Goal: Answer question/provide support: Share knowledge or assist other users

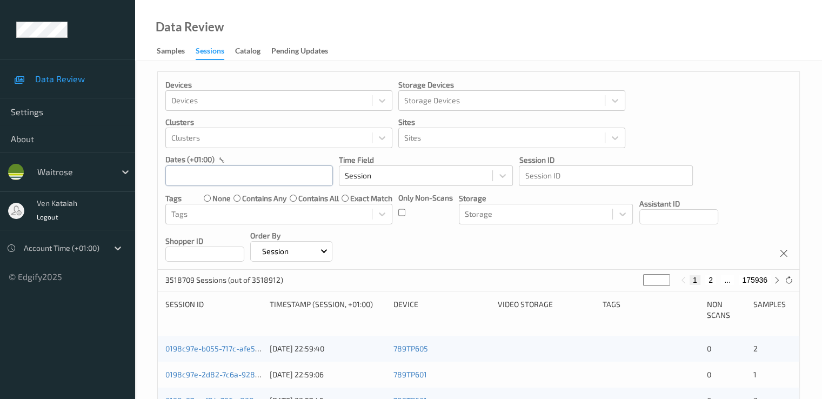
click at [216, 176] on input "text" at bounding box center [249, 175] width 168 height 21
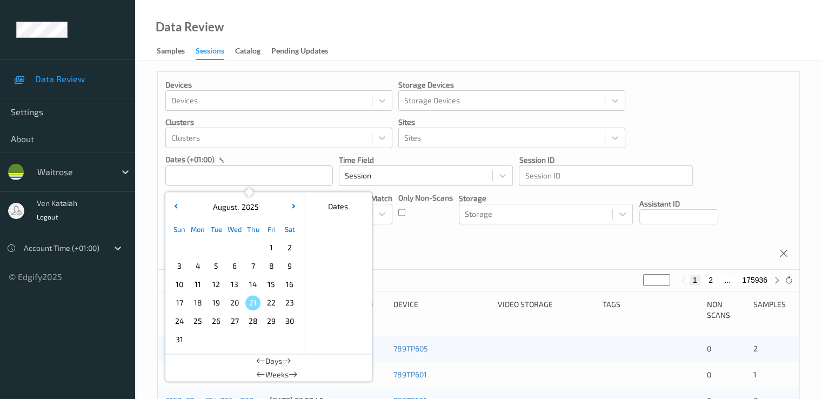
click at [197, 307] on span "18" at bounding box center [197, 302] width 15 height 15
type input "[DATE] 00:00 -> [DATE] 23:59"
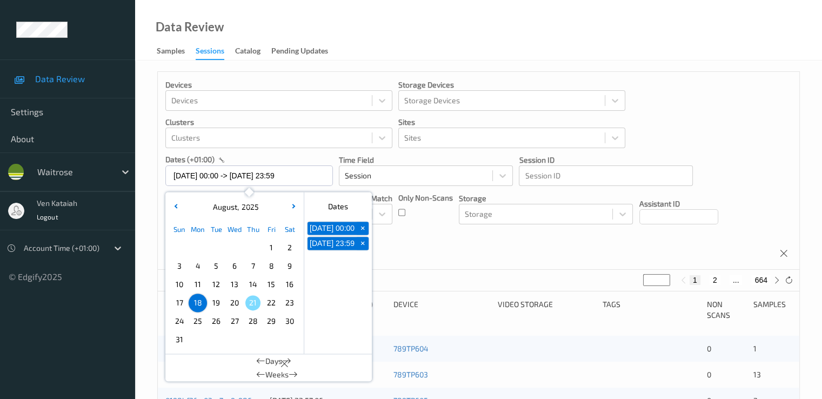
click at [406, 215] on div "Only Non-Scans" at bounding box center [425, 208] width 55 height 32
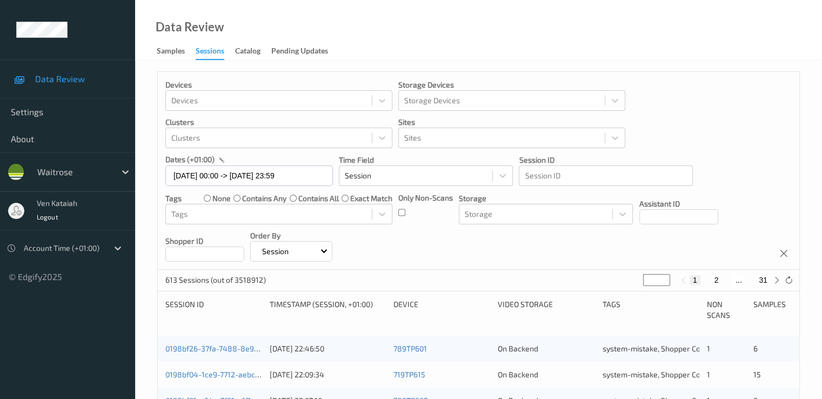
drag, startPoint x: 657, startPoint y: 277, endPoint x: 622, endPoint y: 288, distance: 37.4
click at [553, 288] on div "613 Sessions (out of 3518912) * 1 2 ... 31" at bounding box center [479, 281] width 642 height 22
type input "**"
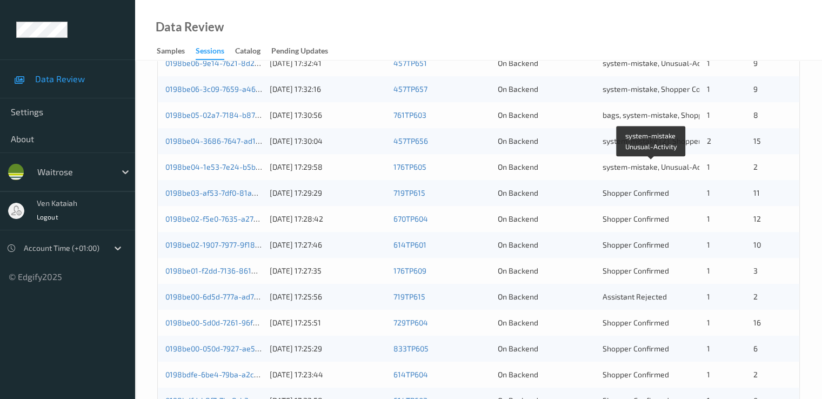
scroll to position [432, 0]
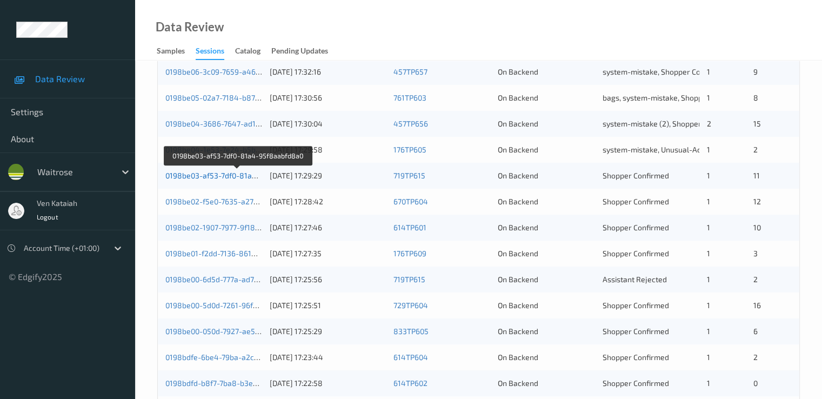
type input "**"
click at [217, 176] on link "0198be03-af53-7df0-81a4-95f8aabfd8a0" at bounding box center [237, 175] width 144 height 9
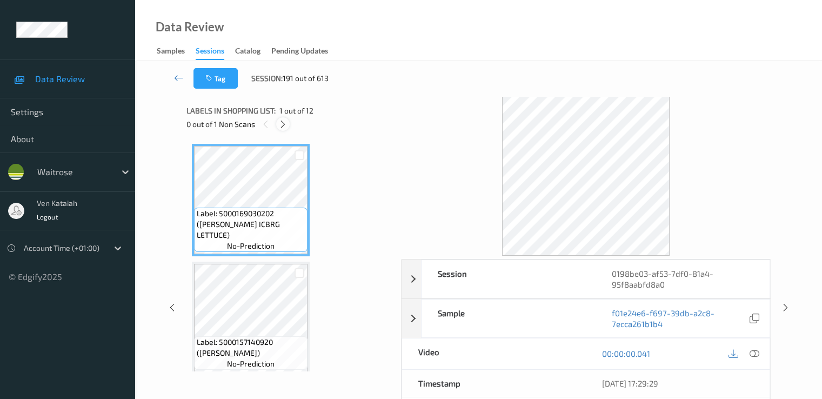
click at [283, 126] on icon at bounding box center [282, 124] width 9 height 10
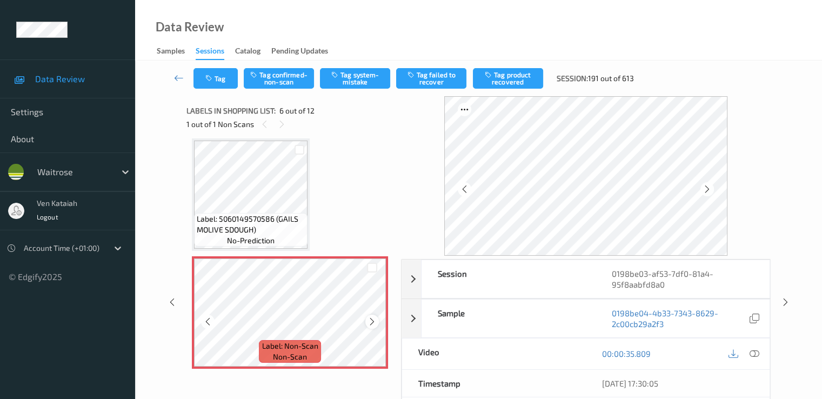
click at [365, 318] on div at bounding box center [372, 322] width 14 height 14
click at [371, 322] on icon at bounding box center [372, 322] width 9 height 10
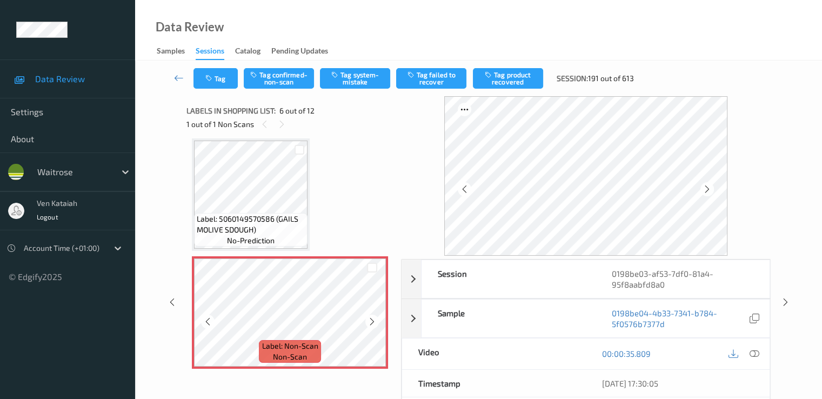
click at [371, 322] on icon at bounding box center [372, 322] width 9 height 10
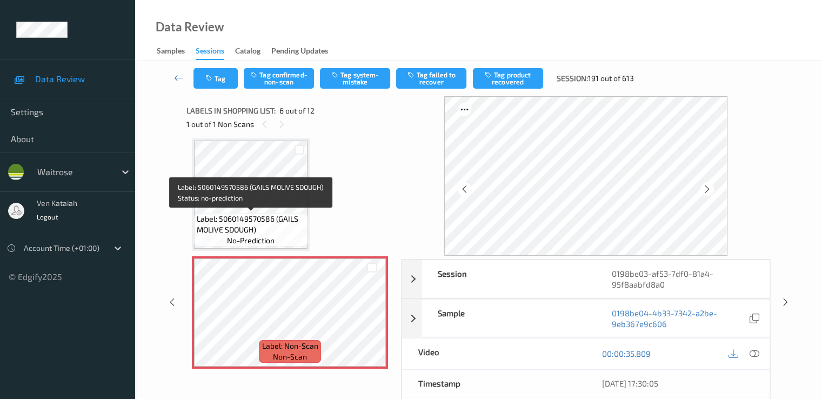
click at [292, 232] on span "Label: 5060149570586 (GAILS MOLIVE SDOUGH)" at bounding box center [251, 225] width 108 height 22
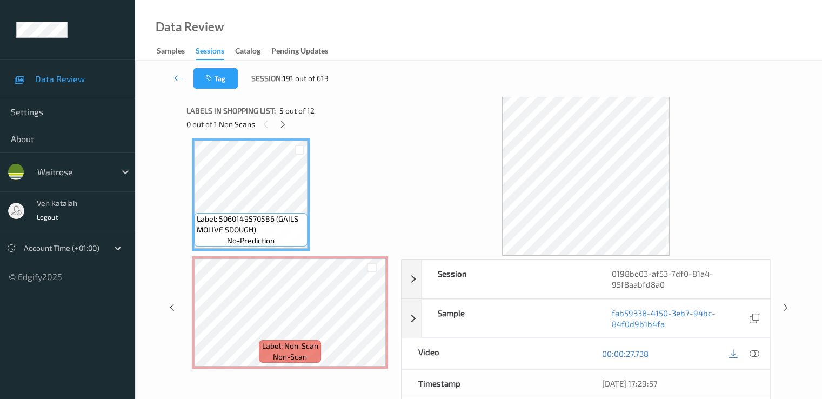
click at [553, 351] on div at bounding box center [744, 354] width 35 height 15
click at [553, 352] on icon at bounding box center [754, 354] width 10 height 10
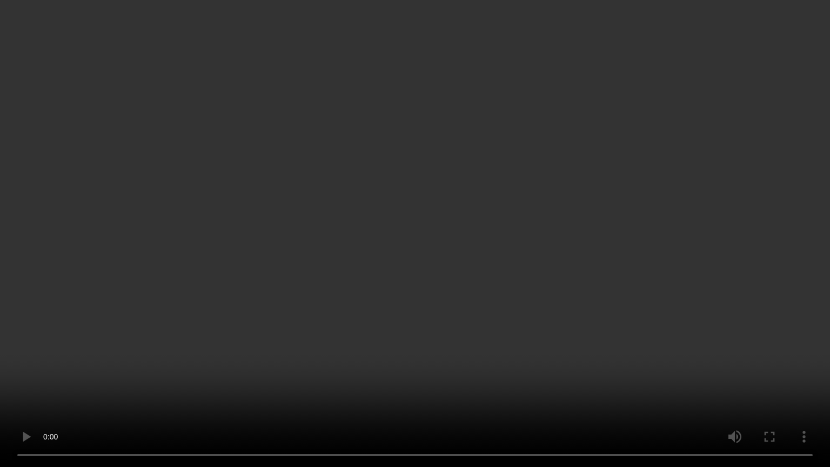
click at [350, 344] on video at bounding box center [415, 233] width 830 height 467
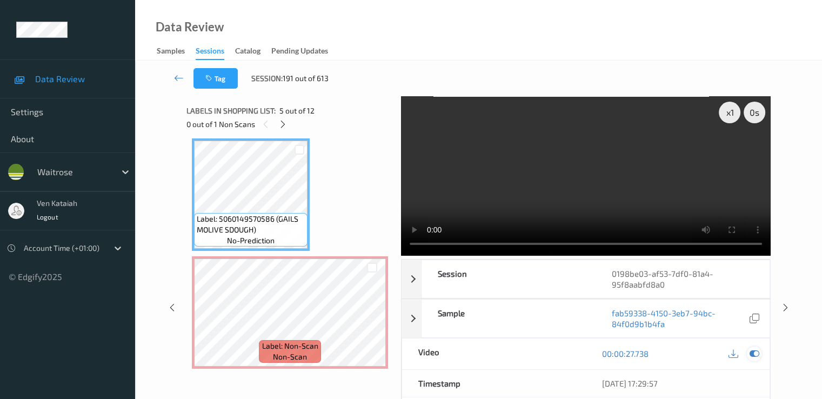
click at [553, 352] on div at bounding box center [754, 354] width 15 height 15
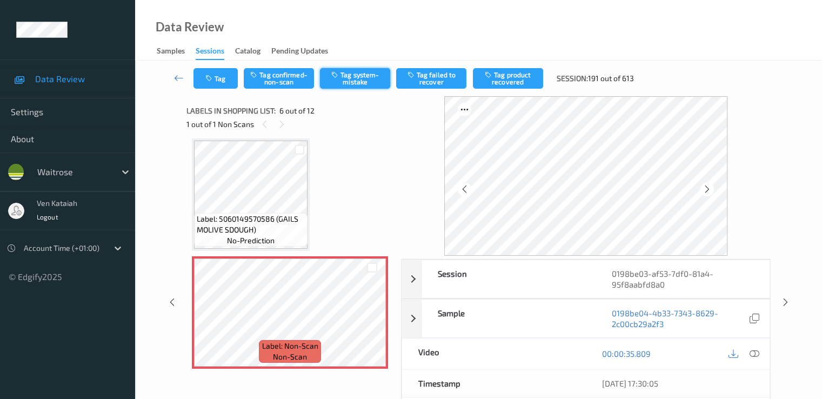
click at [372, 75] on button "Tag system-mistake" at bounding box center [355, 78] width 70 height 21
click at [228, 81] on button "Tag" at bounding box center [216, 78] width 44 height 21
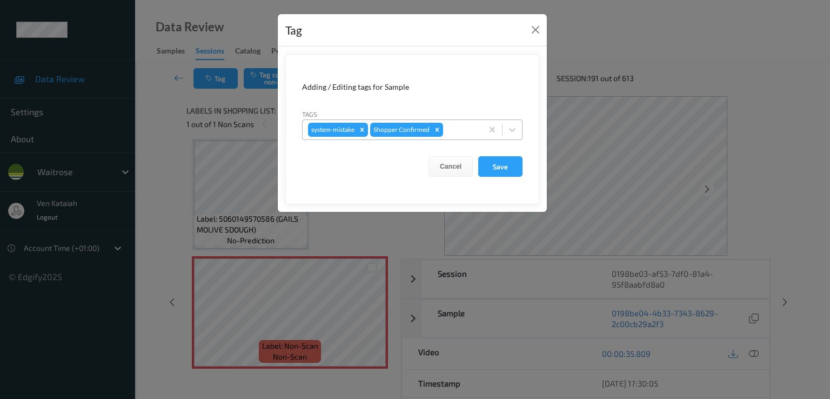
click at [469, 133] on div at bounding box center [461, 129] width 32 height 13
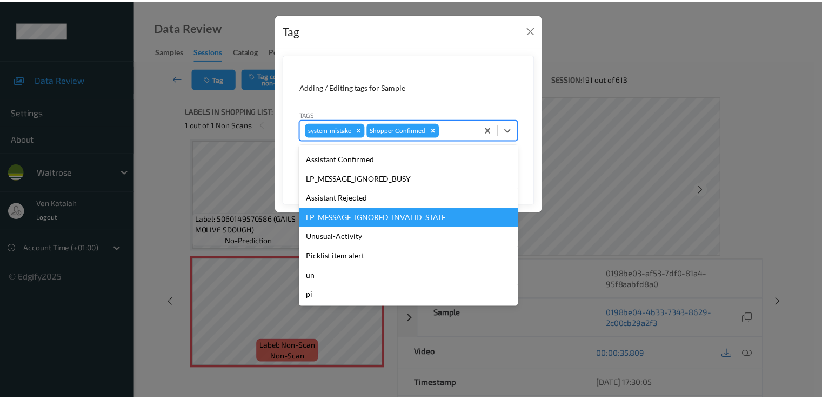
scroll to position [212, 0]
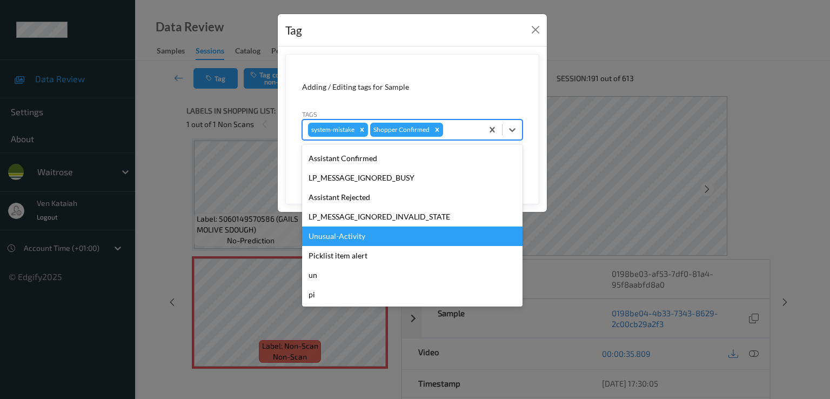
click at [355, 228] on div "Unusual-Activity" at bounding box center [412, 236] width 221 height 19
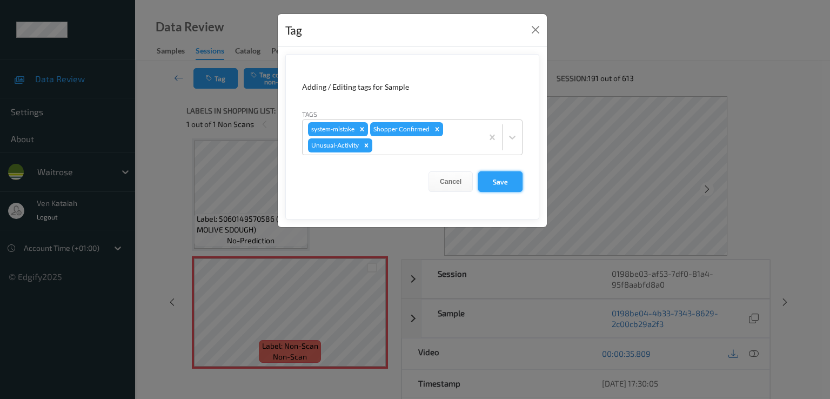
click at [518, 174] on button "Save" at bounding box center [500, 181] width 44 height 21
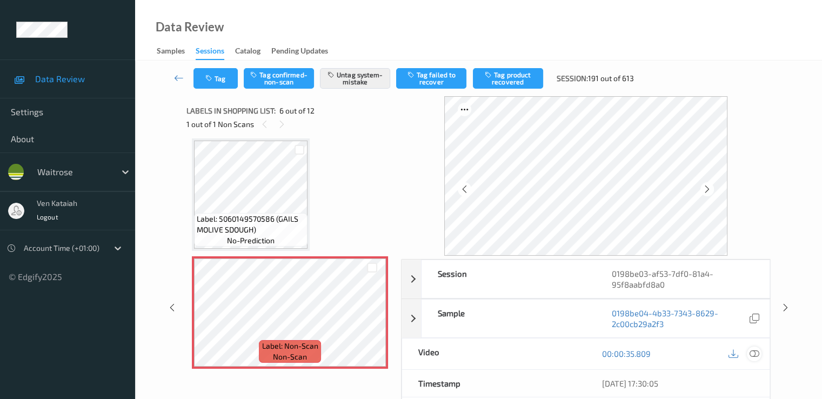
click at [553, 358] on div at bounding box center [754, 354] width 15 height 15
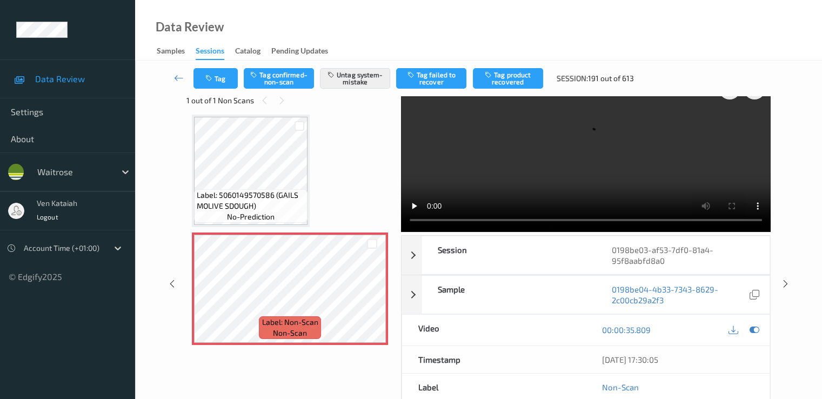
scroll to position [0, 0]
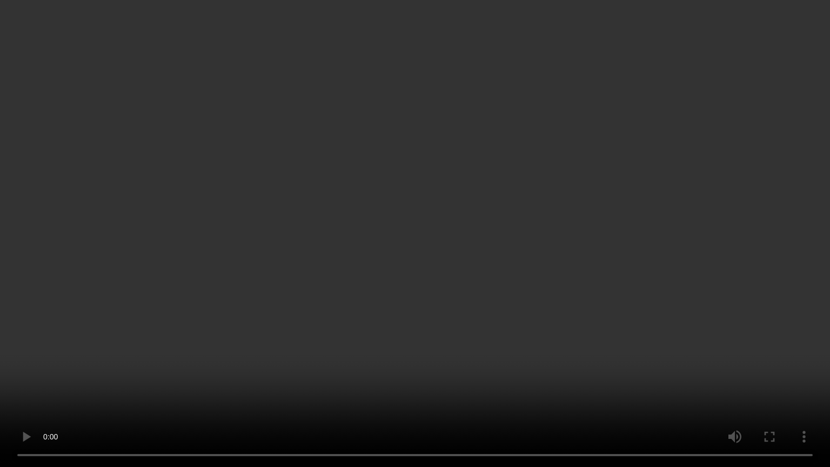
click at [553, 292] on video at bounding box center [415, 233] width 830 height 467
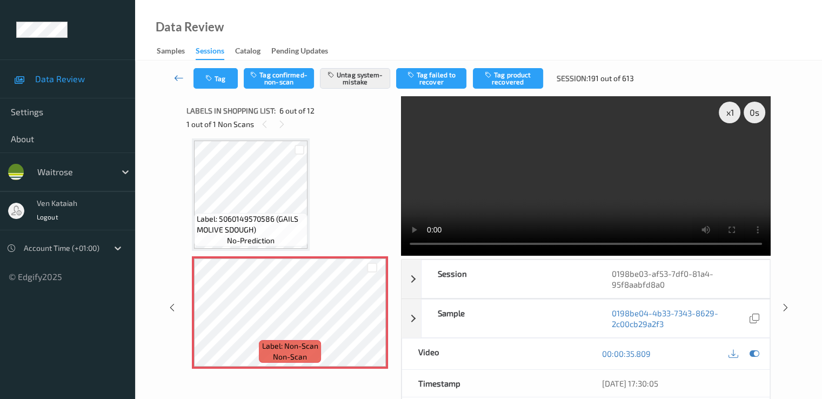
click at [174, 74] on icon at bounding box center [179, 77] width 10 height 11
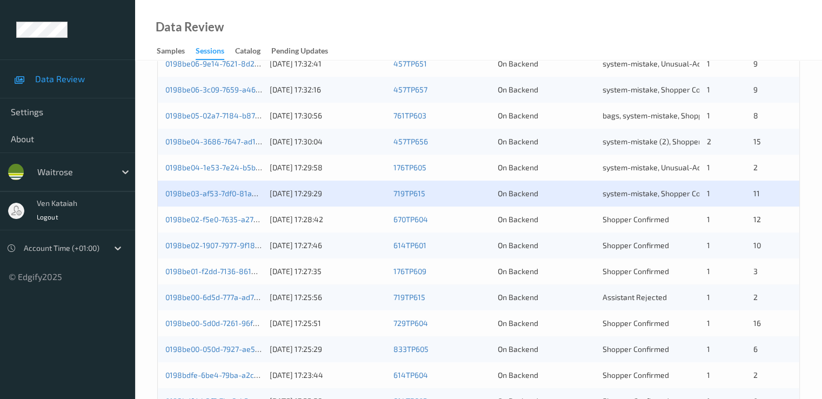
scroll to position [432, 0]
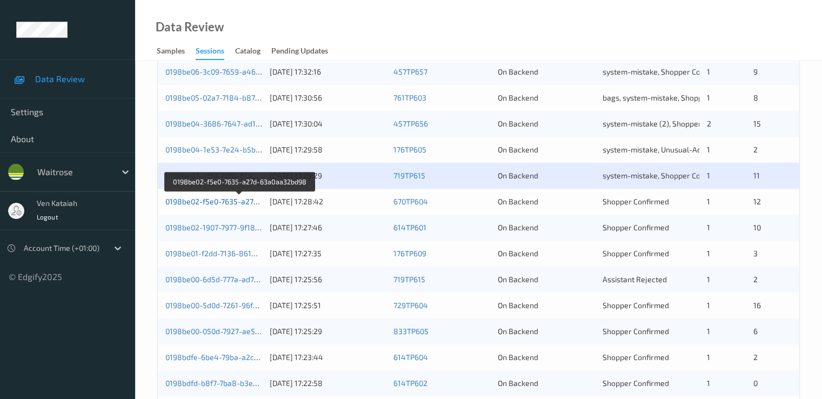
click at [229, 202] on link "0198be02-f5e0-7635-a27d-63a0aa32bd98" at bounding box center [239, 201] width 148 height 9
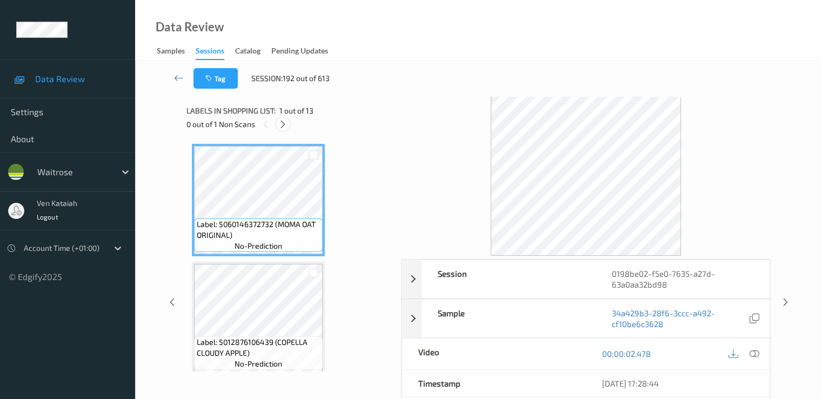
click at [285, 124] on icon at bounding box center [282, 124] width 9 height 10
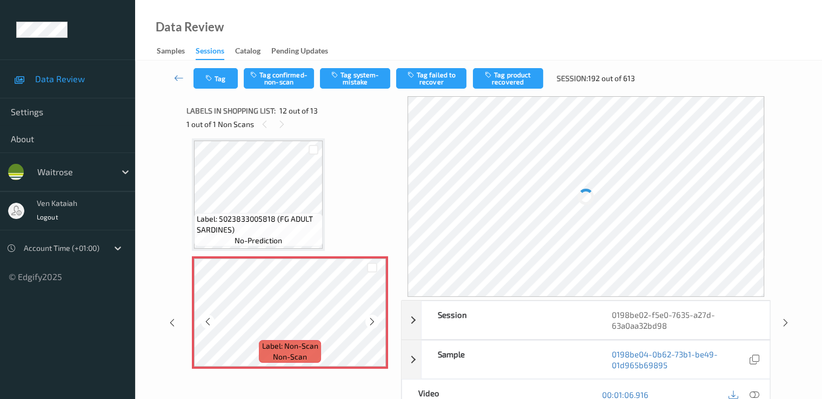
scroll to position [1292, 0]
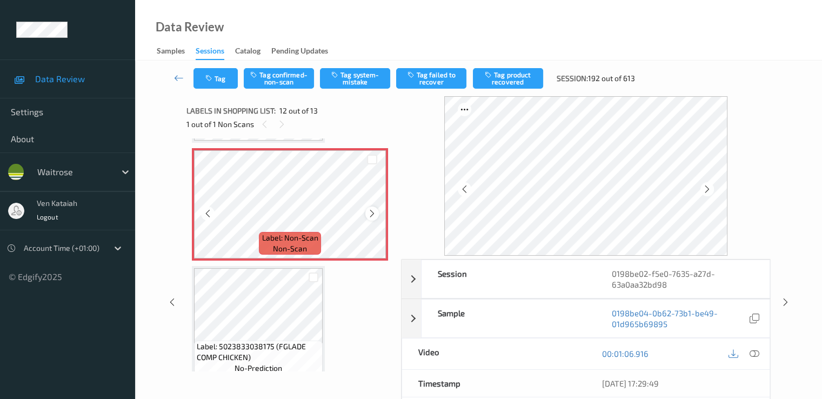
click at [367, 209] on div at bounding box center [372, 214] width 14 height 14
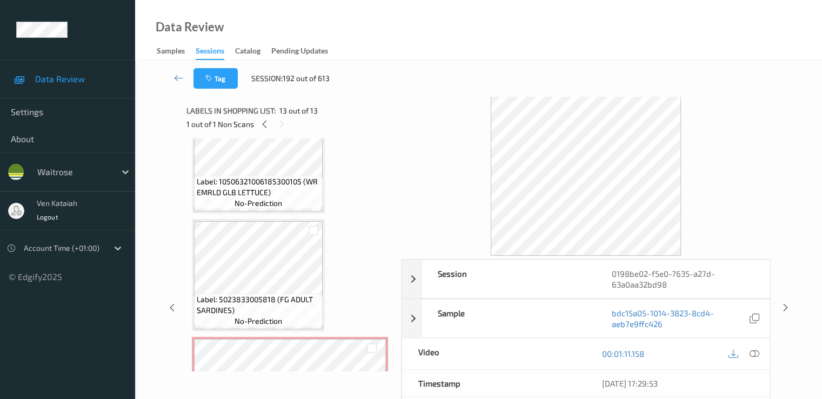
scroll to position [1088, 0]
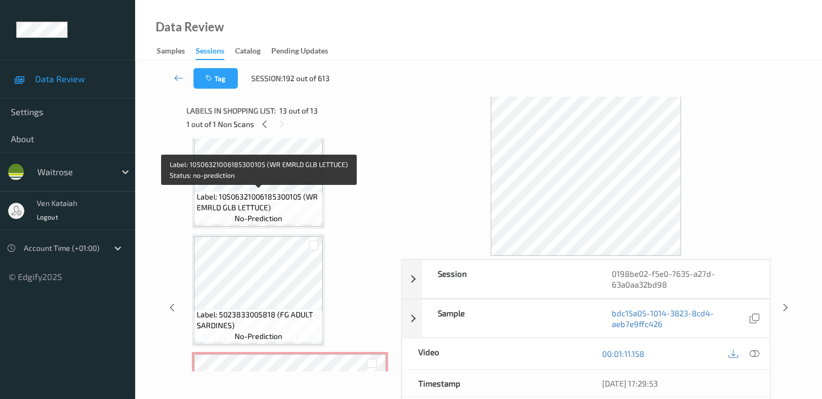
click at [290, 191] on span "Label: 10506321006185300105 (WR EMRLD GLB LETTUCE)" at bounding box center [258, 202] width 123 height 22
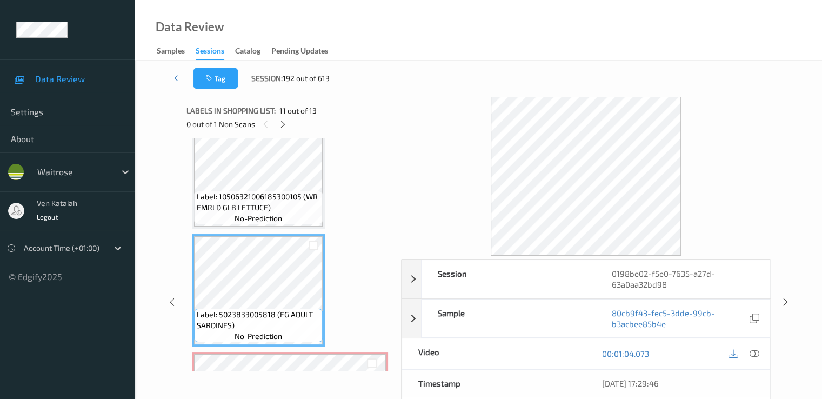
scroll to position [1196, 0]
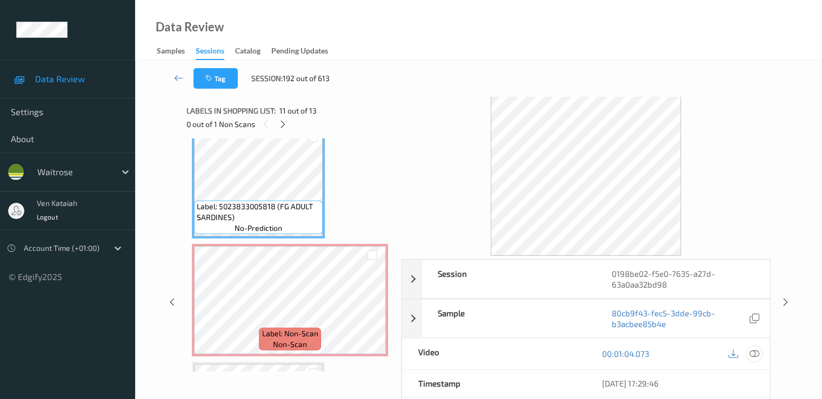
click at [553, 349] on icon at bounding box center [754, 354] width 10 height 10
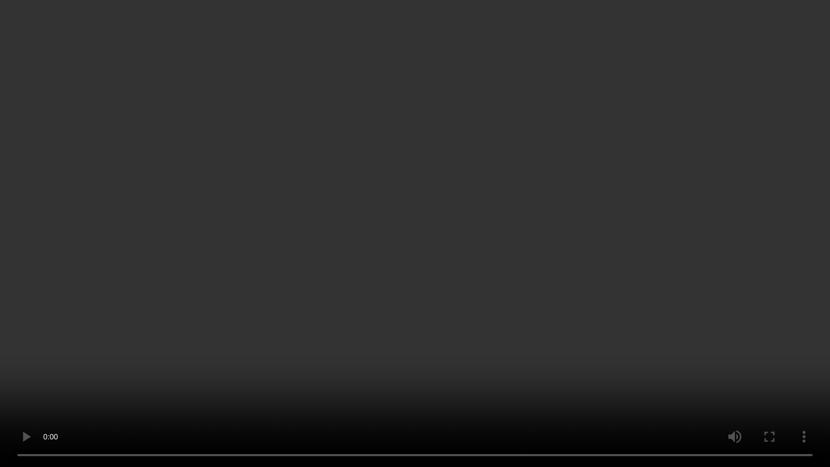
click at [509, 331] on video at bounding box center [415, 233] width 830 height 467
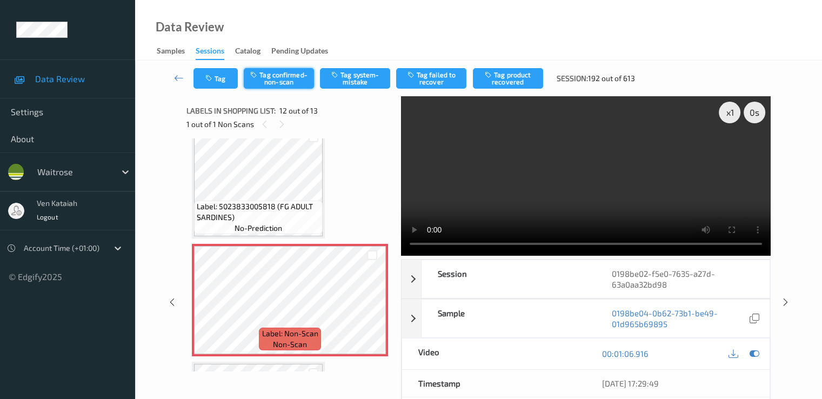
click at [290, 71] on button "Tag confirmed-non-scan" at bounding box center [279, 78] width 70 height 21
click at [448, 82] on button "Tag failed to recover" at bounding box center [431, 78] width 70 height 21
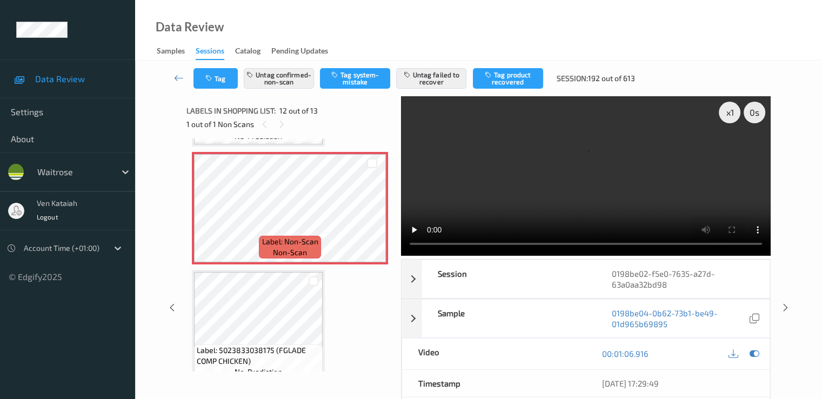
scroll to position [1305, 0]
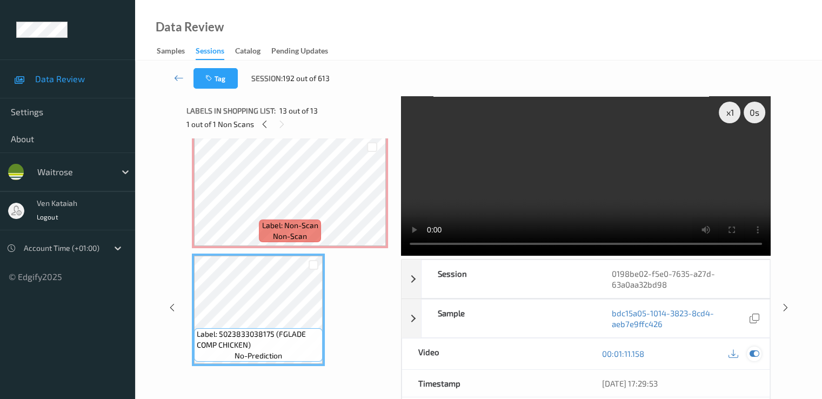
click at [553, 349] on icon at bounding box center [754, 354] width 10 height 10
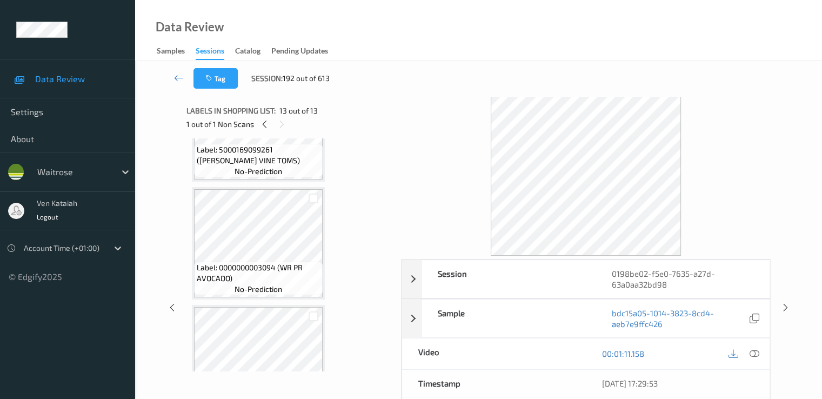
scroll to position [764, 0]
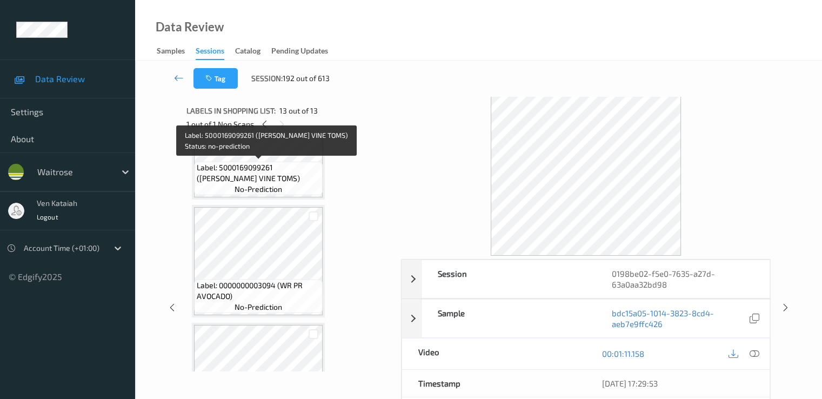
click at [282, 164] on span "Label: 5000169099261 (WR CHERRY VINE TOMS)" at bounding box center [258, 173] width 123 height 22
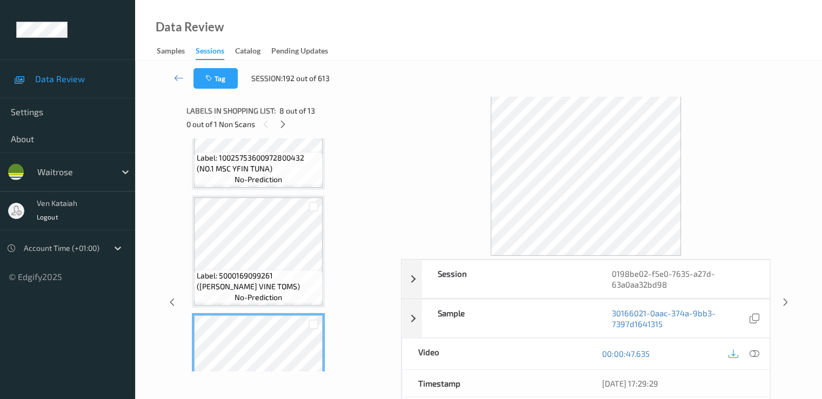
scroll to position [548, 0]
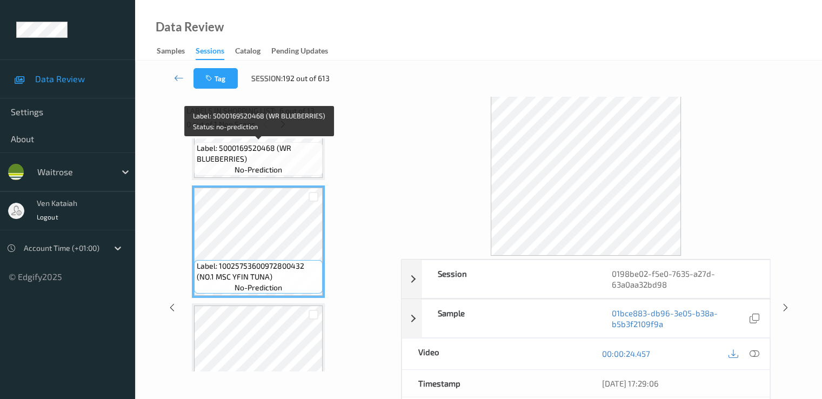
click at [281, 151] on span "Label: 5000169520468 (WR BLUEBERRIES)" at bounding box center [258, 154] width 123 height 22
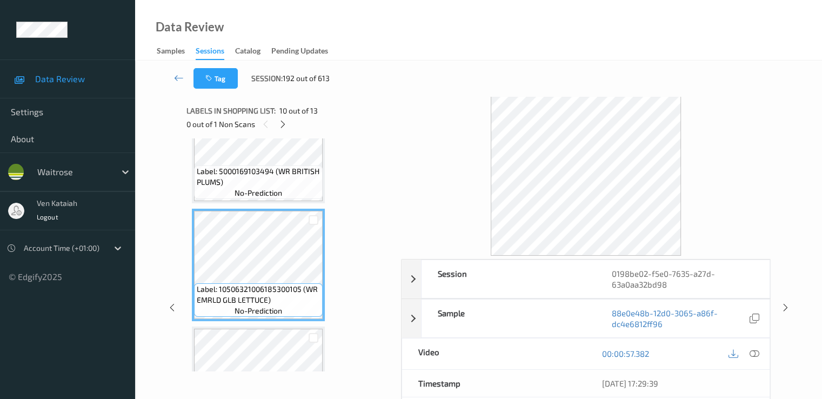
scroll to position [980, 0]
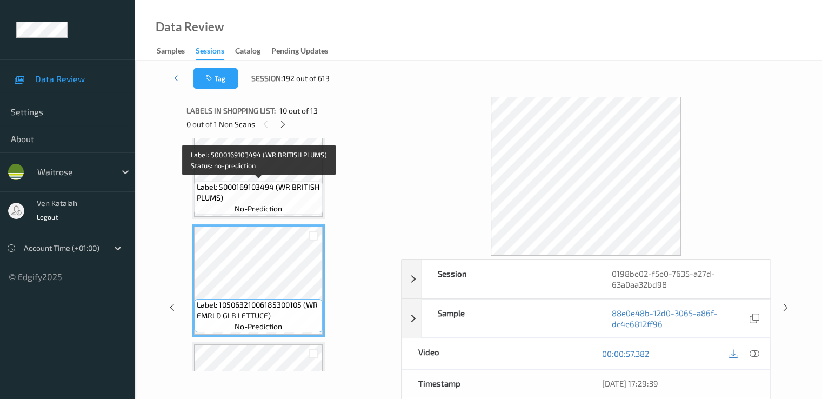
click at [271, 187] on span "Label: 5000169103494 (WR BRITISH PLUMS)" at bounding box center [258, 193] width 123 height 22
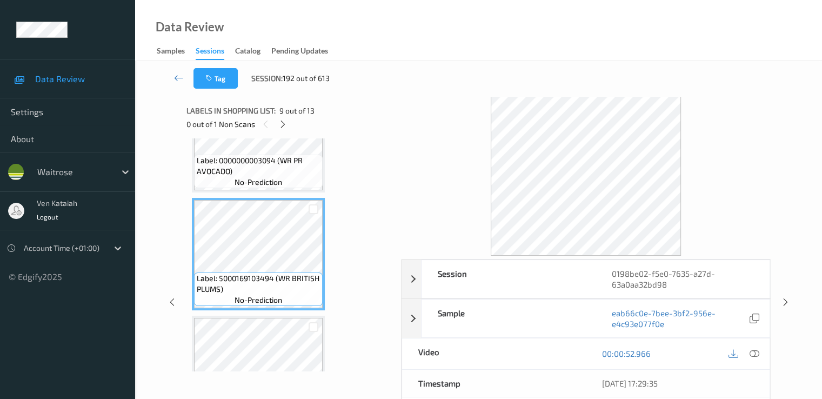
scroll to position [872, 0]
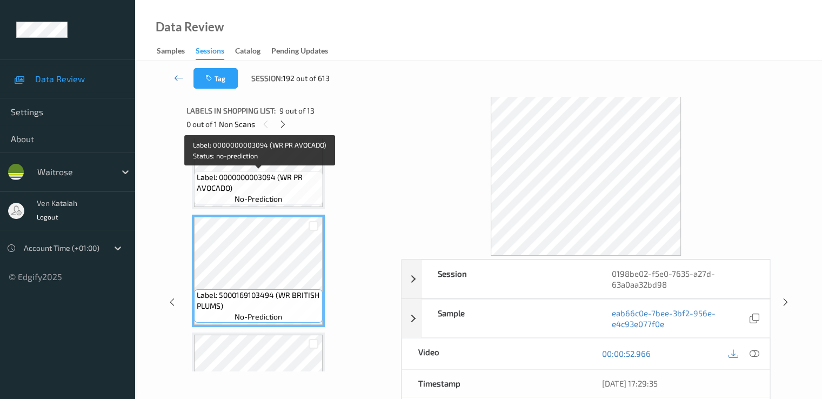
click at [273, 182] on span "Label: 0000000003094 (WR PR AVOCADO)" at bounding box center [258, 183] width 123 height 22
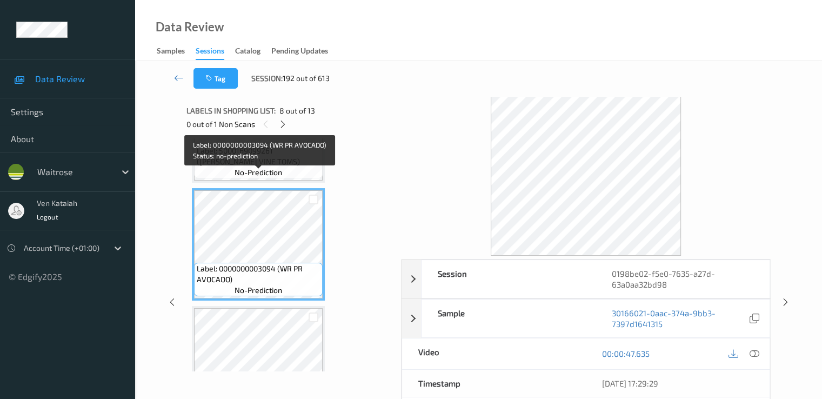
scroll to position [764, 0]
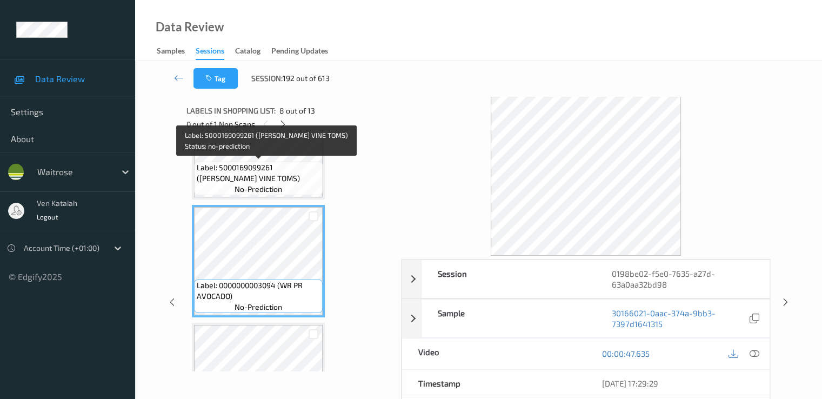
click at [277, 181] on span "Label: 5000169099261 (WR CHERRY VINE TOMS)" at bounding box center [258, 173] width 123 height 22
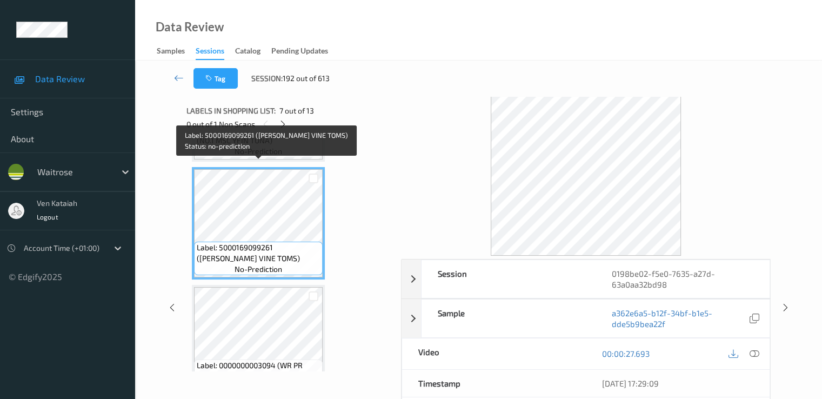
scroll to position [656, 0]
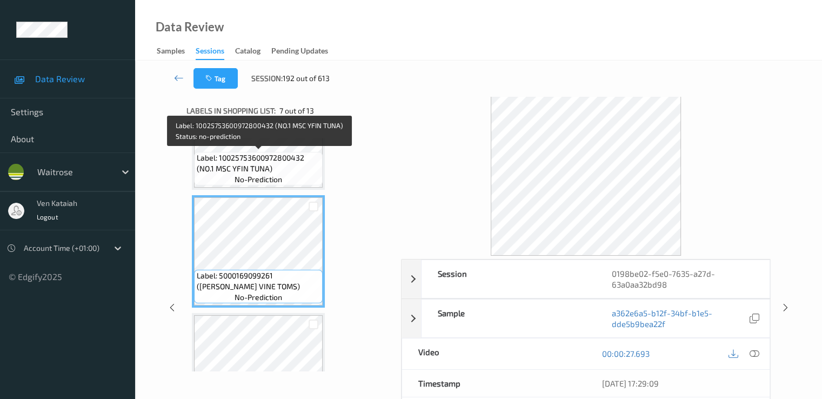
click at [283, 176] on div "Label: 10025753600972800432 (NO.1 MSC YFIN TUNA) no-prediction" at bounding box center [258, 169] width 129 height 34
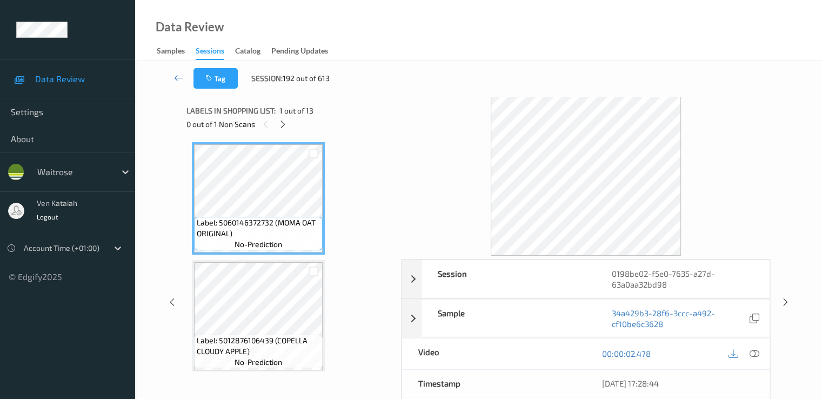
scroll to position [0, 0]
click at [186, 77] on link at bounding box center [179, 78] width 29 height 21
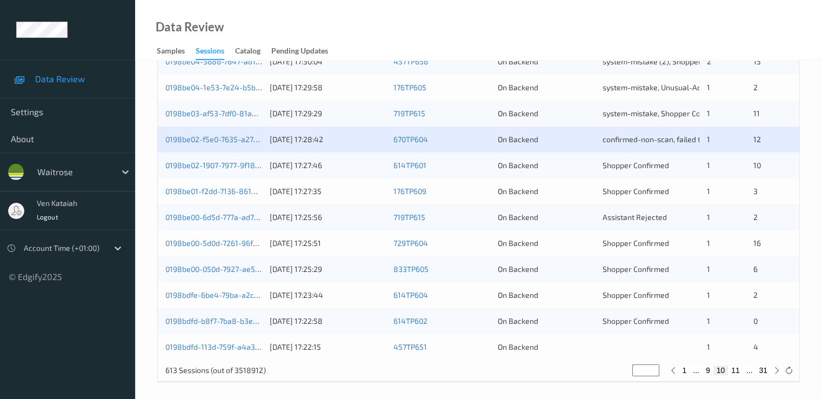
scroll to position [500, 0]
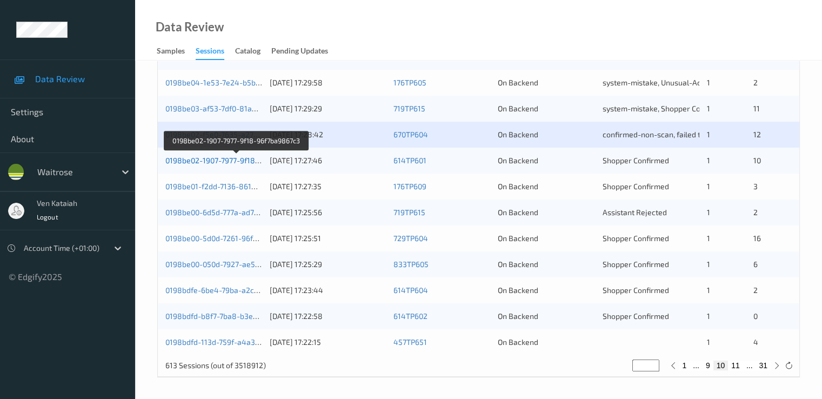
click at [231, 162] on link "0198be02-1907-7977-9f18-96f7ba9867c3" at bounding box center [236, 160] width 142 height 9
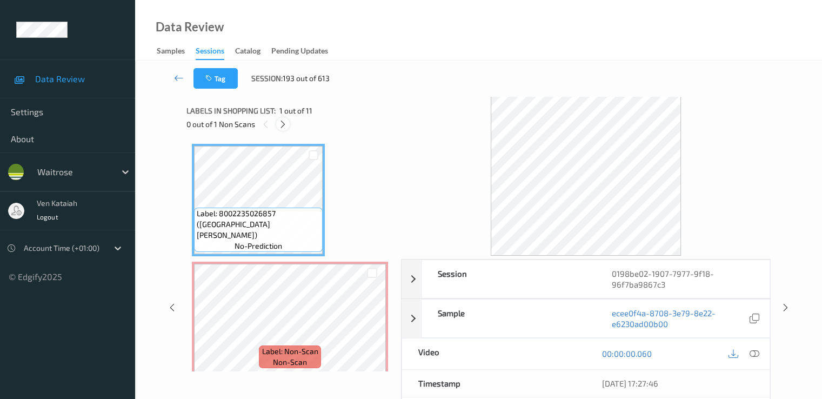
click at [285, 125] on icon at bounding box center [282, 124] width 9 height 10
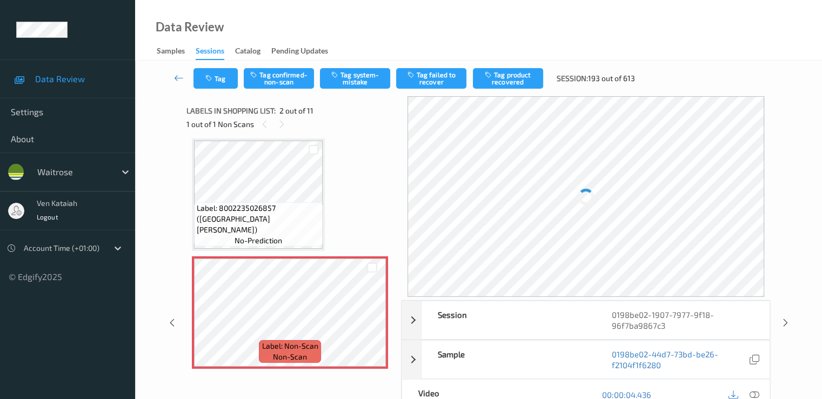
scroll to position [114, 0]
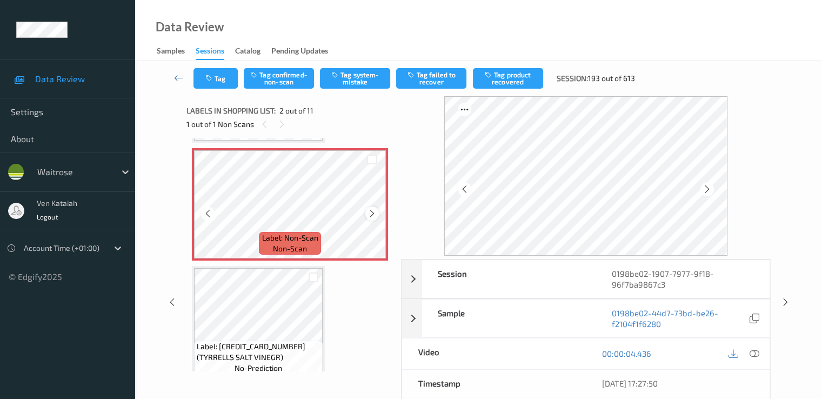
click at [367, 214] on div at bounding box center [372, 214] width 14 height 14
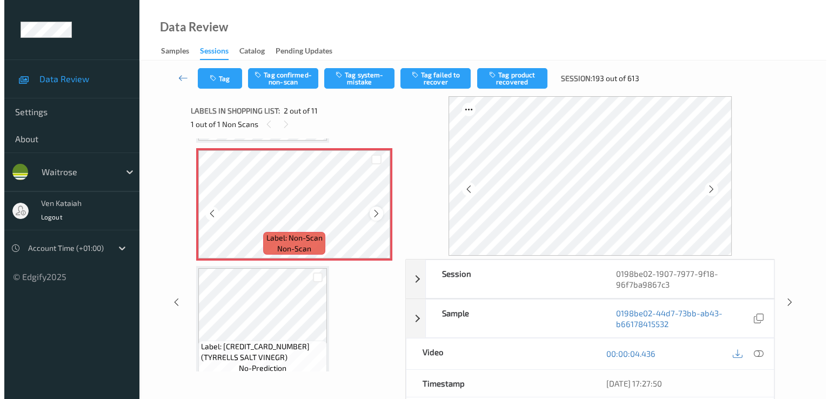
scroll to position [0, 0]
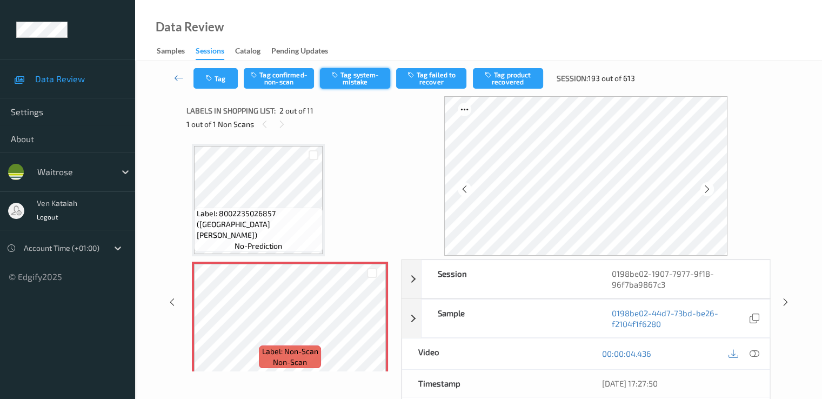
click at [344, 75] on button "Tag system-mistake" at bounding box center [355, 78] width 70 height 21
click at [216, 85] on button "Tag" at bounding box center [216, 78] width 44 height 21
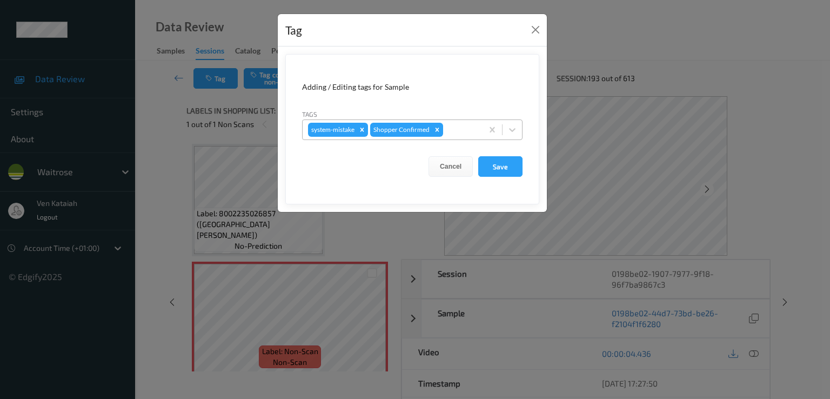
click at [465, 131] on div at bounding box center [461, 129] width 32 height 13
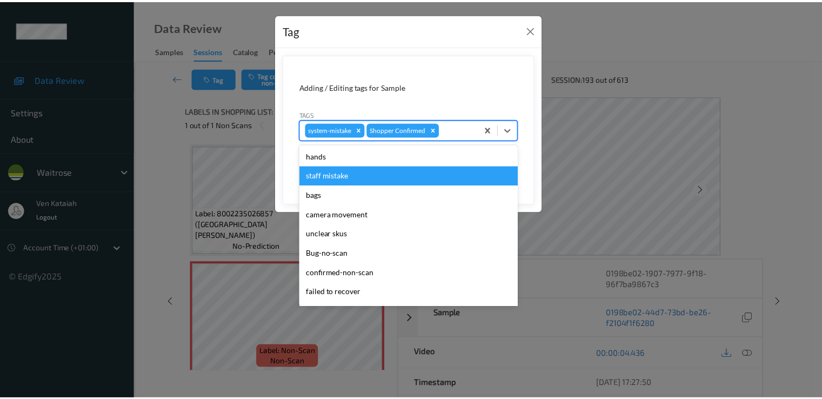
scroll to position [212, 0]
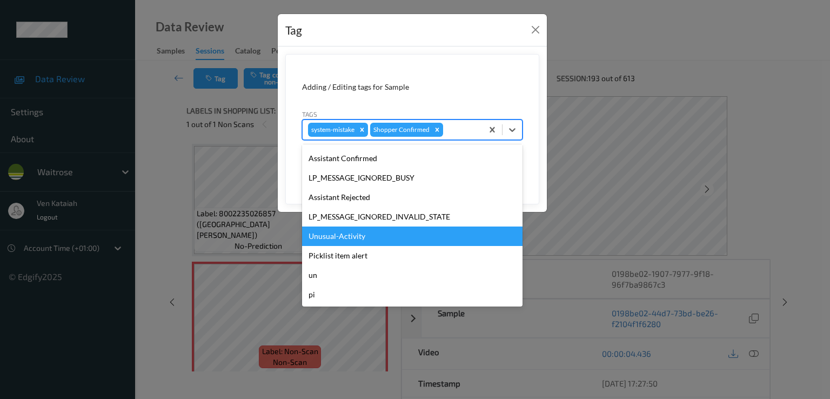
click at [349, 238] on div "Unusual-Activity" at bounding box center [412, 236] width 221 height 19
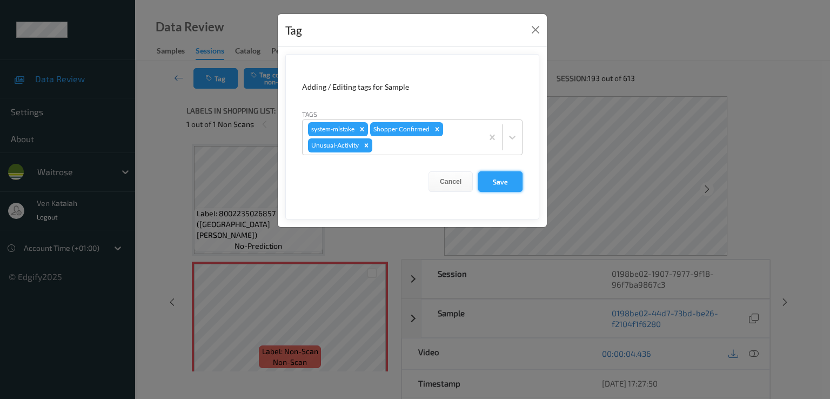
click at [504, 188] on button "Save" at bounding box center [500, 181] width 44 height 21
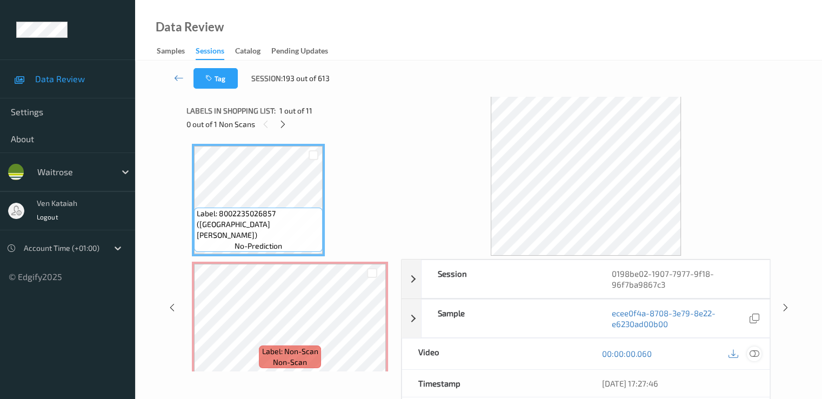
click at [553, 353] on icon at bounding box center [754, 354] width 10 height 10
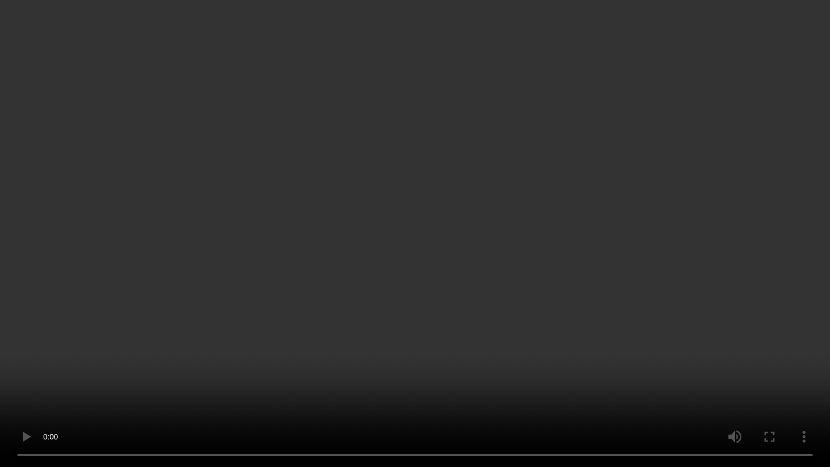
click at [321, 315] on video at bounding box center [415, 233] width 830 height 467
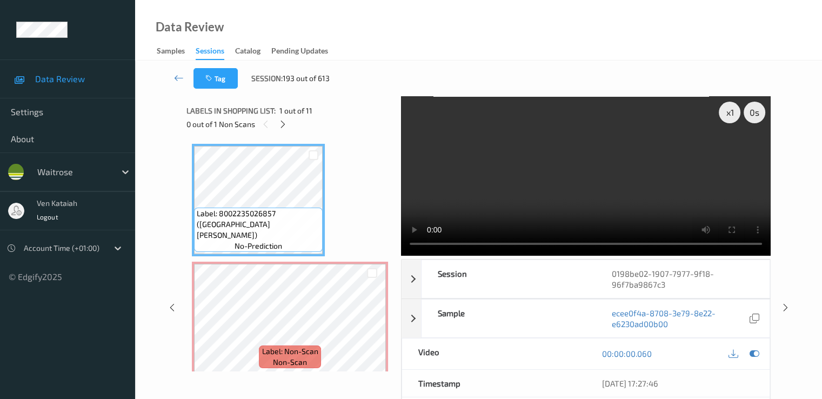
click at [553, 349] on div "00:00:00.060" at bounding box center [678, 353] width 184 height 31
click at [553, 351] on icon at bounding box center [754, 354] width 10 height 10
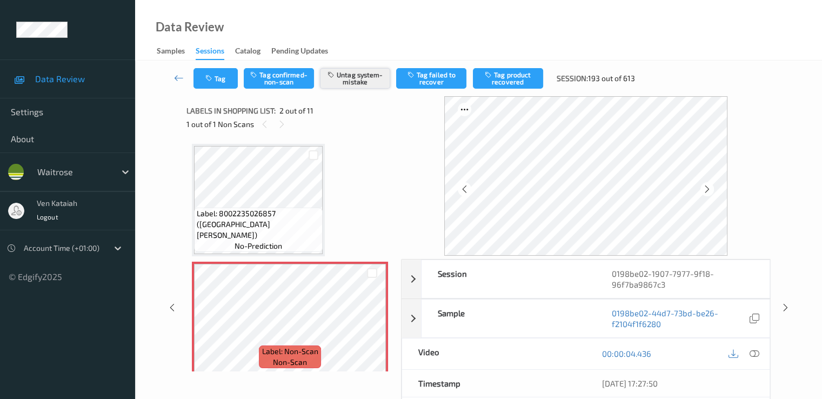
click at [364, 74] on button "Untag system-mistake" at bounding box center [355, 78] width 70 height 21
click at [221, 76] on button "Tag" at bounding box center [216, 78] width 44 height 21
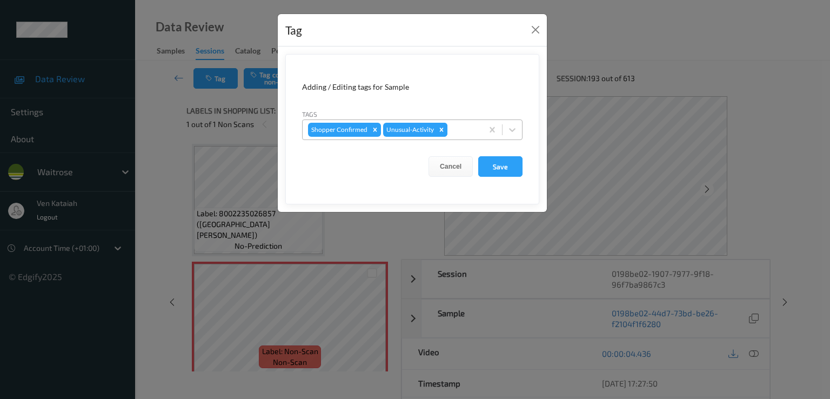
click at [439, 129] on icon "Remove Unusual-Activity" at bounding box center [442, 130] width 8 height 8
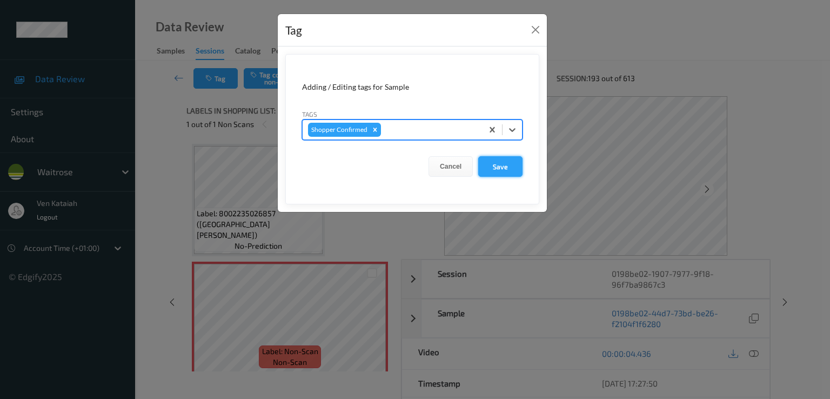
click at [485, 158] on button "Save" at bounding box center [500, 166] width 44 height 21
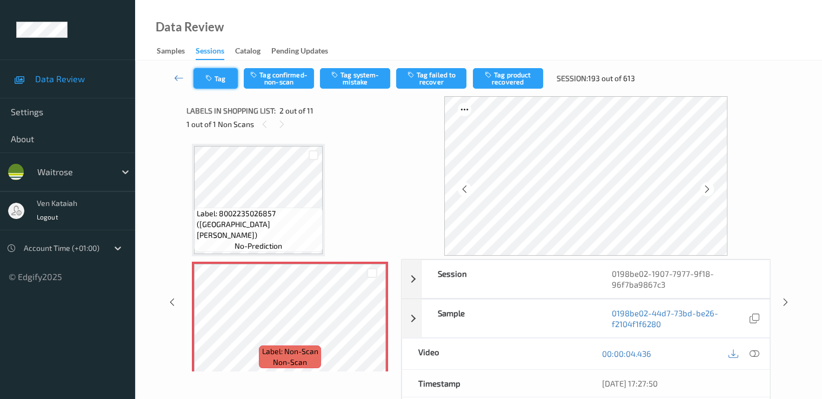
click at [229, 71] on button "Tag" at bounding box center [216, 78] width 44 height 21
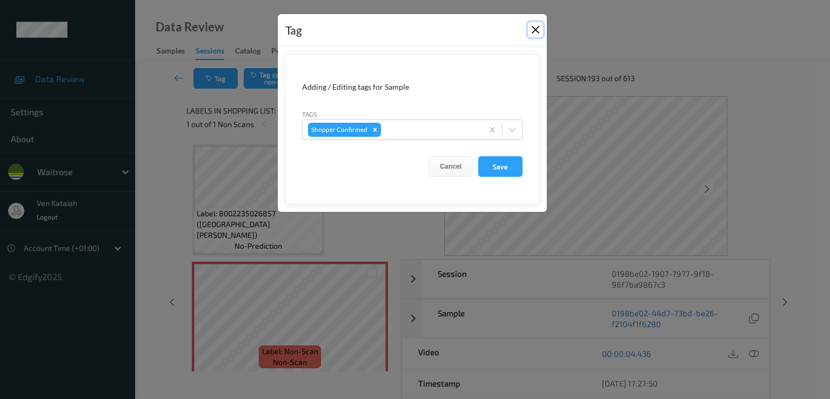
click at [530, 26] on button "Close" at bounding box center [535, 29] width 15 height 15
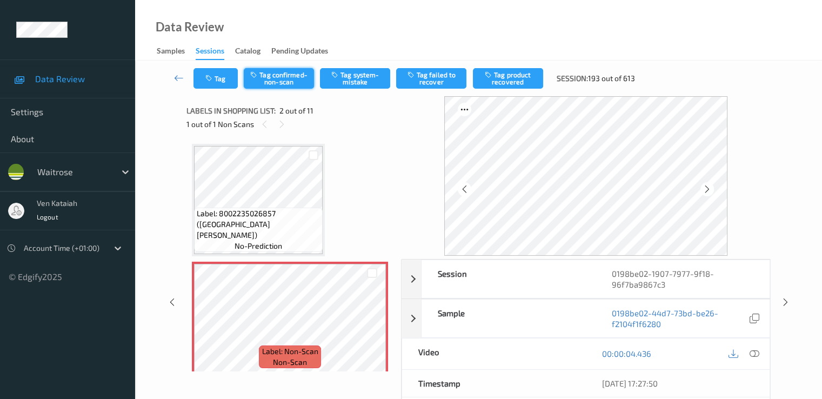
click at [299, 86] on button "Tag confirmed-non-scan" at bounding box center [279, 78] width 70 height 21
click at [515, 78] on button "Tag product recovered" at bounding box center [508, 78] width 70 height 21
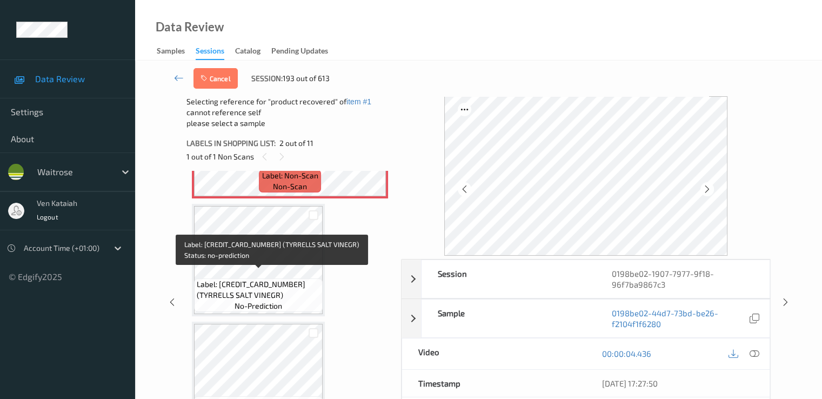
scroll to position [216, 0]
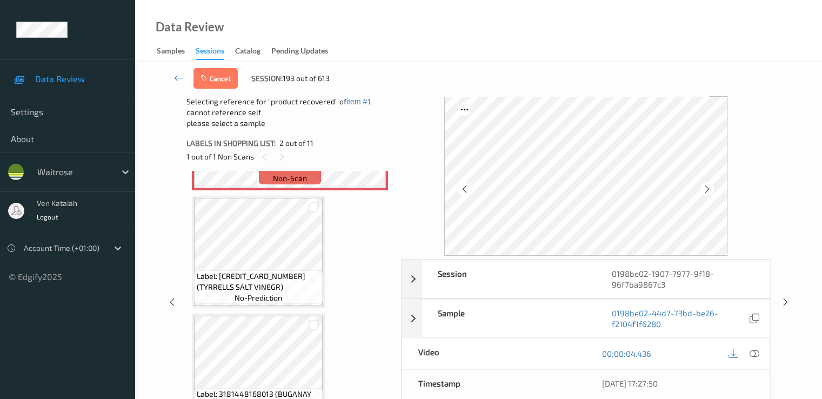
click at [277, 307] on div "Label: 5060042641406 (TYRRELLS SALT VINEGR) no-prediction" at bounding box center [258, 252] width 133 height 112
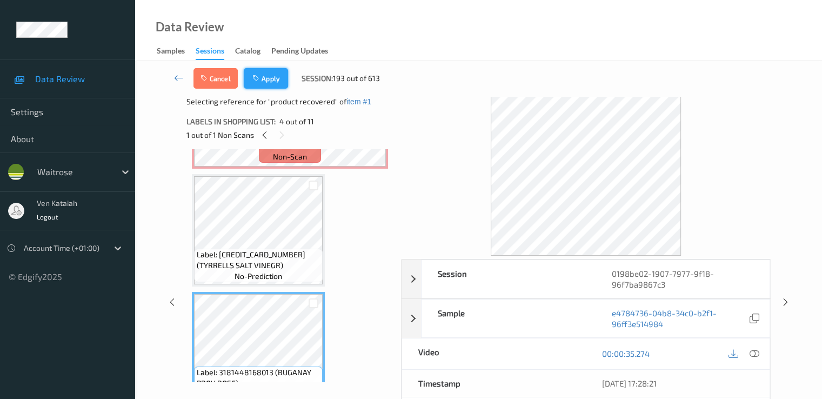
click at [252, 72] on button "Apply" at bounding box center [266, 78] width 44 height 21
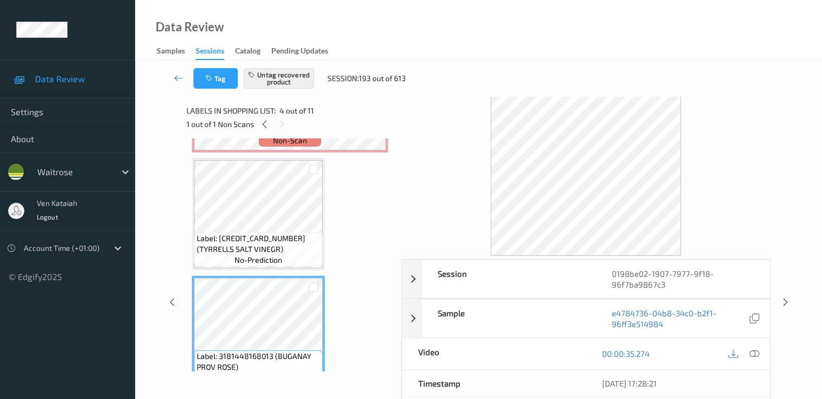
scroll to position [114, 0]
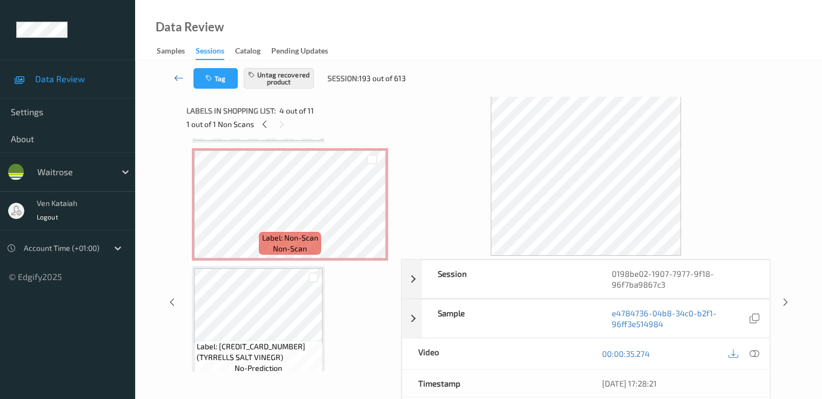
click at [179, 78] on icon at bounding box center [179, 77] width 10 height 11
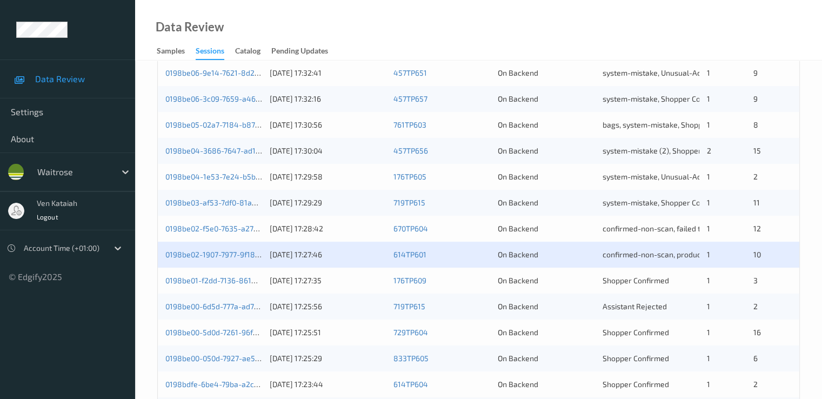
scroll to position [432, 0]
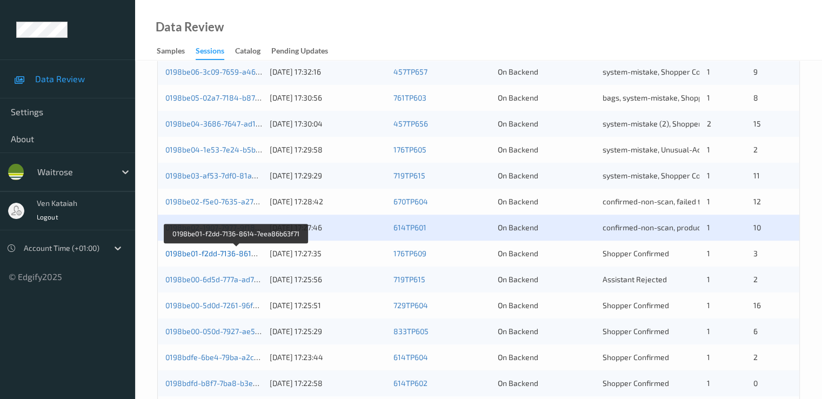
click at [233, 252] on link "0198be01-f2dd-7136-8614-7eea86b63f71" at bounding box center [236, 253] width 142 height 9
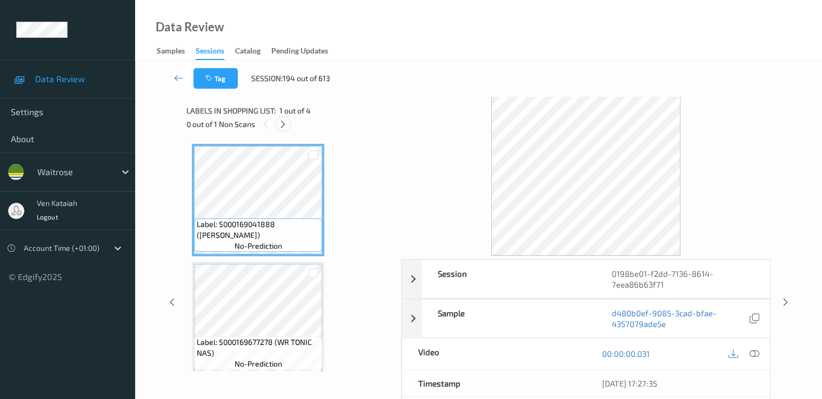
click at [286, 122] on icon at bounding box center [282, 124] width 9 height 10
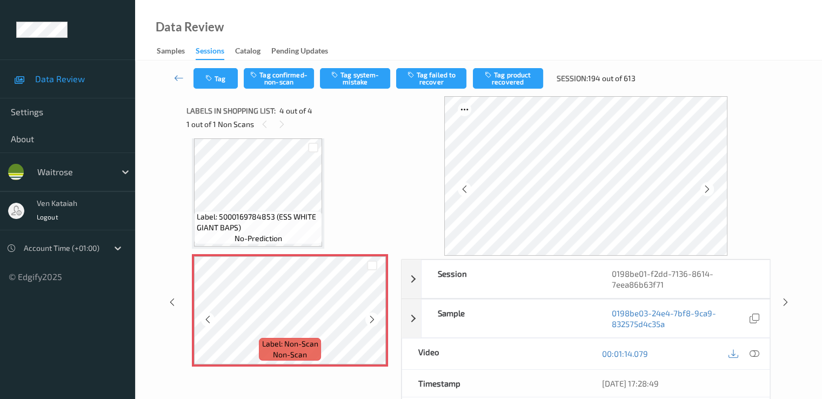
scroll to position [244, 0]
click at [375, 320] on icon at bounding box center [372, 319] width 9 height 10
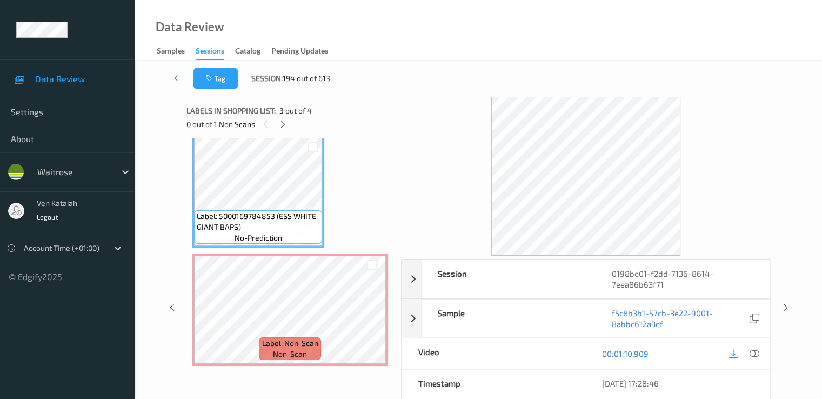
scroll to position [136, 0]
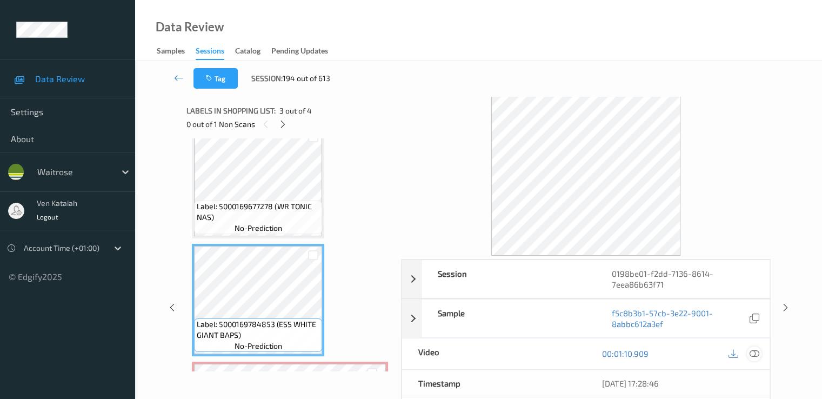
click at [553, 355] on icon at bounding box center [754, 354] width 10 height 10
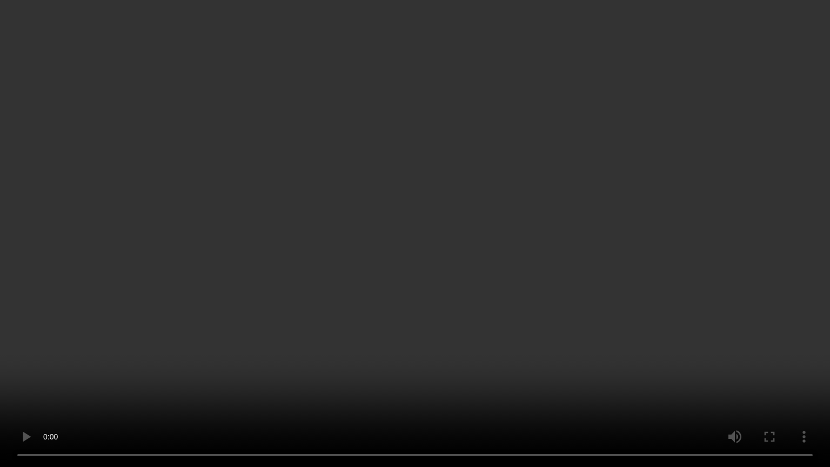
click at [544, 388] on video at bounding box center [415, 233] width 830 height 467
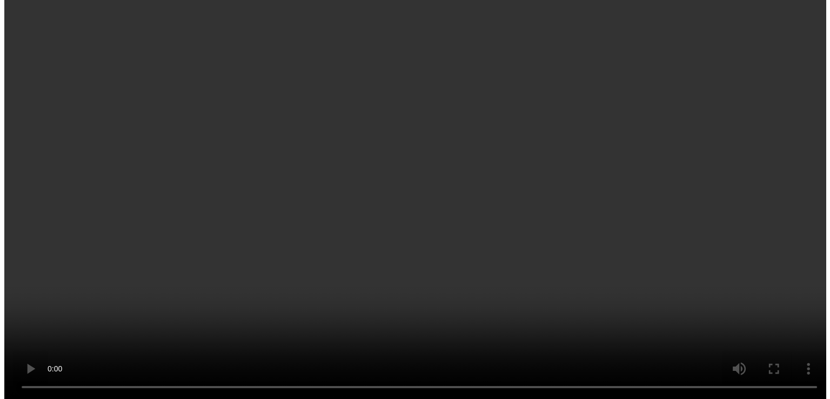
scroll to position [244, 0]
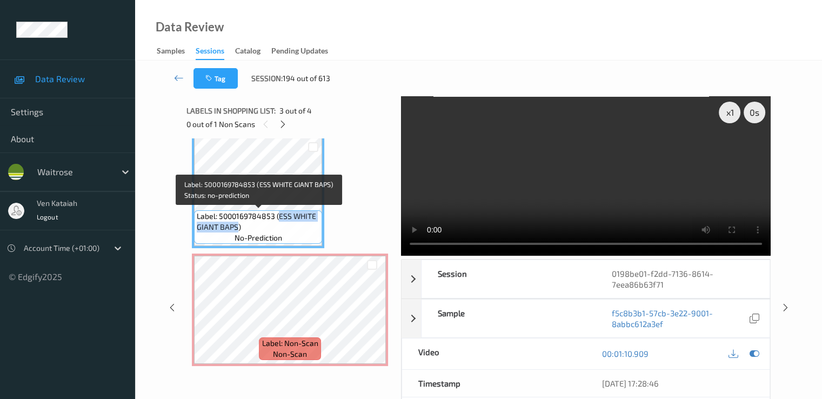
drag, startPoint x: 279, startPoint y: 215, endPoint x: 236, endPoint y: 227, distance: 44.9
click at [236, 227] on span "Label: 5000169784853 (ESS WHITE GIANT BAPS)" at bounding box center [258, 222] width 123 height 22
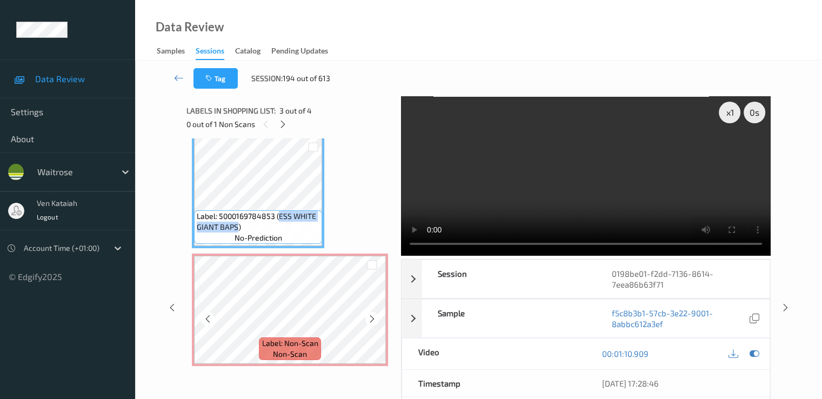
copy span "ESS WHITE GIANT BAPS"
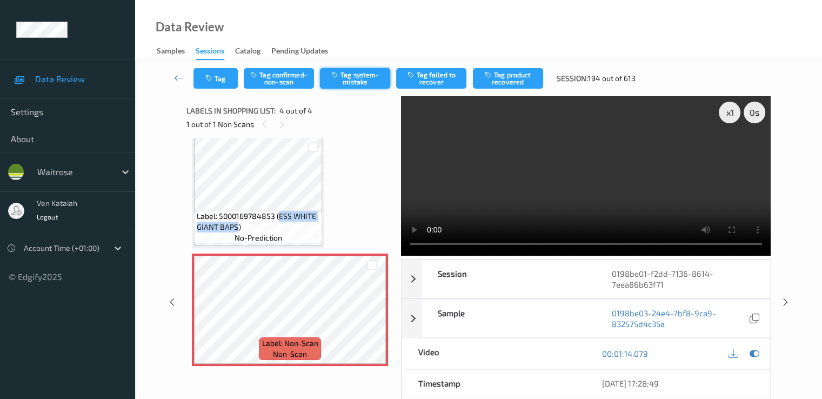
click at [343, 78] on button "Tag system-mistake" at bounding box center [355, 78] width 70 height 21
click at [215, 90] on div "Tag Tag confirmed-non-scan Untag system-mistake Tag failed to recover Tag produ…" at bounding box center [478, 79] width 643 height 36
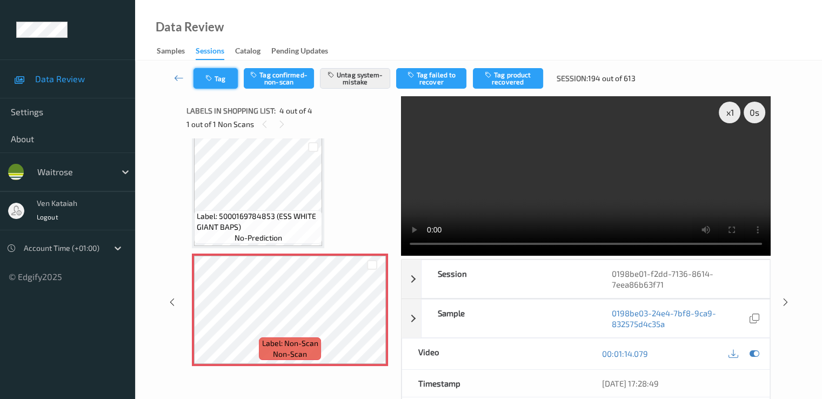
click at [220, 85] on button "Tag" at bounding box center [216, 78] width 44 height 21
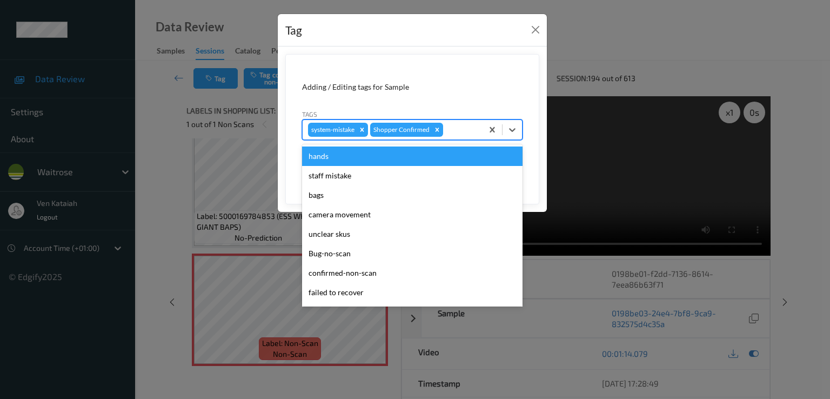
click at [458, 134] on div at bounding box center [461, 129] width 32 height 13
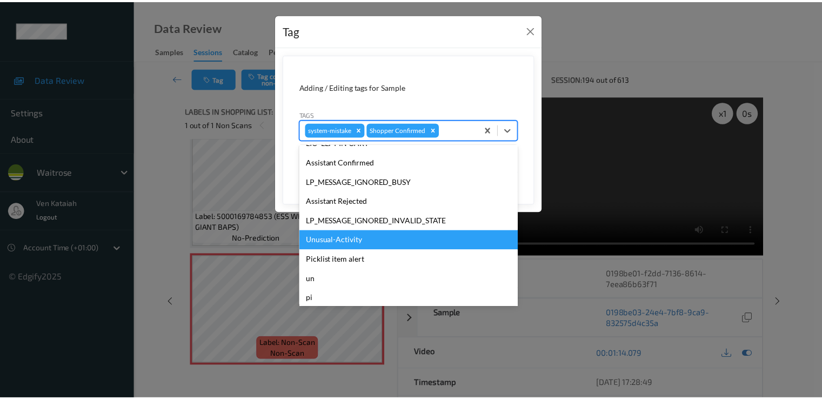
scroll to position [212, 0]
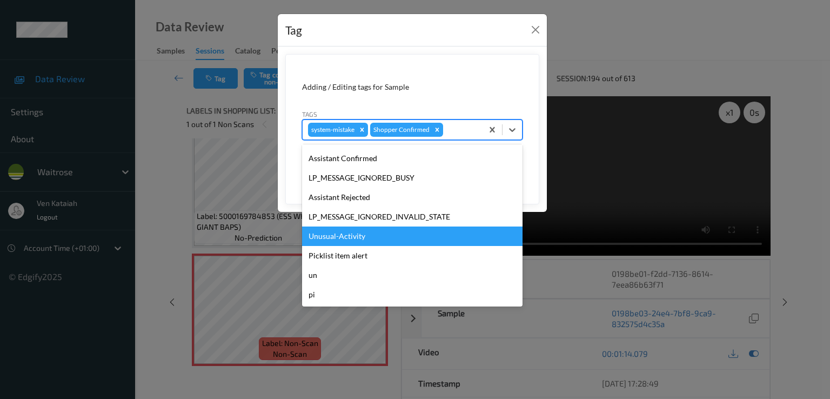
click at [344, 242] on div "Unusual-Activity" at bounding box center [412, 236] width 221 height 19
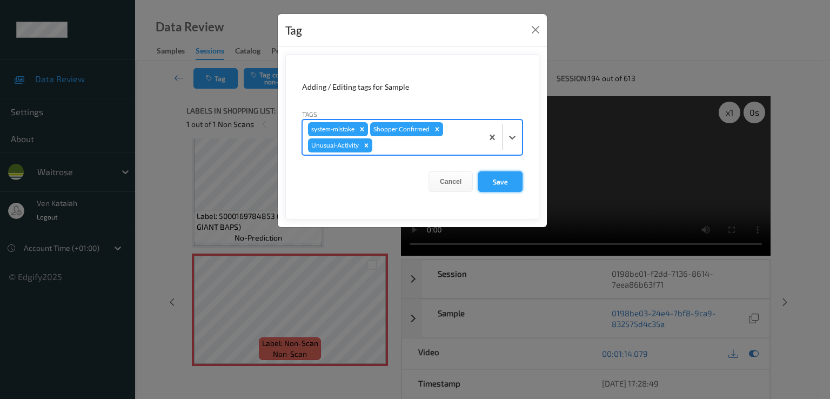
click at [490, 183] on button "Save" at bounding box center [500, 181] width 44 height 21
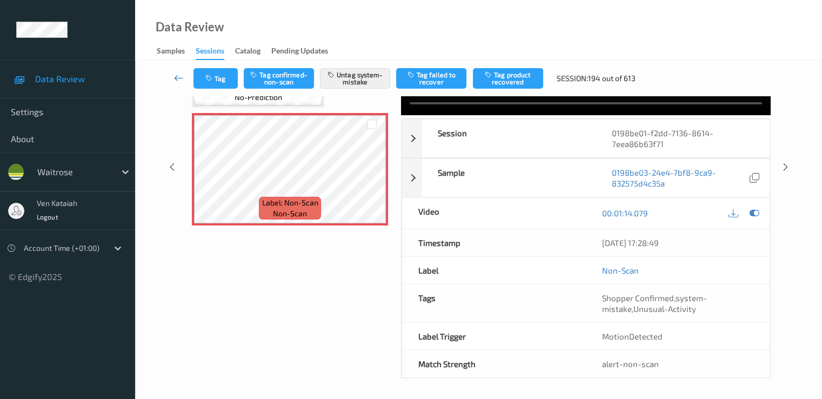
click at [178, 77] on icon at bounding box center [179, 77] width 10 height 11
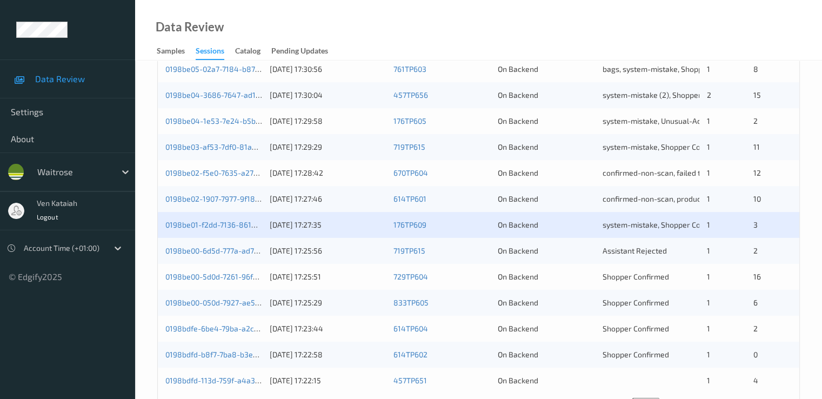
scroll to position [500, 0]
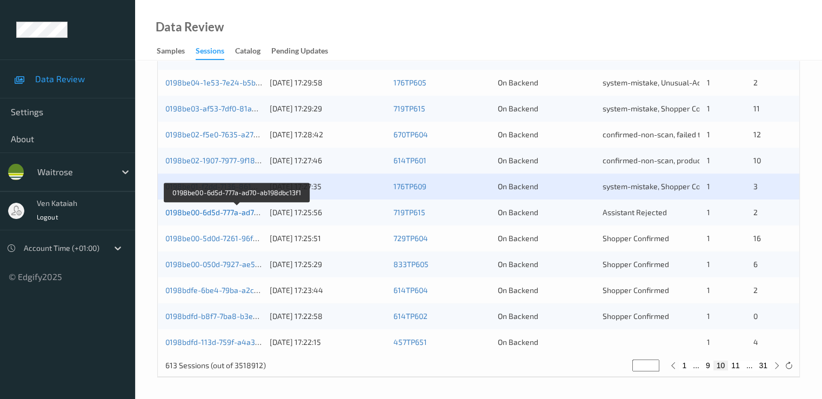
click at [235, 208] on link "0198be00-6d5d-777a-ad70-ab198dbc13f1" at bounding box center [236, 212] width 143 height 9
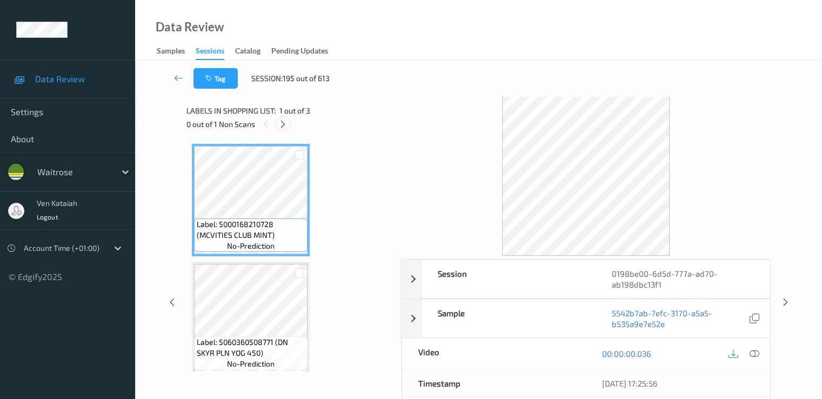
click at [287, 127] on icon at bounding box center [282, 124] width 9 height 10
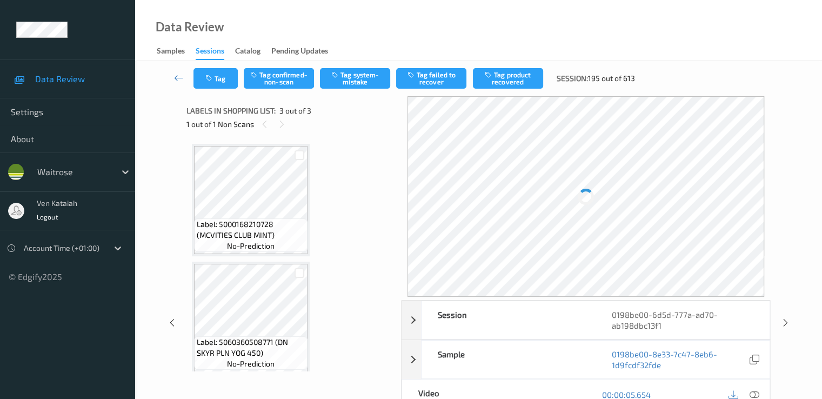
scroll to position [123, 0]
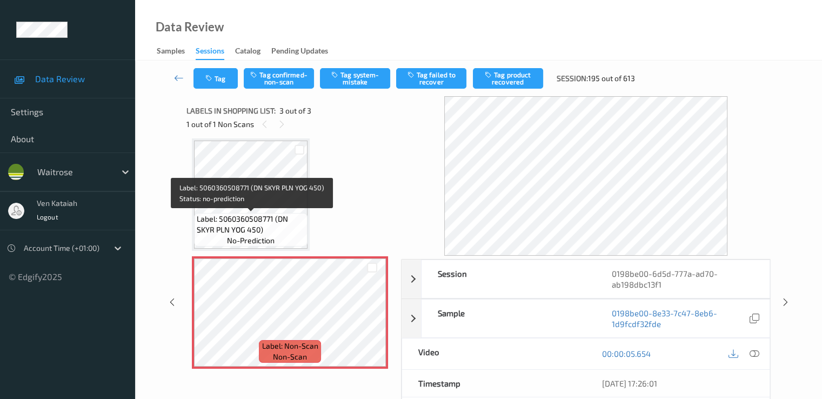
click at [267, 222] on span "Label: 5060360508771 (DN SKYR PLN YOG 450)" at bounding box center [251, 225] width 108 height 22
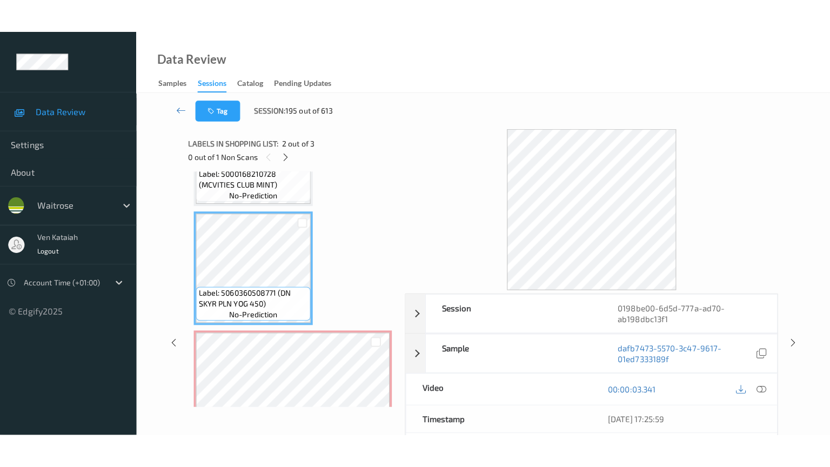
scroll to position [126, 0]
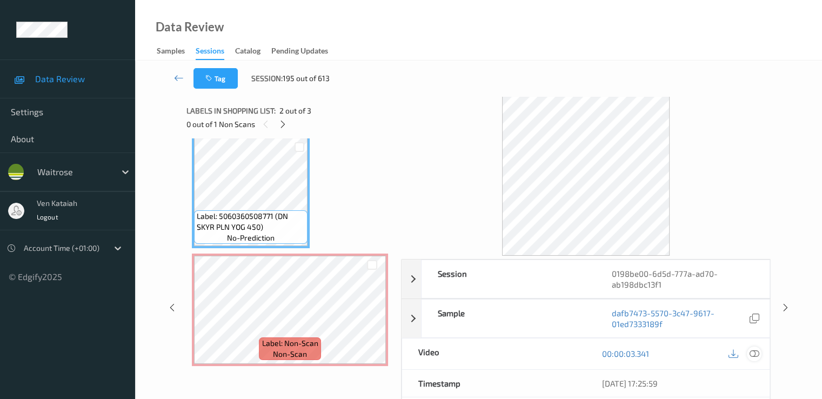
click at [553, 351] on icon at bounding box center [754, 354] width 10 height 10
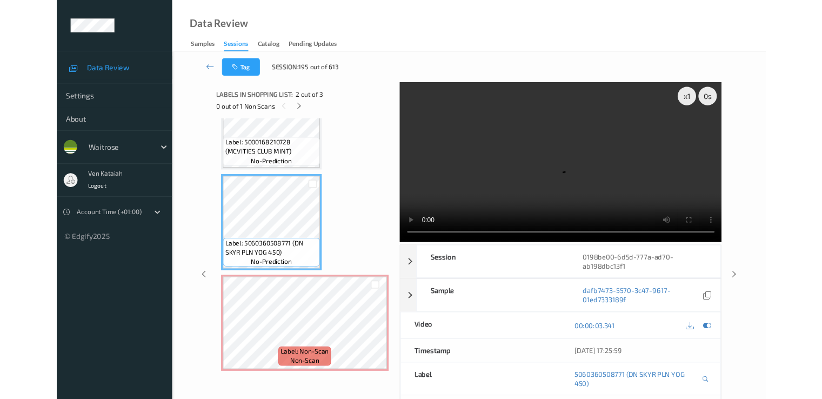
scroll to position [58, 0]
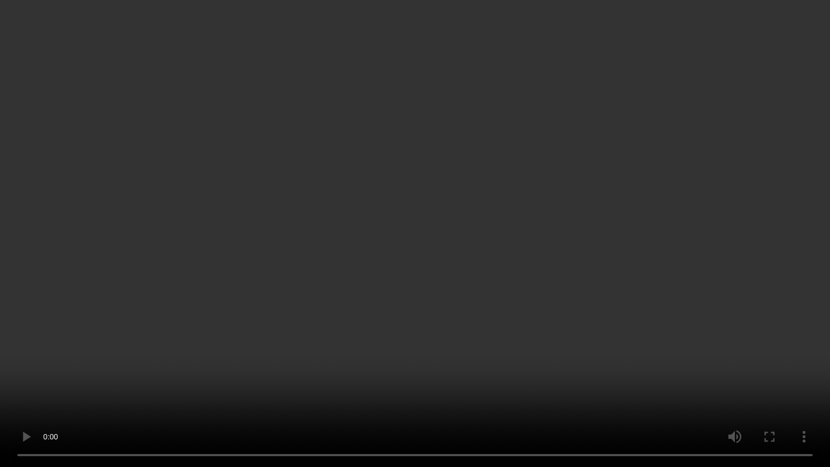
click at [244, 387] on video at bounding box center [415, 233] width 830 height 467
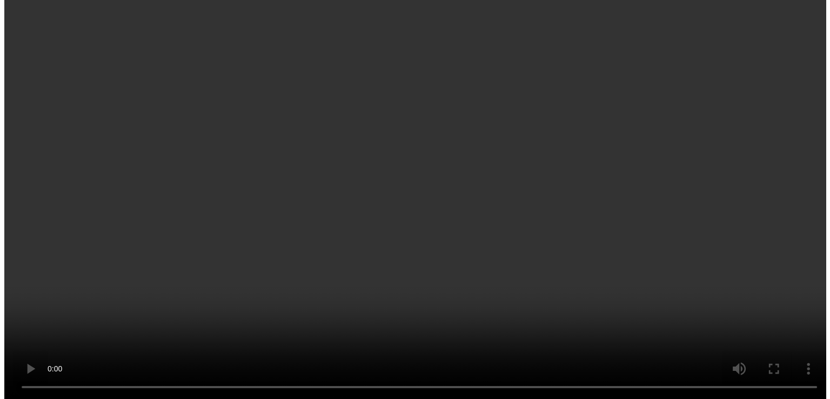
scroll to position [126, 0]
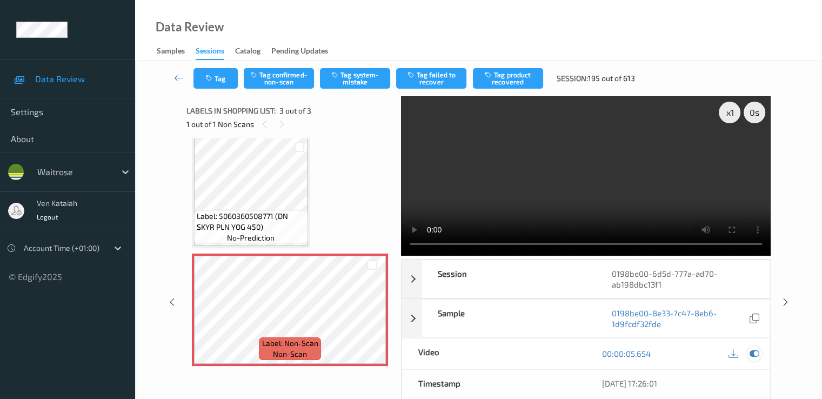
click at [553, 352] on icon at bounding box center [754, 354] width 10 height 10
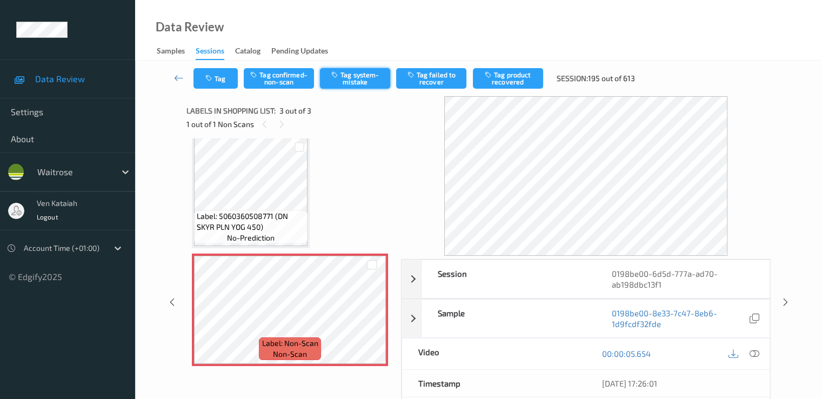
click at [349, 74] on button "Tag system-mistake" at bounding box center [355, 78] width 70 height 21
click at [224, 81] on button "Tag" at bounding box center [216, 78] width 44 height 21
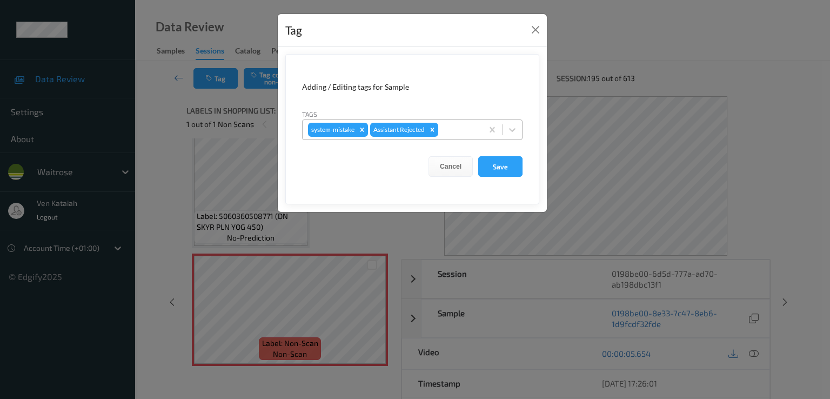
click at [465, 130] on div at bounding box center [459, 129] width 37 height 13
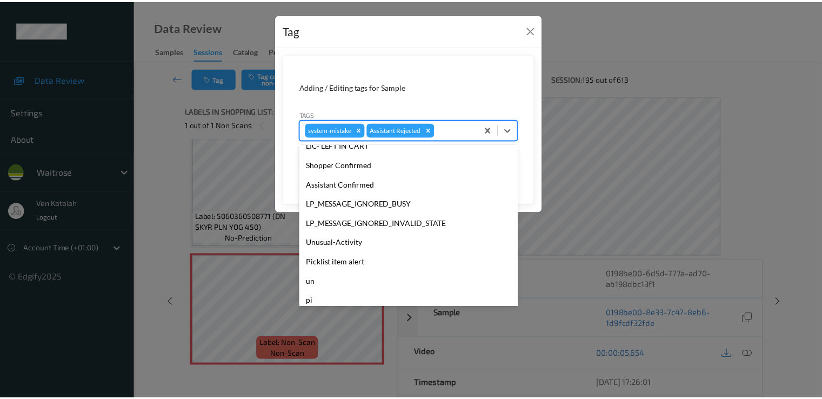
scroll to position [212, 0]
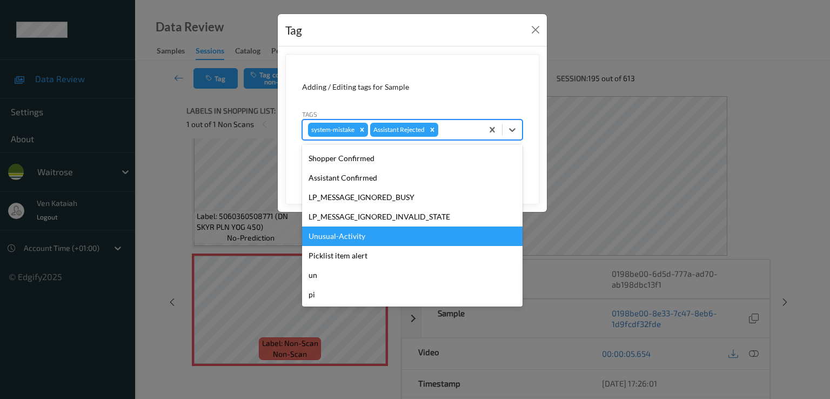
click at [341, 239] on div "Unusual-Activity" at bounding box center [412, 236] width 221 height 19
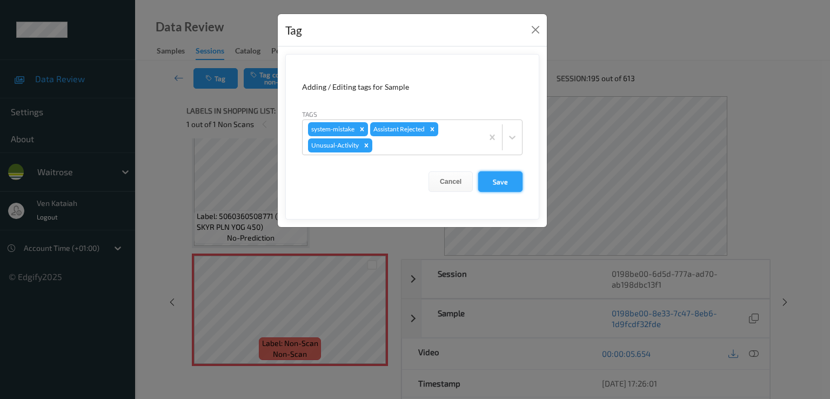
click at [500, 183] on button "Save" at bounding box center [500, 181] width 44 height 21
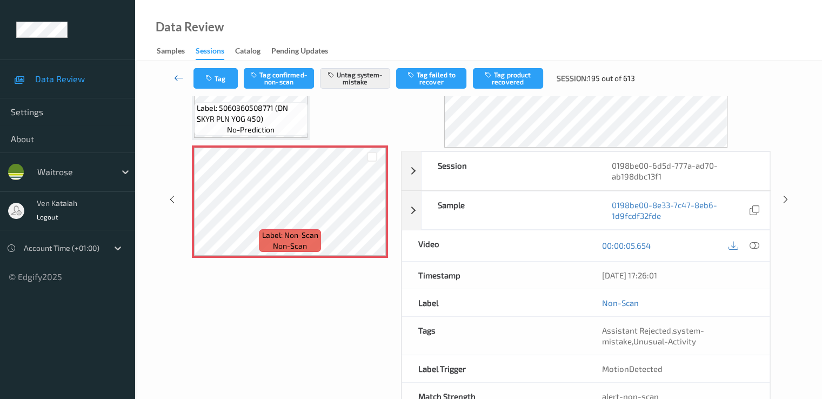
click at [177, 81] on icon at bounding box center [179, 77] width 10 height 11
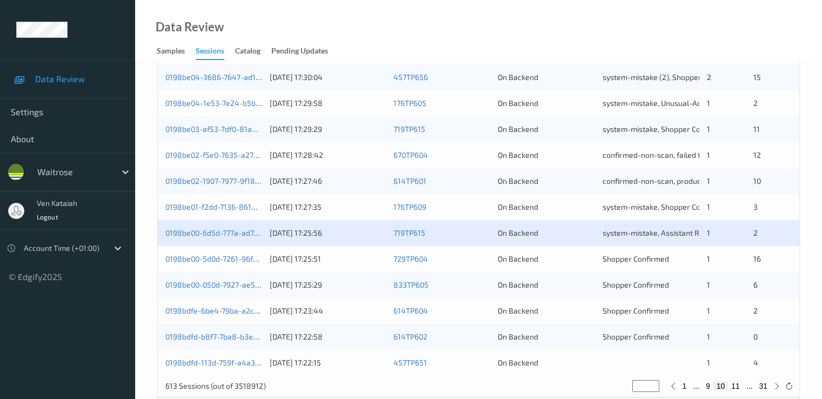
scroll to position [500, 0]
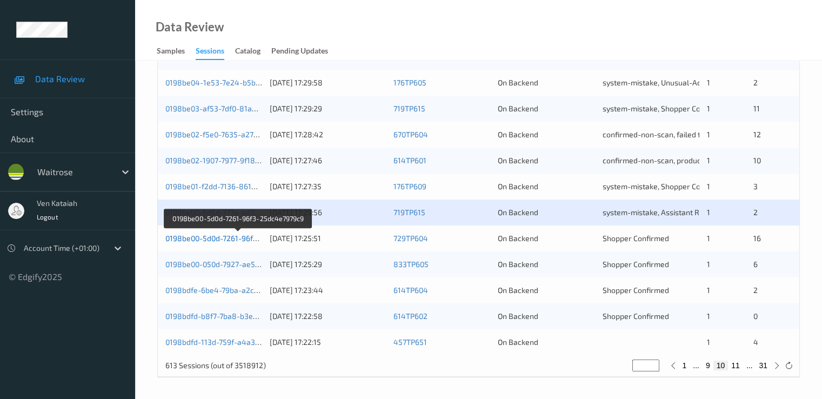
click at [227, 238] on link "0198be00-5d0d-7261-96f3-25dc4e7979c9" at bounding box center [237, 238] width 145 height 9
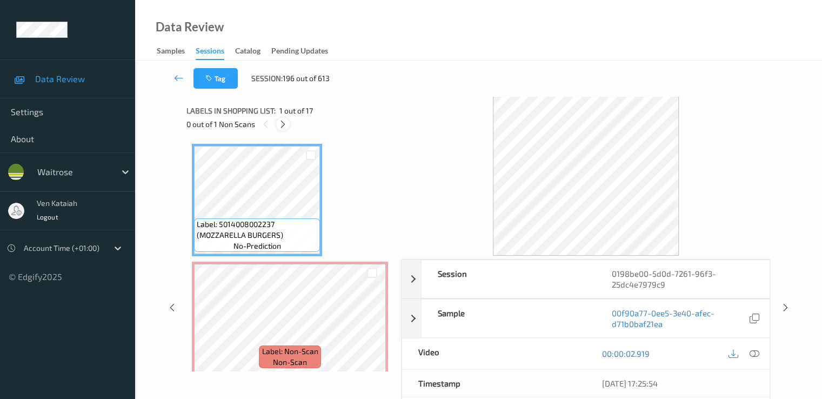
click at [280, 126] on icon at bounding box center [282, 124] width 9 height 10
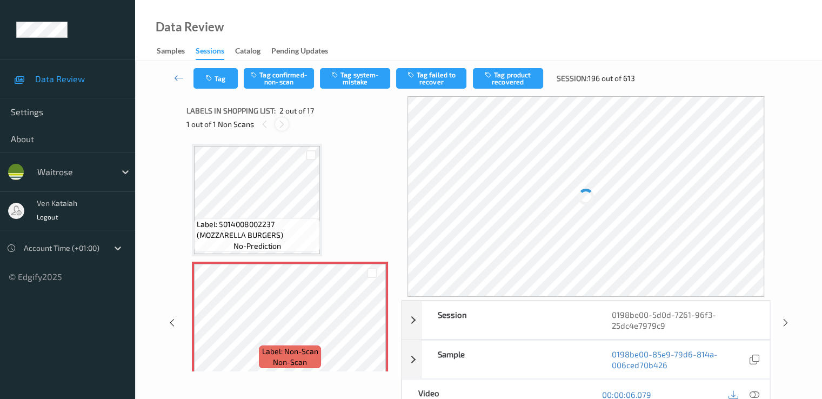
scroll to position [5, 0]
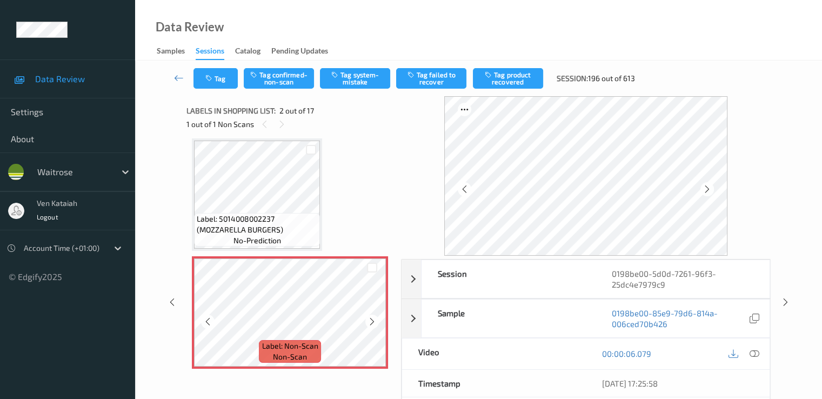
click at [374, 323] on icon at bounding box center [372, 322] width 9 height 10
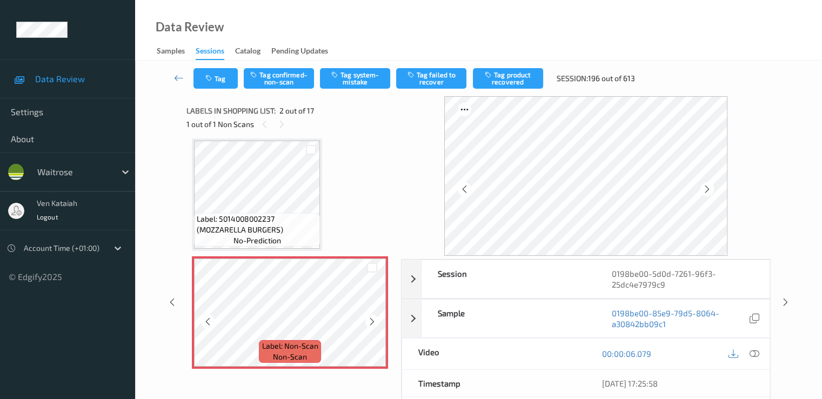
click at [374, 323] on icon at bounding box center [372, 322] width 9 height 10
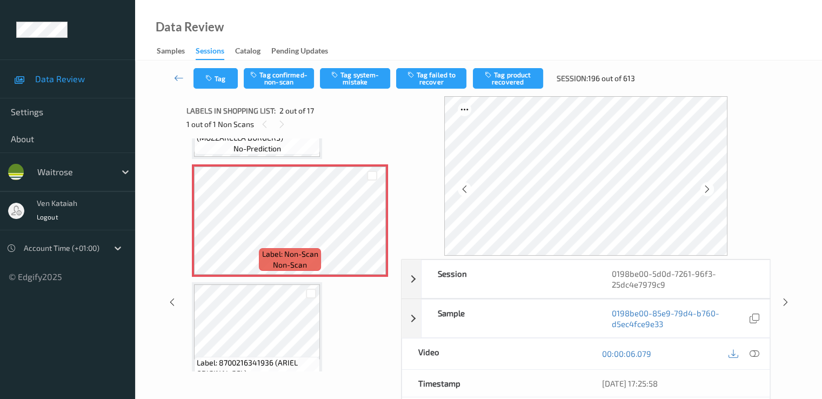
scroll to position [114, 0]
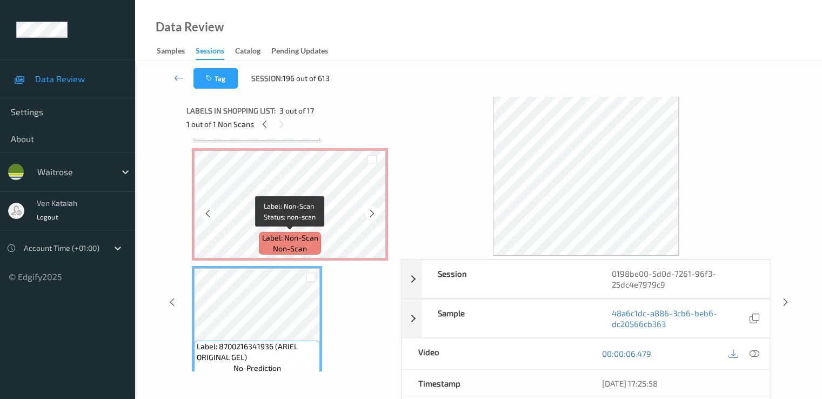
click at [271, 237] on span "Label: Non-Scan" at bounding box center [290, 237] width 56 height 11
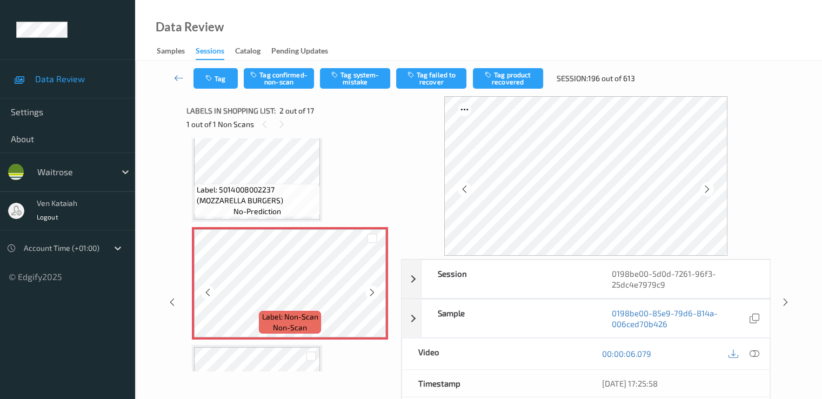
scroll to position [5, 0]
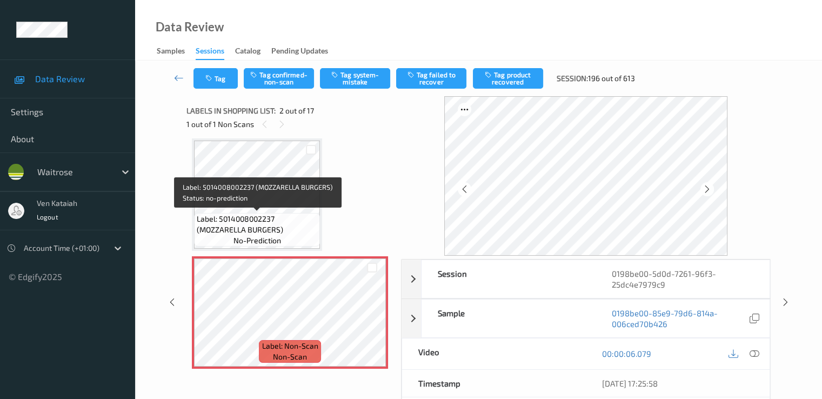
click at [268, 214] on span "Label: 5014008002237 (MOZZARELLA BURGERS)" at bounding box center [257, 225] width 121 height 22
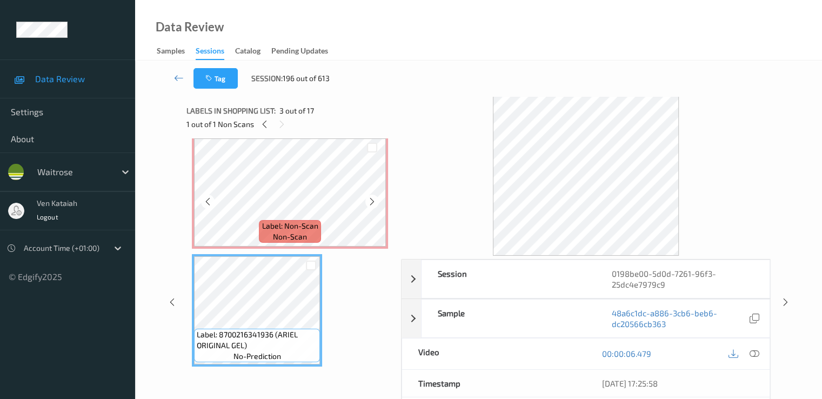
scroll to position [114, 0]
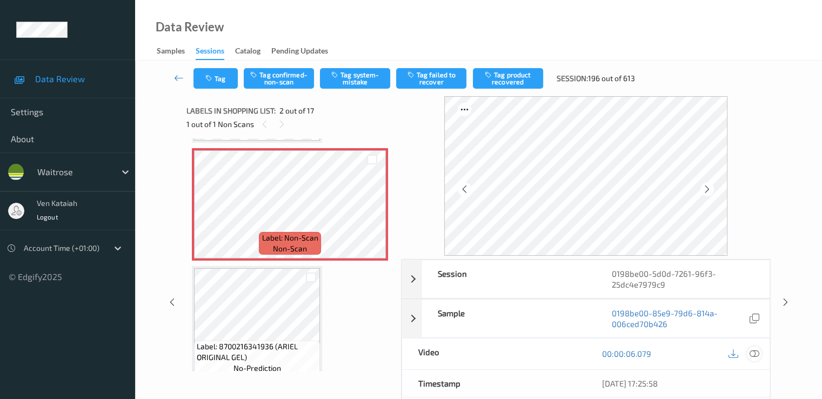
click at [553, 353] on div at bounding box center [754, 354] width 15 height 15
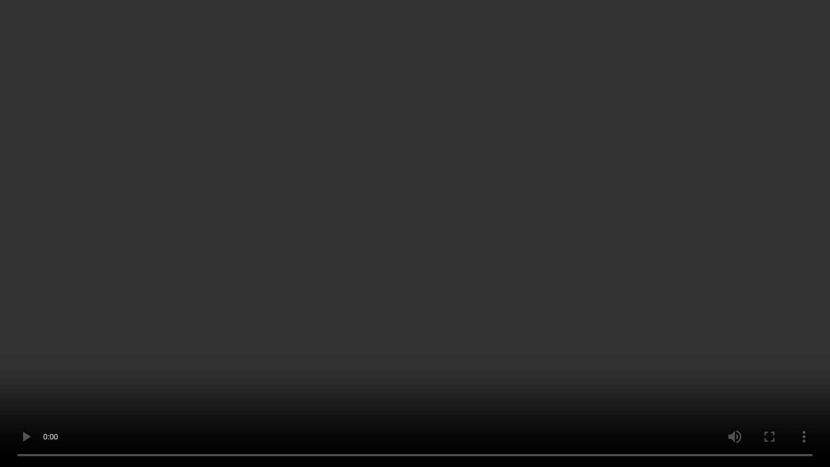
click at [70, 382] on video at bounding box center [415, 233] width 830 height 467
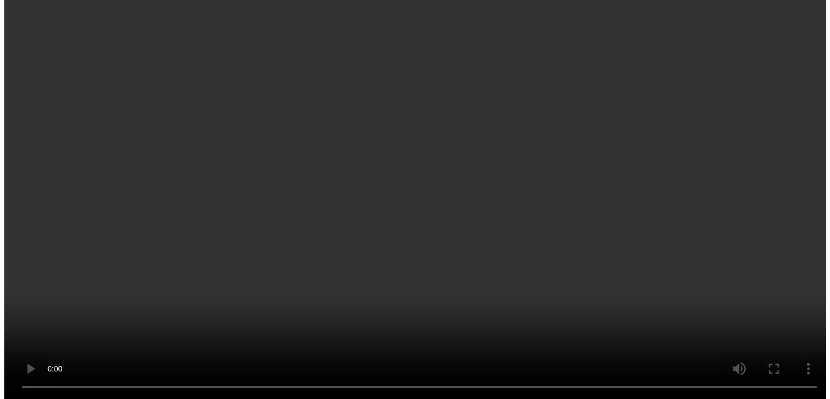
scroll to position [5, 0]
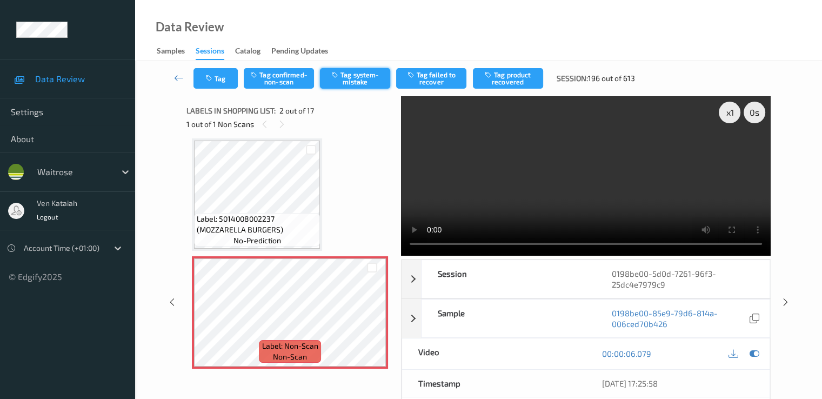
click at [347, 74] on button "Tag system-mistake" at bounding box center [355, 78] width 70 height 21
click at [218, 78] on button "Tag" at bounding box center [216, 78] width 44 height 21
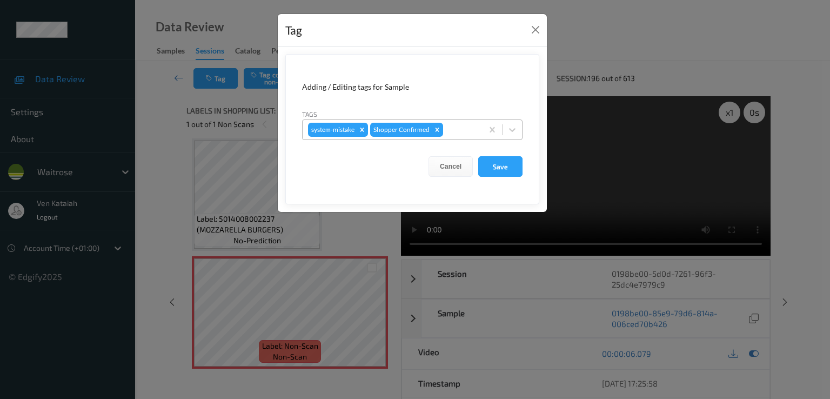
click at [461, 127] on div at bounding box center [461, 129] width 32 height 13
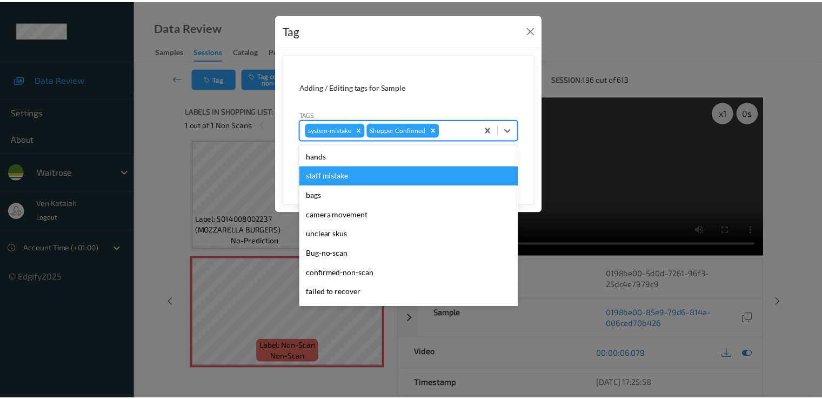
scroll to position [212, 0]
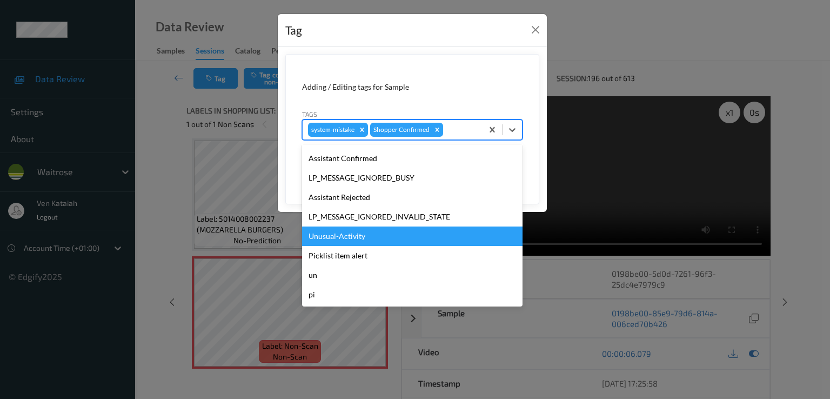
click at [356, 236] on div "Unusual-Activity" at bounding box center [412, 236] width 221 height 19
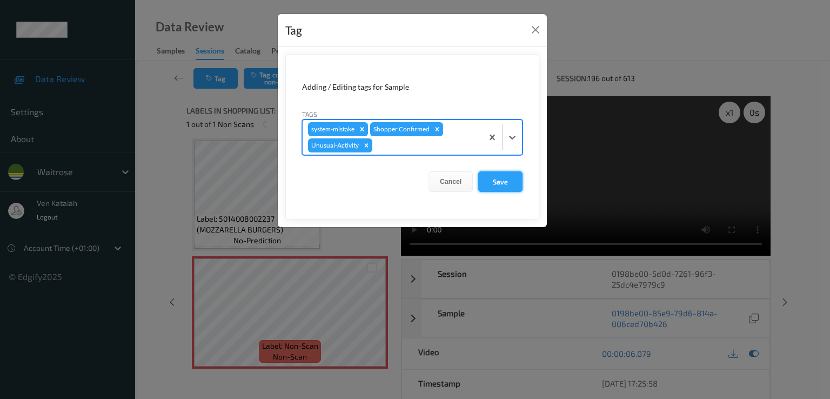
click at [491, 181] on button "Save" at bounding box center [500, 181] width 44 height 21
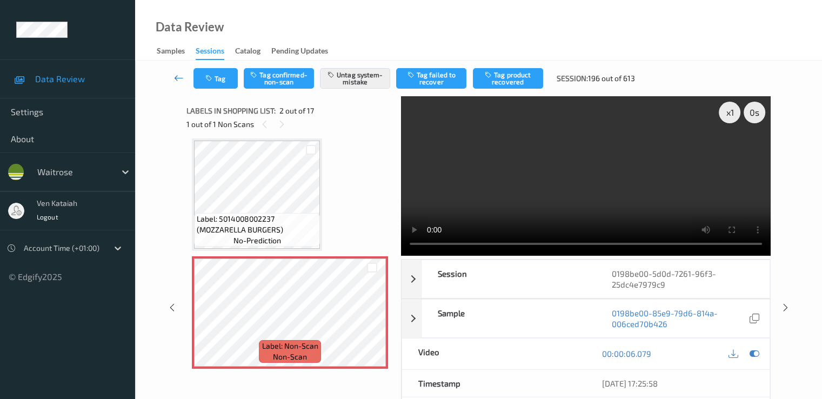
click at [172, 73] on link at bounding box center [179, 78] width 29 height 21
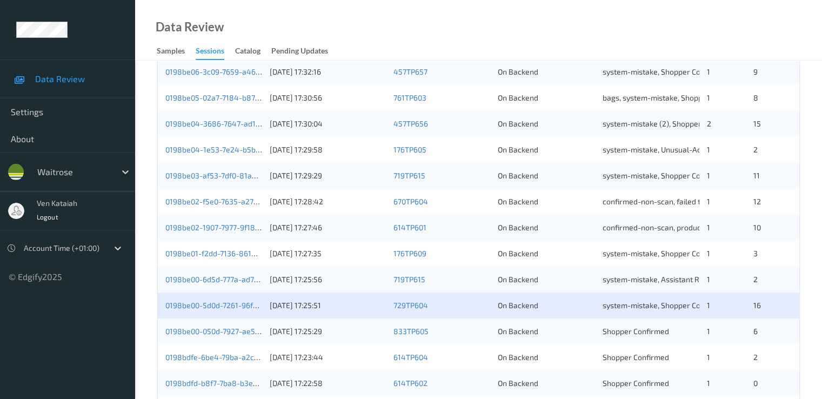
scroll to position [500, 0]
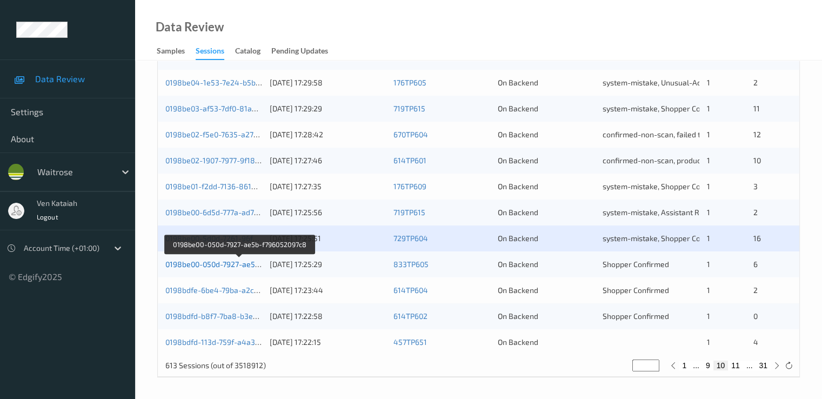
click at [215, 262] on link "0198be00-050d-7927-ae5b-f796052097c8" at bounding box center [238, 263] width 147 height 9
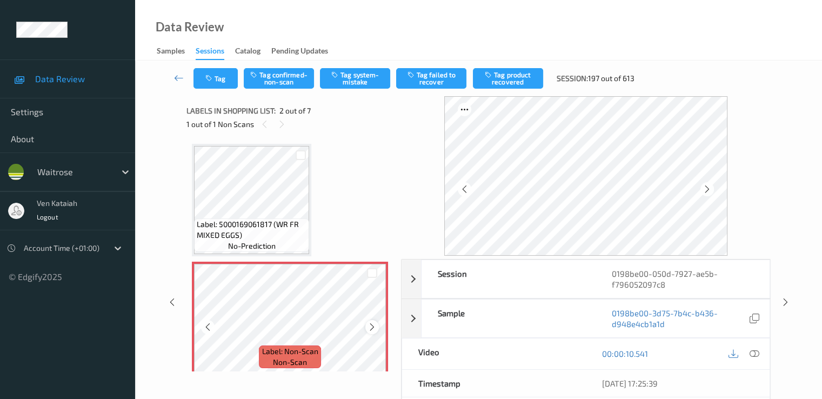
click at [373, 326] on icon at bounding box center [372, 327] width 9 height 10
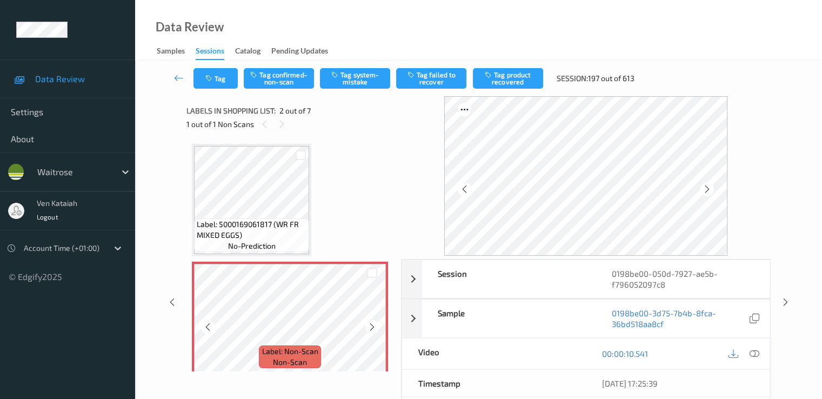
click at [373, 326] on icon at bounding box center [372, 327] width 9 height 10
click at [355, 81] on button "Tag system-mistake" at bounding box center [355, 78] width 70 height 21
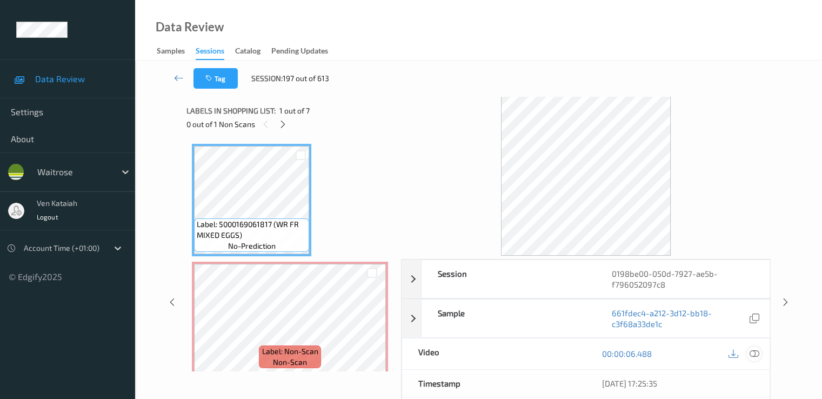
click at [553, 357] on icon at bounding box center [754, 354] width 10 height 10
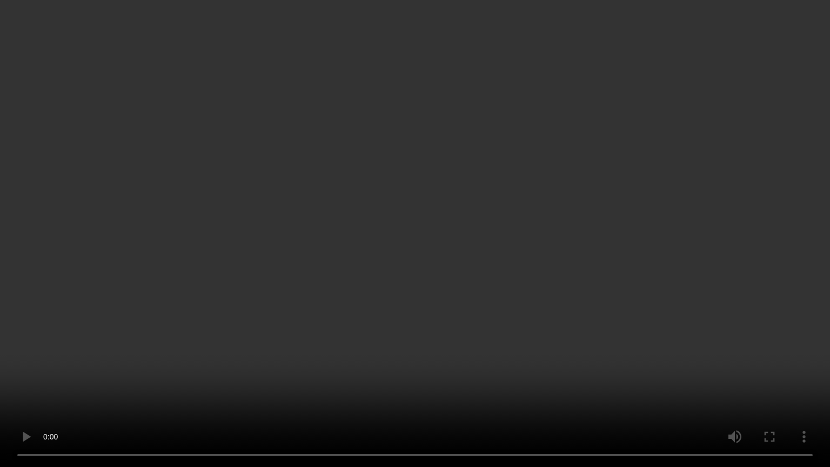
click at [135, 357] on video at bounding box center [415, 233] width 830 height 467
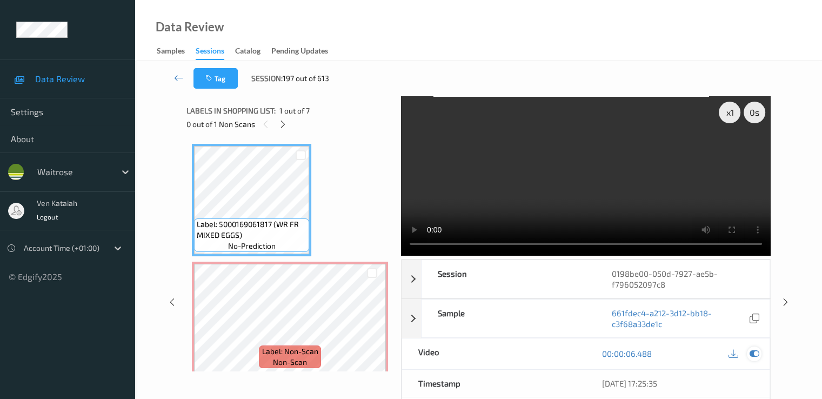
click at [553, 349] on icon at bounding box center [754, 354] width 10 height 10
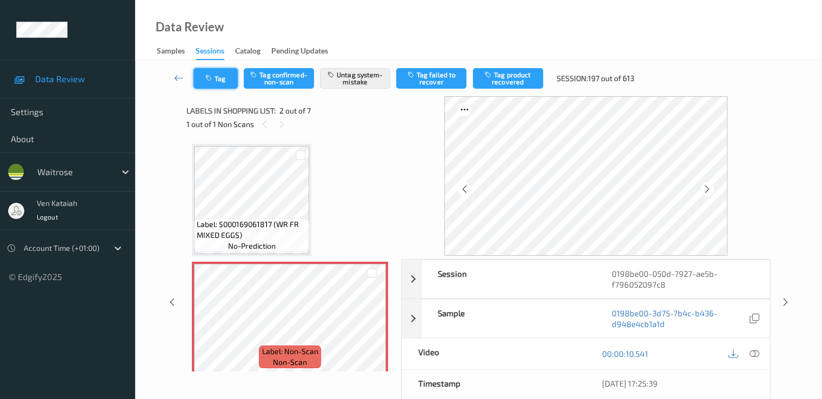
click at [214, 78] on icon "button" at bounding box center [209, 79] width 9 height 8
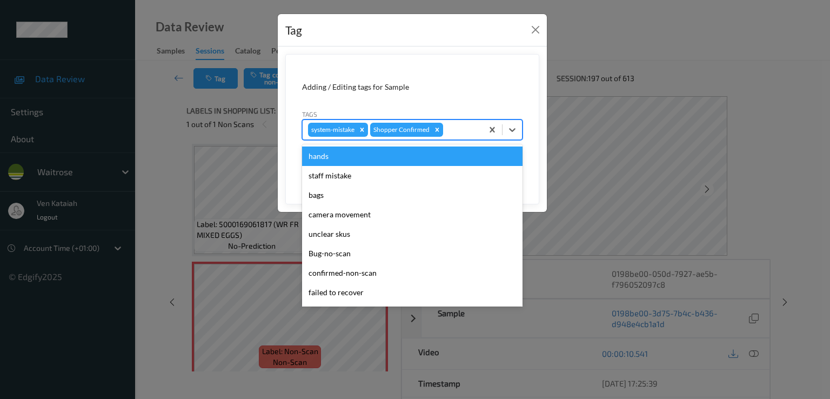
click at [470, 135] on div at bounding box center [461, 129] width 32 height 13
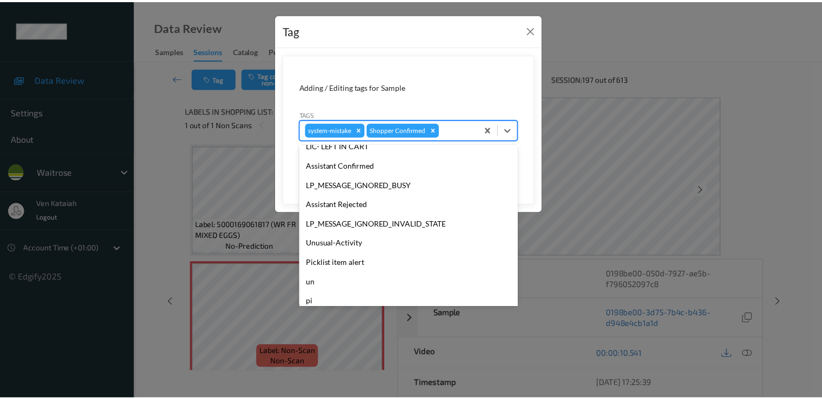
scroll to position [212, 0]
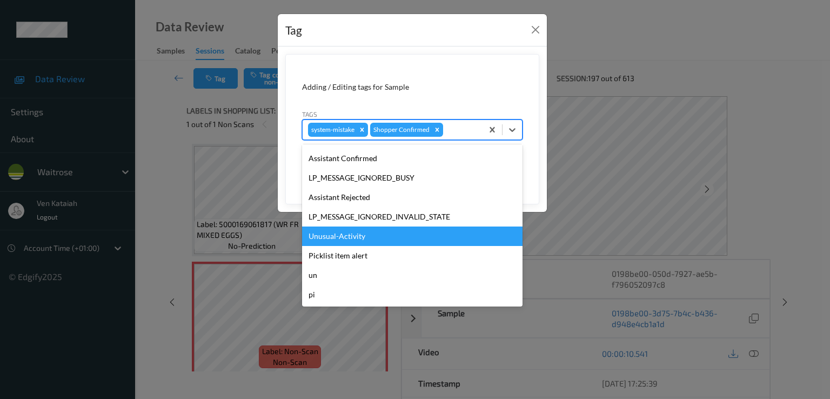
click at [351, 235] on div "Unusual-Activity" at bounding box center [412, 236] width 221 height 19
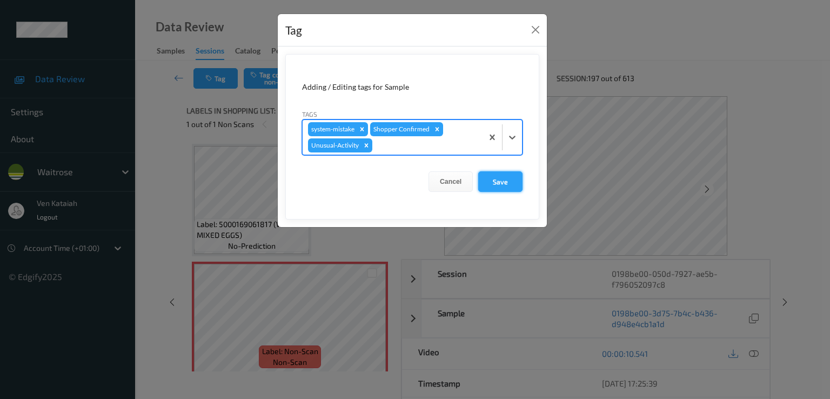
click at [509, 179] on button "Save" at bounding box center [500, 181] width 44 height 21
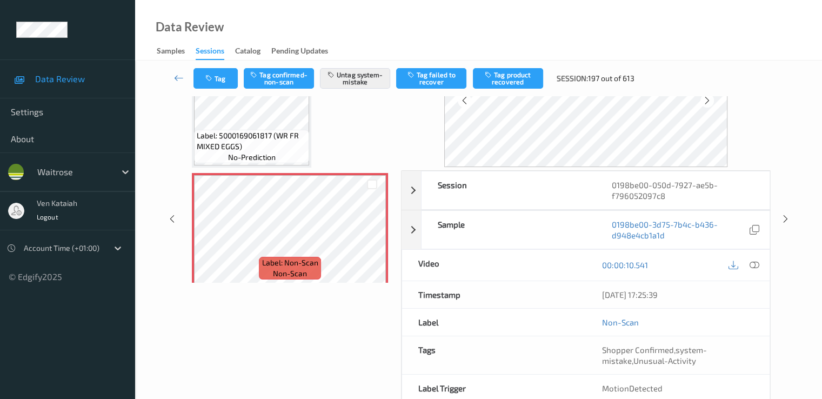
scroll to position [141, 0]
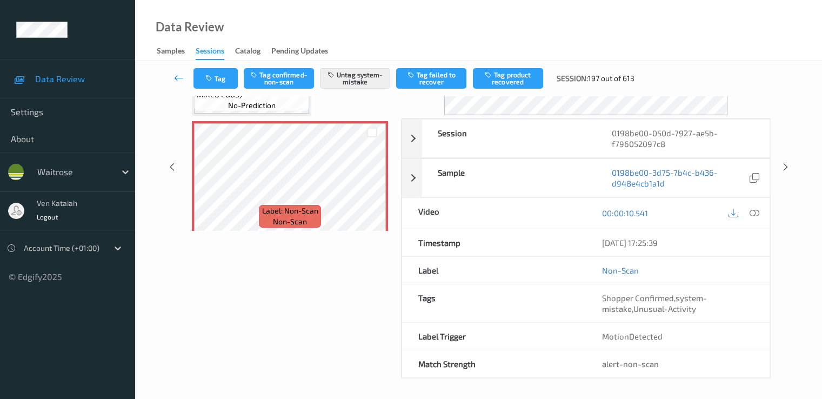
click at [176, 75] on icon at bounding box center [179, 77] width 10 height 11
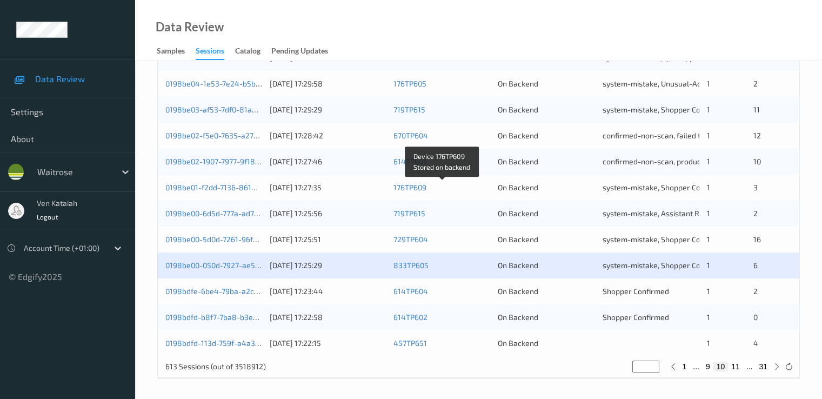
scroll to position [500, 0]
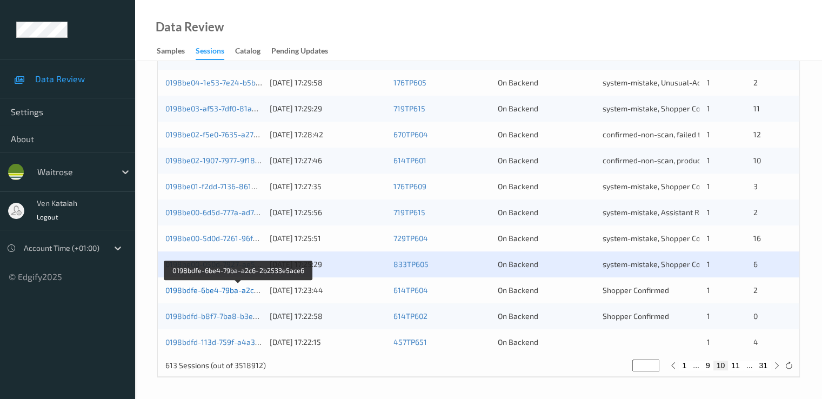
click at [211, 288] on link "0198bdfe-6be4-79ba-a2c6-2b2533e5ace6" at bounding box center [239, 289] width 148 height 9
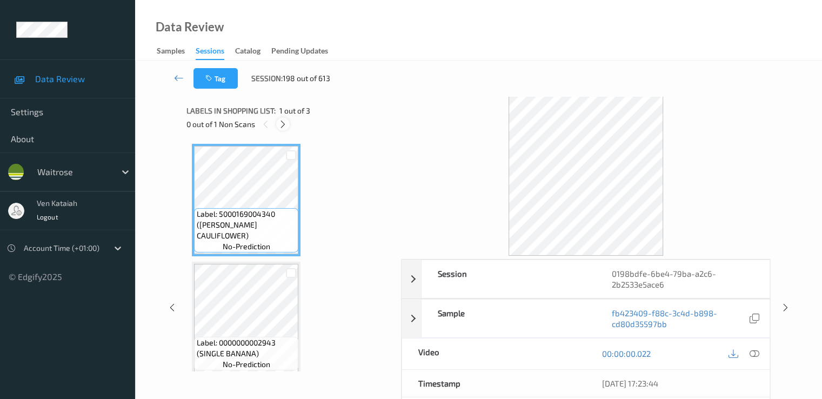
click at [282, 122] on icon at bounding box center [282, 124] width 9 height 10
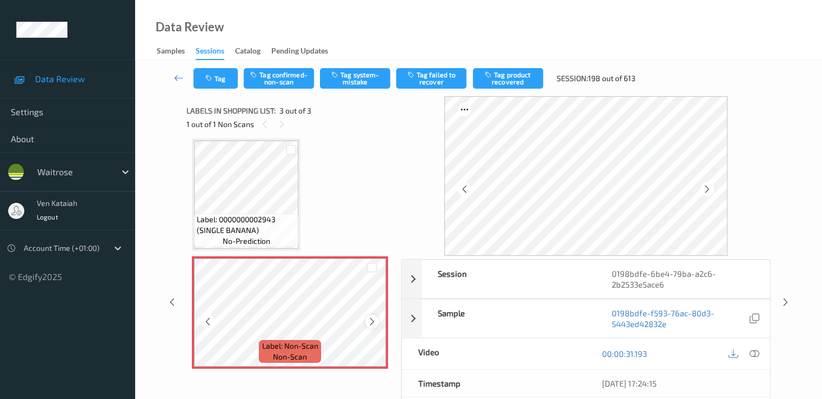
click at [374, 321] on icon at bounding box center [372, 322] width 9 height 10
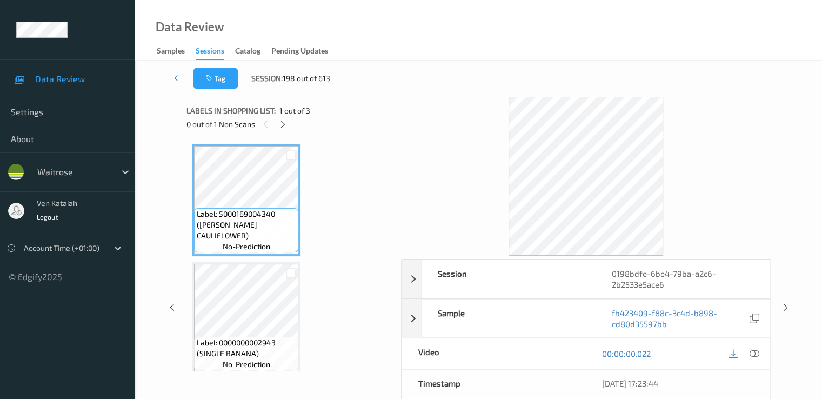
scroll to position [0, 0]
click at [553, 352] on icon at bounding box center [754, 354] width 10 height 10
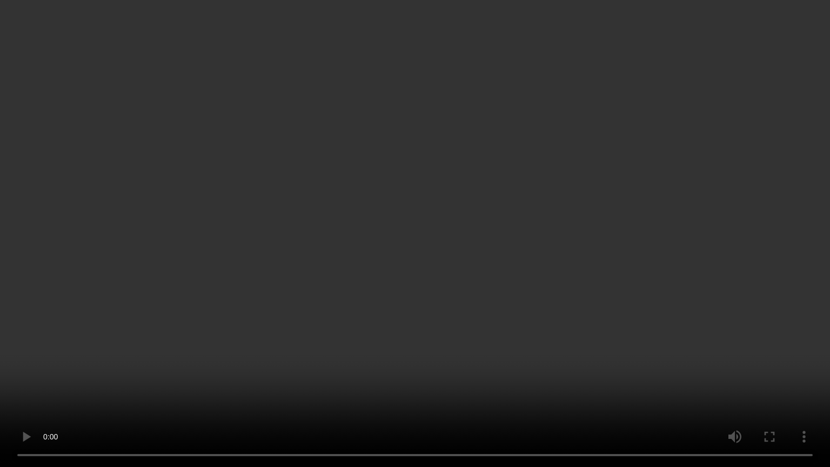
click at [165, 350] on video at bounding box center [415, 233] width 830 height 467
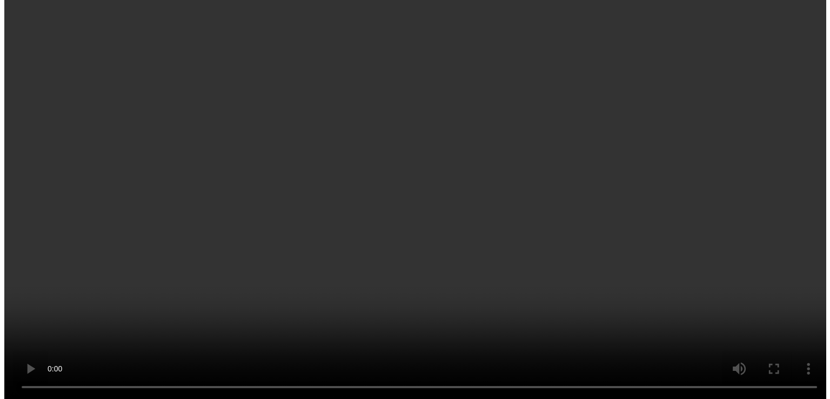
scroll to position [126, 0]
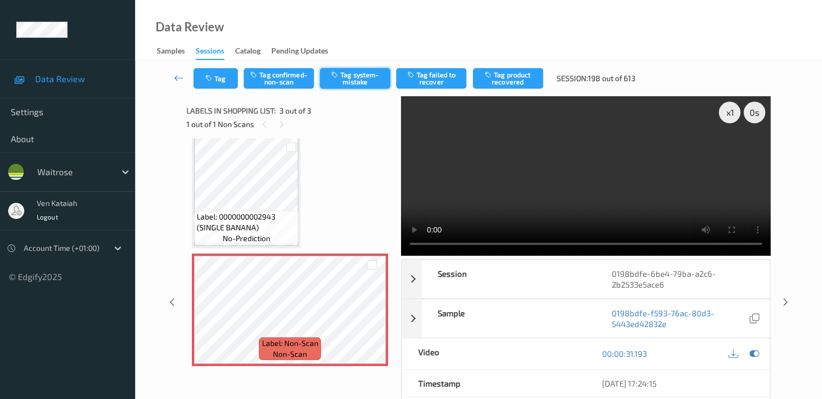
click at [334, 72] on icon "button" at bounding box center [335, 75] width 9 height 8
click at [208, 75] on icon "button" at bounding box center [209, 79] width 9 height 8
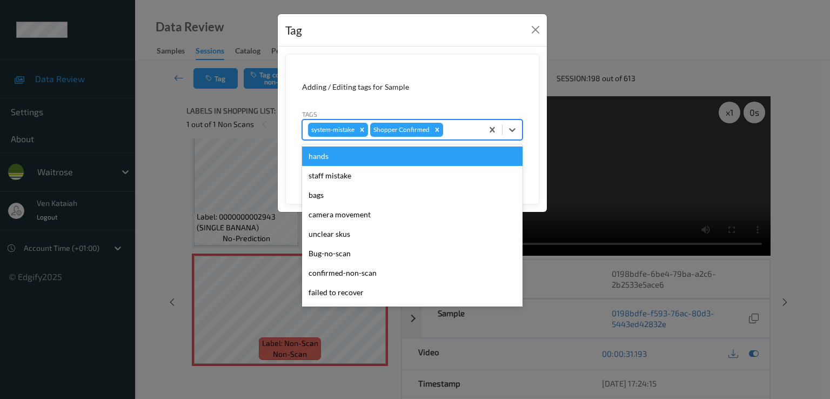
click at [464, 131] on div at bounding box center [461, 129] width 32 height 13
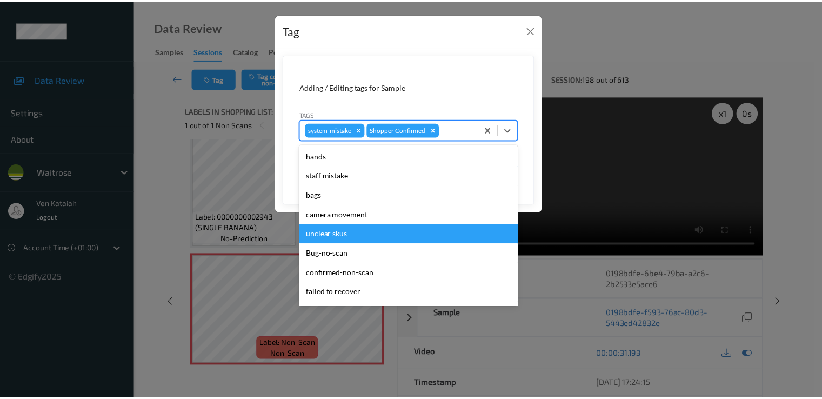
scroll to position [212, 0]
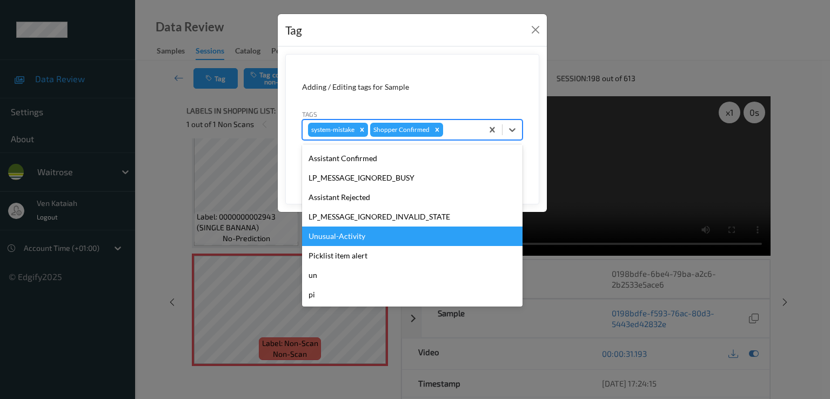
click at [343, 238] on div "Unusual-Activity" at bounding box center [412, 236] width 221 height 19
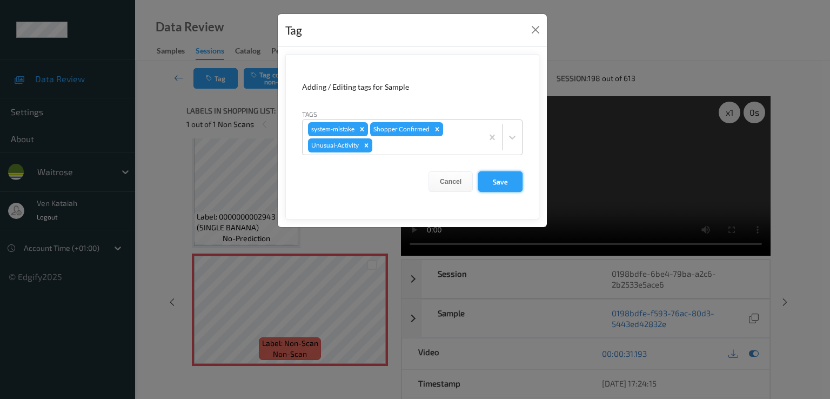
click at [480, 183] on button "Save" at bounding box center [500, 181] width 44 height 21
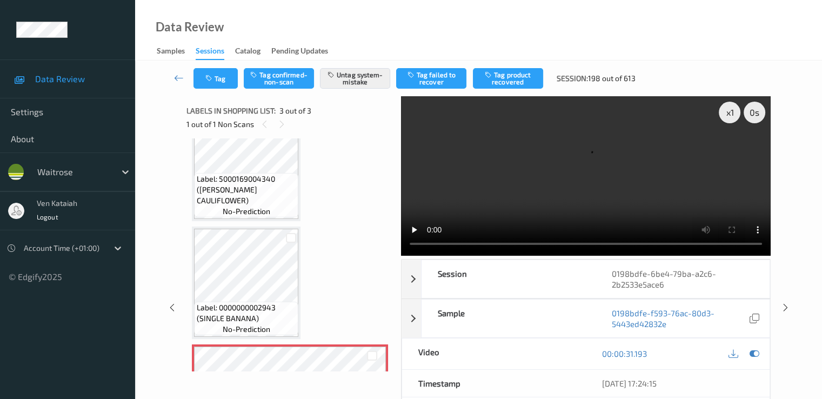
scroll to position [0, 0]
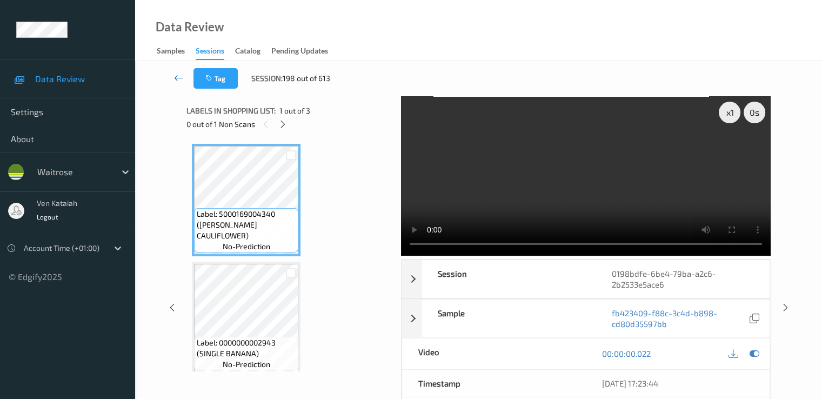
click at [179, 74] on icon at bounding box center [179, 77] width 10 height 11
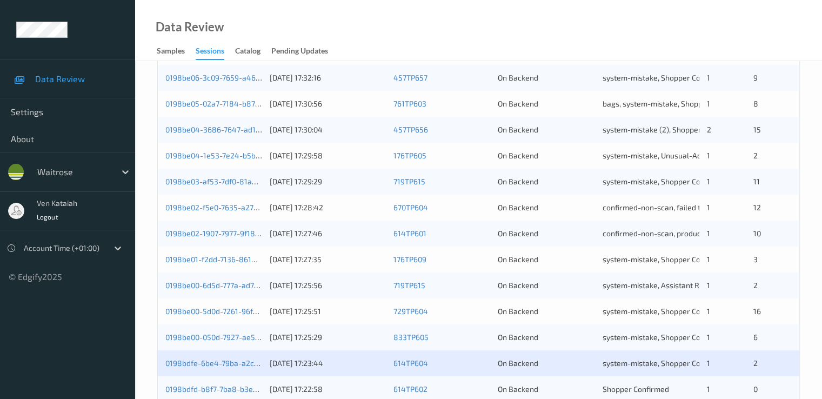
scroll to position [500, 0]
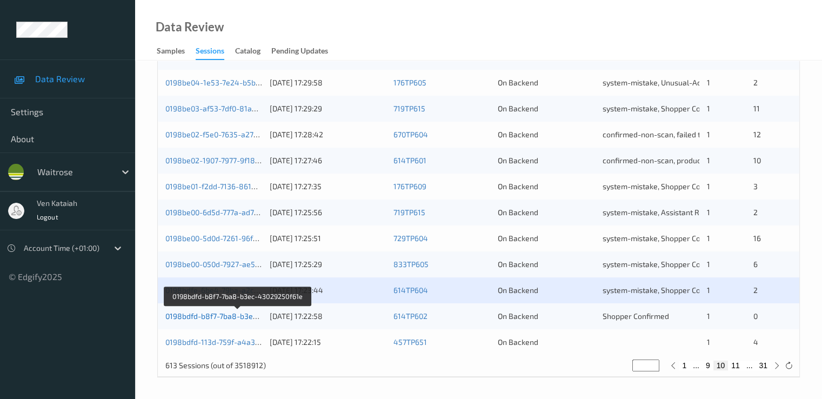
click at [243, 316] on link "0198bdfd-b8f7-7ba8-b3ec-43029250f61e" at bounding box center [237, 315] width 144 height 9
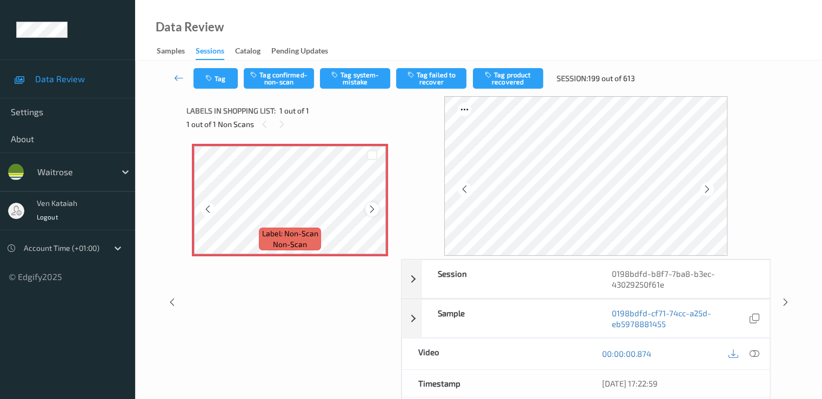
click at [375, 209] on icon at bounding box center [372, 209] width 9 height 10
click at [553, 353] on icon at bounding box center [754, 354] width 10 height 10
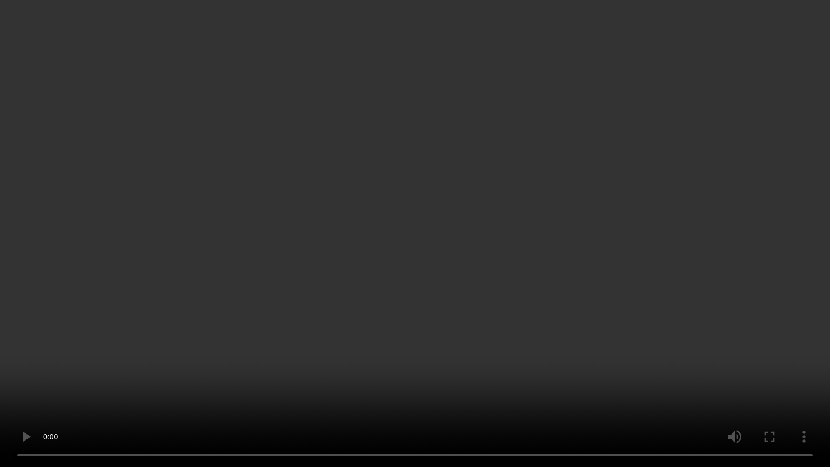
click at [547, 308] on video at bounding box center [415, 233] width 830 height 467
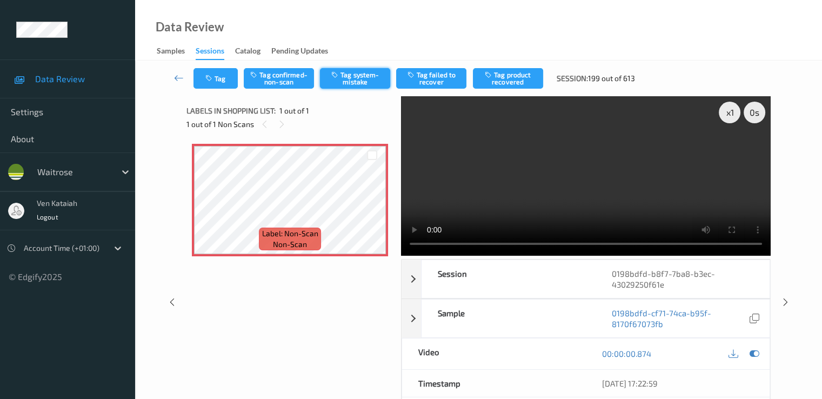
click at [367, 82] on button "Tag system-mistake" at bounding box center [355, 78] width 70 height 21
click at [196, 81] on button "Tag" at bounding box center [216, 78] width 44 height 21
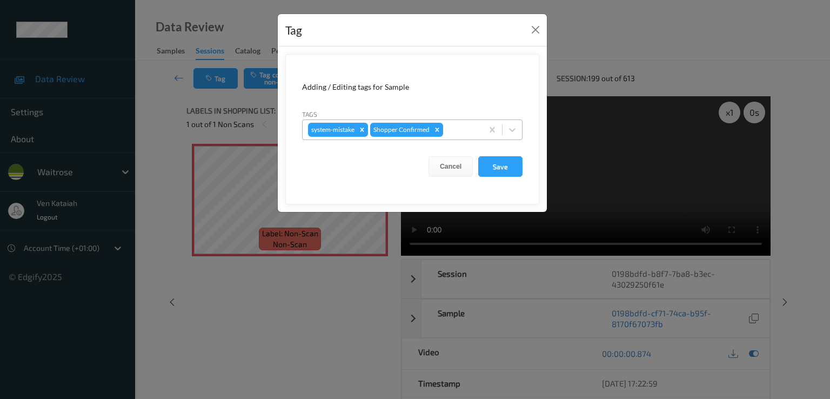
click at [457, 132] on div at bounding box center [461, 129] width 32 height 13
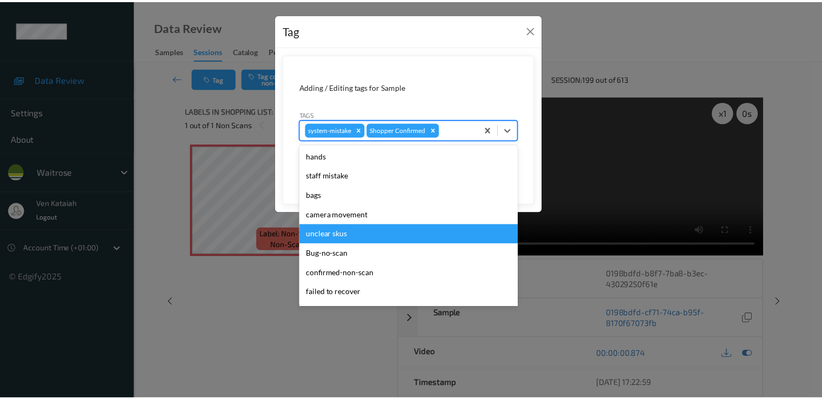
scroll to position [212, 0]
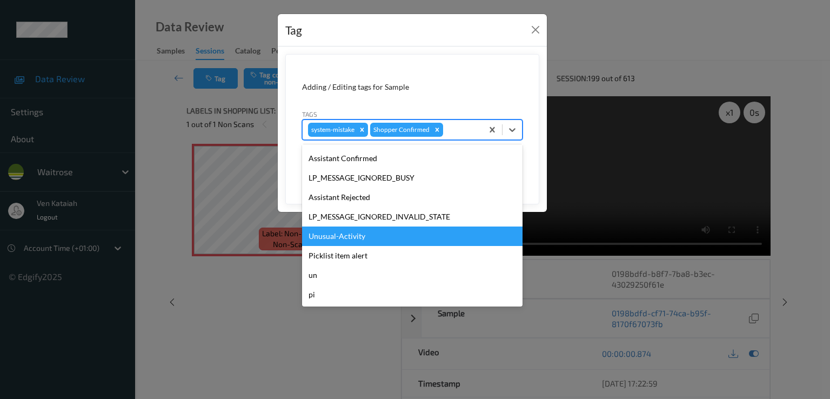
click at [354, 244] on div "Unusual-Activity" at bounding box center [412, 236] width 221 height 19
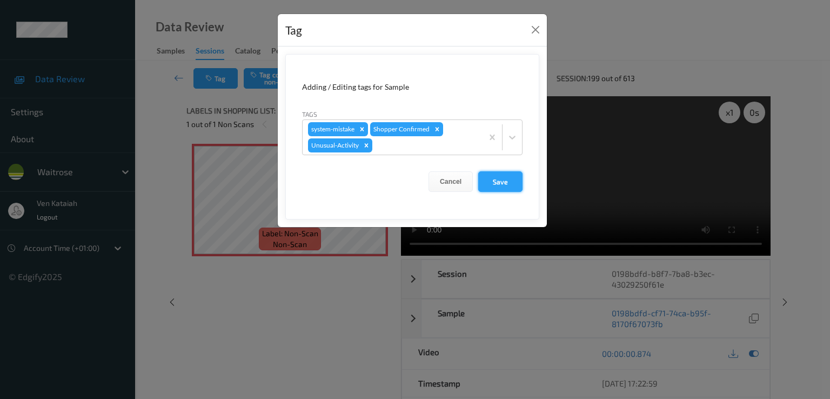
click at [507, 182] on button "Save" at bounding box center [500, 181] width 44 height 21
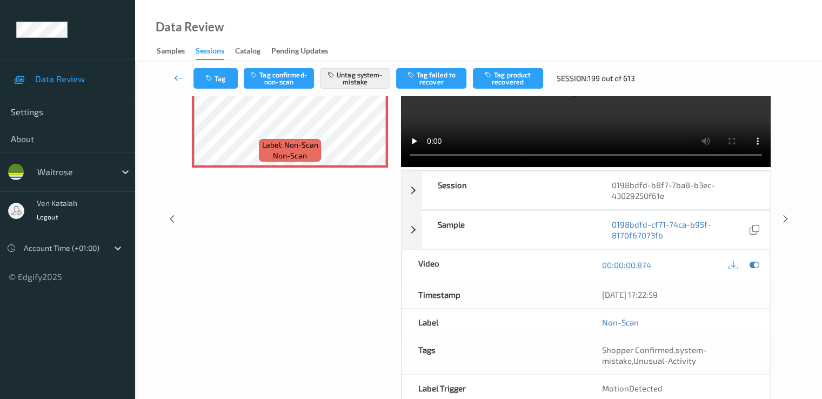
scroll to position [141, 0]
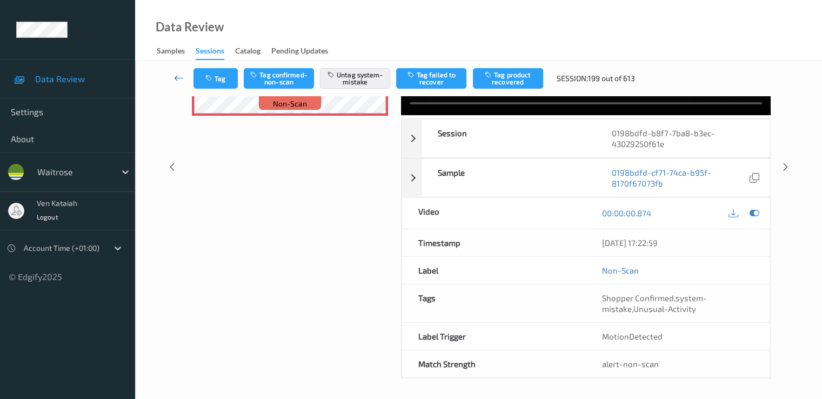
click at [174, 72] on link at bounding box center [179, 78] width 29 height 21
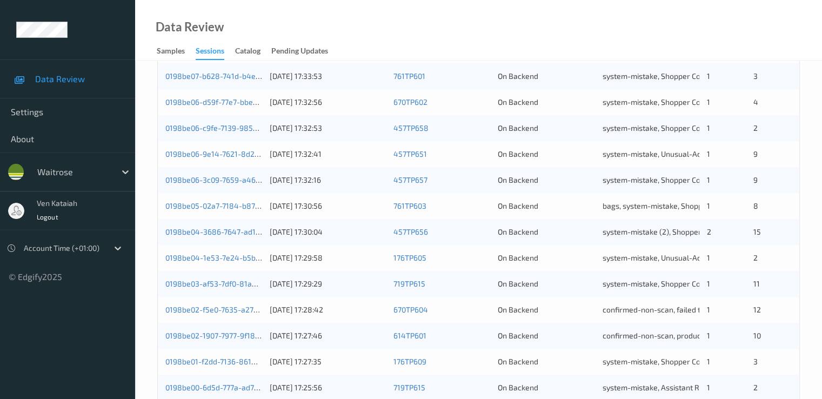
scroll to position [500, 0]
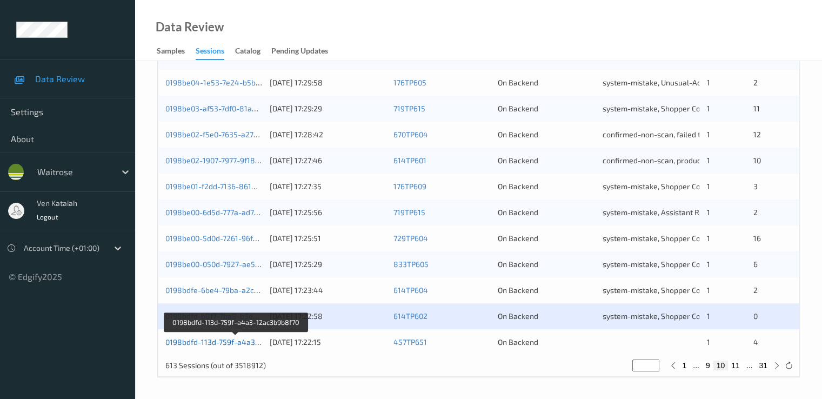
click at [246, 345] on link "0198bdfd-113d-759f-a4a3-12ac3b9b8f70" at bounding box center [236, 341] width 142 height 9
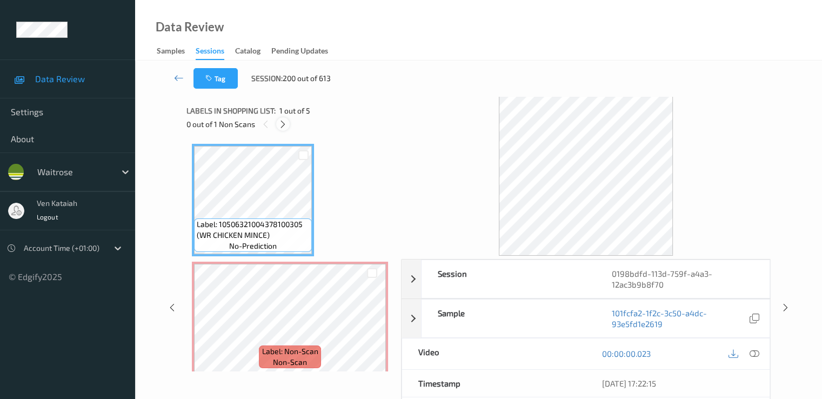
click at [292, 122] on div "0 out of 1 Non Scans" at bounding box center [290, 124] width 207 height 14
click at [288, 122] on div at bounding box center [283, 124] width 14 height 14
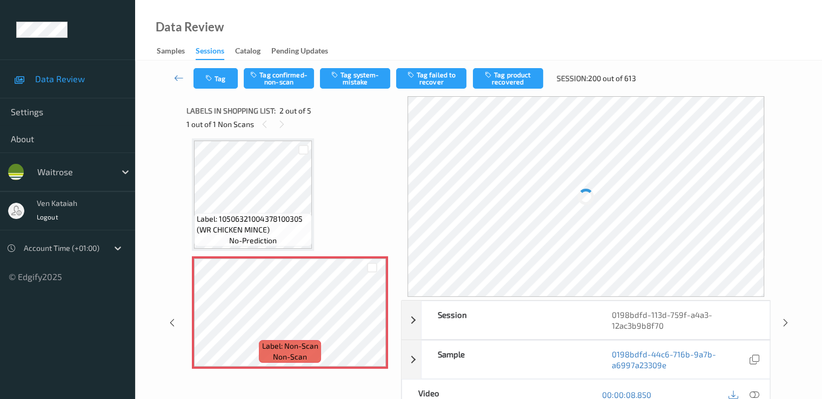
scroll to position [114, 0]
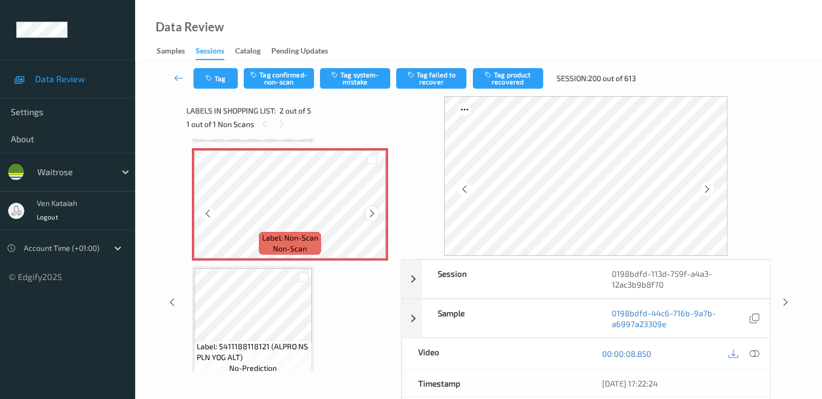
click at [367, 214] on div at bounding box center [372, 214] width 14 height 14
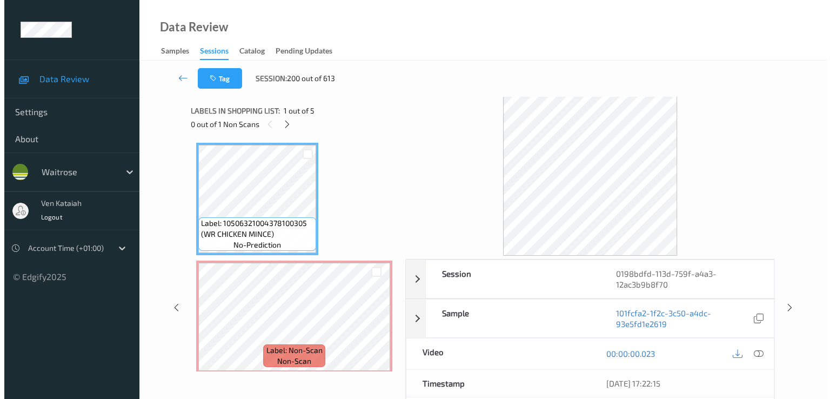
scroll to position [0, 0]
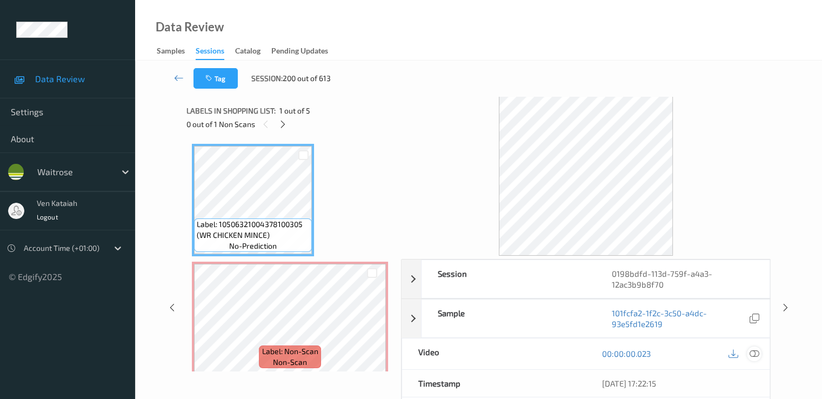
click at [553, 351] on div at bounding box center [754, 354] width 15 height 15
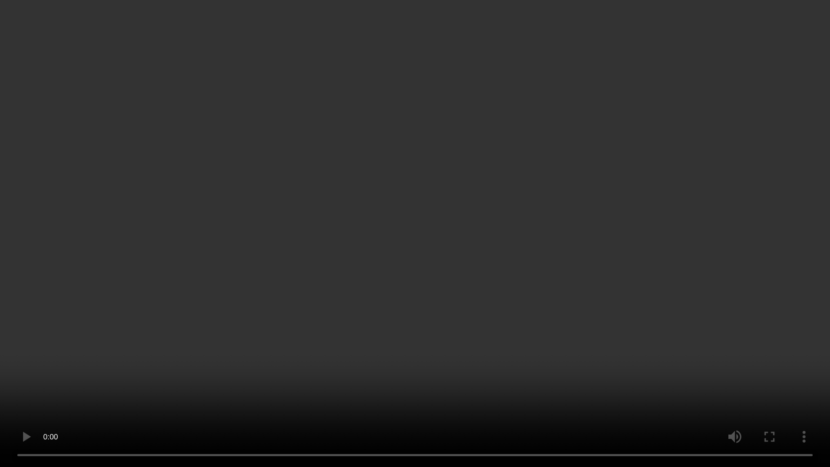
click at [270, 363] on video at bounding box center [415, 233] width 830 height 467
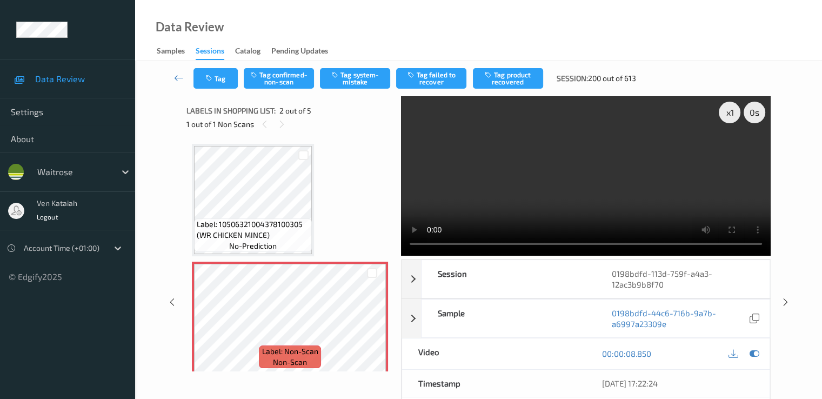
click at [365, 63] on div "Tag Tag confirmed-non-scan Tag system-mistake Tag failed to recover Tag product…" at bounding box center [478, 79] width 643 height 36
click at [363, 78] on button "Tag system-mistake" at bounding box center [355, 78] width 70 height 21
click at [225, 78] on button "Tag" at bounding box center [216, 78] width 44 height 21
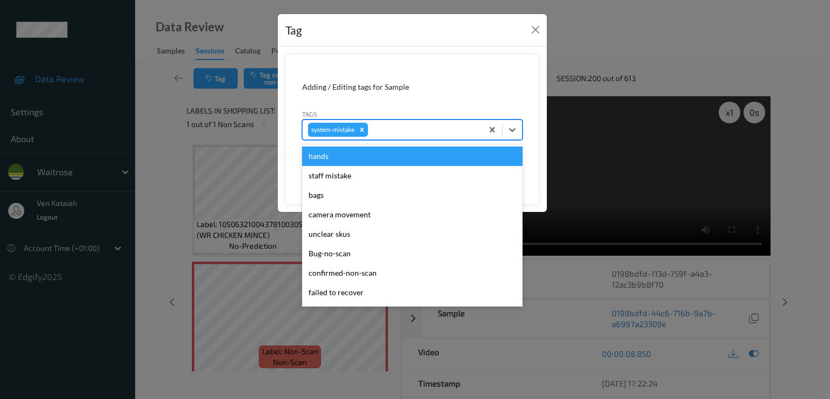
click at [420, 134] on div at bounding box center [423, 129] width 107 height 13
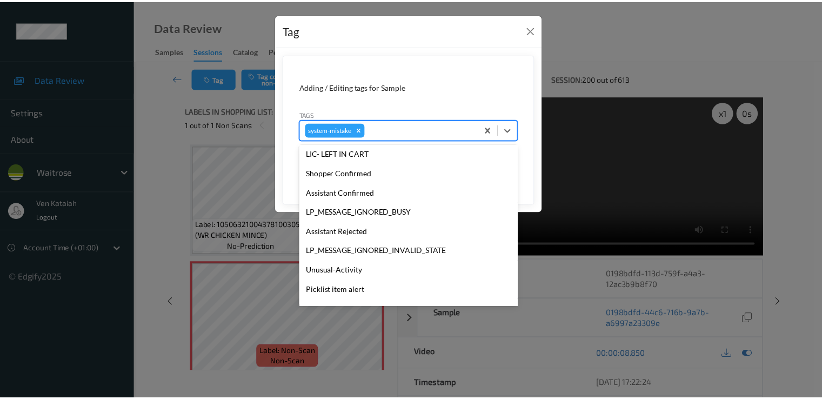
scroll to position [231, 0]
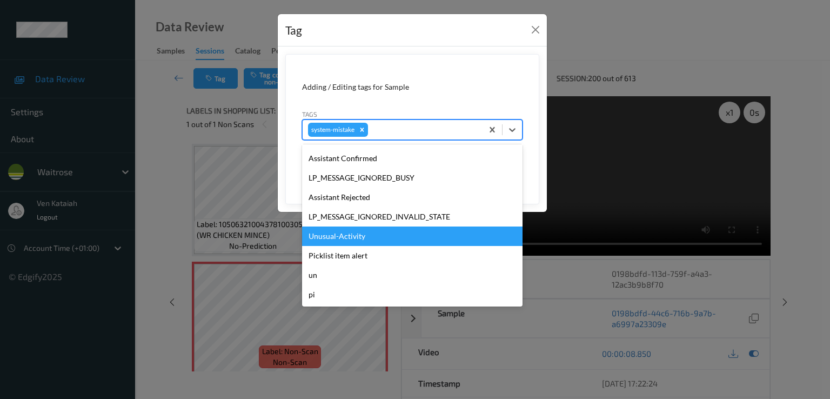
click at [344, 240] on div "Unusual-Activity" at bounding box center [412, 236] width 221 height 19
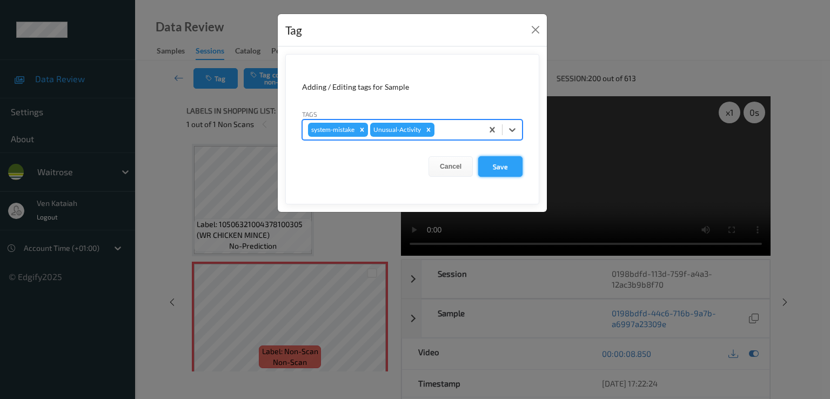
click at [513, 171] on button "Save" at bounding box center [500, 166] width 44 height 21
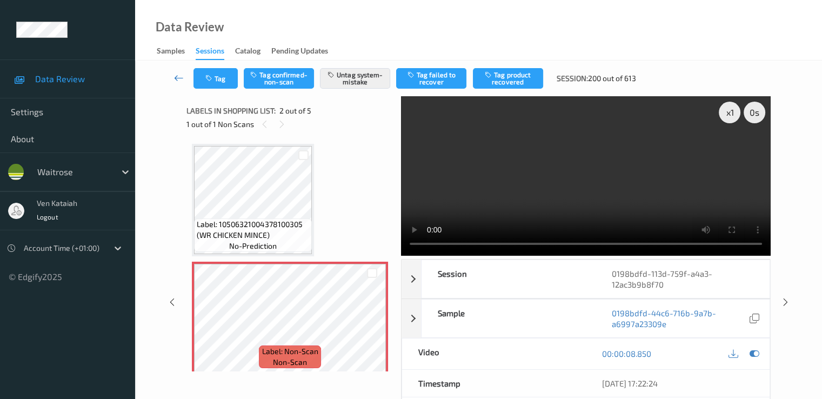
click at [175, 77] on icon at bounding box center [179, 77] width 10 height 11
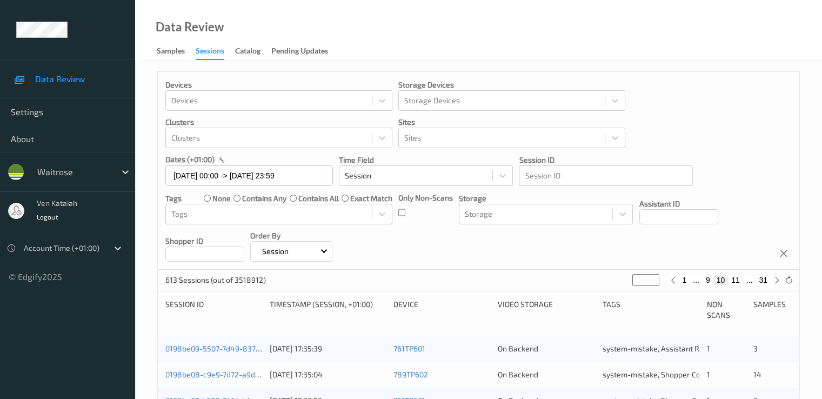
click at [553, 281] on button "11" at bounding box center [735, 280] width 15 height 10
type input "**"
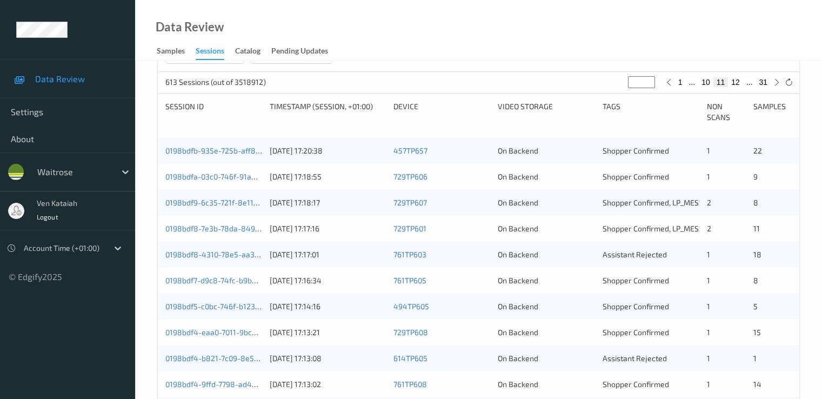
scroll to position [216, 0]
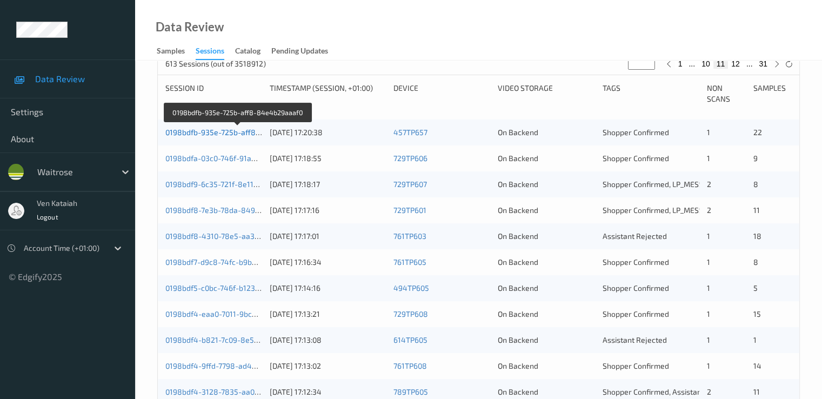
click at [234, 130] on link "0198bdfb-935e-725b-aff8-84e4b29aaaf0" at bounding box center [237, 132] width 145 height 9
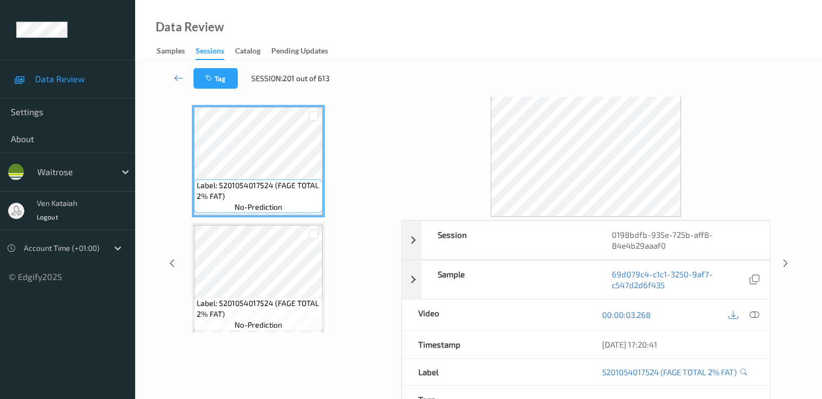
scroll to position [22, 0]
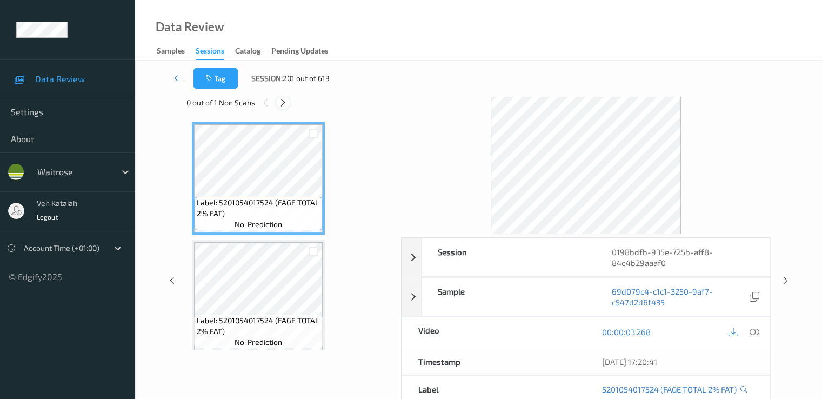
click at [289, 103] on div at bounding box center [283, 103] width 14 height 14
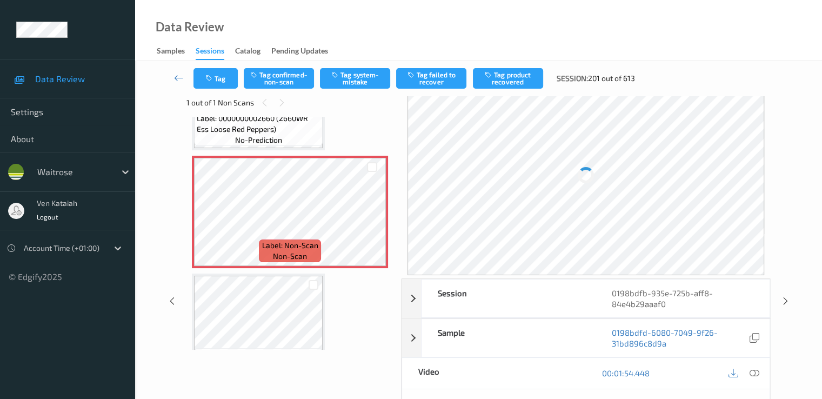
scroll to position [2235, 0]
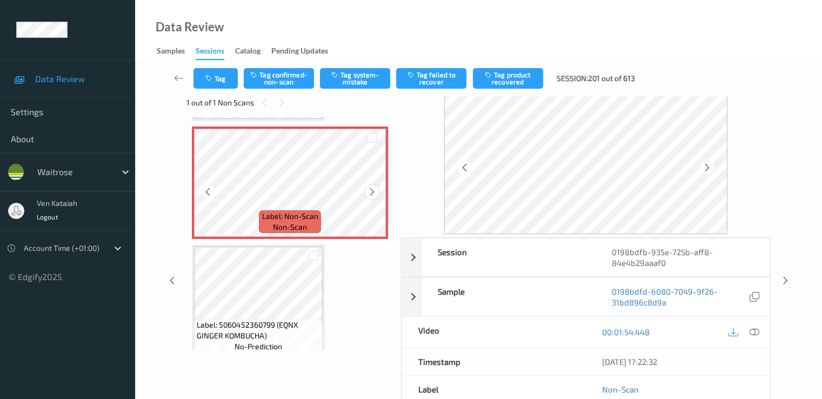
click at [372, 190] on icon at bounding box center [372, 192] width 9 height 10
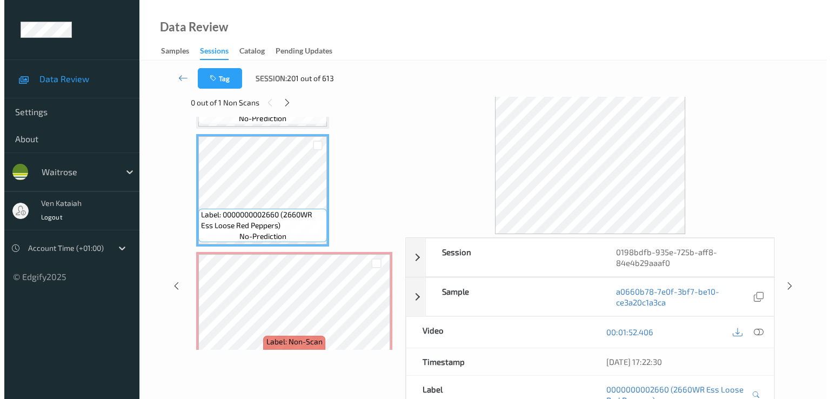
scroll to position [2127, 0]
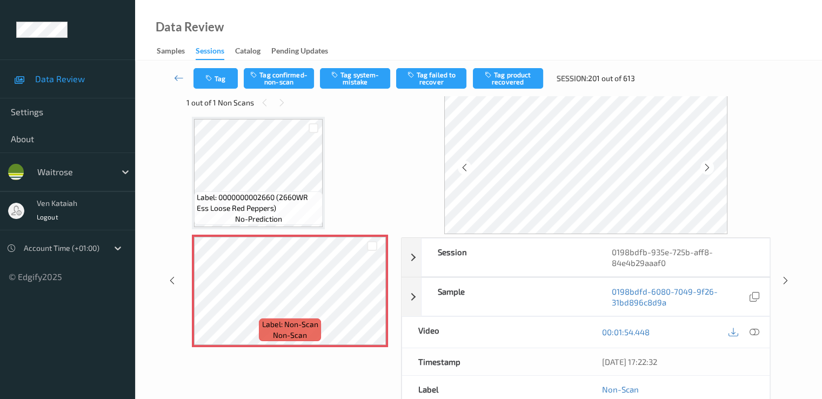
click at [348, 92] on div "Tag Tag confirmed-non-scan Tag system-mistake Tag failed to recover Tag product…" at bounding box center [478, 79] width 643 height 36
click at [350, 85] on button "Tag system-mistake" at bounding box center [355, 78] width 70 height 21
click at [228, 82] on button "Tag" at bounding box center [216, 78] width 44 height 21
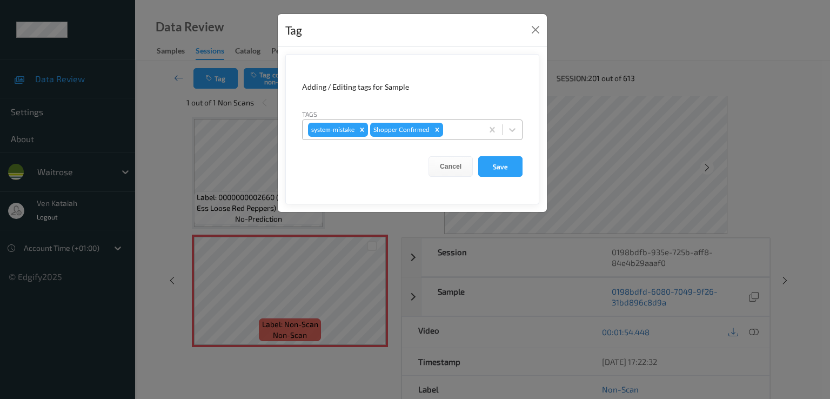
drag, startPoint x: 452, startPoint y: 124, endPoint x: 450, endPoint y: 136, distance: 12.1
click at [452, 132] on div at bounding box center [461, 129] width 32 height 13
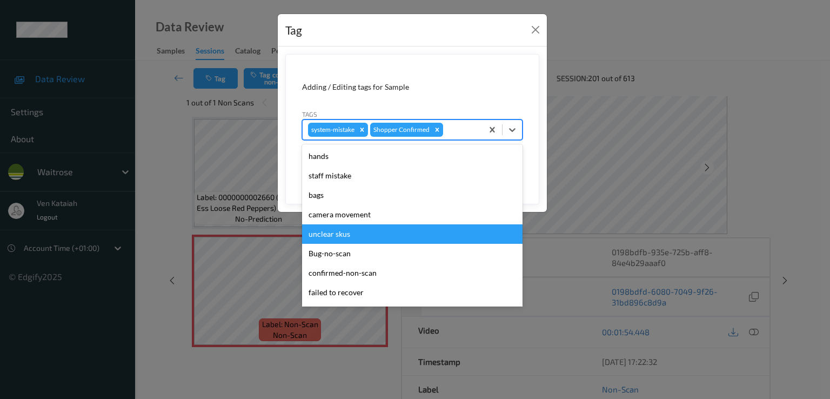
scroll to position [212, 0]
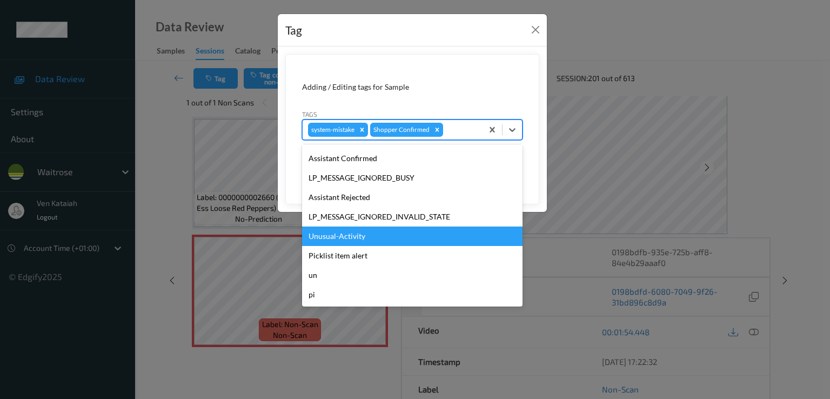
click at [350, 234] on div "Unusual-Activity" at bounding box center [412, 236] width 221 height 19
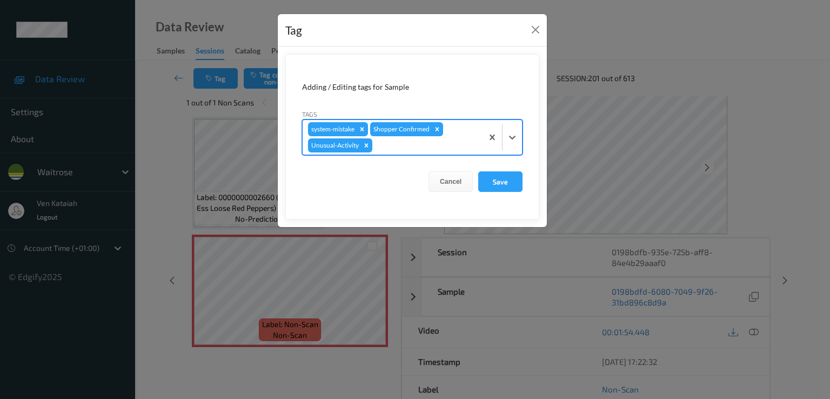
click at [434, 143] on div at bounding box center [426, 145] width 103 height 13
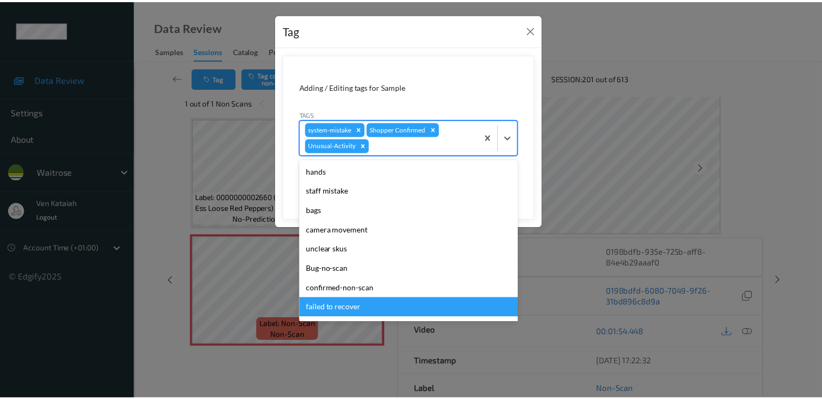
scroll to position [192, 0]
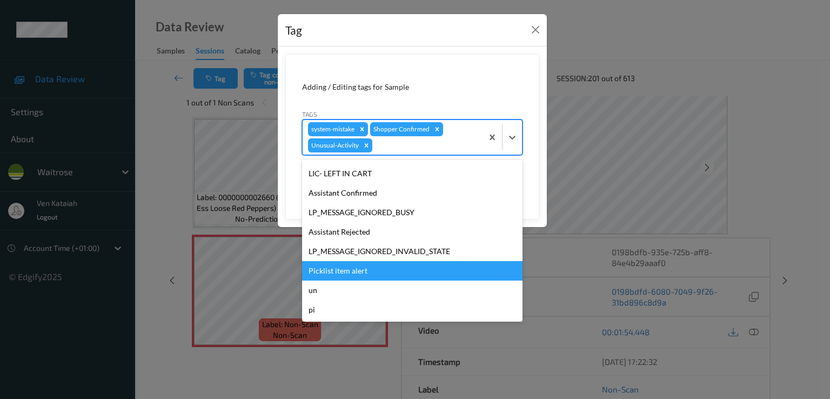
click at [352, 269] on div "Picklist item alert" at bounding box center [412, 270] width 221 height 19
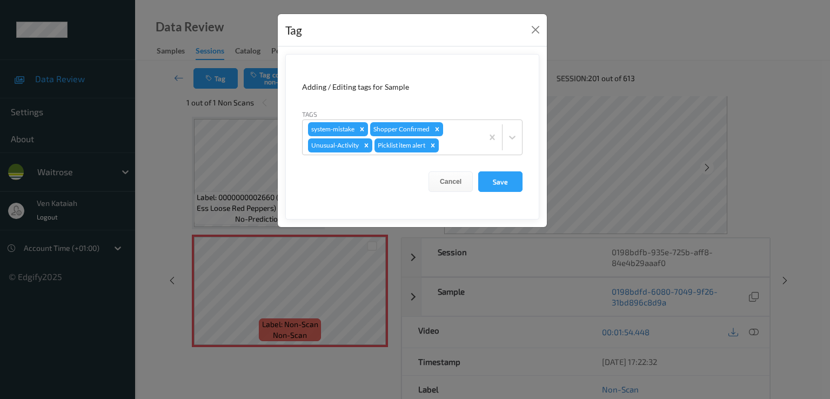
click at [510, 195] on form "Adding / Editing tags for Sample Tags system-mistake Shopper Confirmed Unusual-…" at bounding box center [412, 136] width 254 height 165
click at [502, 181] on button "Save" at bounding box center [500, 181] width 44 height 21
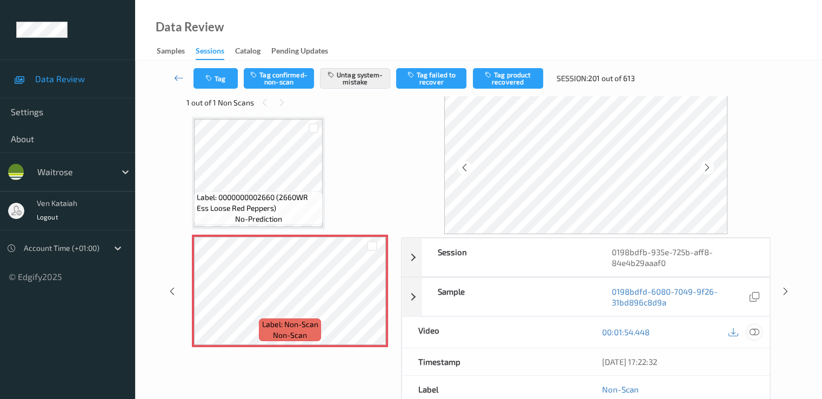
click at [553, 331] on icon at bounding box center [754, 332] width 10 height 10
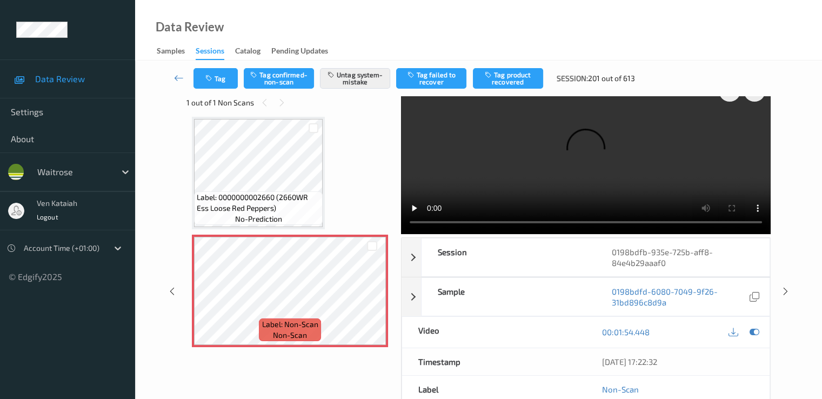
scroll to position [0, 0]
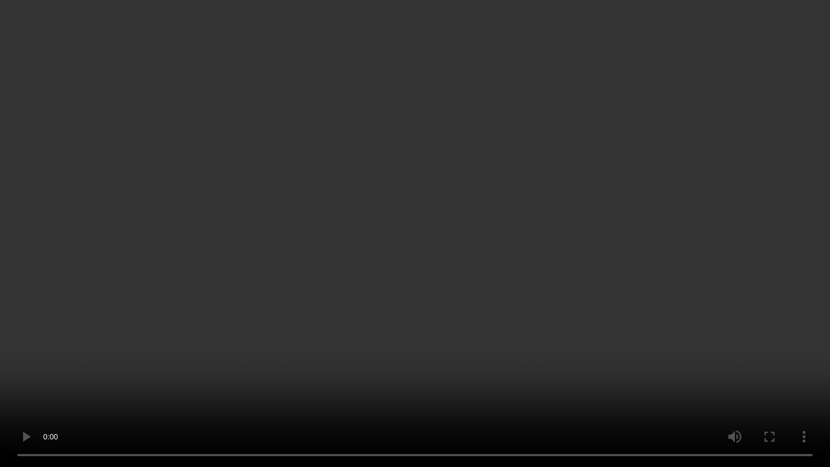
click at [407, 372] on video at bounding box center [415, 233] width 830 height 467
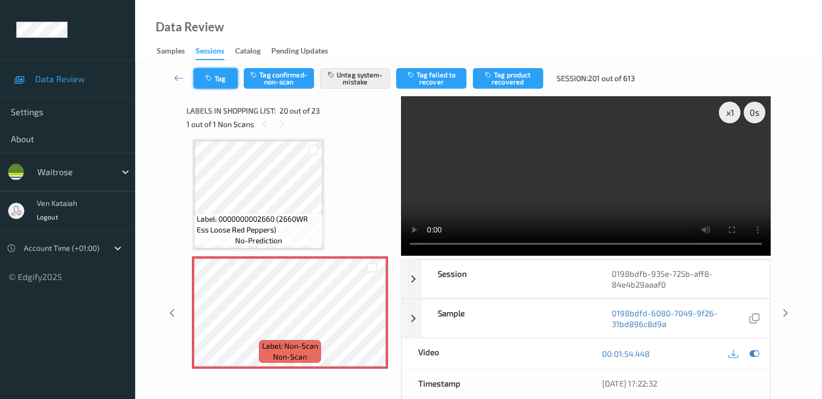
click at [203, 80] on button "Tag" at bounding box center [216, 78] width 44 height 21
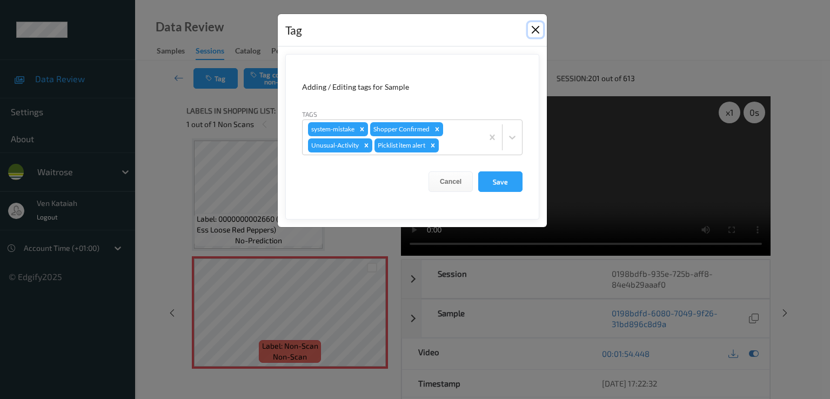
click at [542, 31] on button "Close" at bounding box center [535, 29] width 15 height 15
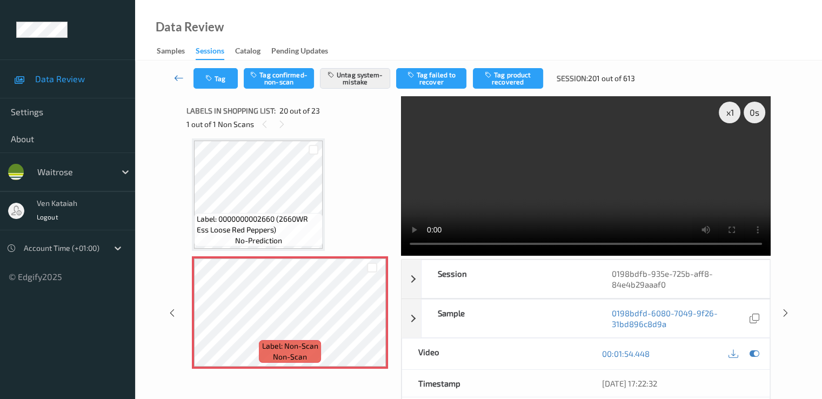
click at [180, 80] on icon at bounding box center [179, 77] width 10 height 11
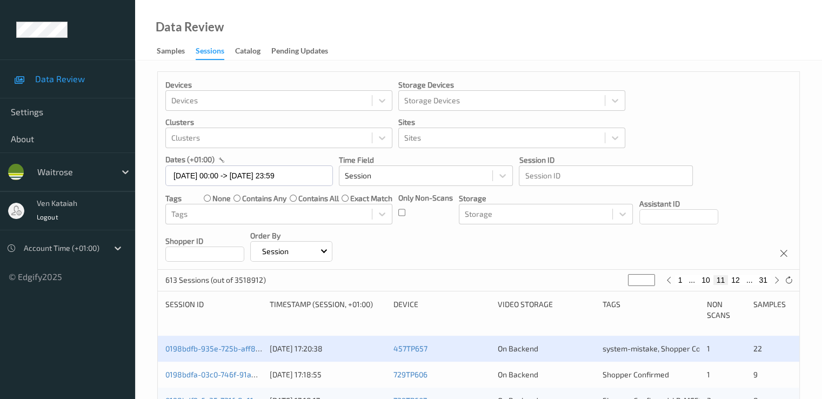
scroll to position [108, 0]
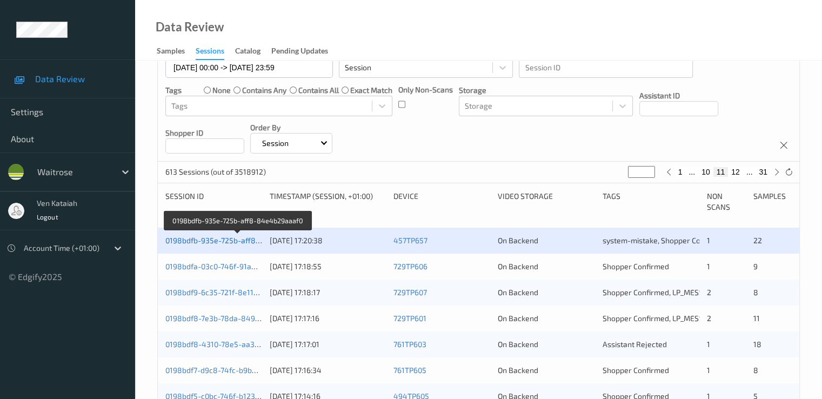
click at [244, 244] on link "0198bdfb-935e-725b-aff8-84e4b29aaaf0" at bounding box center [237, 240] width 145 height 9
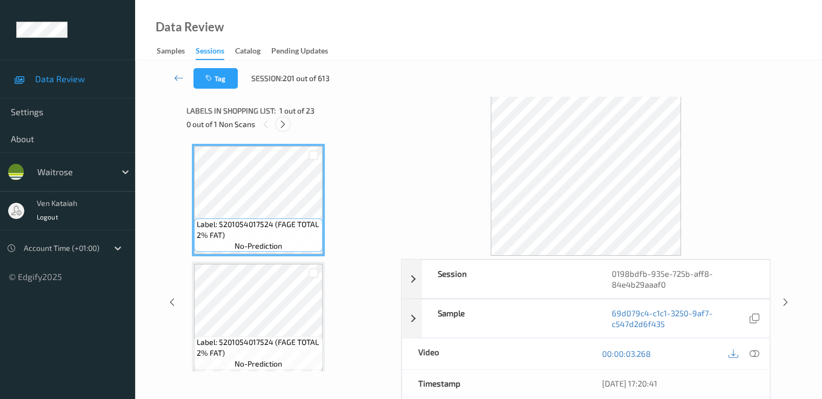
click at [284, 128] on icon at bounding box center [282, 124] width 9 height 10
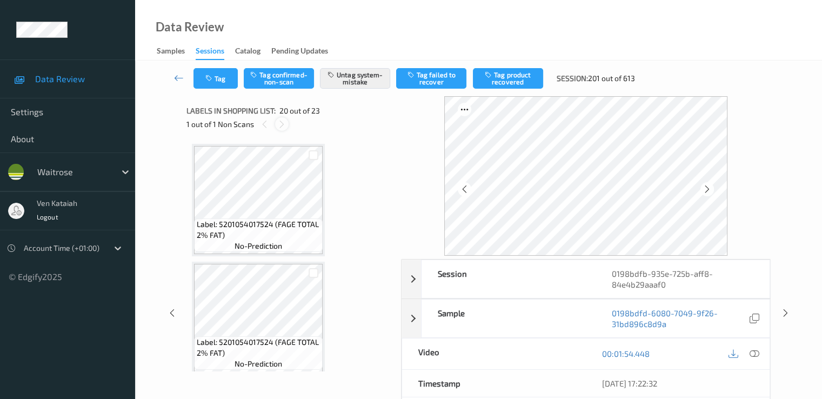
click at [283, 122] on icon at bounding box center [281, 124] width 9 height 10
click at [265, 125] on icon at bounding box center [264, 124] width 9 height 10
click at [276, 119] on div "1 out of 1 Non Scans" at bounding box center [290, 124] width 207 height 14
click at [281, 123] on icon at bounding box center [281, 124] width 9 height 10
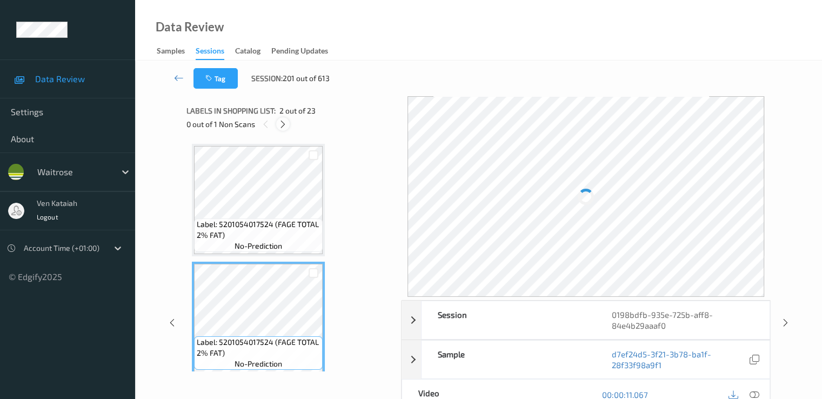
click at [282, 126] on icon at bounding box center [282, 124] width 9 height 10
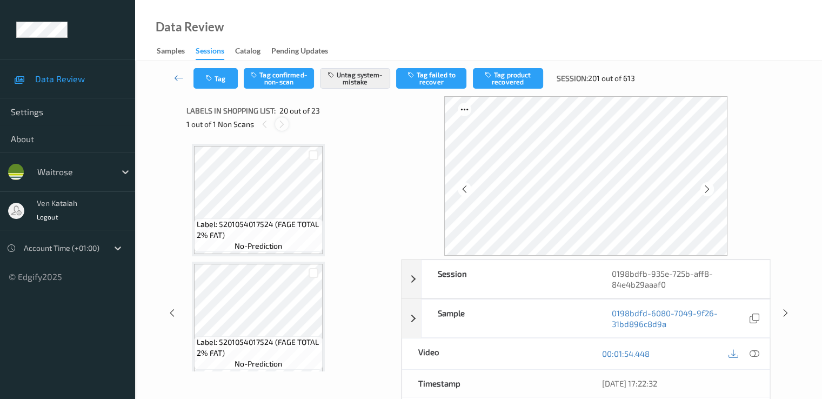
scroll to position [2127, 0]
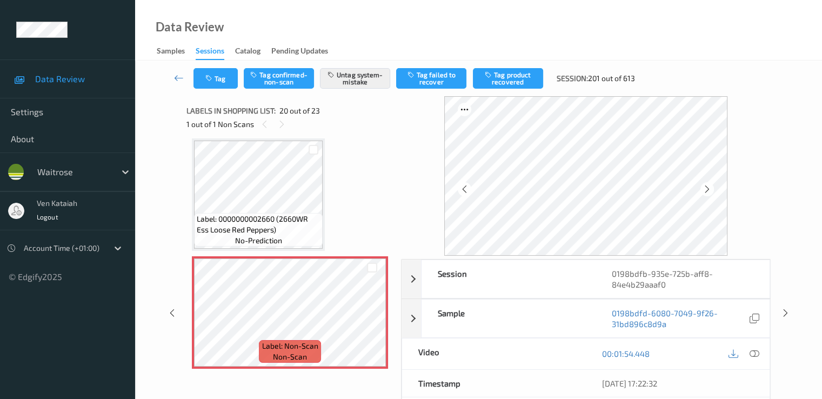
click at [171, 66] on div "Tag Tag confirmed-non-scan Untag system-mistake Tag failed to recover Tag produ…" at bounding box center [478, 79] width 643 height 36
click at [172, 76] on link at bounding box center [179, 78] width 29 height 21
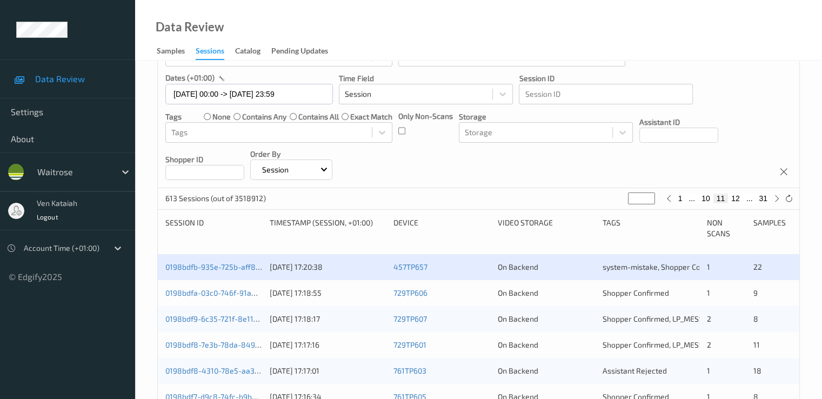
scroll to position [108, 0]
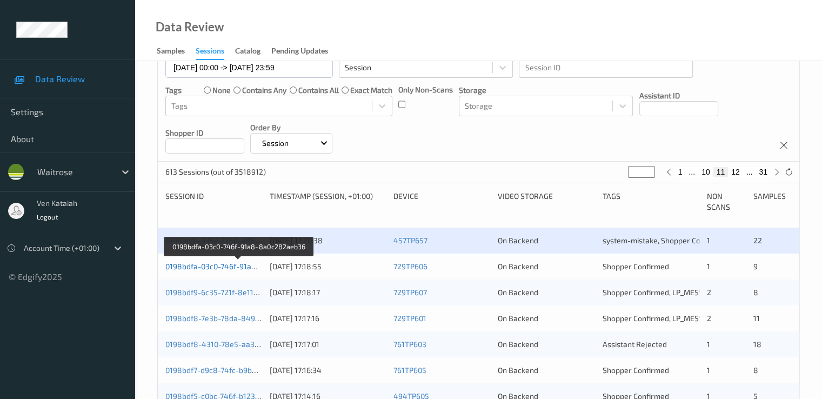
click at [236, 265] on link "0198bdfa-03c0-746f-91a8-8a0c282aeb36" at bounding box center [238, 266] width 147 height 9
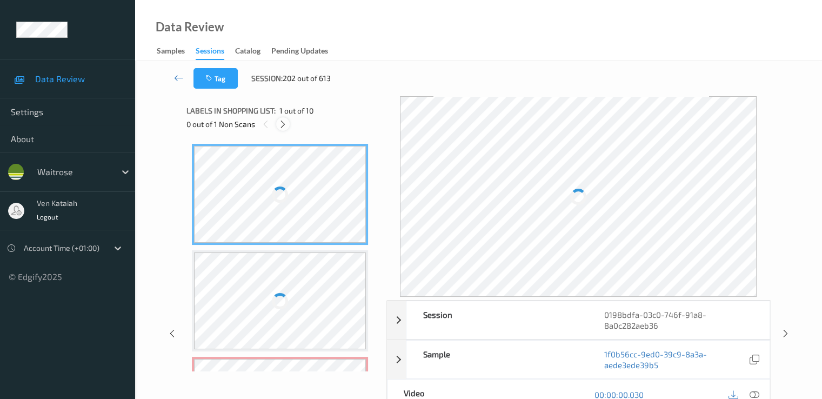
click at [284, 120] on icon at bounding box center [282, 124] width 9 height 10
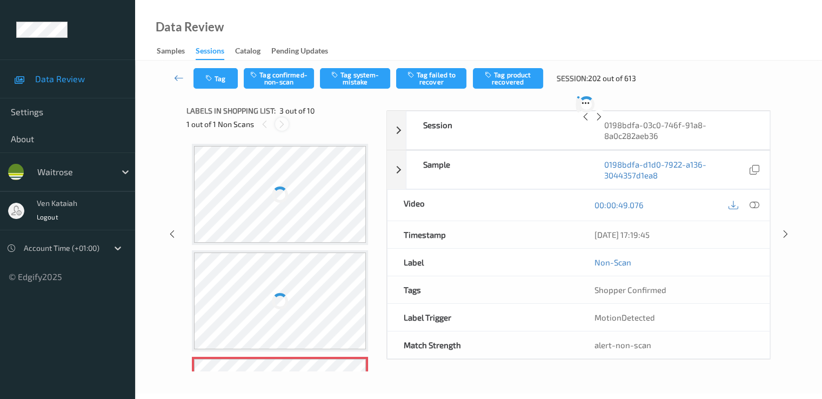
scroll to position [112, 0]
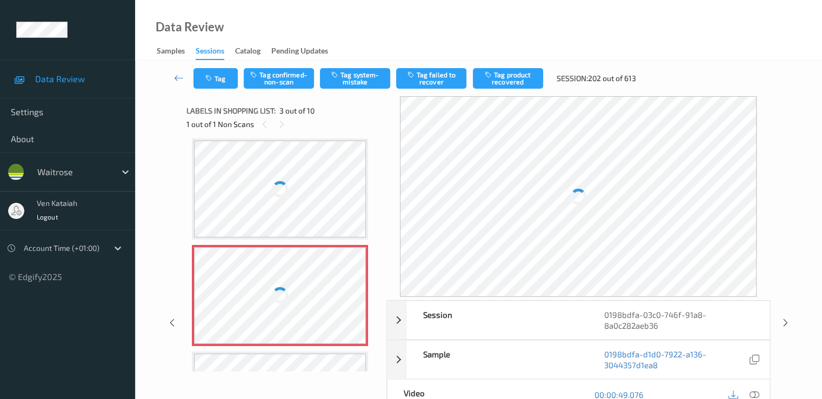
click at [282, 265] on div at bounding box center [280, 295] width 172 height 97
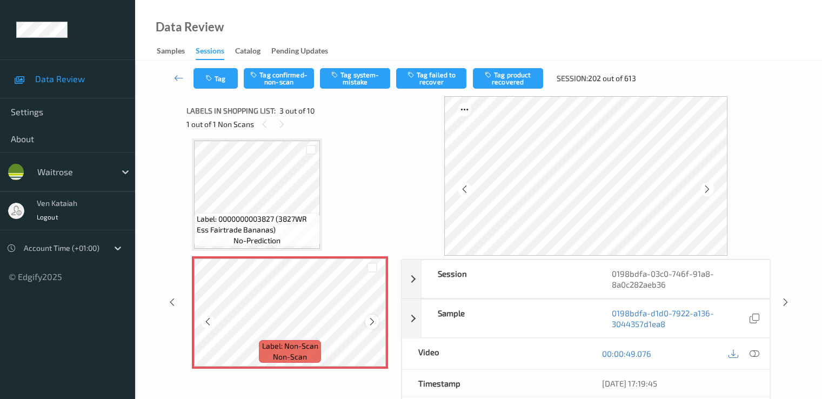
click at [367, 320] on div at bounding box center [372, 322] width 14 height 14
click at [372, 318] on icon at bounding box center [372, 322] width 9 height 10
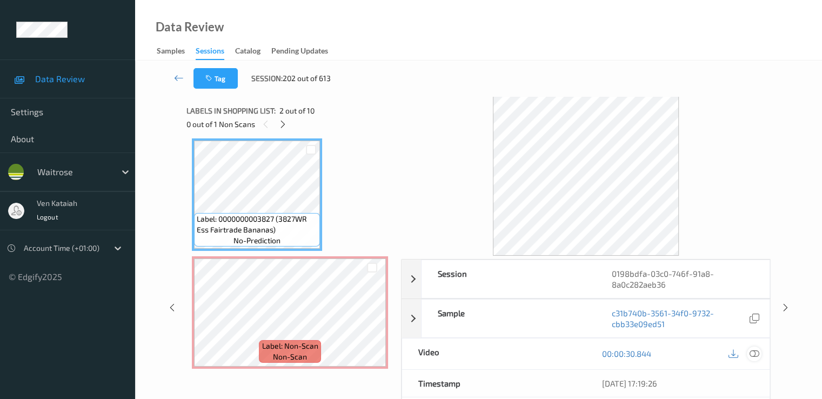
click at [553, 352] on icon at bounding box center [754, 354] width 10 height 10
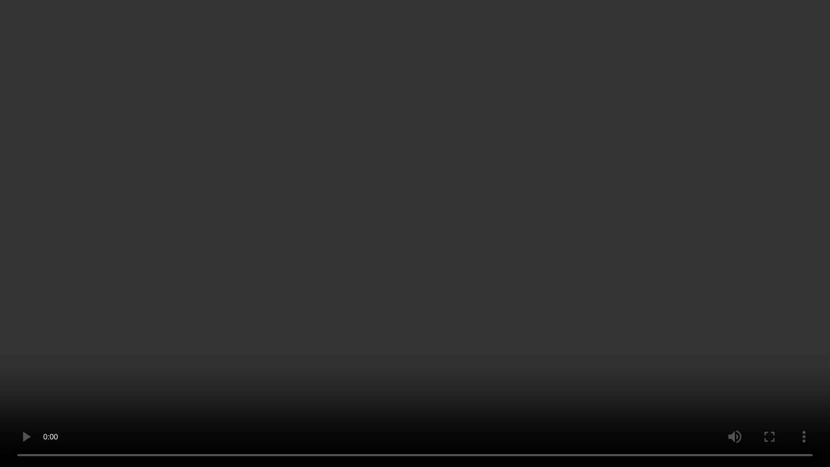
drag, startPoint x: 314, startPoint y: 344, endPoint x: 318, endPoint y: 349, distance: 5.7
click at [318, 349] on video at bounding box center [415, 233] width 830 height 467
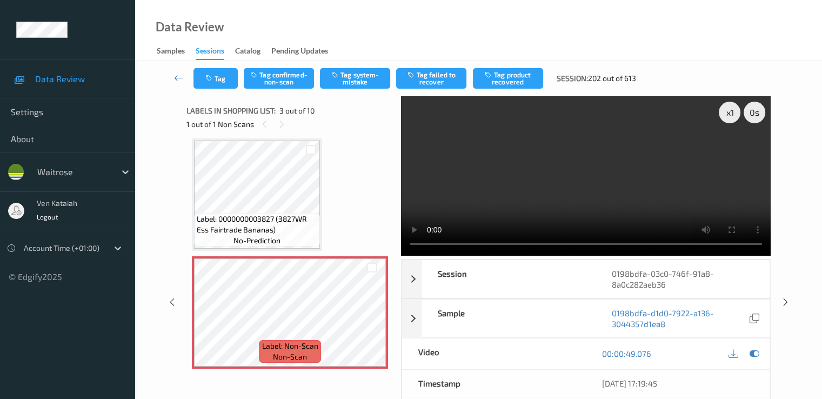
click at [334, 89] on div "Tag Tag confirmed-non-scan Tag system-mistake Tag failed to recover Tag product…" at bounding box center [478, 79] width 643 height 36
click at [337, 85] on button "Tag system-mistake" at bounding box center [355, 78] width 70 height 21
click at [214, 82] on button "Tag" at bounding box center [216, 78] width 44 height 21
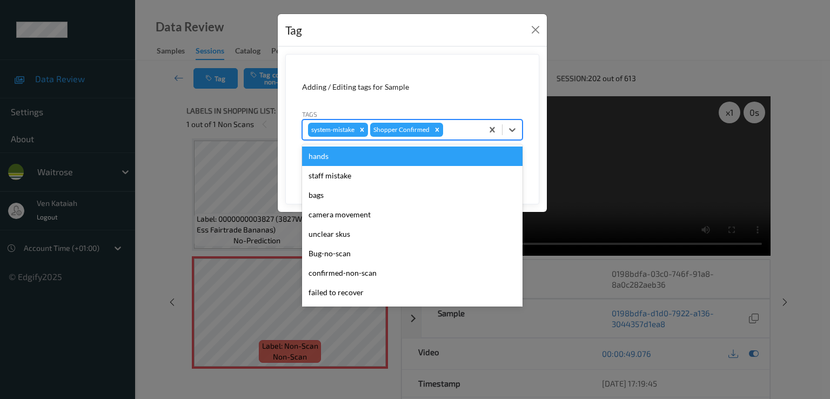
click at [475, 133] on div at bounding box center [461, 129] width 32 height 13
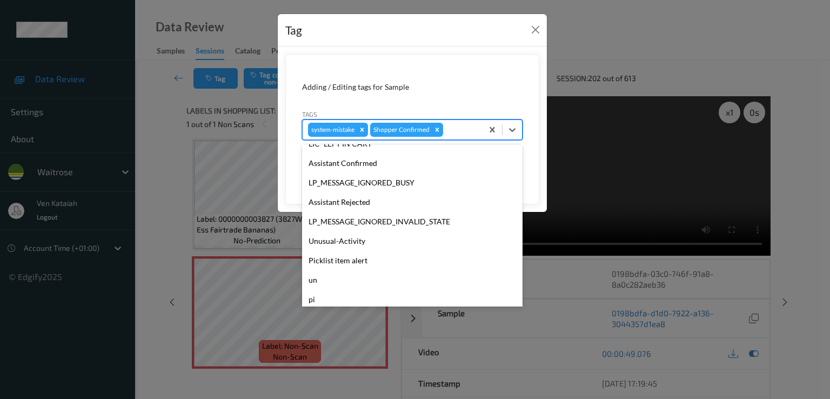
scroll to position [212, 0]
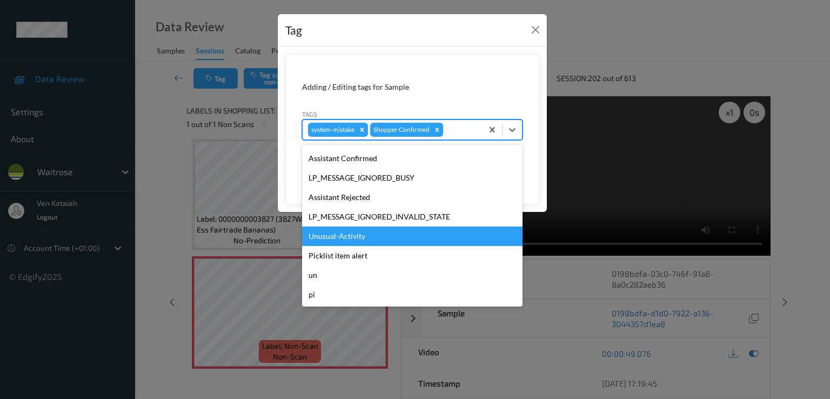
click at [346, 230] on div "Unusual-Activity" at bounding box center [412, 236] width 221 height 19
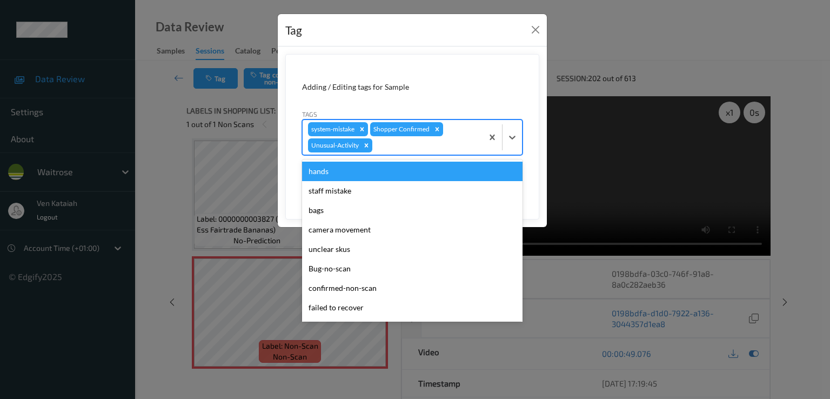
click at [429, 142] on div at bounding box center [426, 145] width 103 height 13
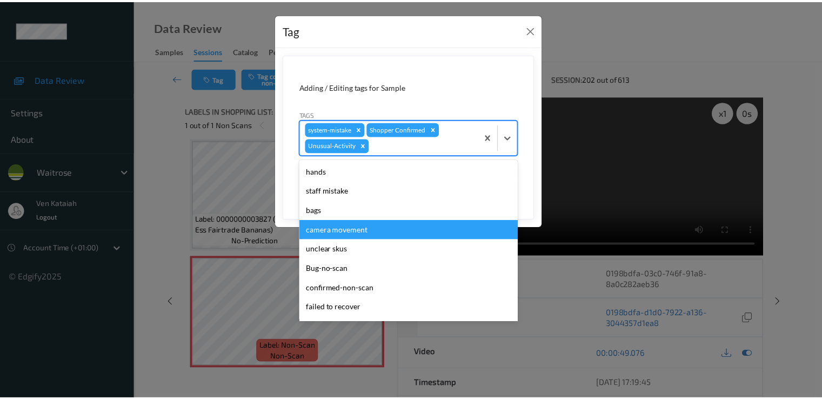
scroll to position [192, 0]
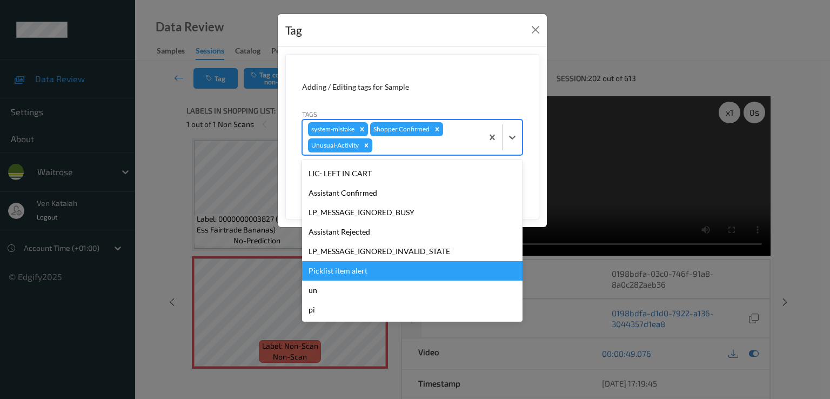
click at [348, 269] on div "Picklist item alert" at bounding box center [412, 270] width 221 height 19
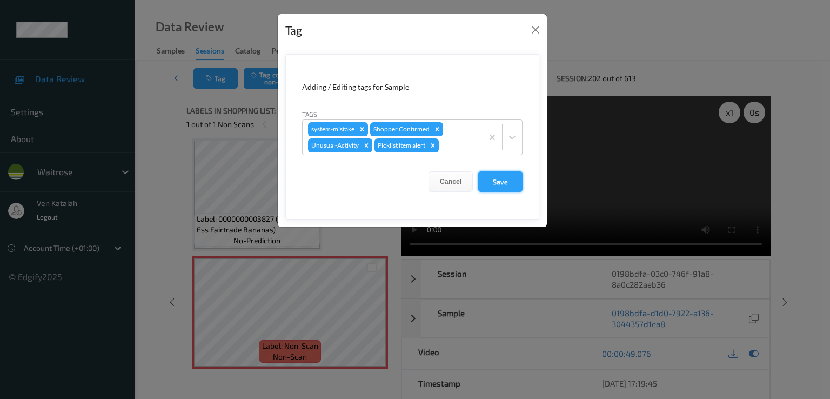
click at [493, 179] on button "Save" at bounding box center [500, 181] width 44 height 21
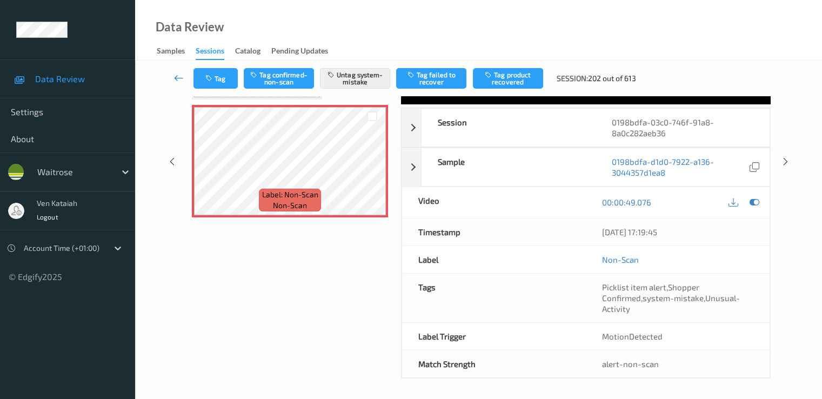
click at [182, 79] on icon at bounding box center [179, 77] width 10 height 11
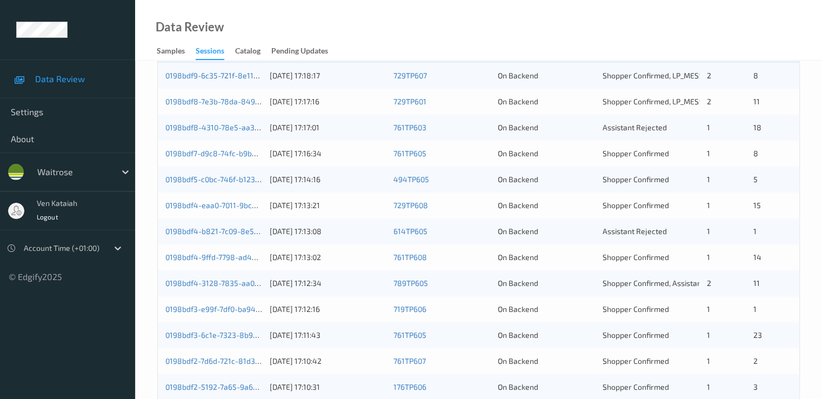
scroll to position [225, 0]
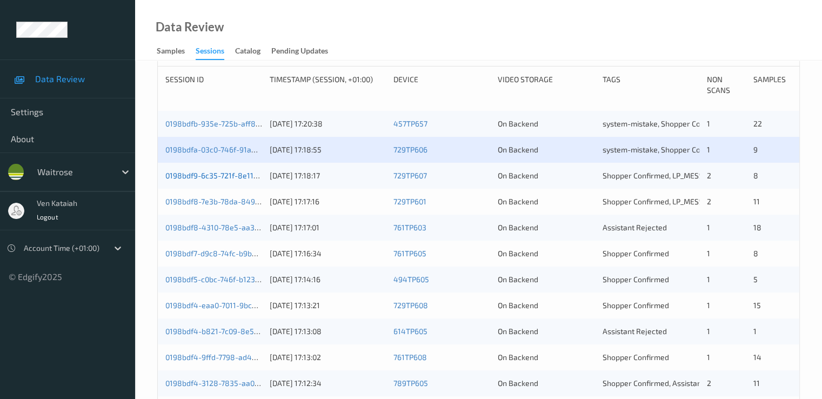
click at [241, 177] on link "0198bdf9-6c35-721f-8e11-35427a9d072d" at bounding box center [236, 175] width 143 height 9
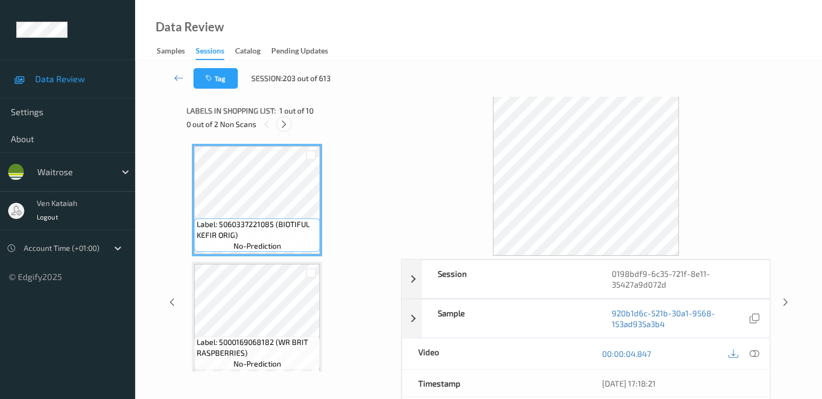
click at [281, 129] on div at bounding box center [284, 124] width 14 height 14
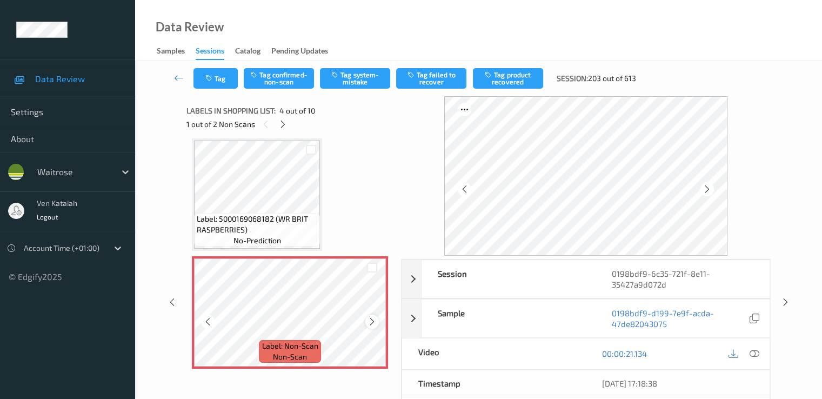
click at [369, 318] on icon at bounding box center [372, 322] width 9 height 10
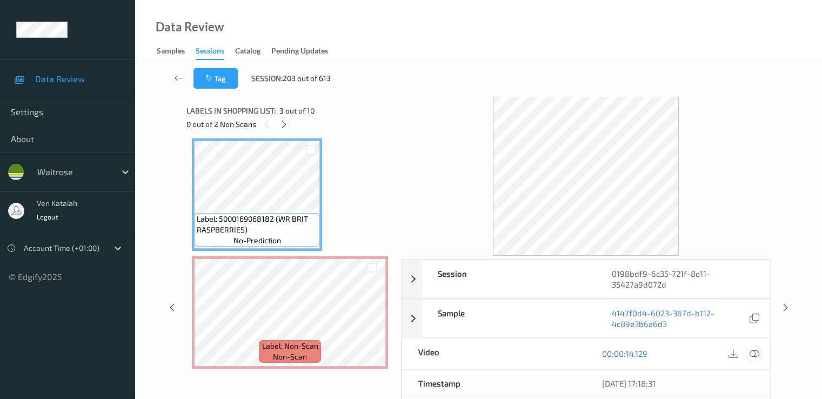
click at [553, 350] on icon at bounding box center [754, 354] width 10 height 10
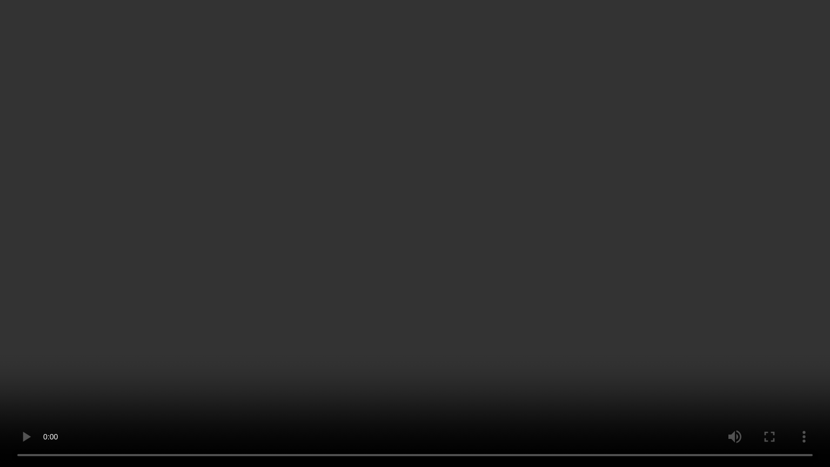
click at [206, 365] on video at bounding box center [415, 233] width 830 height 467
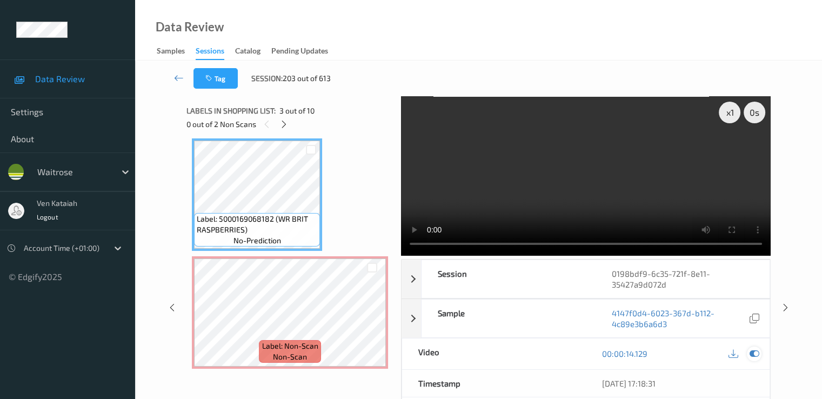
click at [553, 353] on icon at bounding box center [754, 354] width 10 height 10
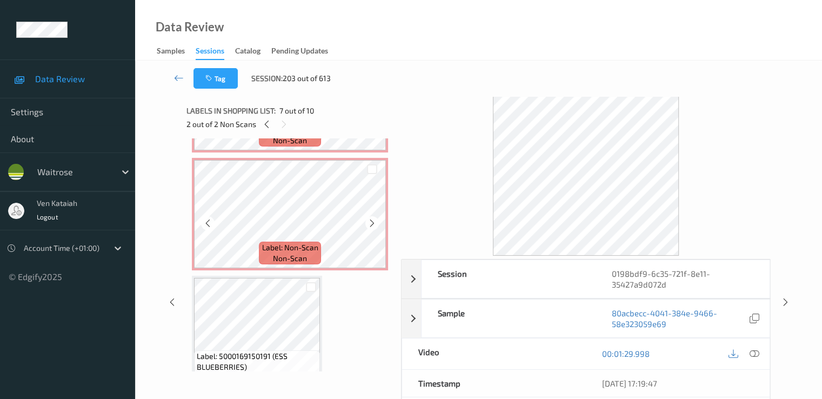
scroll to position [349, 0]
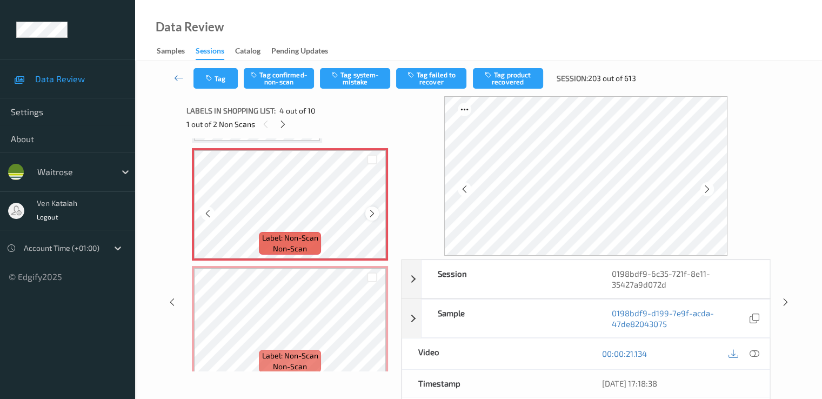
click at [368, 214] on icon at bounding box center [372, 214] width 9 height 10
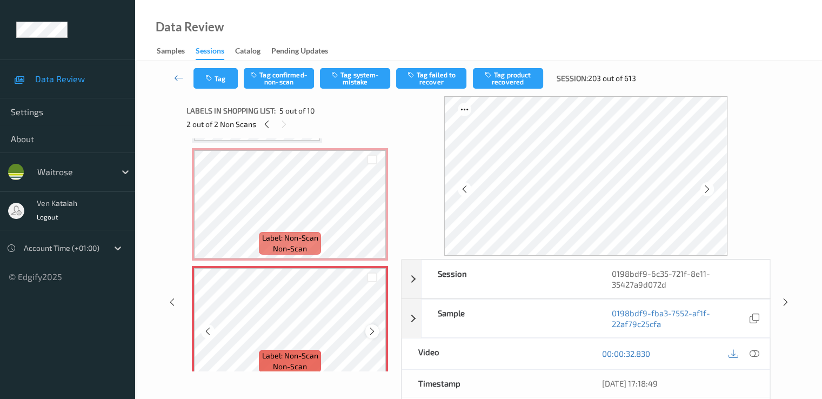
click at [372, 330] on icon at bounding box center [372, 332] width 9 height 10
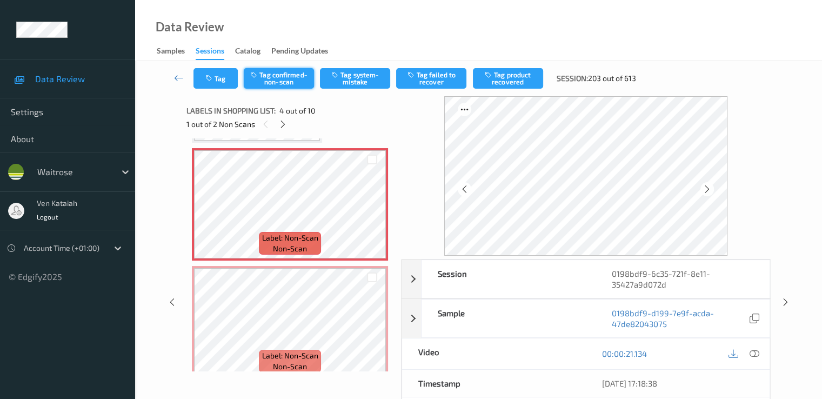
click at [287, 87] on button "Tag confirmed-non-scan" at bounding box center [279, 78] width 70 height 21
click at [487, 84] on button "Tag product recovered" at bounding box center [508, 78] width 70 height 21
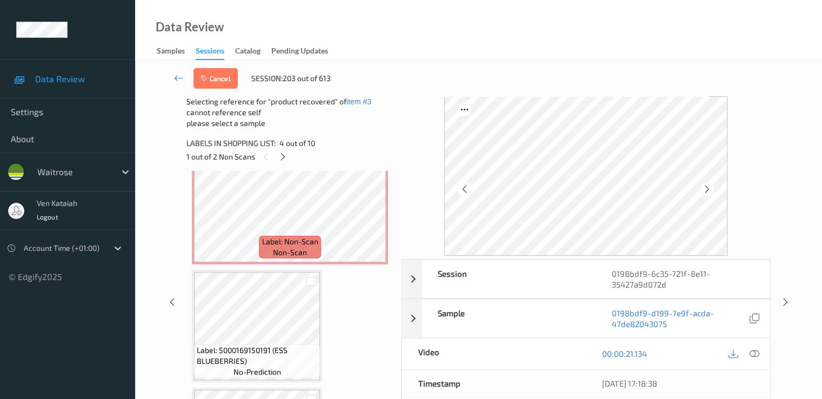
scroll to position [565, 0]
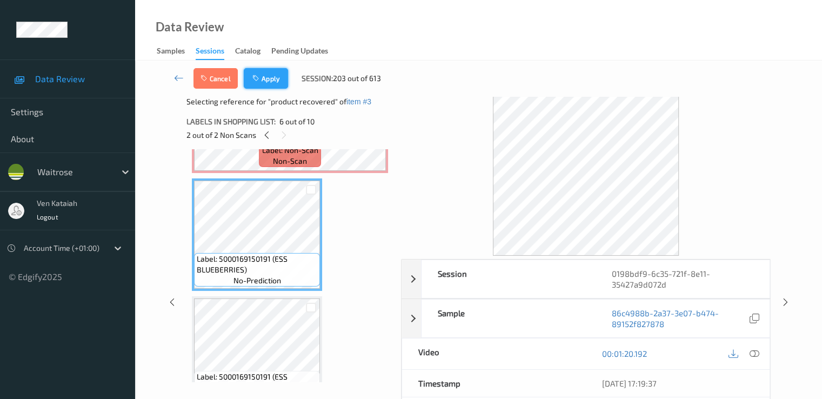
click at [277, 72] on button "Apply" at bounding box center [266, 78] width 44 height 21
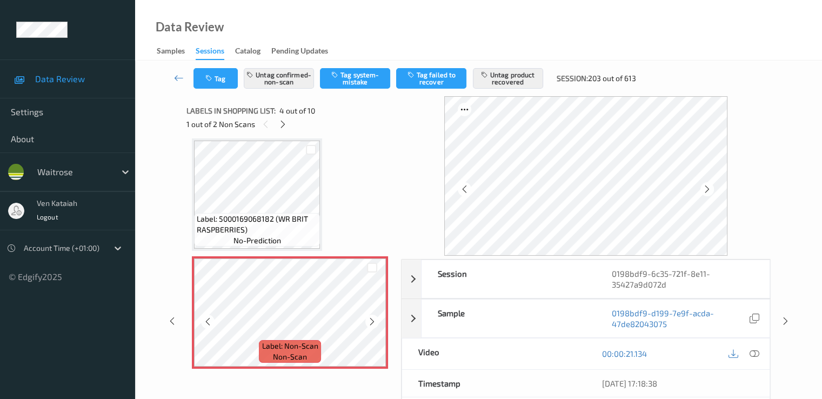
scroll to position [349, 0]
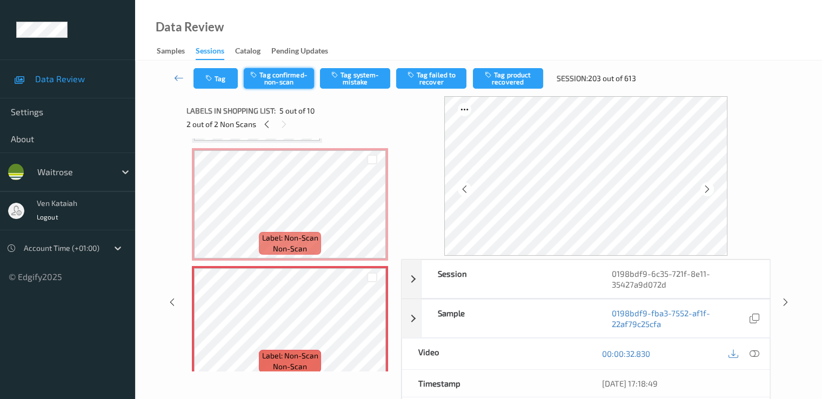
click at [292, 82] on button "Tag confirmed-non-scan" at bounding box center [279, 78] width 70 height 21
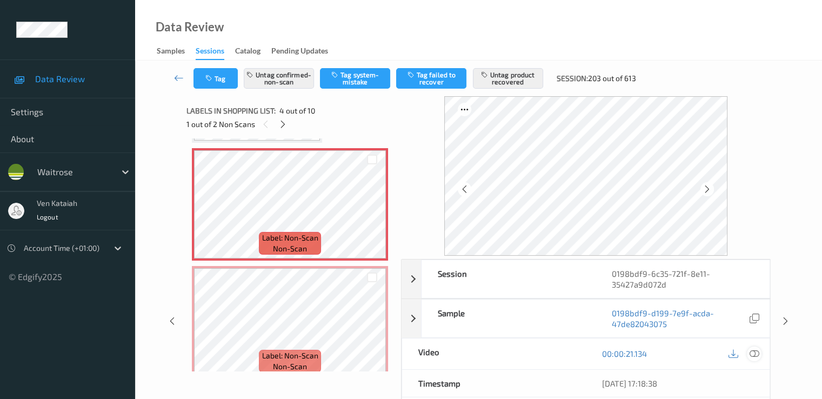
click at [553, 360] on div at bounding box center [754, 354] width 15 height 15
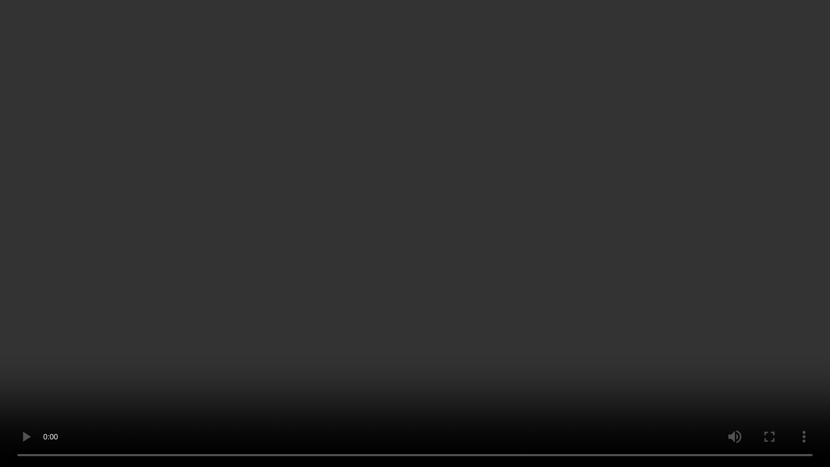
click at [226, 388] on video at bounding box center [415, 233] width 830 height 467
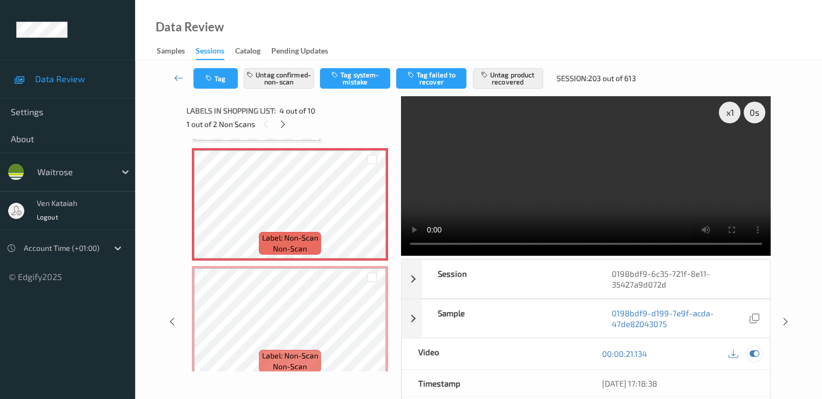
click at [553, 353] on icon at bounding box center [754, 354] width 10 height 10
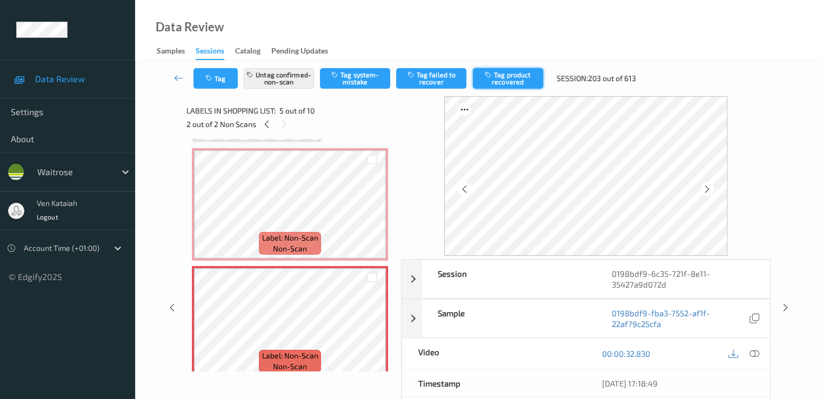
click at [535, 86] on button "Tag product recovered" at bounding box center [508, 78] width 70 height 21
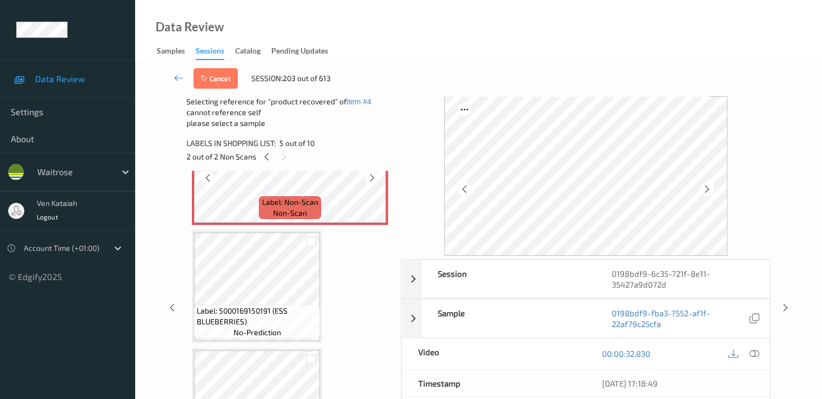
scroll to position [565, 0]
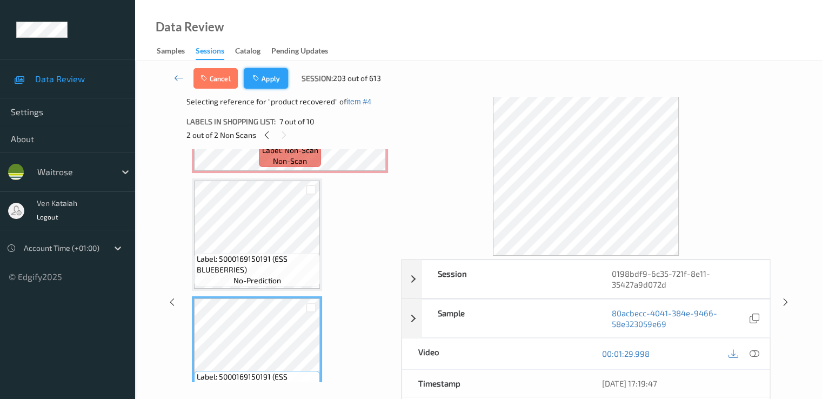
click at [255, 85] on button "Apply" at bounding box center [266, 78] width 44 height 21
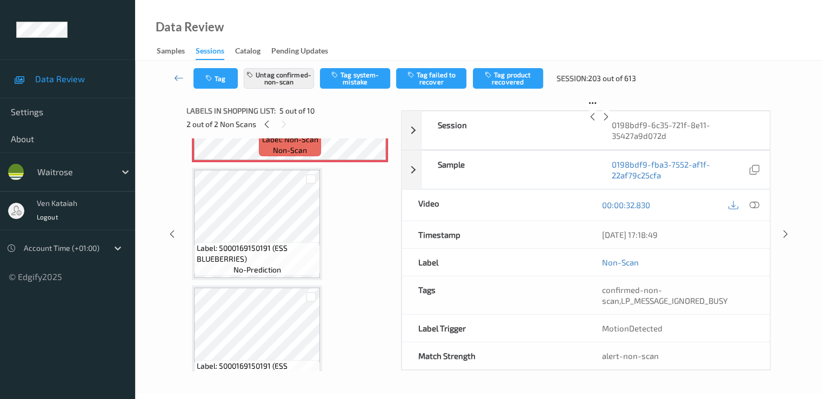
scroll to position [359, 0]
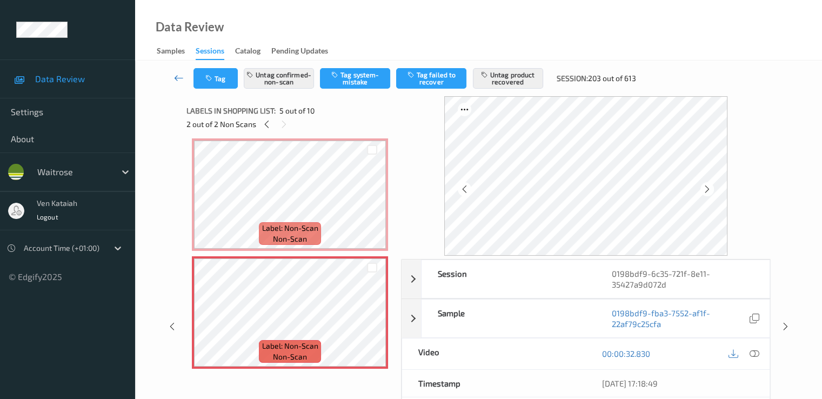
click at [177, 77] on icon at bounding box center [179, 77] width 10 height 11
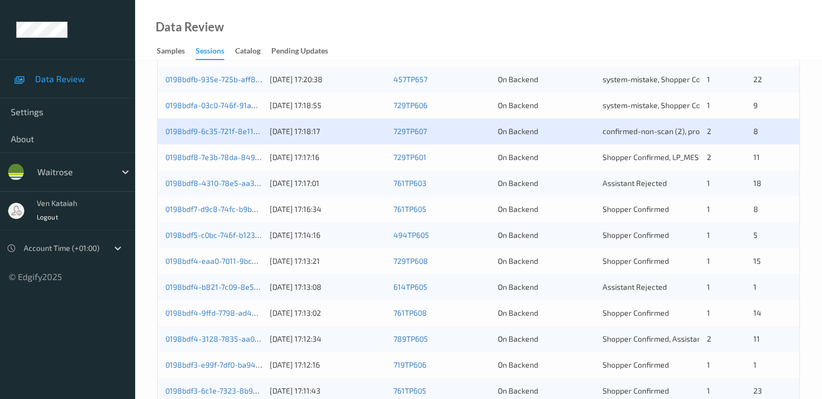
scroll to position [324, 0]
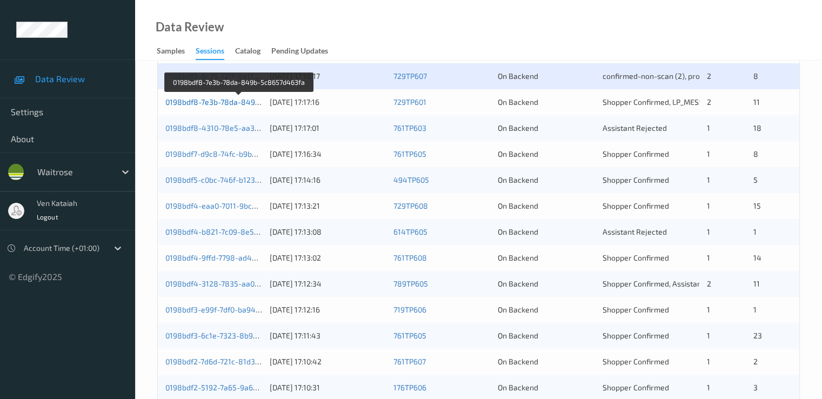
click at [245, 103] on link "0198bdf8-7e3b-78da-849b-5c8657d463fa" at bounding box center [239, 101] width 148 height 9
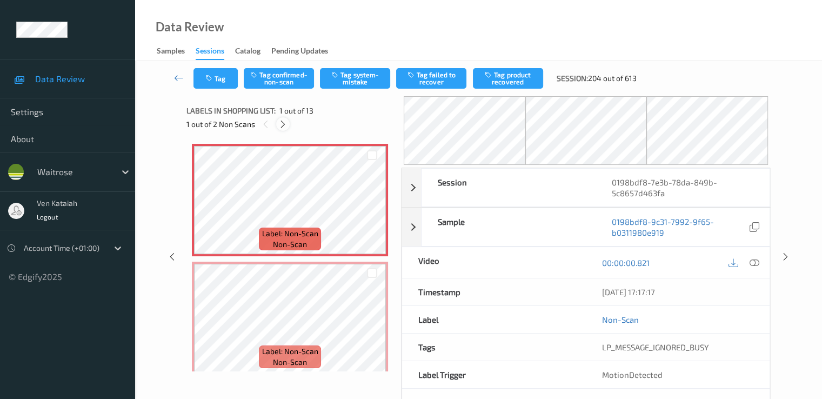
click at [282, 123] on icon at bounding box center [282, 124] width 9 height 10
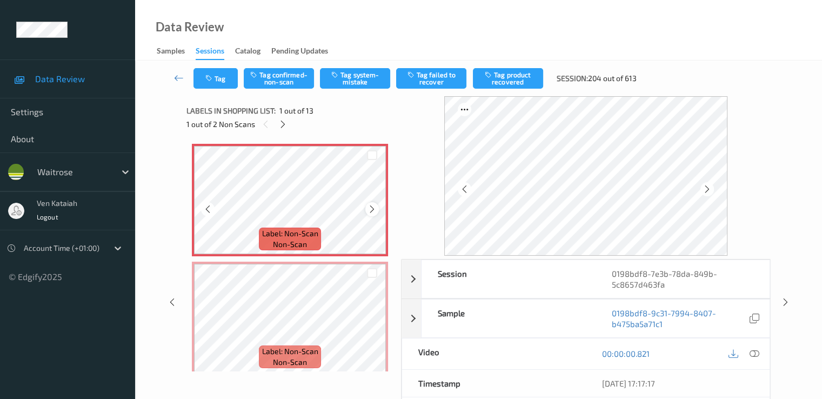
click at [365, 208] on div at bounding box center [372, 209] width 14 height 14
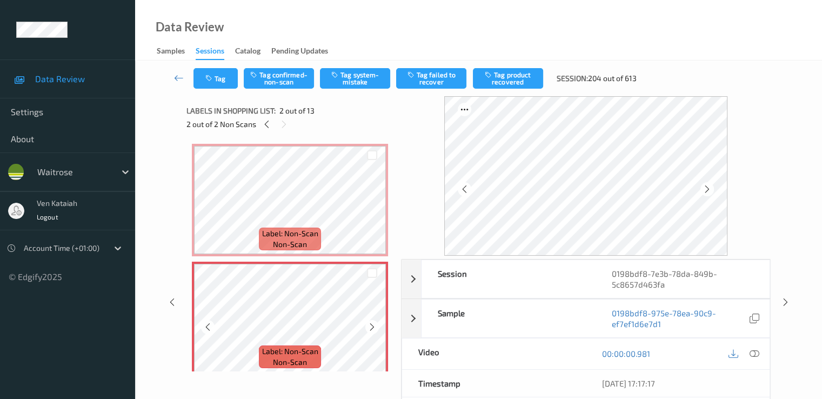
click at [372, 323] on icon at bounding box center [372, 327] width 9 height 10
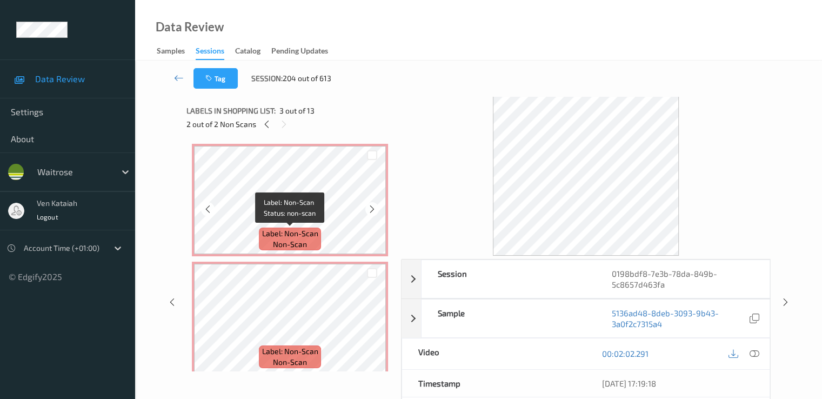
click at [278, 242] on span "non-scan" at bounding box center [290, 244] width 34 height 11
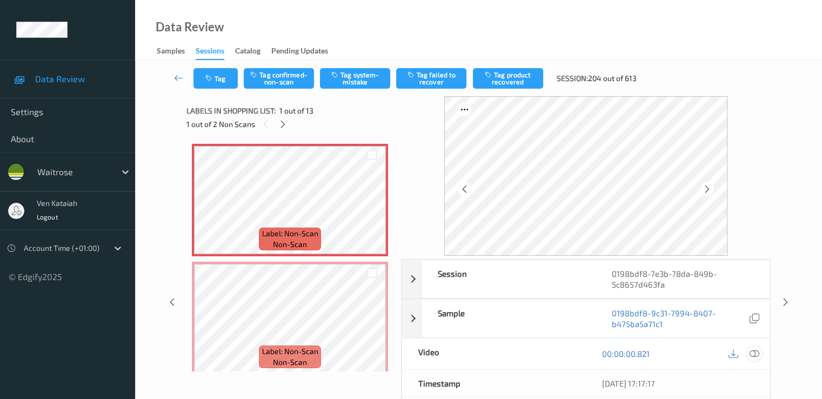
click at [553, 349] on icon at bounding box center [754, 354] width 10 height 10
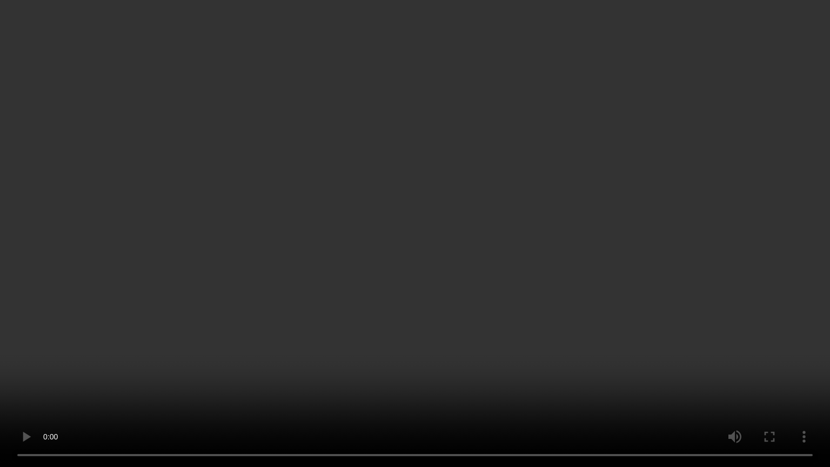
click at [165, 388] on video at bounding box center [415, 233] width 830 height 467
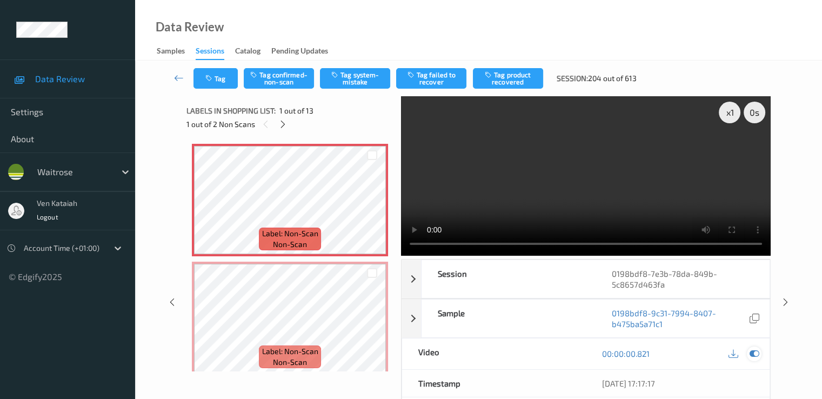
click at [553, 354] on icon at bounding box center [754, 354] width 10 height 10
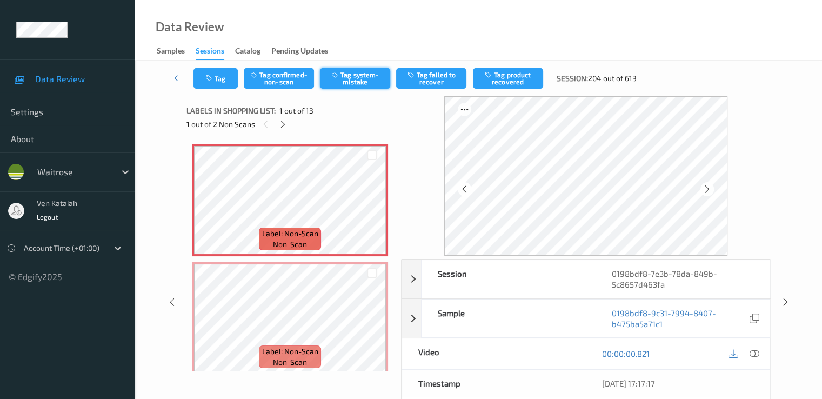
click at [357, 76] on button "Tag system-mistake" at bounding box center [355, 78] width 70 height 21
click at [209, 78] on icon "button" at bounding box center [209, 79] width 9 height 8
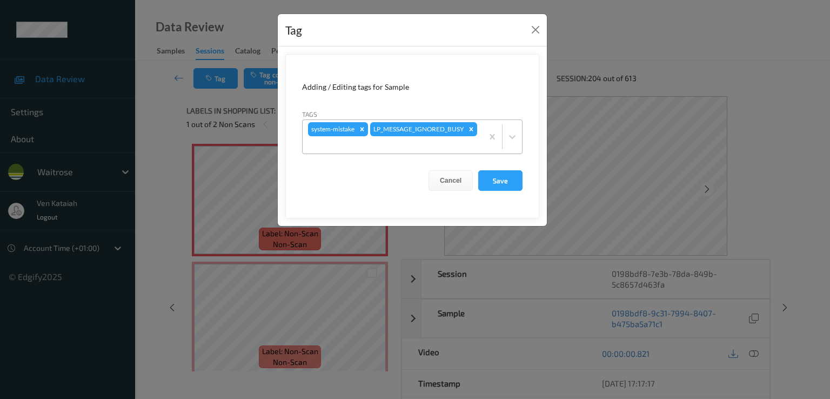
click at [453, 140] on div at bounding box center [392, 144] width 169 height 13
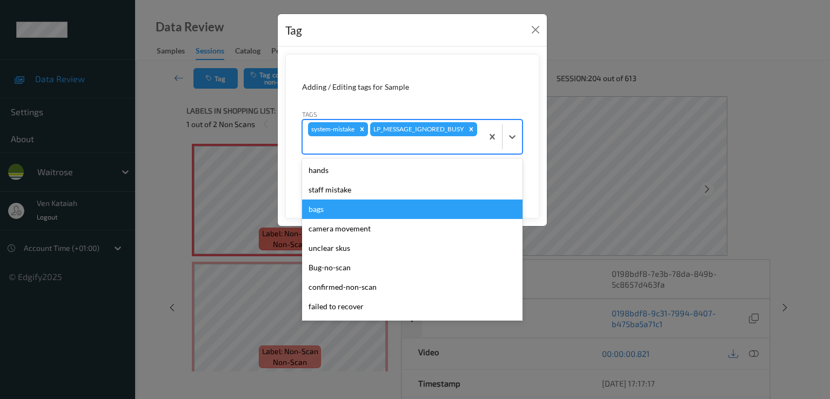
click at [335, 209] on div "bags" at bounding box center [412, 208] width 221 height 19
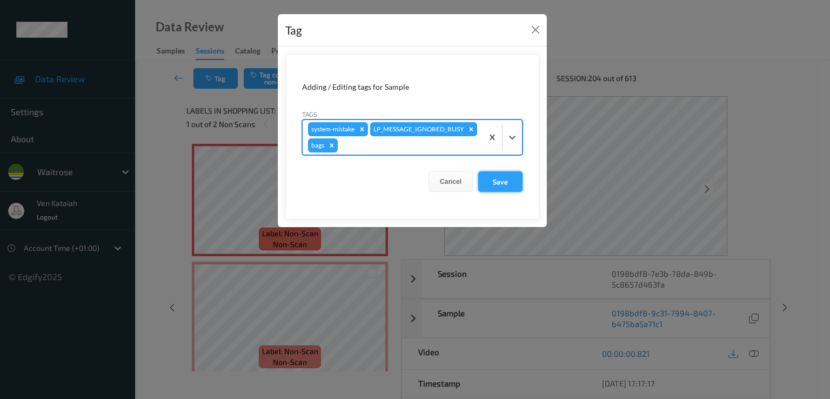
click at [491, 182] on button "Save" at bounding box center [500, 181] width 44 height 21
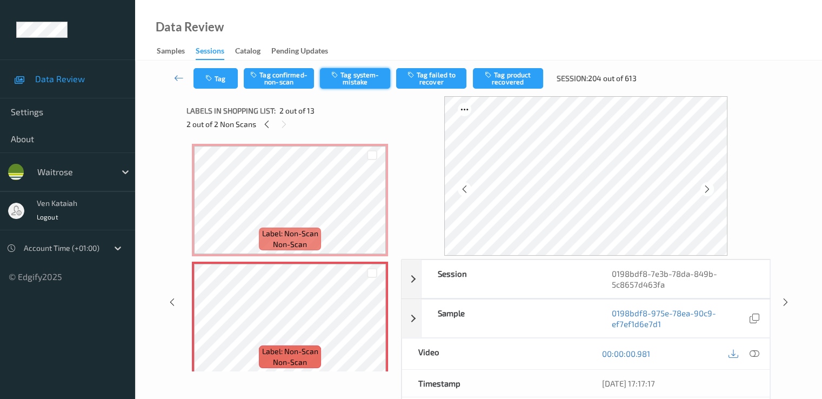
click at [344, 76] on button "Tag system-mistake" at bounding box center [355, 78] width 70 height 21
click at [227, 90] on div "Tag Tag confirmed-non-scan Untag system-mistake Tag failed to recover Tag produ…" at bounding box center [478, 79] width 643 height 36
click at [225, 84] on button "Tag" at bounding box center [216, 78] width 44 height 21
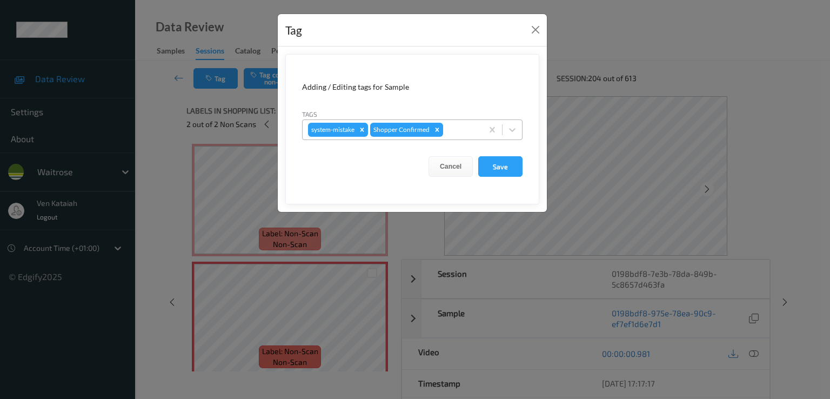
click at [473, 127] on div at bounding box center [461, 129] width 32 height 13
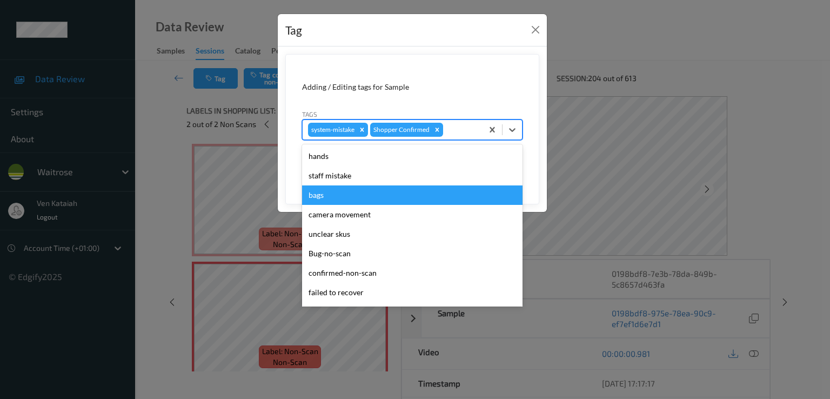
click at [316, 195] on div "bags" at bounding box center [412, 194] width 221 height 19
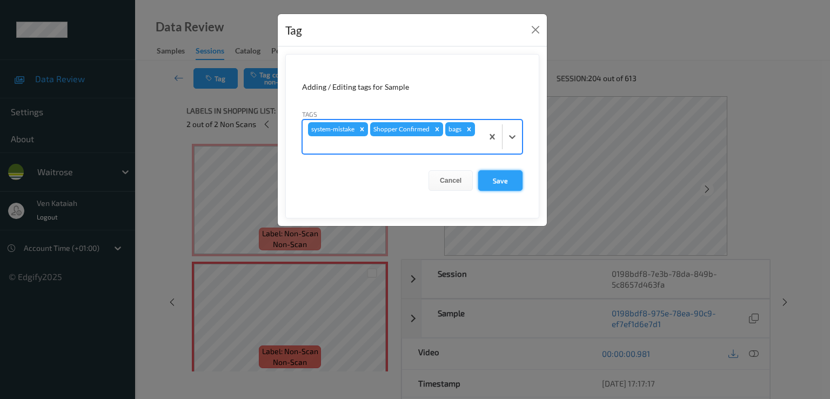
click at [505, 179] on button "Save" at bounding box center [500, 180] width 44 height 21
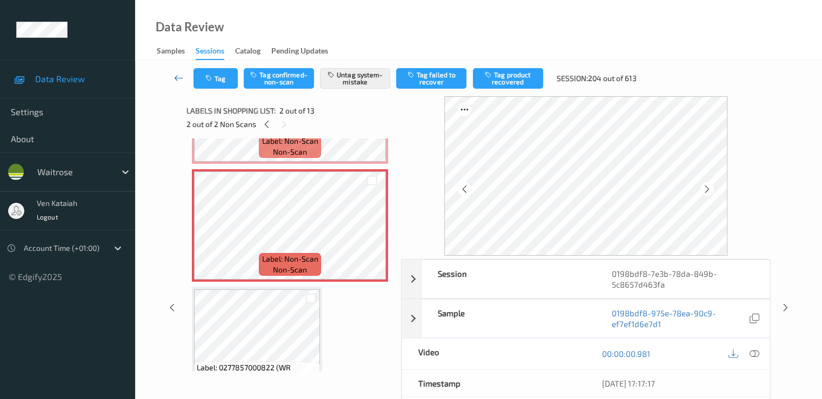
scroll to position [108, 0]
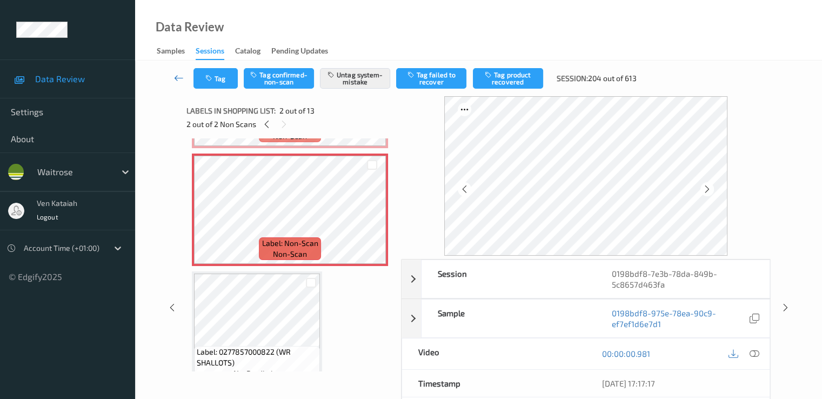
click at [176, 71] on link at bounding box center [179, 78] width 29 height 21
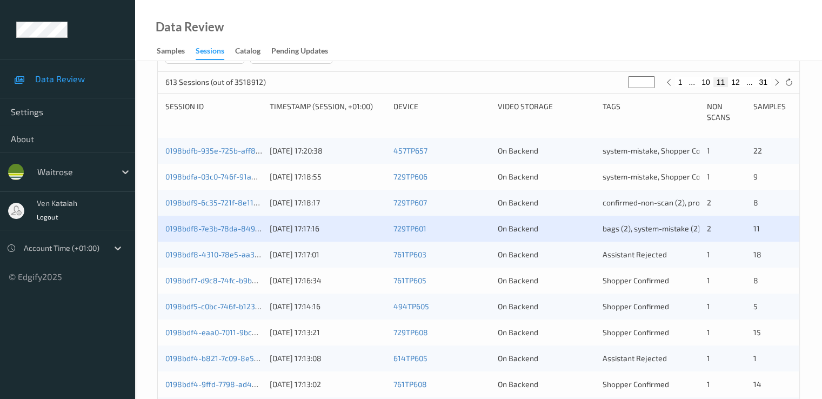
scroll to position [216, 0]
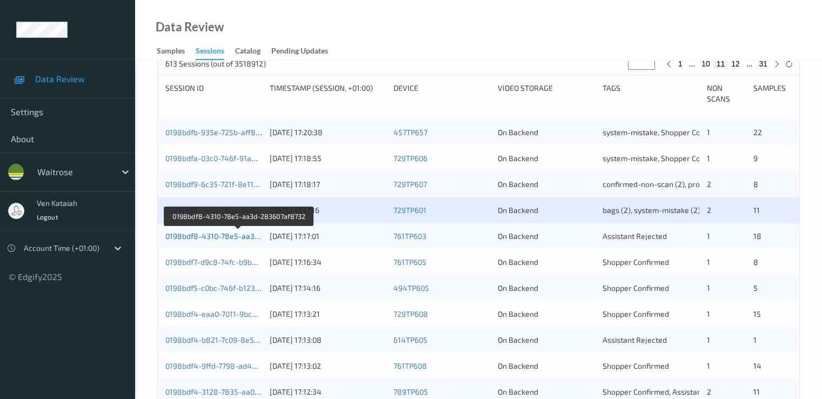
click at [215, 237] on link "0198bdf8-4310-78e5-aa3d-283607af8732" at bounding box center [238, 235] width 147 height 9
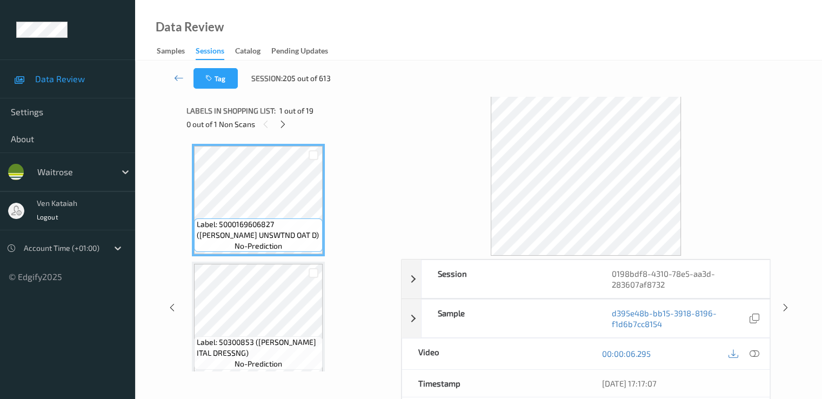
click at [290, 123] on div "0 out of 1 Non Scans" at bounding box center [290, 124] width 207 height 14
click at [285, 125] on icon at bounding box center [282, 124] width 9 height 10
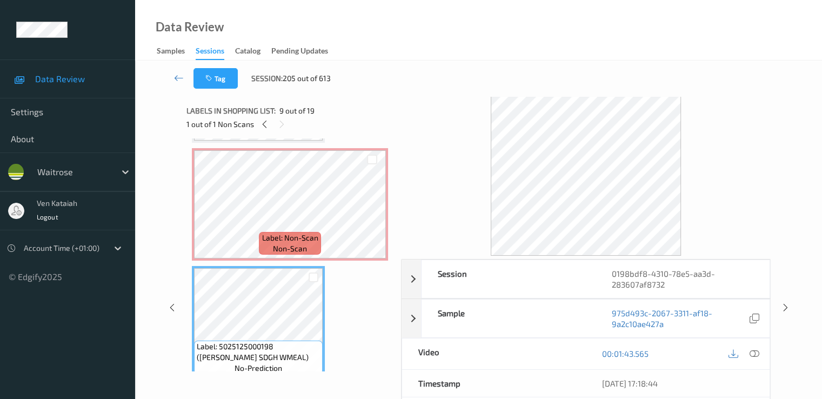
scroll to position [713, 0]
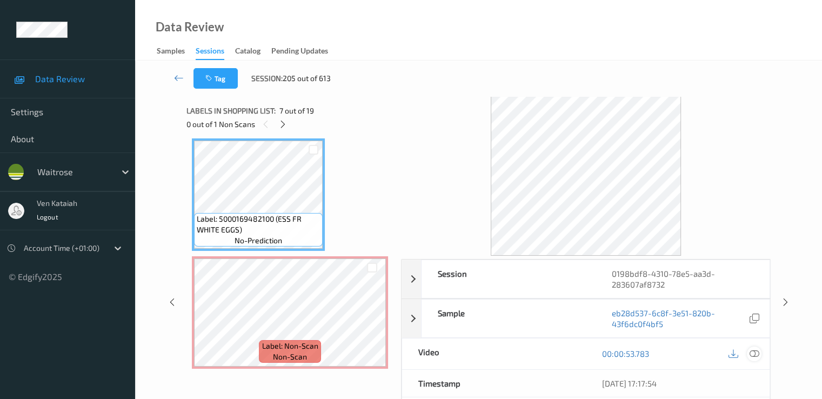
click at [553, 355] on icon at bounding box center [754, 354] width 10 height 10
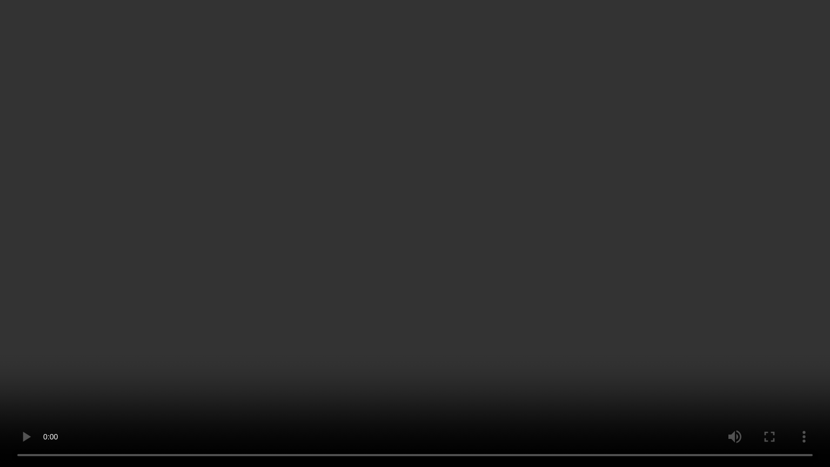
click at [407, 333] on video at bounding box center [415, 233] width 830 height 467
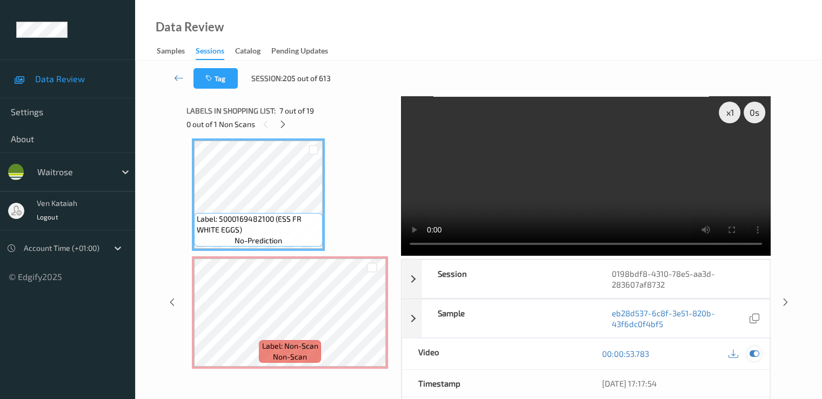
click at [553, 350] on icon at bounding box center [754, 354] width 10 height 10
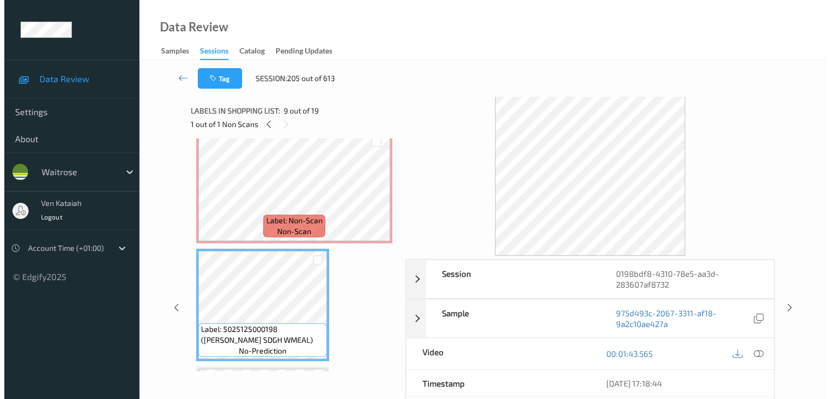
scroll to position [821, 0]
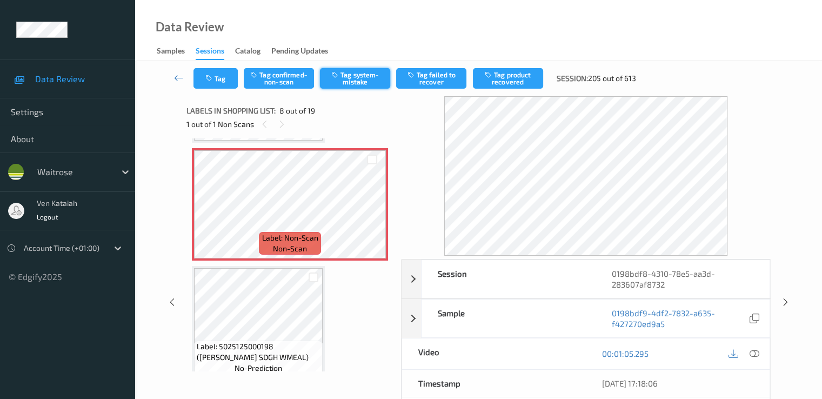
click at [355, 77] on button "Tag system-mistake" at bounding box center [355, 78] width 70 height 21
click at [221, 75] on button "Tag" at bounding box center [216, 78] width 44 height 21
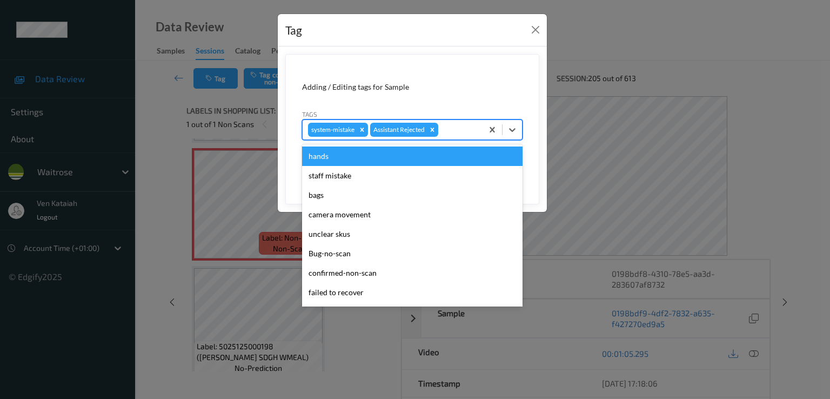
click at [467, 135] on div at bounding box center [459, 129] width 37 height 13
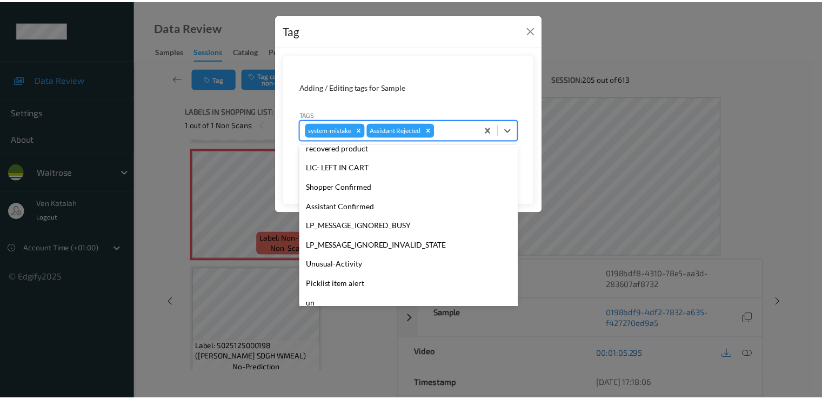
scroll to position [212, 0]
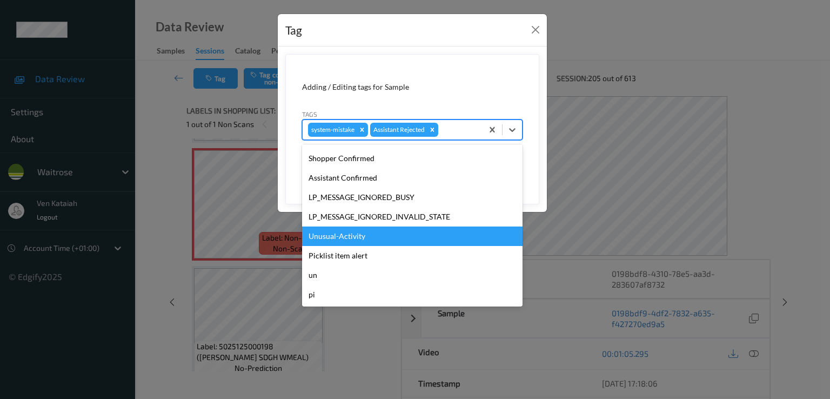
click at [337, 237] on div "Unusual-Activity" at bounding box center [412, 236] width 221 height 19
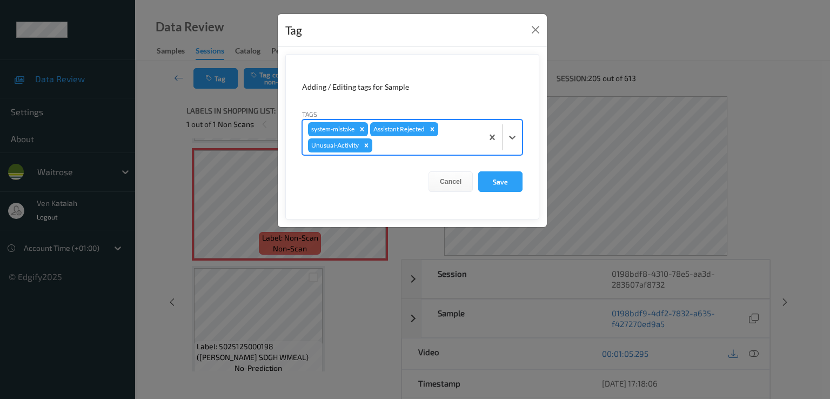
click at [456, 157] on form "Adding / Editing tags for Sample Tags option Unusual-Activity, selected. Select…" at bounding box center [412, 136] width 254 height 165
drag, startPoint x: 407, startPoint y: 140, endPoint x: 397, endPoint y: 155, distance: 17.2
click at [403, 148] on div at bounding box center [426, 145] width 103 height 13
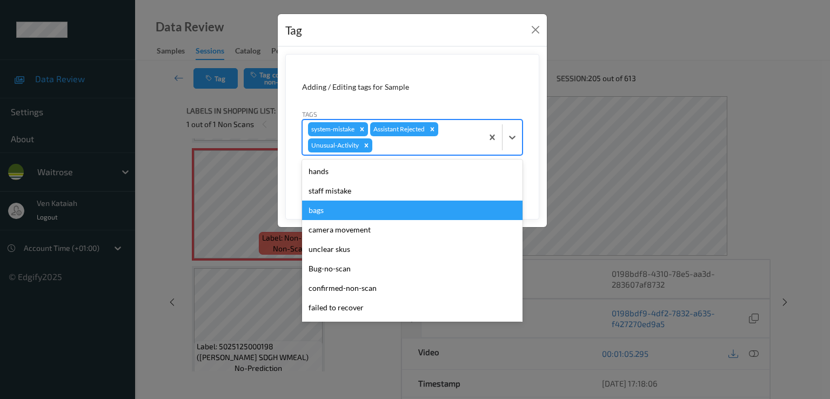
click at [325, 212] on div "bags" at bounding box center [412, 210] width 221 height 19
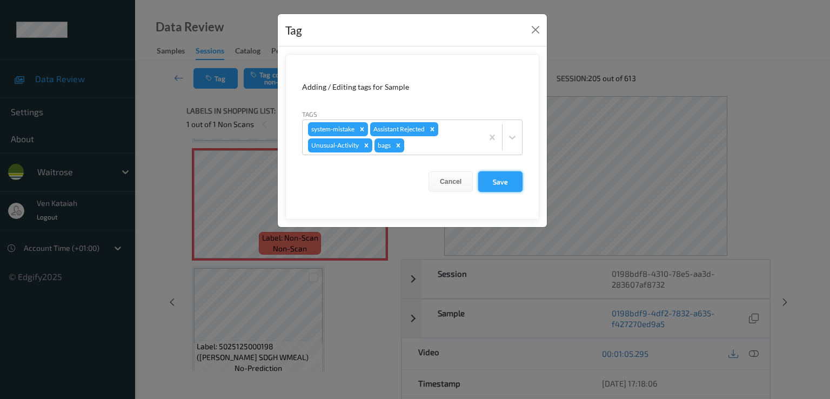
drag, startPoint x: 504, startPoint y: 182, endPoint x: 438, endPoint y: 187, distance: 66.6
click at [504, 182] on button "Save" at bounding box center [500, 181] width 44 height 21
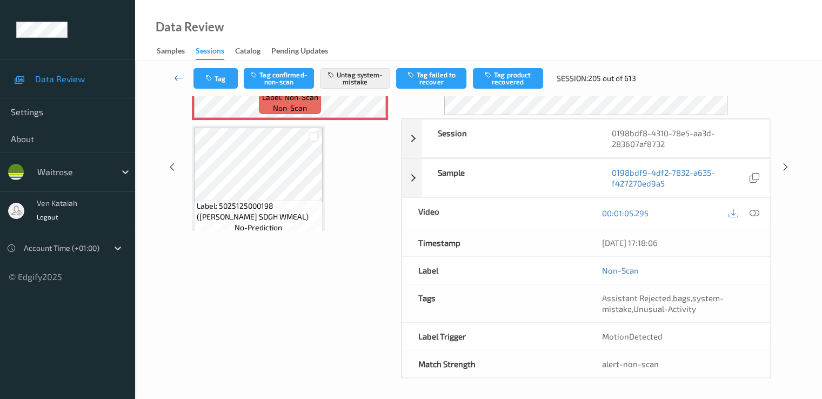
click at [177, 78] on icon at bounding box center [179, 77] width 10 height 11
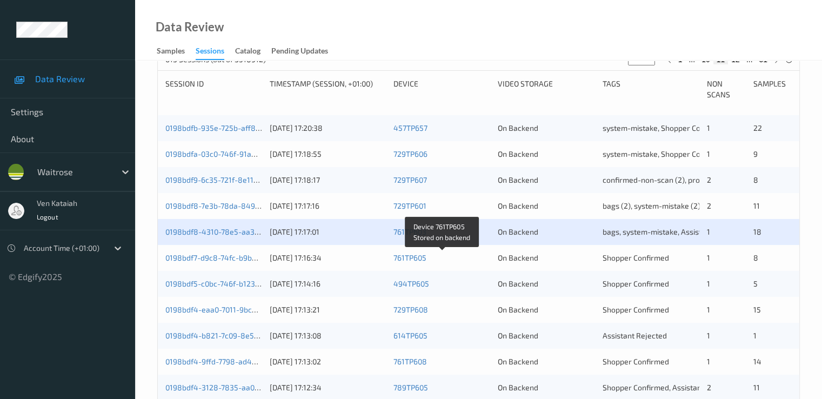
scroll to position [329, 0]
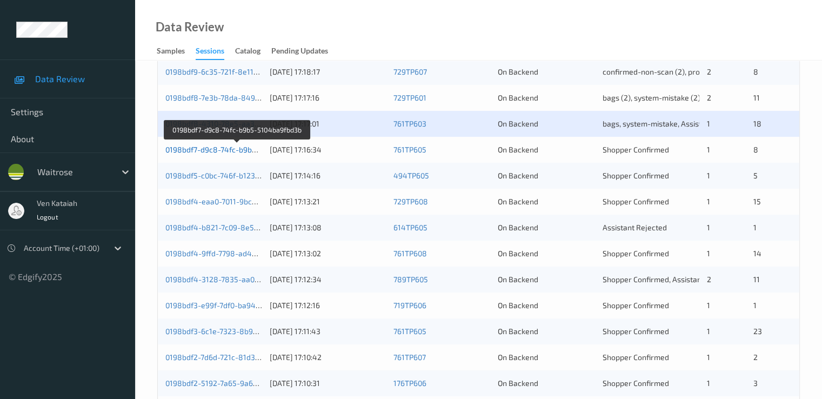
click at [215, 147] on link "0198bdf7-d9c8-74fc-b9b5-5104ba9fbd3b" at bounding box center [237, 149] width 144 height 9
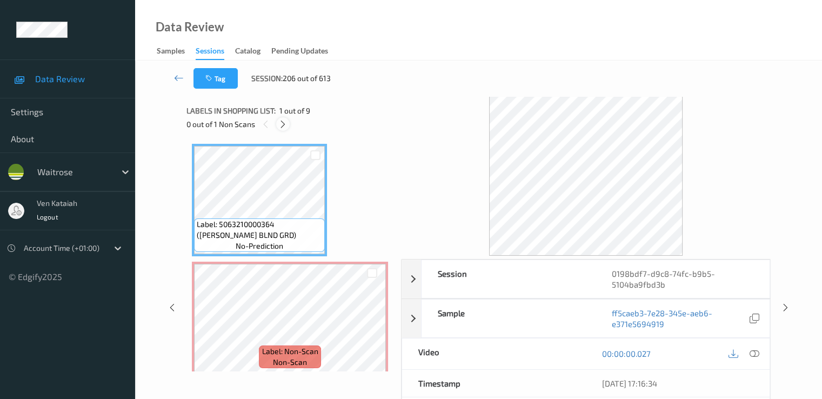
click at [284, 126] on icon at bounding box center [282, 124] width 9 height 10
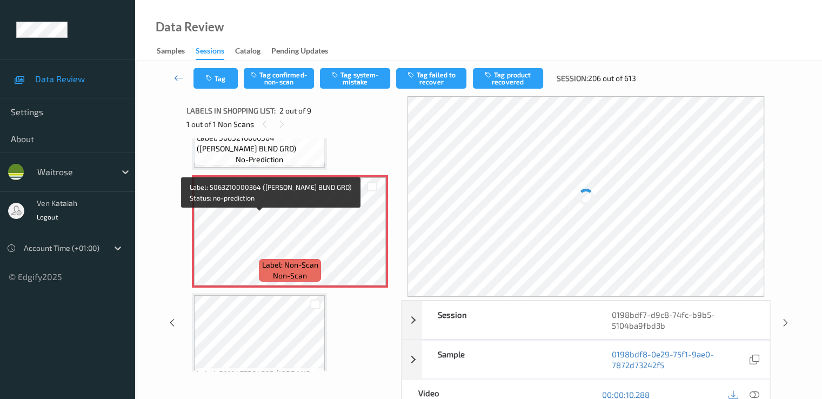
scroll to position [114, 0]
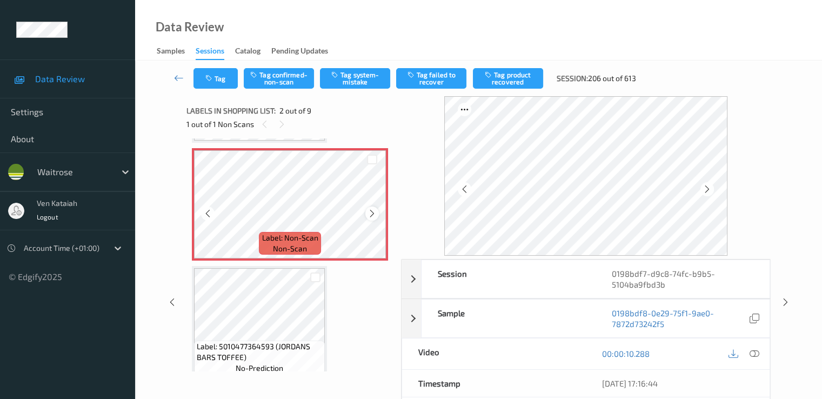
click at [374, 214] on icon at bounding box center [372, 214] width 9 height 10
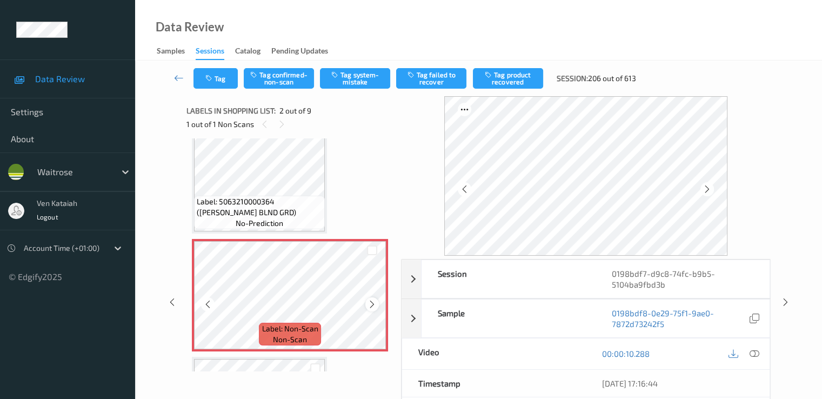
scroll to position [5, 0]
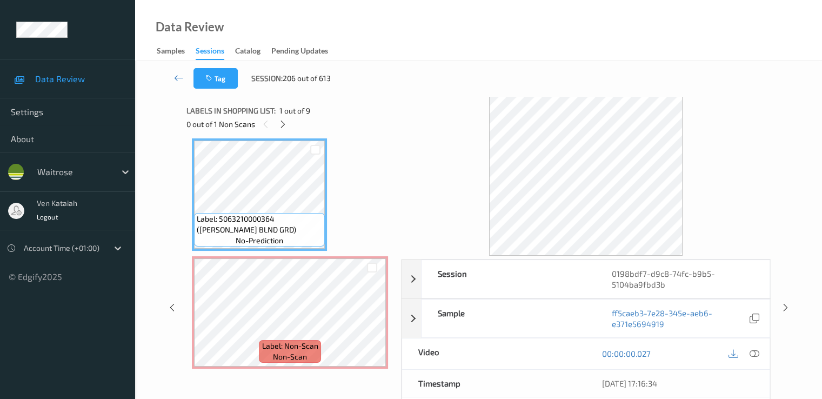
click at [553, 349] on div at bounding box center [744, 354] width 35 height 15
click at [553, 354] on icon at bounding box center [754, 354] width 10 height 10
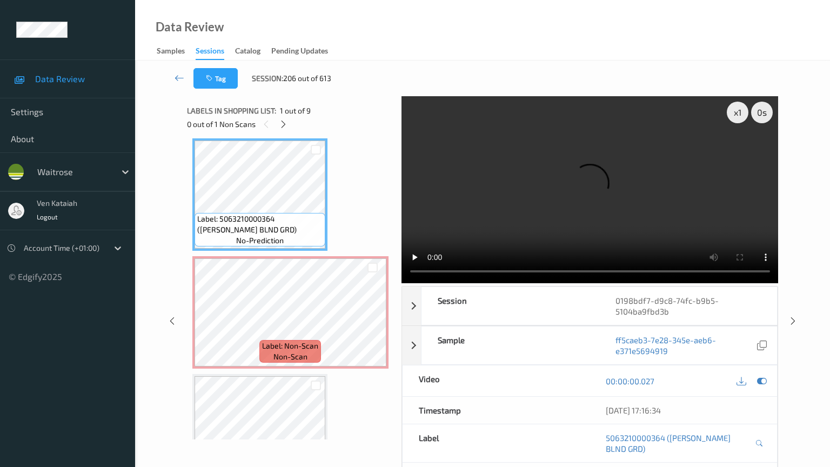
click at [553, 283] on video at bounding box center [590, 189] width 377 height 187
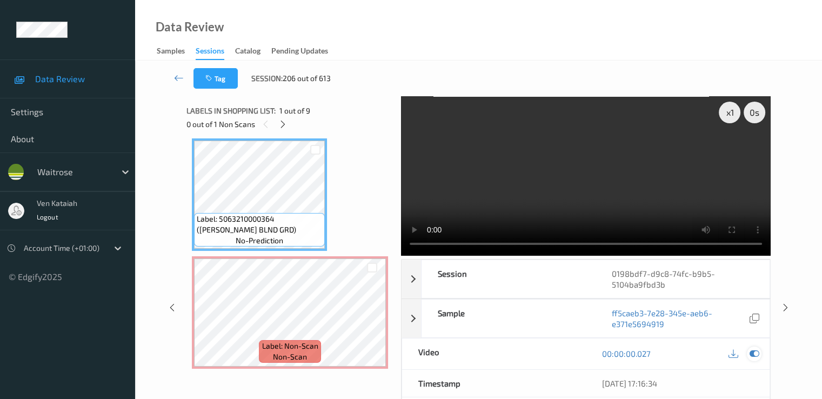
click at [553, 356] on icon at bounding box center [754, 354] width 10 height 10
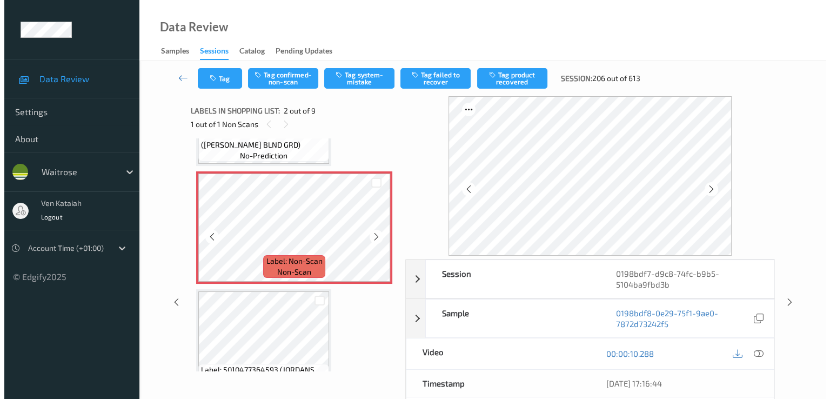
scroll to position [108, 0]
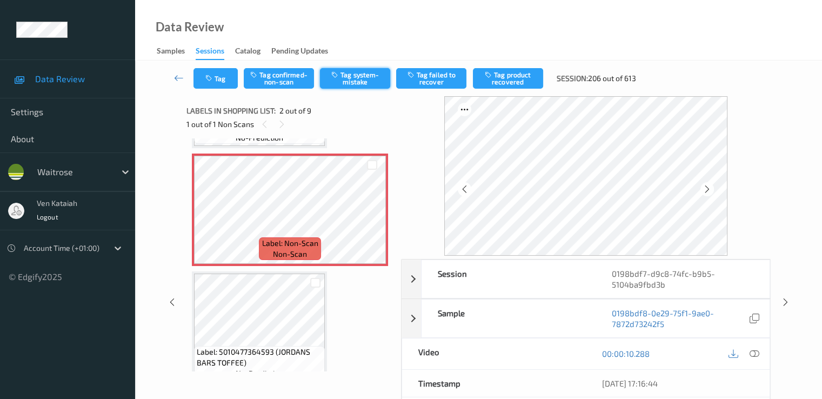
click at [372, 77] on button "Tag system-mistake" at bounding box center [355, 78] width 70 height 21
click at [212, 89] on div "Tag Tag confirmed-non-scan Untag system-mistake Tag failed to recover Tag produ…" at bounding box center [478, 79] width 643 height 36
click at [214, 78] on icon "button" at bounding box center [209, 79] width 9 height 8
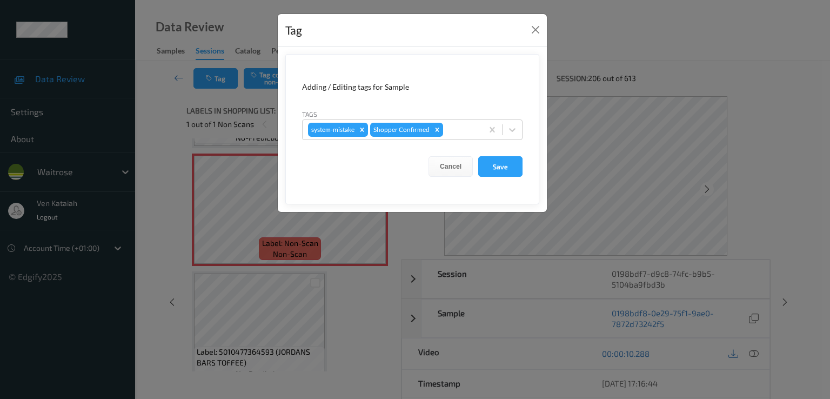
click at [467, 139] on form "Adding / Editing tags for Sample Tags system-mistake Shopper Confirmed Cancel S…" at bounding box center [412, 129] width 254 height 150
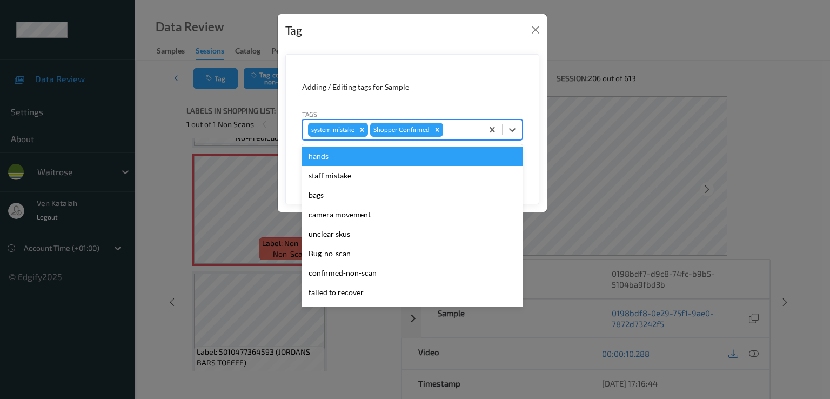
drag, startPoint x: 461, startPoint y: 123, endPoint x: 407, endPoint y: 188, distance: 84.4
click at [461, 128] on div at bounding box center [461, 129] width 32 height 13
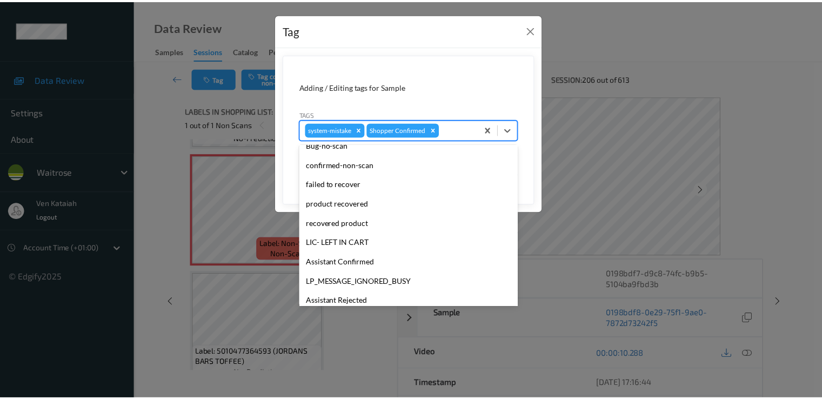
scroll to position [212, 0]
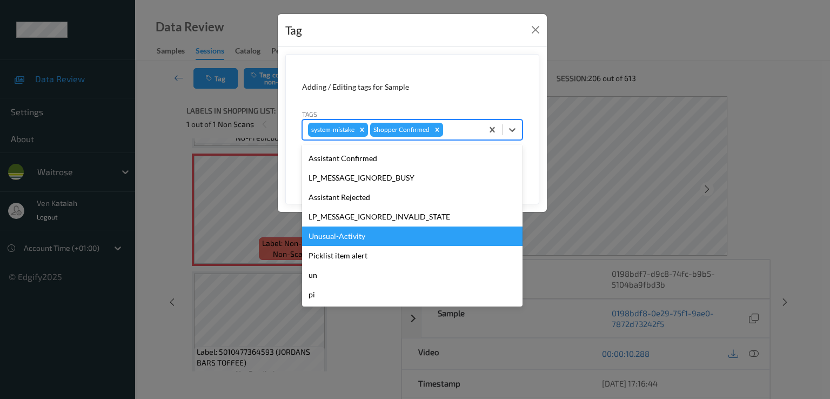
click at [329, 228] on div "Unusual-Activity" at bounding box center [412, 236] width 221 height 19
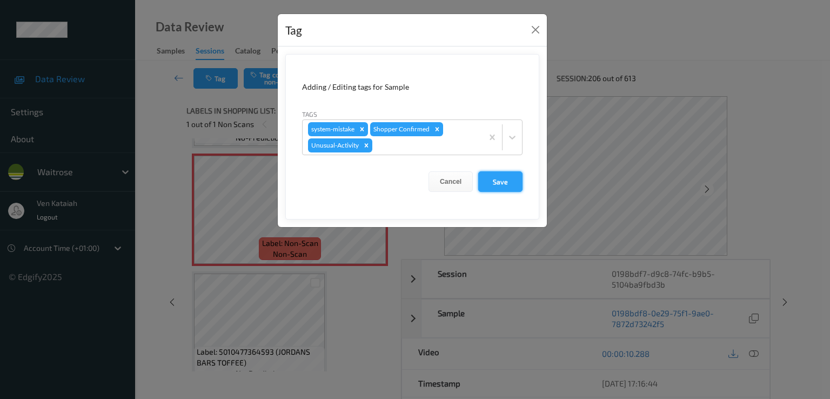
click at [495, 176] on button "Save" at bounding box center [500, 181] width 44 height 21
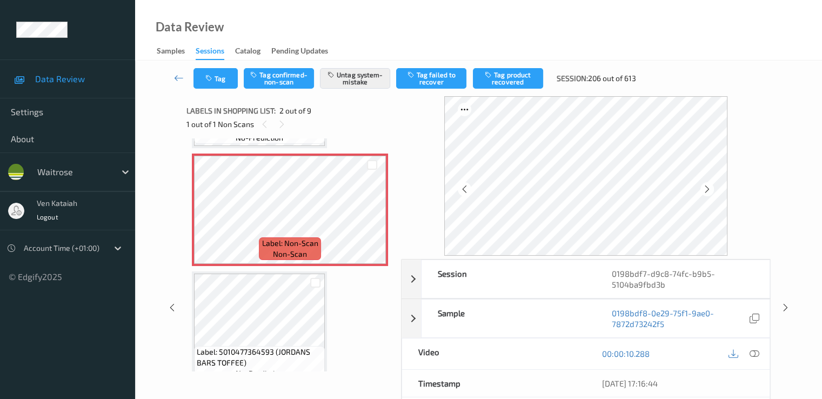
scroll to position [324, 0]
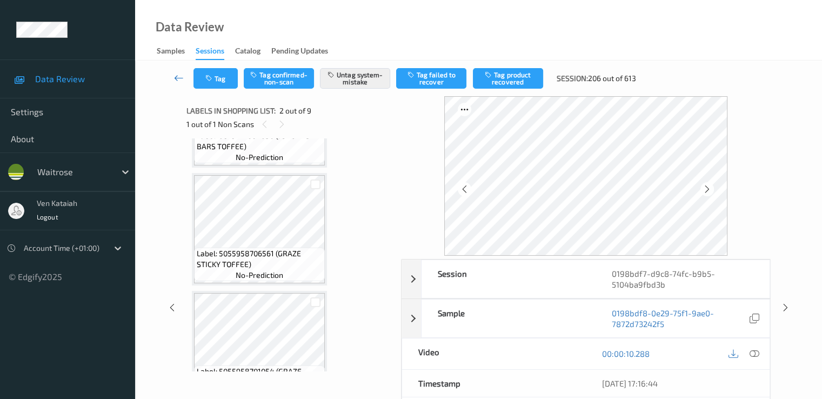
click at [182, 85] on link at bounding box center [179, 78] width 29 height 21
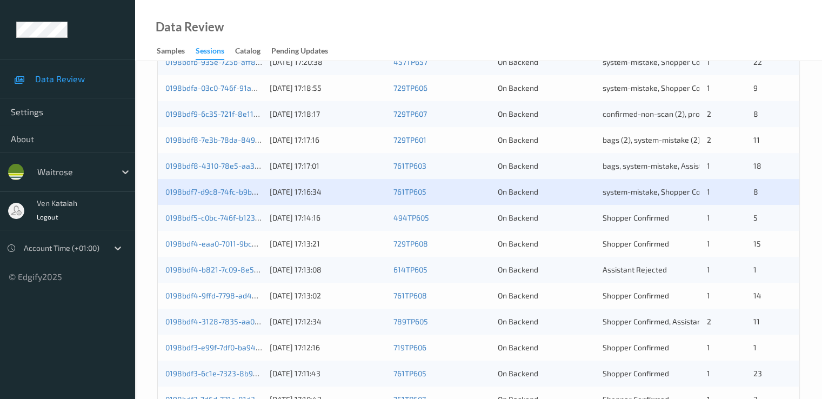
scroll to position [324, 0]
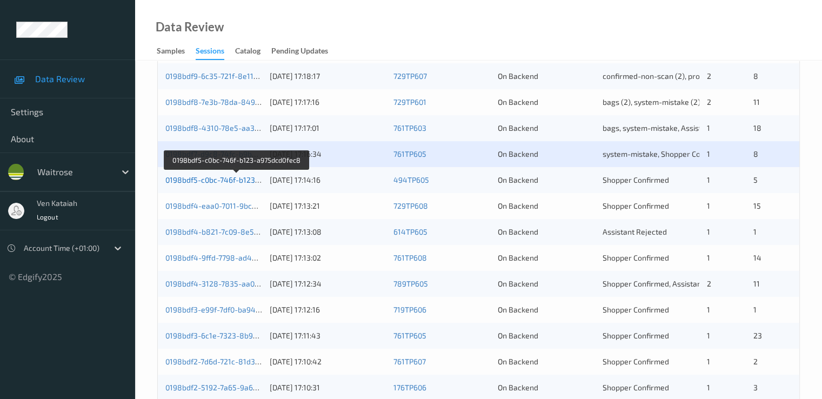
click at [237, 182] on link "0198bdf5-c0bc-746f-b123-a975dcd0fec8" at bounding box center [236, 179] width 142 height 9
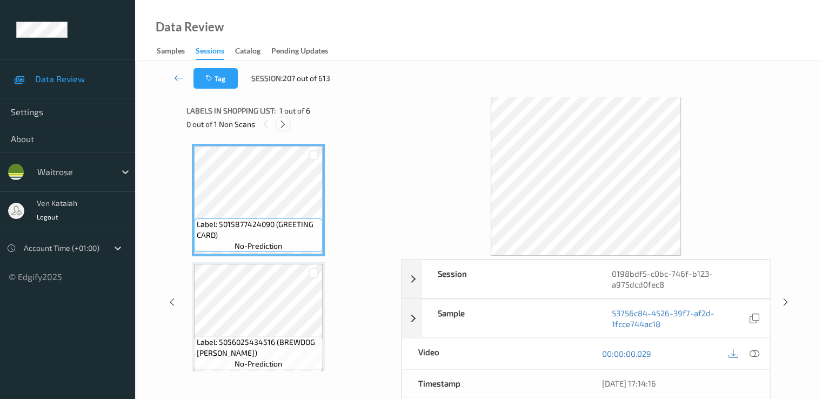
click at [281, 125] on icon at bounding box center [282, 124] width 9 height 10
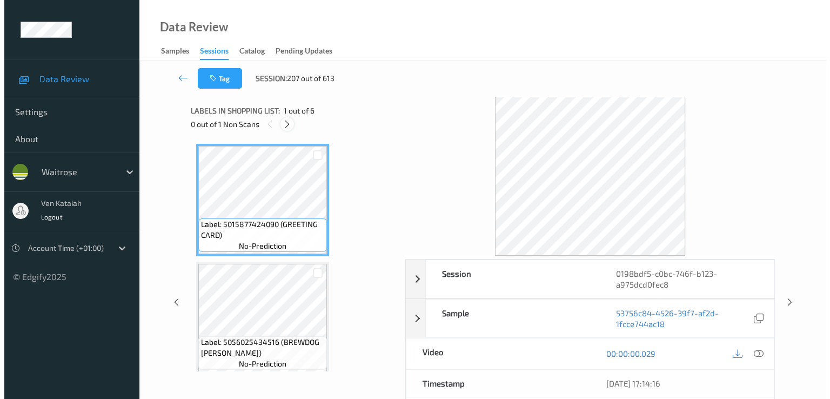
scroll to position [241, 0]
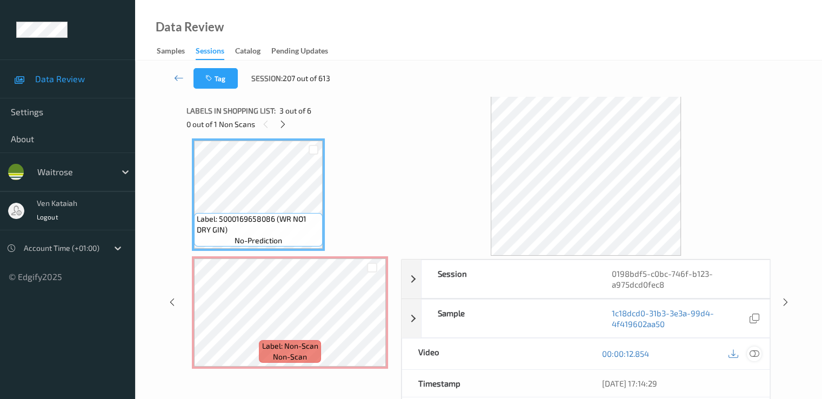
click at [553, 354] on div at bounding box center [754, 354] width 15 height 15
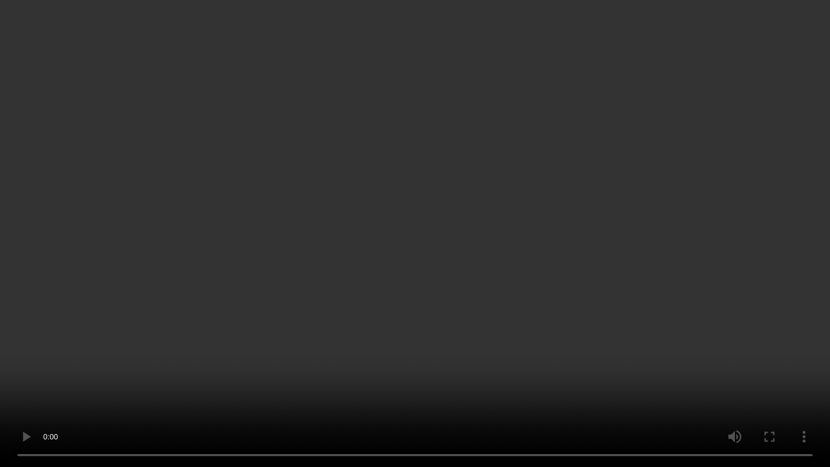
click at [190, 388] on video at bounding box center [415, 233] width 830 height 467
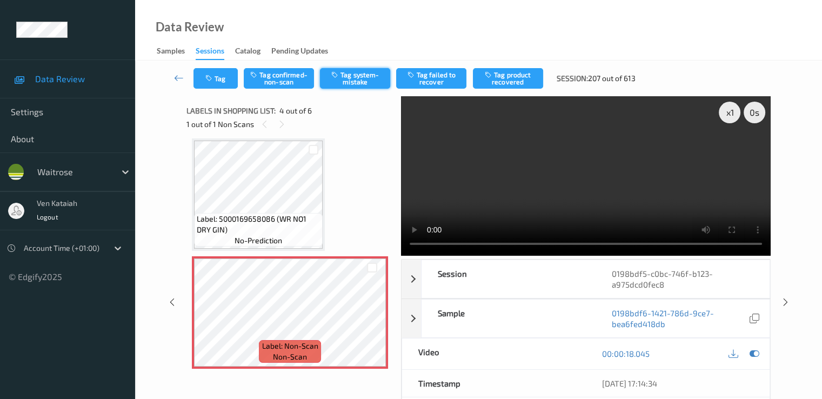
click at [355, 84] on button "Tag system-mistake" at bounding box center [355, 78] width 70 height 21
click at [214, 75] on icon "button" at bounding box center [209, 79] width 9 height 8
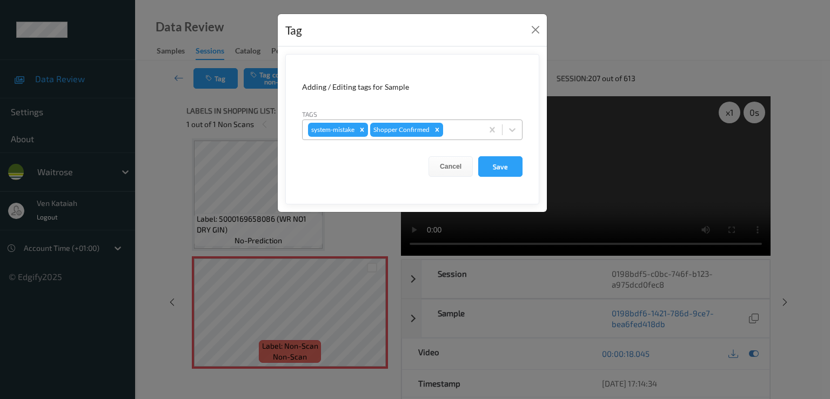
click at [466, 128] on div at bounding box center [461, 129] width 32 height 13
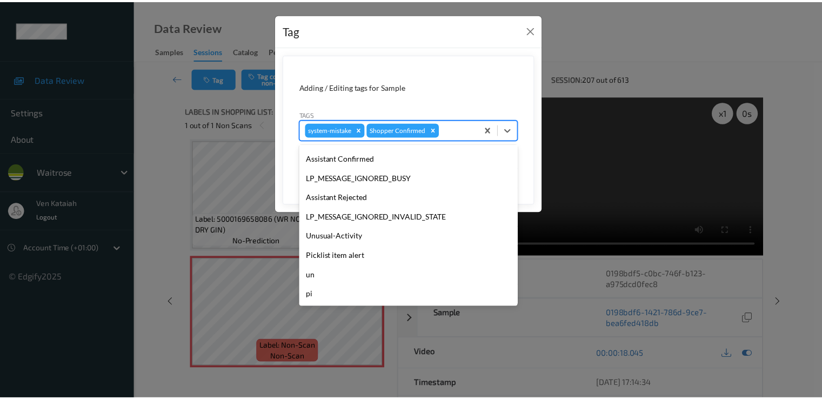
scroll to position [212, 0]
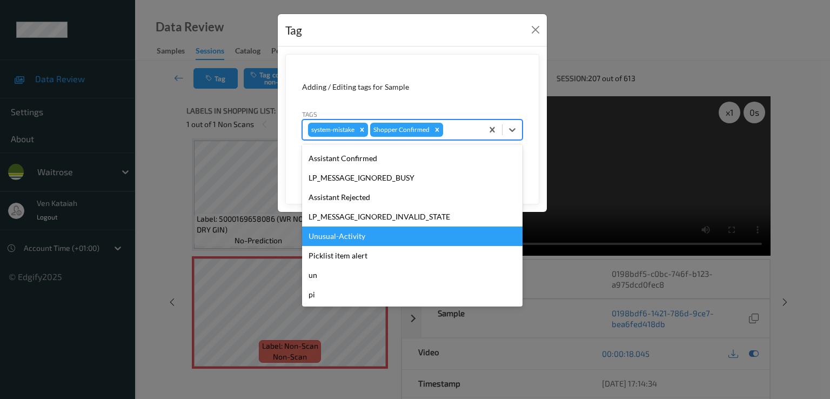
click at [368, 238] on div "Unusual-Activity" at bounding box center [412, 236] width 221 height 19
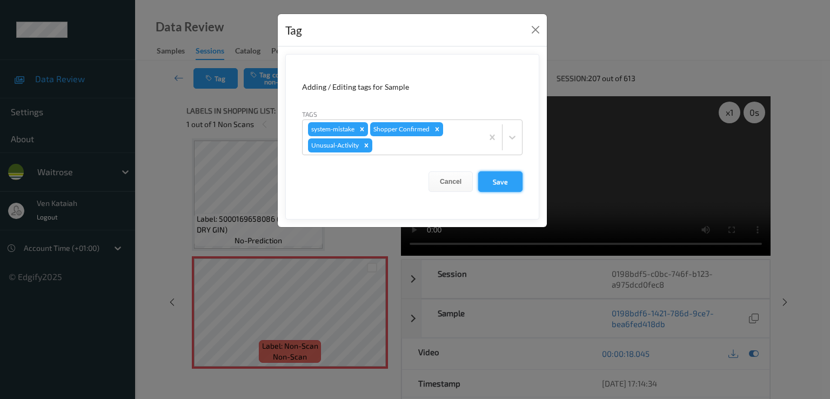
click at [482, 183] on button "Save" at bounding box center [500, 181] width 44 height 21
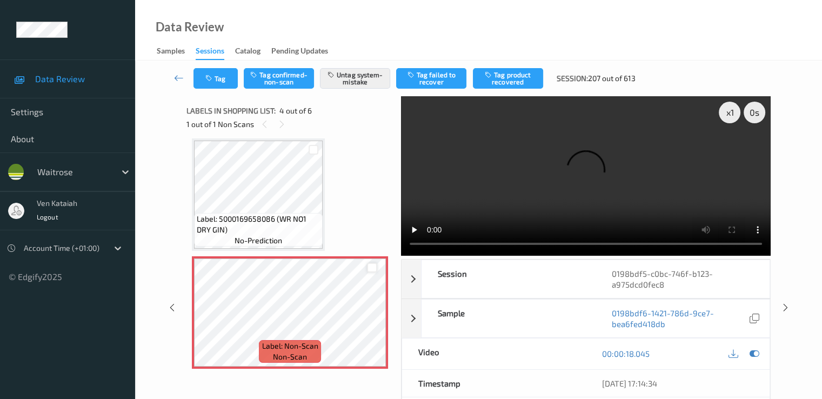
scroll to position [349, 0]
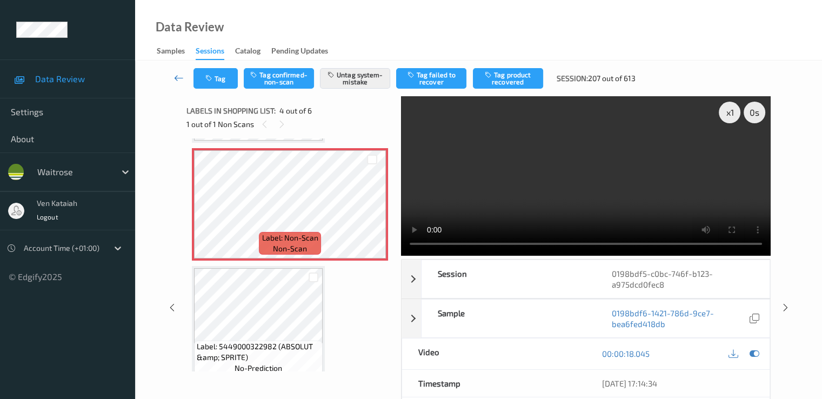
click at [179, 76] on icon at bounding box center [179, 77] width 10 height 11
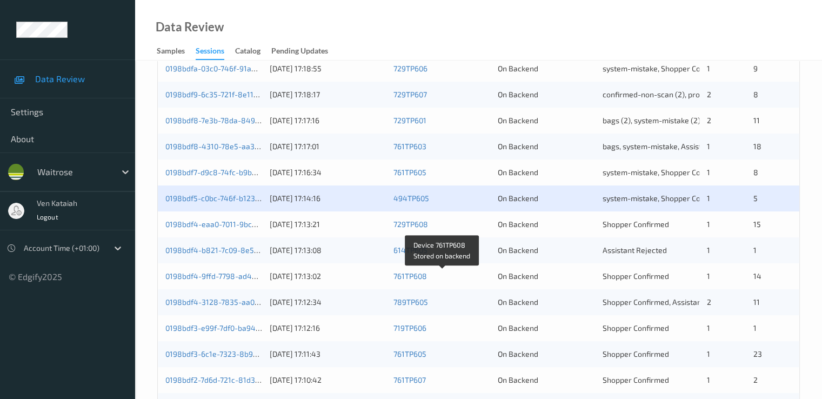
scroll to position [324, 0]
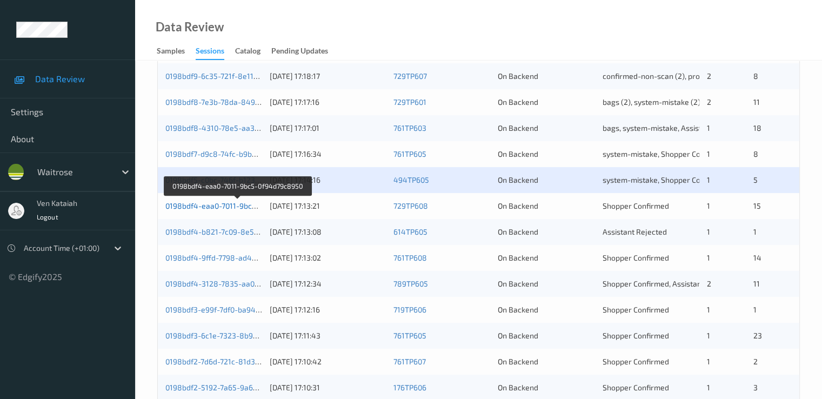
click at [240, 204] on link "0198bdf4-eaa0-7011-9bc5-0f94d79c8950" at bounding box center [237, 205] width 144 height 9
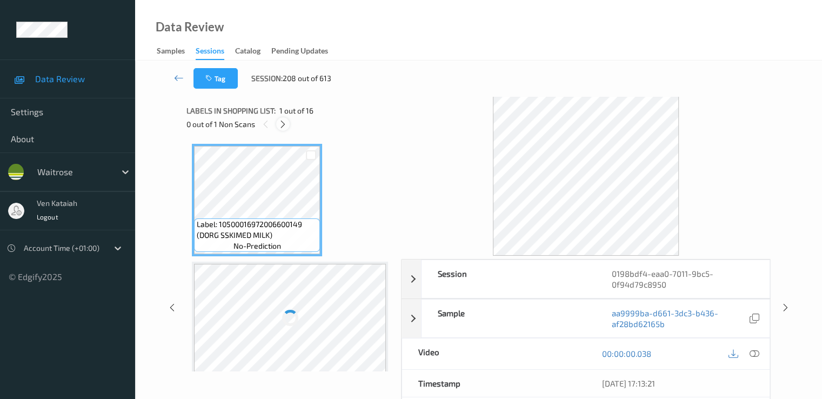
click at [289, 122] on div at bounding box center [283, 124] width 14 height 14
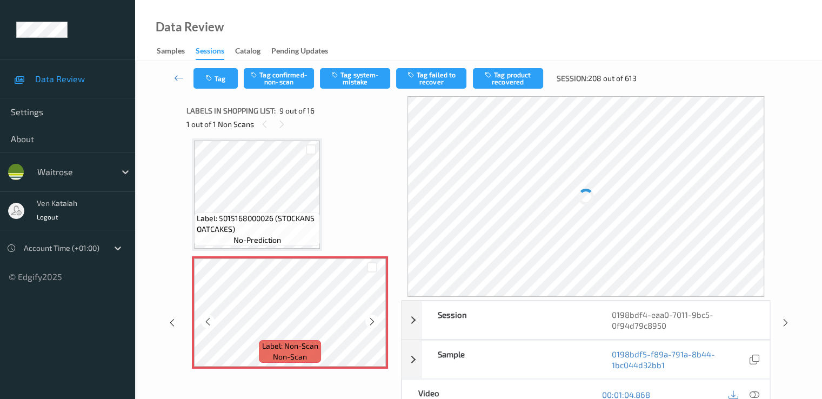
scroll to position [830, 0]
click at [370, 320] on icon at bounding box center [372, 322] width 9 height 10
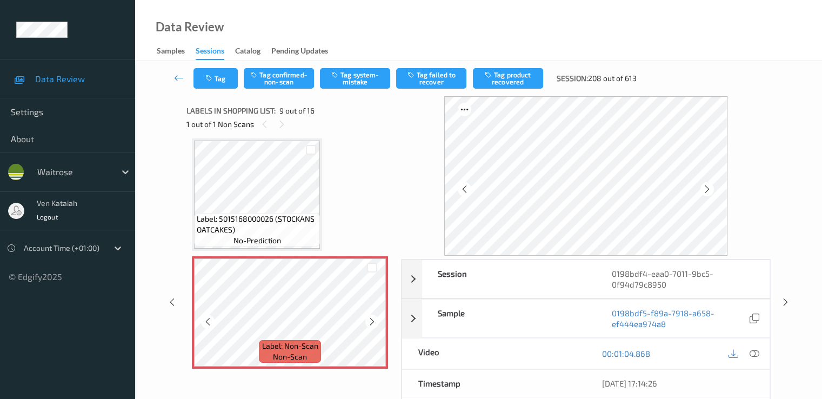
click at [370, 320] on icon at bounding box center [372, 322] width 9 height 10
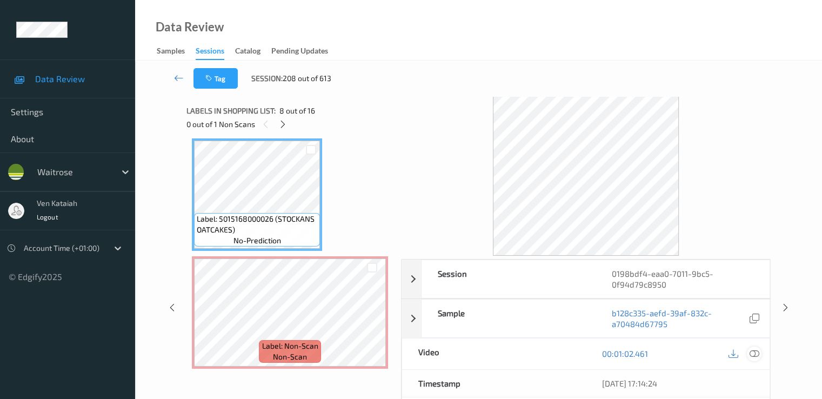
click at [553, 351] on icon at bounding box center [754, 354] width 10 height 10
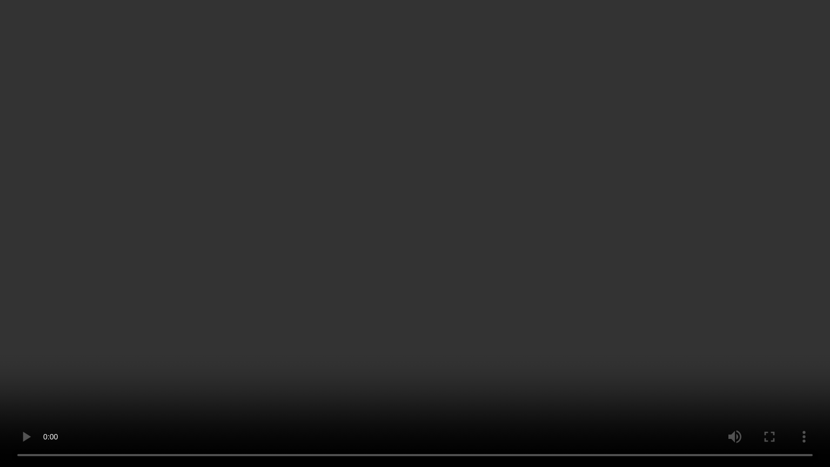
click at [288, 372] on video at bounding box center [415, 233] width 830 height 467
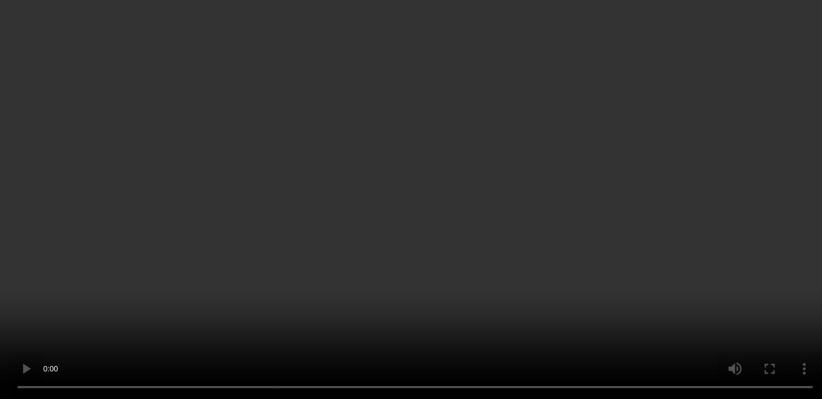
scroll to position [939, 0]
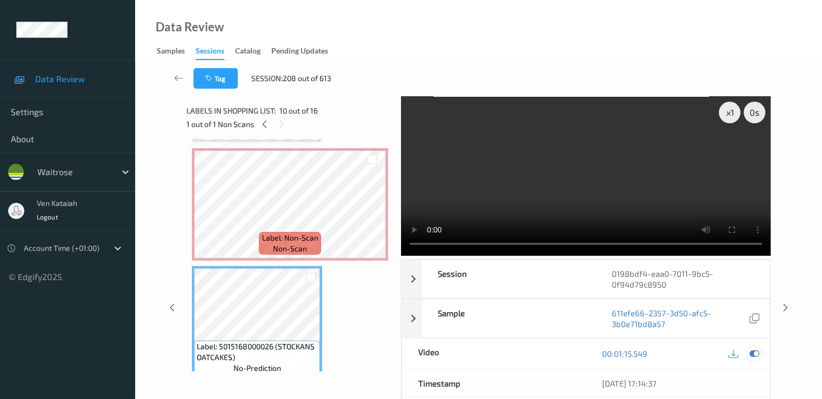
click at [553, 352] on div at bounding box center [754, 354] width 15 height 15
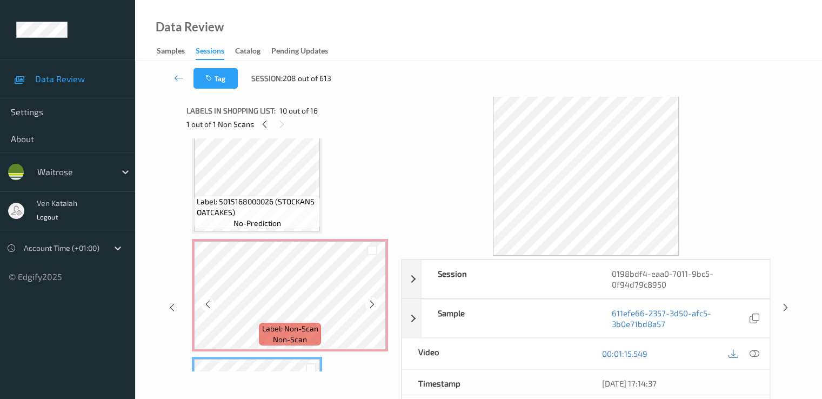
scroll to position [830, 0]
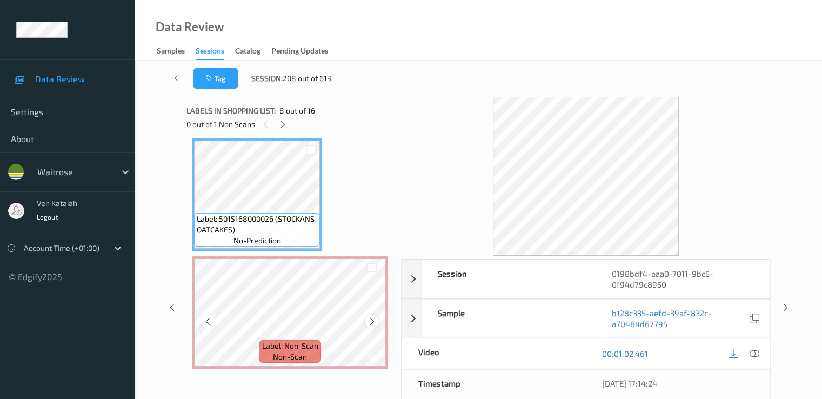
click at [372, 322] on icon at bounding box center [372, 322] width 9 height 10
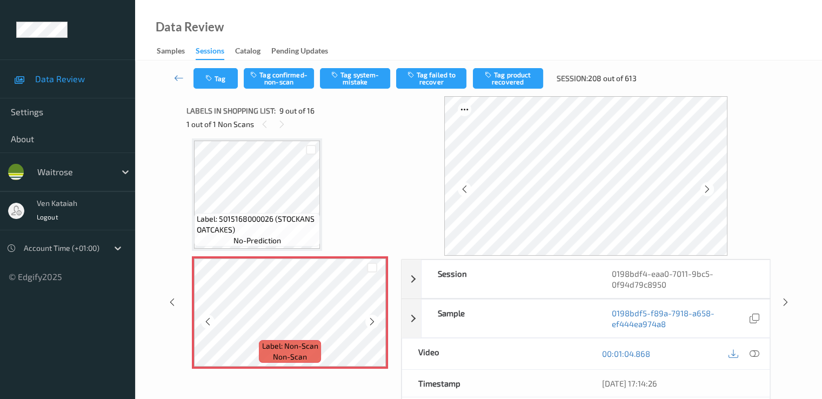
click at [372, 322] on icon at bounding box center [372, 322] width 9 height 10
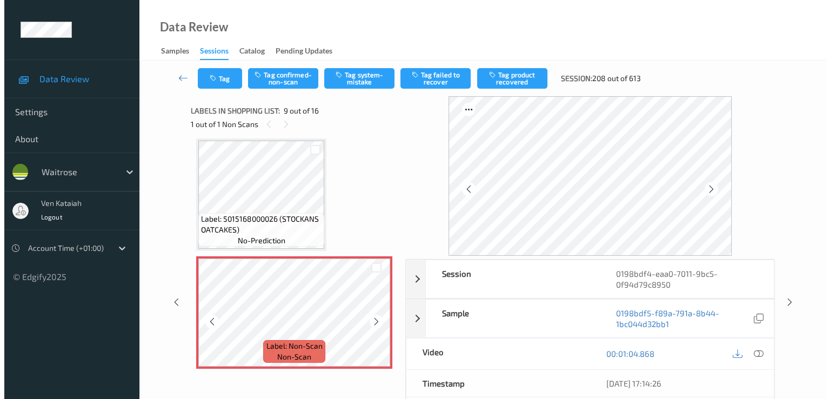
scroll to position [939, 0]
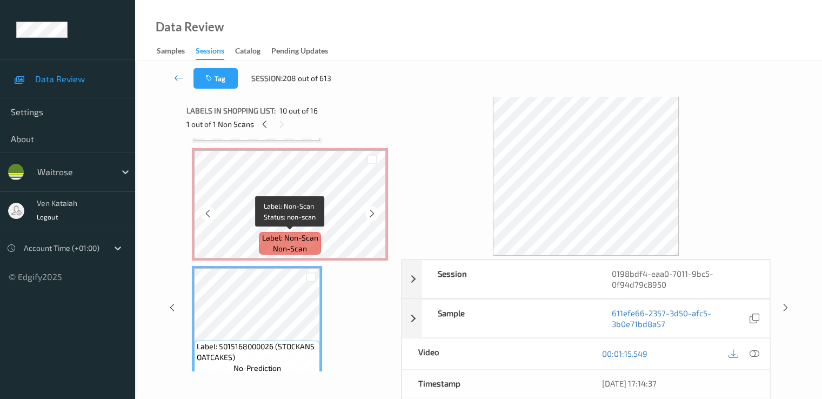
click at [273, 250] on span "non-scan" at bounding box center [290, 248] width 34 height 11
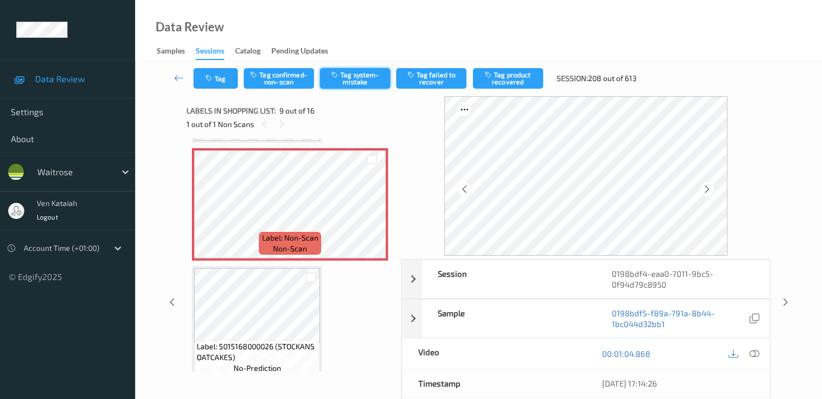
click at [363, 86] on button "Tag system-mistake" at bounding box center [355, 78] width 70 height 21
click at [218, 82] on button "Tag" at bounding box center [216, 78] width 44 height 21
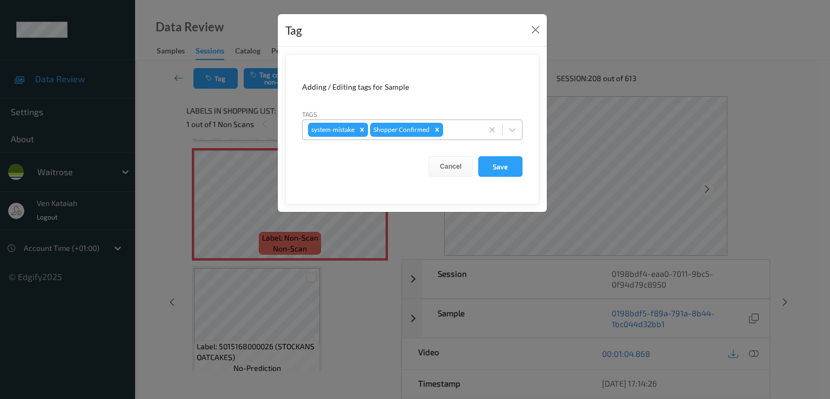
click at [452, 132] on div at bounding box center [461, 129] width 32 height 13
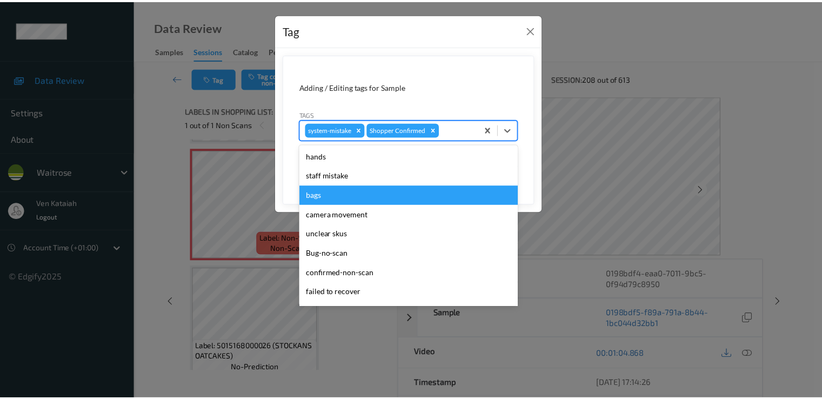
scroll to position [212, 0]
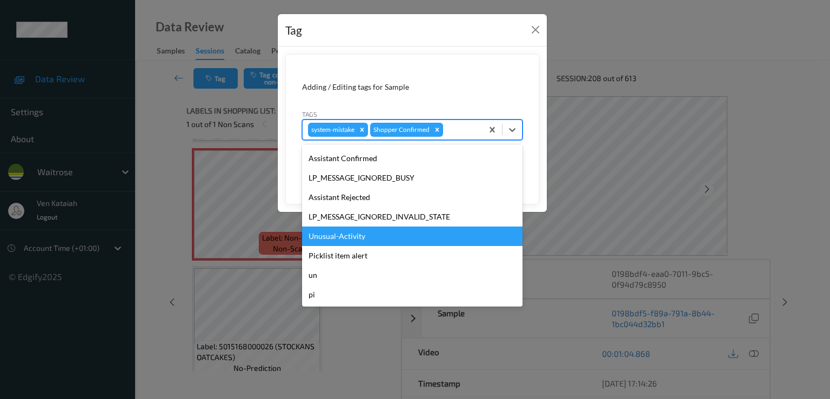
click at [343, 238] on div "Unusual-Activity" at bounding box center [412, 236] width 221 height 19
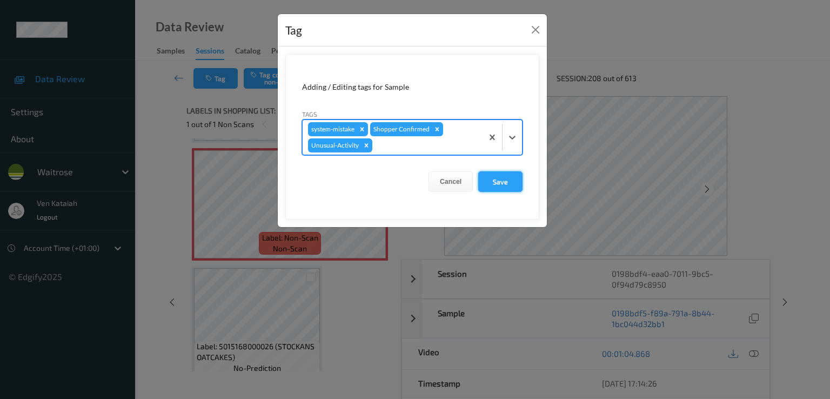
click at [495, 186] on button "Save" at bounding box center [500, 181] width 44 height 21
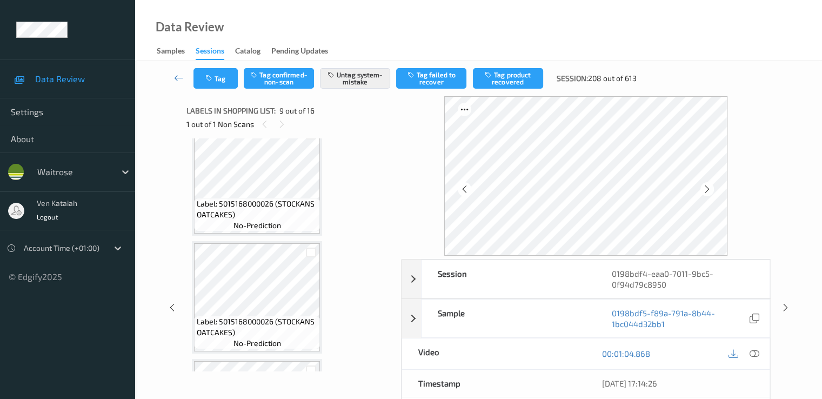
scroll to position [1155, 0]
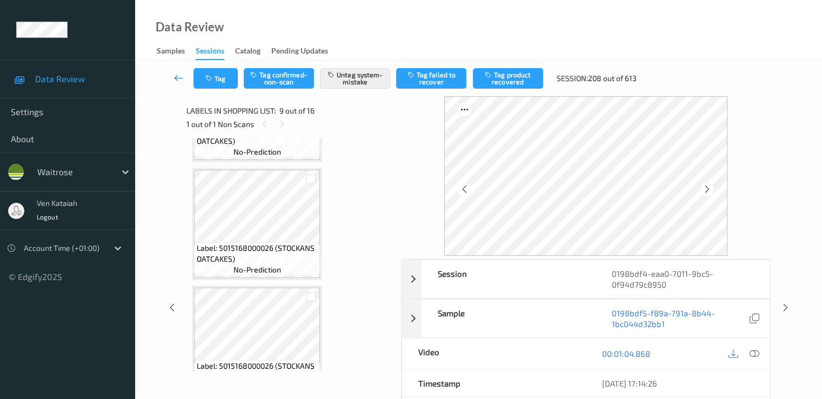
click at [181, 73] on icon at bounding box center [179, 77] width 10 height 11
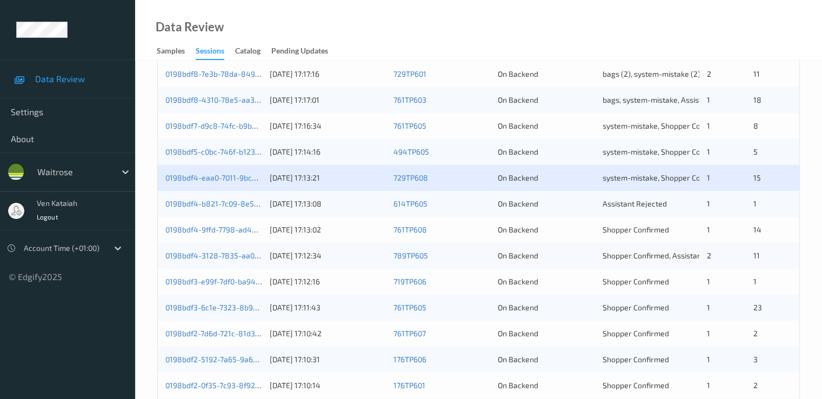
scroll to position [391, 0]
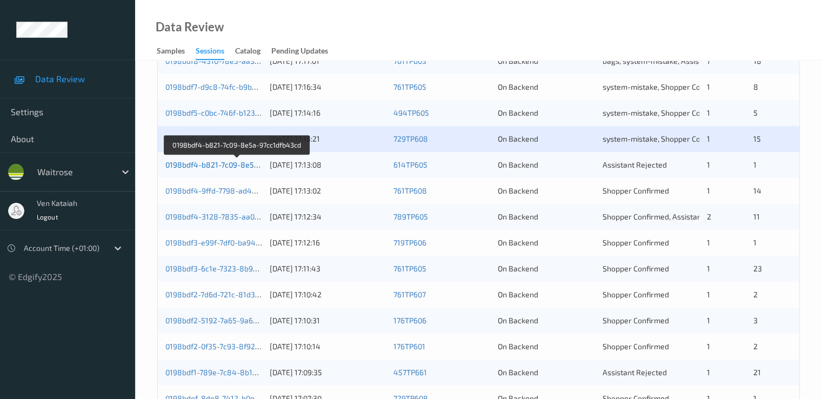
click at [214, 166] on link "0198bdf4-b821-7c09-8e5a-97cc1dfb43cd" at bounding box center [237, 164] width 144 height 9
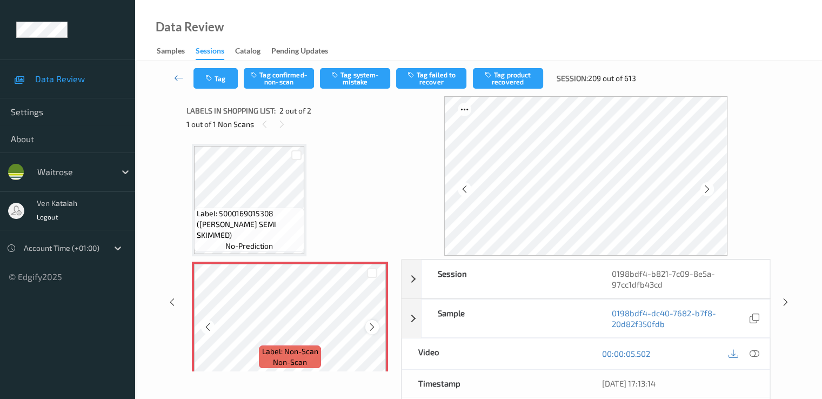
click at [378, 327] on div at bounding box center [372, 327] width 14 height 14
click at [374, 326] on icon at bounding box center [372, 327] width 9 height 10
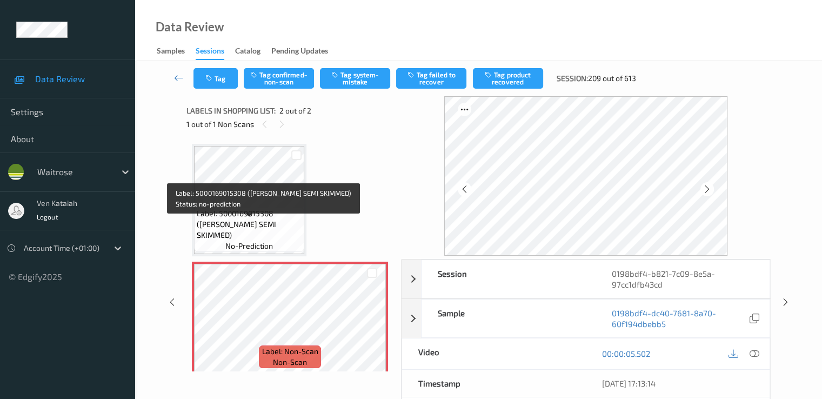
click at [284, 219] on span "Label: 5000169015308 (WR ESS SEMI SKIMMED)" at bounding box center [249, 224] width 105 height 32
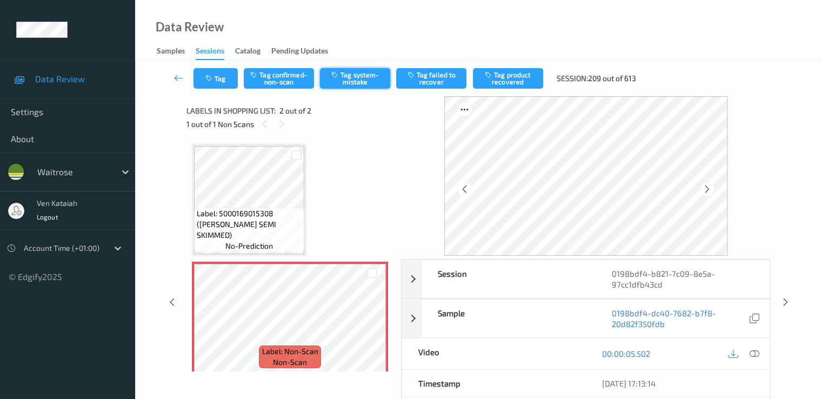
click at [354, 74] on button "Tag system-mistake" at bounding box center [355, 78] width 70 height 21
click at [227, 80] on button "Tag" at bounding box center [216, 78] width 44 height 21
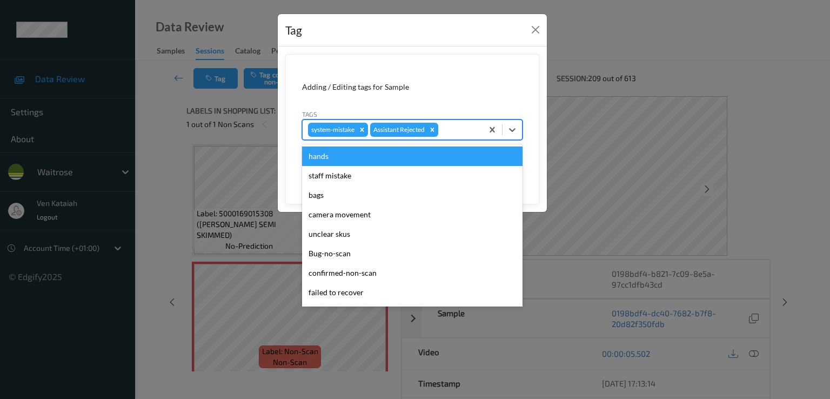
click at [445, 123] on div at bounding box center [459, 129] width 37 height 13
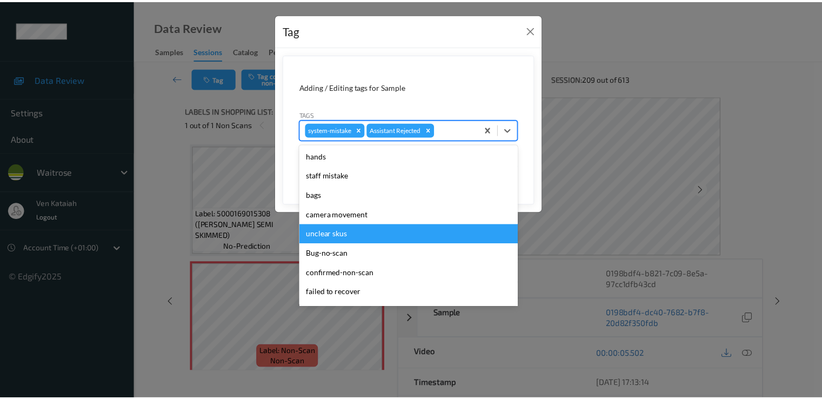
scroll to position [212, 0]
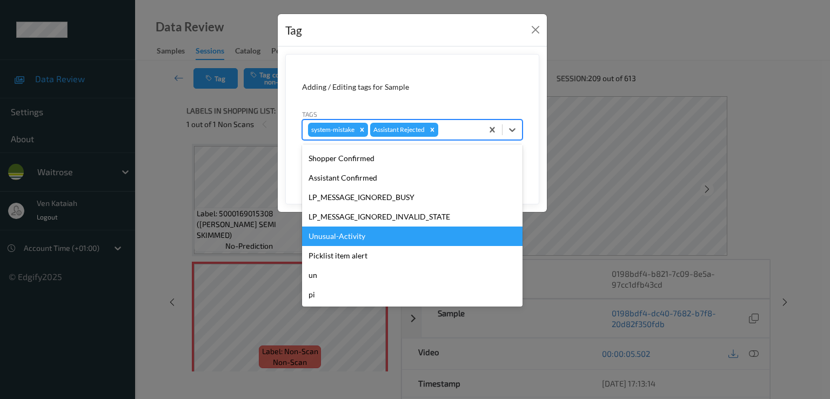
click at [370, 237] on div "Unusual-Activity" at bounding box center [412, 236] width 221 height 19
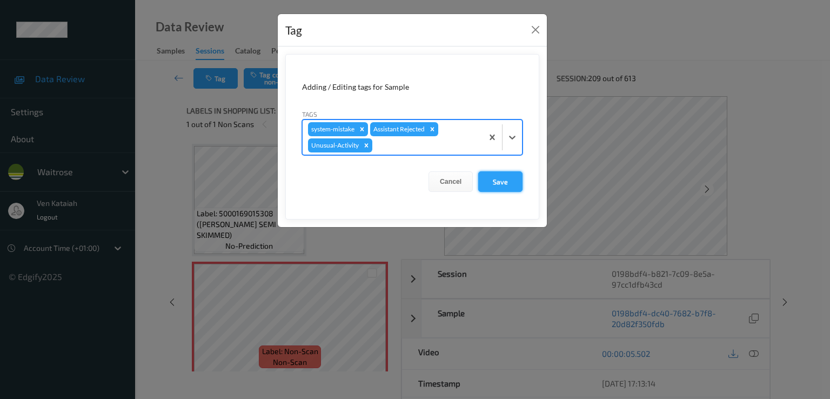
click at [503, 182] on button "Save" at bounding box center [500, 181] width 44 height 21
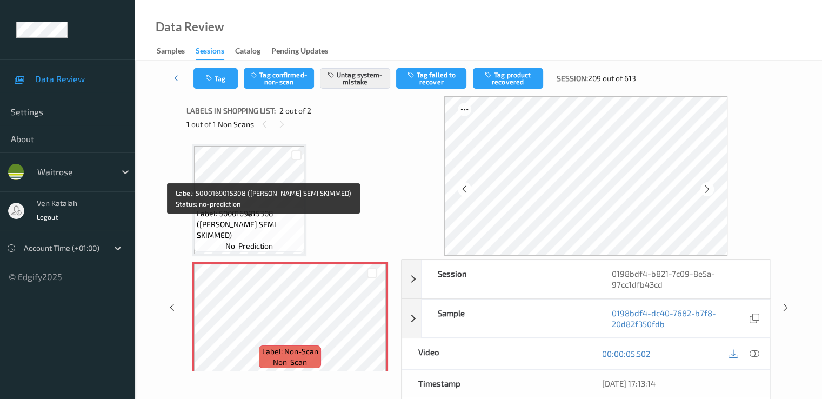
click at [291, 219] on span "Label: 5000169015308 (WR ESS SEMI SKIMMED)" at bounding box center [249, 224] width 105 height 32
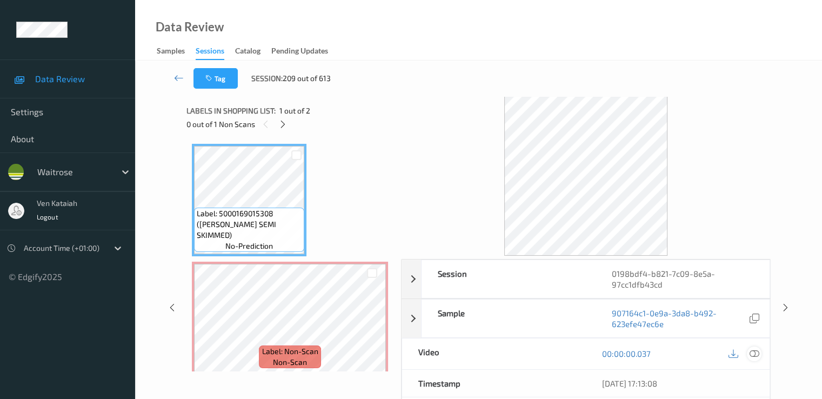
click at [553, 350] on icon at bounding box center [754, 354] width 10 height 10
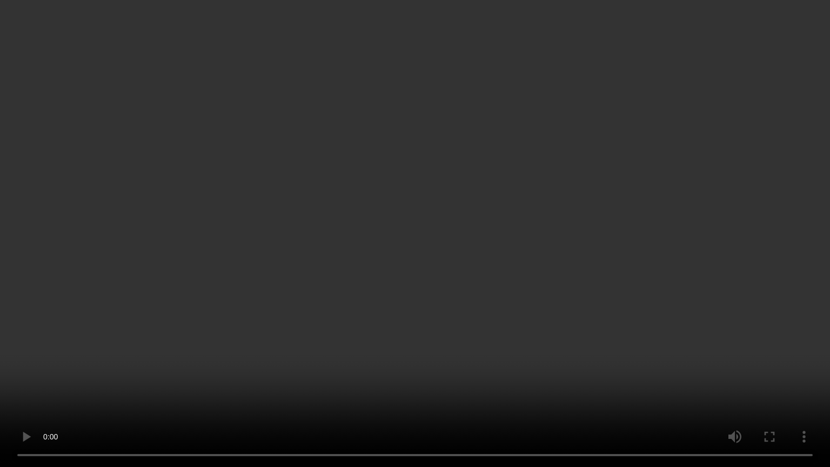
click at [553, 300] on video at bounding box center [415, 233] width 830 height 467
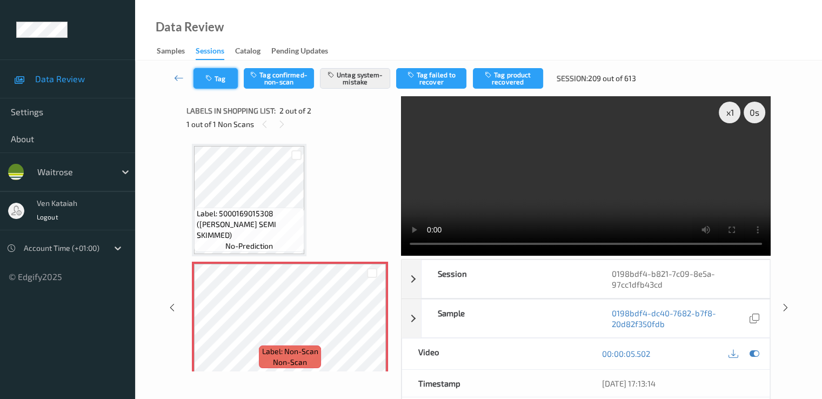
click at [197, 84] on button "Tag" at bounding box center [216, 78] width 44 height 21
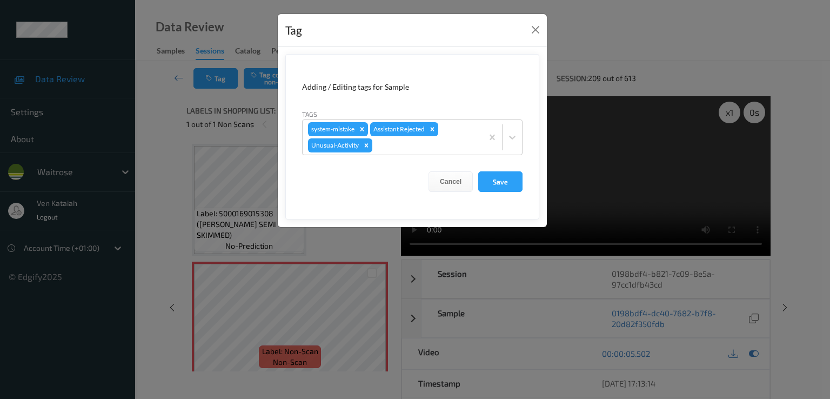
click at [547, 25] on div "Tag Adding / Editing tags for Sample Tags system-mistake Assistant Rejected Unu…" at bounding box center [412, 121] width 270 height 215
click at [538, 26] on button "Close" at bounding box center [535, 29] width 15 height 15
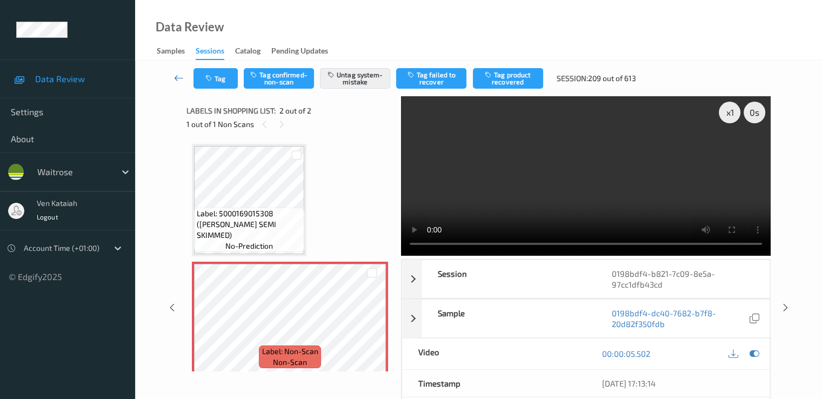
click at [181, 74] on icon at bounding box center [179, 77] width 10 height 11
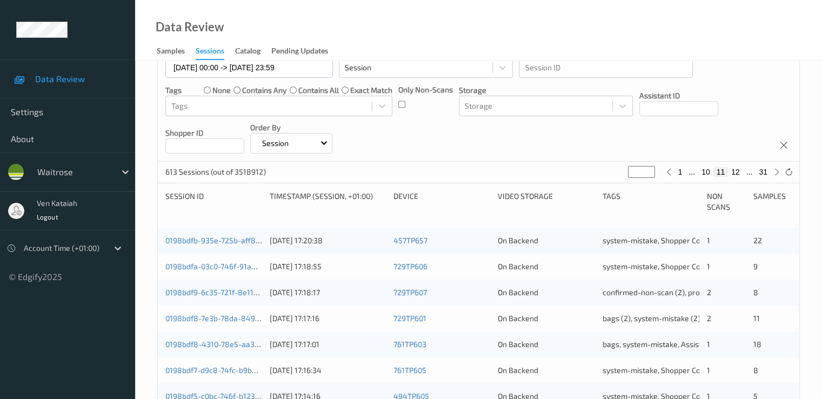
scroll to position [432, 0]
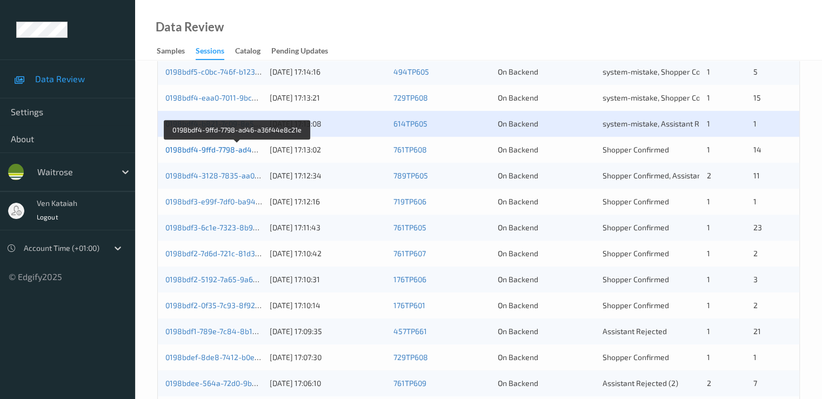
click at [241, 145] on link "0198bdf4-9ffd-7798-ad46-a36f44e8c21e" at bounding box center [237, 149] width 144 height 9
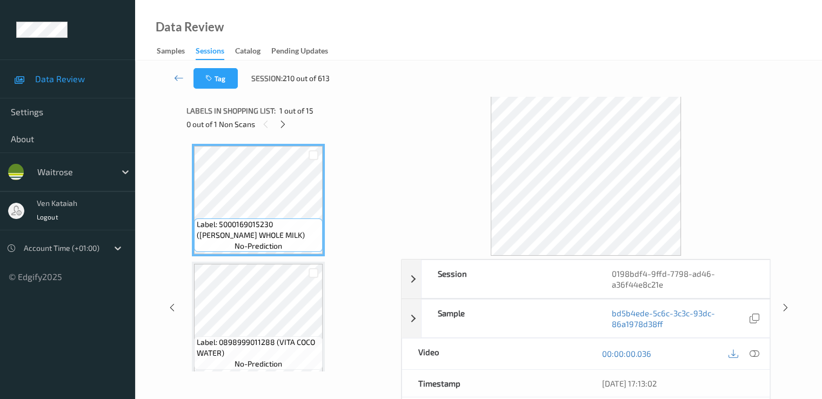
click at [293, 122] on div "0 out of 1 Non Scans" at bounding box center [290, 124] width 207 height 14
click at [290, 124] on div "0 out of 1 Non Scans" at bounding box center [290, 124] width 207 height 14
click at [281, 129] on div at bounding box center [283, 124] width 14 height 14
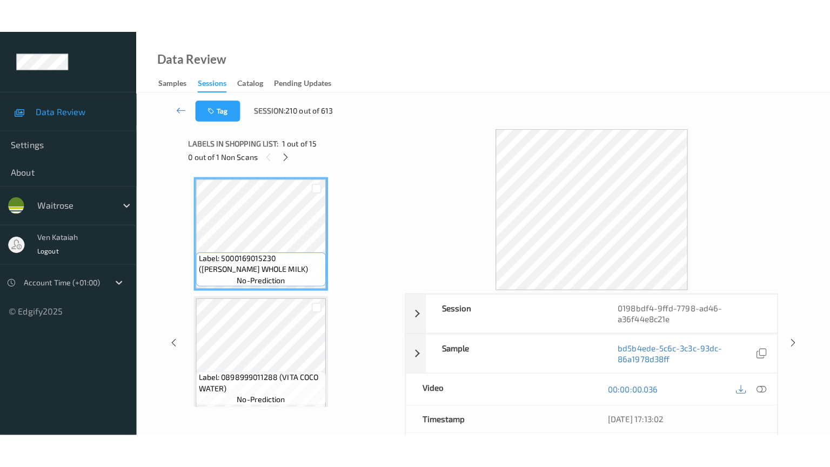
scroll to position [1538, 0]
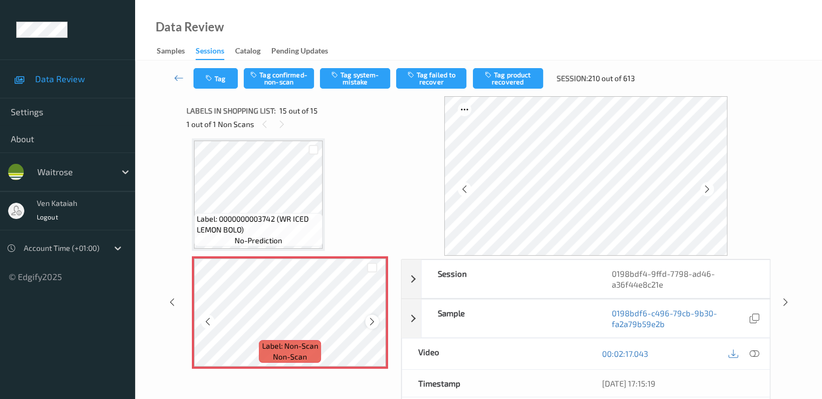
click at [371, 323] on icon at bounding box center [372, 322] width 9 height 10
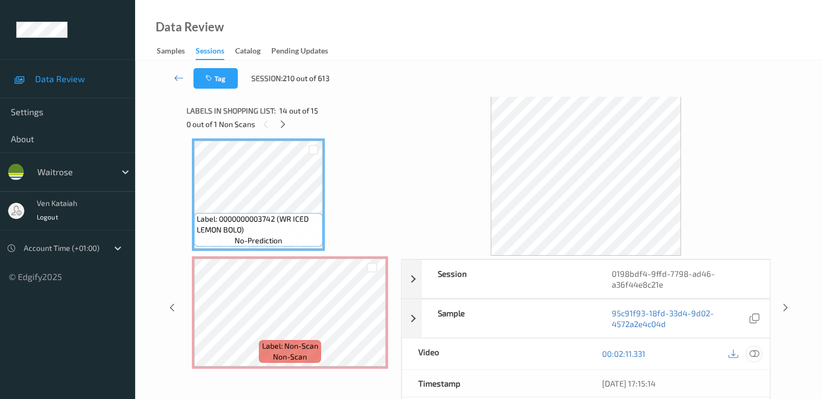
click at [553, 354] on icon at bounding box center [754, 354] width 10 height 10
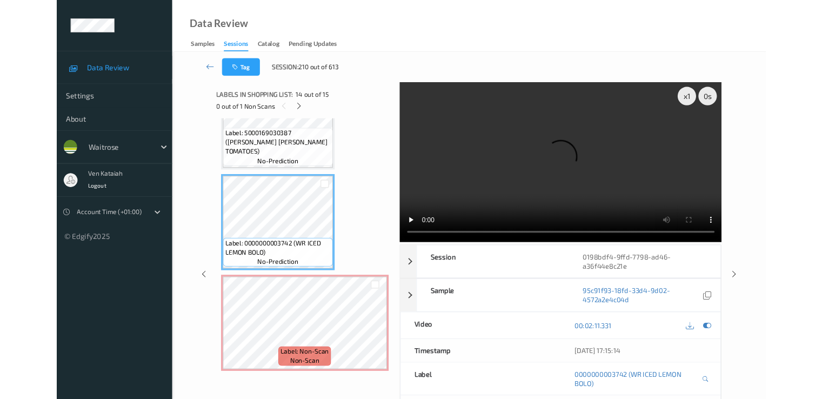
scroll to position [1472, 0]
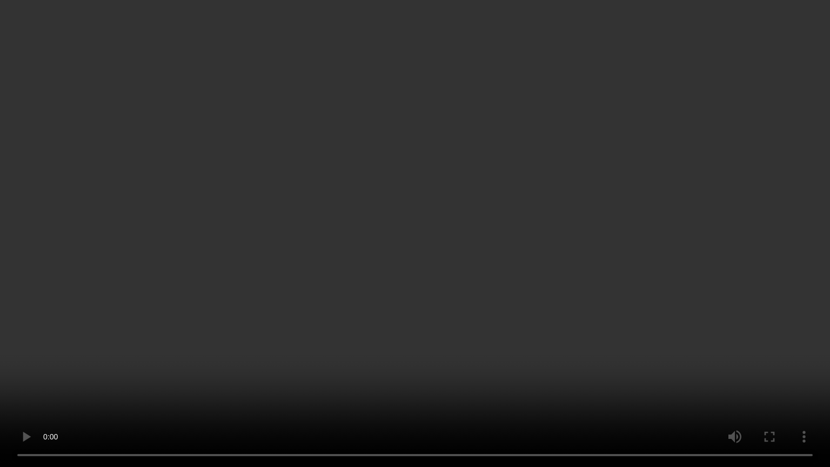
click at [533, 388] on video at bounding box center [415, 233] width 830 height 467
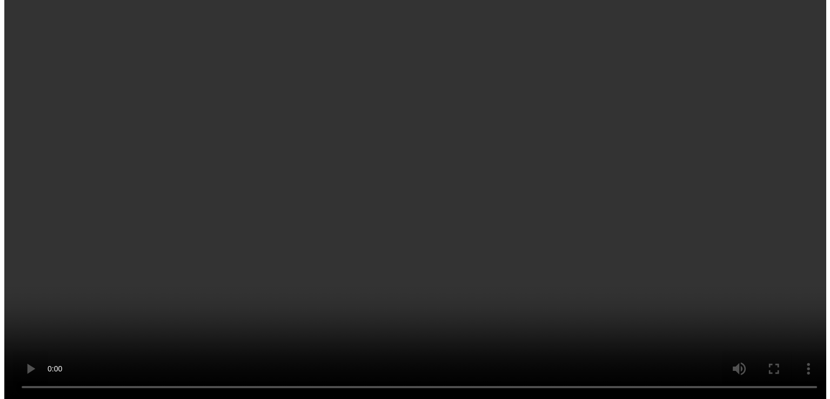
scroll to position [1540, 0]
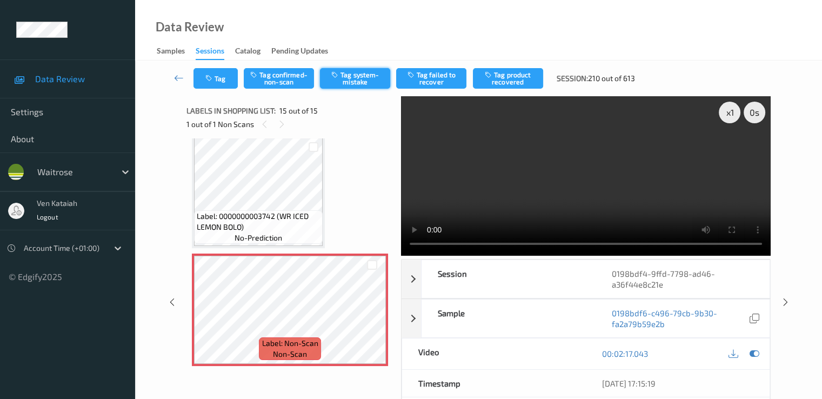
click at [339, 82] on button "Tag system-mistake" at bounding box center [355, 78] width 70 height 21
click at [205, 90] on div "Tag Tag confirmed-non-scan Untag system-mistake Tag failed to recover Tag produ…" at bounding box center [478, 79] width 643 height 36
click at [210, 87] on button "Tag" at bounding box center [216, 78] width 44 height 21
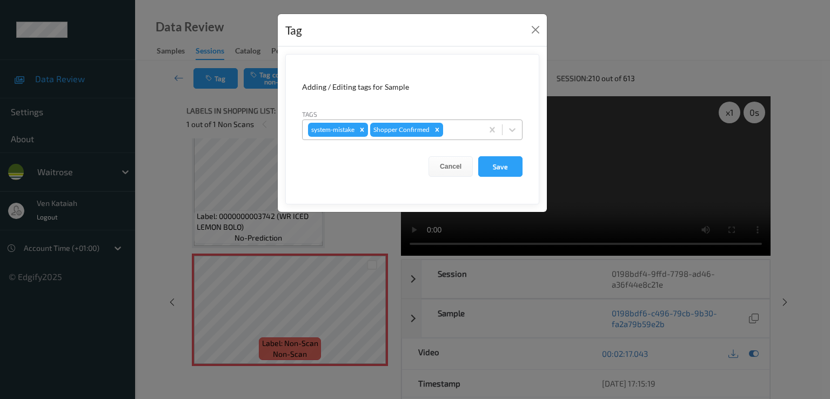
click at [452, 137] on div "system-mistake Shopper Confirmed" at bounding box center [393, 130] width 180 height 18
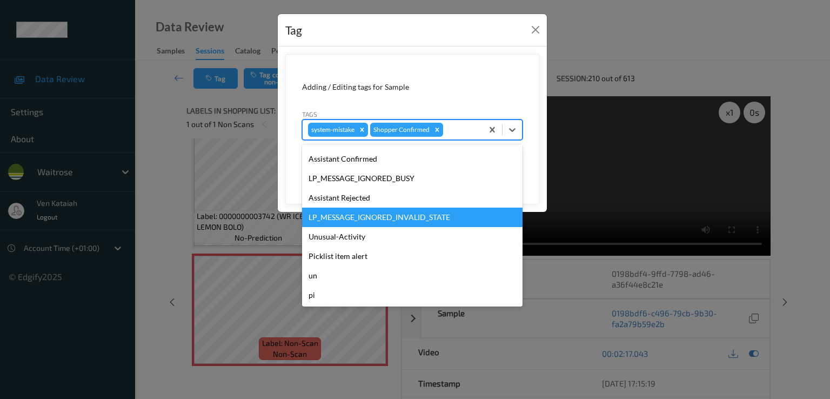
scroll to position [212, 0]
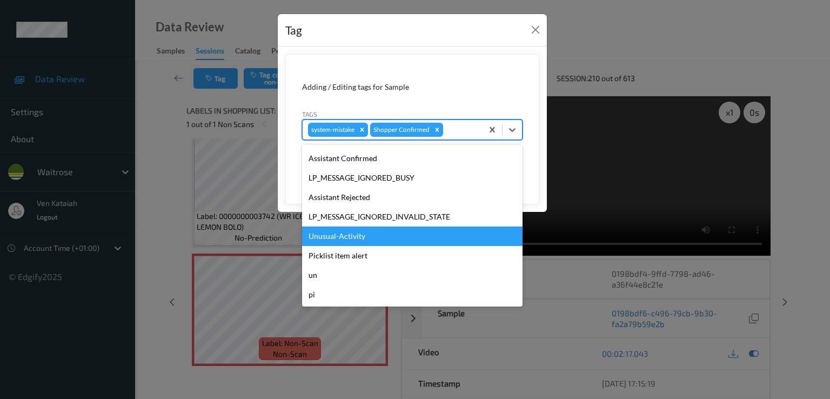
click at [342, 236] on div "Unusual-Activity" at bounding box center [412, 236] width 221 height 19
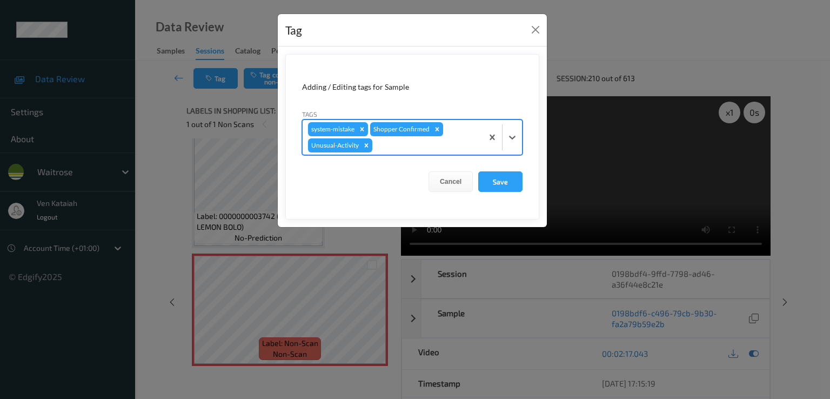
click at [390, 150] on div at bounding box center [426, 145] width 103 height 13
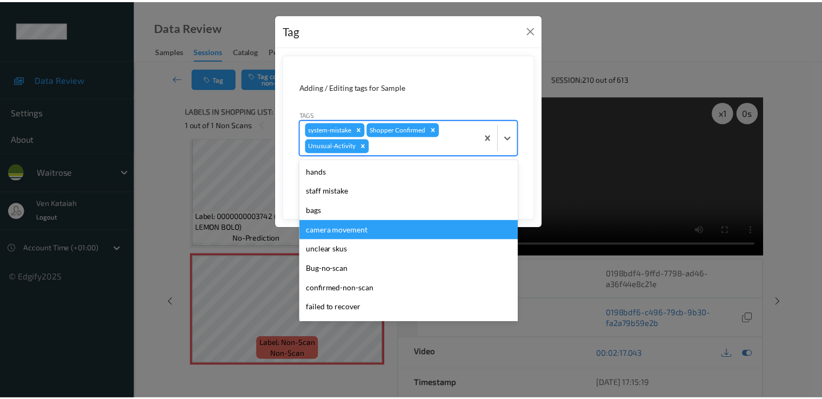
scroll to position [192, 0]
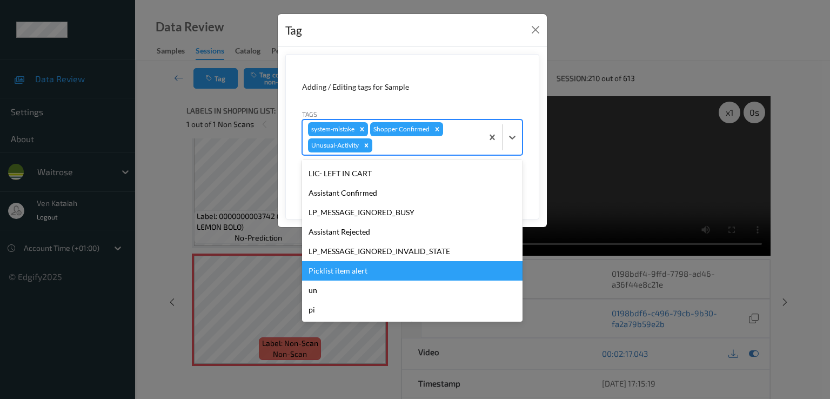
click at [342, 264] on div "Picklist item alert" at bounding box center [412, 270] width 221 height 19
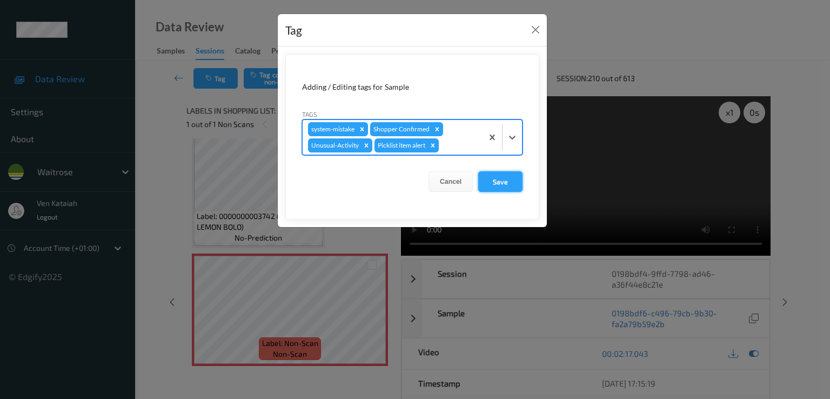
click at [487, 184] on button "Save" at bounding box center [500, 181] width 44 height 21
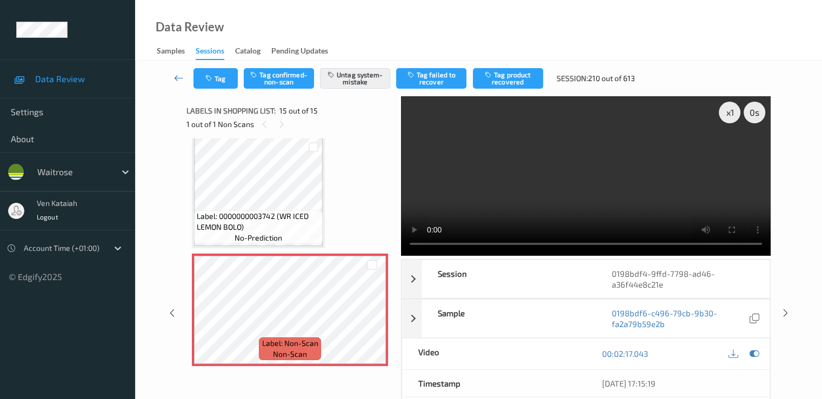
click at [182, 77] on icon at bounding box center [179, 77] width 10 height 11
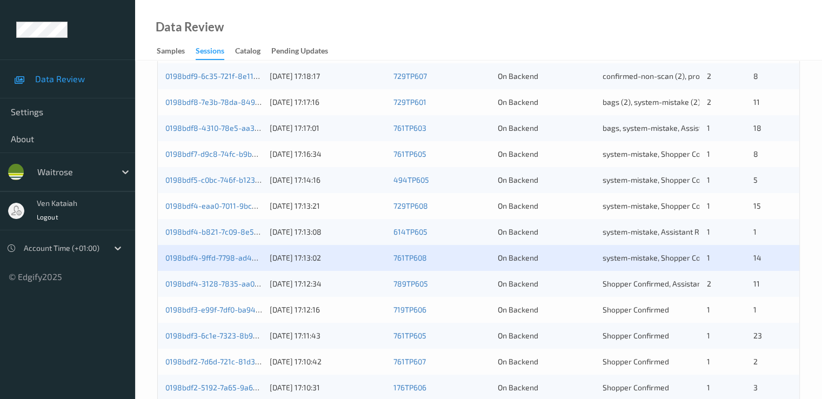
scroll to position [432, 0]
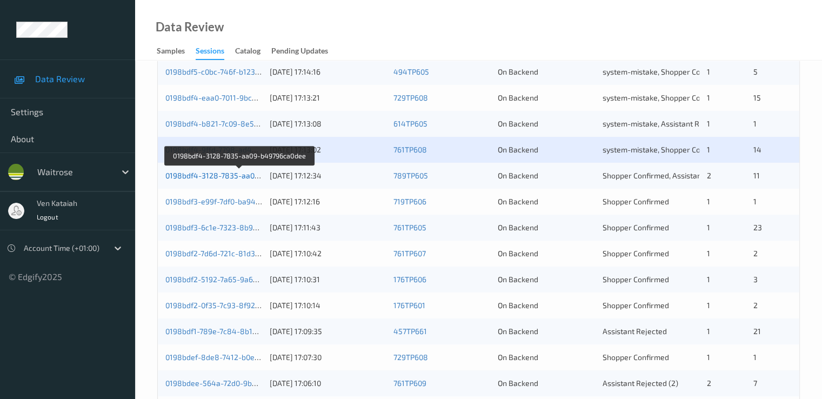
click at [225, 177] on link "0198bdf4-3128-7835-aa09-b49796ca0dee" at bounding box center [239, 175] width 148 height 9
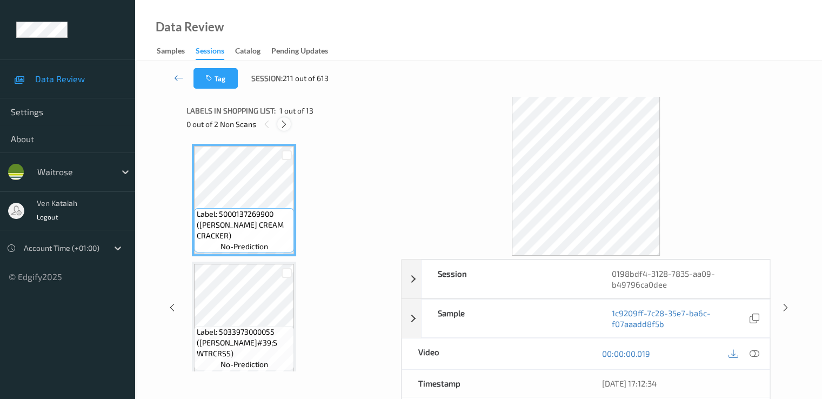
click at [286, 122] on icon at bounding box center [284, 124] width 9 height 10
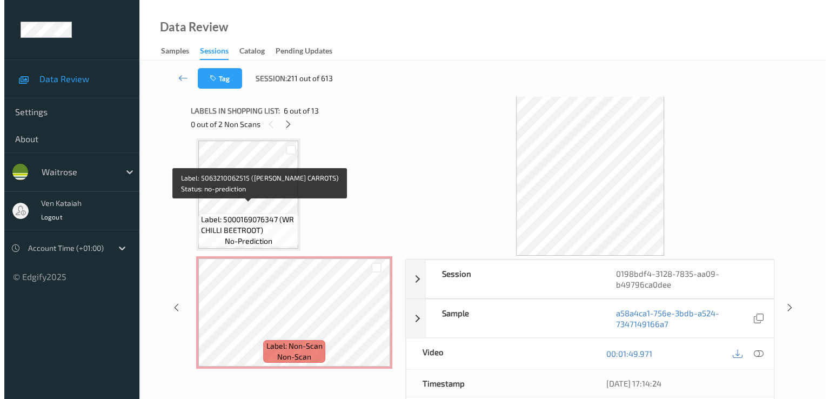
scroll to position [821, 0]
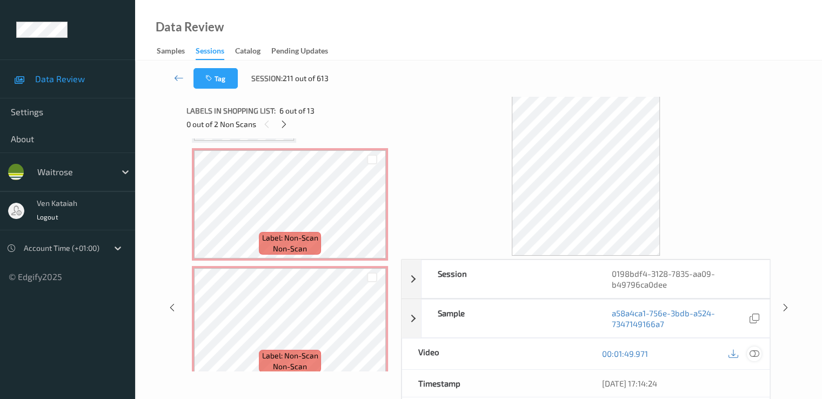
click at [553, 350] on icon at bounding box center [754, 354] width 10 height 10
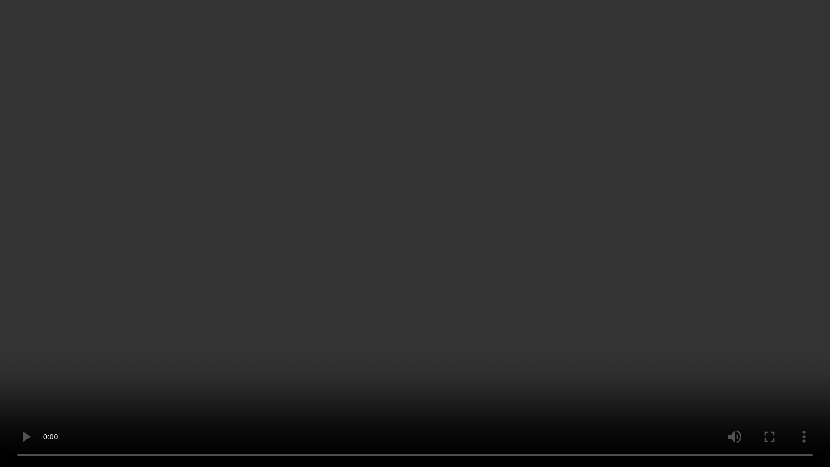
click at [398, 388] on video at bounding box center [415, 233] width 830 height 467
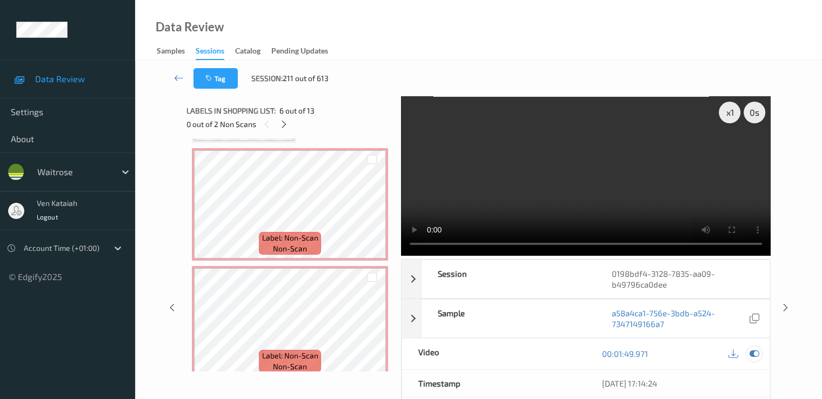
click at [553, 352] on div at bounding box center [754, 354] width 15 height 15
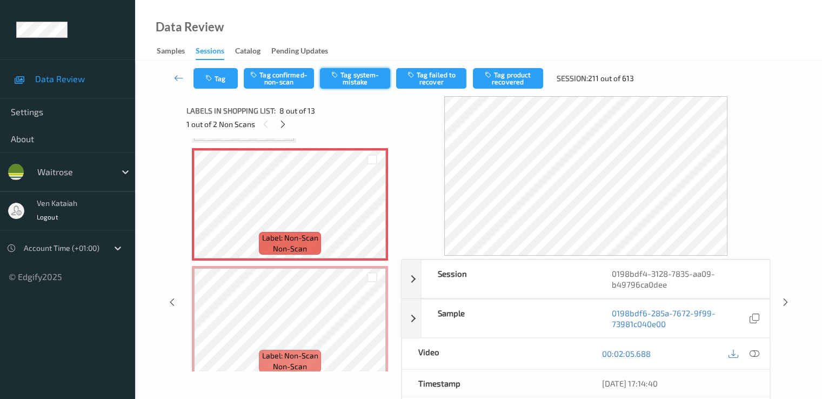
click at [354, 68] on button "Tag system-mistake" at bounding box center [355, 78] width 70 height 21
click at [225, 81] on button "Tag" at bounding box center [216, 78] width 44 height 21
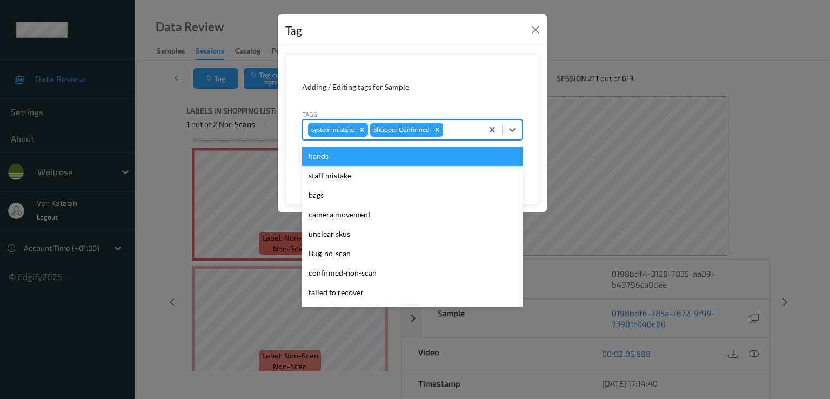
click at [443, 124] on div "system-mistake Shopper Confirmed" at bounding box center [393, 130] width 180 height 18
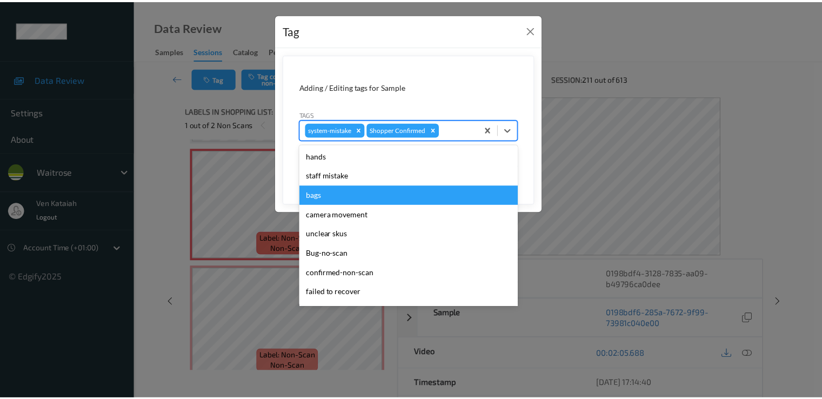
scroll to position [212, 0]
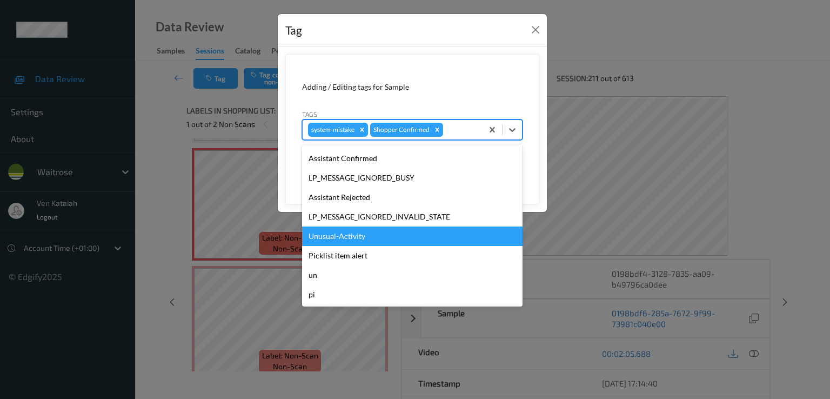
click at [348, 230] on div "Unusual-Activity" at bounding box center [412, 236] width 221 height 19
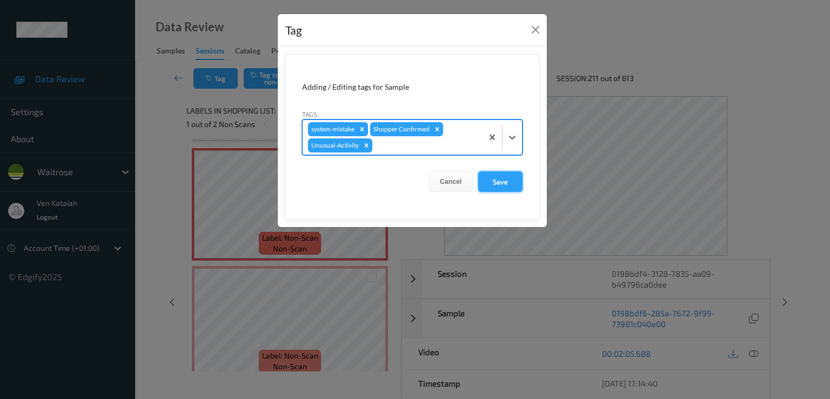
click at [511, 176] on button "Save" at bounding box center [500, 181] width 44 height 21
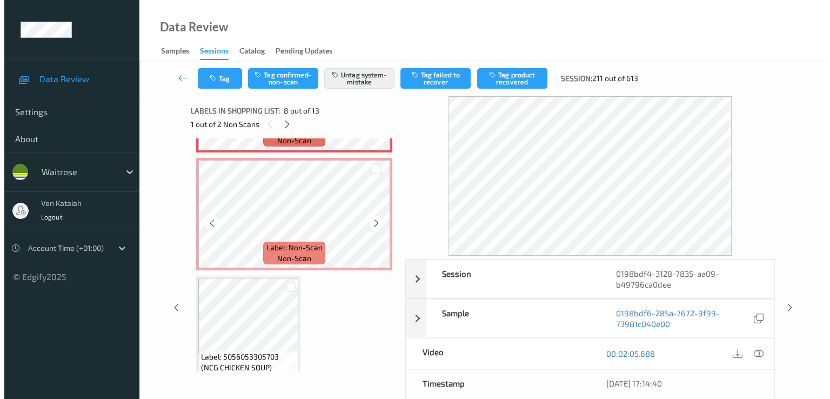
scroll to position [821, 0]
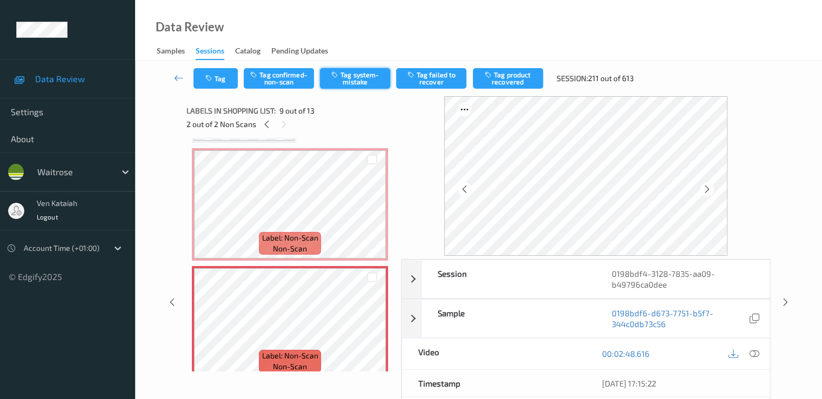
click at [383, 81] on button "Tag system-mistake" at bounding box center [355, 78] width 70 height 21
click at [229, 83] on button "Tag" at bounding box center [216, 78] width 44 height 21
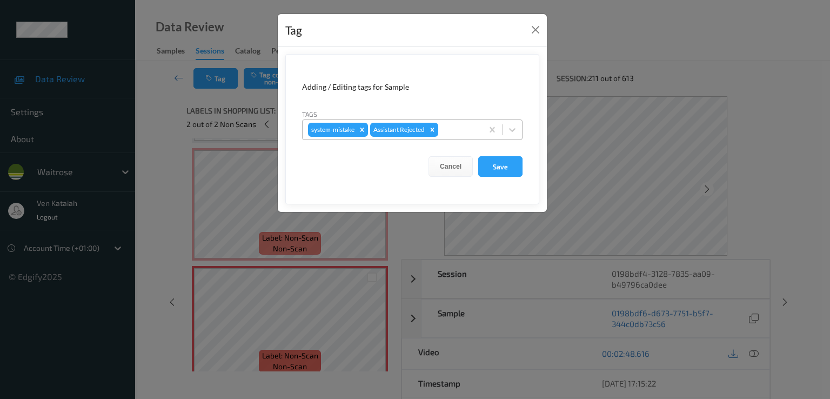
click at [442, 134] on input "text" at bounding box center [442, 129] width 2 height 11
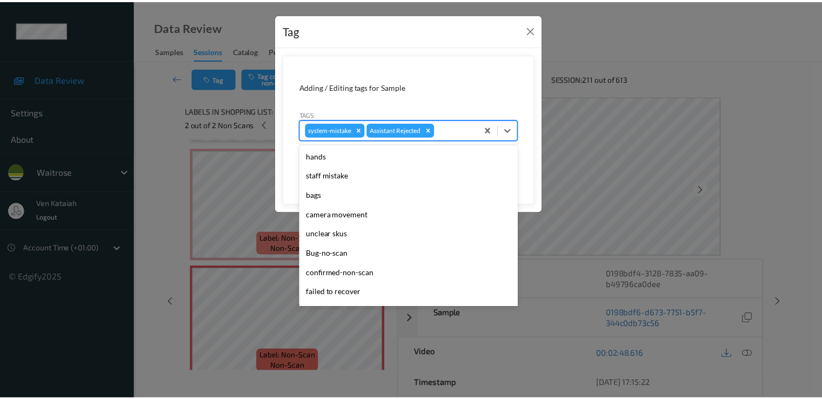
scroll to position [212, 0]
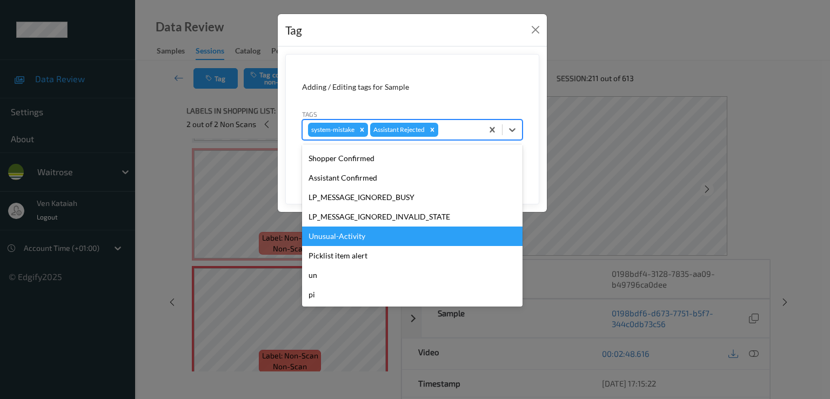
click at [348, 244] on div "Unusual-Activity" at bounding box center [412, 236] width 221 height 19
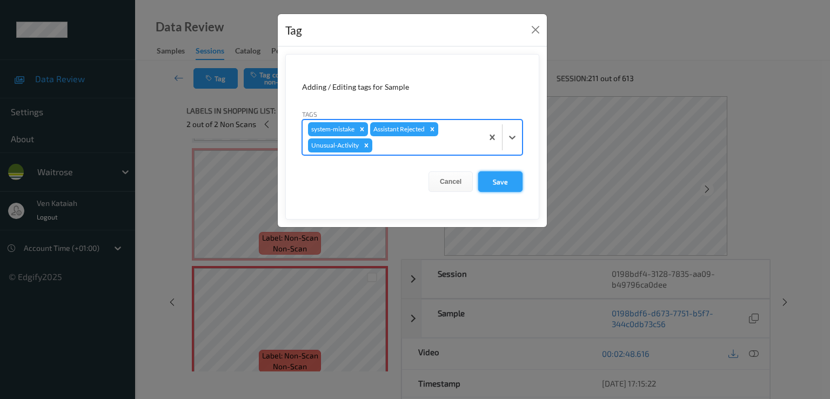
click at [490, 184] on button "Save" at bounding box center [500, 181] width 44 height 21
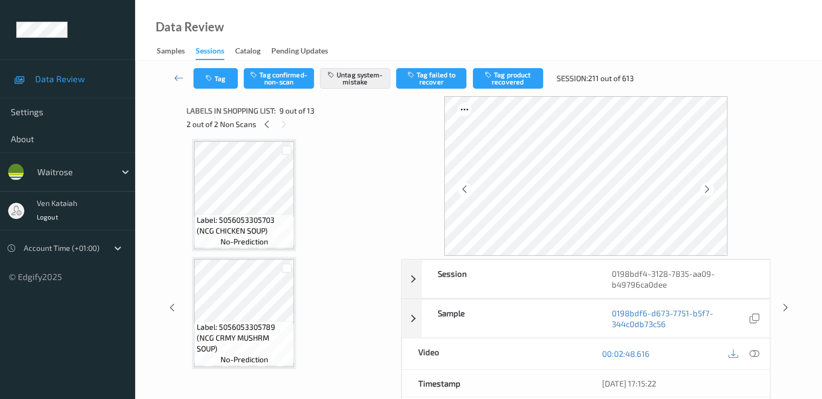
scroll to position [1145, 0]
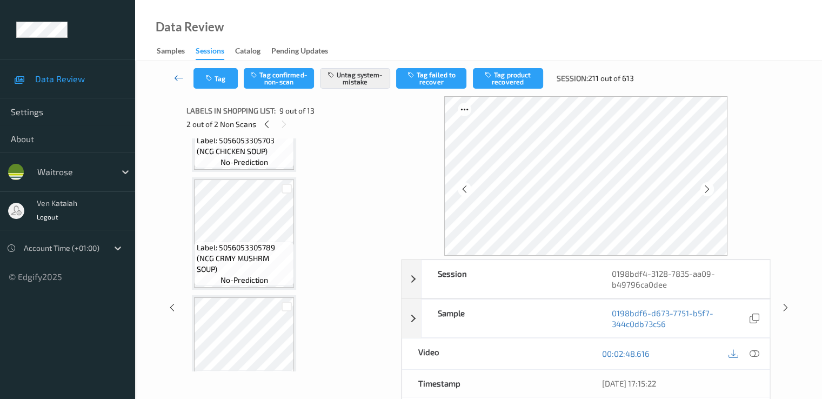
click at [178, 73] on icon at bounding box center [179, 77] width 10 height 11
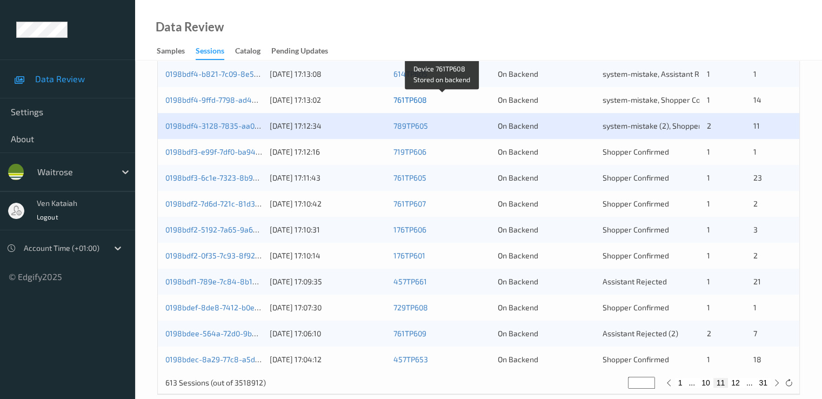
scroll to position [500, 0]
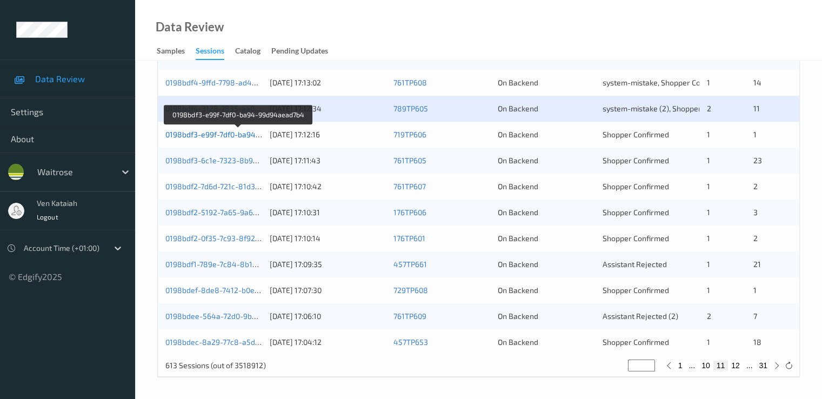
click at [227, 137] on link "0198bdf3-e99f-7df0-ba94-99d94aead7b4" at bounding box center [238, 134] width 146 height 9
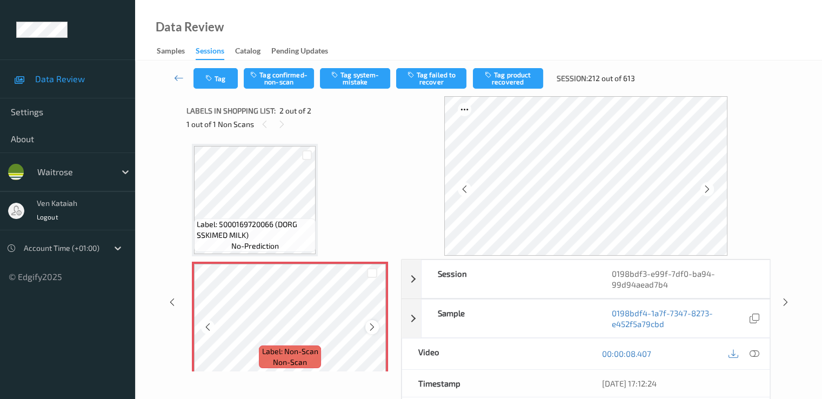
click at [370, 327] on icon at bounding box center [372, 327] width 9 height 10
click at [354, 87] on button "Tag system-mistake" at bounding box center [355, 78] width 70 height 21
click at [216, 79] on button "Tag" at bounding box center [216, 78] width 44 height 21
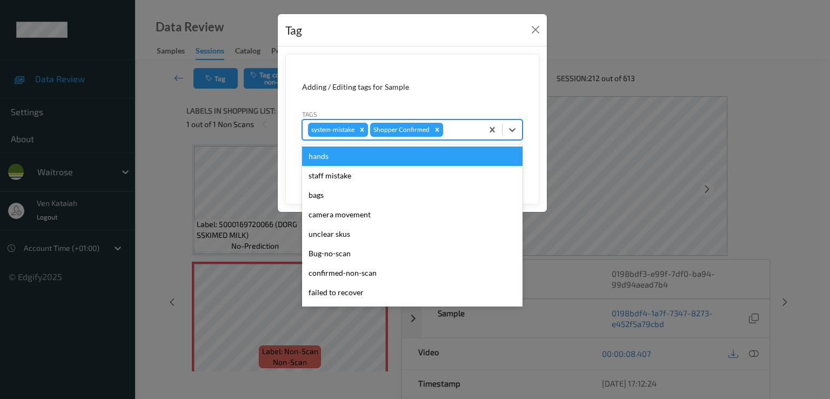
click at [448, 127] on div at bounding box center [461, 129] width 32 height 13
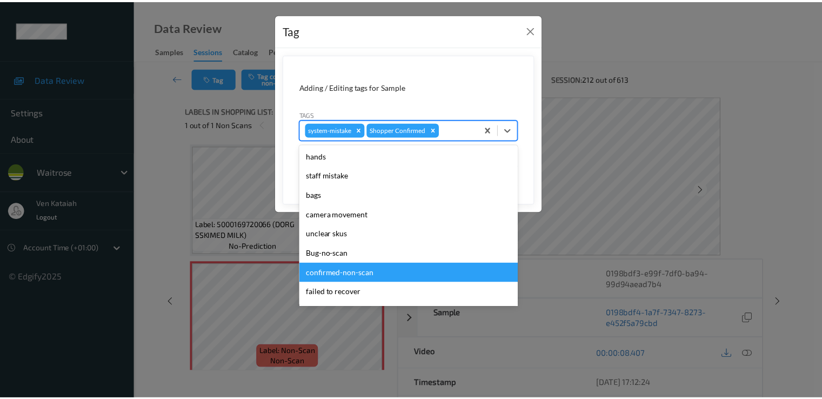
scroll to position [212, 0]
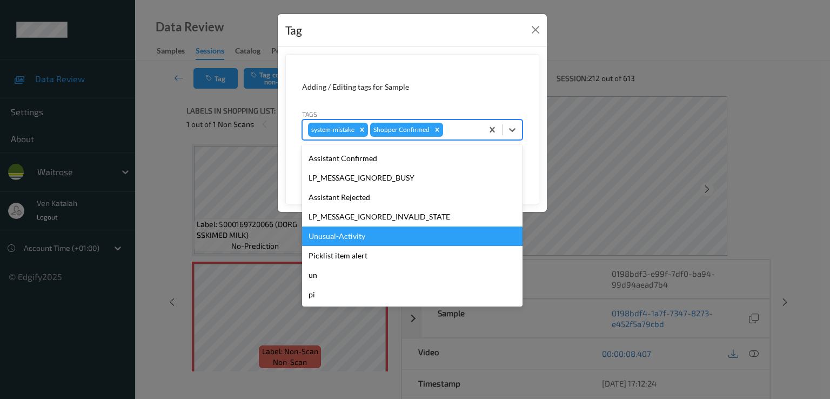
click at [353, 232] on div "Unusual-Activity" at bounding box center [412, 236] width 221 height 19
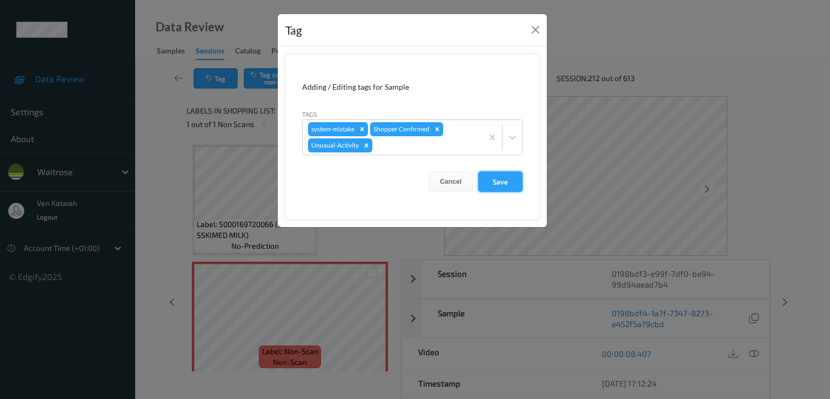
click at [505, 187] on button "Save" at bounding box center [500, 181] width 44 height 21
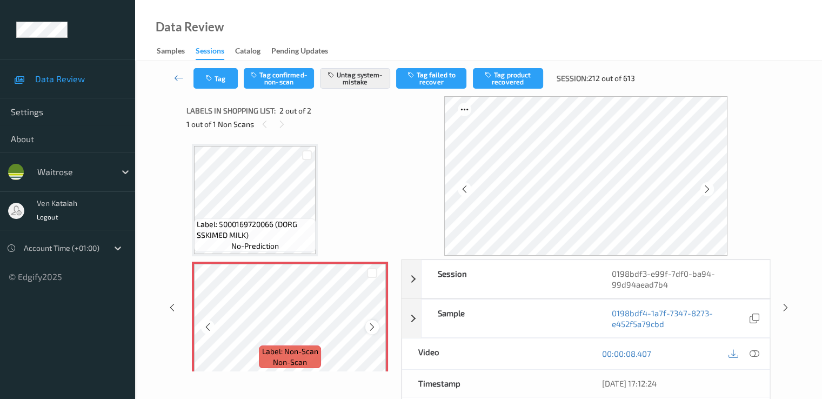
click at [375, 329] on icon at bounding box center [372, 327] width 9 height 10
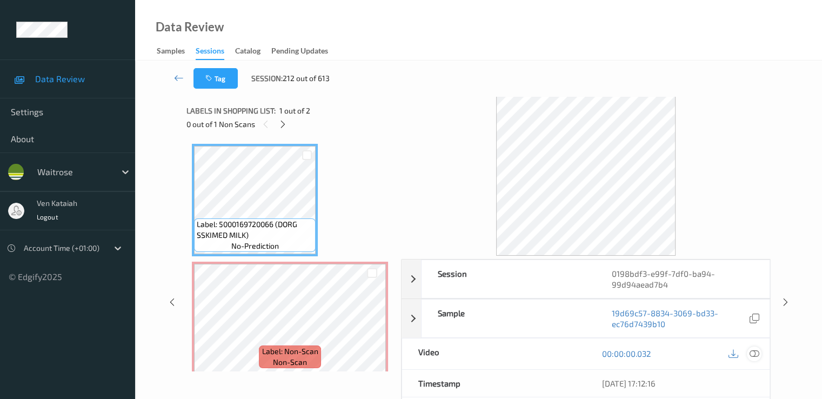
click at [553, 353] on icon at bounding box center [754, 354] width 10 height 10
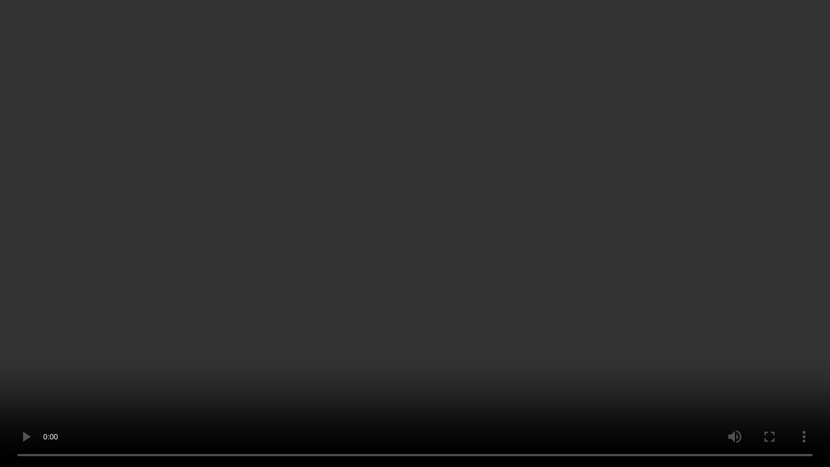
click at [305, 380] on video at bounding box center [415, 233] width 830 height 467
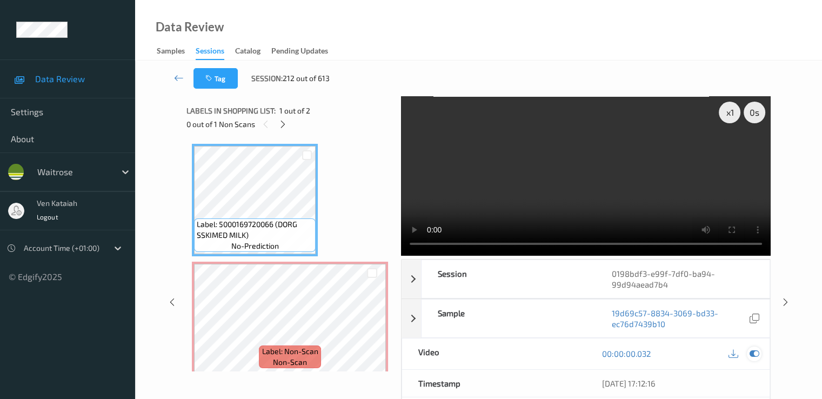
click at [553, 349] on icon at bounding box center [754, 354] width 10 height 10
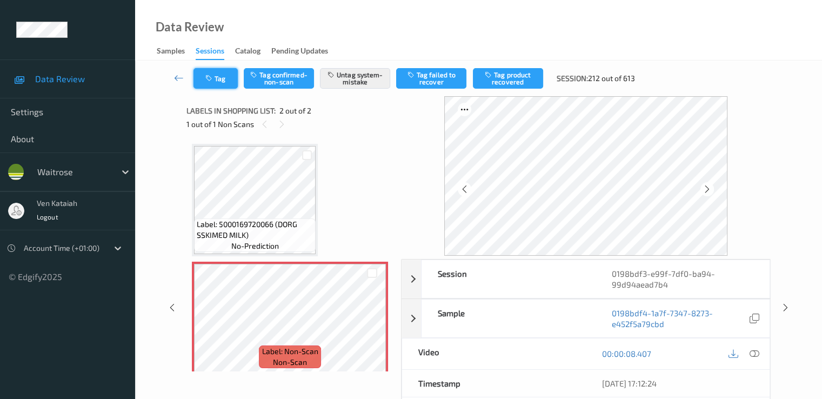
click at [200, 83] on button "Tag" at bounding box center [216, 78] width 44 height 21
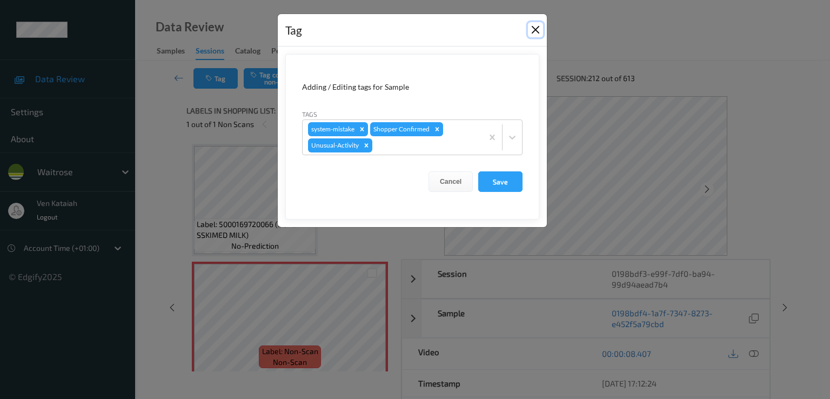
click at [536, 31] on button "Close" at bounding box center [535, 29] width 15 height 15
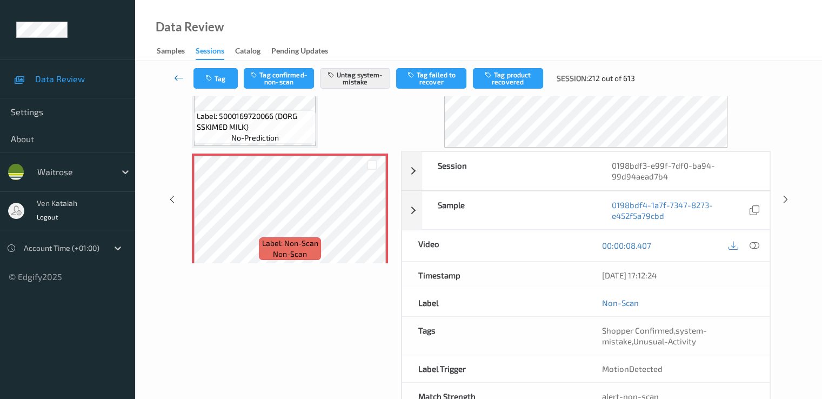
click at [177, 78] on icon at bounding box center [179, 77] width 10 height 11
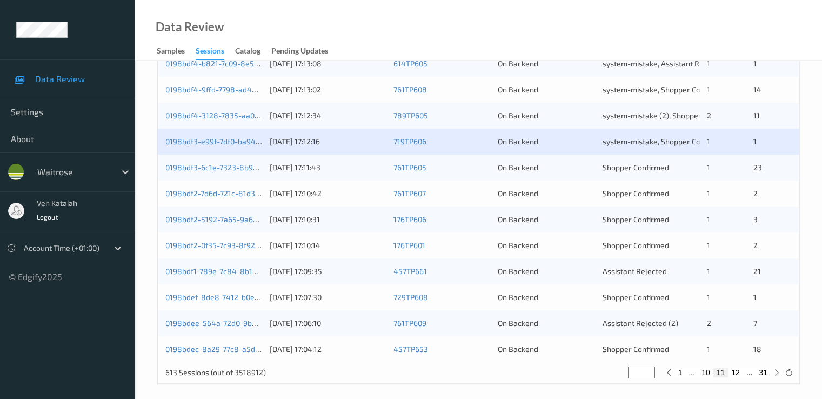
scroll to position [500, 0]
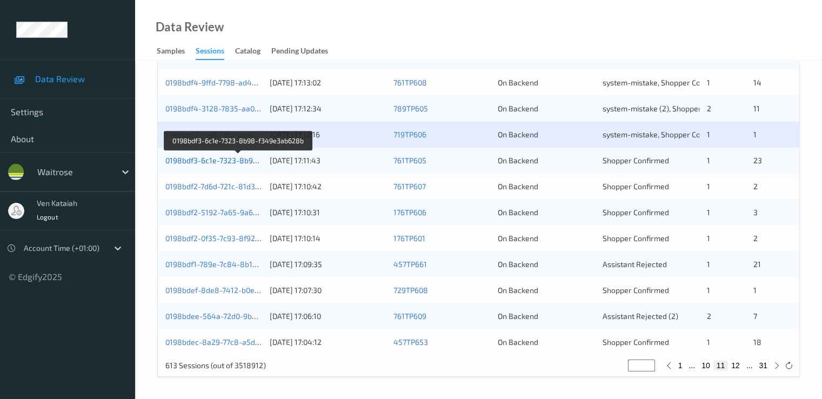
click at [247, 161] on link "0198bdf3-6c1e-7323-8b98-f349e3ab628b" at bounding box center [238, 160] width 147 height 9
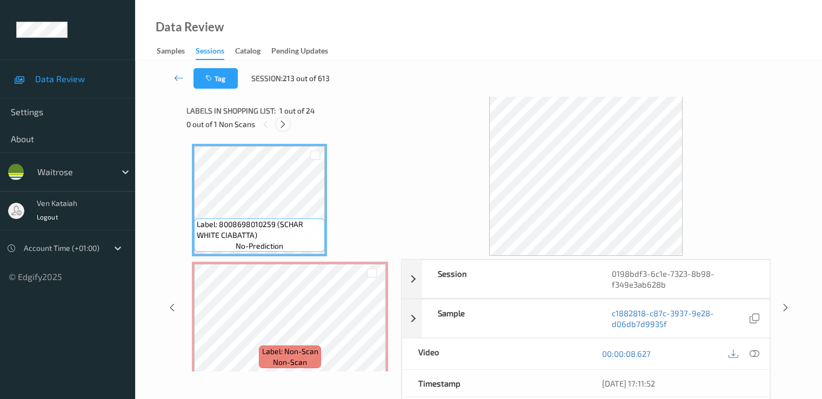
click at [289, 128] on div at bounding box center [283, 124] width 14 height 14
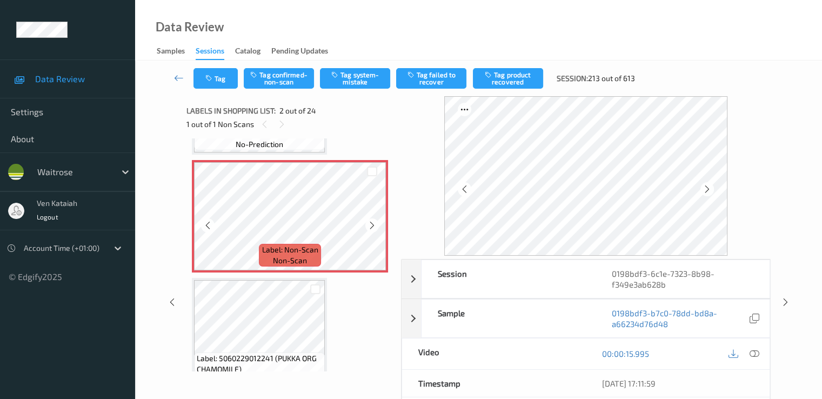
scroll to position [114, 0]
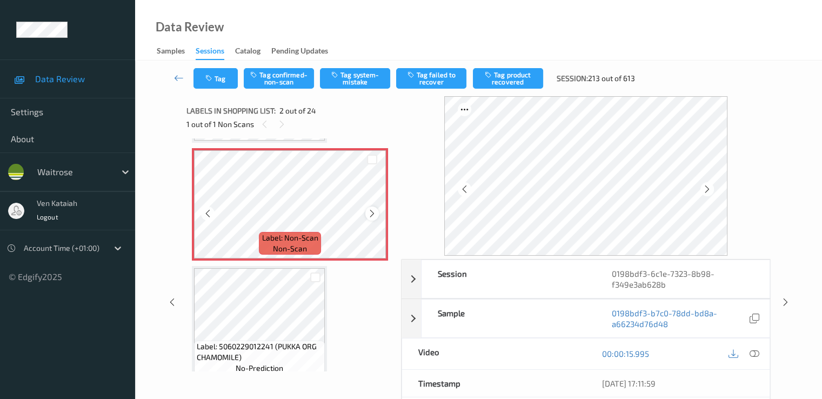
click at [377, 214] on div at bounding box center [372, 214] width 14 height 14
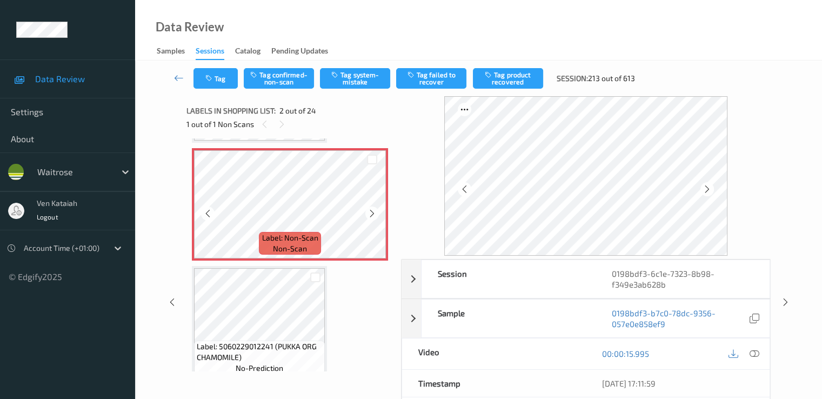
click at [377, 214] on div at bounding box center [372, 214] width 14 height 14
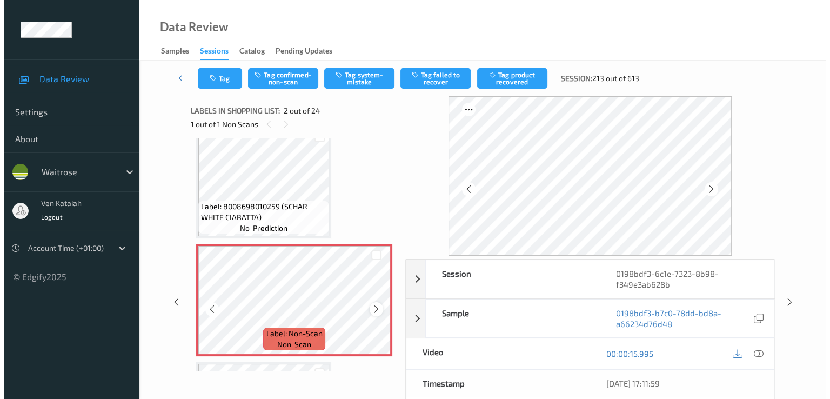
scroll to position [5, 0]
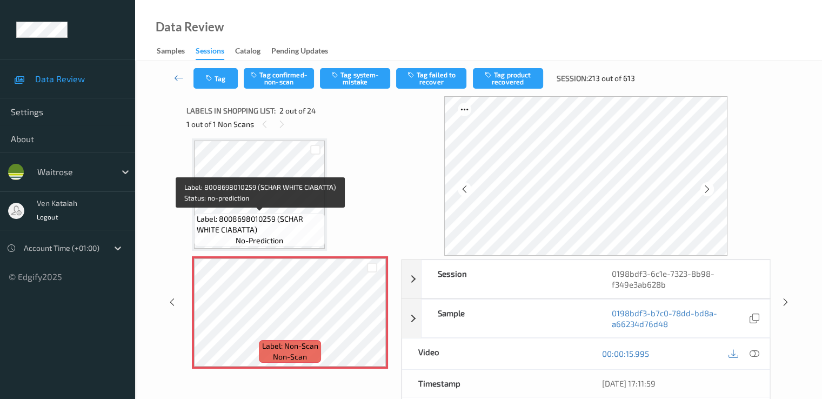
click at [288, 215] on span "Label: 8008698010259 (SCHAR WHITE CIABATTA)" at bounding box center [259, 225] width 125 height 22
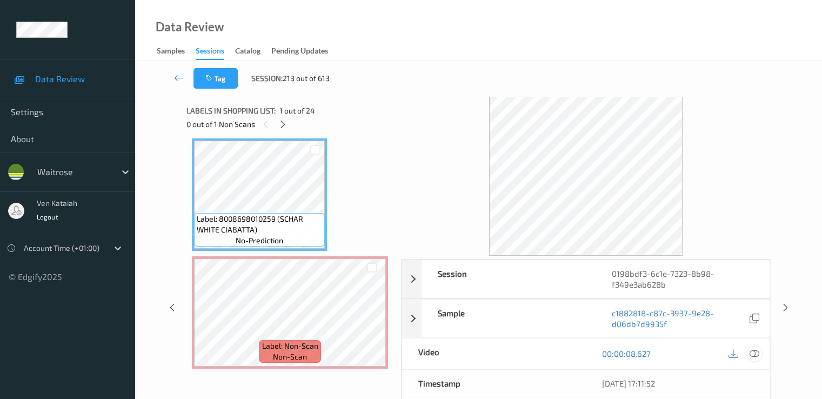
click at [553, 350] on icon at bounding box center [754, 354] width 10 height 10
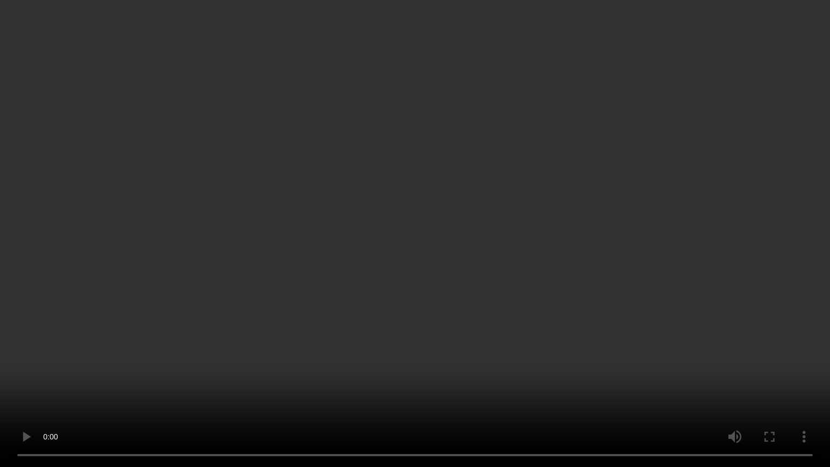
click at [284, 258] on video at bounding box center [415, 233] width 830 height 467
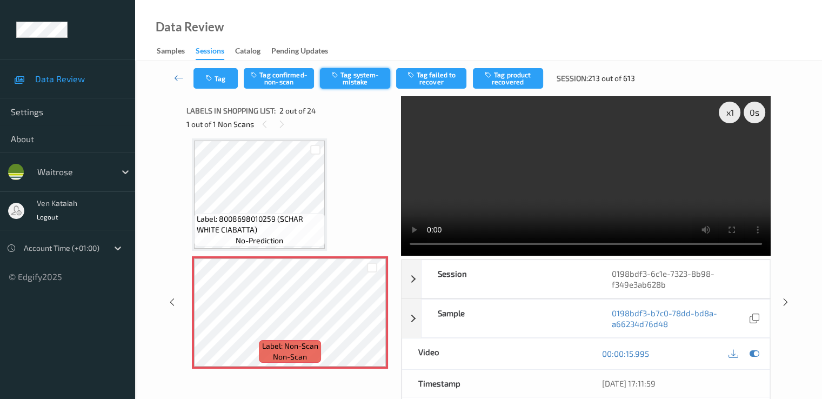
click at [373, 68] on div "Tag Tag confirmed-non-scan Tag system-mistake Tag failed to recover Tag product…" at bounding box center [478, 79] width 643 height 36
click at [363, 81] on button "Tag system-mistake" at bounding box center [355, 78] width 70 height 21
click at [211, 89] on div "Tag Tag confirmed-non-scan Untag system-mistake Tag failed to recover Tag produ…" at bounding box center [478, 79] width 643 height 36
click at [213, 85] on button "Tag" at bounding box center [216, 78] width 44 height 21
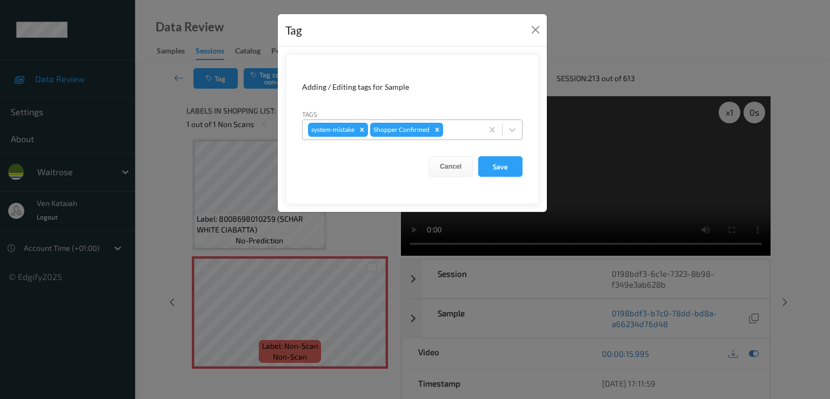
click at [469, 132] on div at bounding box center [461, 129] width 32 height 13
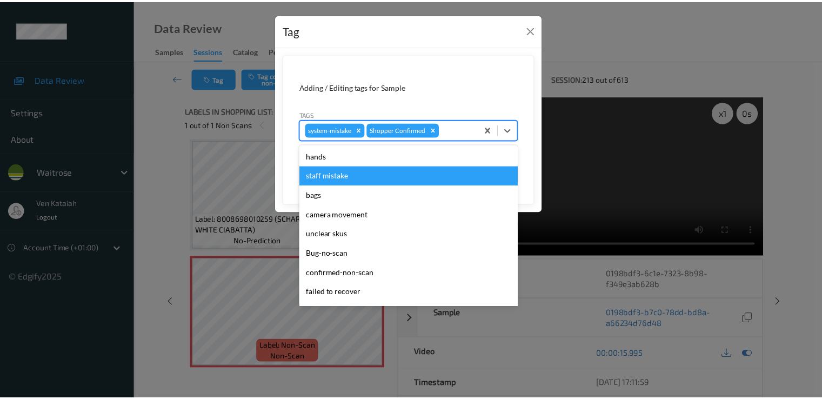
scroll to position [212, 0]
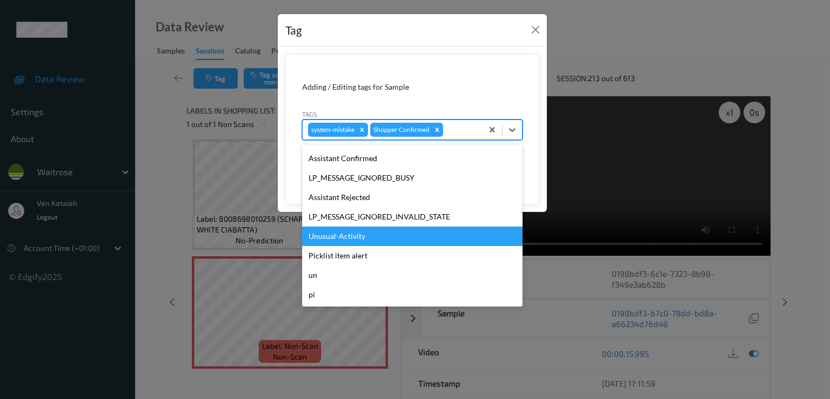
click at [331, 239] on div "Unusual-Activity" at bounding box center [412, 236] width 221 height 19
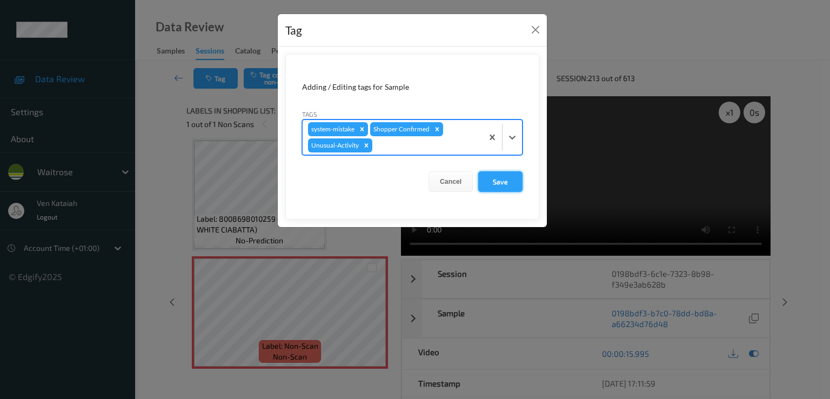
click at [482, 182] on button "Save" at bounding box center [500, 181] width 44 height 21
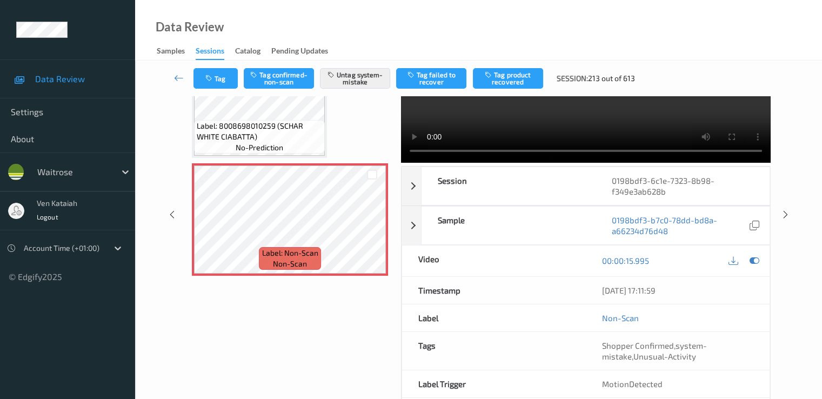
scroll to position [141, 0]
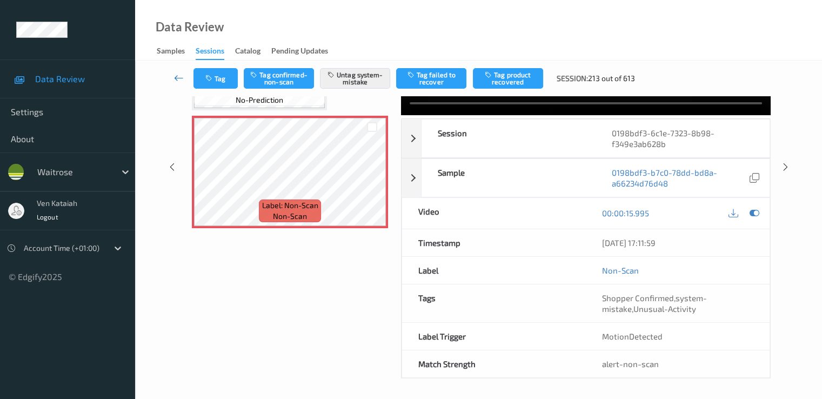
click at [181, 75] on icon at bounding box center [179, 77] width 10 height 11
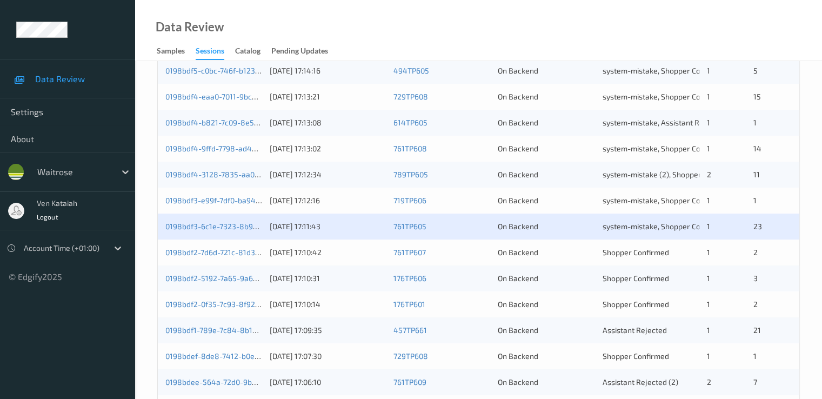
scroll to position [500, 0]
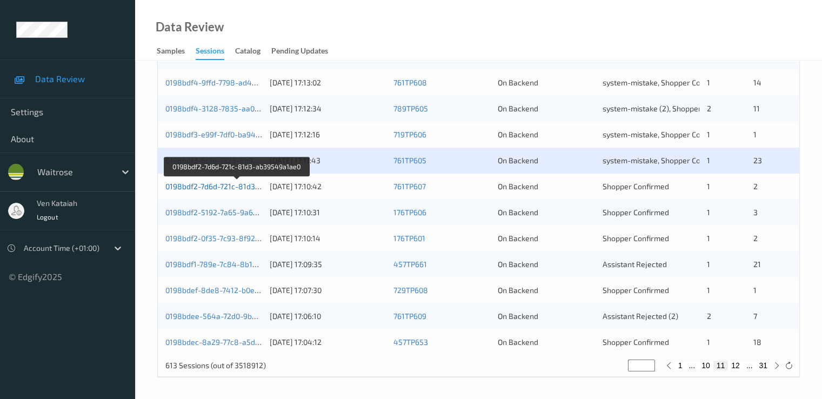
click at [204, 187] on link "0198bdf2-7d6d-721c-81d3-ab39549a1ae0" at bounding box center [237, 186] width 144 height 9
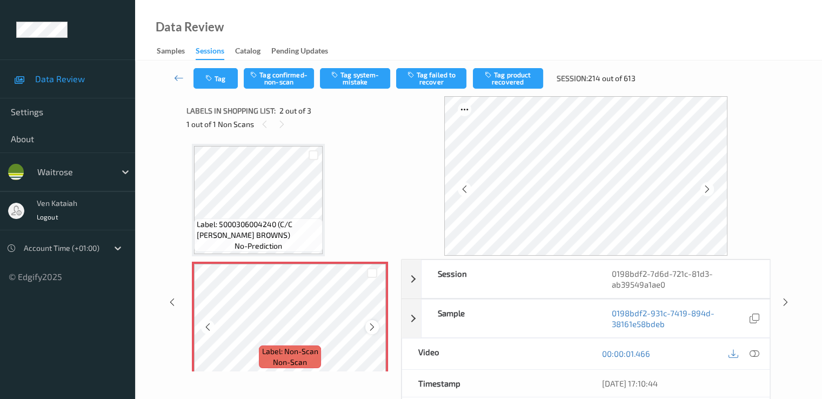
click at [373, 327] on icon at bounding box center [372, 327] width 9 height 10
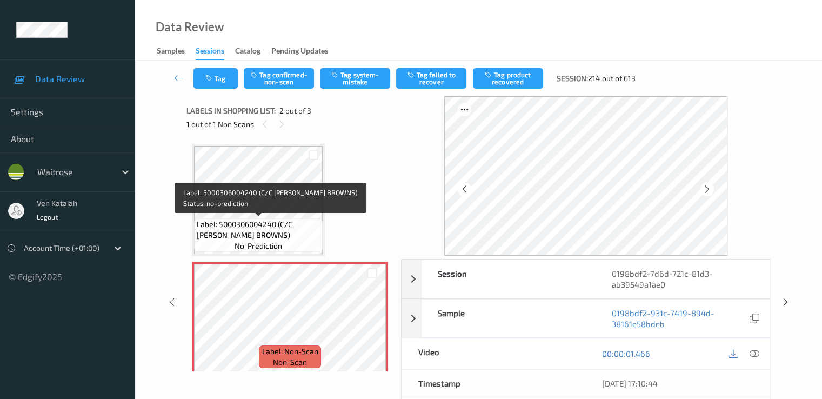
click at [291, 220] on span "Label: 5000306004240 (C/C BURFORD BROWNS)" at bounding box center [258, 230] width 123 height 22
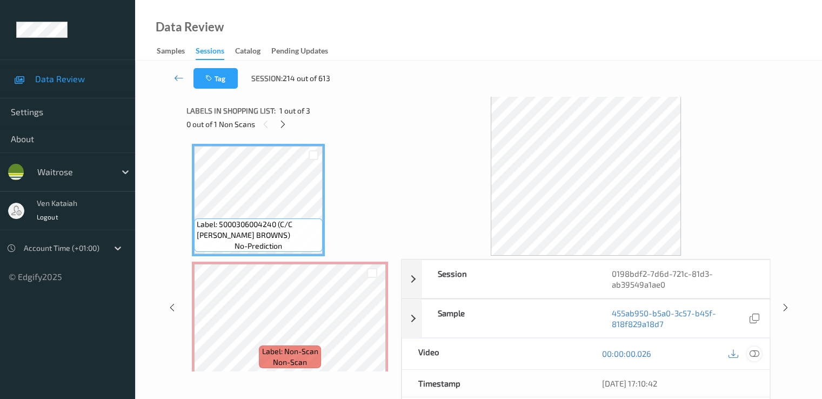
click at [553, 350] on icon at bounding box center [754, 354] width 10 height 10
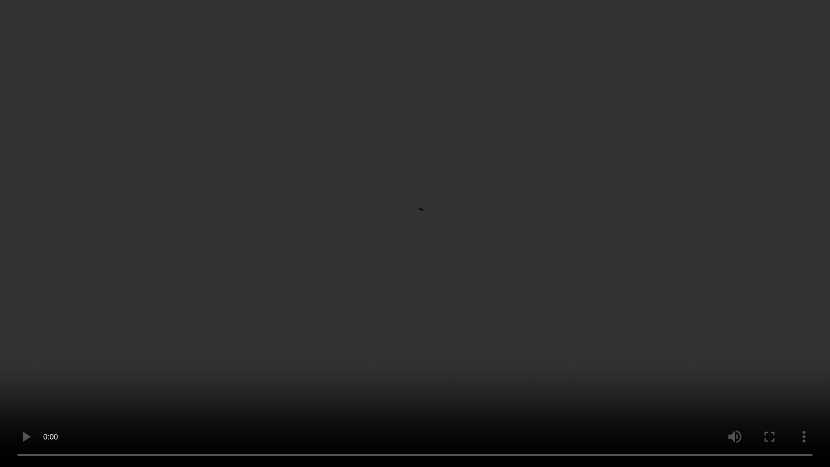
click at [244, 316] on video at bounding box center [415, 233] width 830 height 467
click at [234, 287] on video at bounding box center [415, 233] width 830 height 467
click at [42, 329] on video at bounding box center [415, 233] width 830 height 467
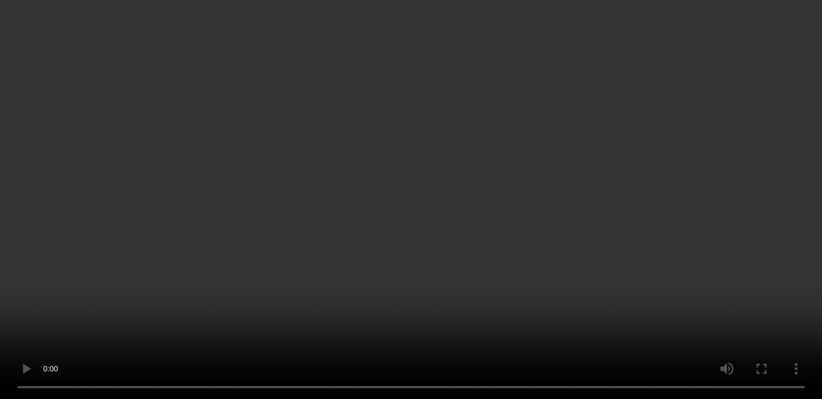
scroll to position [126, 0]
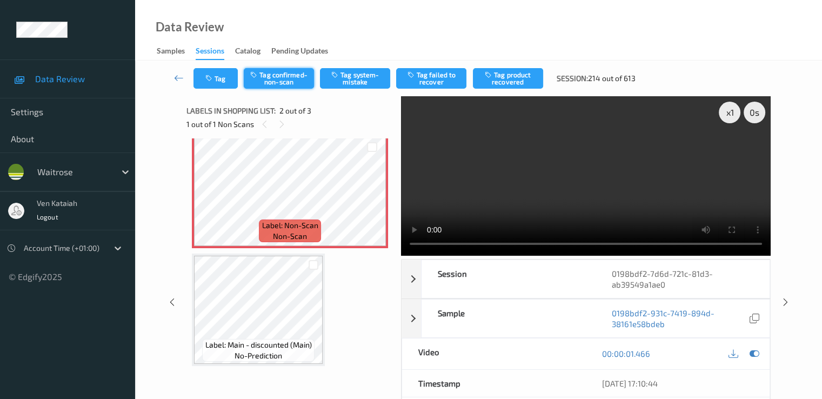
click at [301, 75] on button "Tag confirmed-non-scan" at bounding box center [279, 78] width 70 height 21
click at [510, 77] on button "Tag product recovered" at bounding box center [508, 78] width 70 height 21
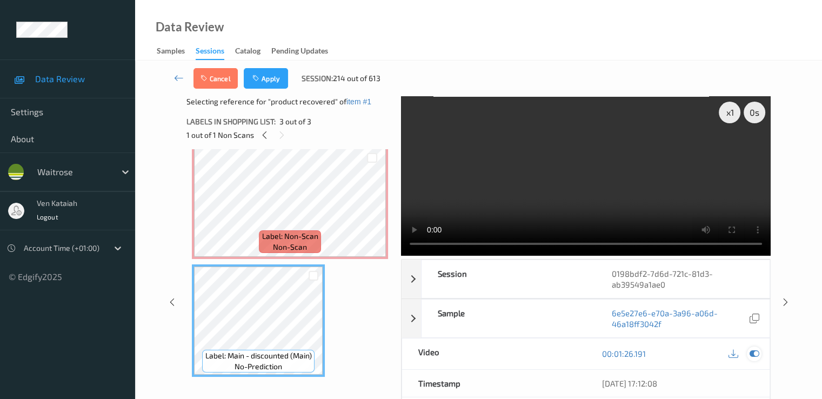
click at [553, 349] on icon at bounding box center [754, 354] width 10 height 10
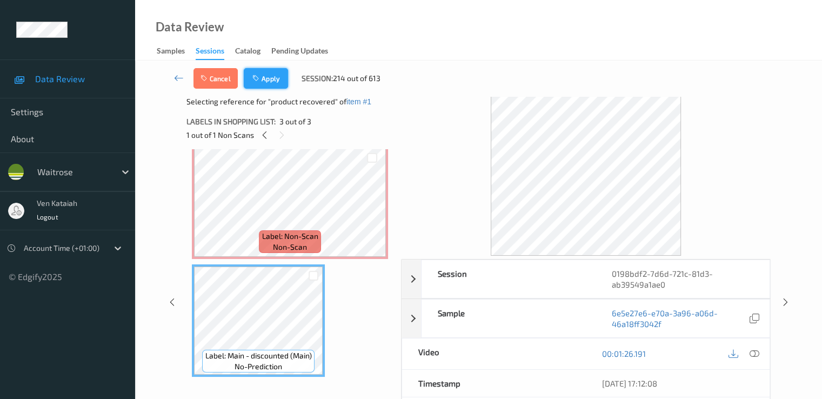
click at [271, 82] on button "Apply" at bounding box center [266, 78] width 44 height 21
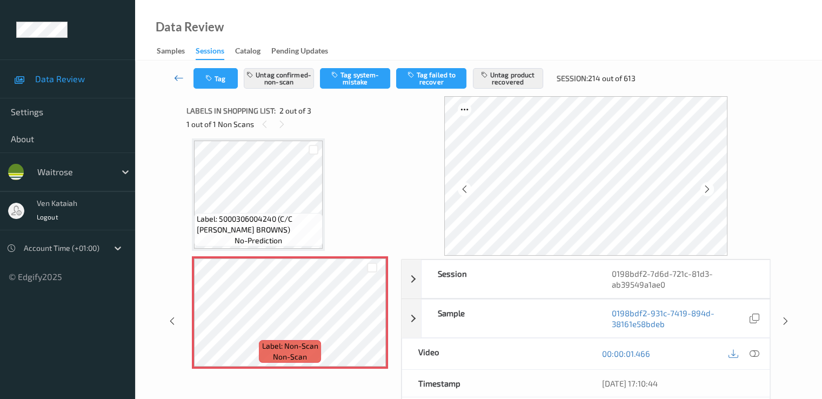
click at [174, 75] on icon at bounding box center [179, 77] width 10 height 11
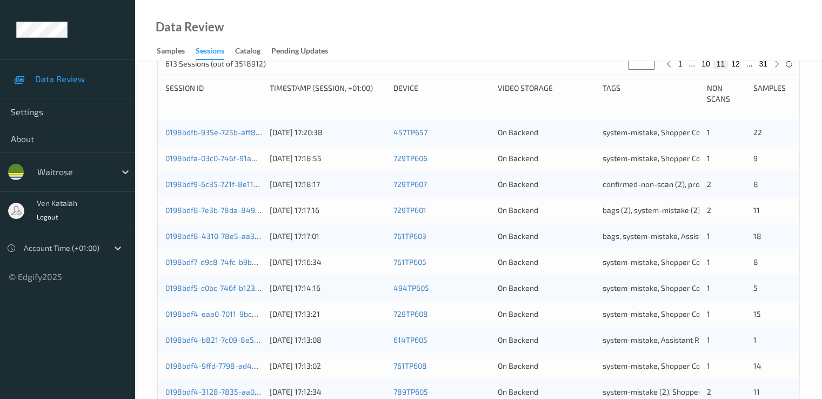
scroll to position [432, 0]
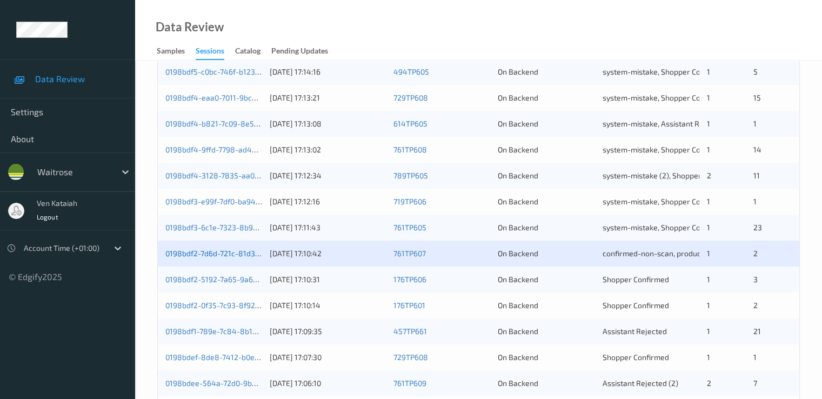
click at [208, 254] on link "0198bdf2-7d6d-721c-81d3-ab39549a1ae0" at bounding box center [237, 253] width 144 height 9
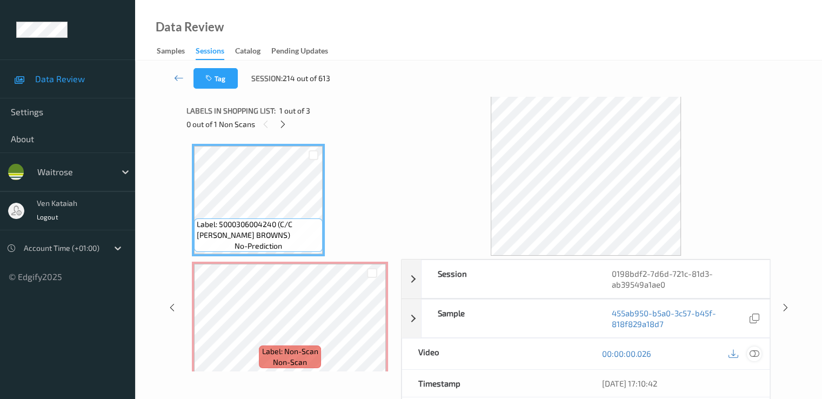
click at [553, 350] on icon at bounding box center [754, 354] width 10 height 10
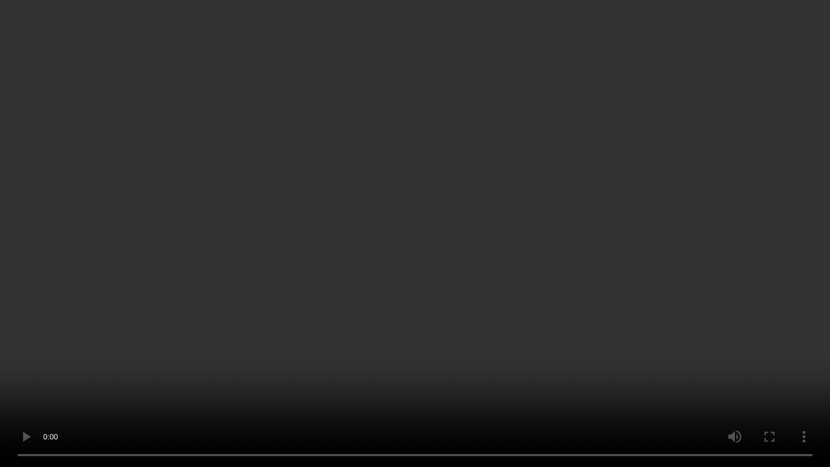
click at [411, 335] on video at bounding box center [415, 233] width 830 height 467
click at [553, 130] on video at bounding box center [415, 233] width 830 height 467
click at [168, 285] on video at bounding box center [415, 233] width 830 height 467
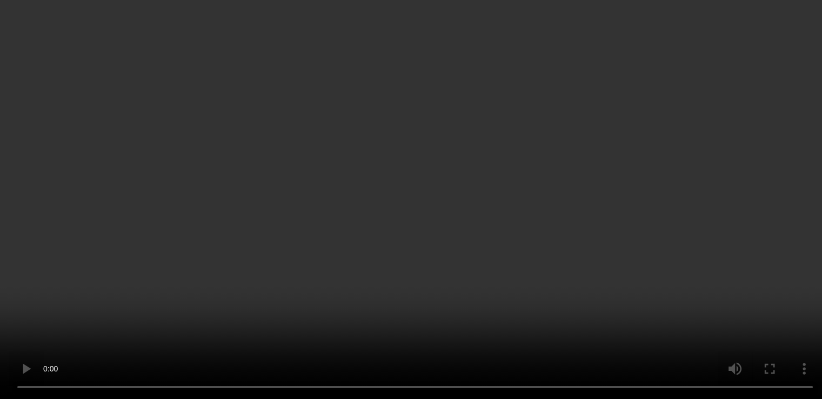
scroll to position [126, 0]
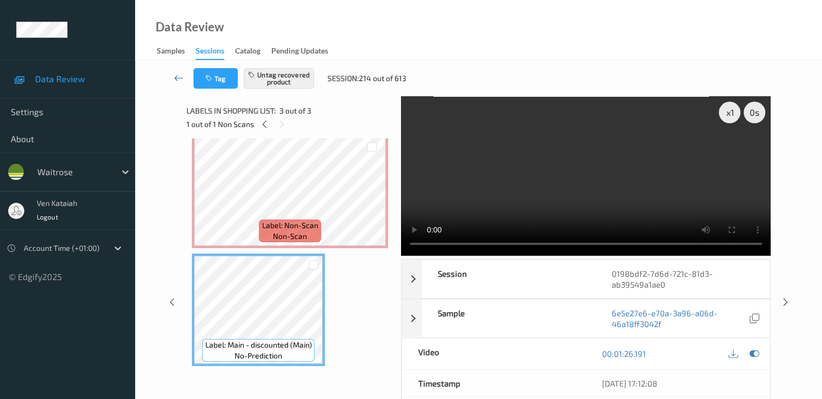
click at [182, 74] on icon at bounding box center [179, 77] width 10 height 11
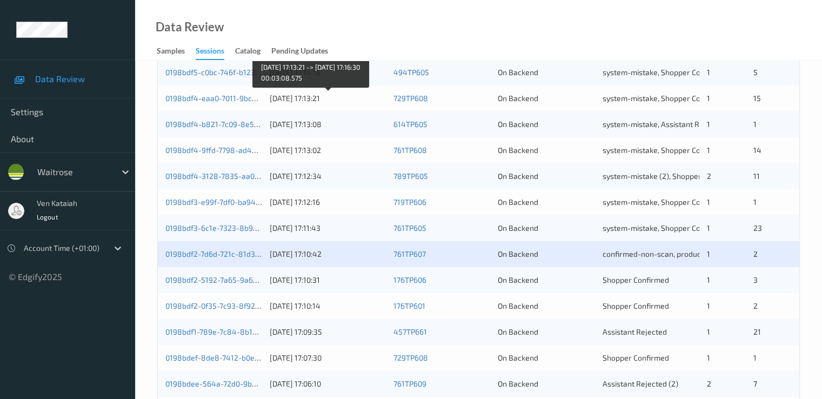
scroll to position [500, 0]
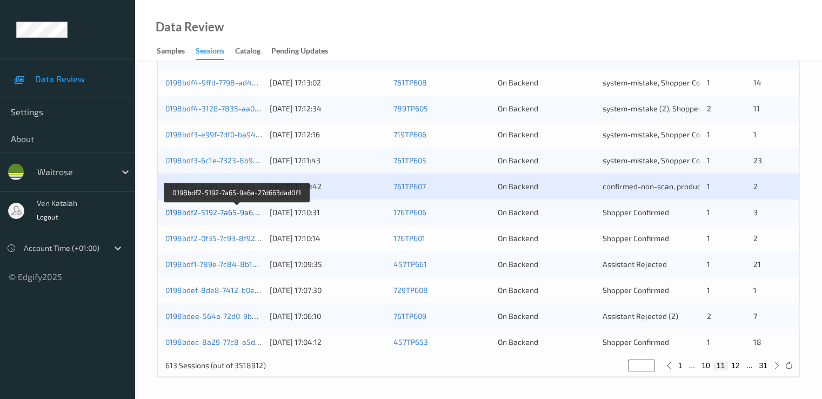
click at [243, 212] on link "0198bdf2-5192-7a65-9a6a-27d663dad0f1" at bounding box center [237, 212] width 144 height 9
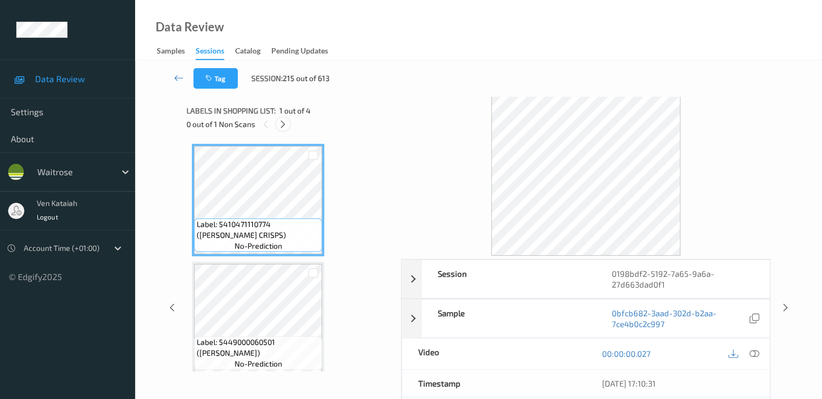
click at [285, 126] on icon at bounding box center [282, 124] width 9 height 10
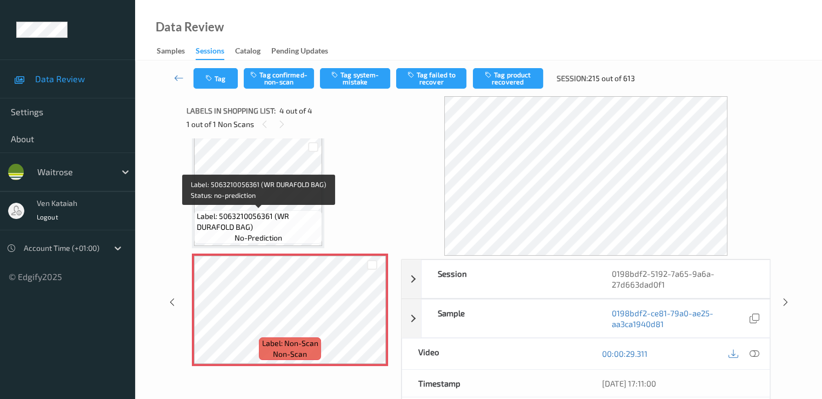
click at [267, 232] on span "no-prediction" at bounding box center [259, 237] width 48 height 11
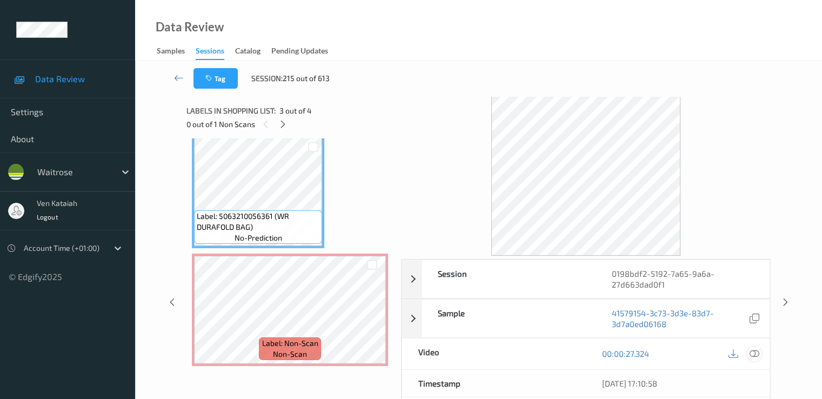
click at [553, 353] on icon at bounding box center [754, 354] width 10 height 10
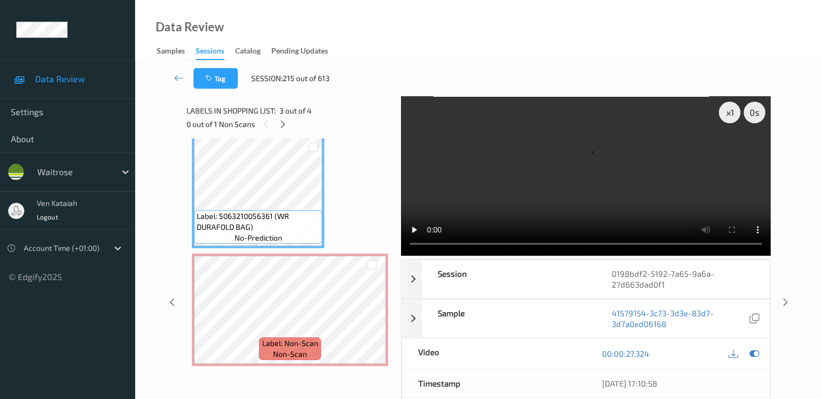
scroll to position [176, 0]
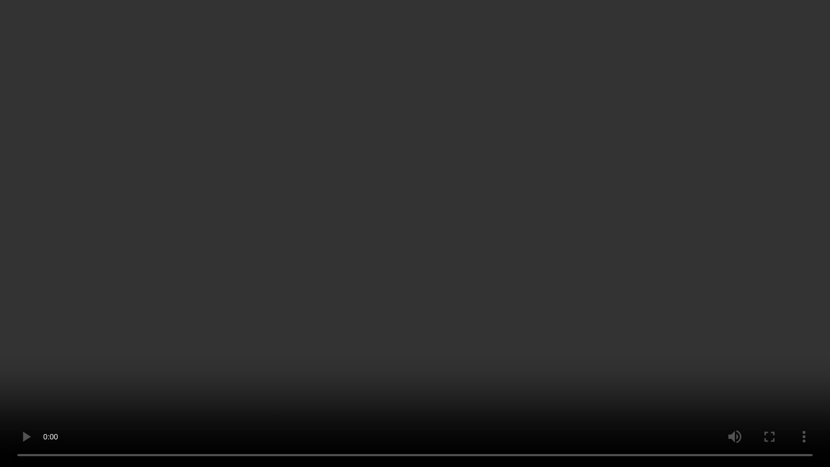
click at [363, 337] on video at bounding box center [415, 233] width 830 height 467
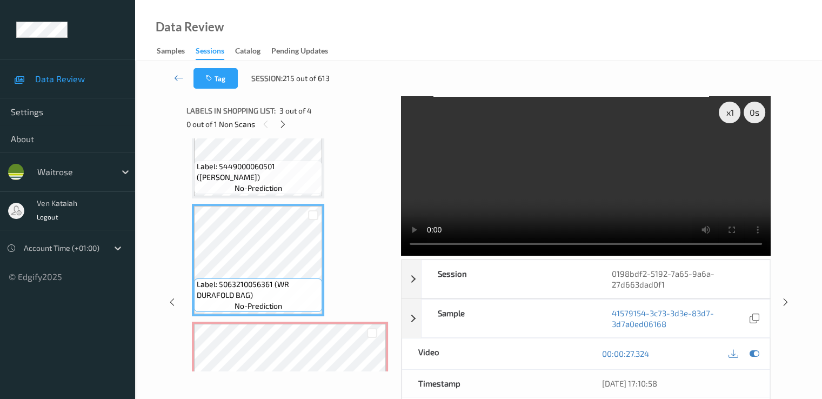
drag, startPoint x: 754, startPoint y: 351, endPoint x: 567, endPoint y: 340, distance: 187.9
click at [553, 351] on icon at bounding box center [754, 354] width 10 height 10
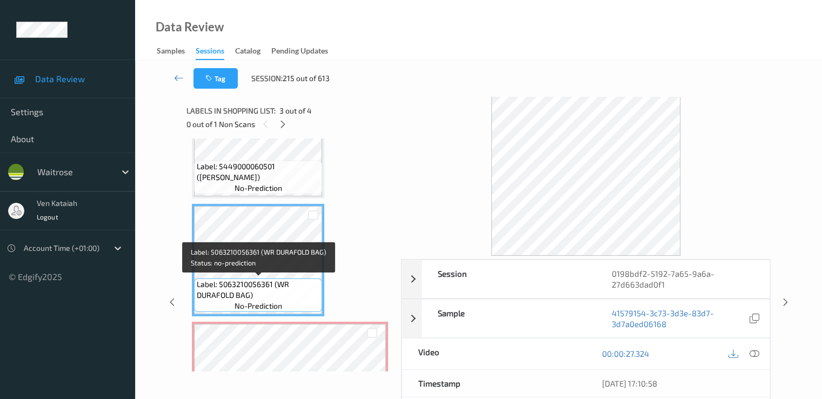
scroll to position [0, 0]
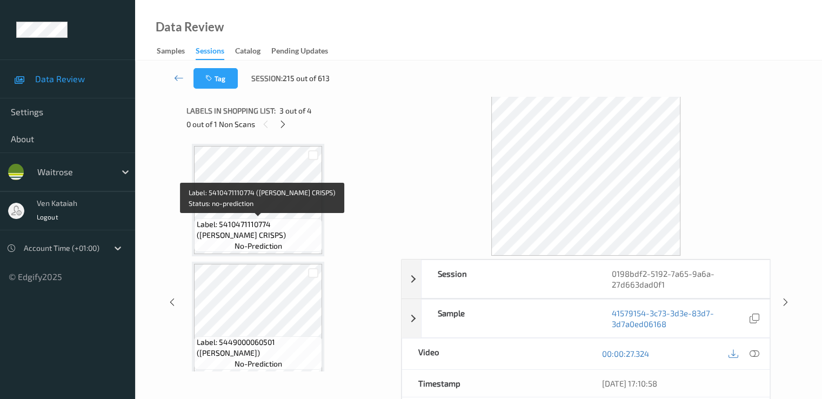
click at [256, 225] on span "Label: 5410471110774 (JULES BUTTER CRISPS)" at bounding box center [258, 230] width 123 height 22
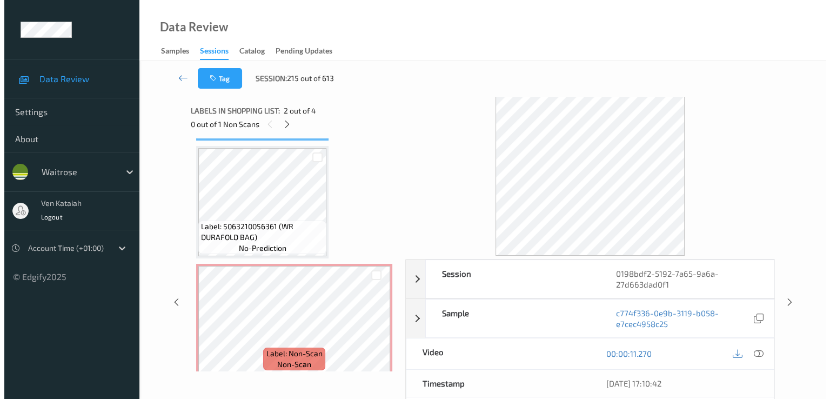
scroll to position [244, 0]
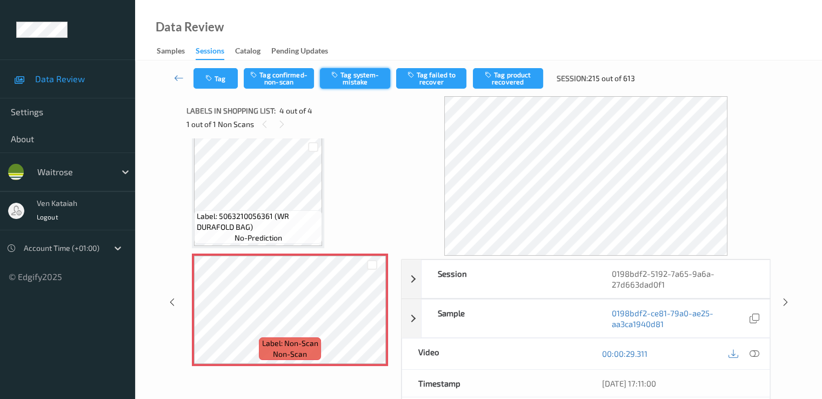
click at [347, 70] on button "Tag system-mistake" at bounding box center [355, 78] width 70 height 21
click at [219, 88] on button "Tag" at bounding box center [216, 78] width 44 height 21
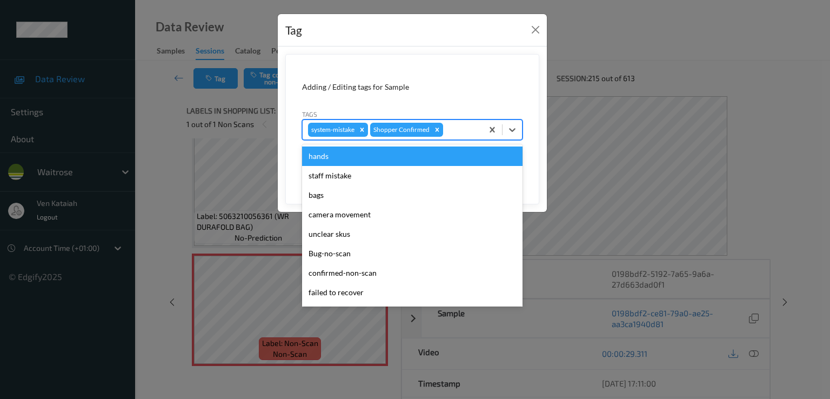
click at [462, 137] on div "system-mistake Shopper Confirmed" at bounding box center [393, 130] width 180 height 18
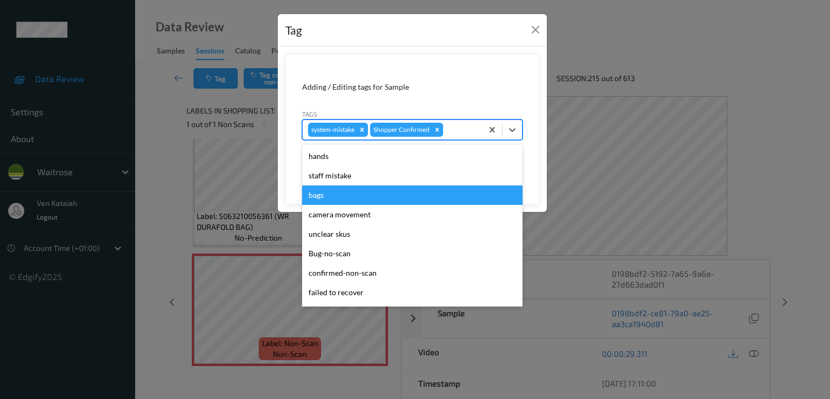
click at [328, 197] on div "bags" at bounding box center [412, 194] width 221 height 19
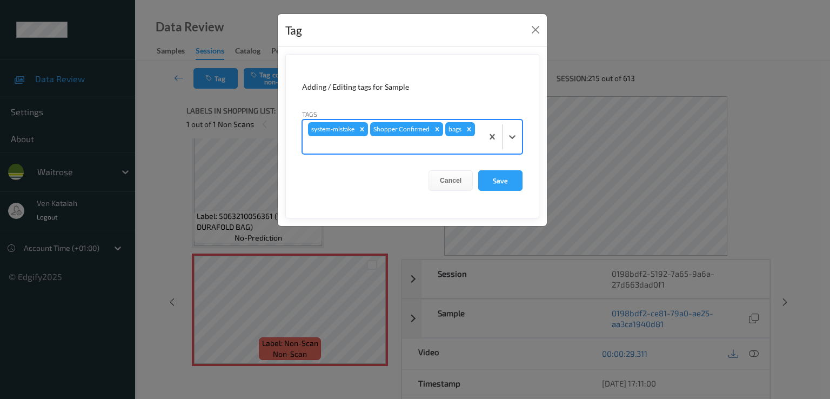
click at [456, 148] on div at bounding box center [392, 144] width 169 height 13
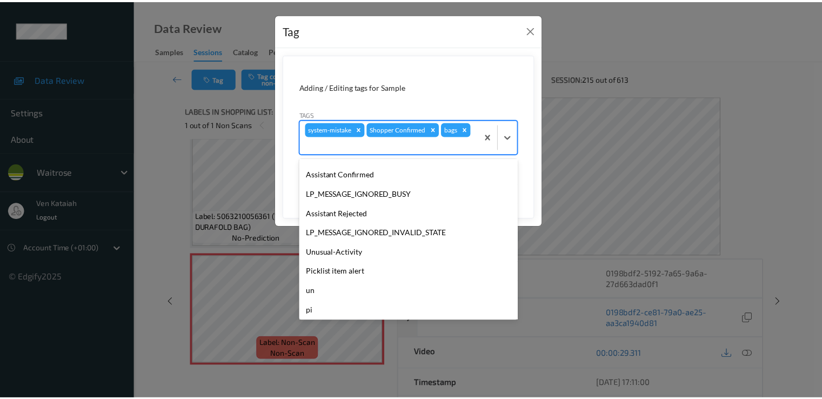
scroll to position [192, 0]
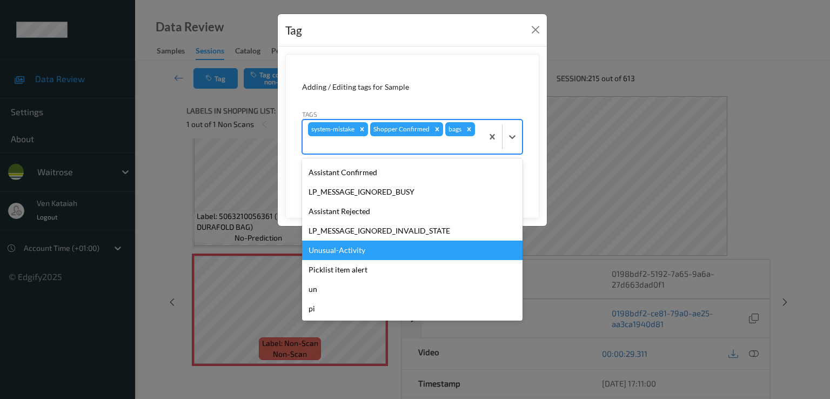
click at [348, 254] on div "Unusual-Activity" at bounding box center [412, 250] width 221 height 19
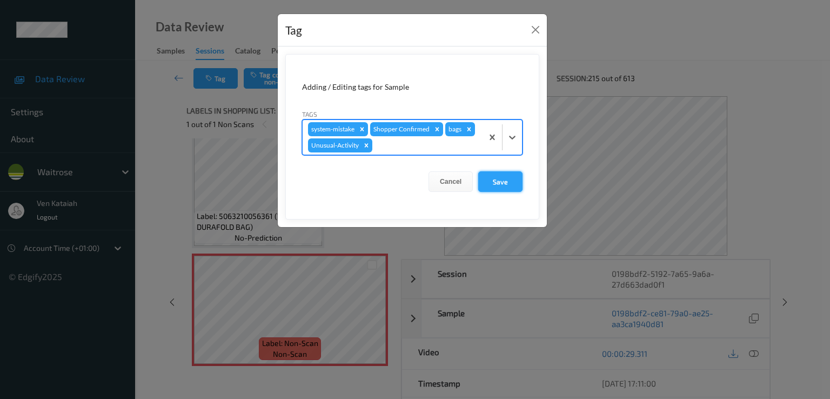
click at [501, 187] on button "Save" at bounding box center [500, 181] width 44 height 21
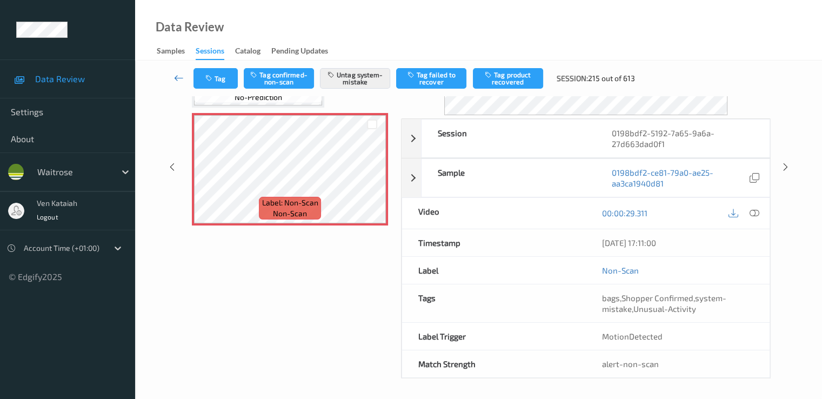
click at [185, 74] on link at bounding box center [179, 78] width 29 height 21
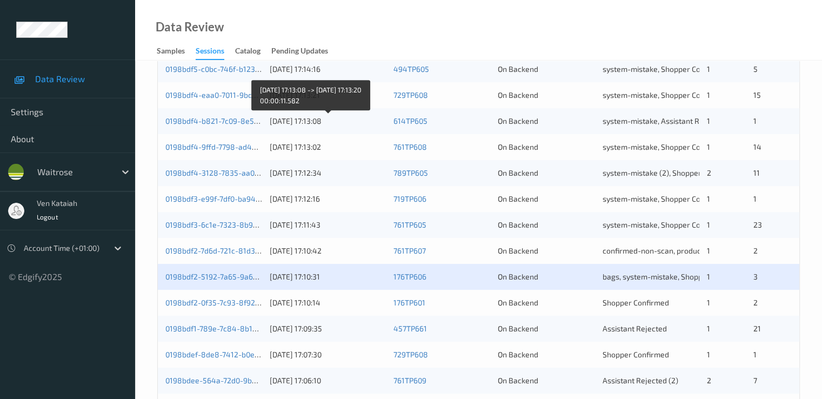
scroll to position [500, 0]
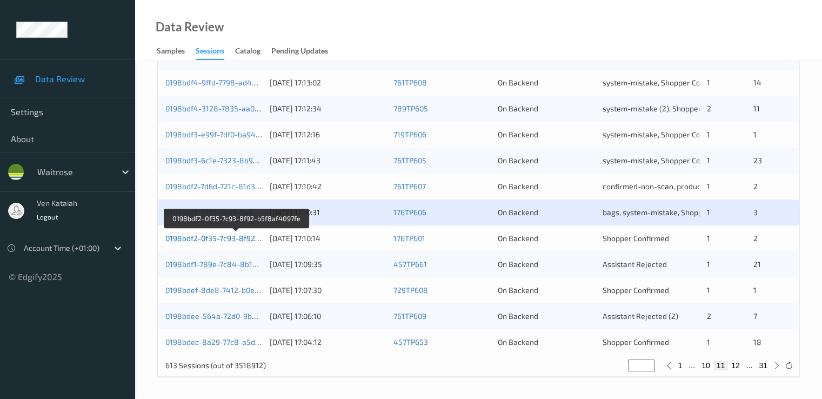
click at [238, 237] on link "0198bdf2-0f35-7c93-8f92-b5f8af4097fe" at bounding box center [235, 238] width 141 height 9
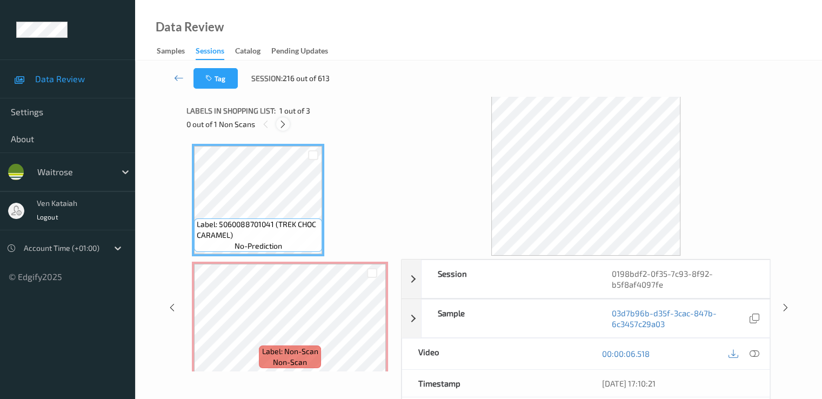
click at [278, 121] on div at bounding box center [283, 124] width 14 height 14
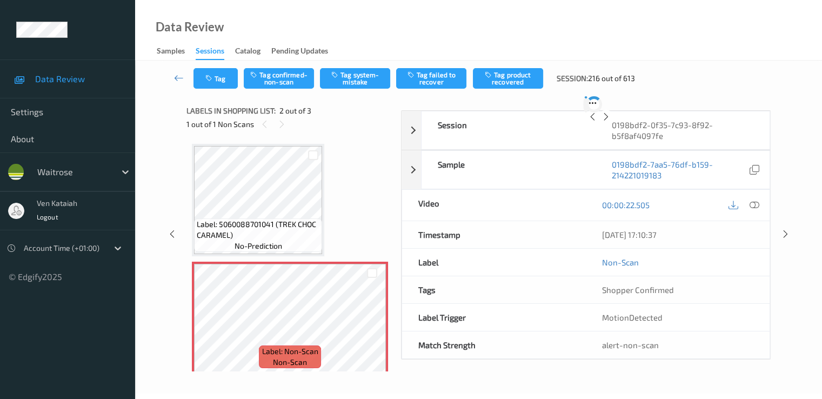
scroll to position [5, 0]
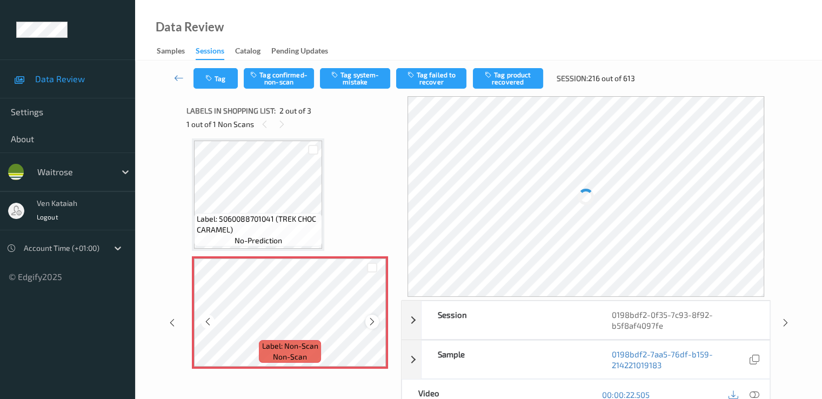
click at [373, 322] on icon at bounding box center [372, 322] width 9 height 10
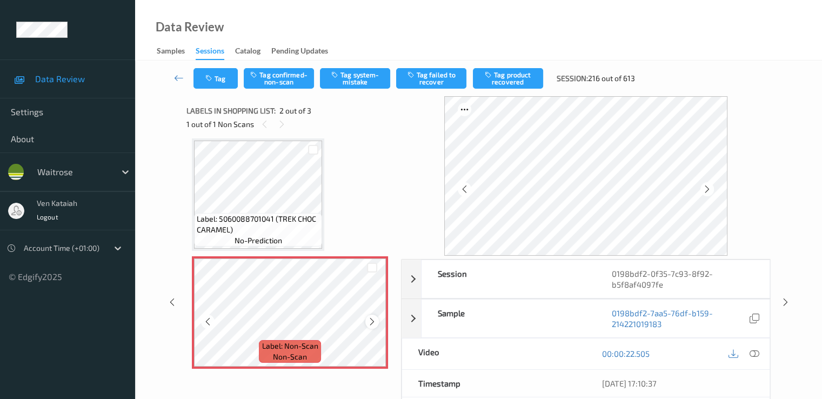
click at [368, 322] on icon at bounding box center [372, 322] width 9 height 10
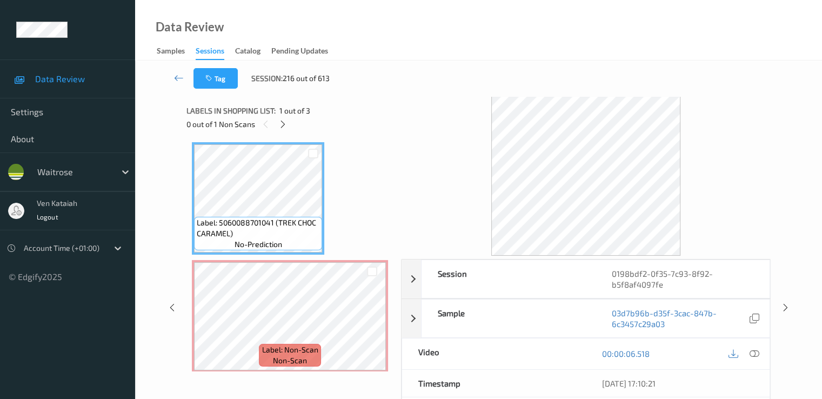
scroll to position [0, 0]
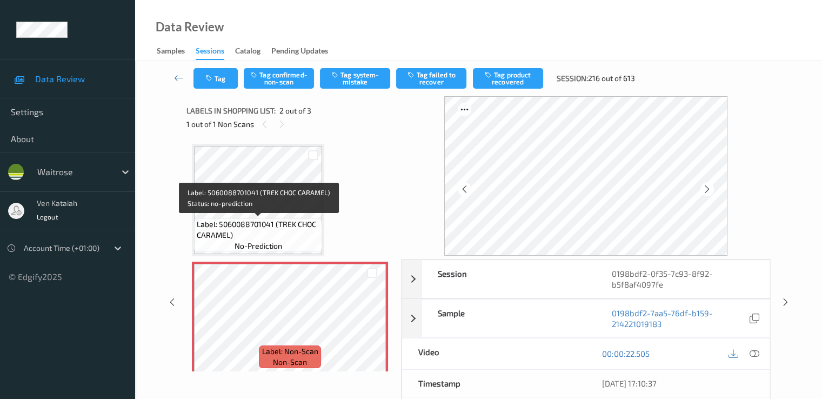
click at [278, 219] on span "Label: 5060088701041 (TREK CHOC CARAMEL)" at bounding box center [258, 230] width 123 height 22
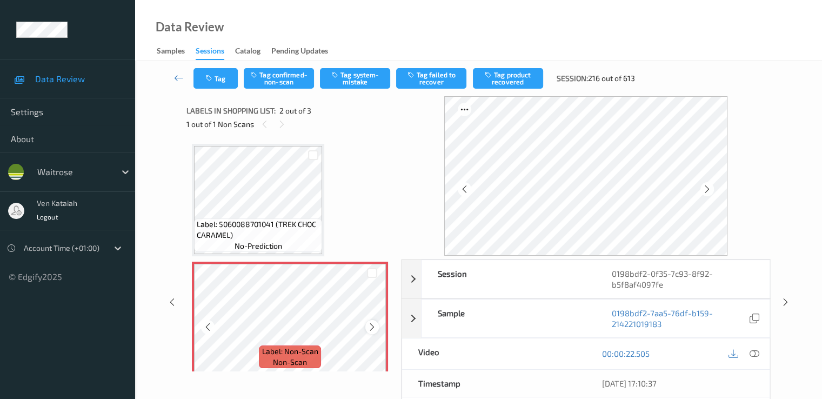
click at [368, 331] on div at bounding box center [372, 327] width 14 height 14
click at [553, 354] on div at bounding box center [754, 354] width 15 height 15
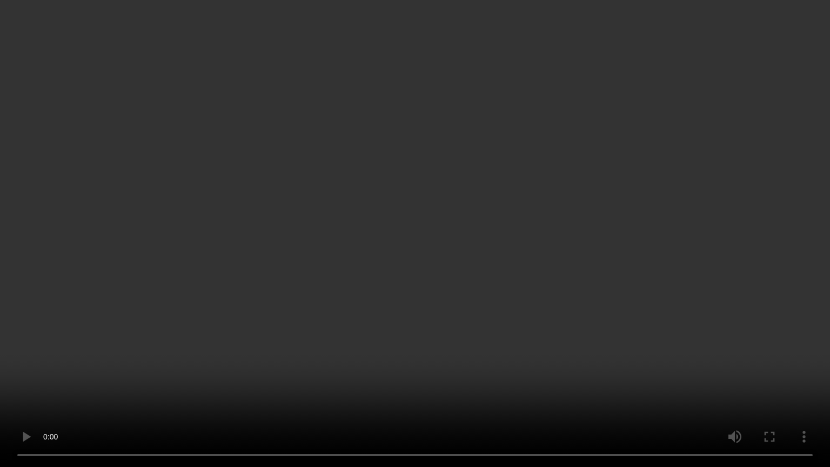
click at [310, 388] on video at bounding box center [415, 233] width 830 height 467
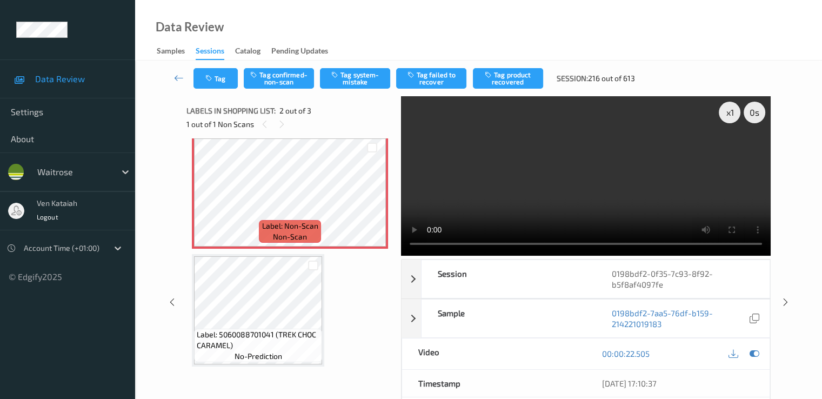
scroll to position [126, 0]
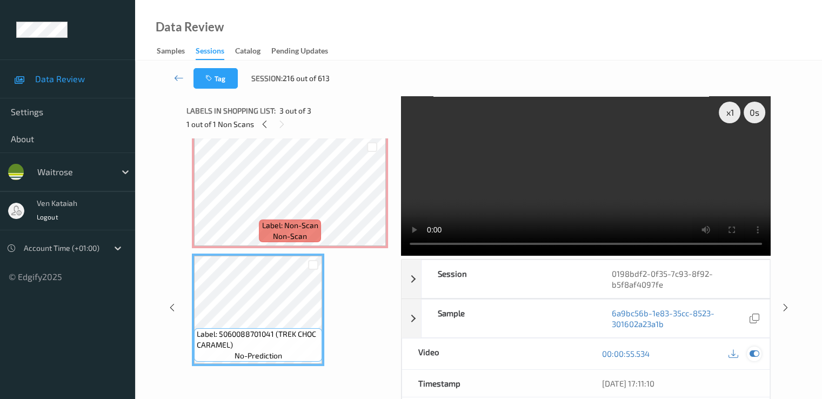
click at [553, 355] on icon at bounding box center [754, 354] width 10 height 10
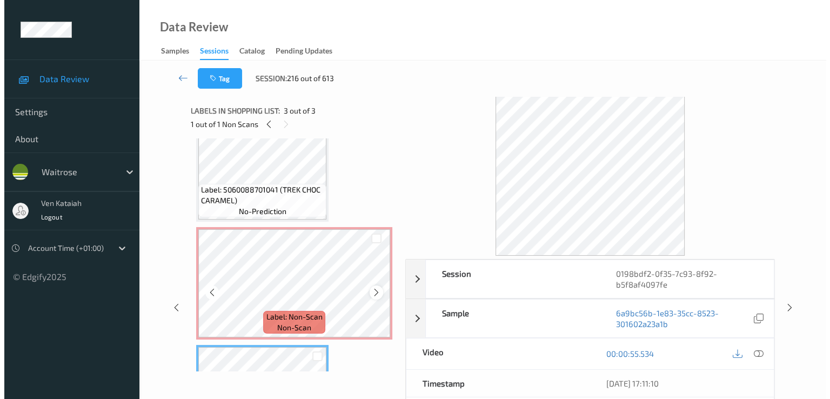
scroll to position [18, 0]
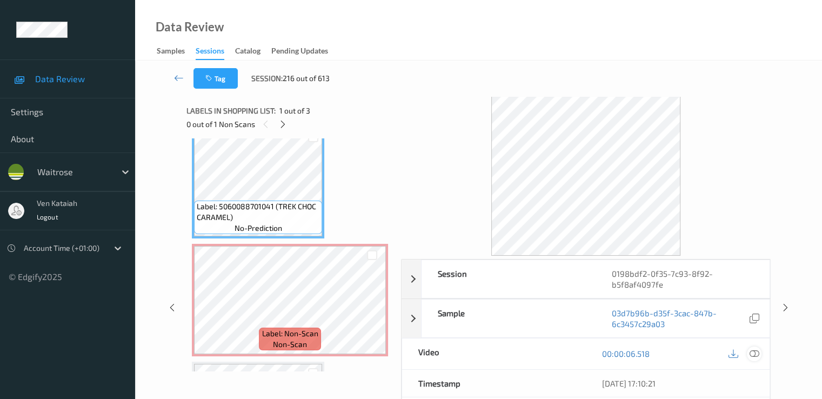
click at [553, 354] on icon at bounding box center [754, 354] width 10 height 10
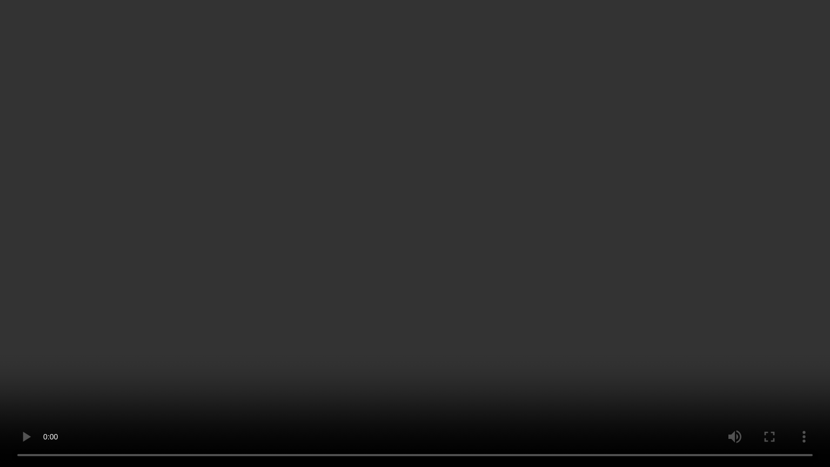
click at [306, 254] on video at bounding box center [415, 233] width 830 height 467
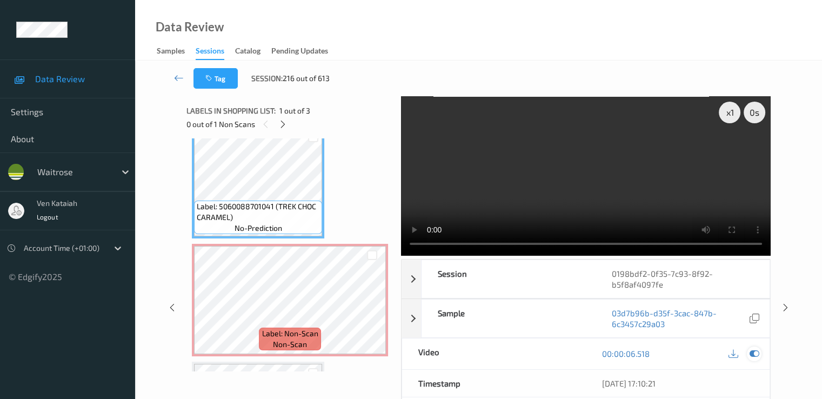
click at [553, 356] on icon at bounding box center [754, 354] width 10 height 10
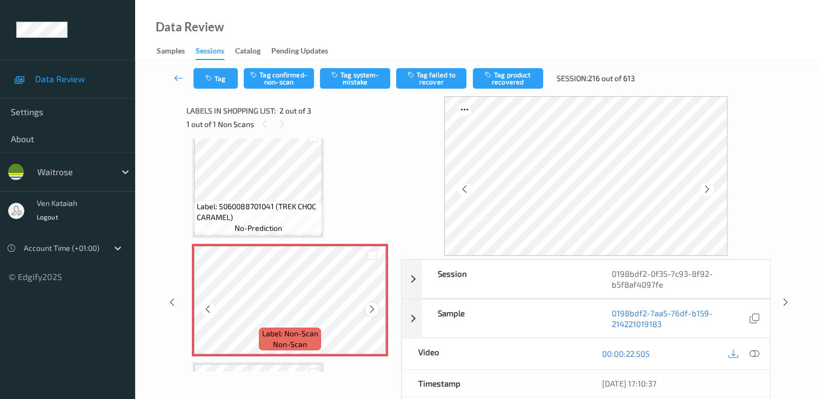
click at [365, 307] on div at bounding box center [372, 309] width 14 height 14
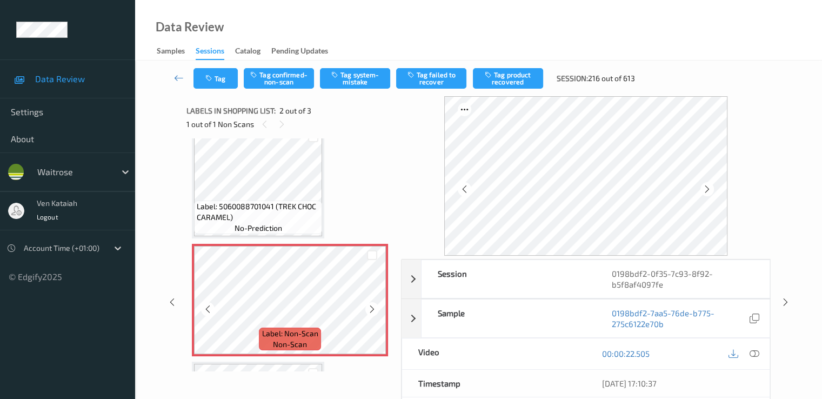
click at [365, 307] on div at bounding box center [372, 309] width 14 height 14
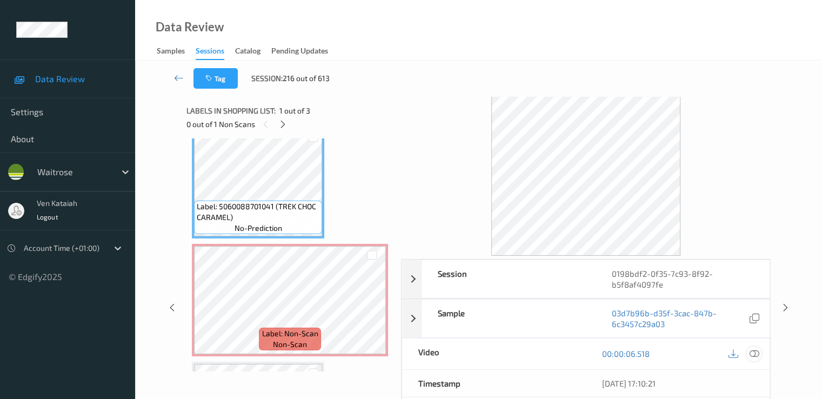
click at [553, 347] on div at bounding box center [754, 354] width 15 height 15
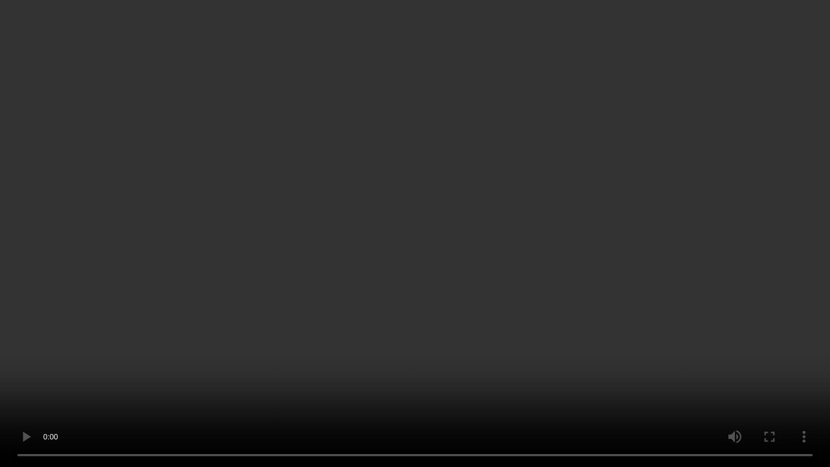
click at [310, 351] on video at bounding box center [415, 233] width 830 height 467
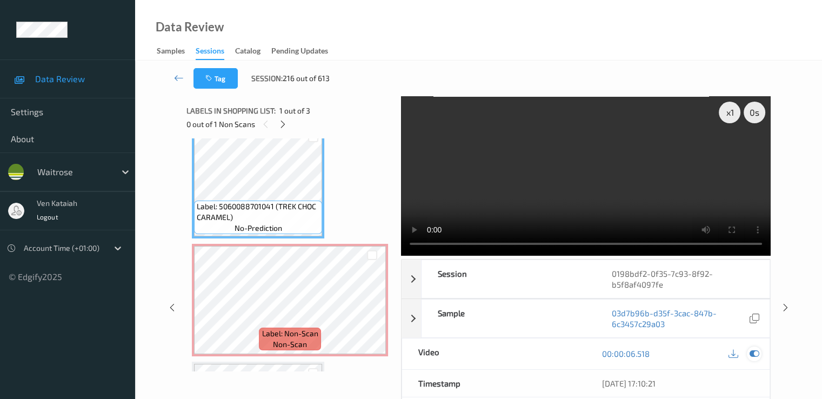
click at [553, 351] on icon at bounding box center [754, 354] width 10 height 10
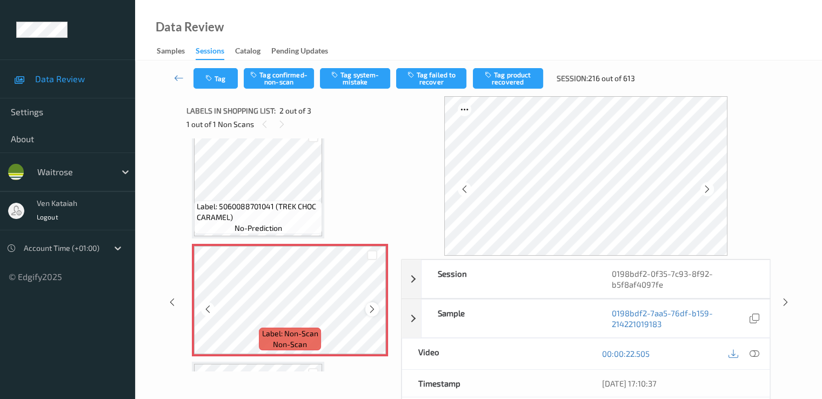
click at [378, 310] on div at bounding box center [372, 309] width 14 height 14
click at [341, 72] on icon "button" at bounding box center [335, 75] width 9 height 8
click at [229, 82] on button "Tag" at bounding box center [216, 78] width 44 height 21
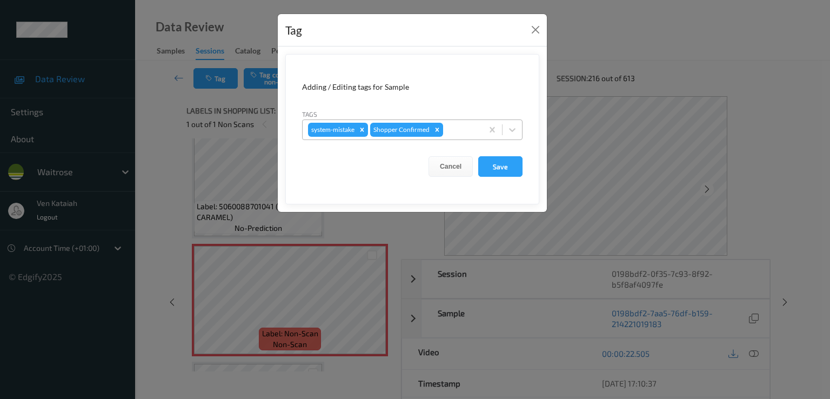
click at [464, 128] on div at bounding box center [461, 129] width 32 height 13
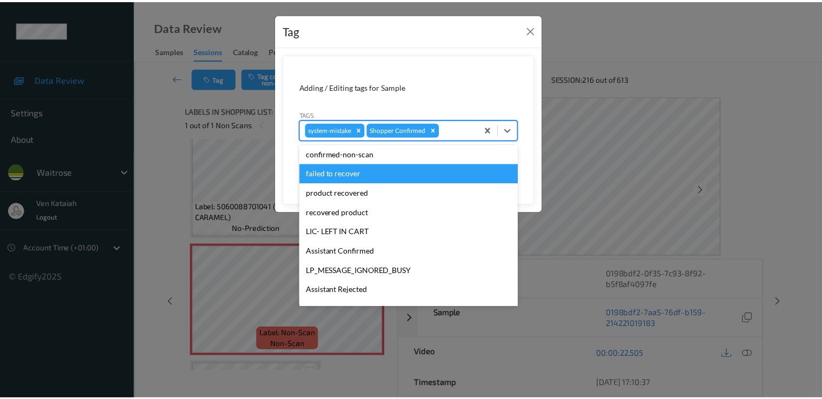
scroll to position [212, 0]
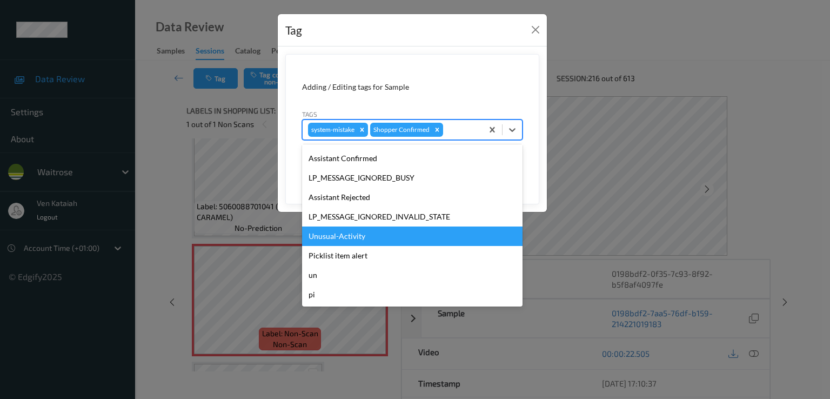
click at [343, 230] on div "Unusual-Activity" at bounding box center [412, 236] width 221 height 19
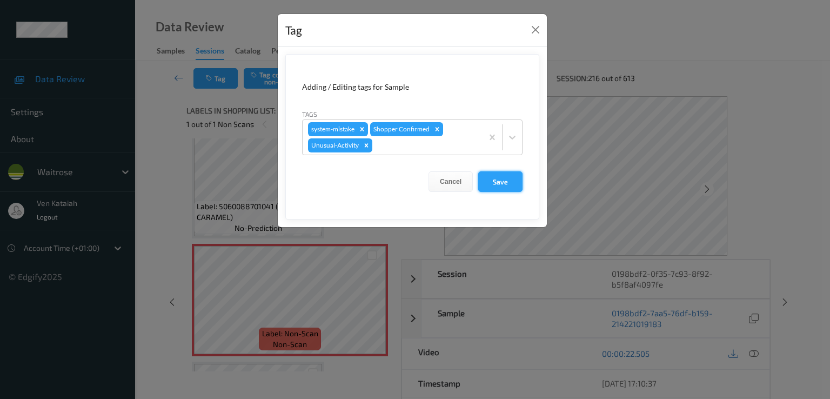
click at [501, 183] on button "Save" at bounding box center [500, 181] width 44 height 21
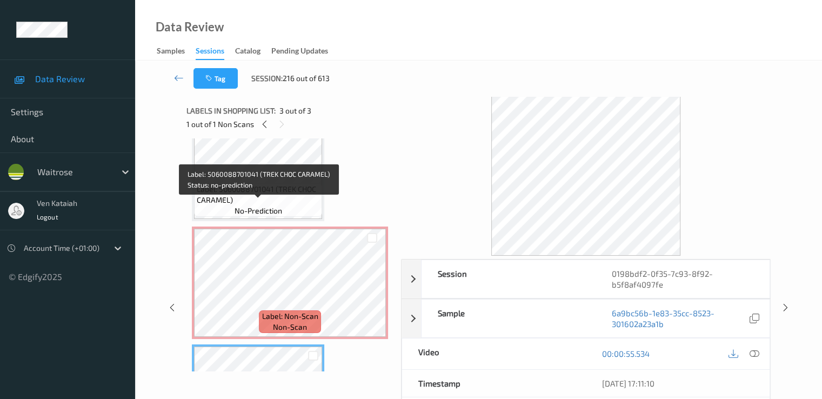
scroll to position [18, 0]
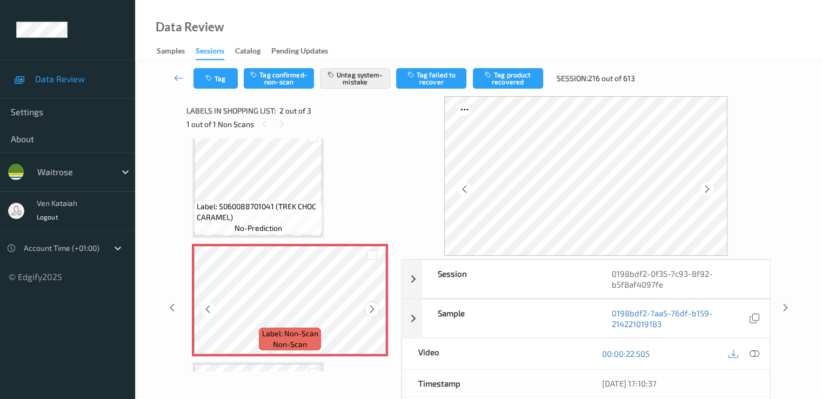
click at [368, 310] on icon at bounding box center [372, 309] width 9 height 10
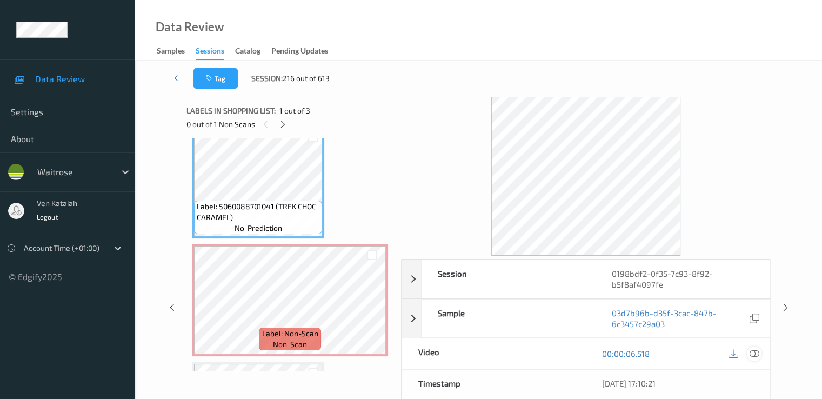
click at [553, 351] on icon at bounding box center [754, 354] width 10 height 10
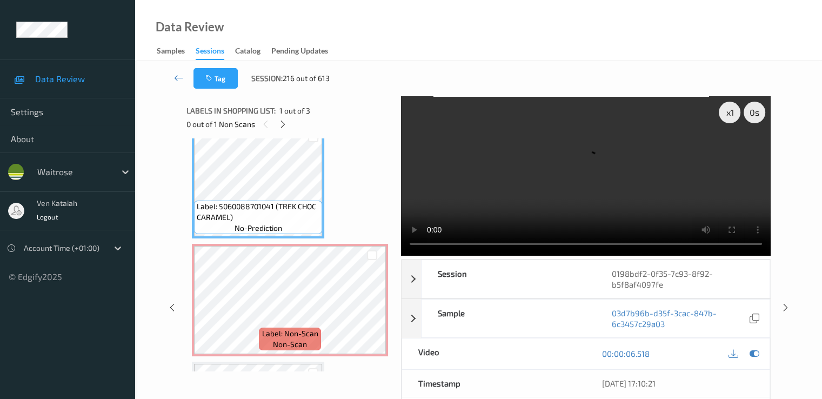
click at [553, 152] on video at bounding box center [586, 175] width 370 height 159
click at [553, 354] on icon at bounding box center [754, 354] width 10 height 10
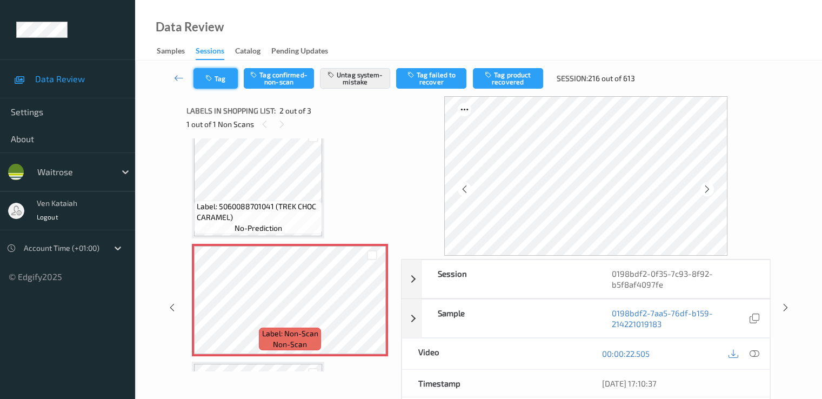
click at [214, 80] on icon "button" at bounding box center [209, 79] width 9 height 8
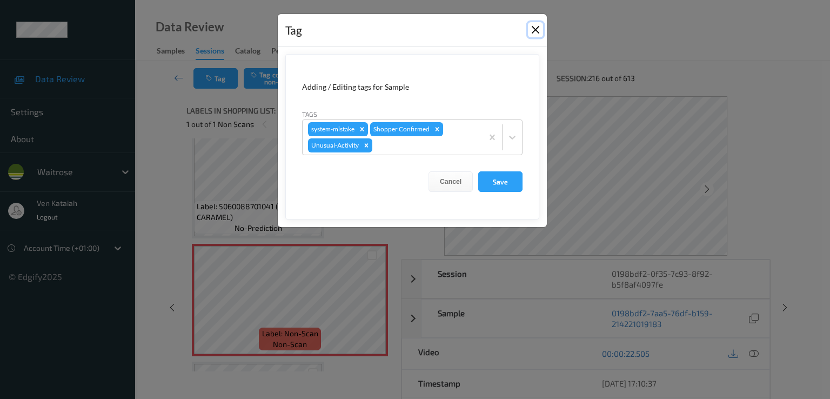
click at [536, 31] on button "Close" at bounding box center [535, 29] width 15 height 15
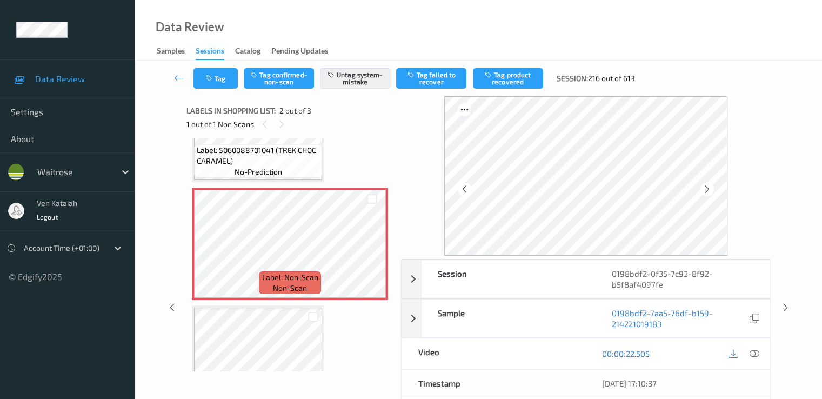
scroll to position [126, 0]
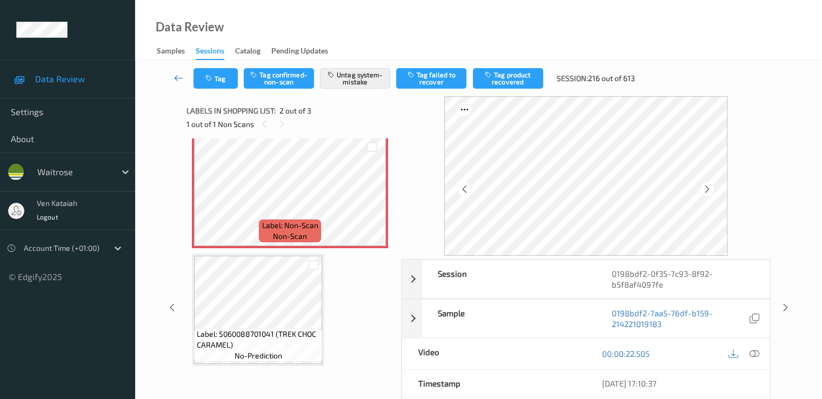
click at [180, 78] on icon at bounding box center [179, 77] width 10 height 11
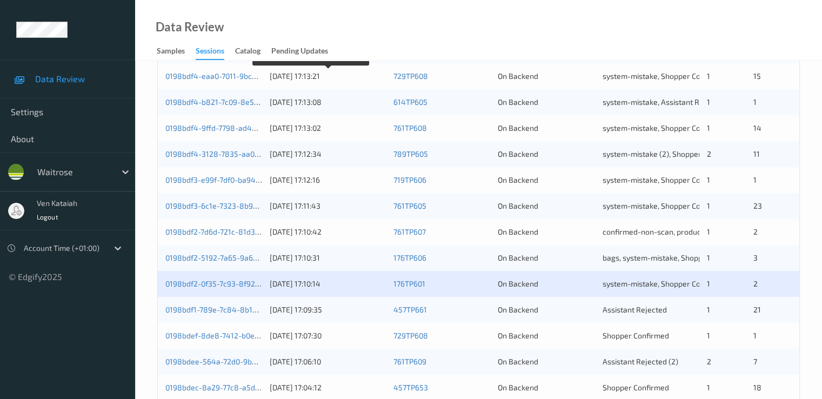
scroll to position [500, 0]
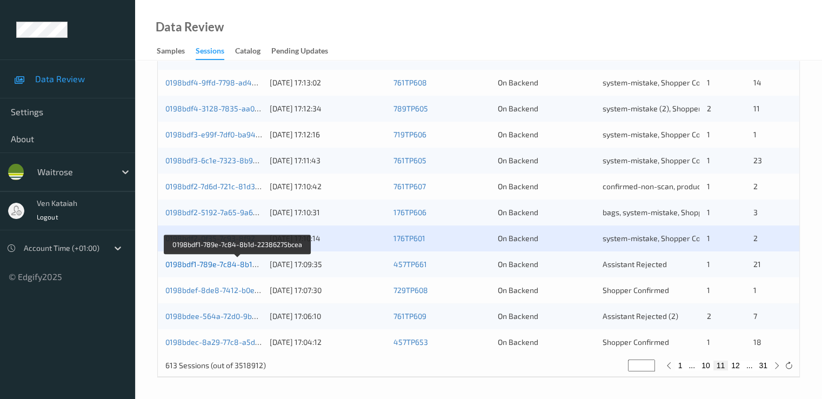
click at [227, 266] on link "0198bdf1-789e-7c84-8b1d-22386275bcea" at bounding box center [238, 263] width 146 height 9
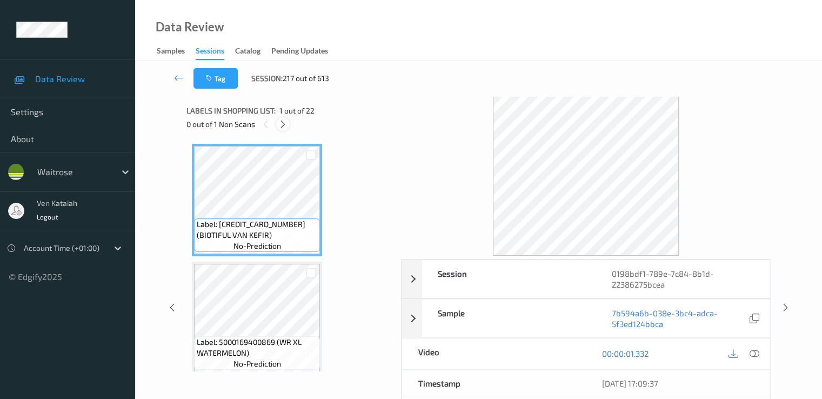
click at [277, 127] on div at bounding box center [283, 124] width 14 height 14
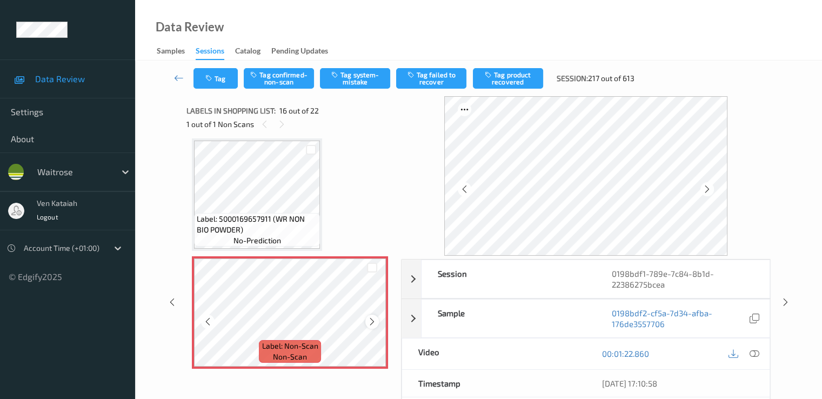
click at [369, 324] on icon at bounding box center [372, 322] width 9 height 10
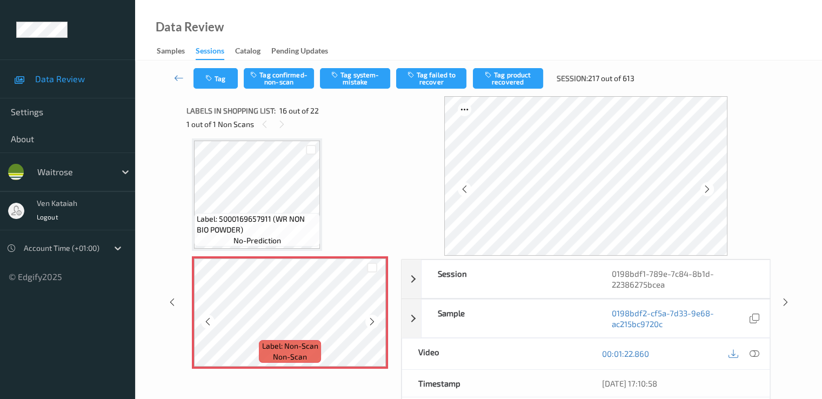
click at [369, 324] on icon at bounding box center [372, 322] width 9 height 10
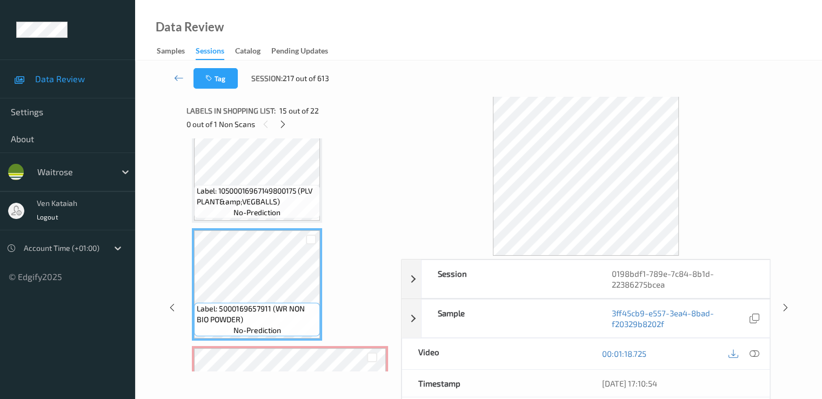
scroll to position [1547, 0]
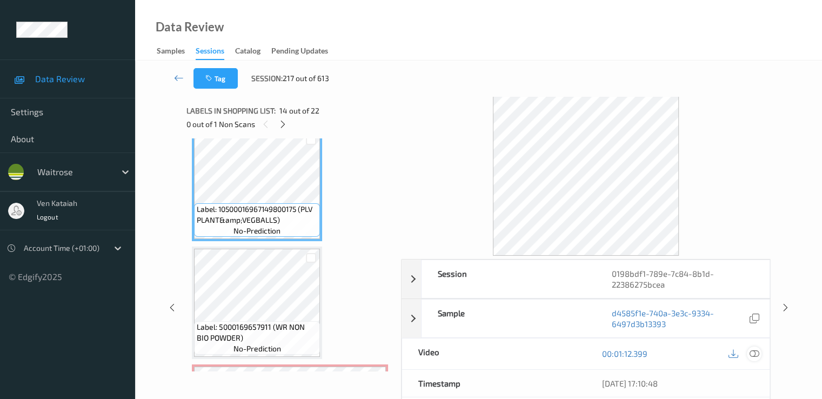
click at [553, 353] on icon at bounding box center [754, 354] width 10 height 10
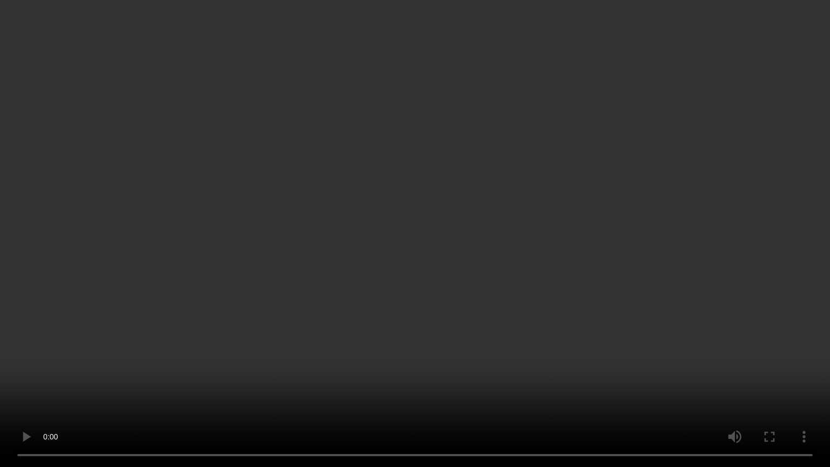
click at [553, 283] on video at bounding box center [415, 233] width 830 height 467
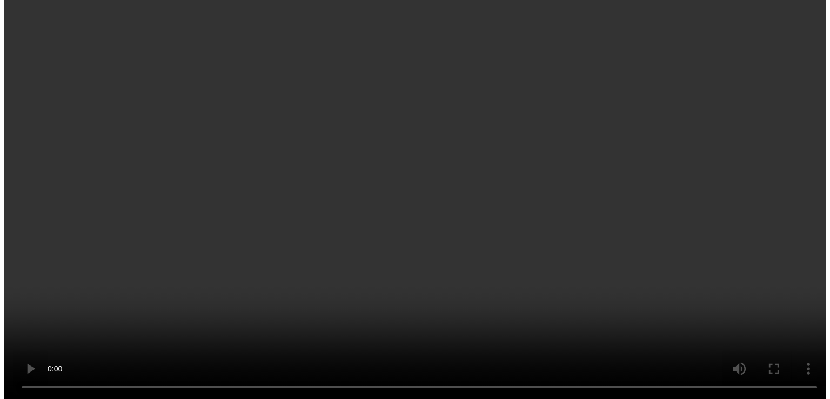
scroll to position [1764, 0]
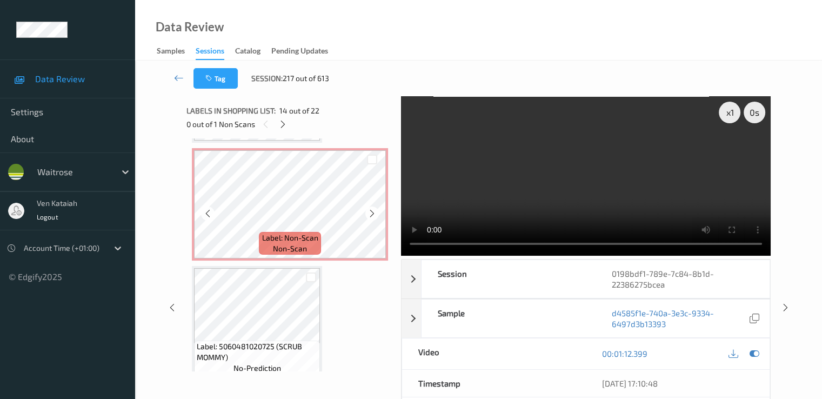
click at [276, 239] on span "Label: Non-Scan" at bounding box center [290, 237] width 56 height 11
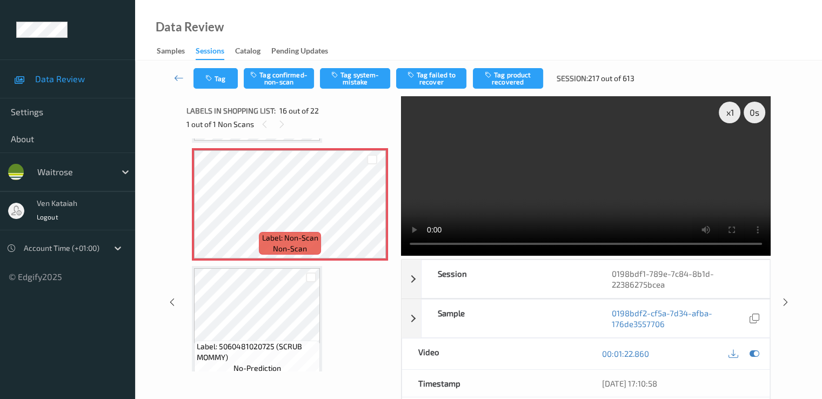
click at [350, 91] on div "Tag Tag confirmed-non-scan Tag system-mistake Tag failed to recover Tag product…" at bounding box center [478, 79] width 643 height 36
click at [355, 84] on button "Tag system-mistake" at bounding box center [355, 78] width 70 height 21
click at [215, 83] on button "Tag" at bounding box center [216, 78] width 44 height 21
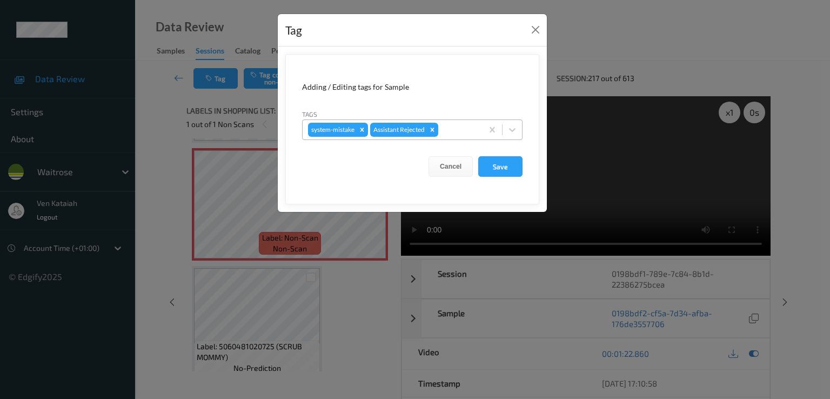
click at [465, 126] on div at bounding box center [459, 129] width 37 height 13
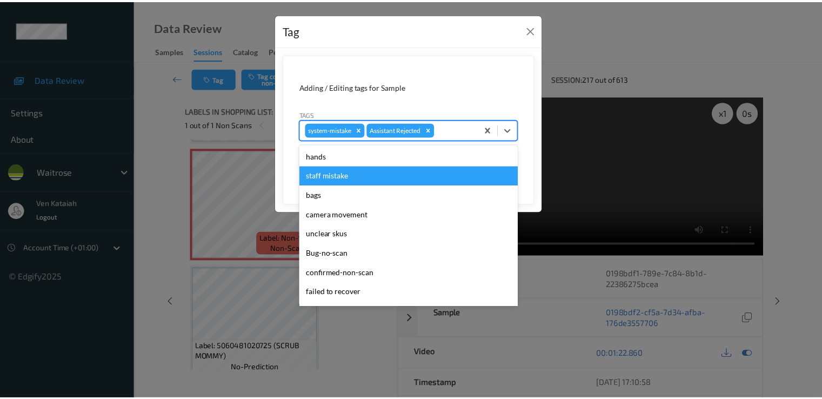
scroll to position [212, 0]
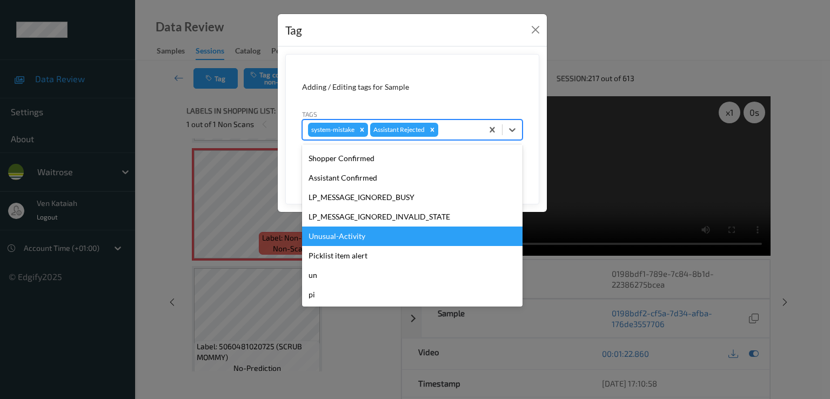
click at [343, 234] on div "Unusual-Activity" at bounding box center [412, 236] width 221 height 19
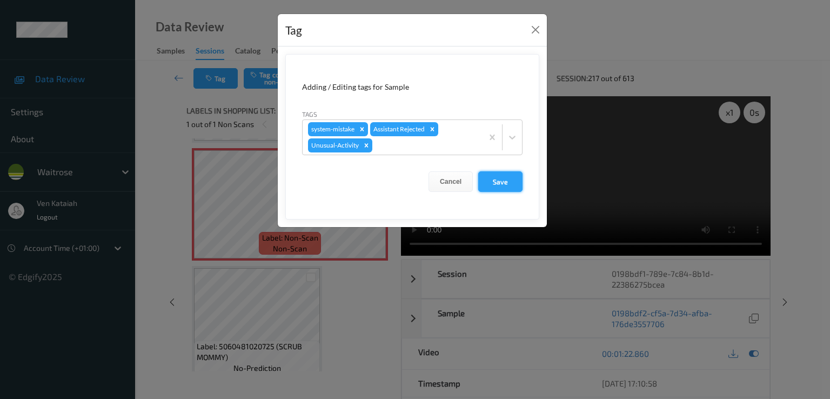
click at [491, 184] on button "Save" at bounding box center [500, 181] width 44 height 21
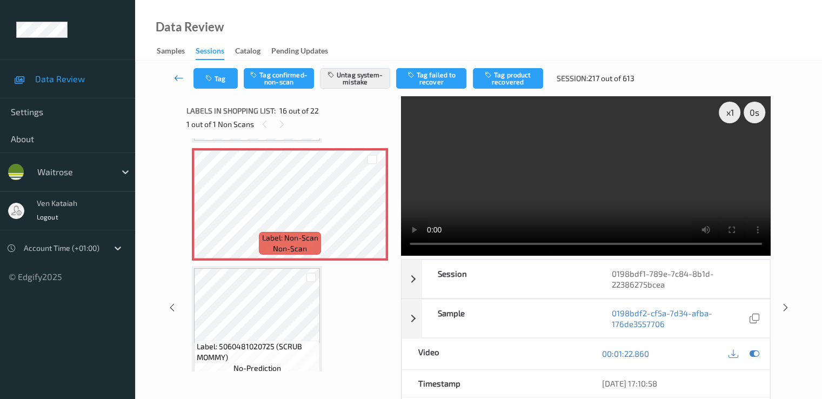
click at [182, 69] on link at bounding box center [179, 78] width 29 height 21
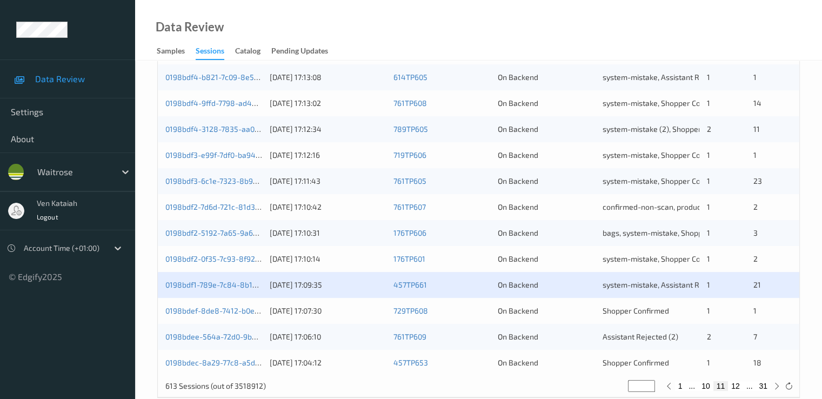
scroll to position [500, 0]
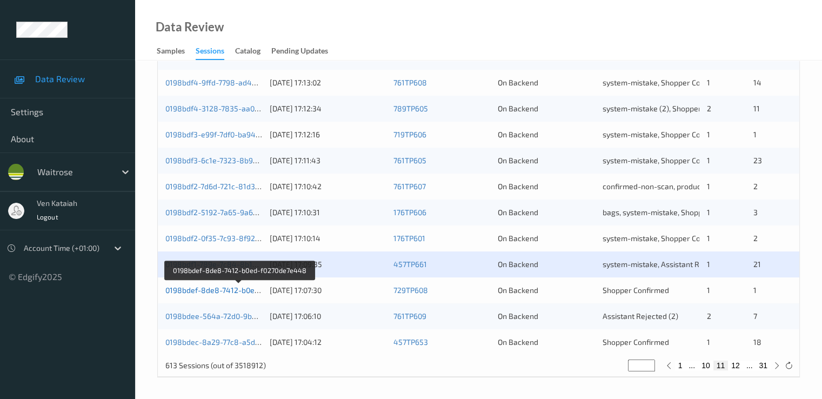
click at [224, 290] on link "0198bdef-8de8-7412-b0ed-f0270de7e448" at bounding box center [239, 289] width 148 height 9
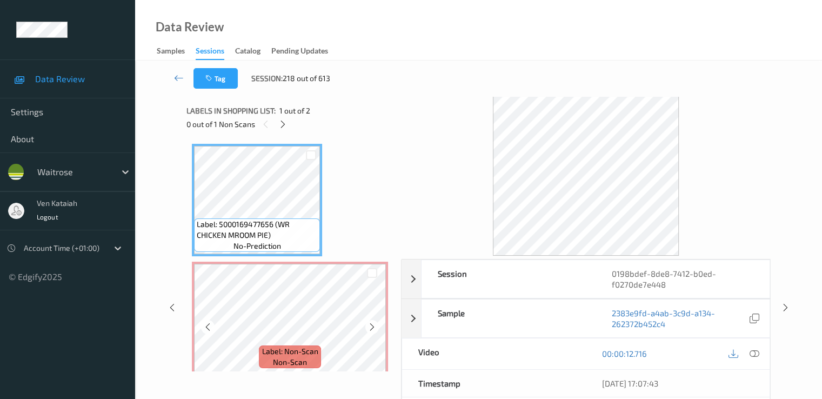
click at [368, 323] on icon at bounding box center [372, 327] width 9 height 10
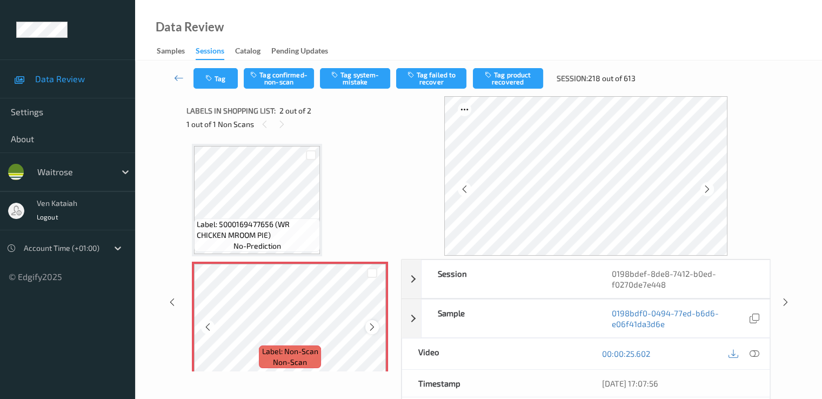
click at [372, 326] on icon at bounding box center [372, 327] width 9 height 10
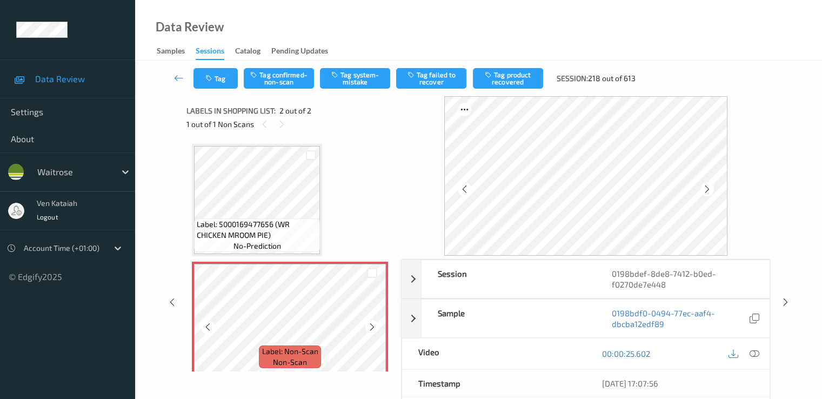
click at [372, 326] on icon at bounding box center [372, 327] width 9 height 10
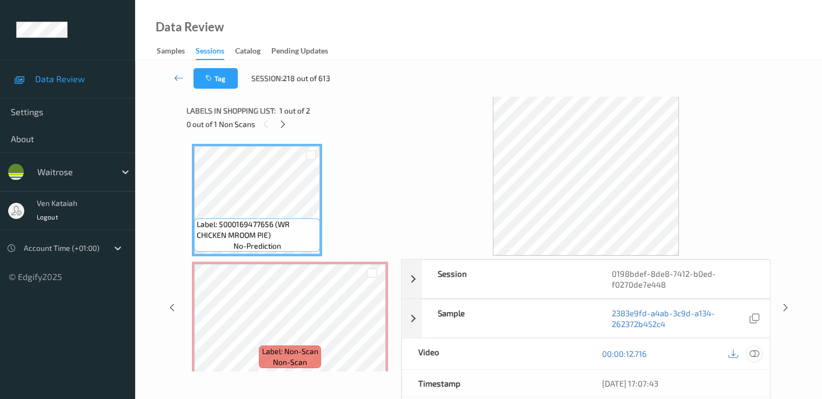
click at [553, 354] on icon at bounding box center [754, 354] width 10 height 10
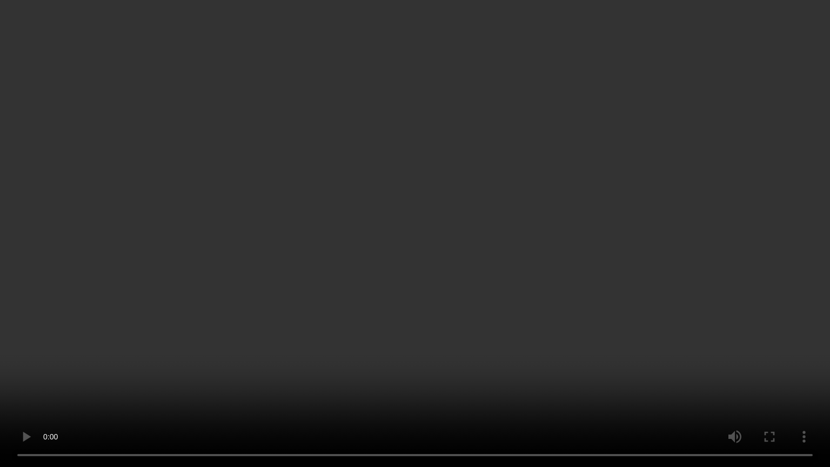
click at [553, 322] on video at bounding box center [415, 233] width 830 height 467
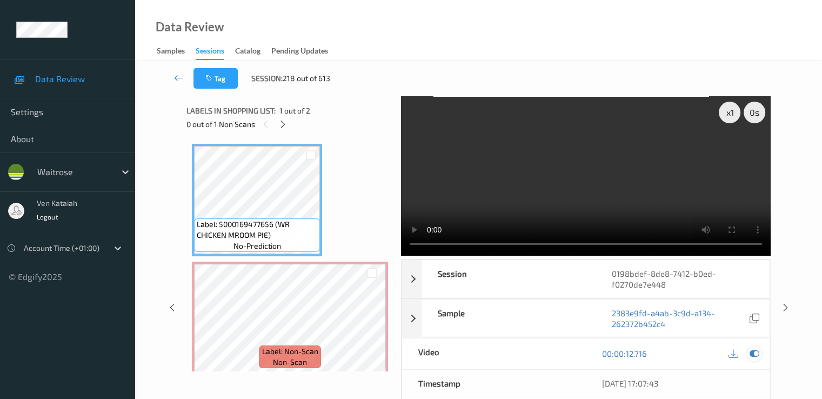
click at [553, 351] on icon at bounding box center [754, 354] width 10 height 10
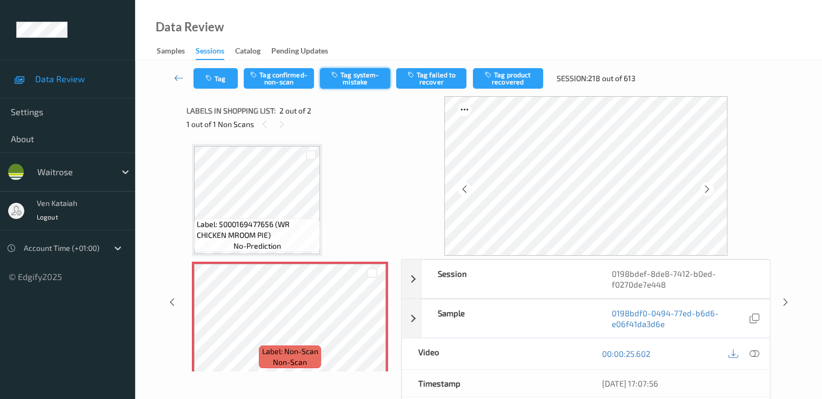
click at [348, 82] on button "Tag system-mistake" at bounding box center [355, 78] width 70 height 21
click at [222, 88] on button "Tag" at bounding box center [216, 78] width 44 height 21
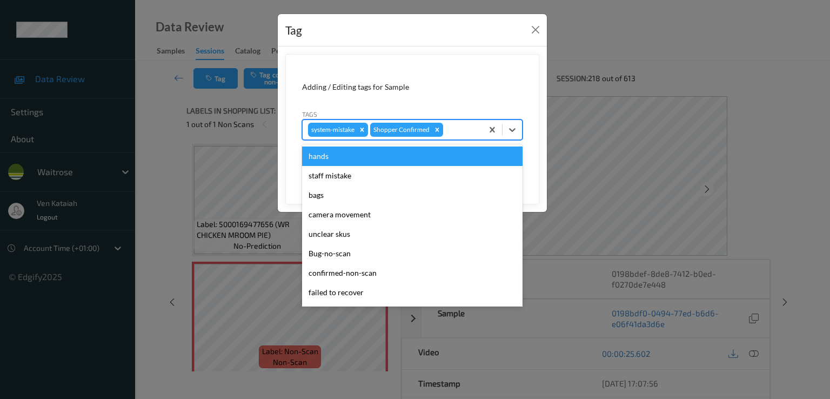
click at [456, 137] on div "system-mistake Shopper Confirmed" at bounding box center [393, 130] width 180 height 18
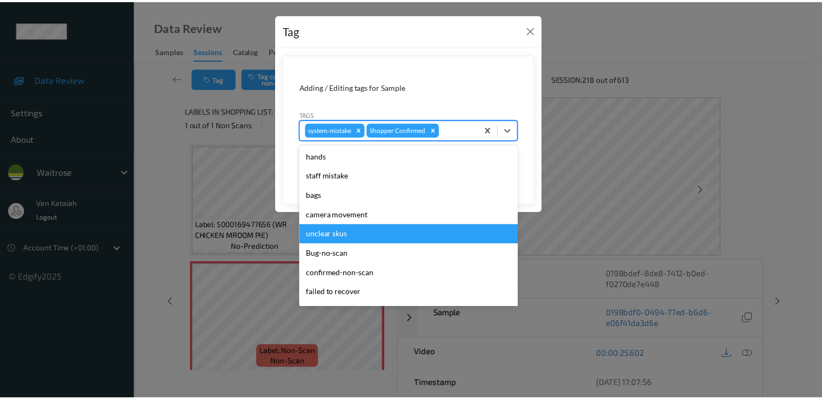
scroll to position [212, 0]
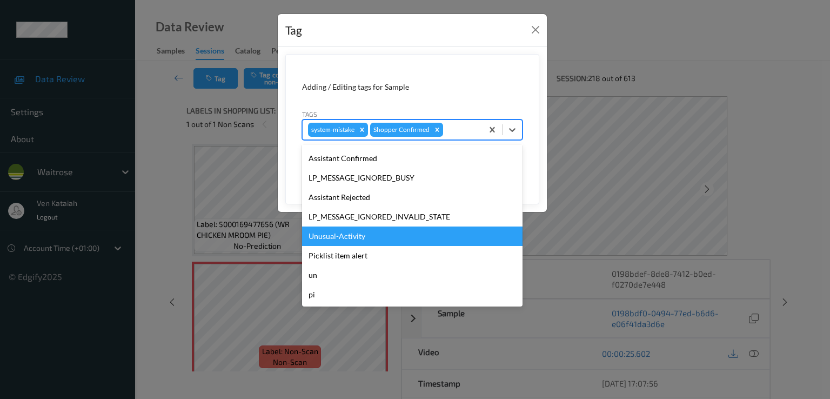
click at [327, 232] on div "Unusual-Activity" at bounding box center [412, 236] width 221 height 19
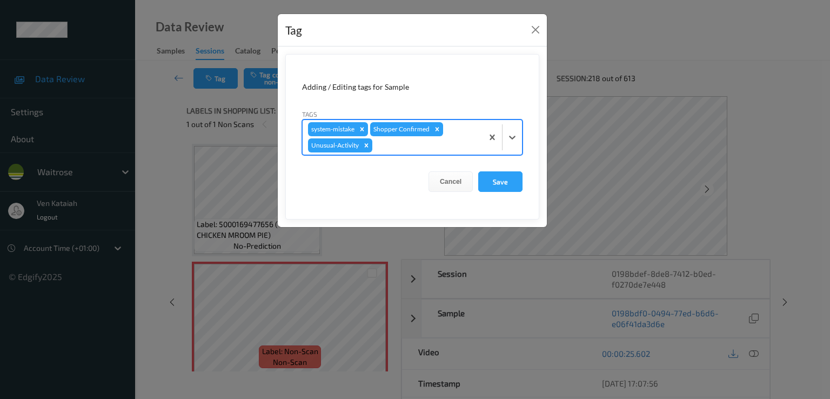
drag, startPoint x: 542, startPoint y: 172, endPoint x: 535, endPoint y: 177, distance: 8.1
click at [537, 176] on div "Adding / Editing tags for Sample Tags option Unusual-Activity, selected. Select…" at bounding box center [412, 136] width 269 height 181
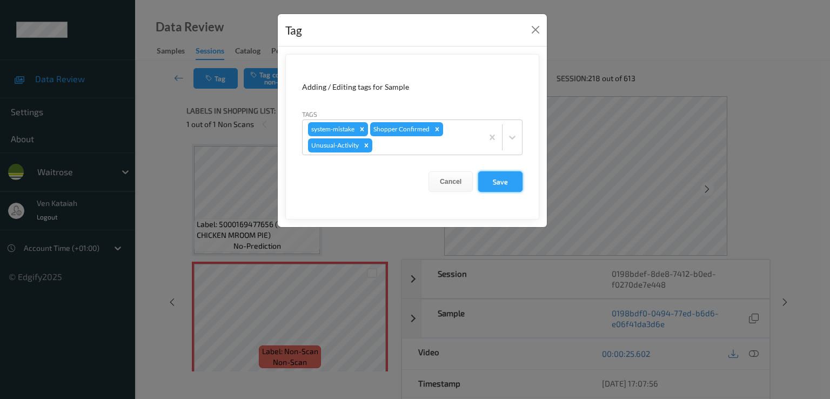
click at [512, 182] on button "Save" at bounding box center [500, 181] width 44 height 21
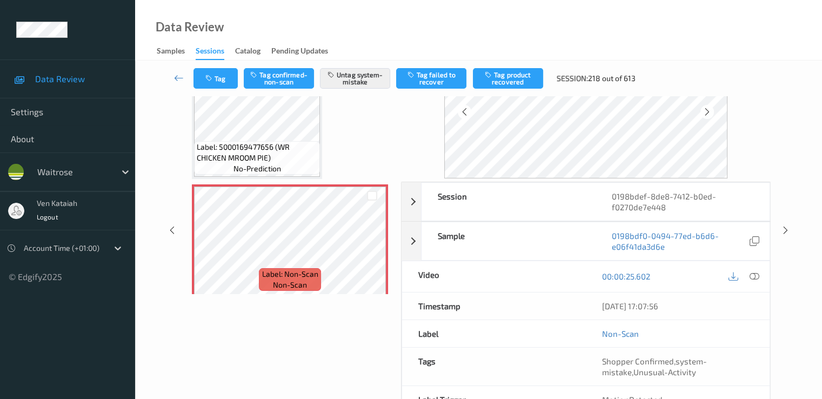
scroll to position [141, 0]
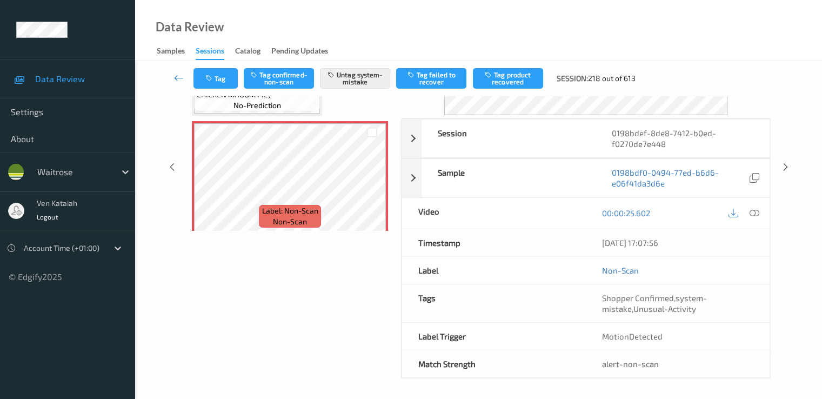
click at [179, 82] on icon at bounding box center [179, 77] width 10 height 11
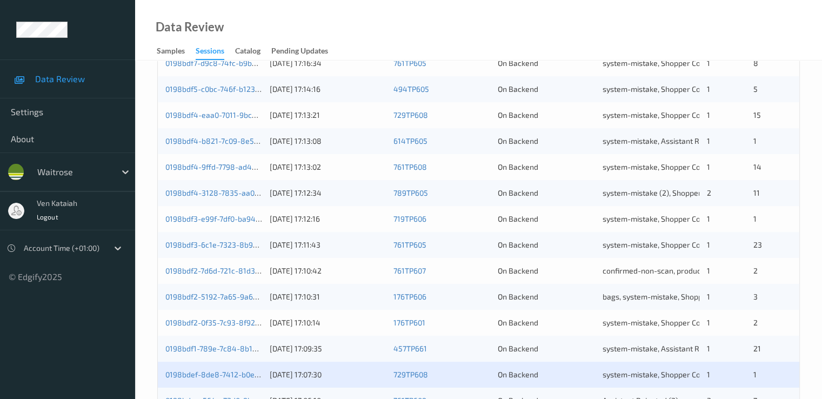
scroll to position [500, 0]
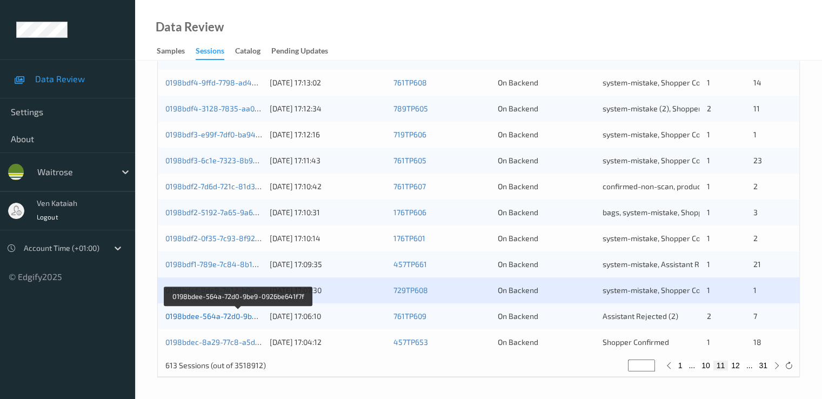
click at [247, 314] on link "0198bdee-564a-72d0-9be9-0926be641f7f" at bounding box center [238, 315] width 146 height 9
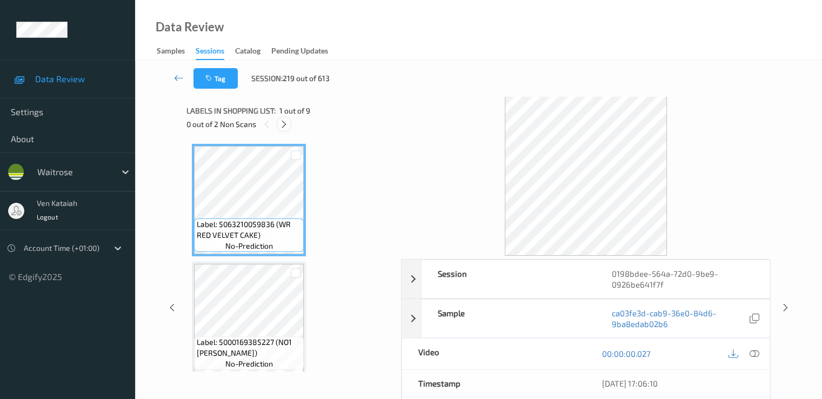
click at [285, 127] on icon at bounding box center [284, 124] width 9 height 10
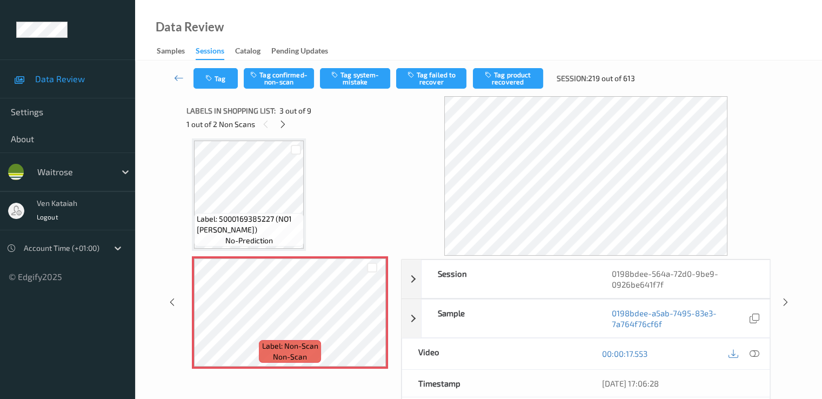
scroll to position [231, 0]
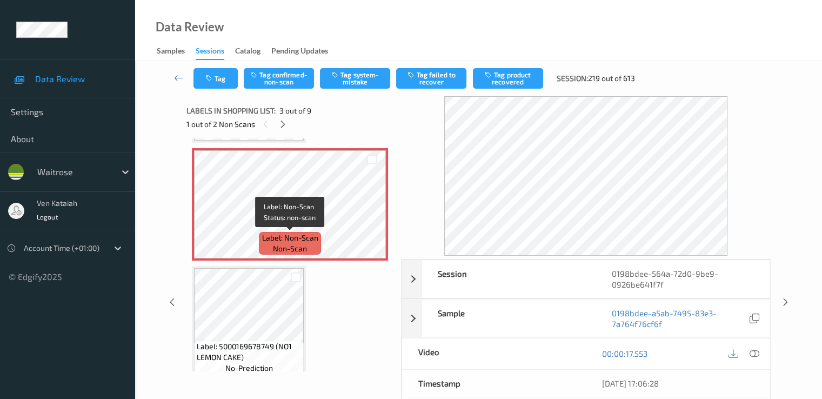
click at [285, 239] on span "Label: Non-Scan" at bounding box center [290, 237] width 56 height 11
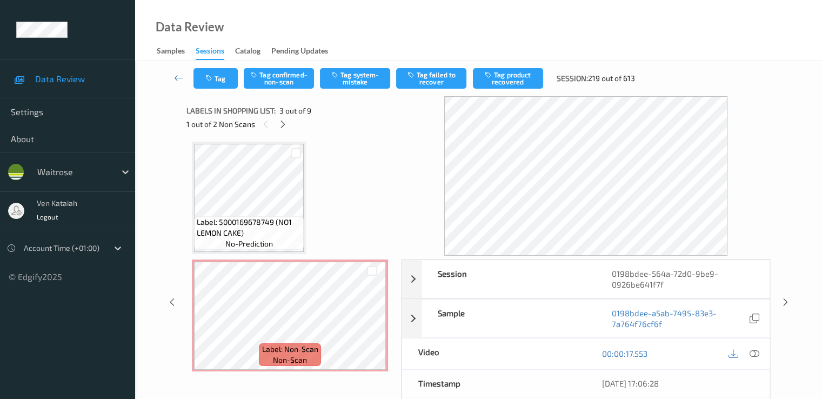
scroll to position [340, 0]
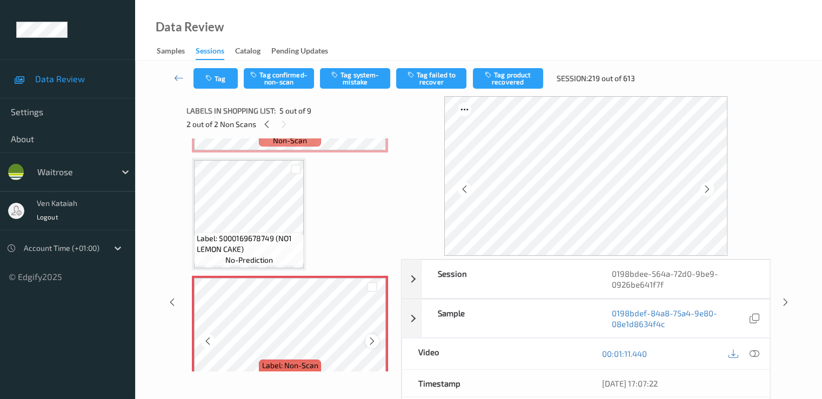
click at [370, 340] on icon at bounding box center [372, 341] width 9 height 10
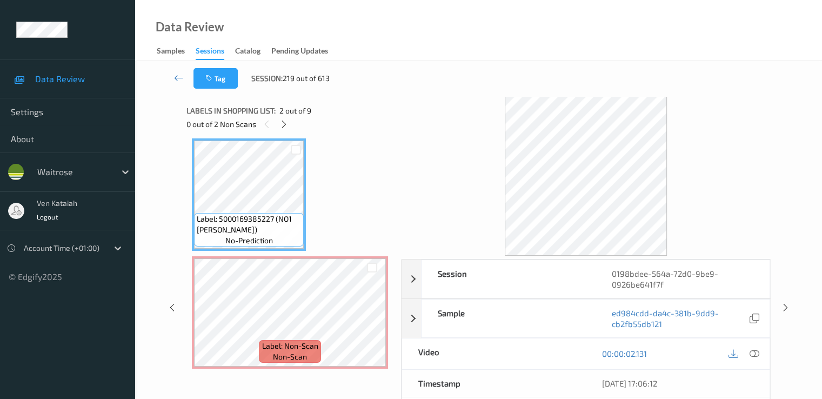
scroll to position [15, 0]
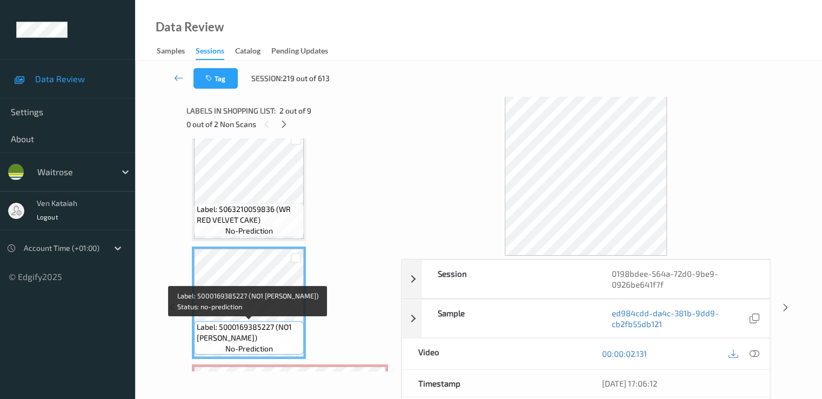
drag, startPoint x: 277, startPoint y: 325, endPoint x: 256, endPoint y: 337, distance: 24.5
click at [256, 337] on span "Label: 5000169385227 (NO1 VICTORIA SPONGE)" at bounding box center [249, 333] width 104 height 22
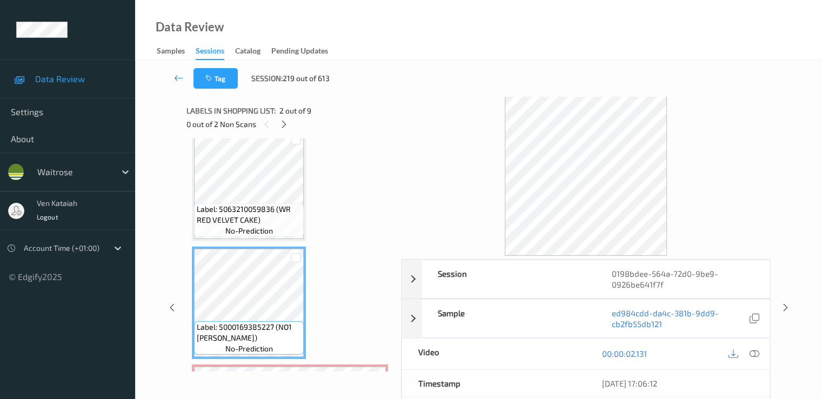
copy span "NO1 VICTORIA SPONGE"
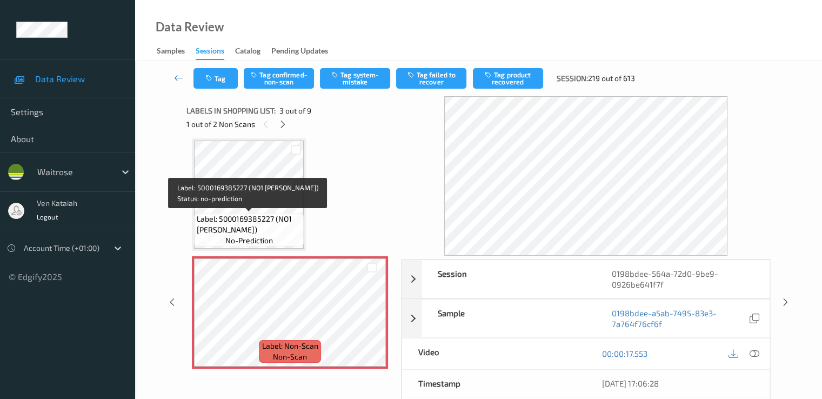
click at [277, 227] on span "Label: 5000169385227 (NO1 VICTORIA SPONGE)" at bounding box center [249, 225] width 104 height 22
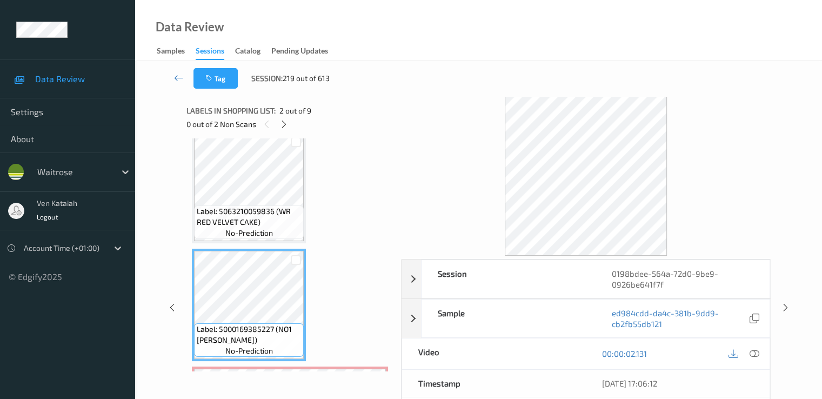
scroll to position [0, 0]
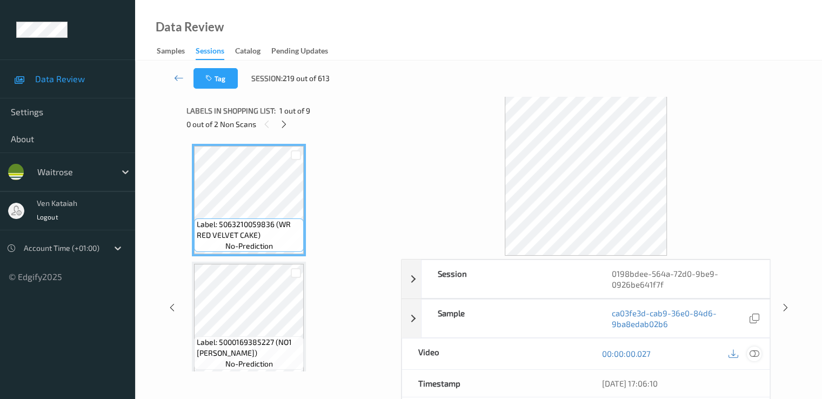
click at [553, 353] on icon at bounding box center [754, 354] width 10 height 10
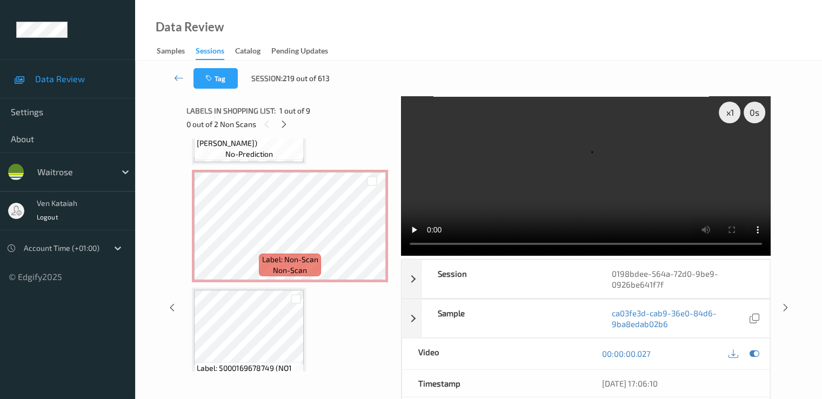
scroll to position [216, 0]
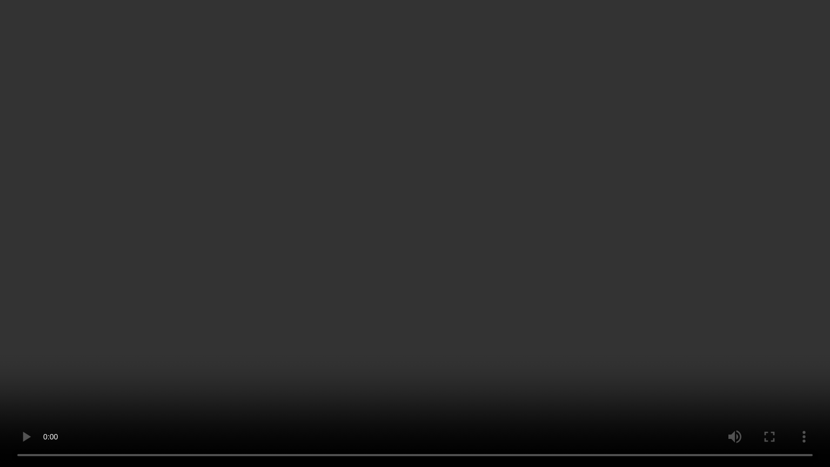
click at [347, 298] on video at bounding box center [415, 233] width 830 height 467
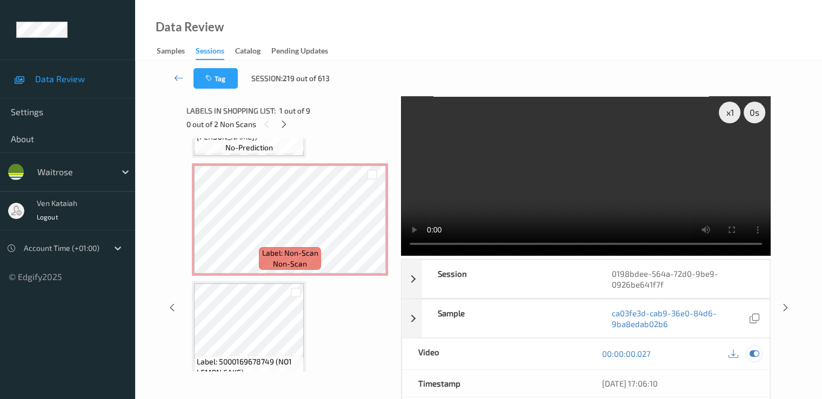
click at [553, 351] on icon at bounding box center [754, 354] width 10 height 10
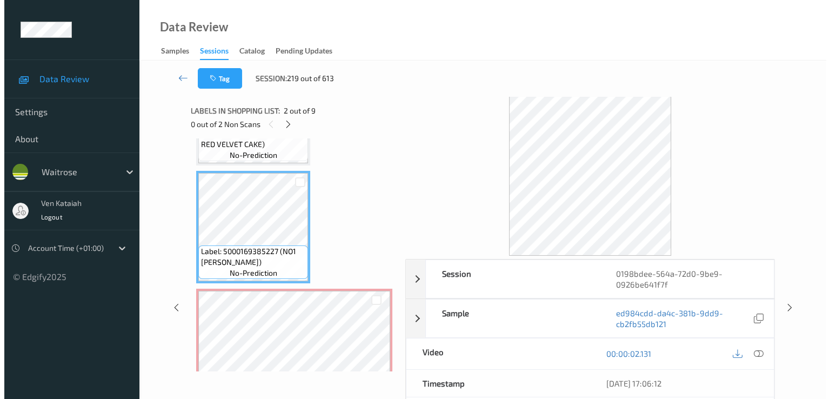
scroll to position [108, 0]
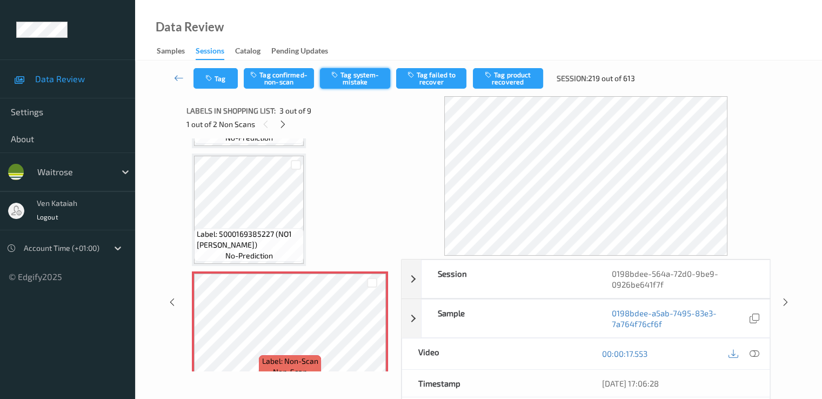
click at [363, 81] on button "Tag system-mistake" at bounding box center [355, 78] width 70 height 21
click at [230, 81] on button "Tag" at bounding box center [216, 78] width 44 height 21
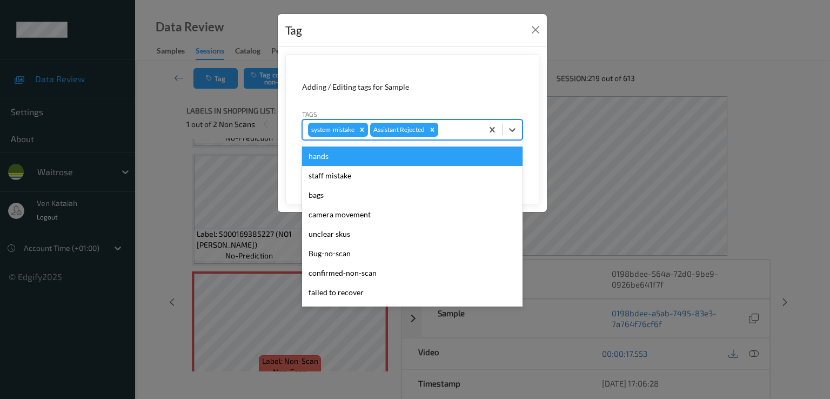
click at [446, 135] on div at bounding box center [459, 129] width 37 height 13
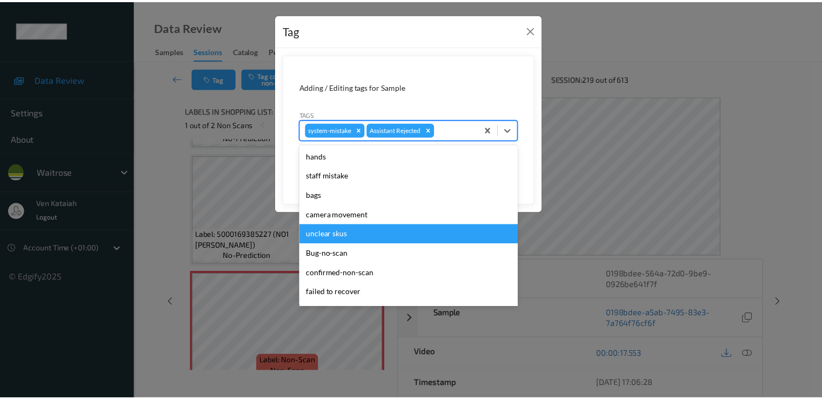
scroll to position [212, 0]
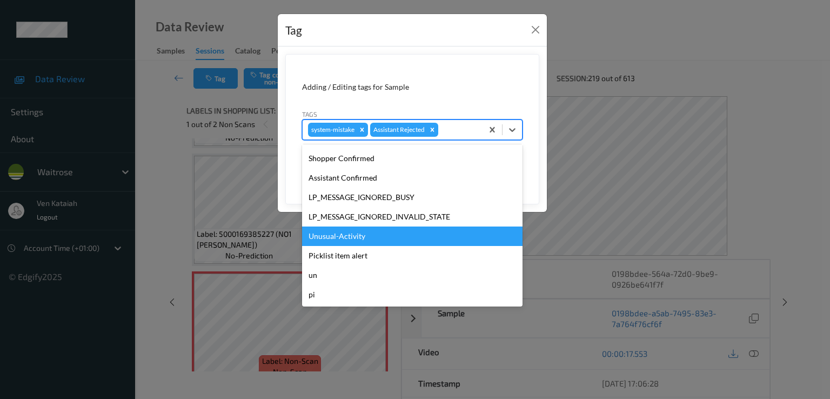
click at [345, 236] on div "Unusual-Activity" at bounding box center [412, 236] width 221 height 19
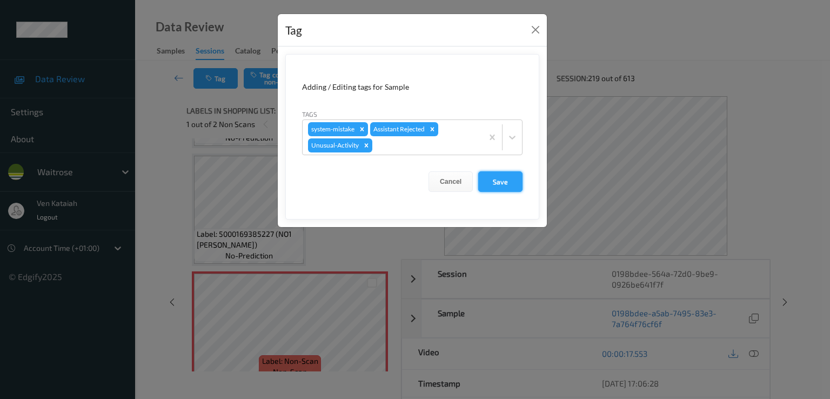
click at [510, 176] on button "Save" at bounding box center [500, 181] width 44 height 21
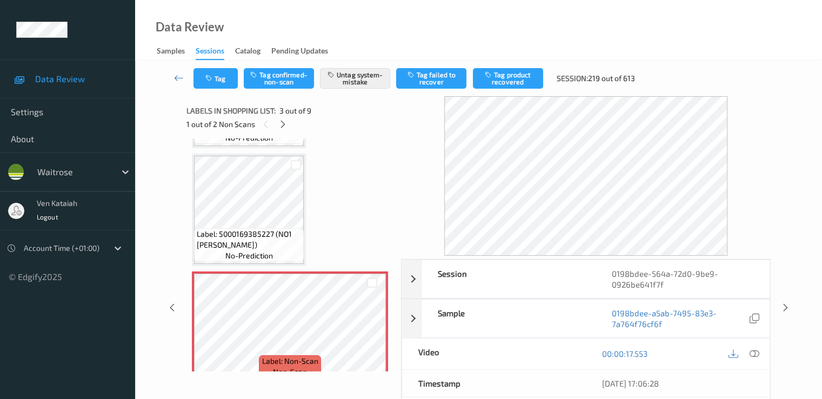
scroll to position [324, 0]
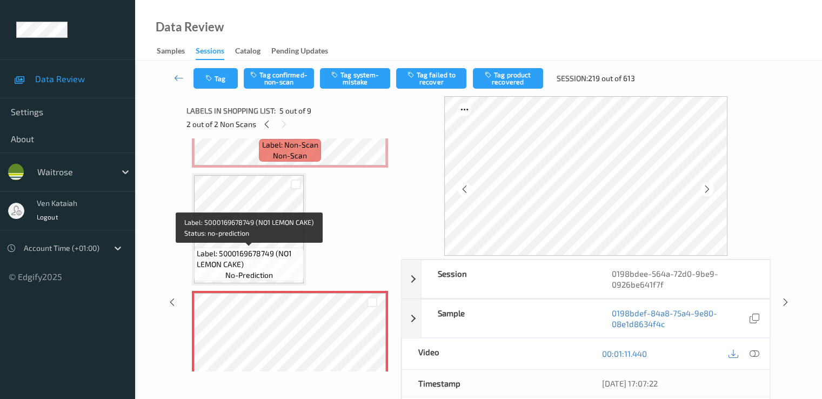
click at [262, 249] on span "Label: 5000169678749 (NO1 LEMON CAKE)" at bounding box center [249, 259] width 104 height 22
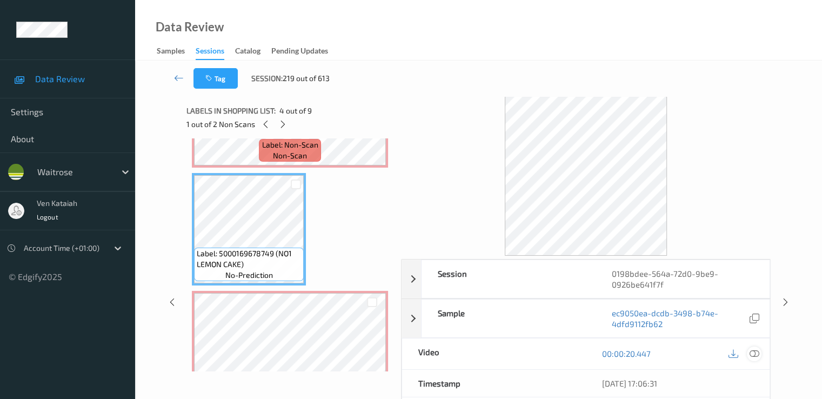
click at [553, 356] on icon at bounding box center [754, 354] width 10 height 10
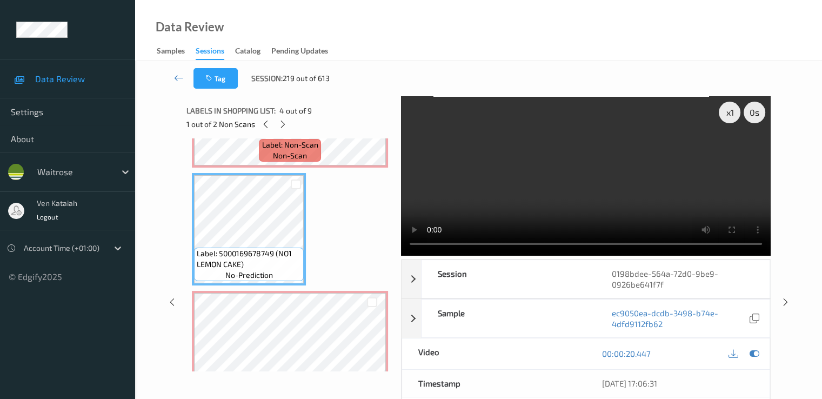
click at [553, 208] on video at bounding box center [586, 175] width 370 height 159
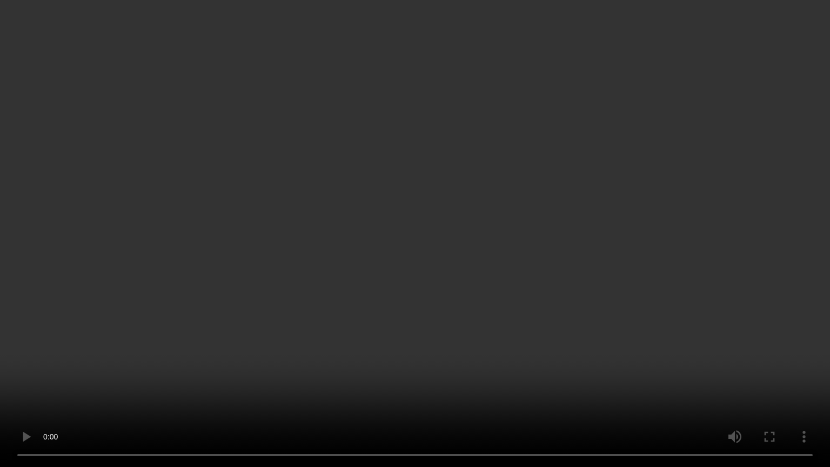
click at [441, 370] on video at bounding box center [415, 233] width 830 height 467
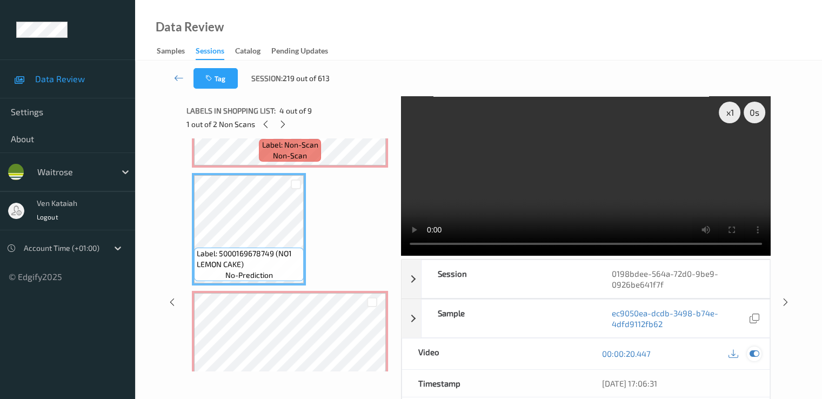
click at [553, 357] on icon at bounding box center [754, 354] width 10 height 10
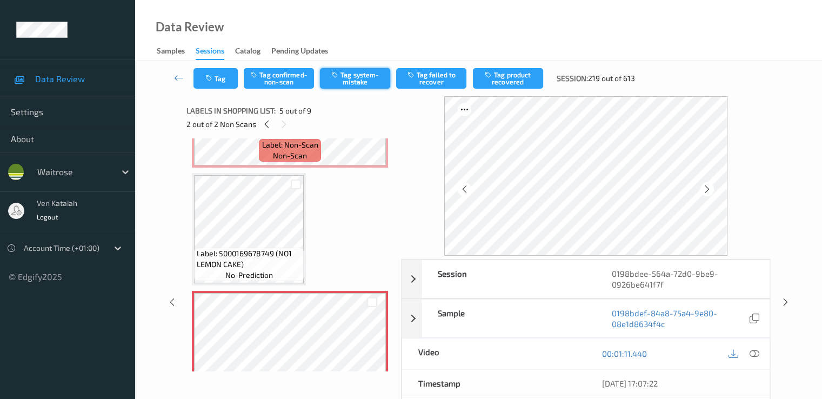
click at [344, 75] on button "Tag system-mistake" at bounding box center [355, 78] width 70 height 21
click at [362, 76] on button "Tag system-mistake" at bounding box center [355, 78] width 70 height 21
click at [227, 94] on div "Tag Tag confirmed-non-scan Untag system-mistake Tag failed to recover Tag produ…" at bounding box center [478, 79] width 643 height 36
click at [224, 84] on button "Tag" at bounding box center [216, 78] width 44 height 21
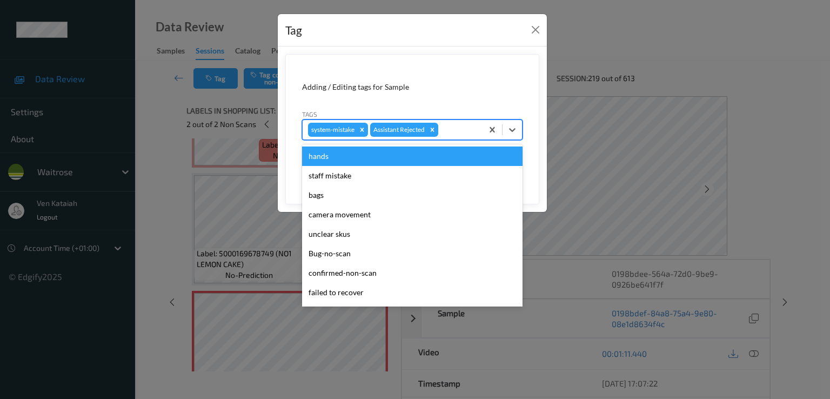
click at [460, 130] on div at bounding box center [459, 129] width 37 height 13
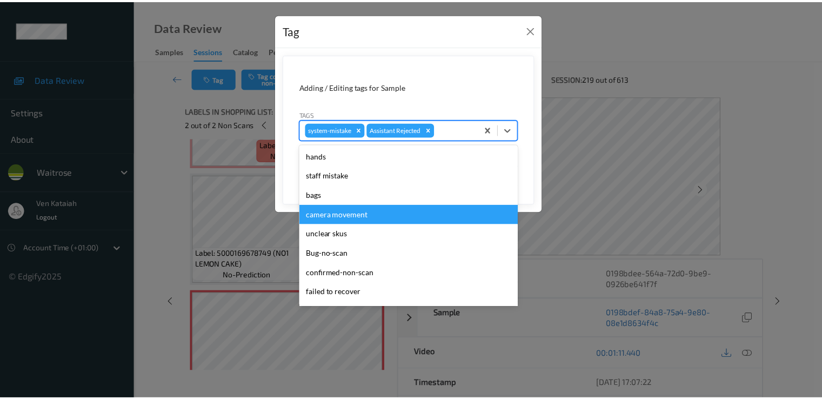
scroll to position [212, 0]
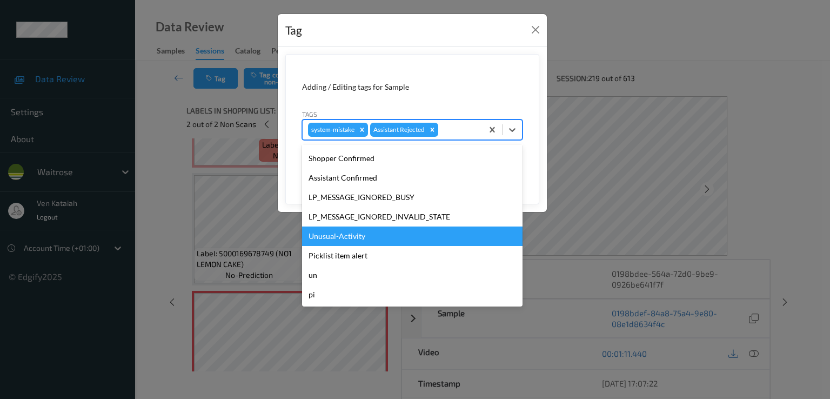
click at [362, 243] on div "Unusual-Activity" at bounding box center [412, 236] width 221 height 19
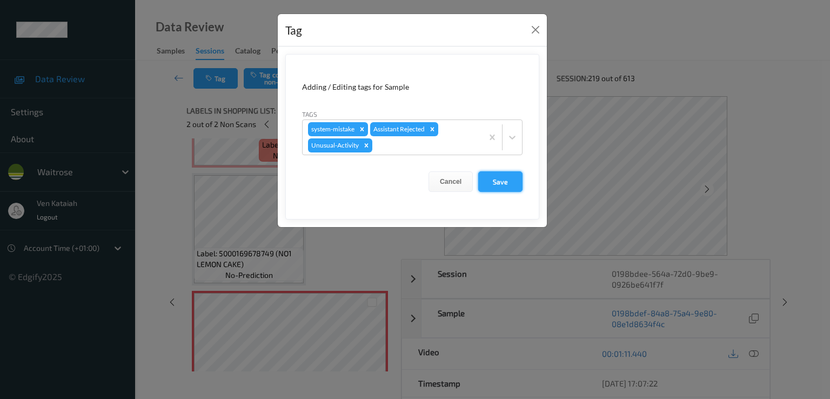
click at [488, 182] on button "Save" at bounding box center [500, 181] width 44 height 21
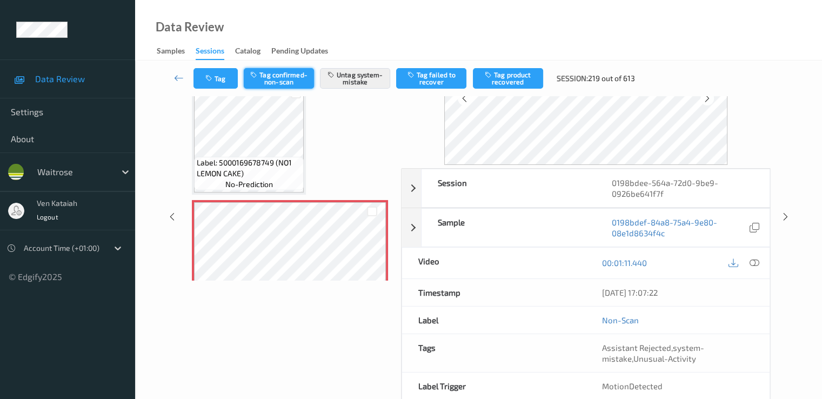
scroll to position [108, 0]
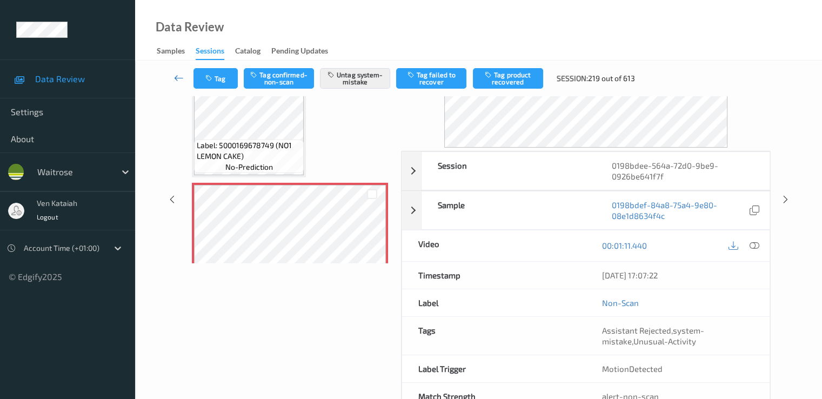
click at [182, 75] on icon at bounding box center [179, 77] width 10 height 11
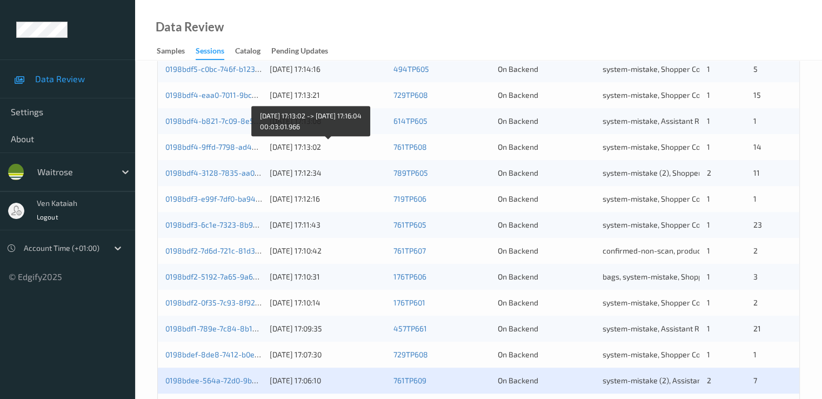
scroll to position [500, 0]
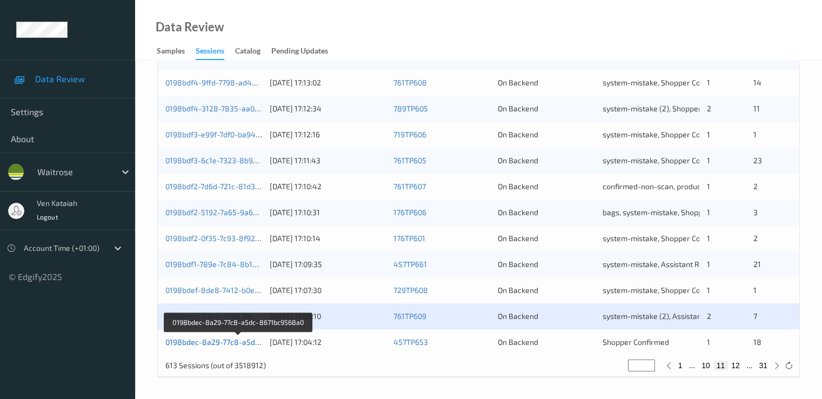
click at [201, 342] on link "0198bdec-8a29-77c8-a5dc-8671bc9568a0" at bounding box center [239, 341] width 148 height 9
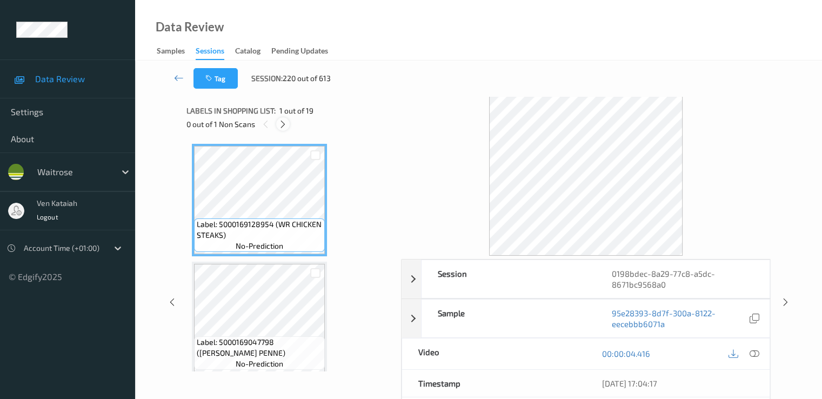
click at [285, 122] on icon at bounding box center [282, 124] width 9 height 10
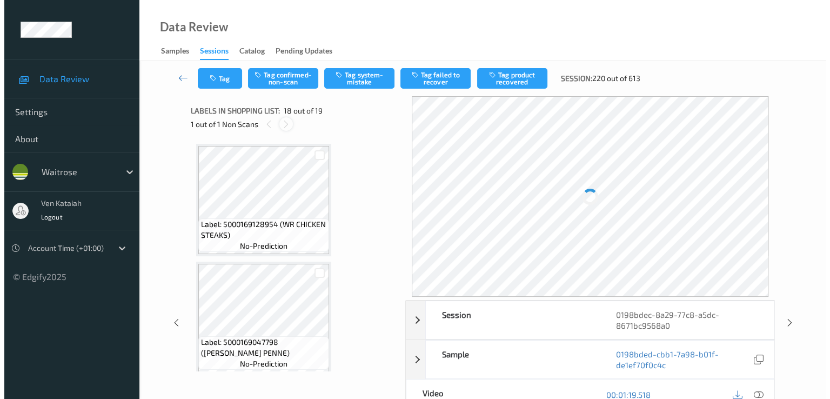
scroll to position [1891, 0]
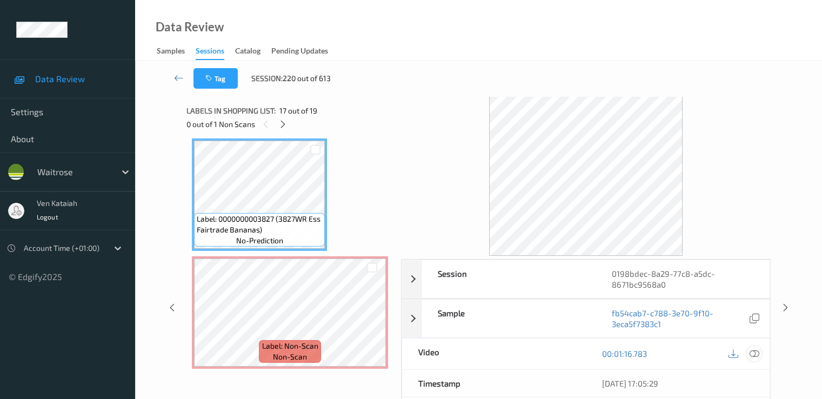
click at [553, 351] on icon at bounding box center [754, 354] width 10 height 10
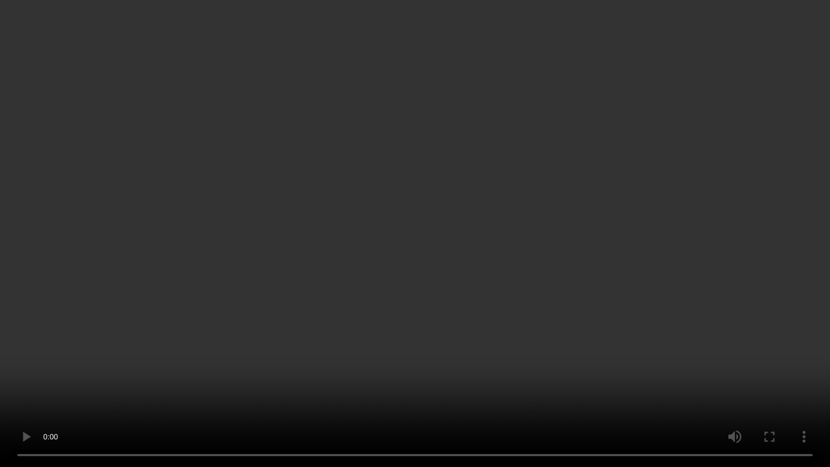
click at [470, 297] on video at bounding box center [415, 233] width 830 height 467
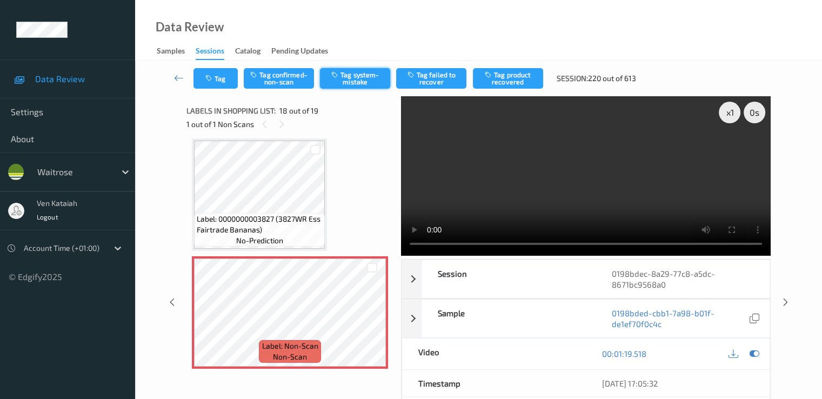
click at [346, 69] on button "Tag system-mistake" at bounding box center [355, 78] width 70 height 21
click at [219, 76] on button "Tag" at bounding box center [216, 78] width 44 height 21
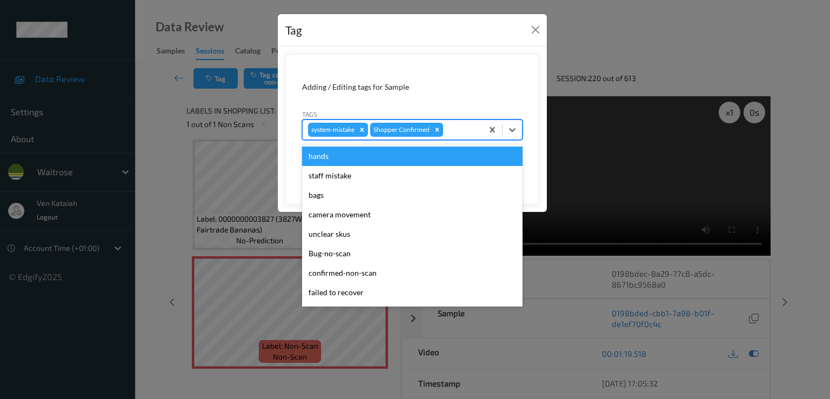
click at [464, 124] on div at bounding box center [461, 129] width 32 height 13
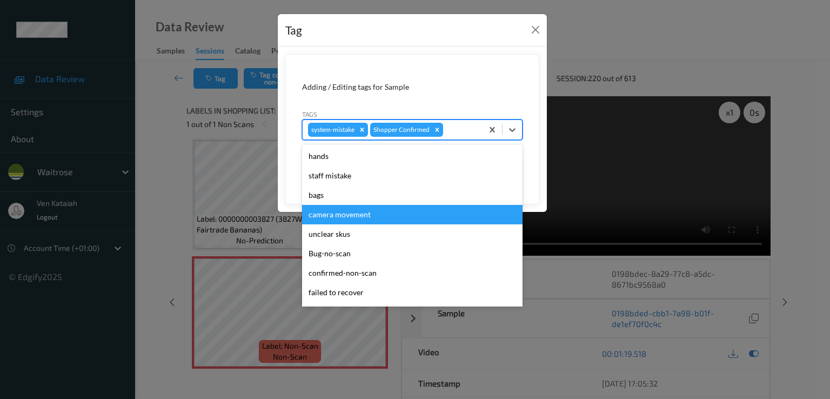
scroll to position [212, 0]
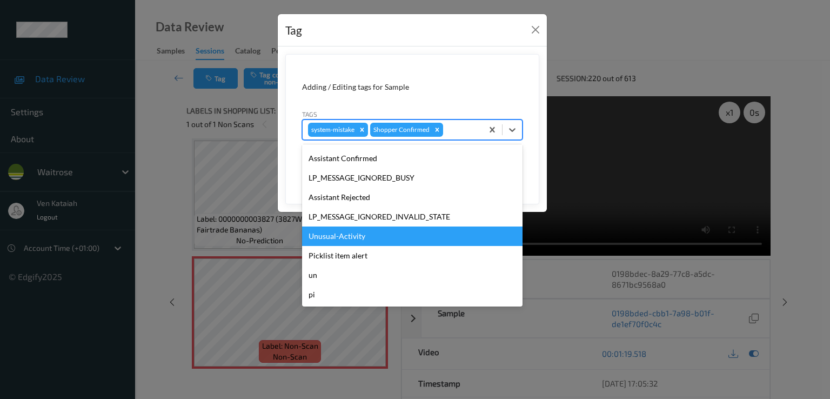
click at [355, 234] on div "Unusual-Activity" at bounding box center [412, 236] width 221 height 19
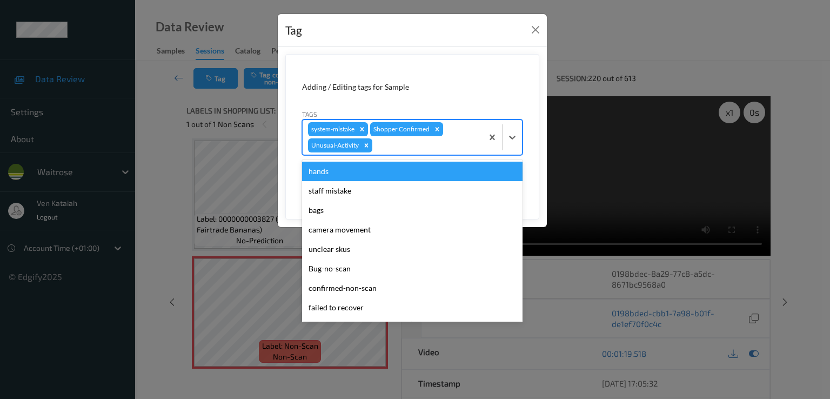
click at [438, 148] on div at bounding box center [426, 145] width 103 height 13
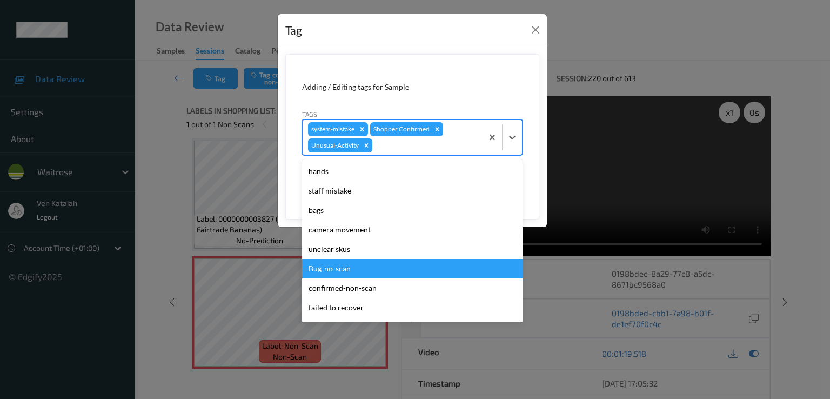
scroll to position [192, 0]
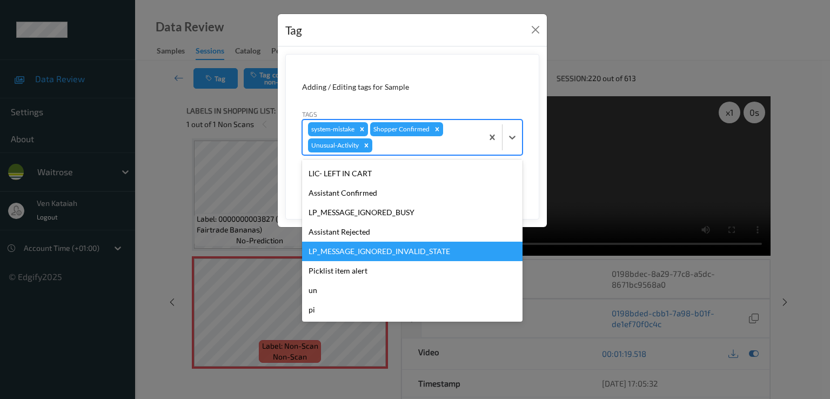
click at [333, 259] on div "LP_MESSAGE_IGNORED_INVALID_STATE" at bounding box center [412, 251] width 221 height 19
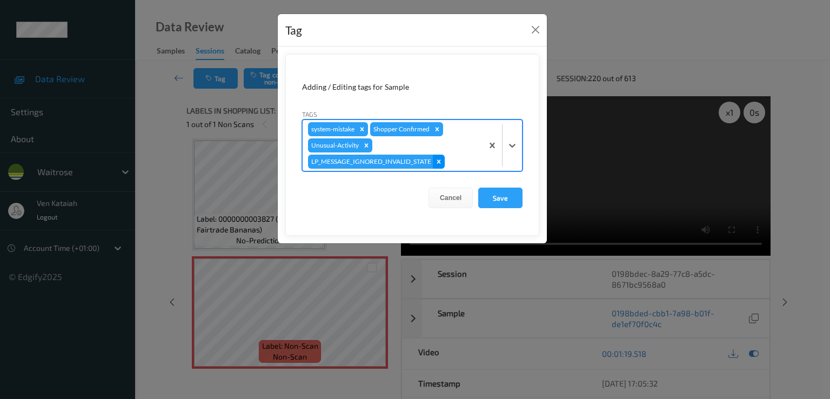
click at [439, 159] on icon "Remove LP_MESSAGE_IGNORED_INVALID_STATE" at bounding box center [439, 161] width 4 height 4
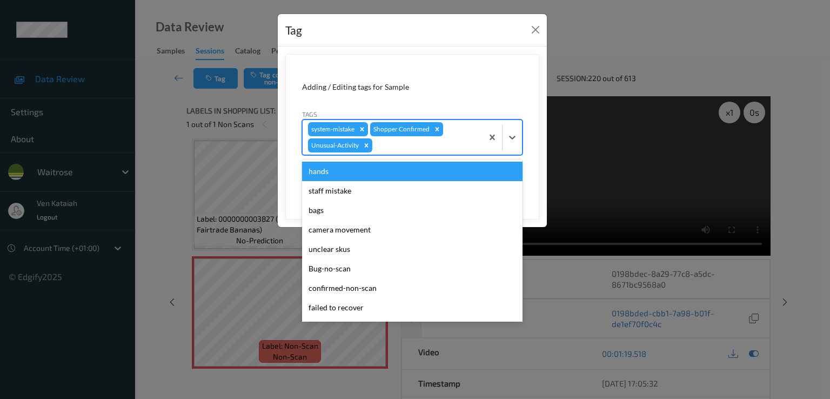
click at [430, 147] on div at bounding box center [426, 145] width 103 height 13
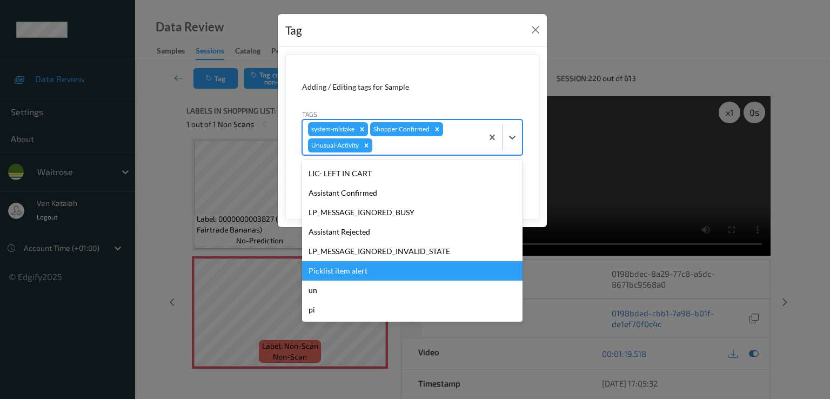
click at [345, 261] on div "Picklist item alert" at bounding box center [412, 270] width 221 height 19
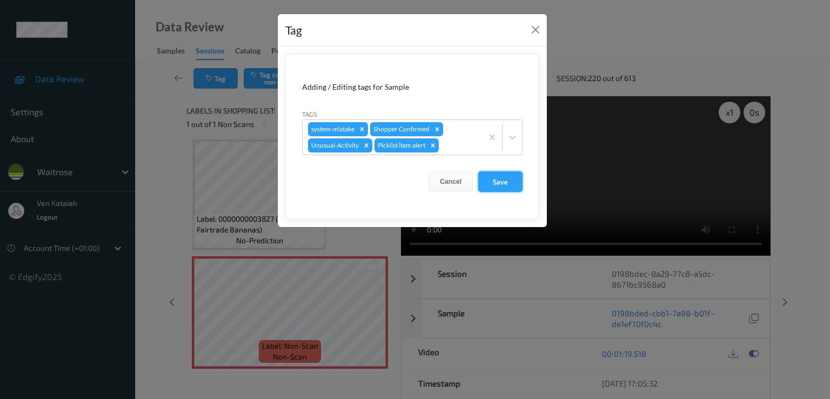
click at [513, 181] on button "Save" at bounding box center [500, 181] width 44 height 21
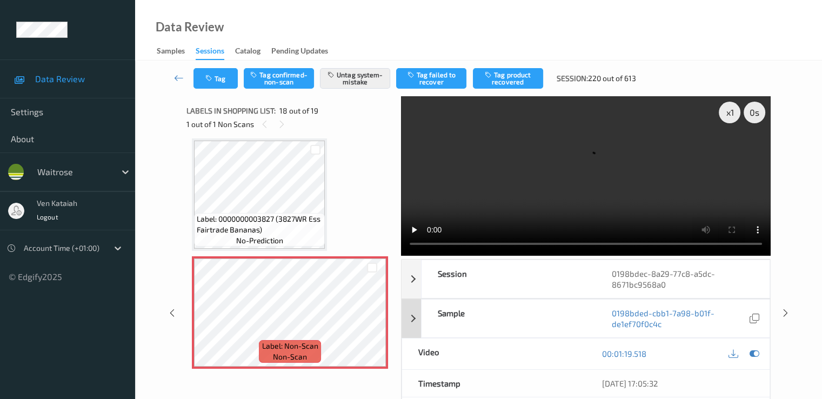
scroll to position [73, 0]
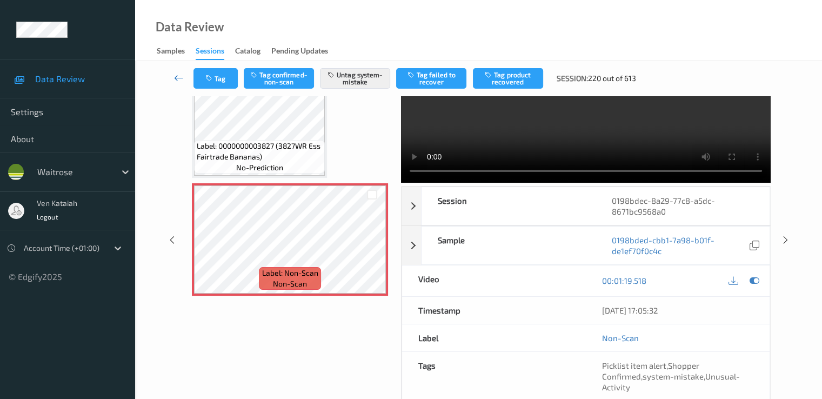
click at [184, 78] on link at bounding box center [179, 78] width 29 height 21
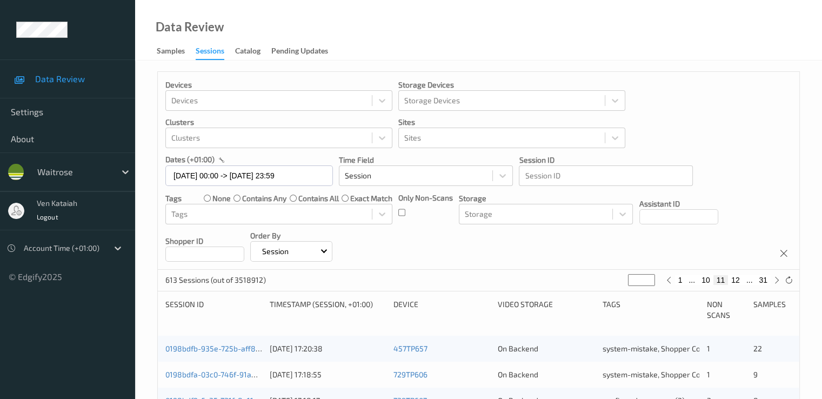
drag, startPoint x: 639, startPoint y: 279, endPoint x: 621, endPoint y: 287, distance: 19.6
click at [553, 287] on div "613 Sessions (out of 3518912) ** 1 ... 10 11 12 ... 31" at bounding box center [479, 281] width 642 height 22
type input "*"
type input "**"
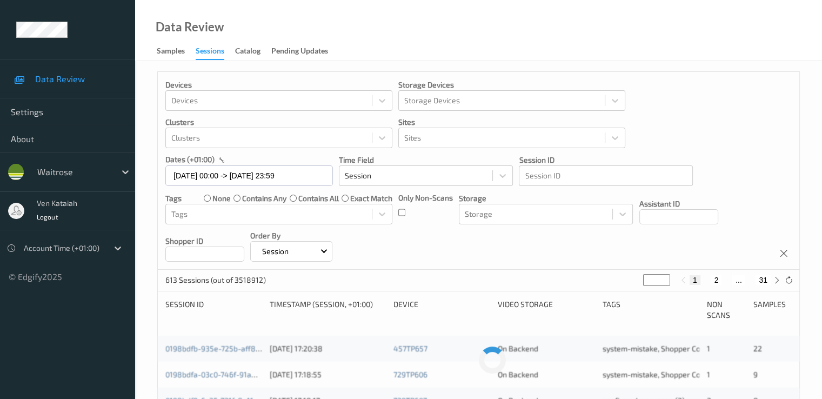
type input "**"
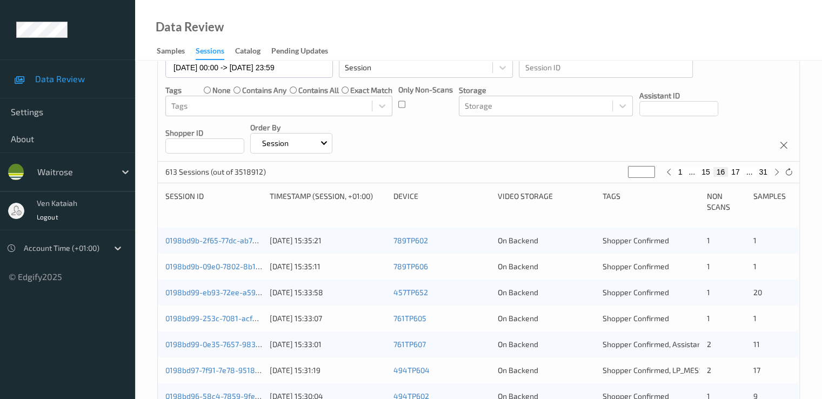
scroll to position [216, 0]
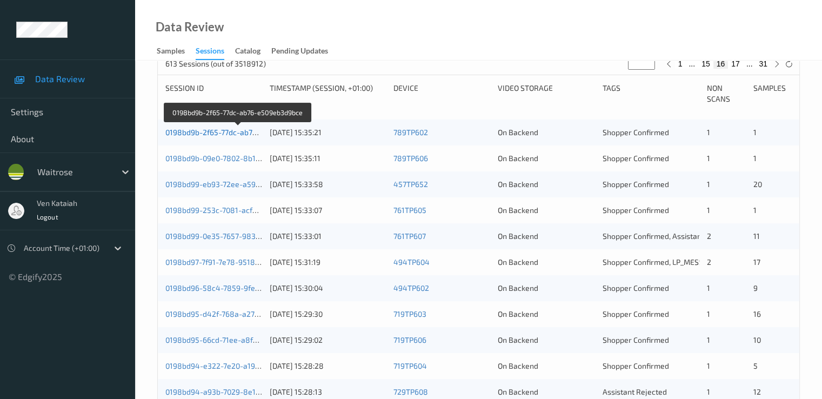
type input "**"
click at [212, 132] on link "0198bd9b-2f65-77dc-ab76-e509eb3d9bce" at bounding box center [238, 132] width 146 height 9
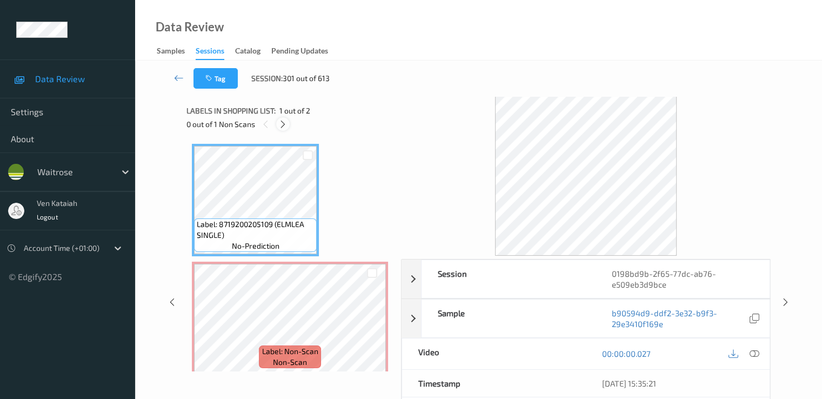
click at [285, 120] on icon at bounding box center [282, 124] width 9 height 10
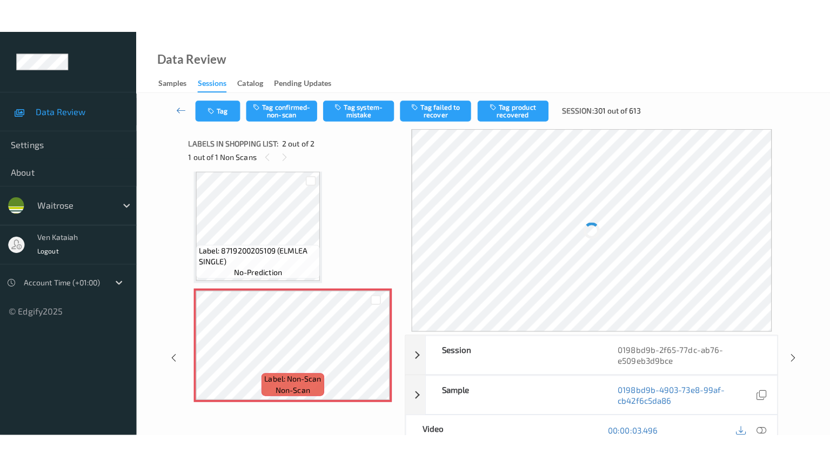
scroll to position [8, 0]
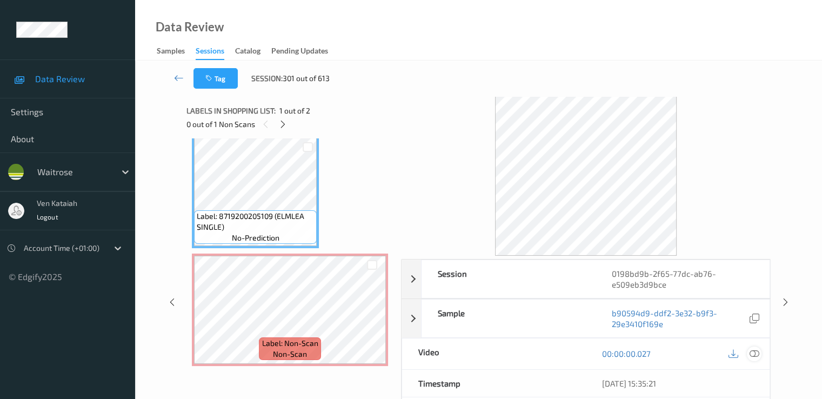
click at [553, 351] on icon at bounding box center [754, 354] width 10 height 10
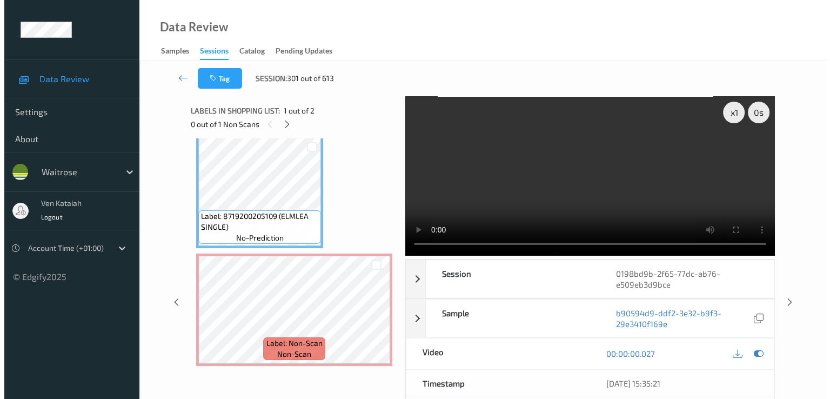
scroll to position [0, 0]
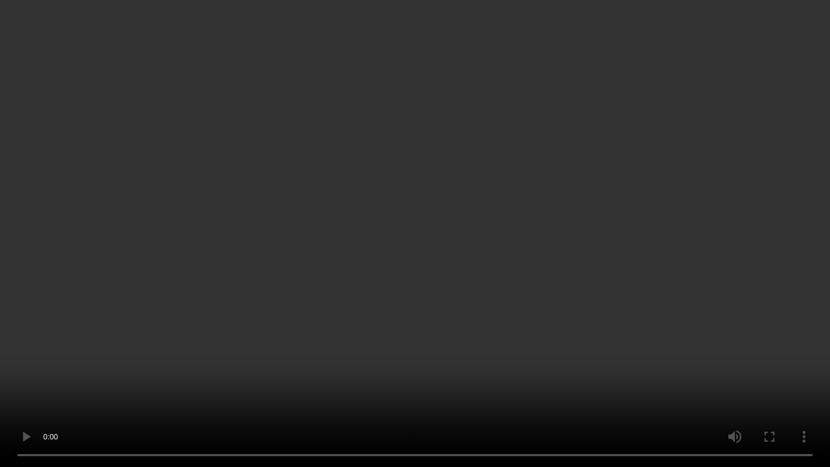
click at [553, 262] on video at bounding box center [415, 233] width 830 height 467
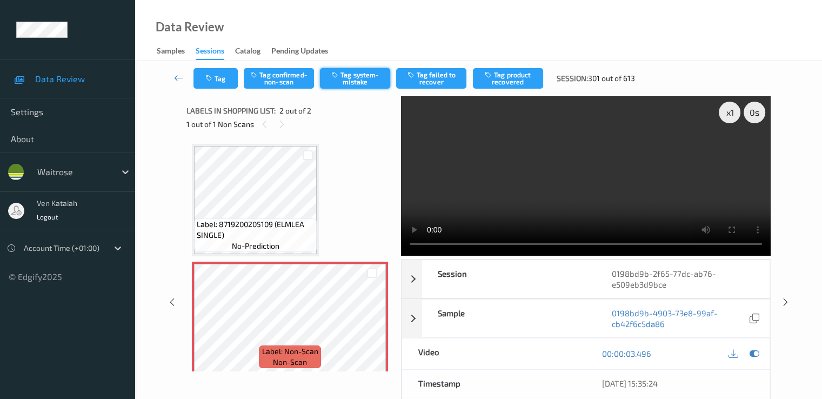
click at [355, 83] on button "Tag system-mistake" at bounding box center [355, 78] width 70 height 21
click at [216, 78] on button "Tag" at bounding box center [216, 78] width 44 height 21
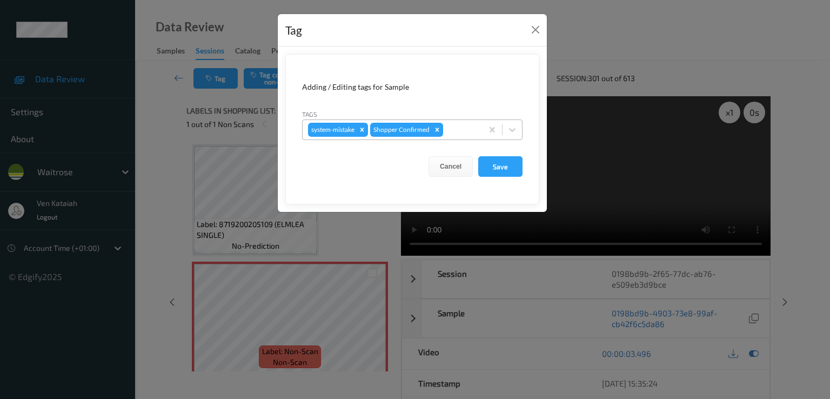
click at [467, 134] on div at bounding box center [461, 129] width 32 height 13
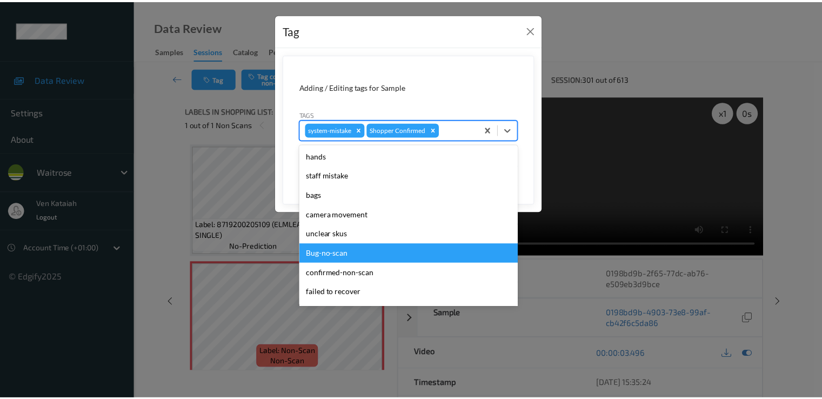
scroll to position [212, 0]
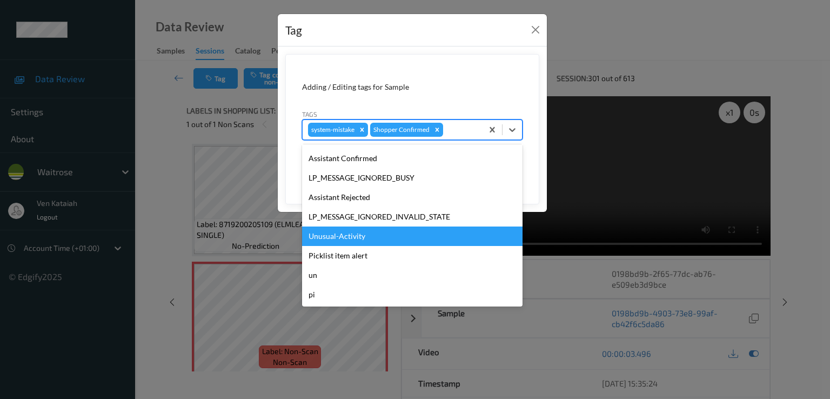
click at [357, 234] on div "Unusual-Activity" at bounding box center [412, 236] width 221 height 19
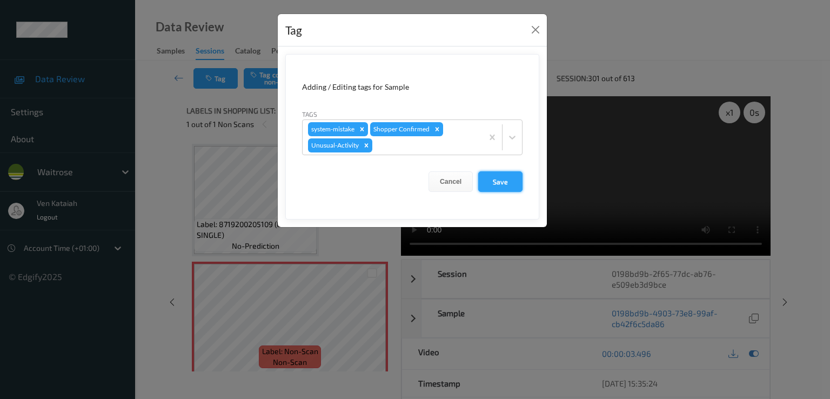
click at [495, 181] on button "Save" at bounding box center [500, 181] width 44 height 21
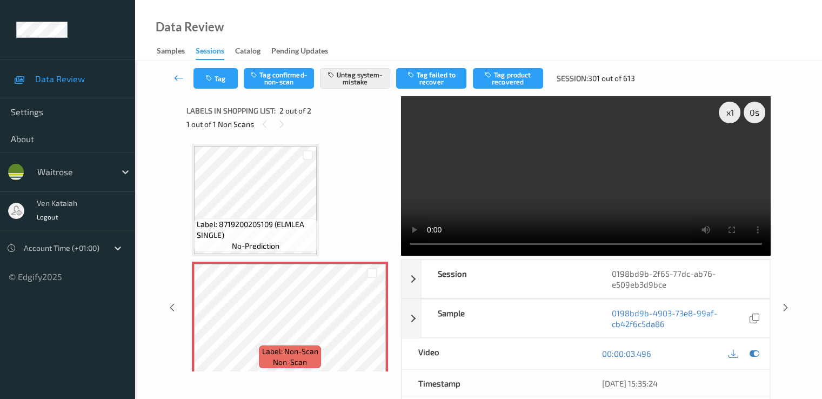
click at [177, 78] on icon at bounding box center [179, 77] width 10 height 11
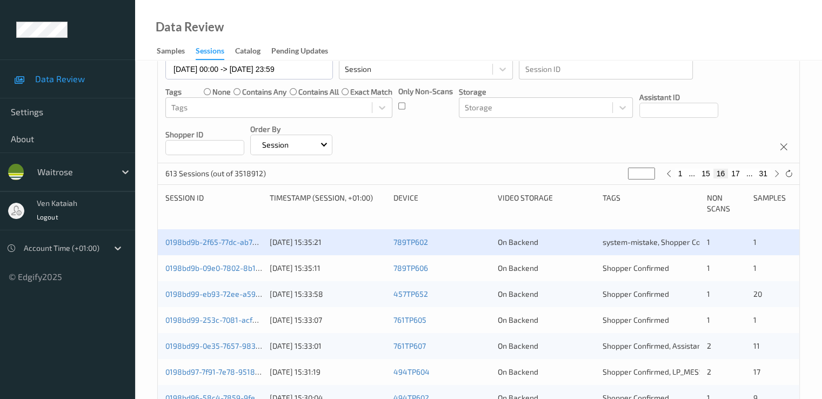
scroll to position [108, 0]
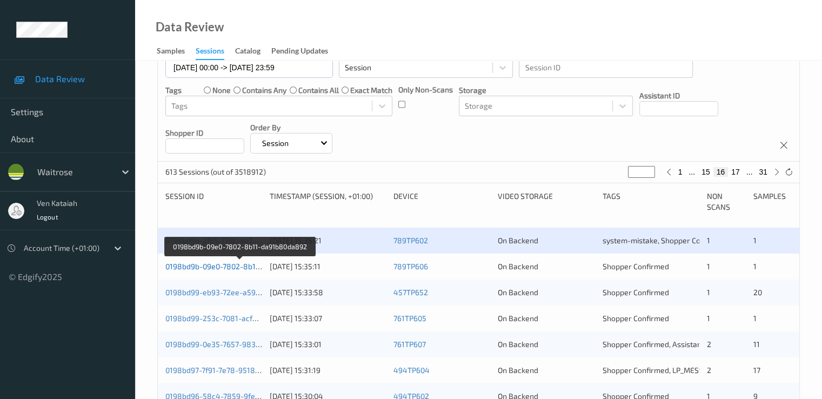
click at [217, 269] on link "0198bd9b-09e0-7802-8b11-da91b80da892" at bounding box center [239, 266] width 149 height 9
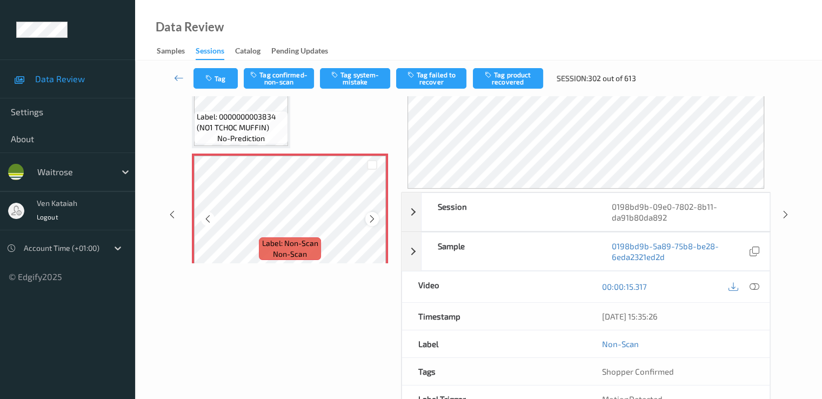
click at [368, 217] on icon at bounding box center [372, 219] width 9 height 10
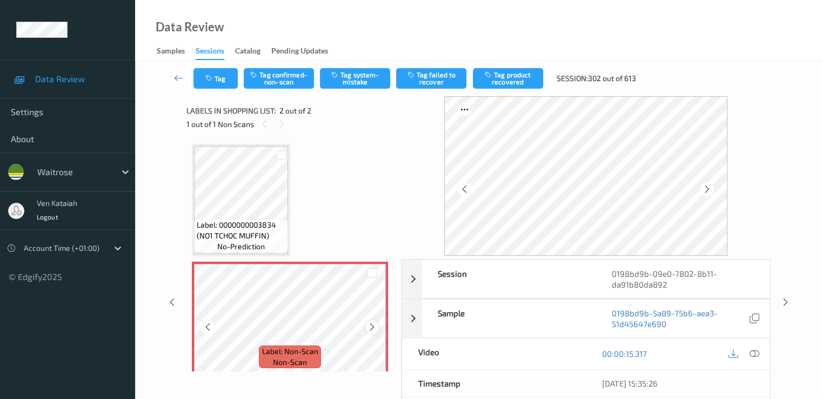
click at [371, 326] on icon at bounding box center [372, 327] width 9 height 10
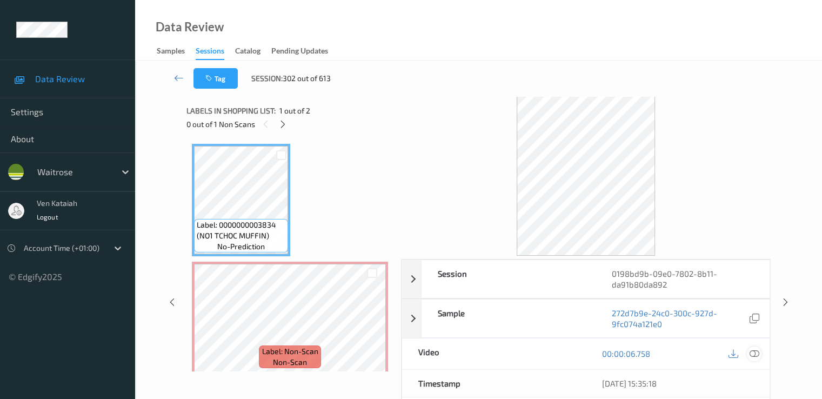
click at [553, 352] on icon at bounding box center [754, 354] width 10 height 10
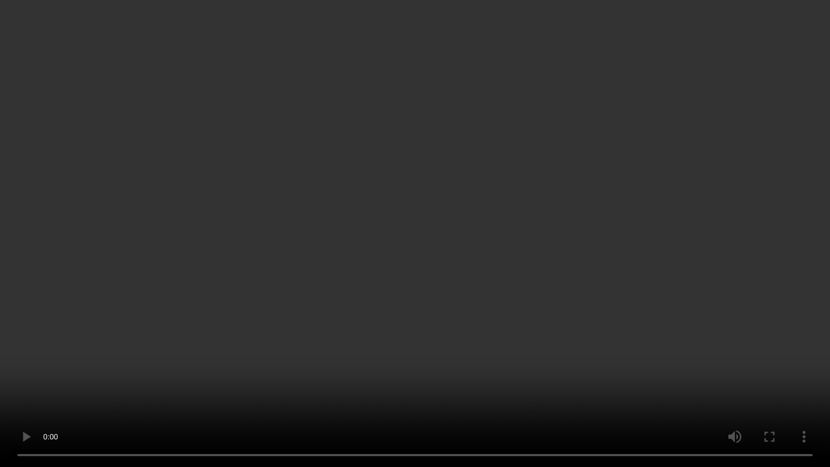
click at [553, 230] on video at bounding box center [415, 233] width 830 height 467
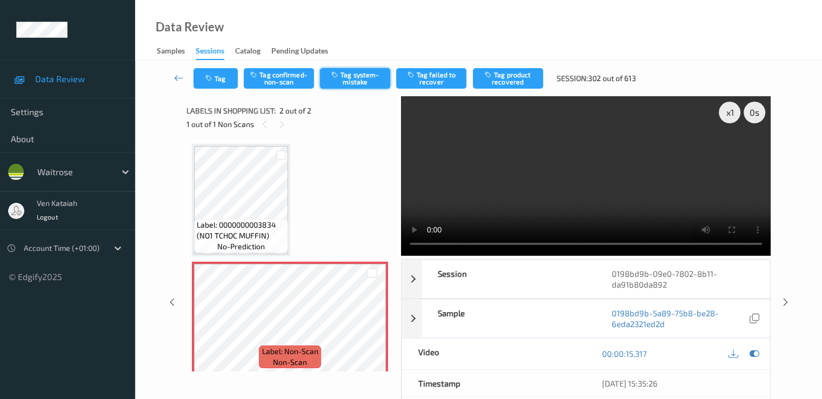
click at [339, 71] on icon "button" at bounding box center [335, 75] width 9 height 8
click at [231, 85] on button "Tag" at bounding box center [216, 78] width 44 height 21
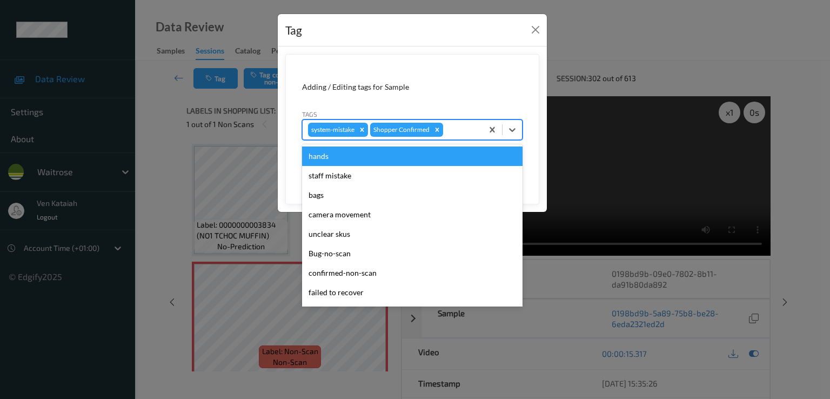
click at [467, 129] on div at bounding box center [461, 129] width 32 height 13
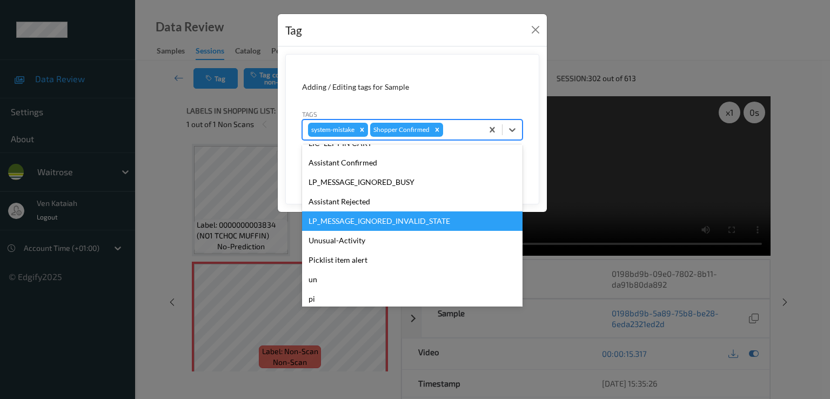
scroll to position [212, 0]
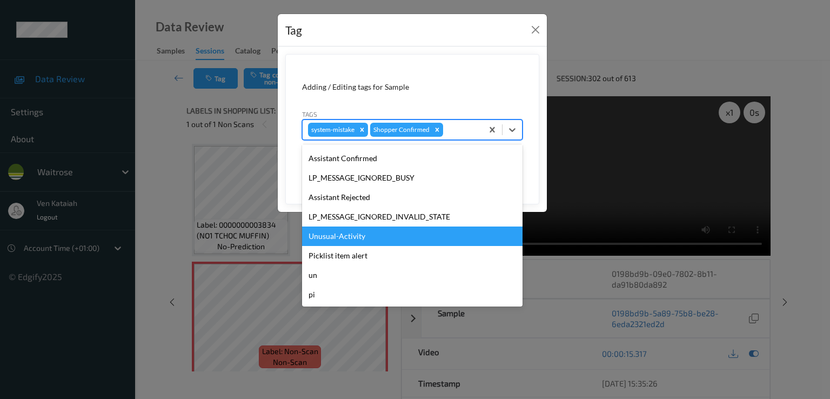
click at [357, 232] on div "Unusual-Activity" at bounding box center [412, 236] width 221 height 19
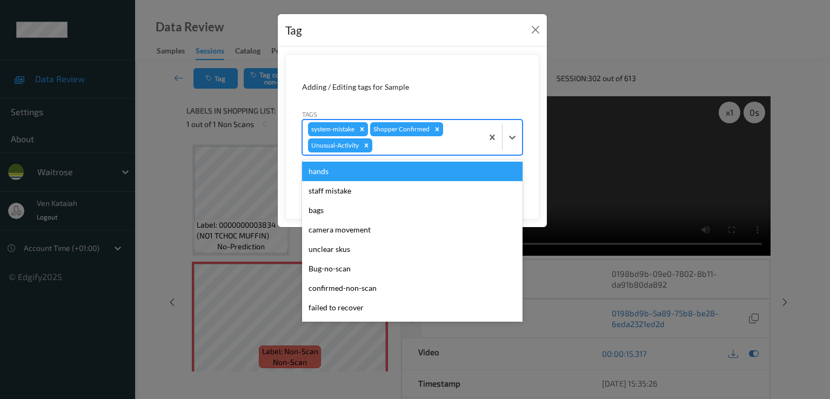
click at [437, 144] on div at bounding box center [426, 145] width 103 height 13
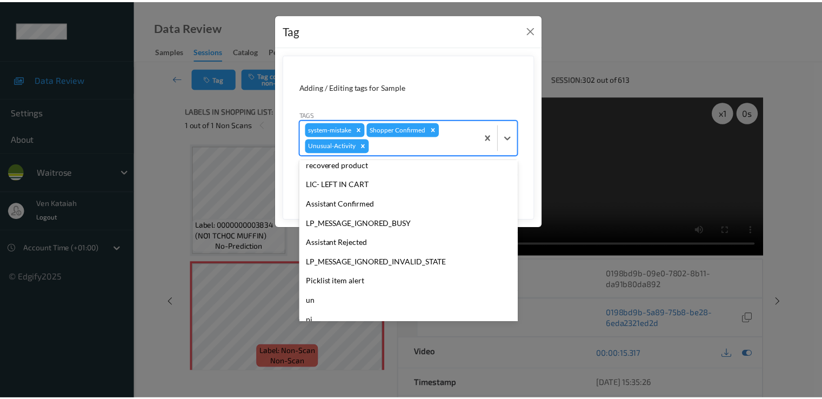
scroll to position [192, 0]
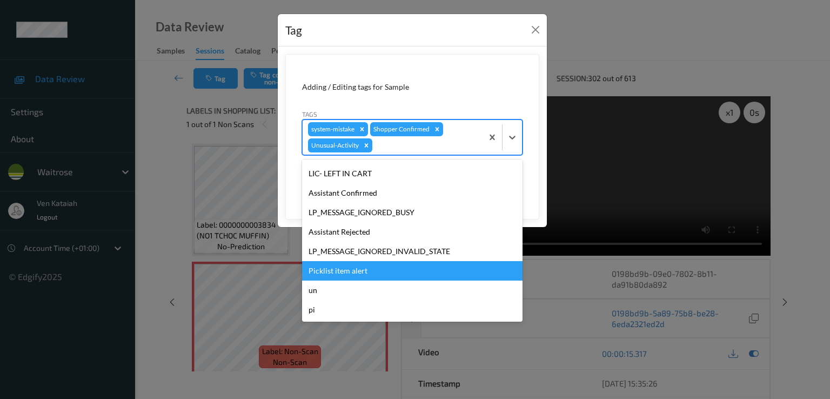
click at [345, 261] on div "Picklist item alert" at bounding box center [412, 270] width 221 height 19
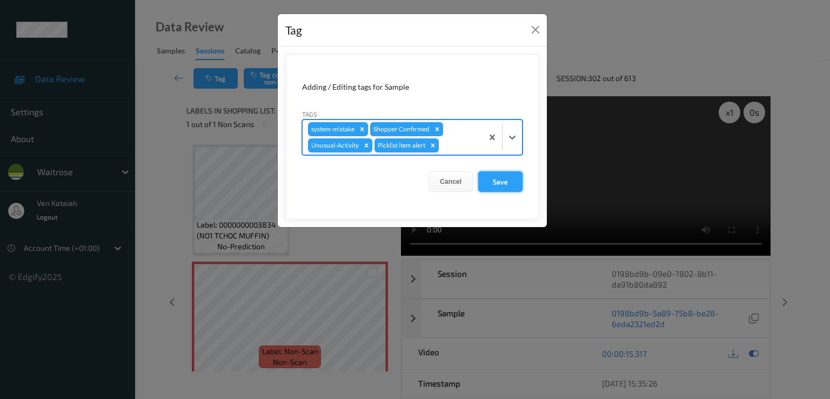
click at [505, 182] on button "Save" at bounding box center [500, 181] width 44 height 21
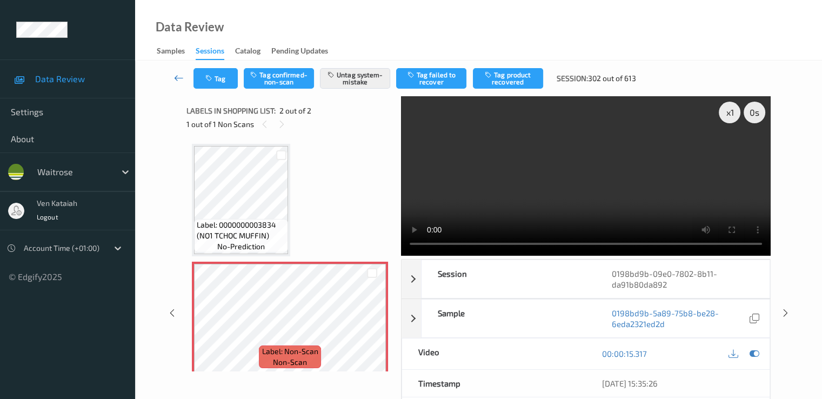
click at [175, 74] on icon at bounding box center [179, 77] width 10 height 11
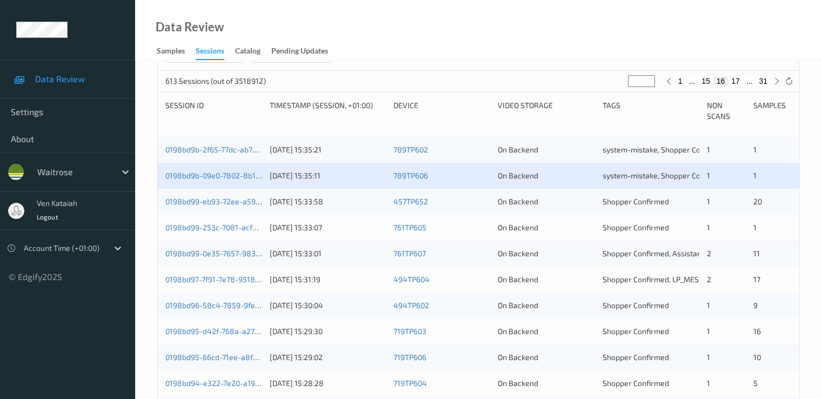
scroll to position [216, 0]
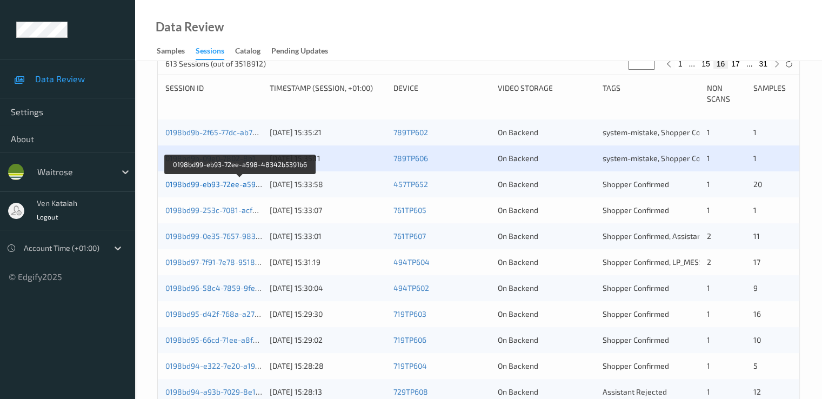
click at [238, 185] on link "0198bd99-eb93-72ee-a598-48342b5391b6" at bounding box center [240, 183] width 151 height 9
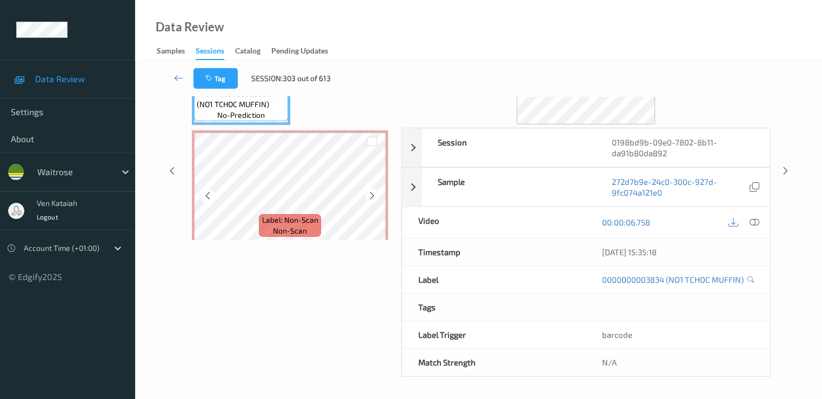
scroll to position [32, 0]
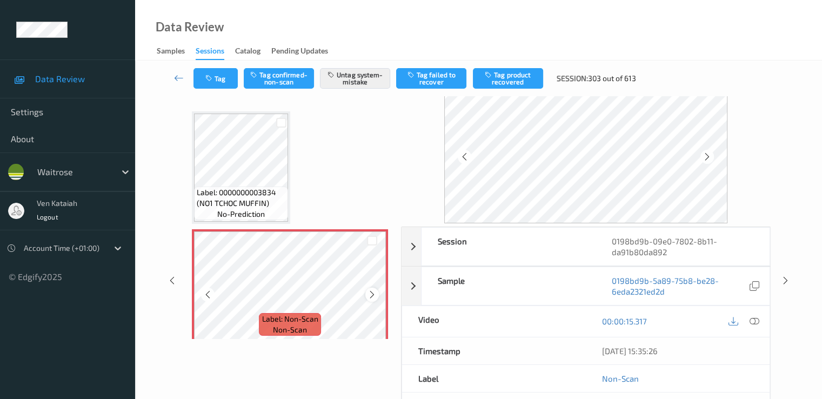
click at [375, 295] on icon at bounding box center [372, 295] width 9 height 10
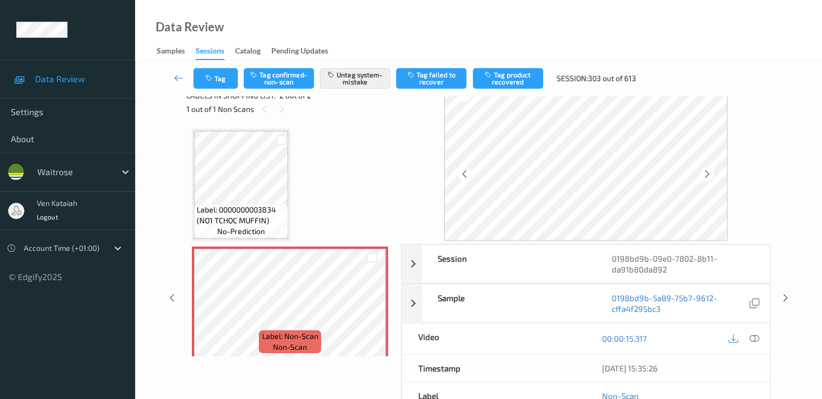
scroll to position [0, 0]
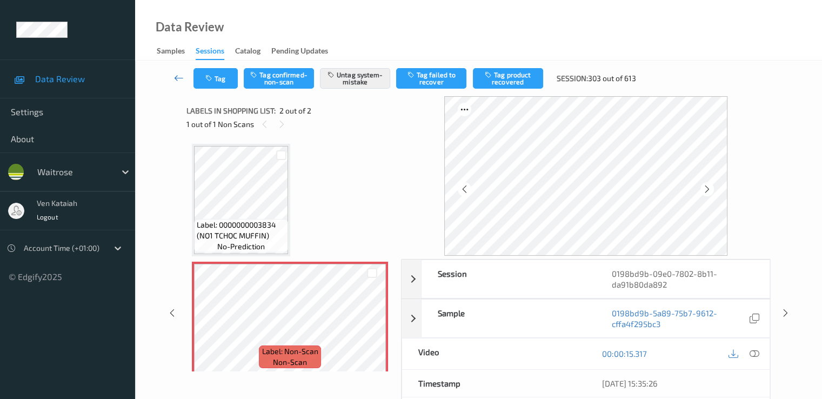
click at [175, 77] on icon at bounding box center [179, 77] width 10 height 11
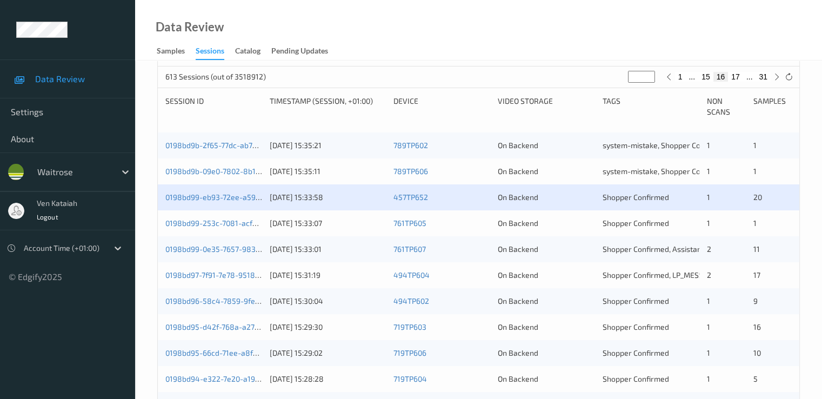
scroll to position [216, 0]
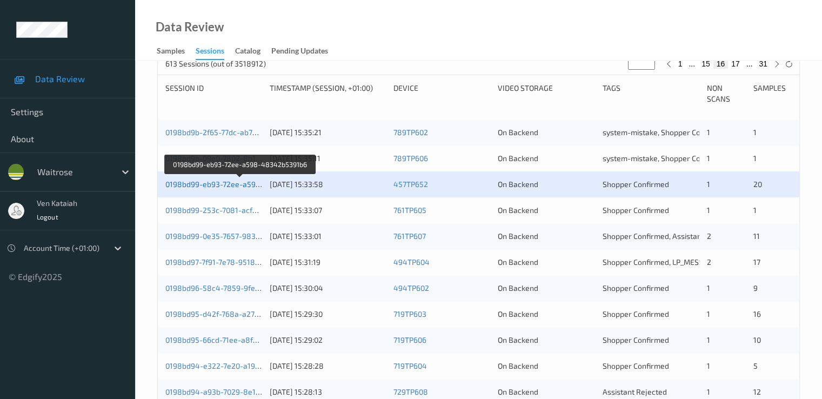
click at [229, 186] on link "0198bd99-eb93-72ee-a598-48342b5391b6" at bounding box center [240, 183] width 151 height 9
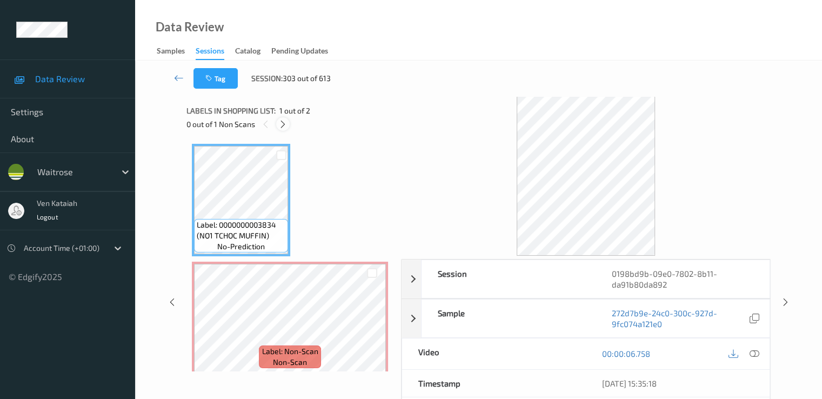
click at [285, 126] on icon at bounding box center [282, 124] width 9 height 10
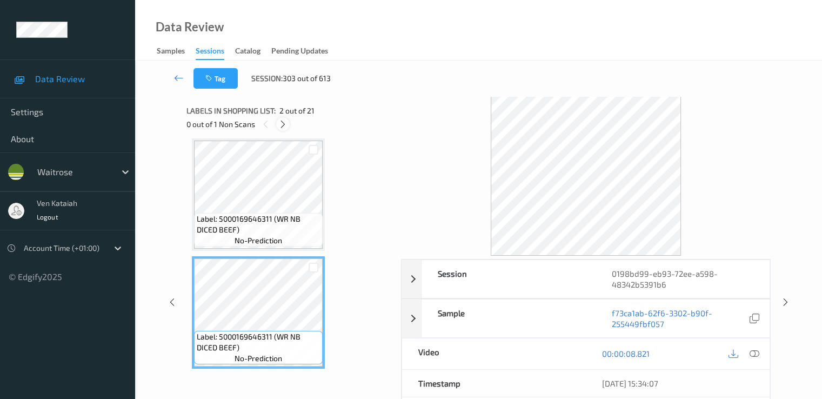
click at [281, 122] on icon at bounding box center [282, 124] width 9 height 10
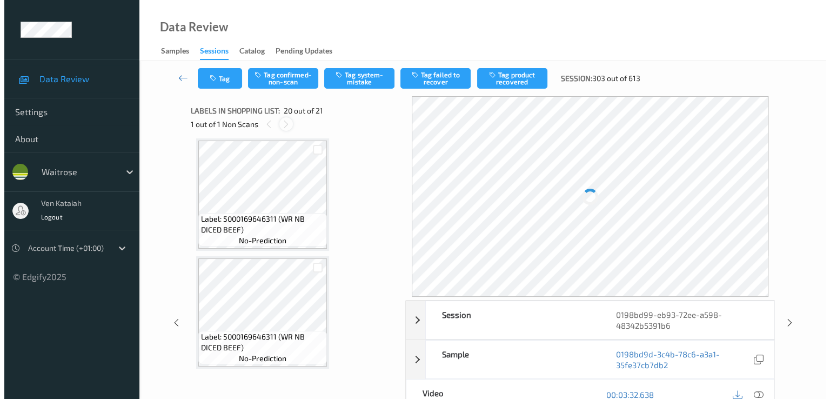
scroll to position [2127, 0]
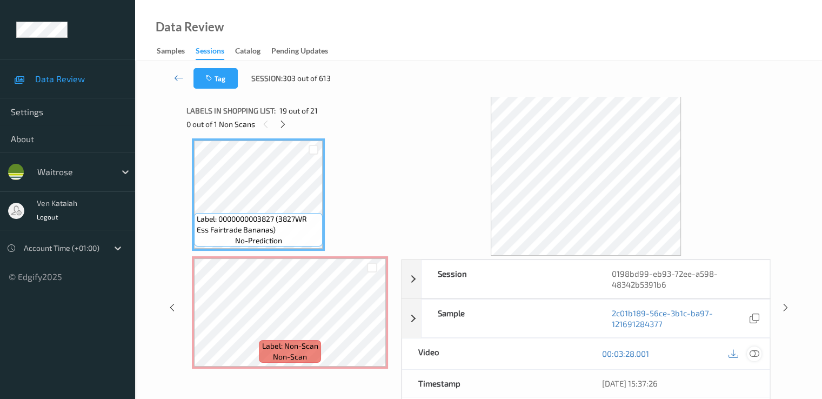
click at [553, 356] on icon at bounding box center [754, 354] width 10 height 10
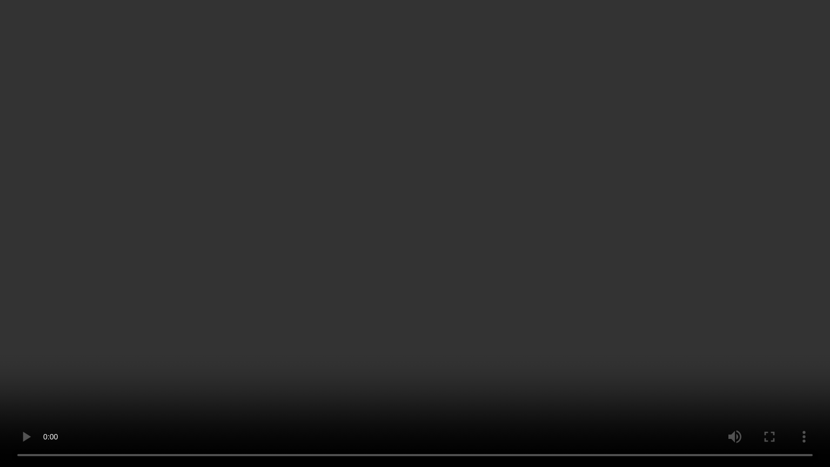
click at [522, 271] on video at bounding box center [415, 233] width 830 height 467
click at [553, 331] on video at bounding box center [415, 233] width 830 height 467
click at [504, 349] on video at bounding box center [415, 233] width 830 height 467
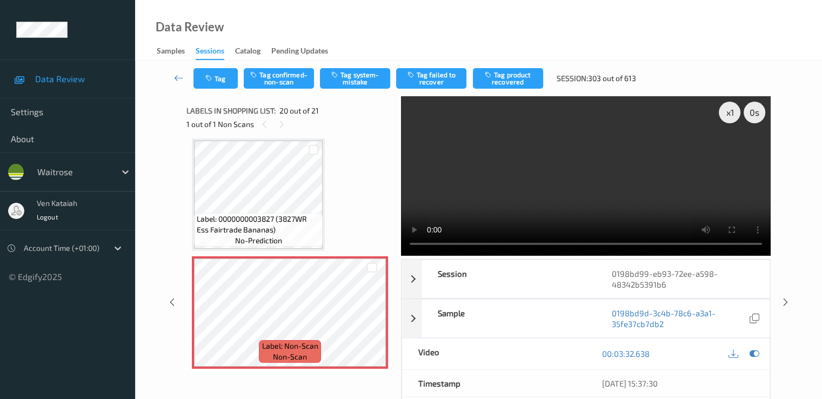
click at [363, 90] on div "Tag Tag confirmed-non-scan Tag system-mistake Tag failed to recover Tag product…" at bounding box center [478, 79] width 643 height 36
click at [363, 81] on button "Tag system-mistake" at bounding box center [355, 78] width 70 height 21
click at [553, 338] on div "00:03:32.638" at bounding box center [678, 353] width 184 height 31
click at [553, 349] on icon at bounding box center [754, 354] width 10 height 10
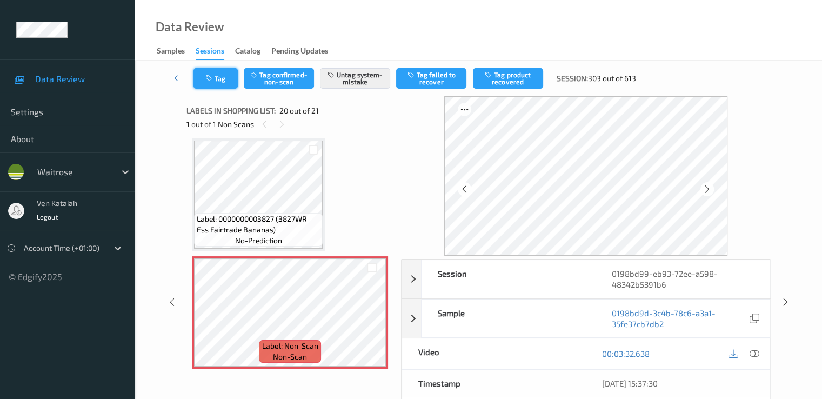
click at [203, 79] on button "Tag" at bounding box center [216, 78] width 44 height 21
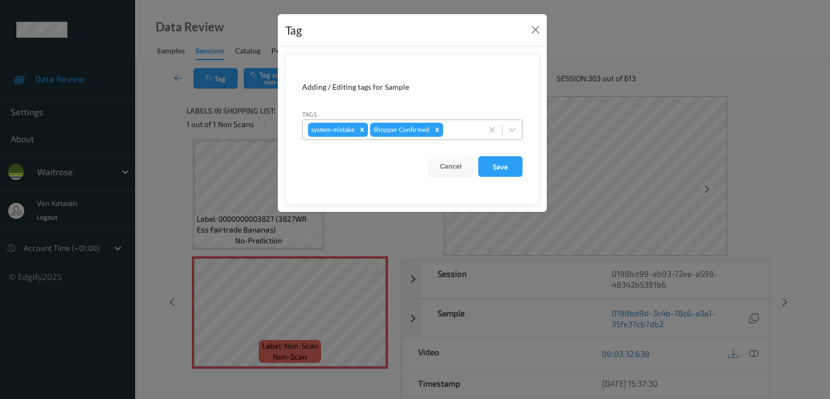
click at [464, 127] on div at bounding box center [461, 129] width 32 height 13
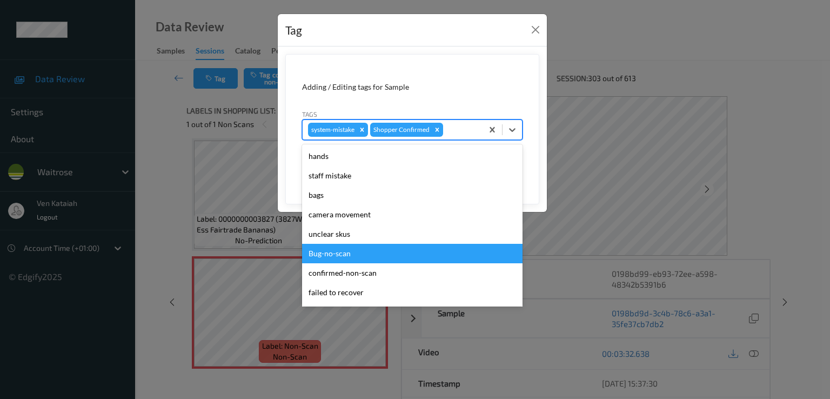
scroll to position [212, 0]
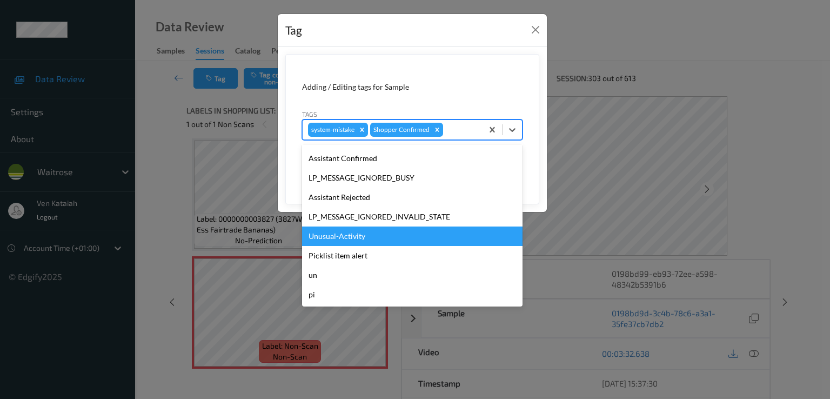
click at [361, 242] on div "Unusual-Activity" at bounding box center [412, 236] width 221 height 19
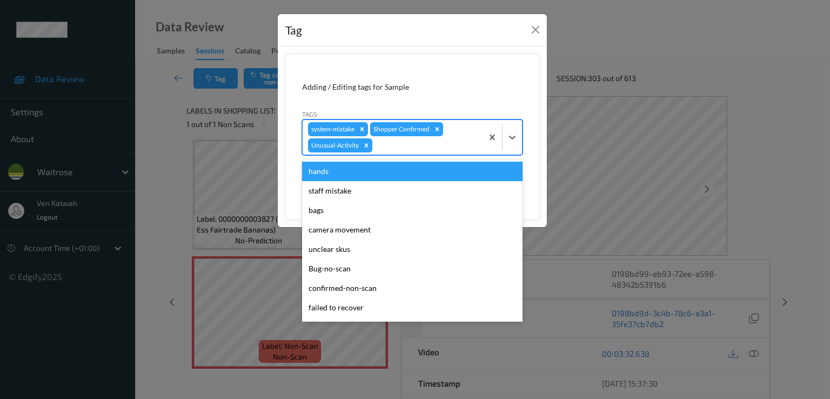
click at [391, 148] on div at bounding box center [426, 145] width 103 height 13
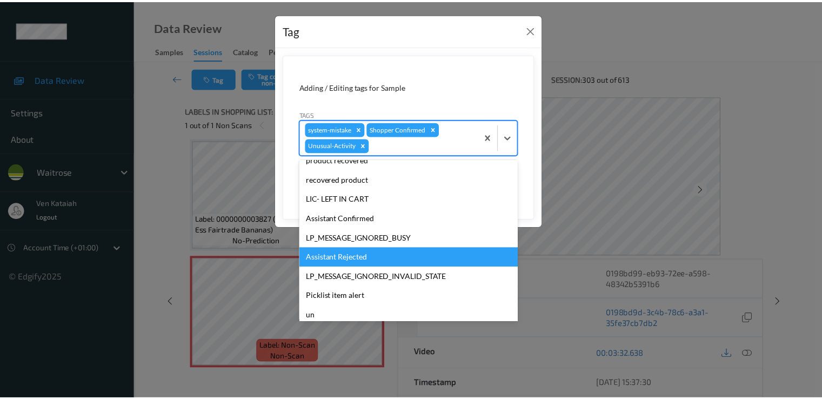
scroll to position [192, 0]
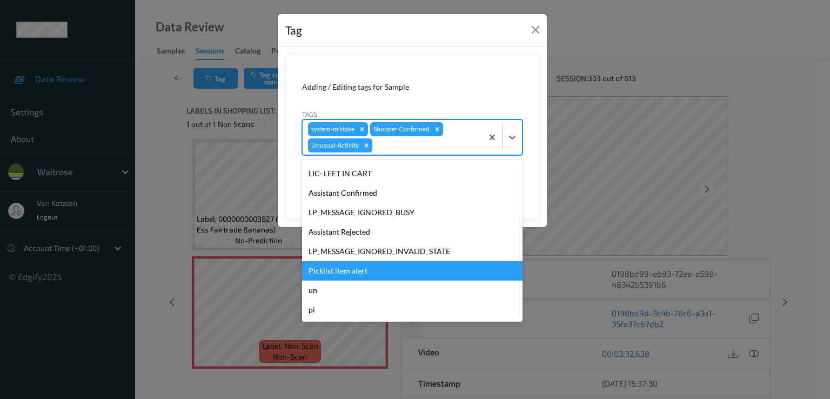
click at [356, 263] on div "Picklist item alert" at bounding box center [412, 270] width 221 height 19
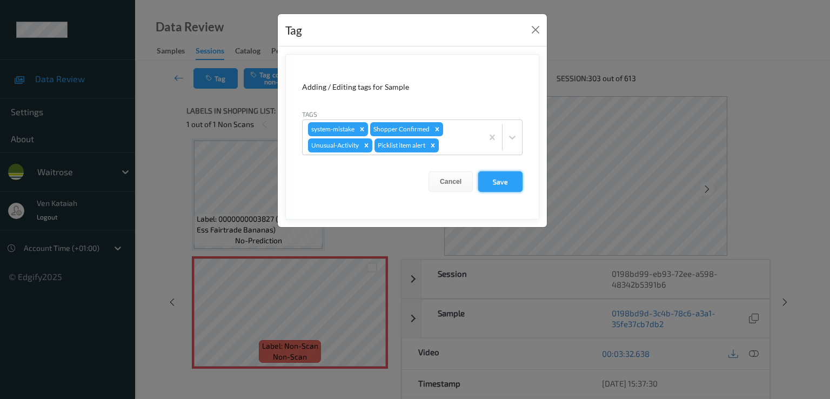
click at [510, 187] on button "Save" at bounding box center [500, 181] width 44 height 21
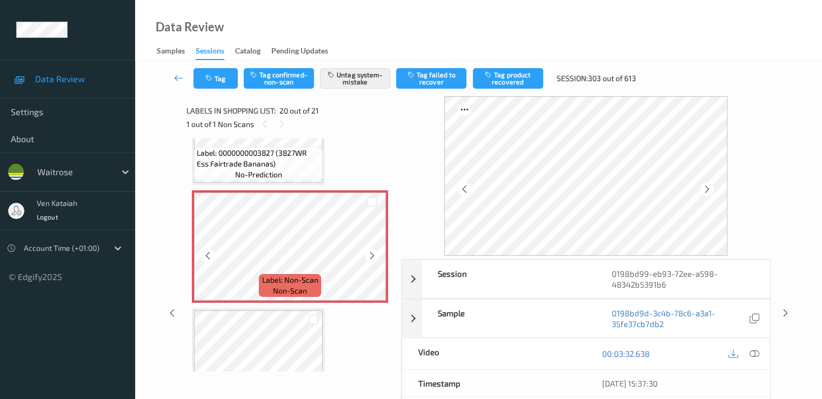
scroll to position [2247, 0]
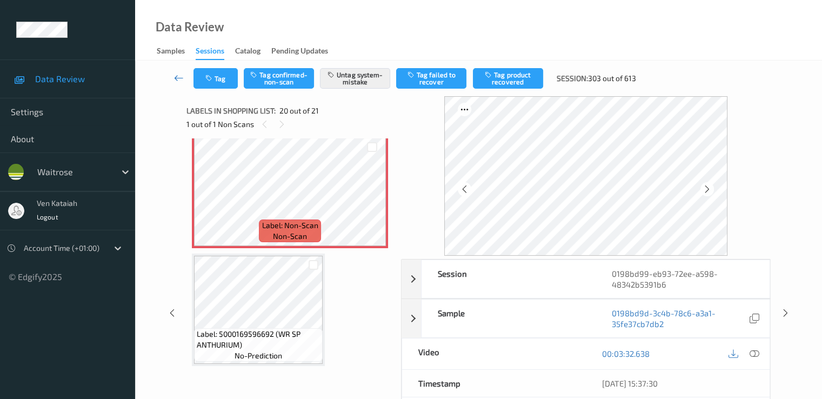
click at [177, 76] on icon at bounding box center [179, 77] width 10 height 11
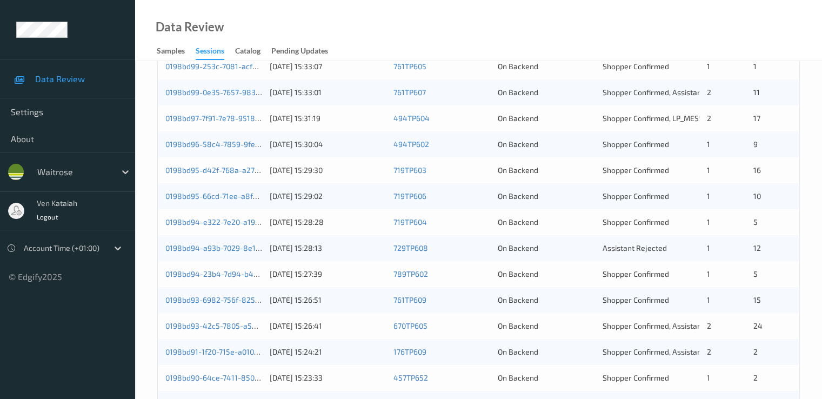
scroll to position [283, 0]
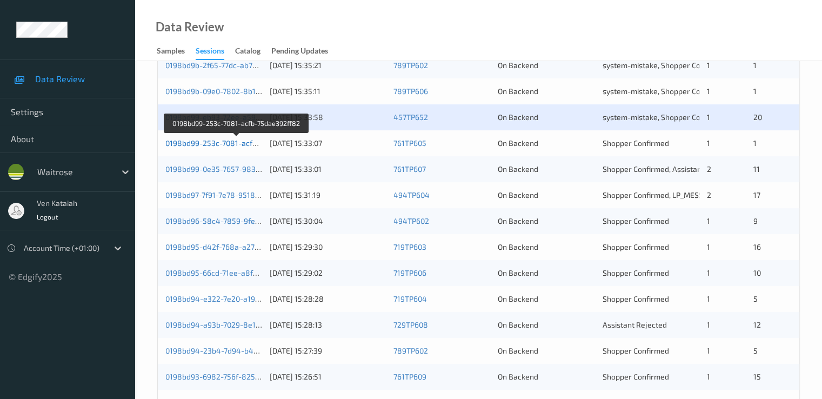
click at [232, 141] on link "0198bd99-253c-7081-acfb-75dae392ff82" at bounding box center [236, 142] width 143 height 9
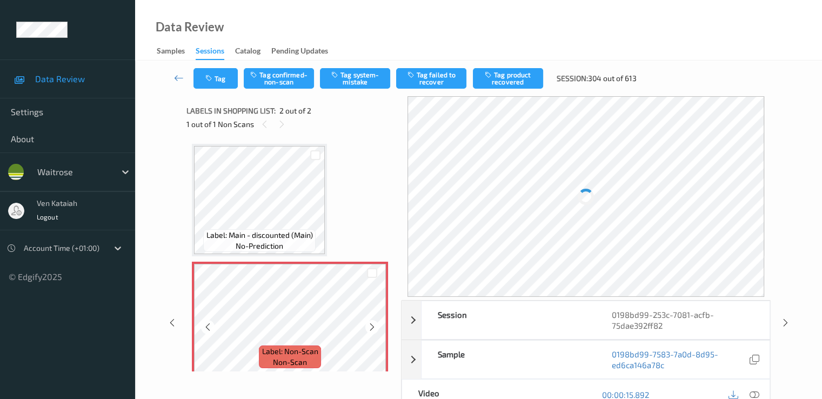
scroll to position [8, 0]
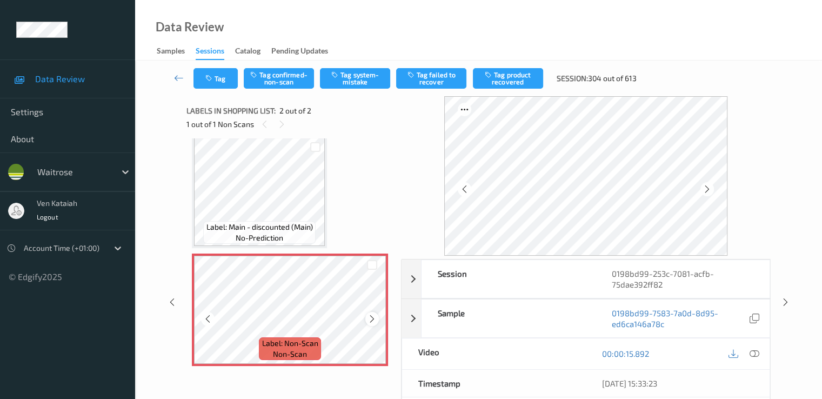
click at [374, 315] on icon at bounding box center [372, 319] width 9 height 10
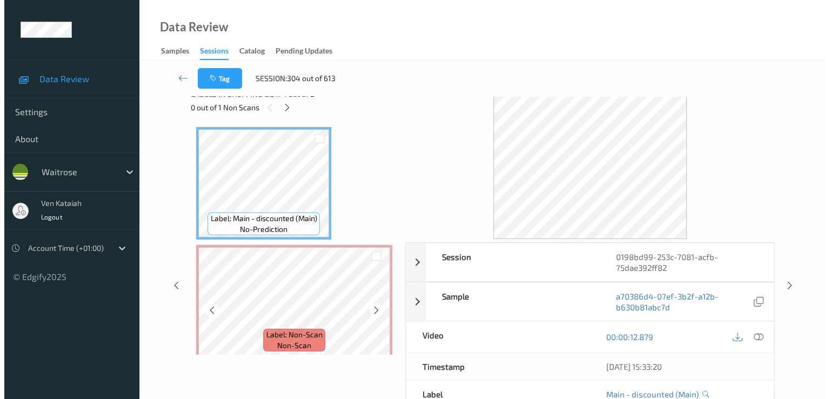
scroll to position [0, 0]
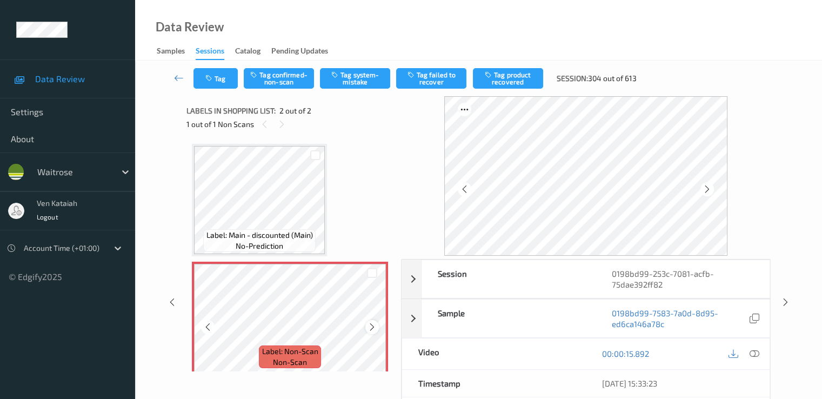
click at [369, 328] on icon at bounding box center [372, 327] width 9 height 10
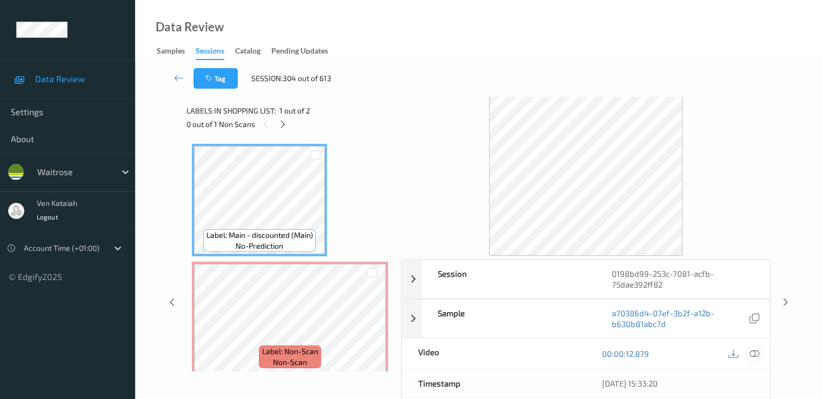
click at [553, 350] on icon at bounding box center [754, 354] width 10 height 10
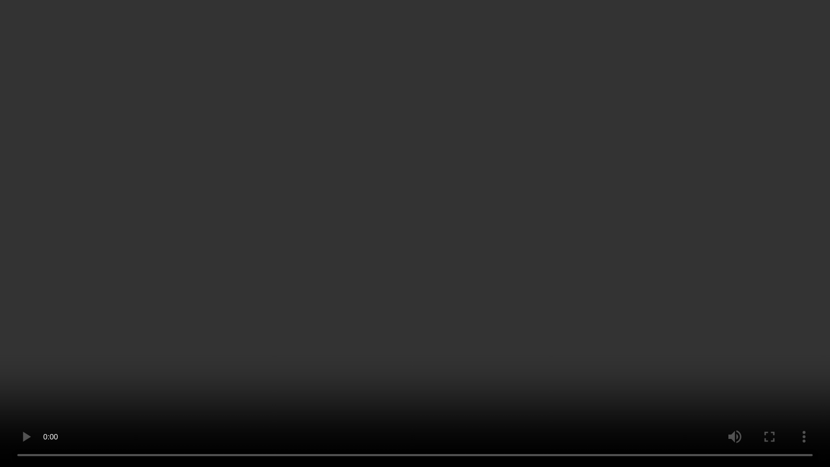
click at [175, 375] on video at bounding box center [415, 233] width 830 height 467
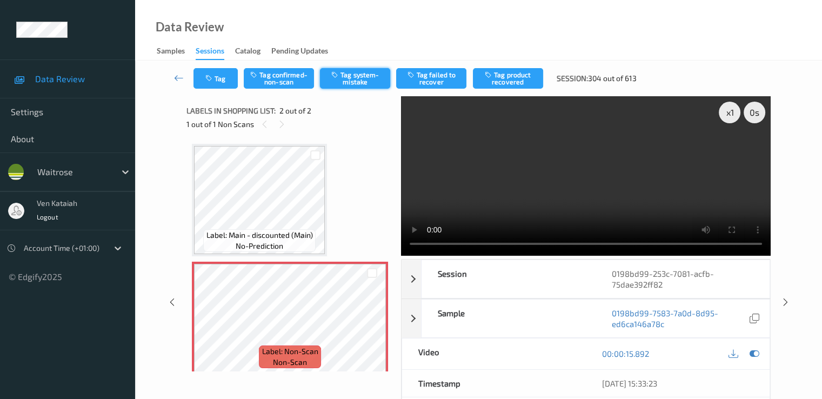
click at [363, 78] on button "Tag system-mistake" at bounding box center [355, 78] width 70 height 21
click at [209, 76] on icon "button" at bounding box center [209, 79] width 9 height 8
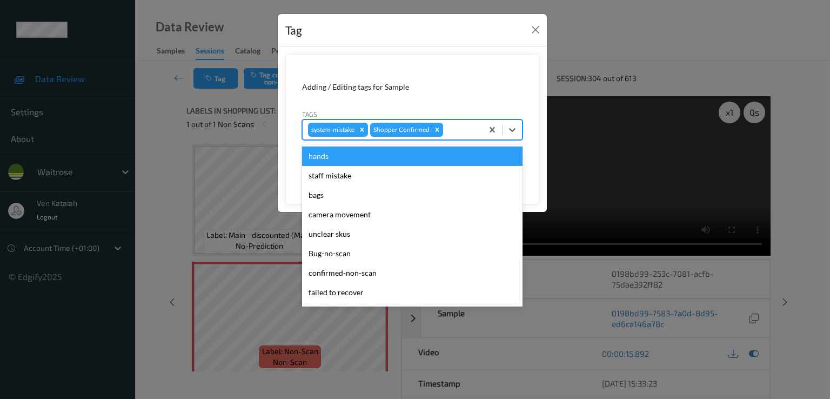
click at [471, 128] on div at bounding box center [461, 129] width 32 height 13
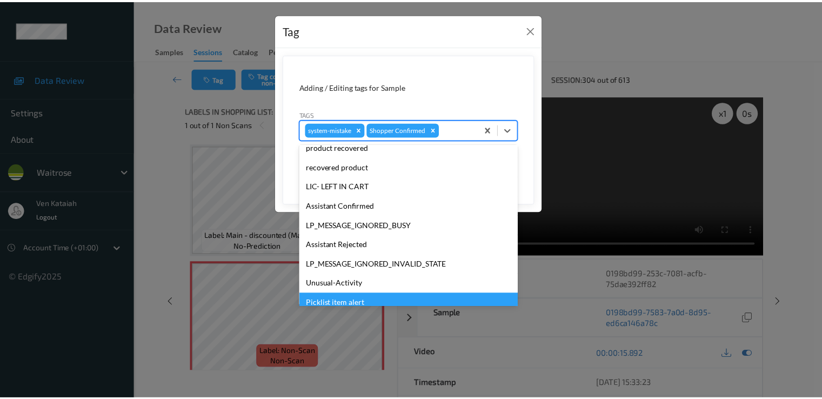
scroll to position [212, 0]
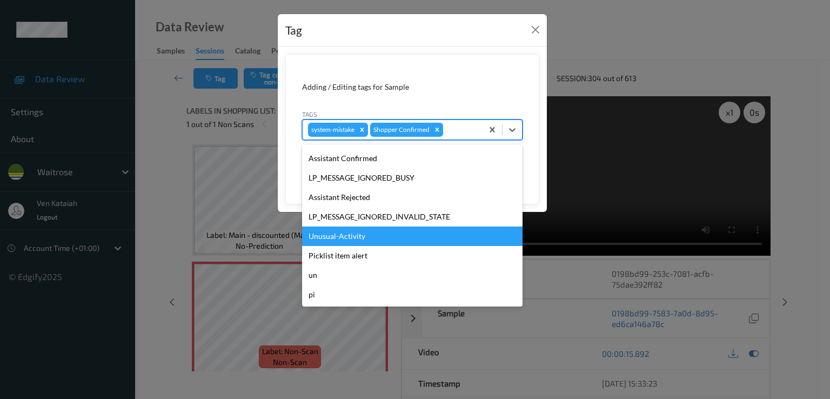
click at [370, 239] on div "Unusual-Activity" at bounding box center [412, 236] width 221 height 19
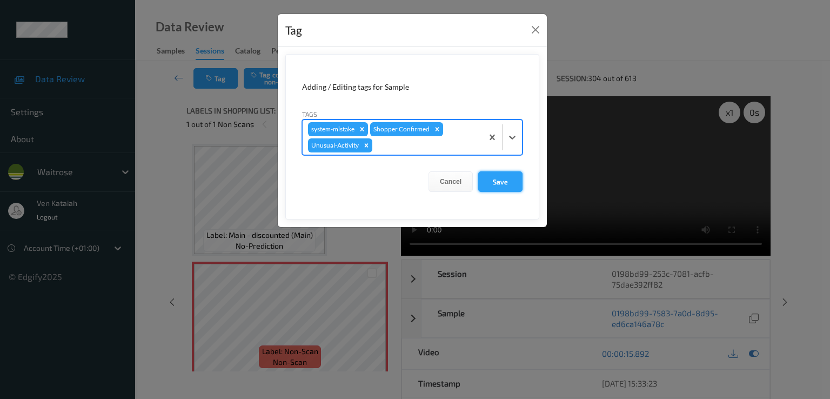
click at [493, 184] on button "Save" at bounding box center [500, 181] width 44 height 21
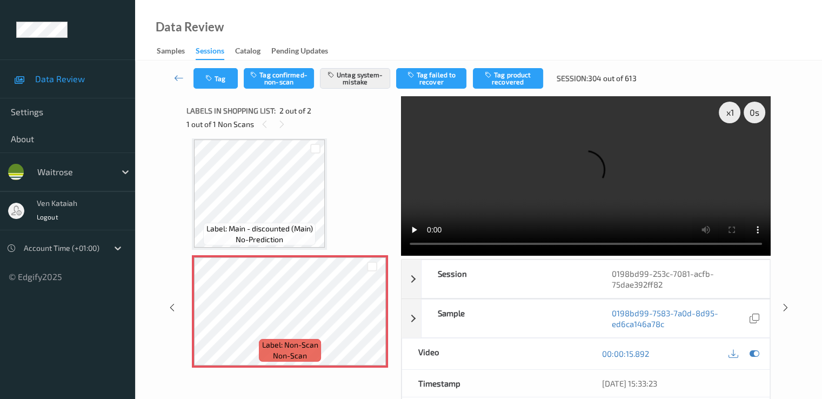
scroll to position [8, 0]
click at [182, 74] on icon at bounding box center [179, 77] width 10 height 11
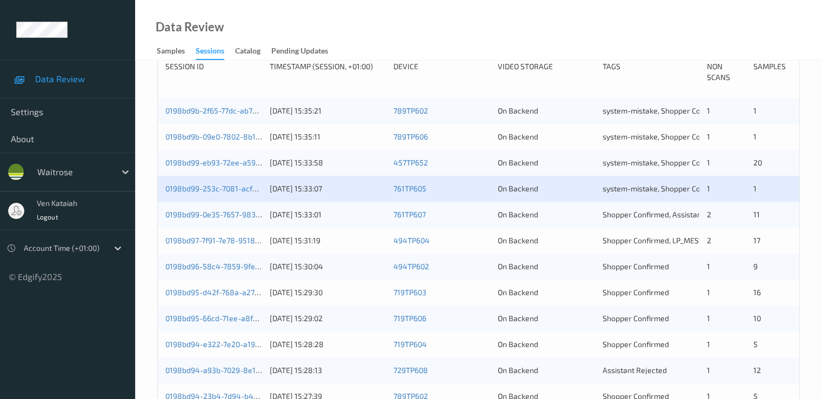
scroll to position [324, 0]
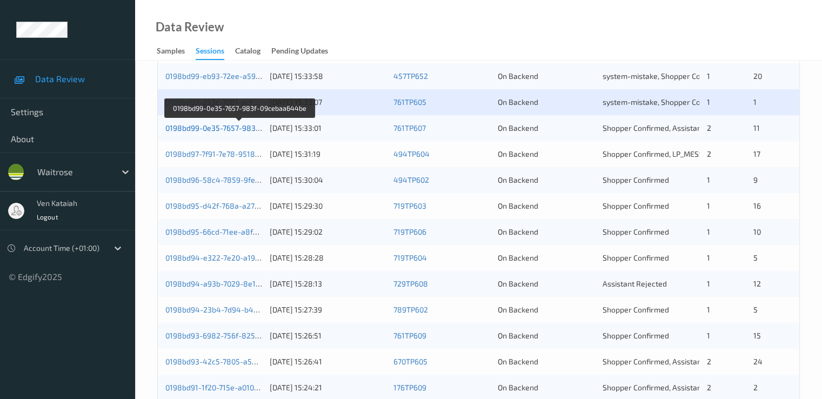
click at [203, 131] on link "0198bd99-0e35-7657-983f-09cebaa644be" at bounding box center [239, 127] width 149 height 9
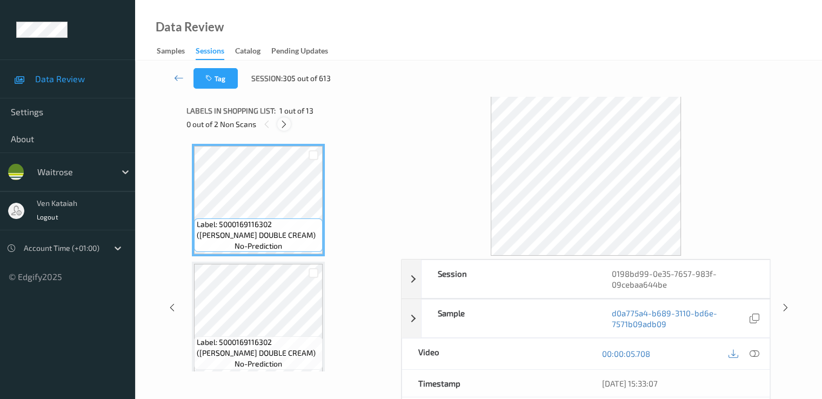
click at [281, 119] on icon at bounding box center [284, 124] width 9 height 10
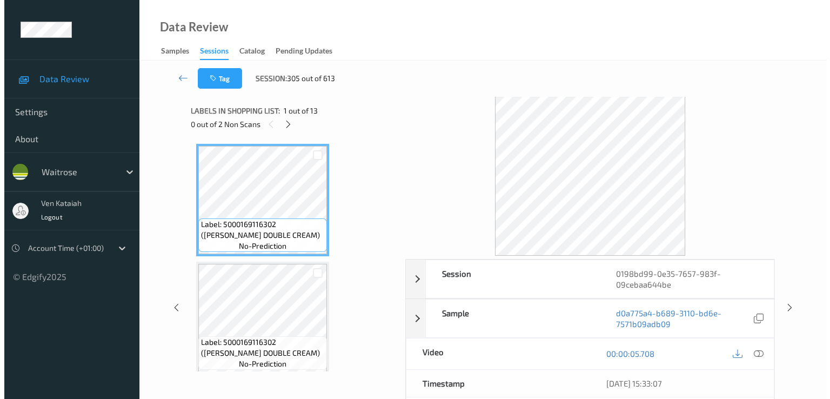
scroll to position [948, 0]
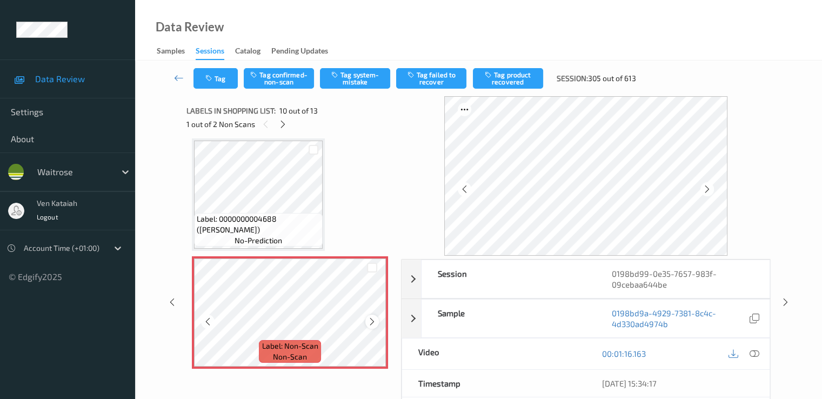
click at [373, 323] on icon at bounding box center [372, 322] width 9 height 10
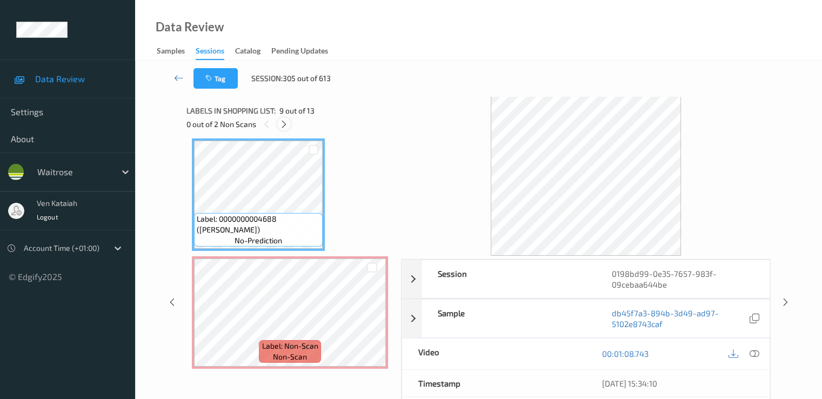
click at [286, 124] on icon at bounding box center [284, 124] width 9 height 10
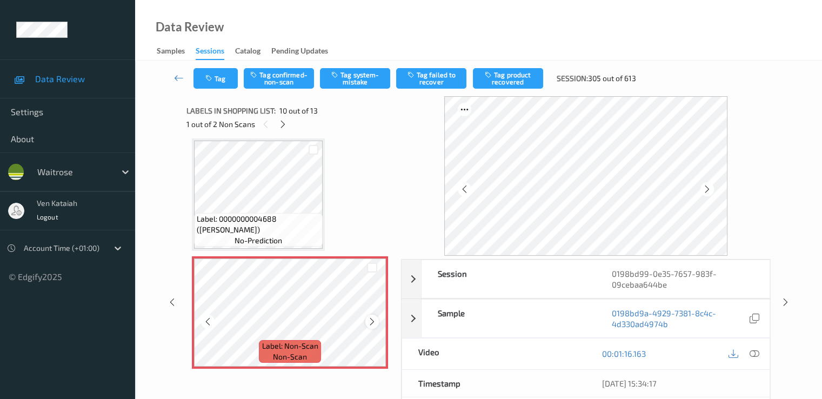
click at [371, 316] on div at bounding box center [372, 322] width 14 height 14
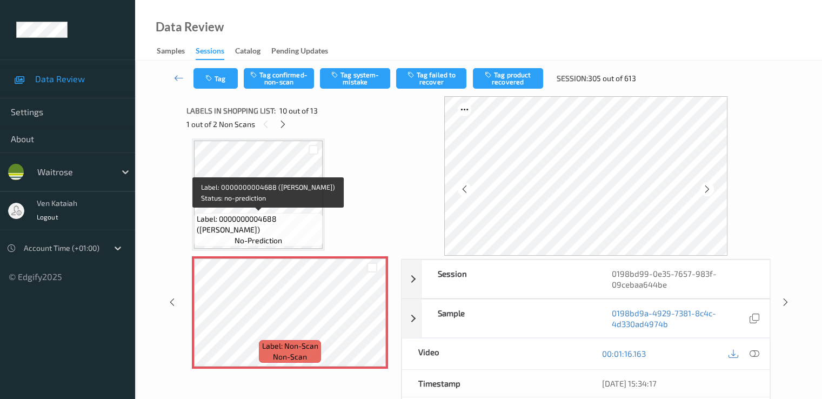
click at [288, 214] on span "Label: 0000000004688 (WR LEMON)" at bounding box center [258, 225] width 123 height 22
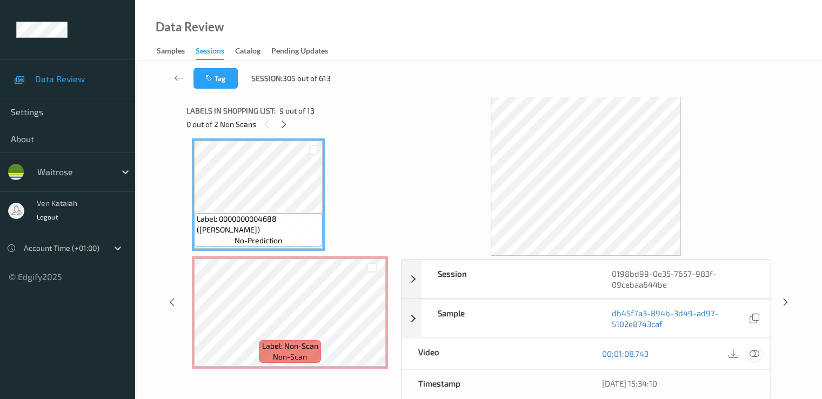
click at [553, 354] on icon at bounding box center [754, 354] width 10 height 10
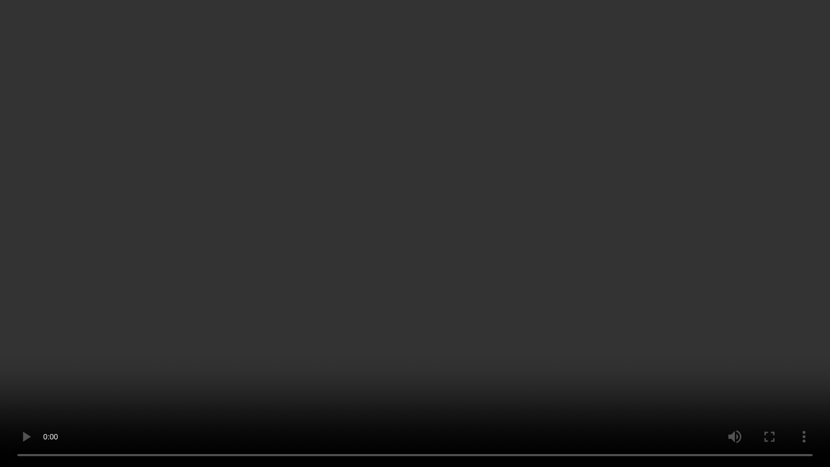
click at [270, 374] on video at bounding box center [415, 233] width 830 height 467
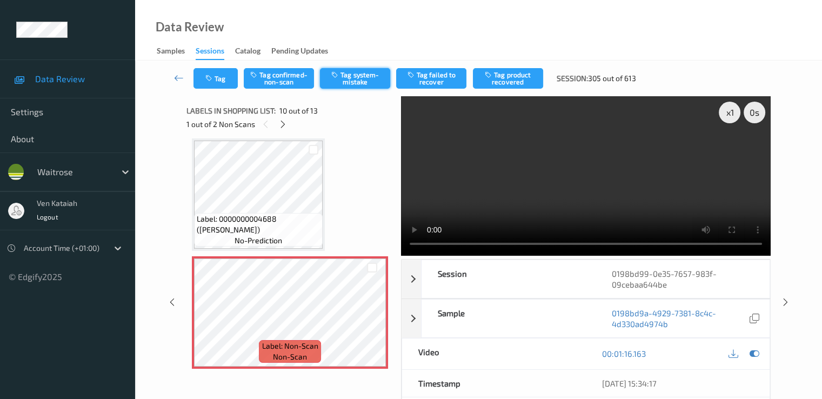
click at [334, 77] on icon "button" at bounding box center [335, 75] width 9 height 8
click at [219, 83] on button "Tag" at bounding box center [216, 78] width 44 height 21
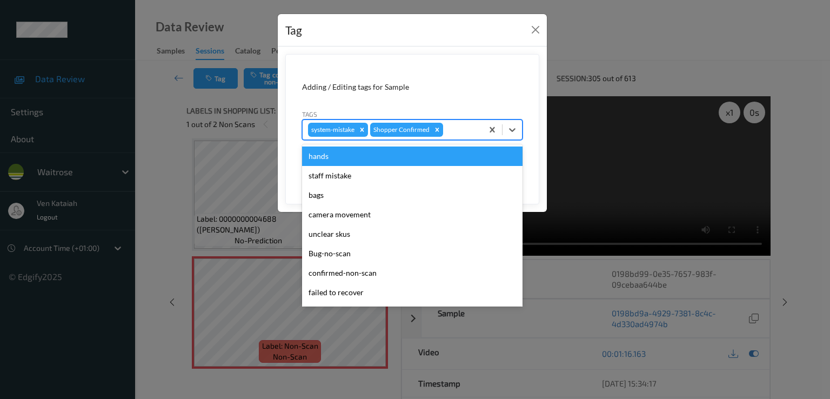
click at [454, 134] on div at bounding box center [461, 129] width 32 height 13
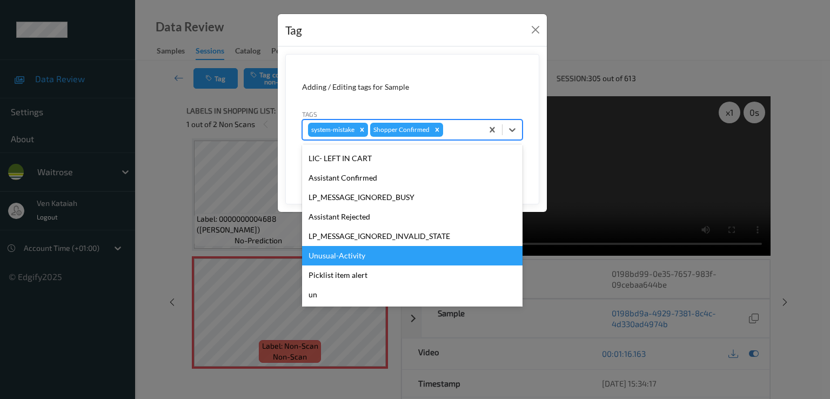
scroll to position [212, 0]
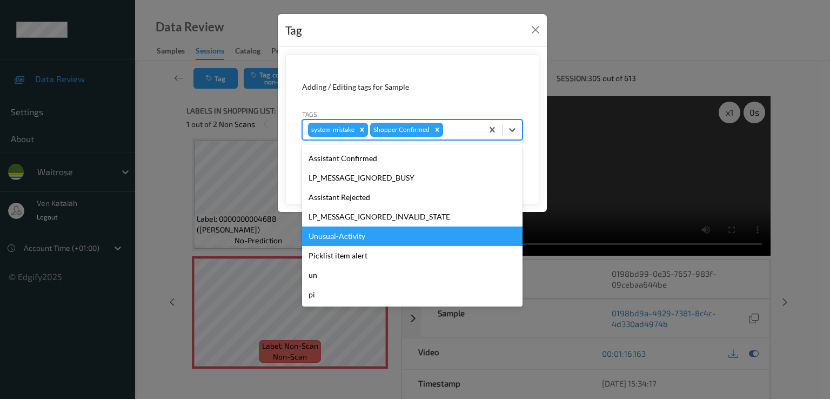
click at [354, 243] on div "Unusual-Activity" at bounding box center [412, 236] width 221 height 19
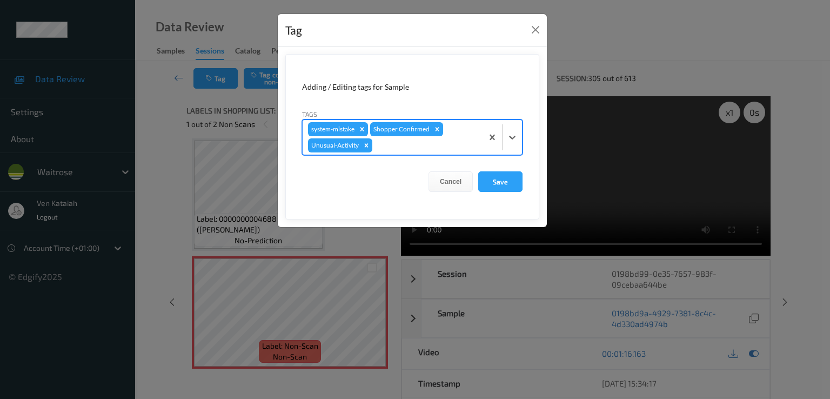
click at [445, 139] on div at bounding box center [426, 145] width 103 height 13
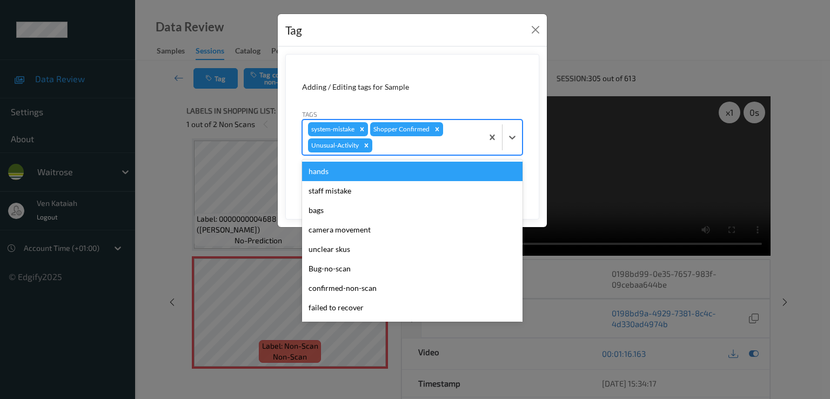
scroll to position [192, 0]
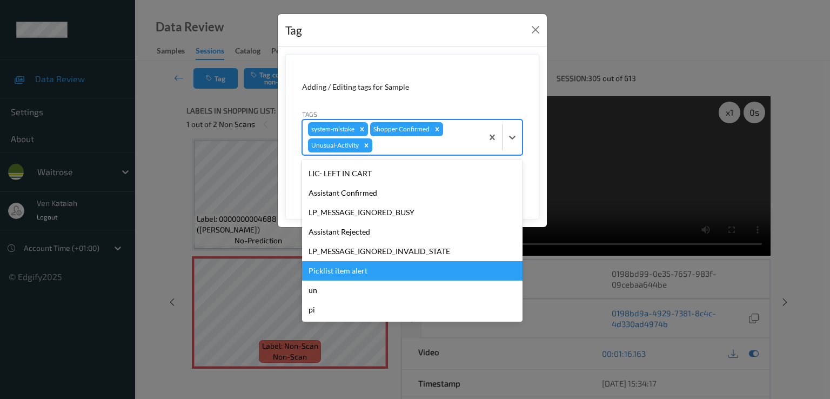
click at [325, 274] on div "Picklist item alert" at bounding box center [412, 270] width 221 height 19
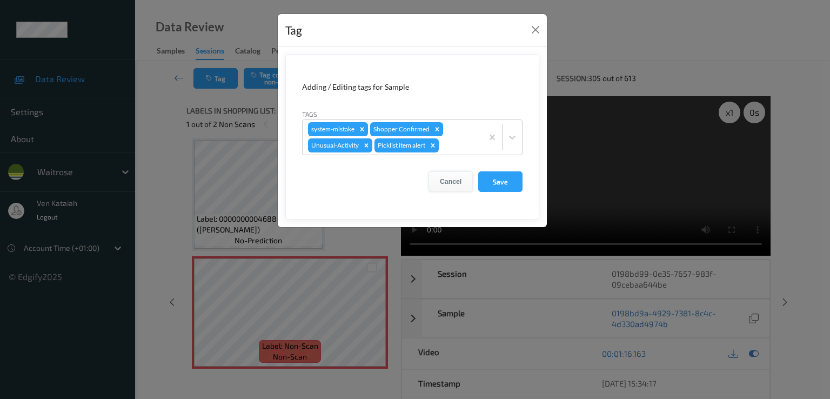
click at [469, 189] on button "Cancel" at bounding box center [451, 181] width 44 height 21
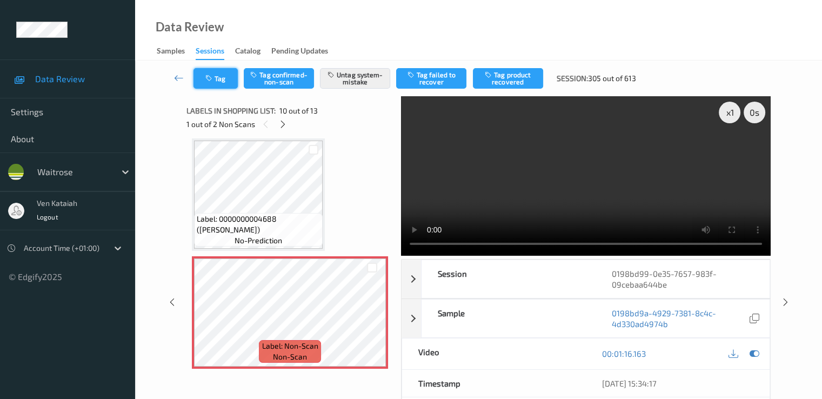
click at [230, 78] on button "Tag" at bounding box center [216, 78] width 44 height 21
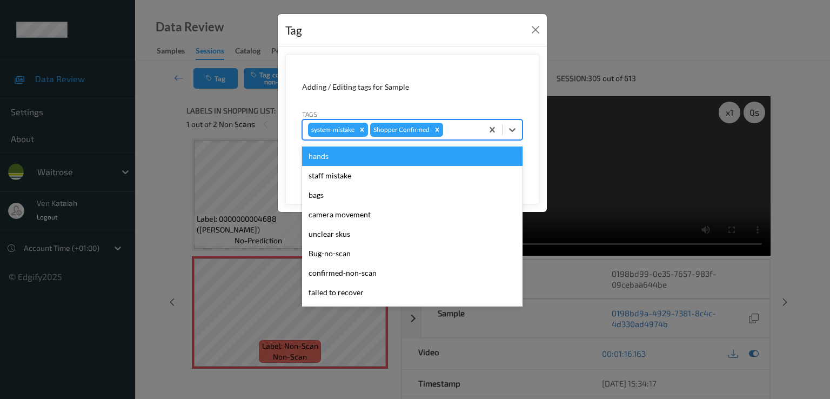
click at [462, 128] on div at bounding box center [461, 129] width 32 height 13
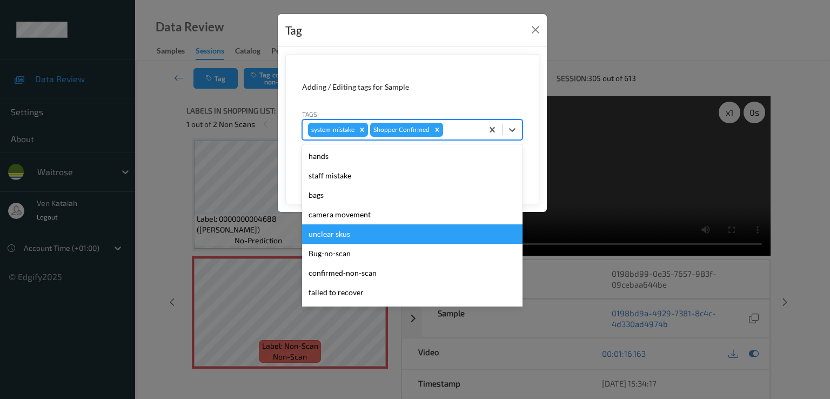
scroll to position [212, 0]
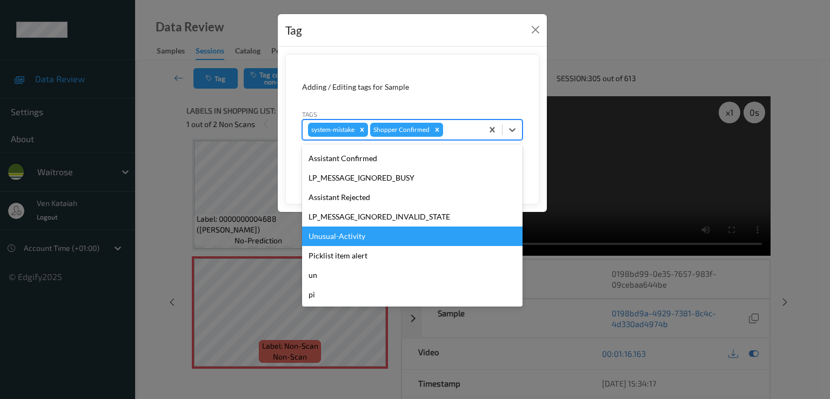
click at [357, 241] on div "Unusual-Activity" at bounding box center [412, 236] width 221 height 19
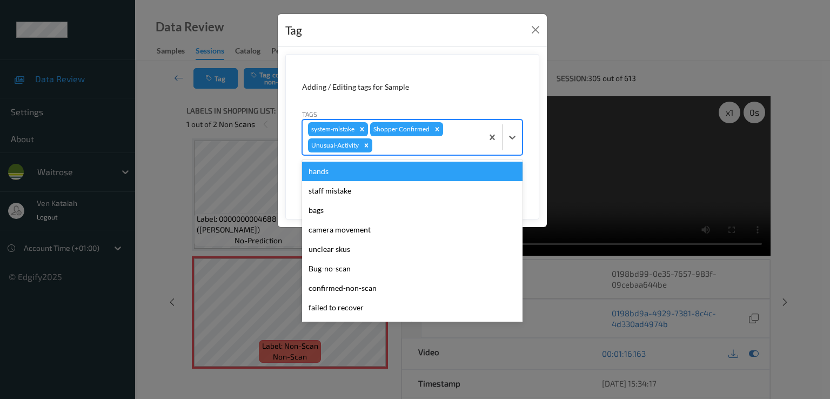
click at [448, 148] on div at bounding box center [426, 145] width 103 height 13
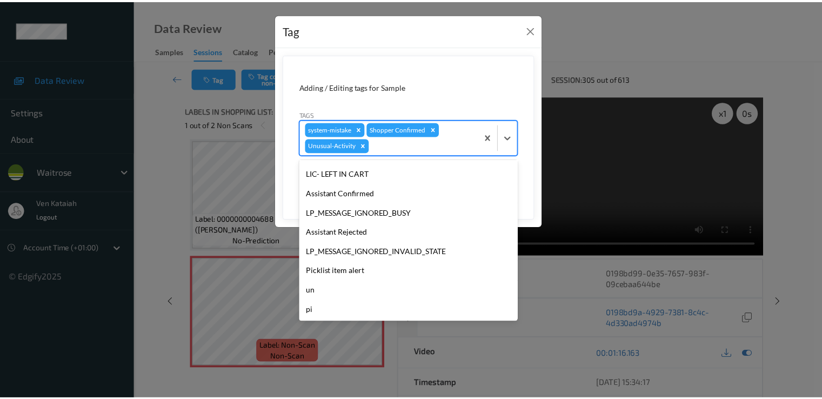
scroll to position [192, 0]
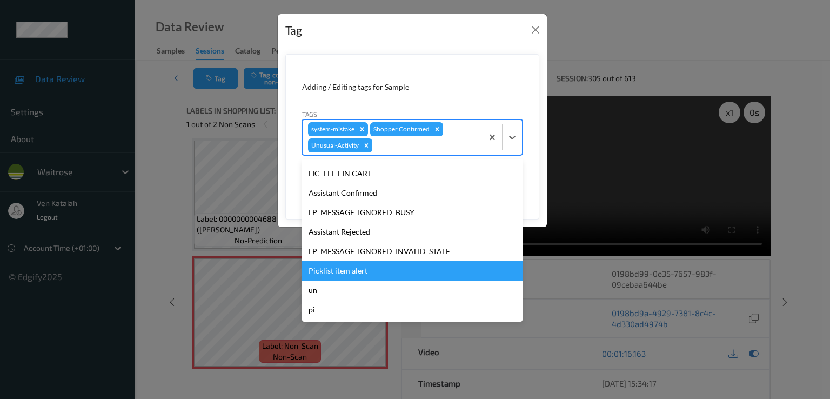
click at [352, 274] on div "Picklist item alert" at bounding box center [412, 270] width 221 height 19
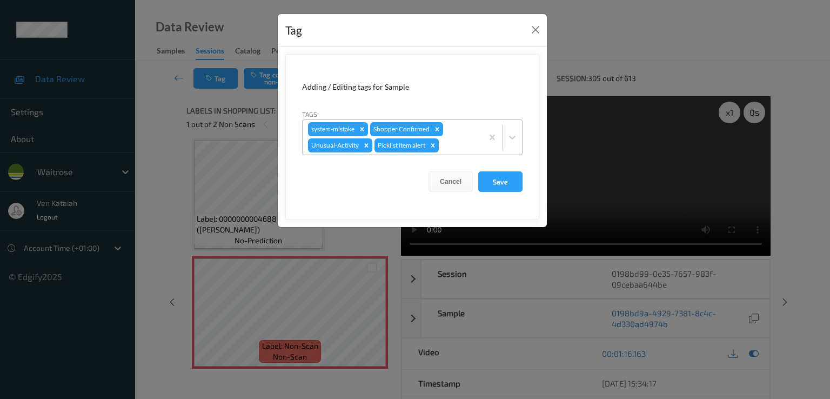
drag, startPoint x: 496, startPoint y: 184, endPoint x: 471, endPoint y: 145, distance: 46.2
click at [497, 183] on button "Save" at bounding box center [500, 181] width 44 height 21
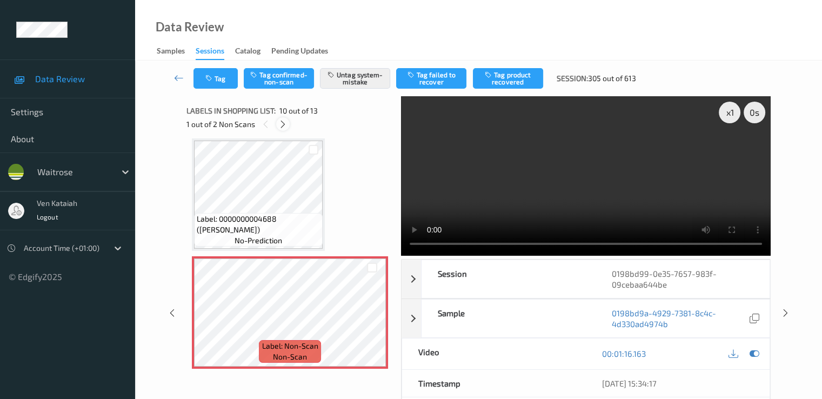
click at [283, 122] on icon at bounding box center [282, 124] width 9 height 10
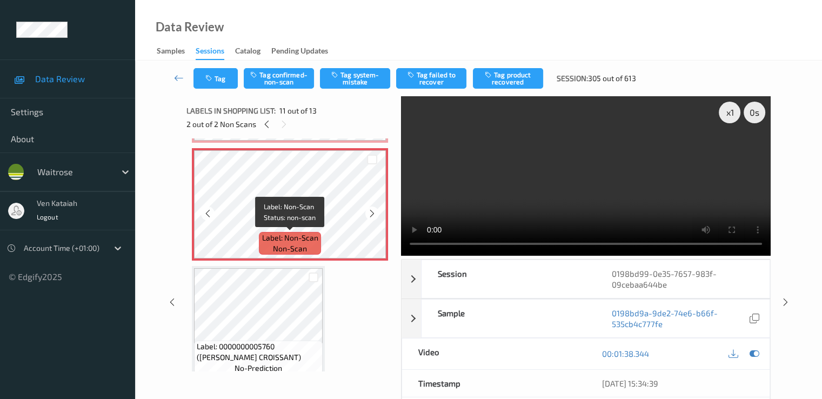
scroll to position [1066, 0]
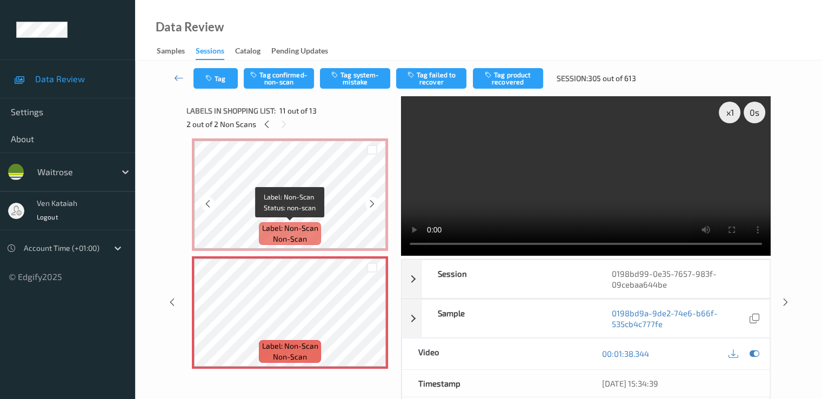
click at [276, 227] on span "Label: Non-Scan" at bounding box center [290, 228] width 56 height 11
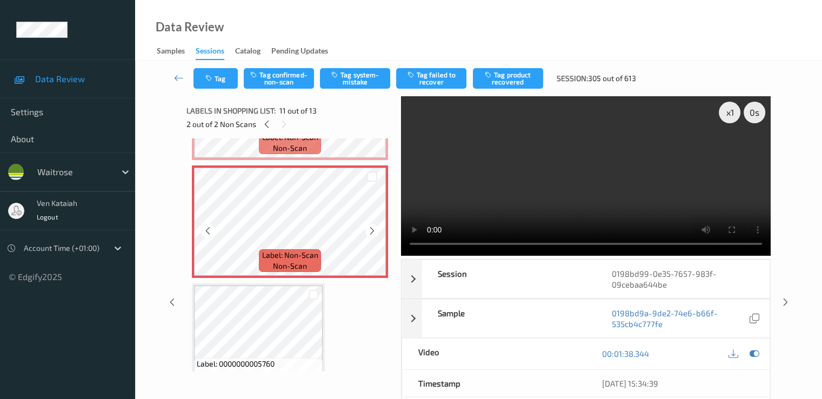
scroll to position [1174, 0]
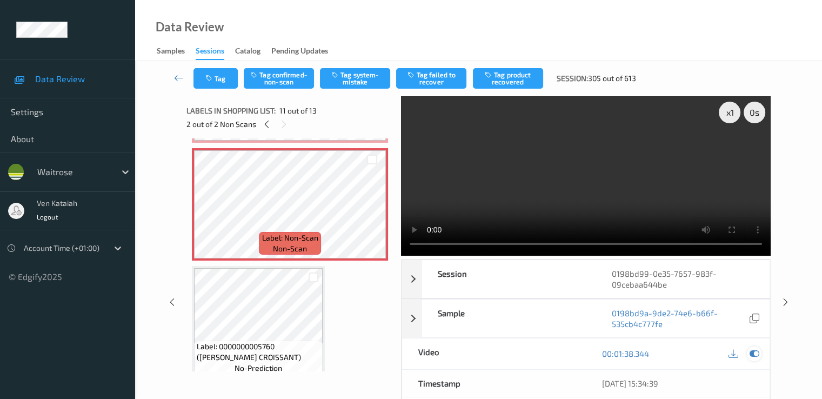
click at [553, 353] on icon at bounding box center [754, 354] width 10 height 10
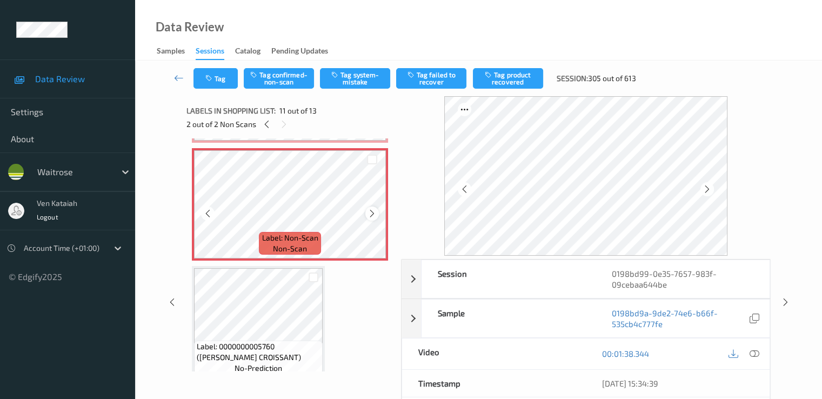
click at [370, 217] on icon at bounding box center [372, 214] width 9 height 10
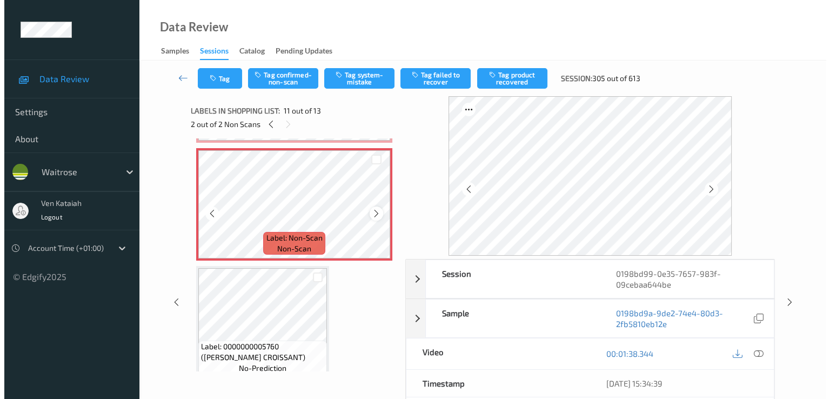
scroll to position [1066, 0]
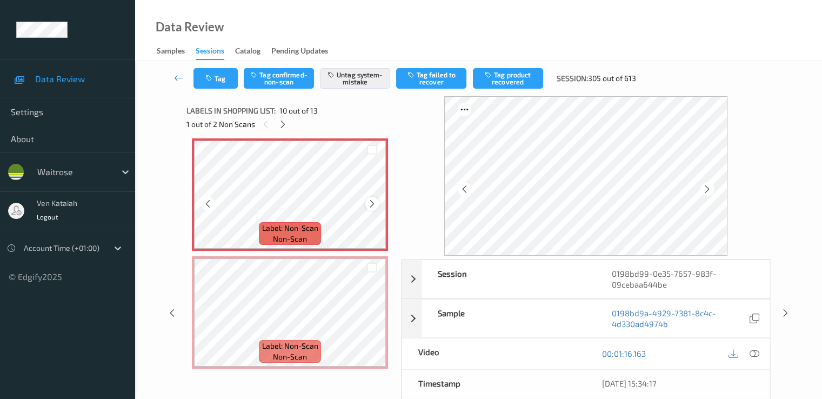
click at [373, 204] on icon at bounding box center [372, 204] width 9 height 10
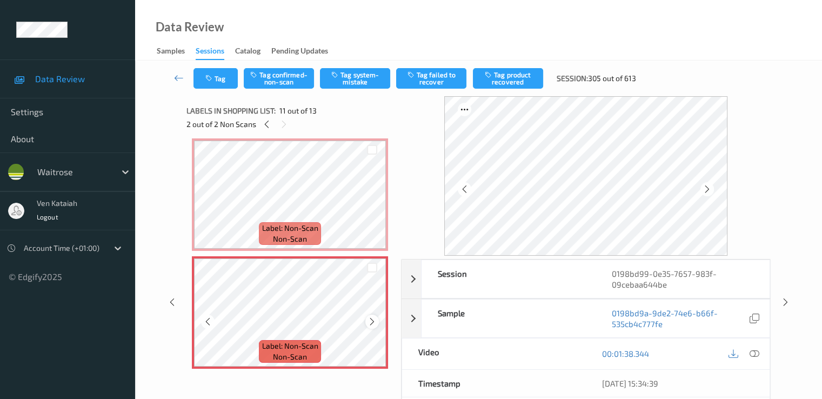
click at [369, 323] on icon at bounding box center [372, 322] width 9 height 10
click at [361, 86] on button "Tag system-mistake" at bounding box center [355, 78] width 70 height 21
click at [218, 76] on button "Tag" at bounding box center [216, 78] width 44 height 21
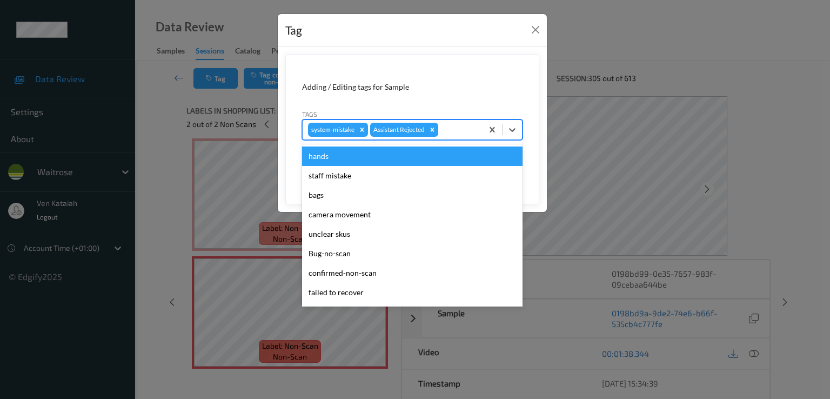
click at [468, 130] on div at bounding box center [459, 129] width 37 height 13
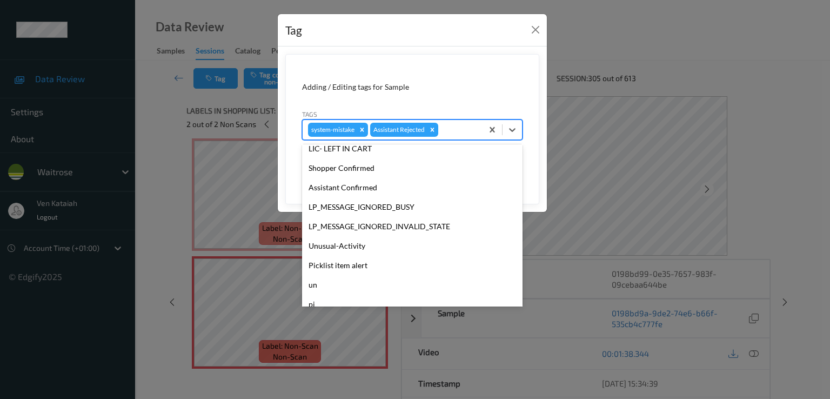
scroll to position [212, 0]
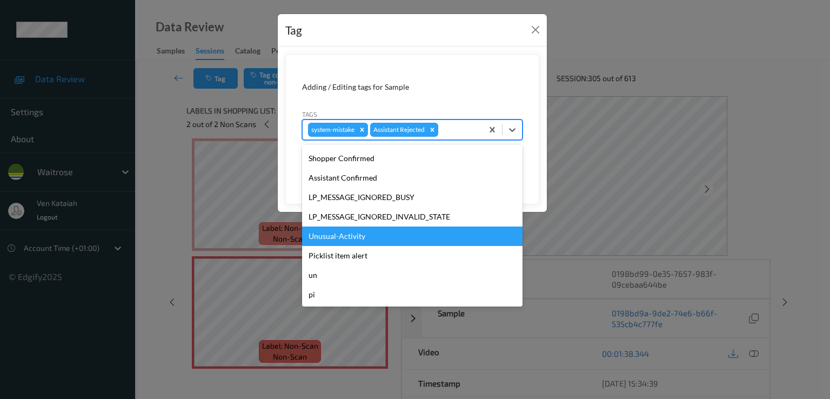
click at [326, 237] on div "Unusual-Activity" at bounding box center [412, 236] width 221 height 19
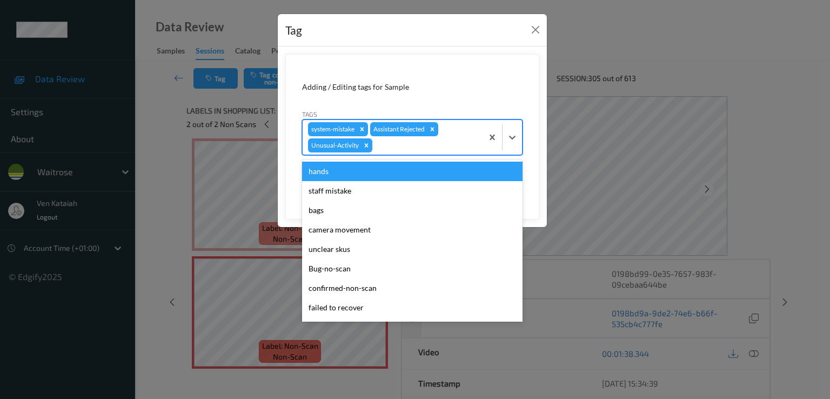
click at [442, 142] on div at bounding box center [426, 145] width 103 height 13
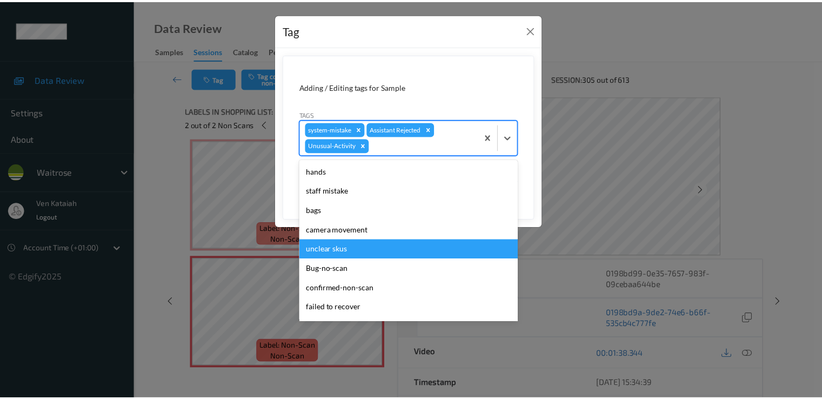
scroll to position [192, 0]
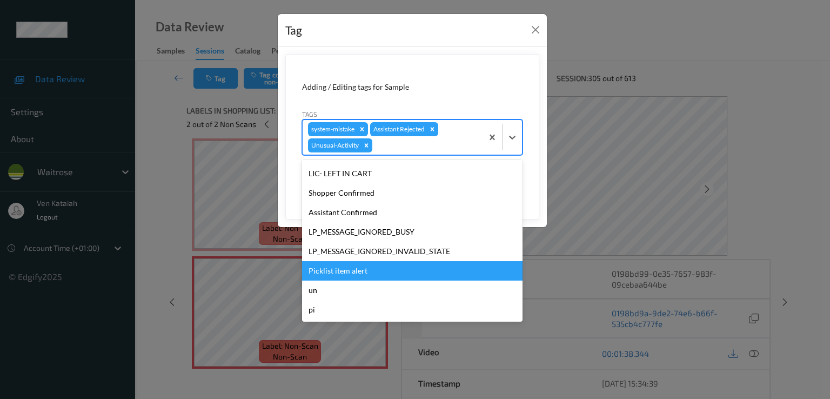
click at [340, 270] on div "Picklist item alert" at bounding box center [412, 270] width 221 height 19
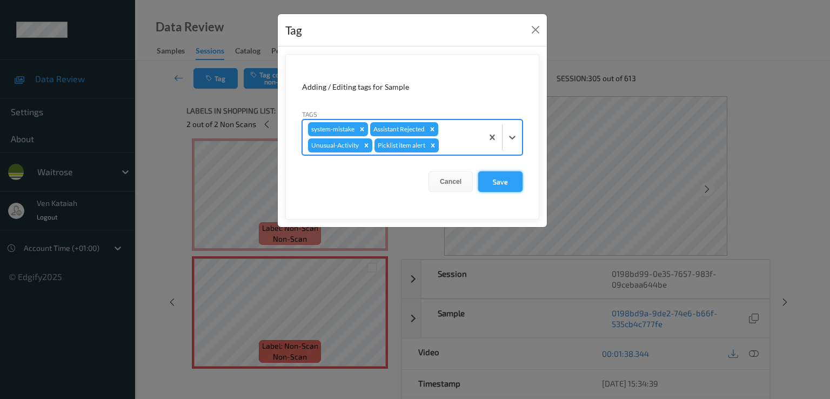
click at [515, 178] on button "Save" at bounding box center [500, 181] width 44 height 21
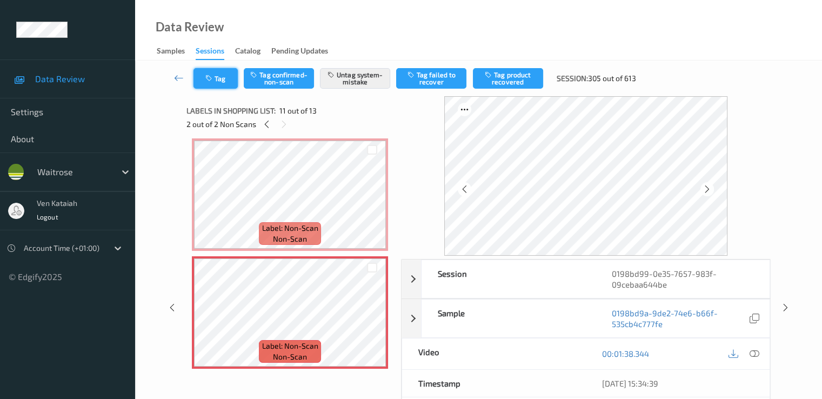
click at [203, 72] on button "Tag" at bounding box center [216, 78] width 44 height 21
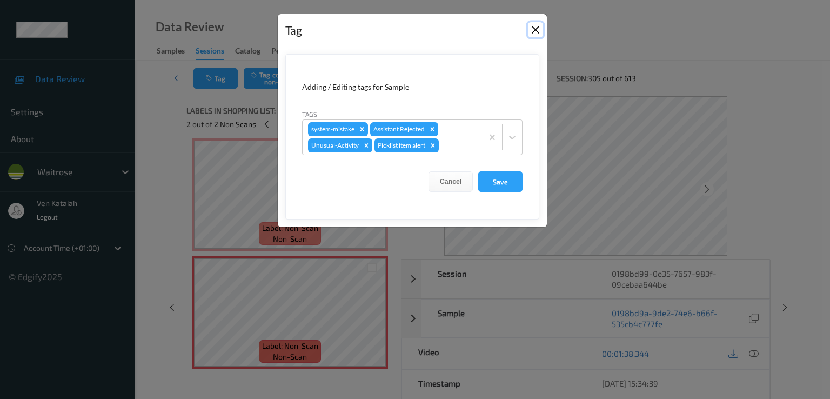
click at [534, 27] on button "Close" at bounding box center [535, 29] width 15 height 15
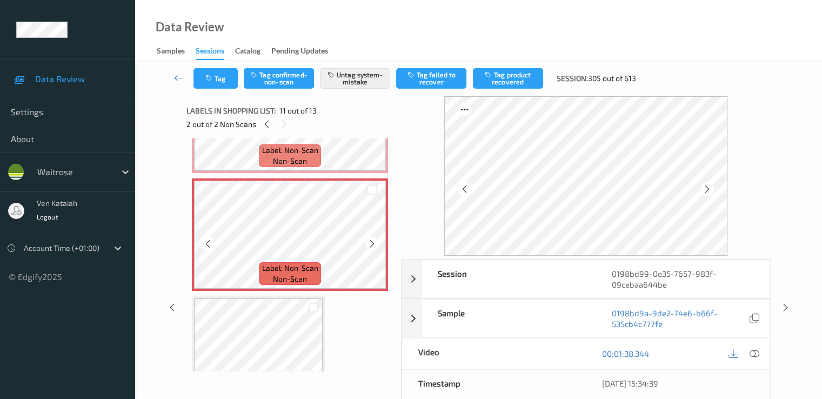
scroll to position [1174, 0]
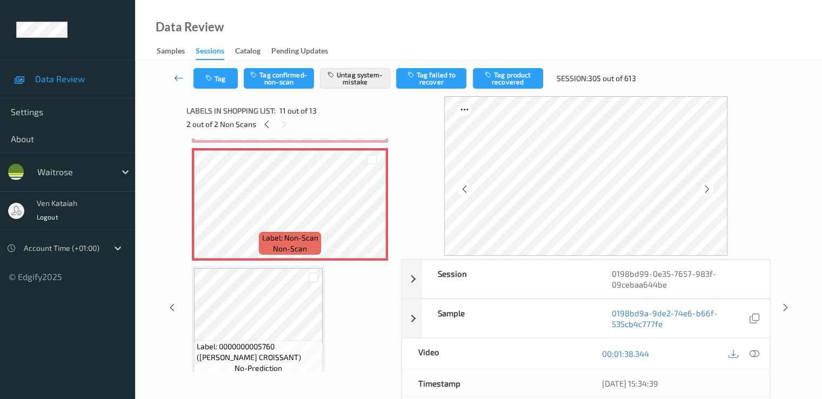
click at [174, 77] on icon at bounding box center [179, 77] width 10 height 11
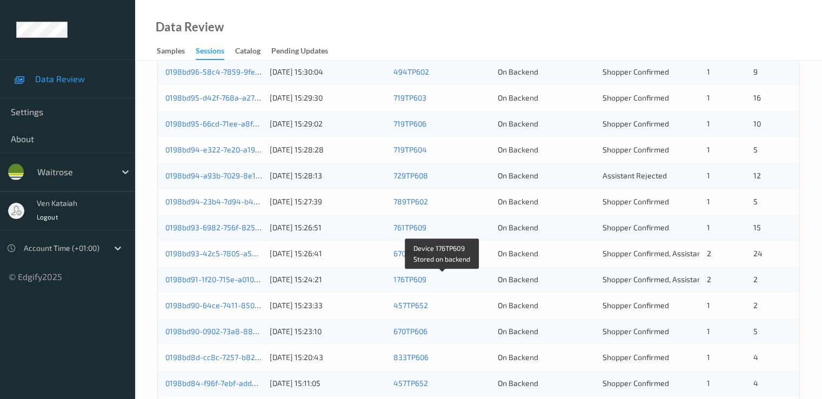
scroll to position [324, 0]
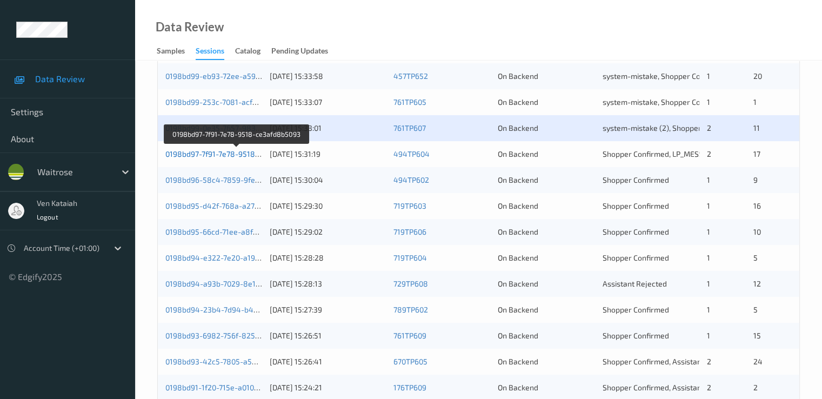
click at [210, 150] on link "0198bd97-7f91-7e78-9518-ce3afd8b5093" at bounding box center [236, 153] width 143 height 9
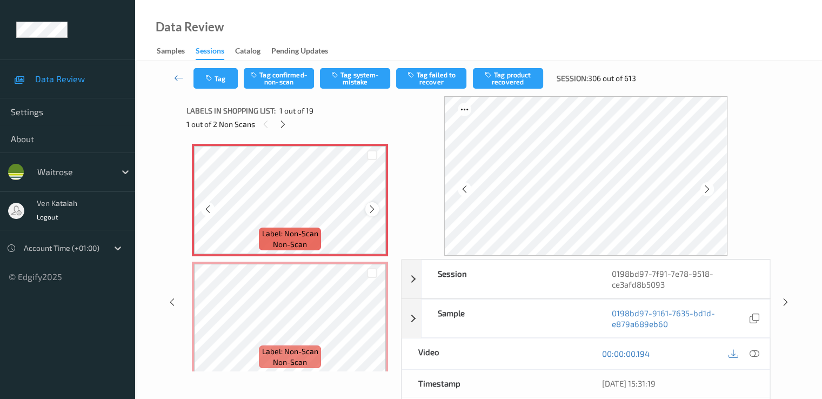
click at [372, 211] on icon at bounding box center [372, 209] width 9 height 10
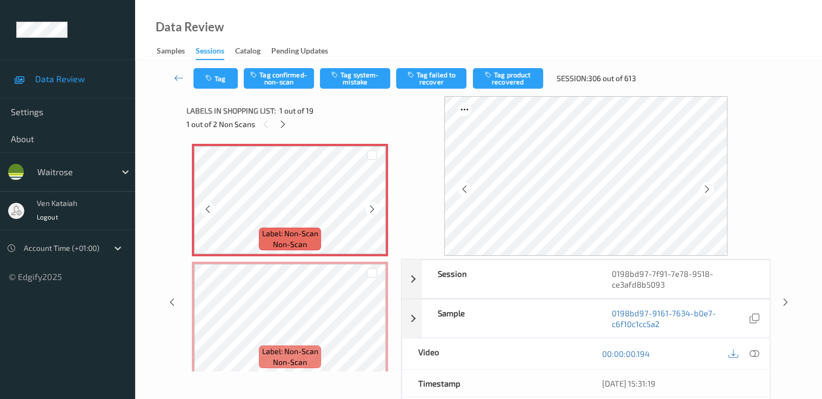
click at [372, 211] on icon at bounding box center [372, 209] width 9 height 10
click at [378, 210] on div at bounding box center [372, 209] width 14 height 14
click at [553, 358] on div at bounding box center [754, 354] width 15 height 15
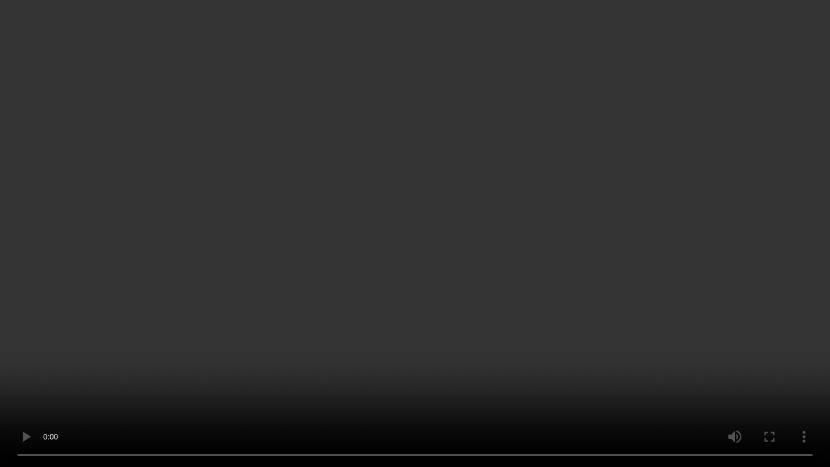
click at [529, 281] on video at bounding box center [415, 233] width 830 height 467
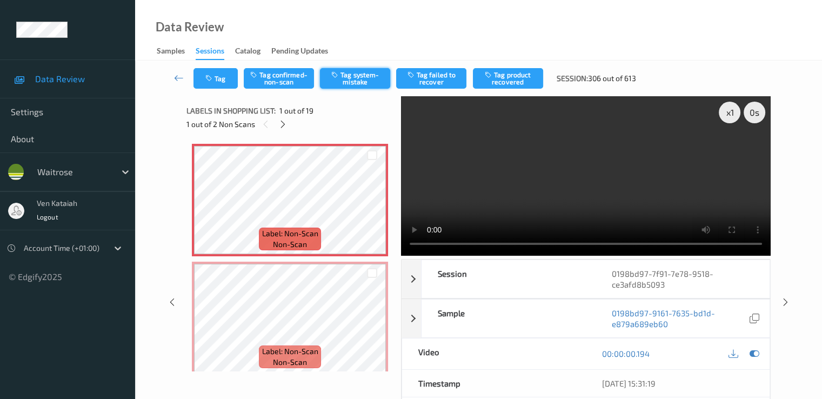
click at [352, 76] on button "Tag system-mistake" at bounding box center [355, 78] width 70 height 21
click at [227, 83] on button "Tag" at bounding box center [216, 78] width 44 height 21
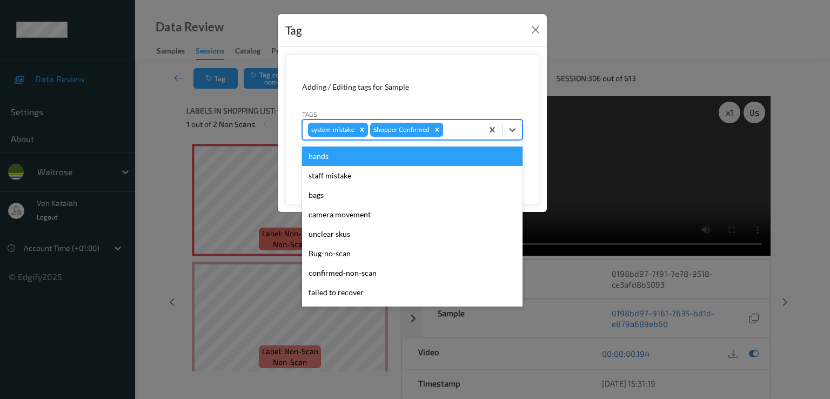
click at [476, 133] on div at bounding box center [461, 129] width 32 height 13
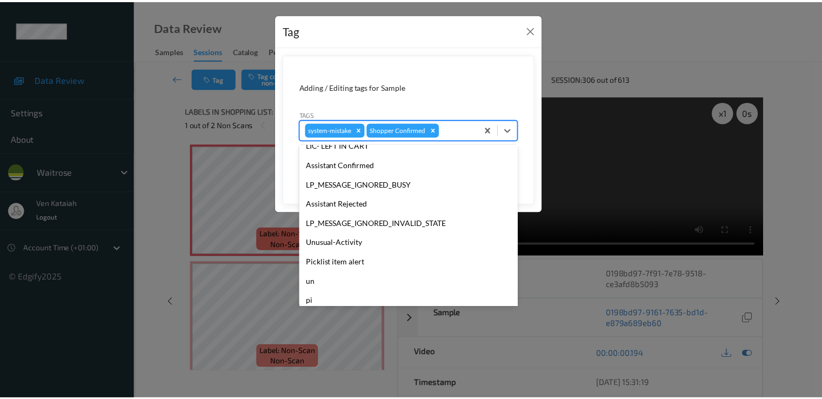
scroll to position [212, 0]
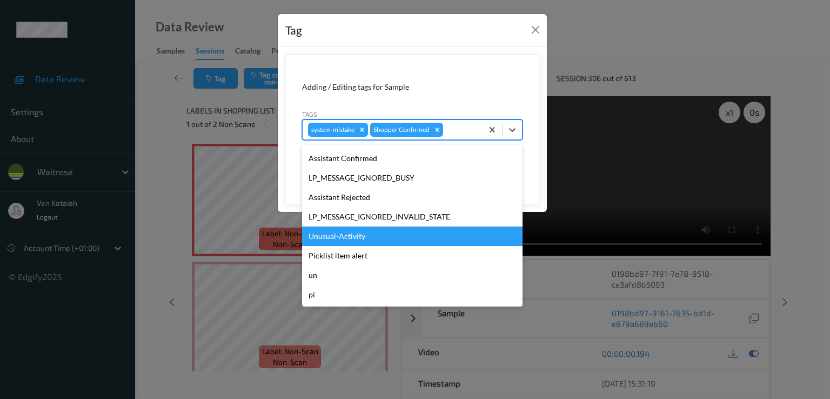
click at [342, 232] on div "Unusual-Activity" at bounding box center [412, 236] width 221 height 19
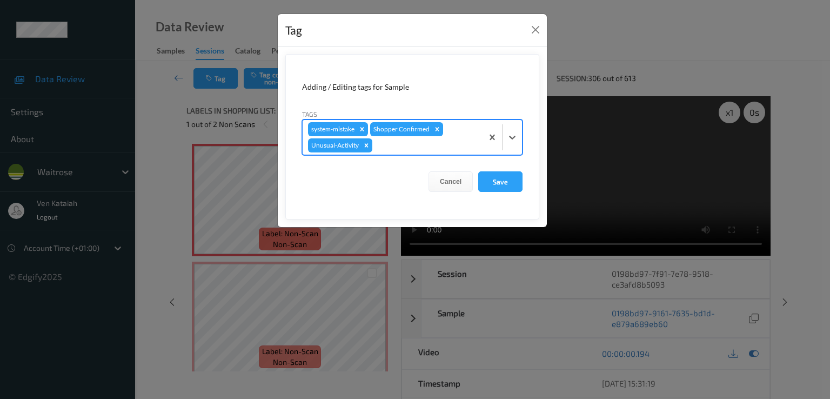
click at [463, 135] on div "system-mistake Shopper Confirmed Unusual-Activity" at bounding box center [393, 137] width 180 height 35
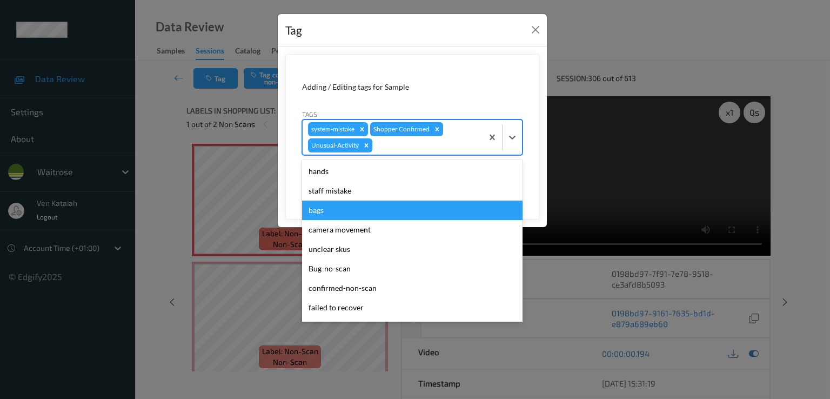
click at [330, 207] on div "bags" at bounding box center [412, 210] width 221 height 19
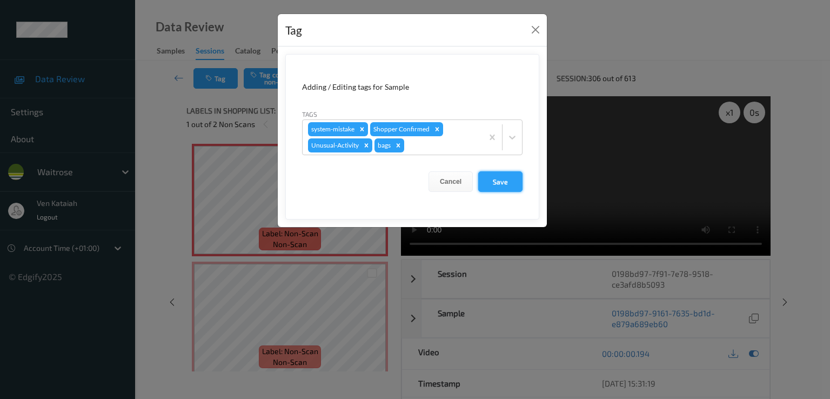
click at [515, 184] on button "Save" at bounding box center [500, 181] width 44 height 21
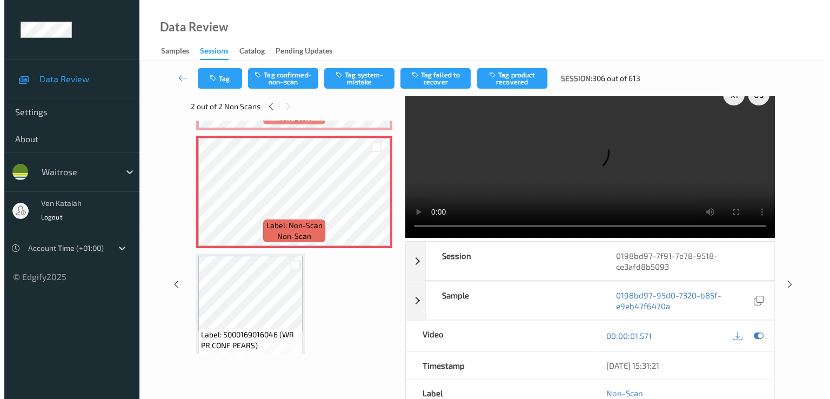
scroll to position [0, 0]
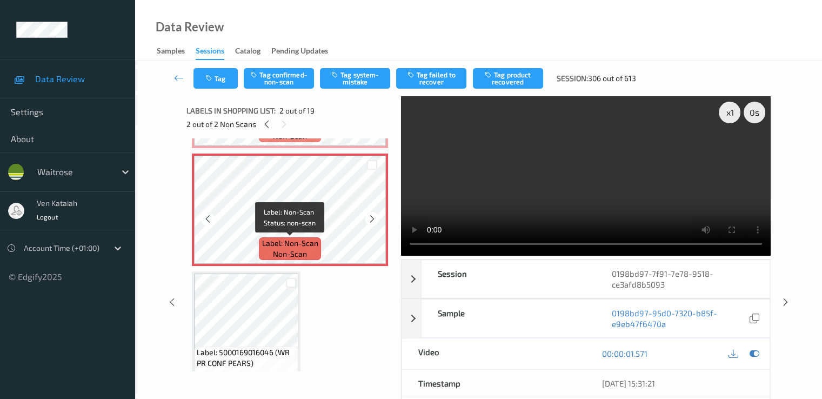
click at [270, 238] on span "Label: Non-Scan" at bounding box center [290, 243] width 56 height 11
click at [553, 350] on icon at bounding box center [754, 354] width 10 height 10
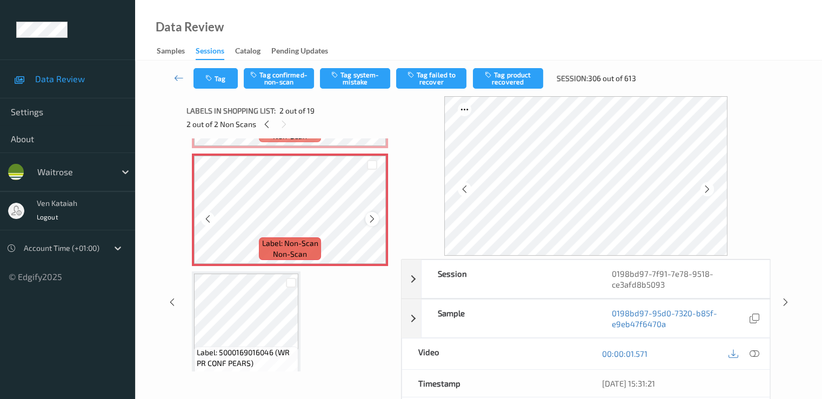
click at [373, 219] on icon at bounding box center [372, 219] width 9 height 10
click at [373, 217] on icon at bounding box center [372, 219] width 9 height 10
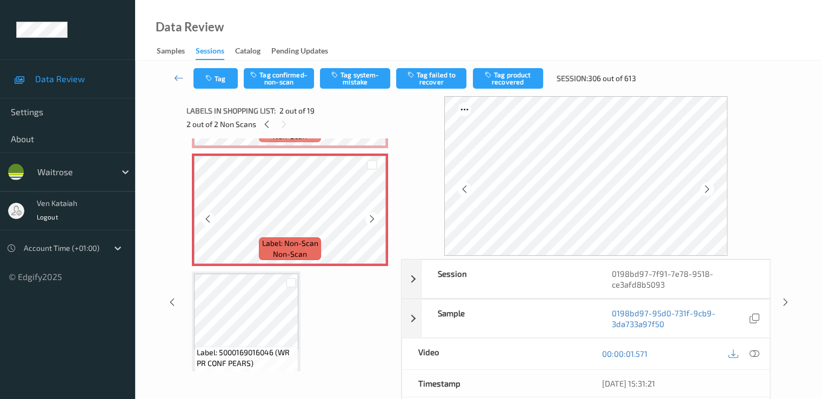
click at [373, 217] on icon at bounding box center [372, 219] width 9 height 10
click at [351, 82] on button "Tag system-mistake" at bounding box center [355, 78] width 70 height 21
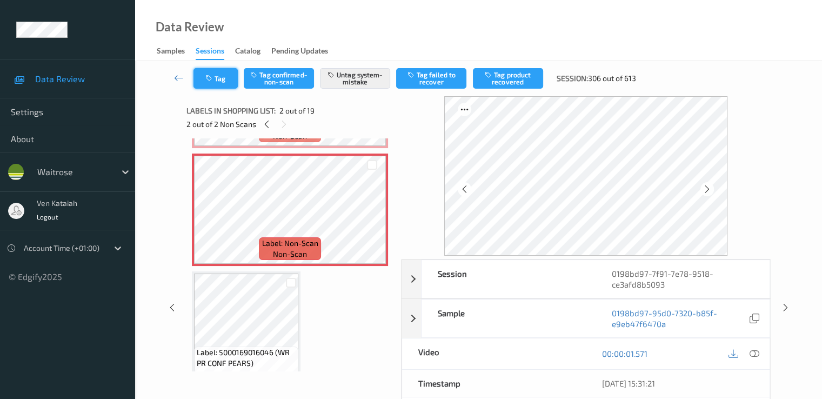
click at [218, 85] on button "Tag" at bounding box center [216, 78] width 44 height 21
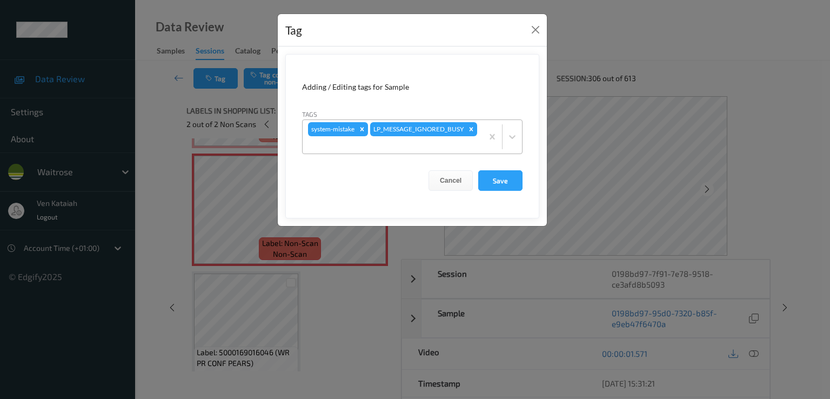
click at [426, 146] on div at bounding box center [392, 144] width 169 height 13
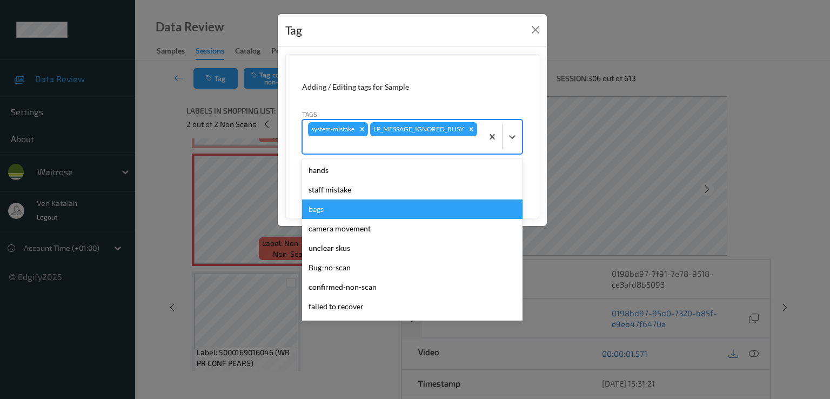
click at [318, 204] on div "bags" at bounding box center [412, 208] width 221 height 19
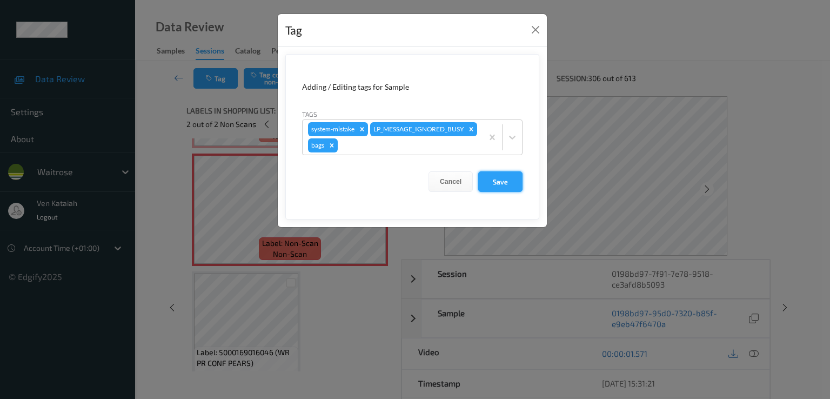
click at [507, 171] on button "Save" at bounding box center [500, 181] width 44 height 21
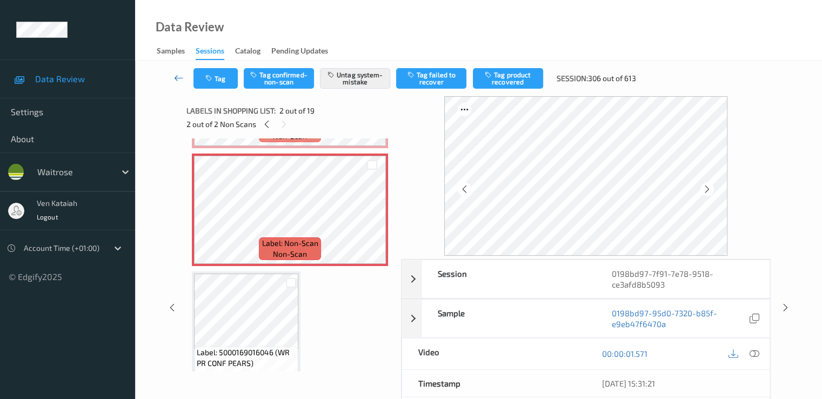
click at [176, 74] on icon at bounding box center [179, 77] width 10 height 11
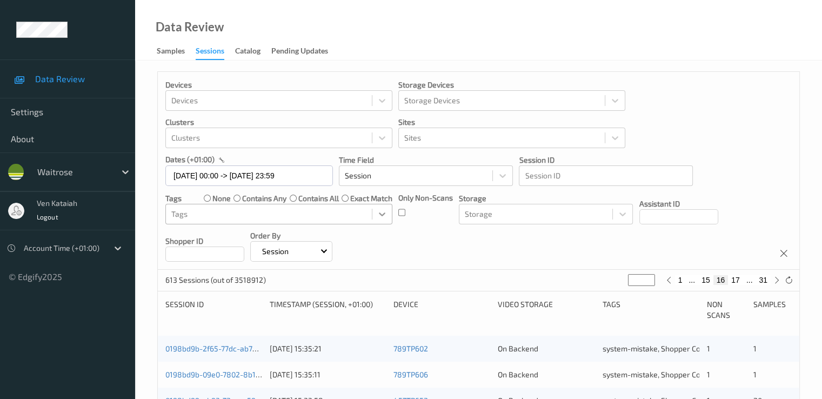
scroll to position [216, 0]
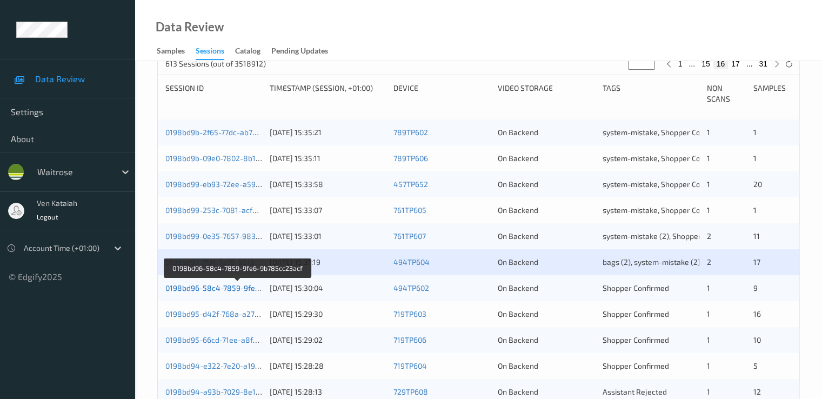
click at [253, 288] on link "0198bd96-58c4-7859-9fe6-9b785cc23acf" at bounding box center [238, 287] width 146 height 9
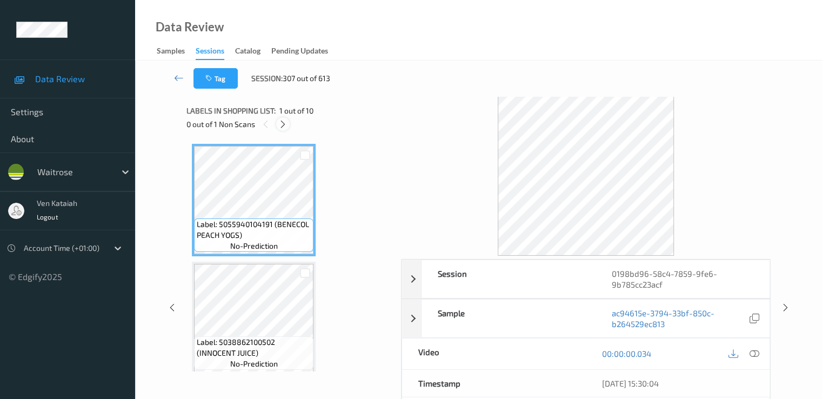
click at [283, 128] on icon at bounding box center [282, 124] width 9 height 10
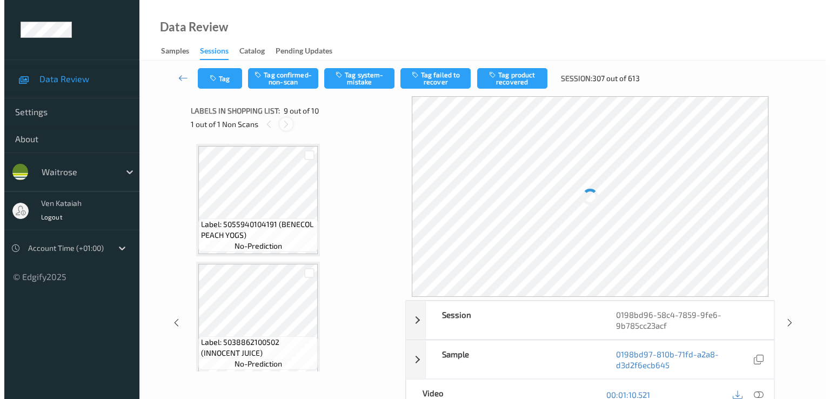
scroll to position [830, 0]
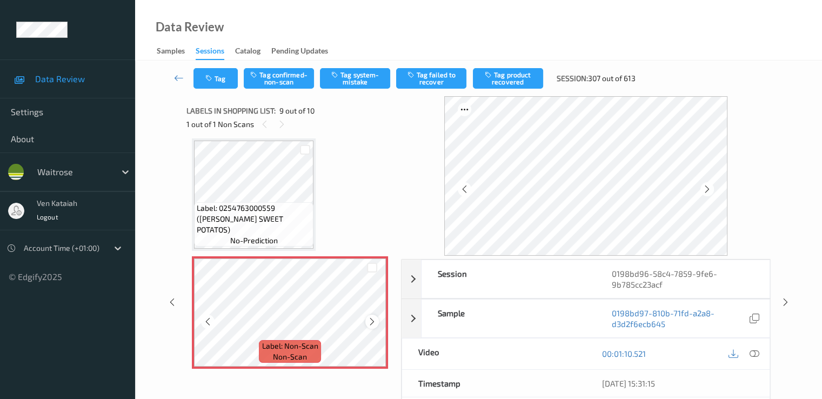
click at [375, 321] on icon at bounding box center [372, 322] width 9 height 10
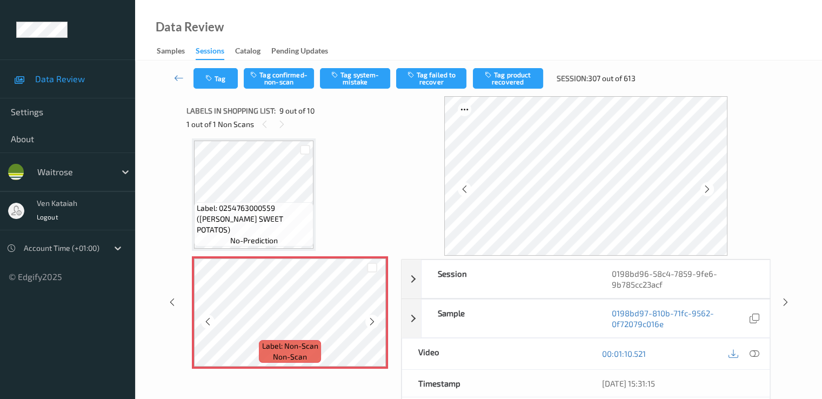
click at [375, 321] on icon at bounding box center [372, 322] width 9 height 10
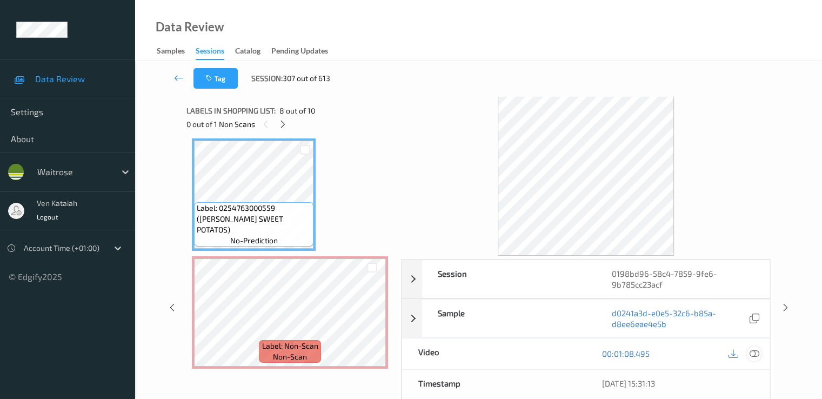
click at [553, 351] on icon at bounding box center [754, 354] width 10 height 10
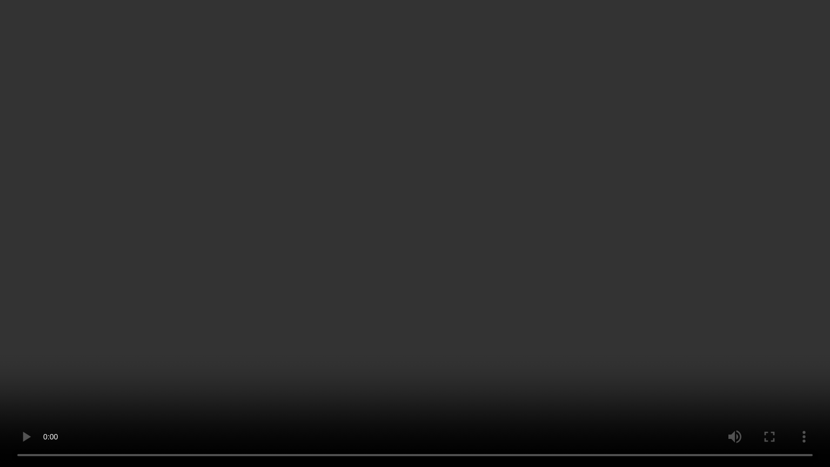
click at [553, 266] on video at bounding box center [415, 233] width 830 height 467
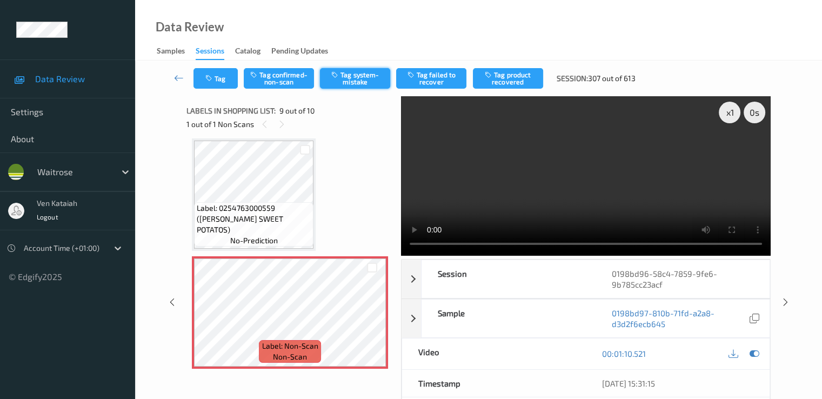
click at [333, 76] on icon "button" at bounding box center [335, 75] width 9 height 8
click at [223, 85] on button "Tag" at bounding box center [216, 78] width 44 height 21
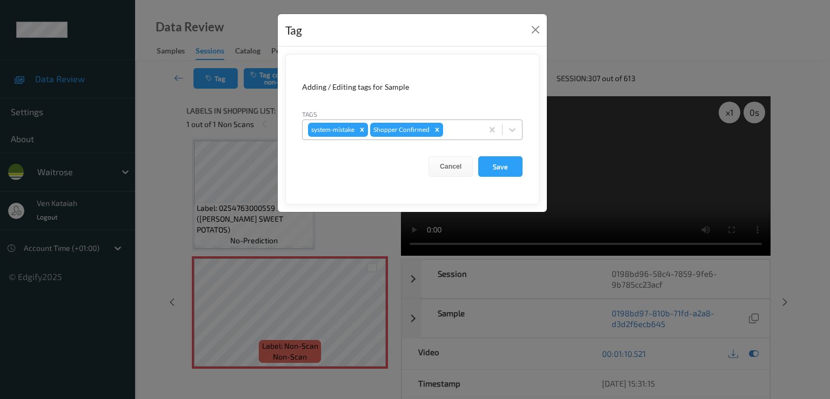
click at [465, 124] on div at bounding box center [461, 129] width 32 height 13
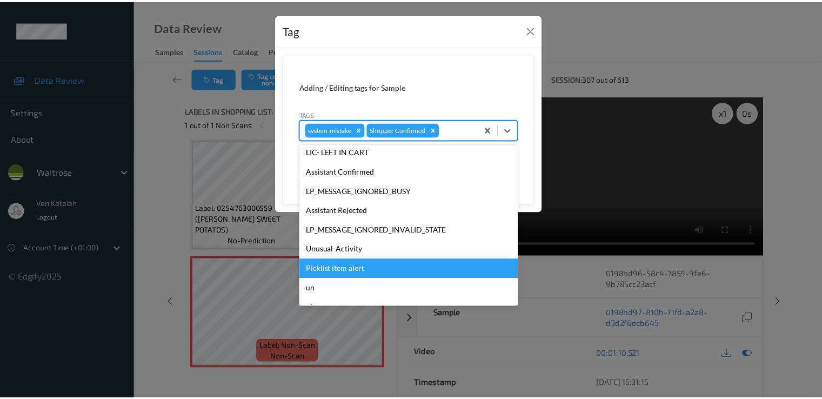
scroll to position [212, 0]
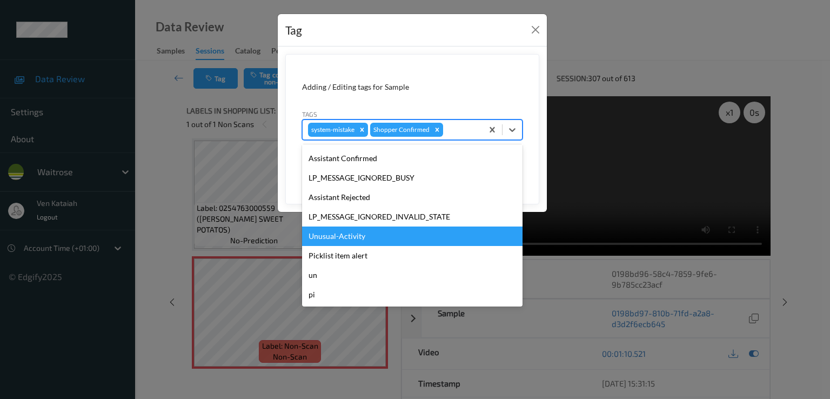
click at [338, 228] on div "Unusual-Activity" at bounding box center [412, 236] width 221 height 19
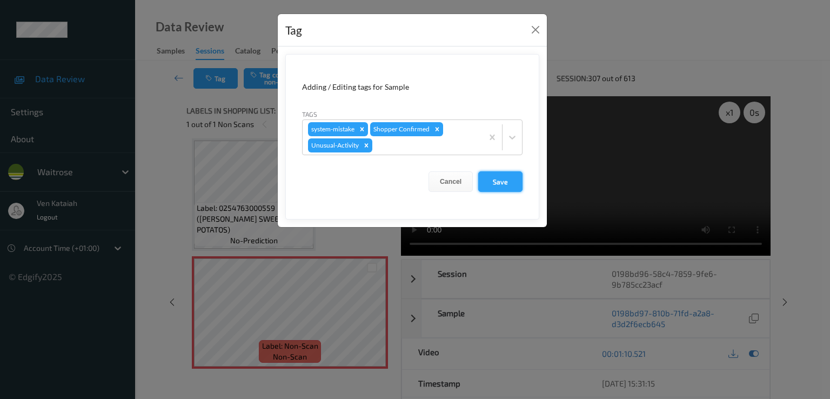
click at [498, 191] on button "Save" at bounding box center [500, 181] width 44 height 21
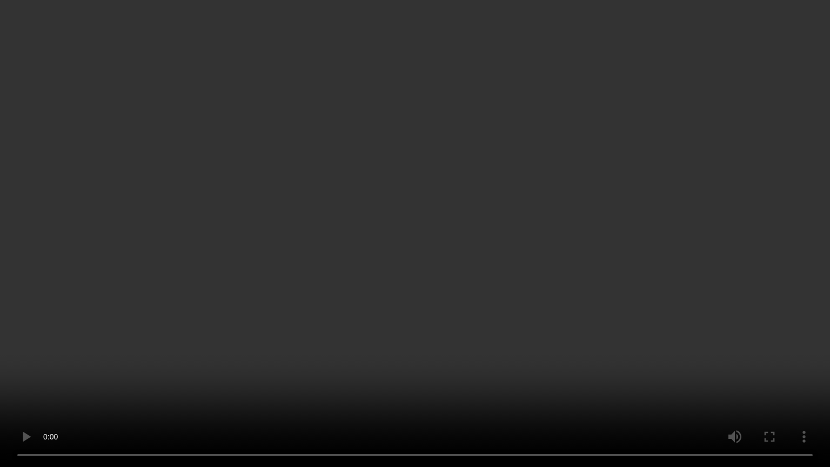
click at [534, 266] on video at bounding box center [415, 233] width 830 height 467
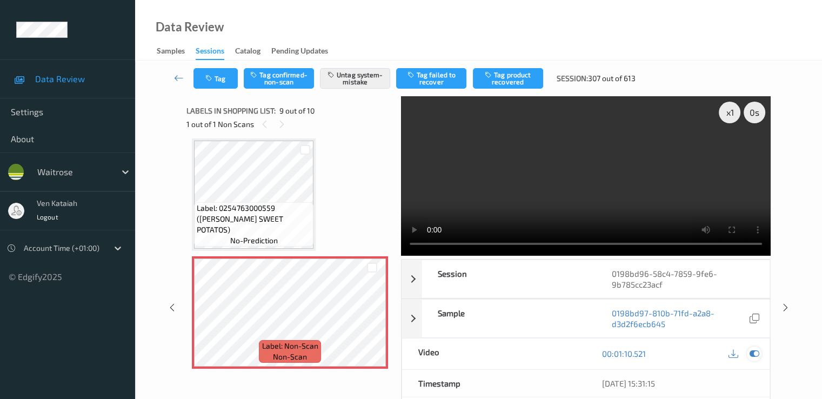
click at [553, 352] on icon at bounding box center [754, 354] width 10 height 10
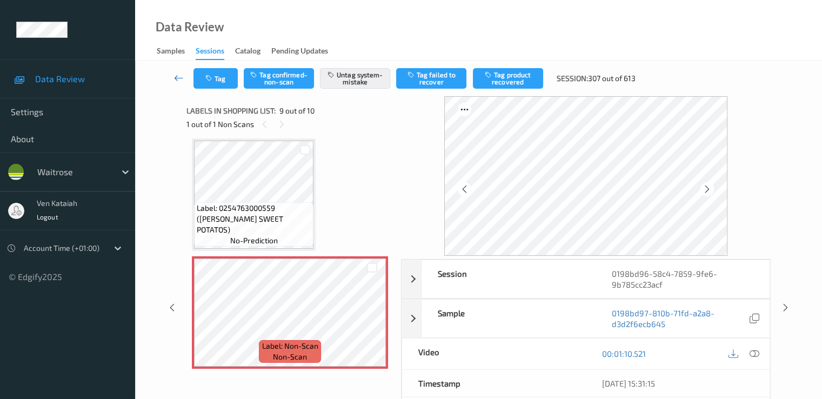
click at [175, 81] on icon at bounding box center [179, 77] width 10 height 11
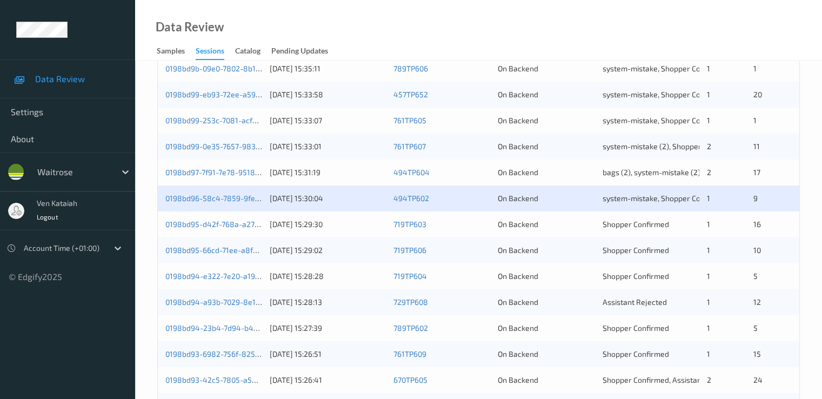
scroll to position [324, 0]
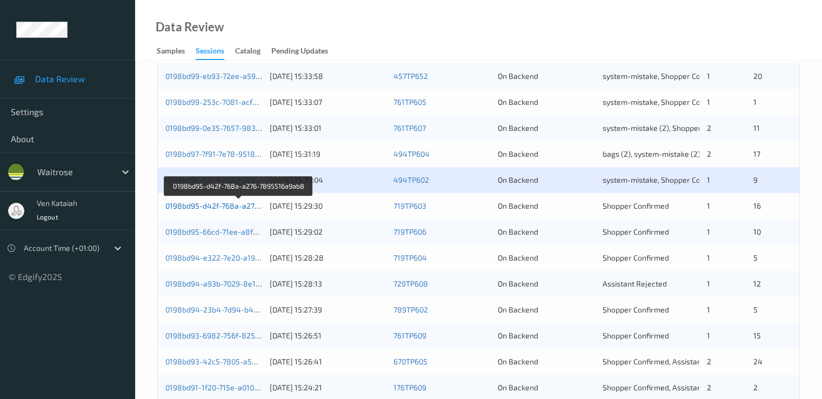
click at [210, 206] on link "0198bd95-d42f-768a-a276-7895516a9ab8" at bounding box center [239, 205] width 148 height 9
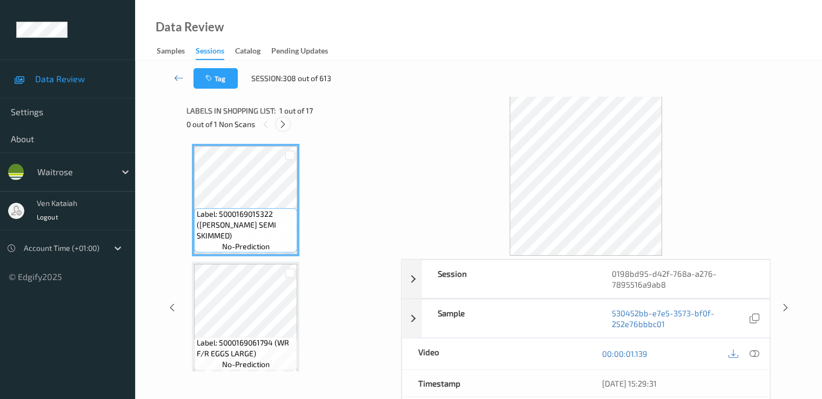
click at [283, 122] on icon at bounding box center [282, 124] width 9 height 10
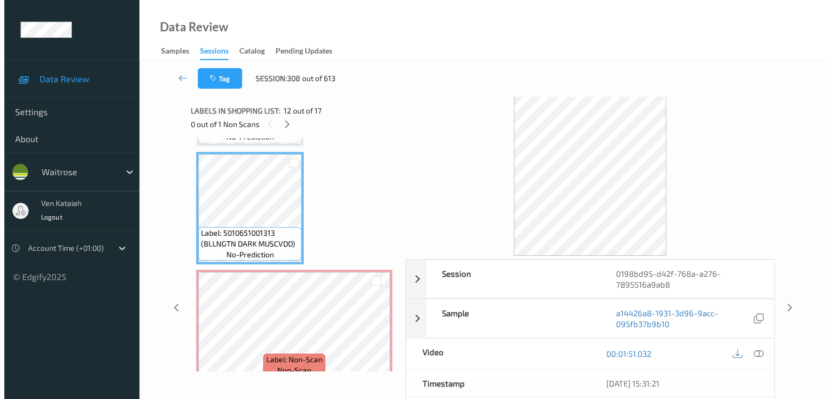
scroll to position [1302, 0]
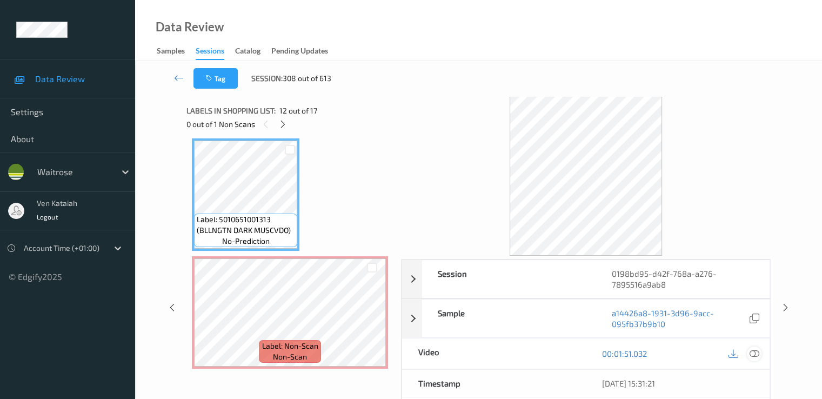
click at [553, 354] on icon at bounding box center [754, 354] width 10 height 10
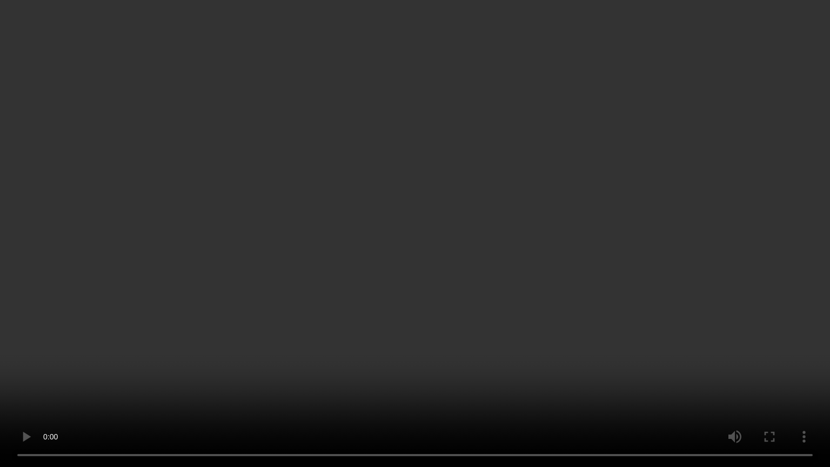
click at [378, 381] on video at bounding box center [415, 233] width 830 height 467
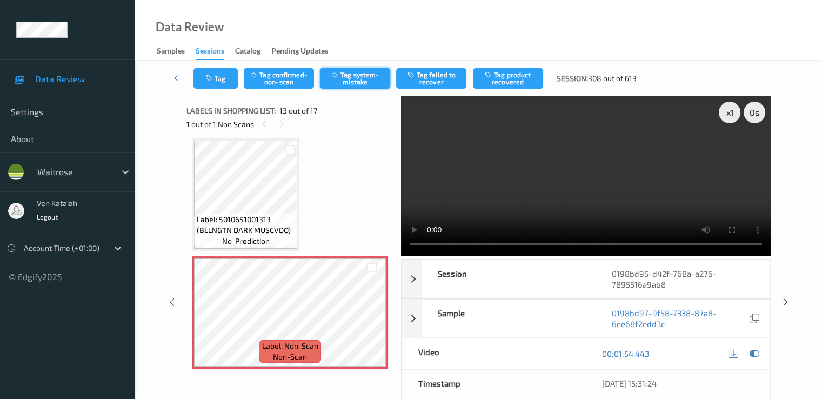
drag, startPoint x: 349, startPoint y: 80, endPoint x: 316, endPoint y: 113, distance: 46.6
click at [341, 85] on button "Tag system-mistake" at bounding box center [355, 78] width 70 height 21
click at [225, 80] on button "Tag" at bounding box center [216, 78] width 44 height 21
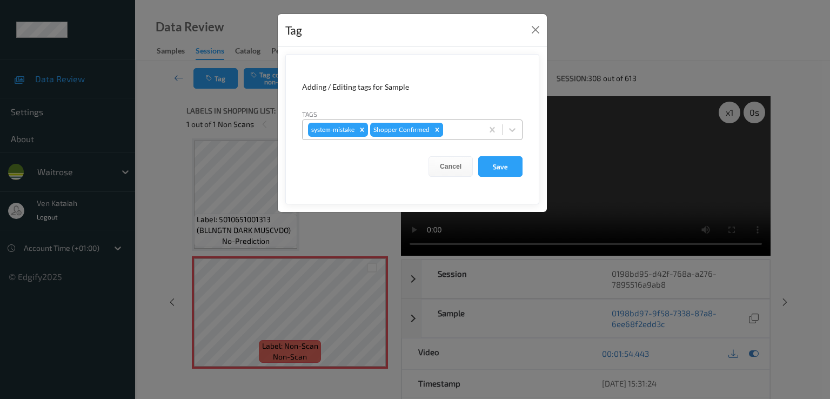
click at [442, 127] on div "Remove Shopper Confirmed" at bounding box center [437, 130] width 12 height 14
click at [534, 24] on button "Close" at bounding box center [535, 29] width 15 height 15
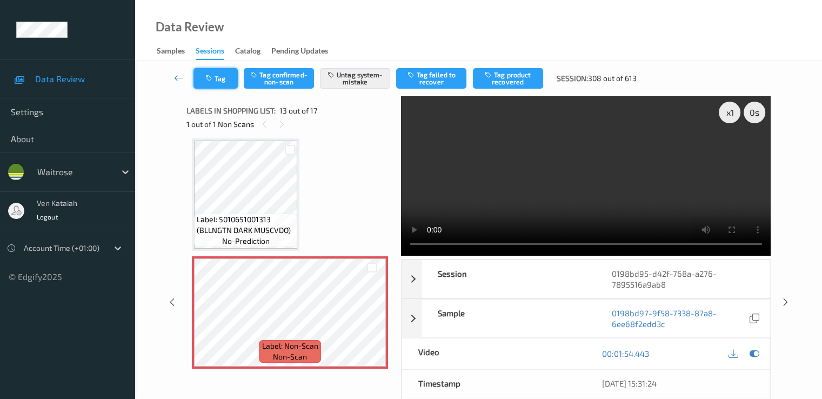
click at [216, 78] on button "Tag" at bounding box center [216, 78] width 44 height 21
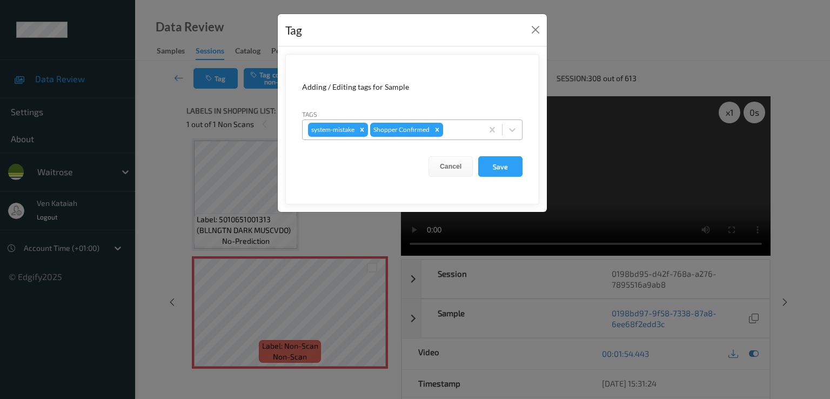
drag, startPoint x: 480, startPoint y: 126, endPoint x: 467, endPoint y: 132, distance: 14.8
click at [480, 127] on div "system-mistake Shopper Confirmed" at bounding box center [393, 130] width 180 height 18
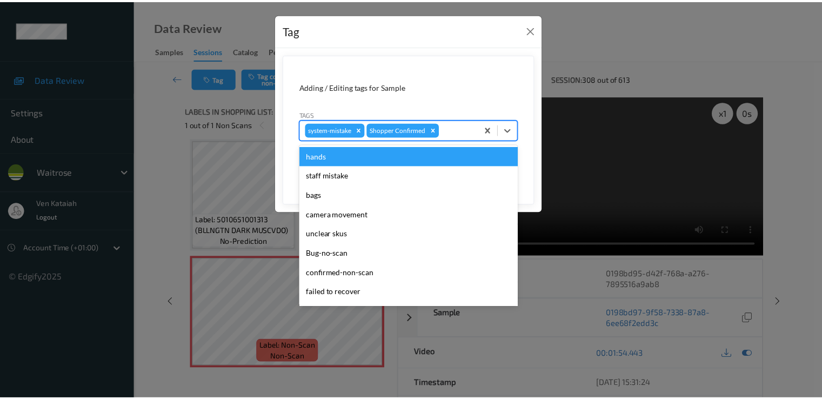
scroll to position [212, 0]
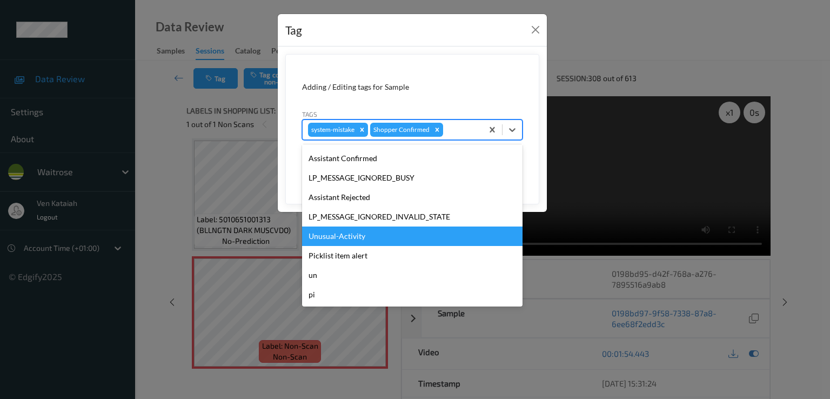
click at [376, 229] on div "Unusual-Activity" at bounding box center [412, 236] width 221 height 19
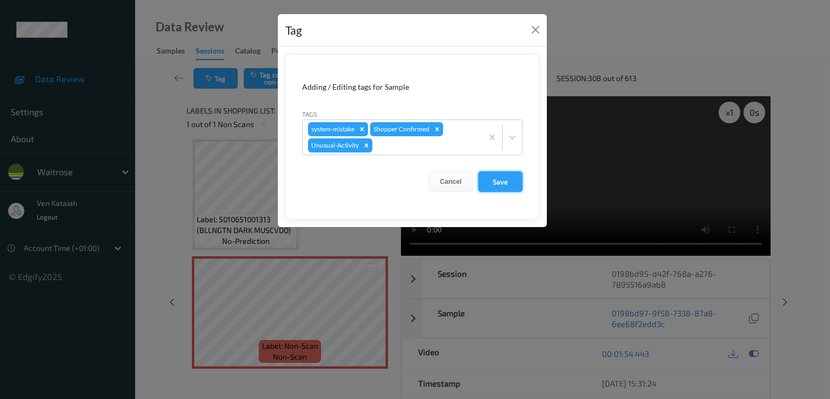
click at [495, 182] on button "Save" at bounding box center [500, 181] width 44 height 21
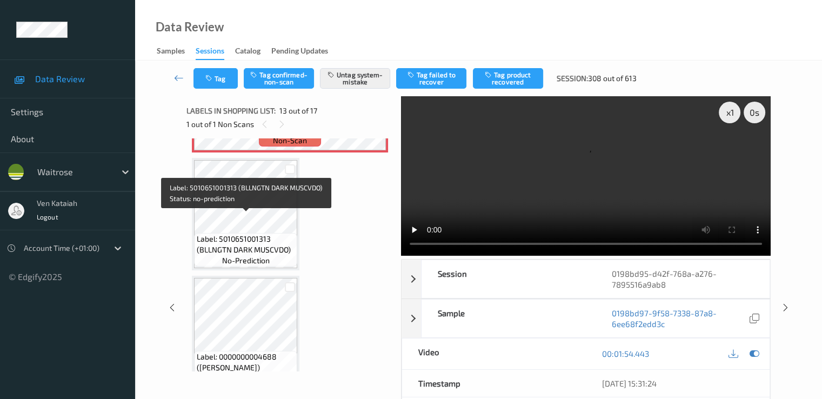
scroll to position [1626, 0]
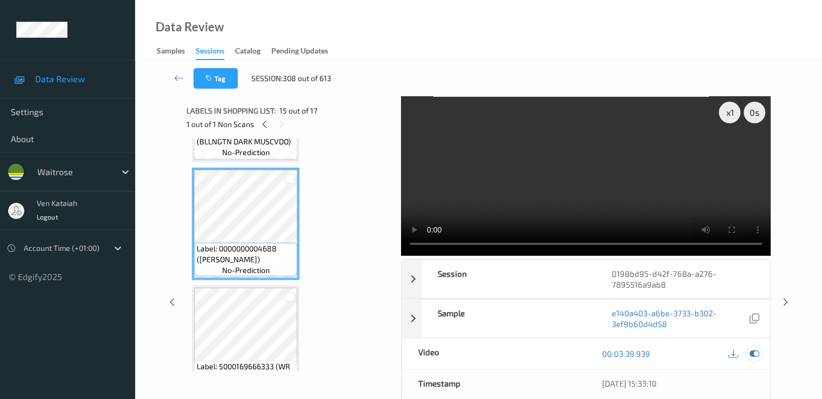
click at [553, 349] on icon at bounding box center [754, 354] width 10 height 10
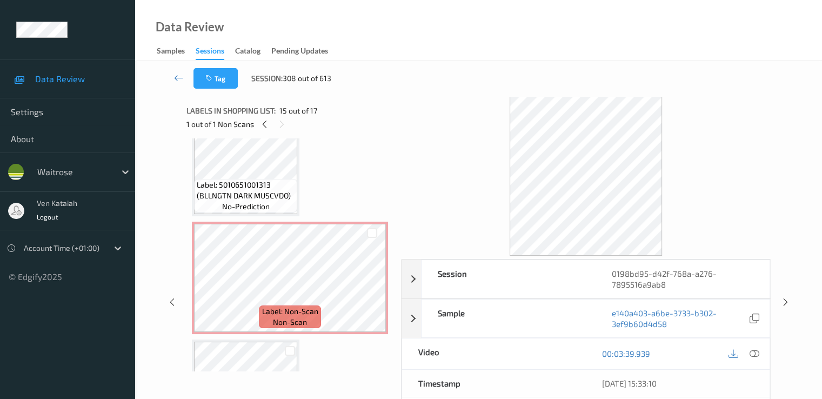
scroll to position [1194, 0]
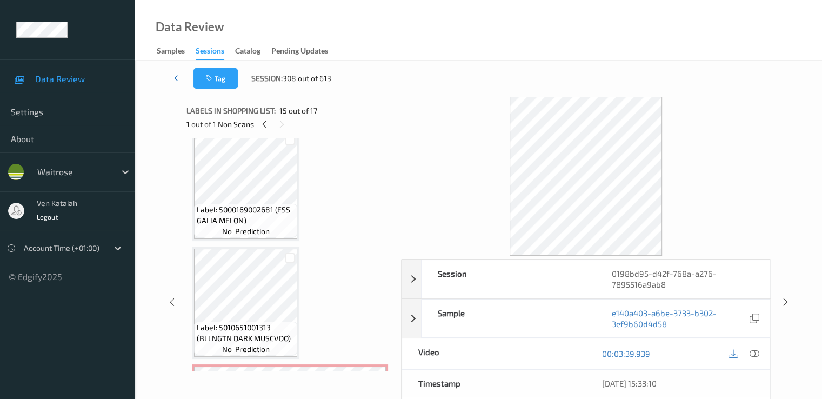
click at [177, 79] on icon at bounding box center [179, 77] width 10 height 11
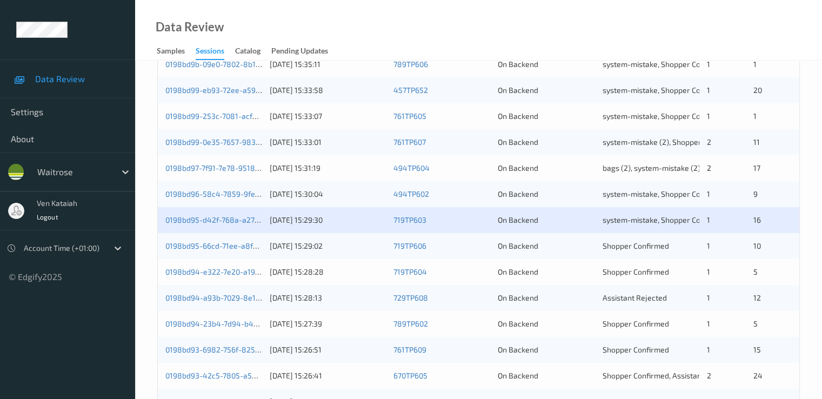
scroll to position [324, 0]
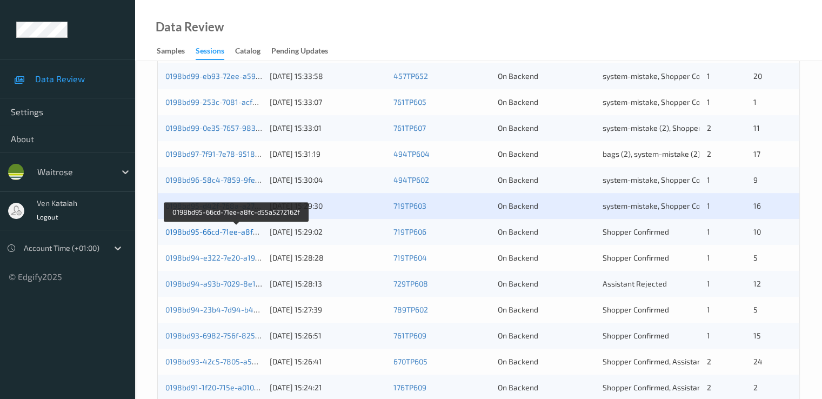
click at [209, 231] on link "0198bd95-66cd-71ee-a8fc-d55a5272162f" at bounding box center [236, 231] width 143 height 9
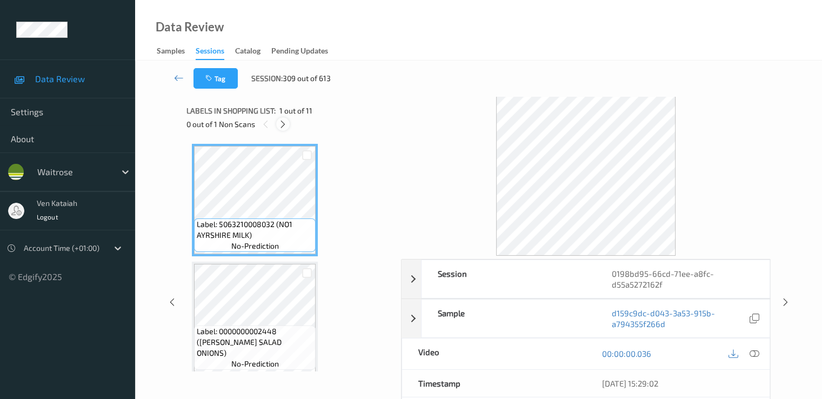
click at [285, 123] on icon at bounding box center [282, 124] width 9 height 10
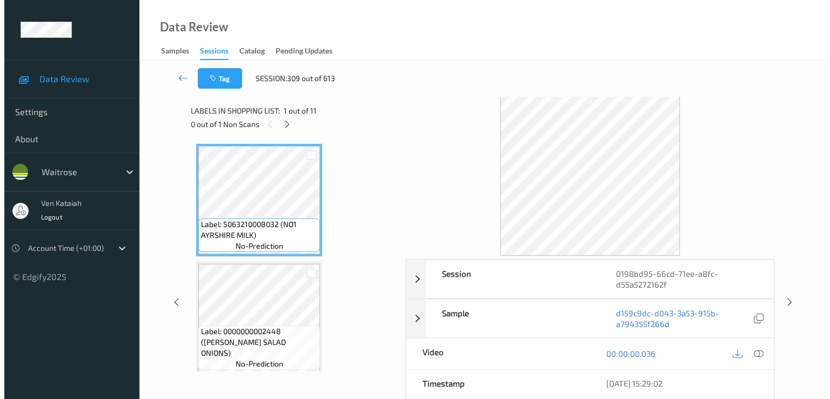
scroll to position [123, 0]
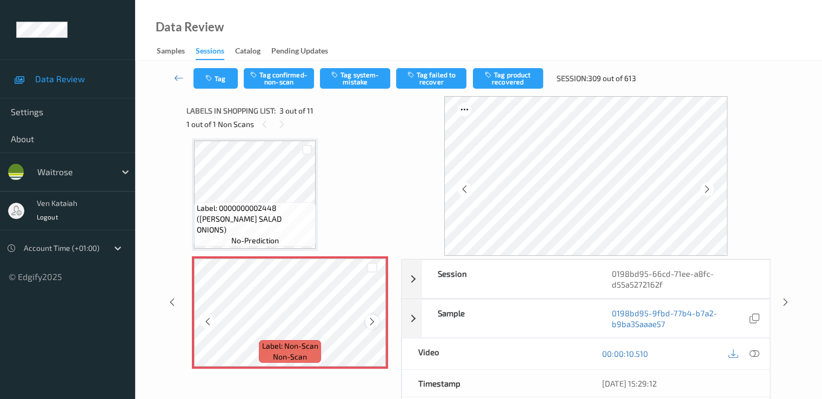
click at [374, 324] on icon at bounding box center [372, 322] width 9 height 10
click at [357, 84] on button "Tag system-mistake" at bounding box center [355, 78] width 70 height 21
click at [222, 91] on div "Tag Tag confirmed-non-scan Untag system-mistake Tag failed to recover Tag produ…" at bounding box center [478, 79] width 643 height 36
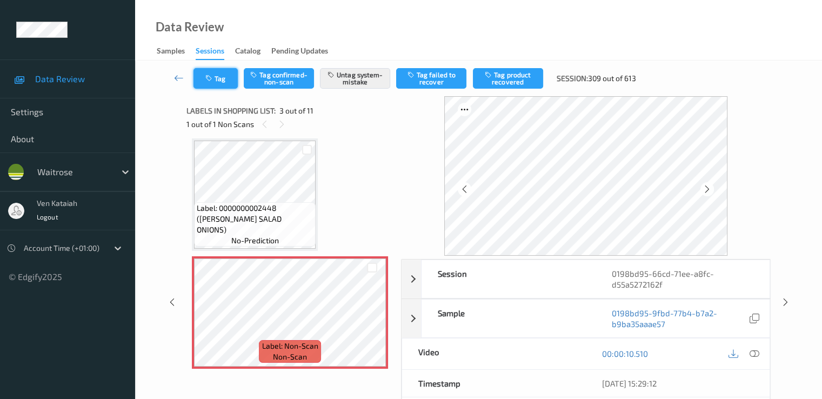
click at [222, 85] on button "Tag" at bounding box center [216, 78] width 44 height 21
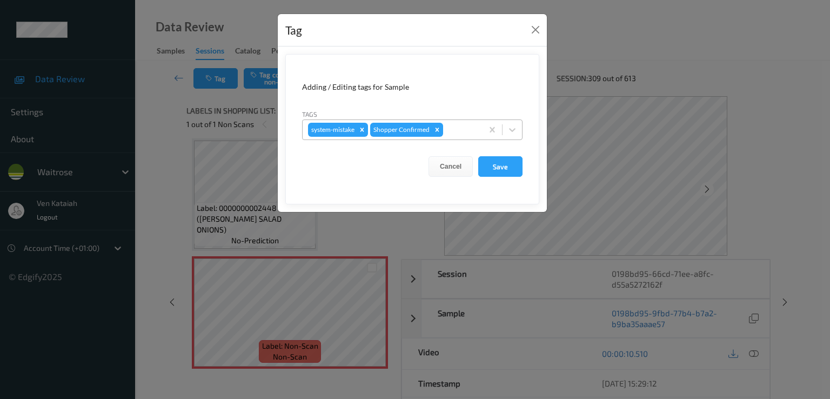
click at [469, 135] on div at bounding box center [461, 129] width 32 height 13
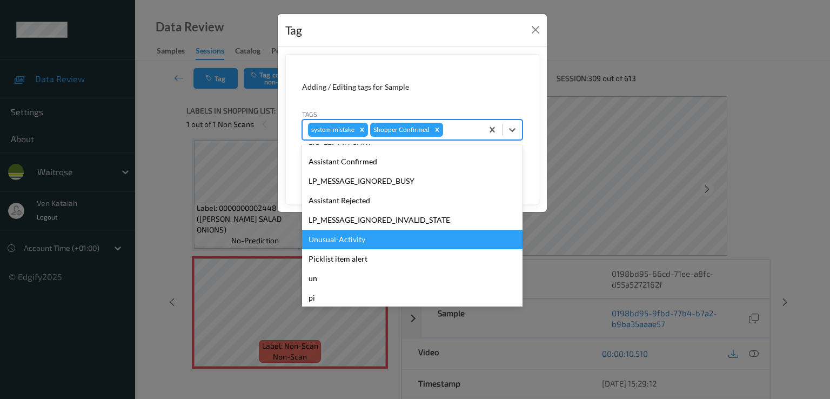
scroll to position [212, 0]
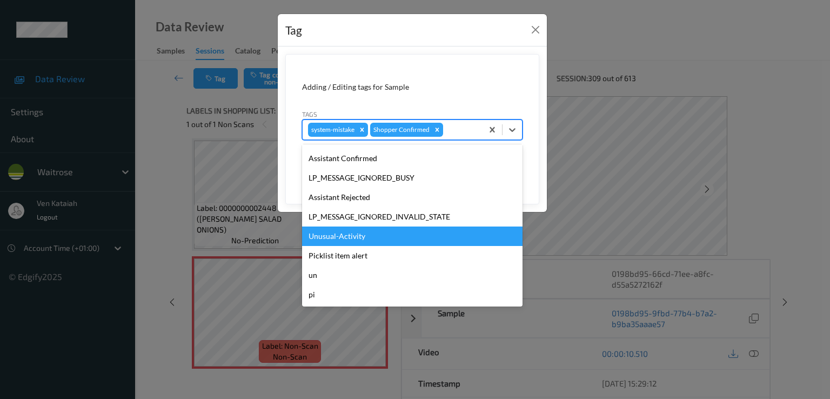
click at [345, 236] on div "Unusual-Activity" at bounding box center [412, 236] width 221 height 19
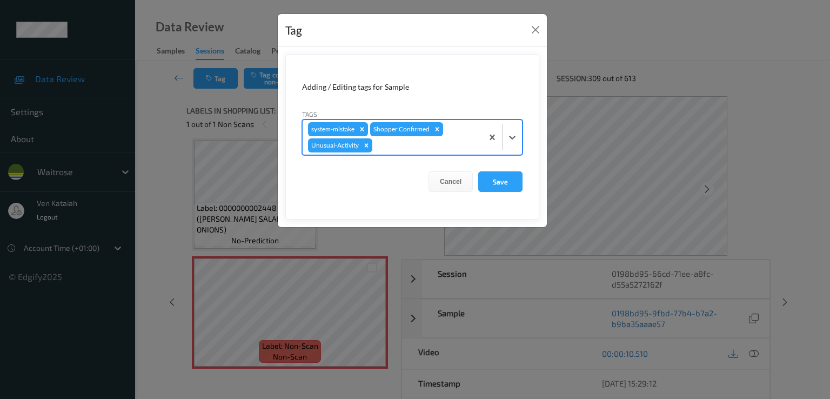
click at [435, 156] on form "Adding / Editing tags for Sample Tags option Unusual-Activity, selected. Select…" at bounding box center [412, 136] width 254 height 165
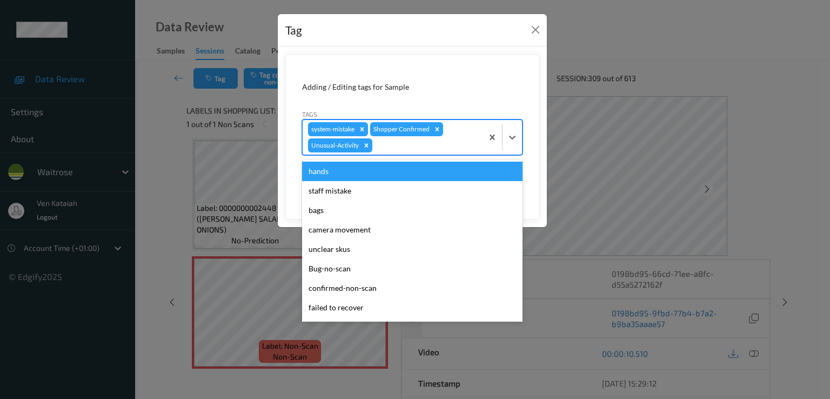
click at [432, 148] on div at bounding box center [426, 145] width 103 height 13
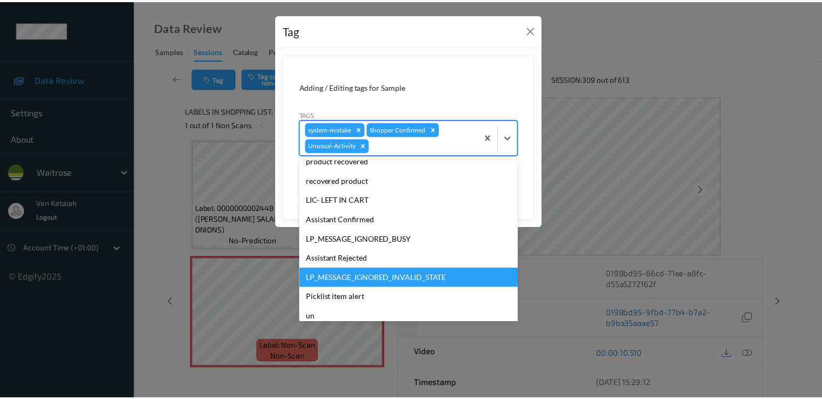
scroll to position [192, 0]
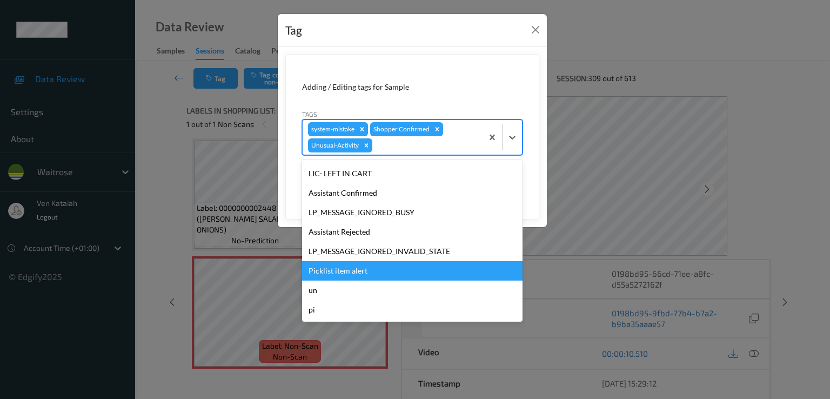
click at [355, 267] on div "Picklist item alert" at bounding box center [412, 270] width 221 height 19
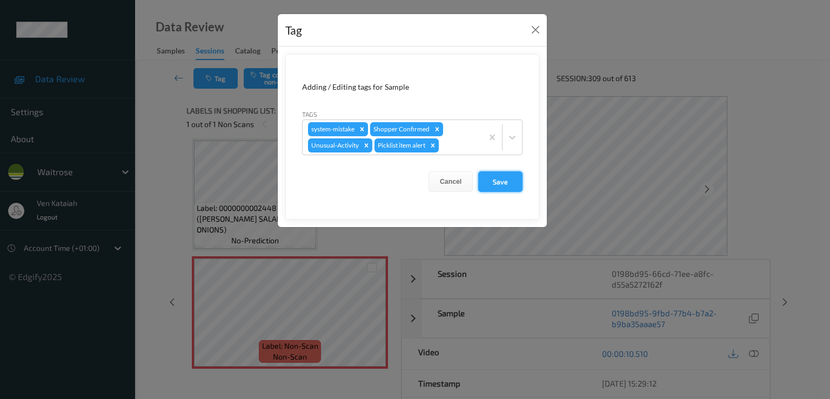
click at [497, 179] on button "Save" at bounding box center [500, 181] width 44 height 21
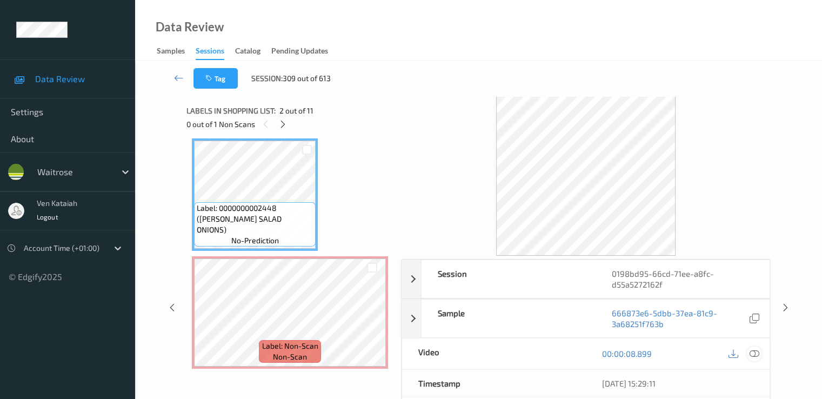
click at [553, 353] on icon at bounding box center [754, 354] width 10 height 10
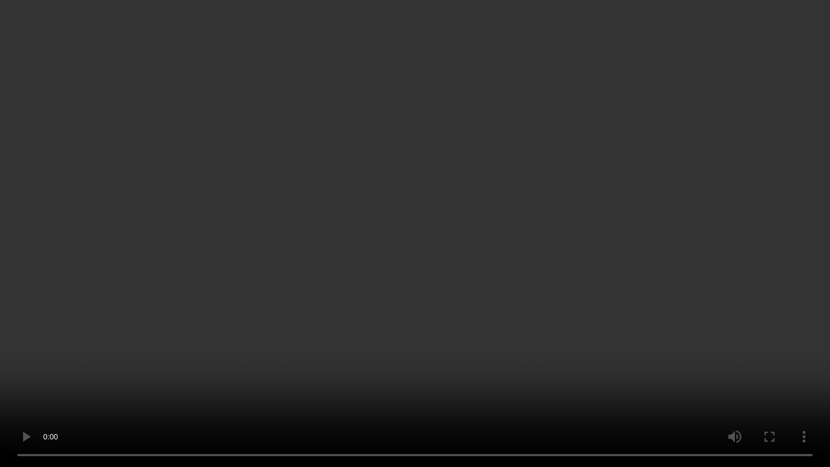
click at [215, 329] on video at bounding box center [415, 233] width 830 height 467
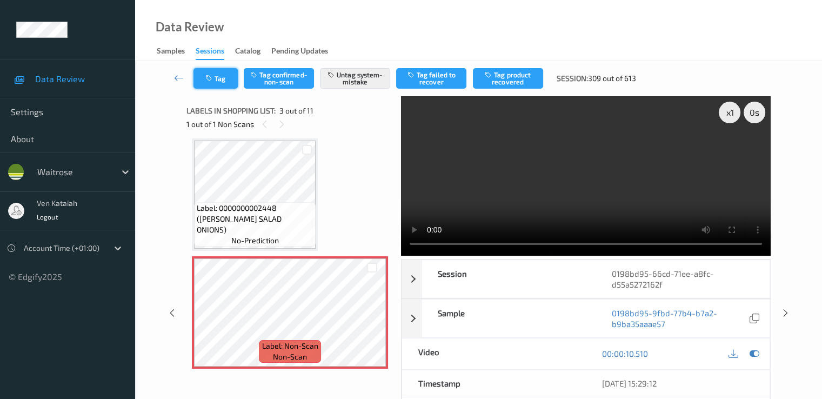
click at [212, 78] on icon "button" at bounding box center [209, 79] width 9 height 8
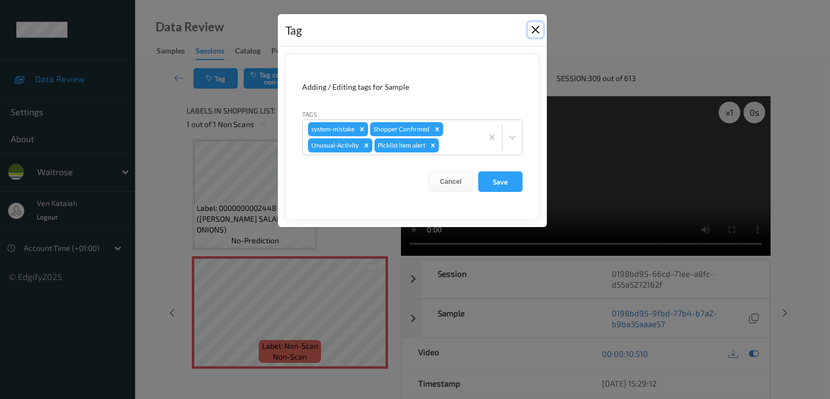
click at [532, 28] on button "Close" at bounding box center [535, 29] width 15 height 15
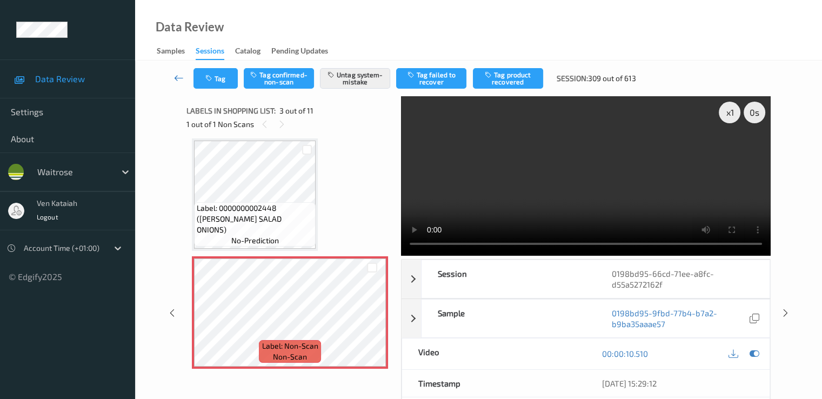
click at [171, 78] on link at bounding box center [179, 78] width 29 height 21
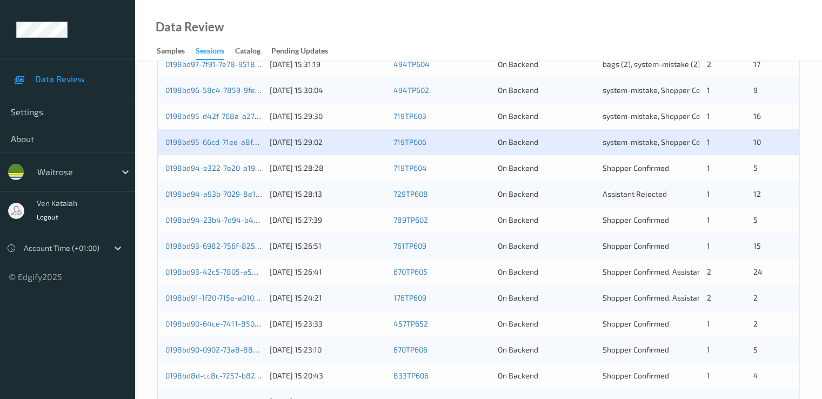
scroll to position [432, 0]
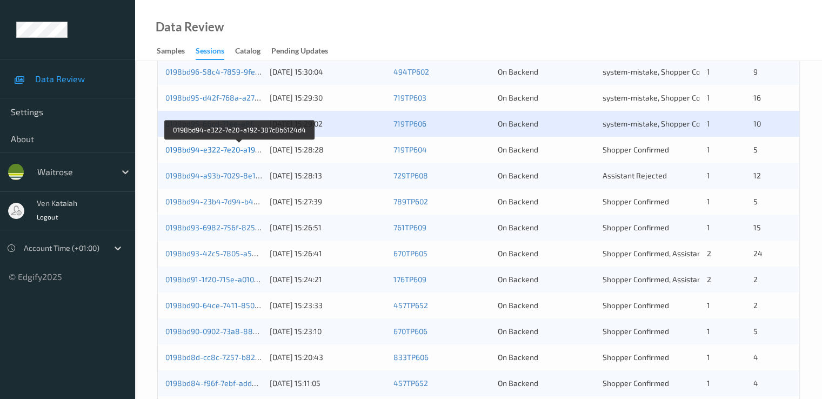
click at [247, 150] on link "0198bd94-e322-7e20-a192-387c8b6124d4" at bounding box center [239, 149] width 149 height 9
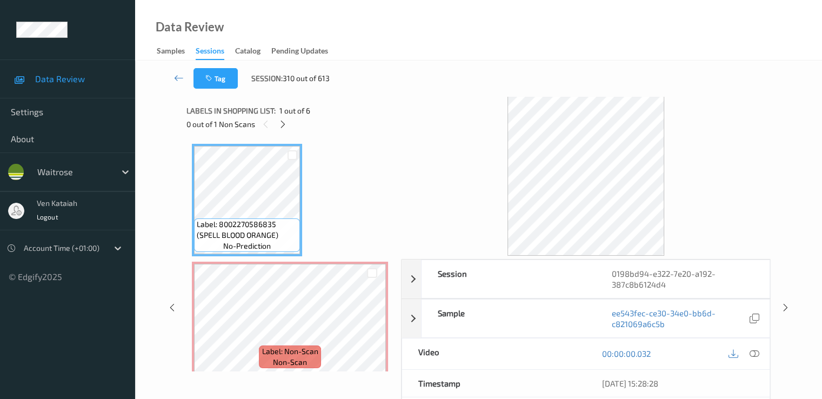
click at [553, 351] on div at bounding box center [744, 354] width 35 height 15
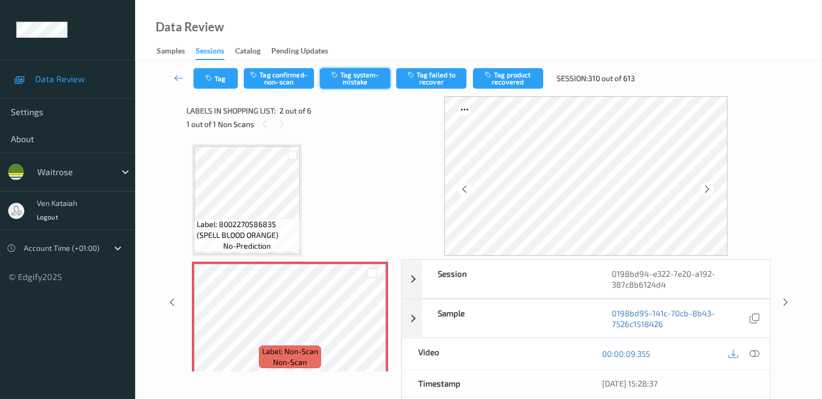
click at [349, 72] on button "Tag system-mistake" at bounding box center [355, 78] width 70 height 21
click at [208, 83] on button "Tag" at bounding box center [216, 78] width 44 height 21
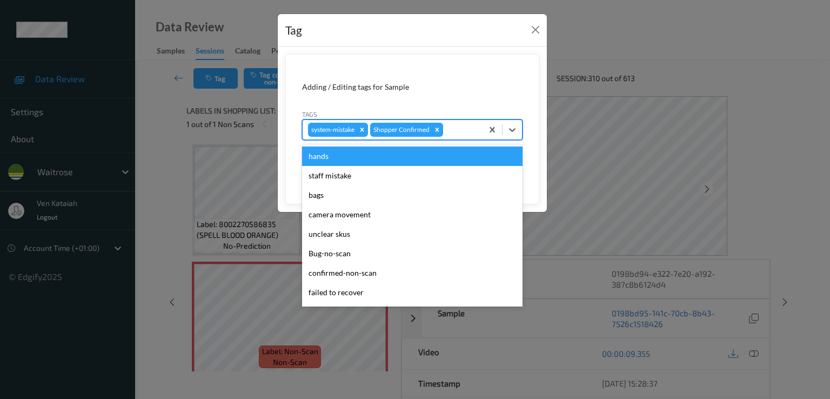
click at [452, 134] on div at bounding box center [461, 129] width 32 height 13
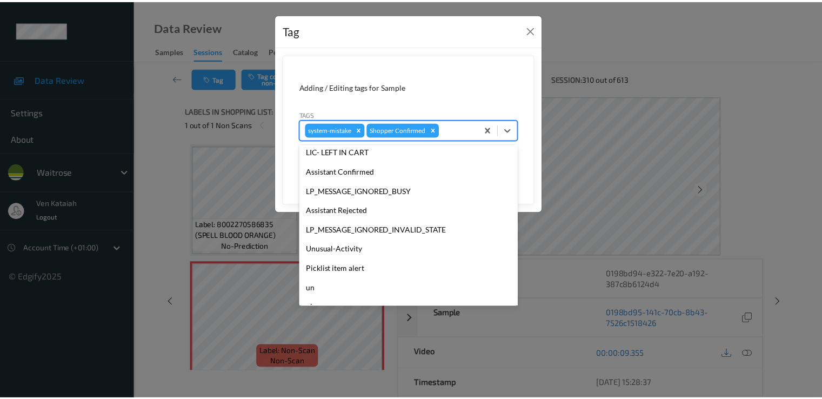
scroll to position [212, 0]
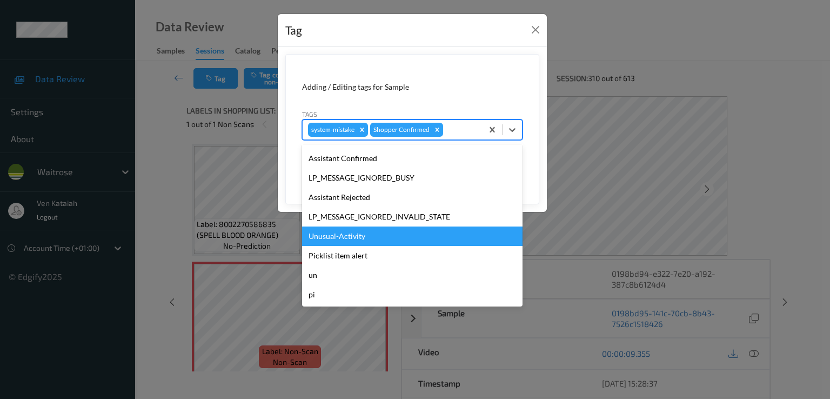
click at [335, 236] on div "Unusual-Activity" at bounding box center [412, 236] width 221 height 19
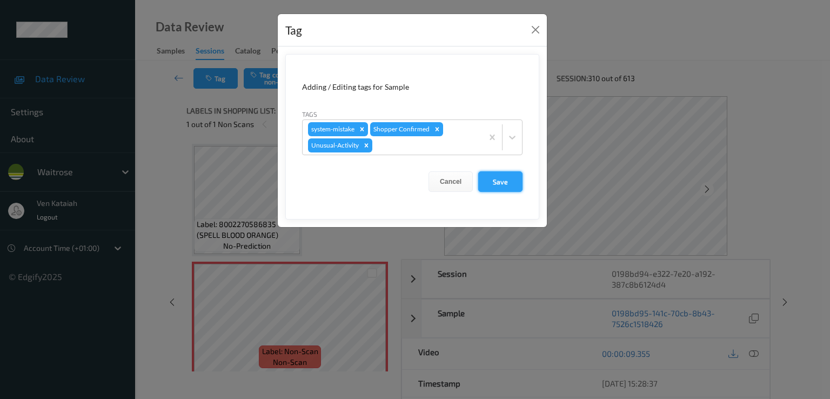
click at [502, 183] on button "Save" at bounding box center [500, 181] width 44 height 21
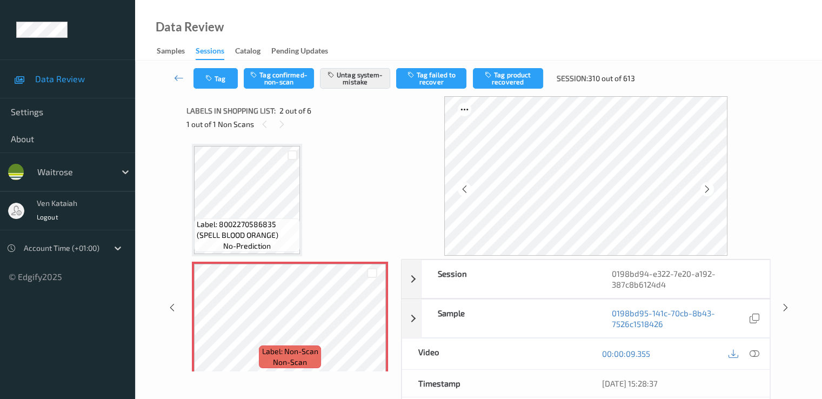
click at [213, 65] on div "Tag Tag confirmed-non-scan Untag system-mistake Tag failed to recover Tag produ…" at bounding box center [478, 79] width 643 height 36
click at [214, 80] on icon "button" at bounding box center [209, 79] width 9 height 8
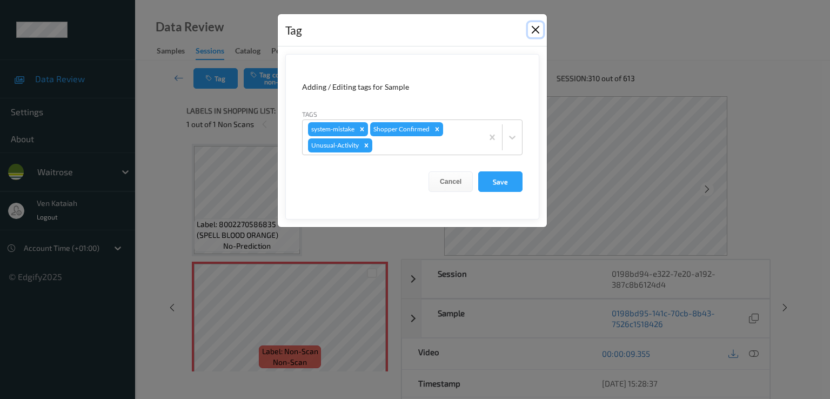
click at [538, 29] on button "Close" at bounding box center [535, 29] width 15 height 15
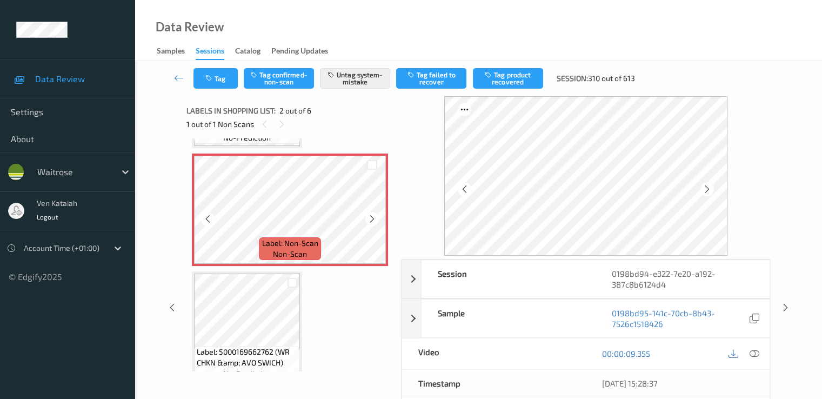
scroll to position [0, 0]
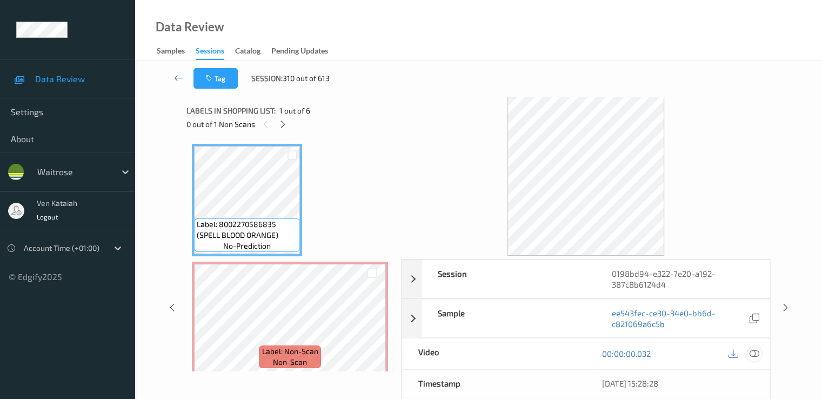
click at [553, 353] on icon at bounding box center [754, 354] width 10 height 10
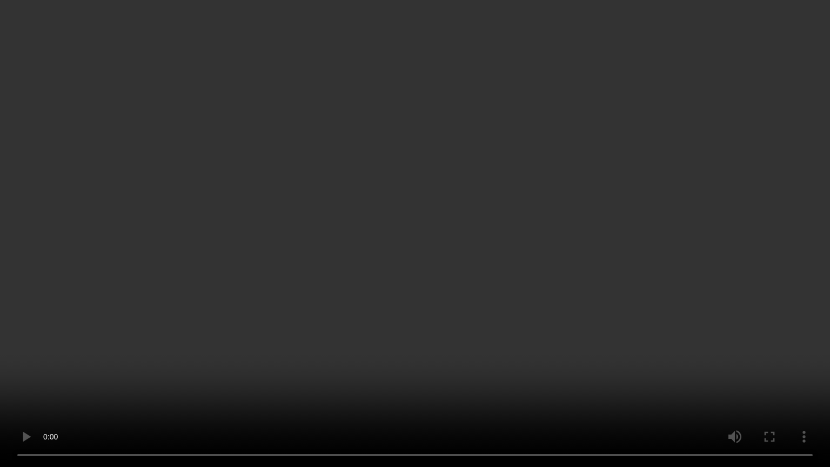
click at [339, 350] on video at bounding box center [415, 233] width 830 height 467
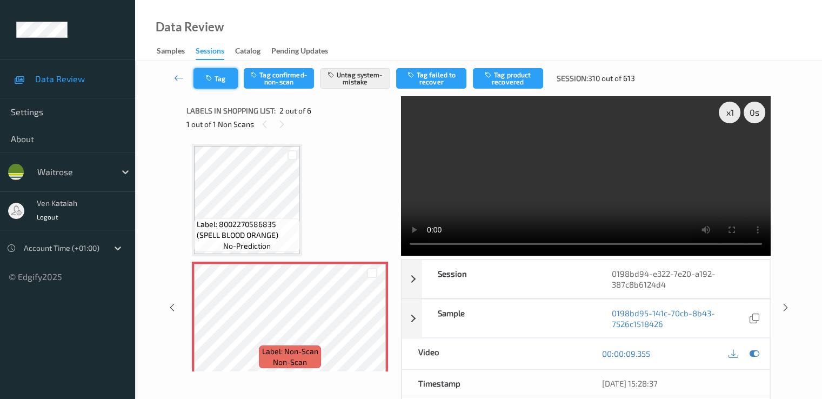
click at [223, 82] on button "Tag" at bounding box center [216, 78] width 44 height 21
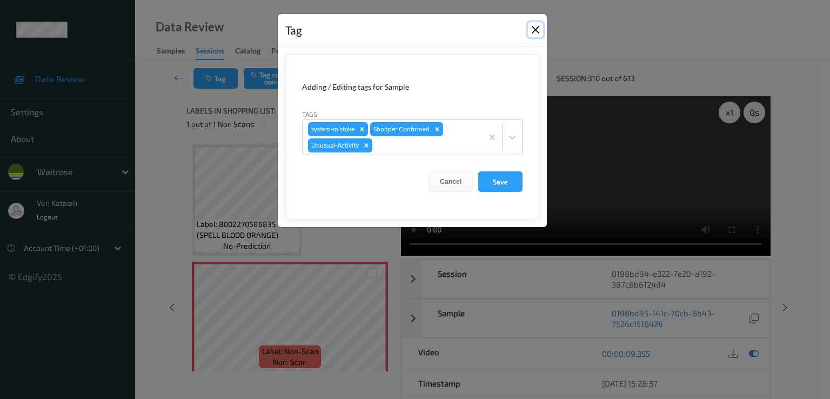
click at [536, 32] on button "Close" at bounding box center [535, 29] width 15 height 15
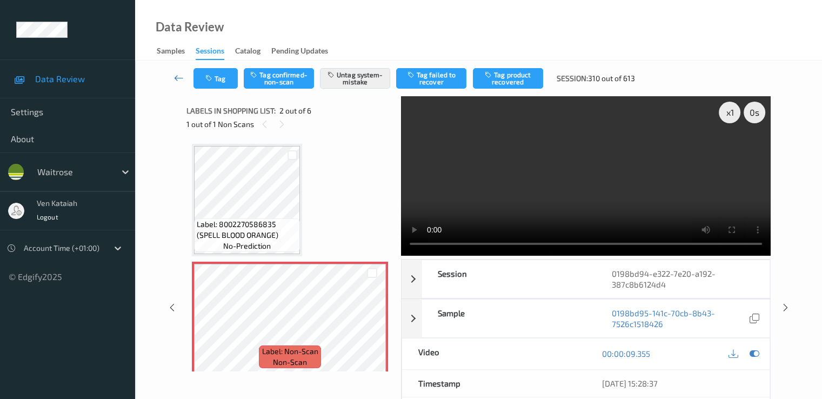
click at [176, 83] on icon at bounding box center [179, 77] width 10 height 11
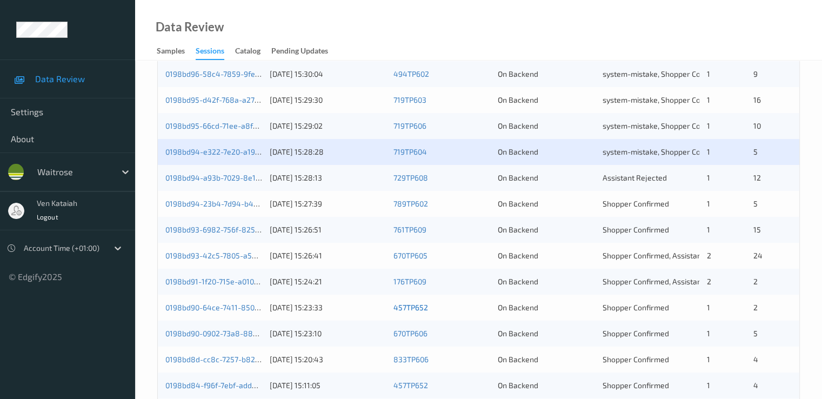
scroll to position [432, 0]
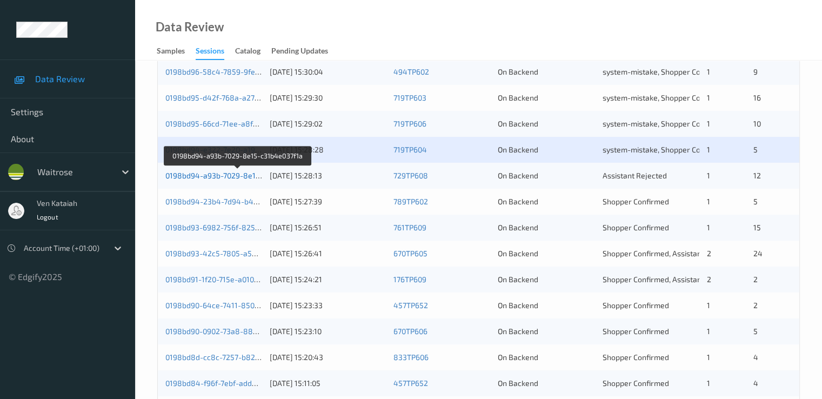
click at [212, 174] on link "0198bd94-a93b-7029-8e15-c31b4e037f1a" at bounding box center [237, 175] width 145 height 9
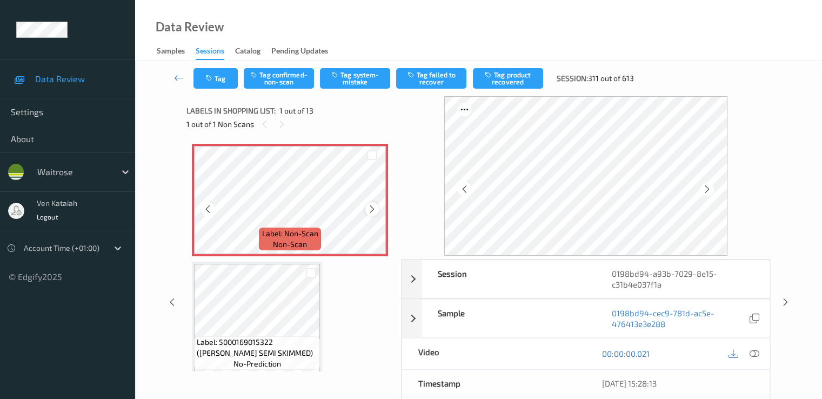
click at [375, 213] on icon at bounding box center [372, 209] width 9 height 10
click at [553, 352] on icon at bounding box center [754, 354] width 10 height 10
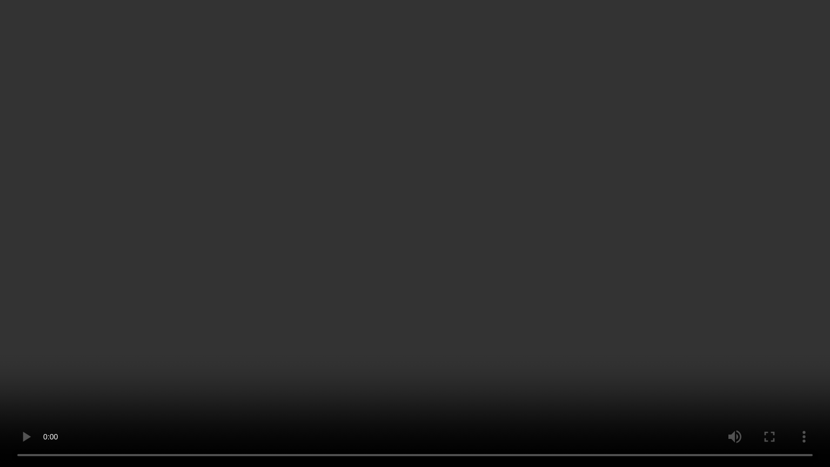
click at [411, 294] on video at bounding box center [415, 233] width 830 height 467
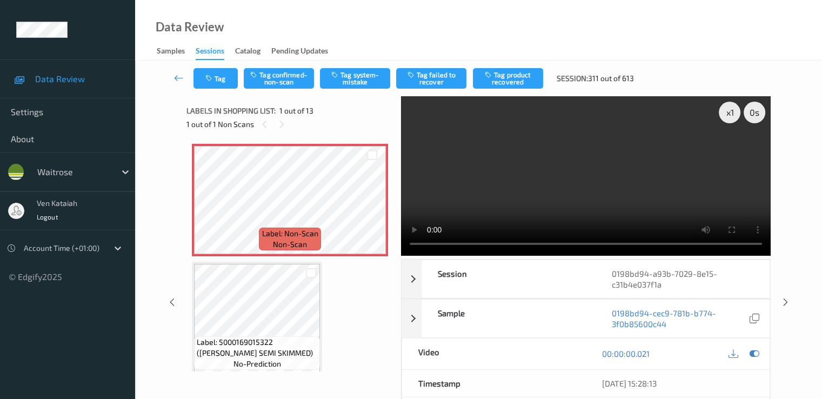
click at [553, 356] on div at bounding box center [744, 354] width 35 height 15
click at [553, 356] on icon at bounding box center [754, 354] width 10 height 10
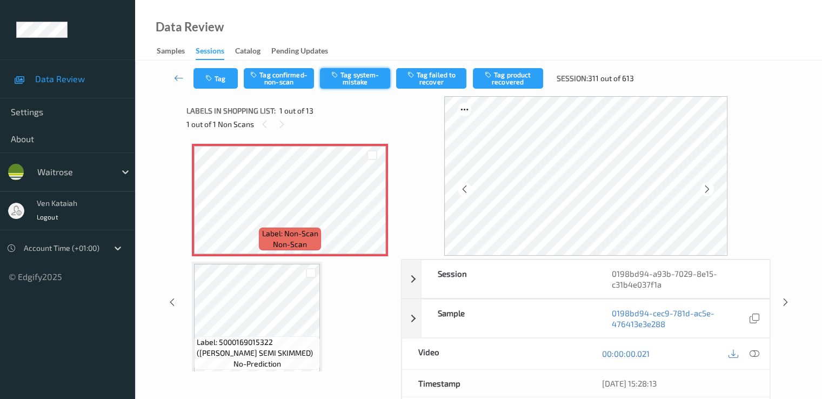
click at [367, 82] on button "Tag system-mistake" at bounding box center [355, 78] width 70 height 21
click at [228, 83] on button "Tag" at bounding box center [216, 78] width 44 height 21
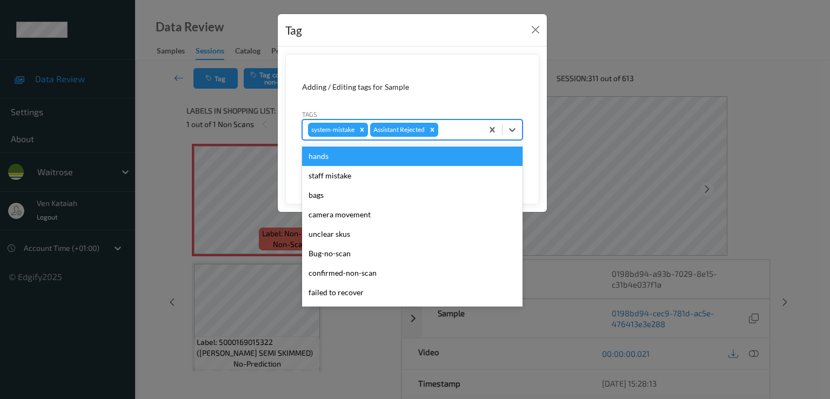
click at [453, 135] on div at bounding box center [459, 129] width 37 height 13
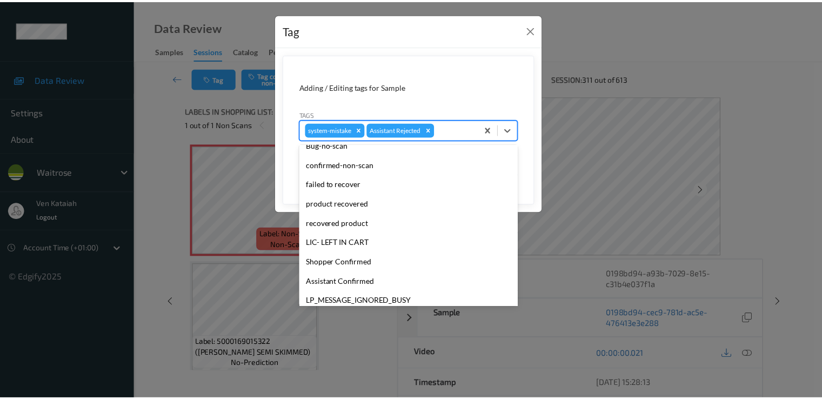
scroll to position [212, 0]
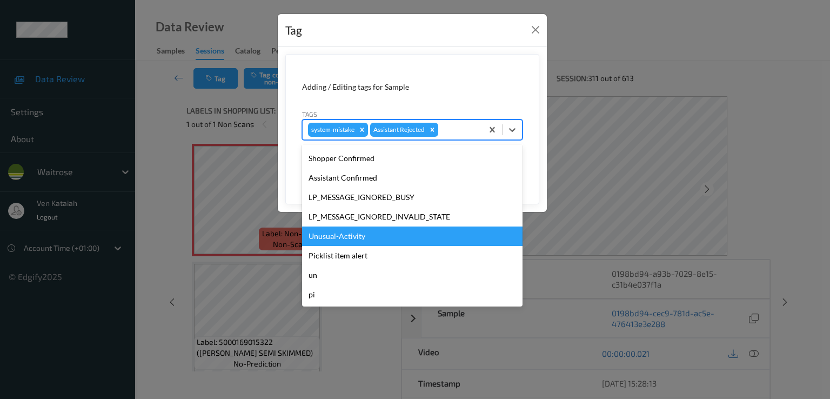
click at [354, 241] on div "Unusual-Activity" at bounding box center [412, 236] width 221 height 19
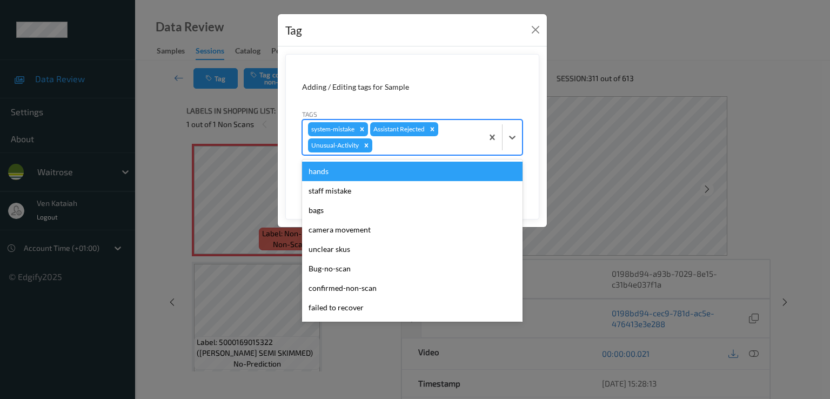
click at [441, 144] on div at bounding box center [426, 145] width 103 height 13
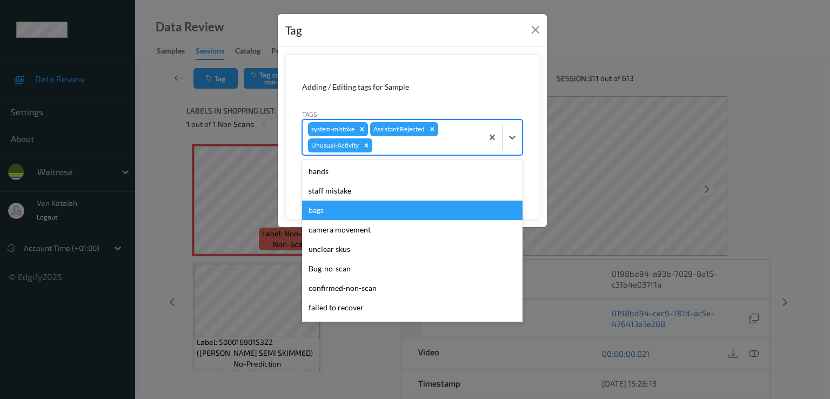
click at [336, 216] on div "bags" at bounding box center [412, 210] width 221 height 19
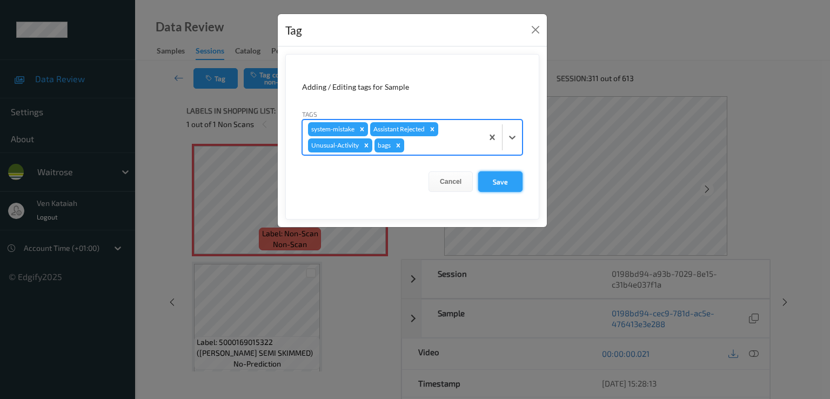
click at [508, 178] on button "Save" at bounding box center [500, 181] width 44 height 21
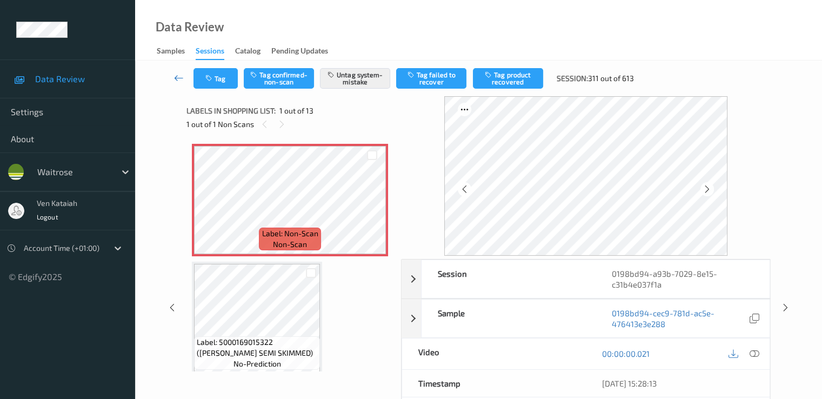
click at [177, 71] on link at bounding box center [179, 78] width 29 height 21
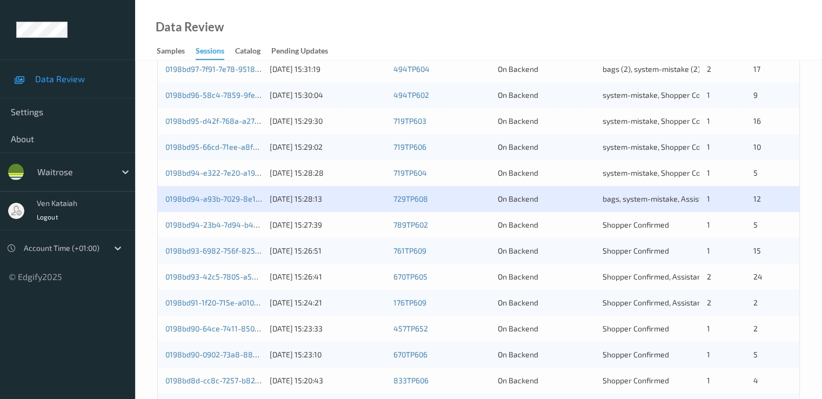
scroll to position [391, 0]
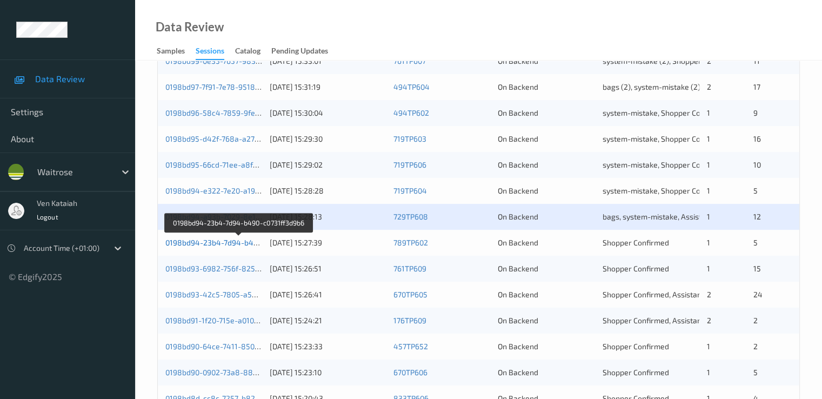
click at [237, 245] on link "0198bd94-23b4-7d94-b490-c0731ff3d9b6" at bounding box center [238, 242] width 147 height 9
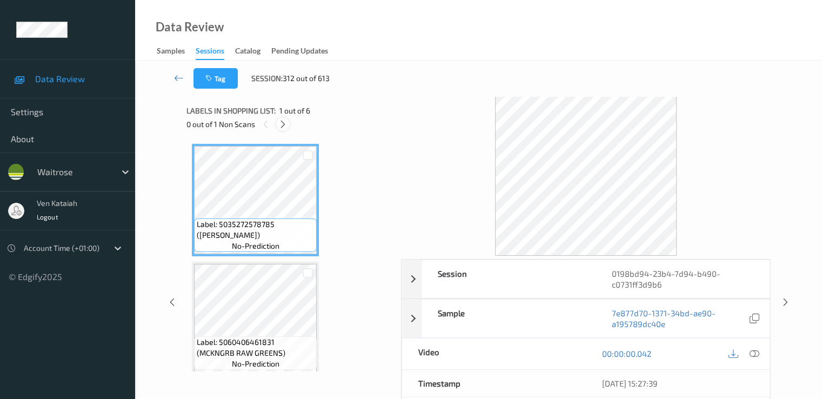
click at [287, 128] on icon at bounding box center [282, 124] width 9 height 10
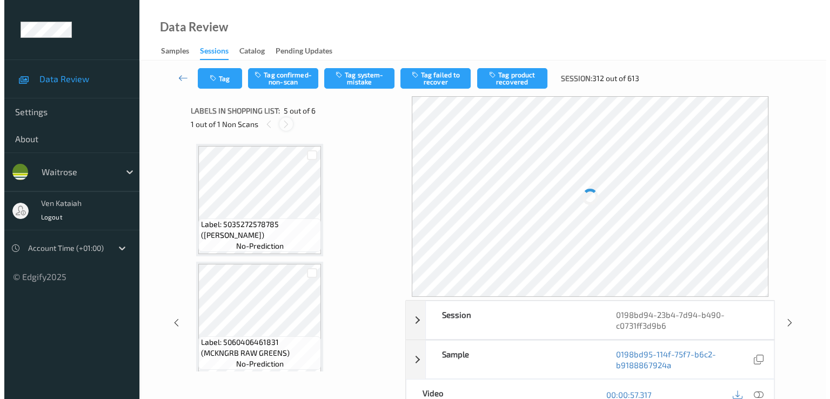
scroll to position [359, 0]
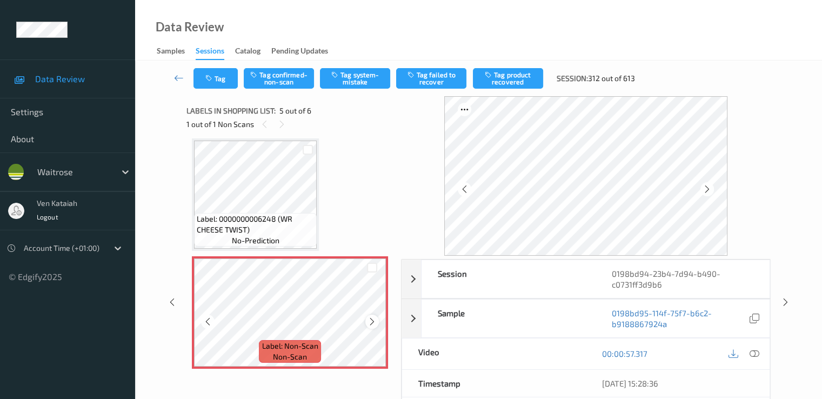
click at [368, 324] on icon at bounding box center [372, 322] width 9 height 10
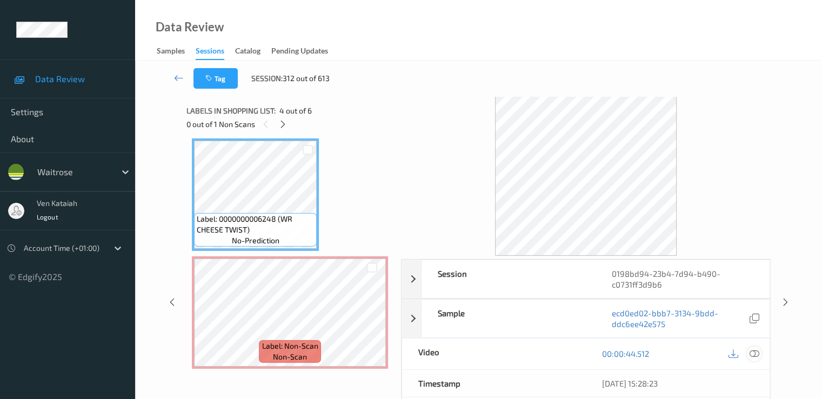
click at [553, 349] on icon at bounding box center [754, 354] width 10 height 10
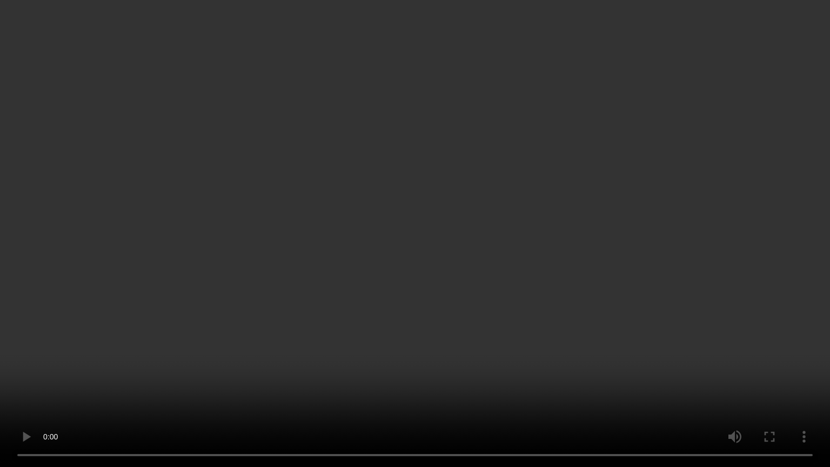
click at [530, 388] on video at bounding box center [415, 233] width 830 height 467
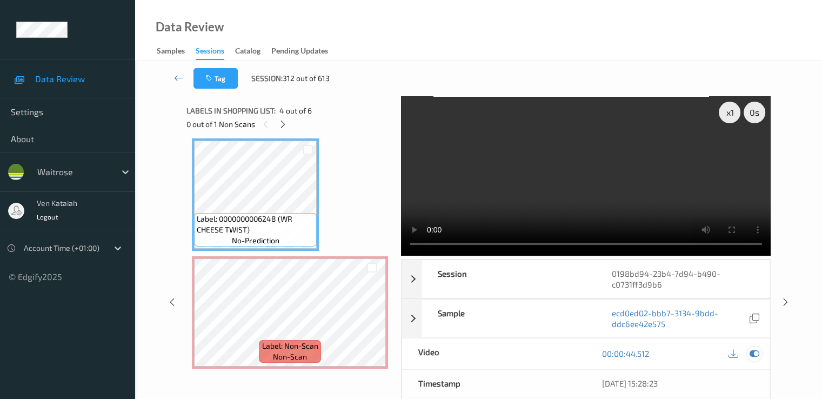
click at [553, 356] on icon at bounding box center [754, 354] width 10 height 10
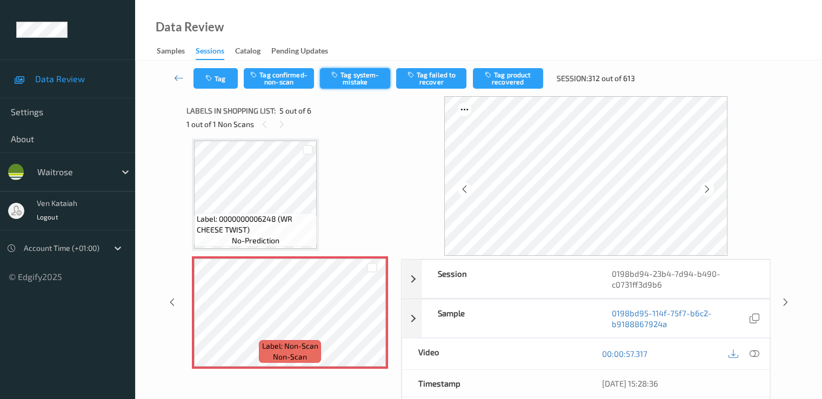
click at [331, 78] on button "Tag system-mistake" at bounding box center [355, 78] width 70 height 21
click at [216, 85] on button "Tag" at bounding box center [216, 78] width 44 height 21
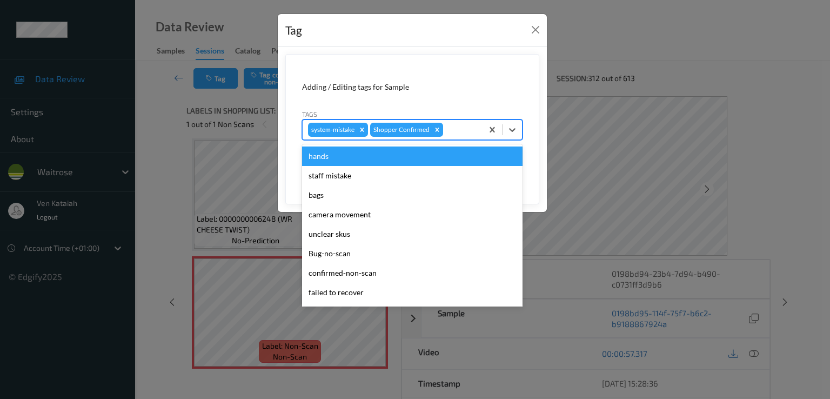
click at [468, 127] on div at bounding box center [461, 129] width 32 height 13
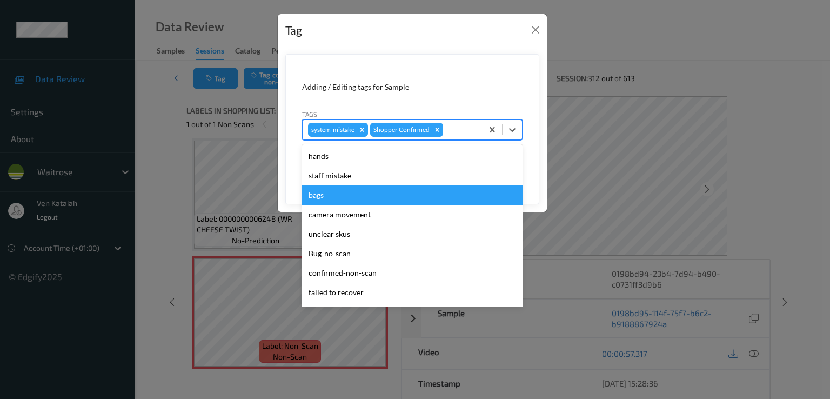
scroll to position [212, 0]
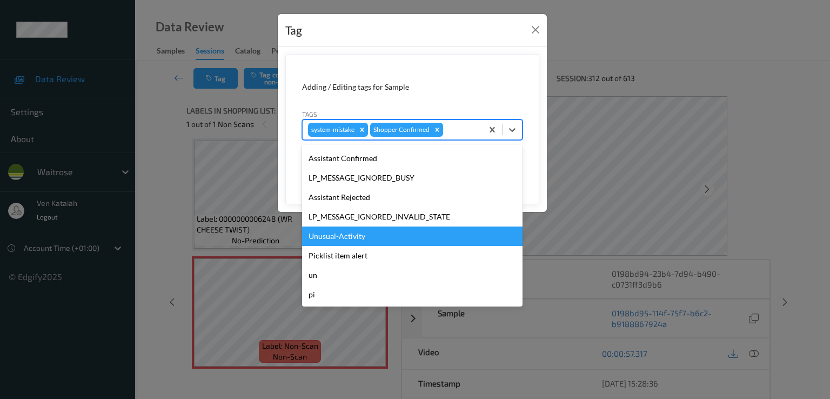
click at [376, 228] on div "Unusual-Activity" at bounding box center [412, 236] width 221 height 19
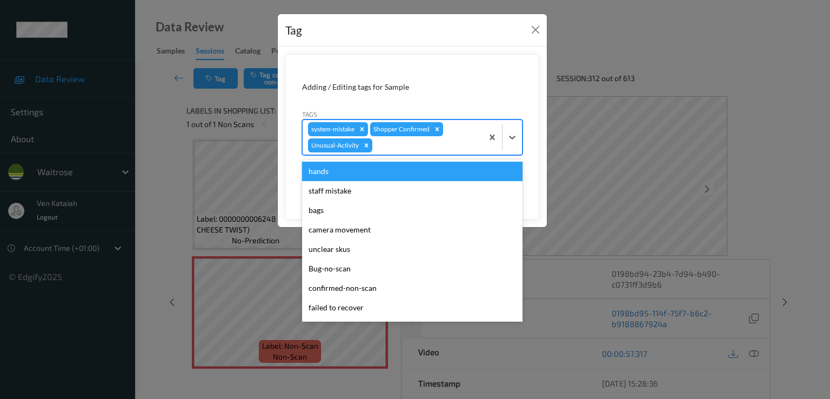
click at [428, 142] on div at bounding box center [426, 145] width 103 height 13
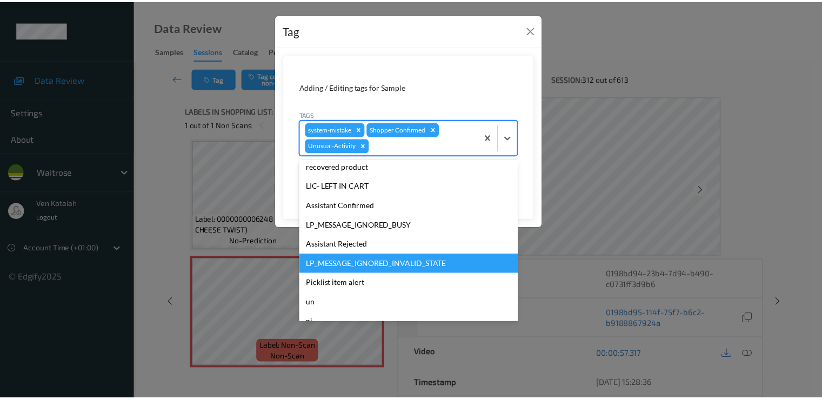
scroll to position [192, 0]
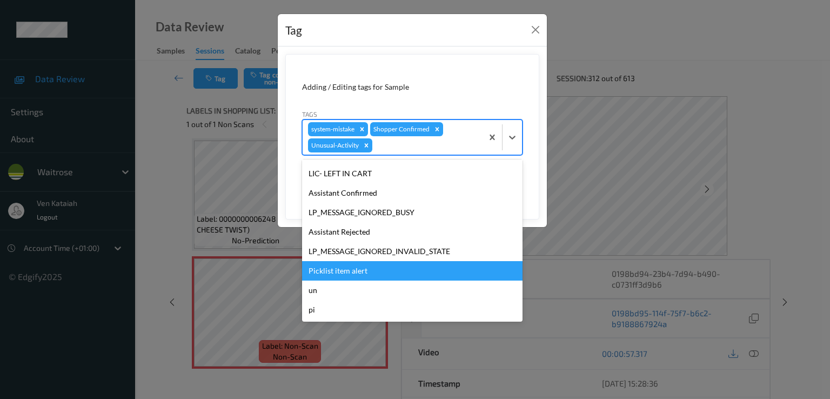
click at [335, 267] on div "Picklist item alert" at bounding box center [412, 270] width 221 height 19
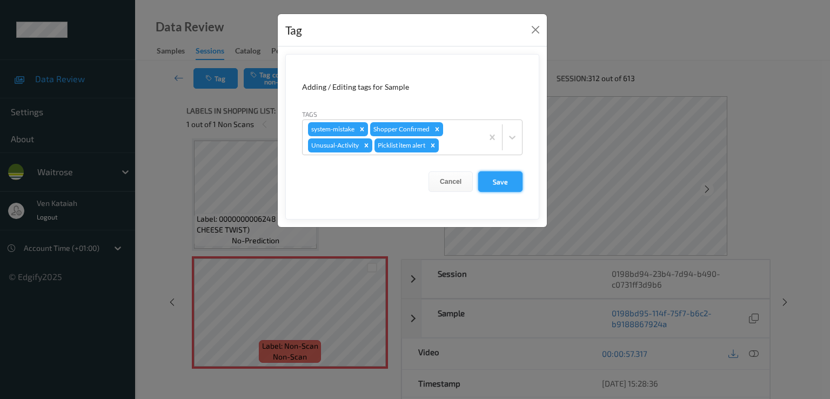
click at [495, 183] on button "Save" at bounding box center [500, 181] width 44 height 21
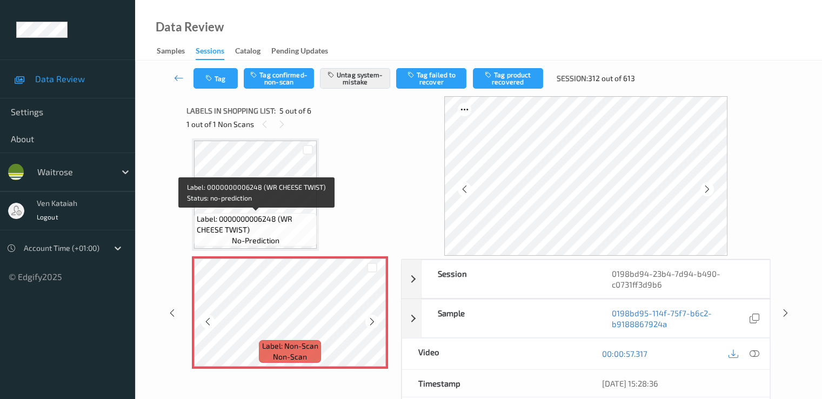
scroll to position [480, 0]
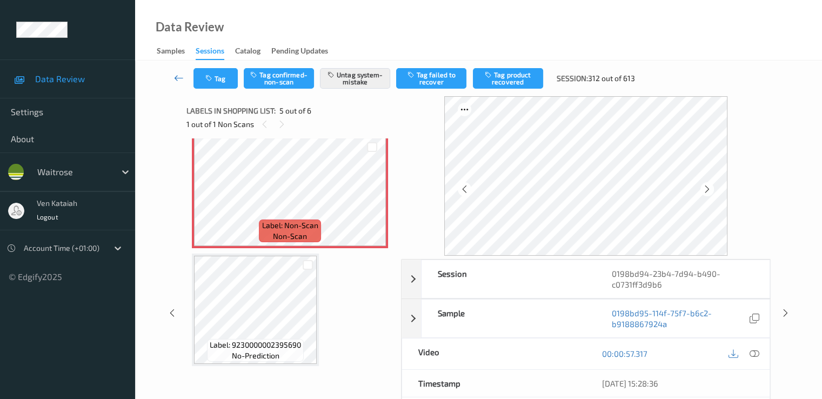
click at [176, 81] on icon at bounding box center [179, 77] width 10 height 11
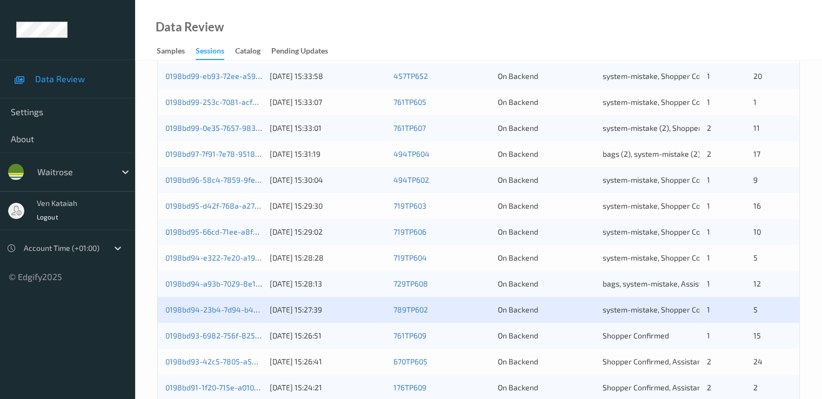
scroll to position [432, 0]
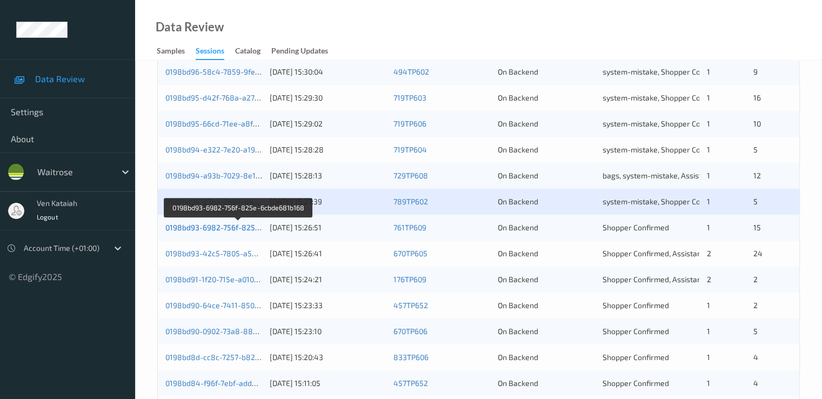
click at [243, 228] on link "0198bd93-6982-756f-825e-6cbde681b168" at bounding box center [239, 227] width 148 height 9
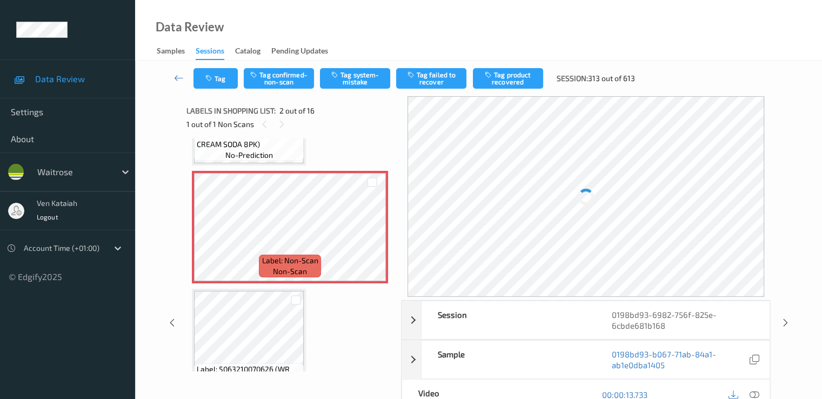
scroll to position [108, 0]
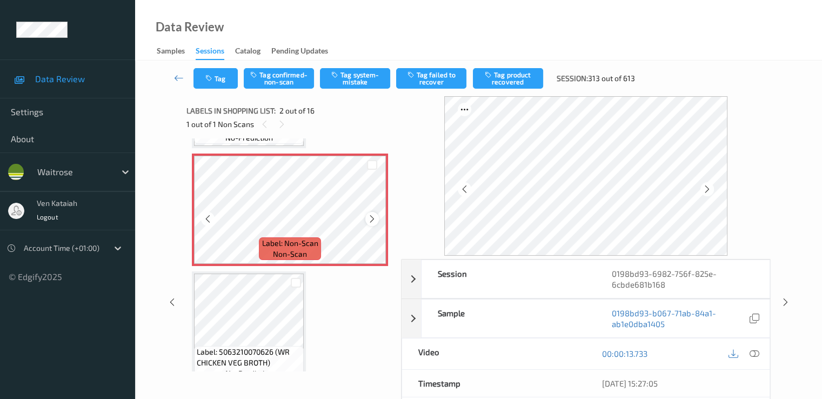
click at [372, 223] on icon at bounding box center [372, 219] width 9 height 10
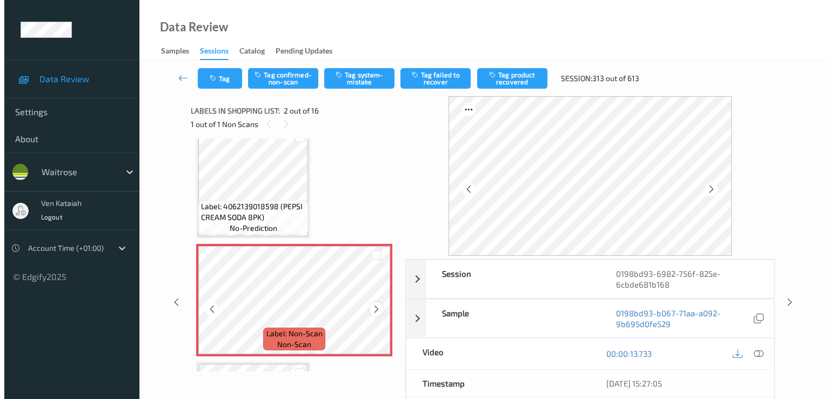
scroll to position [0, 0]
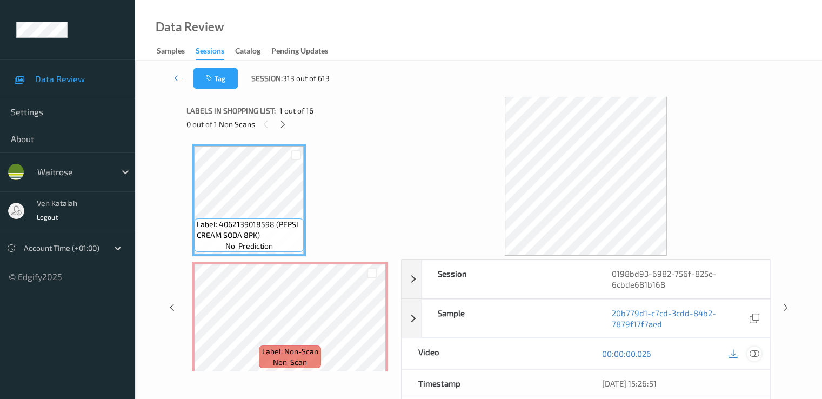
click at [553, 356] on icon at bounding box center [754, 354] width 10 height 10
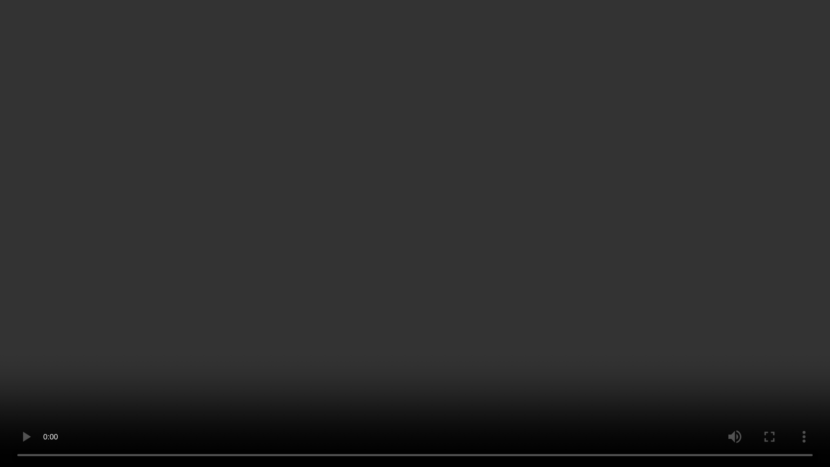
click at [553, 264] on video at bounding box center [415, 233] width 830 height 467
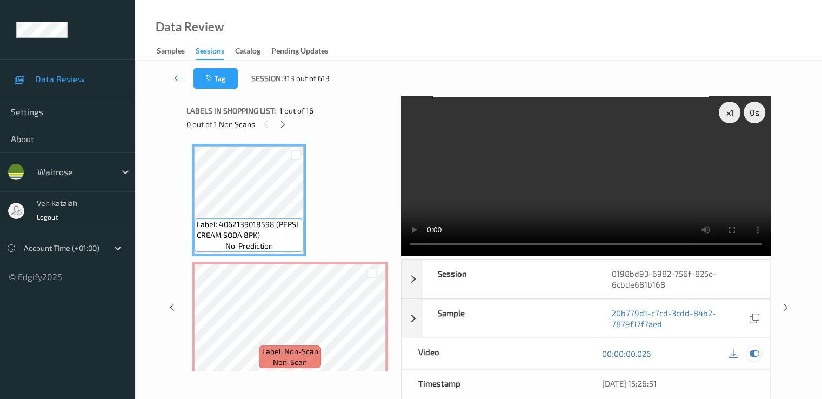
click at [553, 350] on icon at bounding box center [754, 354] width 10 height 10
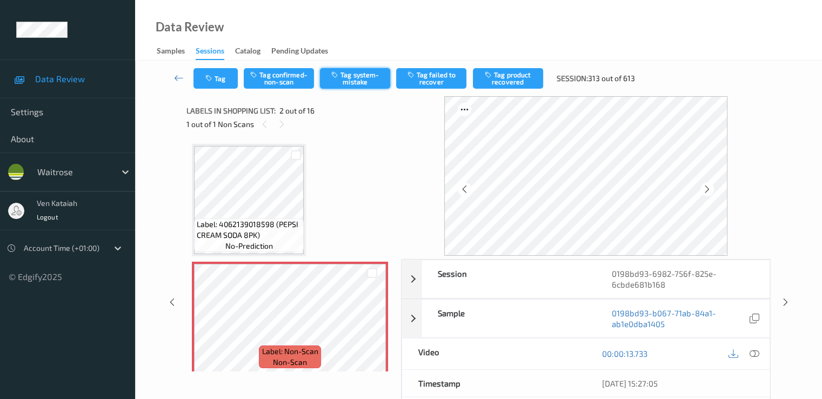
click at [354, 80] on button "Tag system-mistake" at bounding box center [355, 78] width 70 height 21
click at [227, 79] on button "Tag" at bounding box center [216, 78] width 44 height 21
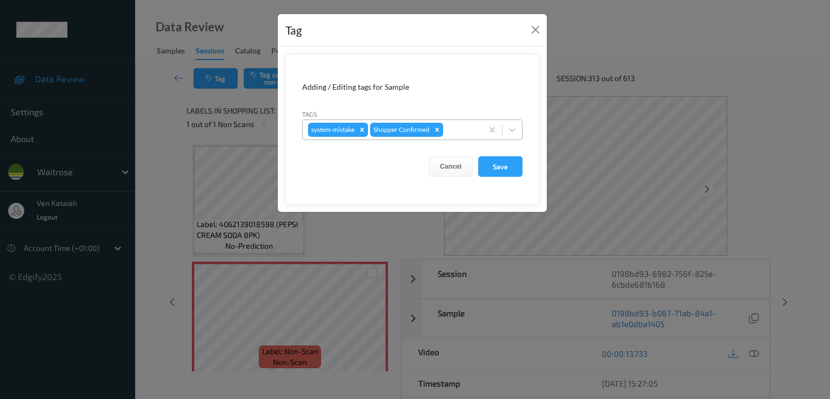
click at [455, 132] on div at bounding box center [461, 129] width 32 height 13
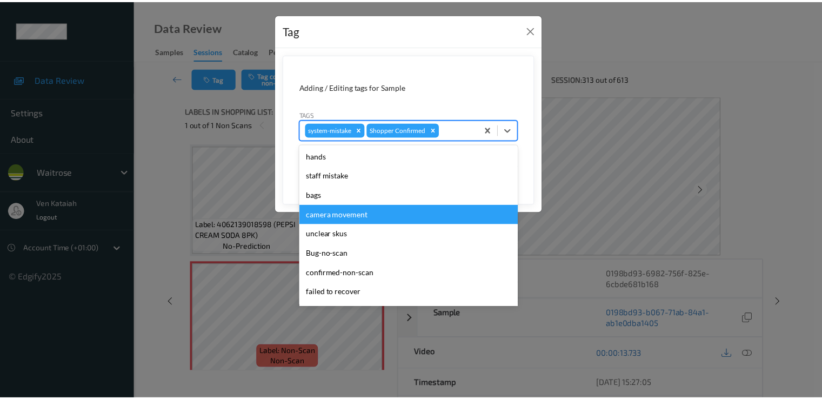
scroll to position [212, 0]
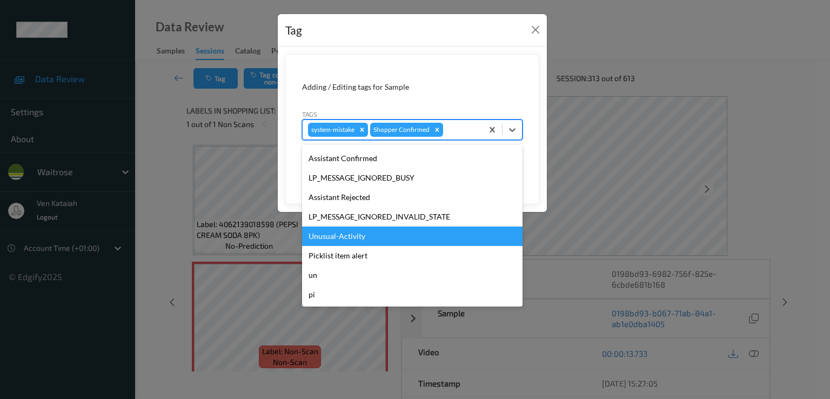
click at [362, 232] on div "Unusual-Activity" at bounding box center [412, 236] width 221 height 19
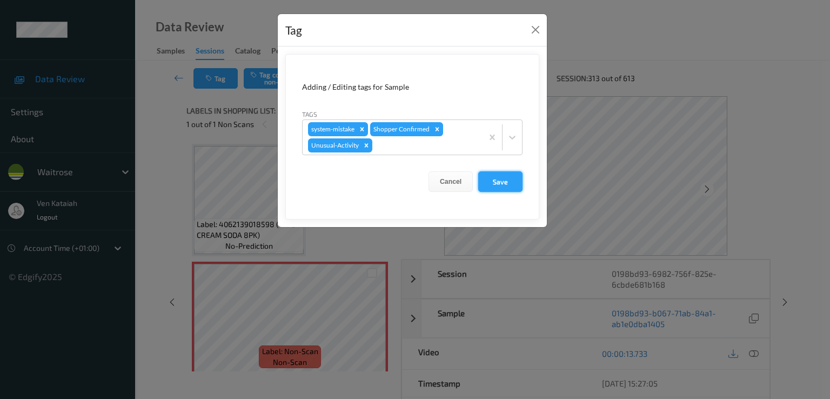
click at [507, 181] on button "Save" at bounding box center [500, 181] width 44 height 21
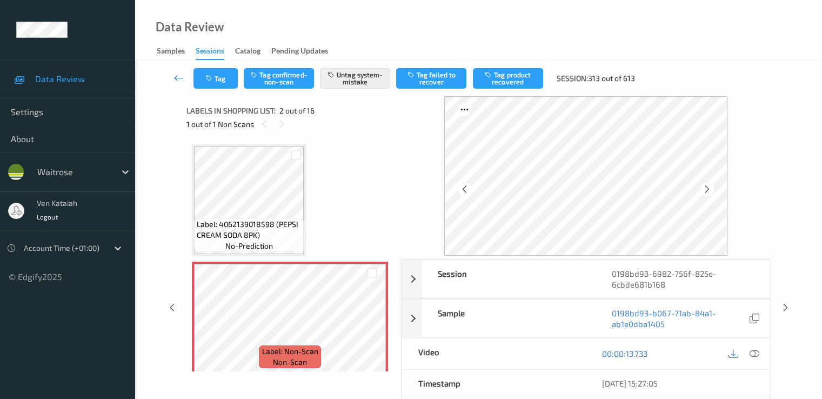
click at [177, 77] on icon at bounding box center [179, 77] width 10 height 11
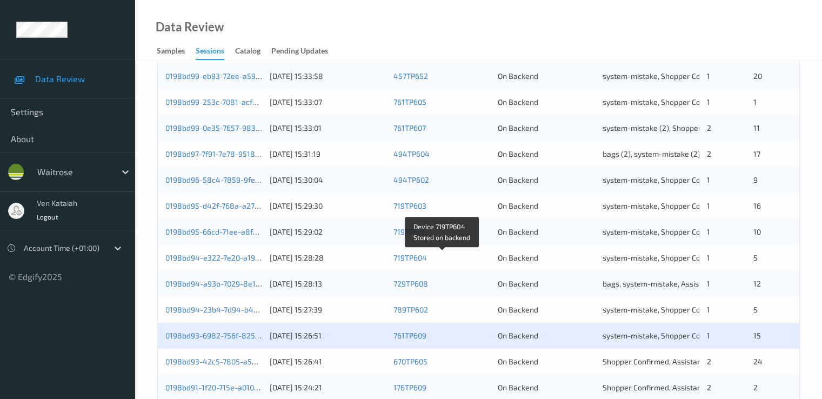
scroll to position [500, 0]
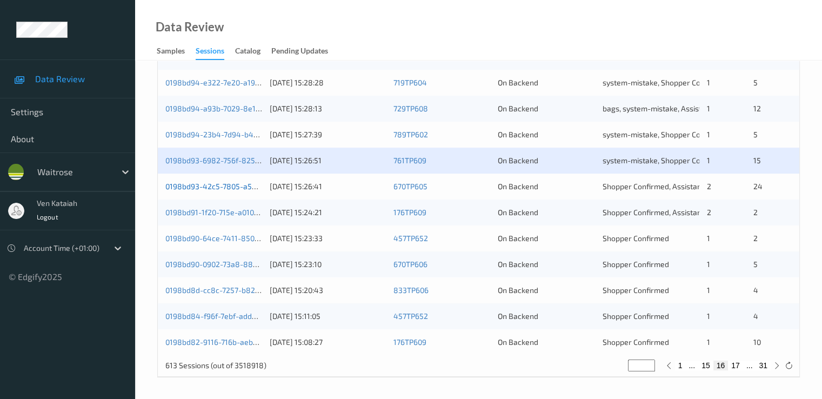
click at [226, 182] on link "0198bd93-42c5-7805-a52c-728b22ec5cc3" at bounding box center [239, 186] width 148 height 9
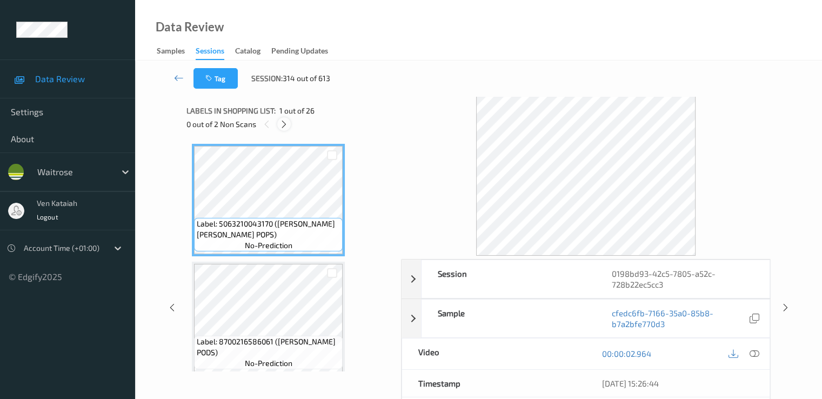
drag, startPoint x: 275, startPoint y: 107, endPoint x: 280, endPoint y: 120, distance: 14.1
click at [275, 110] on span "Labels in shopping list:" at bounding box center [231, 110] width 89 height 11
click at [281, 120] on icon at bounding box center [284, 124] width 9 height 10
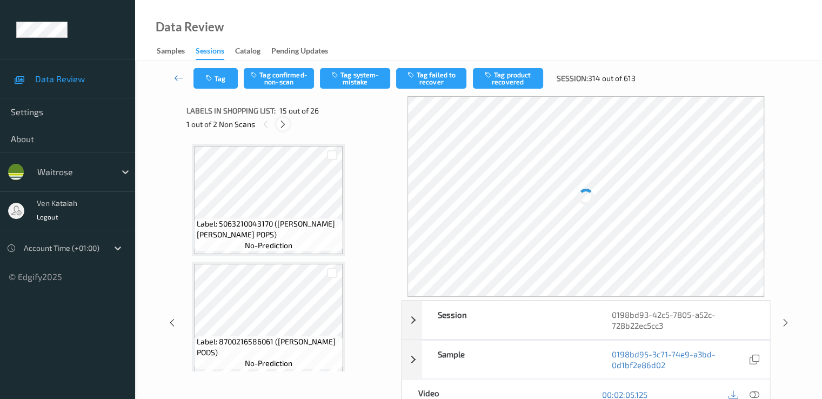
scroll to position [1538, 0]
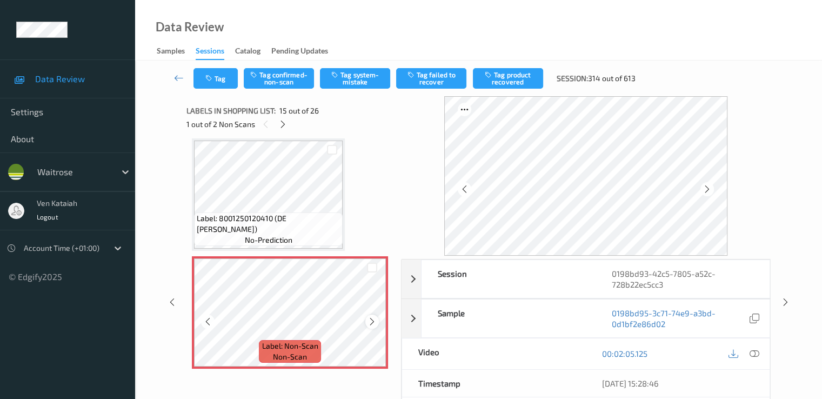
click at [376, 317] on icon at bounding box center [372, 322] width 9 height 10
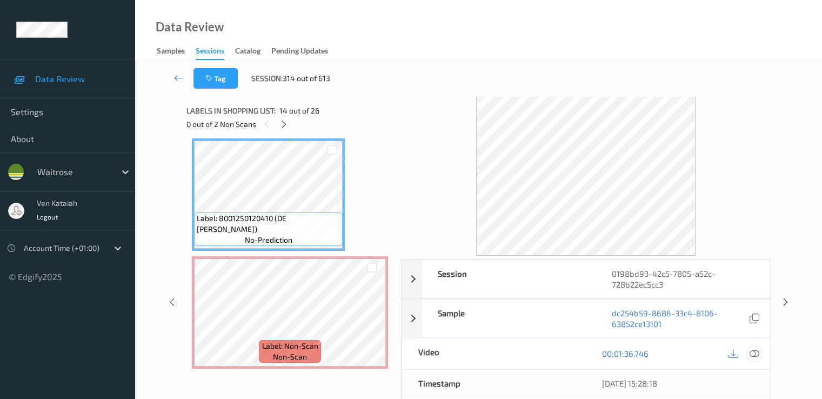
click at [553, 354] on div at bounding box center [754, 354] width 15 height 15
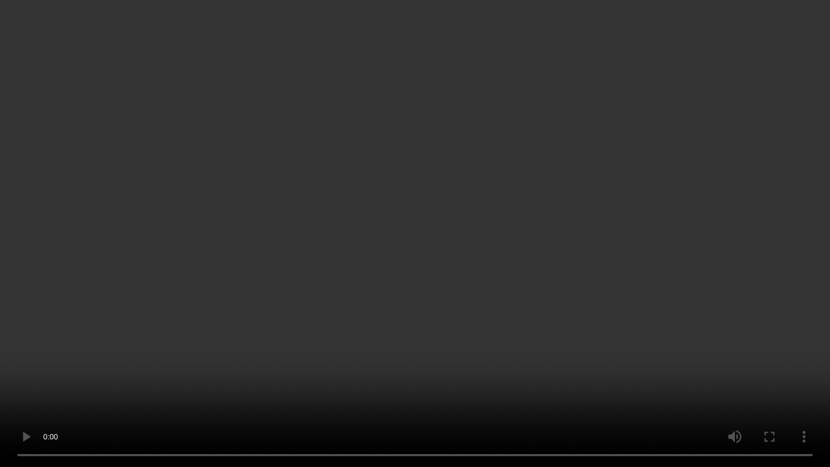
click at [350, 376] on video at bounding box center [415, 233] width 830 height 467
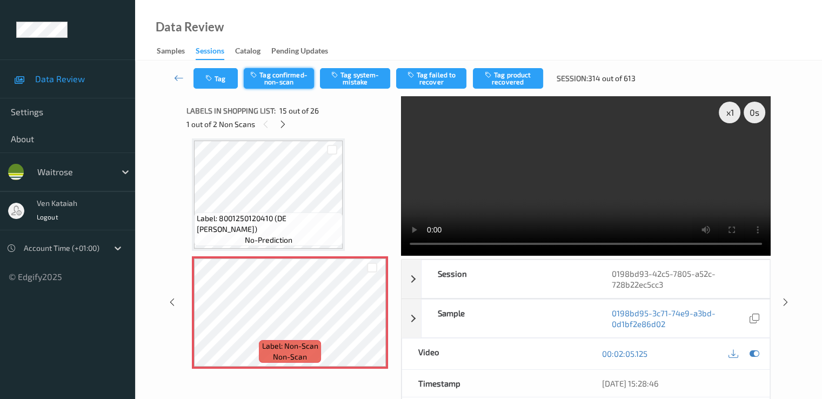
click at [286, 82] on button "Tag confirmed-non-scan" at bounding box center [279, 78] width 70 height 21
click at [514, 81] on button "Tag product recovered" at bounding box center [508, 78] width 70 height 21
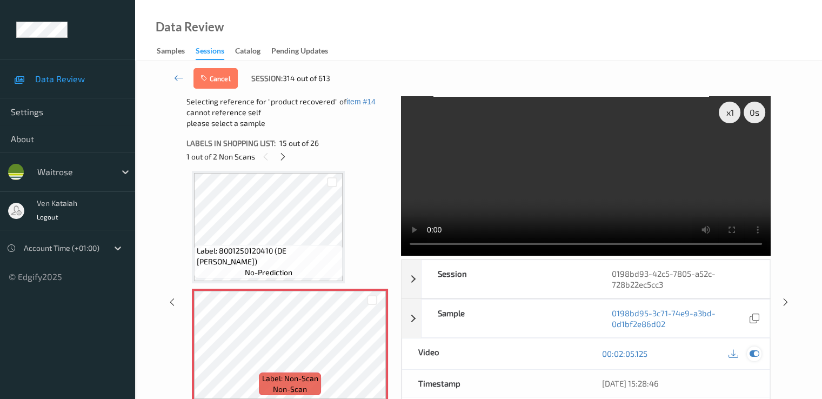
click at [553, 349] on icon at bounding box center [754, 354] width 10 height 10
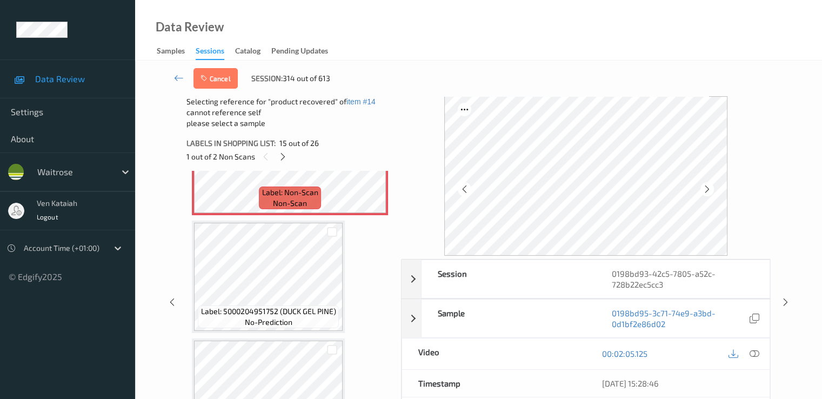
scroll to position [1754, 0]
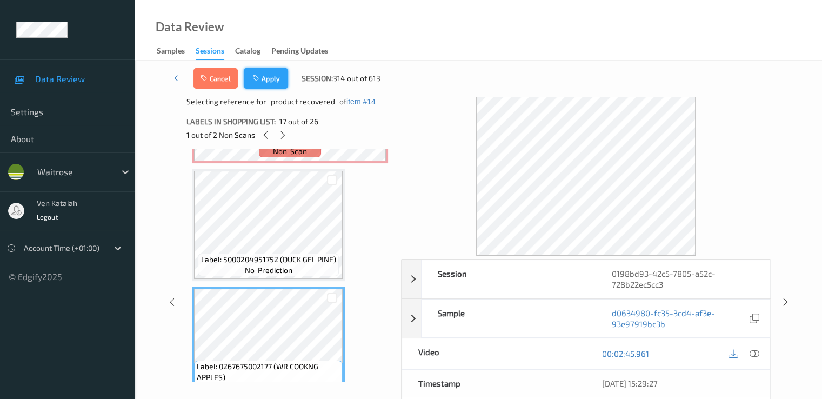
click at [273, 81] on button "Apply" at bounding box center [266, 78] width 44 height 21
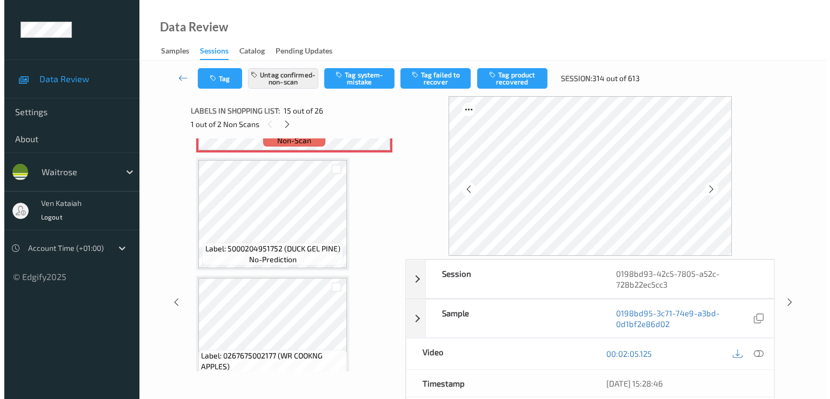
scroll to position [1538, 0]
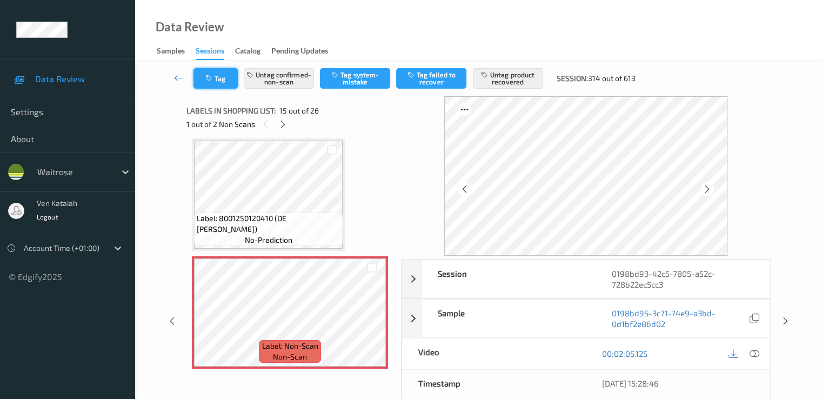
click at [216, 78] on button "Tag" at bounding box center [216, 78] width 44 height 21
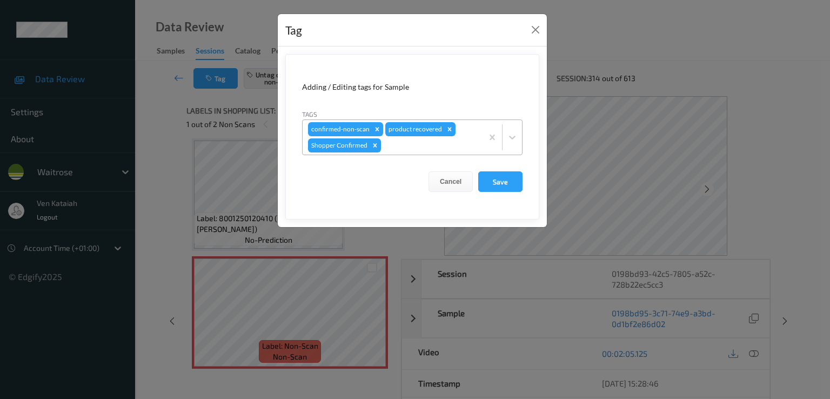
click at [421, 148] on div at bounding box center [430, 145] width 94 height 13
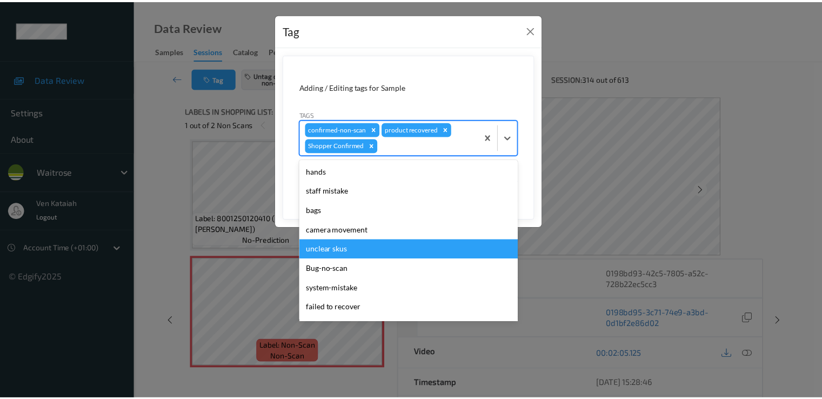
scroll to position [192, 0]
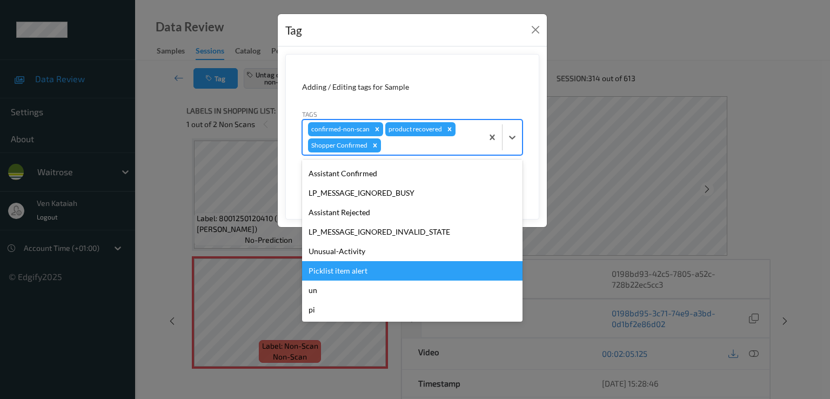
click at [350, 270] on div "Picklist item alert" at bounding box center [412, 270] width 221 height 19
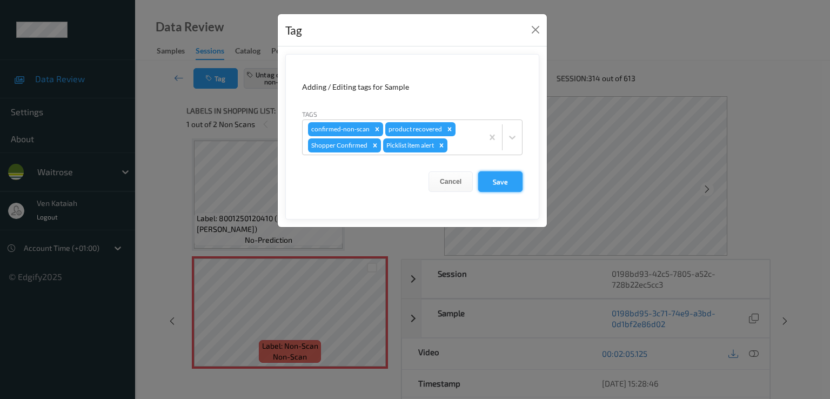
click at [515, 177] on button "Save" at bounding box center [500, 181] width 44 height 21
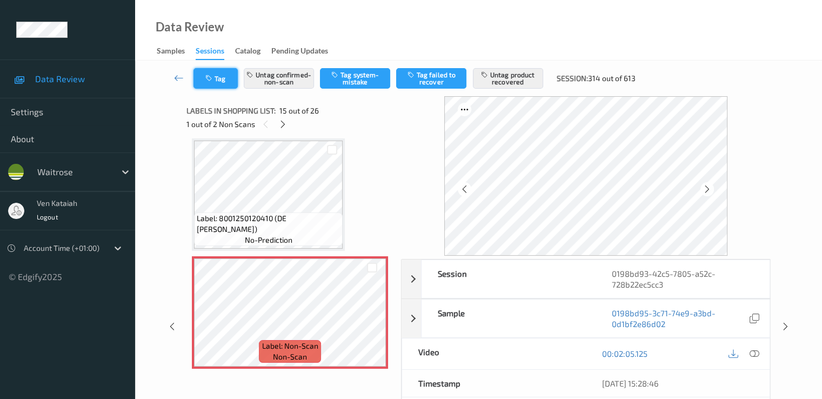
click at [208, 76] on icon "button" at bounding box center [209, 79] width 9 height 8
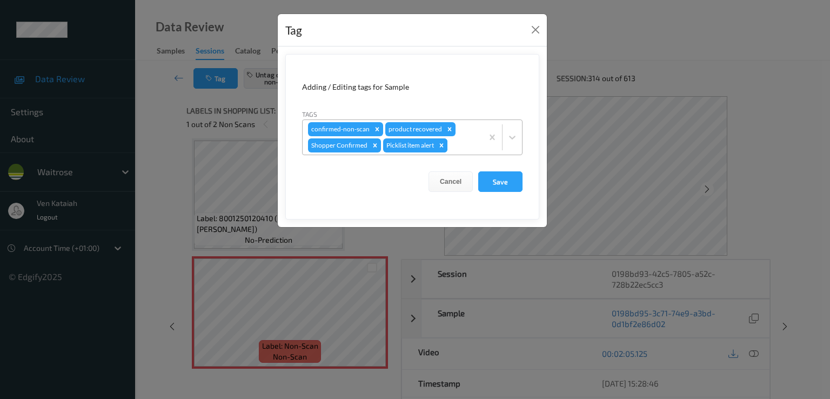
click at [443, 145] on icon "Remove Picklist item alert" at bounding box center [442, 146] width 8 height 8
click at [493, 174] on button "Save" at bounding box center [500, 181] width 44 height 21
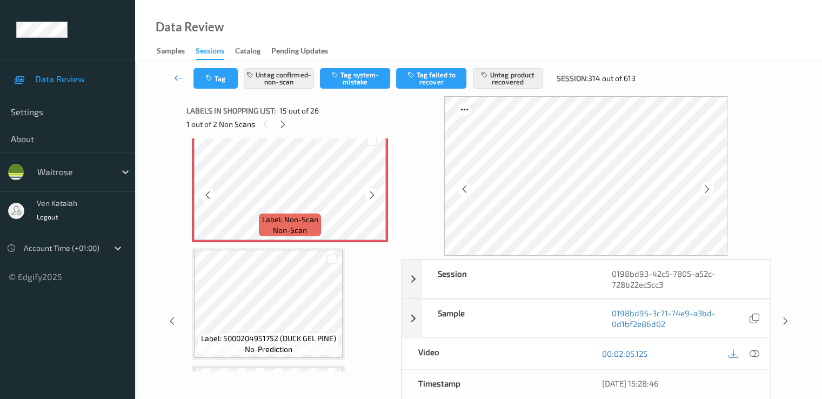
scroll to position [1646, 0]
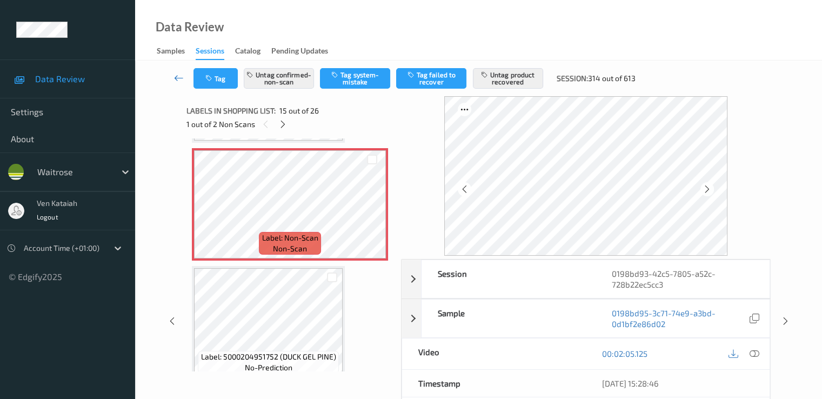
click at [179, 76] on icon at bounding box center [179, 77] width 10 height 11
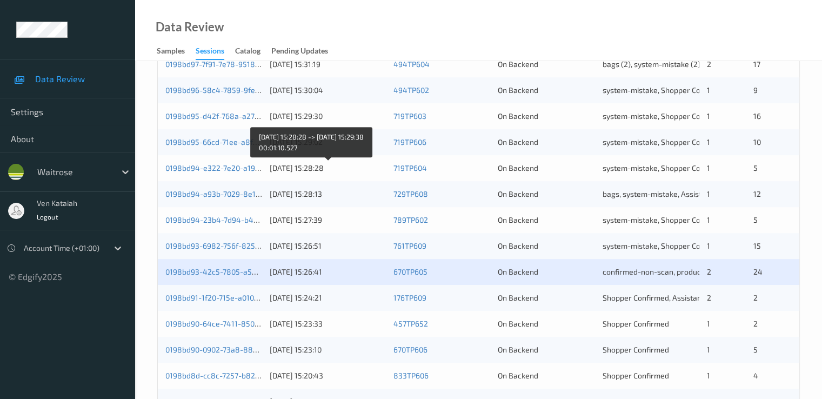
scroll to position [432, 0]
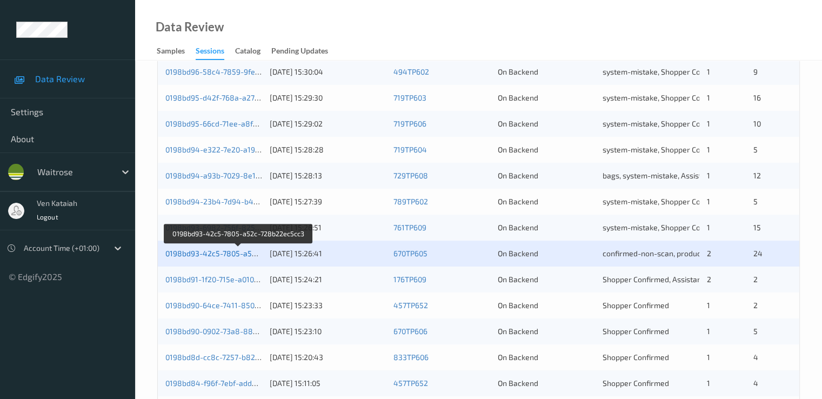
click at [228, 257] on link "0198bd93-42c5-7805-a52c-728b22ec5cc3" at bounding box center [239, 253] width 148 height 9
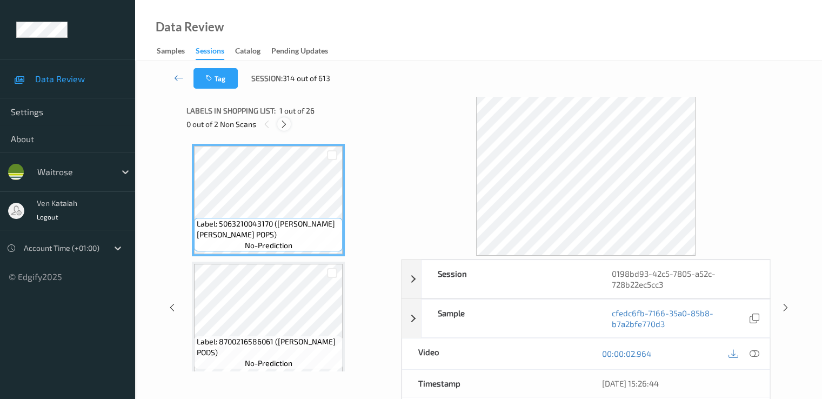
click at [282, 122] on icon at bounding box center [284, 124] width 9 height 10
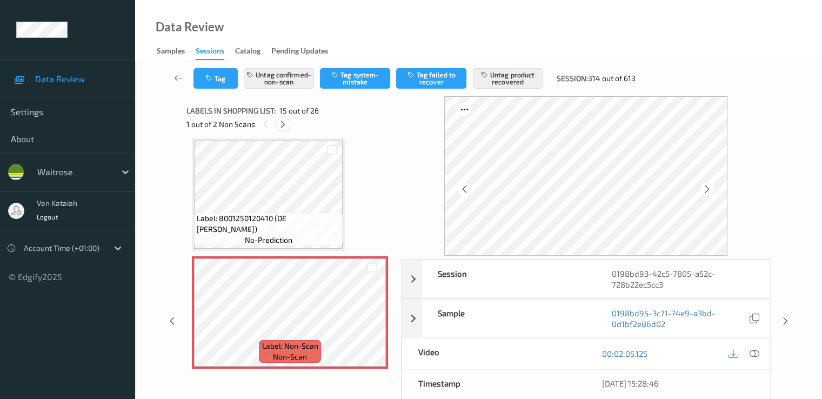
click at [283, 124] on icon at bounding box center [282, 124] width 9 height 10
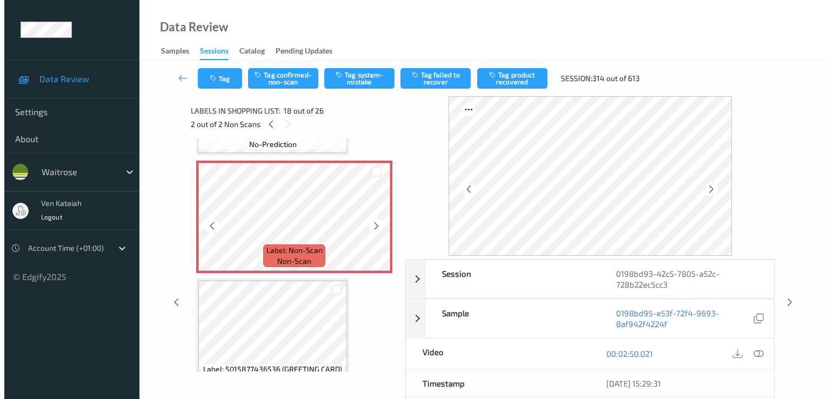
scroll to position [1999, 0]
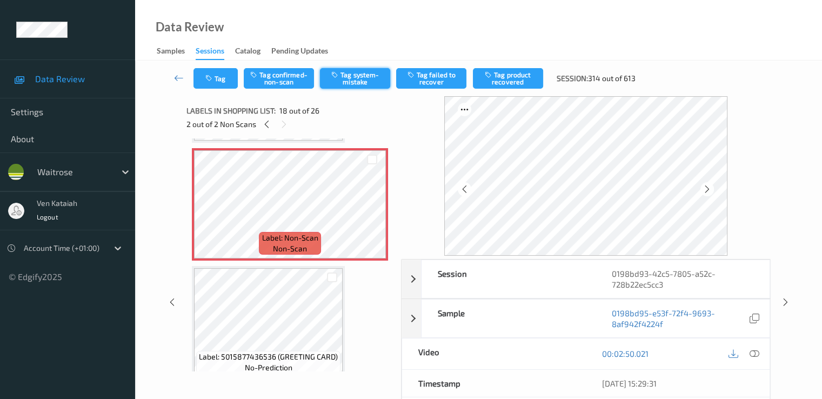
click at [358, 83] on button "Tag system-mistake" at bounding box center [355, 78] width 70 height 21
click at [225, 82] on button "Tag" at bounding box center [216, 78] width 44 height 21
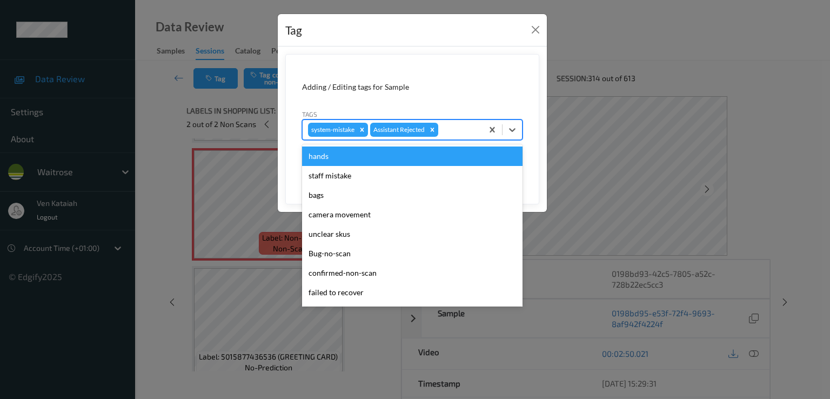
click at [469, 135] on div at bounding box center [459, 129] width 37 height 13
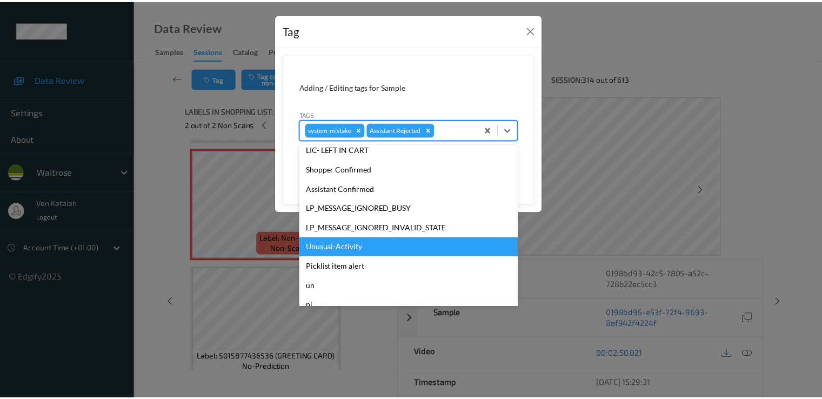
scroll to position [212, 0]
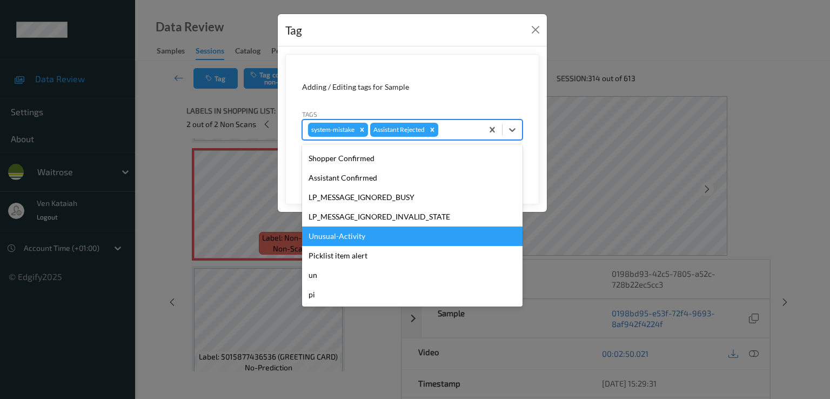
click at [346, 234] on div "Unusual-Activity" at bounding box center [412, 236] width 221 height 19
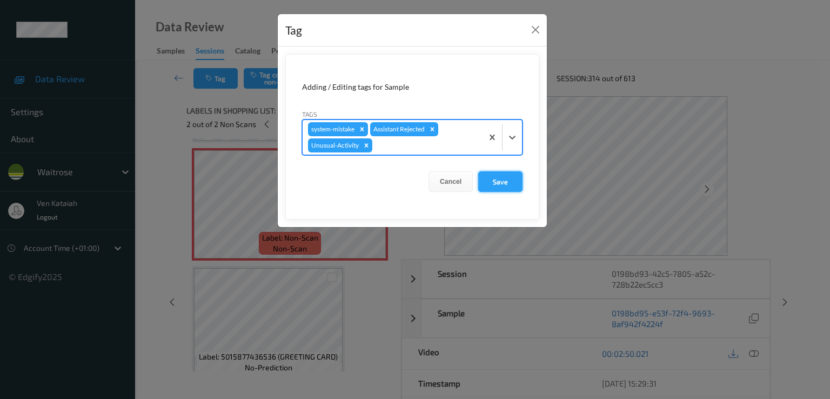
click at [511, 179] on button "Save" at bounding box center [500, 181] width 44 height 21
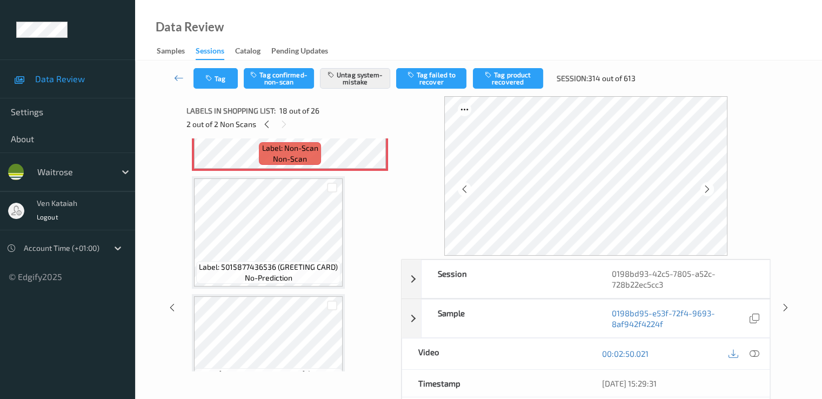
scroll to position [2107, 0]
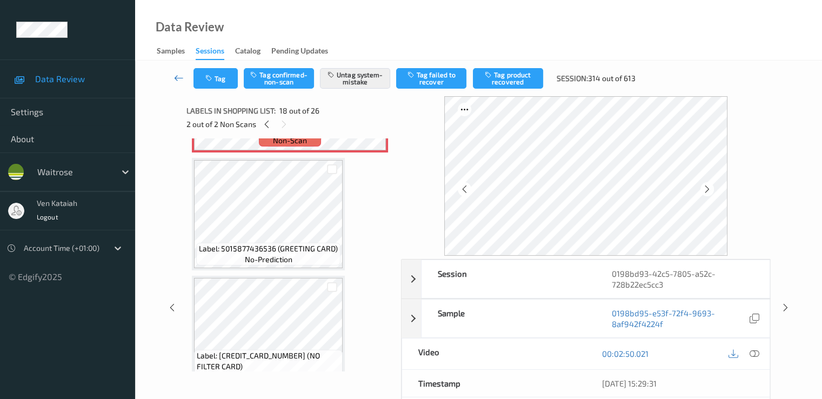
click at [175, 76] on icon at bounding box center [179, 77] width 10 height 11
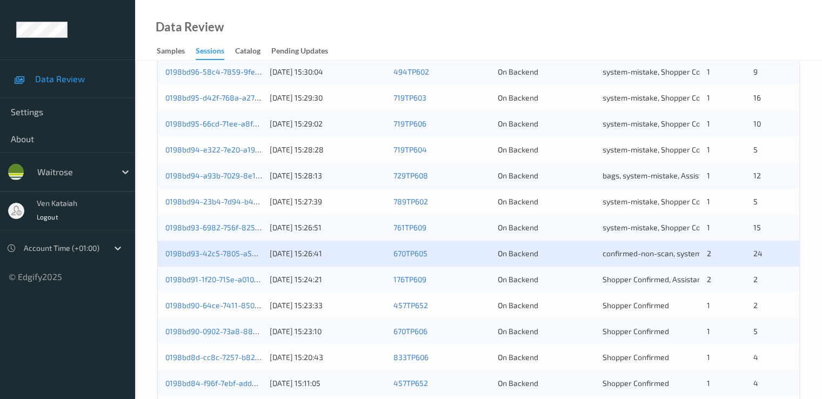
scroll to position [500, 0]
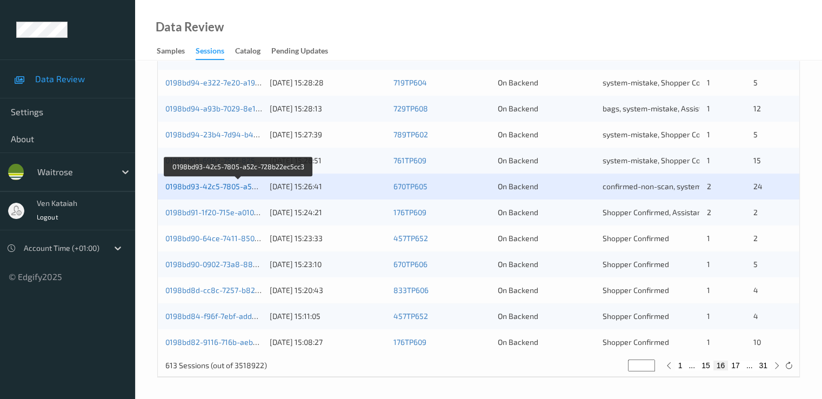
click at [202, 182] on link "0198bd93-42c5-7805-a52c-728b22ec5cc3" at bounding box center [239, 186] width 148 height 9
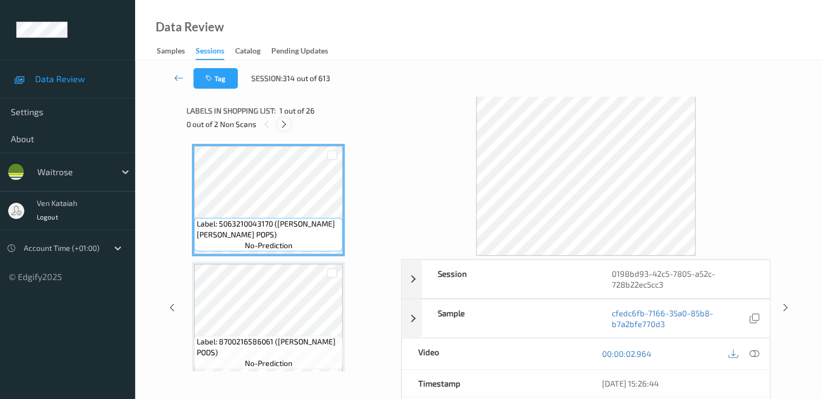
click at [290, 127] on div at bounding box center [284, 124] width 14 height 14
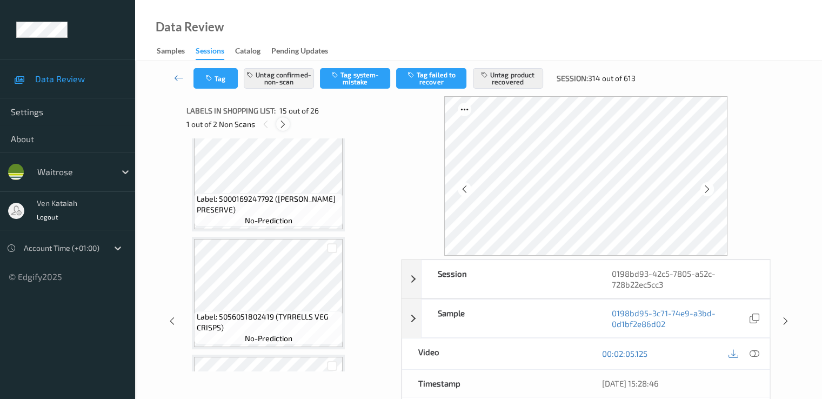
click at [281, 123] on icon at bounding box center [282, 124] width 9 height 10
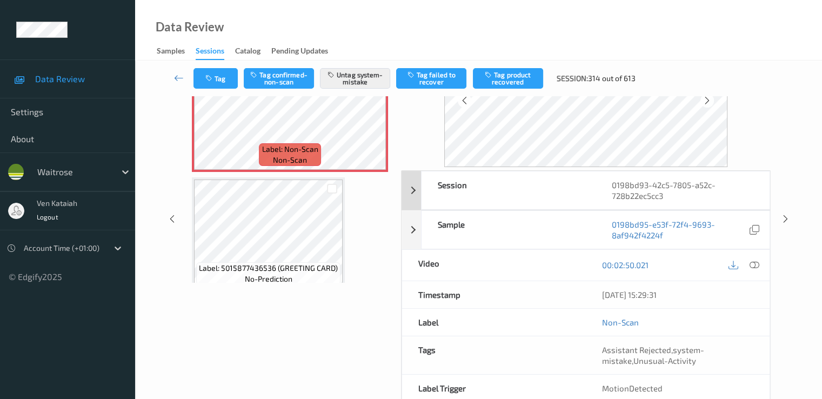
scroll to position [141, 0]
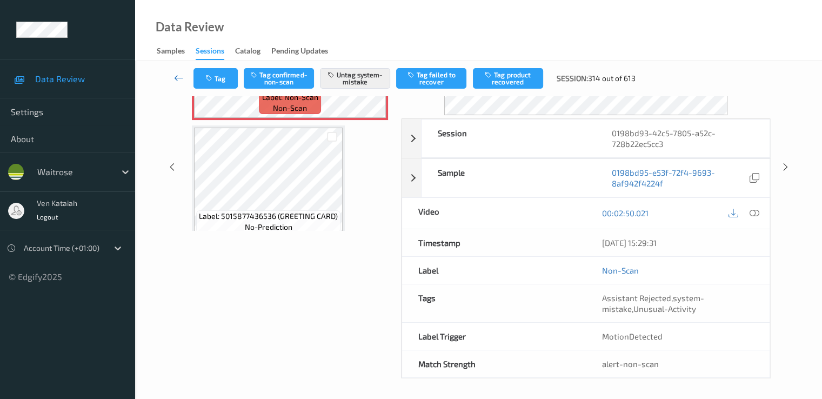
click at [171, 74] on link at bounding box center [179, 78] width 29 height 21
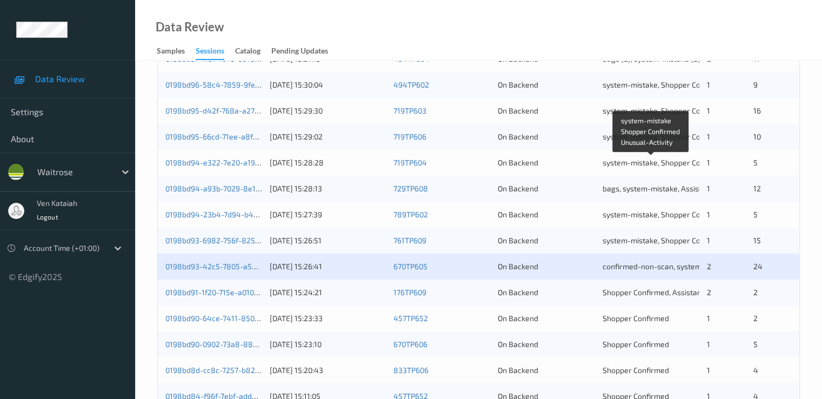
scroll to position [432, 0]
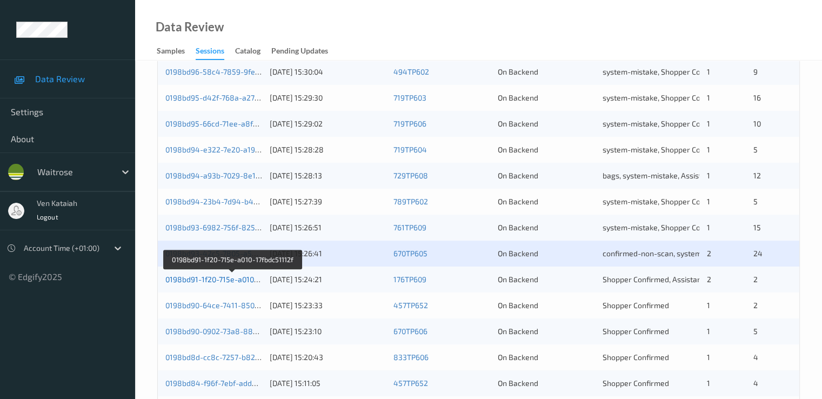
click at [222, 280] on link "0198bd91-1f20-715e-a010-17fbdc51112f" at bounding box center [232, 279] width 135 height 9
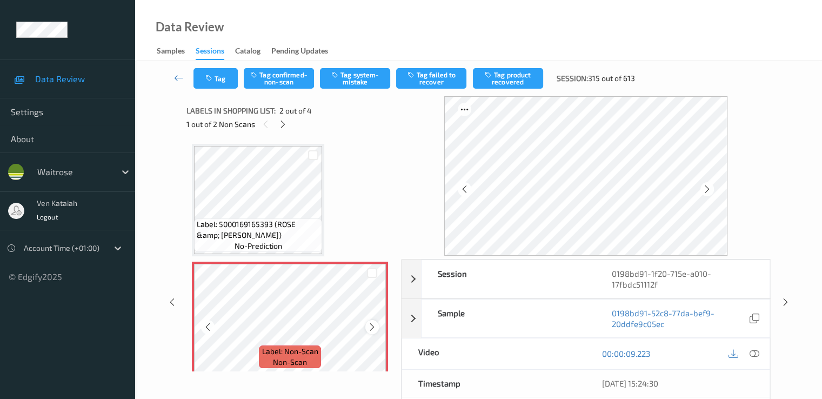
click at [377, 324] on div at bounding box center [372, 327] width 14 height 14
click at [365, 328] on div at bounding box center [372, 327] width 14 height 14
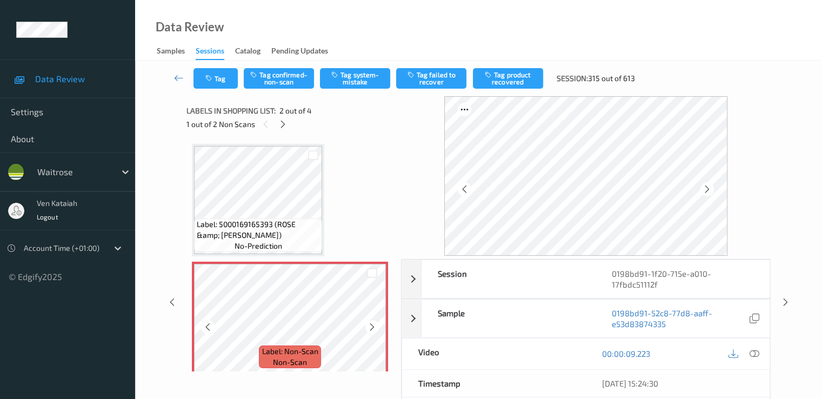
click at [365, 328] on div at bounding box center [372, 327] width 14 height 14
click at [372, 327] on icon at bounding box center [372, 327] width 9 height 10
click at [370, 324] on icon at bounding box center [372, 327] width 9 height 10
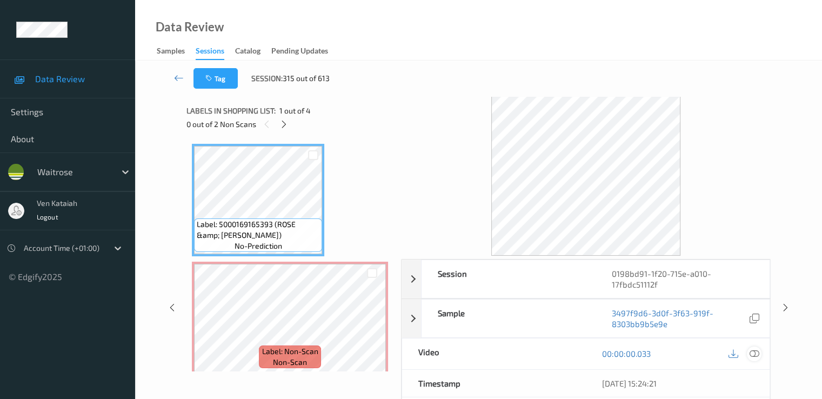
click at [553, 356] on icon at bounding box center [754, 354] width 10 height 10
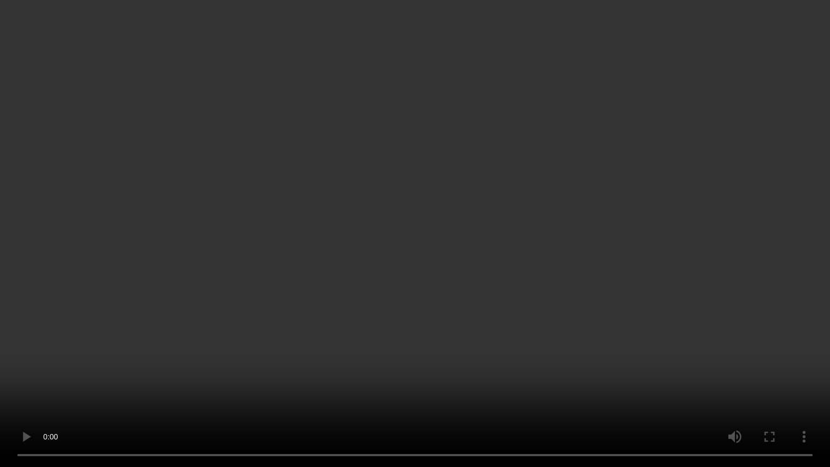
click at [99, 347] on video at bounding box center [415, 233] width 830 height 467
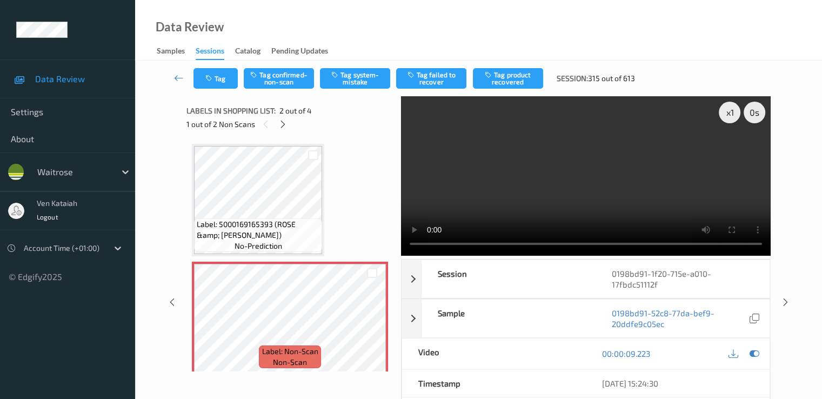
click at [284, 99] on div "Labels in shopping list: 2 out of 4 1 out of 2 Non Scans" at bounding box center [290, 117] width 207 height 42
click at [277, 84] on button "Tag confirmed-non-scan" at bounding box center [279, 78] width 70 height 21
click at [502, 81] on button "Tag product recovered" at bounding box center [508, 78] width 70 height 21
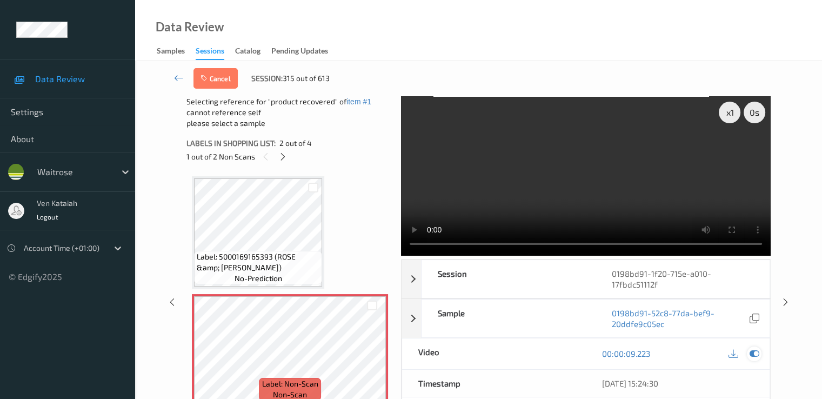
click at [553, 349] on icon at bounding box center [754, 354] width 10 height 10
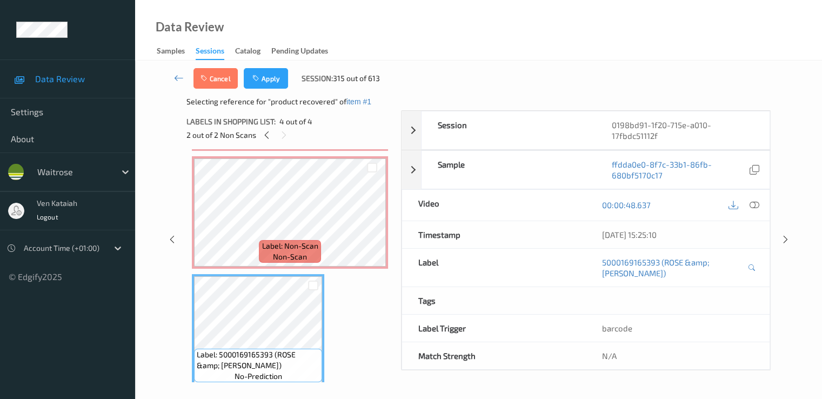
scroll to position [244, 0]
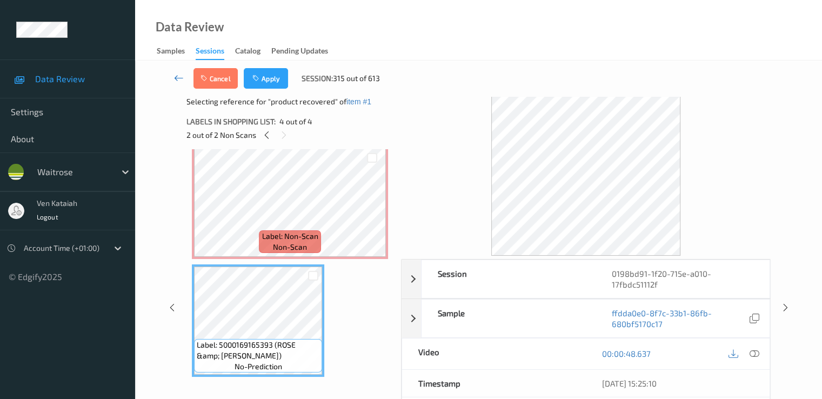
click at [176, 79] on icon at bounding box center [179, 77] width 10 height 11
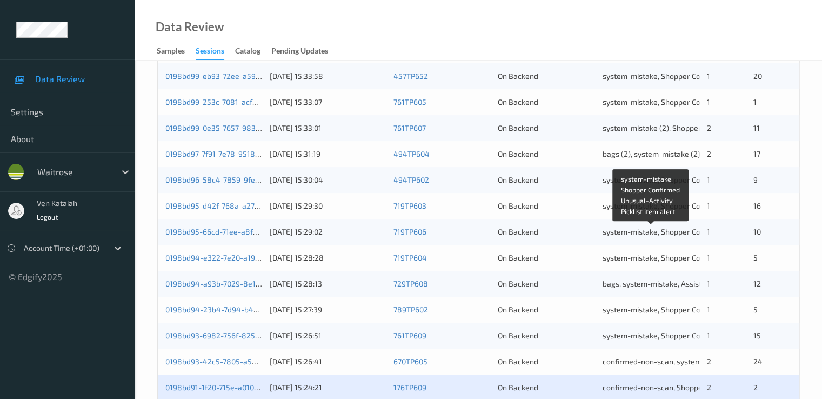
scroll to position [500, 0]
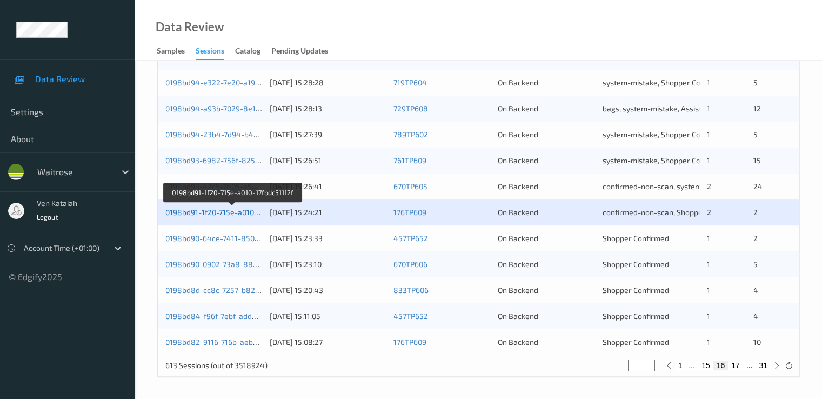
click at [238, 215] on link "0198bd91-1f20-715e-a010-17fbdc51112f" at bounding box center [232, 212] width 135 height 9
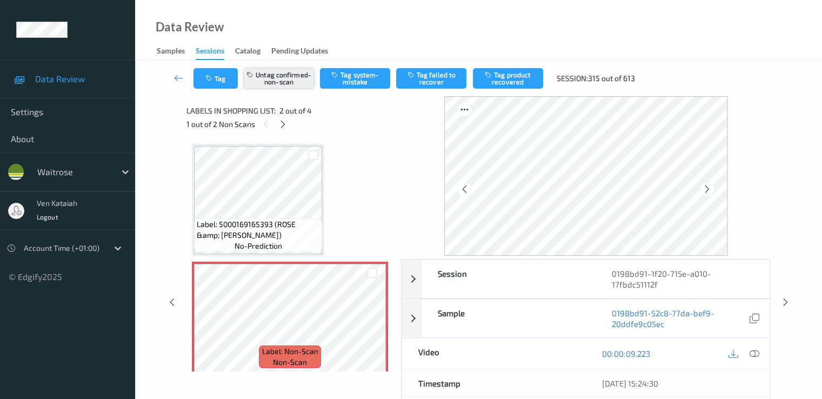
click at [307, 76] on button "Untag confirmed-non-scan" at bounding box center [279, 78] width 70 height 21
click at [374, 331] on div at bounding box center [372, 327] width 14 height 14
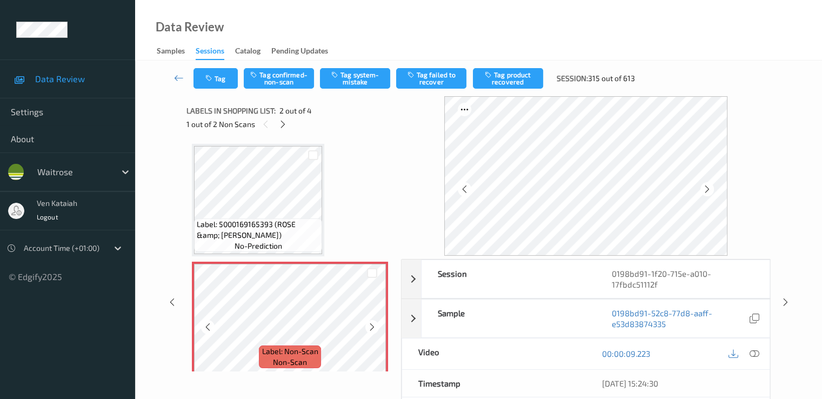
click at [374, 331] on div at bounding box center [372, 327] width 14 height 14
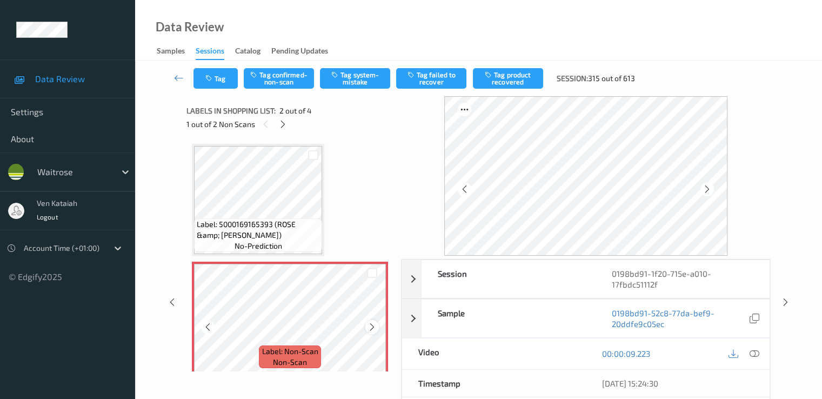
click at [371, 327] on icon at bounding box center [372, 327] width 9 height 10
click at [283, 82] on button "Tag confirmed-non-scan" at bounding box center [279, 78] width 70 height 21
click at [500, 74] on button "Tag product recovered" at bounding box center [508, 78] width 70 height 21
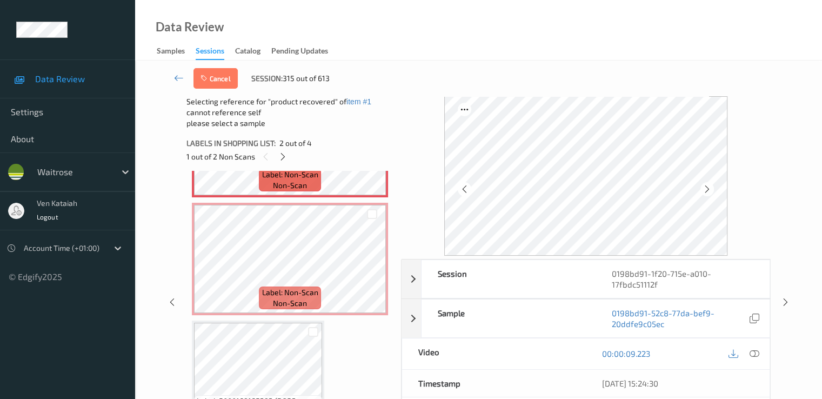
scroll to position [244, 0]
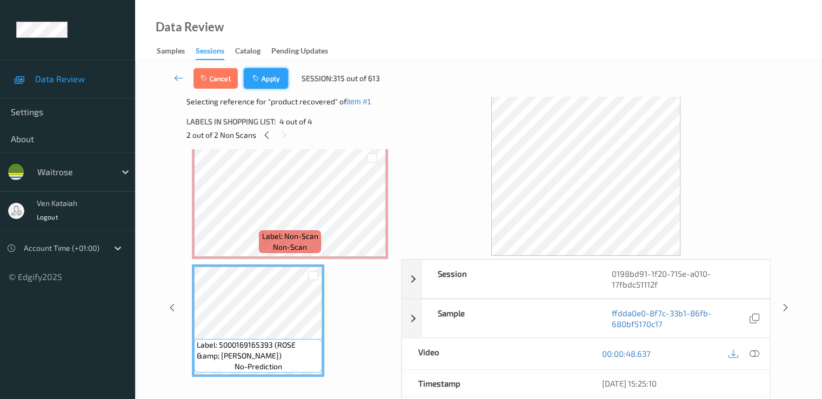
click at [275, 78] on button "Apply" at bounding box center [266, 78] width 44 height 21
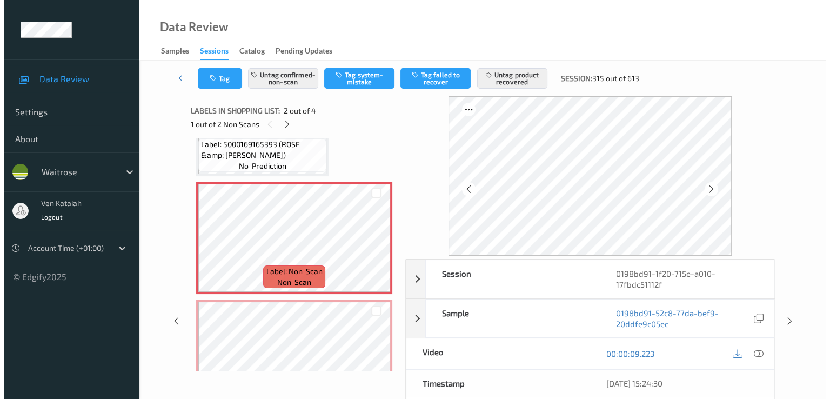
scroll to position [114, 0]
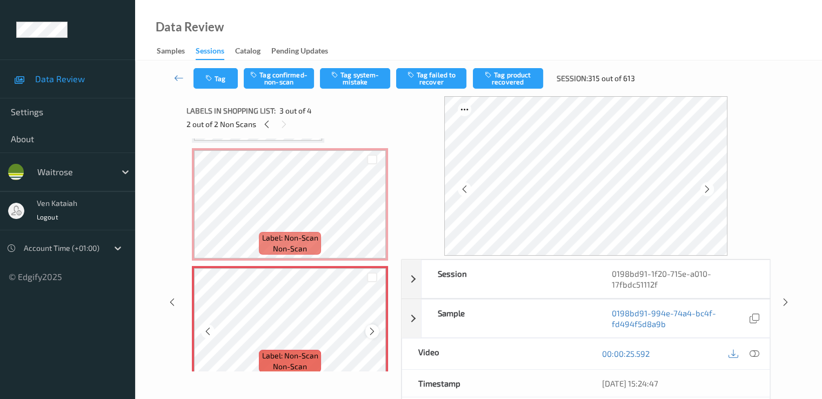
click at [371, 331] on icon at bounding box center [372, 332] width 9 height 10
click at [343, 76] on button "Tag system-mistake" at bounding box center [355, 78] width 70 height 21
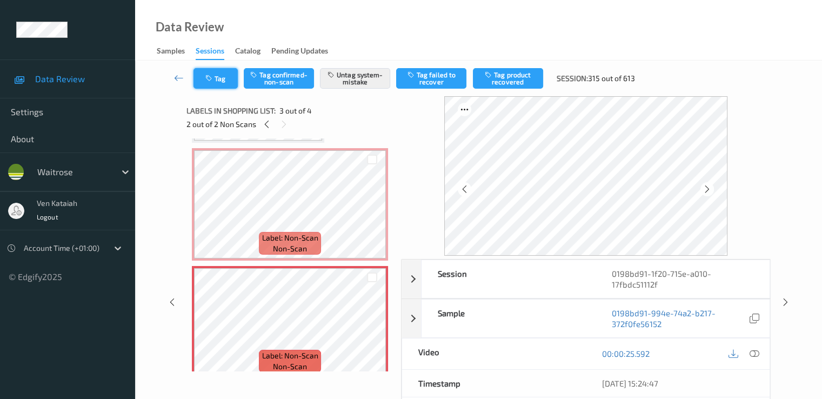
click at [202, 83] on button "Tag" at bounding box center [216, 78] width 44 height 21
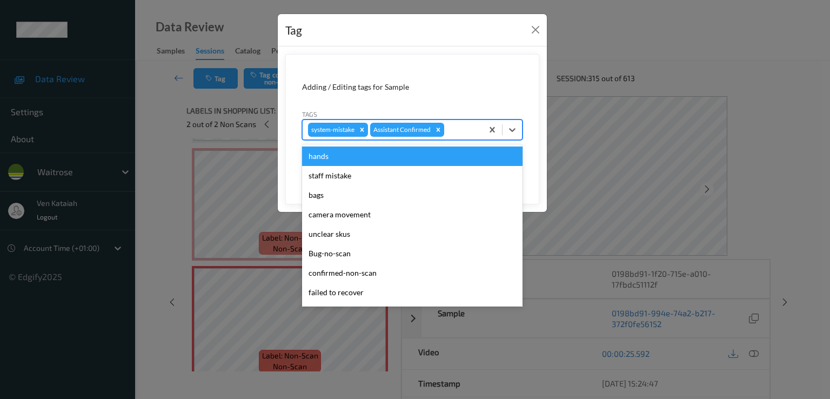
drag, startPoint x: 461, startPoint y: 131, endPoint x: 375, endPoint y: 213, distance: 118.5
click at [460, 131] on div at bounding box center [462, 129] width 31 height 13
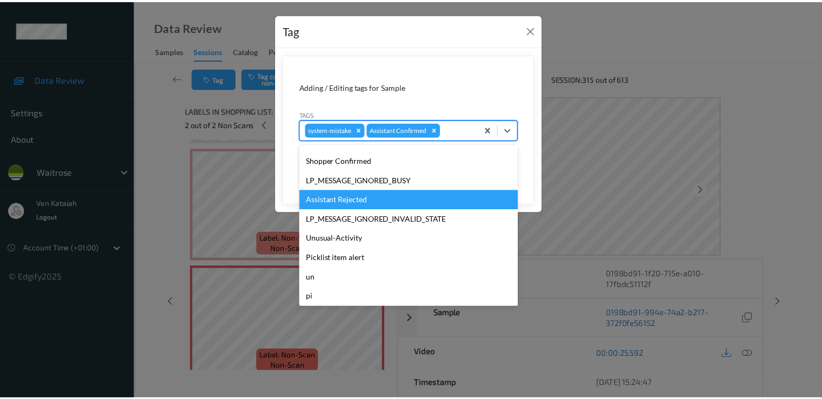
scroll to position [212, 0]
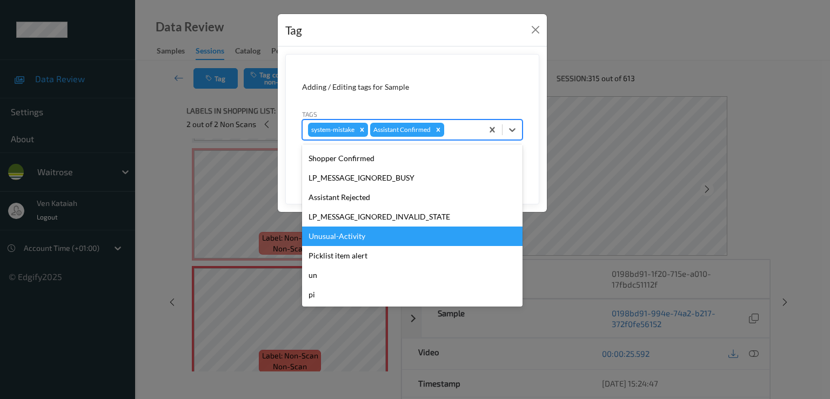
click at [348, 227] on div "Unusual-Activity" at bounding box center [412, 236] width 221 height 19
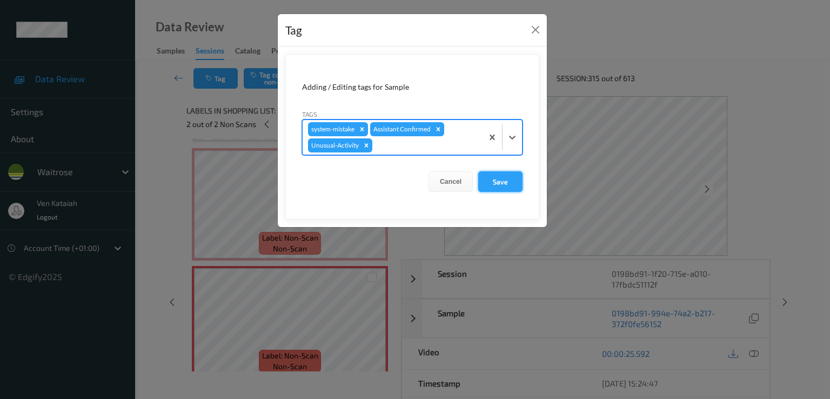
click at [502, 174] on button "Save" at bounding box center [500, 181] width 44 height 21
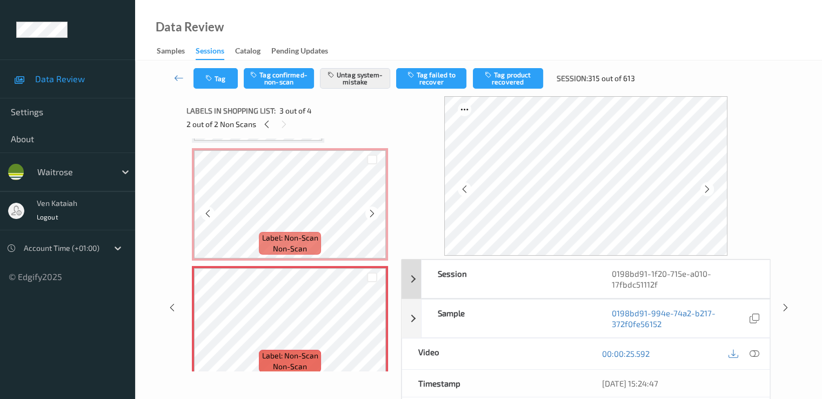
scroll to position [5, 0]
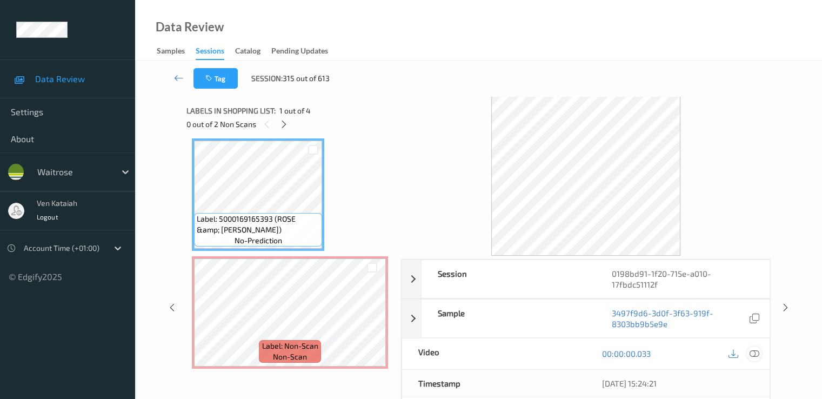
click at [553, 351] on icon at bounding box center [754, 354] width 10 height 10
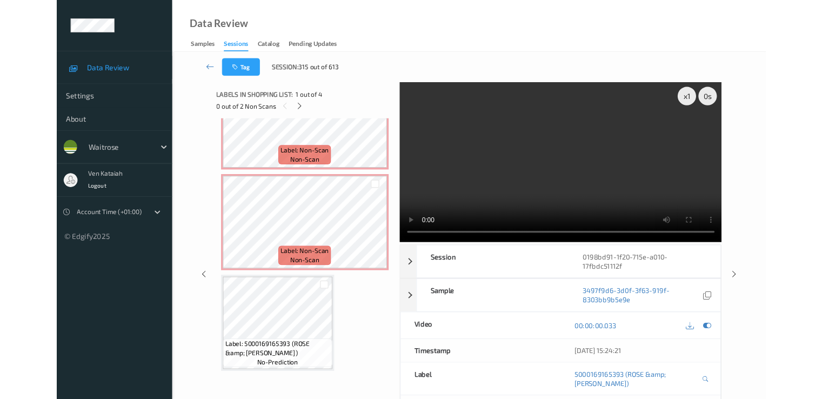
scroll to position [176, 0]
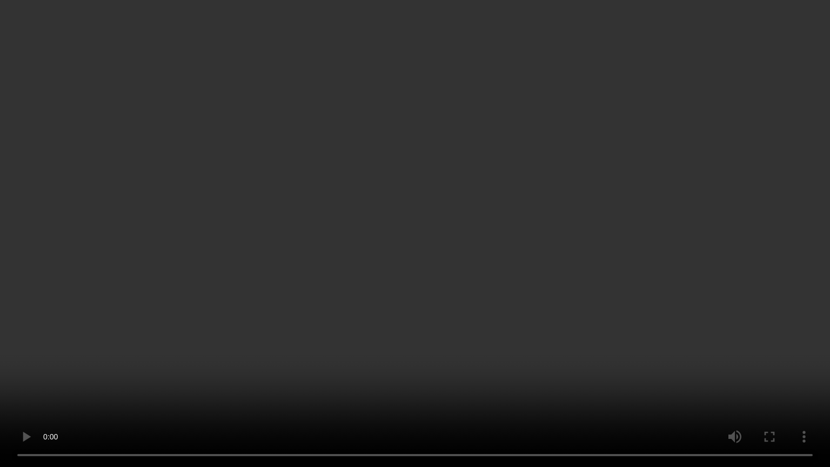
click at [553, 296] on video at bounding box center [415, 233] width 830 height 467
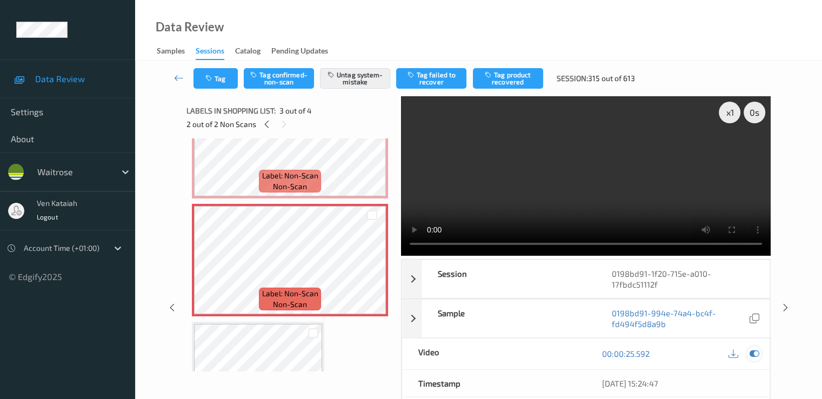
click at [553, 351] on icon at bounding box center [754, 354] width 10 height 10
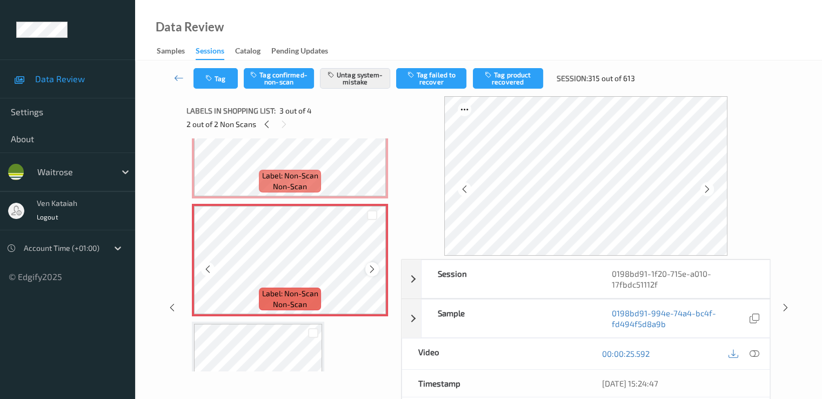
click at [367, 269] on div at bounding box center [372, 269] width 14 height 14
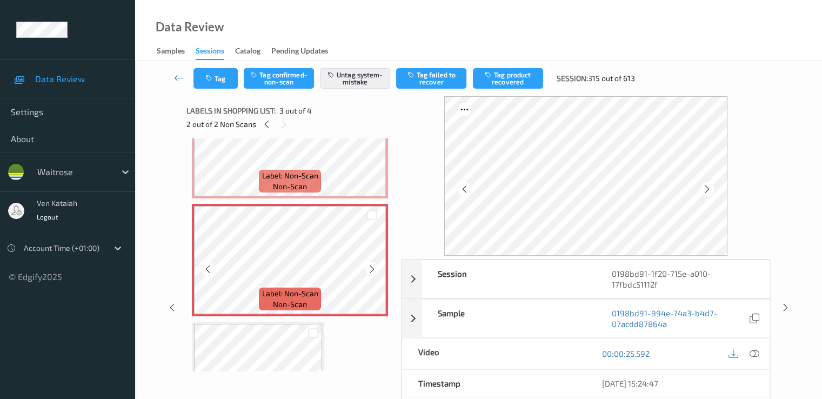
click at [367, 269] on div at bounding box center [372, 269] width 14 height 14
click at [375, 270] on icon at bounding box center [372, 269] width 9 height 10
click at [346, 75] on button "Untag system-mistake" at bounding box center [355, 78] width 70 height 21
click at [335, 82] on button "Tag system-mistake" at bounding box center [355, 78] width 70 height 21
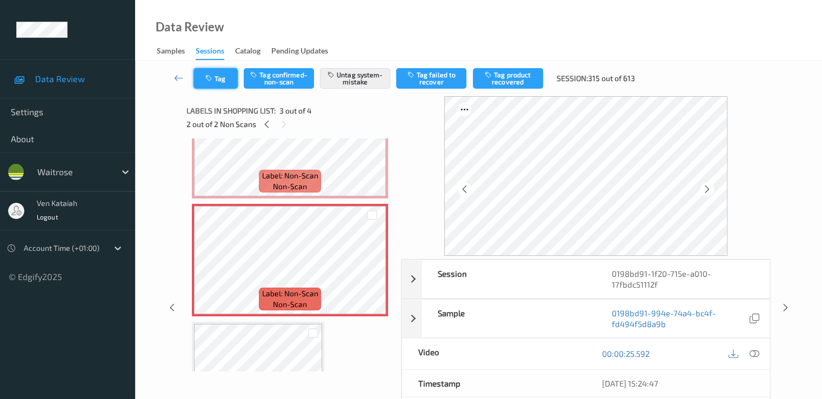
click at [210, 83] on button "Tag" at bounding box center [216, 78] width 44 height 21
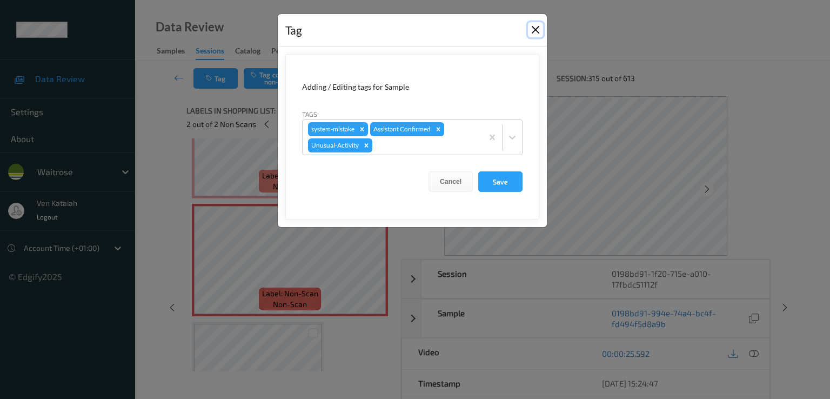
click at [531, 29] on button "Close" at bounding box center [535, 29] width 15 height 15
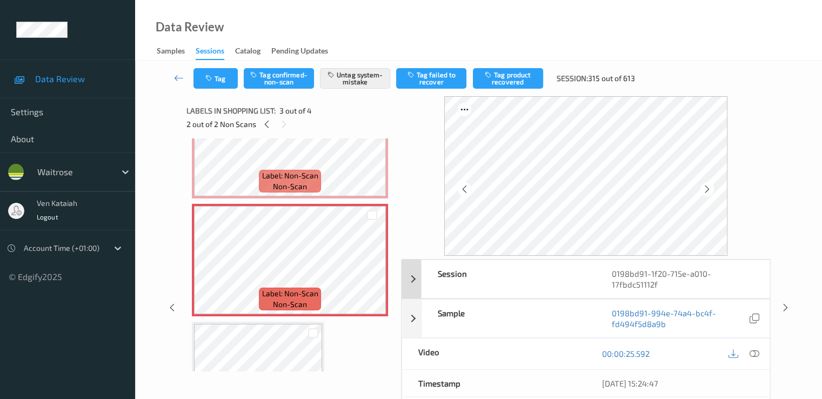
scroll to position [0, 0]
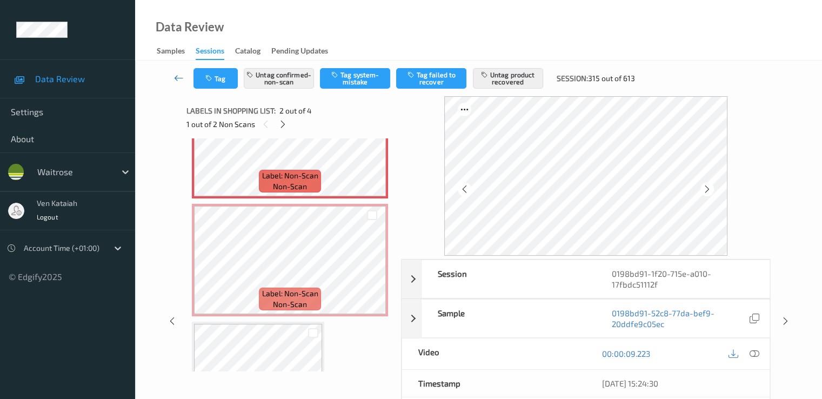
click at [178, 74] on icon at bounding box center [179, 77] width 10 height 11
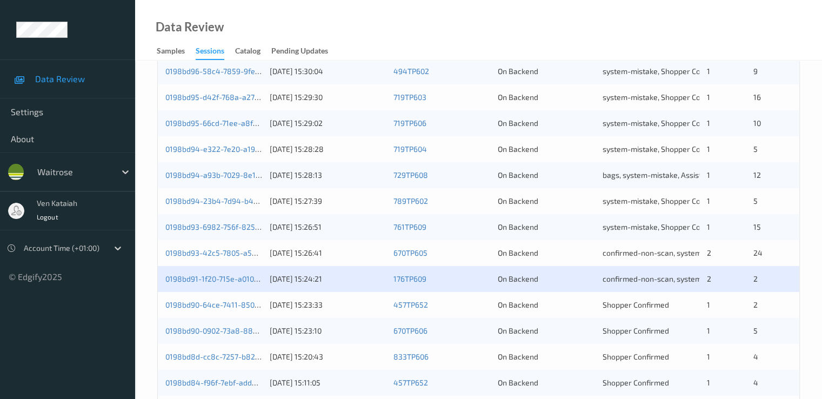
scroll to position [500, 0]
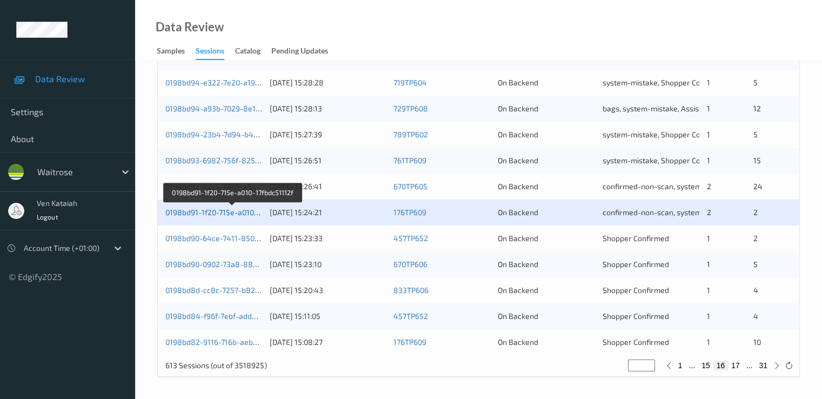
click at [240, 210] on link "0198bd91-1f20-715e-a010-17fbdc51112f" at bounding box center [232, 212] width 135 height 9
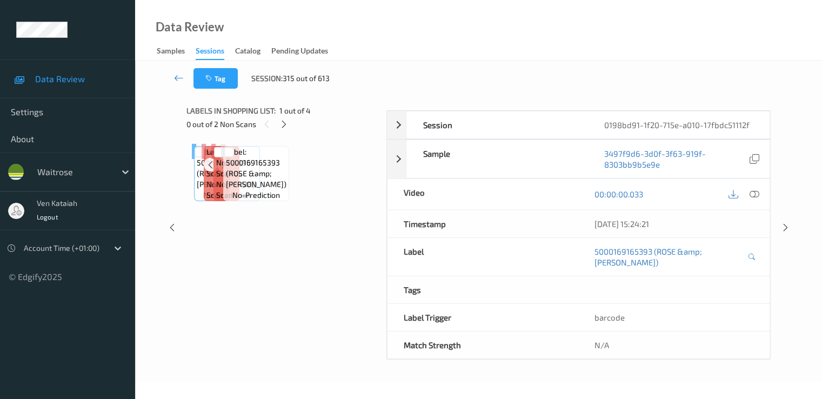
scroll to position [141, 0]
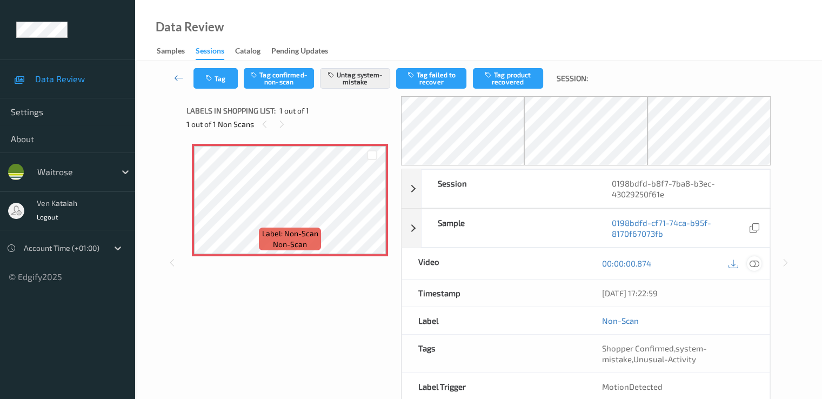
click at [755, 264] on icon at bounding box center [754, 263] width 10 height 10
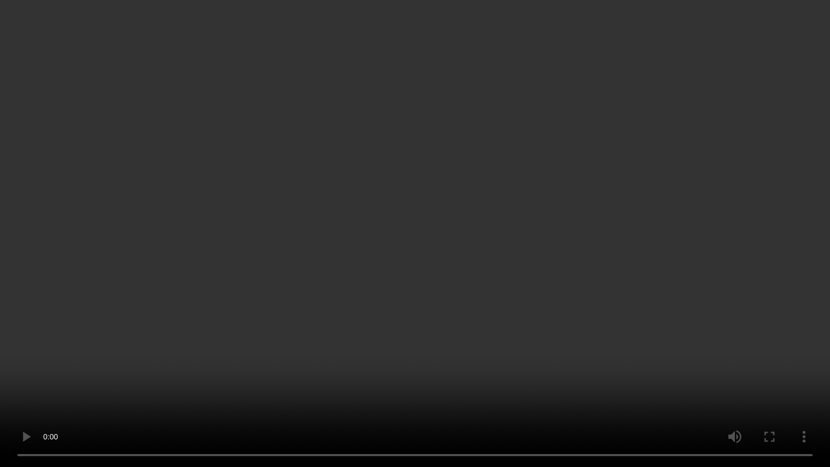
click at [282, 300] on video at bounding box center [415, 233] width 830 height 467
click at [212, 37] on video at bounding box center [415, 233] width 830 height 467
click at [264, 228] on video at bounding box center [415, 233] width 830 height 467
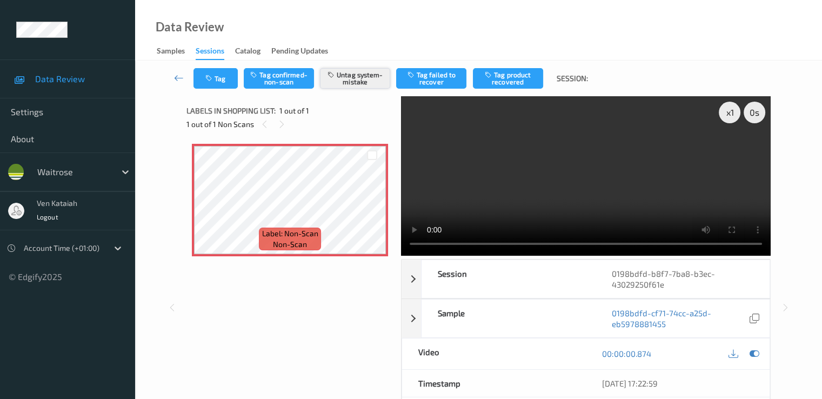
click at [353, 76] on button "Untag system-mistake" at bounding box center [355, 78] width 70 height 21
click at [274, 81] on button "Tag confirmed-non-scan" at bounding box center [279, 78] width 70 height 21
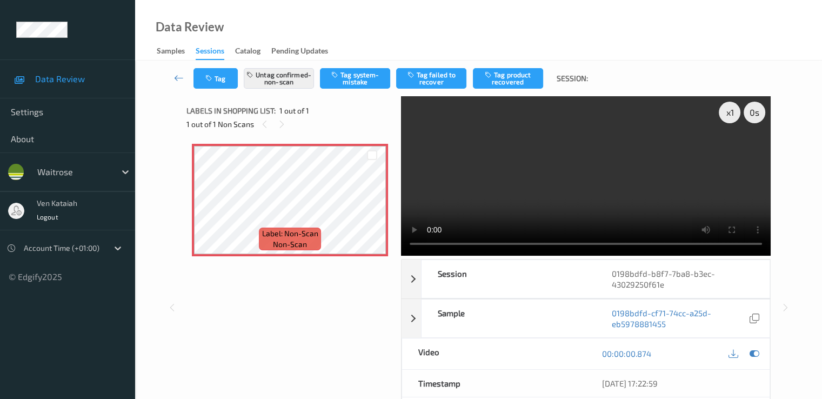
click at [205, 89] on div "Tag Untag confirmed-non-scan Tag system-mistake Tag failed to recover Tag produ…" at bounding box center [478, 79] width 643 height 36
click at [217, 83] on button "Tag" at bounding box center [216, 78] width 44 height 21
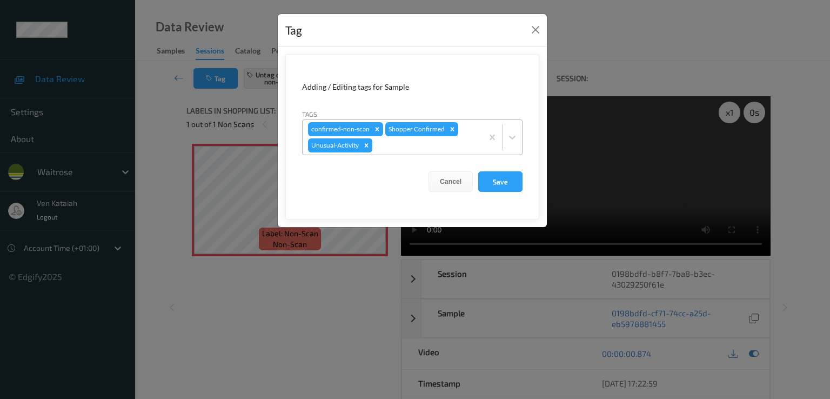
click at [365, 144] on icon "Remove Unusual-Activity" at bounding box center [367, 145] width 4 height 4
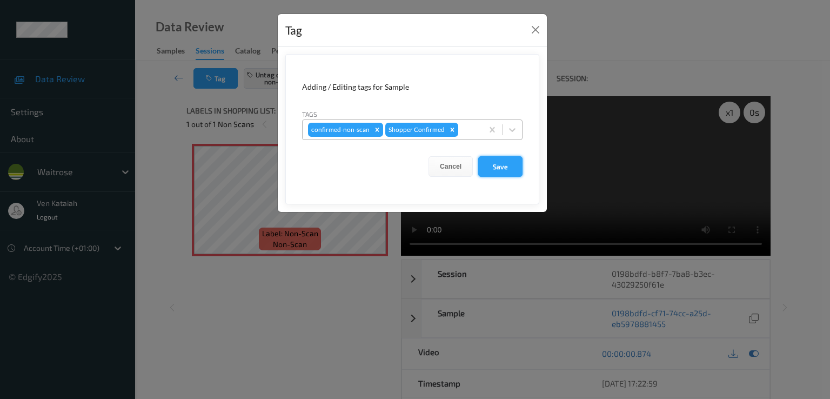
click at [497, 169] on button "Save" at bounding box center [500, 166] width 44 height 21
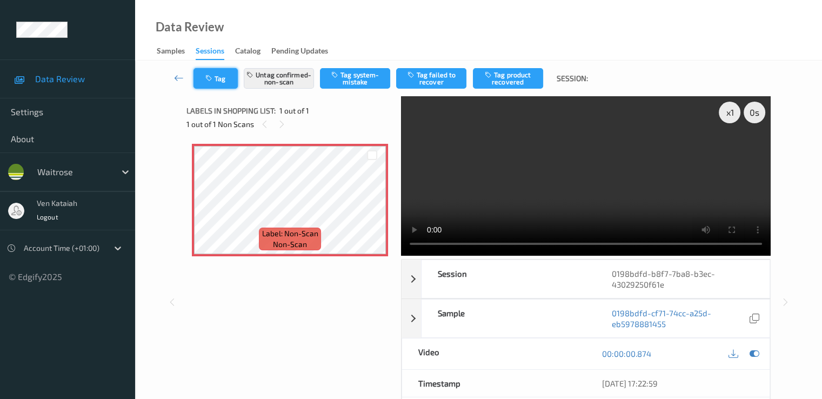
click at [194, 79] on button "Tag" at bounding box center [216, 78] width 44 height 21
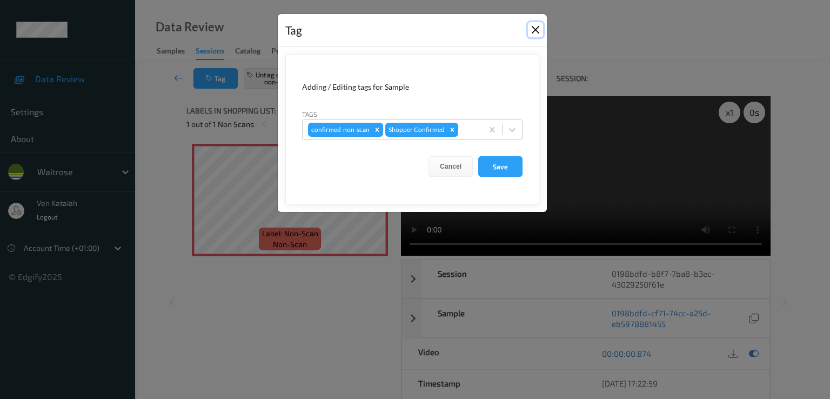
click at [538, 29] on button "Close" at bounding box center [535, 29] width 15 height 15
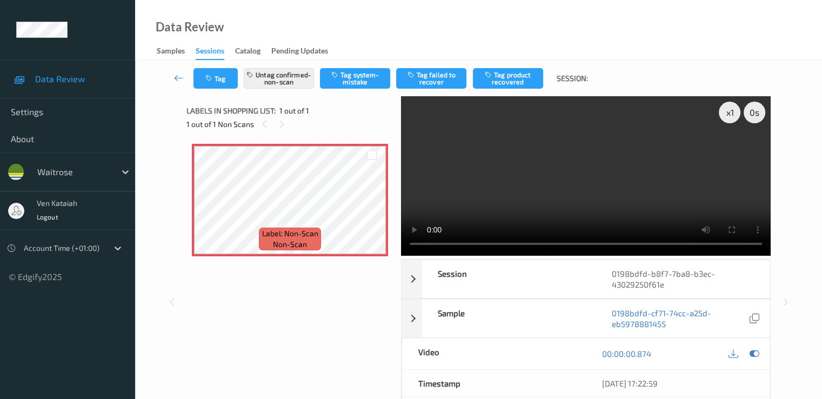
click at [177, 75] on icon at bounding box center [179, 77] width 10 height 11
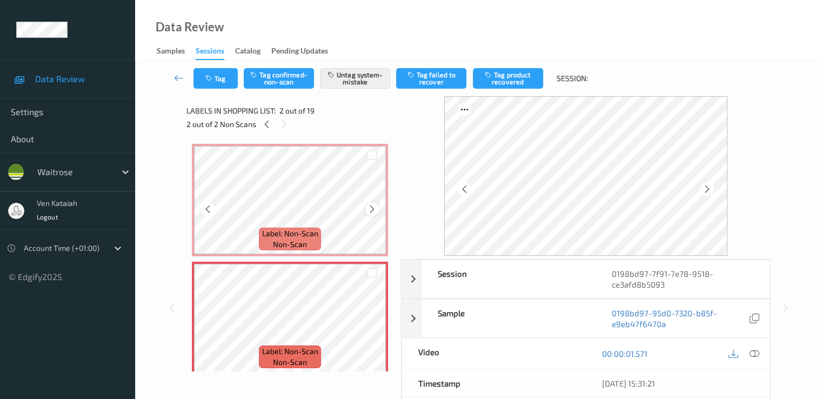
click at [374, 212] on icon at bounding box center [372, 209] width 9 height 10
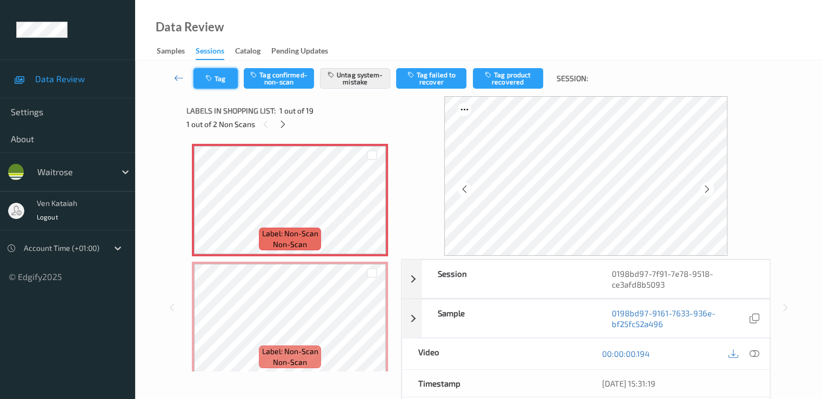
click at [216, 83] on button "Tag" at bounding box center [216, 78] width 44 height 21
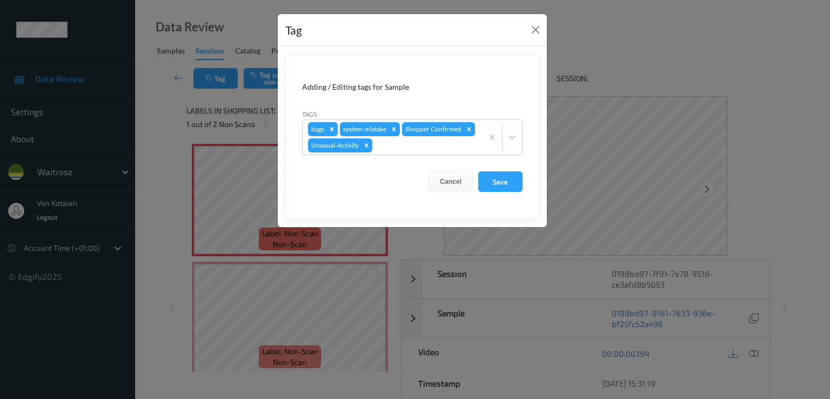
click at [537, 22] on div "Tag" at bounding box center [412, 30] width 269 height 33
click at [407, 153] on div "bags system-mistake Shopper Confirmed Unusual-Activity" at bounding box center [393, 137] width 180 height 35
click at [533, 34] on button "Close" at bounding box center [535, 29] width 15 height 15
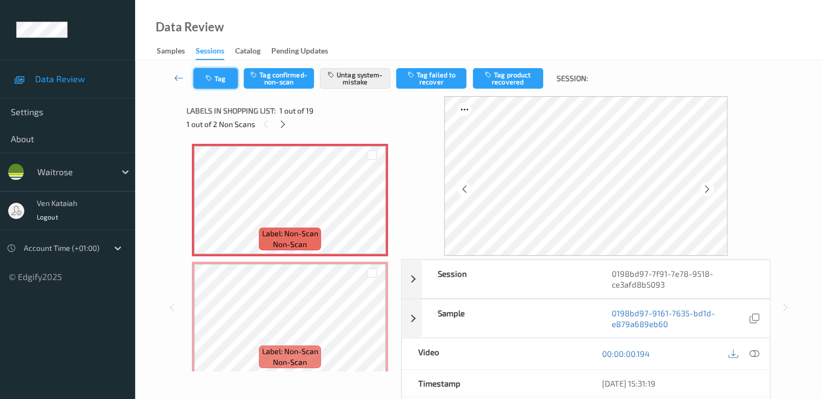
click at [226, 81] on button "Tag" at bounding box center [216, 78] width 44 height 21
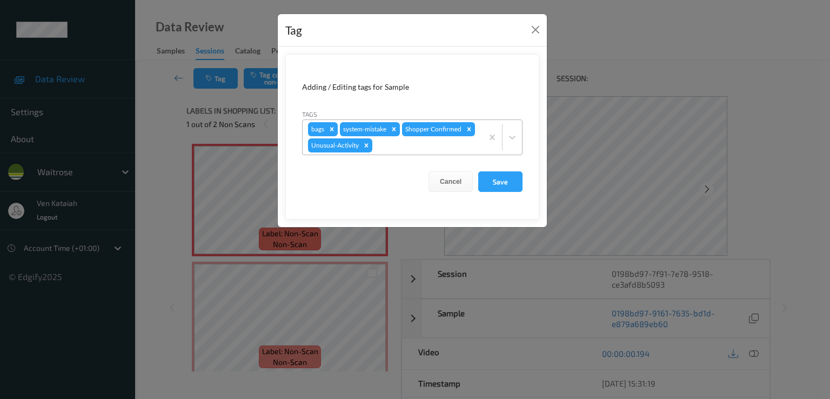
click at [404, 147] on div at bounding box center [426, 145] width 103 height 13
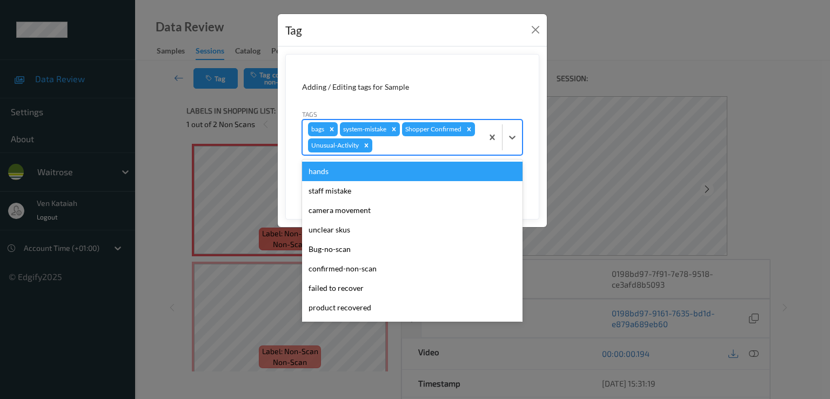
drag, startPoint x: 545, startPoint y: 29, endPoint x: 538, endPoint y: 30, distance: 6.6
click at [543, 29] on div "Tag" at bounding box center [412, 30] width 269 height 33
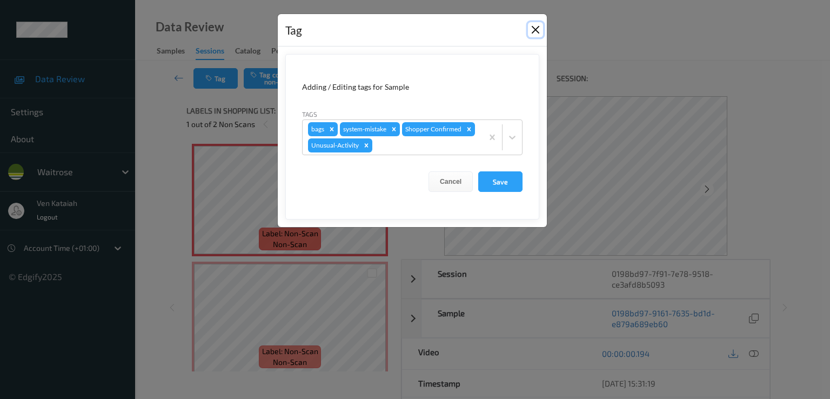
click at [536, 30] on button "Close" at bounding box center [535, 29] width 15 height 15
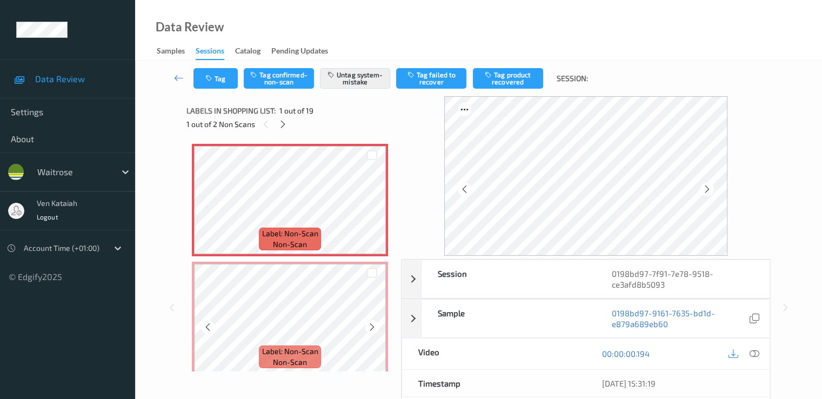
scroll to position [108, 0]
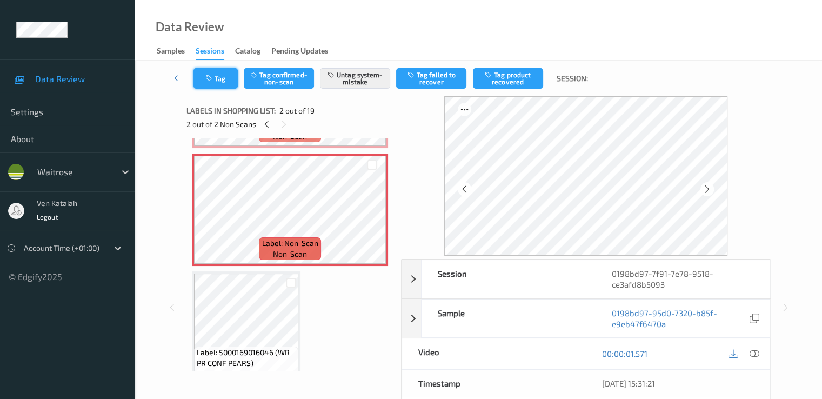
click at [231, 81] on button "Tag" at bounding box center [216, 78] width 44 height 21
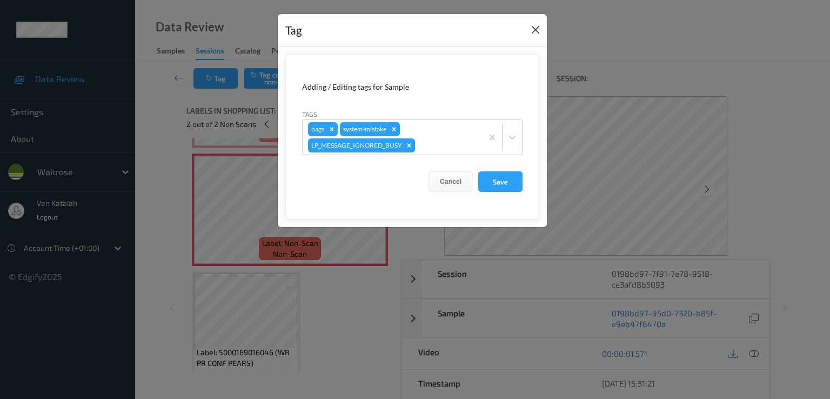
click at [535, 37] on div "Tag" at bounding box center [412, 30] width 269 height 33
click at [535, 32] on button "Close" at bounding box center [535, 29] width 15 height 15
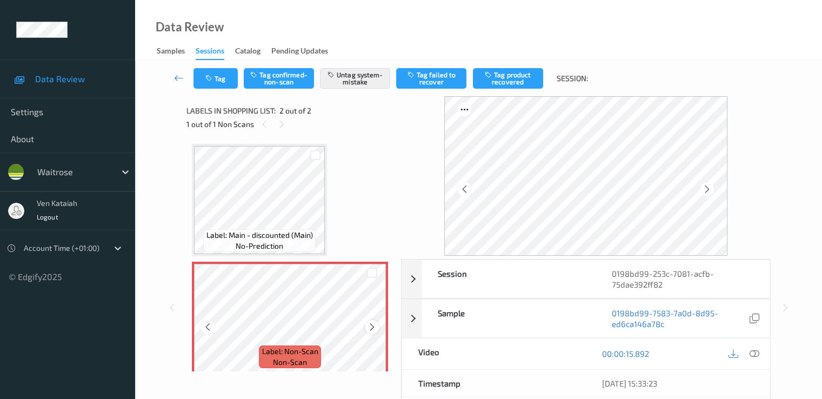
click at [374, 332] on div at bounding box center [372, 327] width 14 height 14
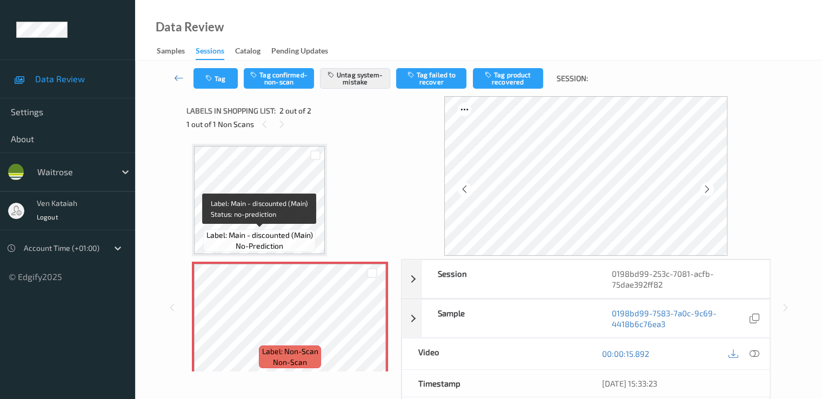
click at [287, 229] on div "Label: Main - discounted (Main) no-prediction" at bounding box center [259, 240] width 112 height 23
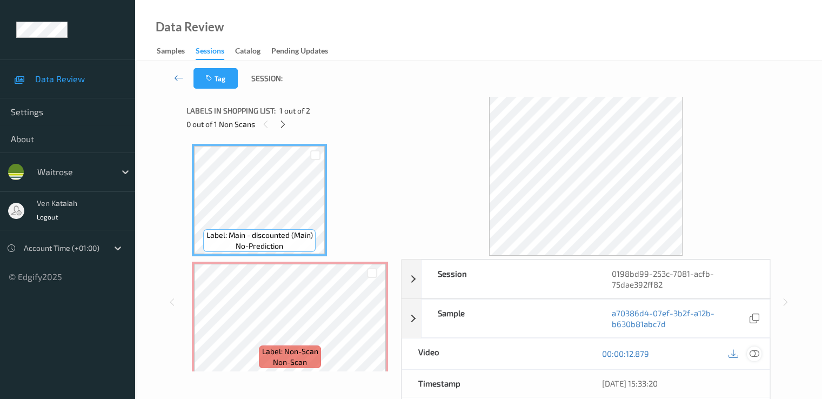
click at [756, 357] on div at bounding box center [754, 354] width 15 height 15
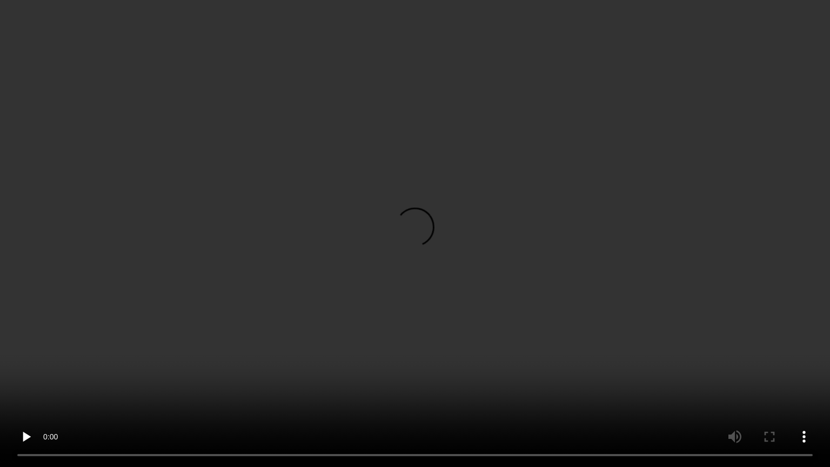
click at [315, 368] on video at bounding box center [415, 233] width 830 height 467
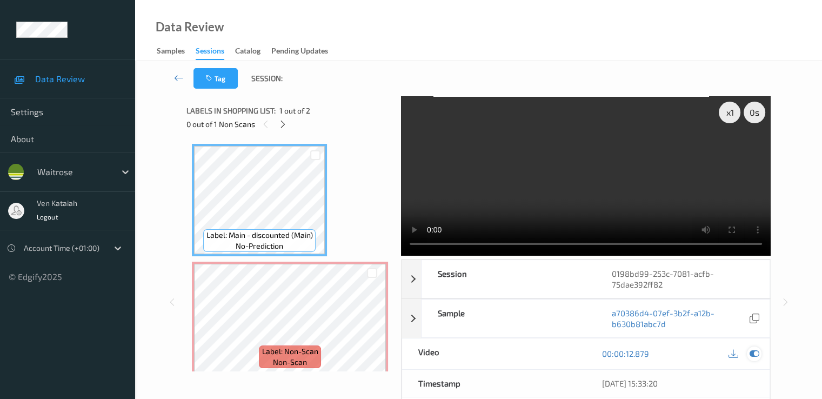
click at [755, 351] on icon at bounding box center [754, 354] width 10 height 10
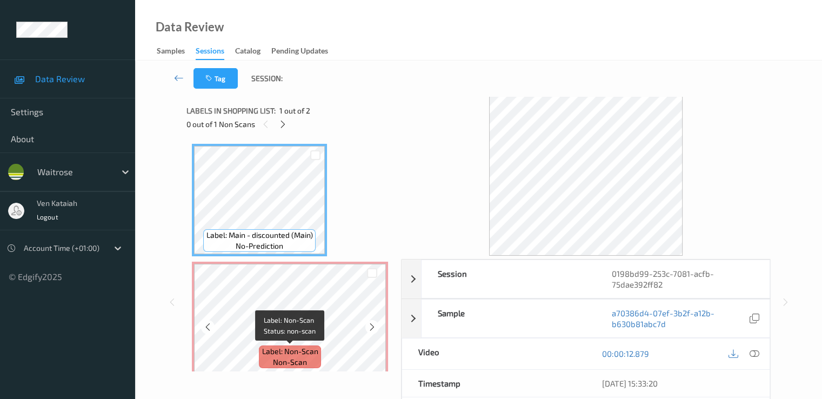
click at [302, 352] on span "Label: Non-Scan" at bounding box center [290, 351] width 56 height 11
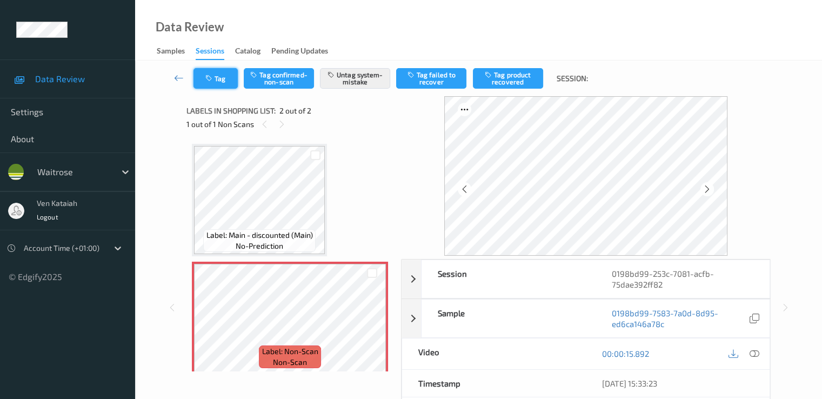
click at [210, 78] on icon "button" at bounding box center [209, 79] width 9 height 8
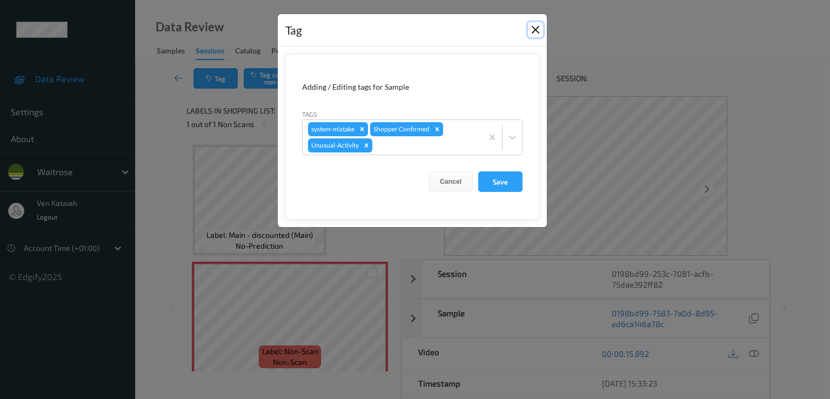
click at [536, 29] on button "Close" at bounding box center [535, 29] width 15 height 15
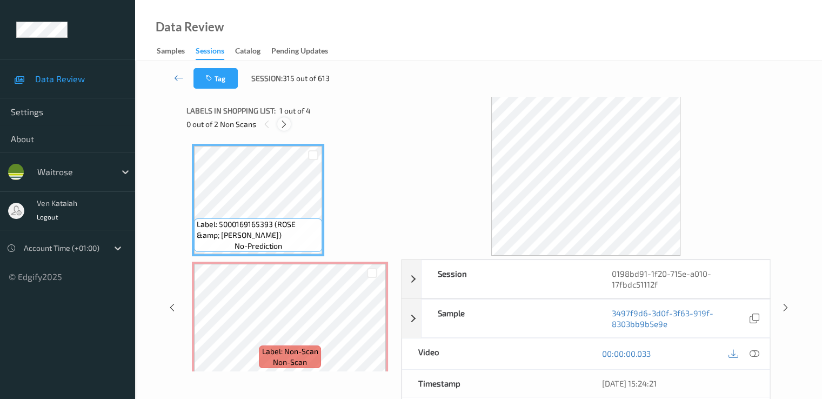
click at [289, 124] on icon at bounding box center [284, 124] width 9 height 10
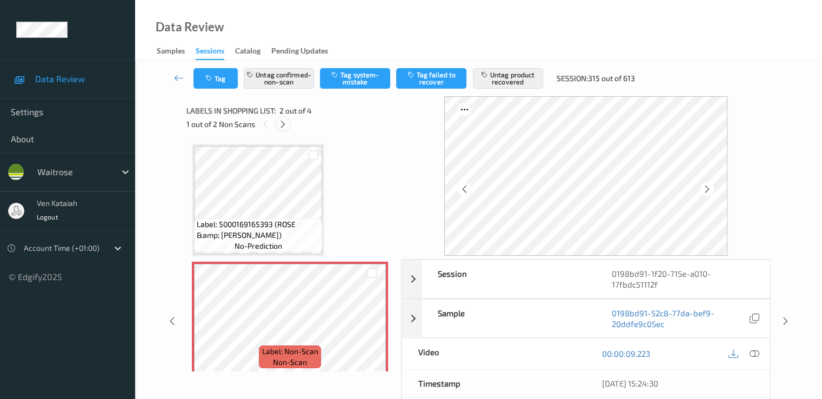
scroll to position [5, 0]
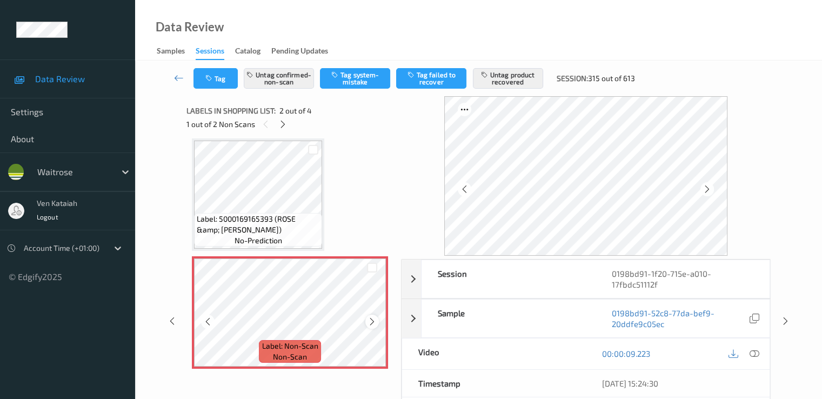
click at [370, 323] on icon at bounding box center [372, 322] width 9 height 10
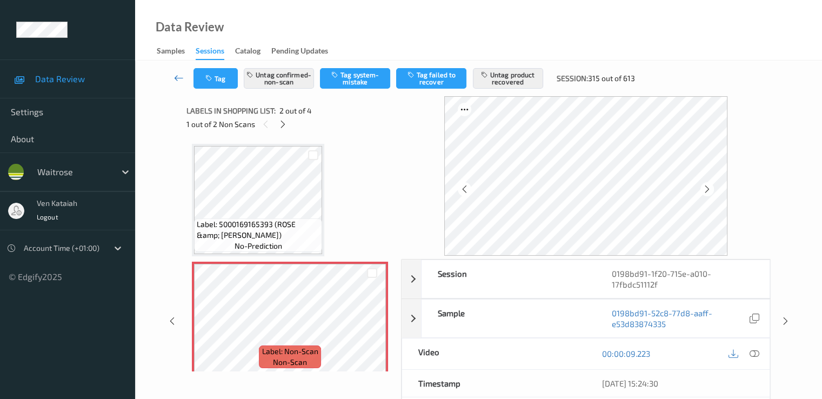
click at [178, 81] on icon at bounding box center [179, 77] width 10 height 11
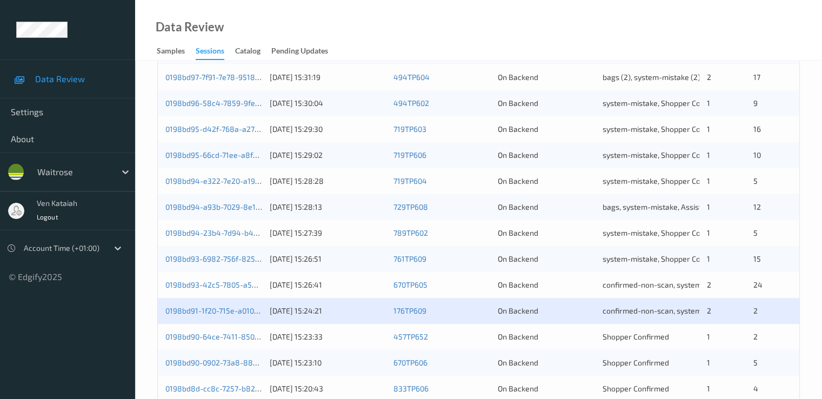
scroll to position [432, 0]
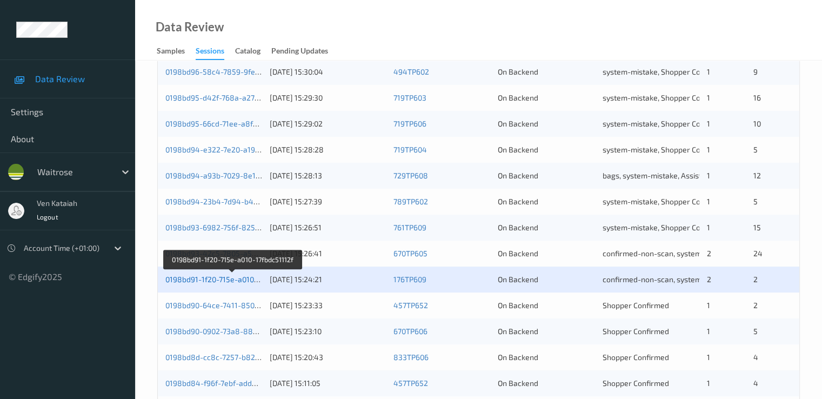
click at [248, 277] on link "0198bd91-1f20-715e-a010-17fbdc51112f" at bounding box center [232, 279] width 135 height 9
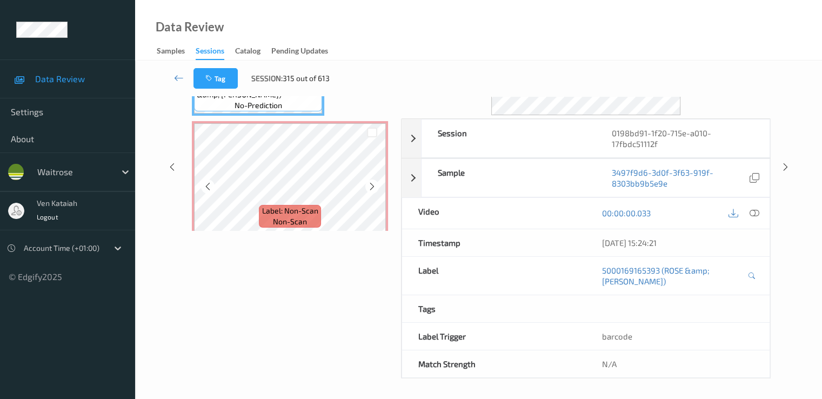
scroll to position [32, 0]
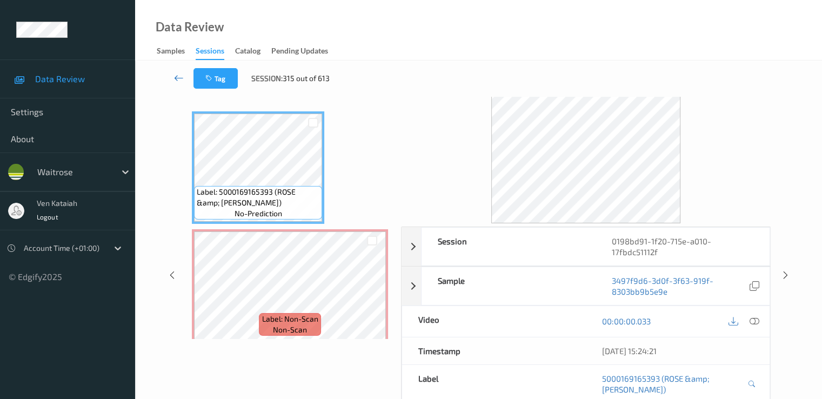
click at [173, 78] on link at bounding box center [179, 78] width 29 height 21
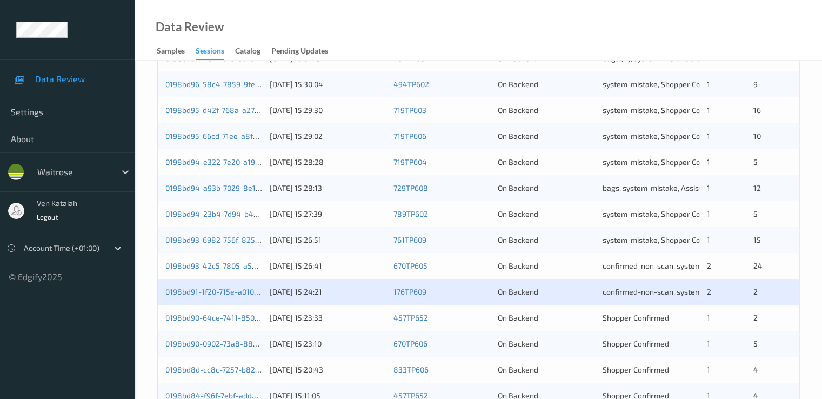
scroll to position [500, 0]
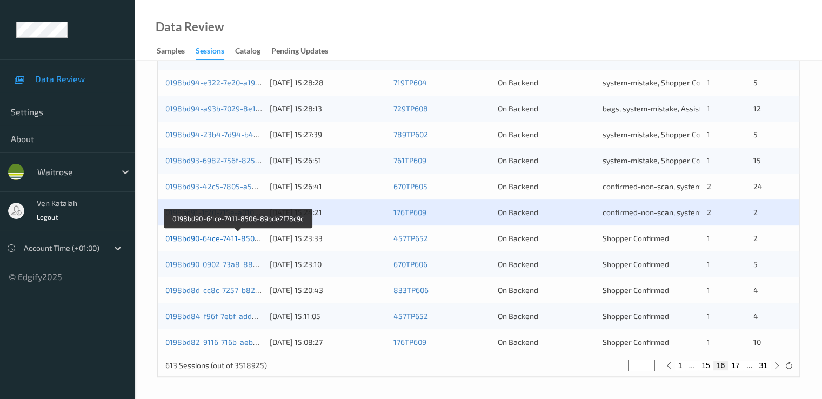
click at [239, 241] on link "0198bd90-64ce-7411-8506-89bde2f78c9c" at bounding box center [238, 238] width 147 height 9
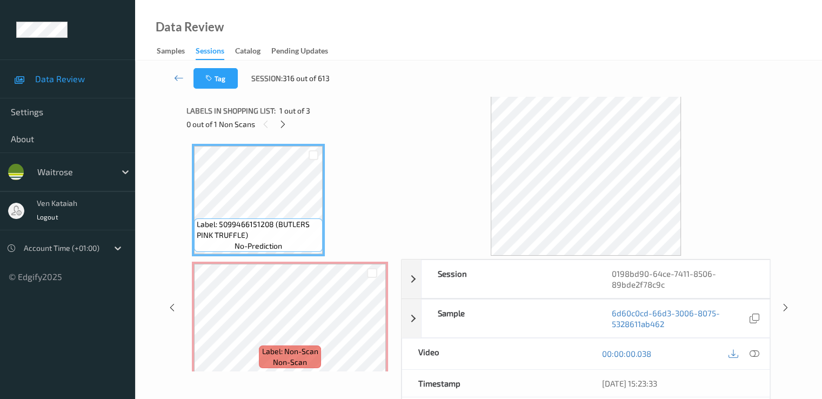
click at [293, 122] on div "0 out of 1 Non Scans" at bounding box center [290, 124] width 207 height 14
click at [282, 122] on icon at bounding box center [282, 124] width 9 height 10
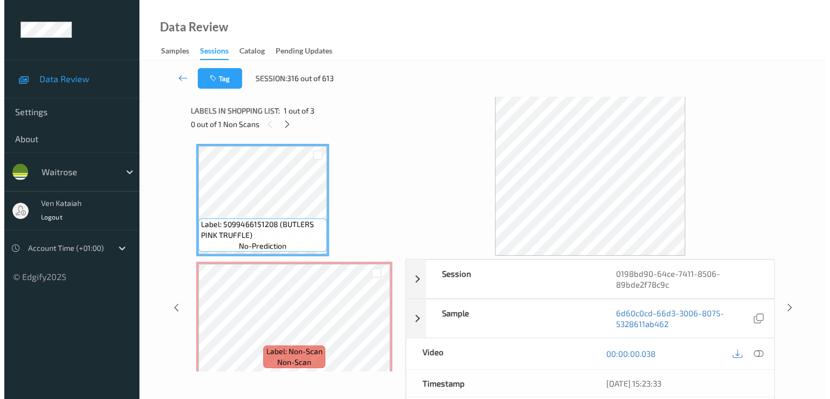
scroll to position [5, 0]
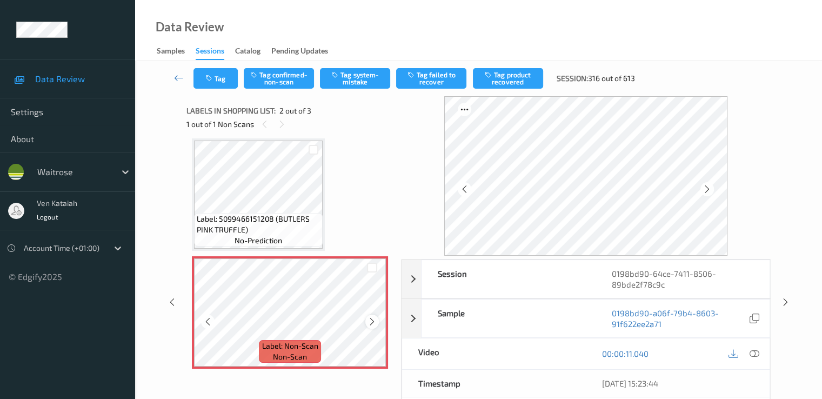
click at [372, 320] on icon at bounding box center [372, 322] width 9 height 10
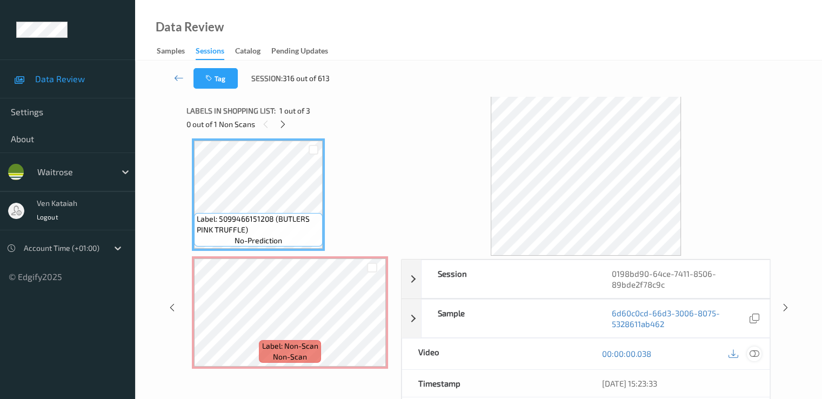
click at [752, 349] on icon at bounding box center [754, 354] width 10 height 10
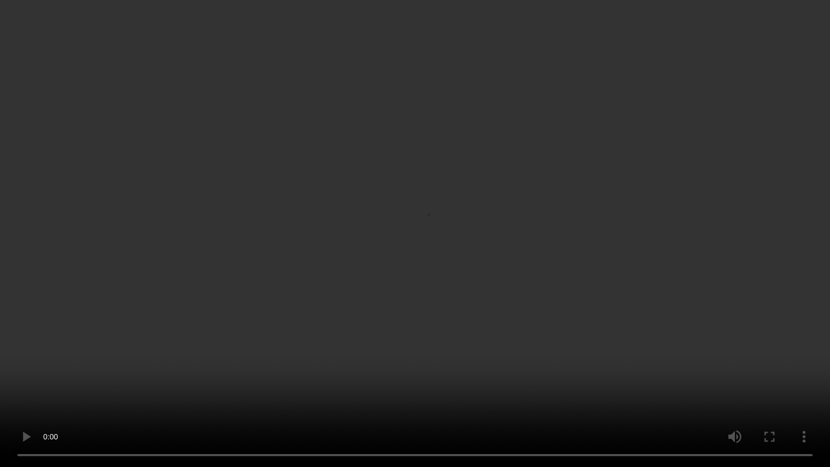
click at [322, 361] on video at bounding box center [415, 233] width 830 height 467
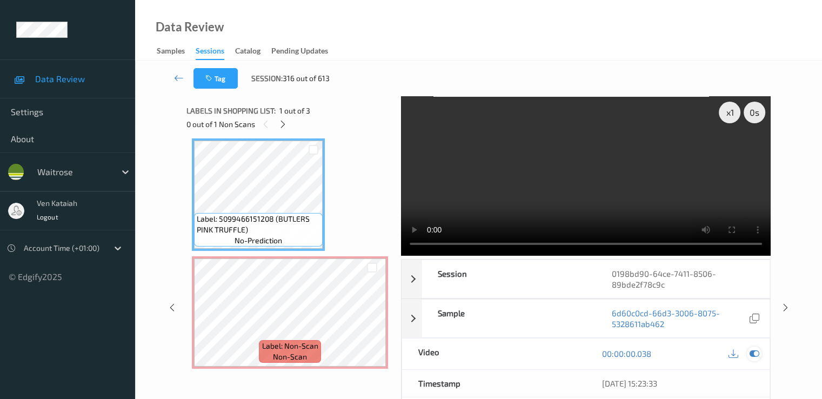
click at [753, 357] on icon at bounding box center [754, 354] width 10 height 10
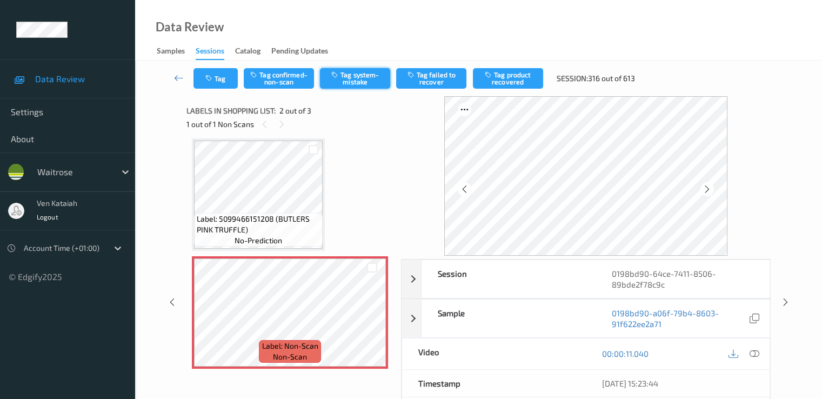
click at [348, 84] on button "Tag system-mistake" at bounding box center [355, 78] width 70 height 21
click at [205, 84] on button "Tag" at bounding box center [216, 78] width 44 height 21
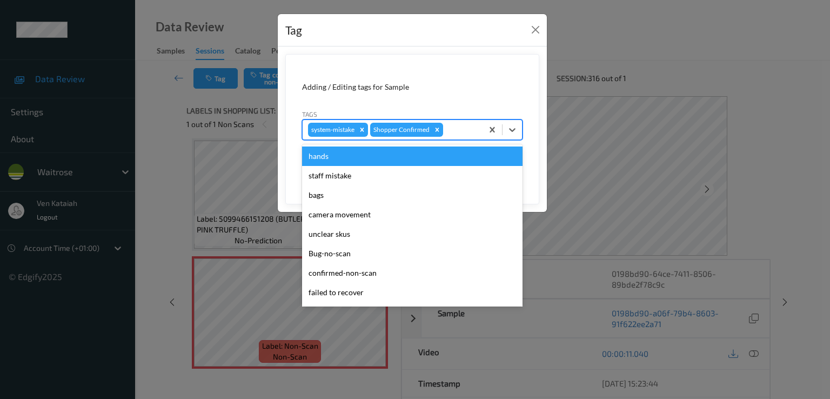
click at [446, 121] on div "system-mistake Shopper Confirmed" at bounding box center [393, 130] width 180 height 18
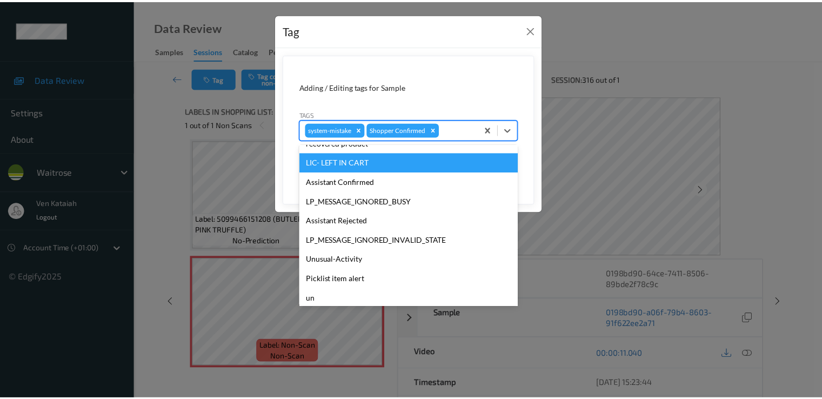
scroll to position [212, 0]
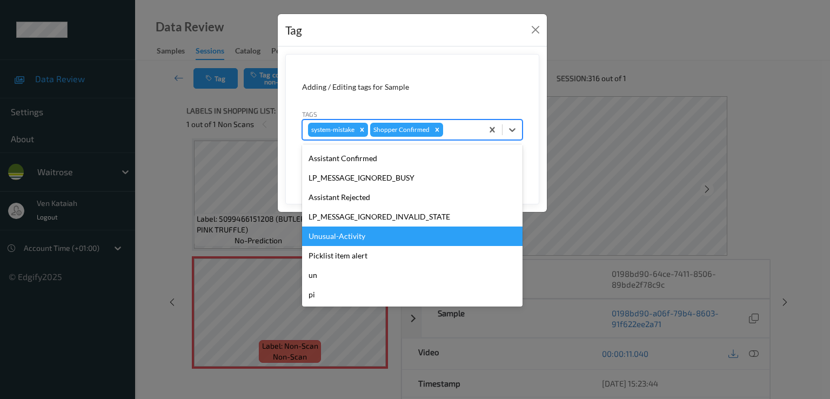
click at [340, 242] on div "Unusual-Activity" at bounding box center [412, 236] width 221 height 19
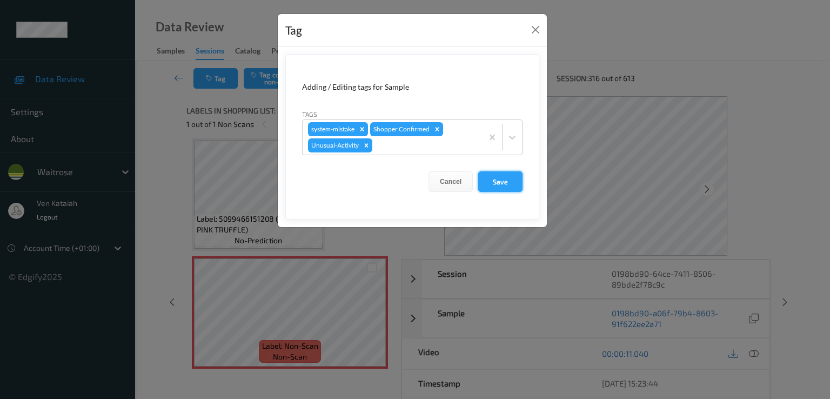
click at [512, 189] on button "Save" at bounding box center [500, 181] width 44 height 21
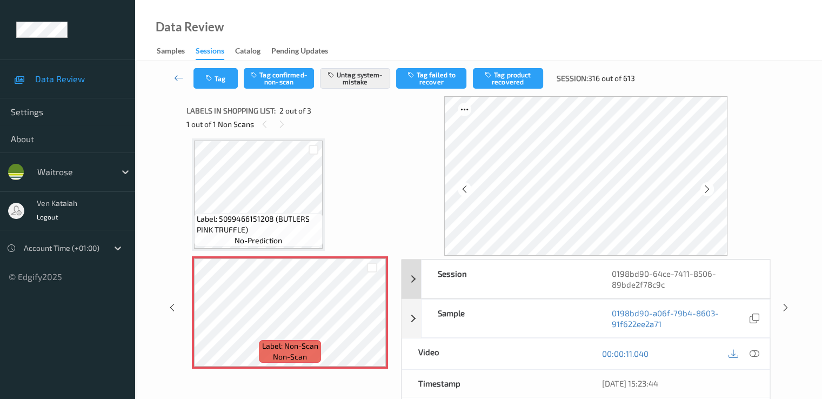
scroll to position [108, 0]
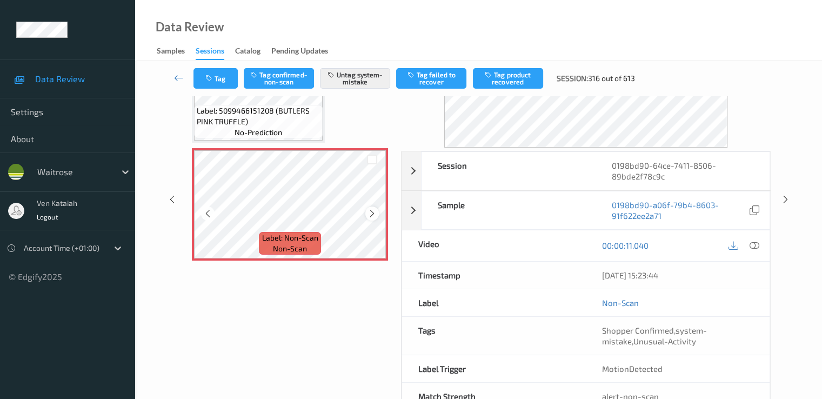
click at [377, 215] on div at bounding box center [372, 214] width 14 height 14
click at [375, 217] on icon at bounding box center [372, 214] width 9 height 10
click at [218, 82] on button "Tag" at bounding box center [216, 78] width 44 height 21
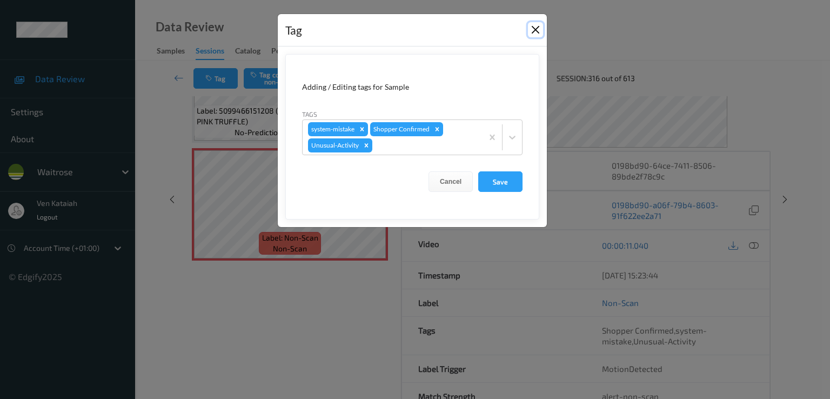
click at [536, 31] on button "Close" at bounding box center [535, 29] width 15 height 15
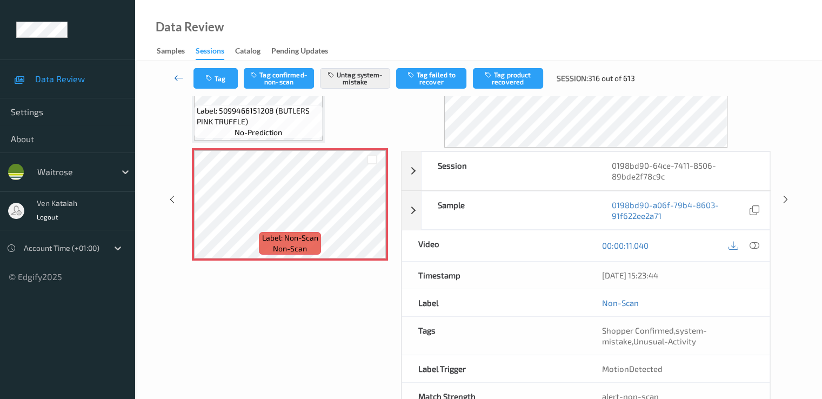
click at [175, 79] on icon at bounding box center [179, 77] width 10 height 11
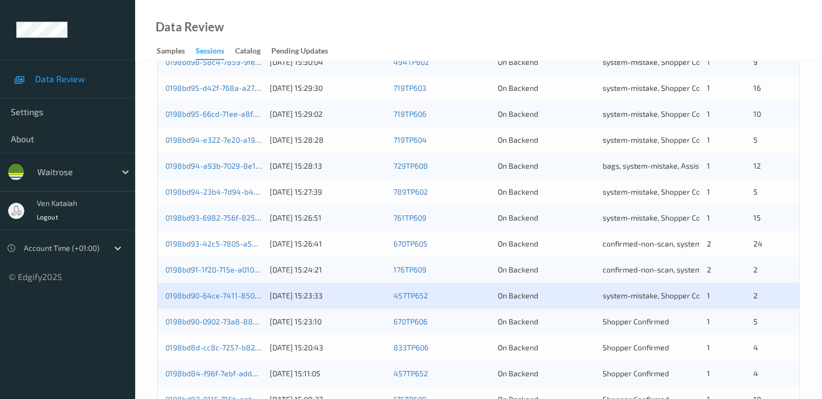
scroll to position [500, 0]
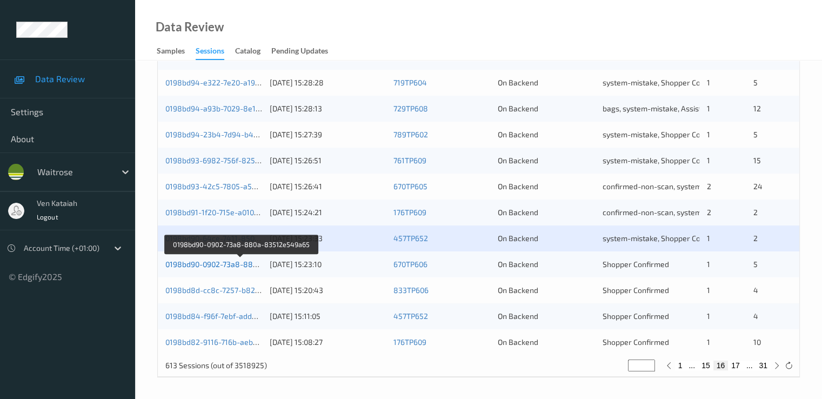
click at [243, 264] on link "0198bd90-0902-73a8-880a-83512e549a65" at bounding box center [240, 263] width 151 height 9
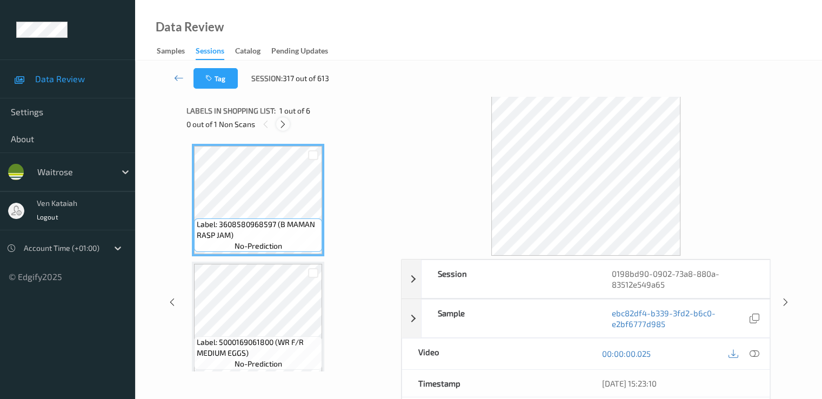
click at [288, 124] on div at bounding box center [283, 124] width 14 height 14
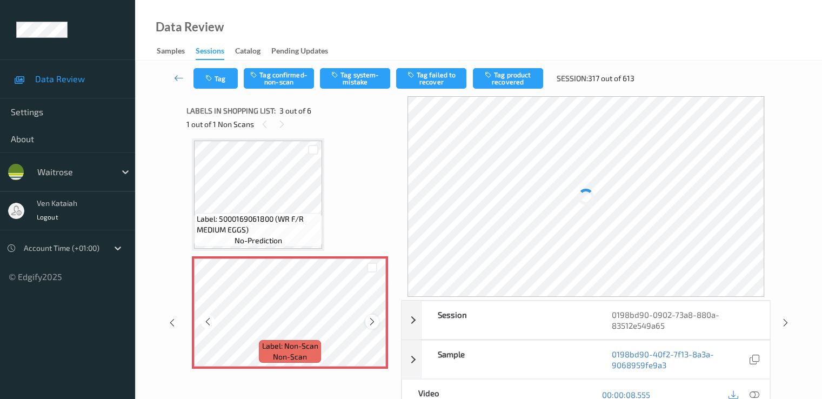
click at [377, 321] on div at bounding box center [372, 322] width 14 height 14
click at [212, 321] on icon at bounding box center [207, 322] width 9 height 10
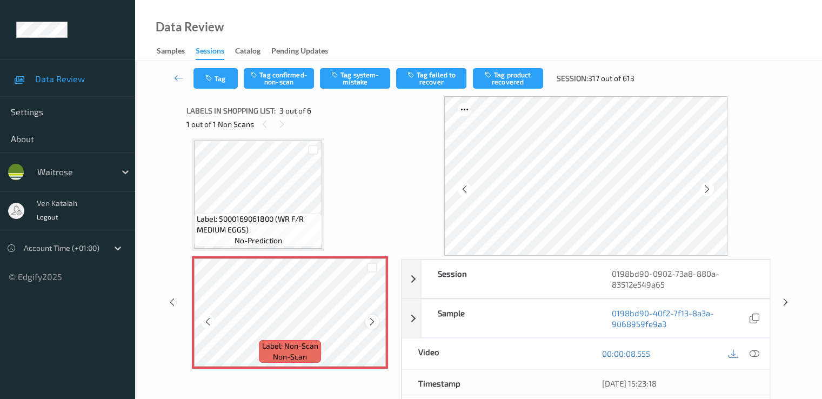
click at [365, 323] on div at bounding box center [372, 322] width 14 height 14
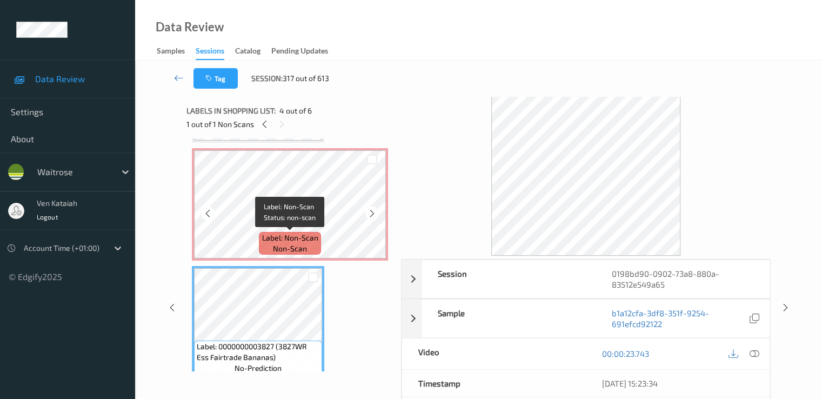
click at [290, 235] on span "Label: Non-Scan" at bounding box center [290, 237] width 56 height 11
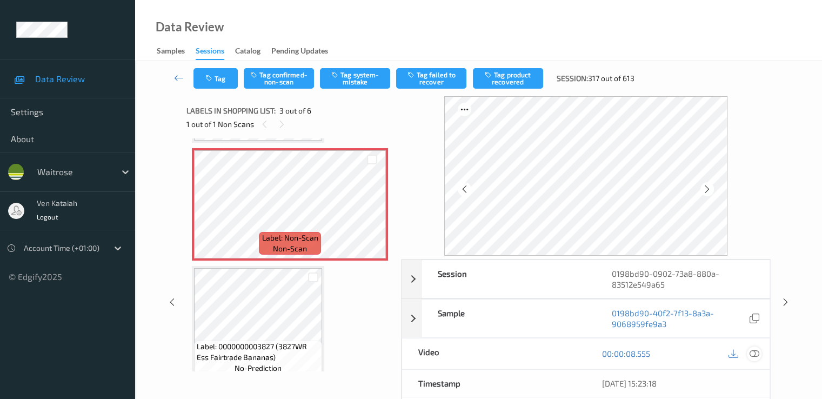
click at [750, 352] on icon at bounding box center [754, 354] width 10 height 10
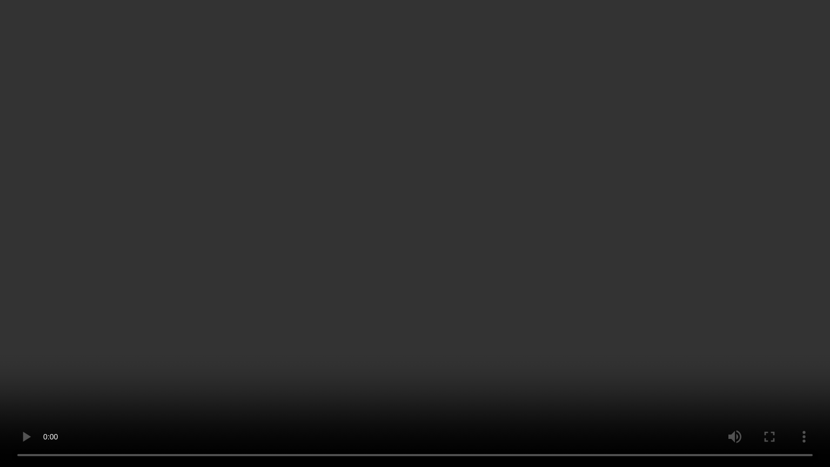
click at [404, 252] on video at bounding box center [415, 233] width 830 height 467
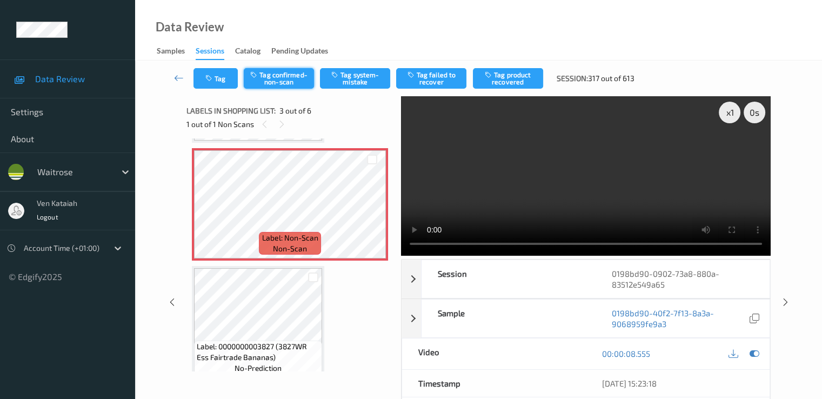
click at [295, 85] on button "Tag confirmed-non-scan" at bounding box center [279, 78] width 70 height 21
click at [505, 83] on button "Tag product recovered" at bounding box center [508, 78] width 70 height 21
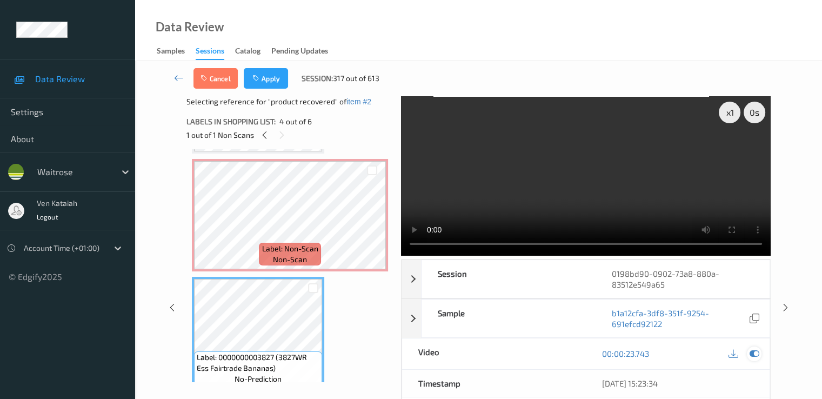
click at [757, 349] on icon at bounding box center [754, 354] width 10 height 10
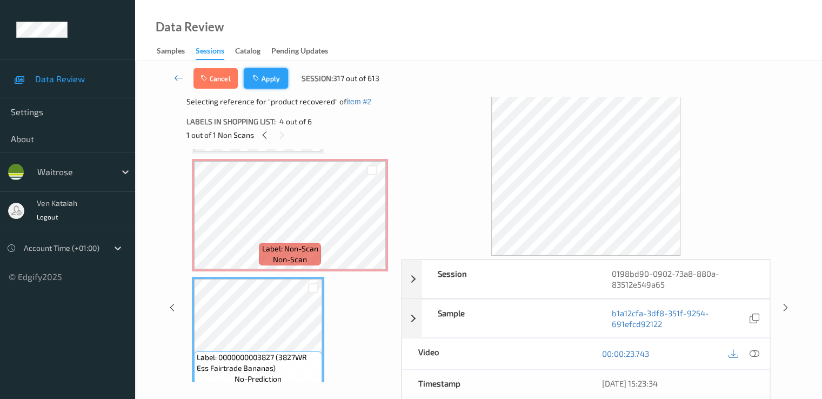
click at [257, 77] on icon "button" at bounding box center [256, 79] width 9 height 8
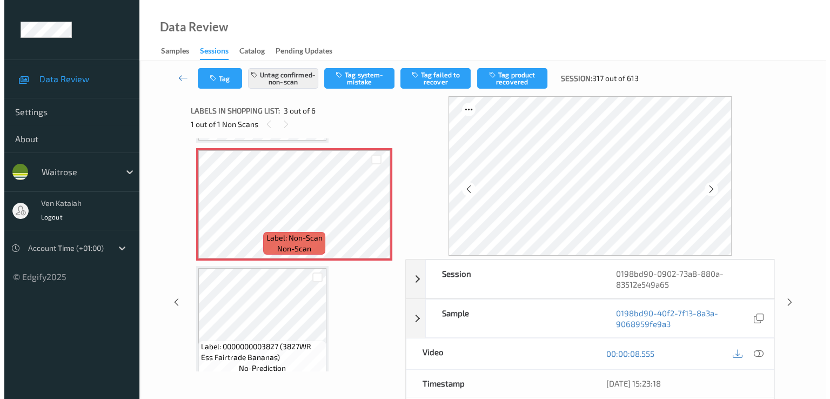
scroll to position [123, 0]
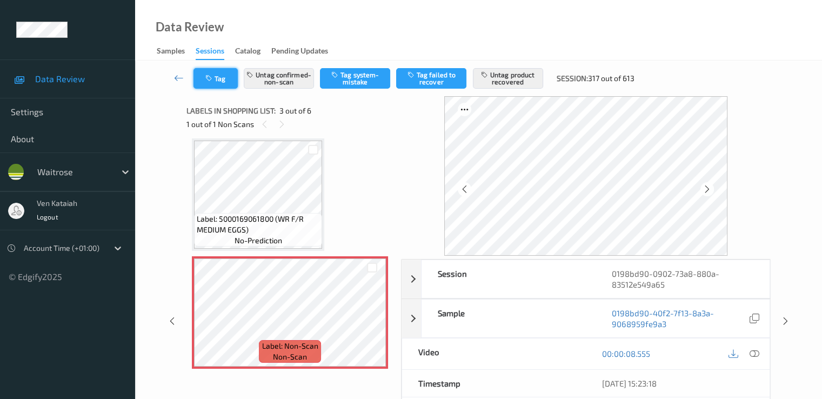
click at [221, 85] on button "Tag" at bounding box center [216, 78] width 44 height 21
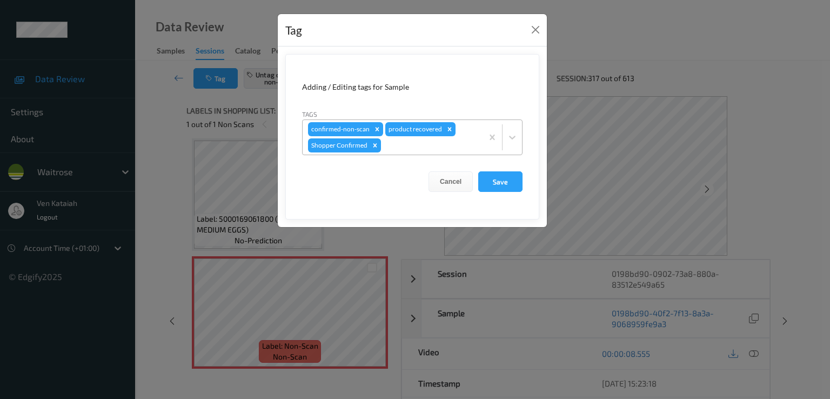
click at [397, 148] on div at bounding box center [430, 145] width 94 height 13
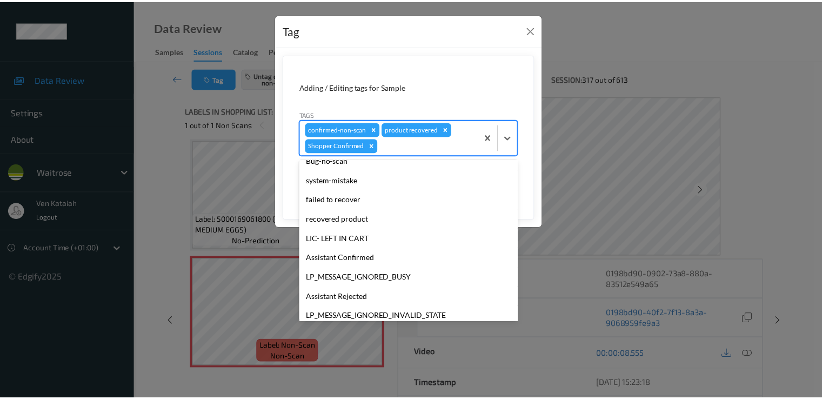
scroll to position [192, 0]
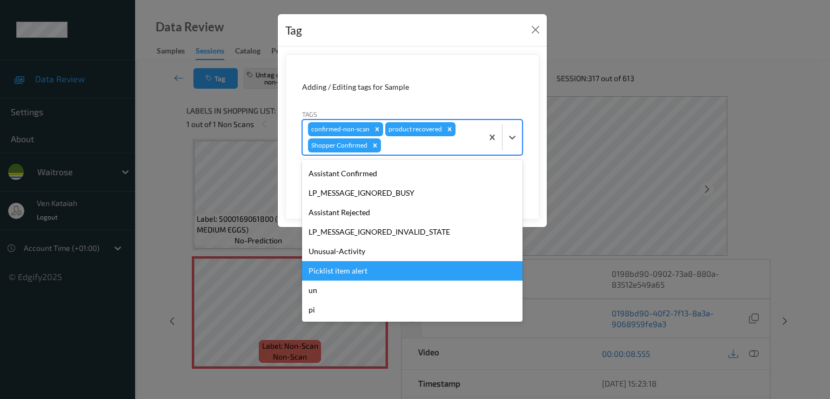
click at [338, 277] on div "Picklist item alert" at bounding box center [412, 270] width 221 height 19
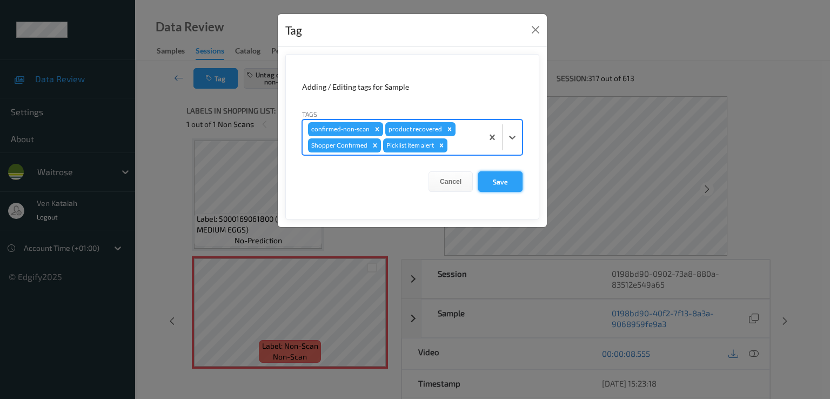
click at [513, 183] on button "Save" at bounding box center [500, 181] width 44 height 21
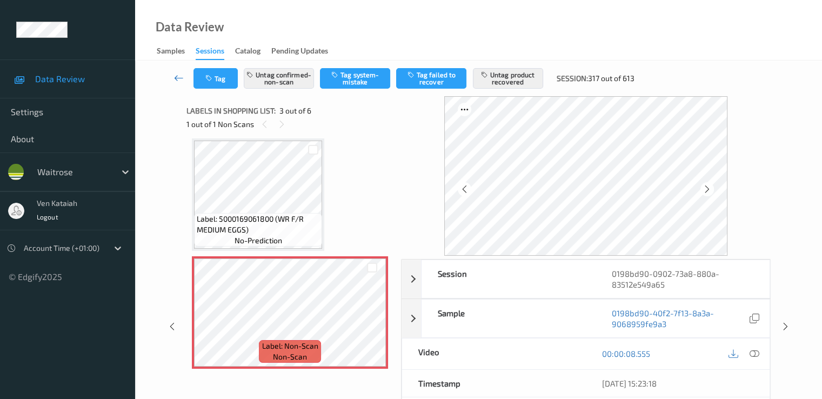
click at [177, 75] on icon at bounding box center [179, 77] width 10 height 11
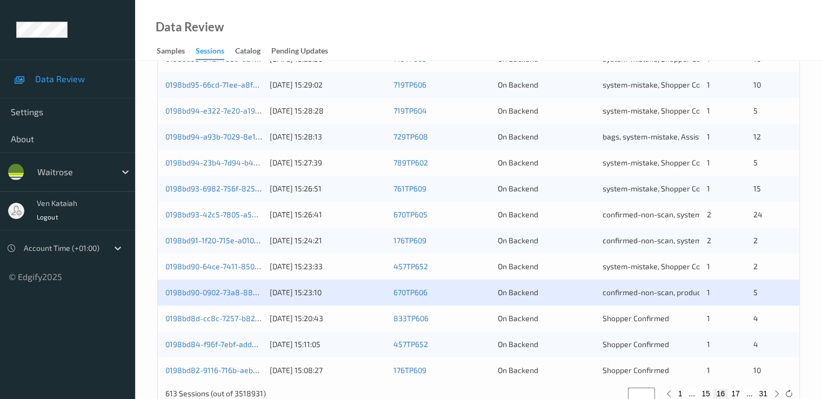
scroll to position [500, 0]
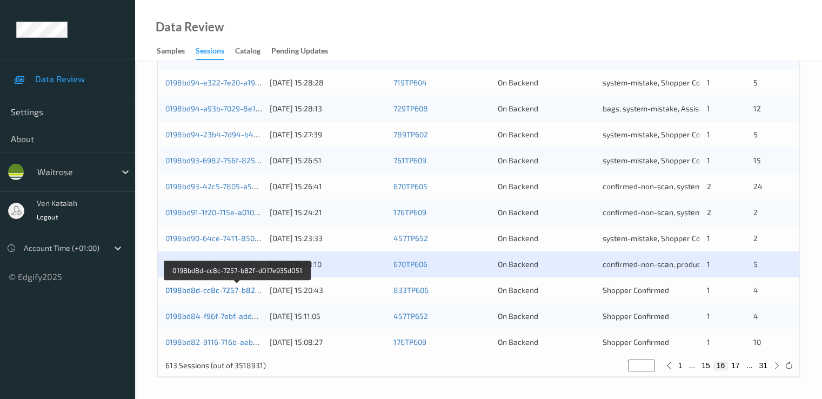
click at [217, 292] on link "0198bd8d-cc8c-7257-b82f-d017e935d051" at bounding box center [237, 289] width 145 height 9
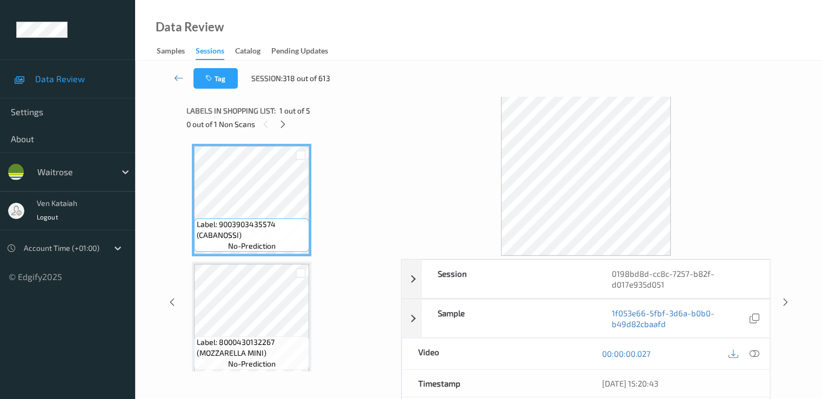
click at [285, 132] on div "Labels in shopping list: 1 out of 5 0 out of 1 Non Scans" at bounding box center [290, 117] width 207 height 42
click at [281, 132] on div "Labels in shopping list: 1 out of 5 0 out of 1 Non Scans" at bounding box center [290, 117] width 207 height 42
click at [282, 131] on div "Labels in shopping list: 1 out of 5 0 out of 1 Non Scans" at bounding box center [290, 117] width 207 height 42
click at [283, 128] on icon at bounding box center [282, 124] width 9 height 10
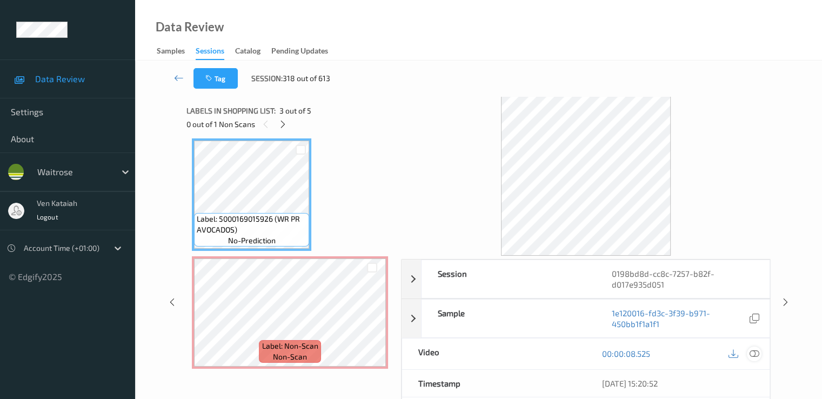
click at [751, 351] on icon at bounding box center [754, 354] width 10 height 10
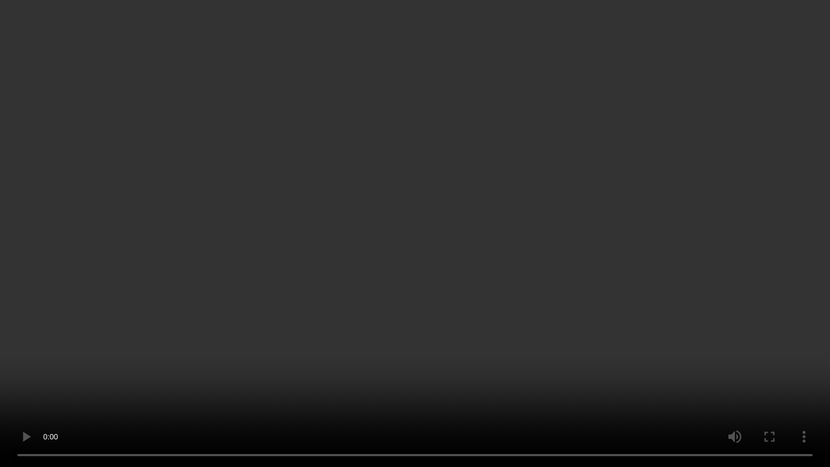
click at [265, 335] on video at bounding box center [415, 233] width 830 height 467
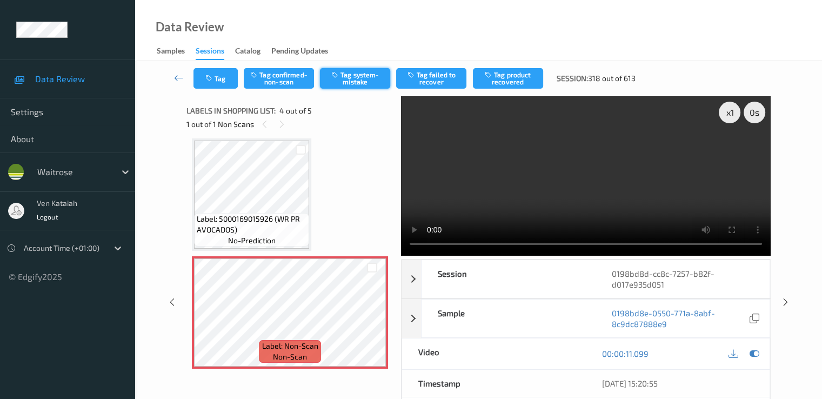
click at [360, 73] on button "Tag system-mistake" at bounding box center [355, 78] width 70 height 21
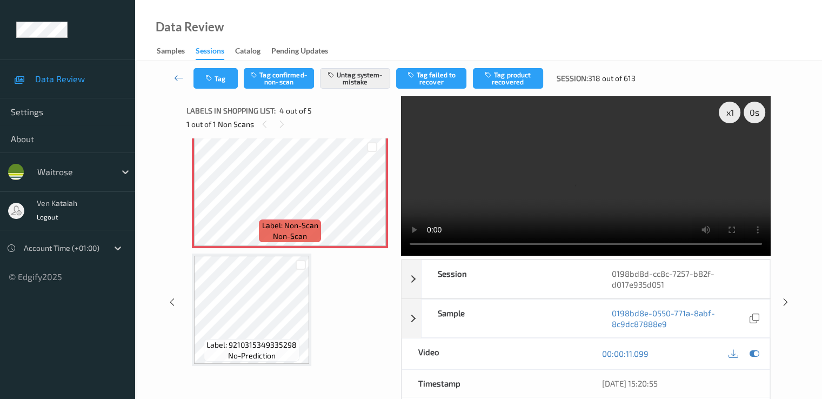
scroll to position [294, 0]
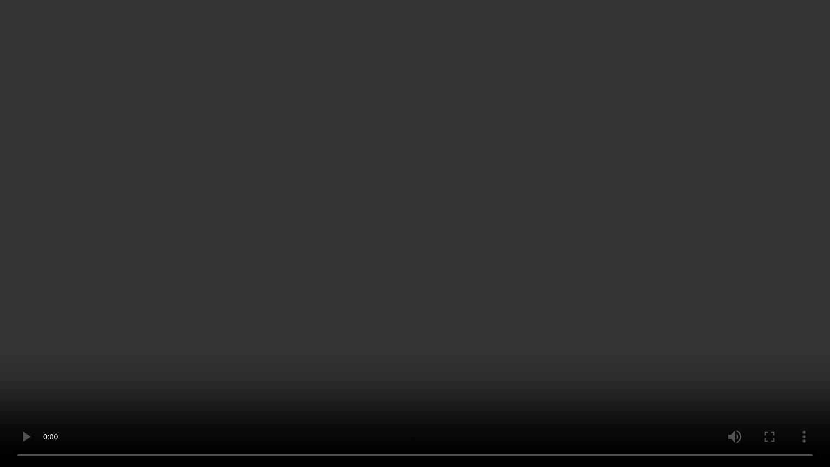
click at [331, 330] on video at bounding box center [415, 233] width 830 height 467
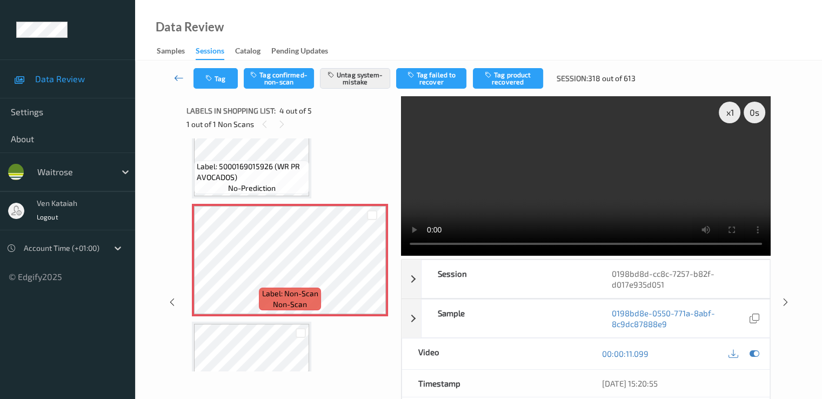
click at [179, 85] on link at bounding box center [179, 78] width 29 height 21
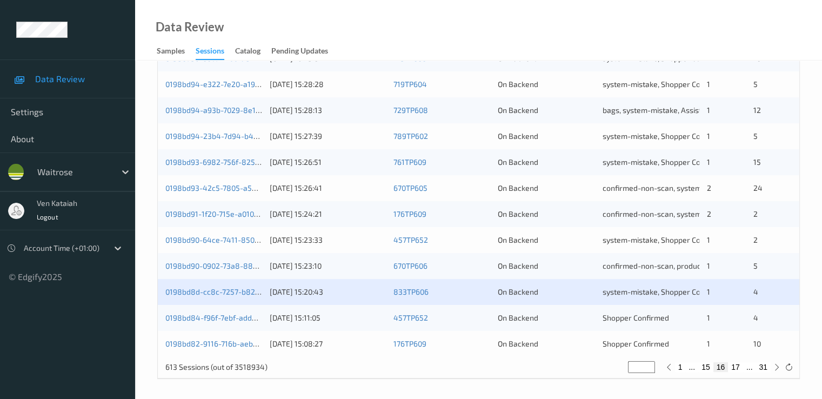
scroll to position [500, 0]
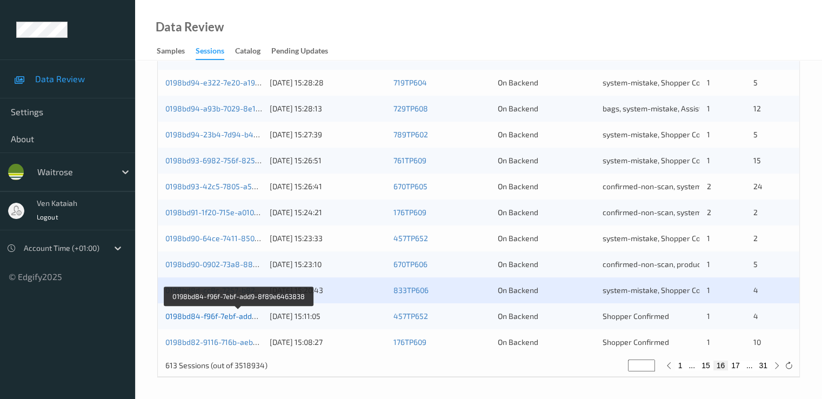
click at [237, 315] on link "0198bd84-f96f-7ebf-add9-8f89e6463838" at bounding box center [238, 315] width 147 height 9
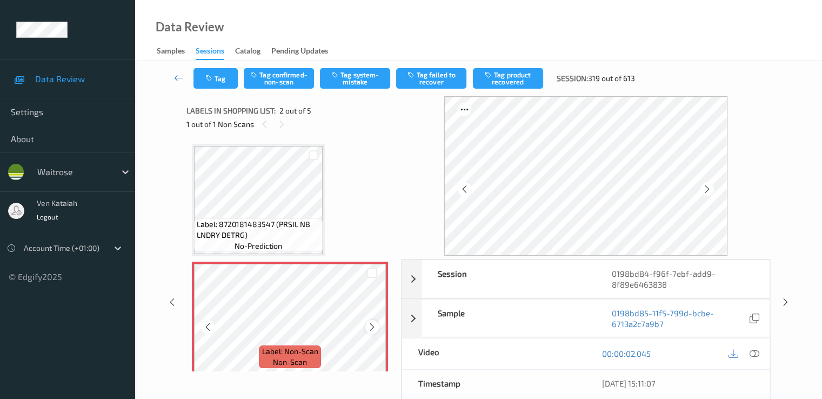
click at [374, 329] on icon at bounding box center [372, 327] width 9 height 10
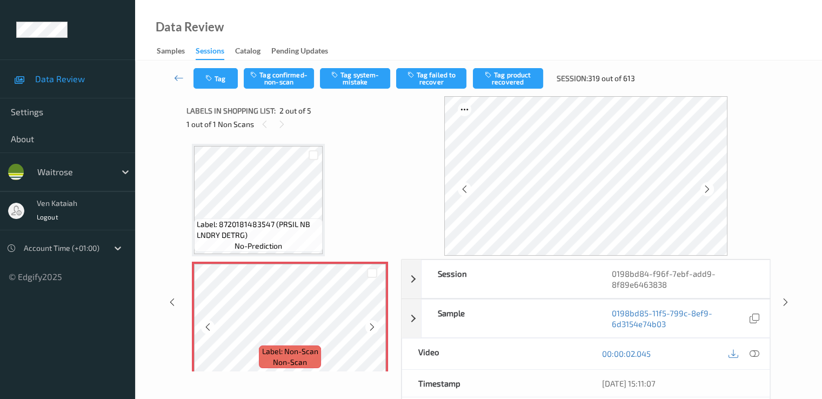
click at [374, 329] on icon at bounding box center [372, 327] width 9 height 10
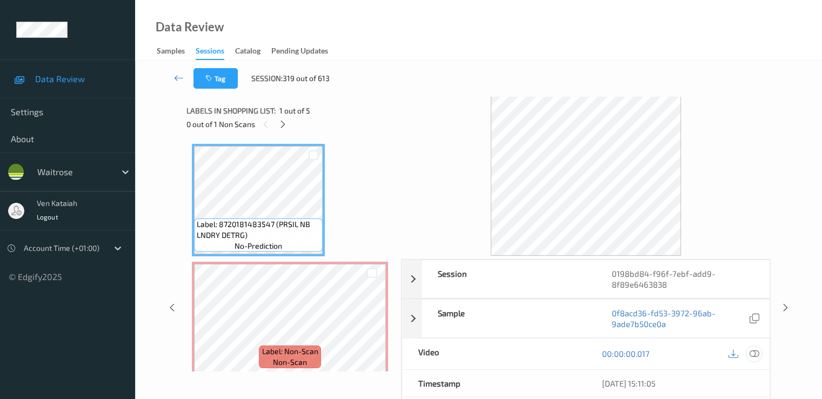
click at [754, 349] on icon at bounding box center [754, 354] width 10 height 10
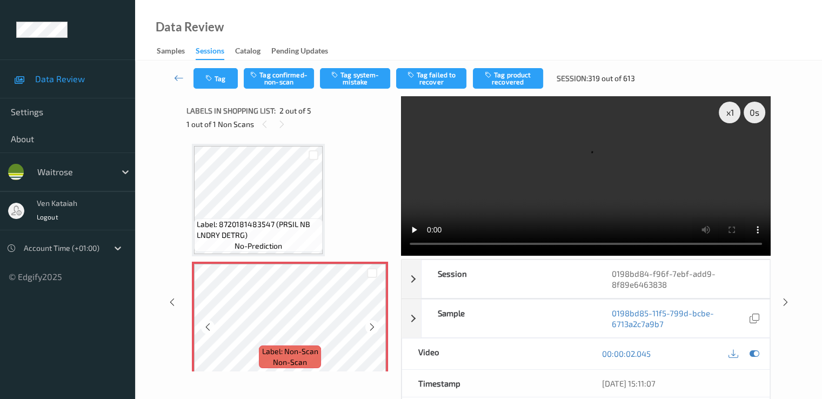
scroll to position [108, 0]
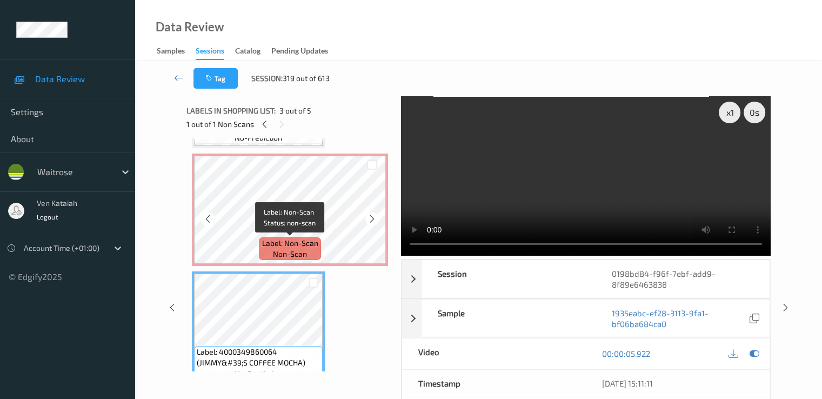
click at [267, 239] on span "Label: Non-Scan" at bounding box center [290, 243] width 56 height 11
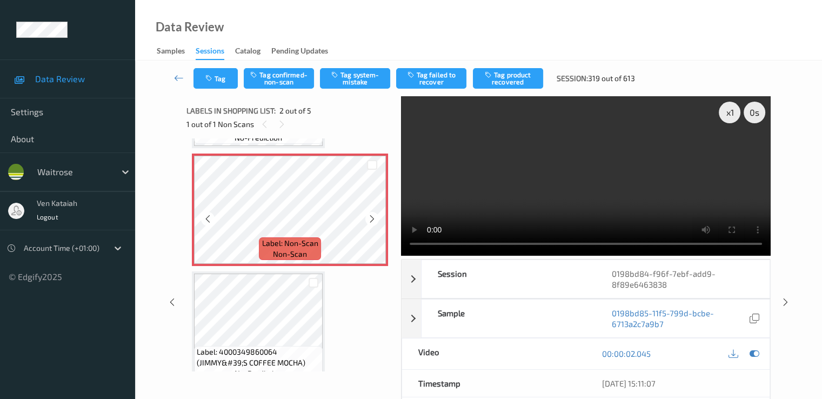
scroll to position [0, 0]
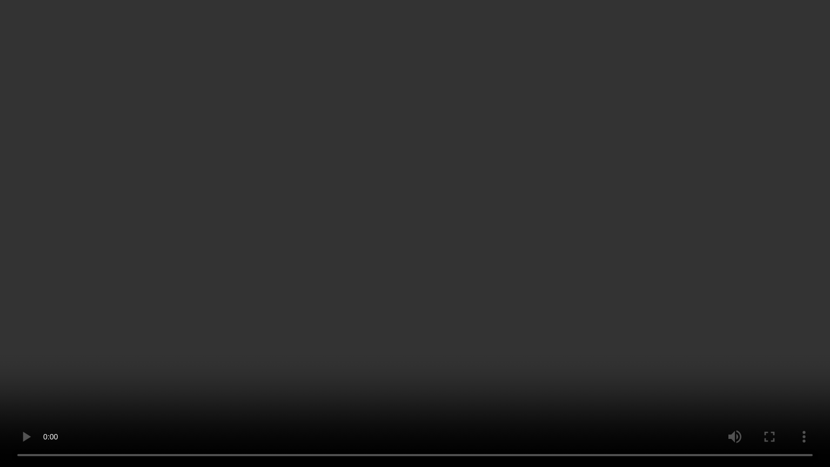
click at [418, 337] on video at bounding box center [415, 233] width 830 height 467
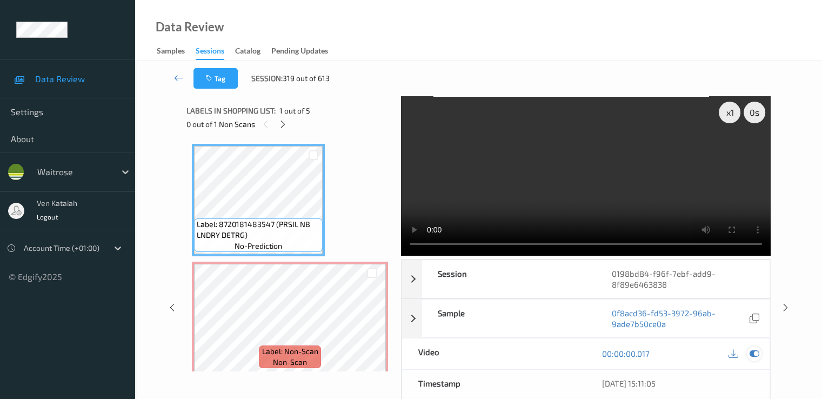
click at [755, 351] on icon at bounding box center [754, 354] width 10 height 10
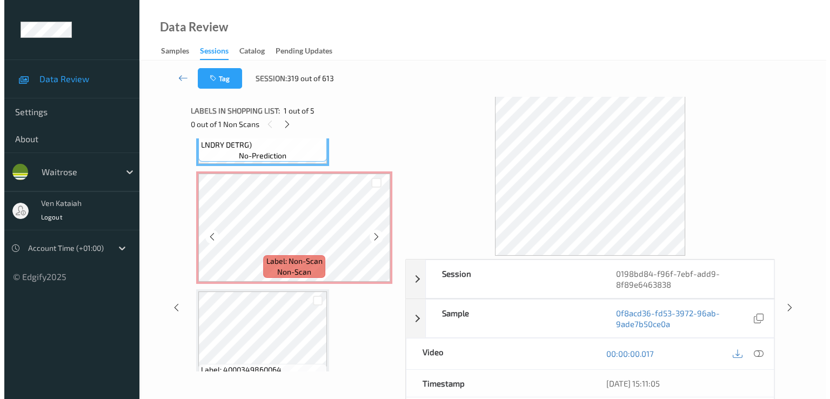
scroll to position [108, 0]
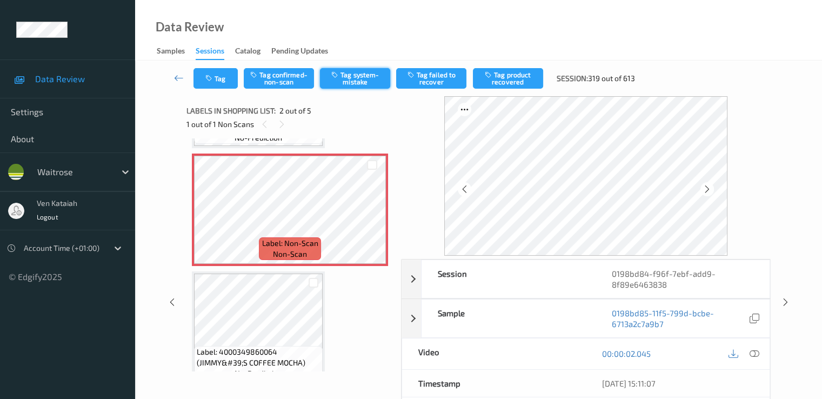
click at [346, 77] on button "Tag system-mistake" at bounding box center [355, 78] width 70 height 21
click at [205, 71] on button "Tag" at bounding box center [216, 78] width 44 height 21
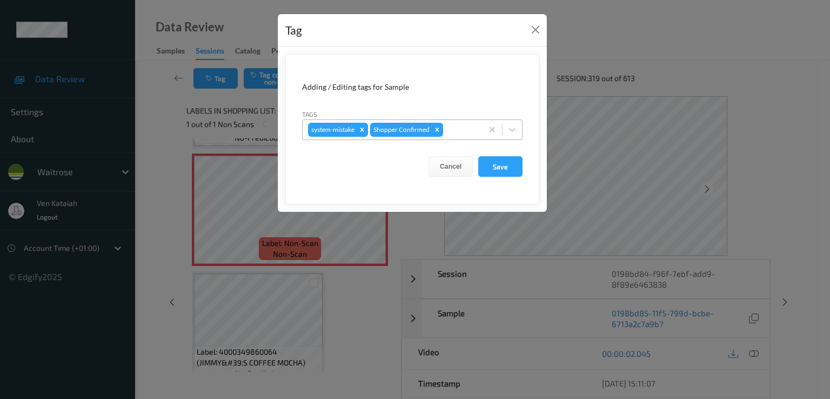
drag, startPoint x: 467, startPoint y: 126, endPoint x: 457, endPoint y: 138, distance: 15.4
click at [466, 126] on div at bounding box center [461, 129] width 32 height 13
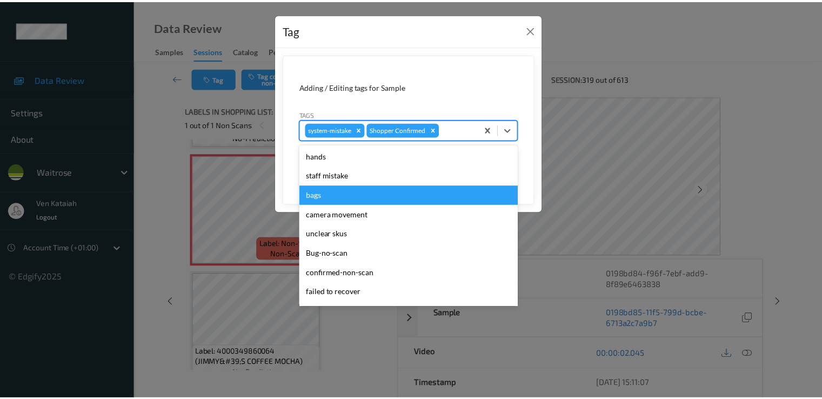
scroll to position [212, 0]
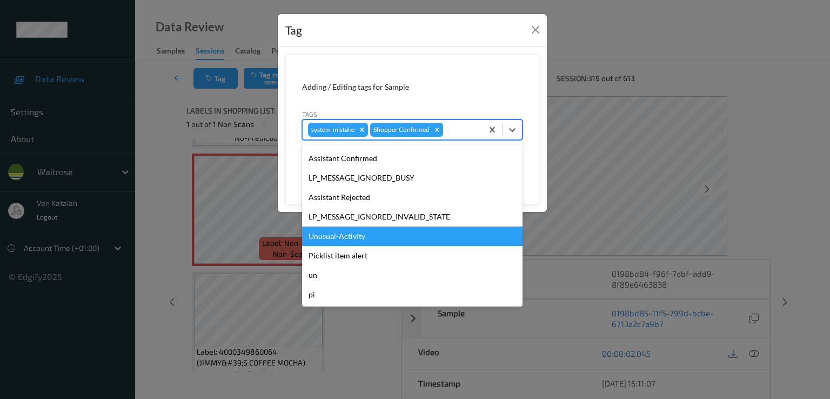
click at [360, 234] on div "Unusual-Activity" at bounding box center [412, 236] width 221 height 19
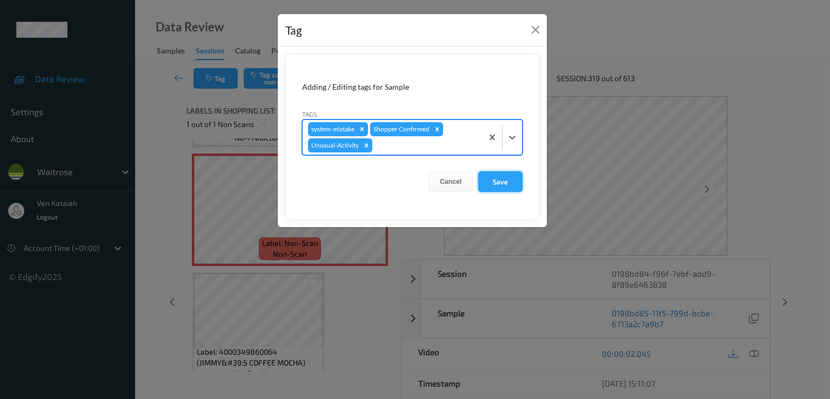
click at [495, 178] on button "Save" at bounding box center [500, 181] width 44 height 21
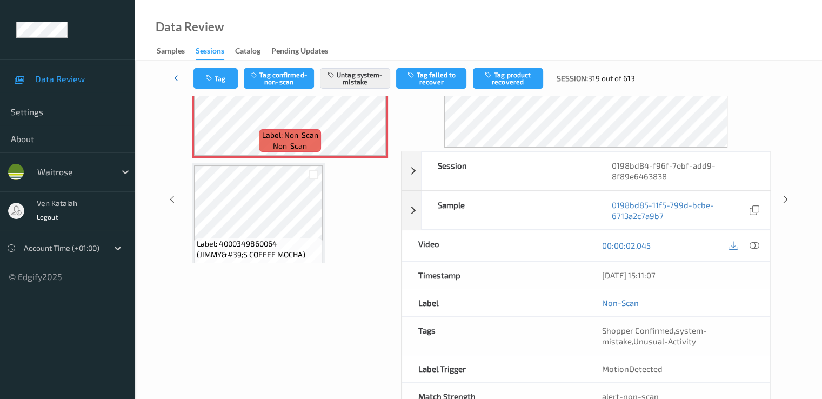
click at [170, 72] on link at bounding box center [179, 78] width 29 height 21
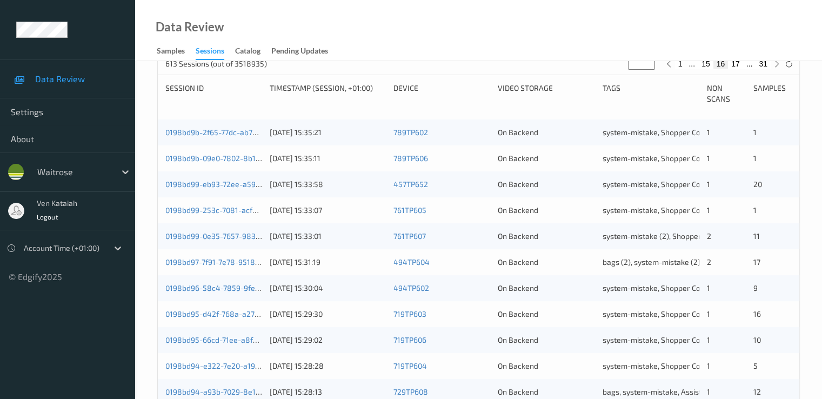
scroll to position [500, 0]
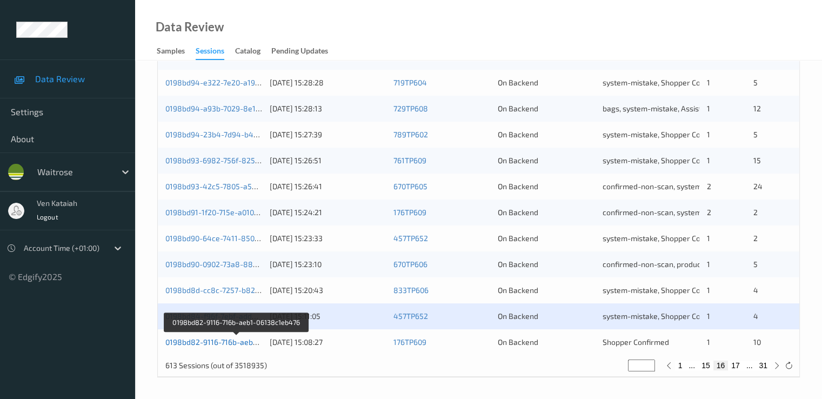
click at [215, 343] on link "0198bd82-9116-716b-aeb1-06138c1eb476" at bounding box center [237, 341] width 144 height 9
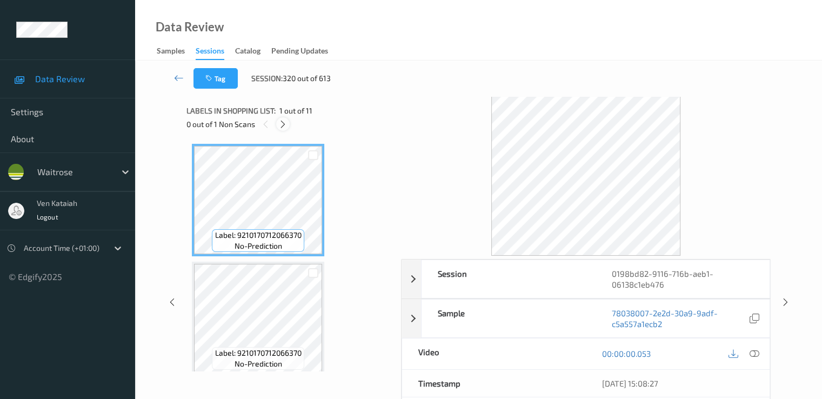
click at [284, 119] on icon at bounding box center [282, 124] width 9 height 10
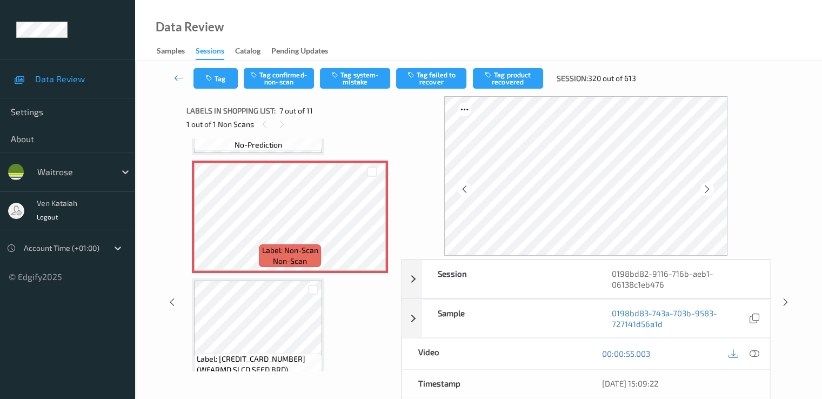
scroll to position [703, 0]
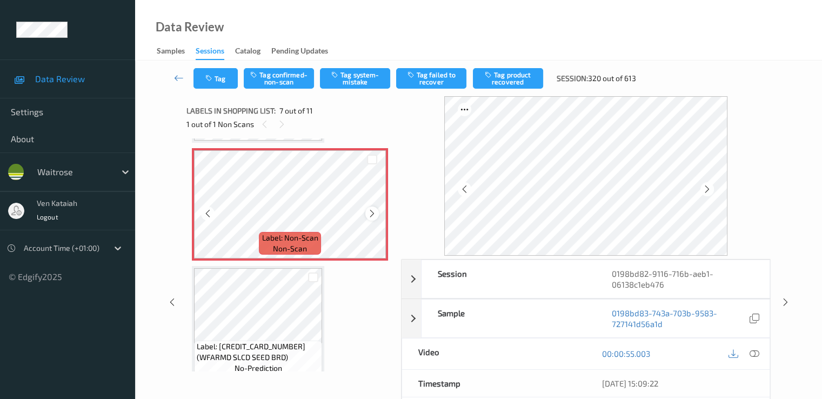
click at [370, 215] on icon at bounding box center [372, 214] width 9 height 10
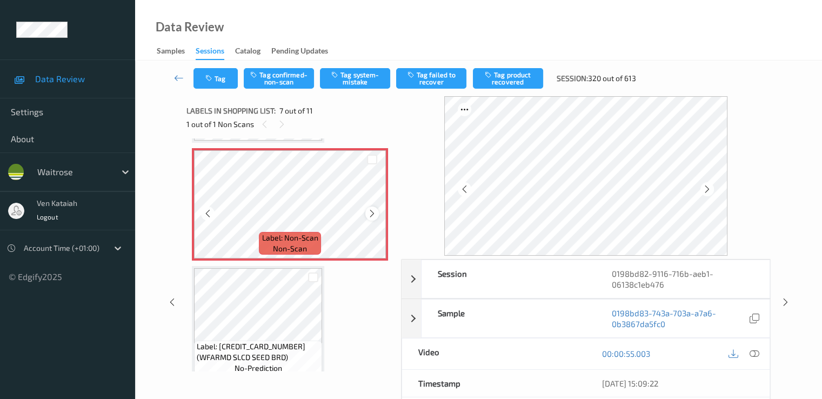
scroll to position [595, 0]
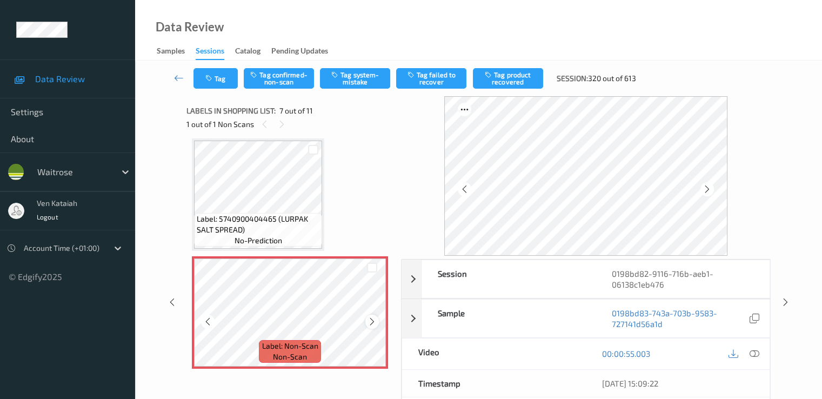
click at [373, 322] on icon at bounding box center [372, 322] width 9 height 10
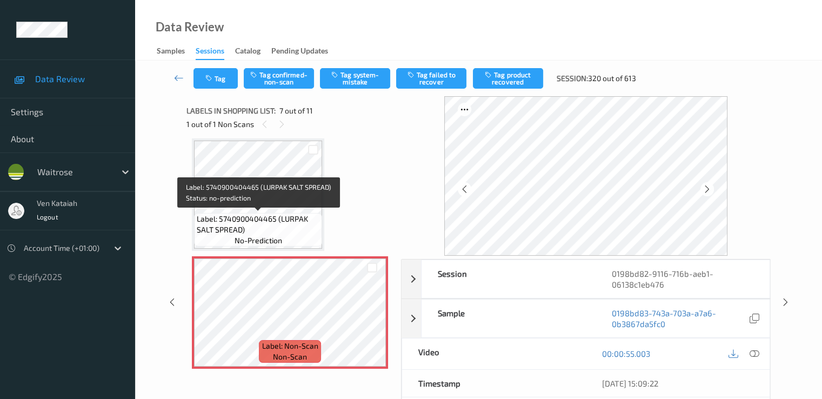
click at [309, 215] on span "Label: 5740900404465 (LURPAK SALT SPREAD)" at bounding box center [258, 225] width 123 height 22
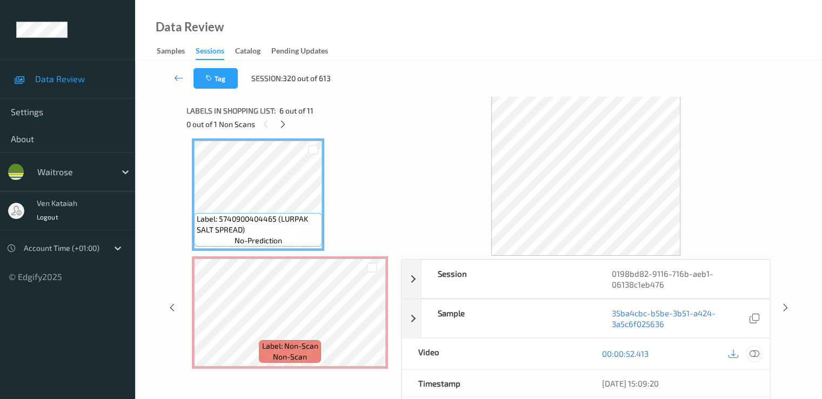
click at [755, 352] on icon at bounding box center [754, 354] width 10 height 10
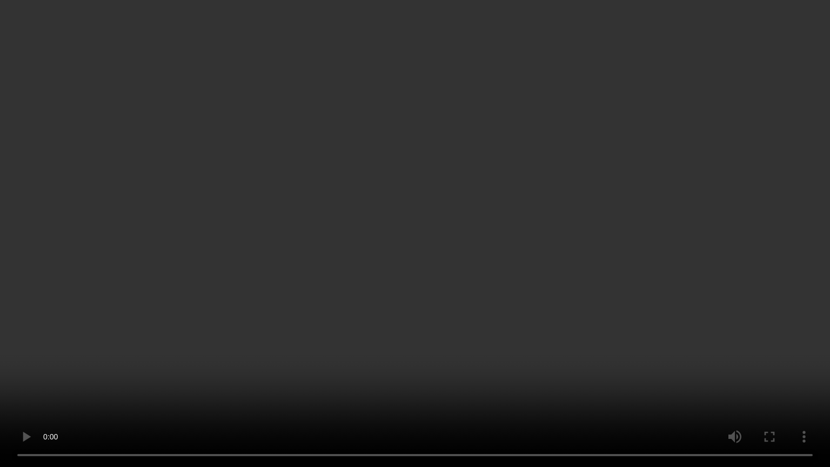
click at [588, 238] on video at bounding box center [415, 233] width 830 height 467
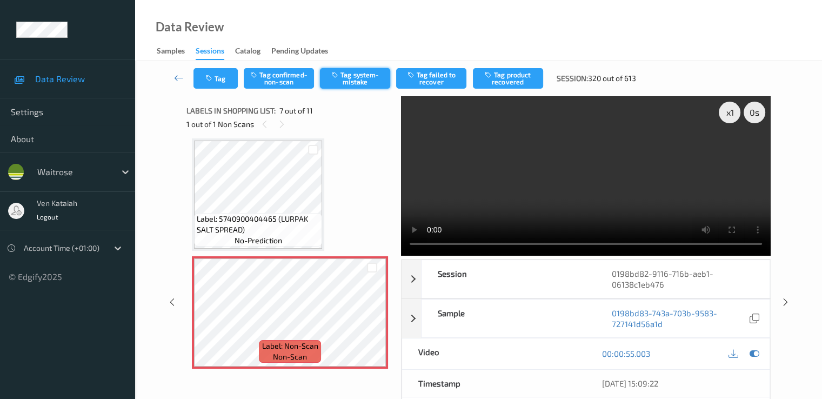
click at [348, 78] on button "Tag system-mistake" at bounding box center [355, 78] width 70 height 21
click at [753, 349] on icon at bounding box center [754, 354] width 10 height 10
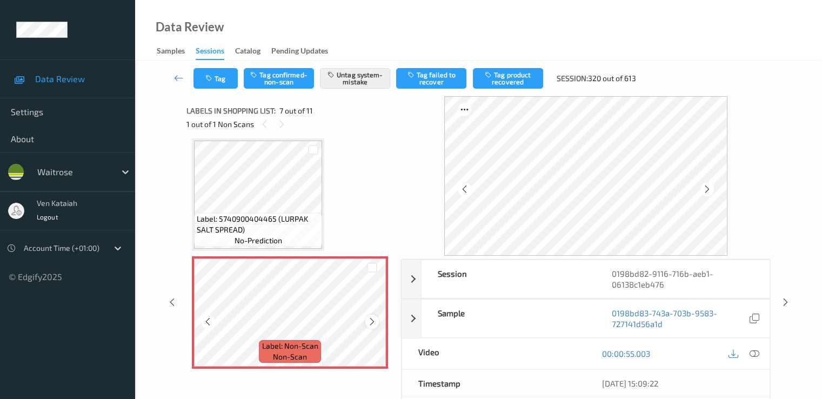
click at [370, 324] on icon at bounding box center [372, 322] width 9 height 10
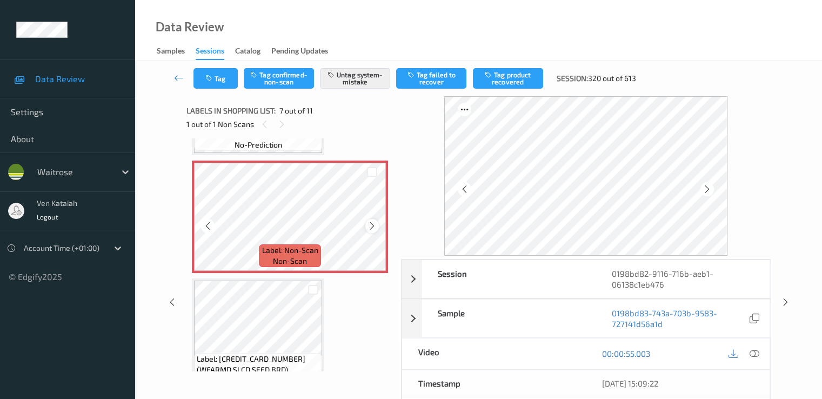
scroll to position [703, 0]
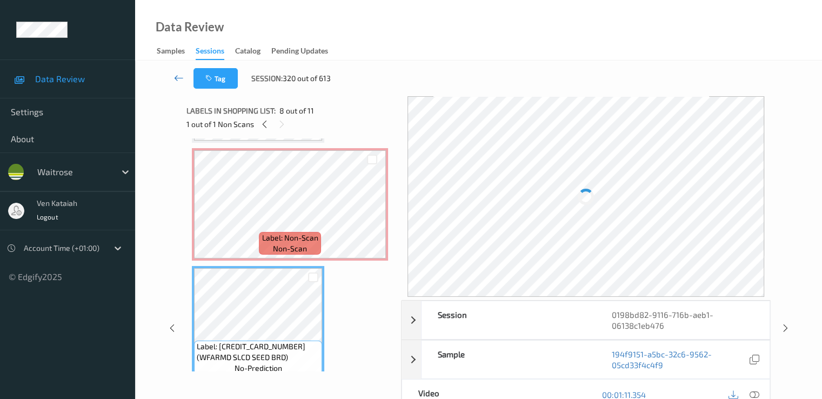
click at [178, 85] on link at bounding box center [179, 78] width 29 height 21
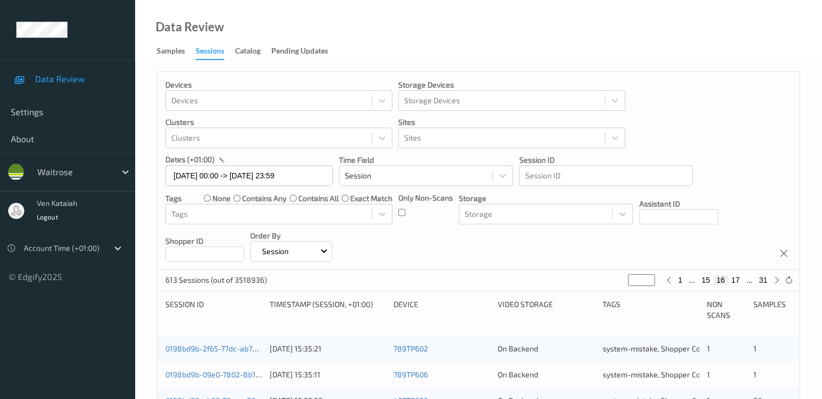
drag, startPoint x: 640, startPoint y: 281, endPoint x: 618, endPoint y: 284, distance: 21.3
click at [618, 284] on div "613 Sessions (out of 3518936) ** 1 ... 15 16 17 ... 31" at bounding box center [479, 281] width 642 height 22
type input "*"
type input "**"
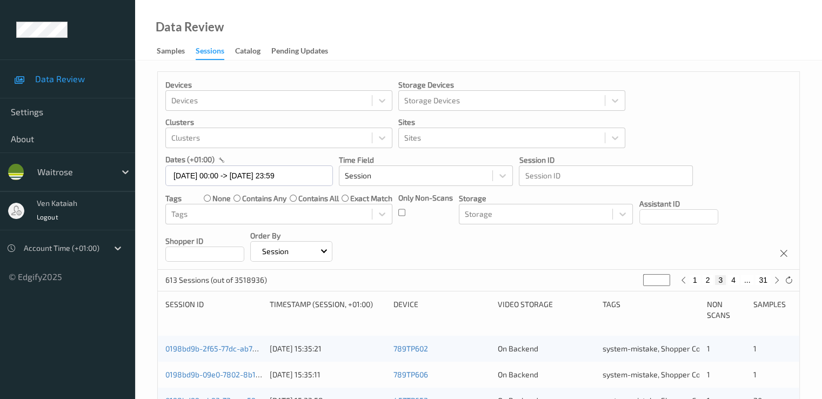
type input "**"
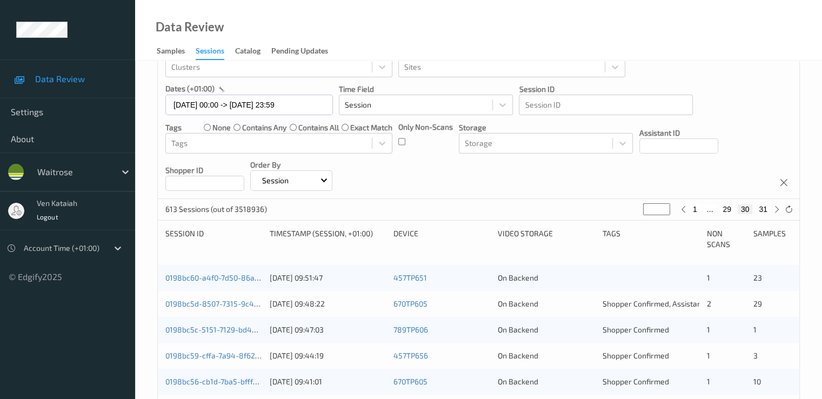
scroll to position [67, 0]
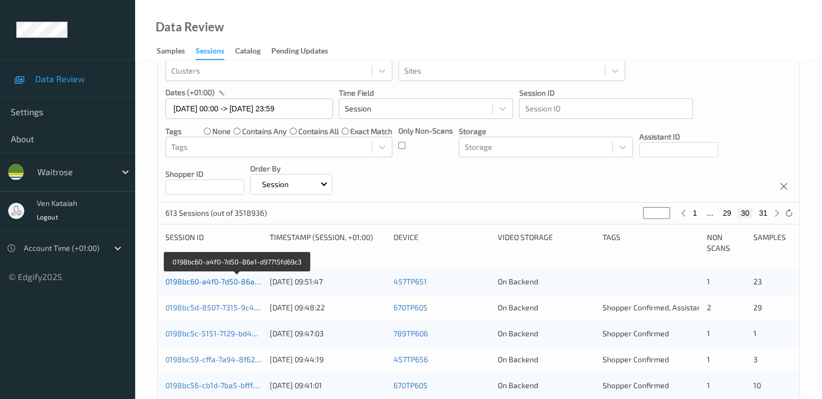
click at [229, 282] on link "0198bc60-a4f0-7d50-86a1-d97715fd69c3" at bounding box center [236, 281] width 143 height 9
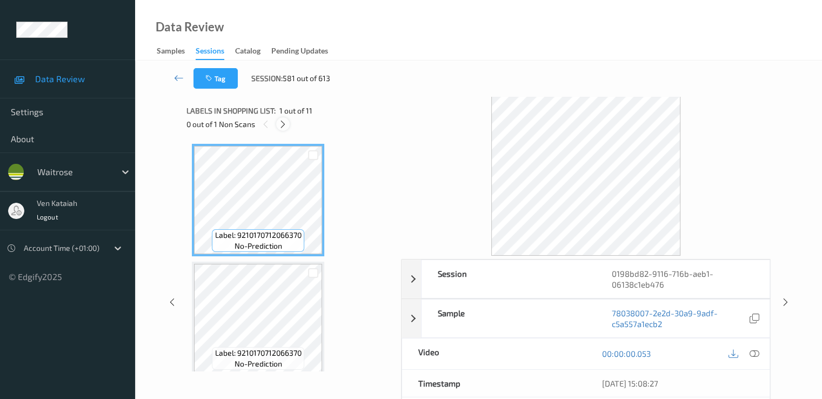
click at [285, 120] on icon at bounding box center [282, 124] width 9 height 10
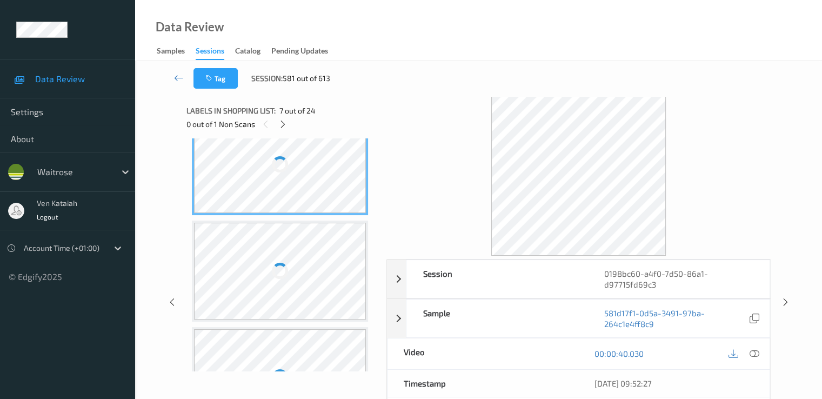
scroll to position [605, 0]
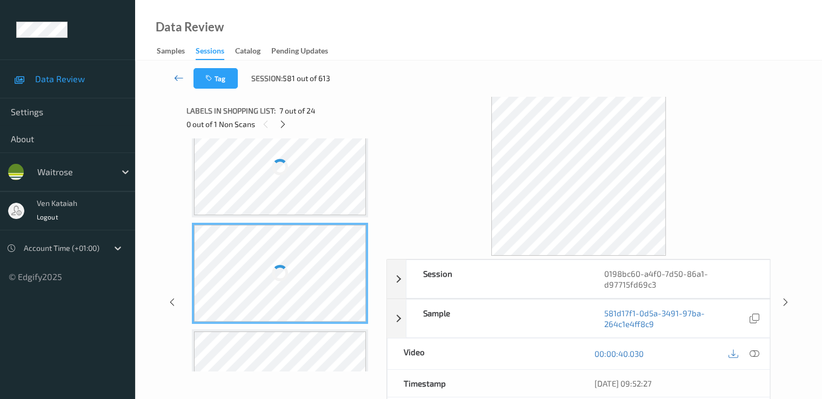
click at [184, 85] on link at bounding box center [179, 78] width 29 height 21
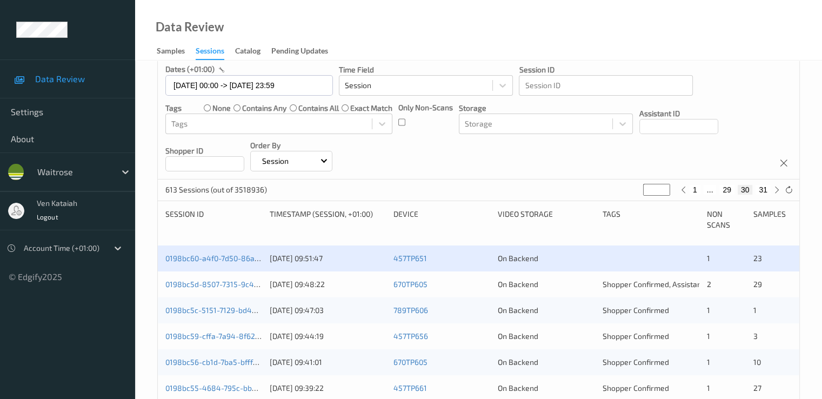
scroll to position [108, 0]
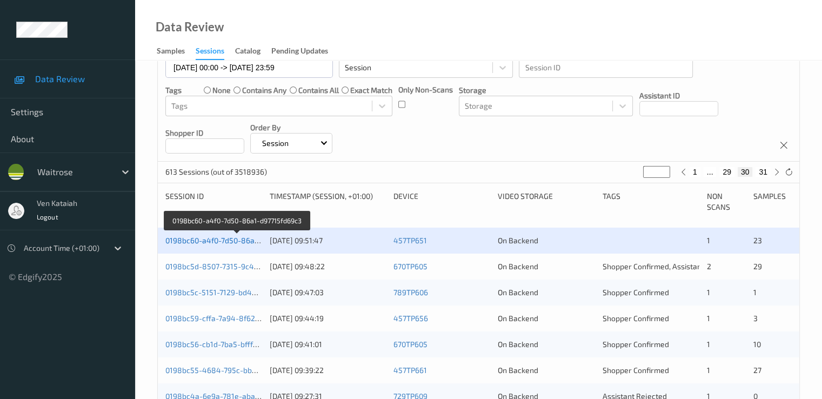
click at [238, 242] on link "0198bc60-a4f0-7d50-86a1-d97715fd69c3" at bounding box center [236, 240] width 143 height 9
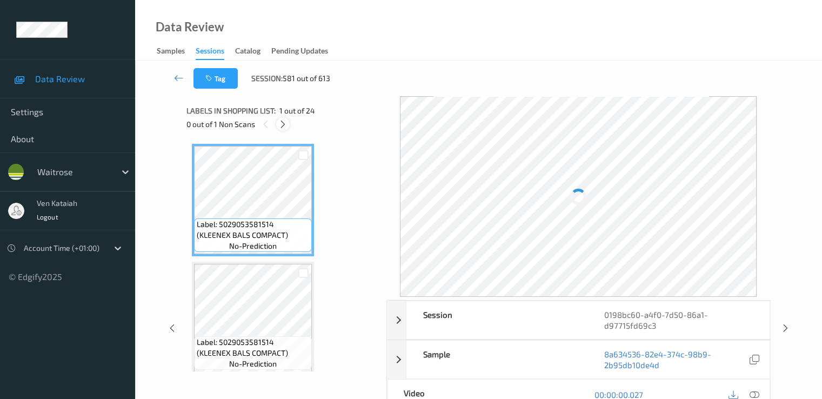
click at [287, 125] on icon at bounding box center [282, 124] width 9 height 10
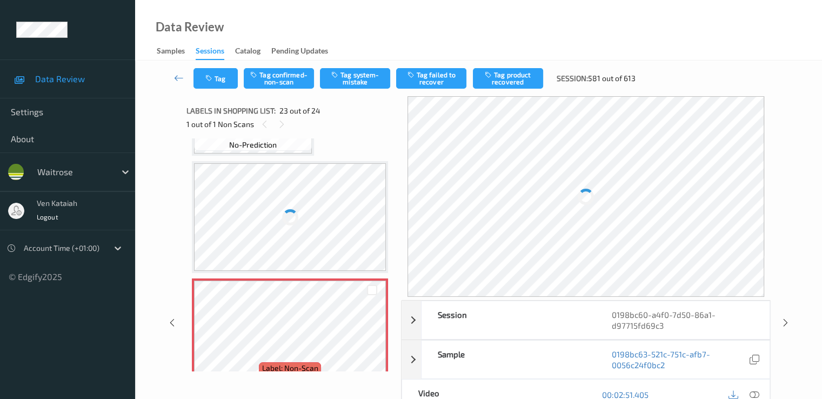
scroll to position [2566, 0]
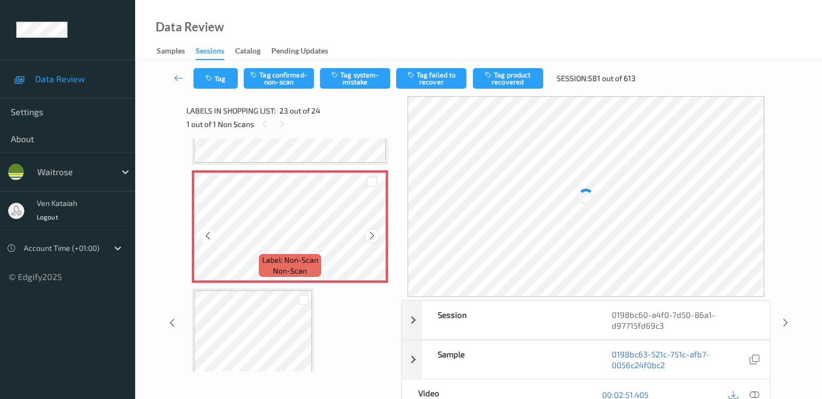
click at [378, 234] on div at bounding box center [372, 236] width 14 height 14
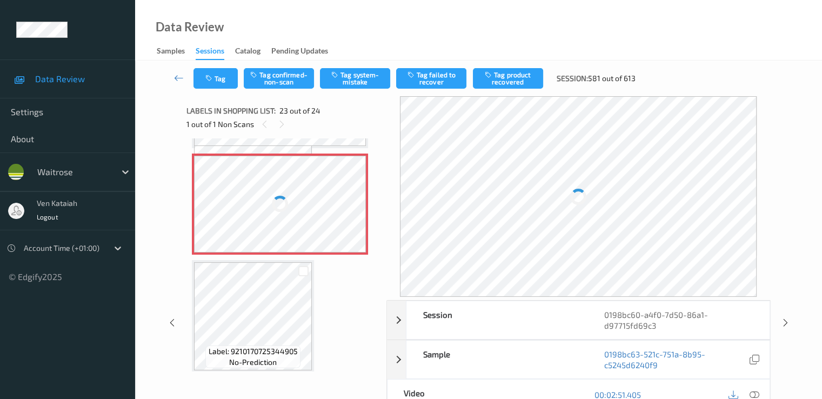
scroll to position [2595, 0]
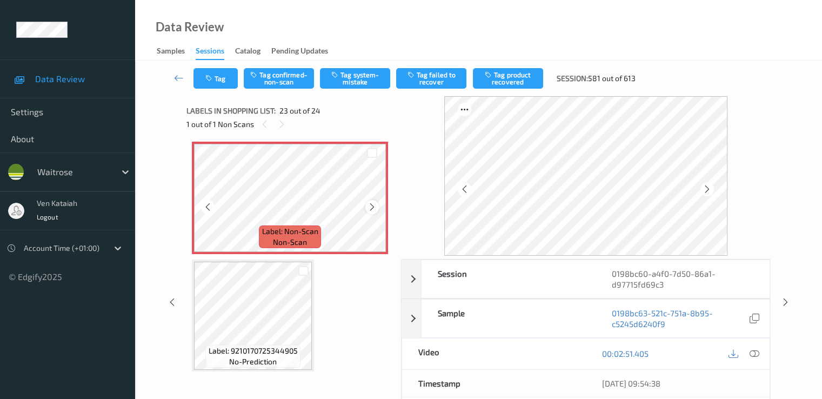
click at [376, 207] on icon at bounding box center [372, 207] width 9 height 10
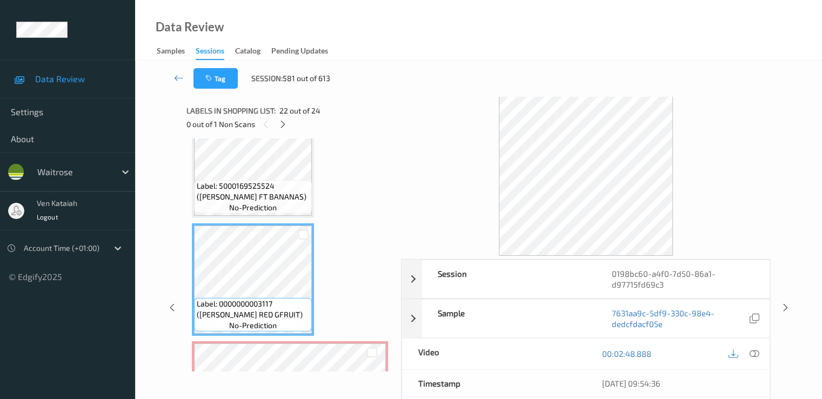
scroll to position [2379, 0]
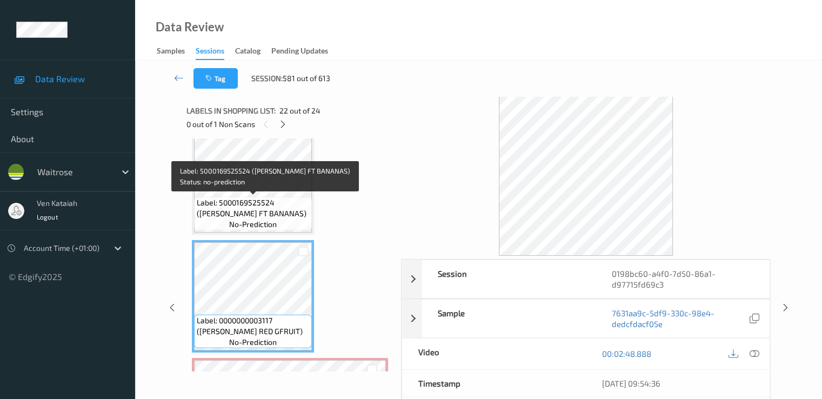
click at [271, 202] on span "Label: 5000169525524 (WR DORG FT BANANAS)" at bounding box center [253, 208] width 112 height 22
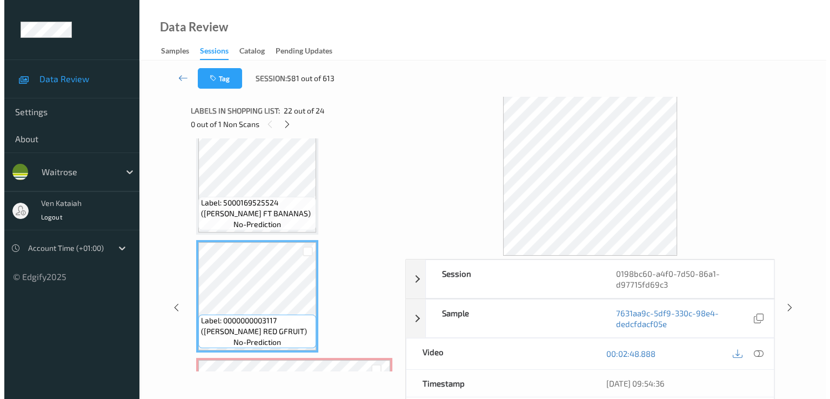
scroll to position [2487, 0]
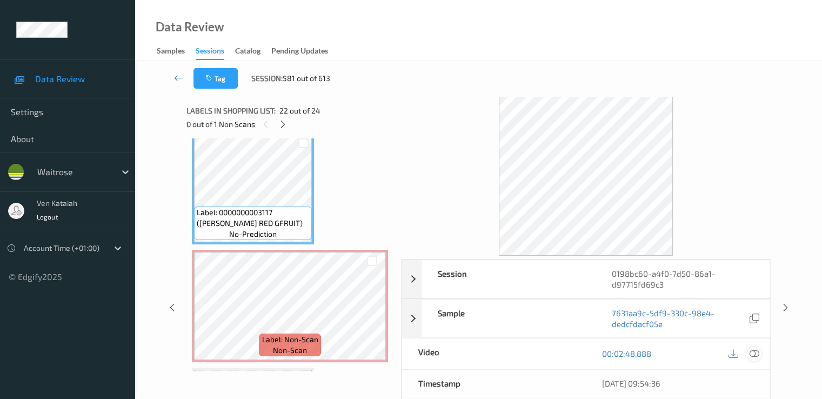
click at [755, 352] on icon at bounding box center [754, 354] width 10 height 10
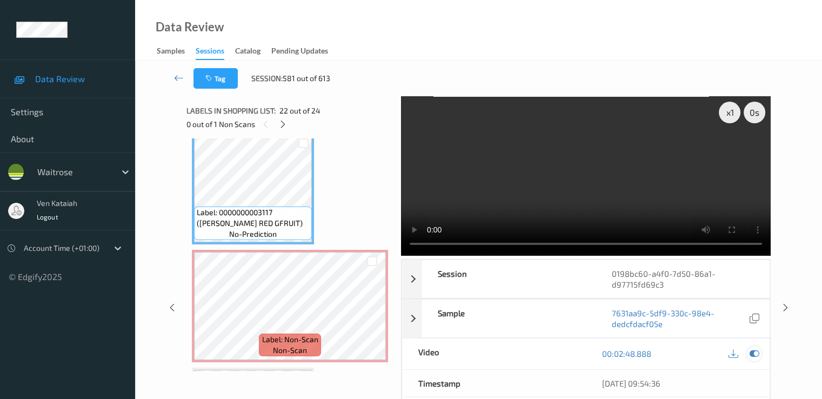
click at [757, 349] on icon at bounding box center [754, 354] width 10 height 10
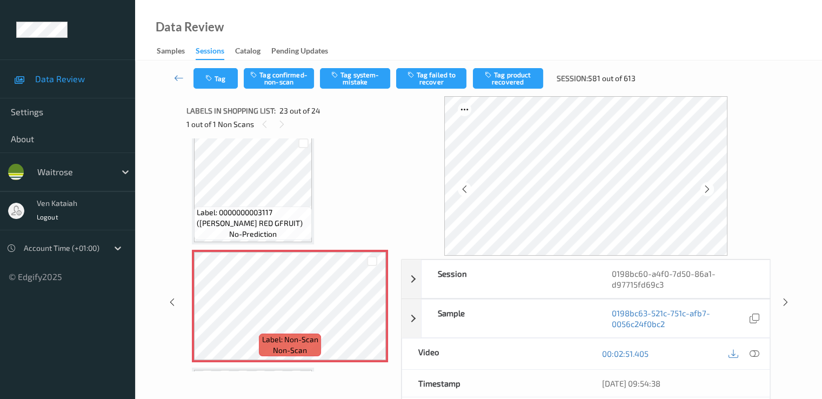
click at [347, 65] on div "Tag Tag confirmed-non-scan Tag system-mistake Tag failed to recover Tag product…" at bounding box center [478, 79] width 643 height 36
click at [347, 70] on button "Tag system-mistake" at bounding box center [355, 78] width 70 height 21
click at [215, 84] on button "Tag" at bounding box center [216, 78] width 44 height 21
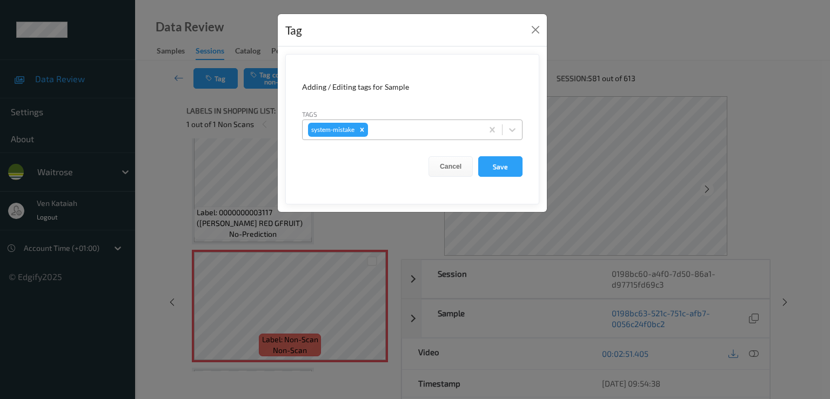
click at [428, 132] on div at bounding box center [423, 129] width 107 height 13
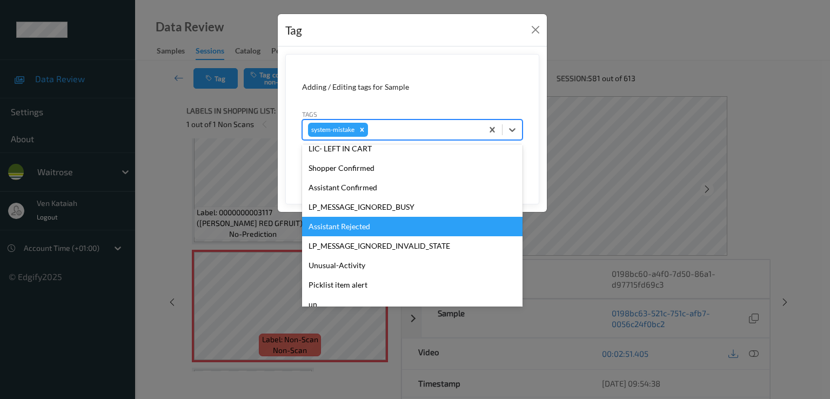
scroll to position [231, 0]
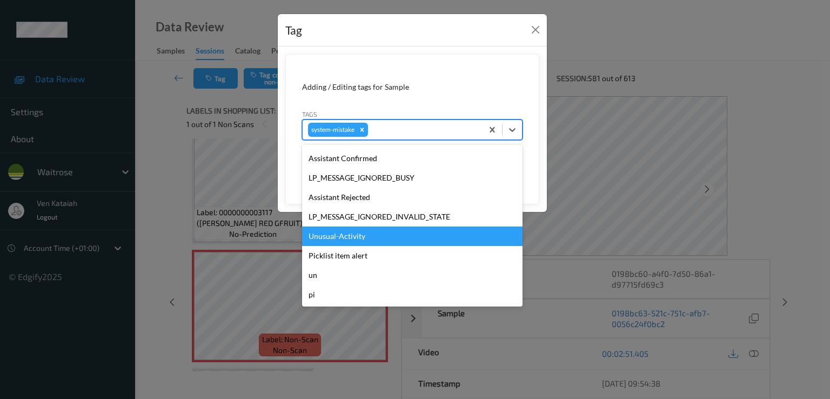
click at [374, 227] on div "Unusual-Activity" at bounding box center [412, 236] width 221 height 19
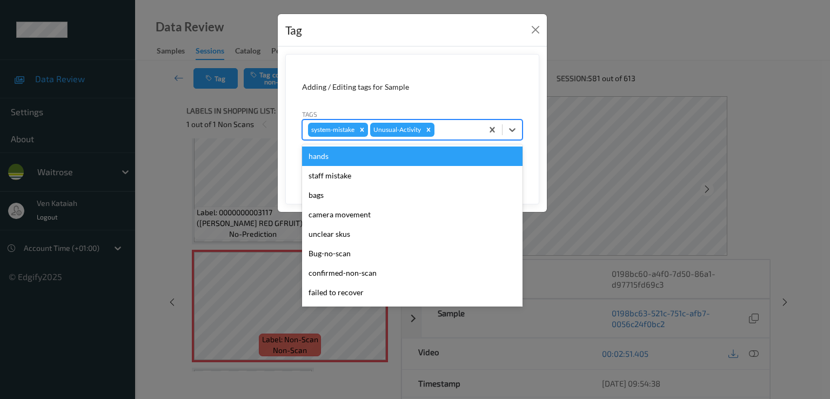
click at [445, 130] on div at bounding box center [457, 129] width 41 height 13
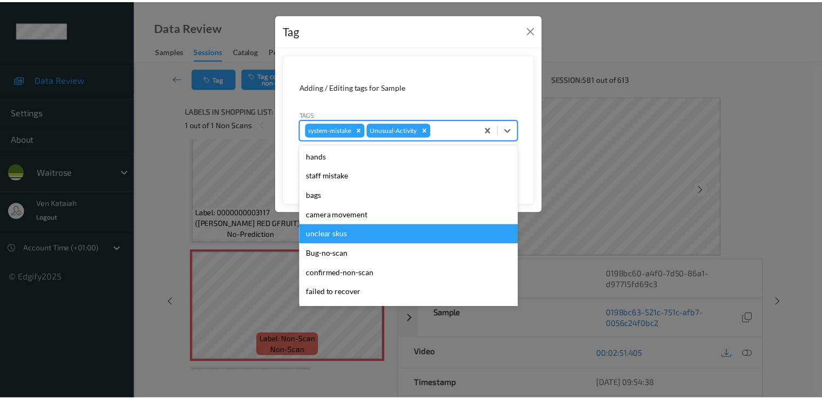
scroll to position [212, 0]
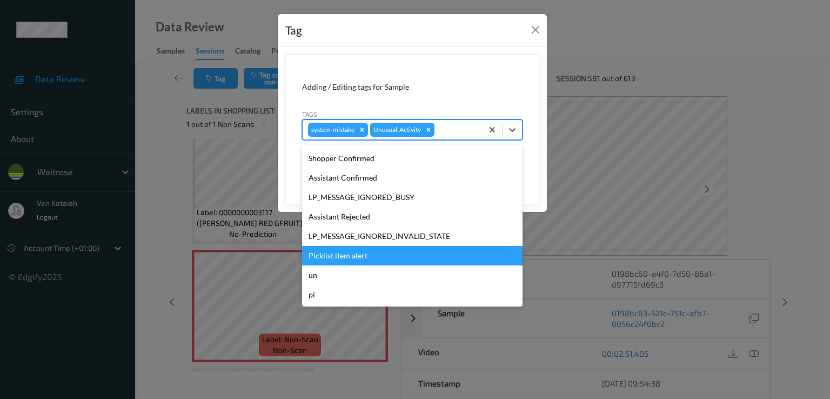
click at [354, 261] on div "Picklist item alert" at bounding box center [412, 255] width 221 height 19
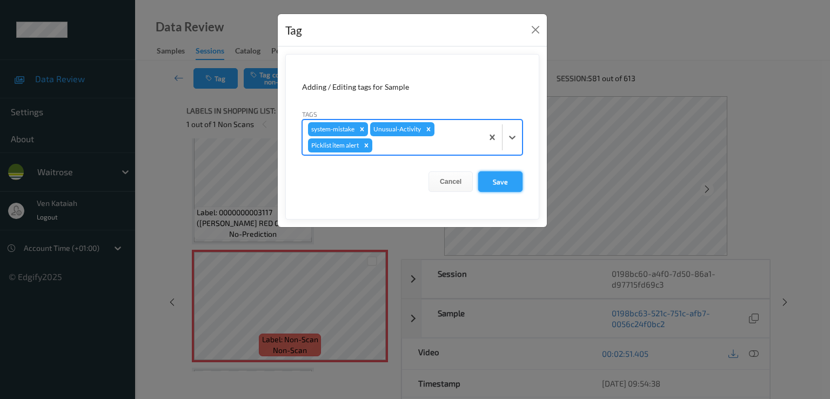
click at [504, 171] on button "Save" at bounding box center [500, 181] width 44 height 21
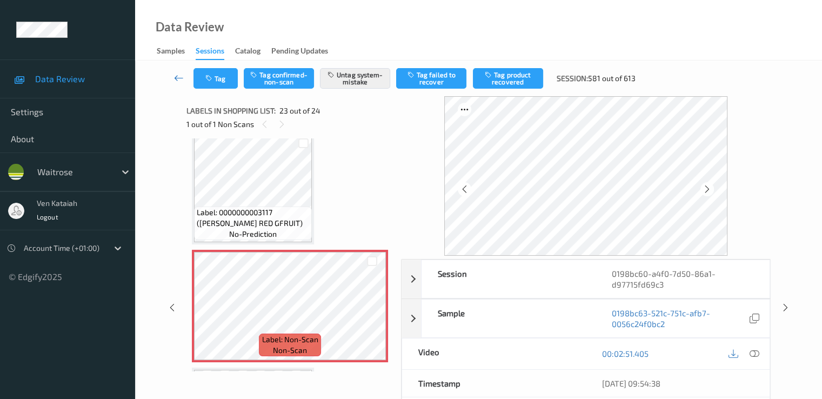
click at [179, 75] on icon at bounding box center [179, 77] width 10 height 11
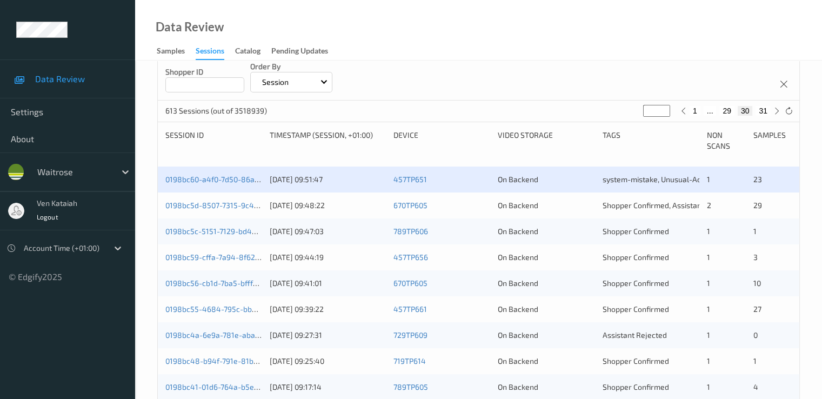
scroll to position [216, 0]
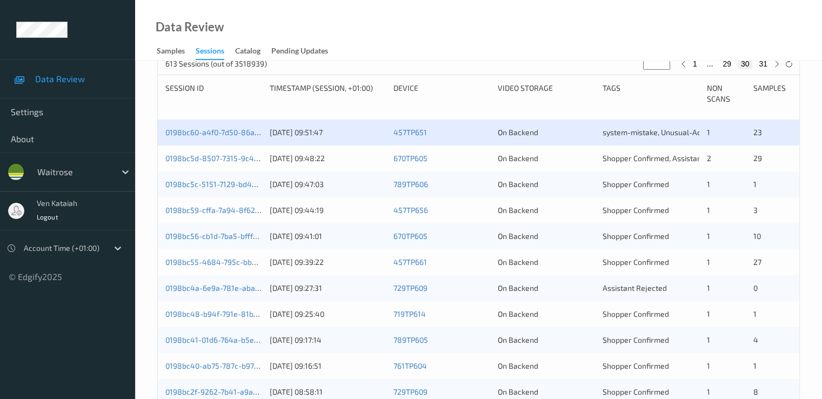
click at [215, 153] on div "0198bc5d-8507-7315-9c4b-b2f2a1bb8875" at bounding box center [213, 158] width 97 height 11
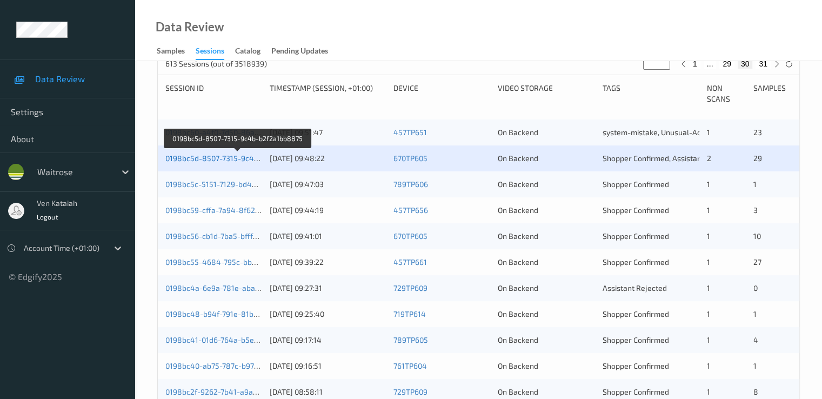
click at [234, 161] on link "0198bc5d-8507-7315-9c4b-b2f2a1bb8875" at bounding box center [238, 158] width 146 height 9
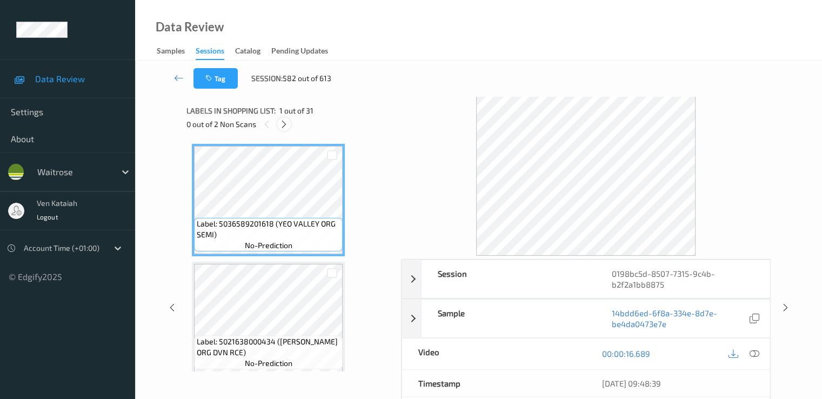
click at [284, 118] on div at bounding box center [284, 124] width 14 height 14
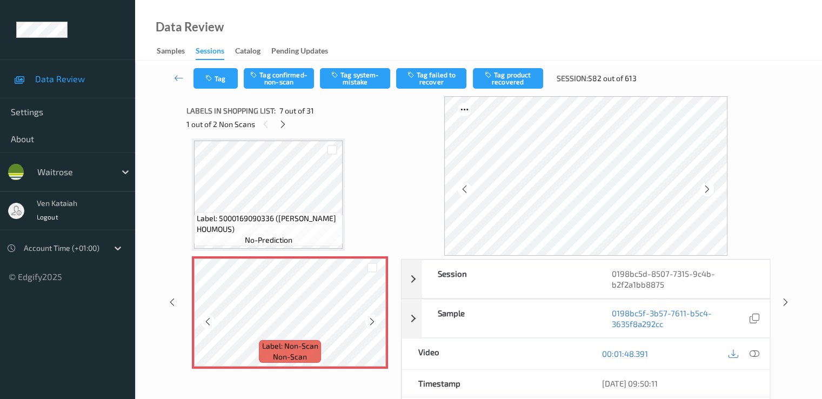
scroll to position [703, 0]
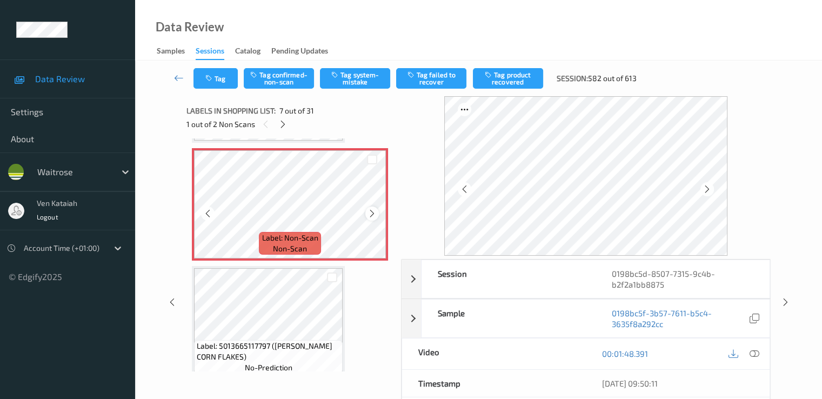
click at [376, 219] on div at bounding box center [372, 214] width 14 height 14
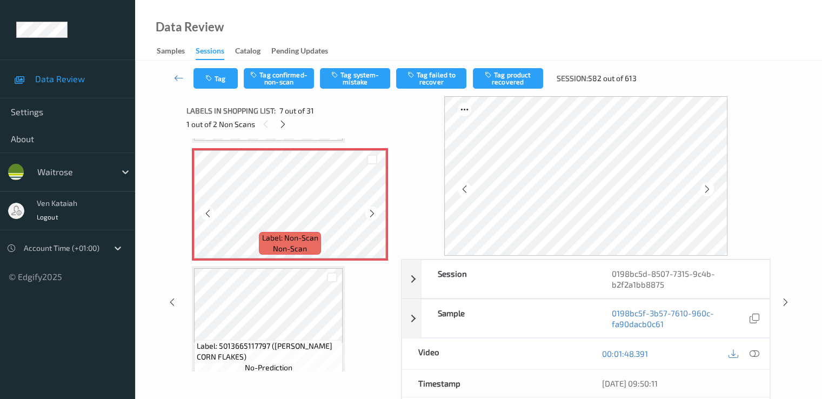
click at [376, 219] on div at bounding box center [372, 214] width 14 height 14
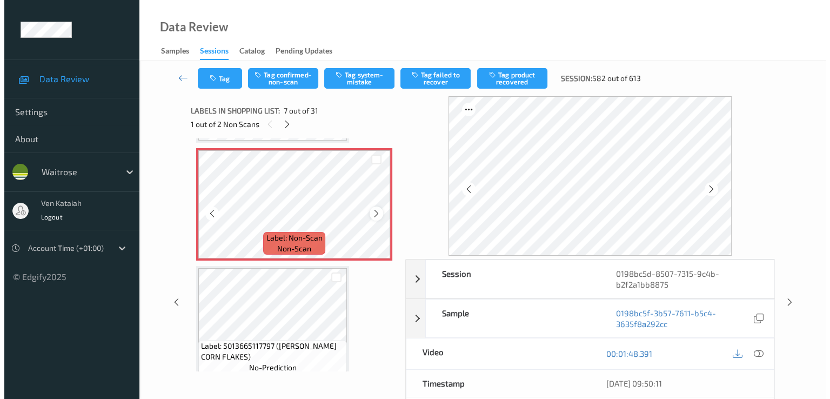
scroll to position [595, 0]
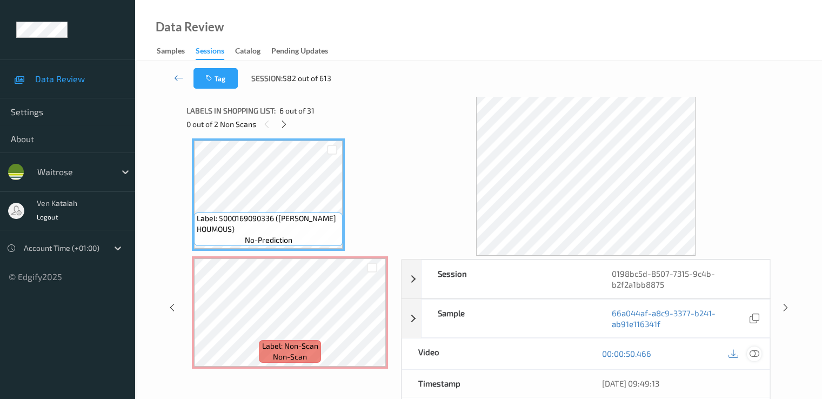
click at [758, 349] on icon at bounding box center [754, 354] width 10 height 10
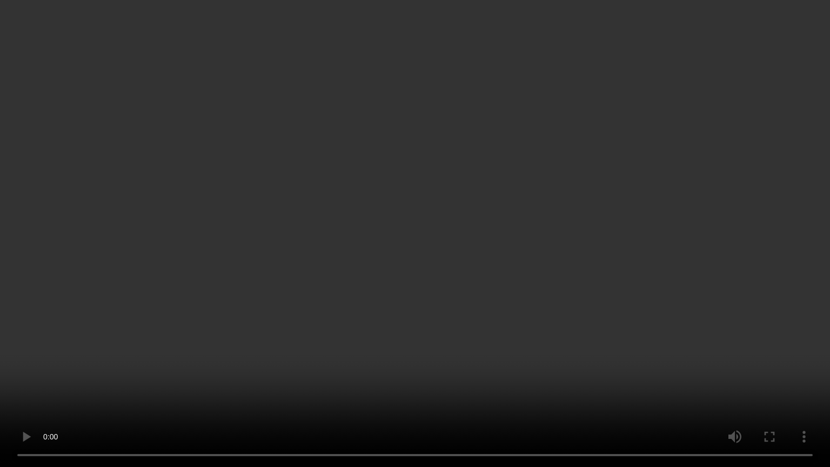
click at [216, 389] on video at bounding box center [415, 233] width 830 height 467
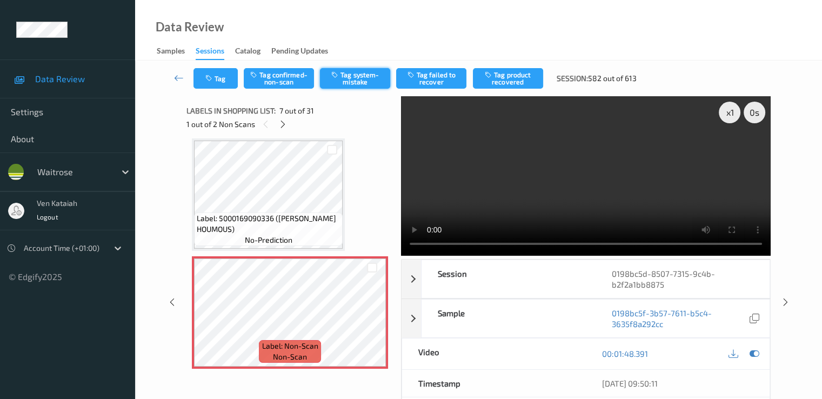
click at [354, 77] on button "Tag system-mistake" at bounding box center [355, 78] width 70 height 21
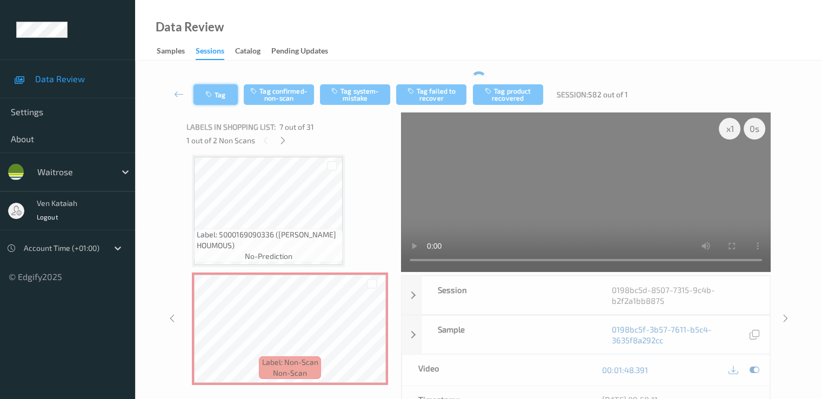
click at [222, 94] on button "Tag" at bounding box center [216, 94] width 44 height 21
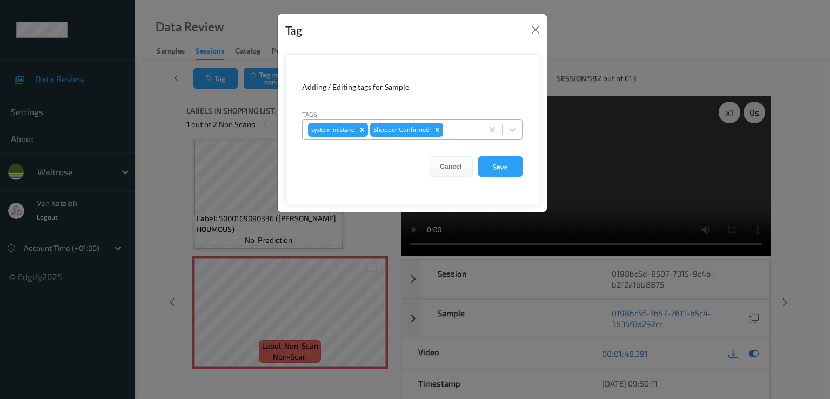
click at [456, 126] on div at bounding box center [461, 129] width 32 height 13
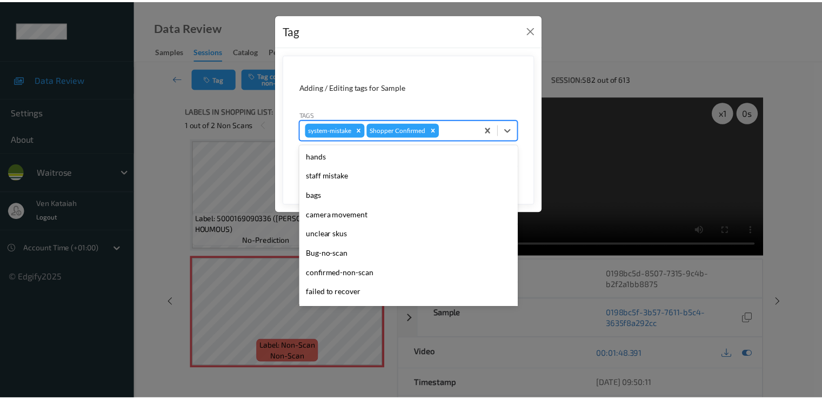
scroll to position [212, 0]
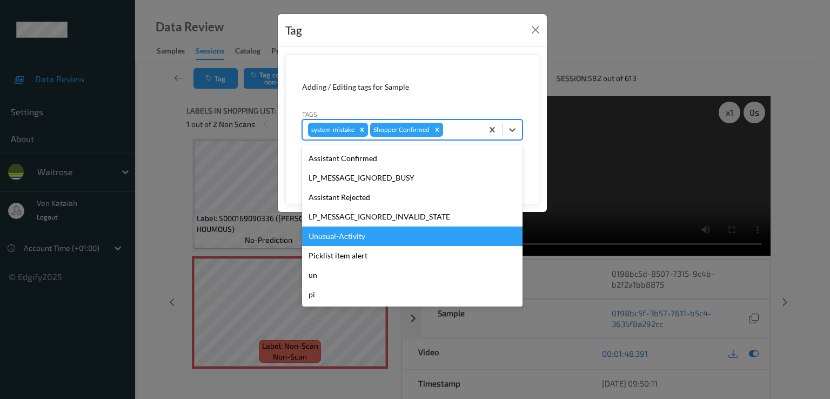
click at [365, 234] on div "Unusual-Activity" at bounding box center [412, 236] width 221 height 19
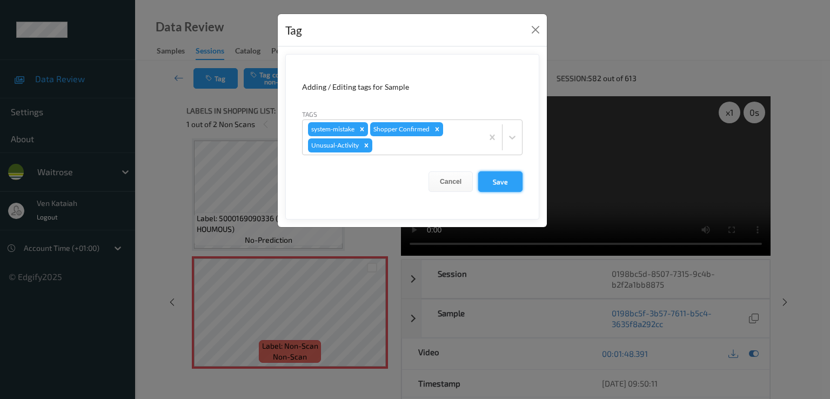
click at [493, 181] on button "Save" at bounding box center [500, 181] width 44 height 21
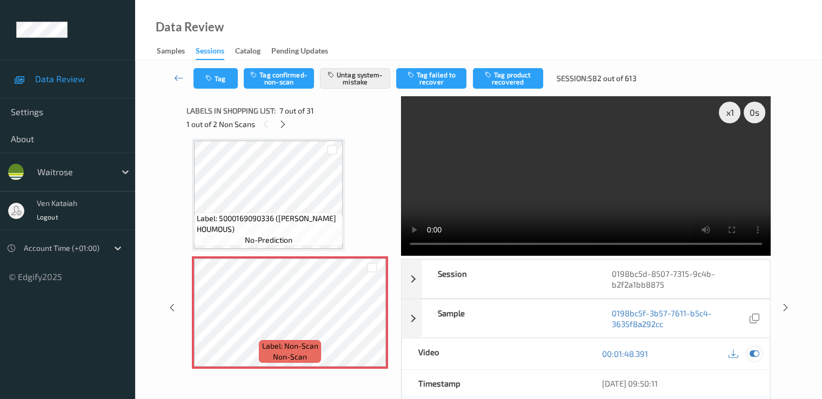
click at [758, 349] on icon at bounding box center [754, 354] width 10 height 10
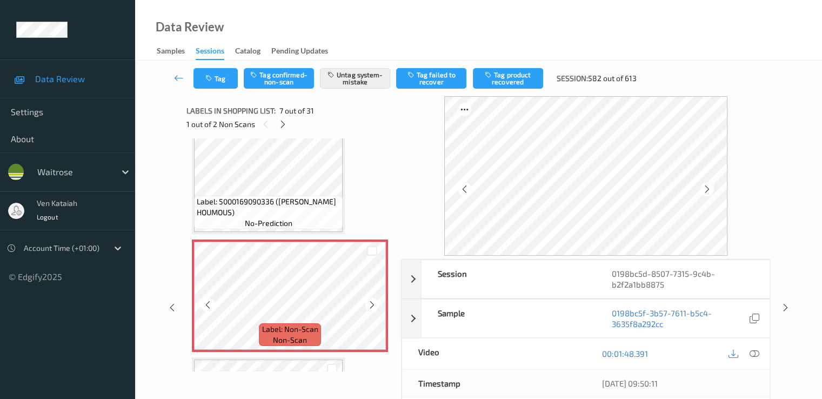
scroll to position [595, 0]
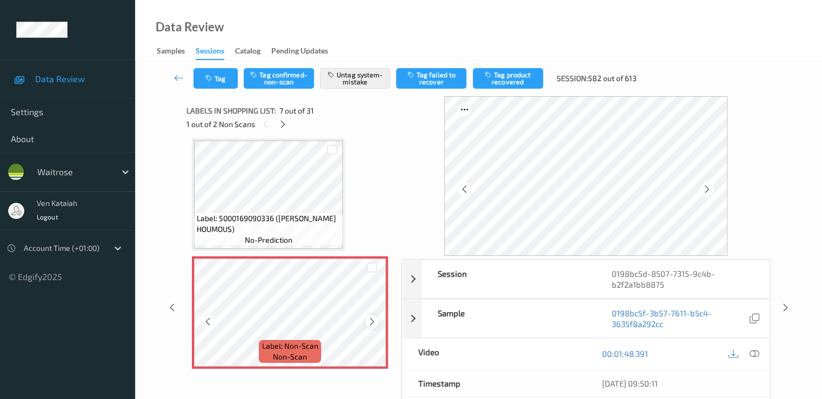
click at [370, 323] on icon at bounding box center [372, 322] width 9 height 10
click at [175, 72] on icon at bounding box center [179, 77] width 10 height 11
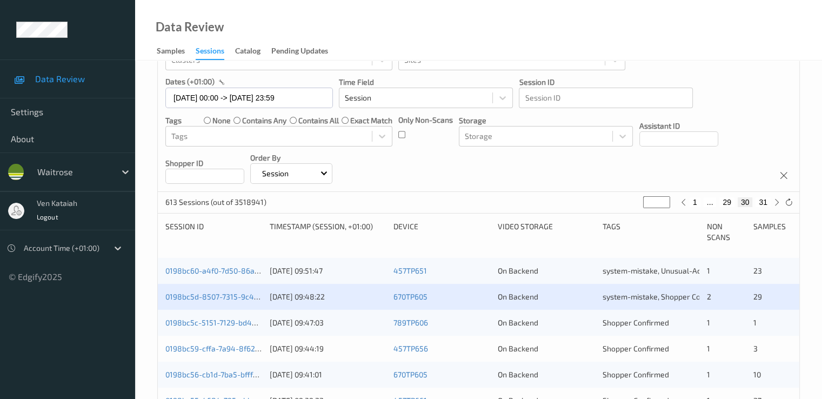
scroll to position [108, 0]
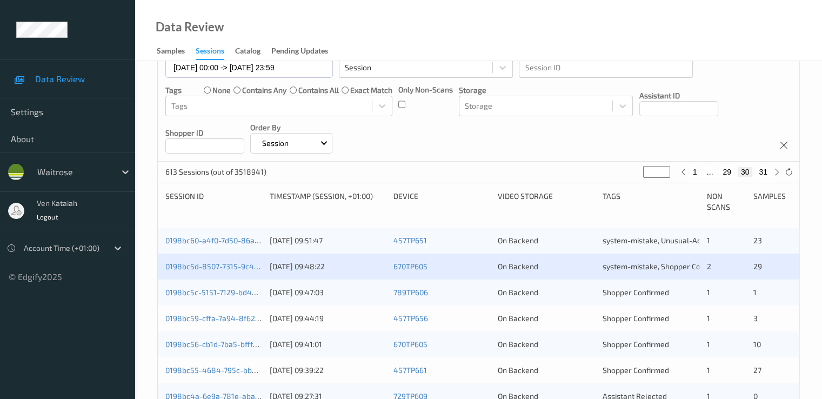
click at [241, 271] on div "0198bc5d-8507-7315-9c4b-b2f2a1bb8875" at bounding box center [213, 266] width 97 height 11
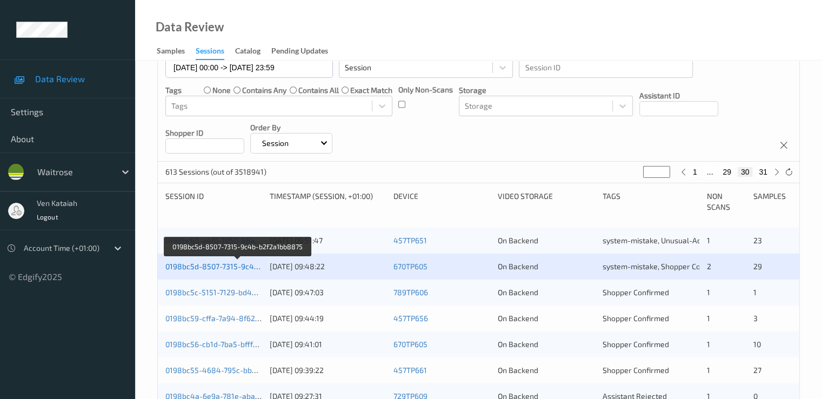
click at [240, 268] on link "0198bc5d-8507-7315-9c4b-b2f2a1bb8875" at bounding box center [238, 266] width 146 height 9
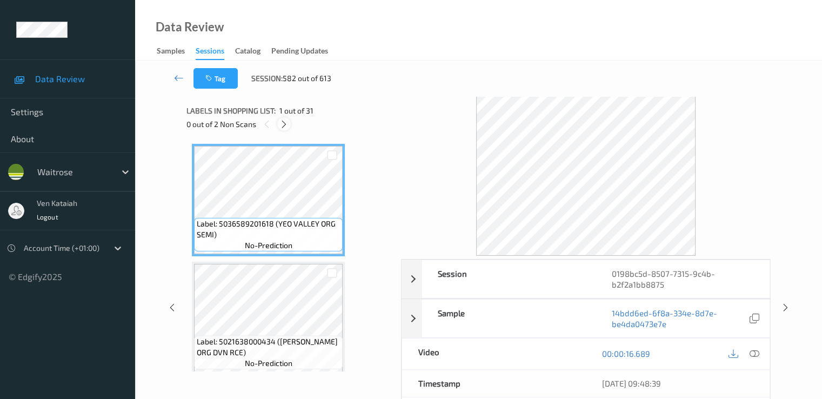
click at [280, 124] on icon at bounding box center [284, 124] width 9 height 10
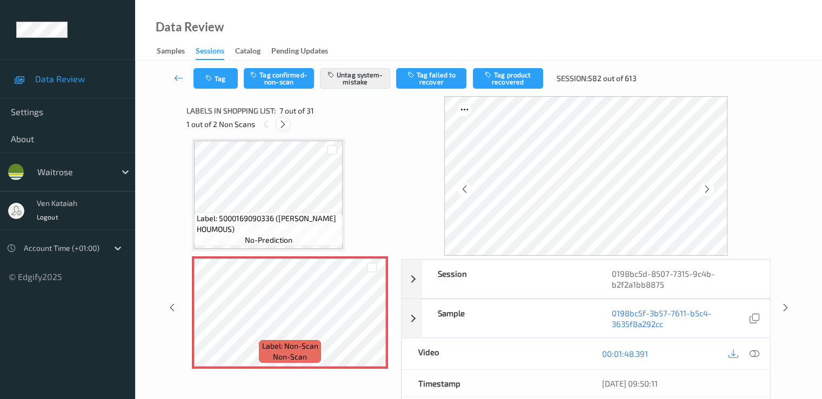
click at [284, 126] on icon at bounding box center [282, 124] width 9 height 10
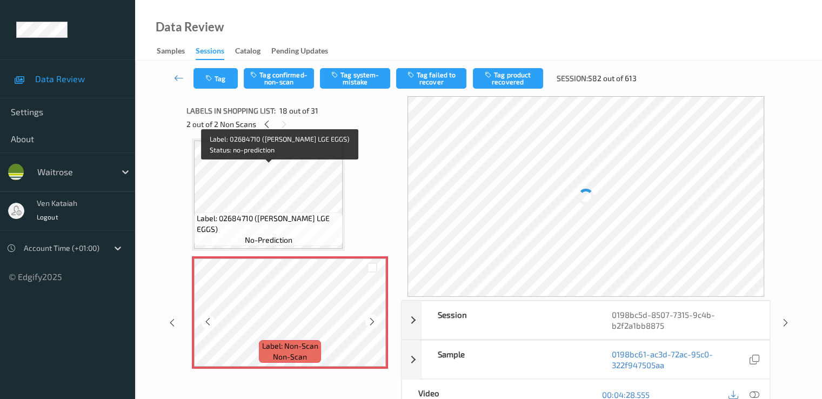
scroll to position [1999, 0]
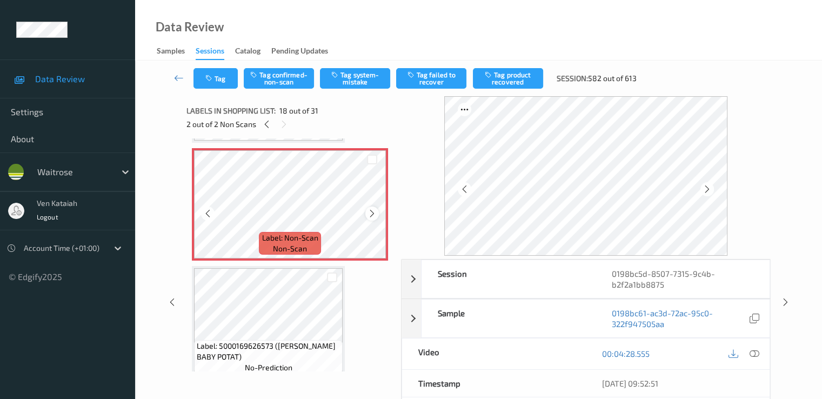
click at [376, 215] on icon at bounding box center [372, 214] width 9 height 10
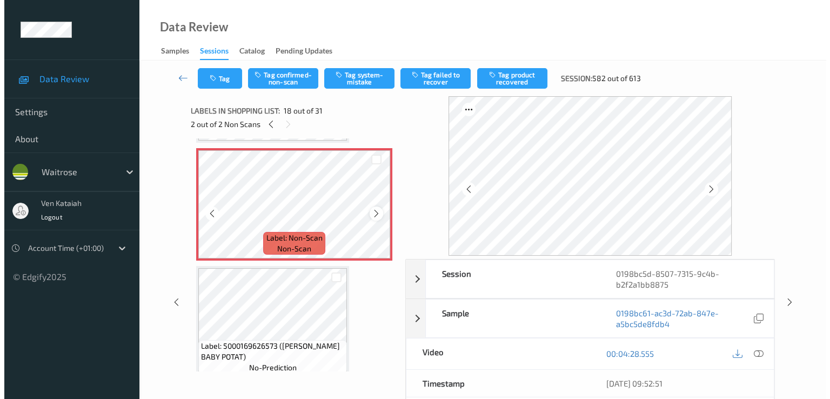
scroll to position [1891, 0]
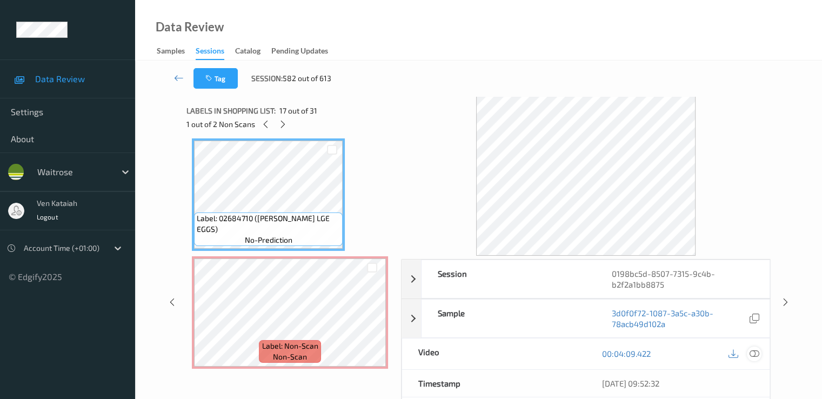
click at [754, 349] on icon at bounding box center [754, 354] width 10 height 10
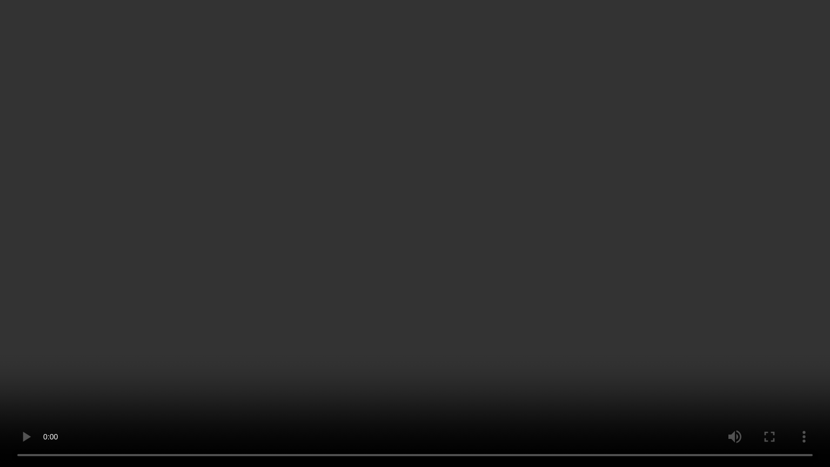
click at [454, 389] on video at bounding box center [415, 233] width 830 height 467
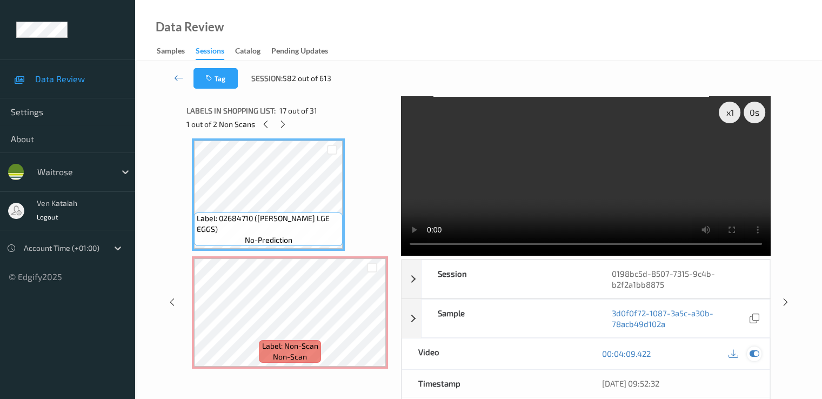
click at [758, 357] on icon at bounding box center [754, 354] width 10 height 10
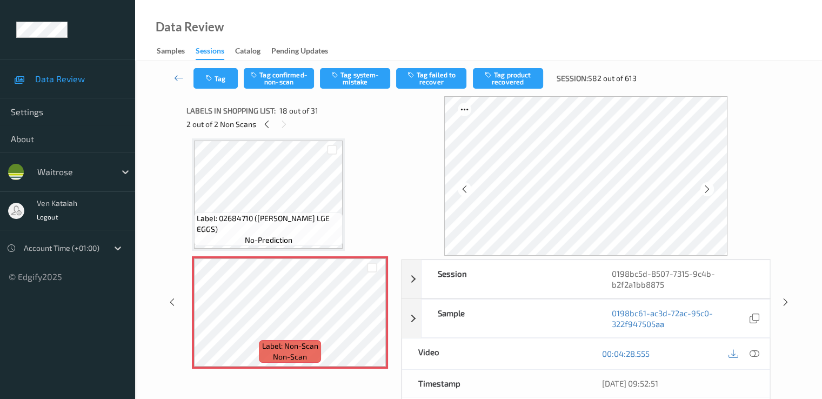
click at [351, 94] on div "Tag Tag confirmed-non-scan Tag system-mistake Tag failed to recover Tag product…" at bounding box center [478, 79] width 643 height 36
click at [351, 74] on button "Tag system-mistake" at bounding box center [355, 78] width 70 height 21
click at [211, 63] on div "Tag Tag confirmed-non-scan Untag system-mistake Tag failed to recover Tag produ…" at bounding box center [478, 79] width 643 height 36
click at [216, 77] on button "Tag" at bounding box center [216, 78] width 44 height 21
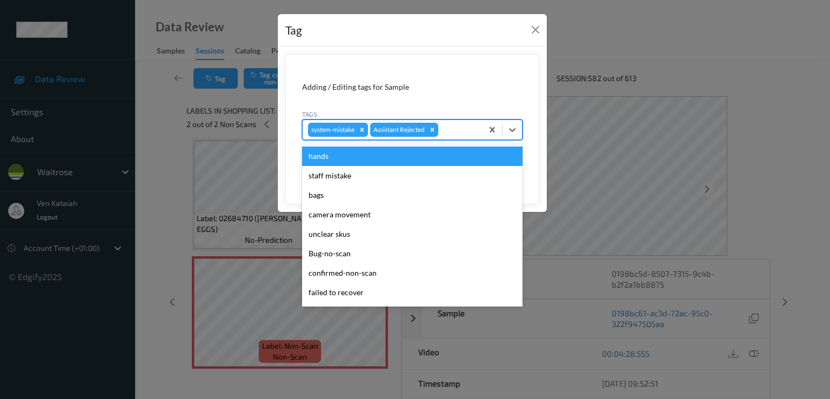
click at [468, 138] on div "system-mistake Assistant Rejected" at bounding box center [393, 130] width 180 height 18
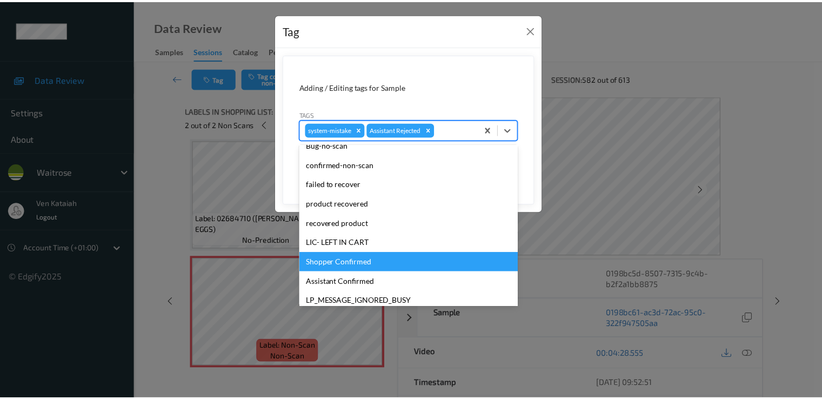
scroll to position [212, 0]
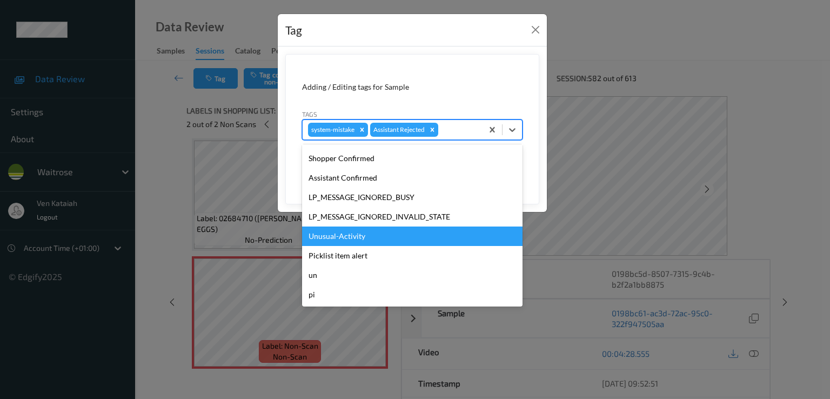
click at [357, 241] on div "Unusual-Activity" at bounding box center [412, 236] width 221 height 19
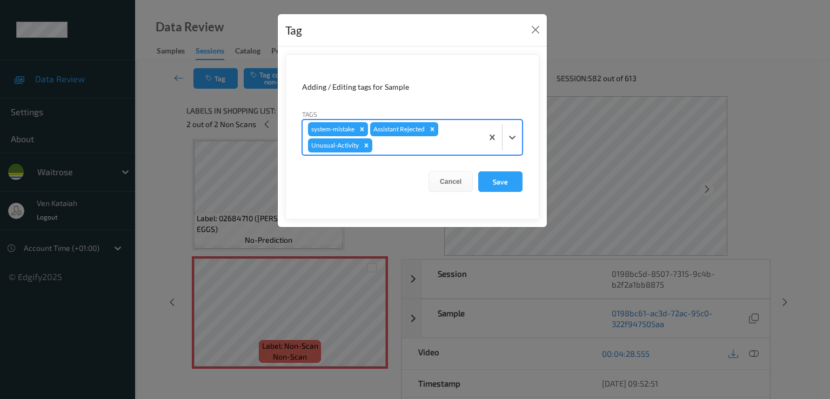
click at [415, 157] on form "Adding / Editing tags for Sample Tags option Unusual-Activity, selected. Select…" at bounding box center [412, 136] width 254 height 165
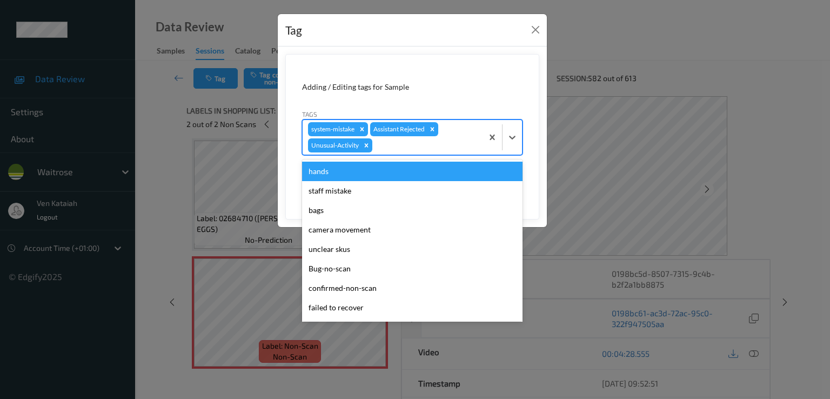
click at [414, 152] on div "system-mistake Assistant Rejected Unusual-Activity" at bounding box center [393, 137] width 180 height 35
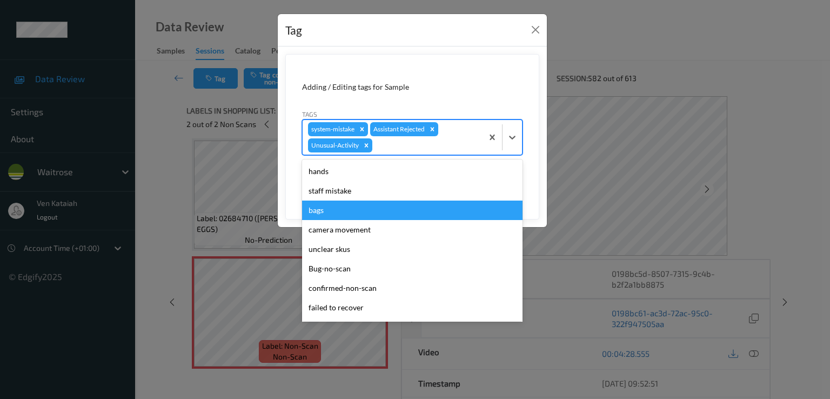
click at [322, 205] on div "bags" at bounding box center [412, 210] width 221 height 19
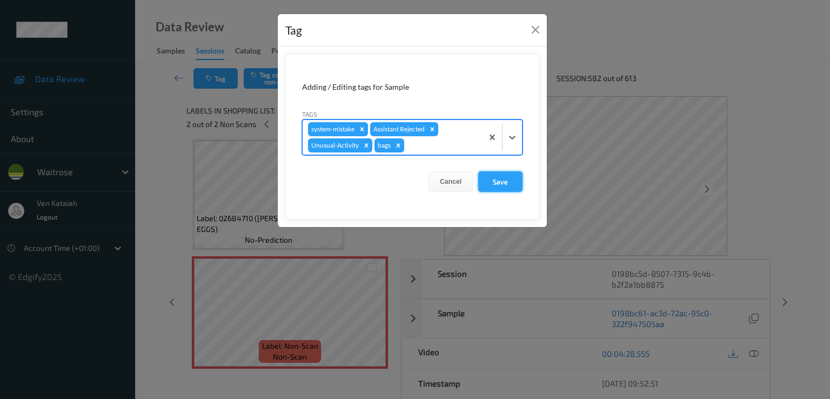
click at [505, 188] on button "Save" at bounding box center [500, 181] width 44 height 21
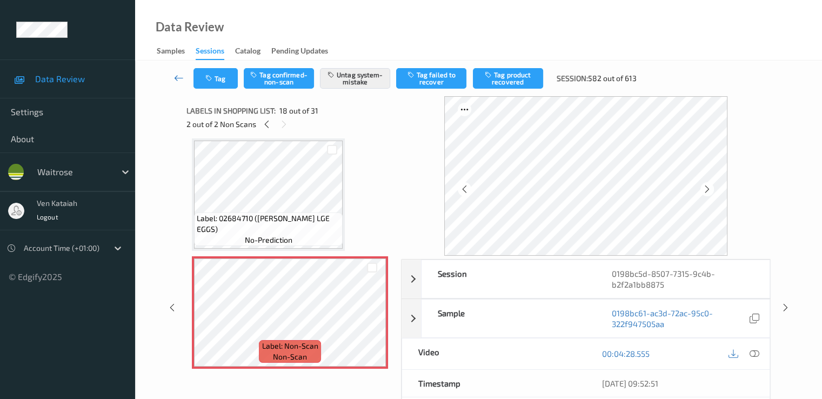
click at [175, 78] on icon at bounding box center [179, 77] width 10 height 11
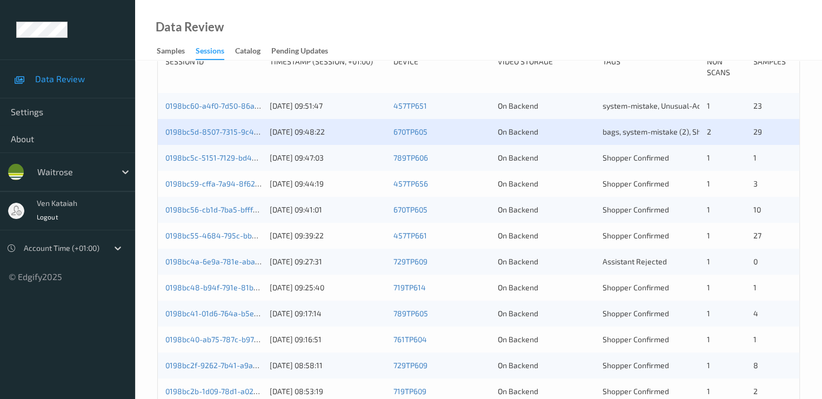
scroll to position [216, 0]
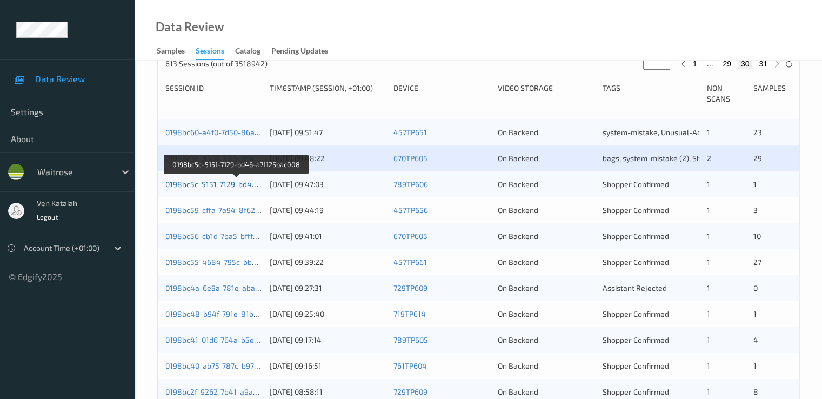
click at [227, 186] on link "0198bc5c-5151-7129-bd46-a71125bac008" at bounding box center [236, 183] width 143 height 9
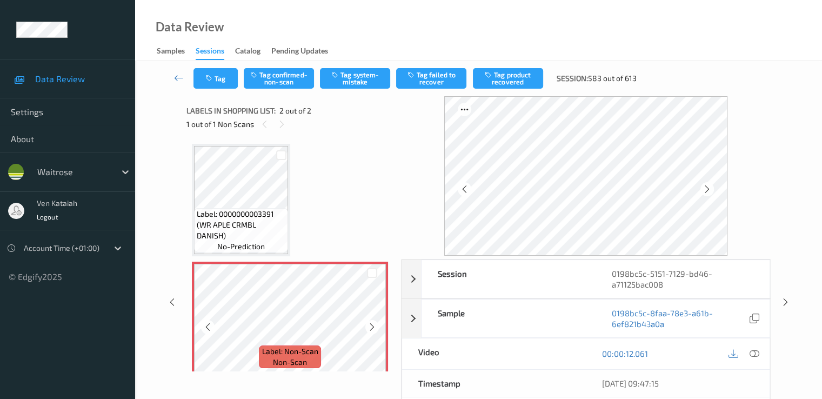
click at [370, 328] on icon at bounding box center [372, 327] width 9 height 10
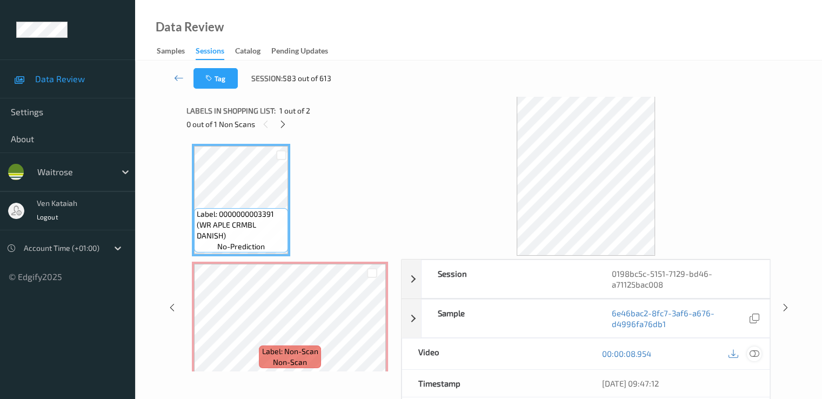
click at [757, 352] on icon at bounding box center [754, 354] width 10 height 10
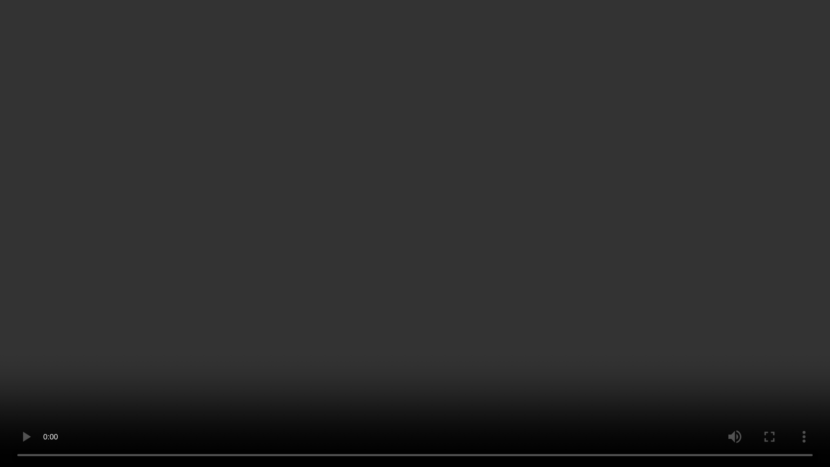
click at [768, 322] on video at bounding box center [415, 233] width 830 height 467
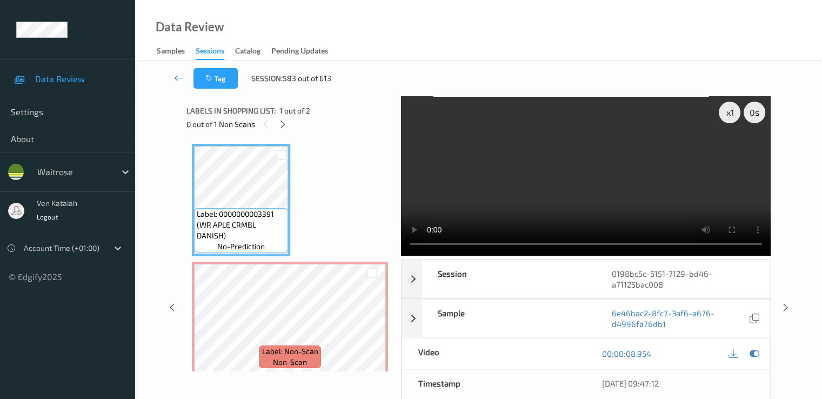
drag, startPoint x: 144, startPoint y: 325, endPoint x: 169, endPoint y: 324, distance: 24.9
click at [149, 324] on div "Tag Session: 583 out of 613 x 1 0 s Session 0198bc5c-5151-7129-bd46-a71125bac00…" at bounding box center [478, 301] width 687 height 481
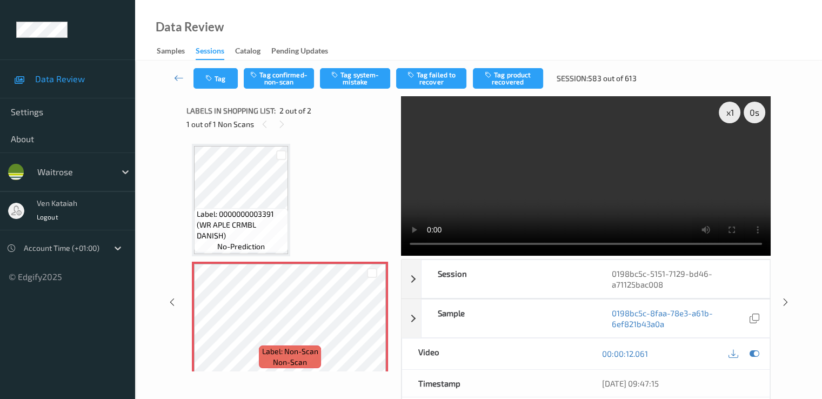
click at [355, 67] on div "Tag Tag confirmed-non-scan Tag system-mistake Tag failed to recover Tag product…" at bounding box center [478, 79] width 643 height 36
click at [344, 86] on button "Tag system-mistake" at bounding box center [355, 78] width 70 height 21
click at [217, 87] on button "Tag" at bounding box center [216, 78] width 44 height 21
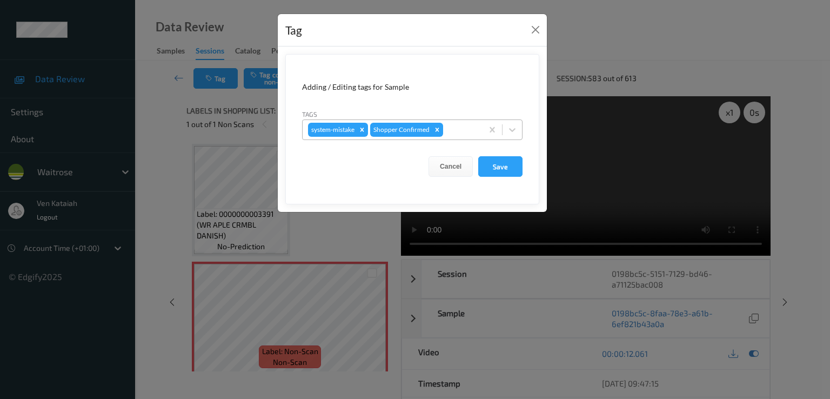
click at [456, 134] on div at bounding box center [461, 129] width 32 height 13
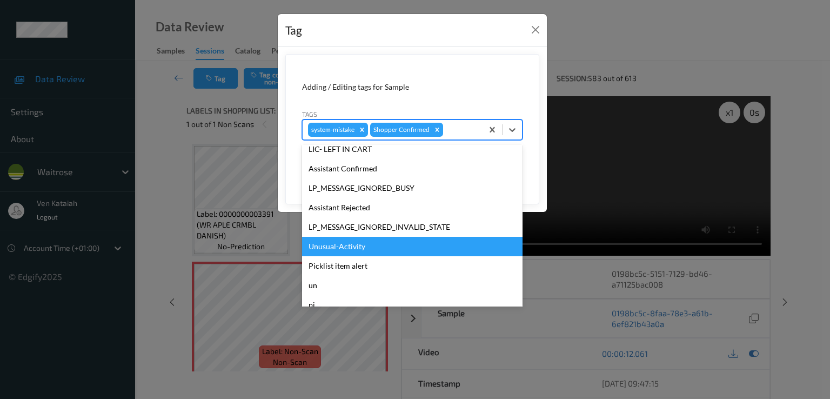
scroll to position [212, 0]
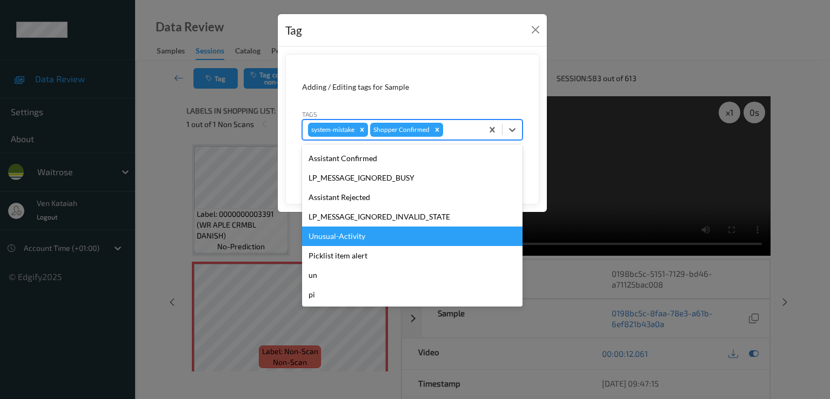
click at [350, 229] on div "Unusual-Activity" at bounding box center [412, 236] width 221 height 19
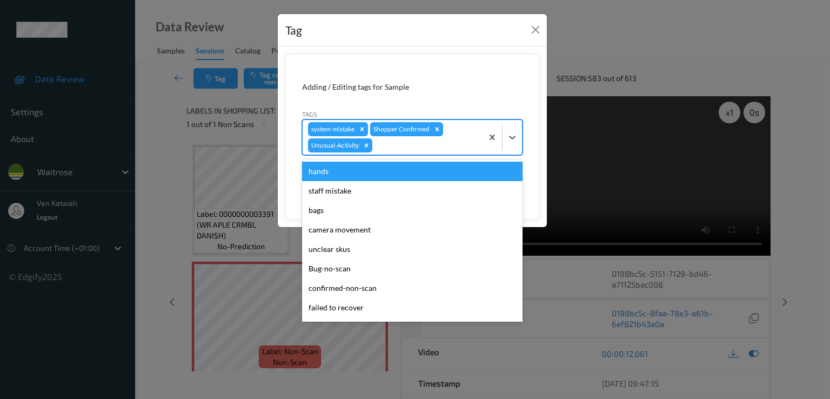
drag, startPoint x: 403, startPoint y: 143, endPoint x: 400, endPoint y: 226, distance: 82.8
click at [405, 152] on div "system-mistake Shopper Confirmed Unusual-Activity" at bounding box center [393, 137] width 180 height 35
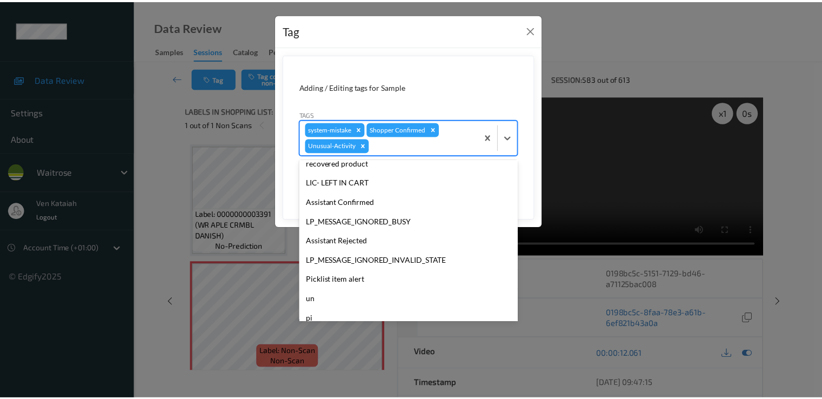
scroll to position [192, 0]
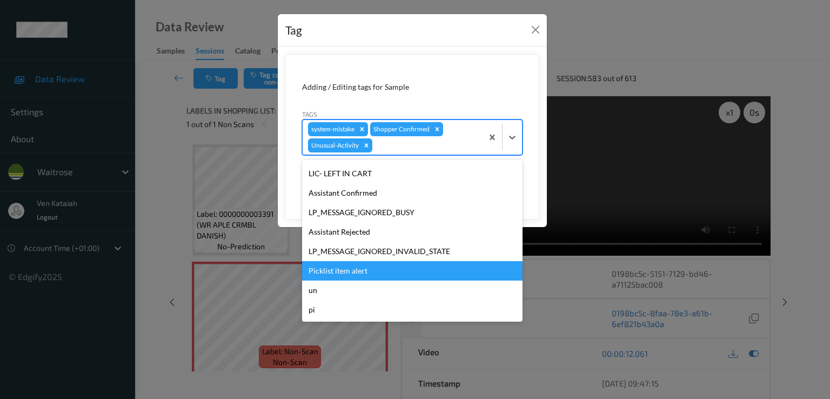
click at [355, 262] on div "Picklist item alert" at bounding box center [412, 270] width 221 height 19
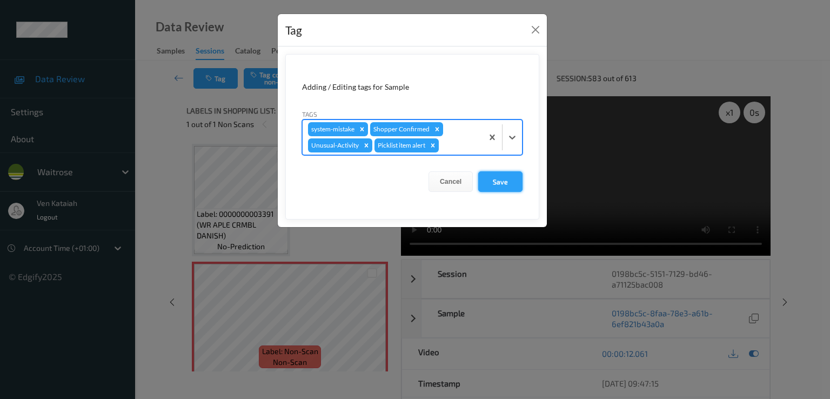
click at [491, 178] on button "Save" at bounding box center [500, 181] width 44 height 21
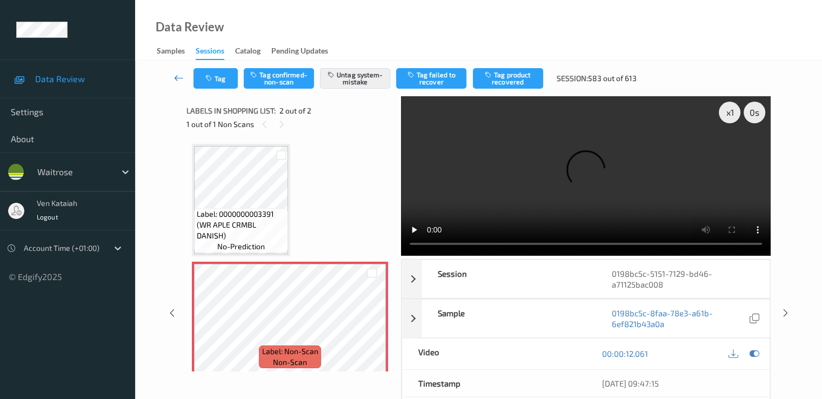
click at [182, 76] on icon at bounding box center [179, 77] width 10 height 11
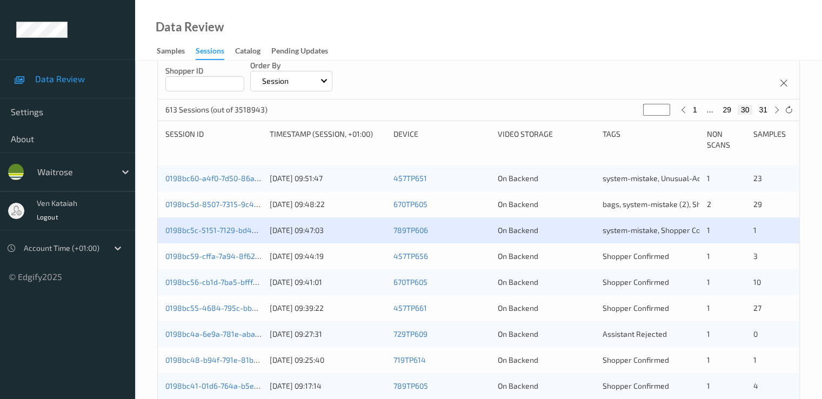
scroll to position [216, 0]
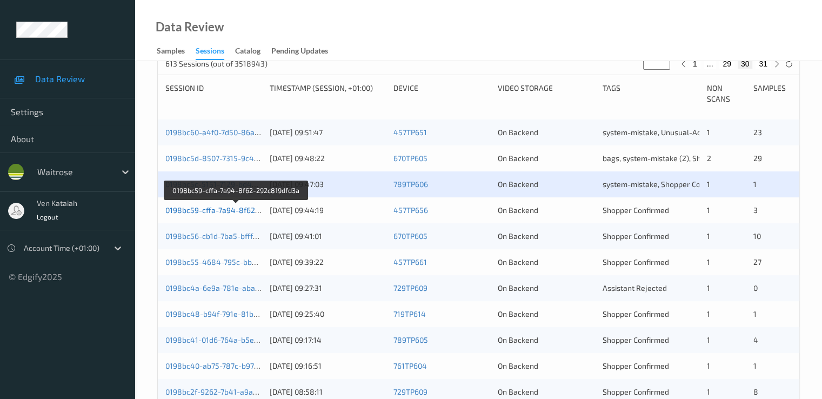
click at [191, 208] on link "0198bc59-cffa-7a94-8f62-292c819dfd3a" at bounding box center [236, 209] width 142 height 9
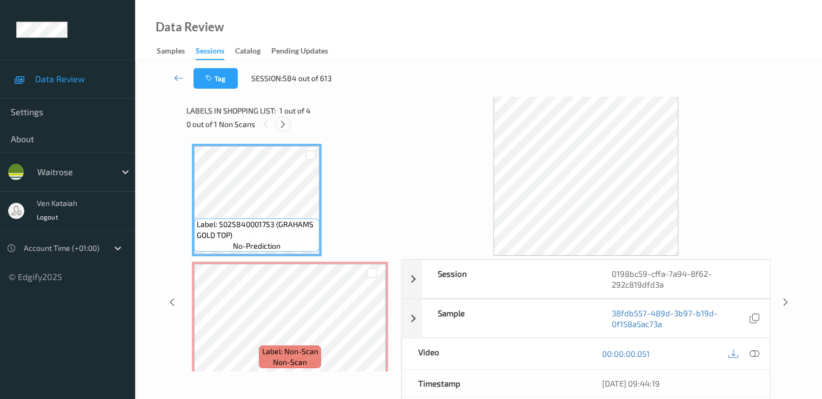
click at [289, 125] on div at bounding box center [283, 124] width 14 height 14
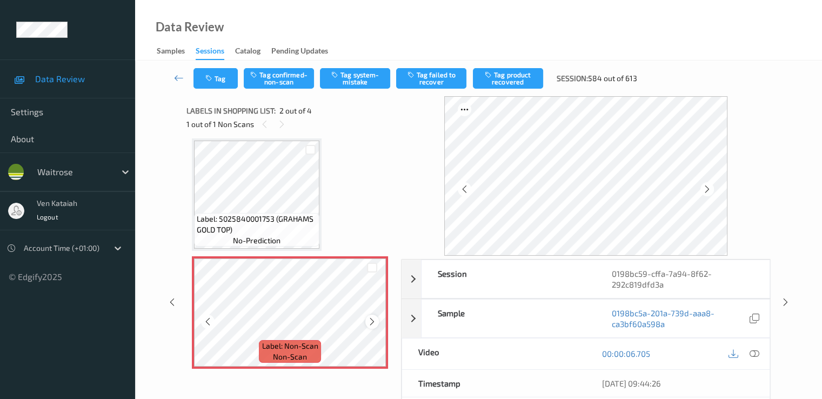
click at [367, 320] on div at bounding box center [372, 322] width 14 height 14
click at [369, 322] on icon at bounding box center [372, 322] width 9 height 10
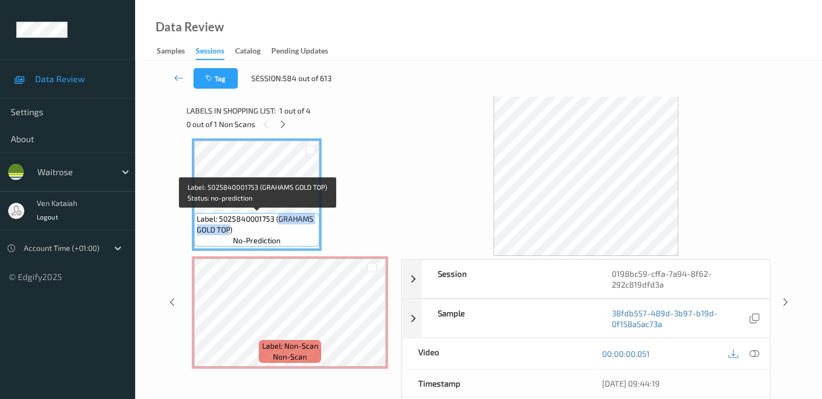
drag, startPoint x: 280, startPoint y: 216, endPoint x: 230, endPoint y: 234, distance: 52.3
click at [230, 234] on span "Label: 5025840001753 (GRAHAMS GOLD TOP)" at bounding box center [257, 225] width 120 height 22
copy span "GRAHAMS GOLD TOP"
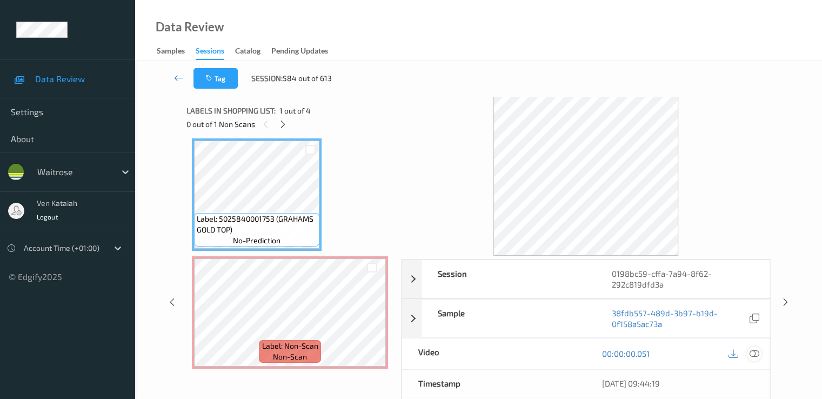
click at [753, 349] on icon at bounding box center [754, 354] width 10 height 10
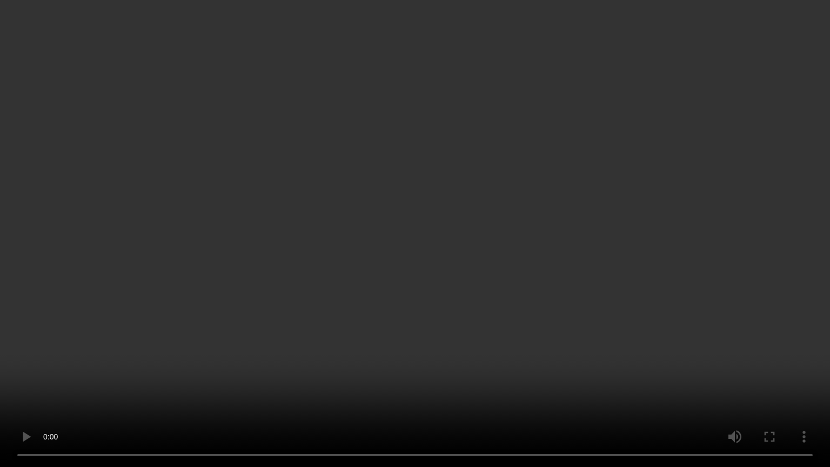
click at [449, 290] on video at bounding box center [415, 233] width 830 height 467
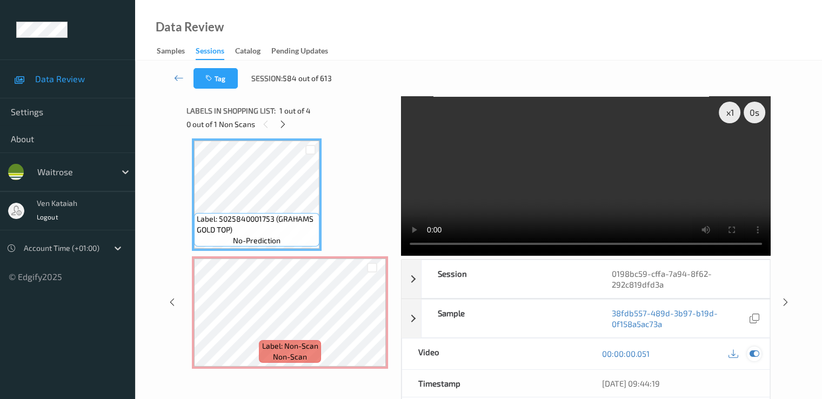
click at [755, 353] on icon at bounding box center [754, 354] width 10 height 10
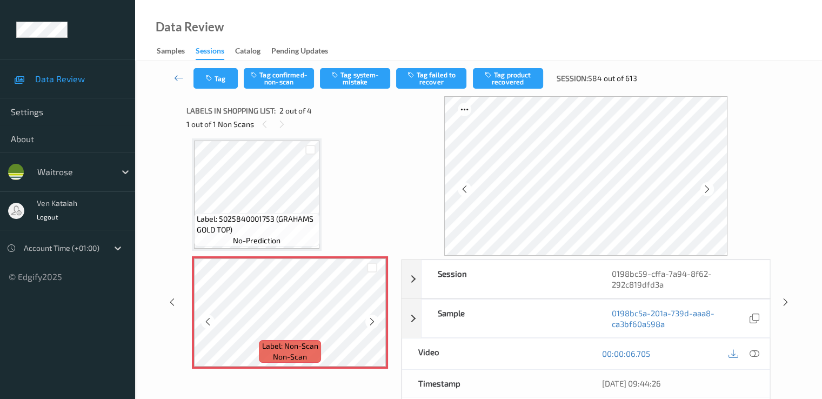
scroll to position [114, 0]
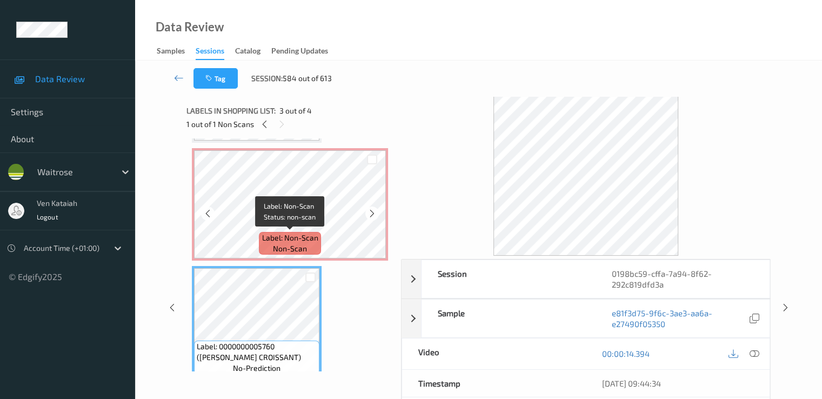
click at [275, 244] on span "non-scan" at bounding box center [290, 248] width 34 height 11
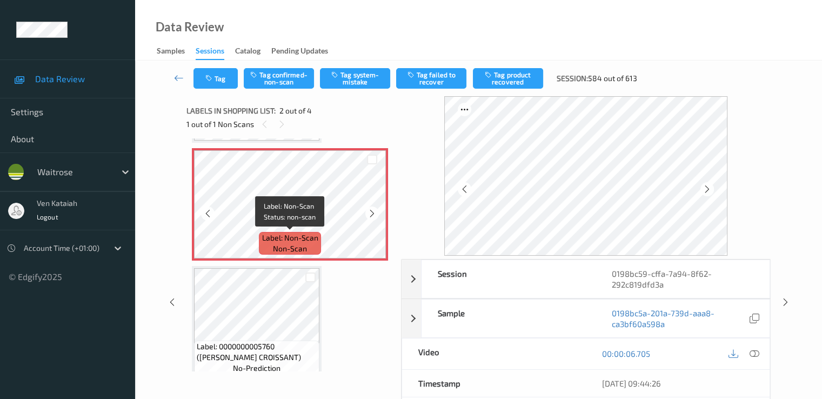
scroll to position [5, 0]
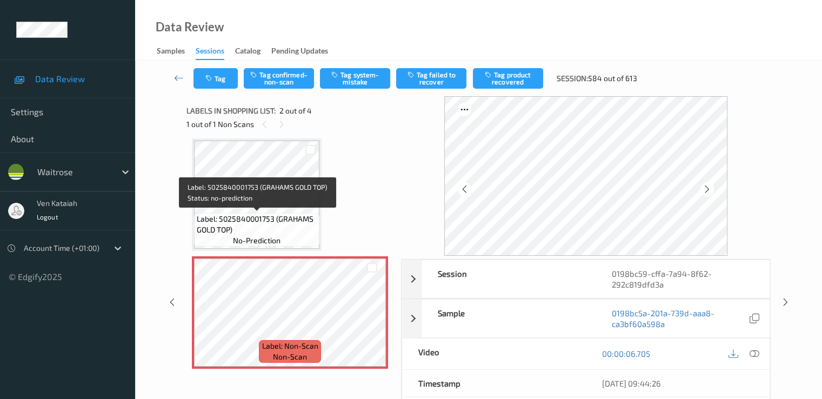
click at [276, 218] on span "Label: 5025840001753 (GRAHAMS GOLD TOP)" at bounding box center [257, 225] width 120 height 22
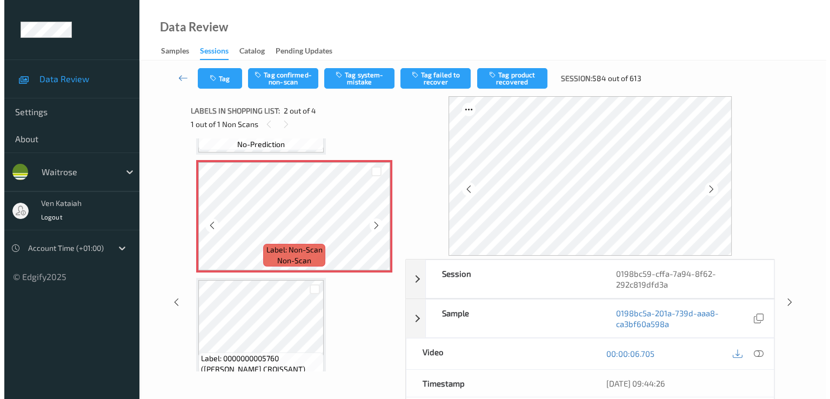
scroll to position [114, 0]
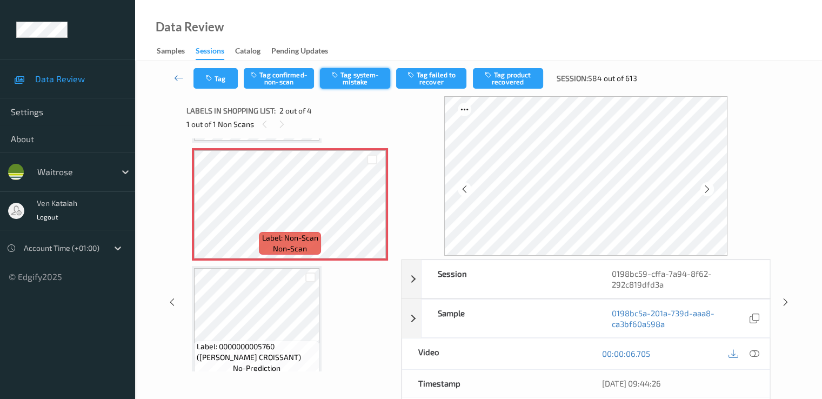
click at [365, 83] on button "Tag system-mistake" at bounding box center [355, 78] width 70 height 21
click at [218, 84] on button "Tag" at bounding box center [216, 78] width 44 height 21
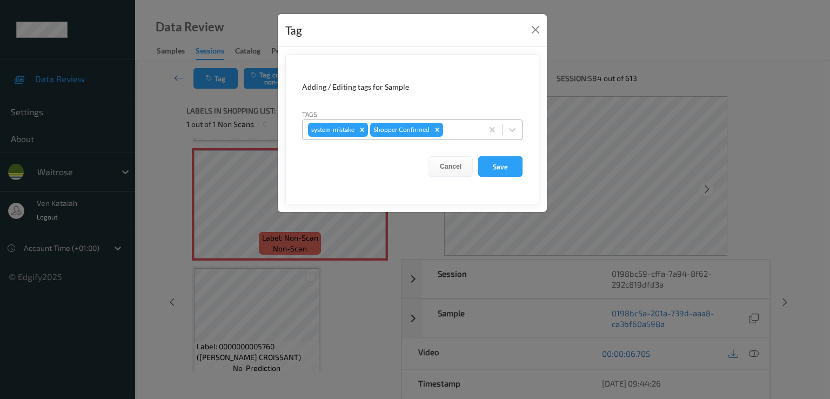
drag, startPoint x: 502, startPoint y: 128, endPoint x: 476, endPoint y: 128, distance: 26.5
click at [499, 128] on div at bounding box center [502, 129] width 39 height 19
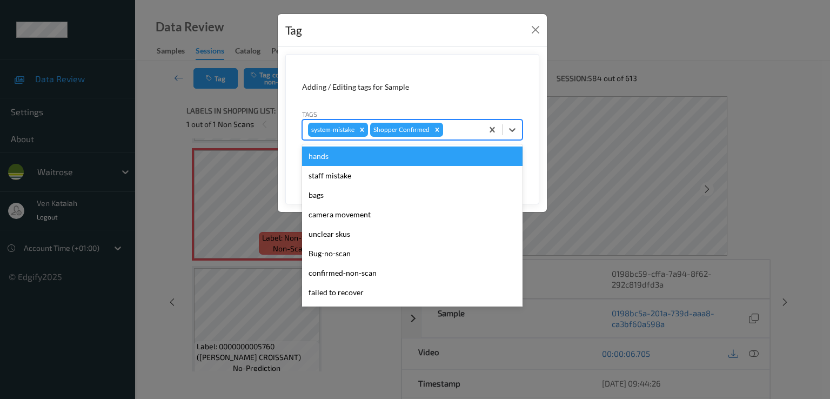
click at [474, 126] on div at bounding box center [461, 129] width 32 height 13
click at [465, 130] on div at bounding box center [461, 129] width 32 height 13
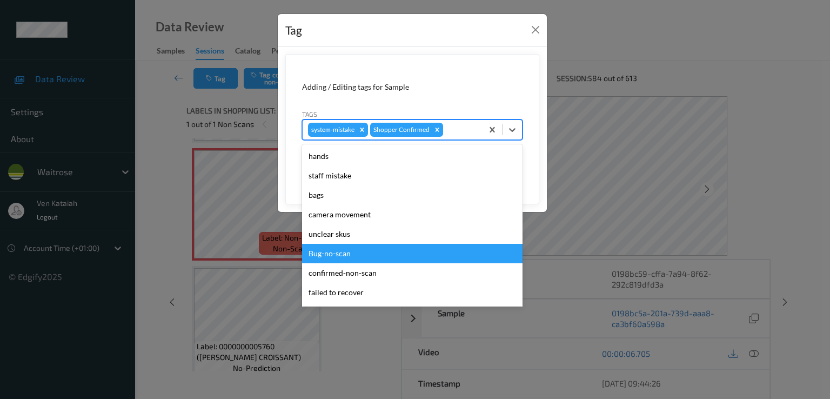
scroll to position [212, 0]
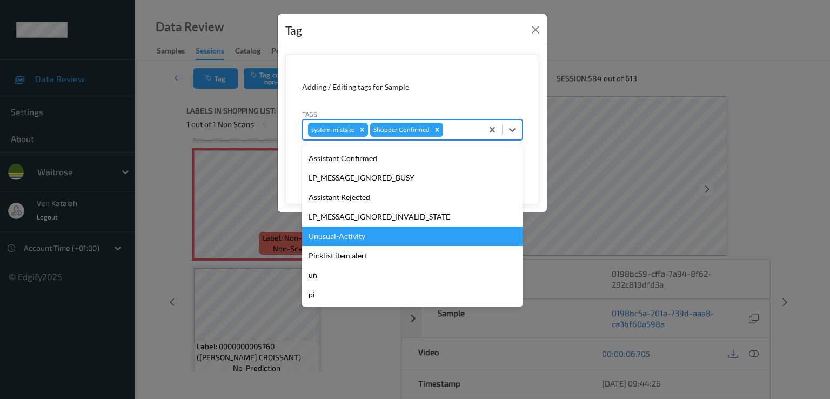
click at [342, 241] on div "Unusual-Activity" at bounding box center [412, 236] width 221 height 19
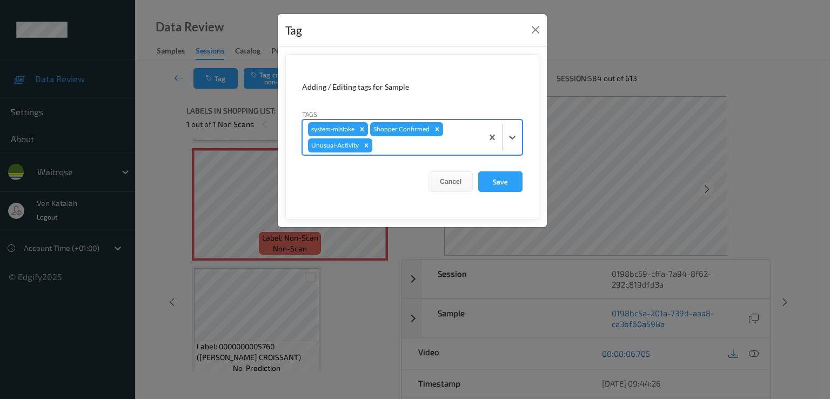
click at [424, 150] on div at bounding box center [426, 145] width 103 height 13
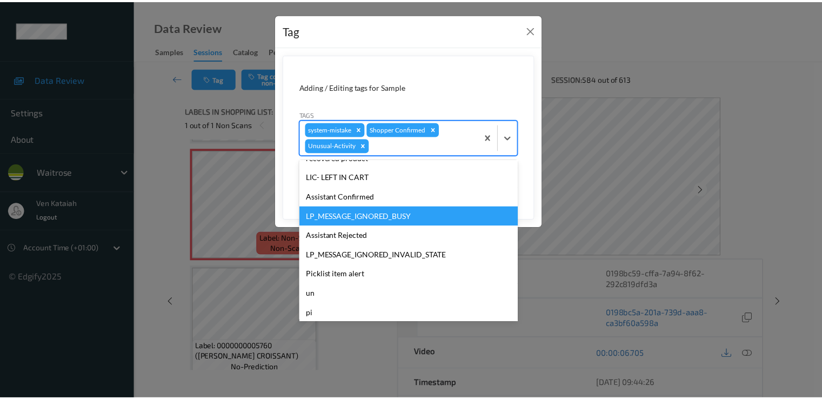
scroll to position [192, 0]
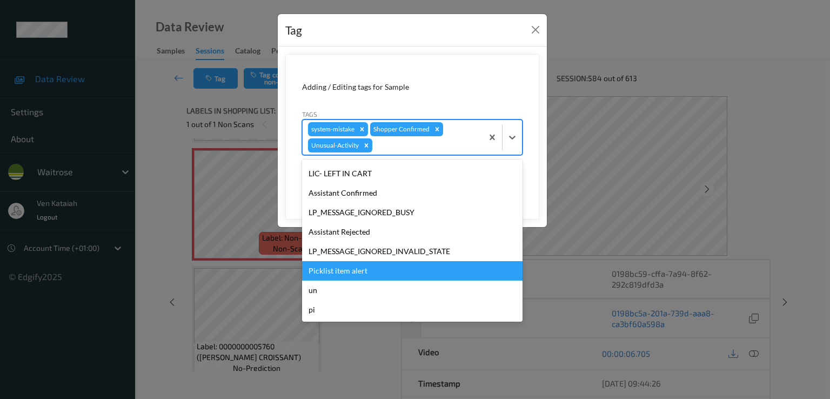
click at [351, 264] on div "Picklist item alert" at bounding box center [412, 270] width 221 height 19
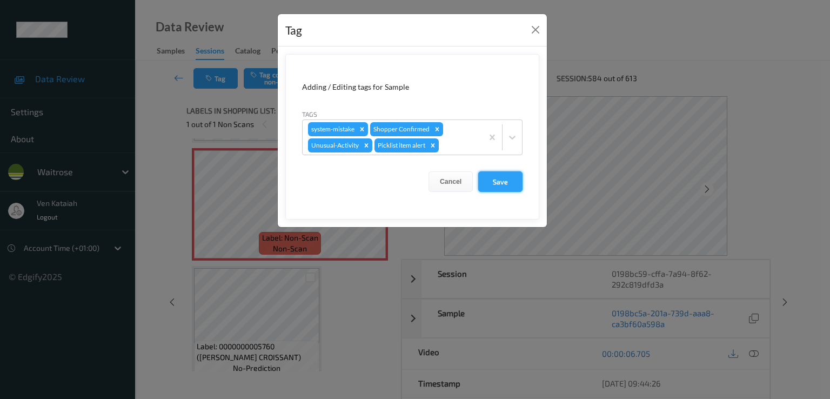
click at [505, 182] on button "Save" at bounding box center [500, 181] width 44 height 21
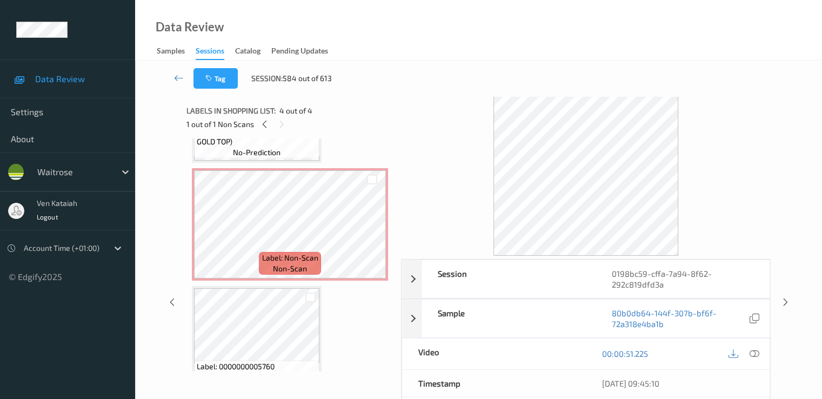
scroll to position [5, 0]
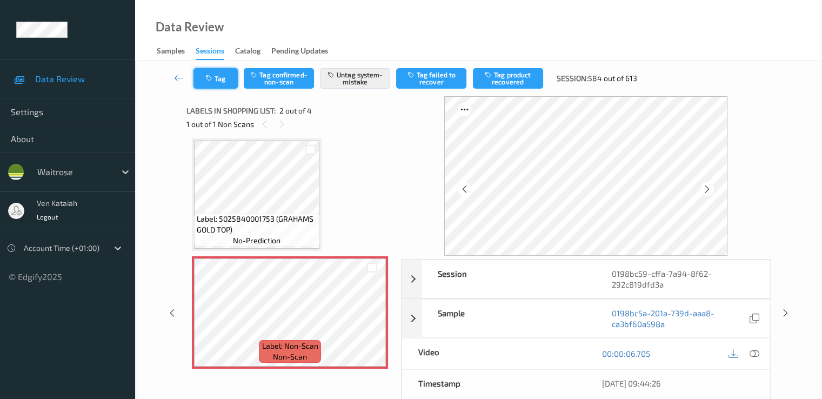
click at [208, 76] on icon "button" at bounding box center [209, 79] width 9 height 8
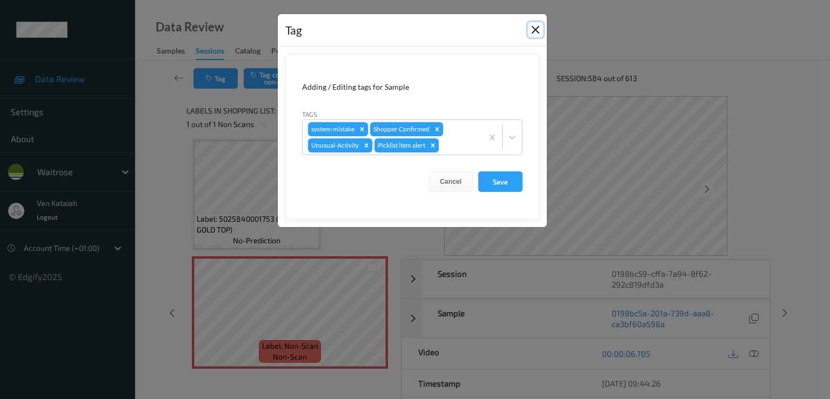
drag, startPoint x: 534, startPoint y: 32, endPoint x: 301, endPoint y: 102, distance: 243.9
click at [534, 33] on button "Close" at bounding box center [535, 29] width 15 height 15
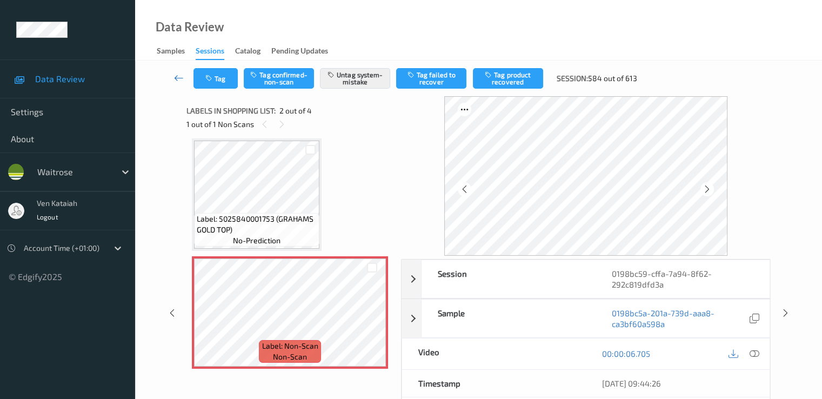
click at [176, 81] on icon at bounding box center [179, 77] width 10 height 11
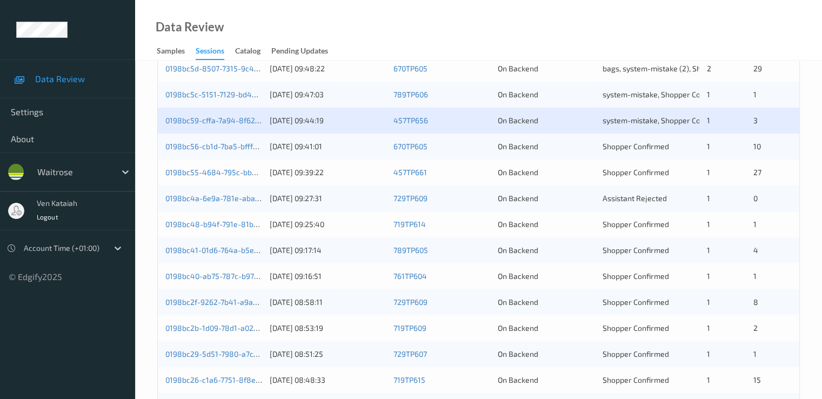
scroll to position [324, 0]
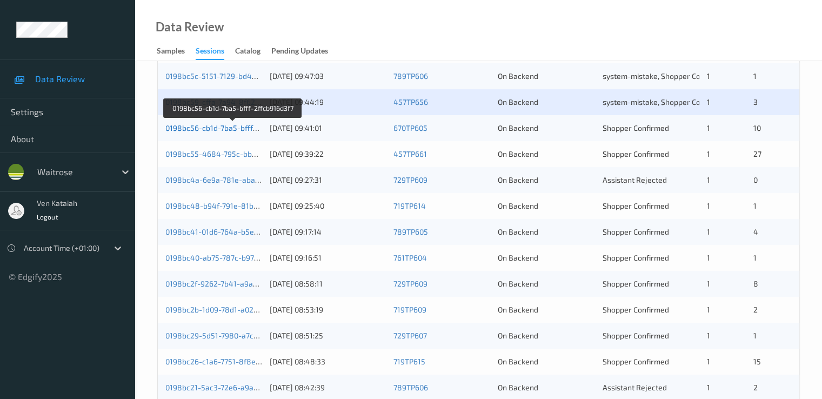
click at [240, 126] on link "0198bc56-cb1d-7ba5-bfff-2ffcb916d3f7" at bounding box center [233, 127] width 136 height 9
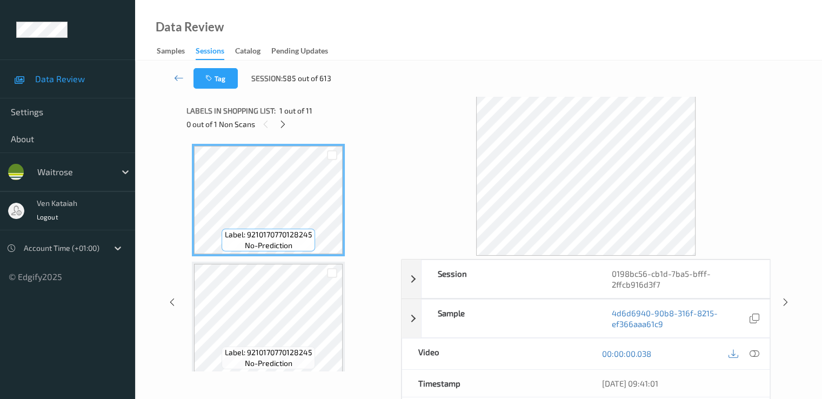
click at [292, 122] on div "0 out of 1 Non Scans" at bounding box center [290, 124] width 207 height 14
click at [282, 125] on icon at bounding box center [282, 124] width 9 height 10
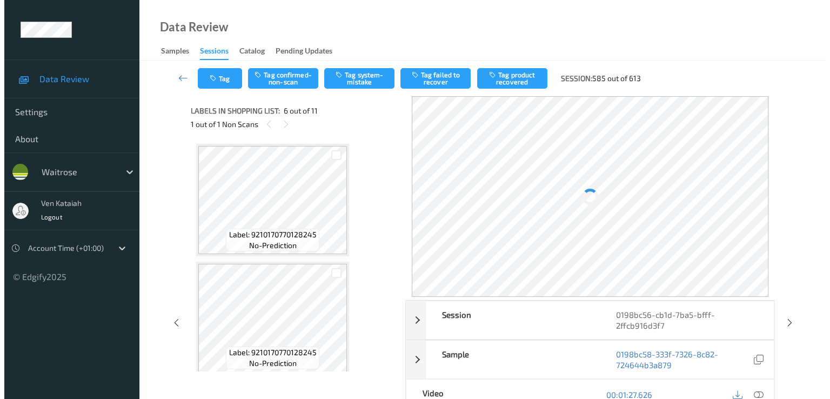
scroll to position [477, 0]
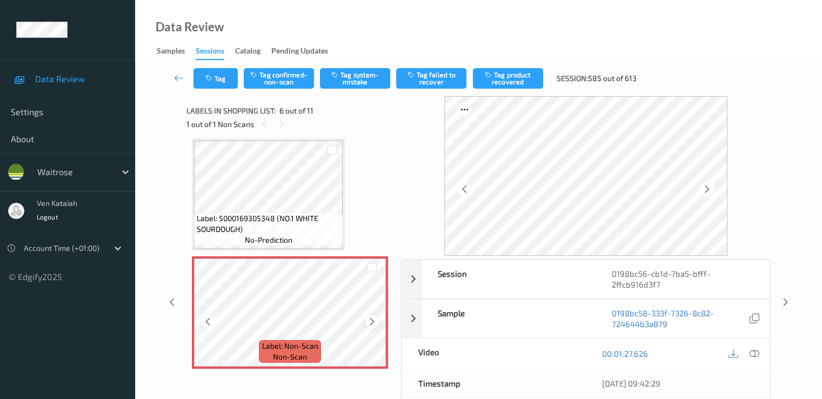
click at [375, 323] on icon at bounding box center [372, 322] width 9 height 10
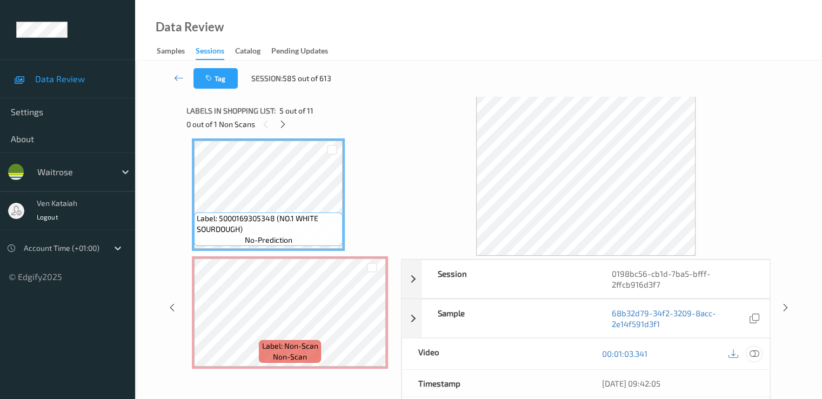
click at [754, 349] on icon at bounding box center [754, 354] width 10 height 10
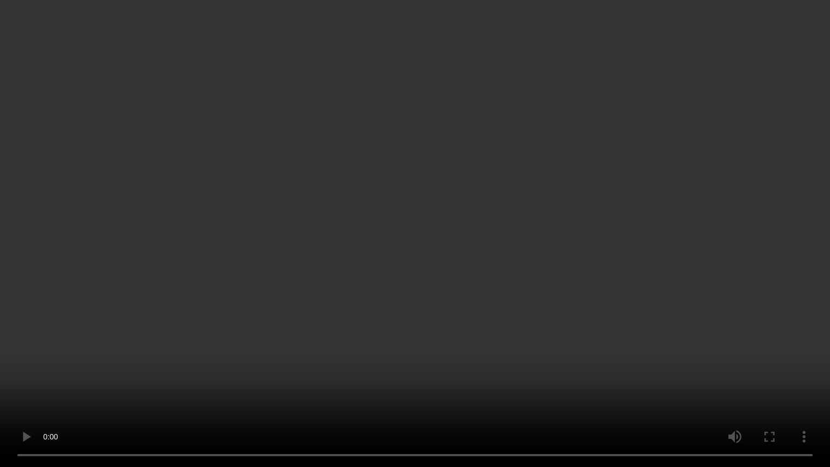
click at [432, 375] on video at bounding box center [415, 233] width 830 height 467
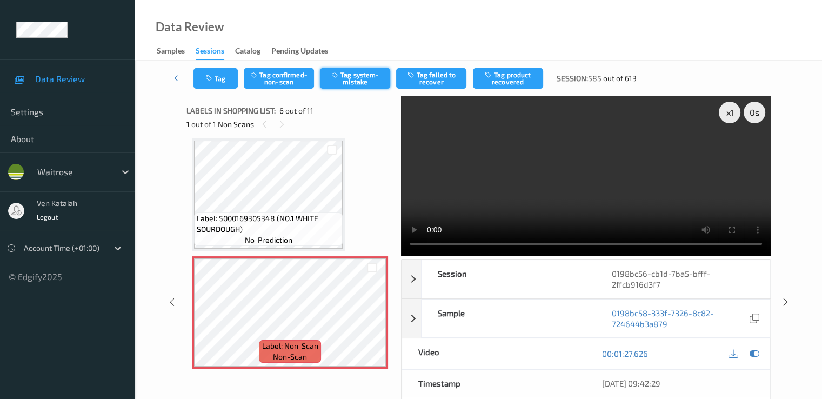
click at [371, 79] on button "Tag system-mistake" at bounding box center [355, 78] width 70 height 21
click at [223, 89] on div "Tag Tag confirmed-non-scan Untag system-mistake Tag failed to recover Tag produ…" at bounding box center [478, 79] width 643 height 36
click at [222, 83] on button "Tag" at bounding box center [216, 78] width 44 height 21
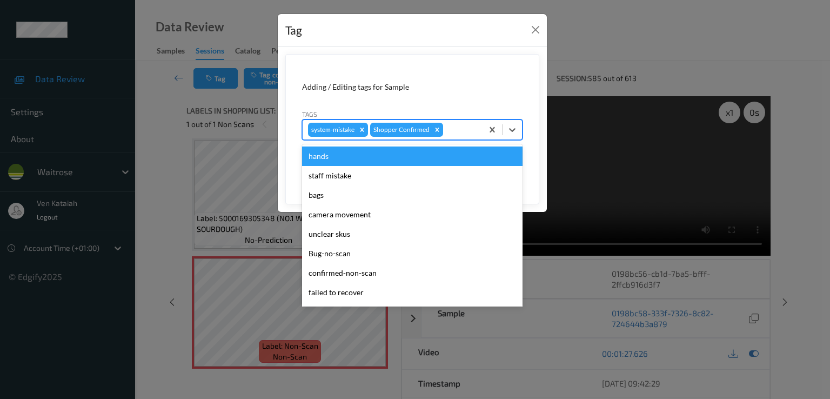
drag, startPoint x: 450, startPoint y: 132, endPoint x: 367, endPoint y: 231, distance: 129.4
click at [450, 132] on div at bounding box center [461, 129] width 32 height 13
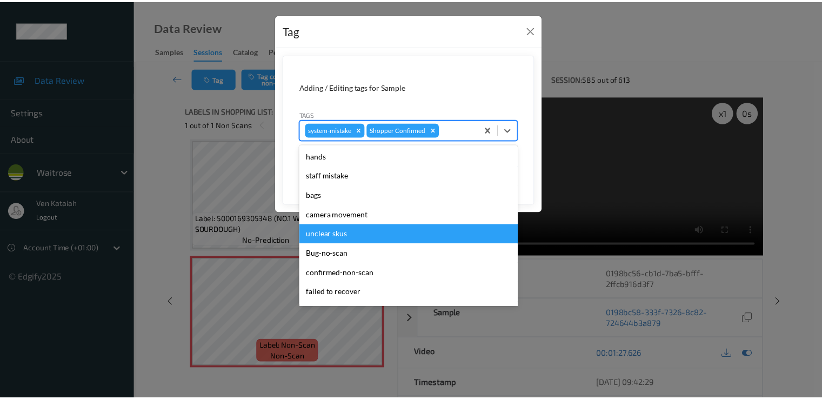
scroll to position [212, 0]
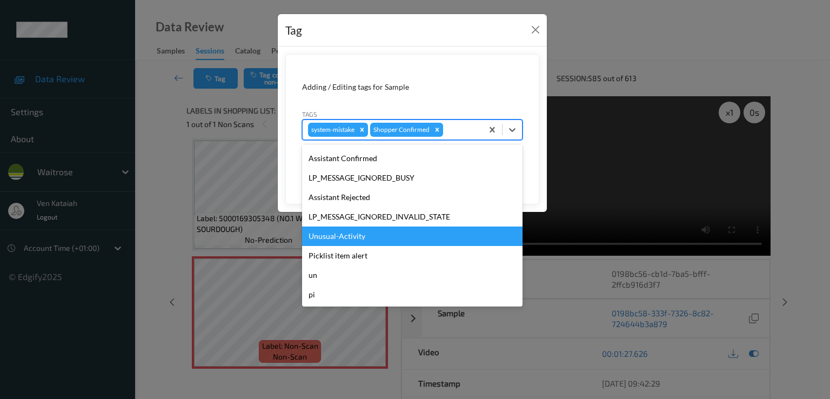
click at [353, 236] on div "Unusual-Activity" at bounding box center [412, 236] width 221 height 19
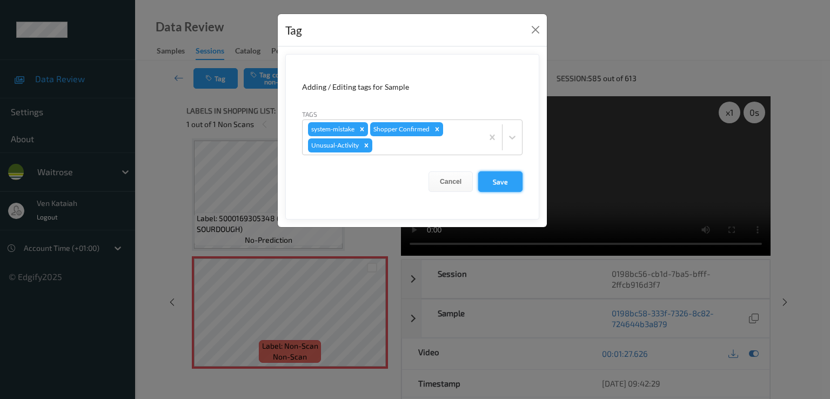
click at [480, 187] on button "Save" at bounding box center [500, 181] width 44 height 21
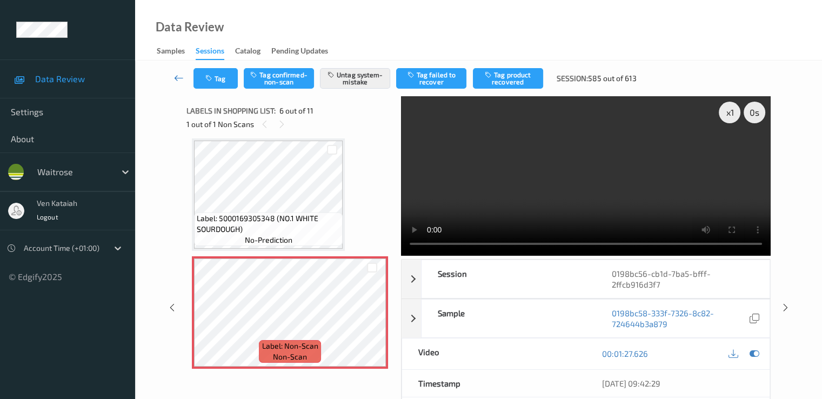
click at [173, 76] on link at bounding box center [179, 78] width 29 height 21
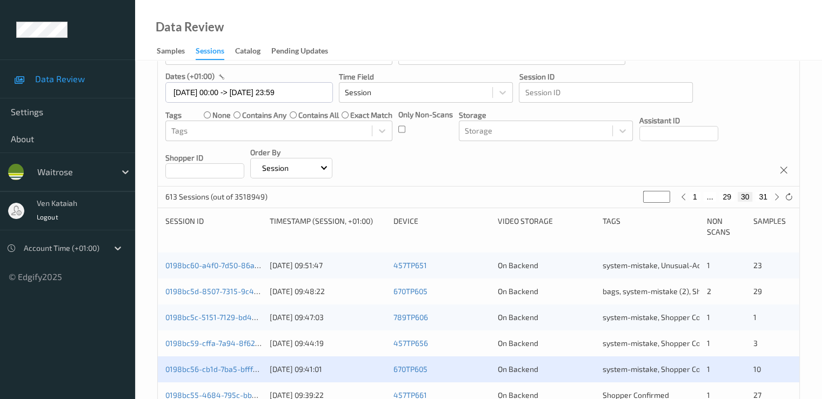
scroll to position [216, 0]
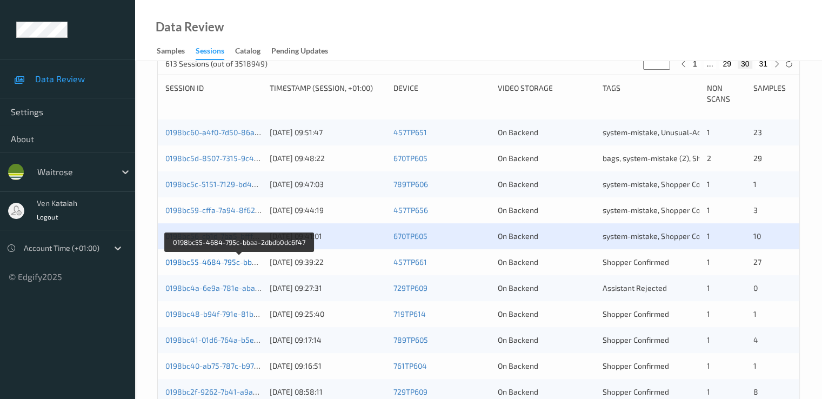
click at [229, 264] on link "0198bc55-4684-795c-bbaa-2dbdb0dc6f47" at bounding box center [239, 261] width 148 height 9
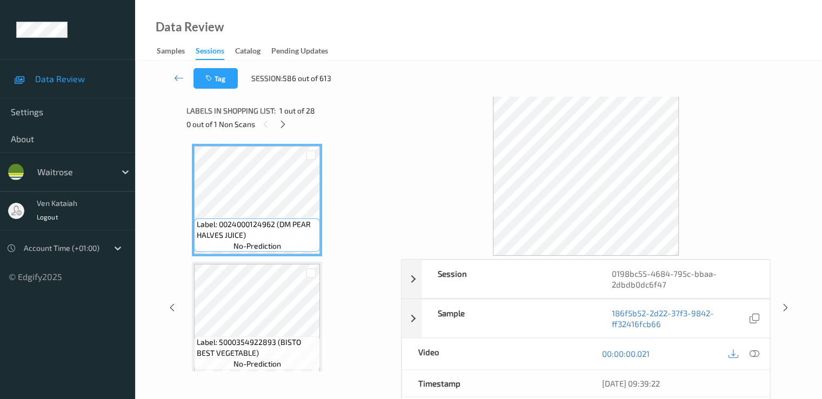
click at [292, 127] on div "0 out of 1 Non Scans" at bounding box center [290, 124] width 207 height 14
click at [286, 127] on icon at bounding box center [282, 124] width 9 height 10
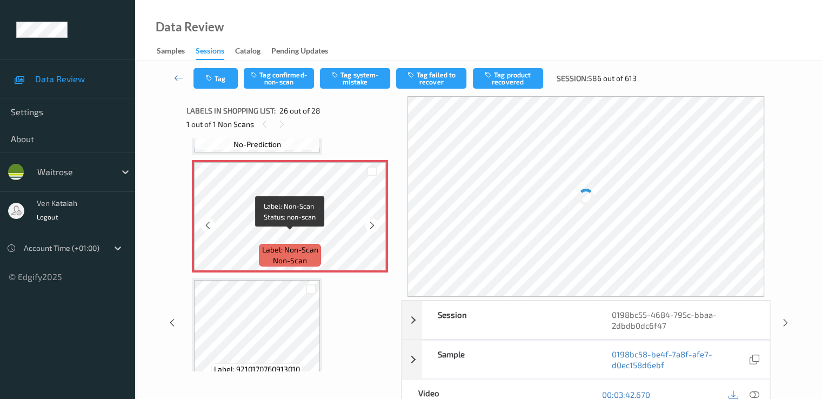
scroll to position [2942, 0]
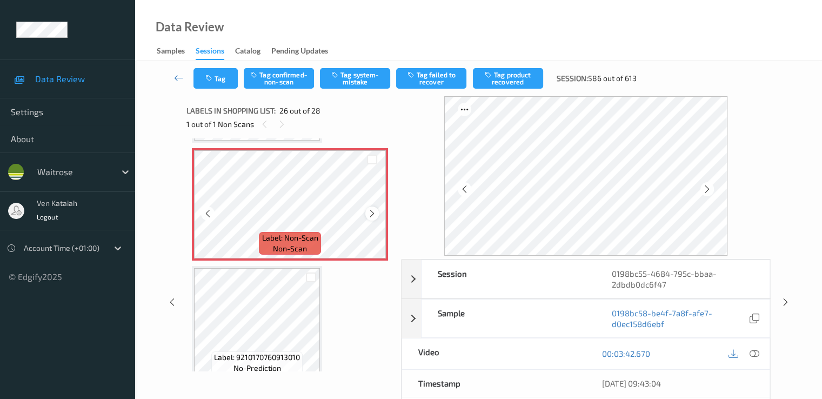
click at [370, 210] on icon at bounding box center [372, 214] width 9 height 10
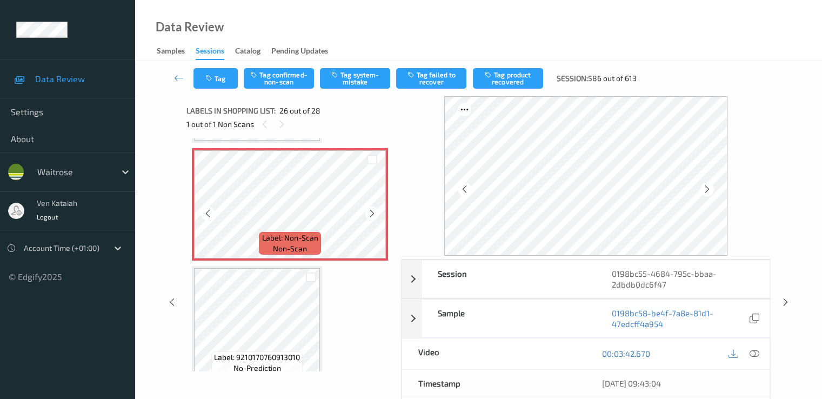
click at [370, 210] on icon at bounding box center [372, 214] width 9 height 10
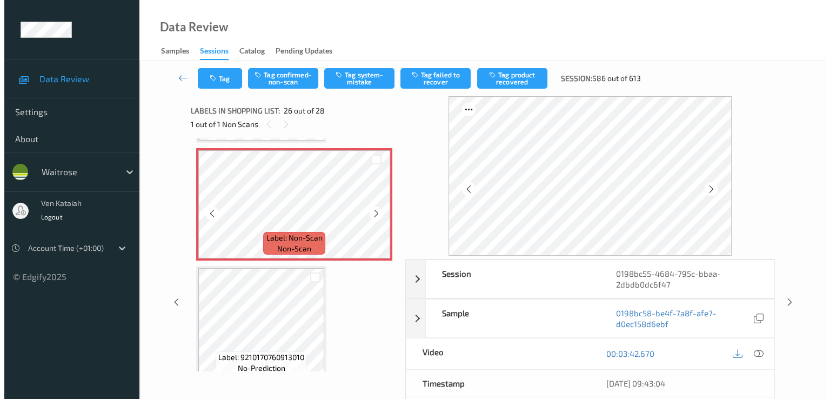
scroll to position [2834, 0]
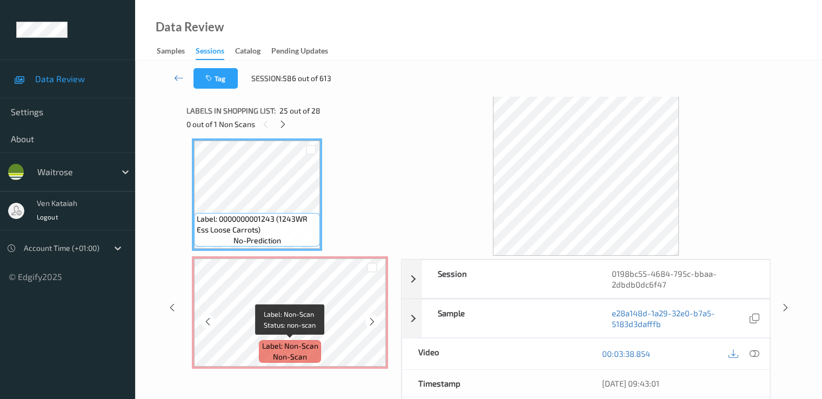
click at [268, 347] on span "Label: Non-Scan" at bounding box center [290, 346] width 56 height 11
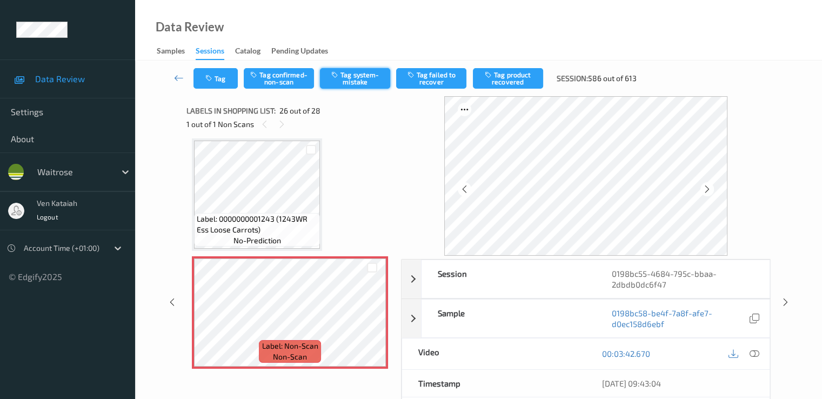
click at [357, 83] on button "Tag system-mistake" at bounding box center [355, 78] width 70 height 21
click at [238, 76] on div "Tag Tag confirmed-non-scan Untag system-mistake Tag failed to recover Tag produ…" at bounding box center [419, 78] width 451 height 21
click at [229, 76] on button "Tag" at bounding box center [216, 78] width 44 height 21
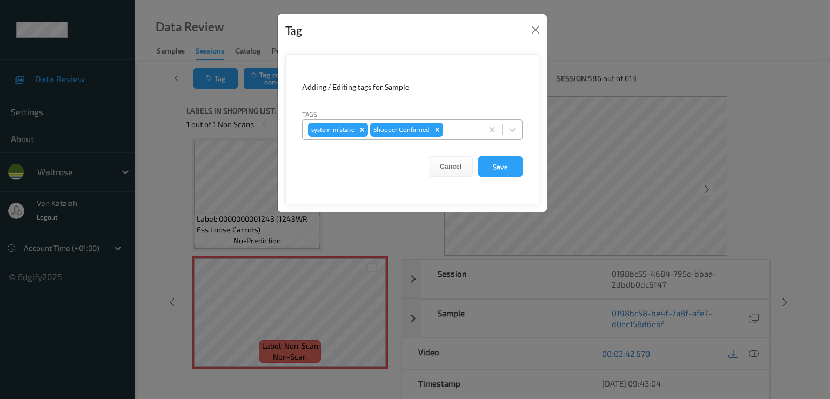
click at [450, 134] on div at bounding box center [461, 129] width 32 height 13
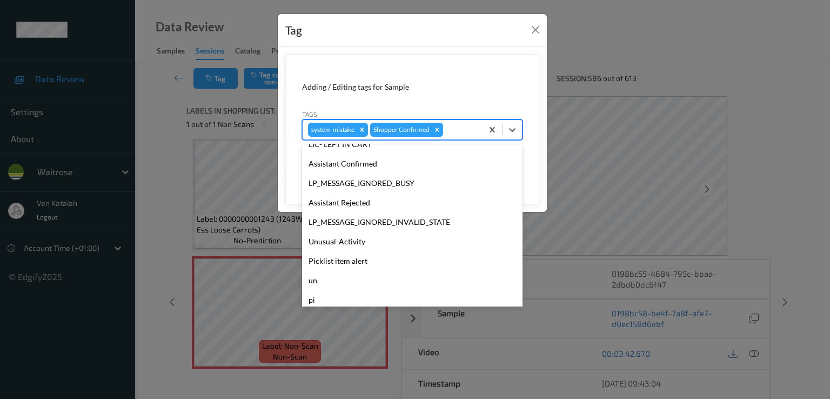
scroll to position [212, 0]
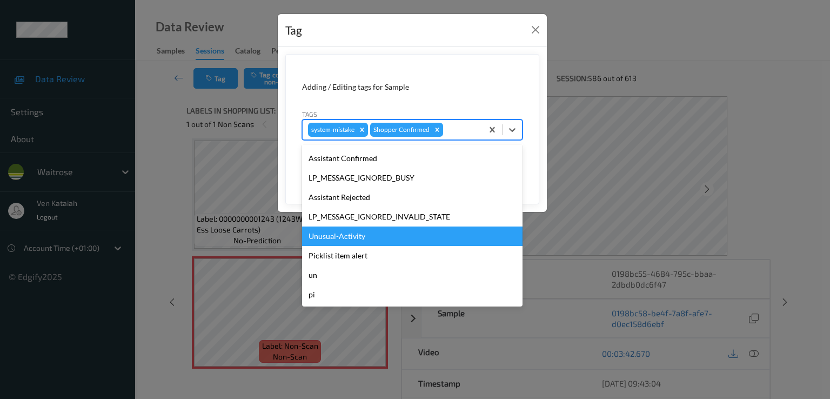
click at [347, 241] on div "Unusual-Activity" at bounding box center [412, 236] width 221 height 19
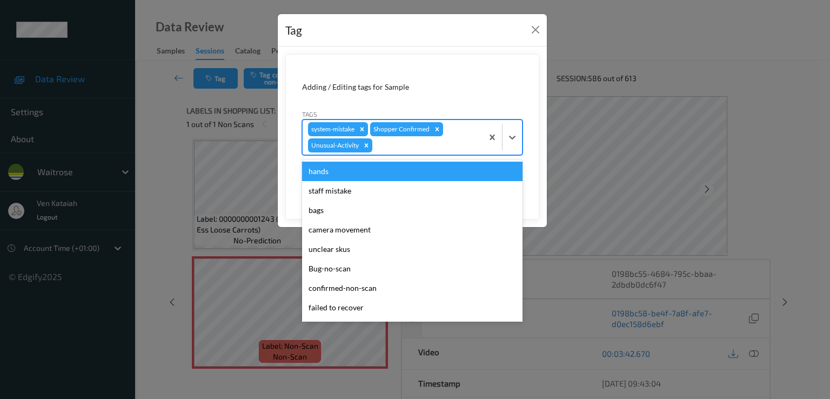
click at [463, 126] on div "system-mistake Shopper Confirmed Unusual-Activity" at bounding box center [393, 137] width 180 height 35
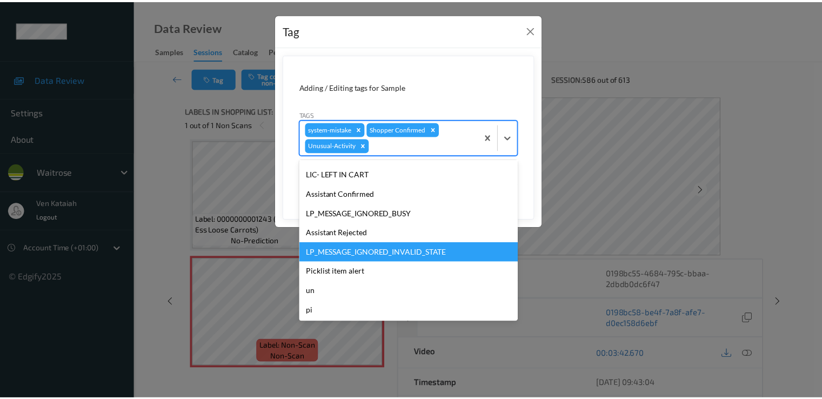
scroll to position [192, 0]
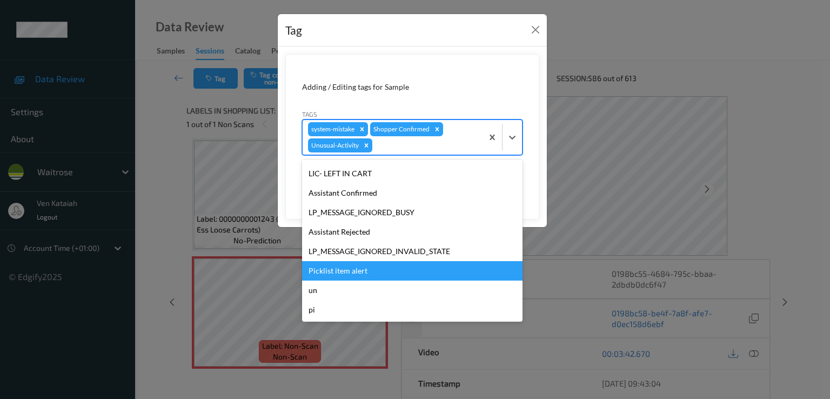
click at [352, 267] on div "Picklist item alert" at bounding box center [412, 270] width 221 height 19
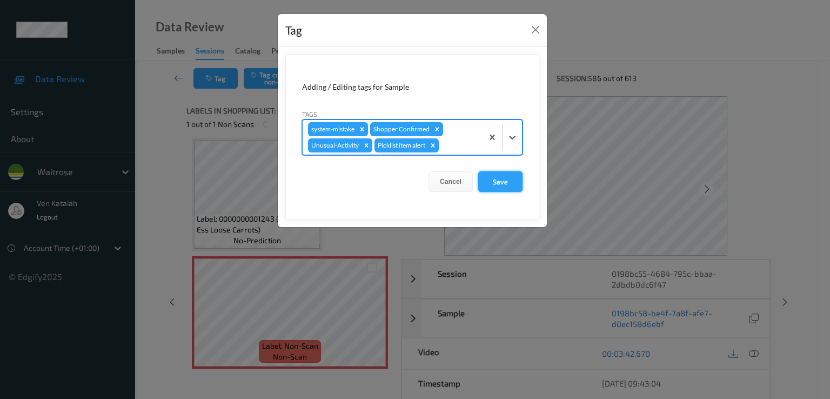
click at [488, 182] on button "Save" at bounding box center [500, 181] width 44 height 21
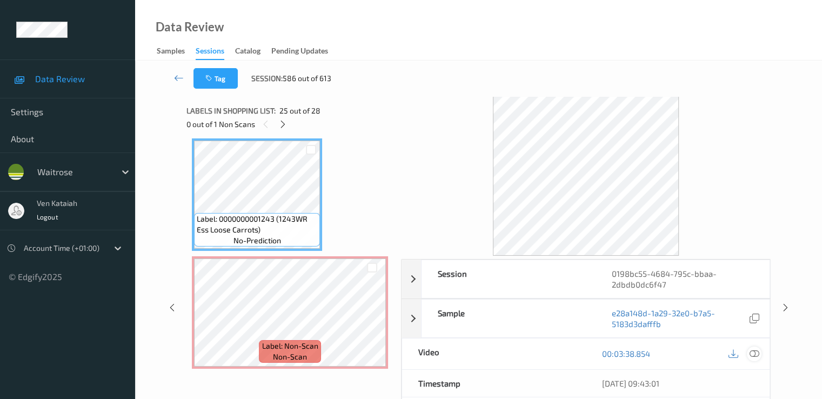
click at [757, 354] on icon at bounding box center [754, 354] width 10 height 10
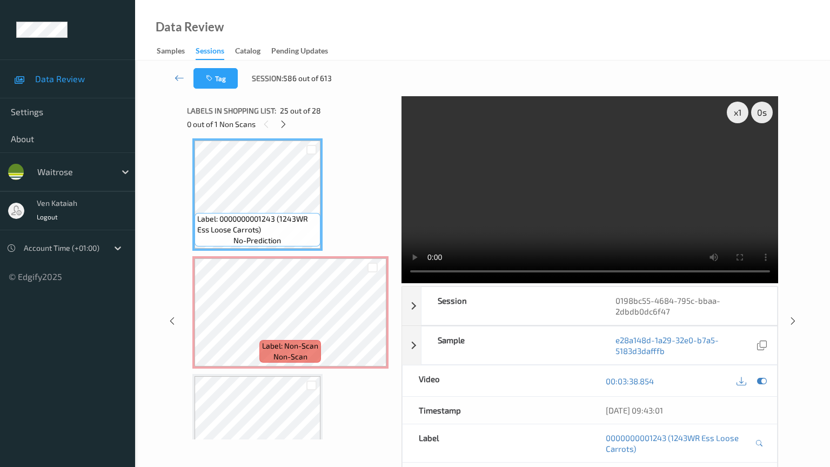
click at [480, 251] on video at bounding box center [590, 189] width 377 height 187
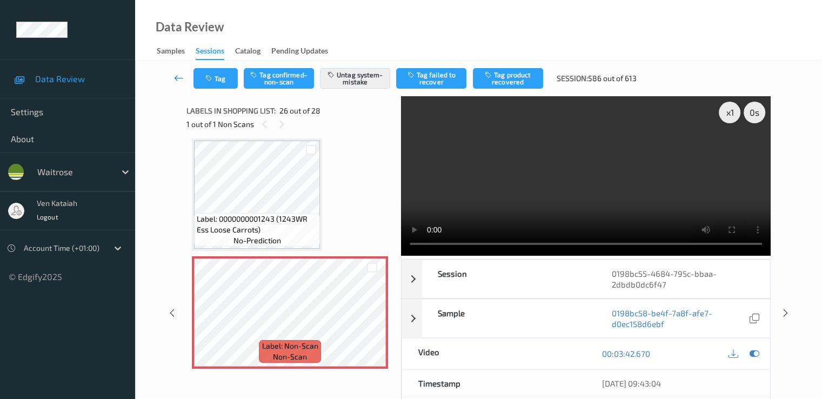
click at [175, 85] on link at bounding box center [179, 78] width 29 height 21
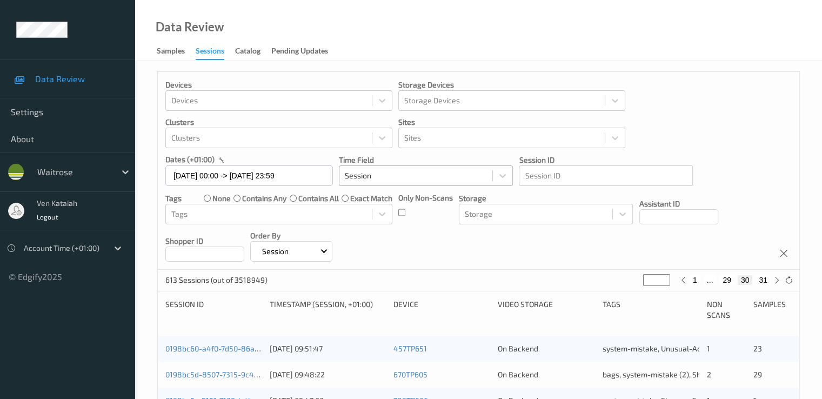
scroll to position [216, 0]
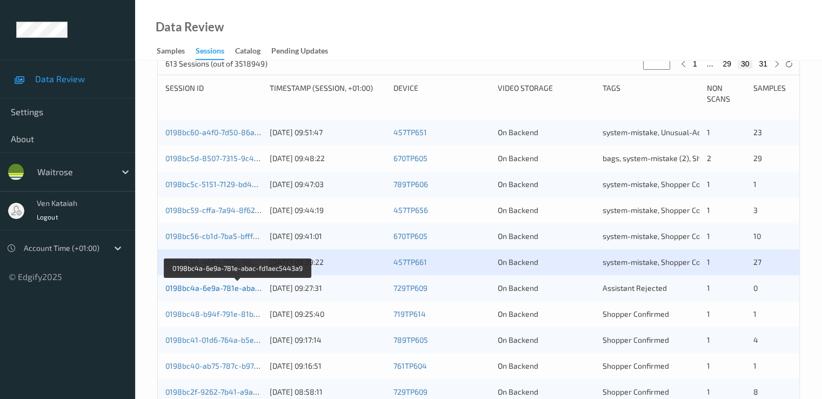
click at [238, 289] on link "0198bc4a-6e9a-781e-abac-fd1aec5443a9" at bounding box center [238, 287] width 147 height 9
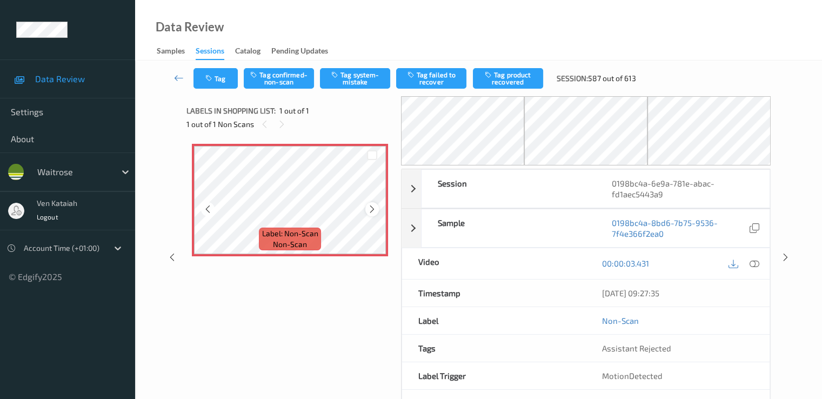
click at [372, 210] on icon at bounding box center [372, 209] width 9 height 10
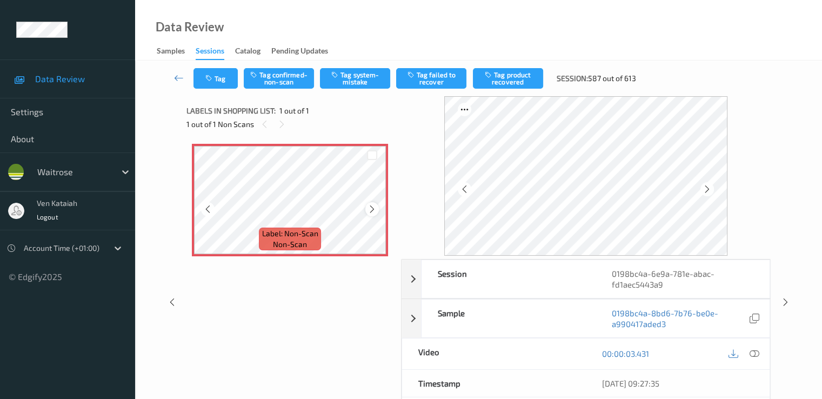
click at [375, 208] on icon at bounding box center [372, 209] width 9 height 10
click at [761, 351] on div at bounding box center [754, 354] width 15 height 15
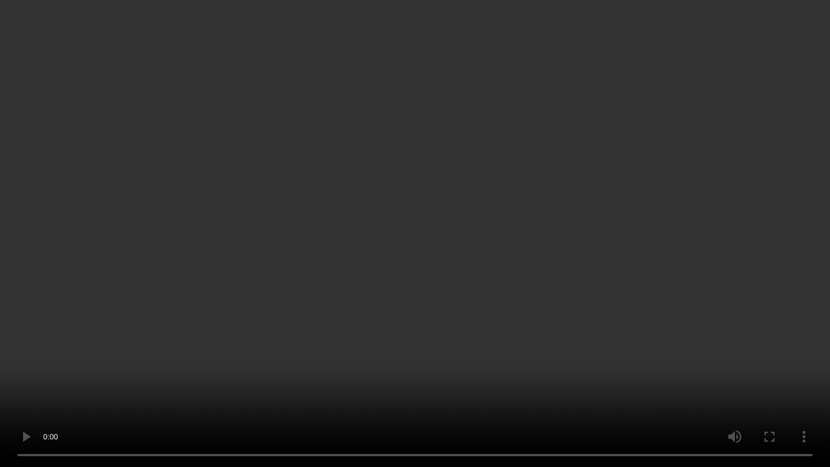
click at [264, 315] on video at bounding box center [415, 233] width 830 height 467
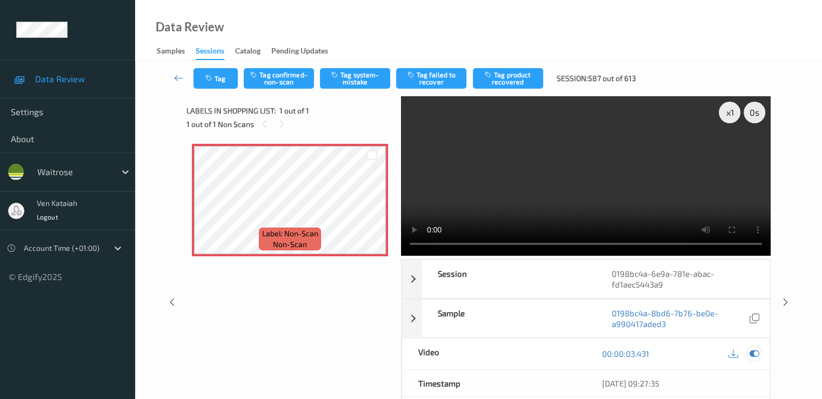
click at [750, 353] on icon at bounding box center [754, 354] width 10 height 10
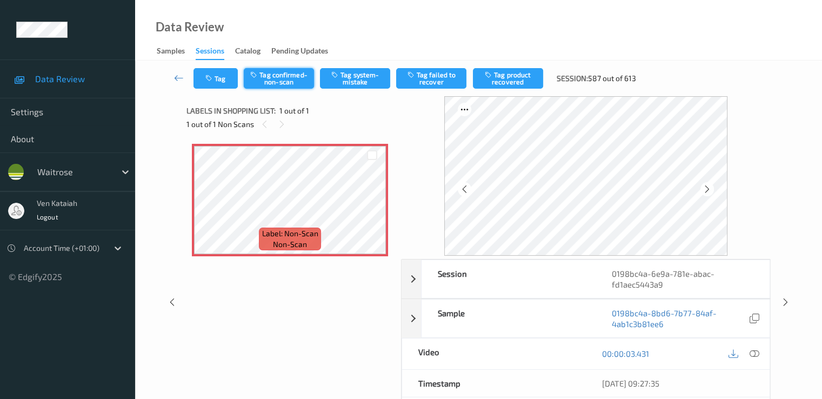
click at [273, 81] on button "Tag confirmed-non-scan" at bounding box center [279, 78] width 70 height 21
click at [177, 75] on icon at bounding box center [179, 77] width 10 height 11
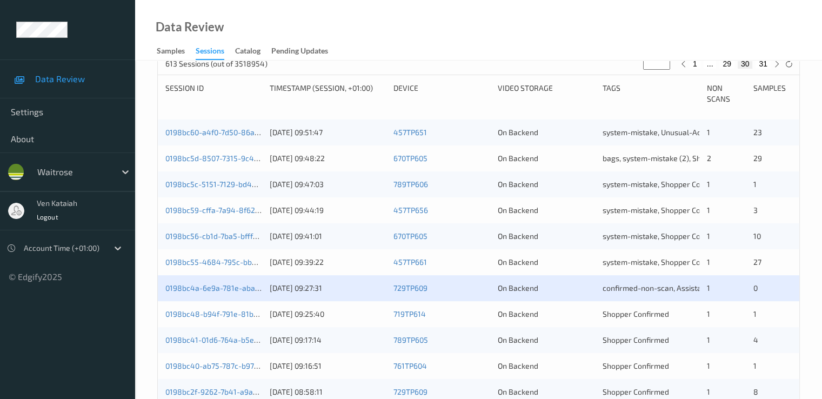
scroll to position [324, 0]
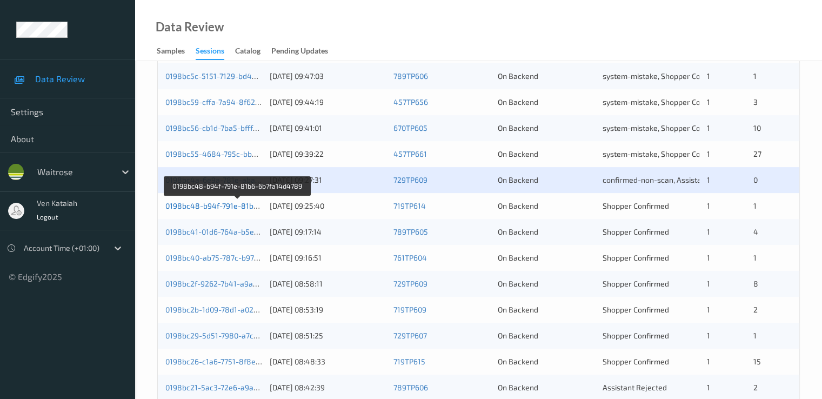
click at [227, 207] on link "0198bc48-b94f-791e-81b6-6b7fa14d4789" at bounding box center [237, 205] width 145 height 9
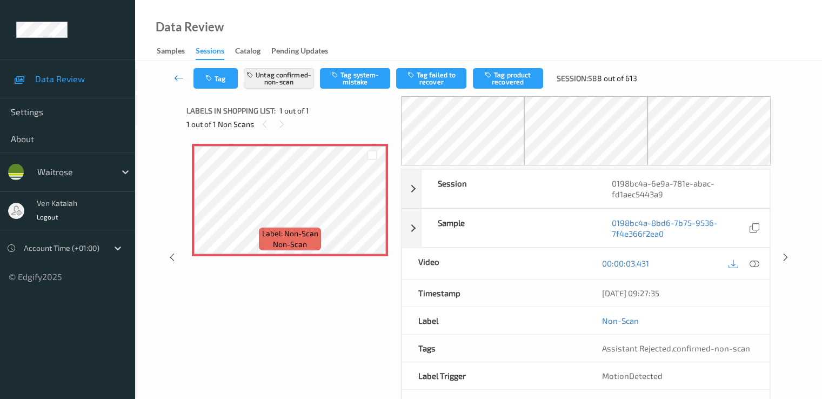
click at [175, 80] on icon at bounding box center [179, 77] width 10 height 11
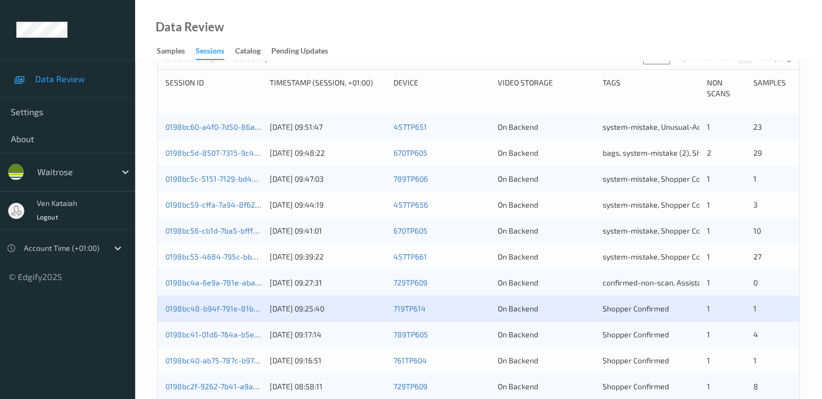
scroll to position [324, 0]
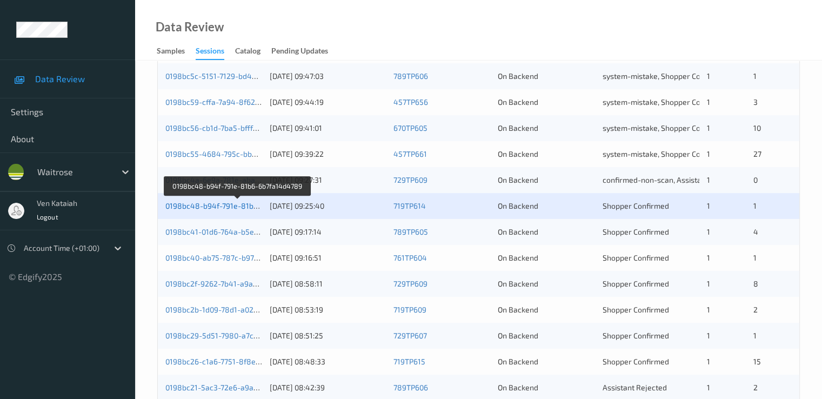
click at [240, 206] on link "0198bc48-b94f-791e-81b6-6b7fa14d4789" at bounding box center [237, 205] width 145 height 9
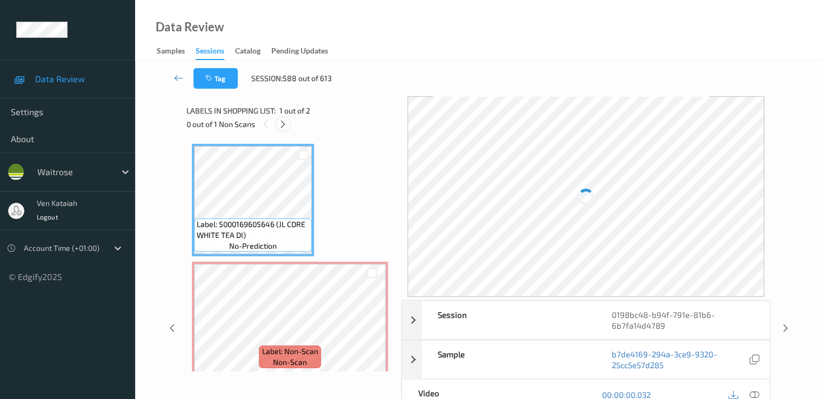
click at [281, 126] on icon at bounding box center [282, 124] width 9 height 10
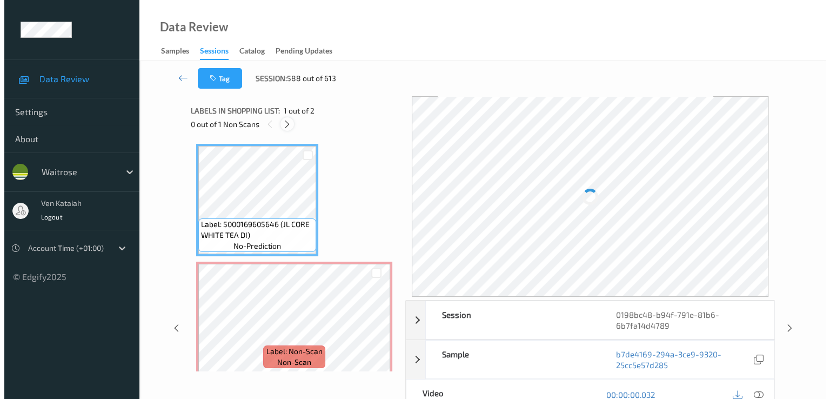
scroll to position [5, 0]
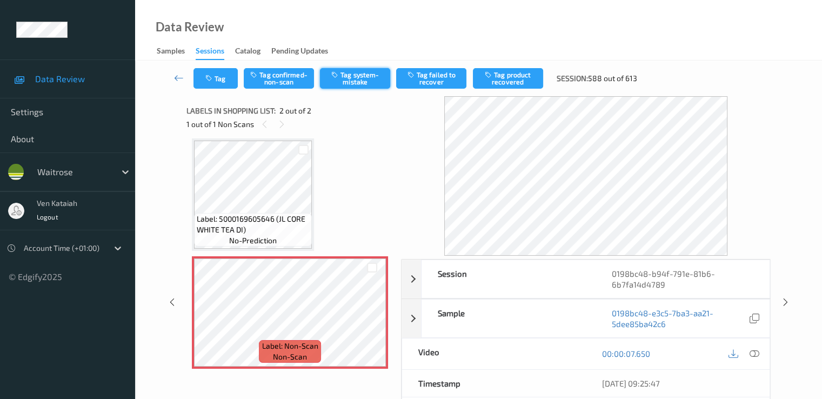
click at [363, 79] on button "Tag system-mistake" at bounding box center [355, 78] width 70 height 21
click at [223, 83] on button "Tag" at bounding box center [216, 78] width 44 height 21
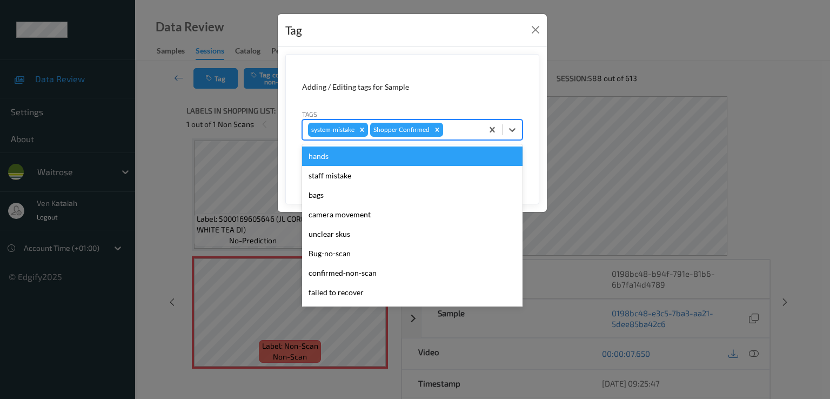
click at [476, 121] on div "system-mistake Shopper Confirmed" at bounding box center [393, 130] width 180 height 18
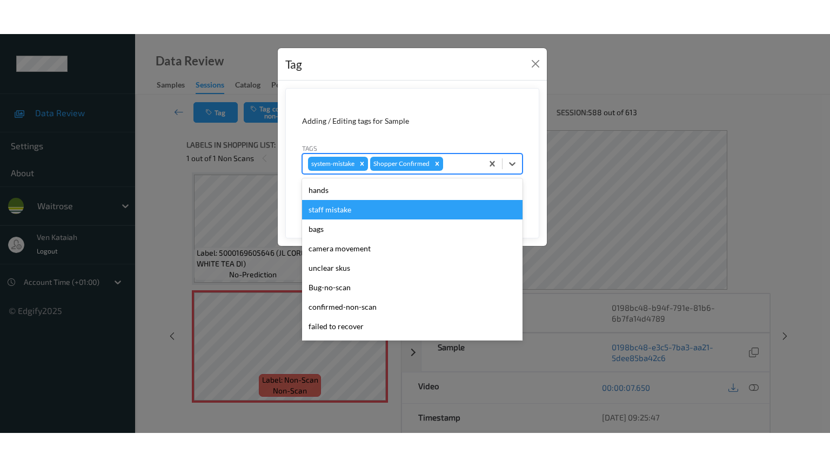
scroll to position [212, 0]
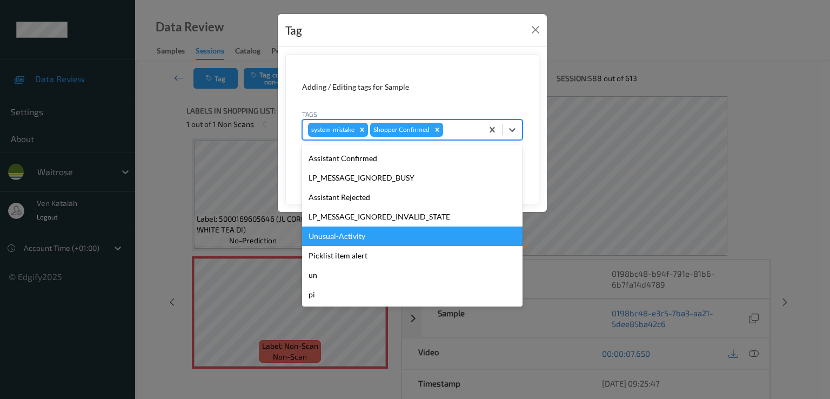
click at [363, 229] on div "Unusual-Activity" at bounding box center [412, 236] width 221 height 19
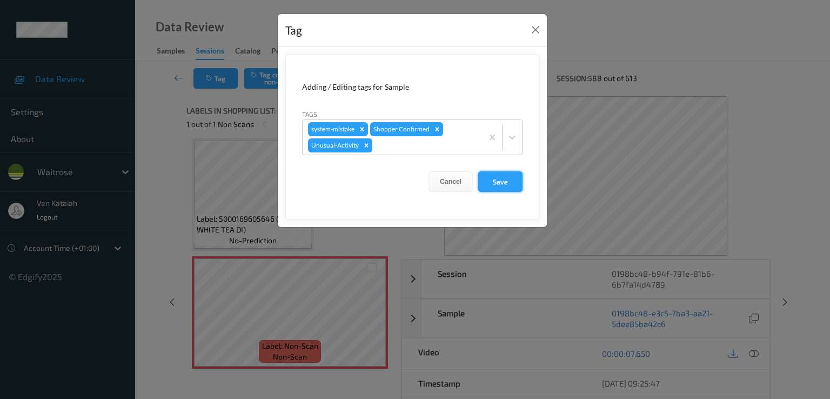
click at [501, 180] on button "Save" at bounding box center [500, 181] width 44 height 21
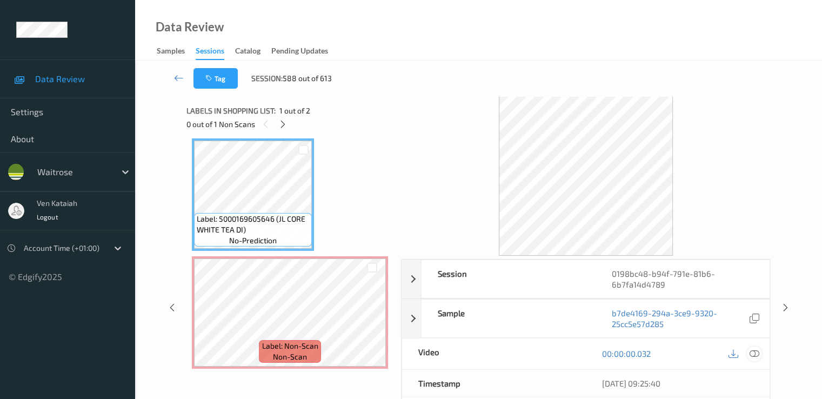
click at [758, 352] on icon at bounding box center [754, 354] width 10 height 10
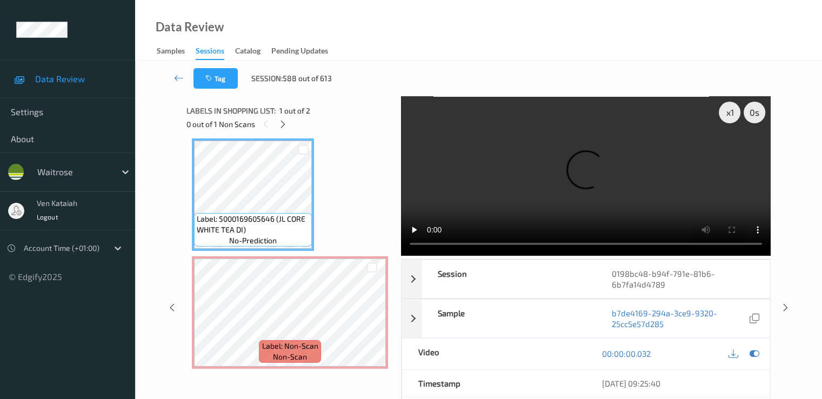
scroll to position [0, 0]
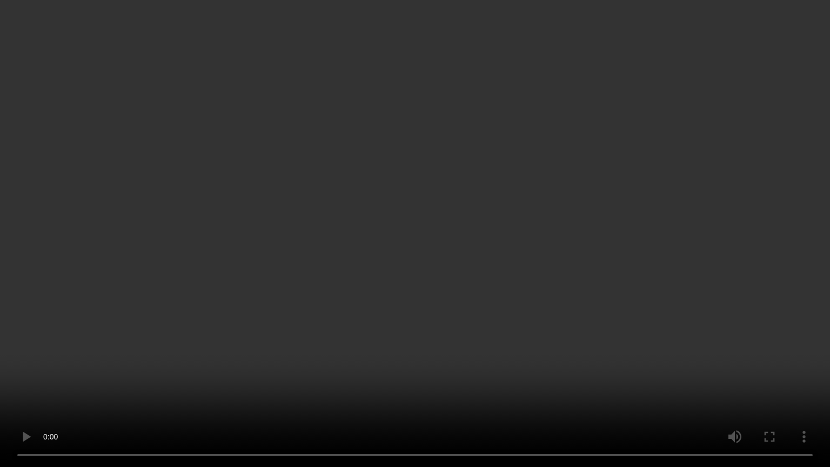
click at [530, 262] on video at bounding box center [415, 233] width 830 height 467
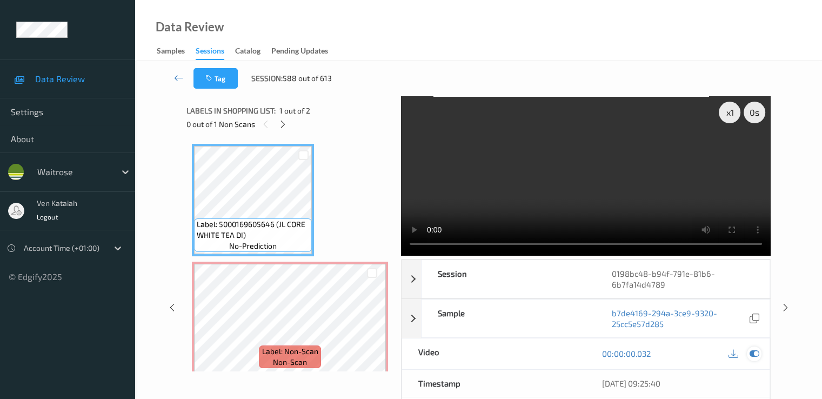
click at [757, 356] on icon at bounding box center [754, 354] width 10 height 10
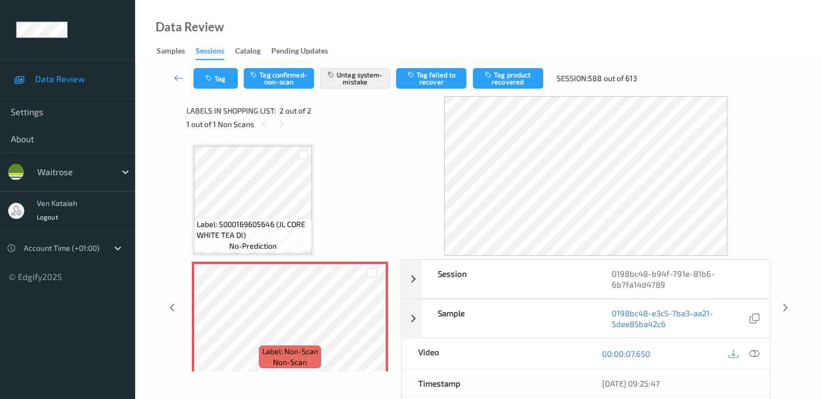
click at [213, 68] on div "Tag Tag confirmed-non-scan Untag system-mistake Tag failed to recover Tag produ…" at bounding box center [478, 79] width 643 height 36
click at [205, 71] on button "Tag" at bounding box center [216, 78] width 44 height 21
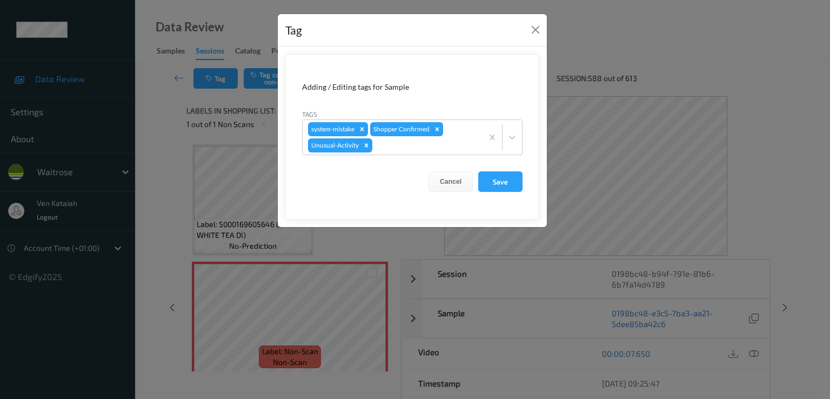
click at [174, 76] on div "Tag Adding / Editing tags for Sample Tags system-mistake Shopper Confirmed Unus…" at bounding box center [415, 199] width 830 height 399
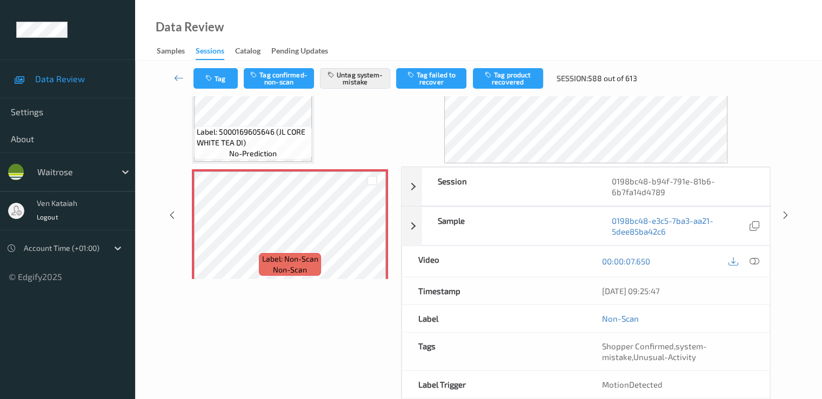
scroll to position [108, 0]
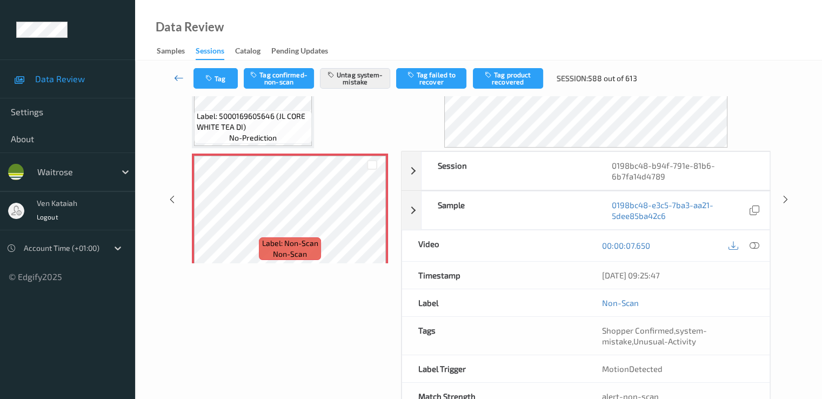
click at [185, 81] on link at bounding box center [179, 78] width 29 height 21
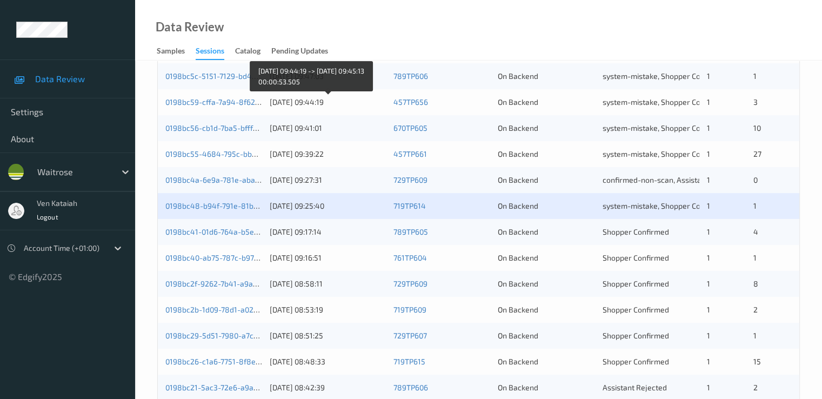
scroll to position [325, 0]
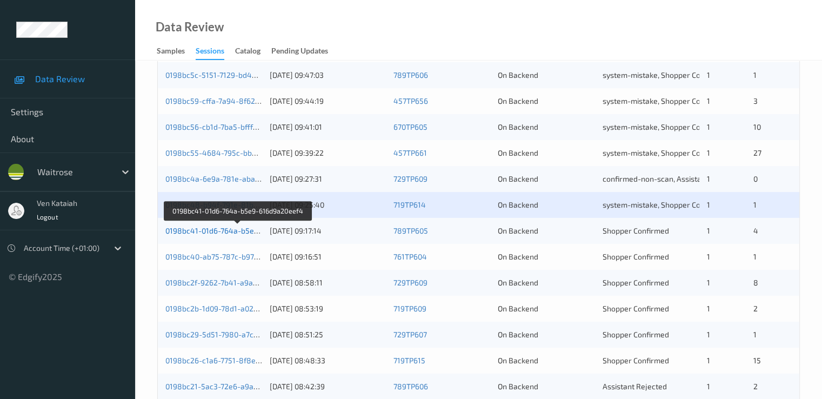
click at [244, 232] on link "0198bc41-01d6-764a-b5e9-616d9a20eef4" at bounding box center [238, 230] width 146 height 9
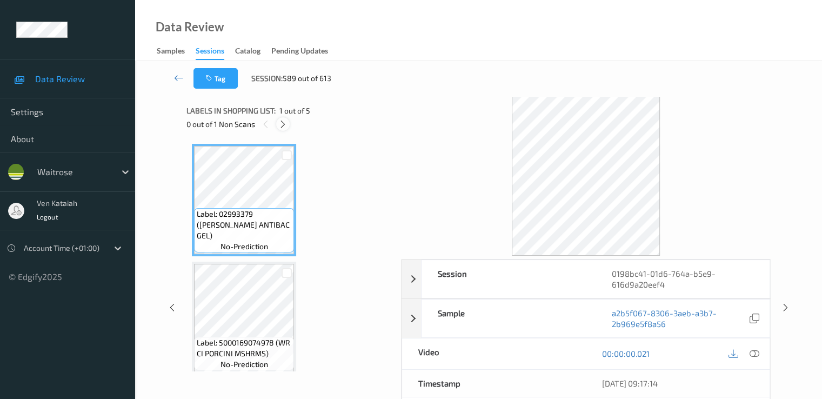
click at [285, 126] on icon at bounding box center [282, 124] width 9 height 10
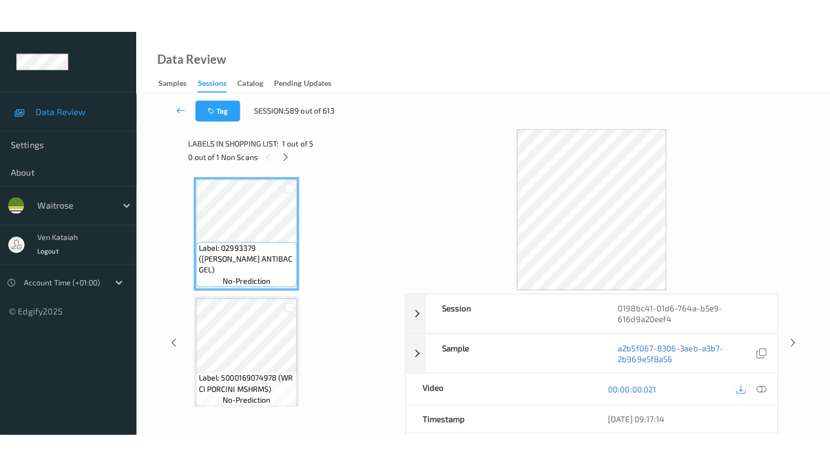
scroll to position [359, 0]
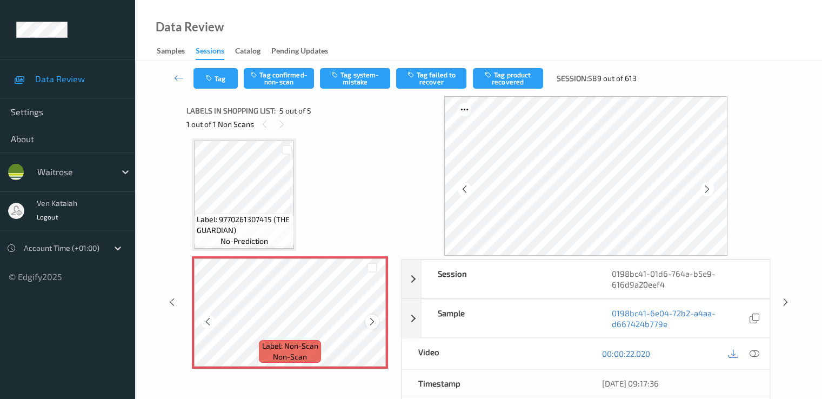
click at [376, 319] on icon at bounding box center [372, 322] width 9 height 10
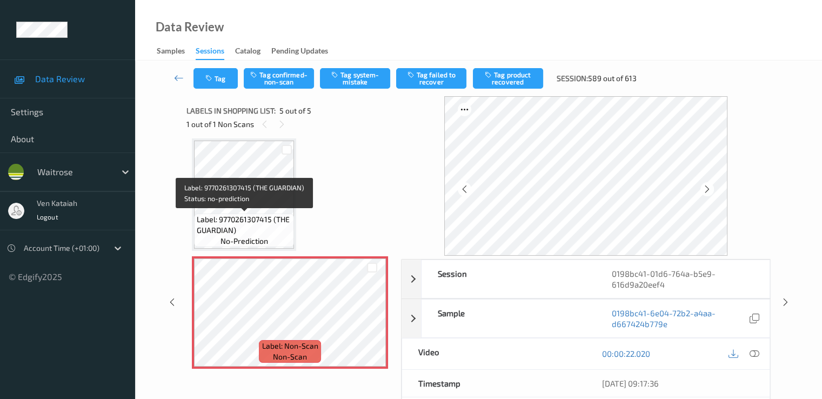
click at [269, 215] on span "Label: 9770261307415 (THE GUARDIAN)" at bounding box center [244, 225] width 95 height 22
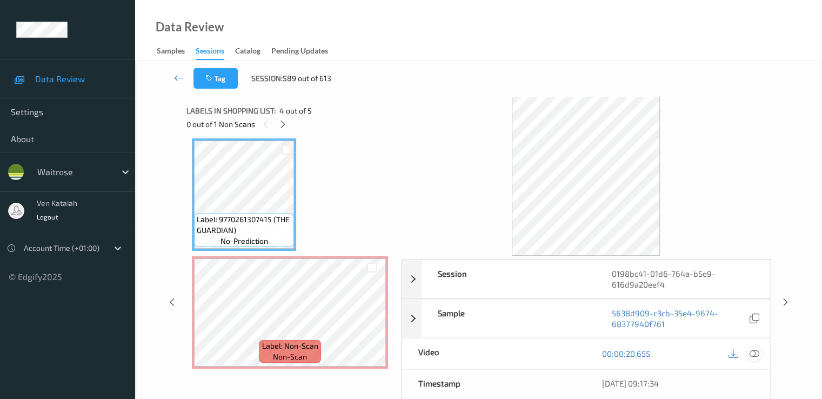
click at [753, 349] on icon at bounding box center [754, 354] width 10 height 10
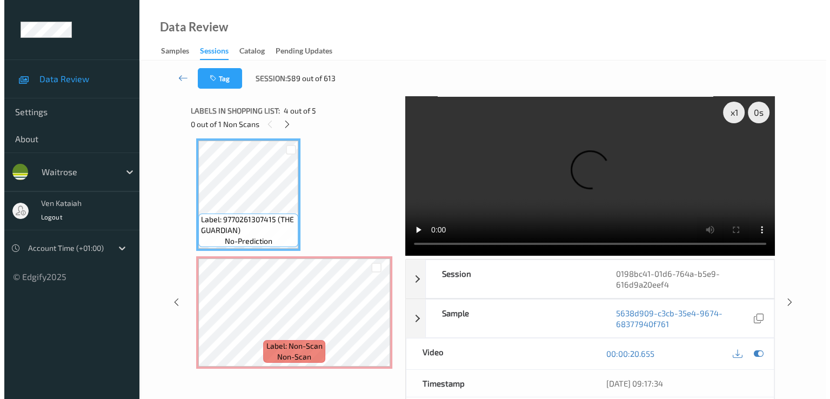
scroll to position [294, 0]
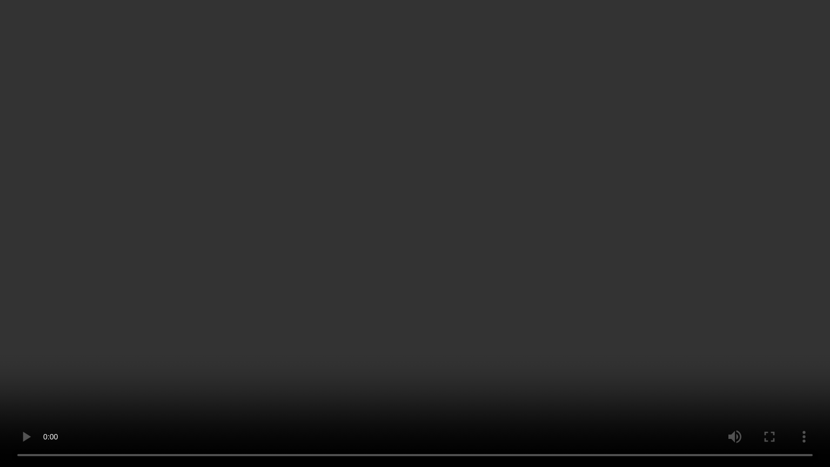
click at [262, 314] on video at bounding box center [415, 233] width 830 height 467
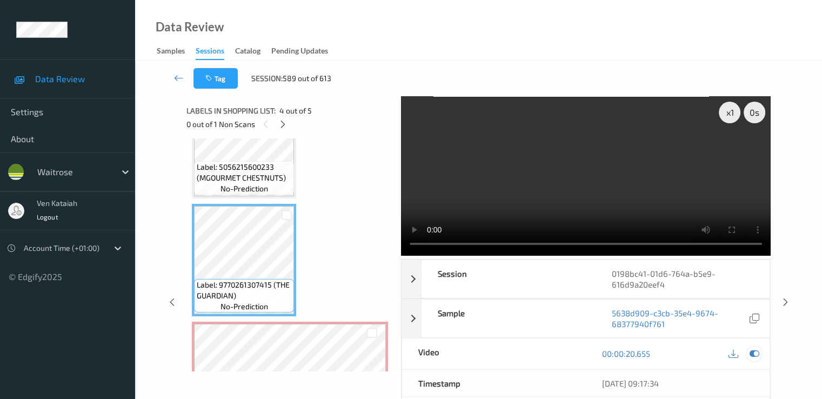
click at [755, 351] on icon at bounding box center [754, 354] width 10 height 10
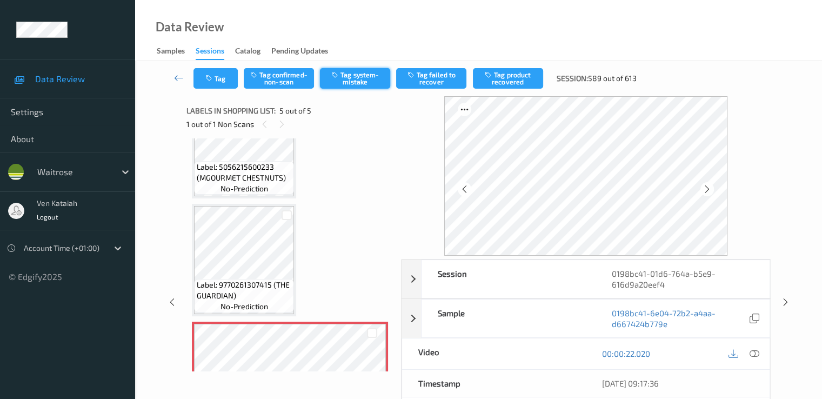
click at [363, 85] on button "Tag system-mistake" at bounding box center [355, 78] width 70 height 21
click at [212, 83] on button "Tag" at bounding box center [216, 78] width 44 height 21
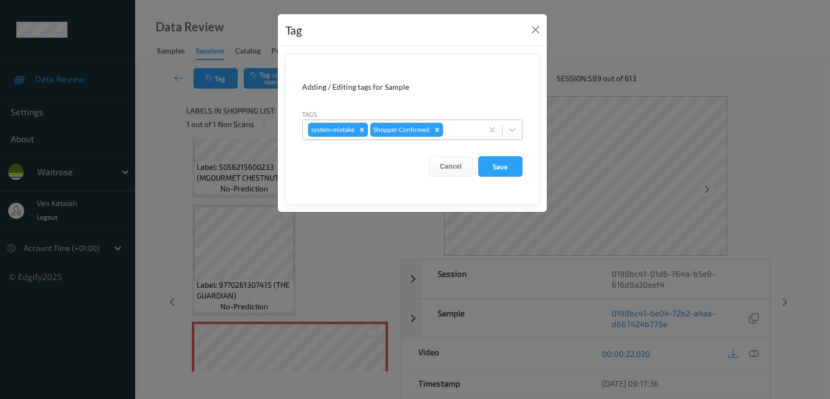
click at [447, 129] on div at bounding box center [461, 129] width 32 height 13
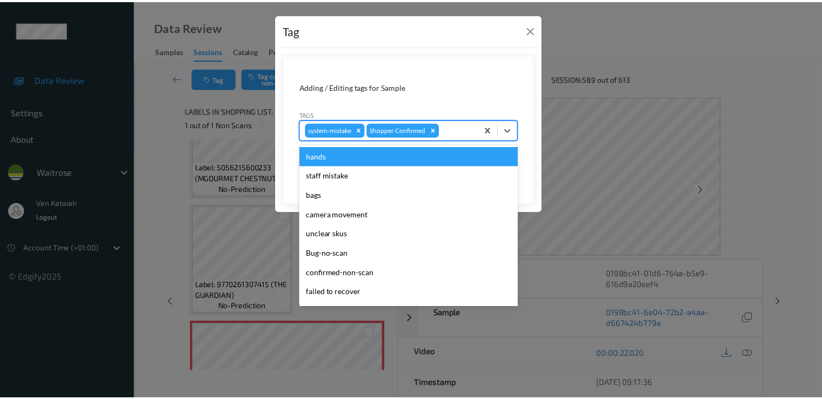
scroll to position [212, 0]
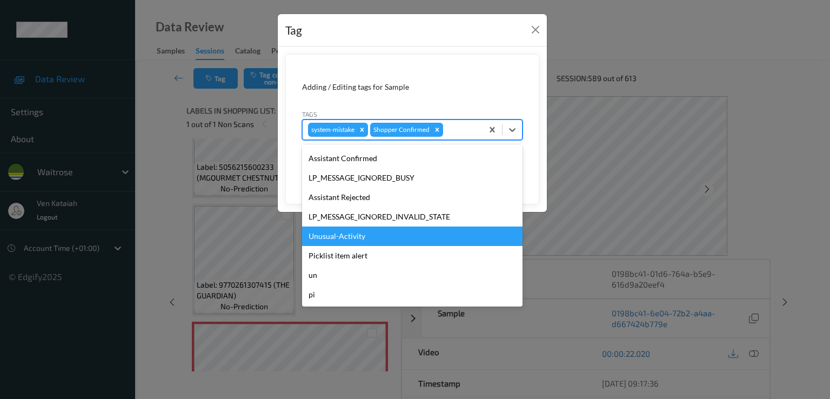
click at [339, 237] on div "Unusual-Activity" at bounding box center [412, 236] width 221 height 19
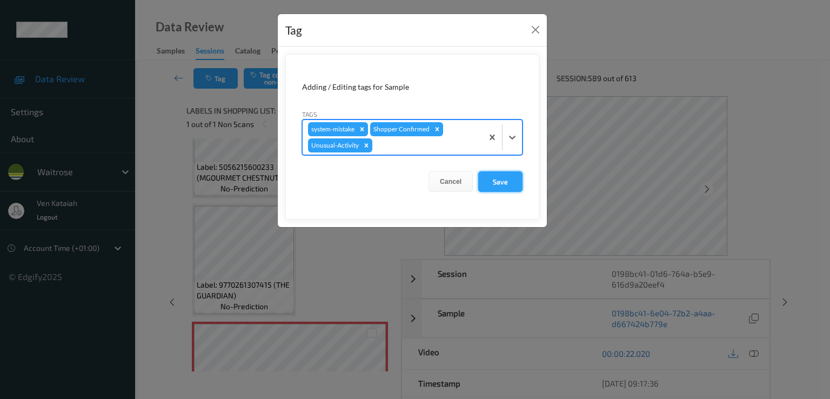
click at [507, 189] on button "Save" at bounding box center [500, 181] width 44 height 21
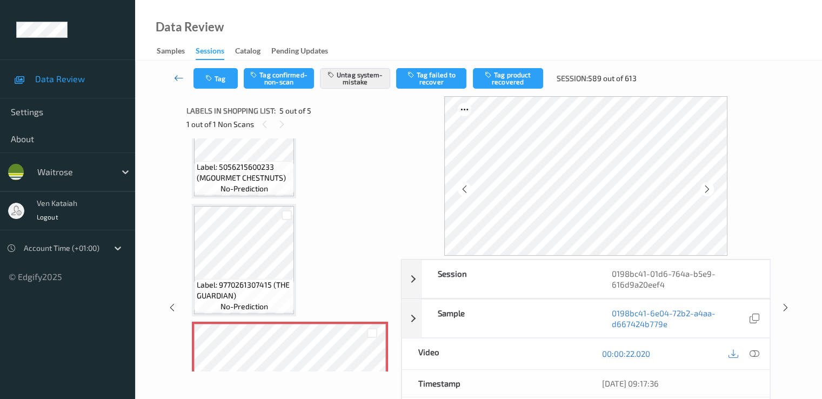
click at [174, 76] on icon at bounding box center [179, 77] width 10 height 11
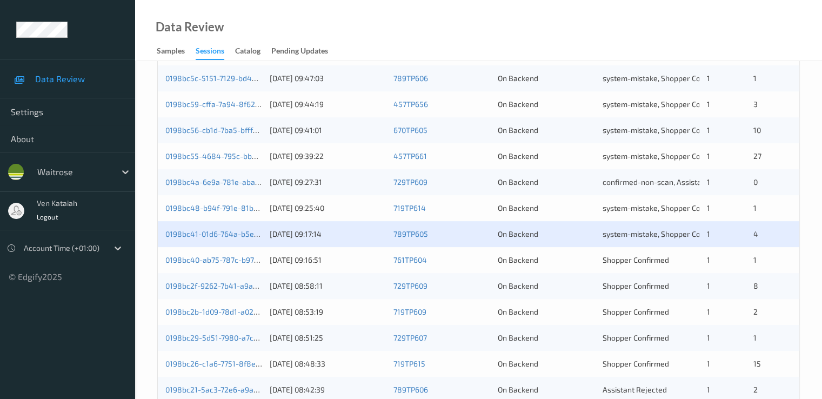
scroll to position [324, 0]
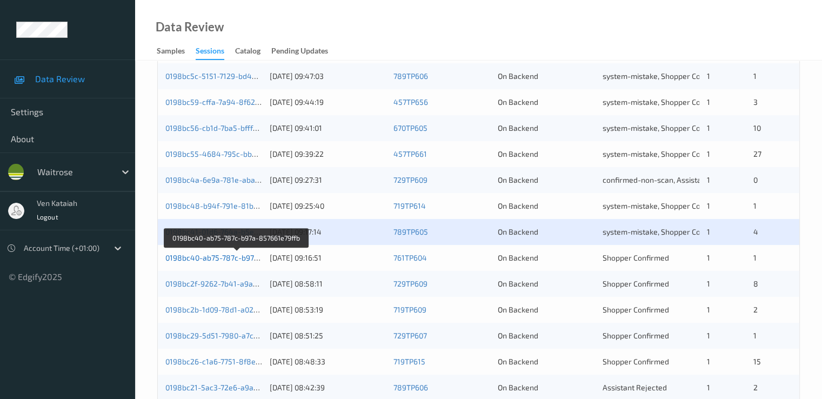
click at [243, 261] on link "0198bc40-ab75-787c-b97a-857661e79ffb" at bounding box center [236, 257] width 143 height 9
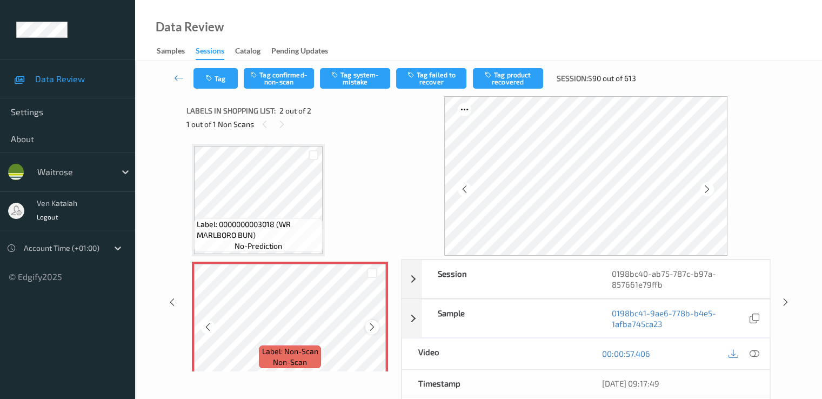
click at [374, 324] on icon at bounding box center [372, 327] width 9 height 10
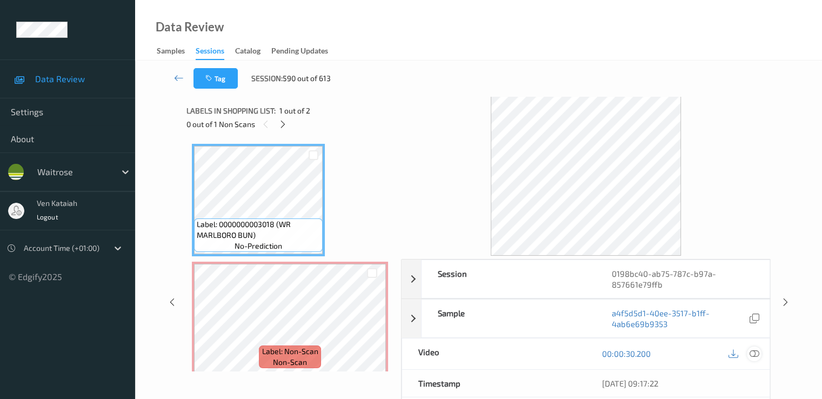
click at [758, 353] on icon at bounding box center [754, 354] width 10 height 10
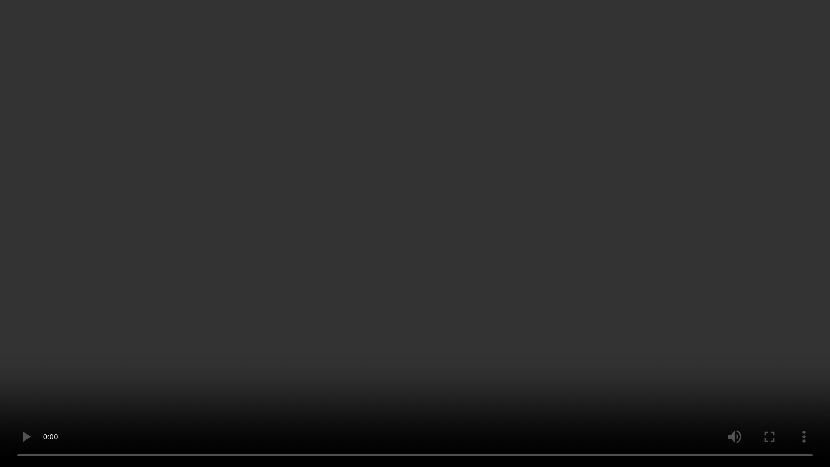
click at [204, 309] on video at bounding box center [415, 233] width 830 height 467
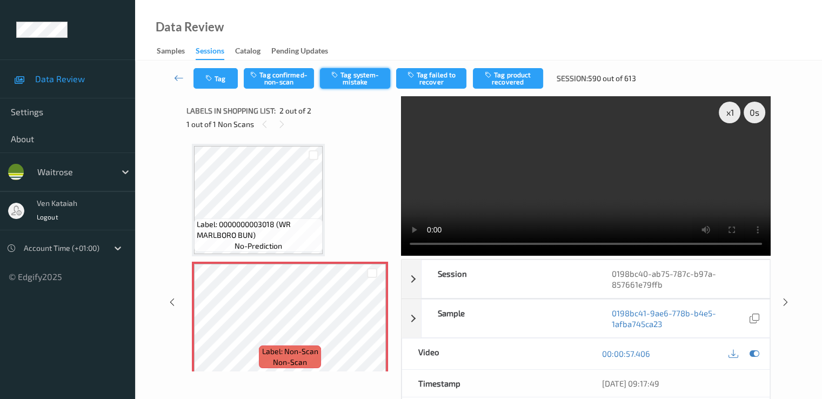
click at [350, 82] on button "Tag system-mistake" at bounding box center [355, 78] width 70 height 21
click at [217, 82] on button "Tag" at bounding box center [216, 78] width 44 height 21
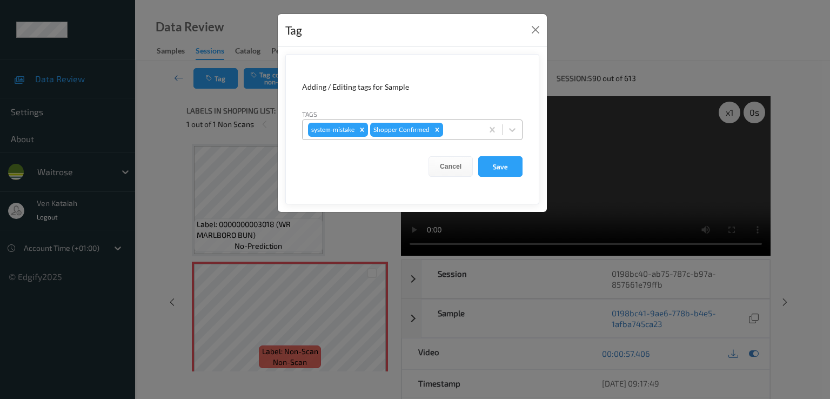
click at [452, 130] on div at bounding box center [461, 129] width 32 height 13
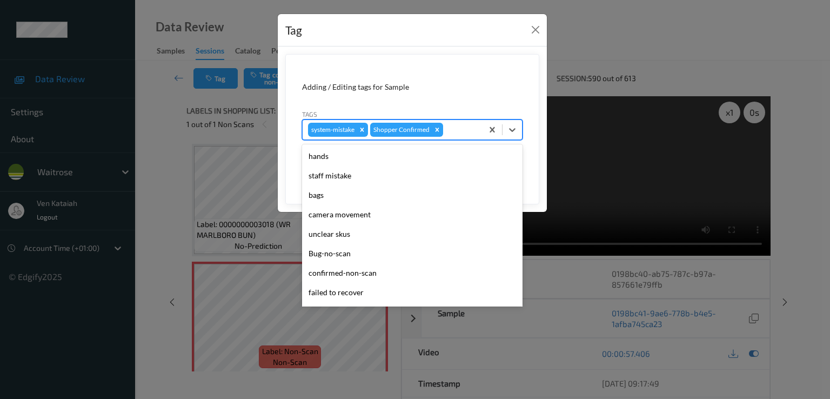
scroll to position [212, 0]
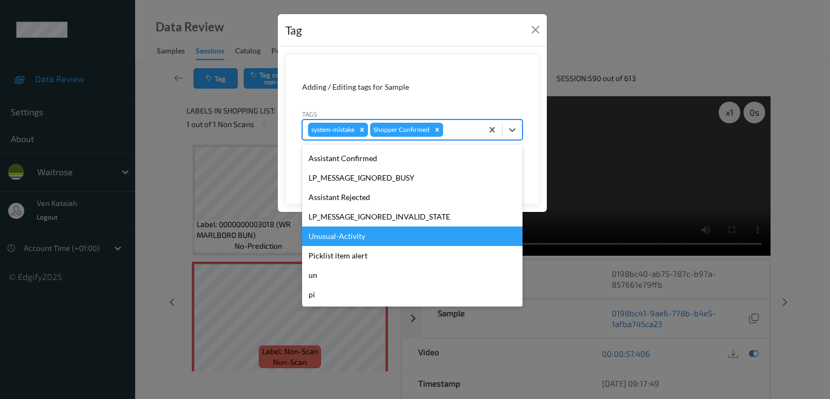
click at [365, 234] on div "Unusual-Activity" at bounding box center [412, 236] width 221 height 19
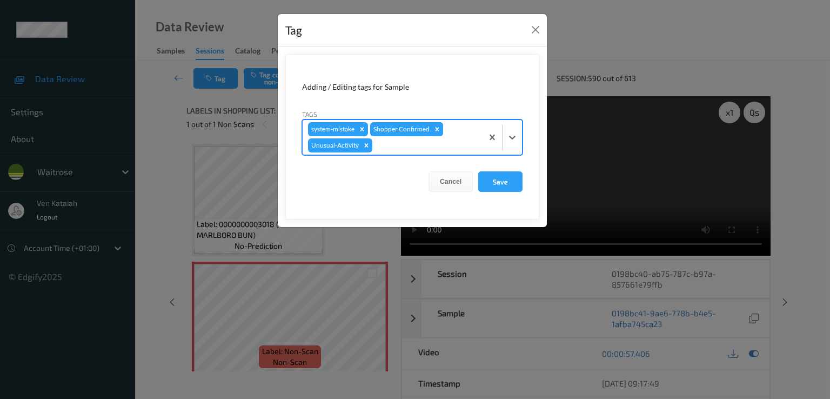
click at [434, 134] on div "Remove Shopper Confirmed" at bounding box center [437, 129] width 12 height 14
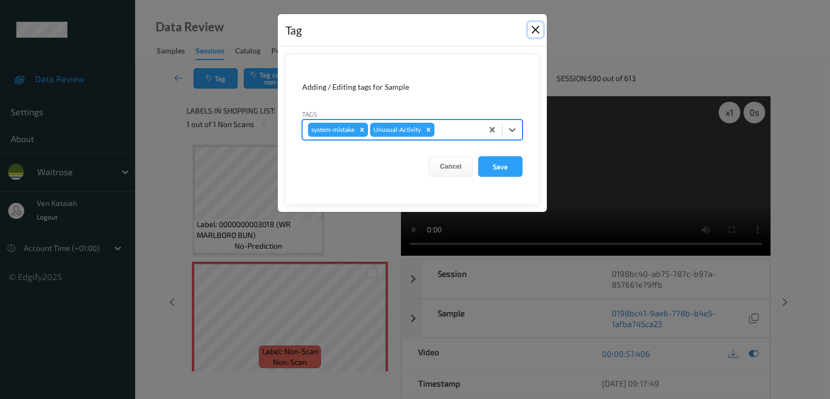
drag, startPoint x: 542, startPoint y: 22, endPoint x: 455, endPoint y: 55, distance: 92.6
click at [536, 26] on button "Close" at bounding box center [535, 29] width 15 height 15
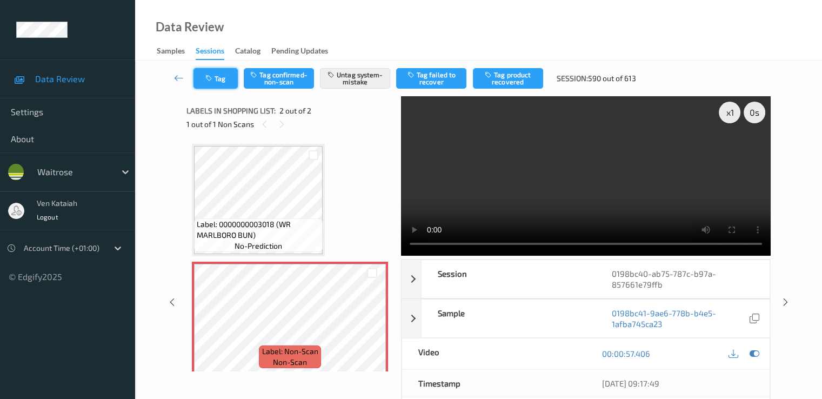
click at [227, 76] on button "Tag" at bounding box center [216, 78] width 44 height 21
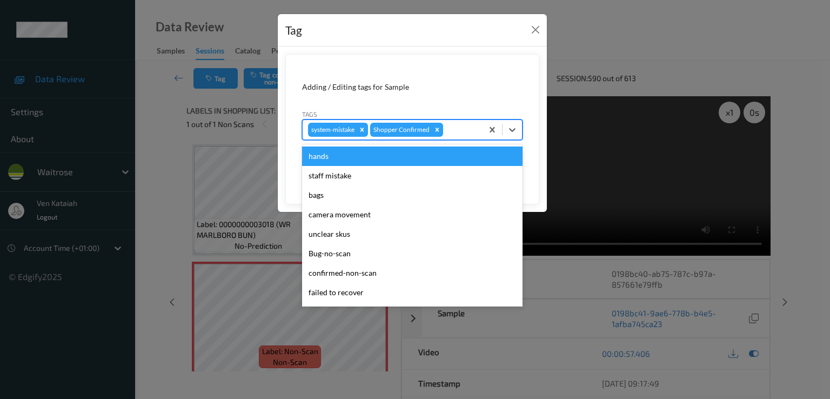
click at [457, 131] on div at bounding box center [461, 129] width 32 height 13
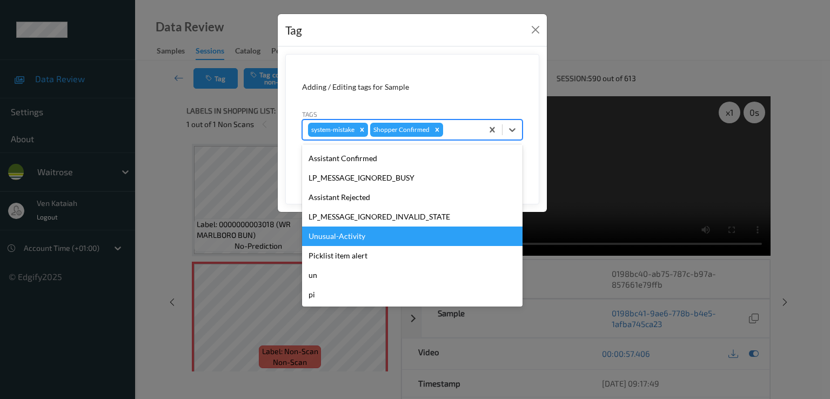
click at [358, 231] on div "Unusual-Activity" at bounding box center [412, 236] width 221 height 19
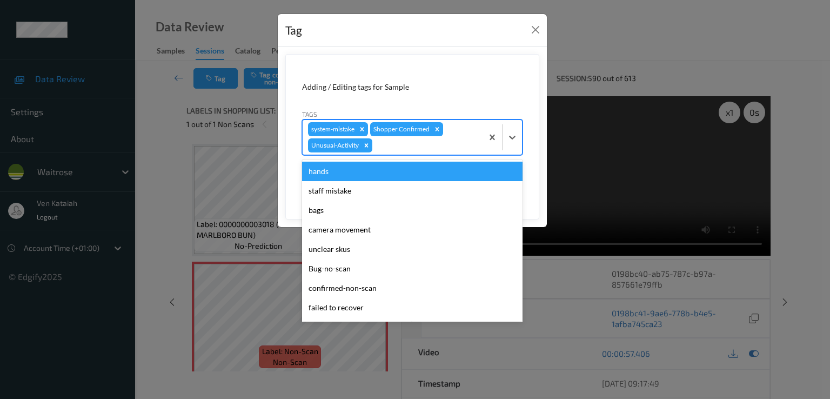
click at [441, 151] on div "system-mistake Shopper Confirmed Unusual-Activity" at bounding box center [393, 137] width 180 height 35
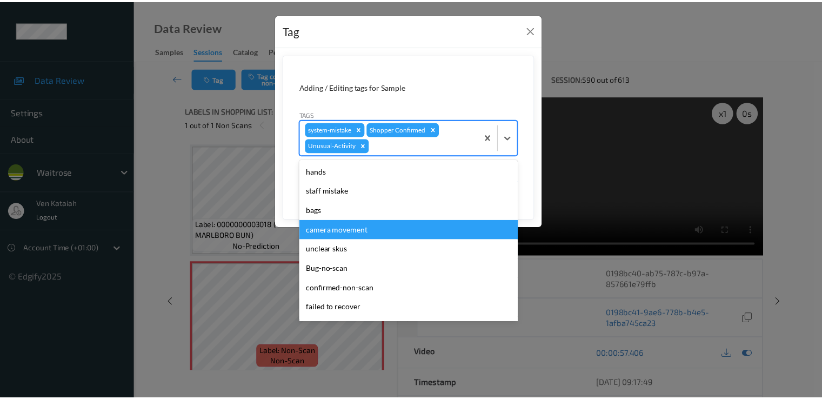
scroll to position [192, 0]
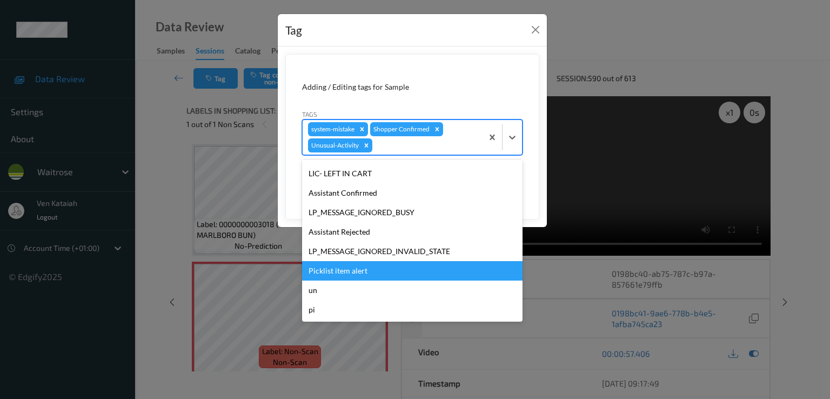
drag, startPoint x: 342, startPoint y: 267, endPoint x: 450, endPoint y: 182, distance: 137.1
click at [342, 265] on div "Picklist item alert" at bounding box center [412, 270] width 221 height 19
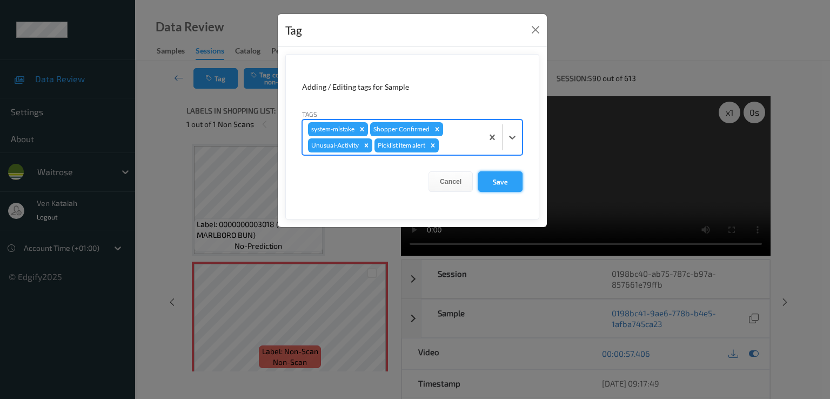
click at [502, 187] on button "Save" at bounding box center [500, 181] width 44 height 21
click at [490, 184] on button "Save" at bounding box center [500, 181] width 44 height 21
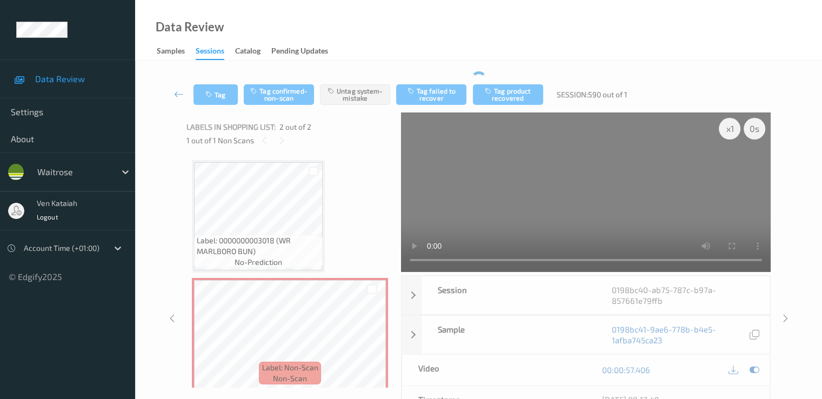
click at [179, 90] on div "Tag Tag confirmed-non-scan Untag system-mistake Tag failed to recover Tag produ…" at bounding box center [478, 95] width 643 height 36
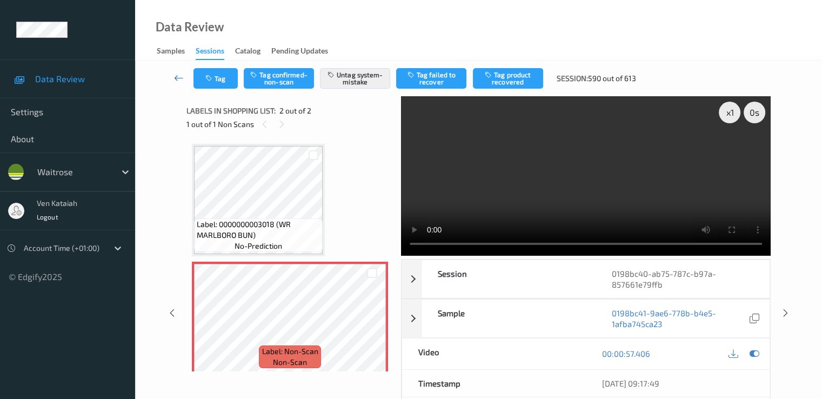
click at [178, 78] on icon at bounding box center [179, 77] width 10 height 11
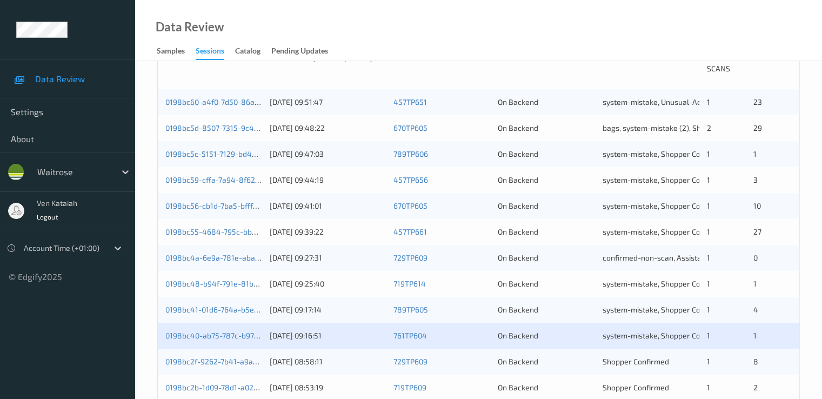
scroll to position [324, 0]
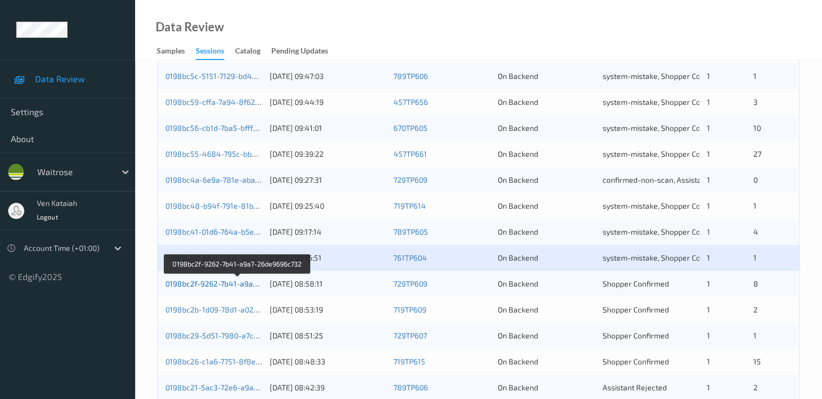
click at [235, 284] on link "0198bc2f-9262-7b41-a9a7-26de9696c732" at bounding box center [237, 283] width 145 height 9
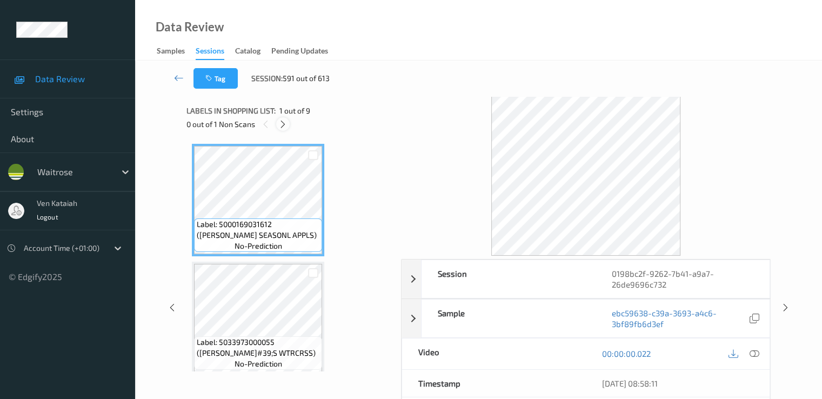
click at [281, 127] on icon at bounding box center [282, 124] width 9 height 10
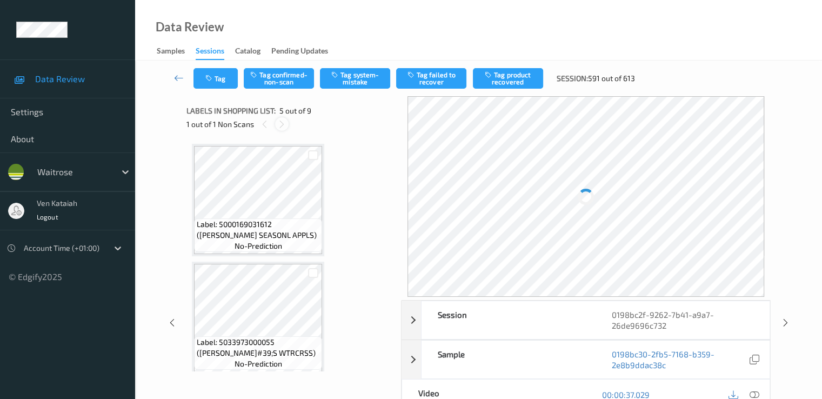
scroll to position [359, 0]
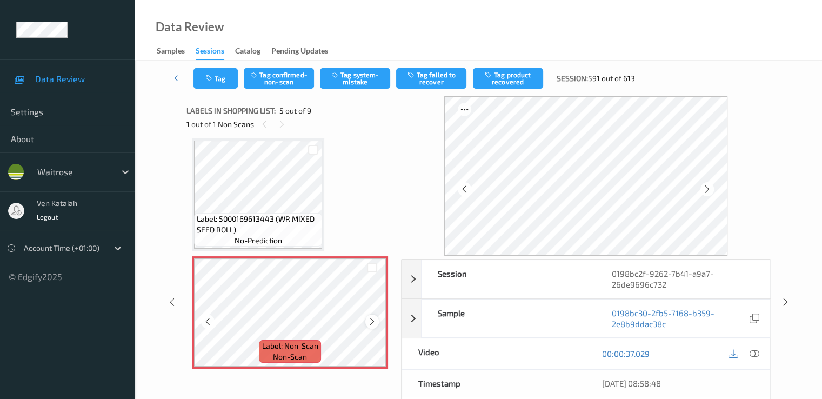
click at [378, 321] on div at bounding box center [372, 322] width 14 height 14
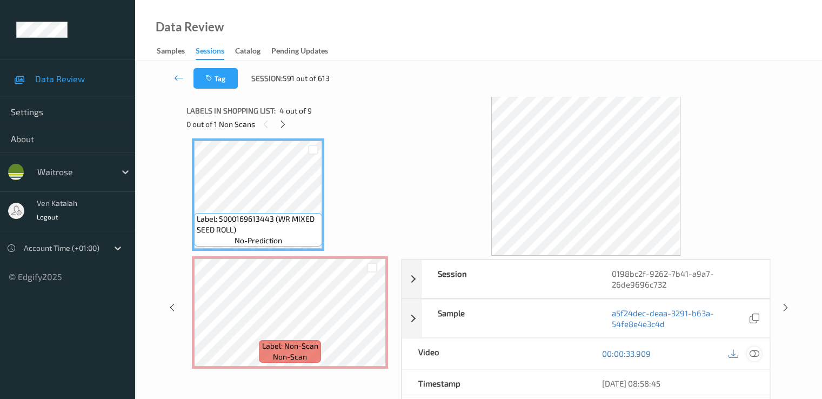
click at [749, 351] on icon at bounding box center [754, 354] width 10 height 10
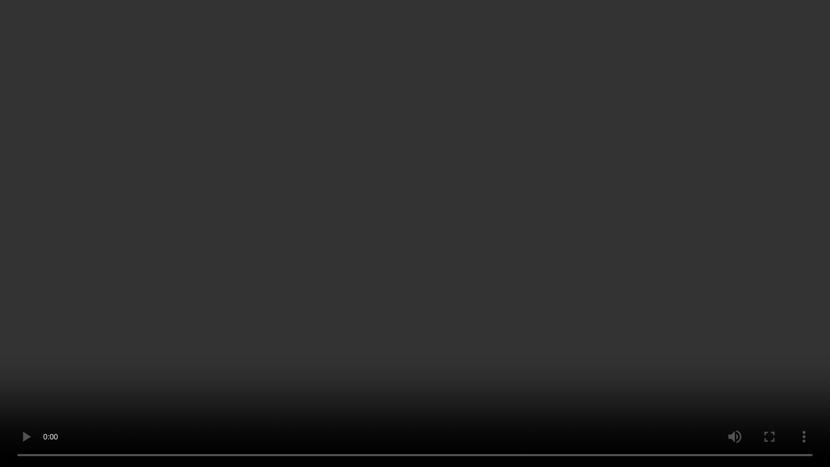
click at [349, 360] on video at bounding box center [415, 233] width 830 height 467
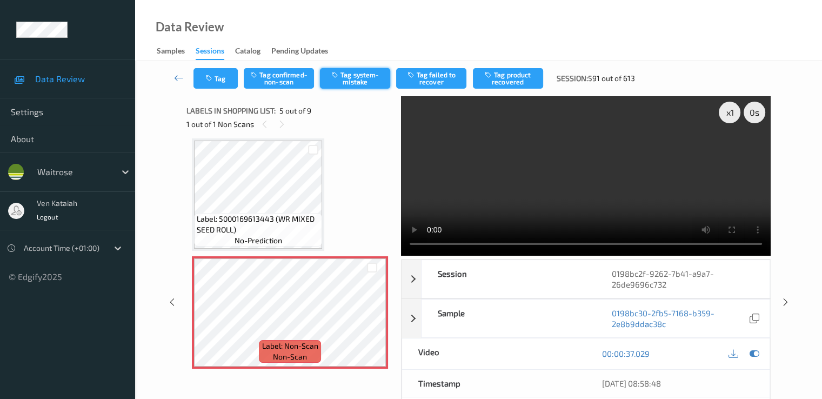
click at [340, 85] on button "Tag system-mistake" at bounding box center [355, 78] width 70 height 21
click at [215, 81] on button "Tag" at bounding box center [216, 78] width 44 height 21
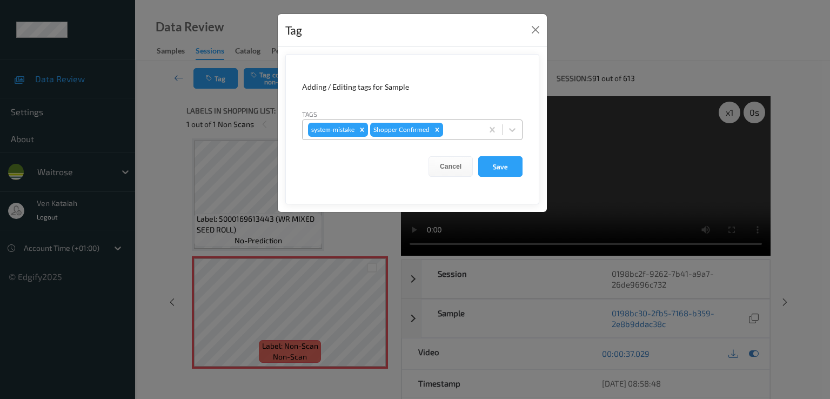
click at [450, 126] on div at bounding box center [461, 129] width 32 height 13
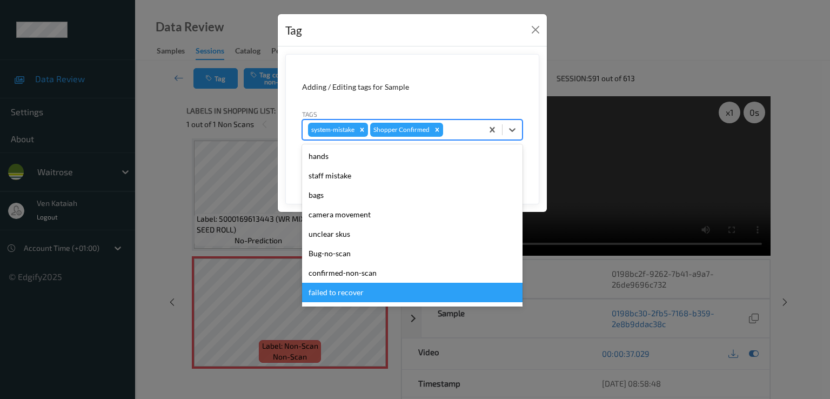
scroll to position [212, 0]
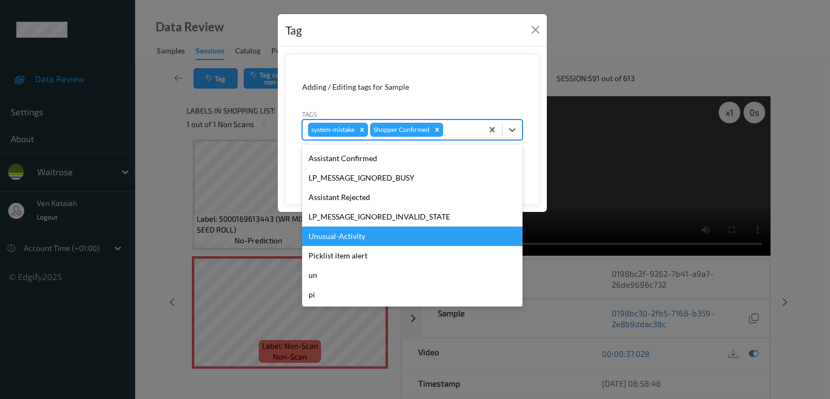
click at [378, 227] on div "Unusual-Activity" at bounding box center [412, 236] width 221 height 19
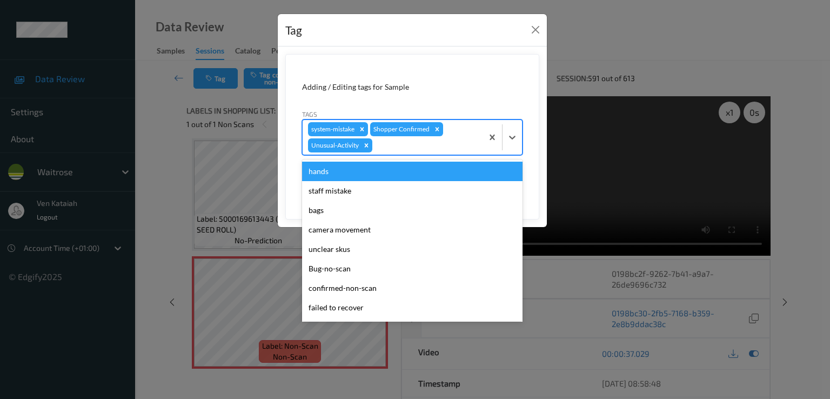
click at [460, 134] on div "system-mistake Shopper Confirmed Unusual-Activity" at bounding box center [393, 137] width 180 height 35
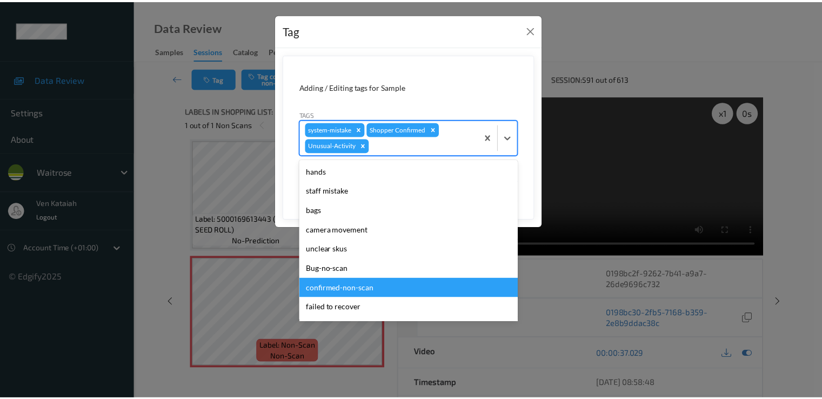
scroll to position [192, 0]
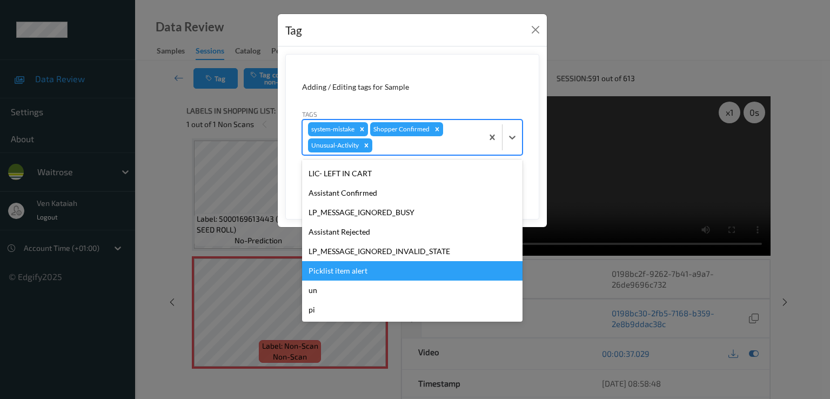
click at [327, 268] on div "Picklist item alert" at bounding box center [412, 270] width 221 height 19
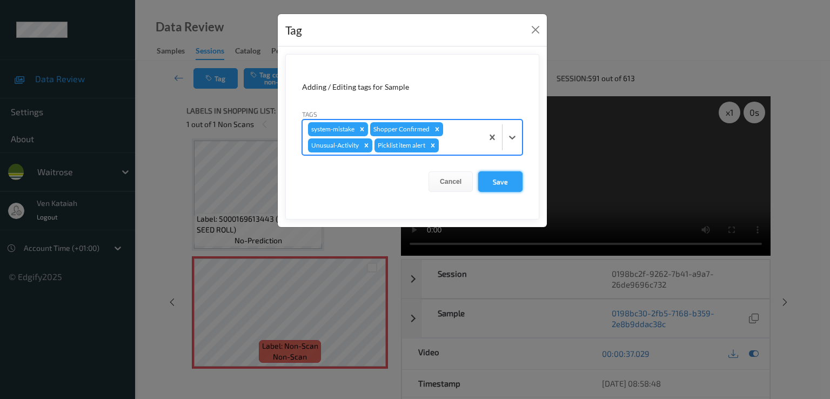
click at [504, 179] on button "Save" at bounding box center [500, 181] width 44 height 21
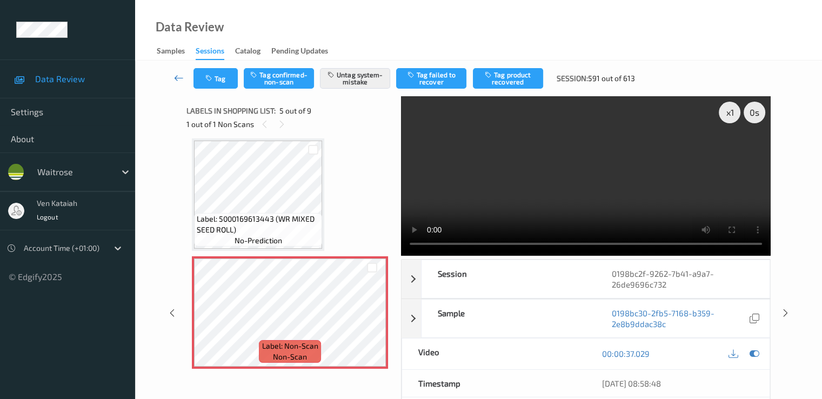
click at [181, 82] on icon at bounding box center [179, 77] width 10 height 11
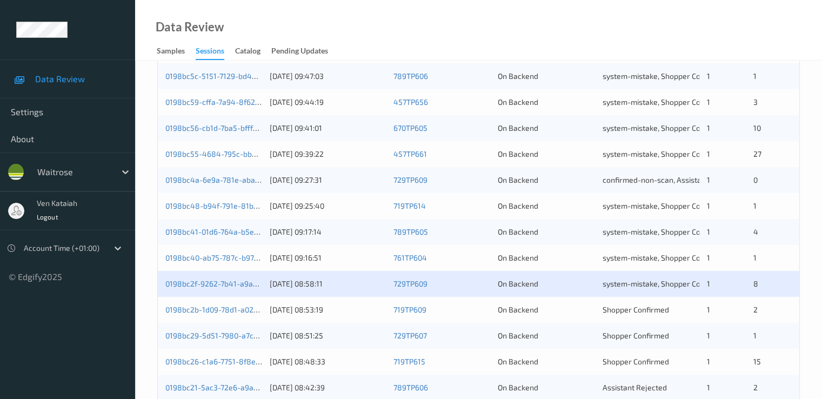
scroll to position [432, 0]
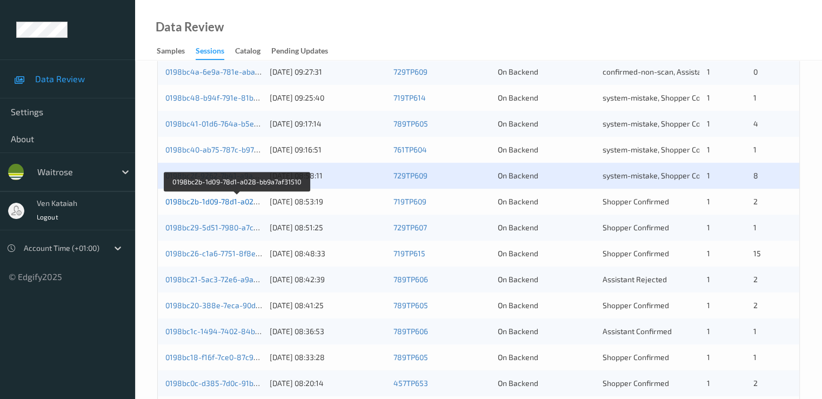
click at [245, 203] on link "0198bc2b-1d09-78d1-a028-bb9a7af31510" at bounding box center [237, 201] width 144 height 9
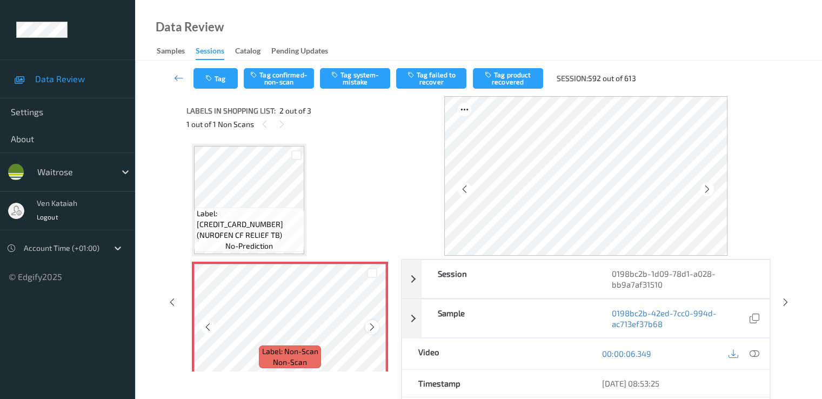
click at [376, 326] on icon at bounding box center [372, 327] width 9 height 10
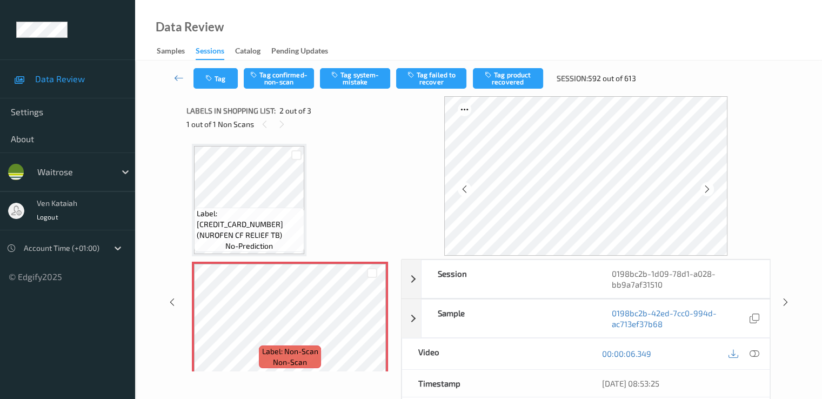
drag, startPoint x: 180, startPoint y: 155, endPoint x: 191, endPoint y: 164, distance: 14.6
click at [190, 163] on div "Session 0198bc2b-1d09-78d1-a028-bb9a7af31510 Session ID 0198bc2b-1d09-78d1-a028…" at bounding box center [478, 302] width 643 height 412
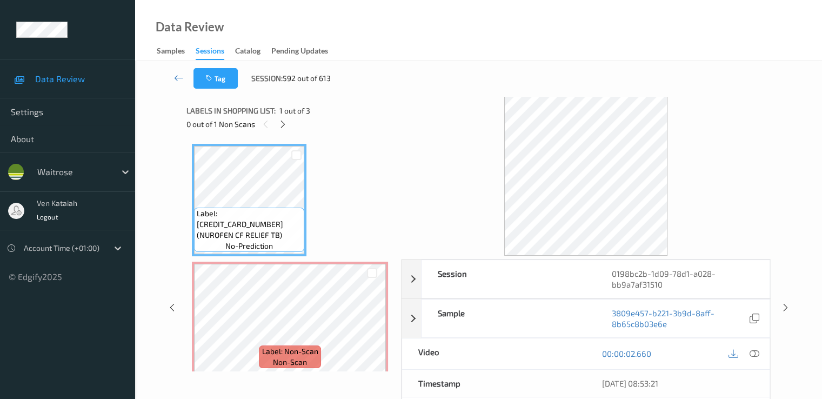
click at [320, 183] on div "Label: 5000158104310 (NUROFEN CF RELIEF TB) no-prediction Label: Non-Scan non-s…" at bounding box center [290, 318] width 196 height 348
click at [763, 350] on div "00:00:02.660" at bounding box center [678, 353] width 184 height 31
click at [760, 356] on div at bounding box center [754, 354] width 15 height 15
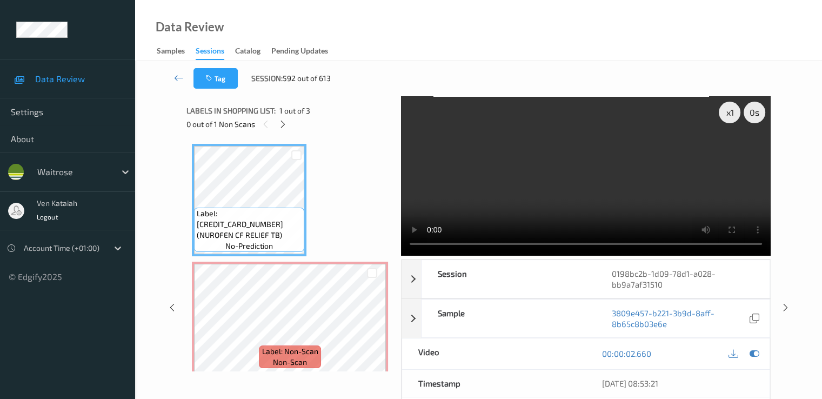
click at [734, 215] on video at bounding box center [586, 175] width 370 height 159
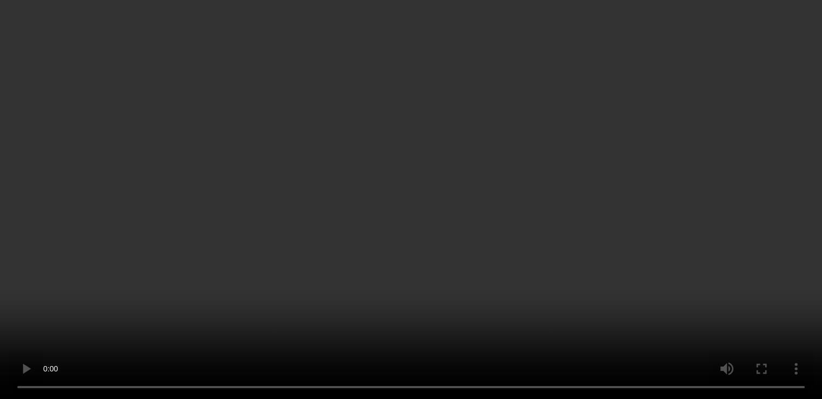
scroll to position [126, 0]
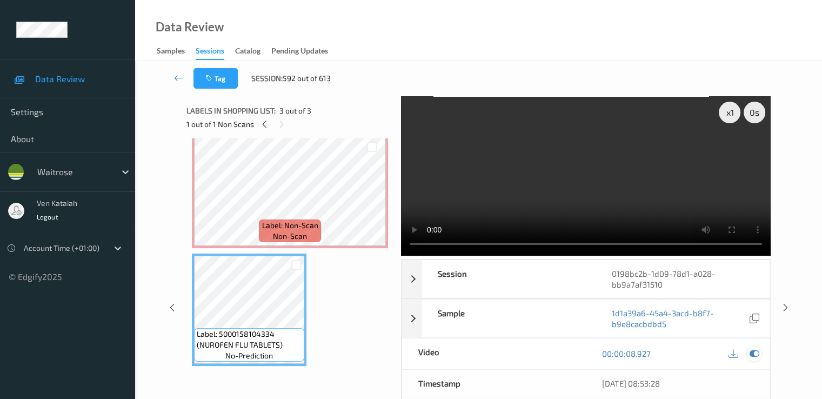
click at [755, 352] on icon at bounding box center [754, 354] width 10 height 10
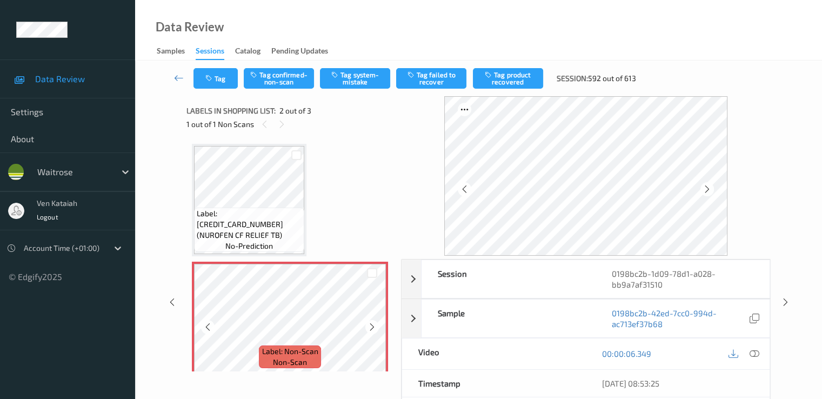
scroll to position [108, 0]
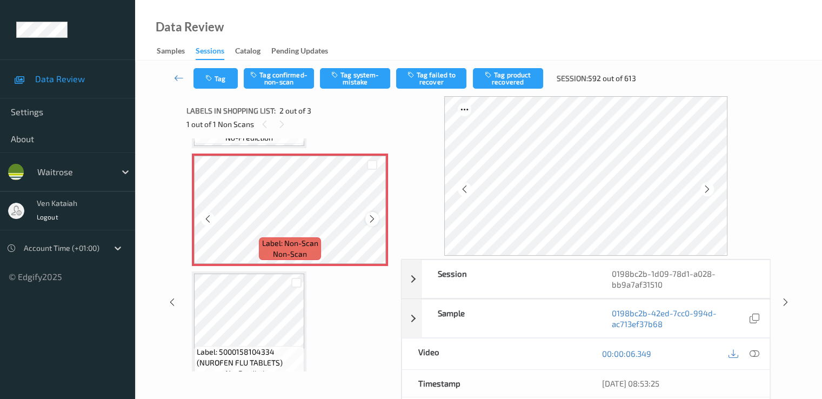
click at [377, 220] on div at bounding box center [372, 219] width 14 height 14
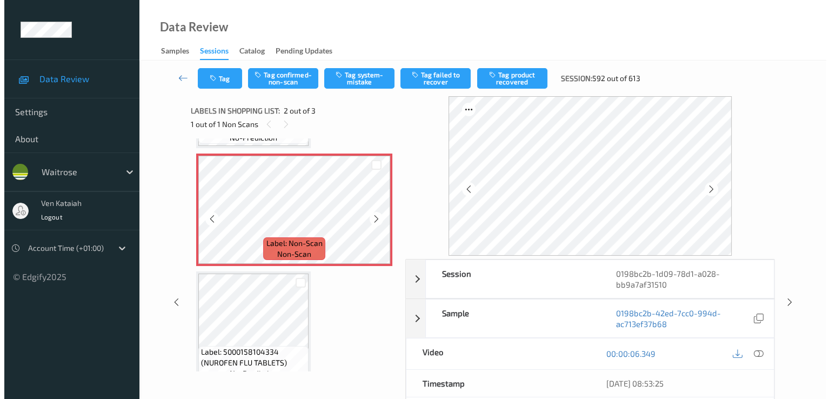
scroll to position [0, 0]
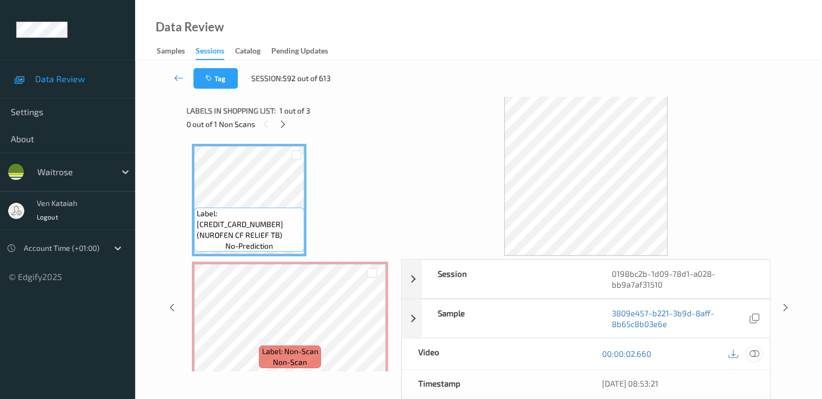
click at [758, 352] on icon at bounding box center [754, 354] width 10 height 10
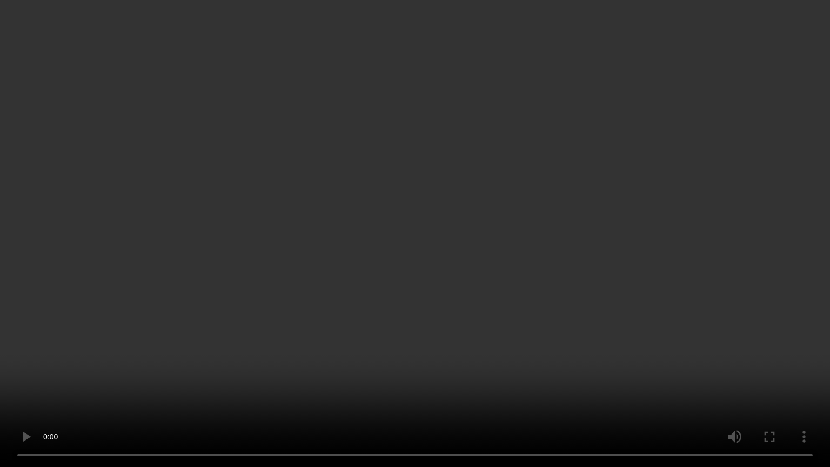
click at [361, 333] on video at bounding box center [415, 233] width 830 height 467
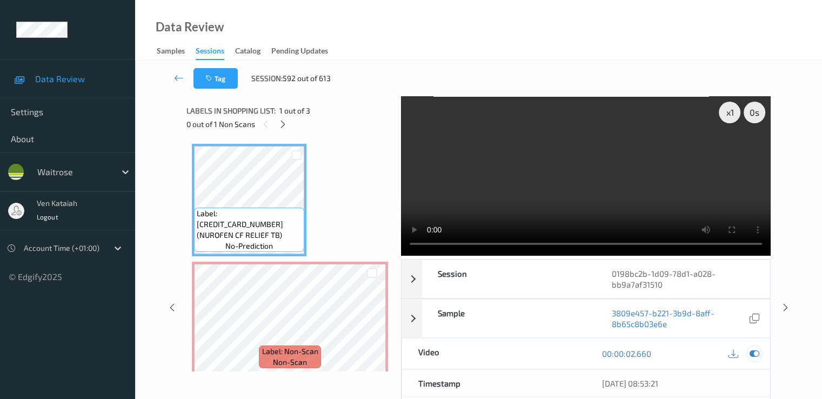
click at [759, 357] on div at bounding box center [754, 354] width 15 height 15
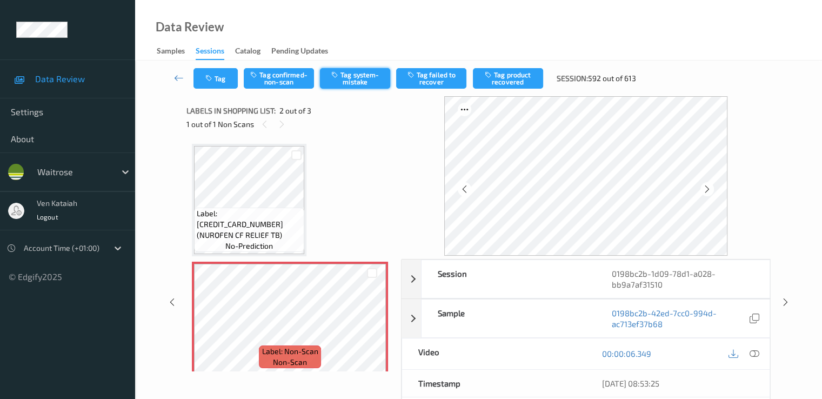
click at [334, 83] on button "Tag system-mistake" at bounding box center [355, 78] width 70 height 21
click at [211, 78] on icon "button" at bounding box center [209, 79] width 9 height 8
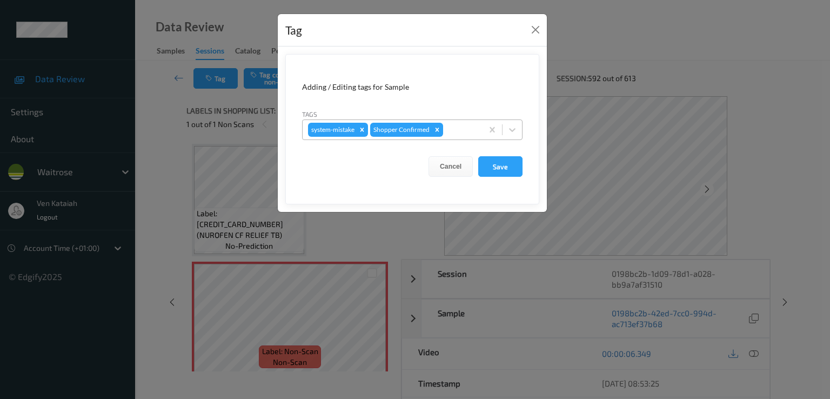
click at [458, 135] on div at bounding box center [461, 129] width 32 height 13
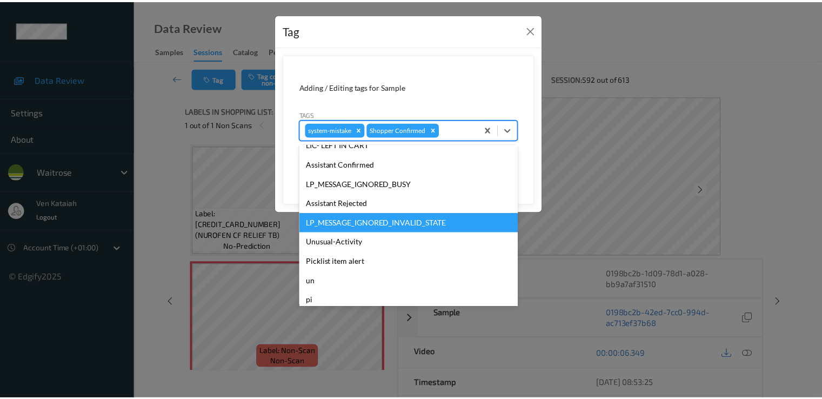
scroll to position [212, 0]
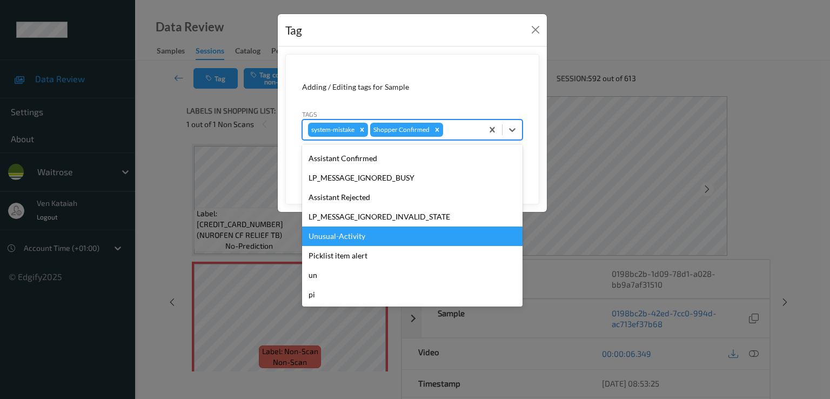
drag, startPoint x: 363, startPoint y: 234, endPoint x: 383, endPoint y: 228, distance: 21.5
click at [363, 234] on div "Unusual-Activity" at bounding box center [412, 236] width 221 height 19
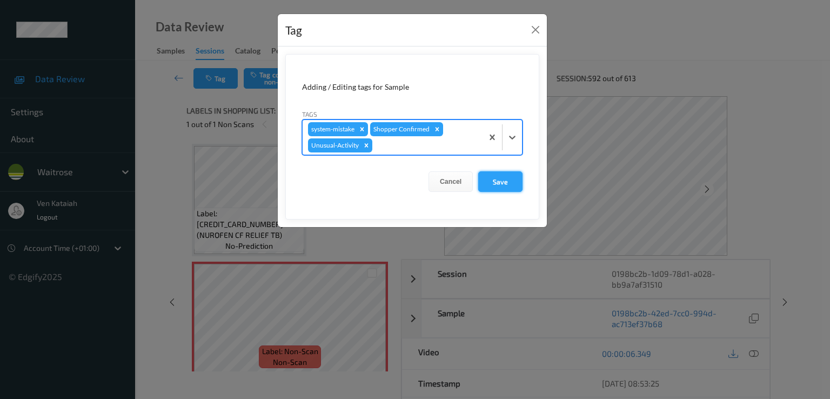
click at [495, 171] on button "Save" at bounding box center [500, 181] width 44 height 21
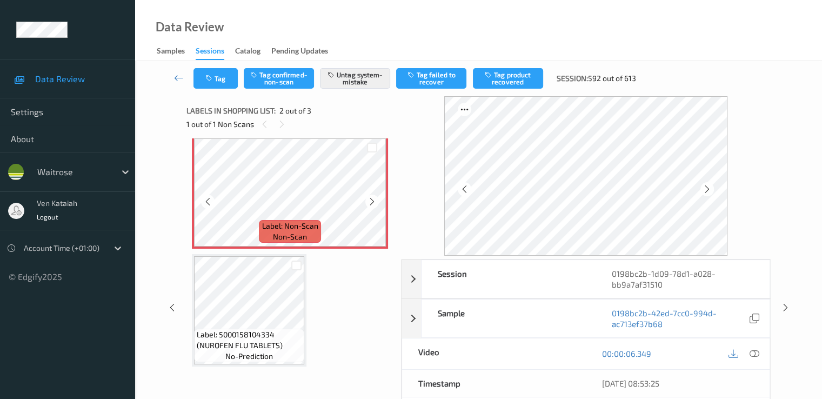
scroll to position [126, 0]
click at [175, 79] on icon at bounding box center [179, 77] width 10 height 11
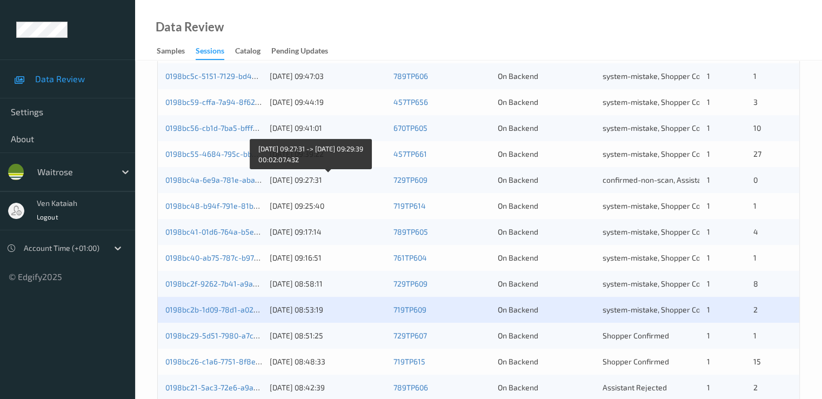
scroll to position [500, 0]
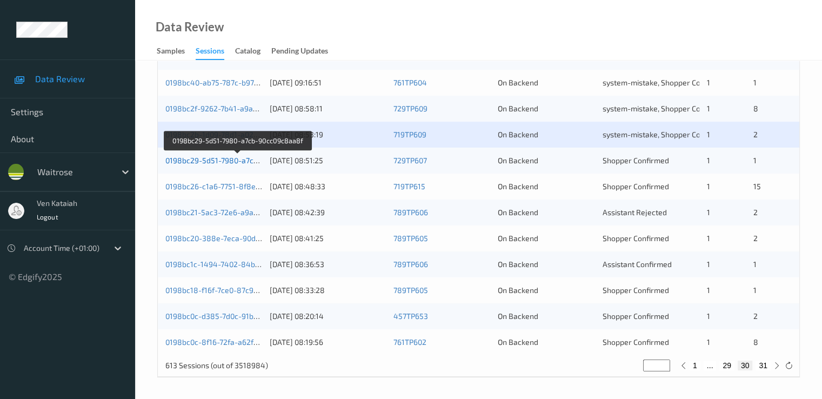
click at [244, 158] on link "0198bc29-5d51-7980-a7cb-90cc09c8aa8f" at bounding box center [237, 160] width 145 height 9
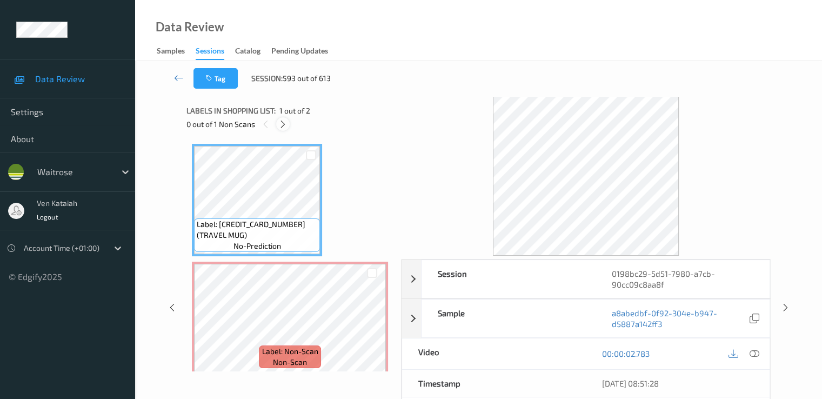
click at [281, 128] on icon at bounding box center [282, 124] width 9 height 10
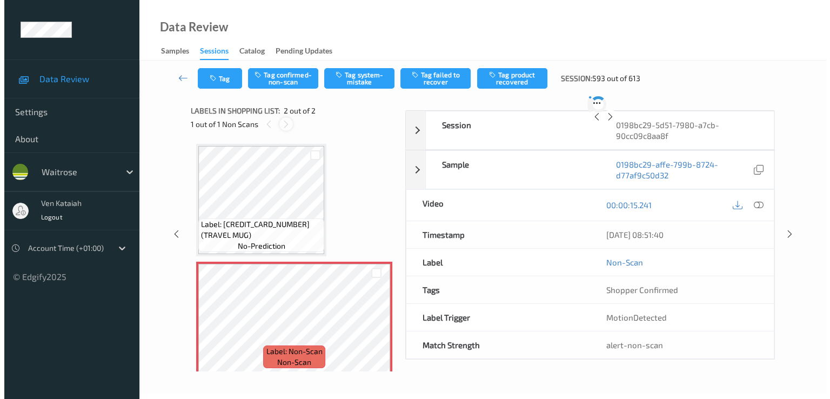
scroll to position [5, 0]
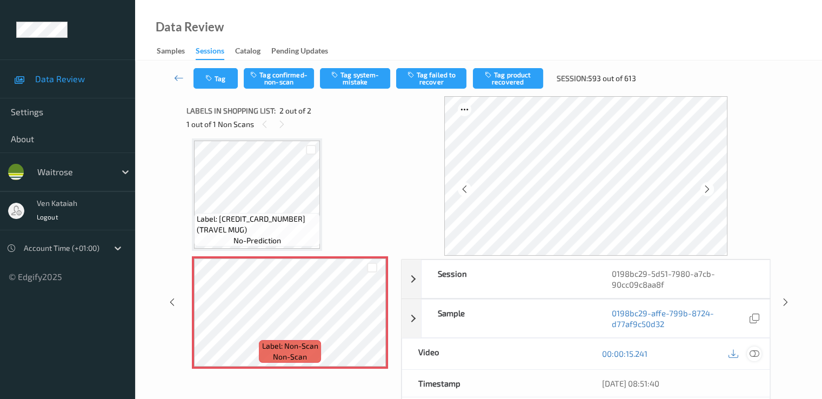
click at [756, 349] on icon at bounding box center [754, 354] width 10 height 10
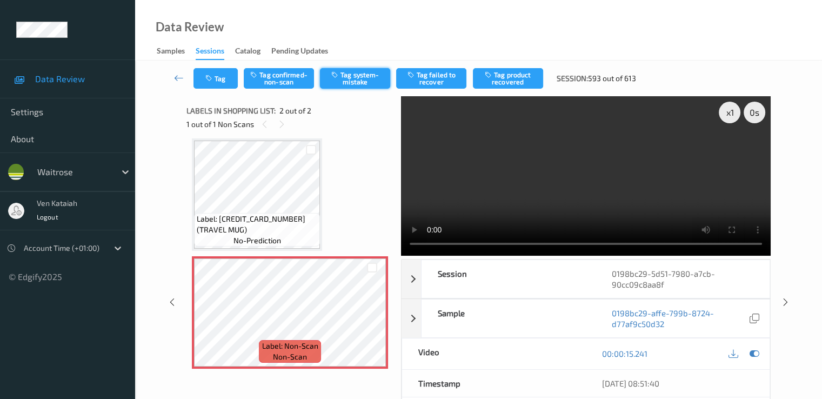
drag, startPoint x: 340, startPoint y: 81, endPoint x: 299, endPoint y: 86, distance: 41.4
click at [340, 81] on button "Tag system-mistake" at bounding box center [355, 78] width 70 height 21
click at [214, 82] on button "Tag" at bounding box center [216, 78] width 44 height 21
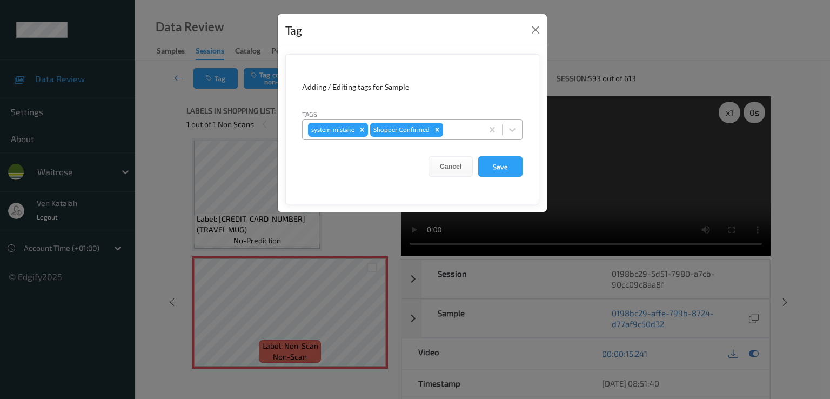
drag, startPoint x: 463, startPoint y: 134, endPoint x: 461, endPoint y: 142, distance: 8.5
click at [463, 136] on div "system-mistake Shopper Confirmed" at bounding box center [393, 130] width 180 height 18
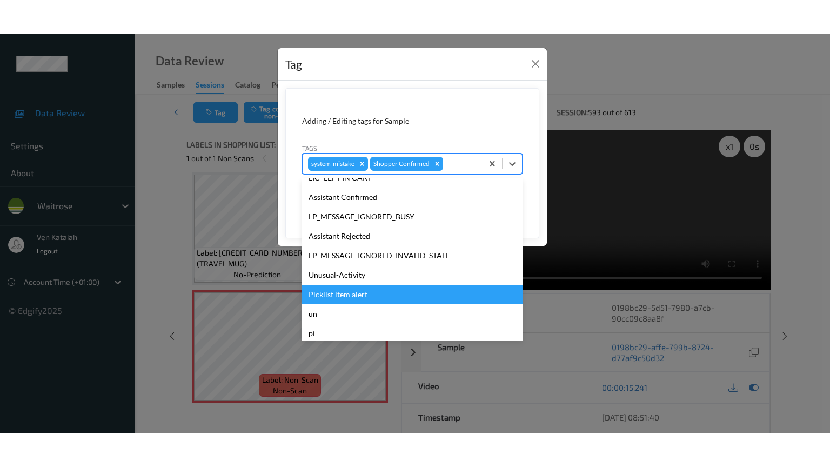
scroll to position [212, 0]
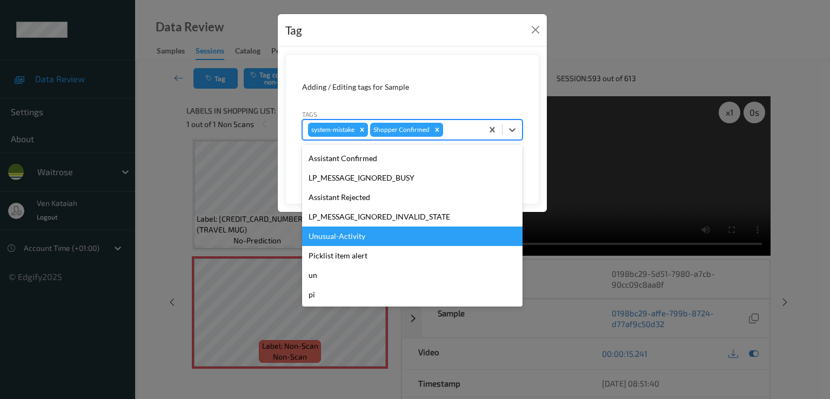
click at [378, 236] on div "Unusual-Activity" at bounding box center [412, 236] width 221 height 19
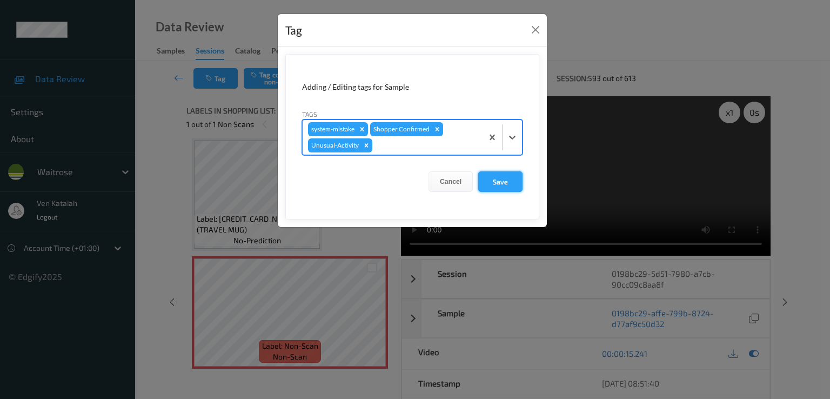
click at [506, 190] on button "Save" at bounding box center [500, 181] width 44 height 21
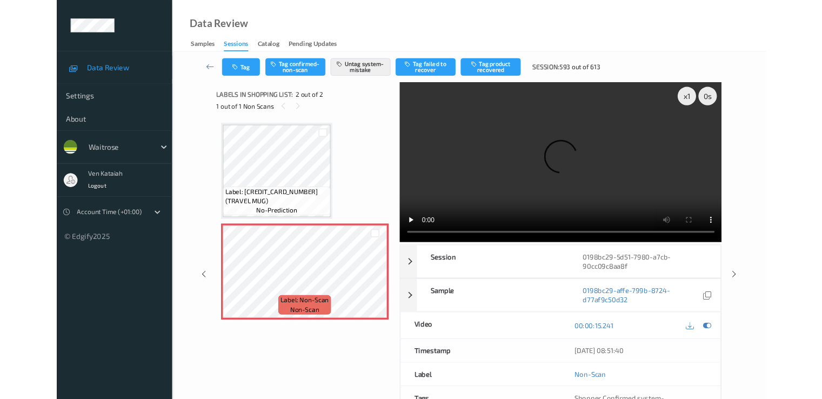
scroll to position [0, 0]
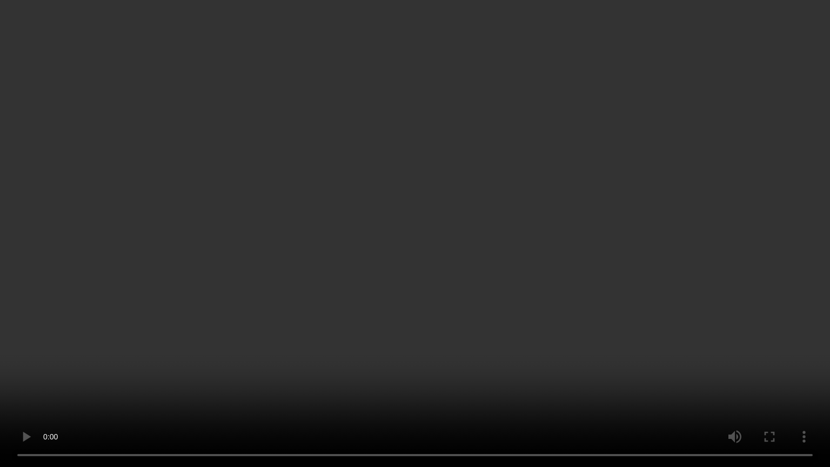
click at [255, 394] on video at bounding box center [415, 233] width 830 height 467
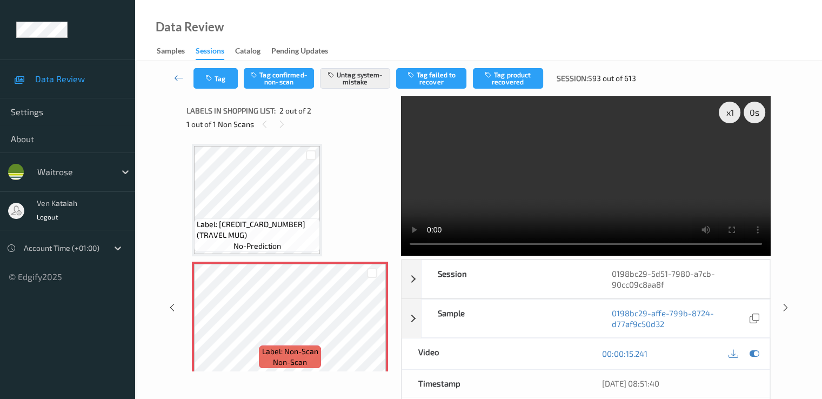
click at [748, 347] on div at bounding box center [744, 354] width 35 height 15
click at [755, 351] on icon at bounding box center [754, 354] width 10 height 10
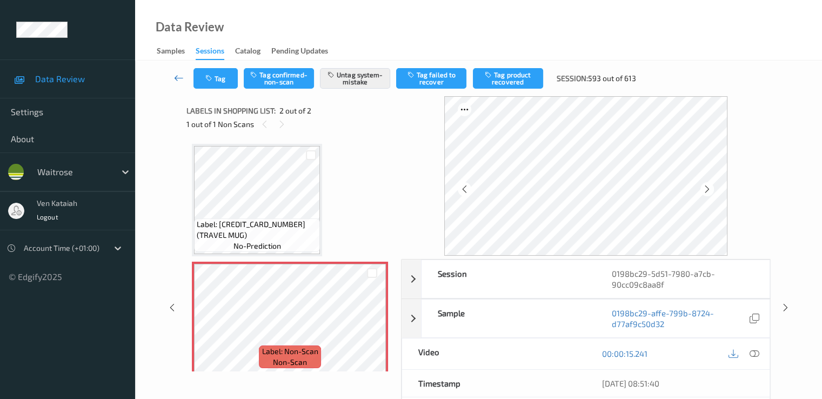
click at [179, 79] on icon at bounding box center [179, 77] width 10 height 11
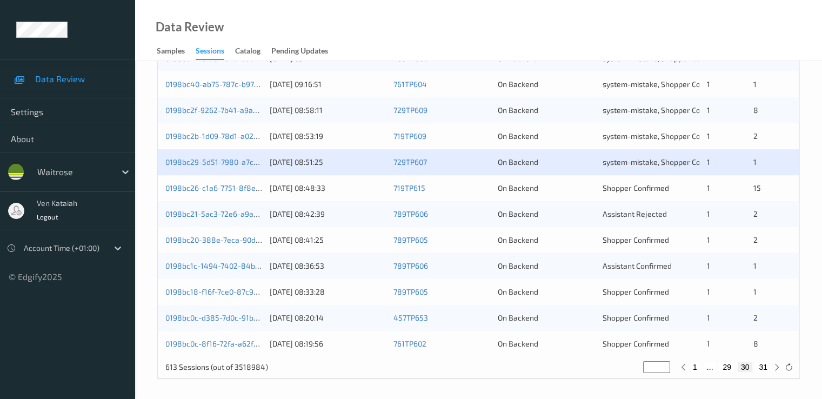
scroll to position [500, 0]
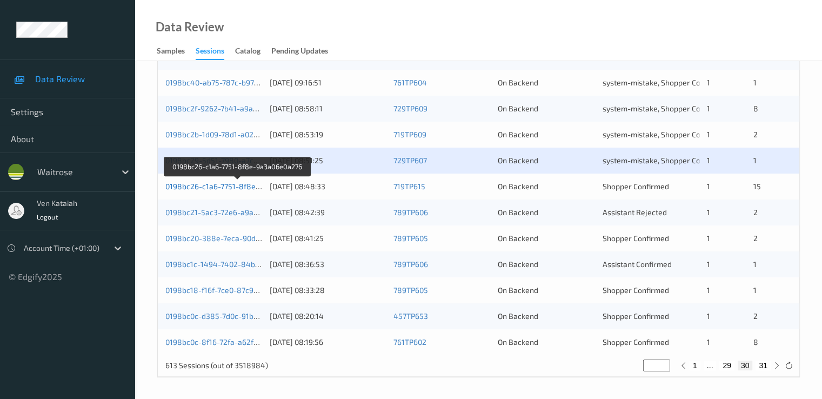
click at [235, 188] on link "0198bc26-c1a6-7751-8f8e-9a3a06e0a276" at bounding box center [237, 186] width 145 height 9
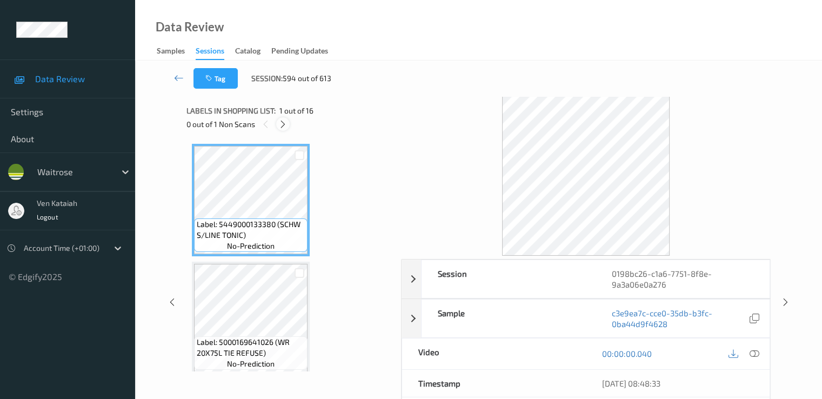
click at [284, 129] on div at bounding box center [283, 124] width 14 height 14
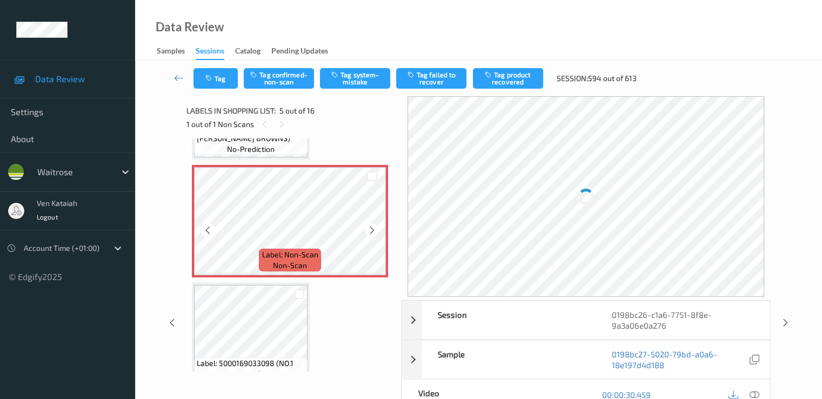
scroll to position [467, 0]
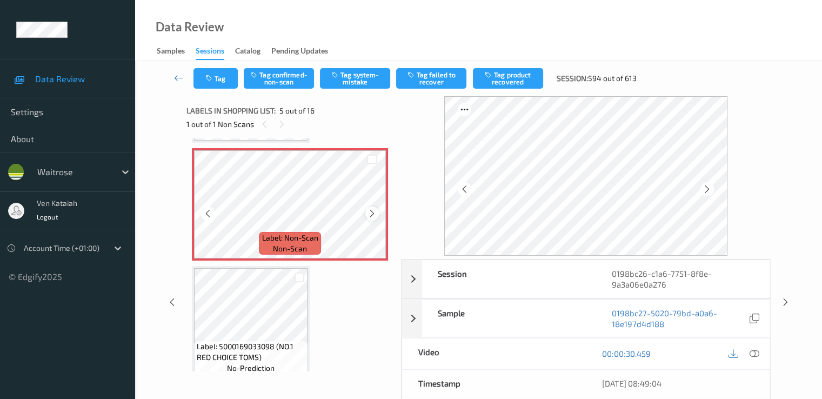
click at [376, 211] on icon at bounding box center [372, 214] width 9 height 10
click at [753, 349] on icon at bounding box center [754, 354] width 10 height 10
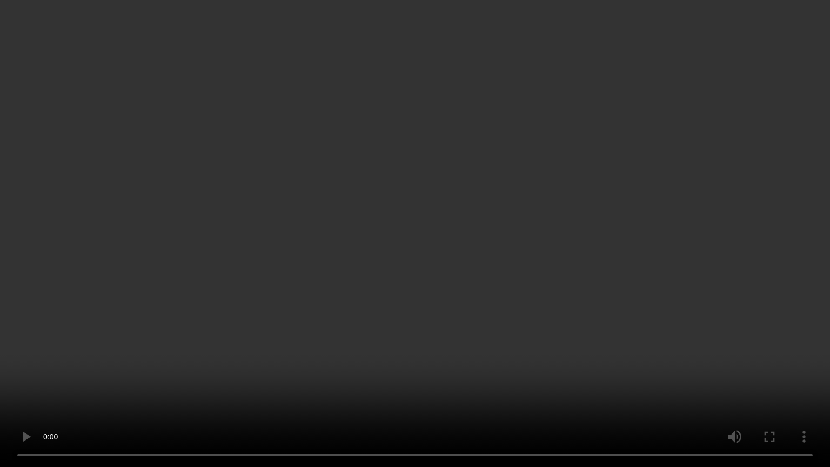
click at [280, 391] on video at bounding box center [415, 233] width 830 height 467
drag, startPoint x: 766, startPoint y: 349, endPoint x: 776, endPoint y: 430, distance: 81.7
click at [767, 356] on video at bounding box center [415, 233] width 830 height 467
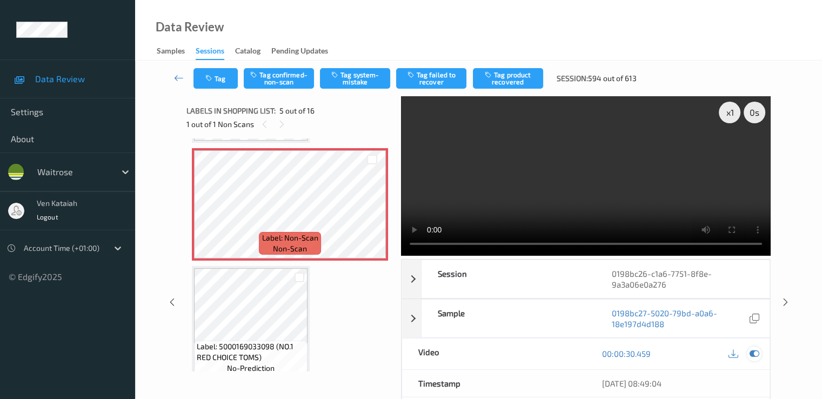
click at [759, 355] on div at bounding box center [754, 354] width 15 height 15
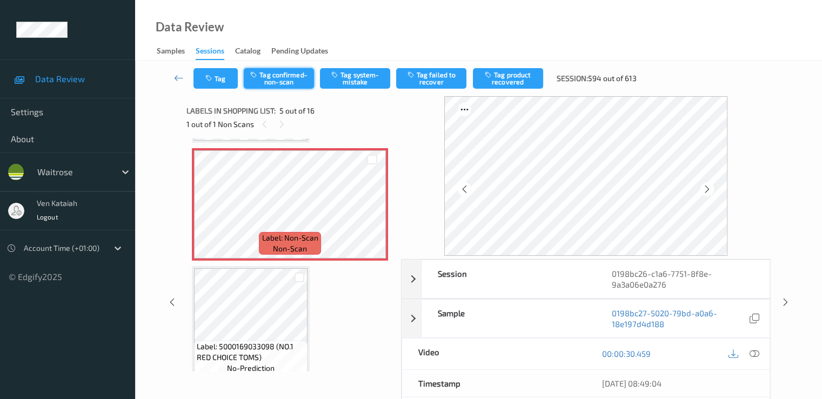
click at [262, 72] on button "Tag confirmed-non-scan" at bounding box center [279, 78] width 70 height 21
click at [506, 76] on button "Tag product recovered" at bounding box center [508, 78] width 70 height 21
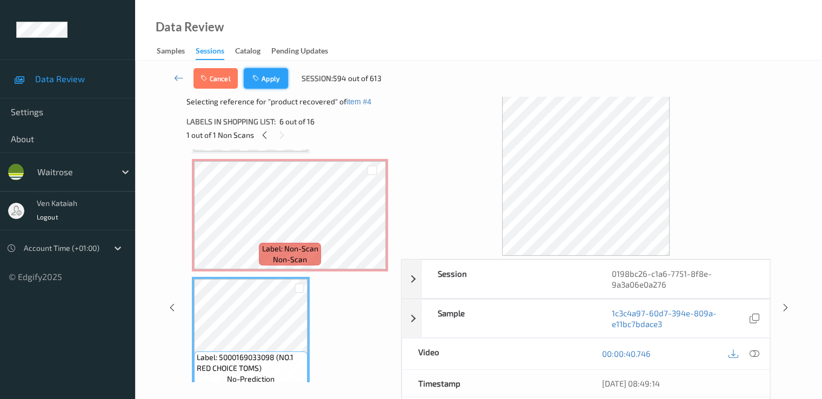
click at [269, 83] on button "Apply" at bounding box center [266, 78] width 44 height 21
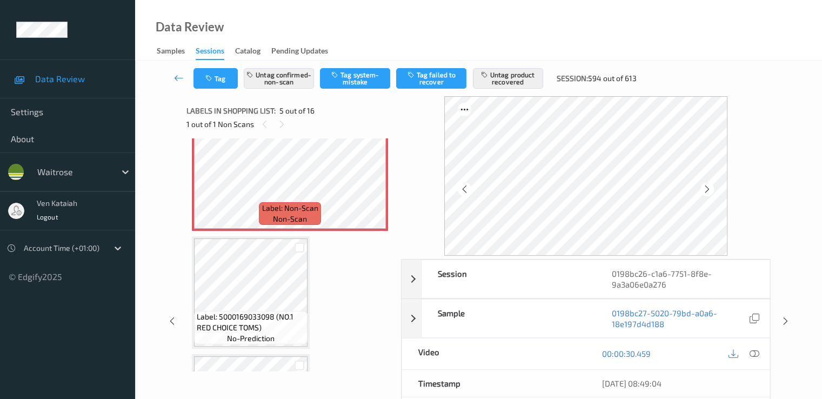
scroll to position [575, 0]
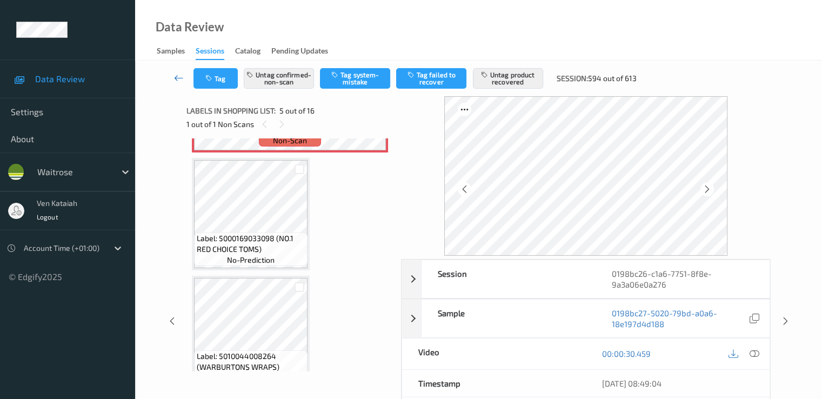
click at [179, 69] on link at bounding box center [179, 78] width 29 height 21
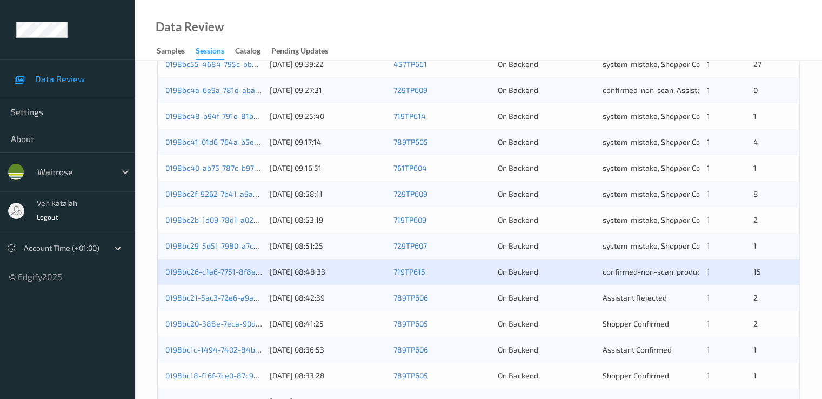
scroll to position [432, 0]
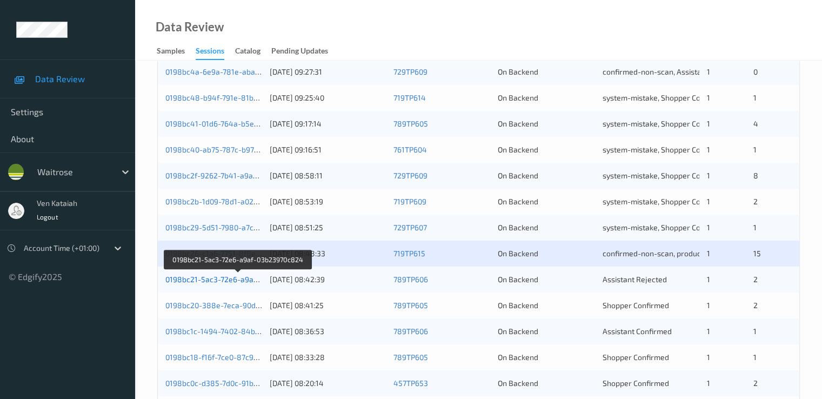
click at [243, 277] on link "0198bc21-5ac3-72e6-a9af-03b23970c824" at bounding box center [238, 279] width 146 height 9
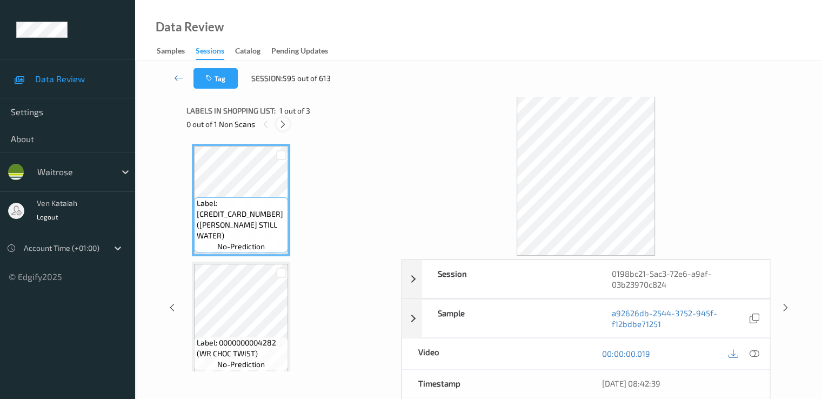
click at [283, 128] on icon at bounding box center [282, 124] width 9 height 10
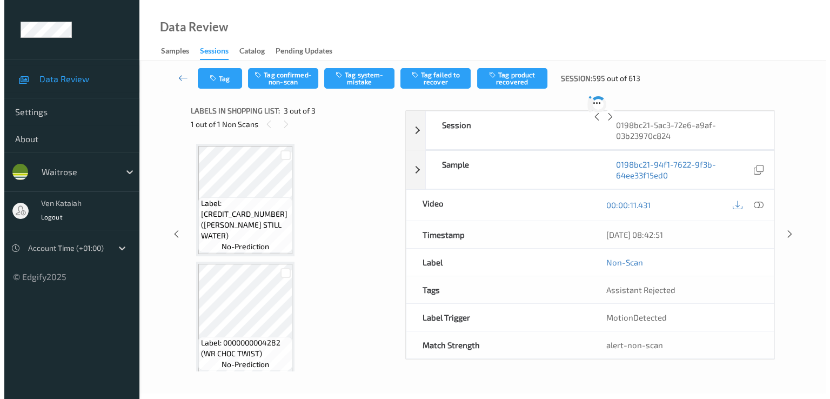
scroll to position [123, 0]
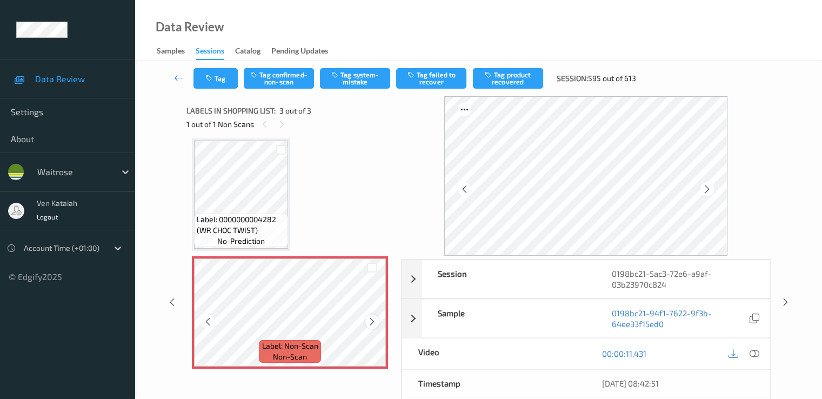
click at [371, 325] on icon at bounding box center [372, 322] width 9 height 10
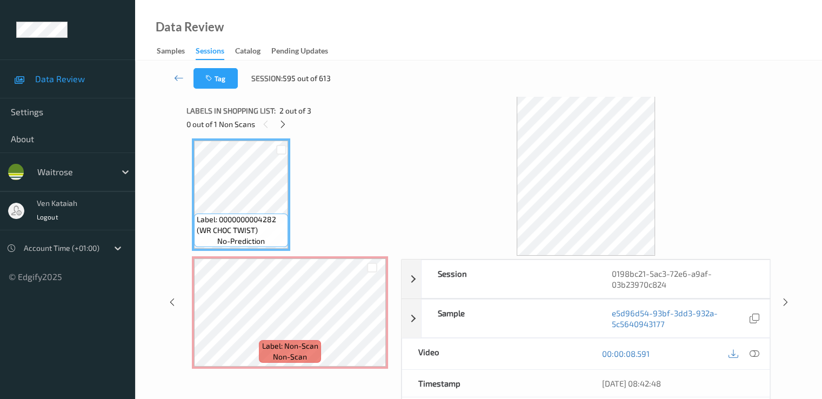
click at [294, 254] on div "Label: 5000169009383 (WR ESS STILL WATER) no-prediction Label: 0000000004282 (W…" at bounding box center [290, 195] width 196 height 348
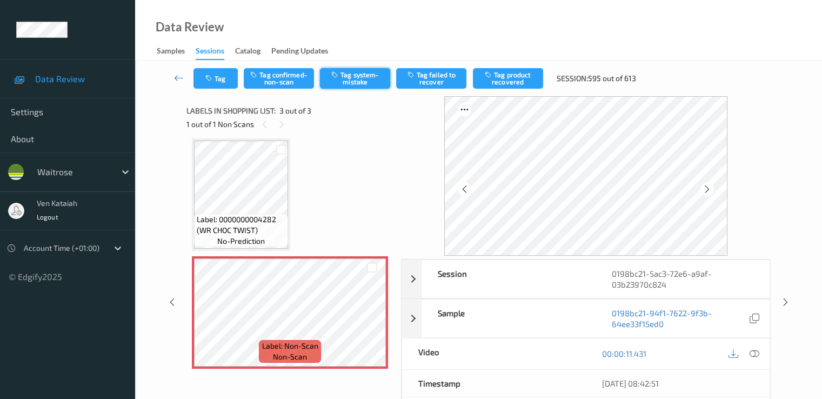
click at [361, 85] on button "Tag system-mistake" at bounding box center [355, 78] width 70 height 21
click at [225, 85] on button "Tag" at bounding box center [216, 78] width 44 height 21
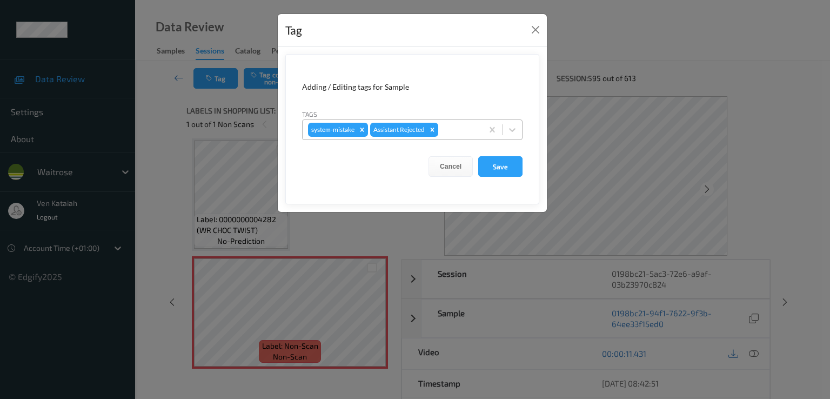
click at [457, 121] on div "system-mistake Assistant Rejected" at bounding box center [393, 130] width 180 height 18
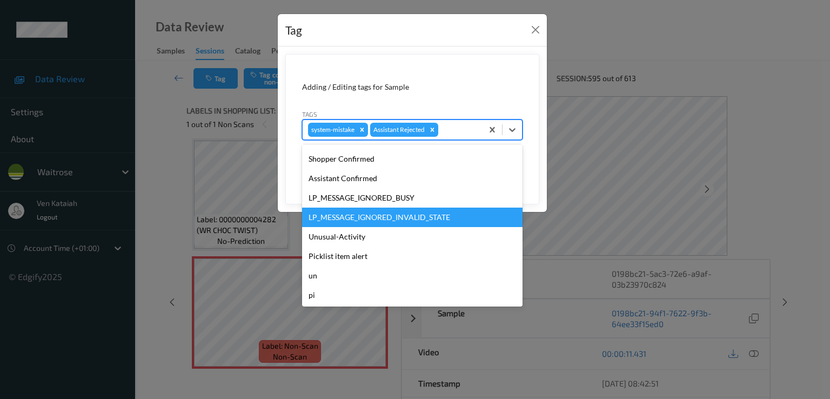
scroll to position [212, 0]
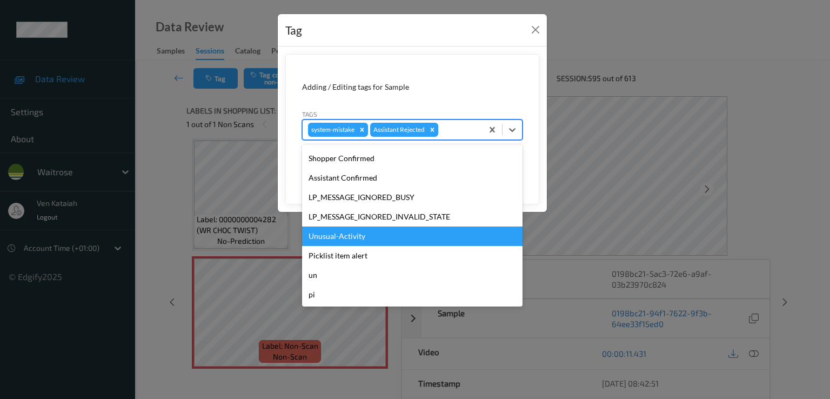
click at [345, 241] on div "Unusual-Activity" at bounding box center [412, 236] width 221 height 19
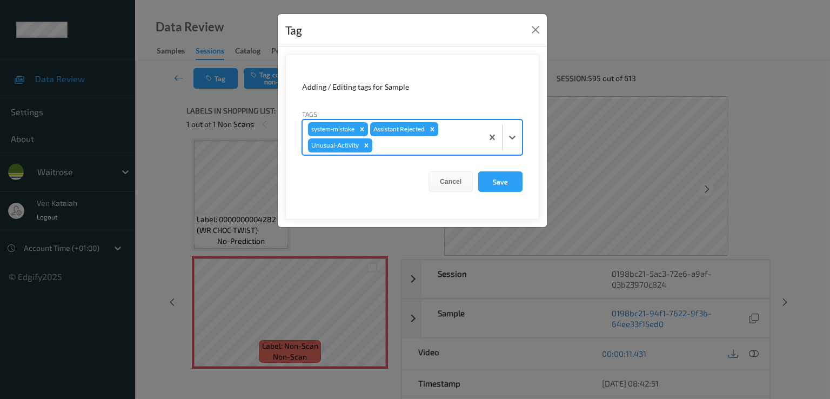
click at [457, 133] on div "system-mistake Assistant Rejected Unusual-Activity" at bounding box center [393, 137] width 180 height 35
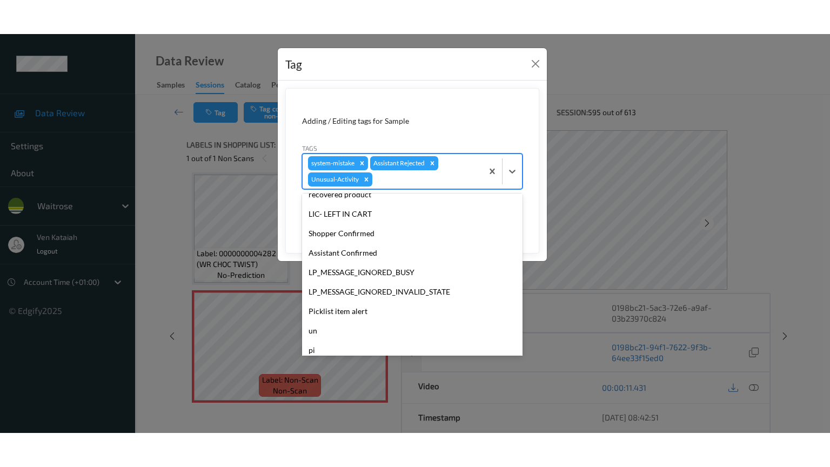
scroll to position [192, 0]
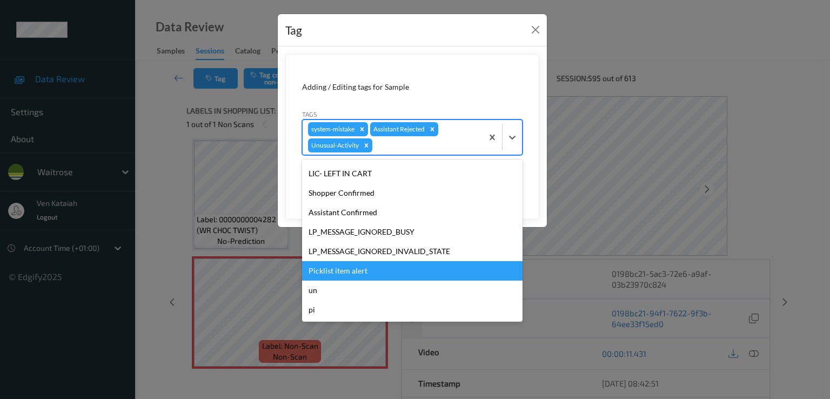
click at [328, 267] on div "Picklist item alert" at bounding box center [412, 270] width 221 height 19
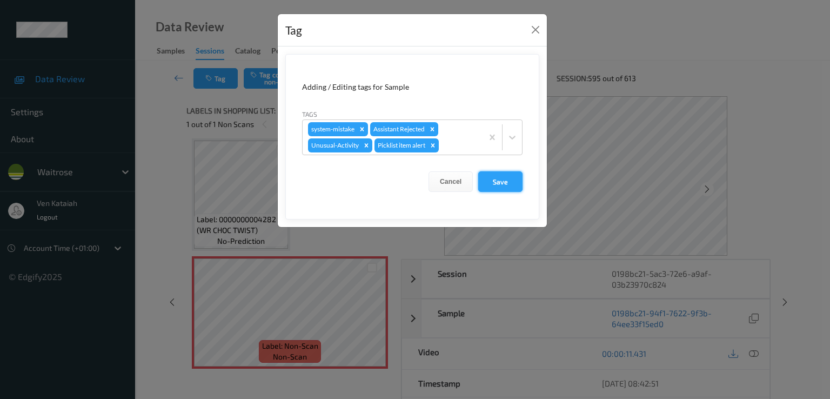
click at [493, 180] on button "Save" at bounding box center [500, 181] width 44 height 21
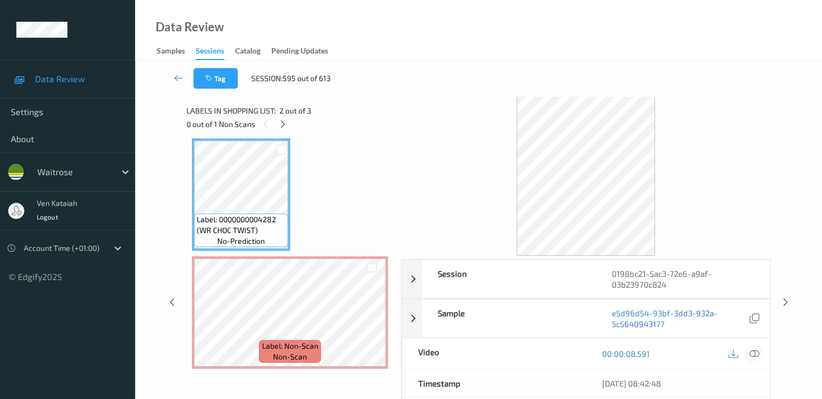
click at [759, 351] on div at bounding box center [754, 354] width 15 height 15
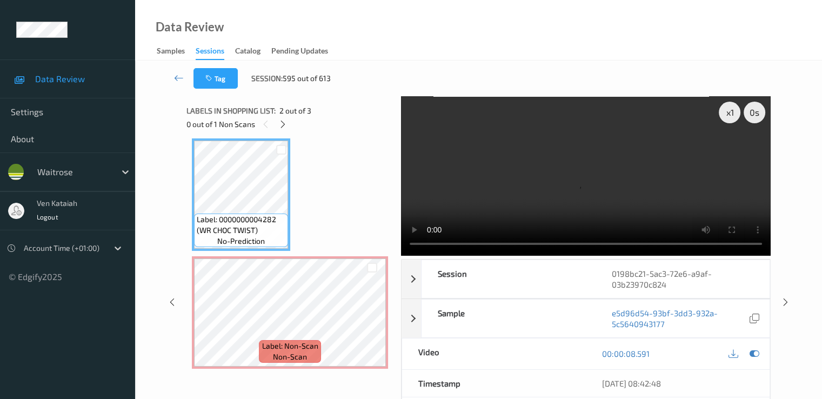
scroll to position [58, 0]
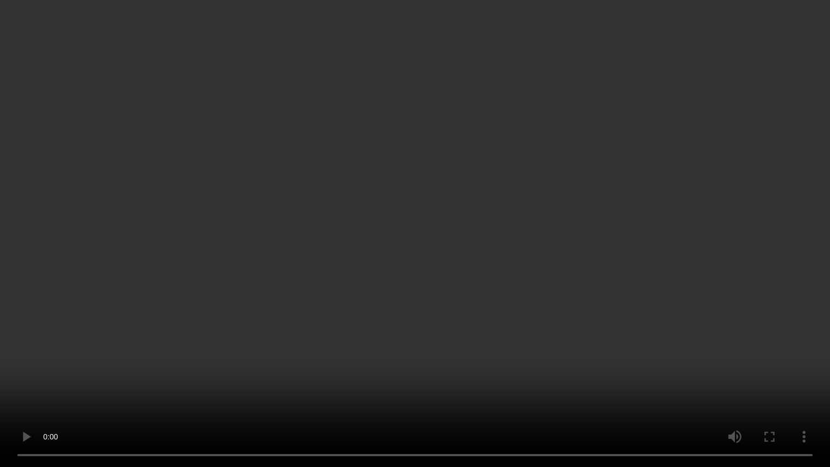
click at [424, 379] on video at bounding box center [415, 233] width 830 height 467
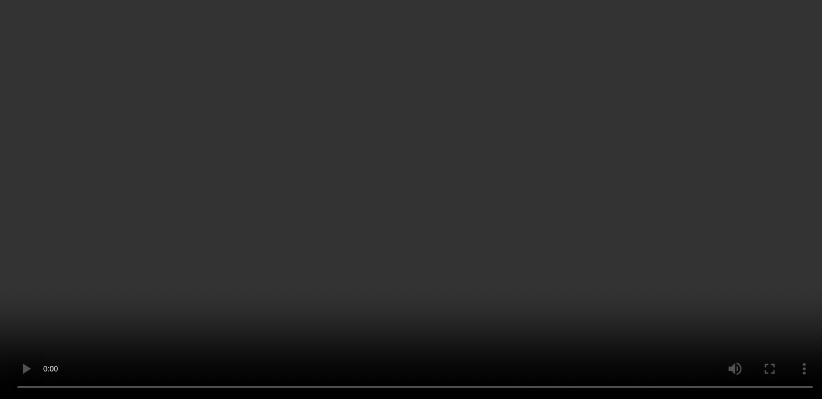
click at [758, 210] on div "00:00:08.591" at bounding box center [678, 194] width 184 height 31
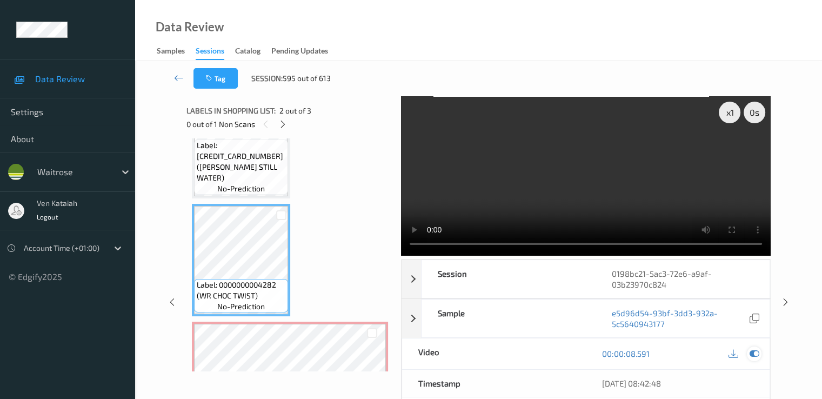
drag, startPoint x: 757, startPoint y: 355, endPoint x: 747, endPoint y: 354, distance: 10.4
click at [757, 355] on icon at bounding box center [754, 354] width 10 height 10
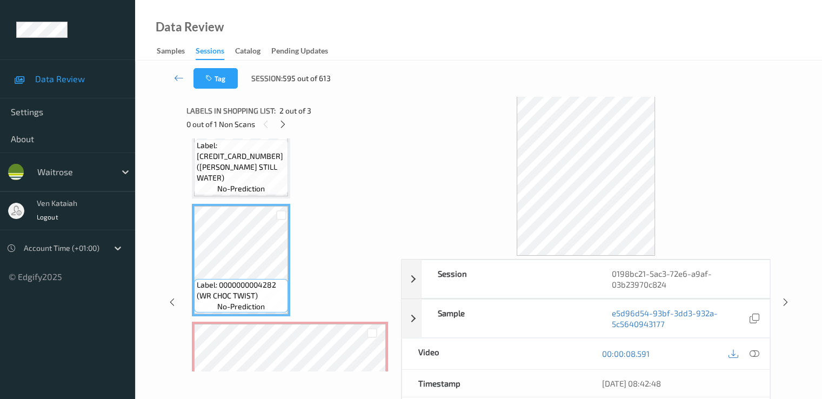
click at [156, 72] on div "Tag Session: 595 out of 613 Session 0198bc21-5ac3-72e6-a9af-03b23970c824 Sessio…" at bounding box center [478, 296] width 687 height 470
click at [177, 79] on icon at bounding box center [179, 77] width 10 height 11
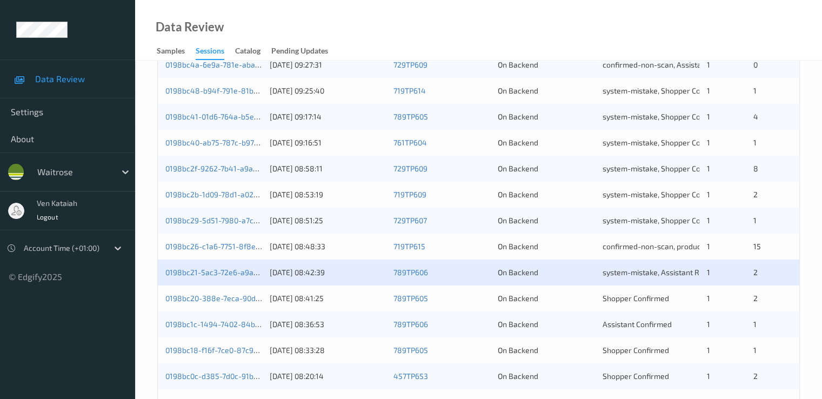
scroll to position [500, 0]
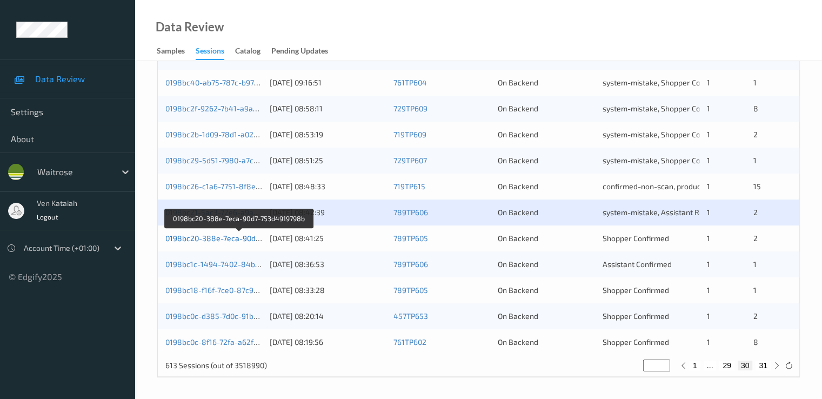
click at [244, 235] on link "0198bc20-388e-7eca-90d7-753d4919798b" at bounding box center [239, 238] width 148 height 9
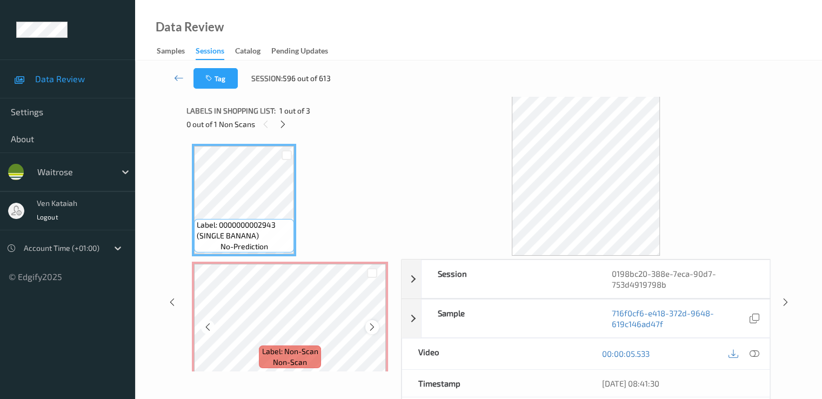
click at [372, 329] on icon at bounding box center [372, 327] width 9 height 10
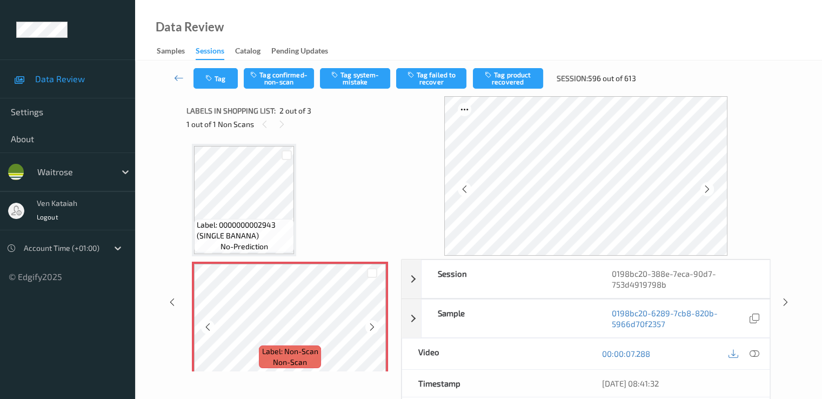
click at [372, 329] on icon at bounding box center [372, 327] width 9 height 10
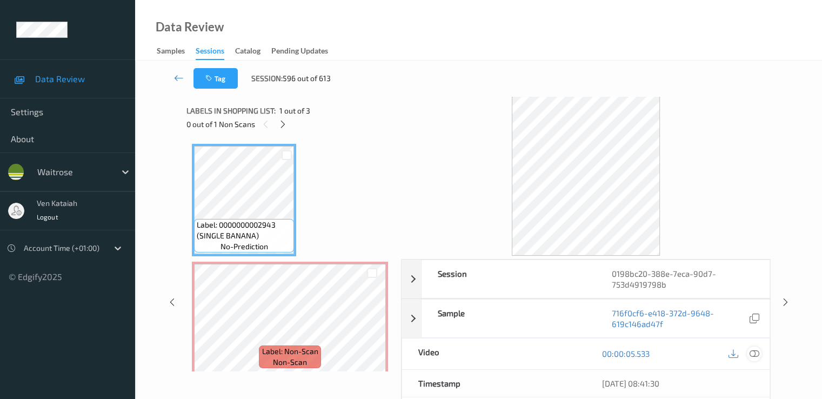
click at [749, 352] on div at bounding box center [754, 354] width 15 height 15
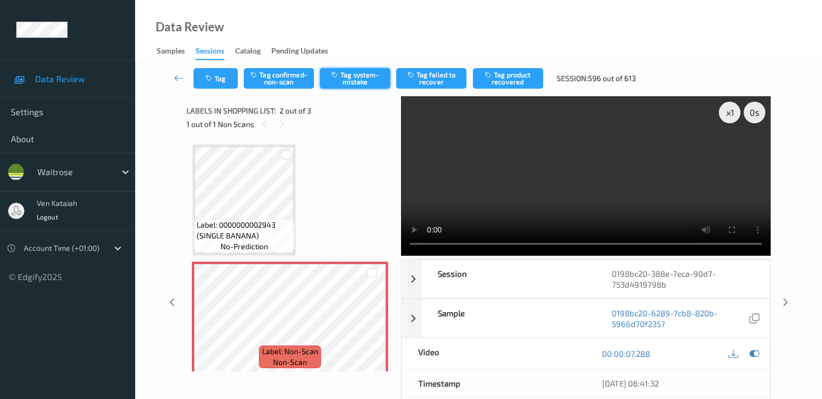
click at [353, 78] on button "Tag system-mistake" at bounding box center [355, 78] width 70 height 21
click at [216, 86] on button "Tag" at bounding box center [216, 78] width 44 height 21
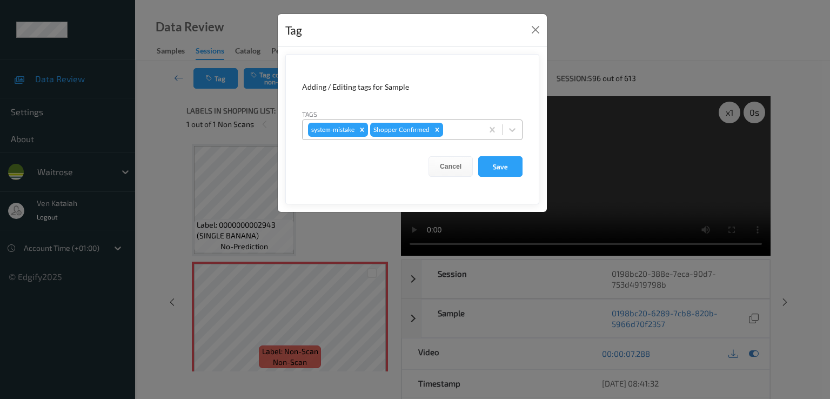
click at [469, 123] on div at bounding box center [461, 129] width 32 height 13
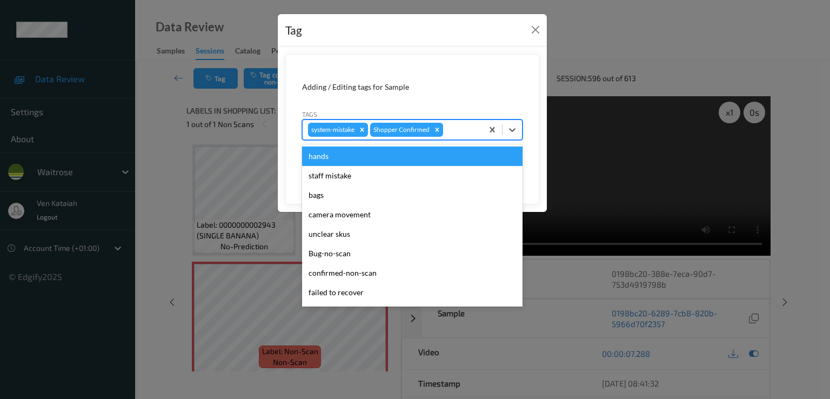
scroll to position [212, 0]
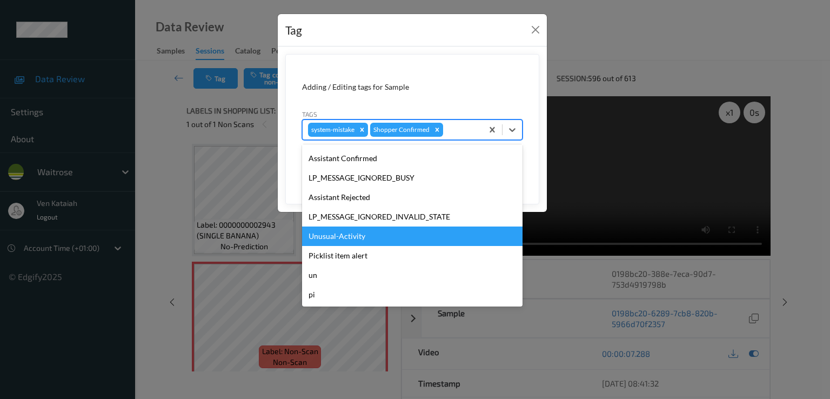
click at [371, 238] on div "Unusual-Activity" at bounding box center [412, 236] width 221 height 19
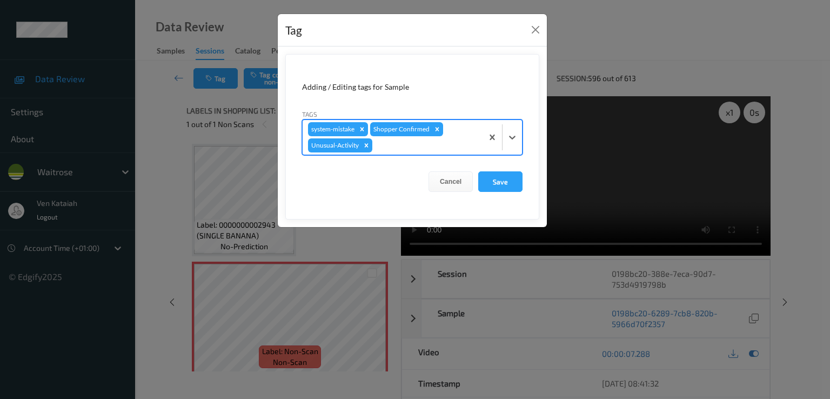
click at [458, 141] on div at bounding box center [426, 145] width 103 height 13
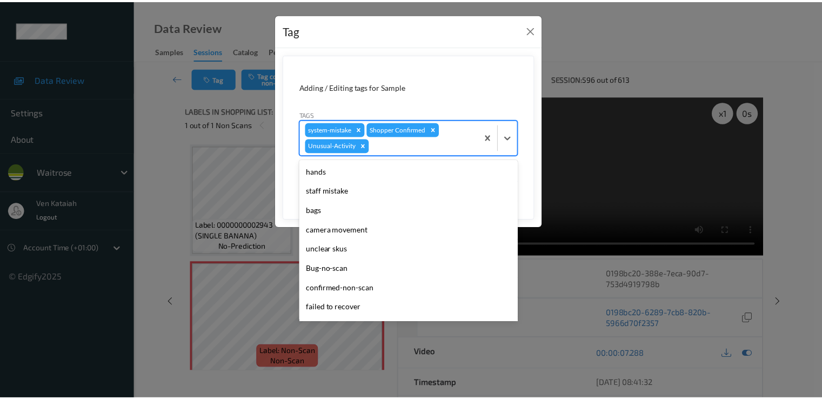
scroll to position [192, 0]
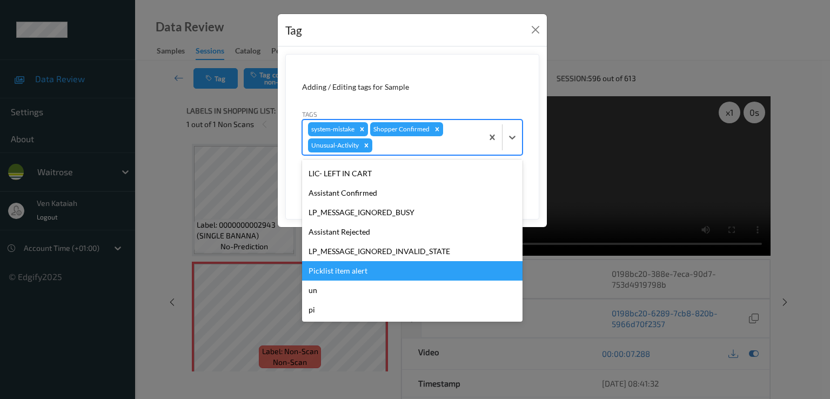
click at [342, 270] on div "Picklist item alert" at bounding box center [412, 270] width 221 height 19
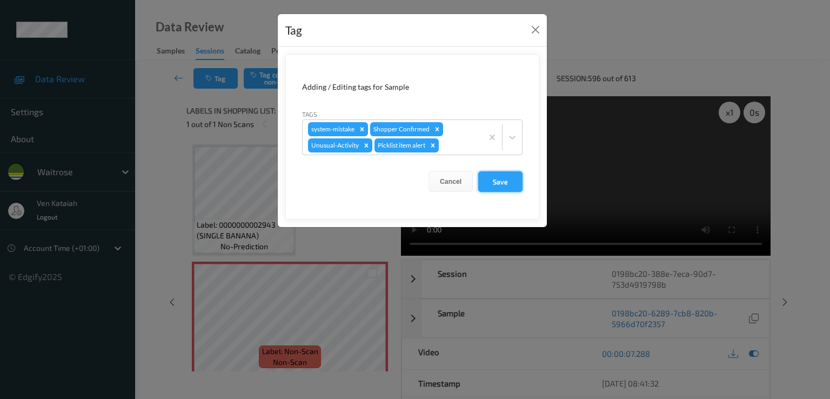
click at [494, 186] on button "Save" at bounding box center [500, 181] width 44 height 21
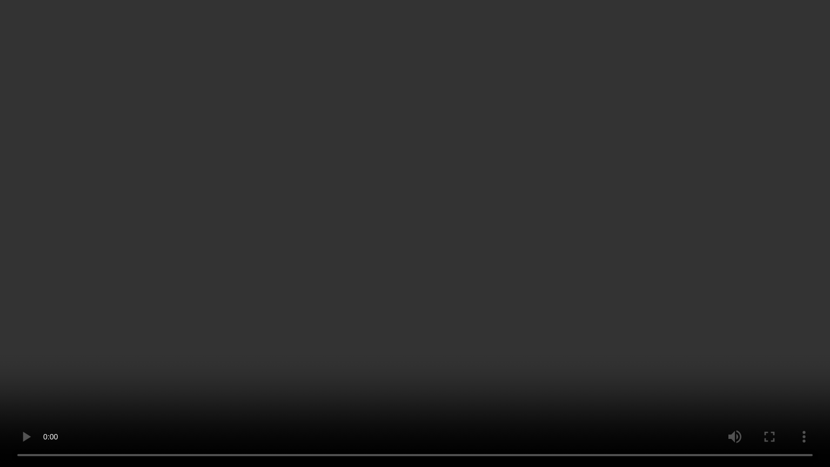
click at [315, 345] on video at bounding box center [415, 233] width 830 height 467
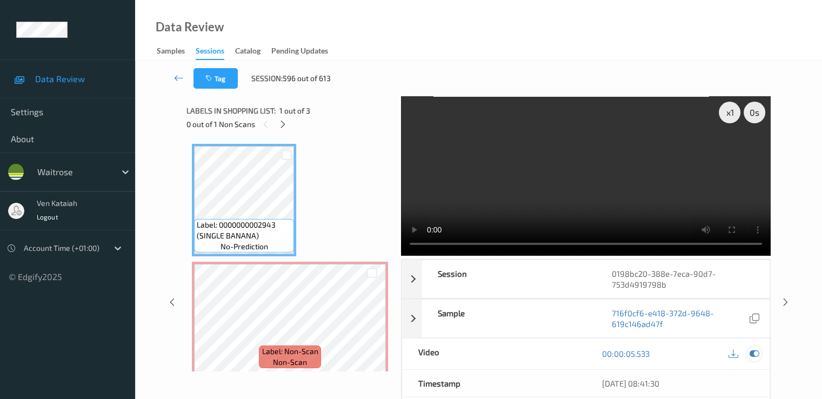
click at [757, 352] on icon at bounding box center [754, 354] width 10 height 10
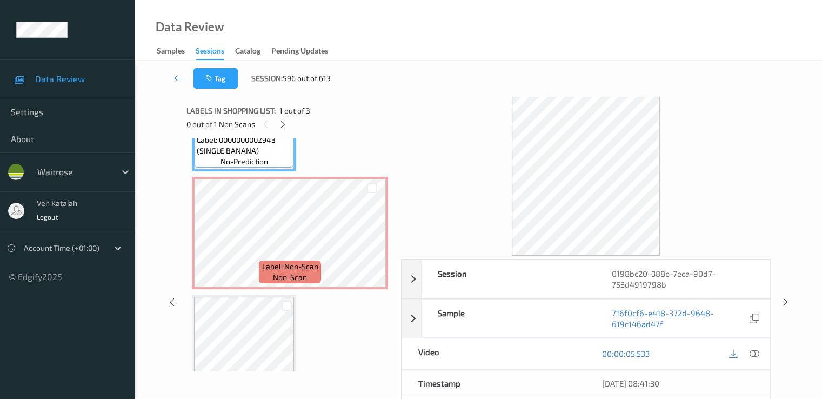
scroll to position [126, 0]
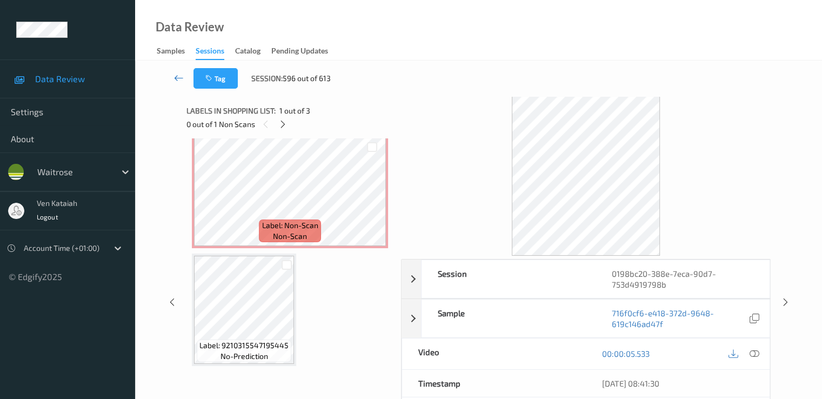
click at [170, 72] on link at bounding box center [179, 78] width 29 height 21
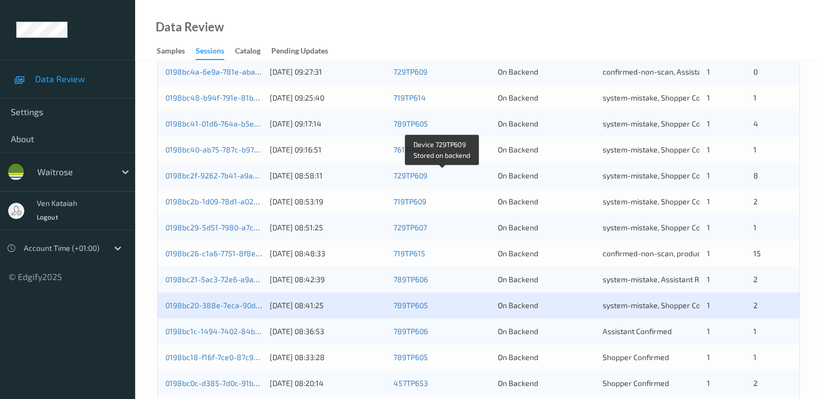
scroll to position [500, 0]
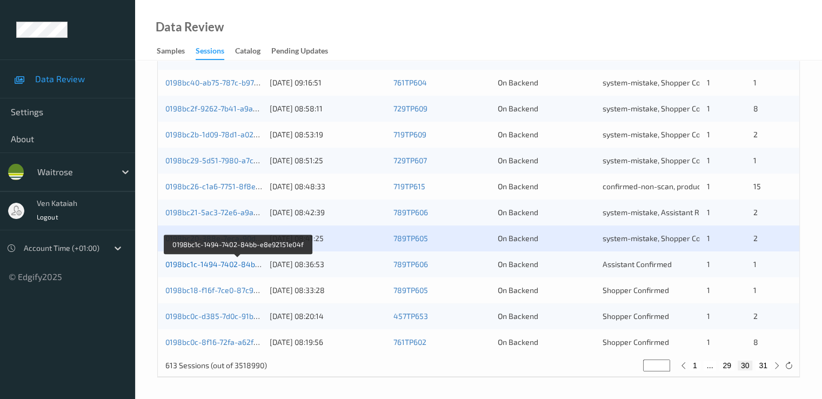
click at [221, 264] on link "0198bc1c-1494-7402-84bb-e8e92151e04f" at bounding box center [238, 263] width 147 height 9
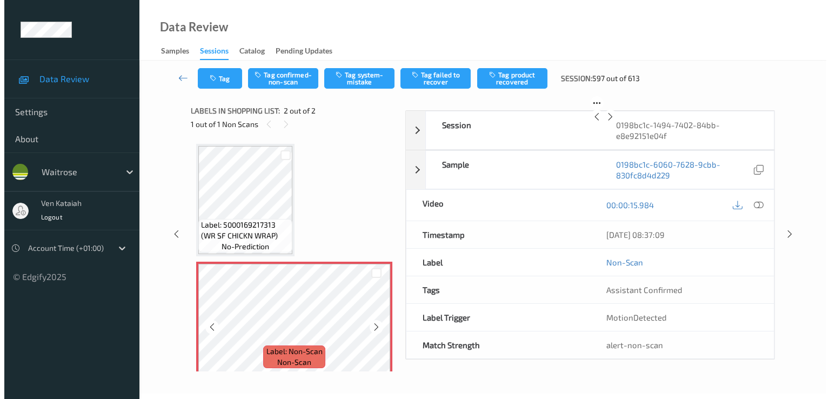
scroll to position [8, 0]
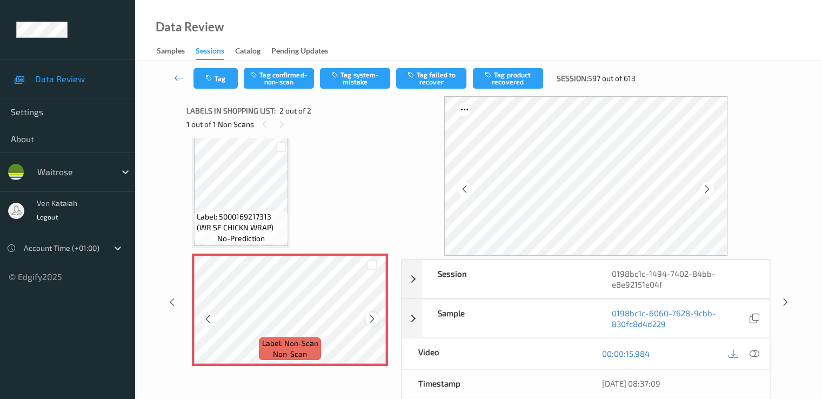
click at [369, 321] on icon at bounding box center [372, 319] width 9 height 10
click at [351, 79] on button "Tag system-mistake" at bounding box center [355, 78] width 70 height 21
click at [216, 81] on button "Tag" at bounding box center [216, 78] width 44 height 21
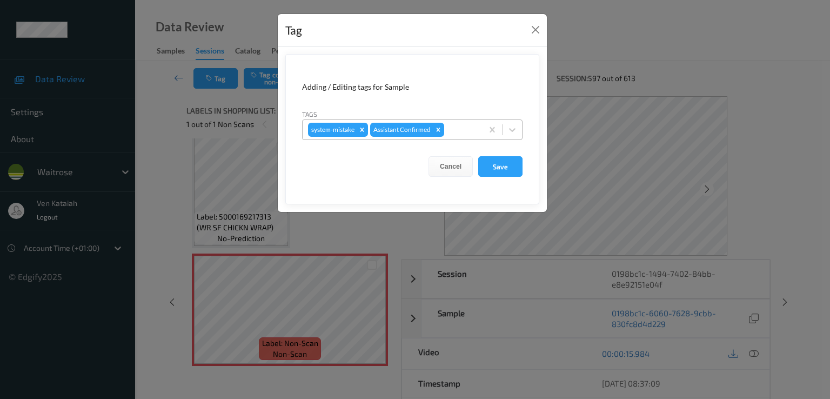
click at [471, 124] on div at bounding box center [462, 129] width 31 height 13
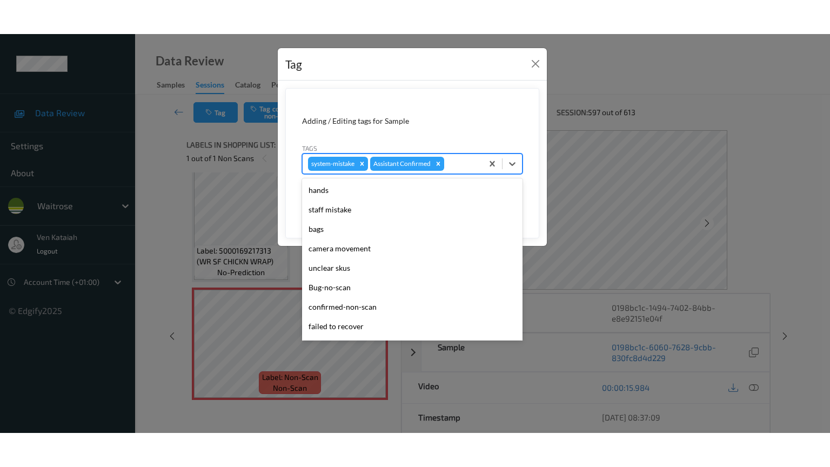
scroll to position [212, 0]
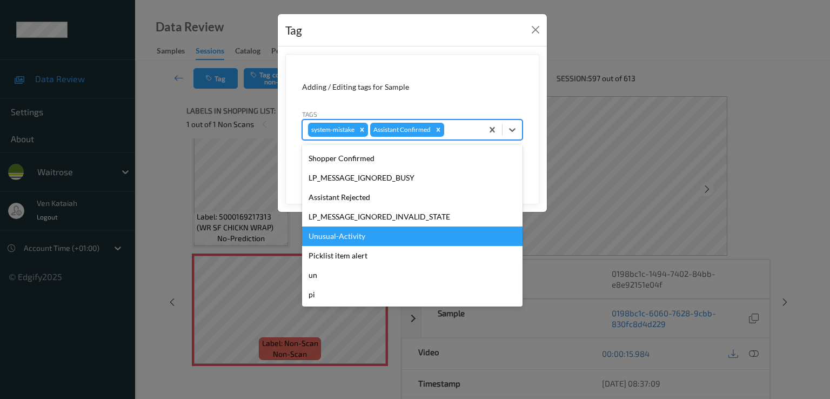
click at [349, 241] on div "Unusual-Activity" at bounding box center [412, 236] width 221 height 19
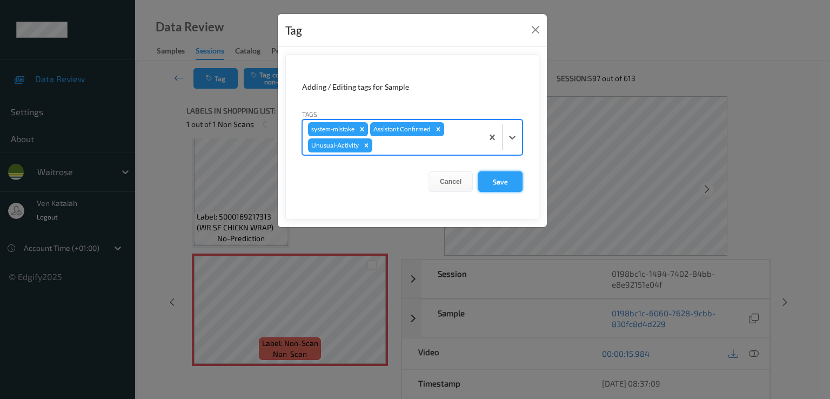
click at [500, 179] on button "Save" at bounding box center [500, 181] width 44 height 21
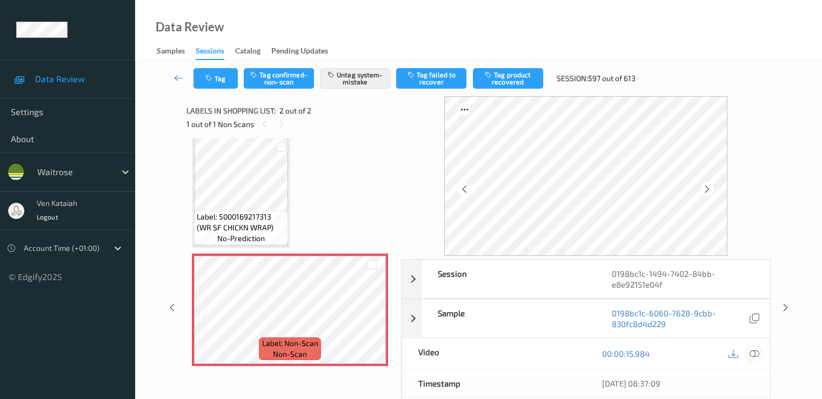
click at [757, 357] on icon at bounding box center [754, 354] width 10 height 10
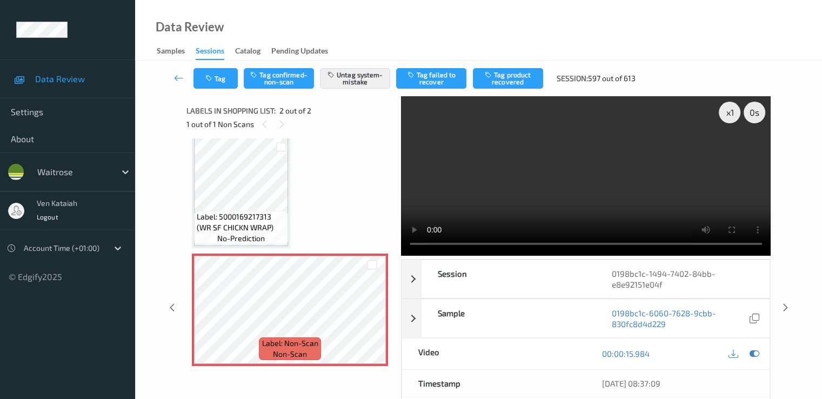
scroll to position [0, 0]
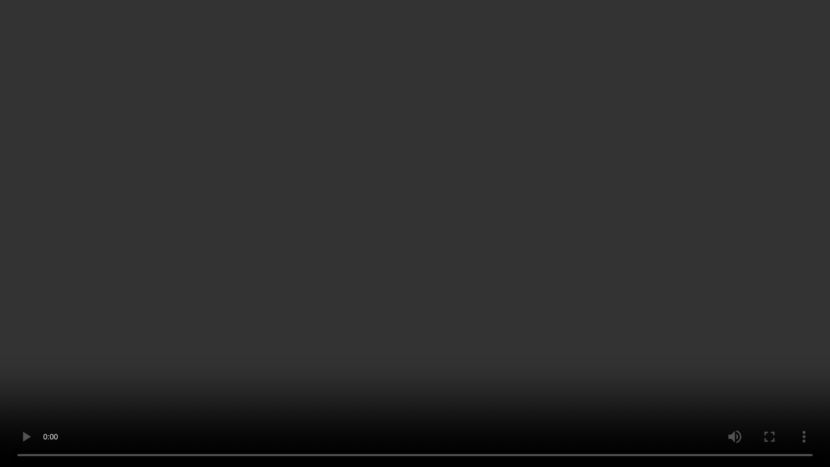
click at [609, 229] on video at bounding box center [415, 233] width 830 height 467
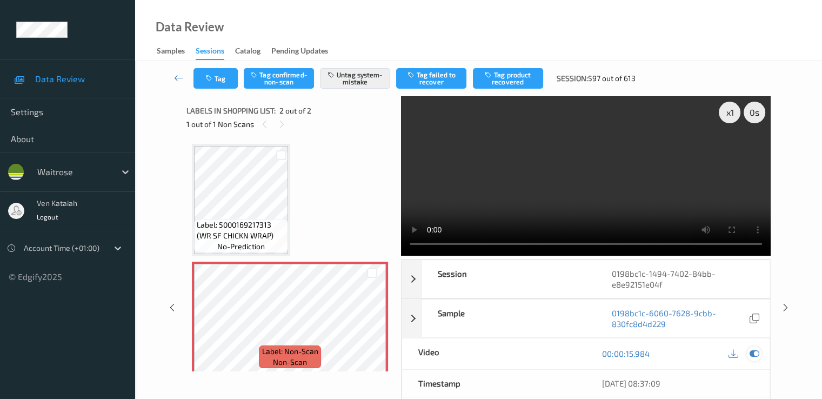
click at [750, 345] on div "00:00:15.984" at bounding box center [678, 353] width 184 height 31
drag, startPoint x: 750, startPoint y: 351, endPoint x: 702, endPoint y: 271, distance: 93.4
click at [750, 351] on icon at bounding box center [754, 354] width 10 height 10
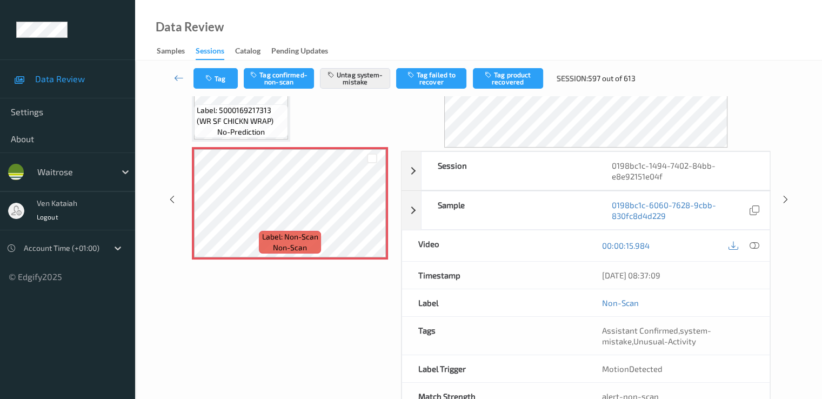
scroll to position [8, 0]
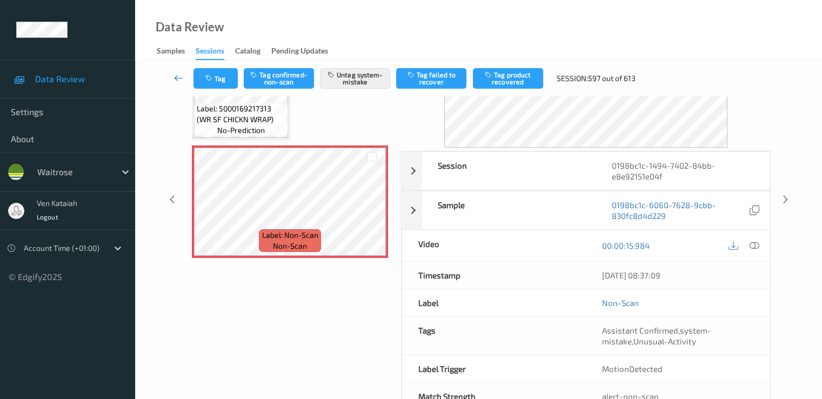
click at [176, 76] on icon at bounding box center [179, 77] width 10 height 11
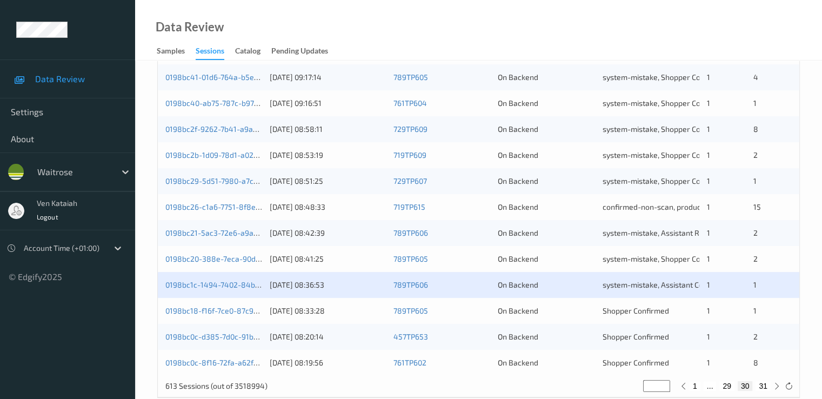
scroll to position [500, 0]
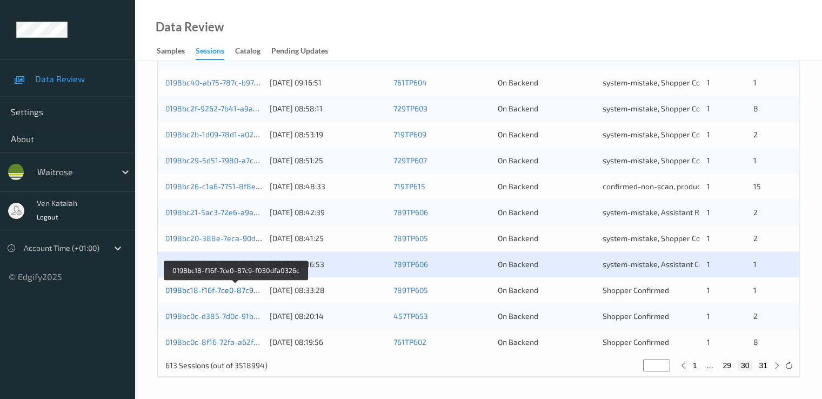
click at [208, 290] on link "0198bc18-f16f-7ce0-87c9-f030dfa0326c" at bounding box center [234, 289] width 139 height 9
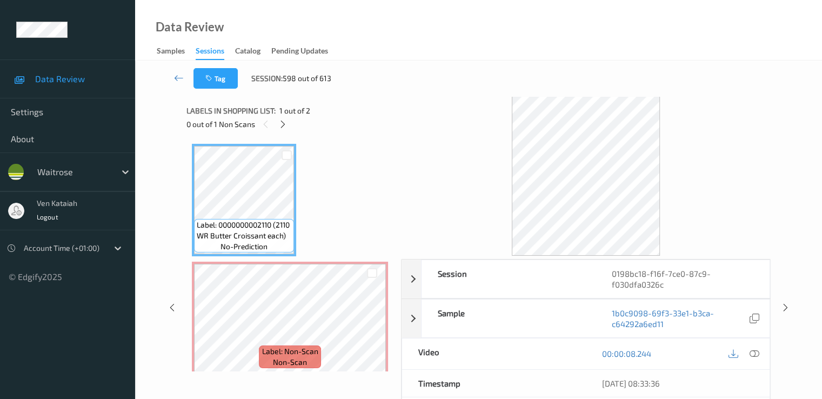
click at [289, 119] on div "0 out of 1 Non Scans" at bounding box center [290, 124] width 207 height 14
click at [287, 129] on div at bounding box center [283, 124] width 14 height 14
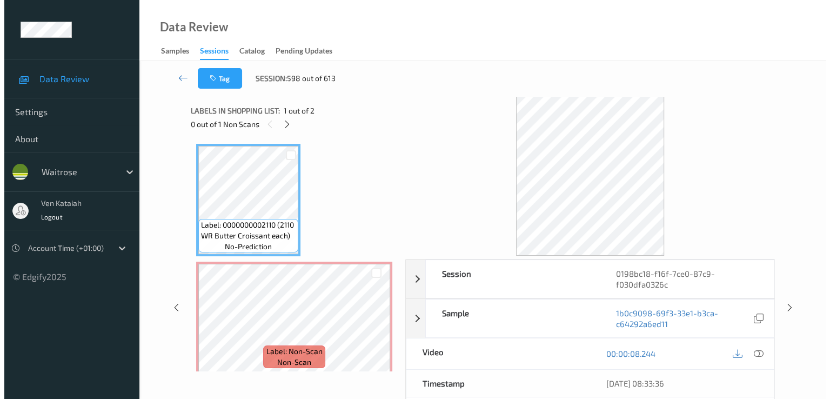
scroll to position [5, 0]
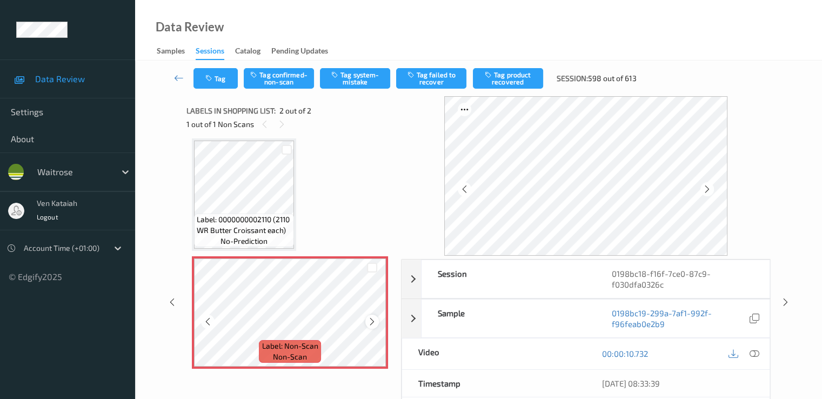
click at [373, 321] on icon at bounding box center [372, 322] width 9 height 10
click at [366, 88] on button "Tag system-mistake" at bounding box center [355, 78] width 70 height 21
click at [212, 81] on icon "button" at bounding box center [209, 79] width 9 height 8
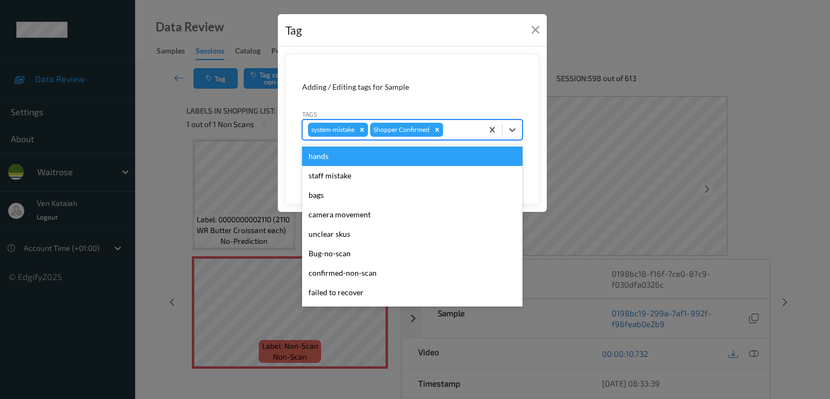
click at [458, 130] on div at bounding box center [461, 129] width 32 height 13
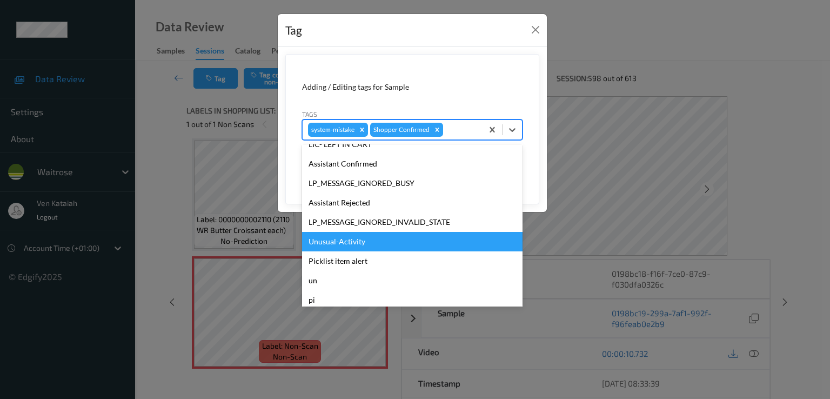
scroll to position [212, 0]
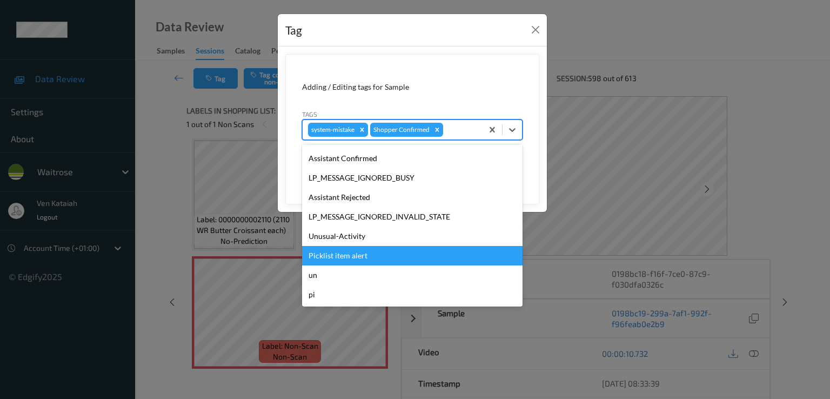
click at [342, 246] on div "Picklist item alert" at bounding box center [412, 255] width 221 height 19
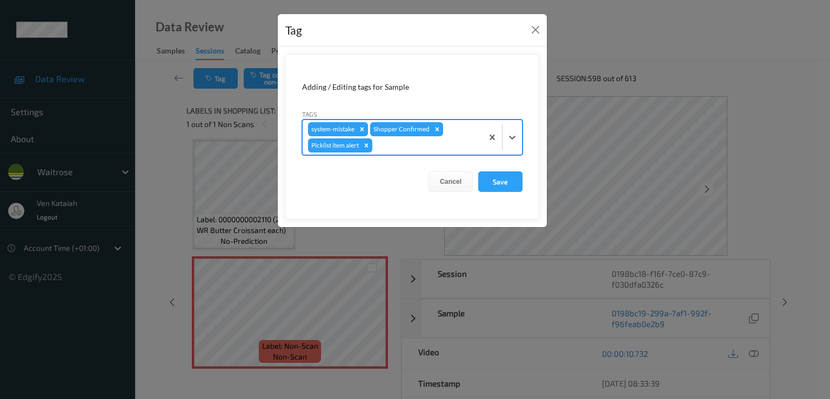
click at [411, 145] on div at bounding box center [426, 145] width 103 height 13
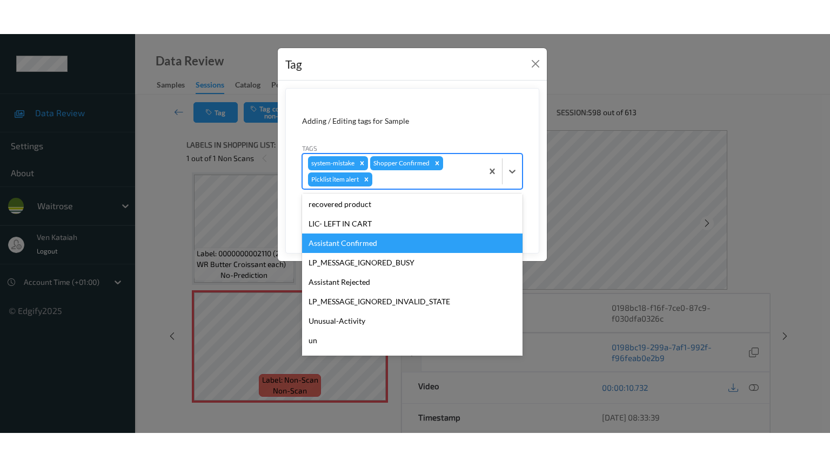
scroll to position [192, 0]
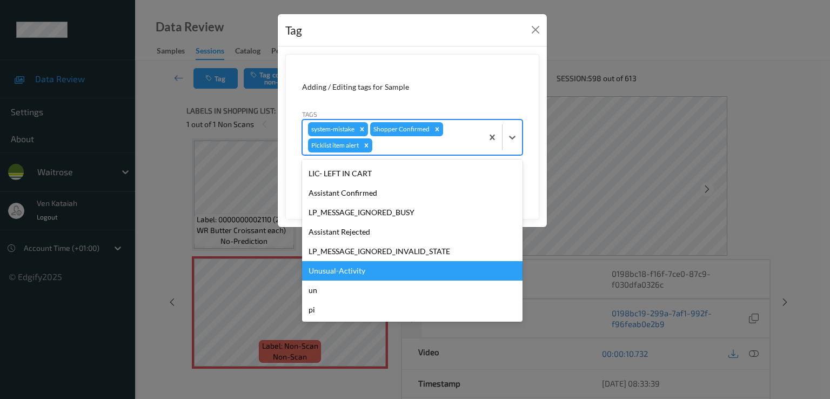
click at [337, 275] on div "Unusual-Activity" at bounding box center [412, 270] width 221 height 19
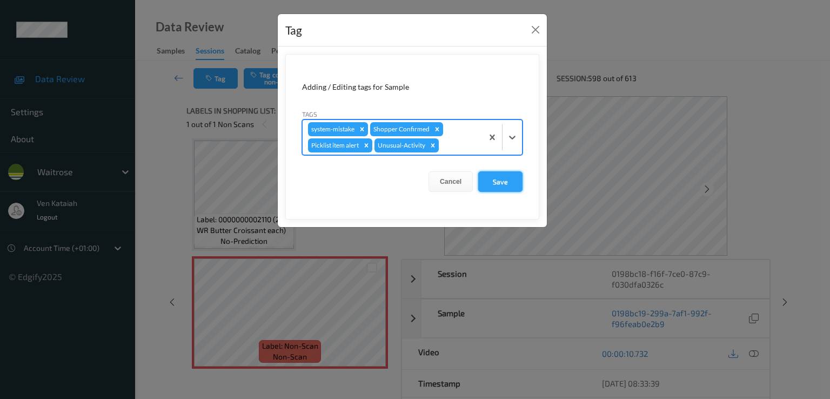
click at [488, 184] on button "Save" at bounding box center [500, 181] width 44 height 21
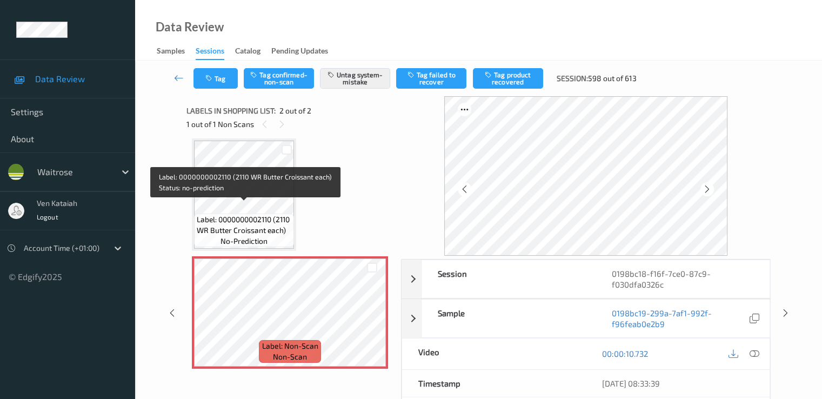
click at [262, 214] on span "Label: 0000000002110 (2110 WR Butter Croissant each)" at bounding box center [244, 225] width 95 height 22
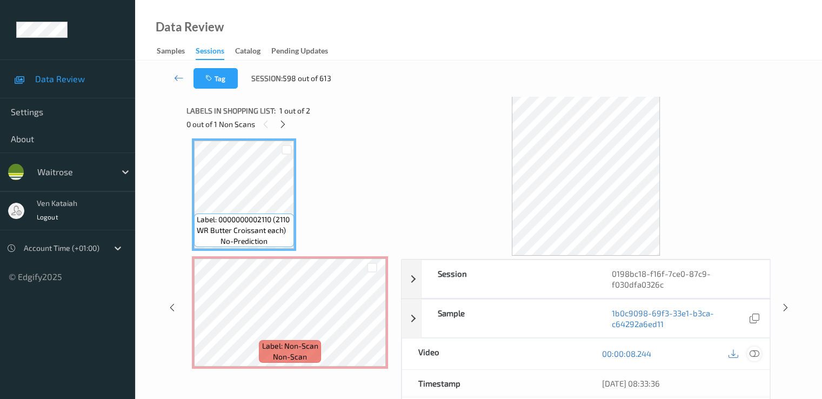
click at [751, 349] on icon at bounding box center [754, 354] width 10 height 10
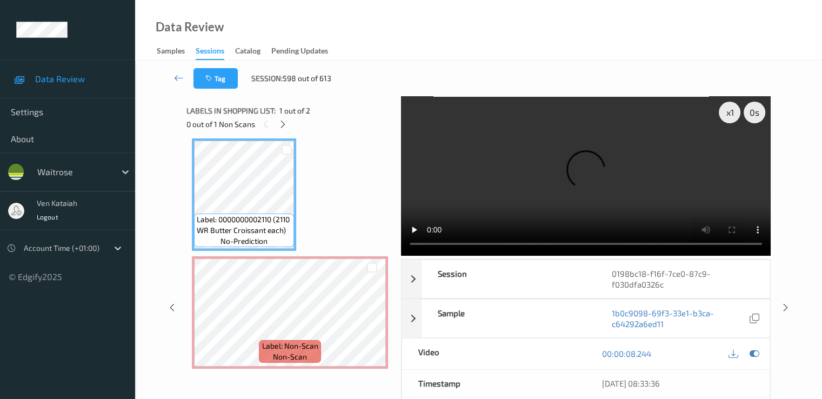
scroll to position [0, 0]
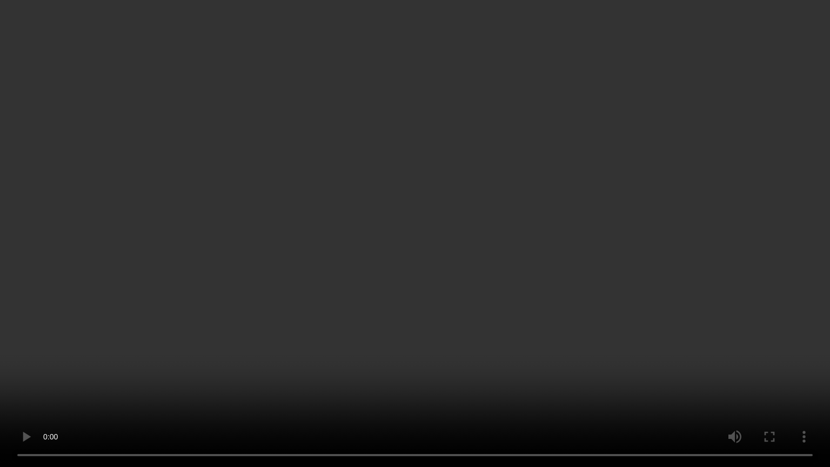
click at [165, 347] on video at bounding box center [415, 233] width 830 height 467
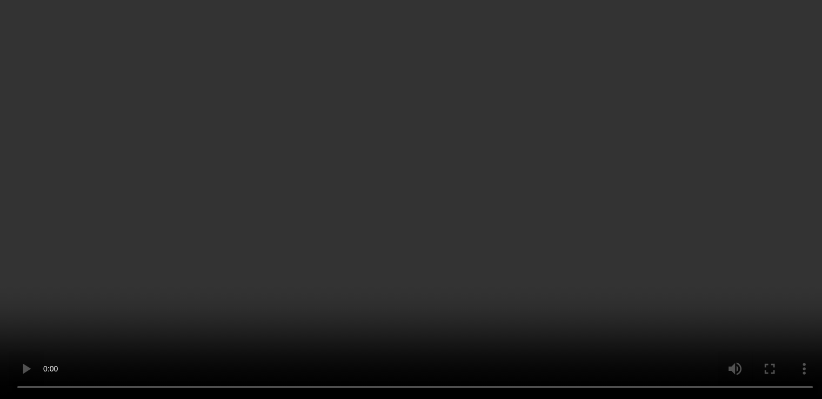
click at [757, 210] on div "00:00:08.244" at bounding box center [678, 194] width 184 height 31
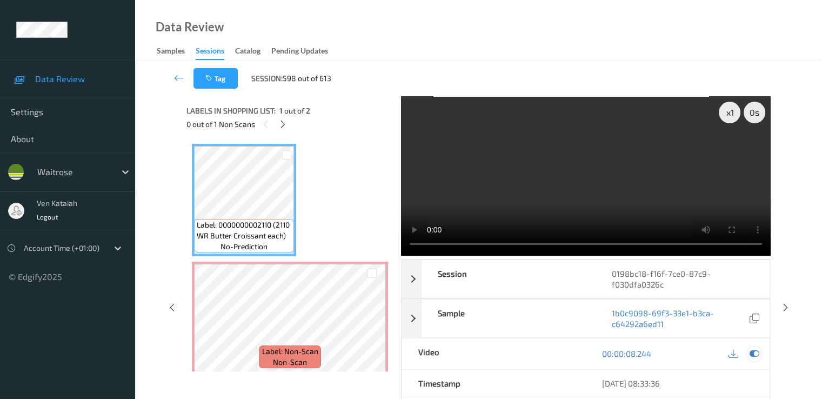
click at [757, 353] on icon at bounding box center [754, 354] width 10 height 10
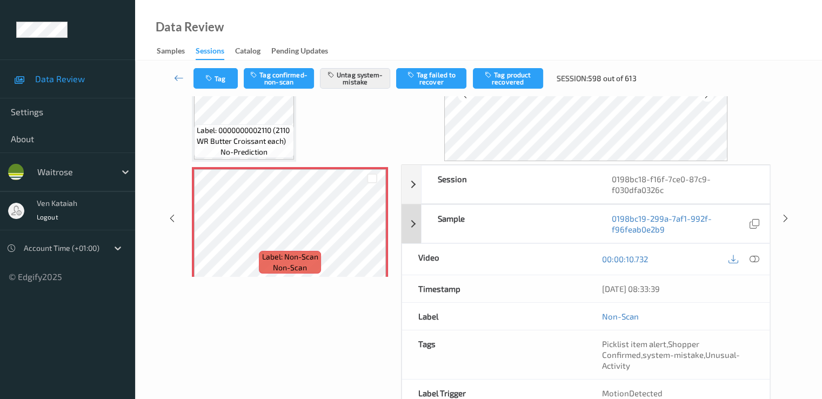
scroll to position [108, 0]
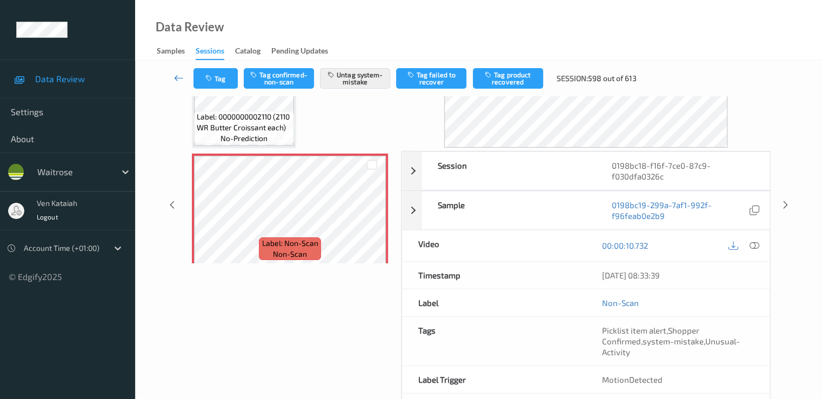
click at [174, 76] on icon at bounding box center [179, 77] width 10 height 11
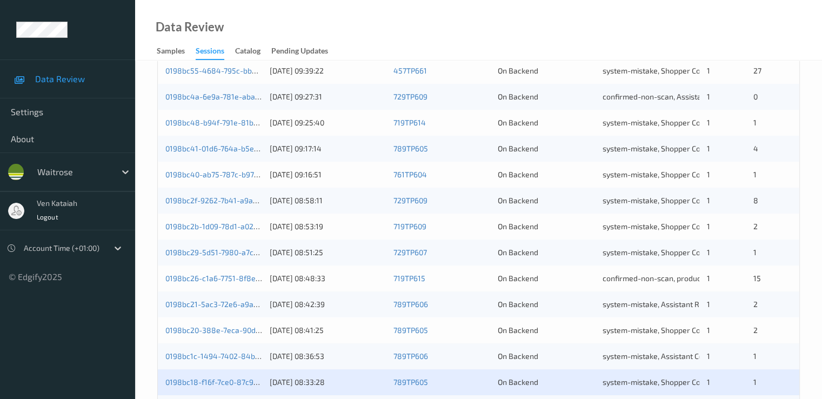
scroll to position [500, 0]
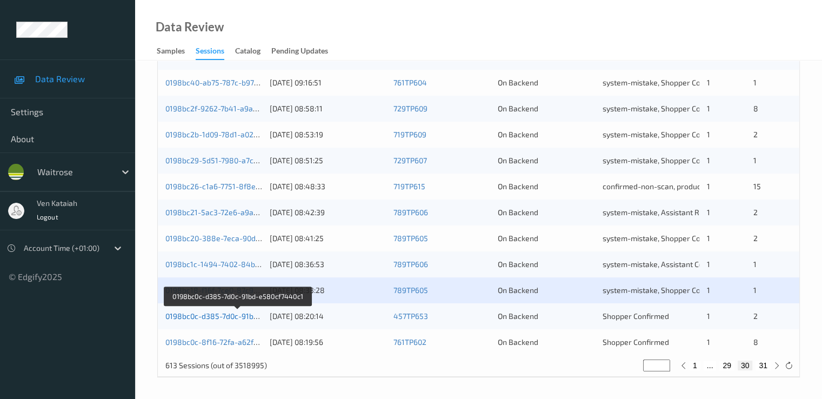
click at [207, 314] on link "0198bc0c-d385-7d0c-91bd-e580cf7440c1" at bounding box center [237, 315] width 145 height 9
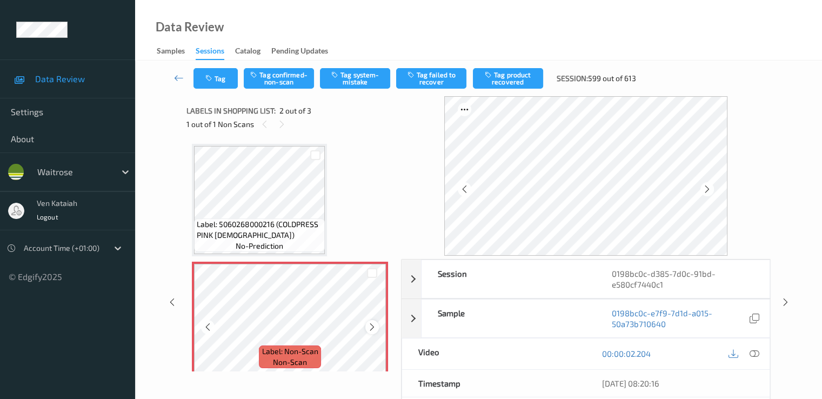
click at [373, 326] on icon at bounding box center [372, 327] width 9 height 10
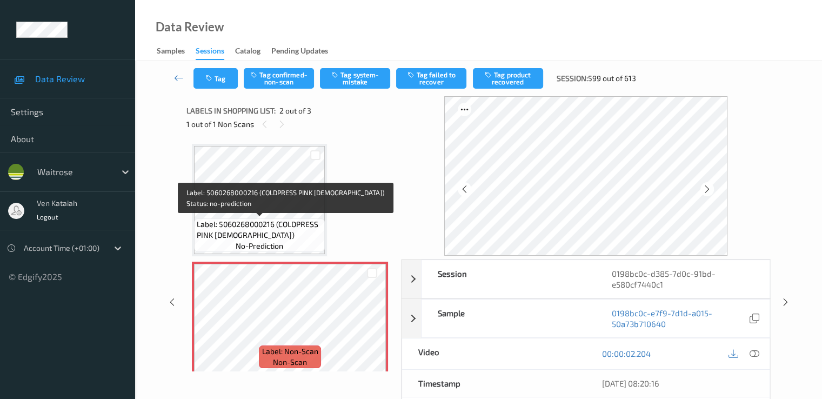
click at [296, 218] on div "Label: 5060268000216 (COLDPRESS PINK LADY) no-prediction" at bounding box center [259, 235] width 131 height 34
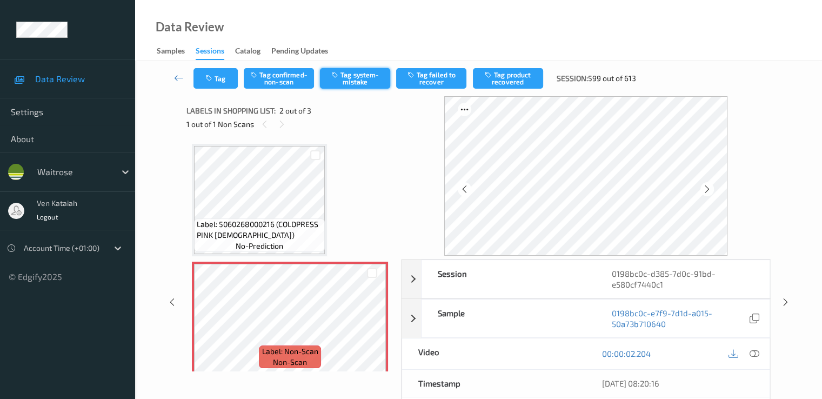
click at [380, 72] on button "Tag system-mistake" at bounding box center [355, 78] width 70 height 21
click at [217, 82] on button "Tag" at bounding box center [216, 78] width 44 height 21
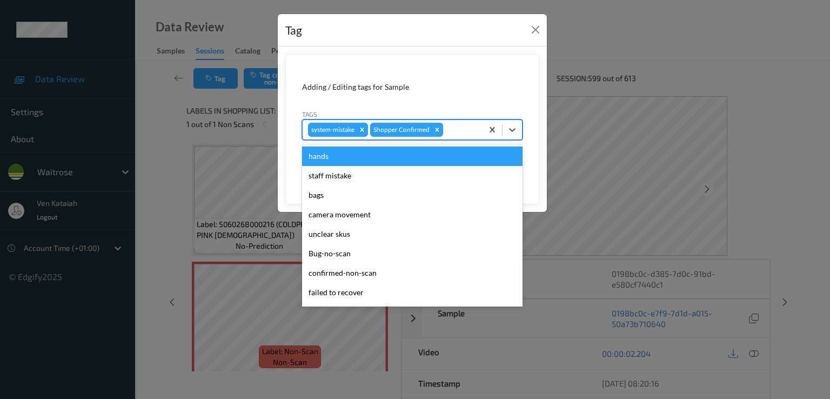
click at [468, 127] on div at bounding box center [461, 129] width 32 height 13
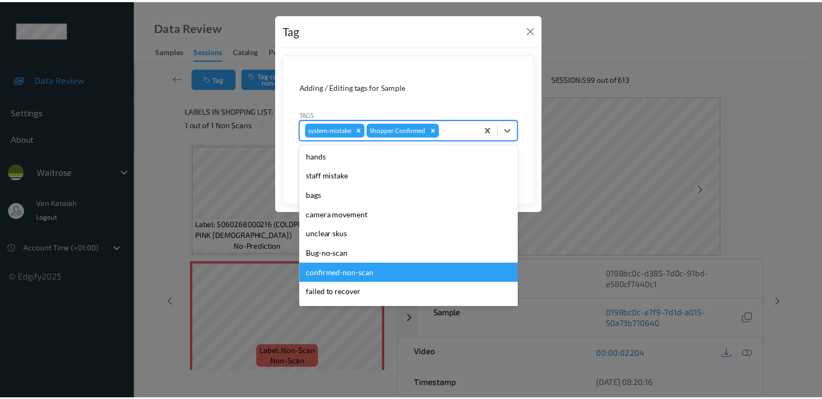
scroll to position [212, 0]
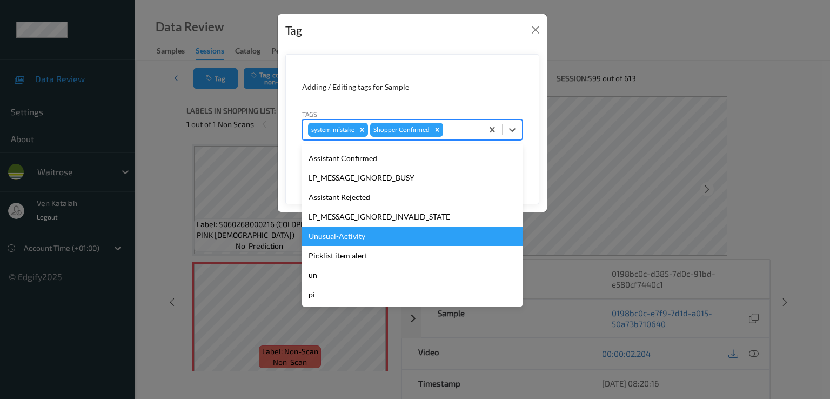
click at [389, 234] on div "Unusual-Activity" at bounding box center [412, 236] width 221 height 19
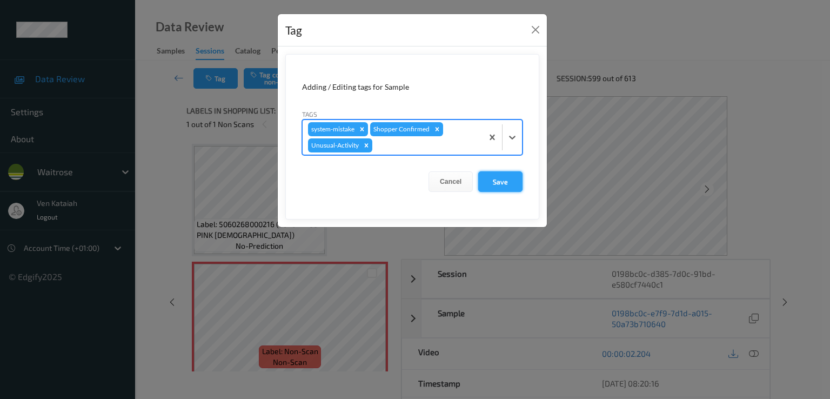
drag, startPoint x: 513, startPoint y: 178, endPoint x: 477, endPoint y: 213, distance: 49.7
click at [513, 178] on button "Save" at bounding box center [500, 181] width 44 height 21
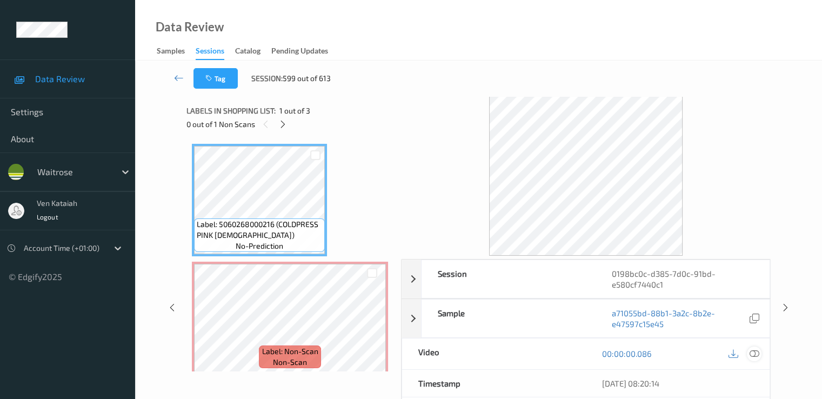
click at [753, 351] on icon at bounding box center [754, 354] width 10 height 10
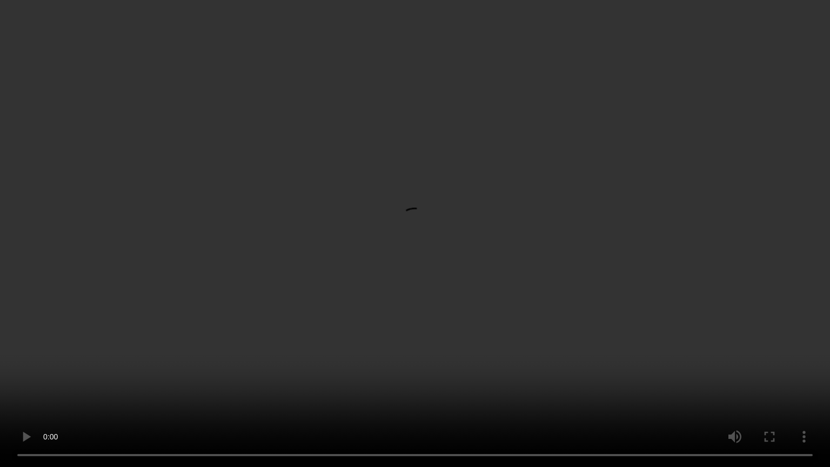
click at [686, 270] on video at bounding box center [415, 233] width 830 height 467
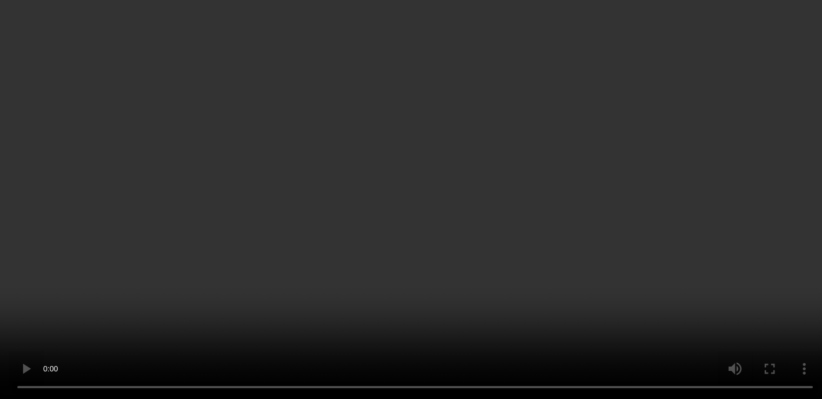
click at [757, 199] on icon at bounding box center [754, 194] width 10 height 10
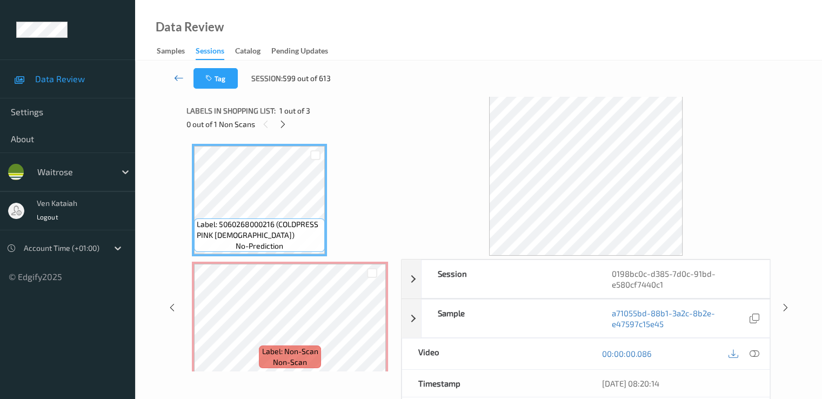
click at [176, 81] on icon at bounding box center [179, 77] width 10 height 11
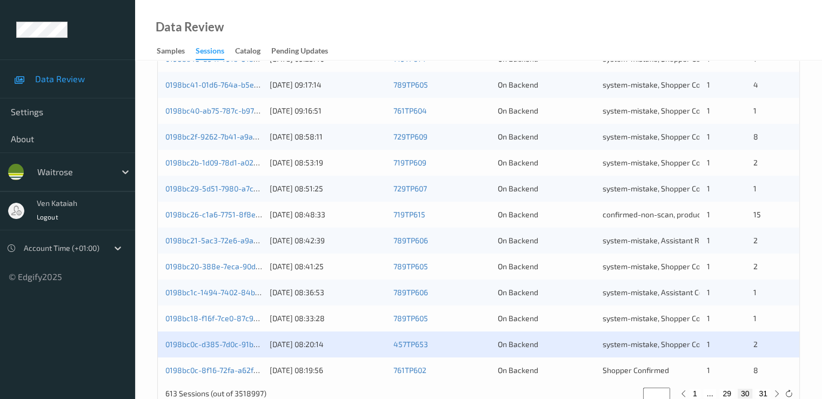
scroll to position [500, 0]
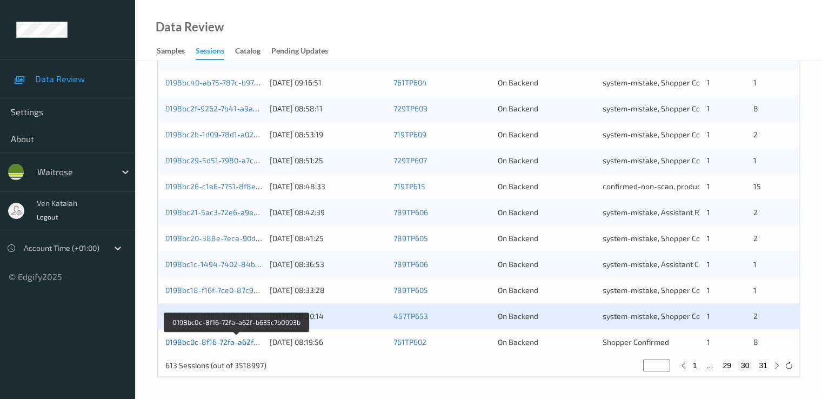
click at [244, 344] on link "0198bc0c-8f16-72fa-a62f-b635c7b0993b" at bounding box center [236, 341] width 142 height 9
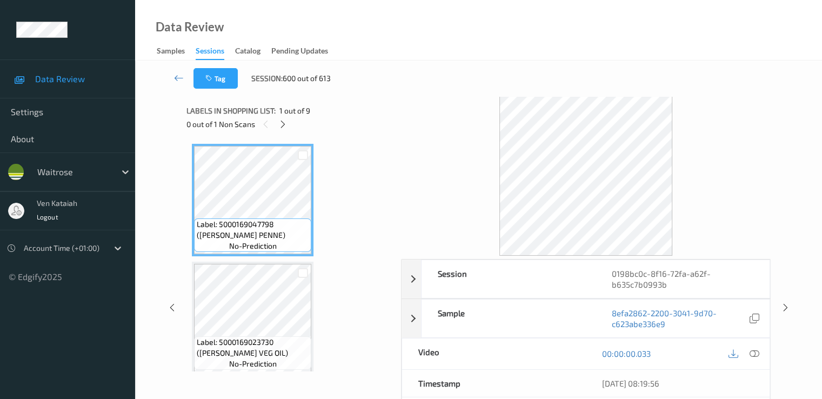
click at [275, 130] on div "0 out of 1 Non Scans" at bounding box center [290, 124] width 207 height 14
click at [284, 124] on icon at bounding box center [282, 124] width 9 height 10
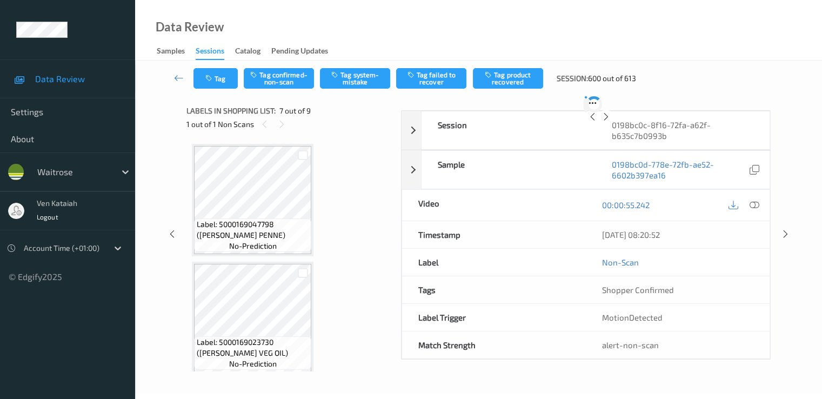
scroll to position [595, 0]
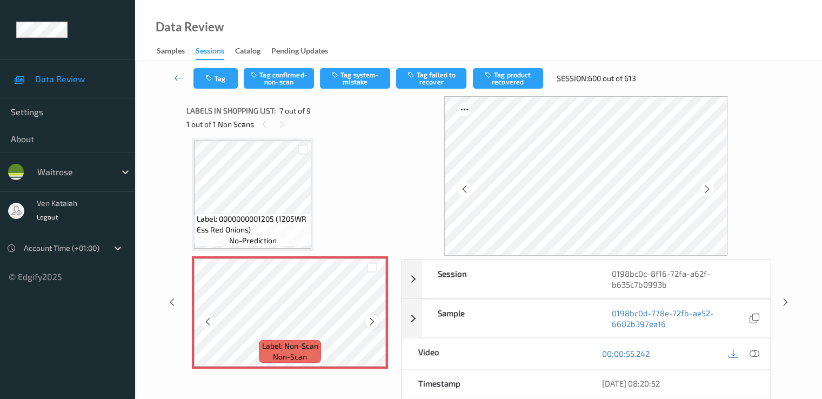
click at [375, 323] on icon at bounding box center [372, 322] width 9 height 10
click at [357, 71] on button "Tag system-mistake" at bounding box center [355, 78] width 70 height 21
click at [224, 85] on button "Tag" at bounding box center [216, 78] width 44 height 21
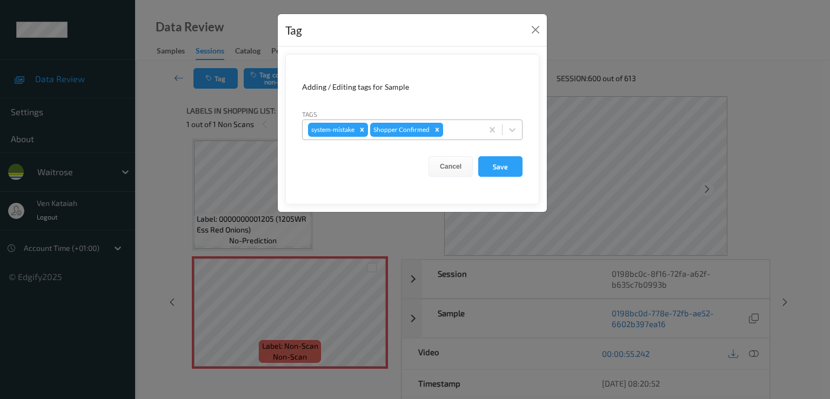
click at [431, 128] on div "Remove Shopper Confirmed" at bounding box center [437, 130] width 12 height 14
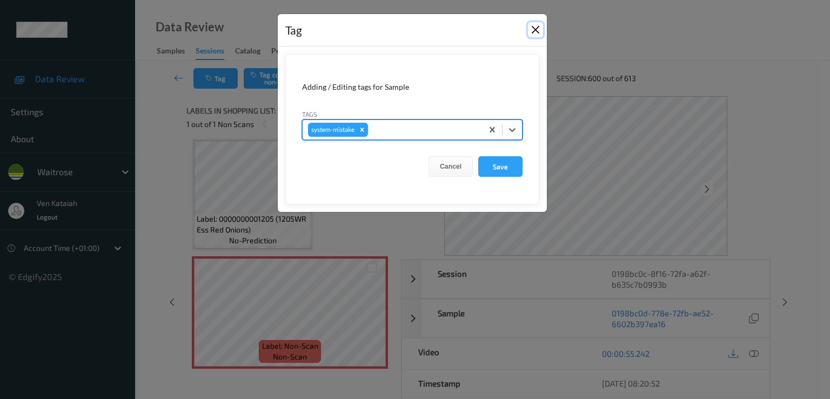
drag, startPoint x: 534, startPoint y: 29, endPoint x: 432, endPoint y: 49, distance: 103.6
click at [533, 30] on button "Close" at bounding box center [535, 29] width 15 height 15
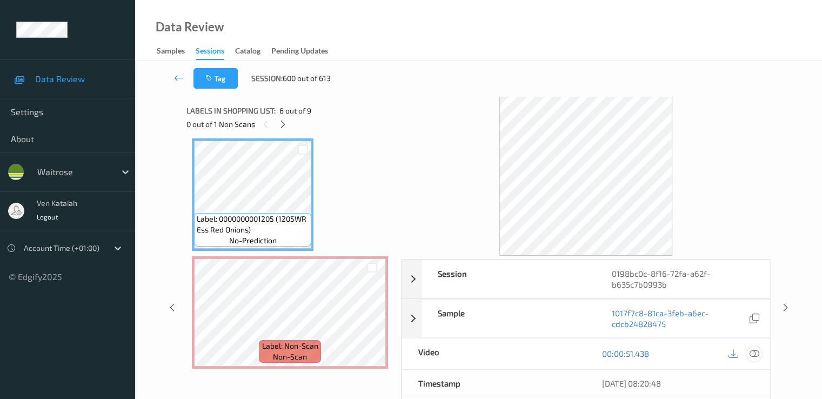
click at [756, 349] on icon at bounding box center [754, 354] width 10 height 10
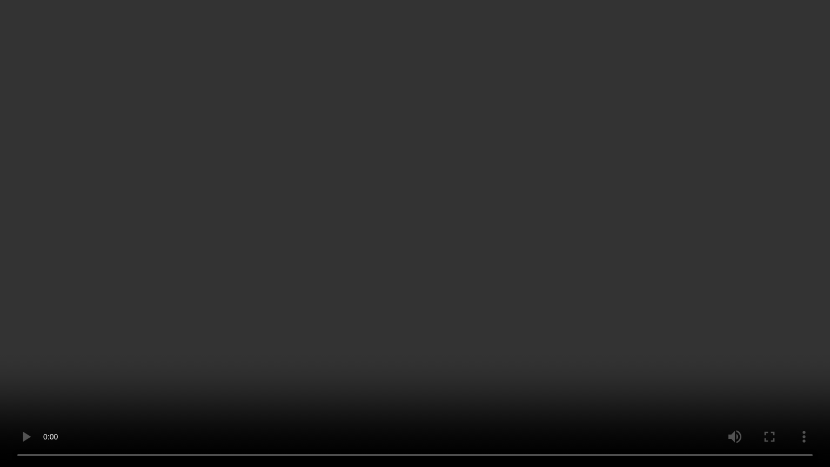
click at [372, 398] on video at bounding box center [415, 233] width 830 height 467
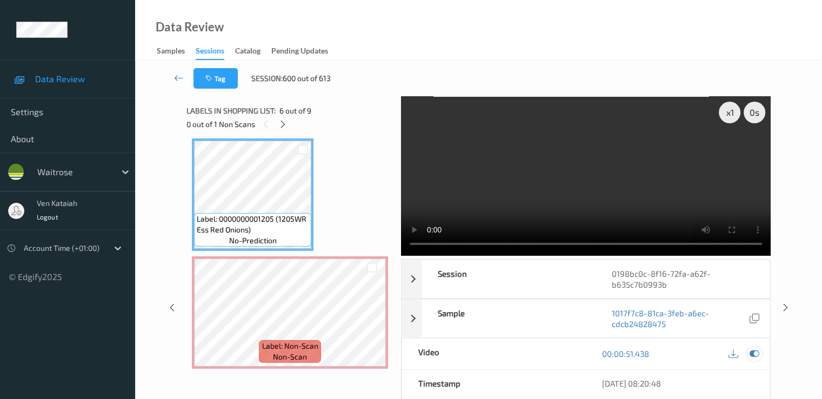
click at [748, 354] on div at bounding box center [754, 354] width 15 height 15
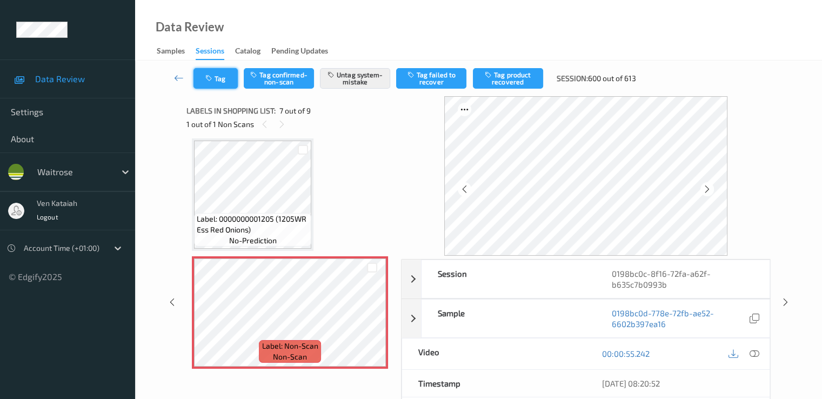
click at [229, 77] on button "Tag" at bounding box center [216, 78] width 44 height 21
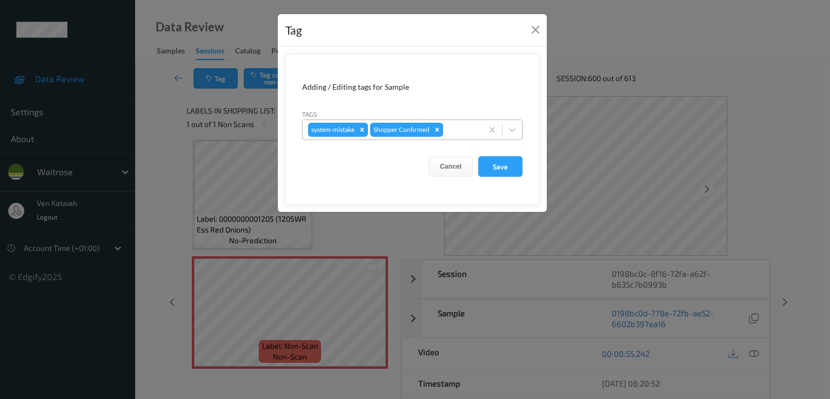
click at [464, 134] on div at bounding box center [461, 129] width 32 height 13
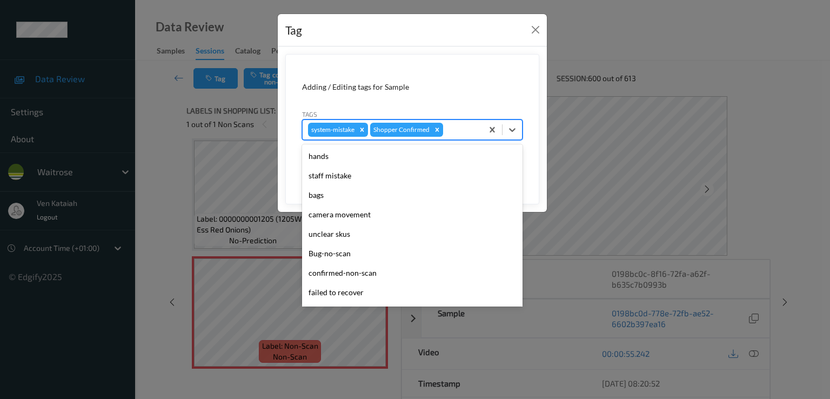
scroll to position [212, 0]
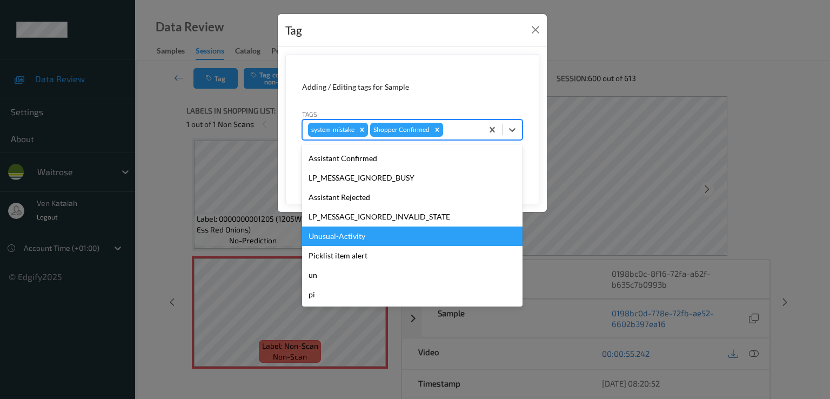
click at [358, 243] on div "Unusual-Activity" at bounding box center [412, 236] width 221 height 19
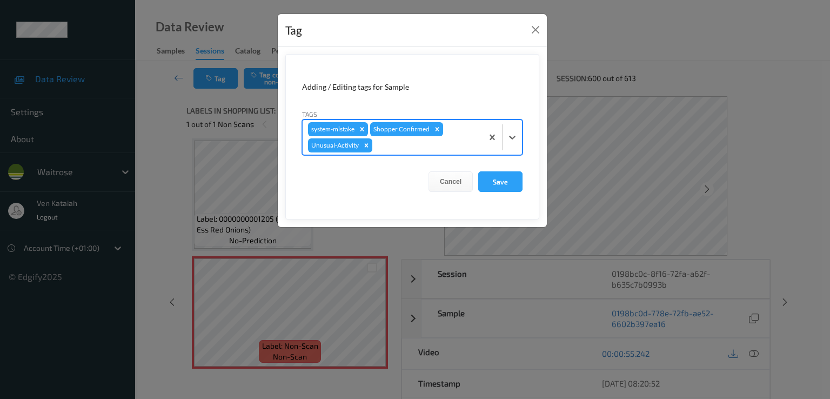
click at [410, 152] on div "system-mistake Shopper Confirmed Unusual-Activity" at bounding box center [393, 137] width 180 height 35
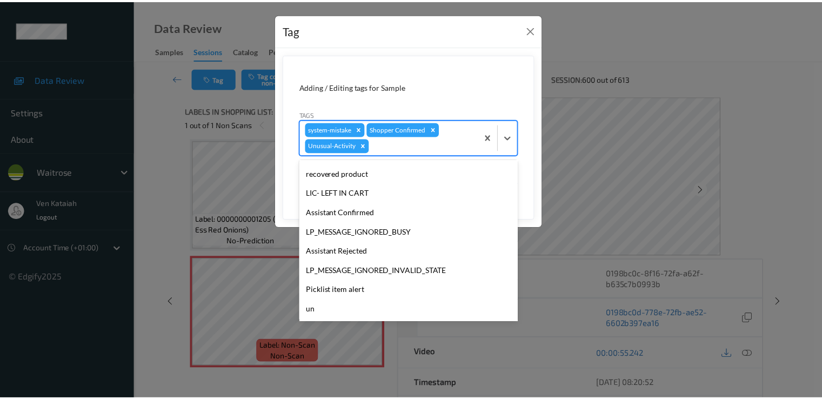
scroll to position [192, 0]
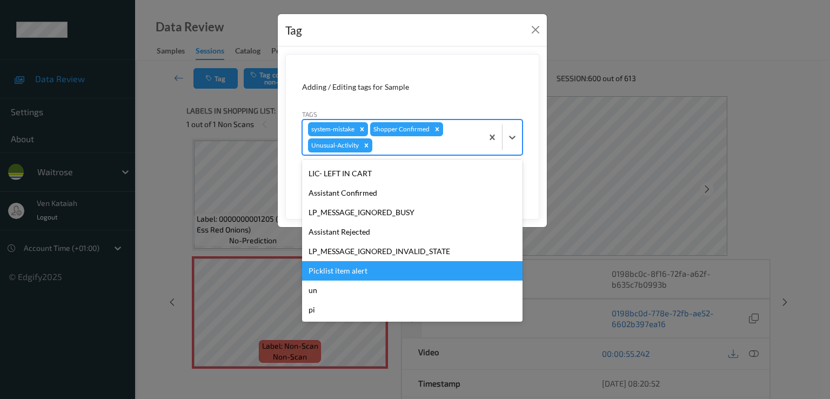
click at [341, 271] on div "Picklist item alert" at bounding box center [412, 270] width 221 height 19
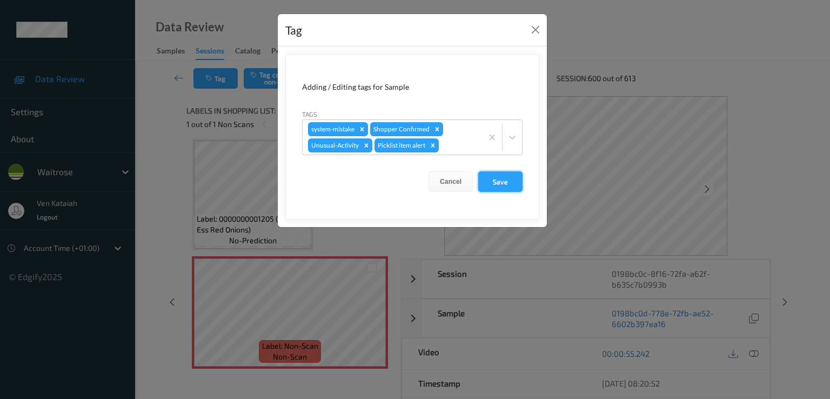
click at [490, 182] on button "Save" at bounding box center [500, 181] width 44 height 21
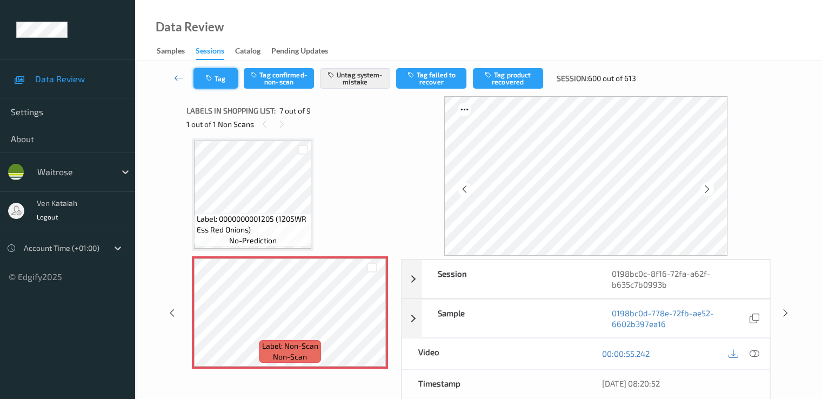
click at [209, 88] on button "Tag" at bounding box center [216, 78] width 44 height 21
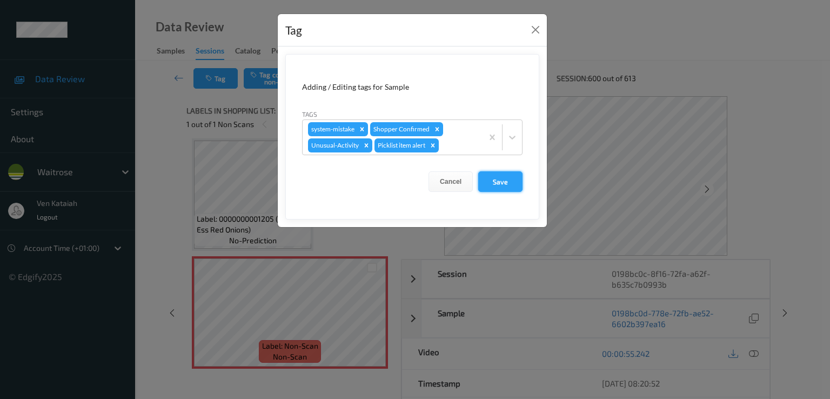
click at [509, 185] on button "Save" at bounding box center [500, 181] width 44 height 21
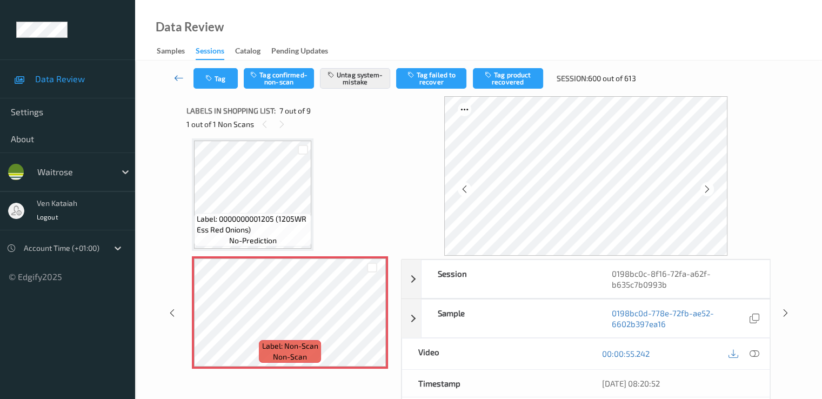
click at [174, 79] on icon at bounding box center [179, 77] width 10 height 11
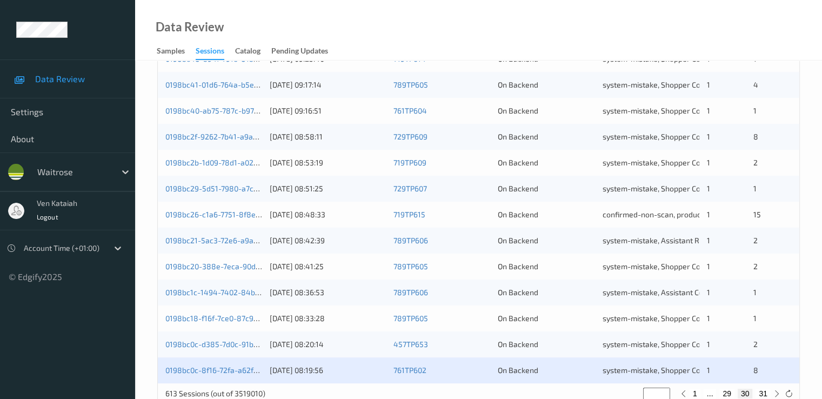
scroll to position [500, 0]
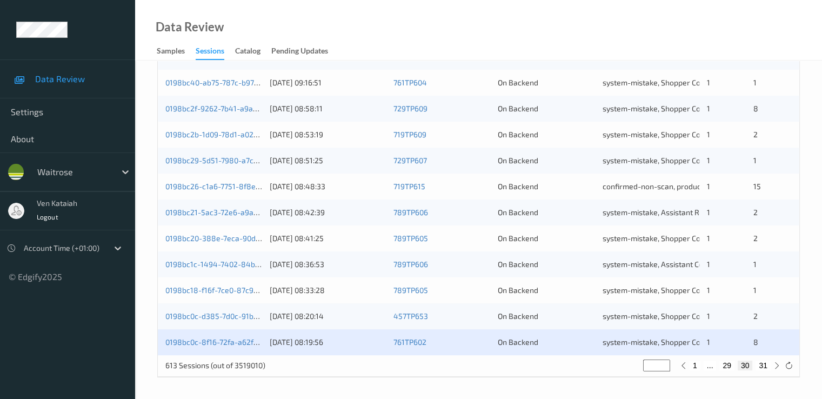
click at [761, 366] on button "31" at bounding box center [763, 366] width 15 height 10
type input "**"
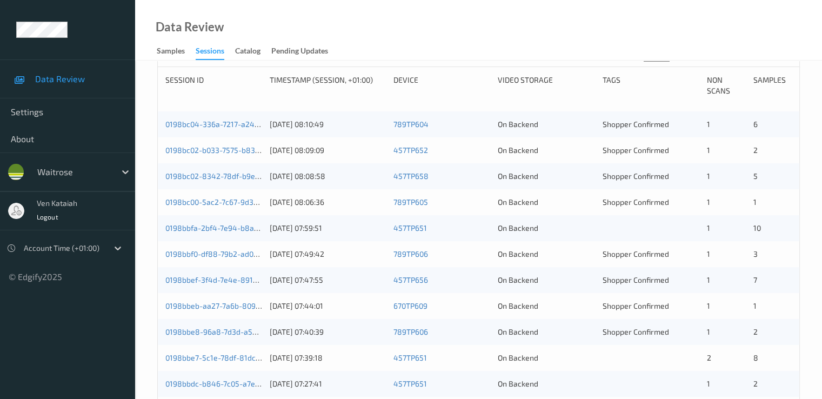
scroll to position [210, 0]
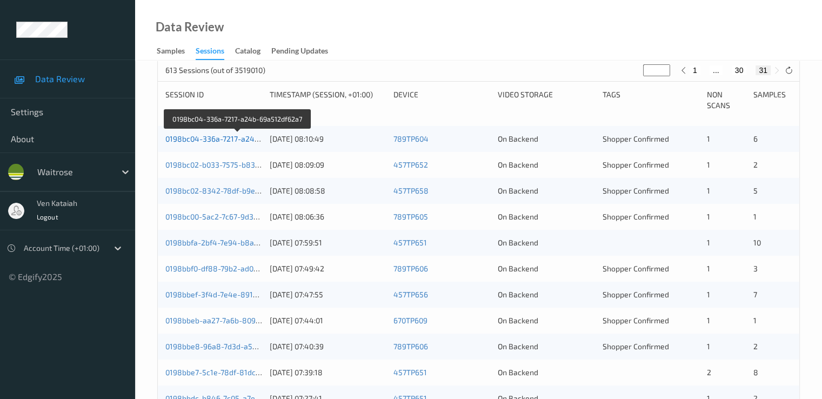
click at [228, 140] on link "0198bc04-336a-7217-a24b-69a512df62a7" at bounding box center [237, 138] width 145 height 9
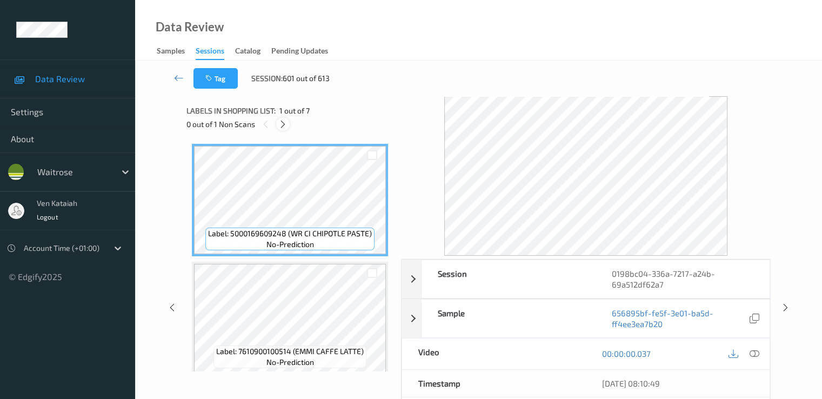
click at [285, 118] on div at bounding box center [283, 124] width 14 height 14
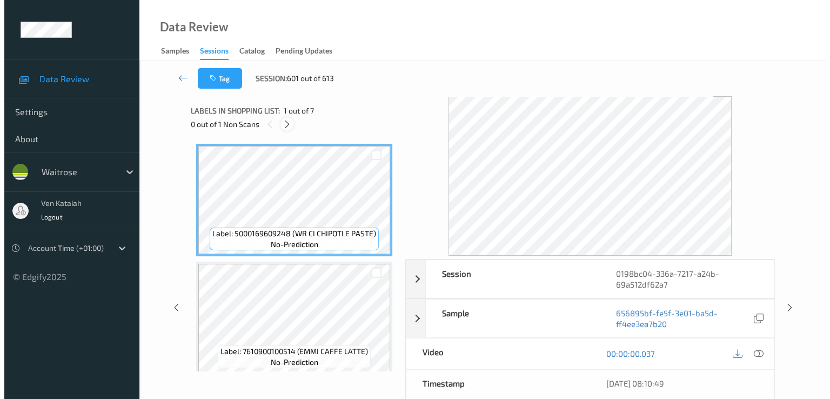
scroll to position [123, 0]
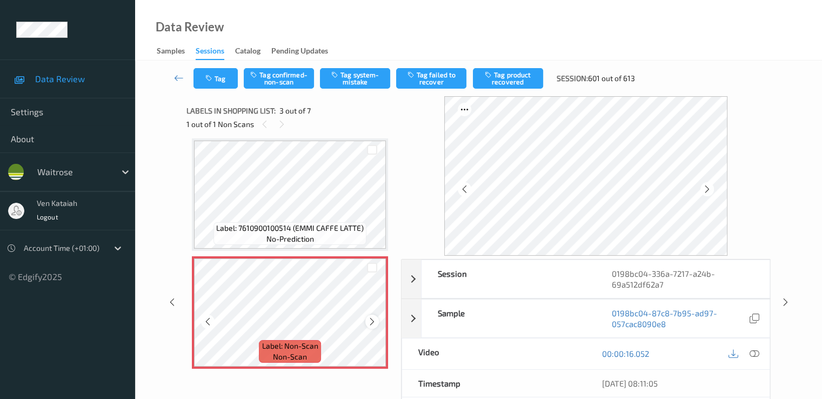
click at [373, 323] on icon at bounding box center [372, 322] width 9 height 10
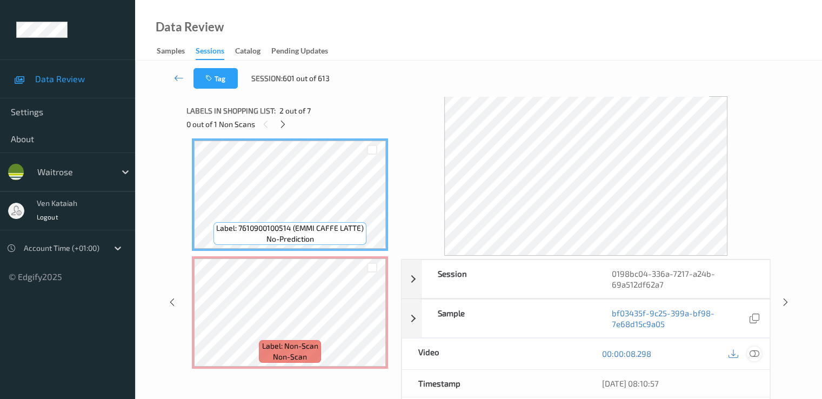
click at [756, 350] on icon at bounding box center [754, 354] width 10 height 10
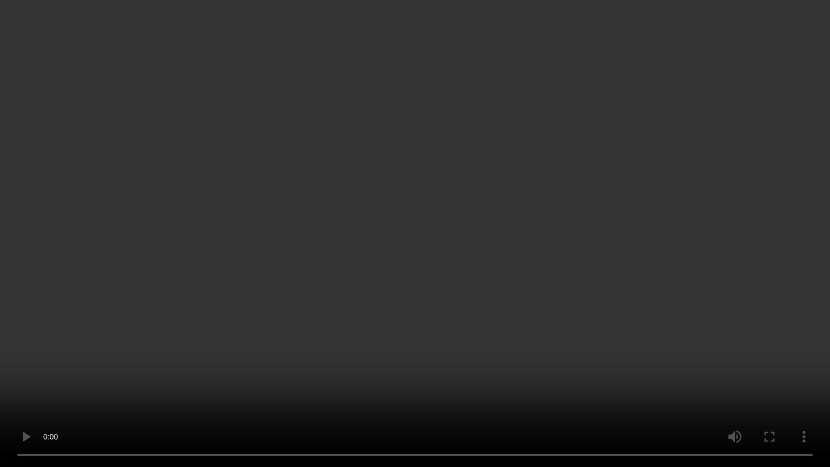
click at [192, 361] on video at bounding box center [415, 233] width 830 height 467
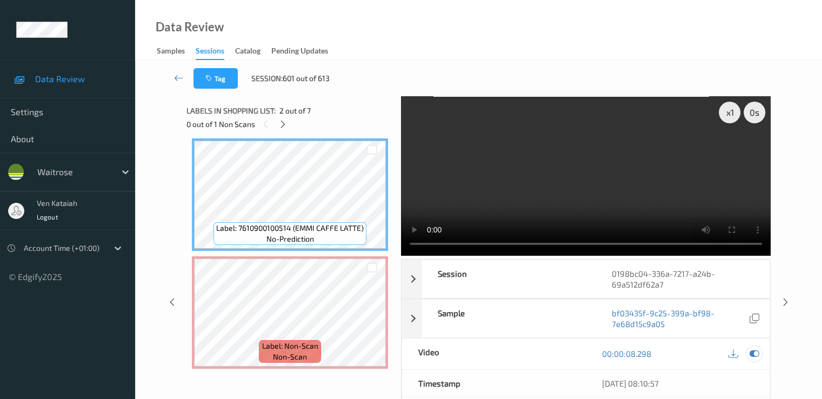
click at [759, 357] on icon at bounding box center [754, 354] width 10 height 10
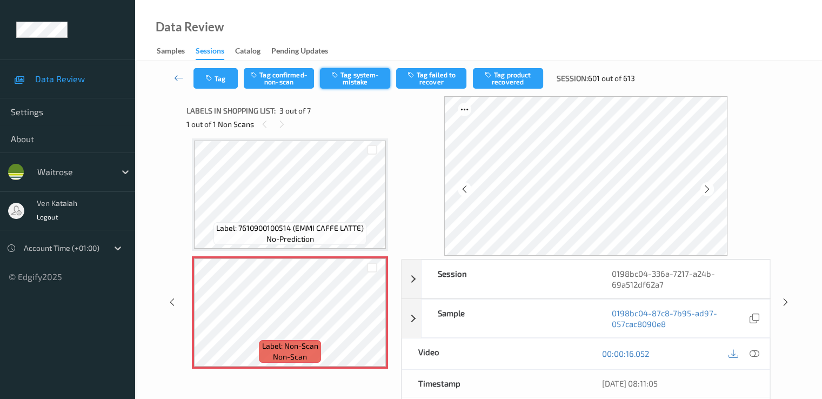
click at [387, 85] on button "Tag system-mistake" at bounding box center [355, 78] width 70 height 21
click at [213, 83] on button "Tag" at bounding box center [216, 78] width 44 height 21
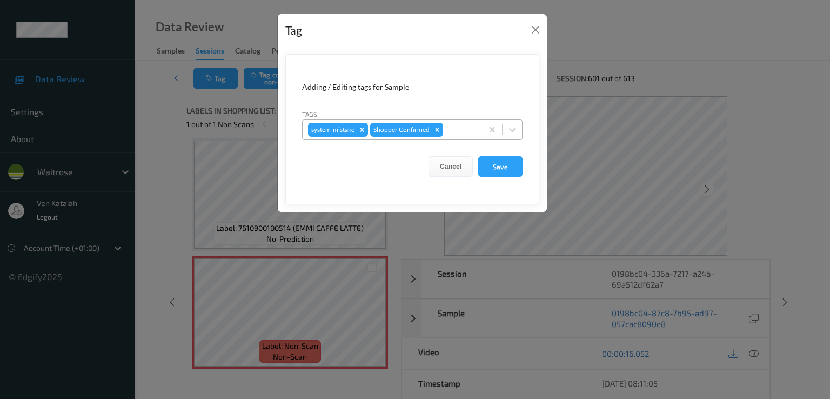
click at [458, 131] on div at bounding box center [461, 129] width 32 height 13
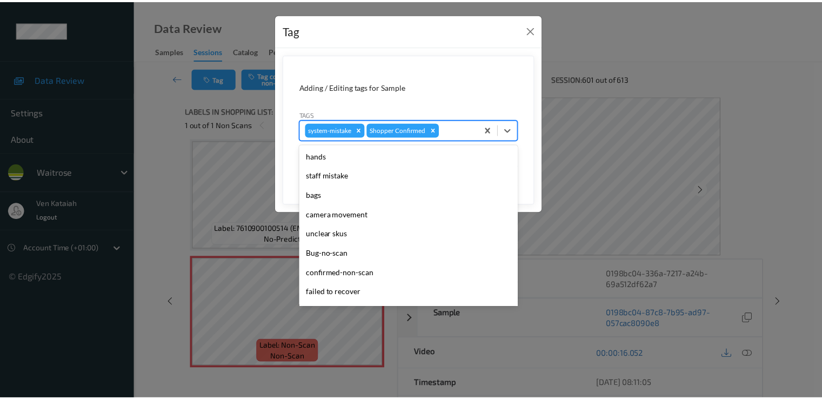
scroll to position [212, 0]
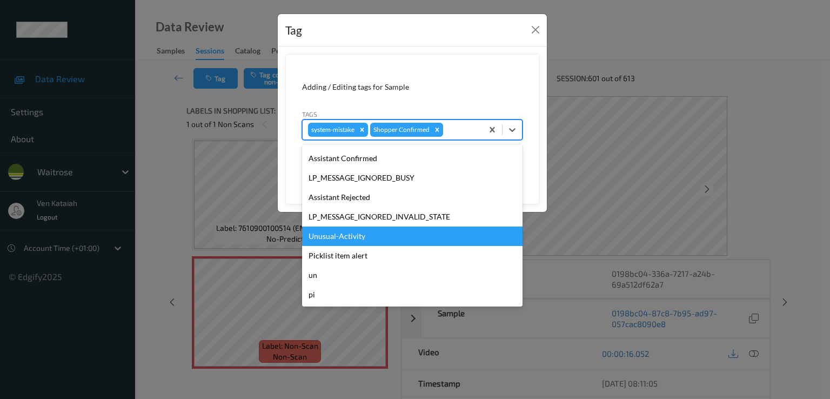
click at [315, 237] on div "Unusual-Activity" at bounding box center [412, 236] width 221 height 19
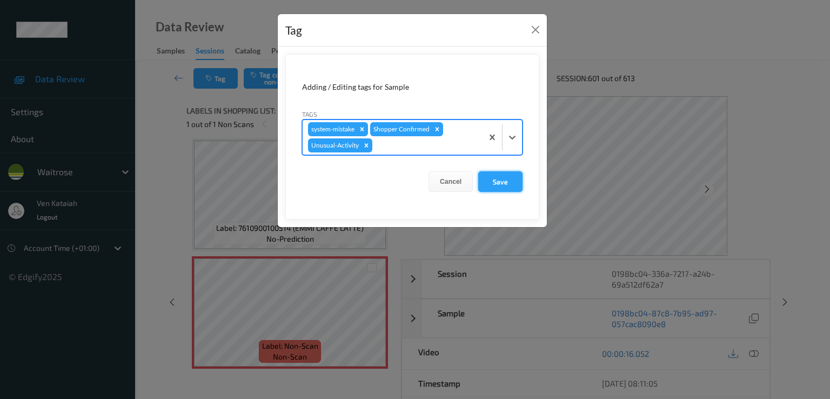
click at [509, 177] on button "Save" at bounding box center [500, 181] width 44 height 21
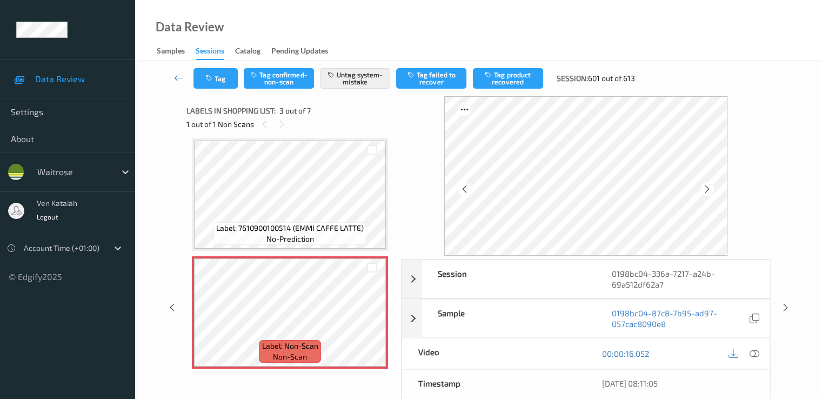
scroll to position [340, 0]
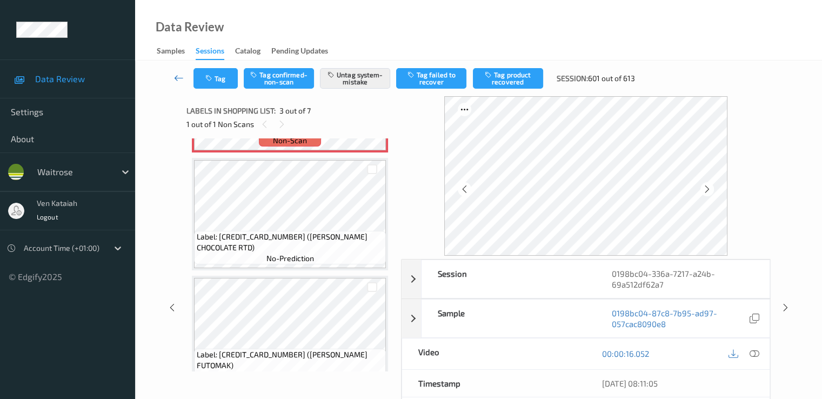
click at [179, 82] on icon at bounding box center [179, 77] width 10 height 11
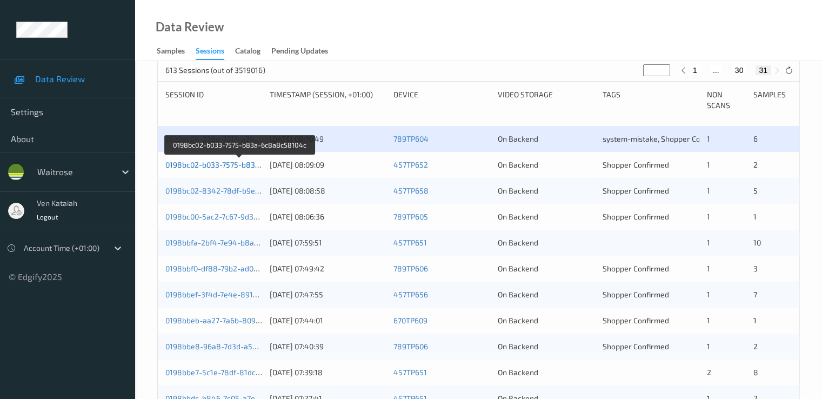
click at [240, 163] on link "0198bc02-b033-7575-b83a-6c8a8c58104c" at bounding box center [239, 164] width 149 height 9
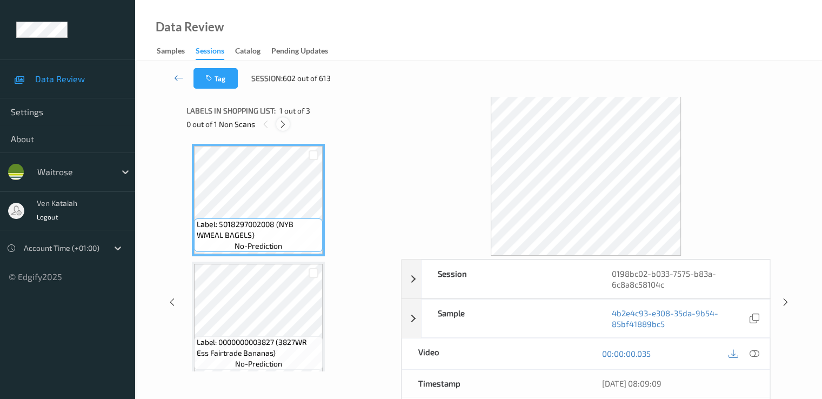
click at [284, 124] on icon at bounding box center [282, 124] width 9 height 10
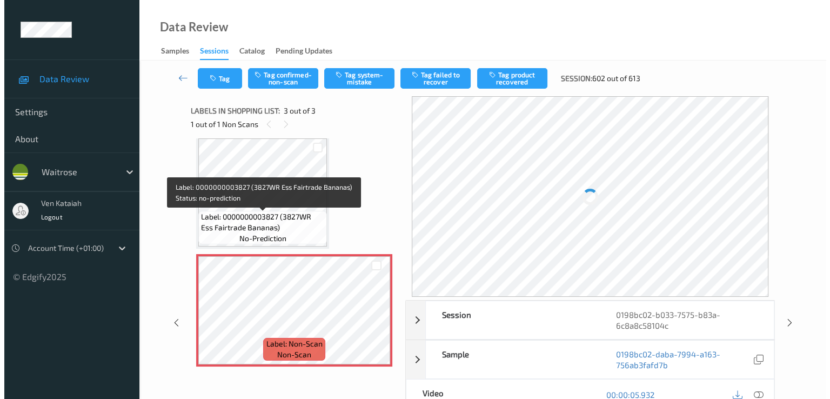
scroll to position [126, 0]
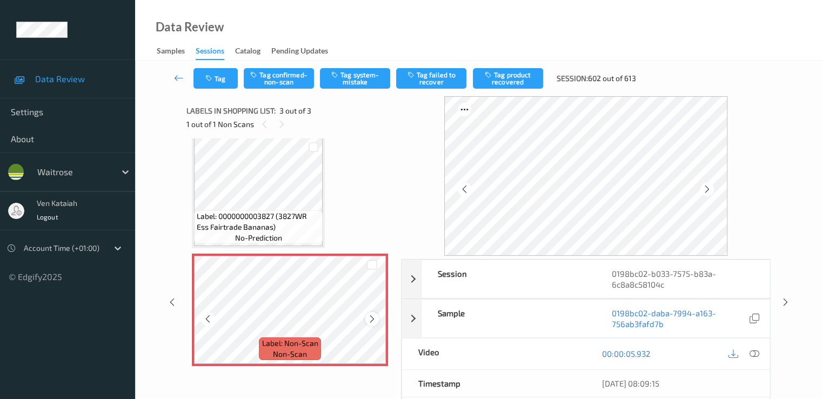
click at [372, 317] on icon at bounding box center [372, 319] width 9 height 10
click at [345, 81] on button "Tag system-mistake" at bounding box center [355, 78] width 70 height 21
click at [234, 72] on button "Tag" at bounding box center [216, 78] width 44 height 21
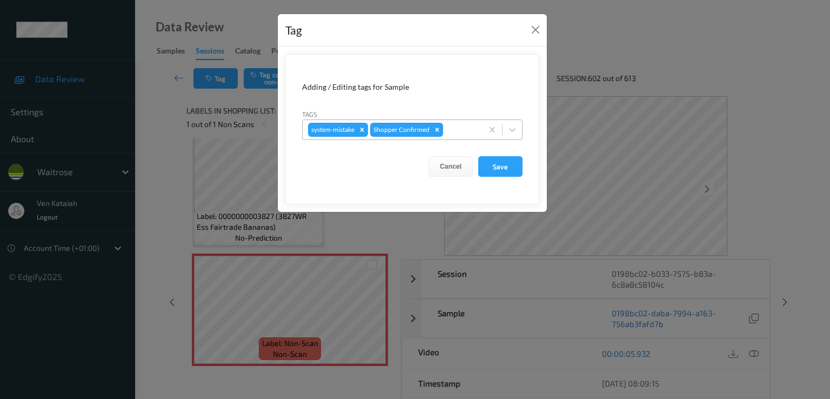
click at [456, 134] on div at bounding box center [461, 129] width 32 height 13
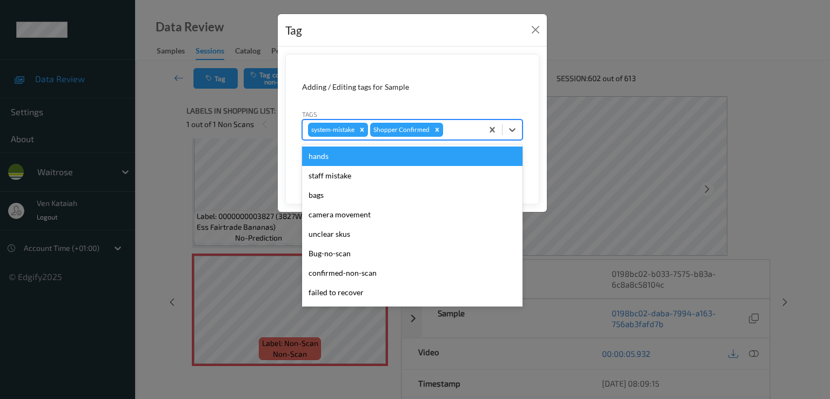
scroll to position [212, 0]
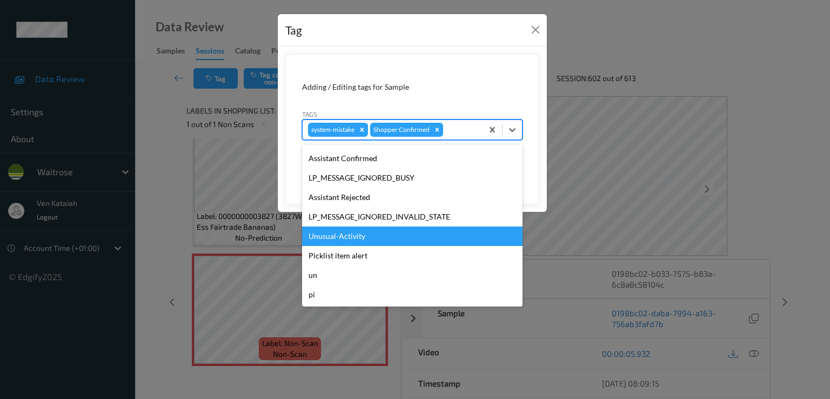
click at [364, 232] on div "Unusual-Activity" at bounding box center [412, 236] width 221 height 19
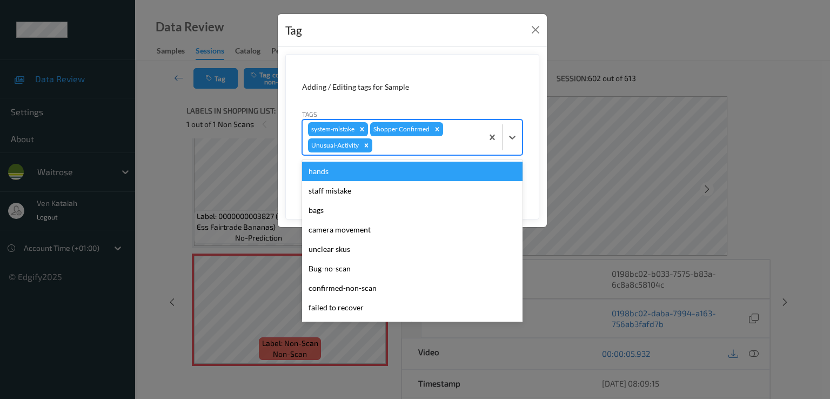
click at [438, 148] on div at bounding box center [426, 145] width 103 height 13
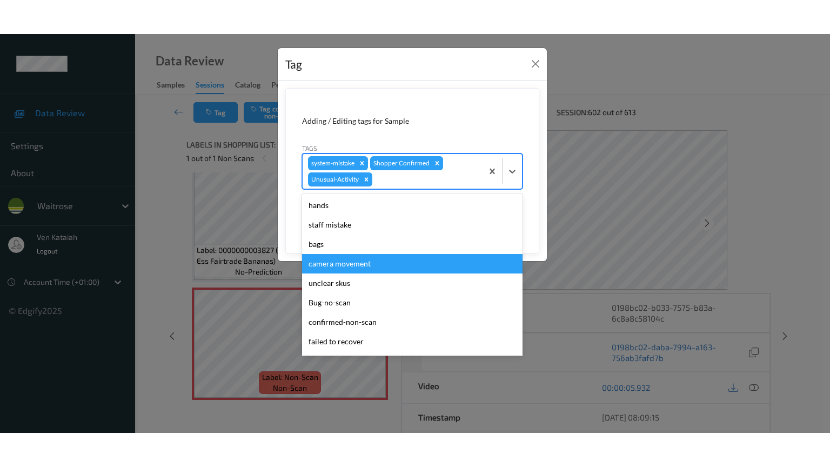
scroll to position [192, 0]
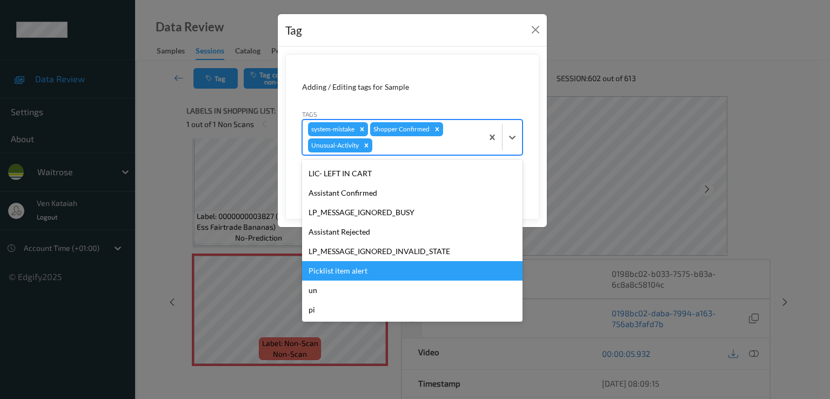
click at [352, 275] on div "Picklist item alert" at bounding box center [412, 270] width 221 height 19
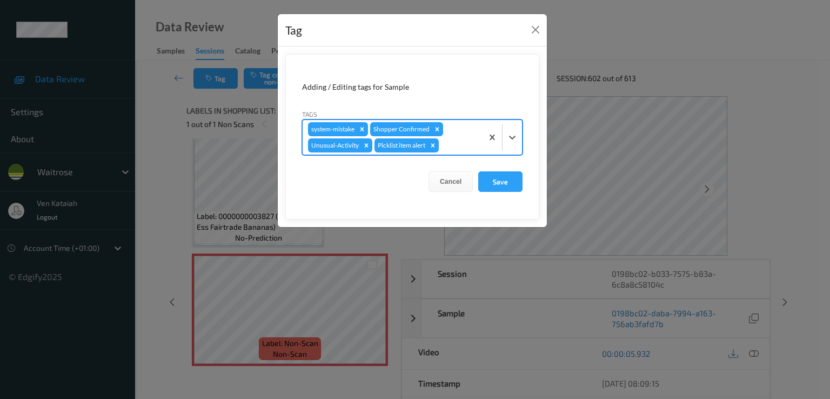
drag, startPoint x: 497, startPoint y: 185, endPoint x: 496, endPoint y: 195, distance: 9.3
click at [497, 187] on button "Save" at bounding box center [500, 181] width 44 height 21
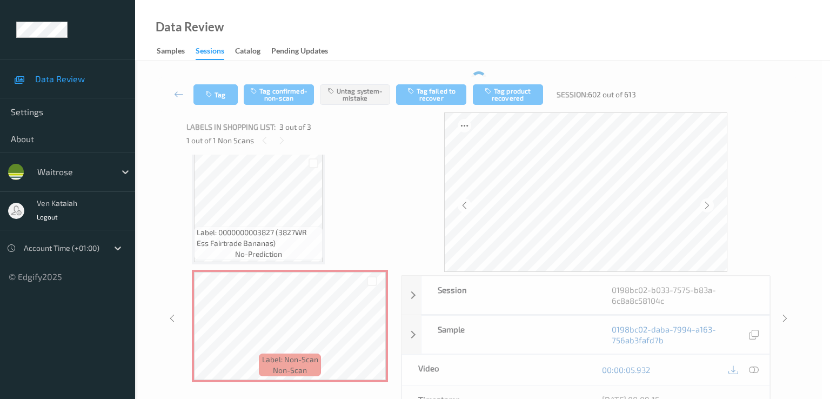
click at [340, 295] on div "Tag Adding / Editing tags for Sample Tags system-mistake Shopper Confirmed Canc…" at bounding box center [415, 199] width 830 height 399
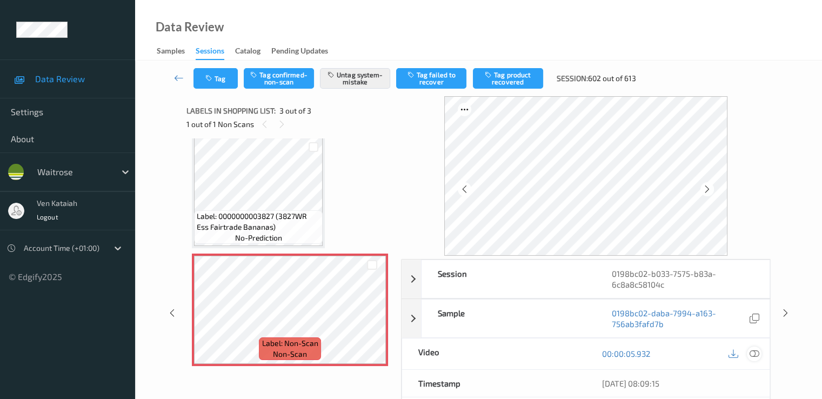
click at [757, 349] on icon at bounding box center [754, 354] width 10 height 10
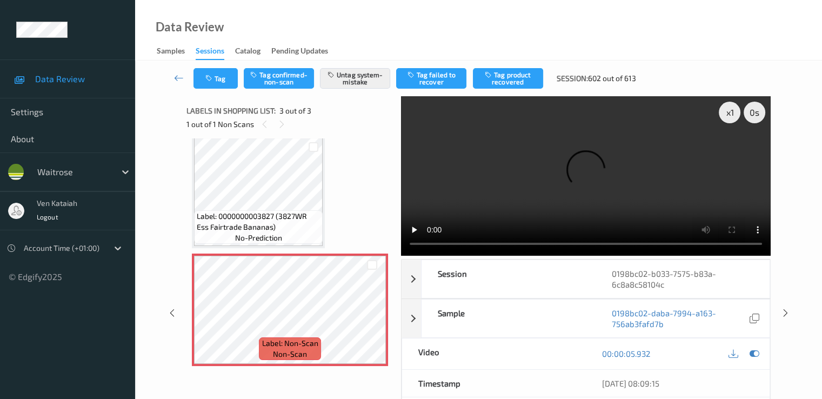
click at [714, 216] on video at bounding box center [586, 175] width 370 height 159
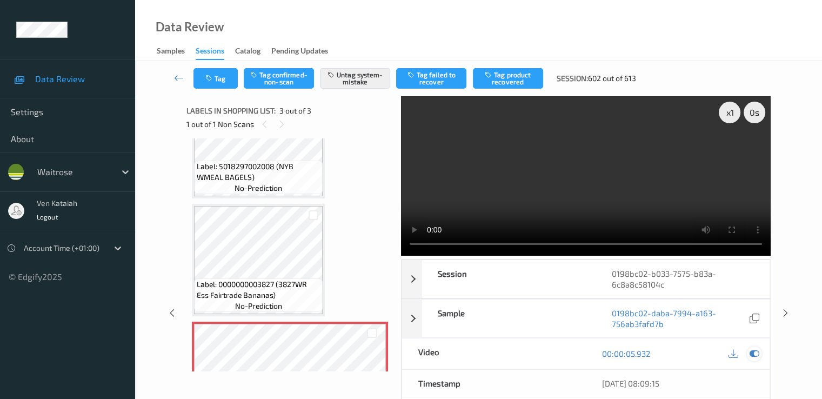
click at [753, 353] on icon at bounding box center [754, 354] width 10 height 10
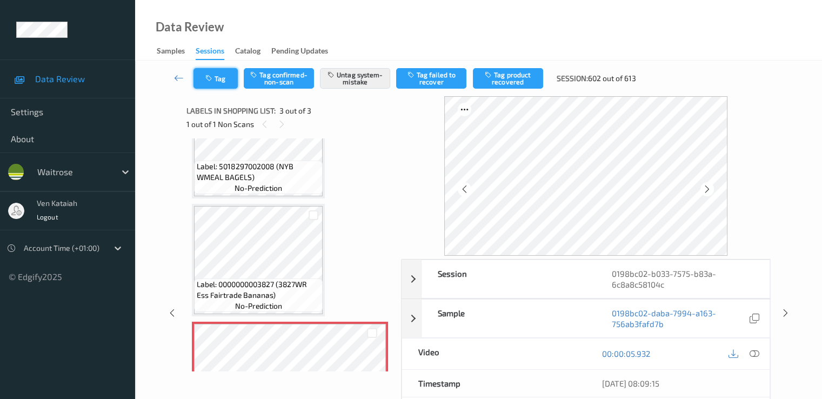
click at [208, 76] on icon "button" at bounding box center [209, 79] width 9 height 8
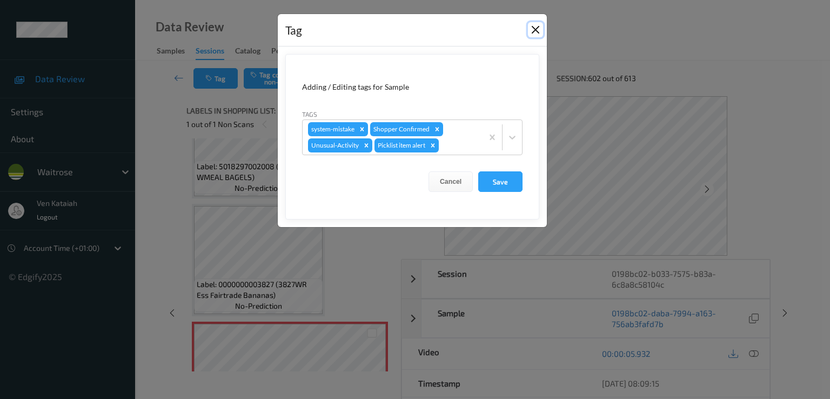
click at [534, 26] on button "Close" at bounding box center [535, 29] width 15 height 15
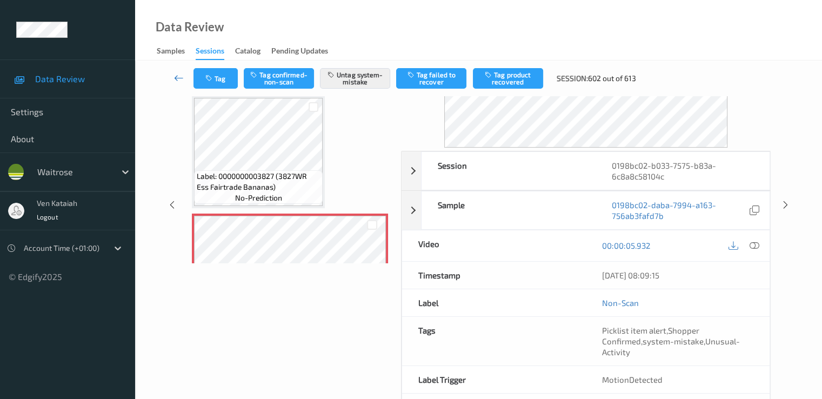
click at [182, 78] on icon at bounding box center [179, 77] width 10 height 11
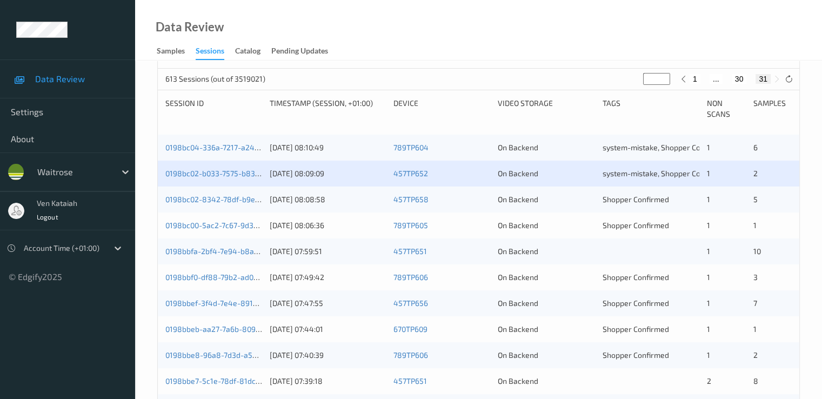
scroll to position [216, 0]
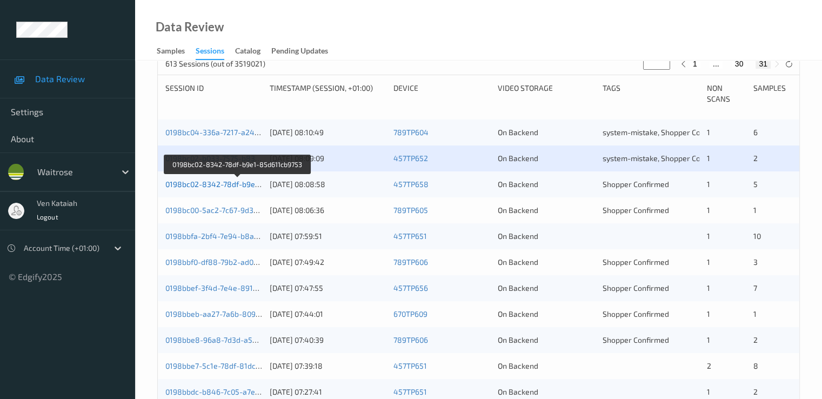
click at [229, 184] on link "0198bc02-8342-78df-b9e1-85d611cb9753" at bounding box center [237, 183] width 145 height 9
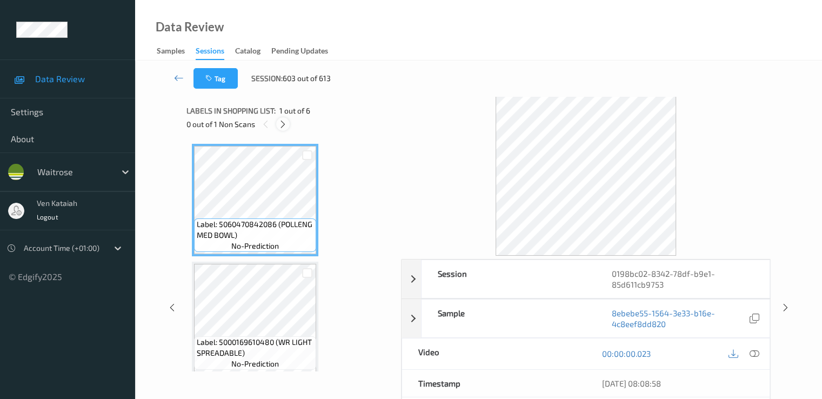
click at [287, 124] on icon at bounding box center [282, 124] width 9 height 10
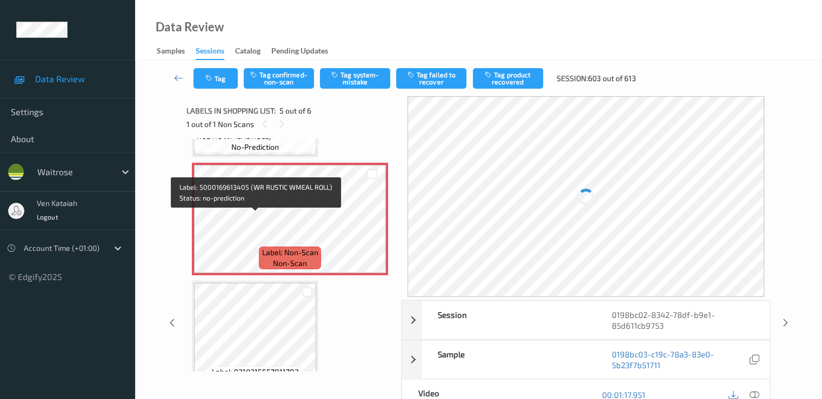
scroll to position [467, 0]
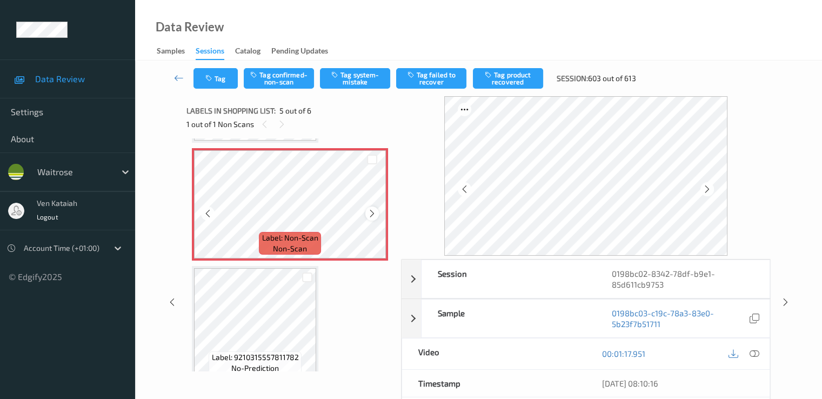
click at [371, 211] on icon at bounding box center [372, 214] width 9 height 10
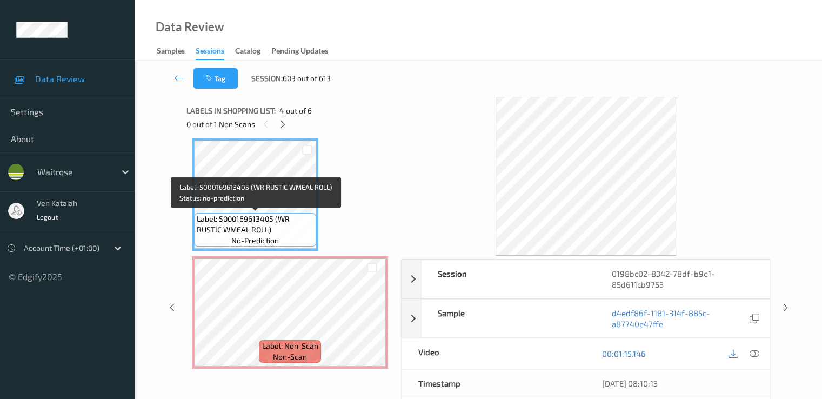
scroll to position [251, 0]
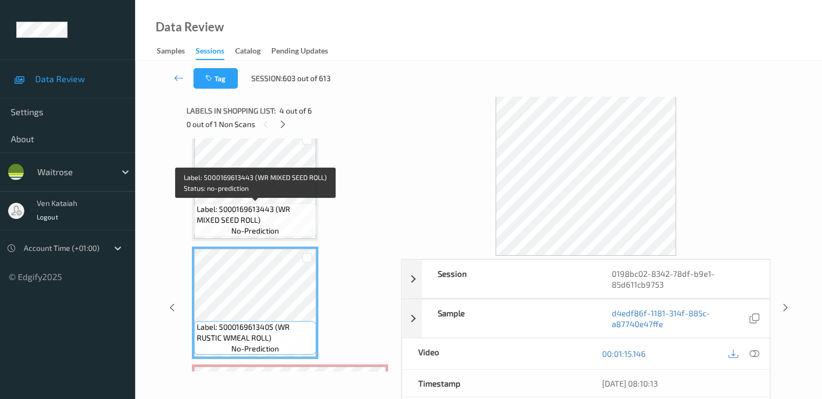
click at [272, 204] on span "Label: 5000169613443 (WR MIXED SEED ROLL)" at bounding box center [255, 215] width 117 height 22
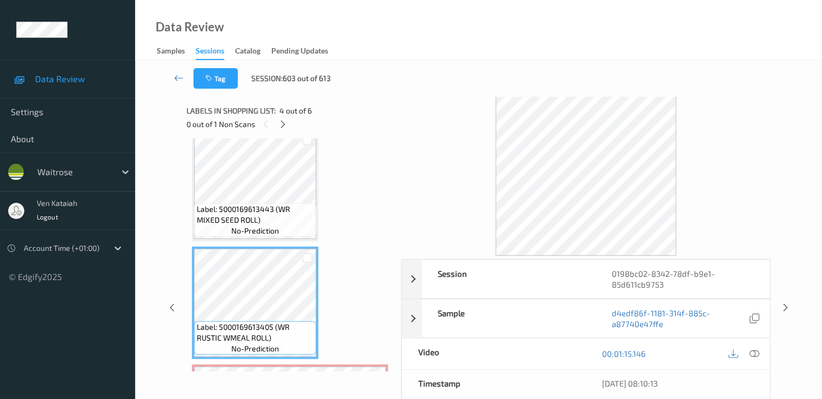
scroll to position [359, 0]
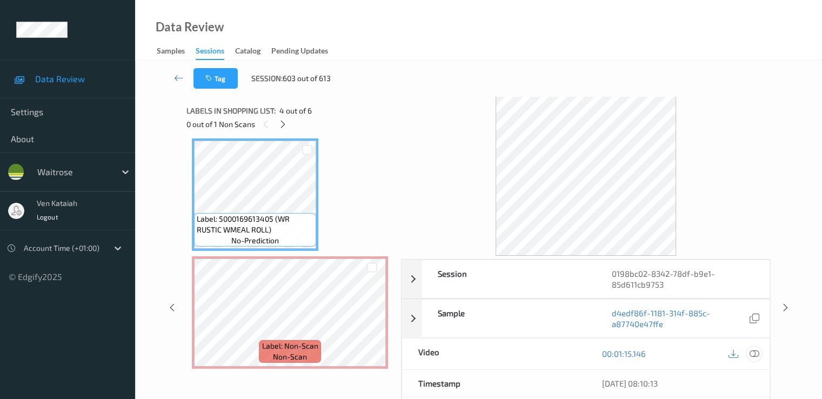
click at [758, 350] on icon at bounding box center [754, 354] width 10 height 10
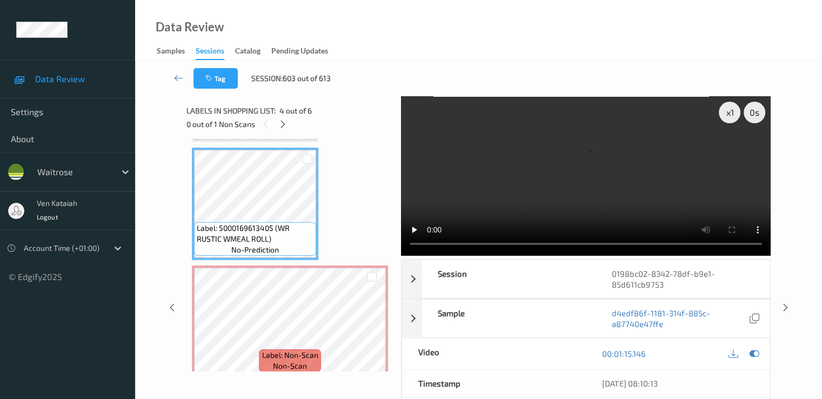
scroll to position [263, 0]
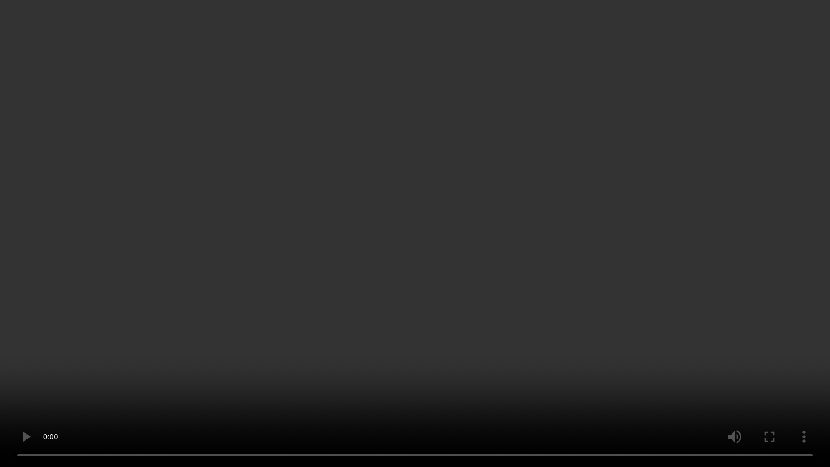
click at [507, 365] on video at bounding box center [415, 233] width 830 height 467
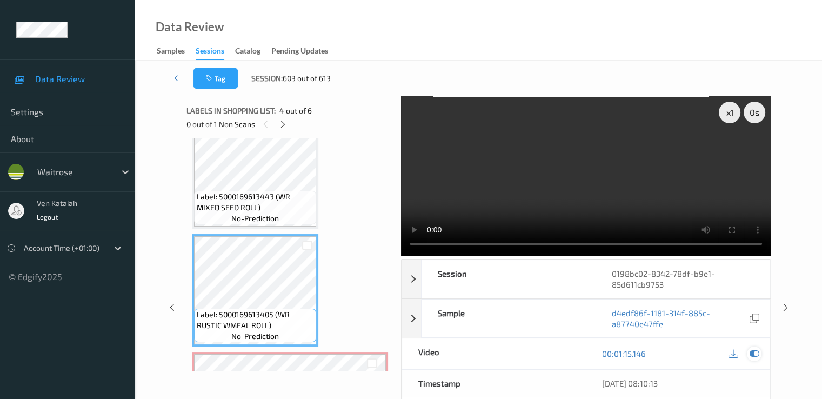
click at [753, 353] on icon at bounding box center [754, 354] width 10 height 10
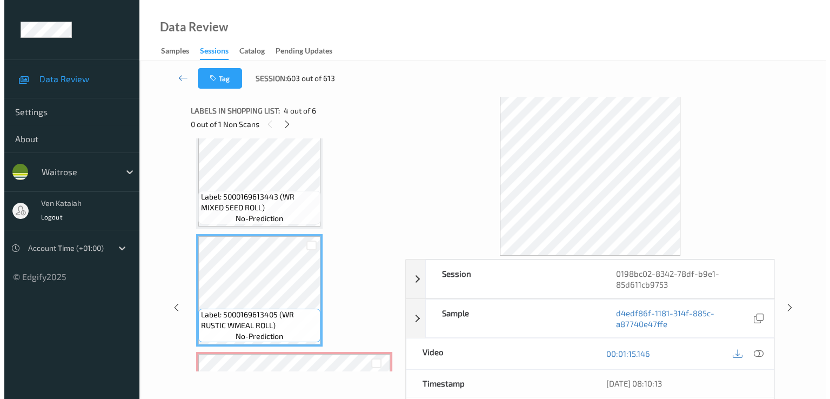
scroll to position [480, 0]
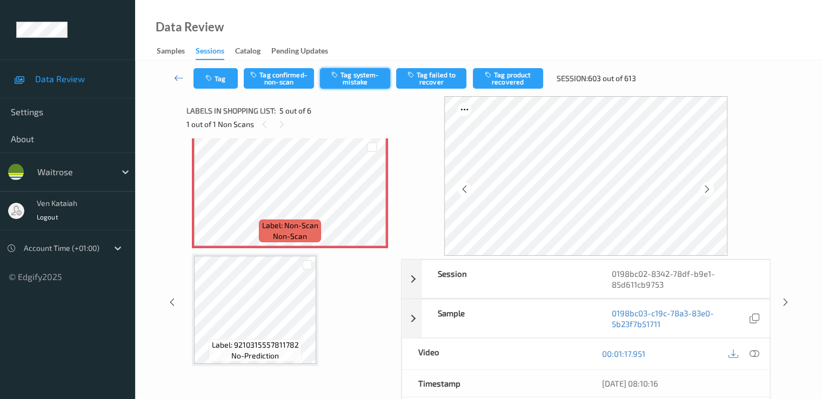
click at [347, 82] on button "Tag system-mistake" at bounding box center [355, 78] width 70 height 21
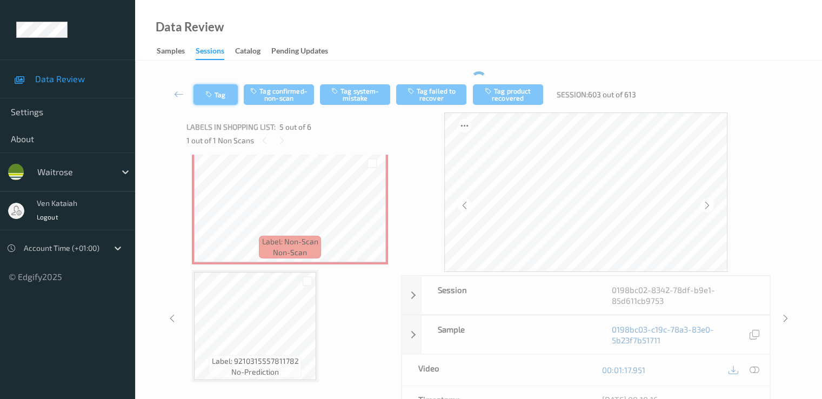
click at [214, 100] on div "Tag Tag confirmed-non-scan Tag system-mistake Tag failed to recover Tag product…" at bounding box center [478, 301] width 643 height 448
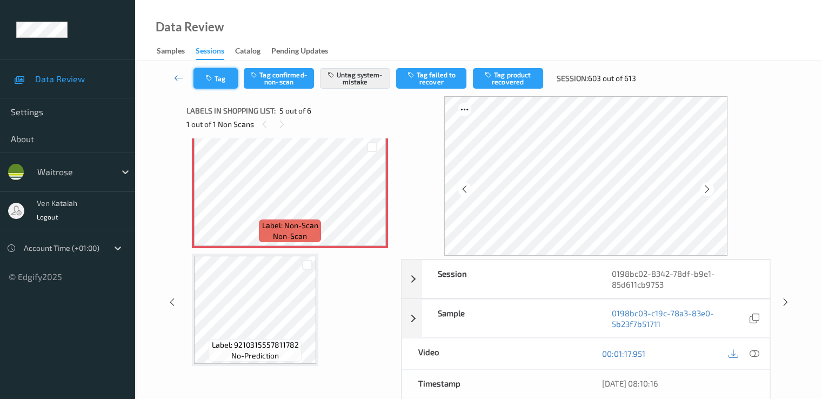
click at [221, 84] on button "Tag" at bounding box center [216, 78] width 44 height 21
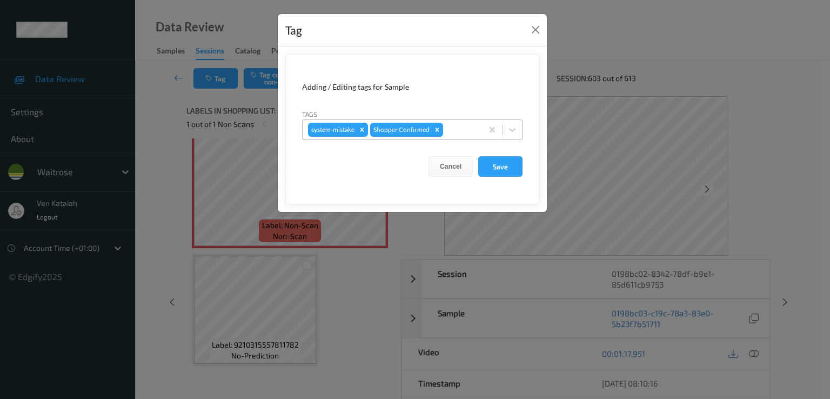
click at [476, 126] on div at bounding box center [461, 129] width 32 height 13
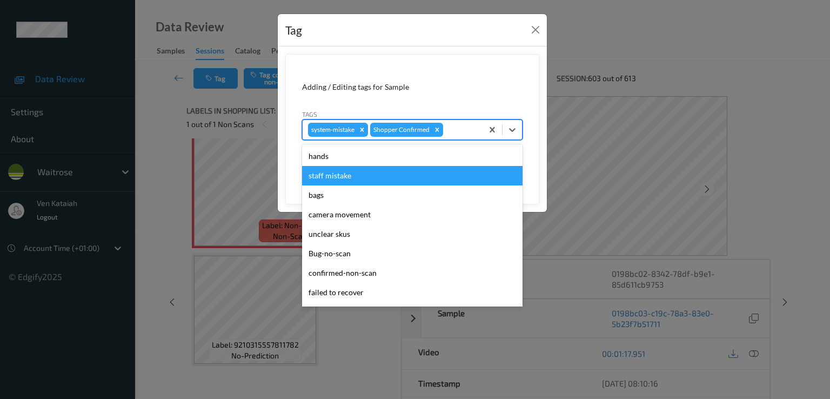
scroll to position [212, 0]
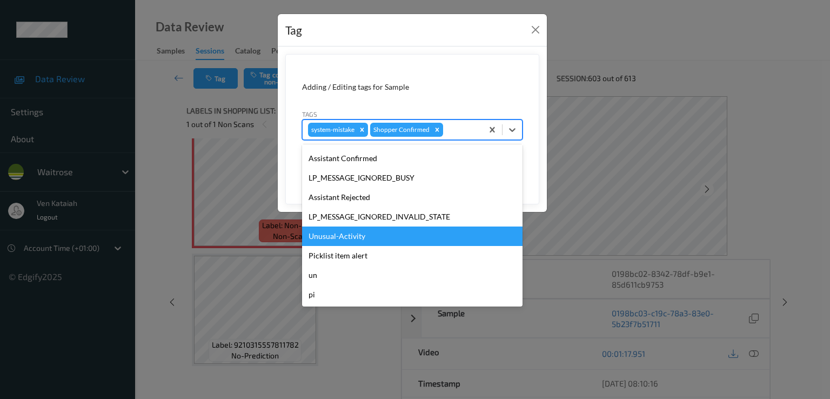
click at [380, 228] on div "Unusual-Activity" at bounding box center [412, 236] width 221 height 19
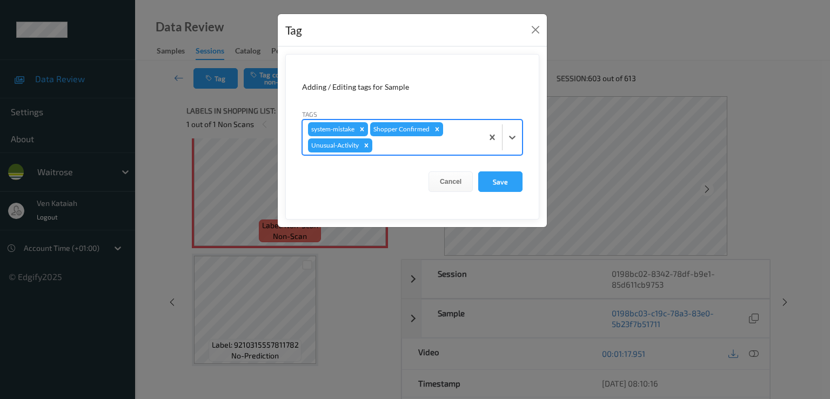
click at [461, 145] on div at bounding box center [426, 145] width 103 height 13
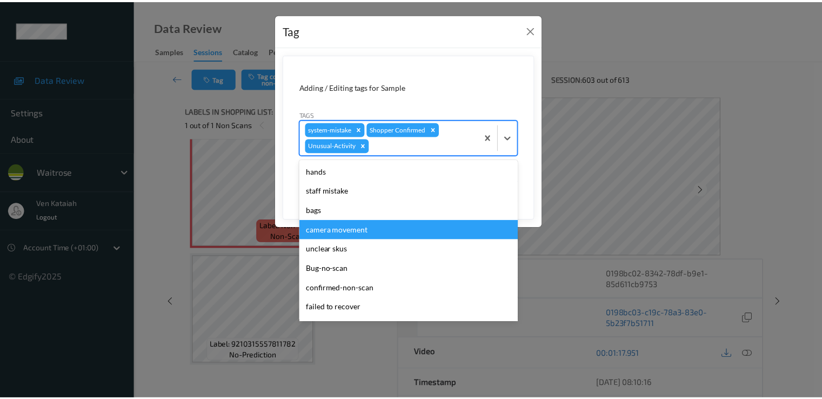
scroll to position [192, 0]
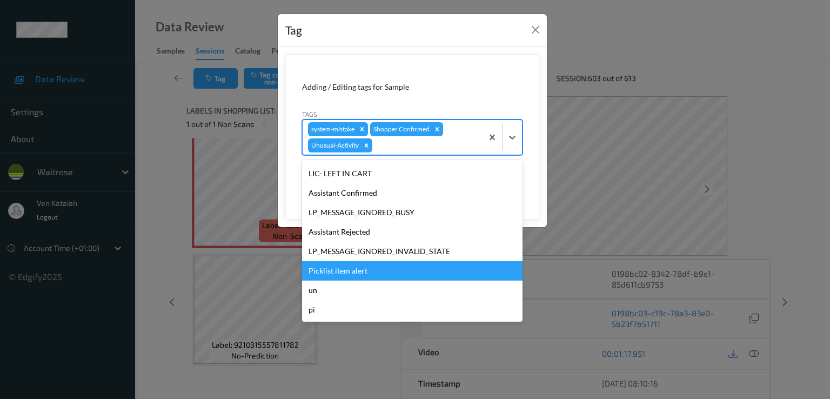
drag, startPoint x: 369, startPoint y: 264, endPoint x: 377, endPoint y: 264, distance: 8.1
click at [370, 264] on div "Picklist item alert" at bounding box center [412, 270] width 221 height 19
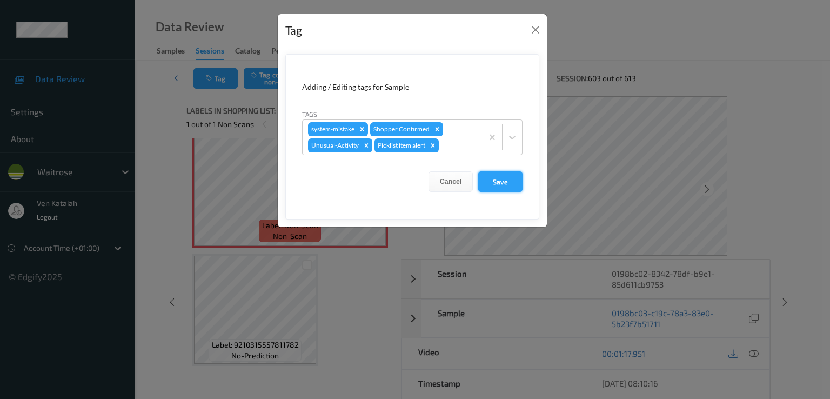
click at [502, 179] on button "Save" at bounding box center [500, 181] width 44 height 21
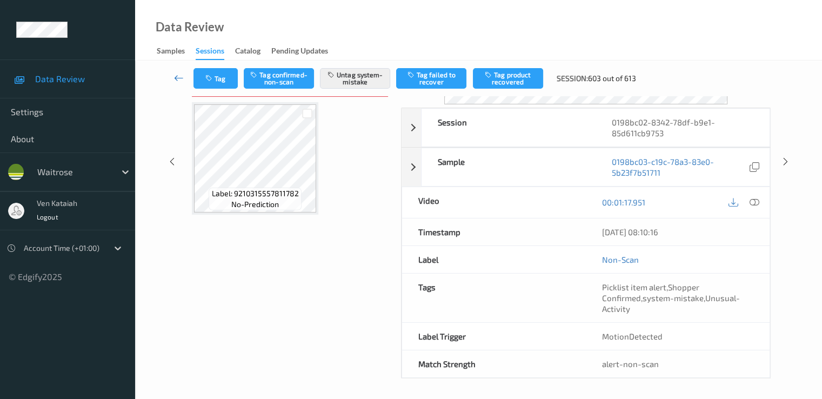
click at [170, 78] on link at bounding box center [179, 78] width 29 height 21
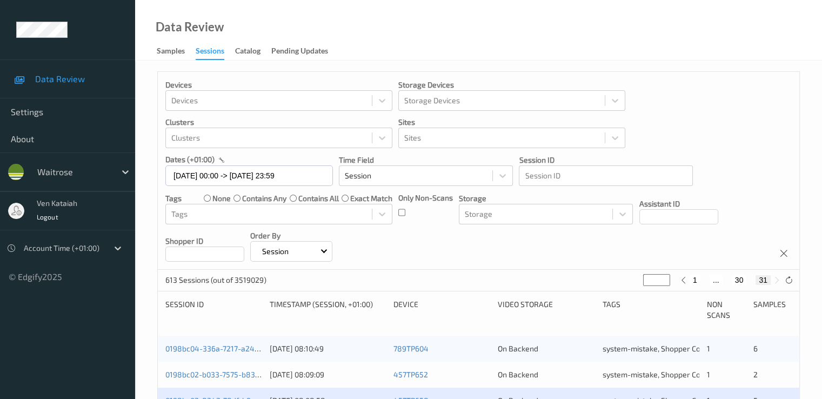
scroll to position [216, 0]
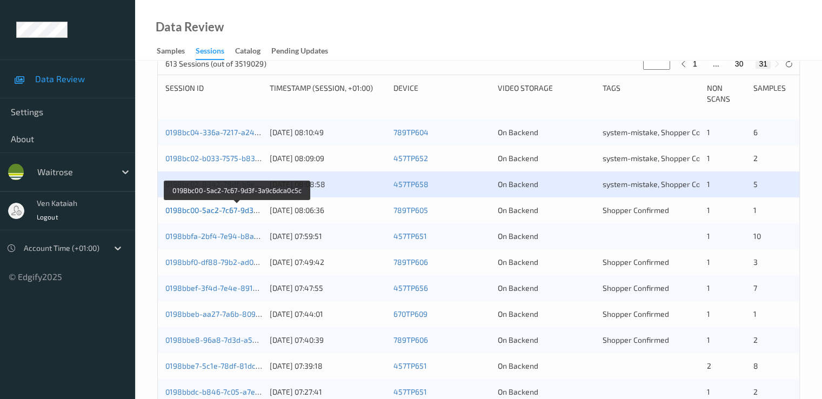
click at [222, 210] on link "0198bc00-5ac2-7c67-9d3f-3a9c6dca0c5c" at bounding box center [237, 209] width 144 height 9
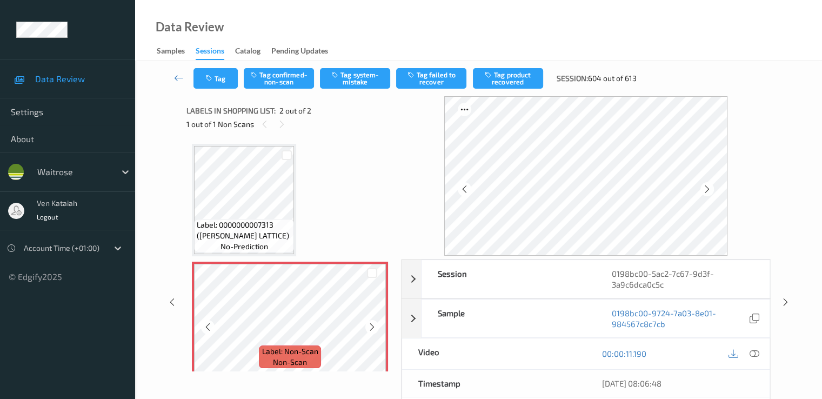
click at [374, 331] on icon at bounding box center [372, 327] width 9 height 10
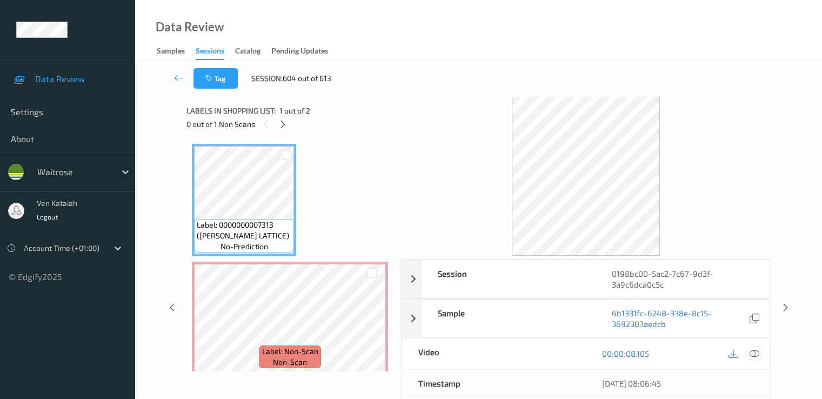
click at [753, 349] on icon at bounding box center [754, 354] width 10 height 10
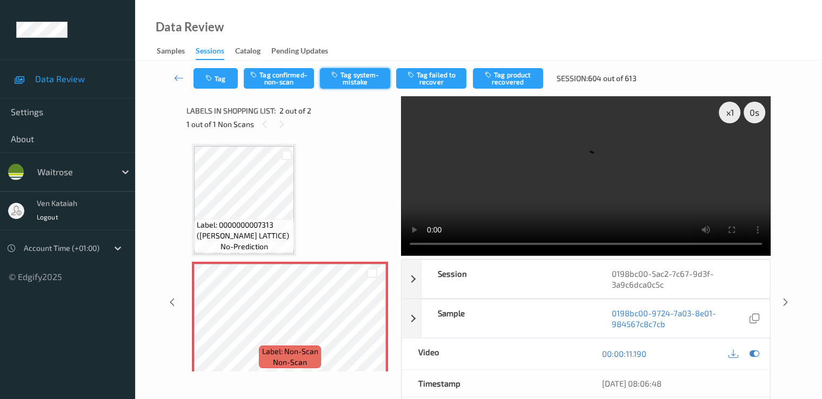
click at [380, 78] on button "Tag system-mistake" at bounding box center [355, 78] width 70 height 21
click at [222, 82] on button "Tag" at bounding box center [216, 78] width 44 height 21
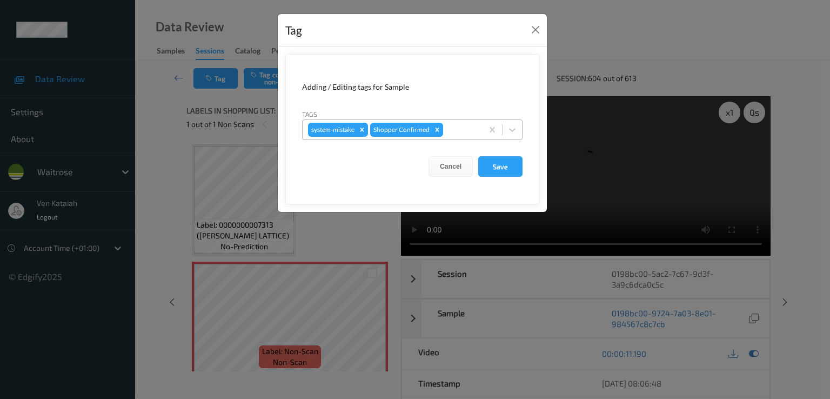
click at [482, 128] on div "system-mistake Shopper Confirmed" at bounding box center [393, 130] width 180 height 18
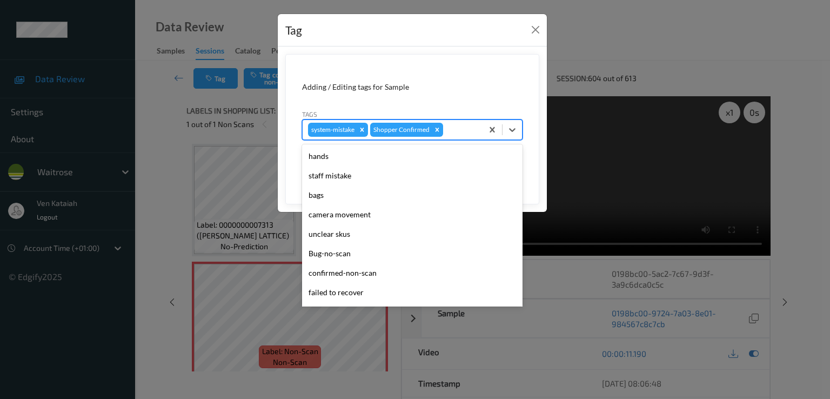
scroll to position [212, 0]
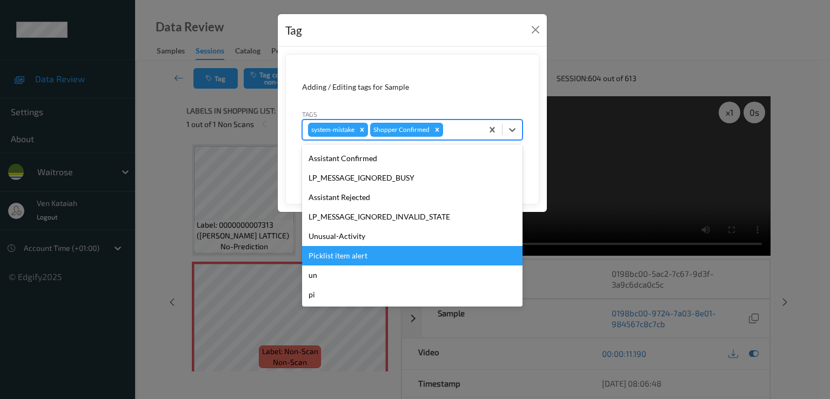
click at [382, 246] on div "Picklist item alert" at bounding box center [412, 255] width 221 height 19
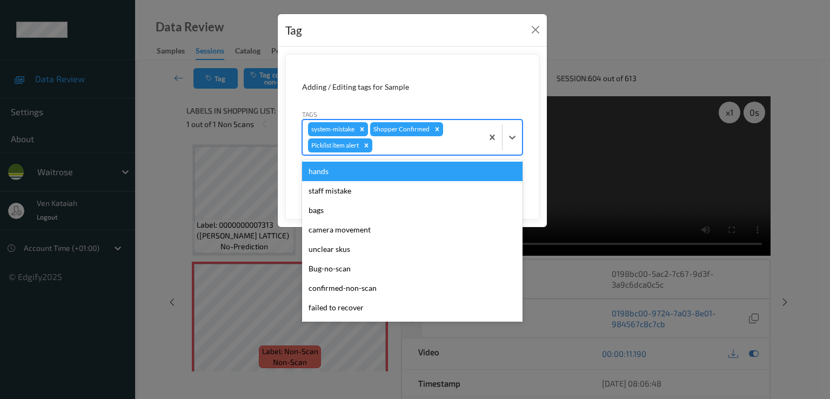
click at [450, 148] on div at bounding box center [426, 145] width 103 height 13
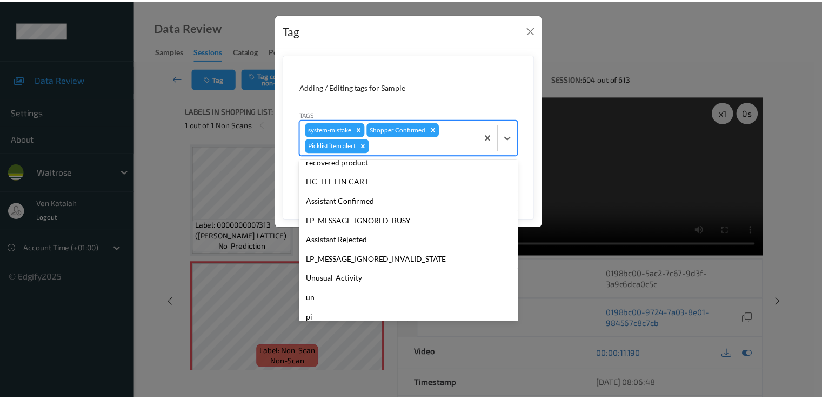
scroll to position [192, 0]
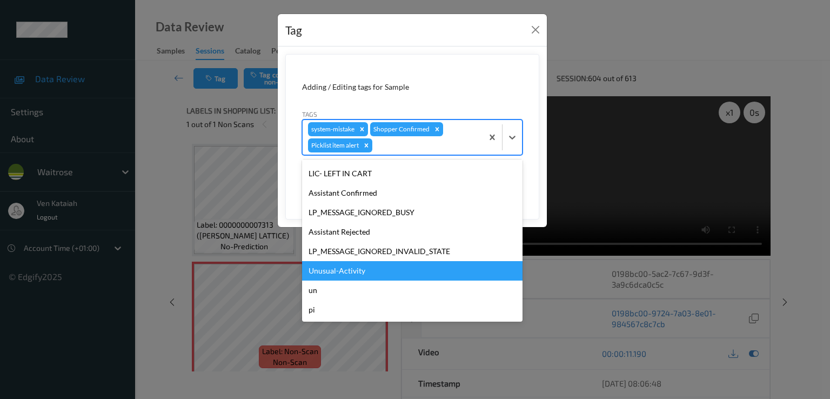
click at [374, 267] on div "Unusual-Activity" at bounding box center [412, 270] width 221 height 19
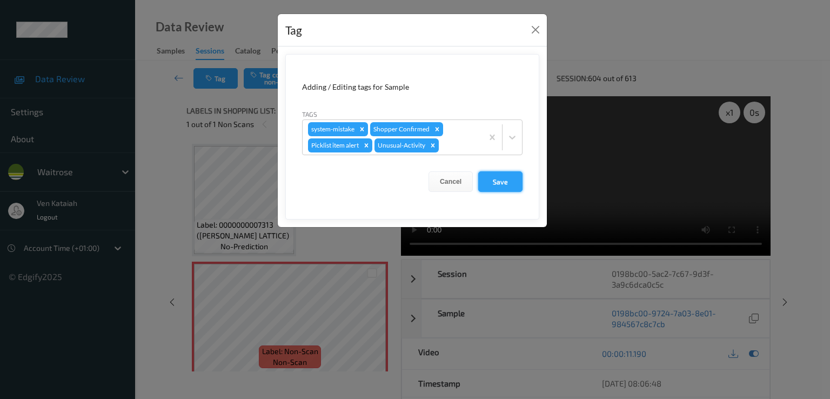
click at [497, 178] on button "Save" at bounding box center [500, 181] width 44 height 21
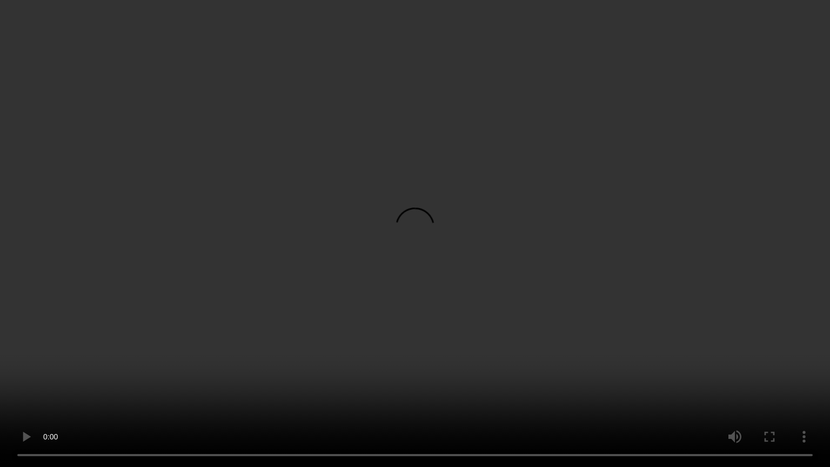
click at [238, 386] on video at bounding box center [415, 233] width 830 height 467
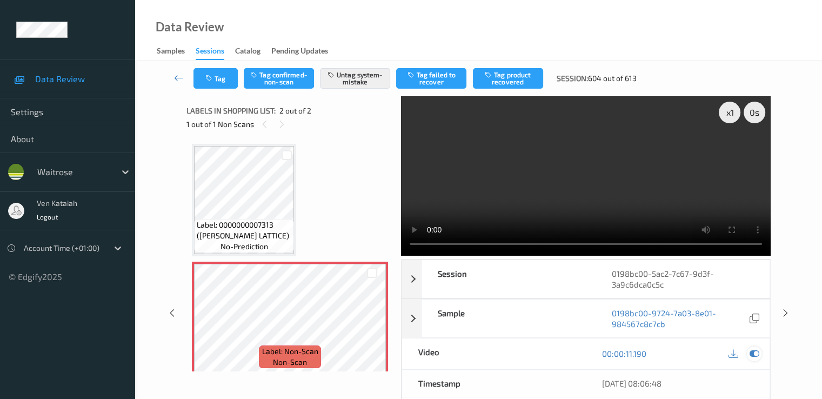
click at [756, 354] on icon at bounding box center [754, 354] width 10 height 10
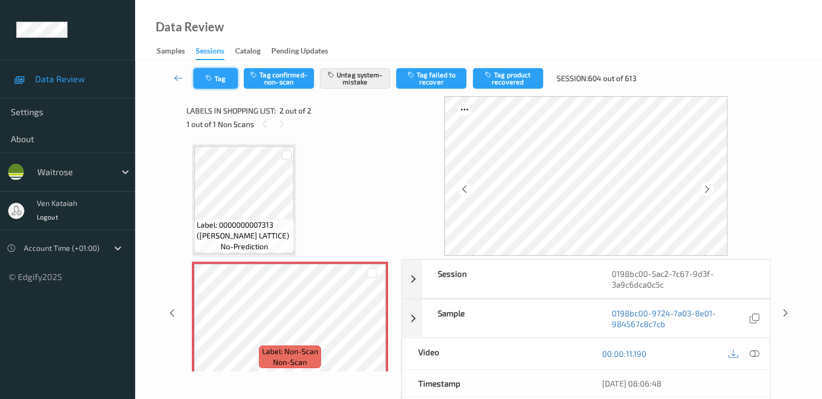
click at [234, 84] on button "Tag" at bounding box center [216, 78] width 44 height 21
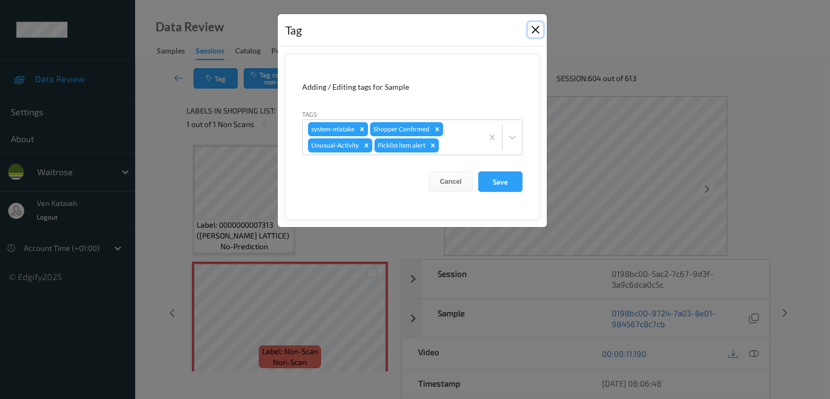
click at [528, 29] on button "Close" at bounding box center [535, 29] width 15 height 15
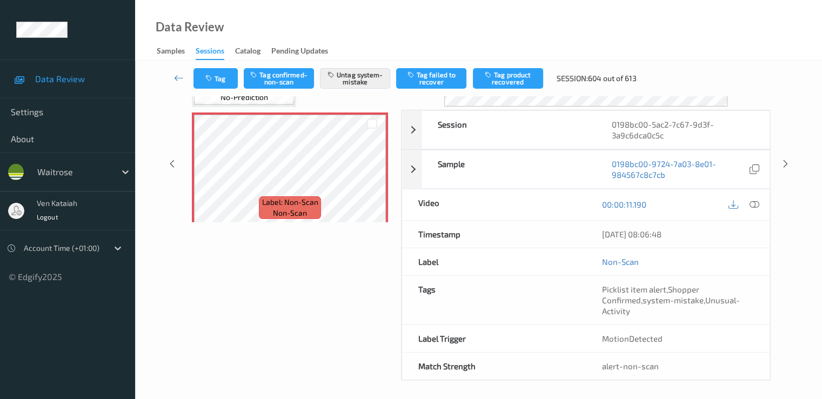
scroll to position [151, 0]
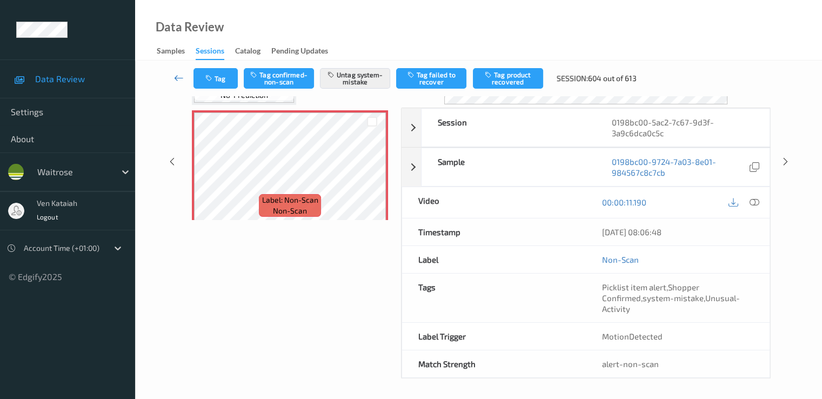
click at [182, 81] on icon at bounding box center [179, 77] width 10 height 11
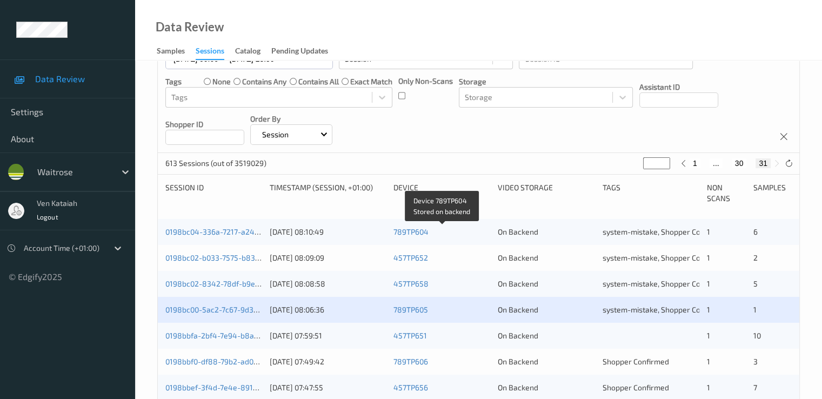
scroll to position [318, 0]
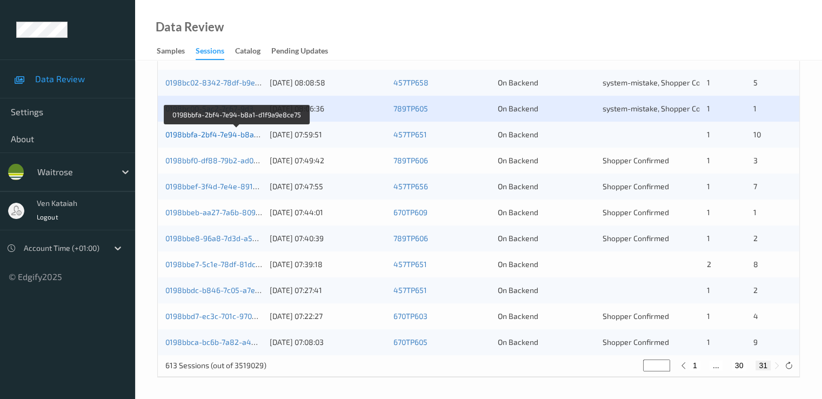
click at [250, 135] on link "0198bbfa-2bf4-7e94-b8a1-d1f9a9e8ce75" at bounding box center [237, 134] width 144 height 9
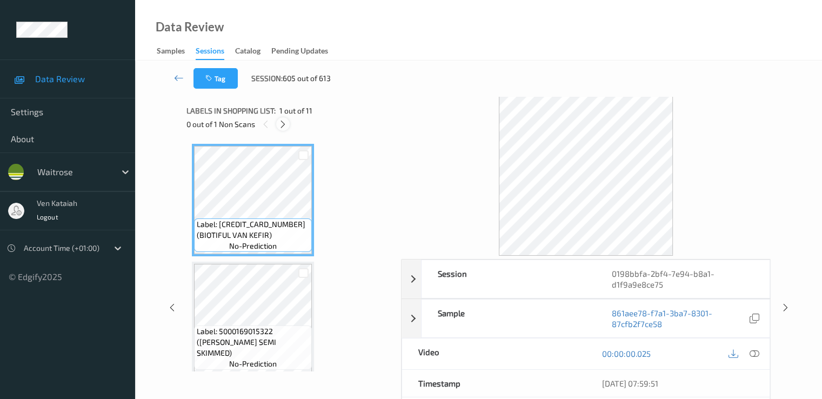
click at [279, 125] on icon at bounding box center [282, 124] width 9 height 10
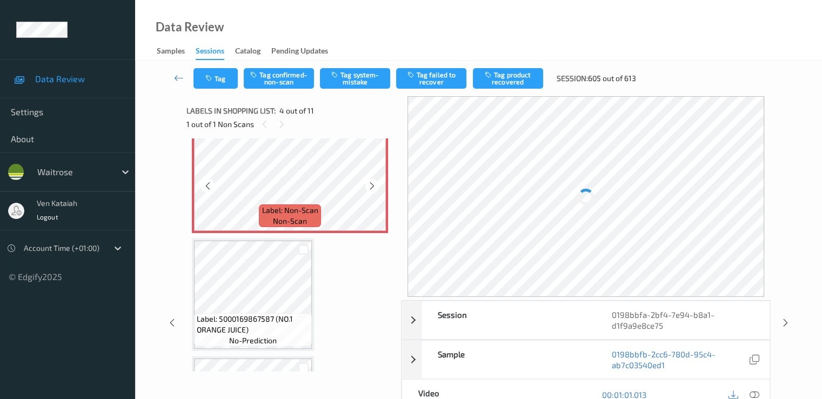
scroll to position [349, 0]
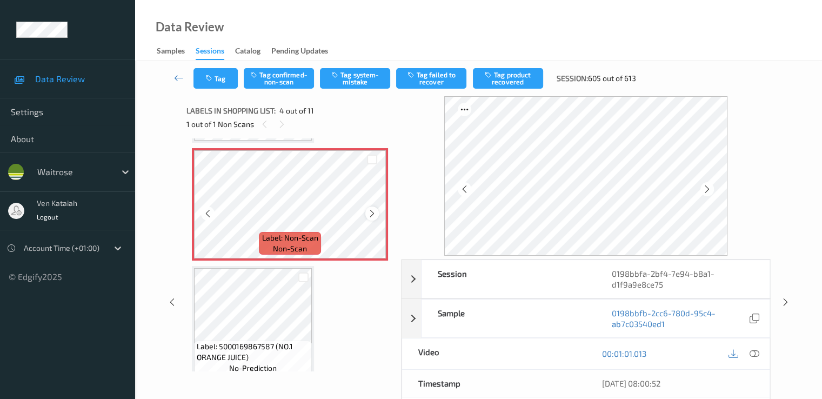
click at [373, 212] on icon at bounding box center [372, 214] width 9 height 10
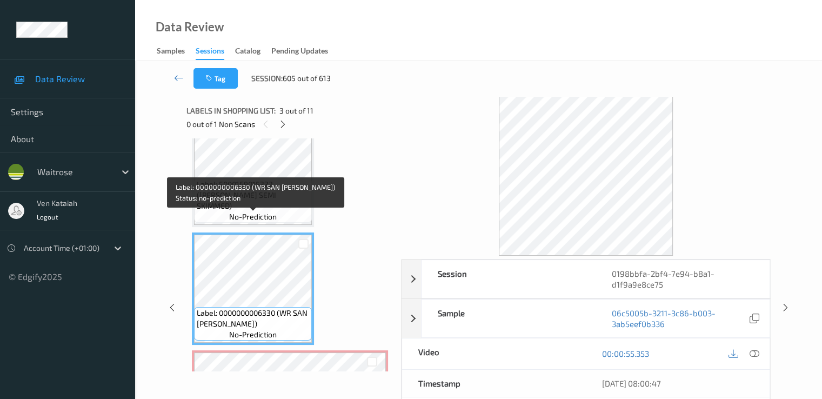
scroll to position [133, 0]
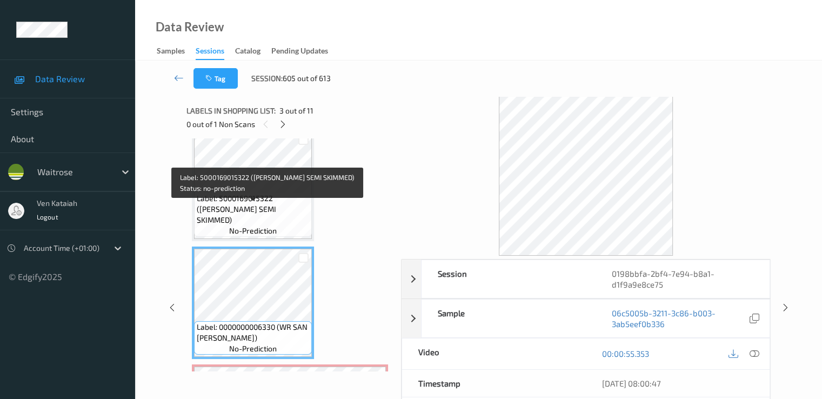
click at [271, 206] on span "Label: 5000169015322 (WR ESS SEMI SKIMMED)" at bounding box center [253, 209] width 112 height 32
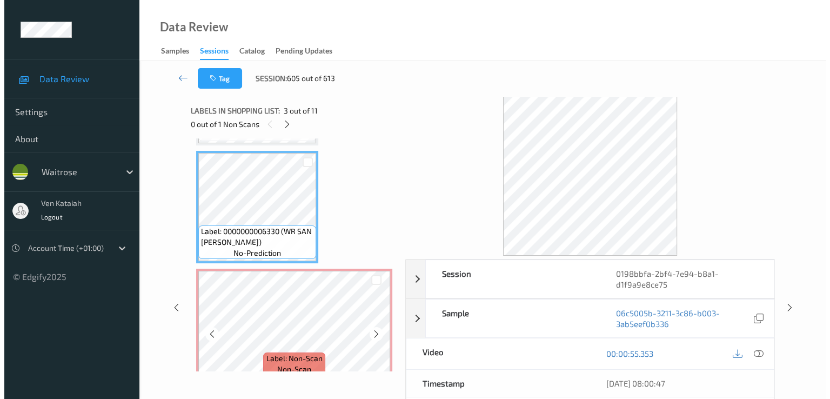
scroll to position [241, 0]
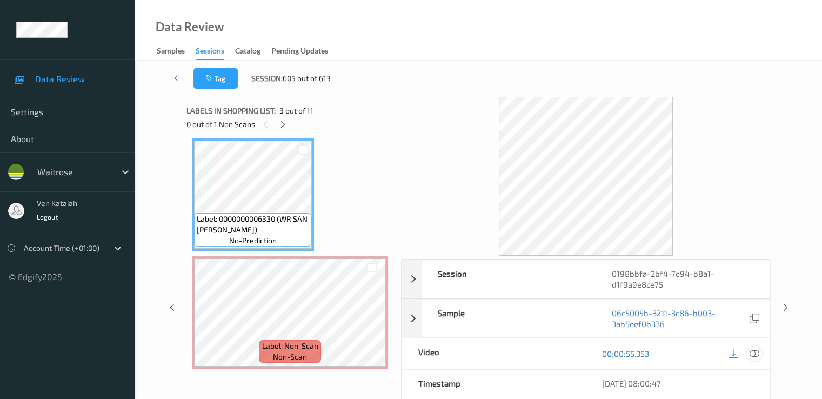
click at [756, 353] on icon at bounding box center [754, 354] width 10 height 10
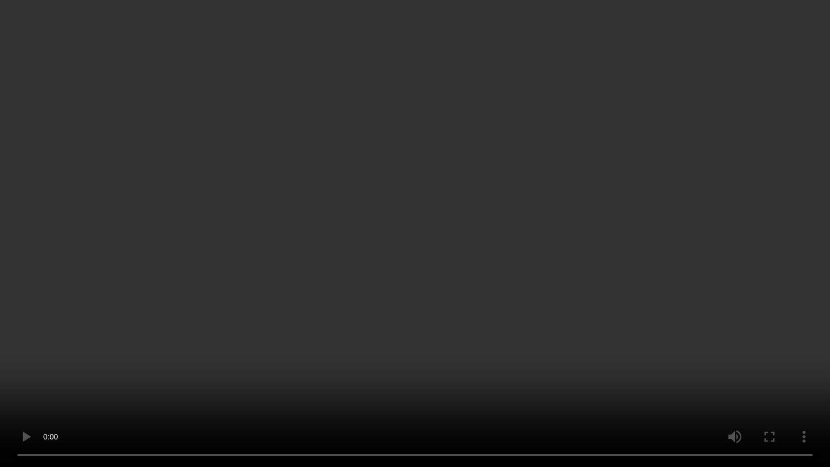
click at [368, 394] on video at bounding box center [415, 233] width 830 height 467
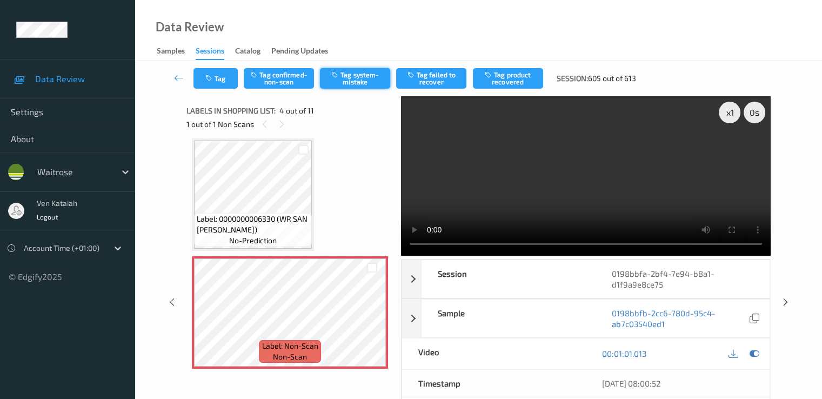
click at [351, 74] on button "Tag system-mistake" at bounding box center [355, 78] width 70 height 21
click at [753, 349] on icon at bounding box center [754, 354] width 10 height 10
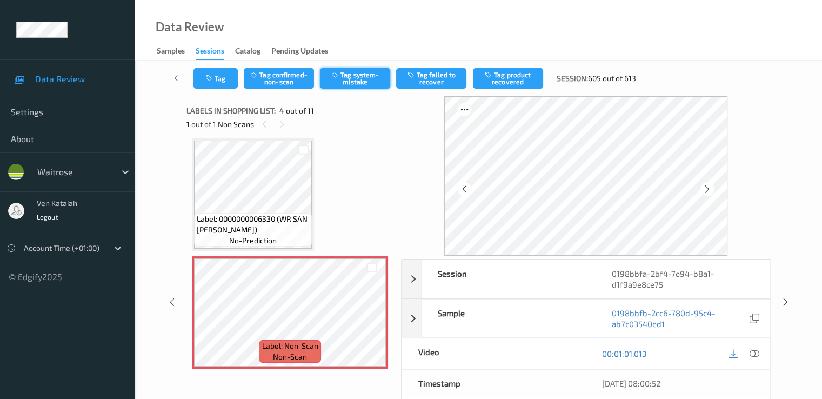
click at [350, 83] on button "Tag system-mistake" at bounding box center [355, 78] width 70 height 21
click at [217, 72] on button "Tag" at bounding box center [216, 78] width 44 height 21
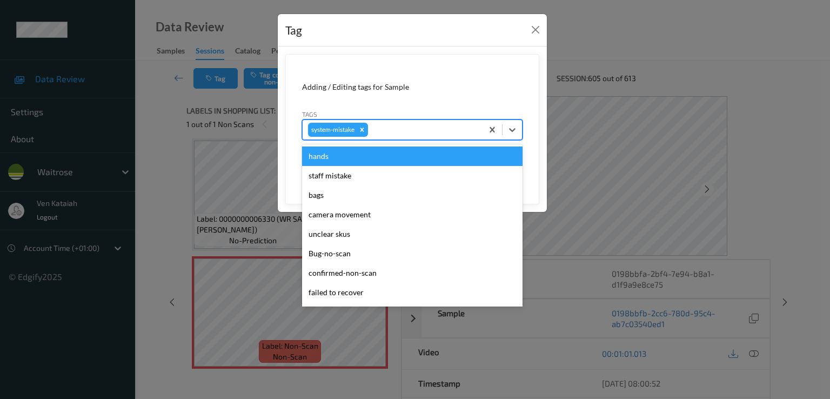
click at [396, 132] on div at bounding box center [423, 129] width 107 height 13
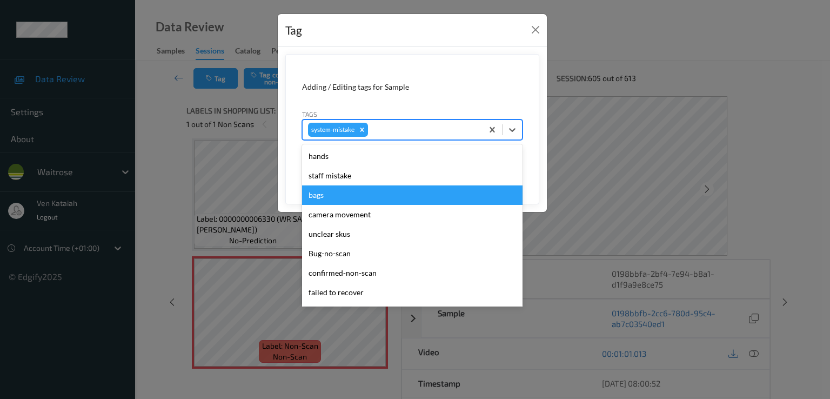
scroll to position [231, 0]
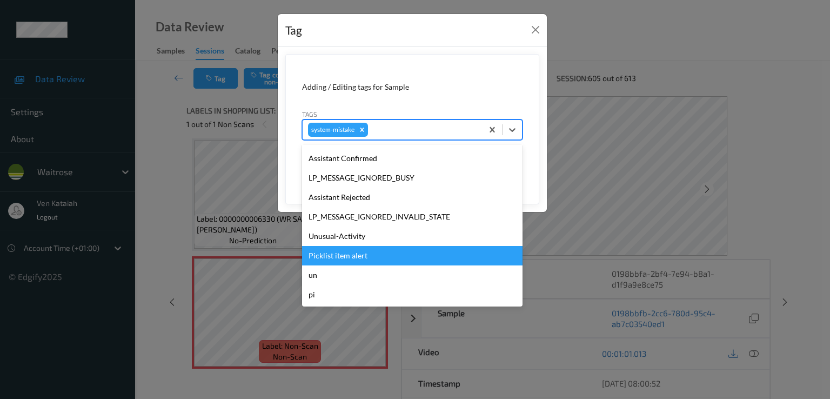
click at [347, 246] on div "Picklist item alert" at bounding box center [412, 255] width 221 height 19
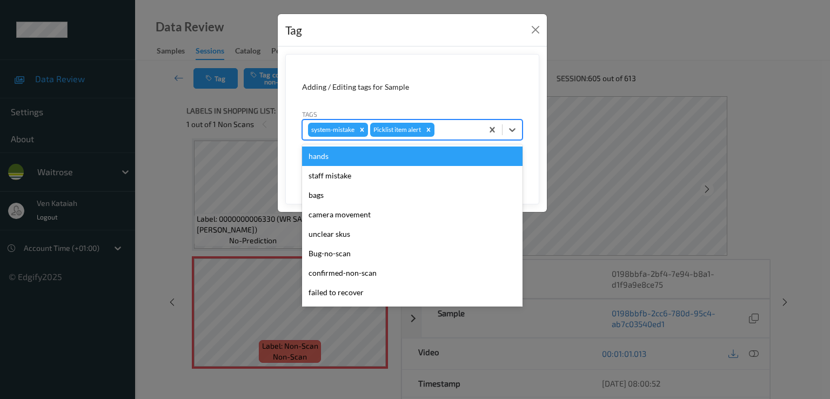
click at [449, 130] on div at bounding box center [457, 129] width 41 height 13
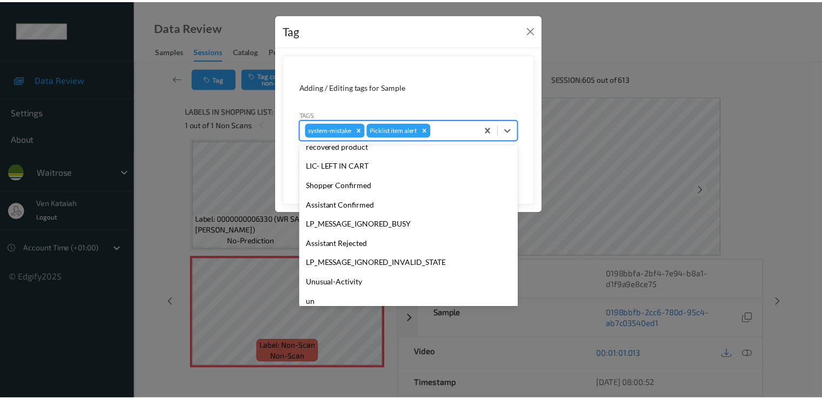
scroll to position [212, 0]
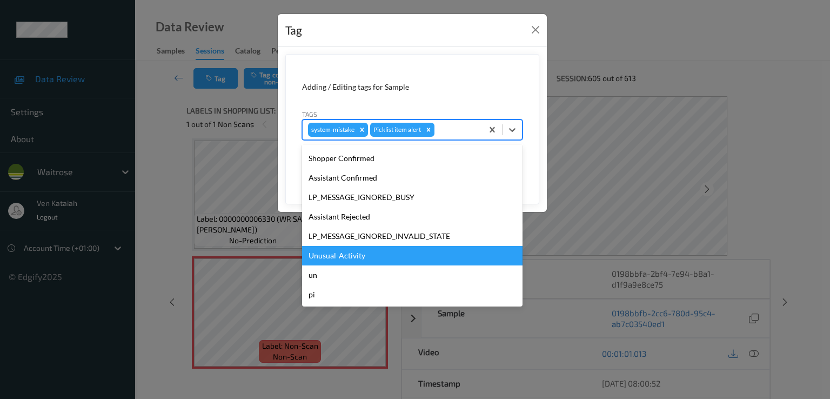
click at [331, 258] on div "Unusual-Activity" at bounding box center [412, 255] width 221 height 19
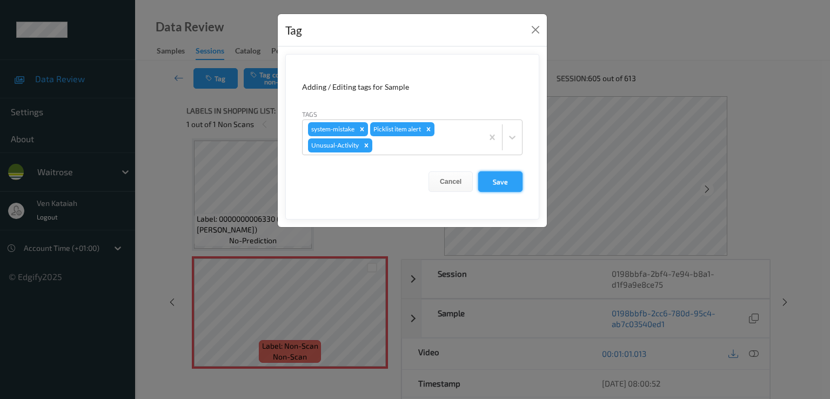
click at [504, 179] on button "Save" at bounding box center [500, 181] width 44 height 21
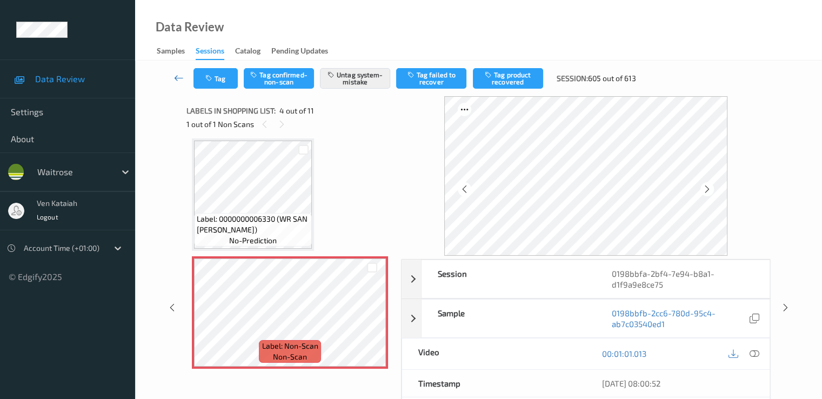
click at [178, 78] on icon at bounding box center [179, 77] width 10 height 11
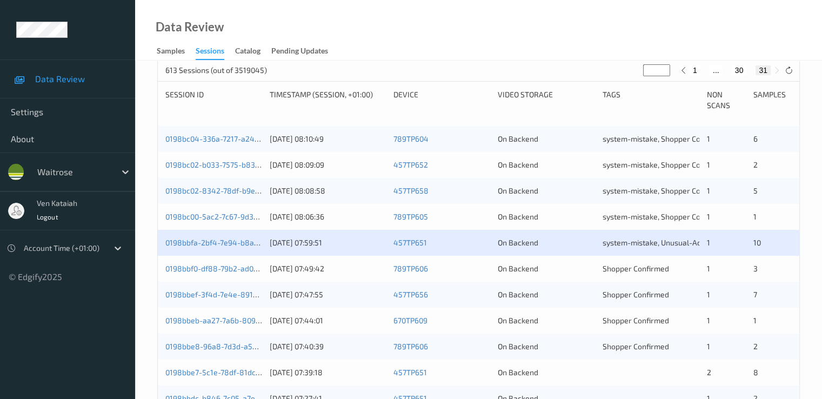
scroll to position [318, 0]
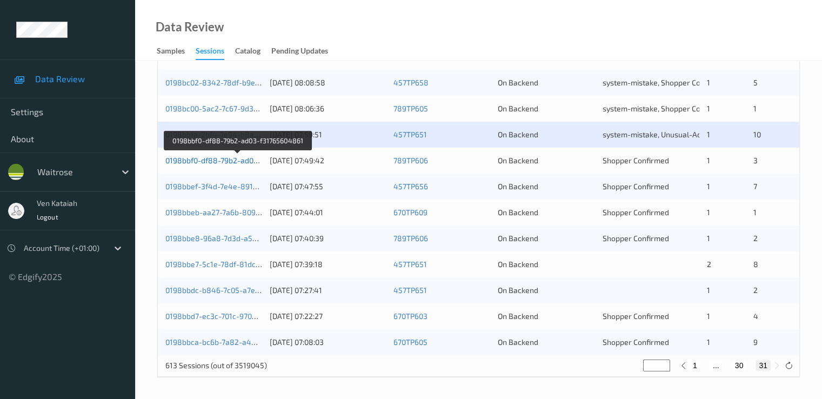
click at [233, 162] on link "0198bbf0-df88-79b2-ad03-f31765604861" at bounding box center [237, 160] width 144 height 9
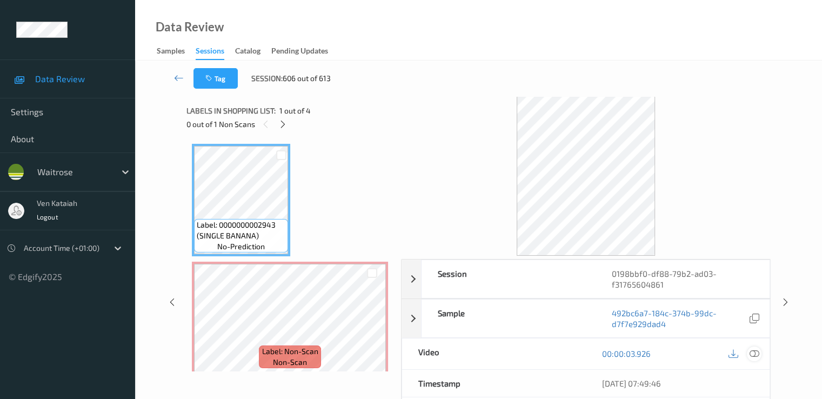
click at [756, 352] on icon at bounding box center [754, 354] width 10 height 10
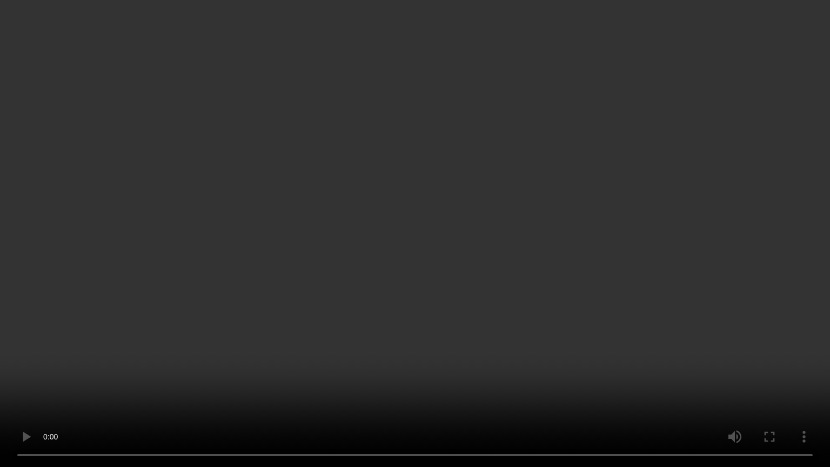
click at [647, 191] on video at bounding box center [415, 233] width 830 height 467
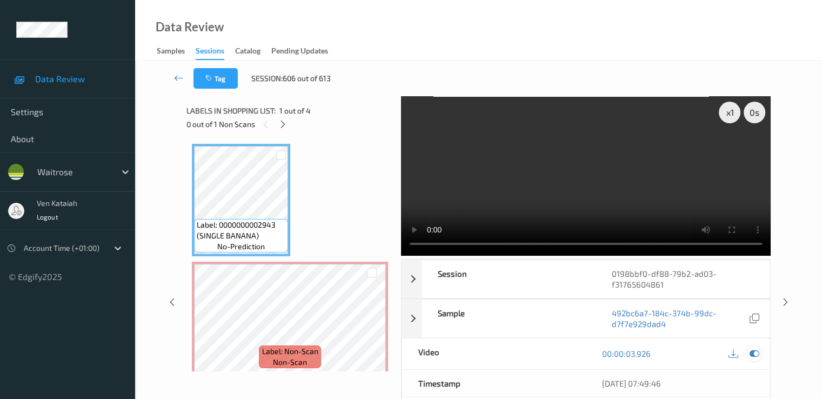
click at [753, 358] on div at bounding box center [754, 354] width 15 height 15
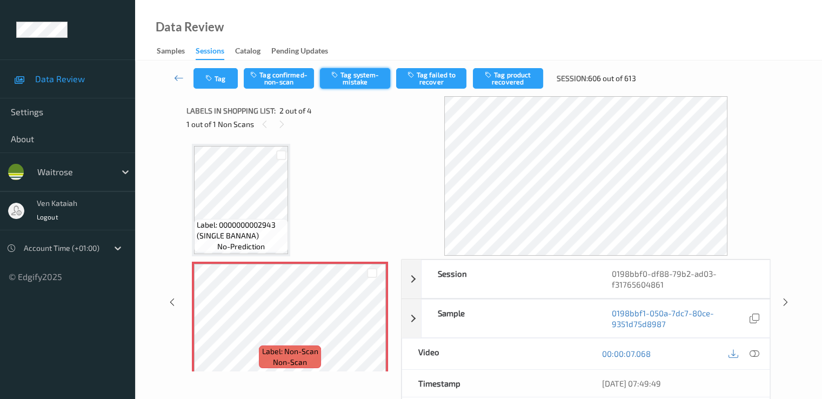
click at [344, 69] on button "Tag system-mistake" at bounding box center [355, 78] width 70 height 21
click at [221, 74] on button "Tag" at bounding box center [216, 78] width 44 height 21
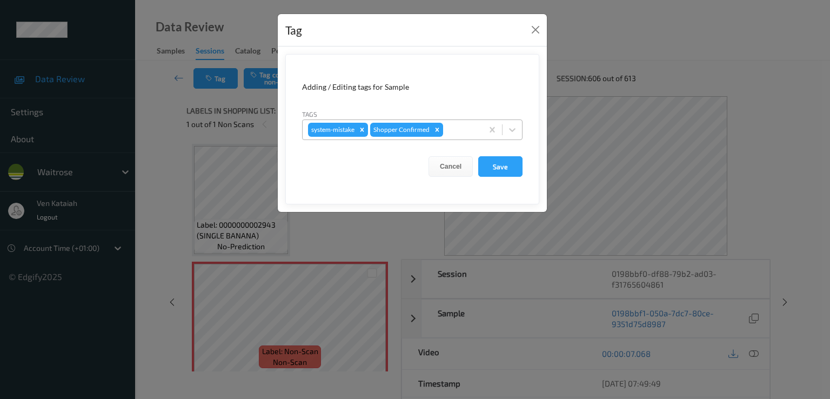
click at [457, 129] on div at bounding box center [461, 129] width 32 height 13
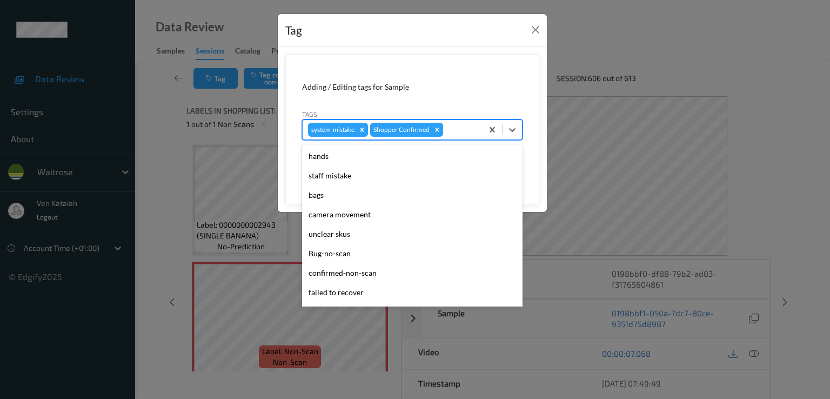
scroll to position [212, 0]
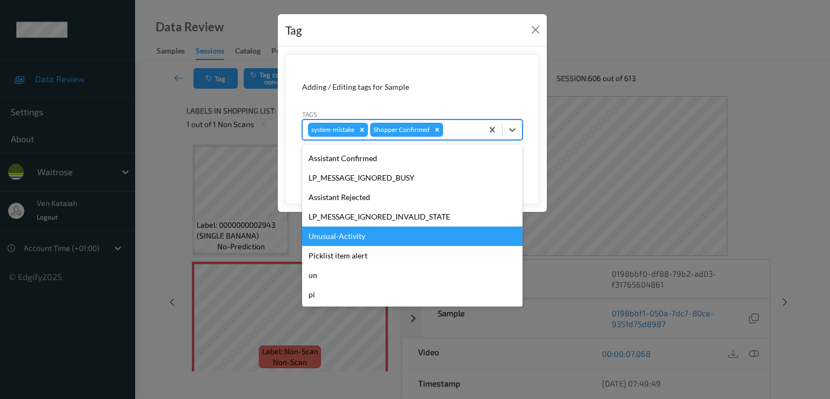
click at [353, 230] on div "Unusual-Activity" at bounding box center [412, 236] width 221 height 19
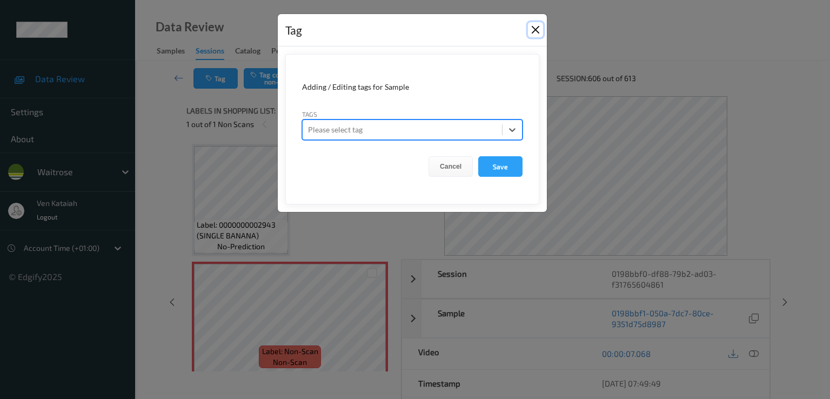
click at [536, 36] on button "Close" at bounding box center [535, 29] width 15 height 15
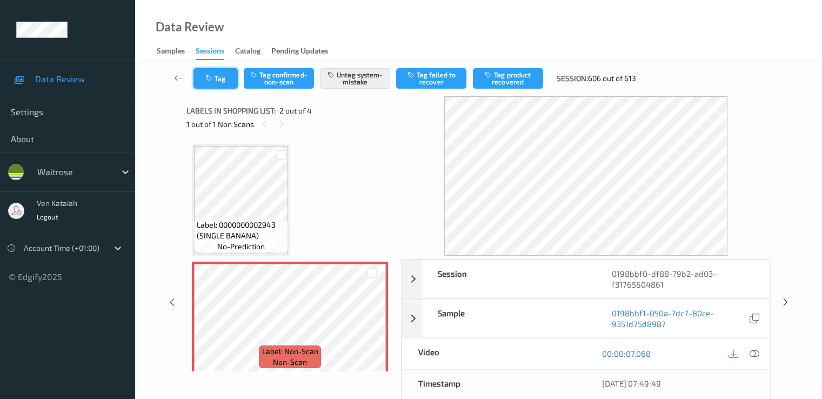
click at [229, 82] on button "Tag" at bounding box center [216, 78] width 44 height 21
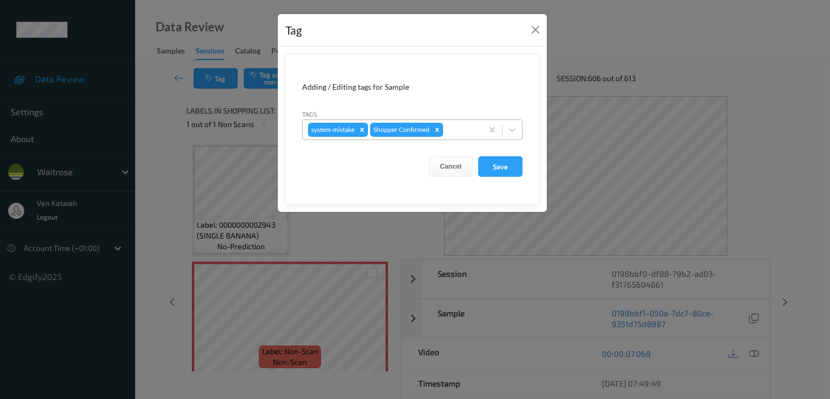
drag, startPoint x: 463, startPoint y: 130, endPoint x: 454, endPoint y: 141, distance: 14.6
click at [463, 129] on div at bounding box center [461, 129] width 32 height 13
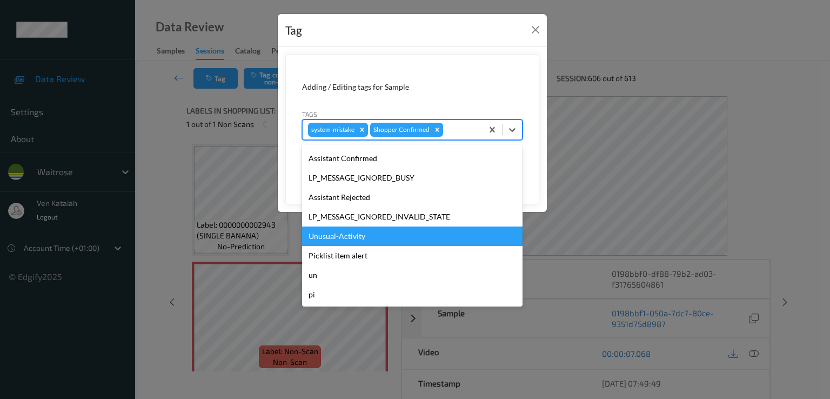
click at [348, 235] on div "Unusual-Activity" at bounding box center [412, 236] width 221 height 19
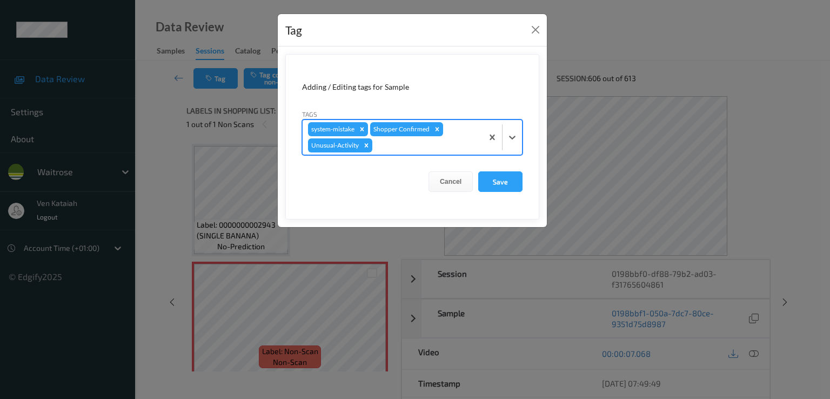
click at [427, 149] on div at bounding box center [426, 145] width 103 height 13
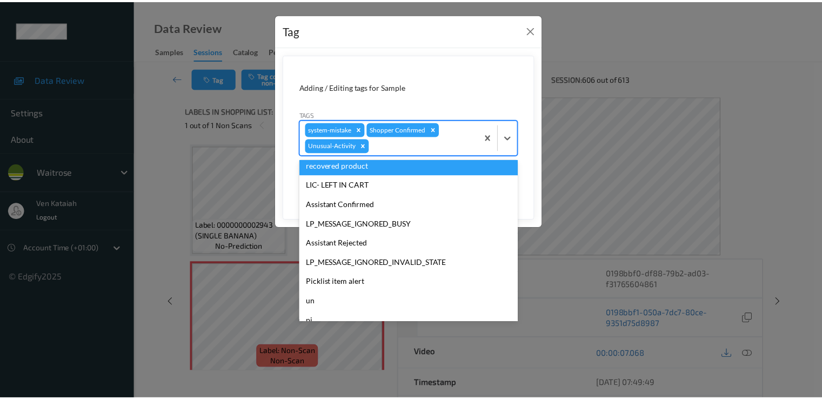
scroll to position [192, 0]
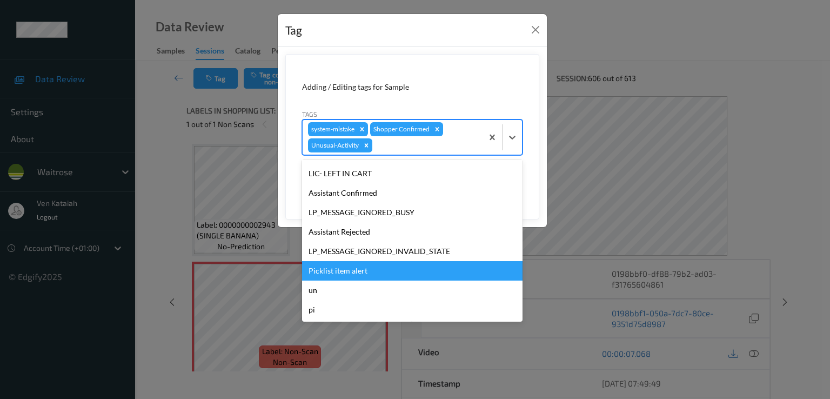
click at [331, 264] on div "Picklist item alert" at bounding box center [412, 270] width 221 height 19
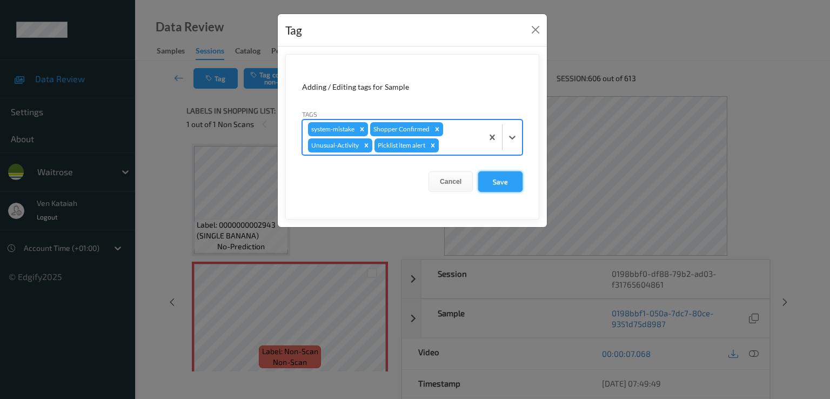
click at [496, 183] on button "Save" at bounding box center [500, 181] width 44 height 21
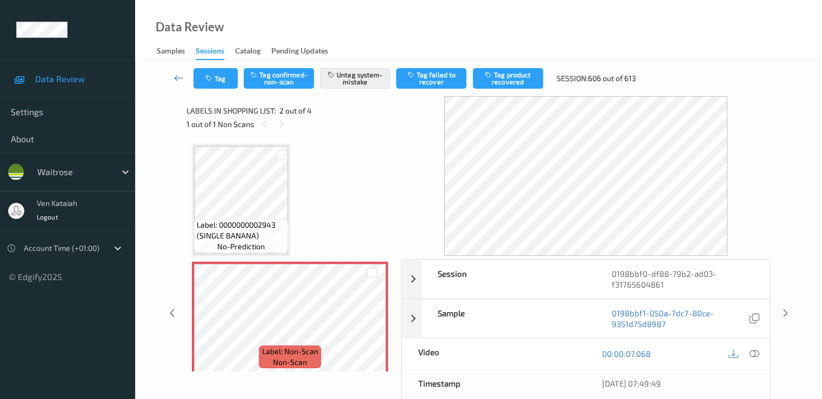
click at [186, 81] on link at bounding box center [179, 78] width 29 height 21
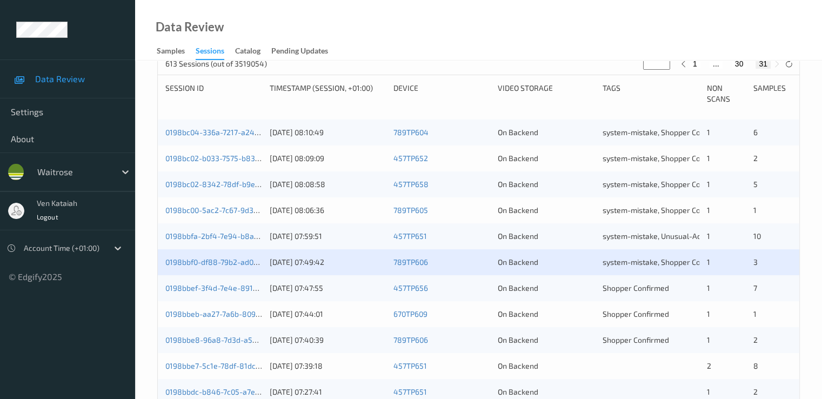
scroll to position [318, 0]
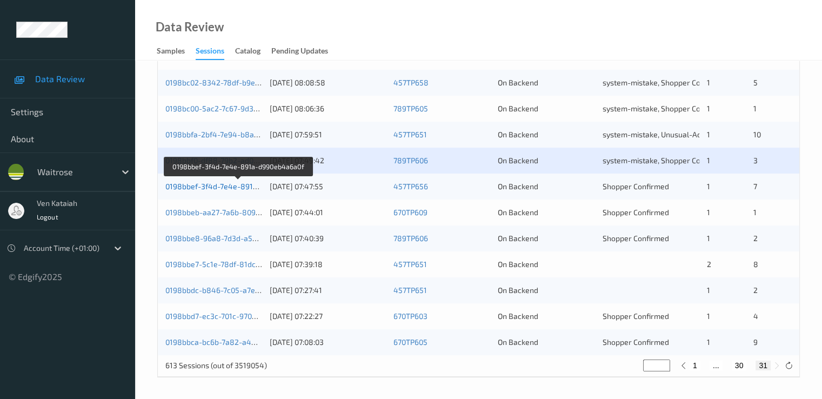
click at [238, 189] on link "0198bbef-3f4d-7e4e-891a-d990eb4a6a0f" at bounding box center [238, 186] width 146 height 9
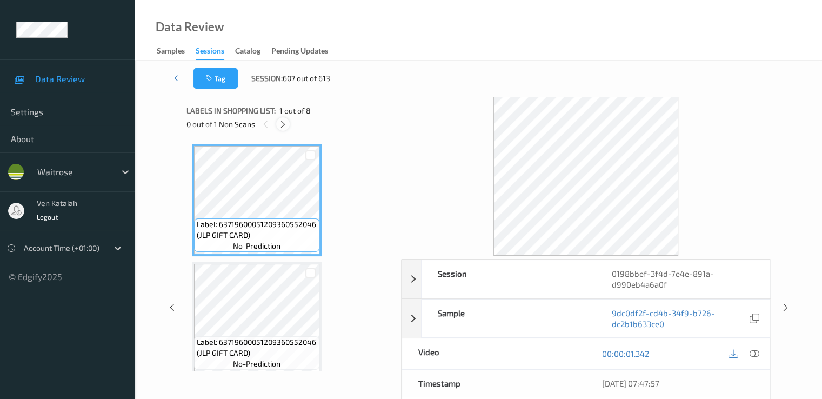
click at [278, 120] on icon at bounding box center [282, 124] width 9 height 10
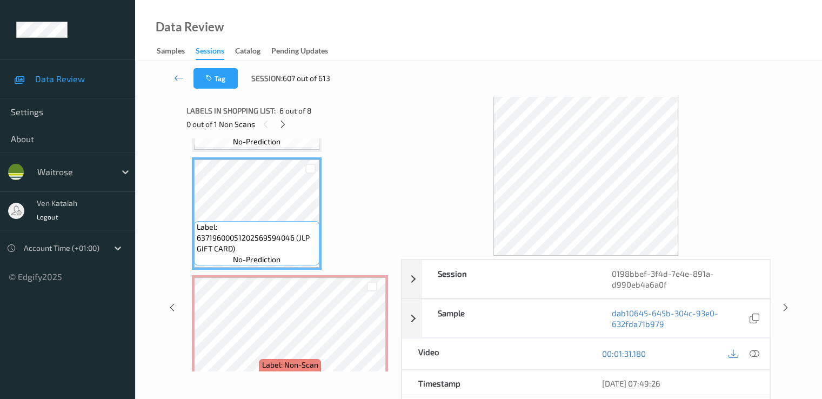
scroll to position [595, 0]
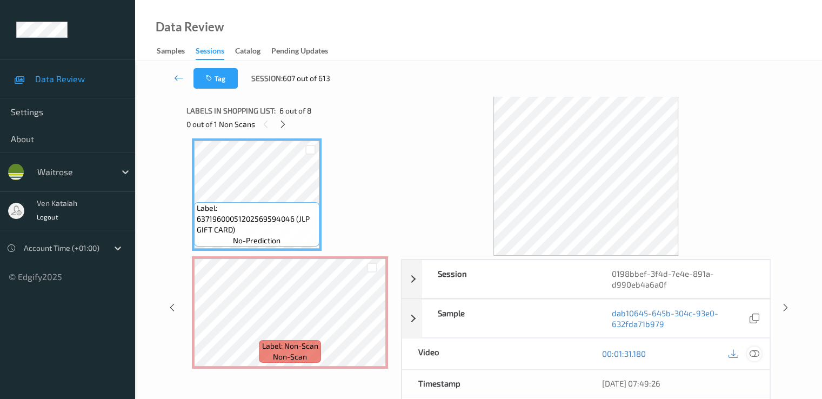
click at [750, 352] on icon at bounding box center [754, 354] width 10 height 10
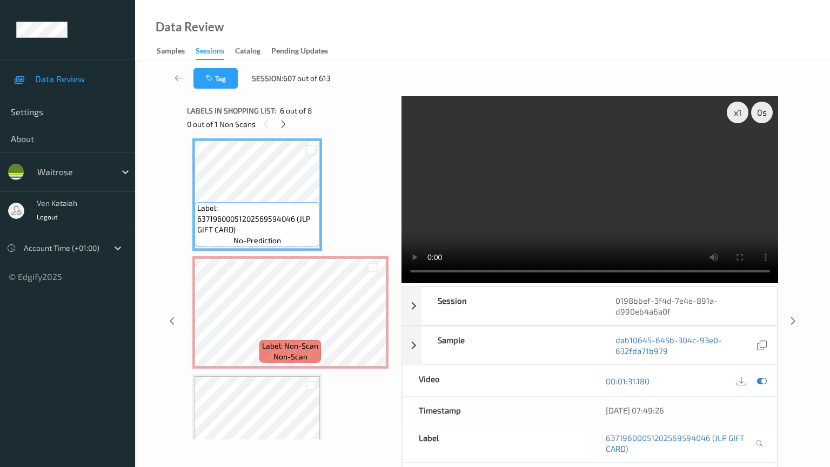
click at [675, 283] on video at bounding box center [590, 189] width 377 height 187
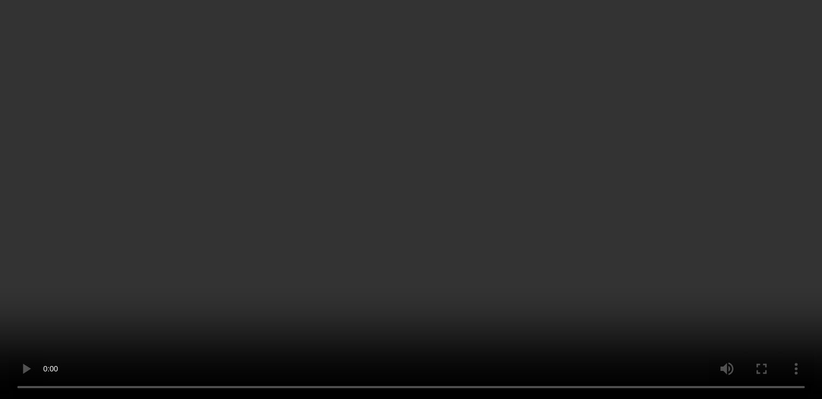
scroll to position [703, 0]
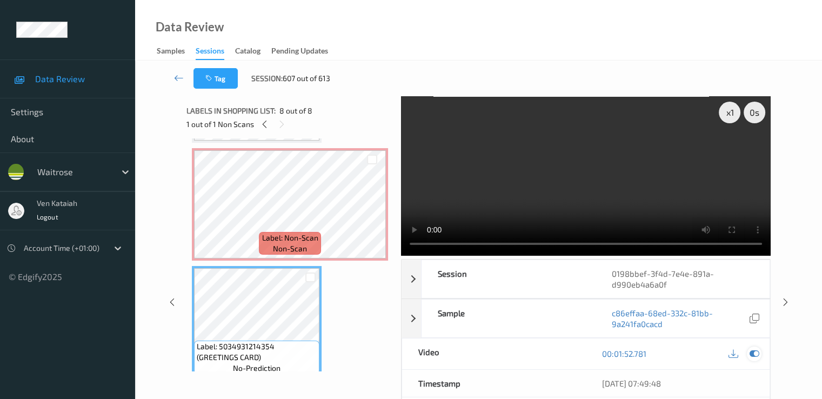
click at [753, 354] on icon at bounding box center [754, 354] width 10 height 10
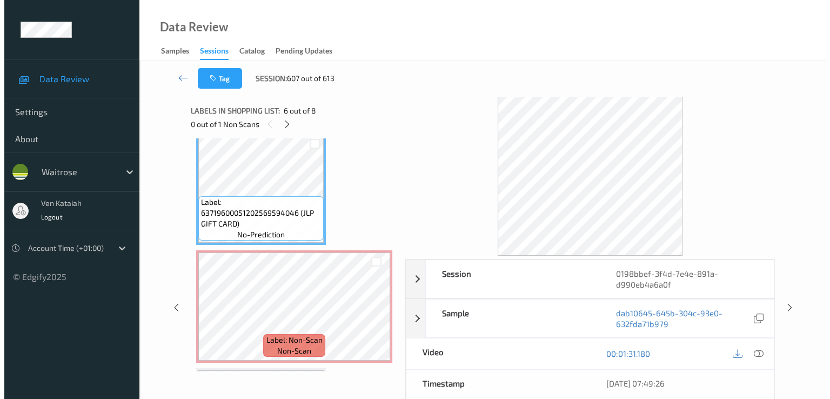
scroll to position [607, 0]
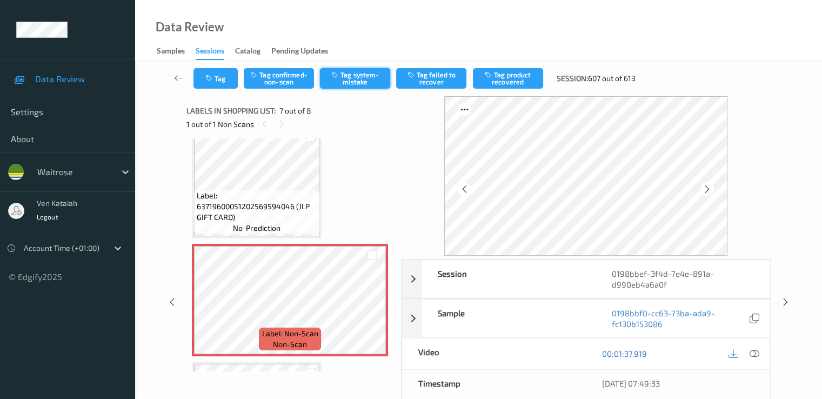
click at [350, 79] on button "Tag system-mistake" at bounding box center [355, 78] width 70 height 21
click at [216, 83] on button "Tag" at bounding box center [216, 78] width 44 height 21
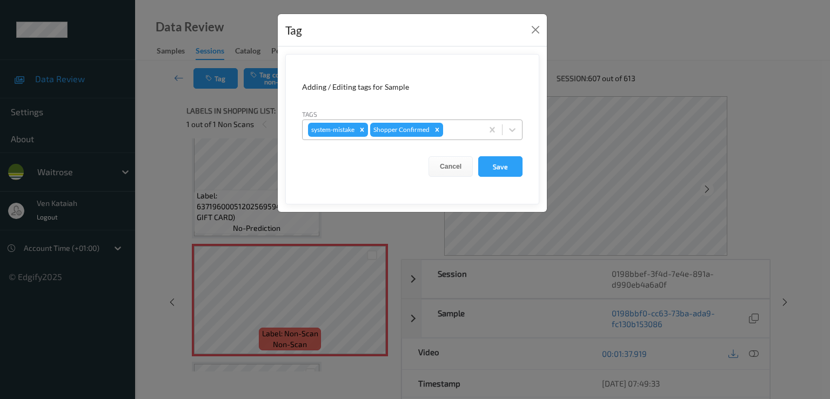
click at [447, 122] on div "system-mistake Shopper Confirmed" at bounding box center [393, 130] width 180 height 18
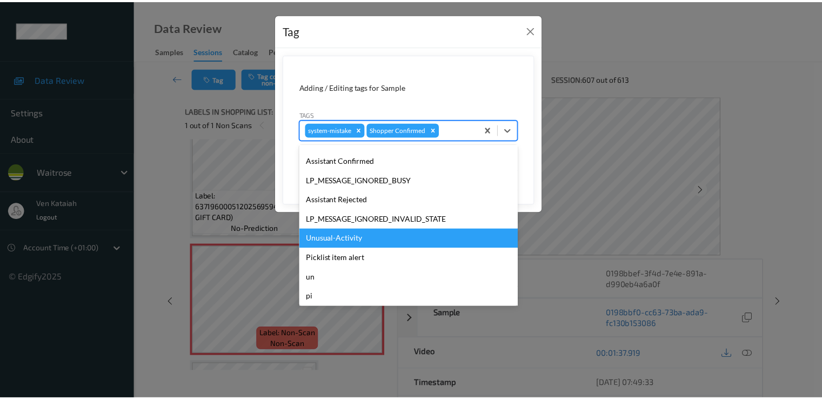
scroll to position [212, 0]
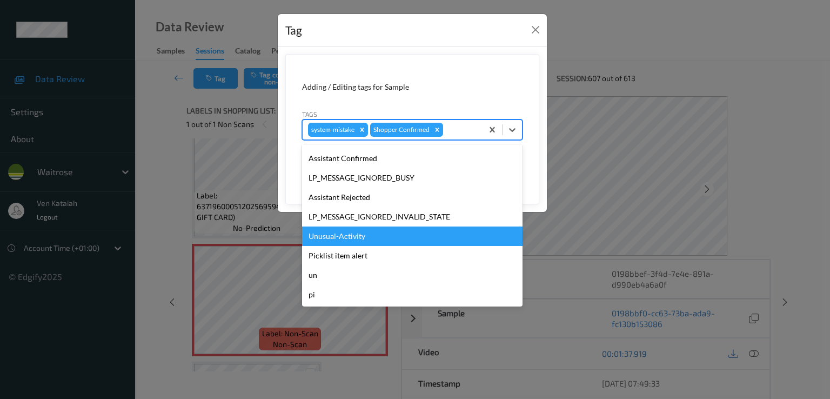
click at [349, 242] on div "Unusual-Activity" at bounding box center [412, 236] width 221 height 19
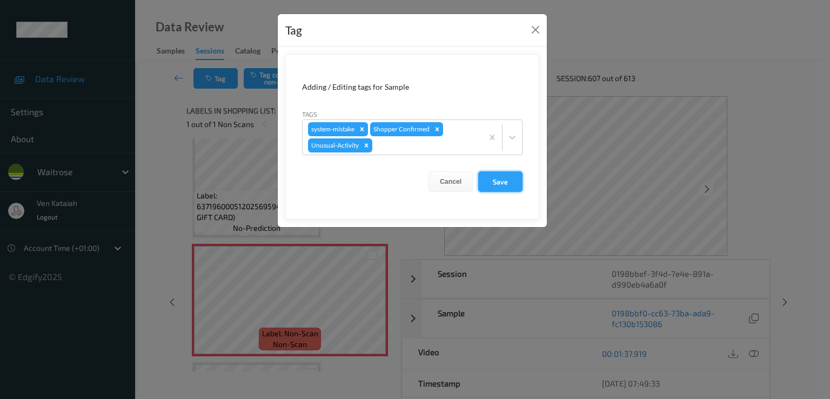
click at [493, 187] on button "Save" at bounding box center [500, 181] width 44 height 21
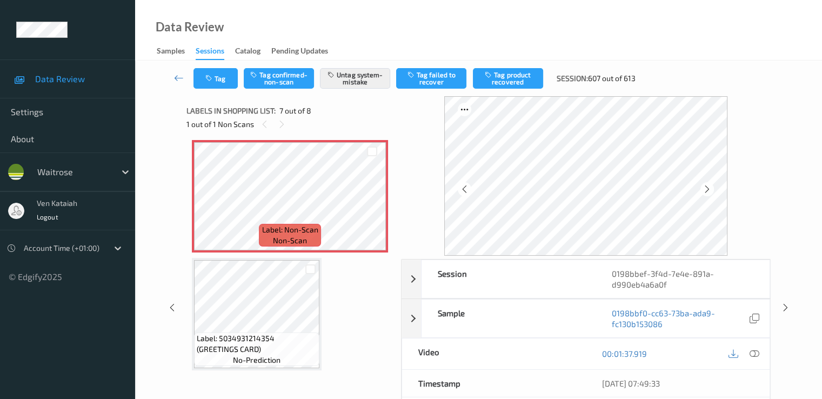
scroll to position [715, 0]
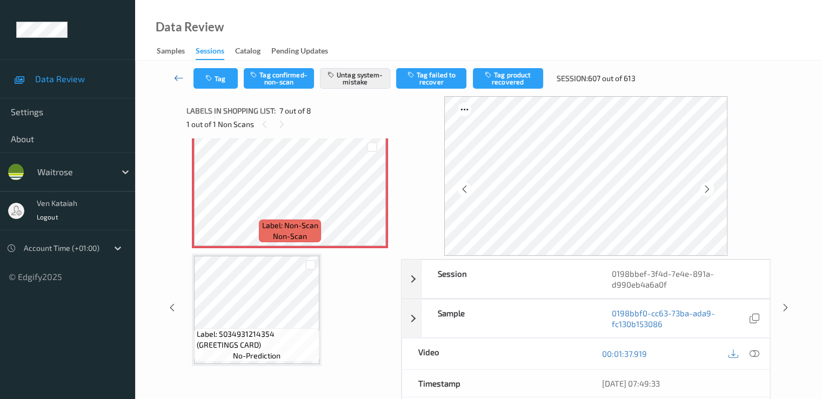
click at [174, 69] on link at bounding box center [179, 78] width 29 height 21
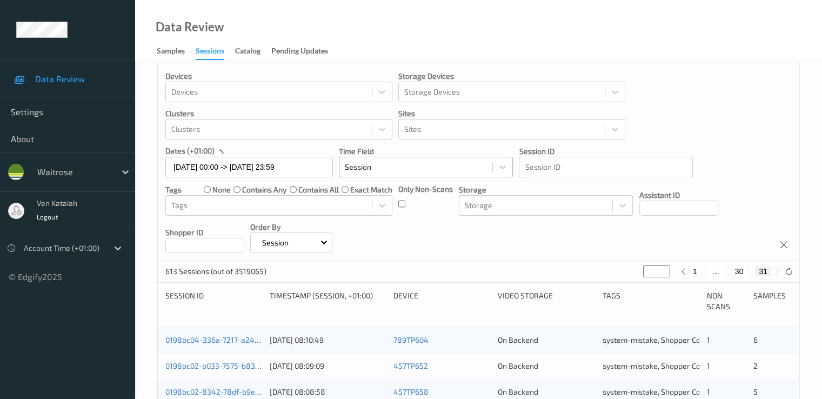
scroll to position [318, 0]
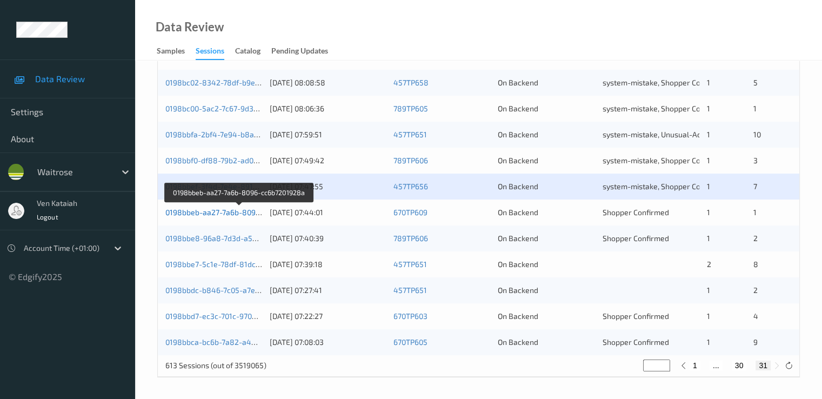
click at [239, 210] on link "0198bbeb-aa27-7a6b-8096-cc6b7201928a" at bounding box center [239, 212] width 148 height 9
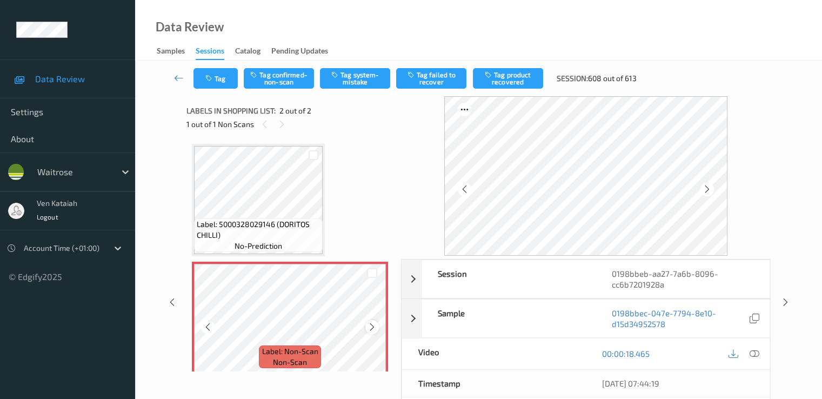
click at [369, 325] on icon at bounding box center [372, 327] width 9 height 10
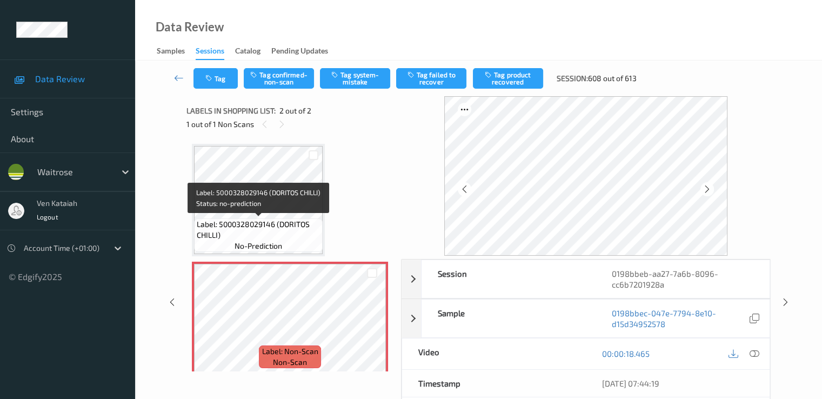
click at [291, 219] on span "Label: 5000328029146 (DORITOS CHILLI)" at bounding box center [258, 230] width 123 height 22
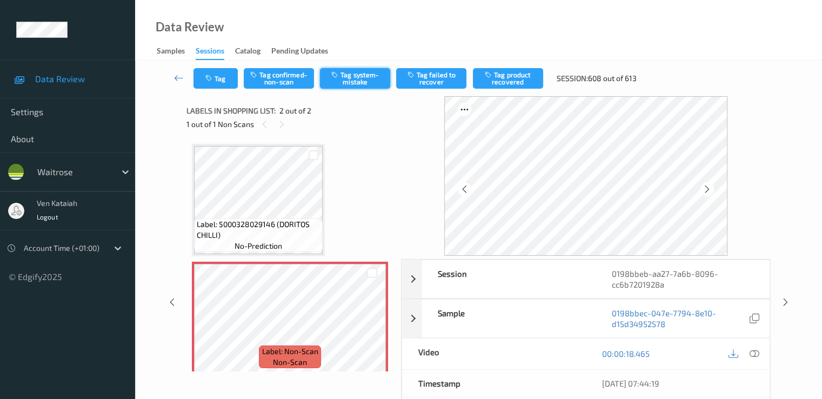
drag, startPoint x: 355, startPoint y: 76, endPoint x: 338, endPoint y: 87, distance: 19.9
click at [352, 81] on button "Tag system-mistake" at bounding box center [355, 78] width 70 height 21
click at [218, 76] on button "Tag" at bounding box center [216, 78] width 44 height 21
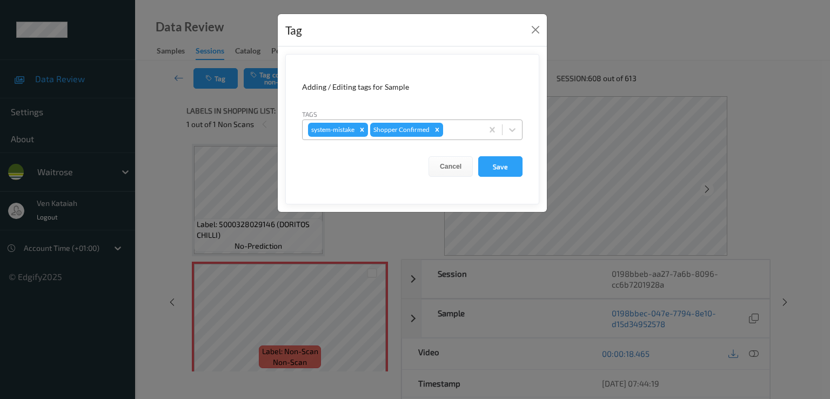
click at [458, 124] on div at bounding box center [461, 129] width 32 height 13
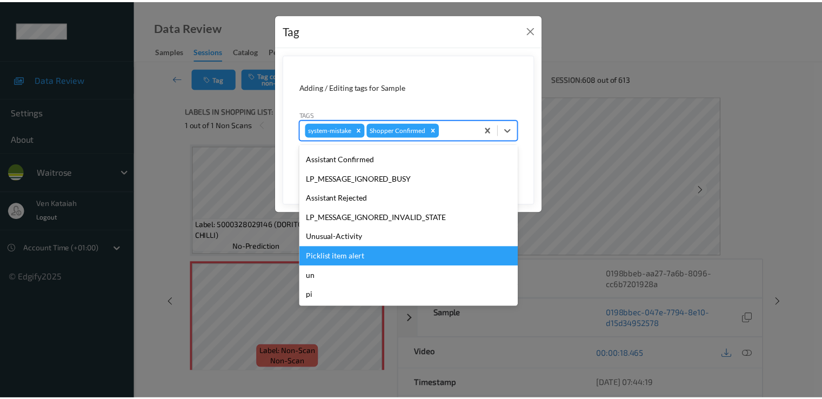
scroll to position [212, 0]
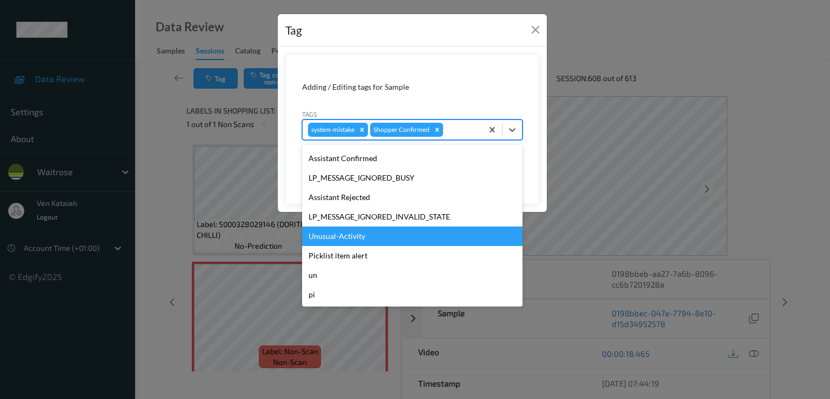
click at [376, 237] on div "Unusual-Activity" at bounding box center [412, 236] width 221 height 19
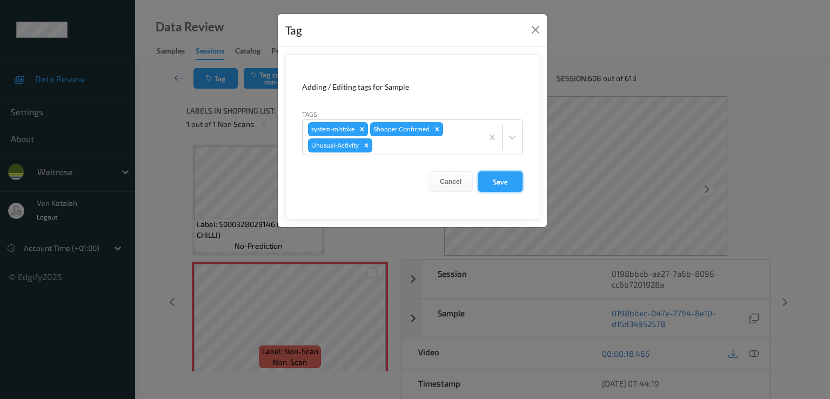
click at [501, 186] on button "Save" at bounding box center [500, 181] width 44 height 21
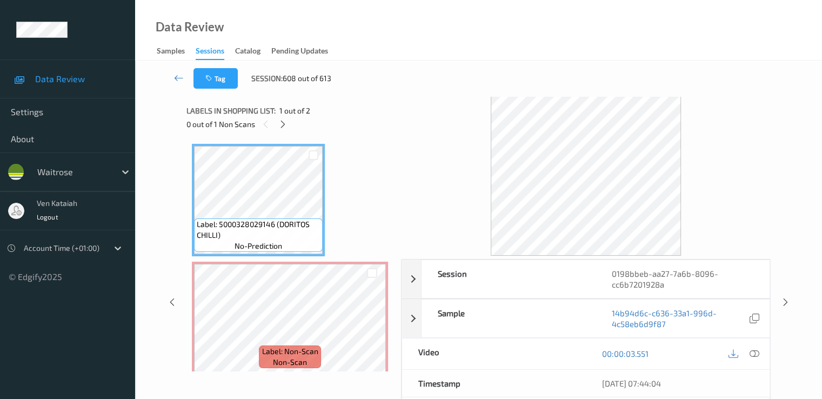
click at [755, 340] on div "00:00:03.551" at bounding box center [678, 353] width 184 height 31
click at [753, 352] on icon at bounding box center [754, 354] width 10 height 10
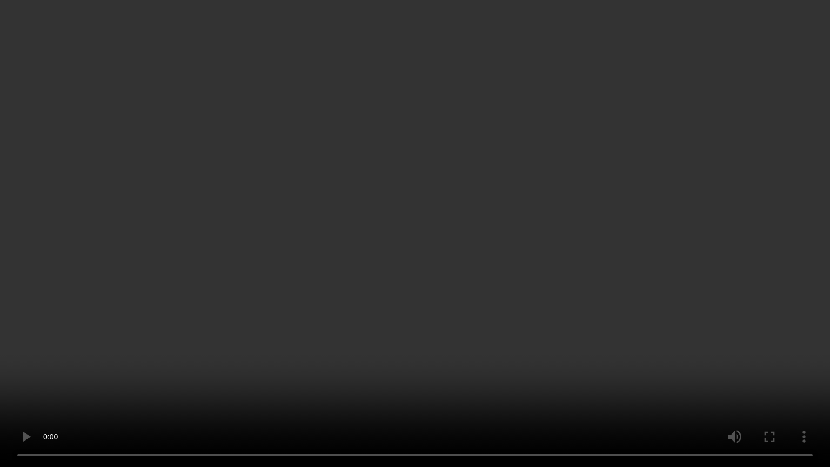
click at [311, 364] on video at bounding box center [415, 233] width 830 height 467
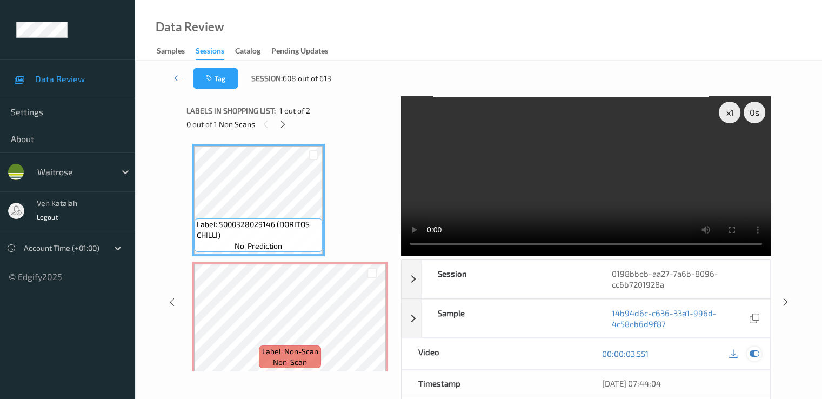
drag, startPoint x: 761, startPoint y: 348, endPoint x: 755, endPoint y: 355, distance: 9.6
click at [759, 351] on div at bounding box center [744, 354] width 35 height 15
click at [755, 355] on icon at bounding box center [754, 354] width 10 height 10
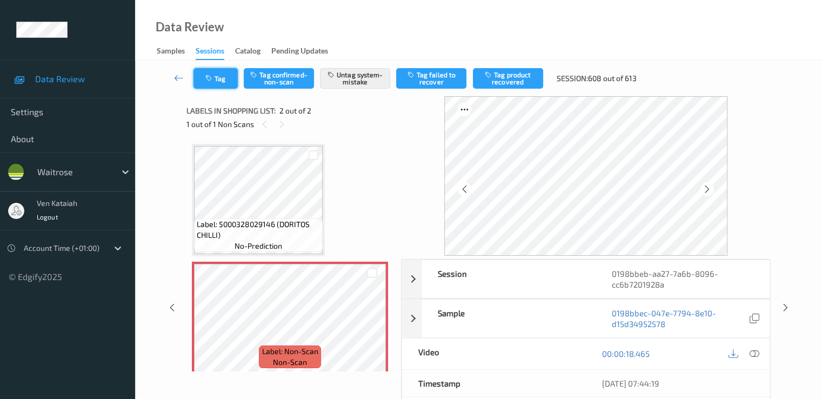
click at [215, 75] on button "Tag" at bounding box center [216, 78] width 44 height 21
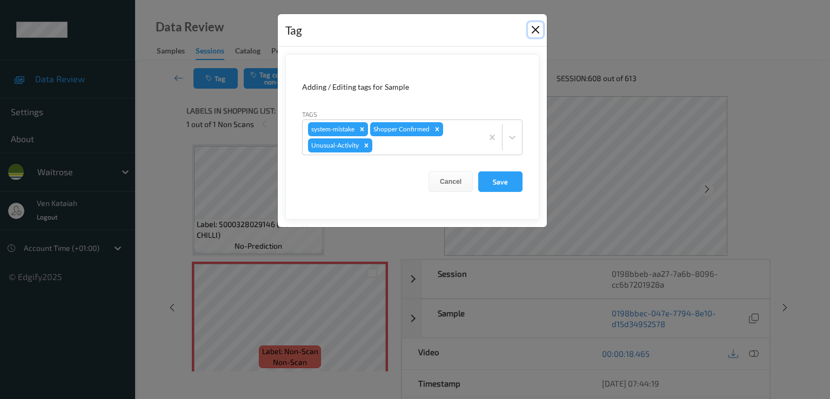
drag, startPoint x: 534, startPoint y: 31, endPoint x: 489, endPoint y: 34, distance: 45.5
click at [532, 31] on button "Close" at bounding box center [535, 29] width 15 height 15
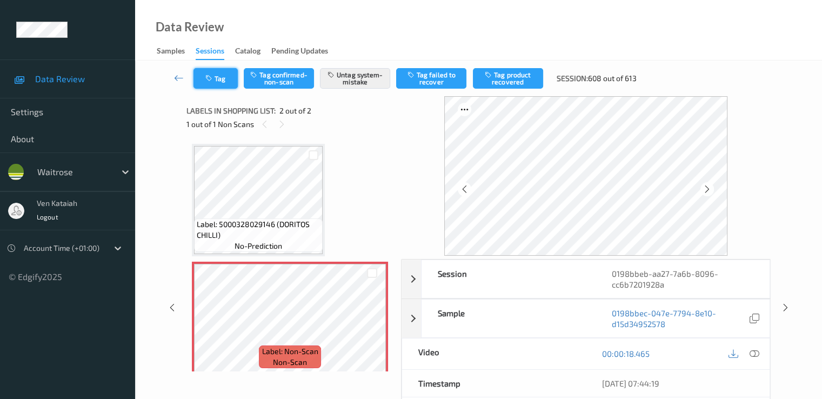
click at [201, 81] on button "Tag" at bounding box center [216, 78] width 44 height 21
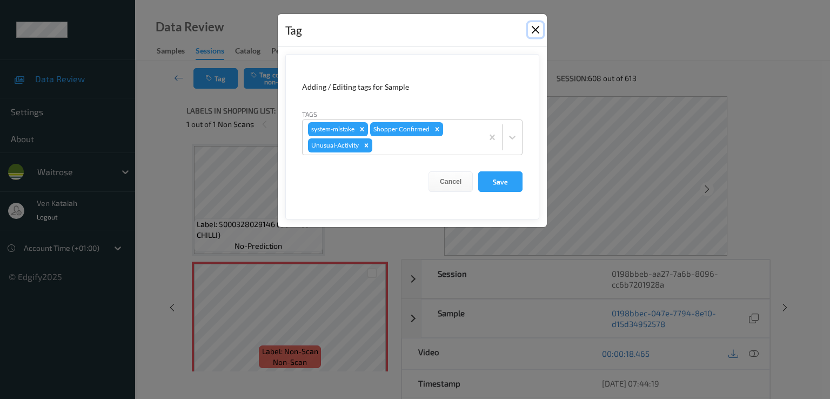
click at [534, 25] on button "Close" at bounding box center [535, 29] width 15 height 15
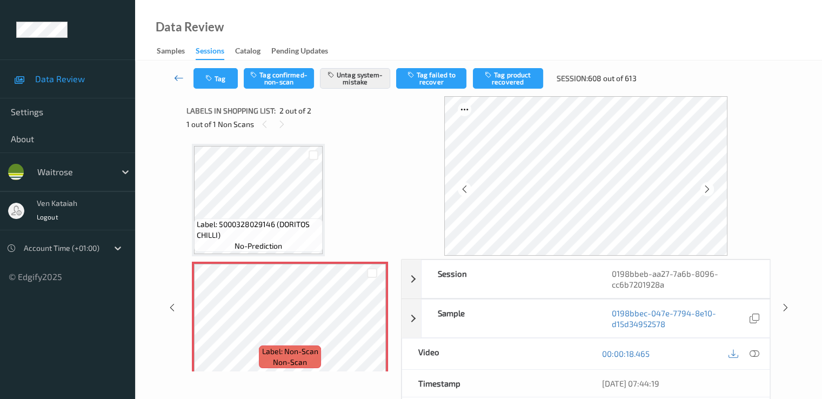
click at [184, 79] on link at bounding box center [179, 78] width 29 height 21
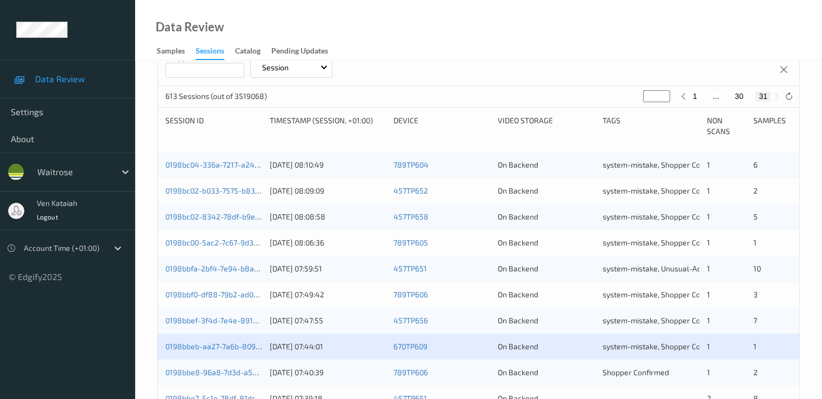
scroll to position [318, 0]
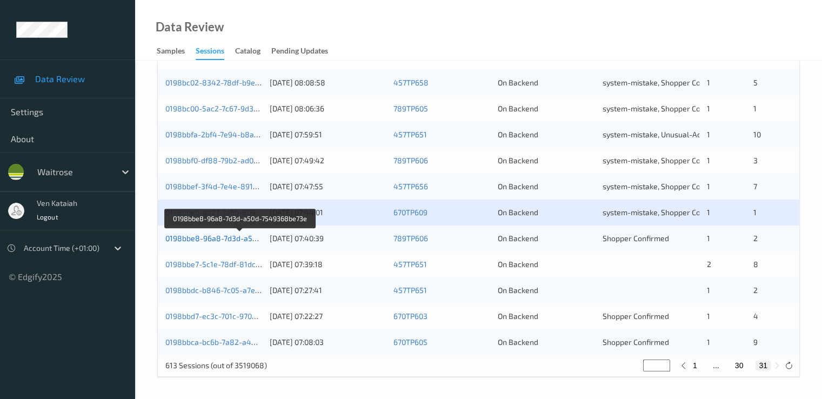
click at [240, 237] on link "0198bbe8-96a8-7d3d-a50d-7549368be73e" at bounding box center [240, 238] width 150 height 9
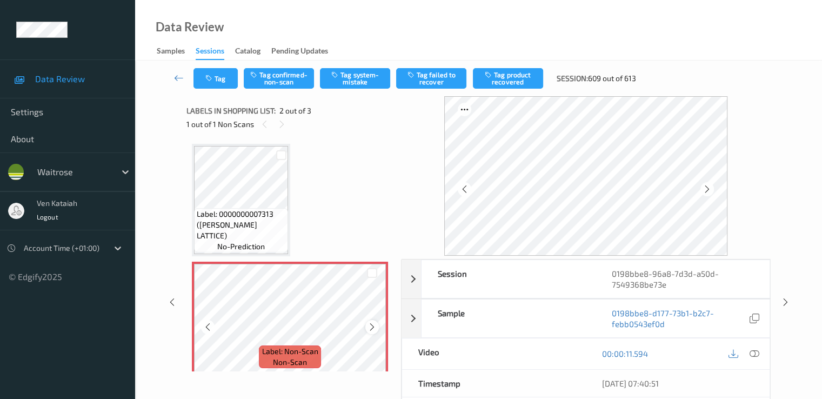
click at [370, 326] on icon at bounding box center [372, 327] width 9 height 10
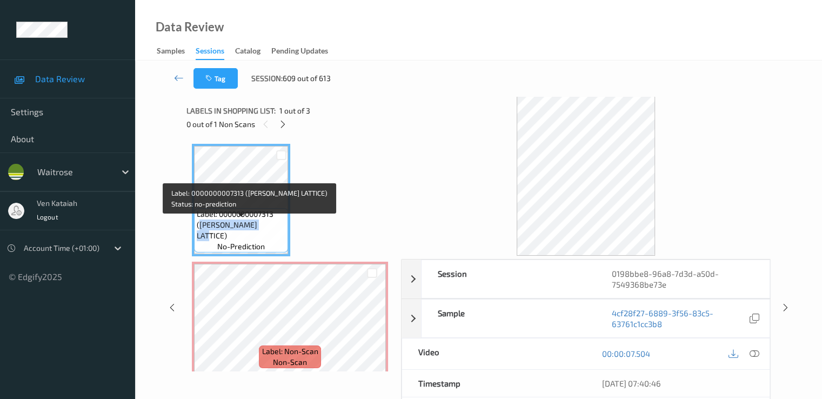
drag, startPoint x: 199, startPoint y: 234, endPoint x: 268, endPoint y: 233, distance: 68.7
click at [268, 233] on span "Label: 0000000007313 (WR CHERRY LATTICE)" at bounding box center [241, 225] width 89 height 32
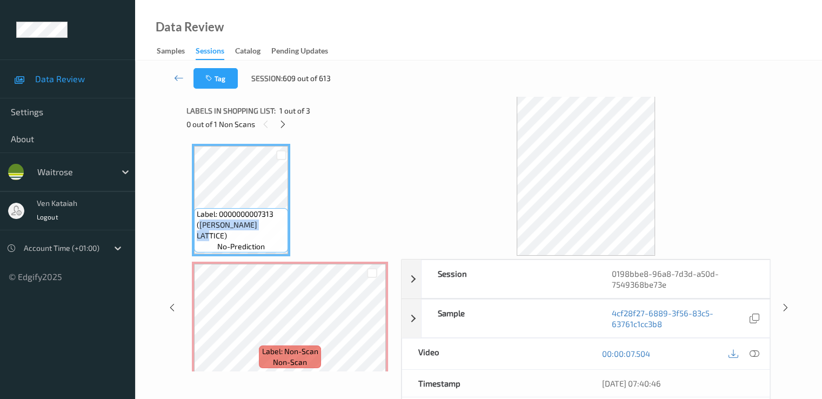
copy span "WR CHERRY LATTICE"
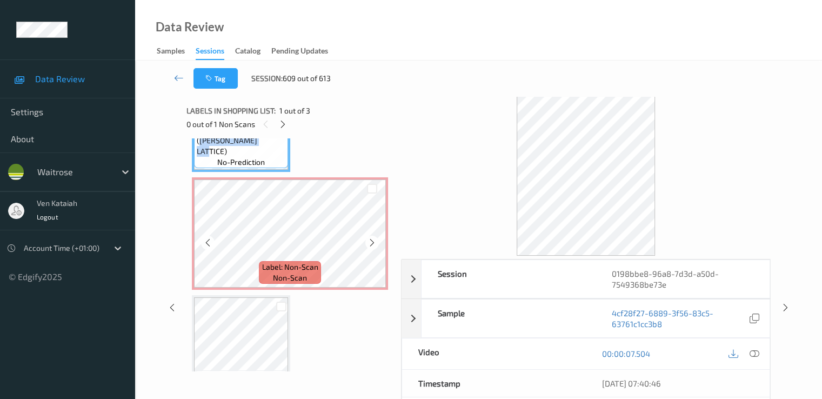
scroll to position [126, 0]
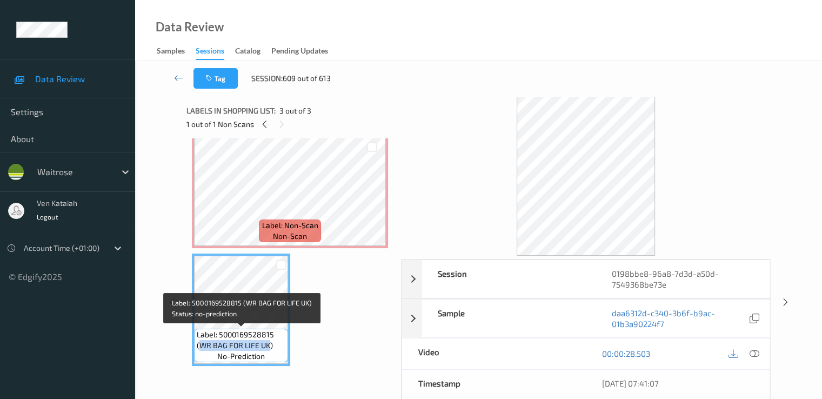
drag, startPoint x: 203, startPoint y: 344, endPoint x: 268, endPoint y: 349, distance: 65.6
click at [268, 349] on span "Label: 5000169528815 (WR BAG FOR LIFE UK)" at bounding box center [241, 340] width 89 height 22
copy span "WR BAG FOR LIFE UK"
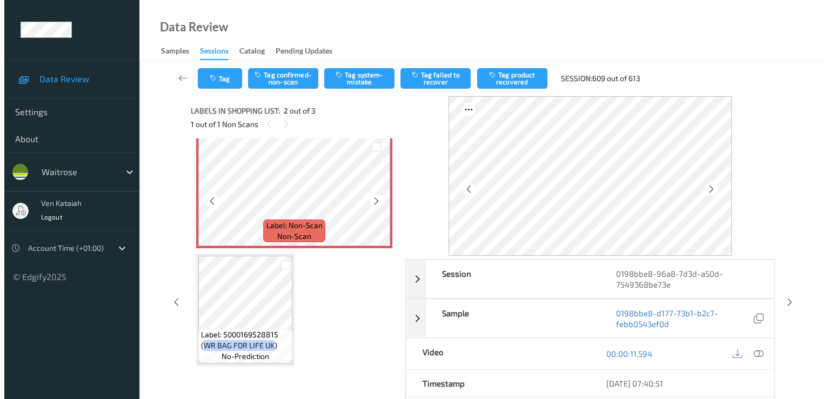
scroll to position [18, 0]
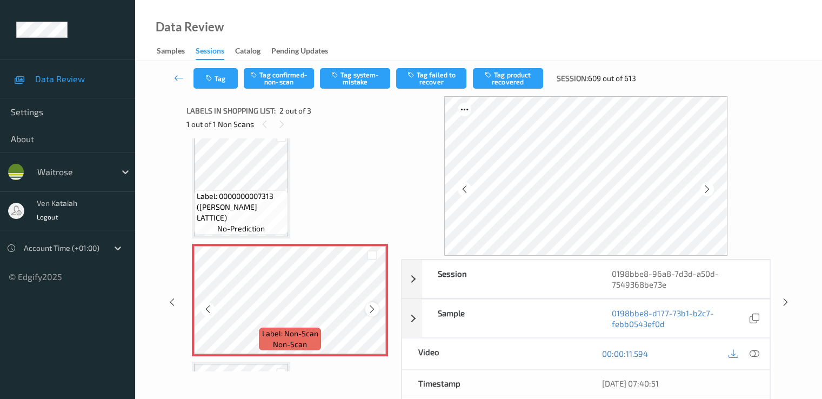
click at [377, 305] on div at bounding box center [372, 309] width 14 height 14
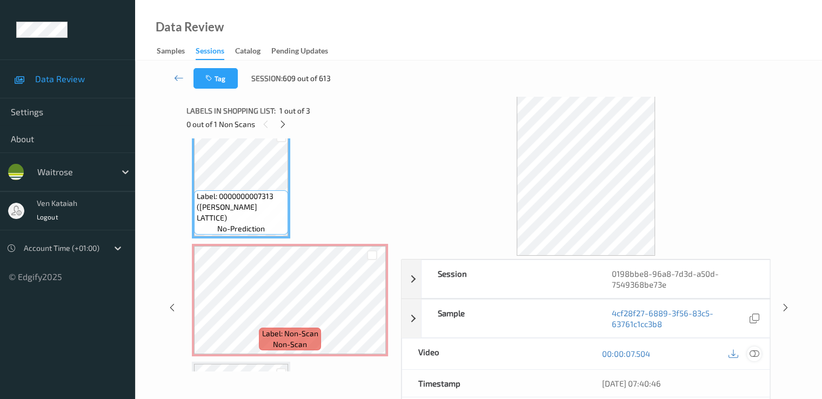
click at [754, 356] on icon at bounding box center [754, 354] width 10 height 10
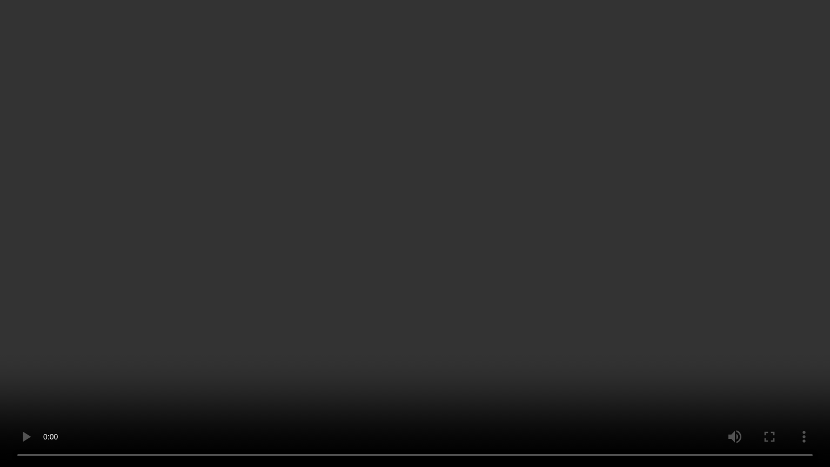
click at [440, 307] on video at bounding box center [415, 233] width 830 height 467
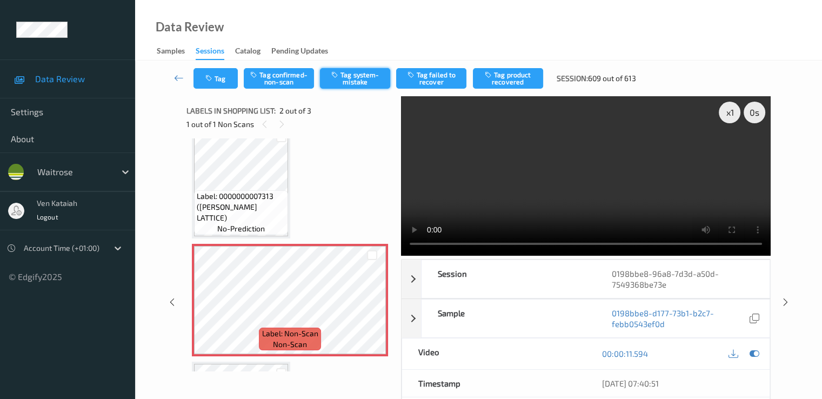
click at [355, 74] on button "Tag system-mistake" at bounding box center [355, 78] width 70 height 21
click at [336, 81] on button "Tag system-mistake" at bounding box center [355, 78] width 70 height 21
click at [222, 75] on button "Tag" at bounding box center [216, 78] width 44 height 21
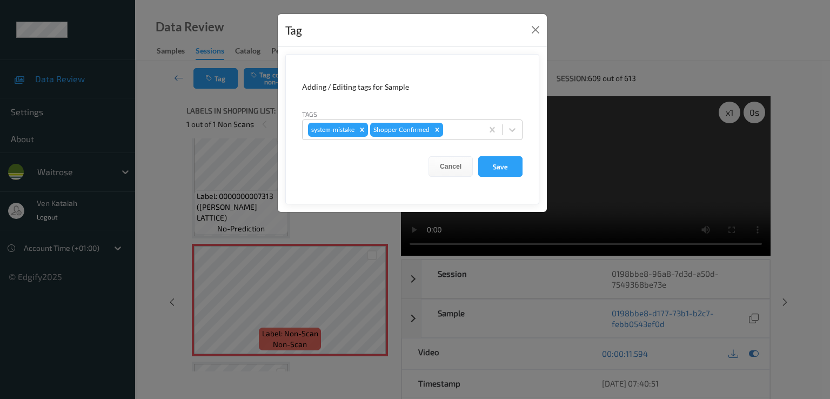
drag, startPoint x: 474, startPoint y: 139, endPoint x: 460, endPoint y: 143, distance: 14.7
click at [473, 137] on div "system-mistake Shopper Confirmed" at bounding box center [412, 129] width 221 height 21
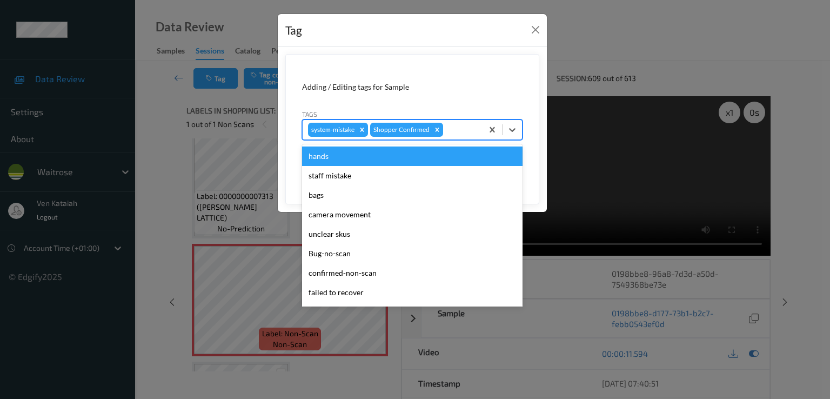
scroll to position [212, 0]
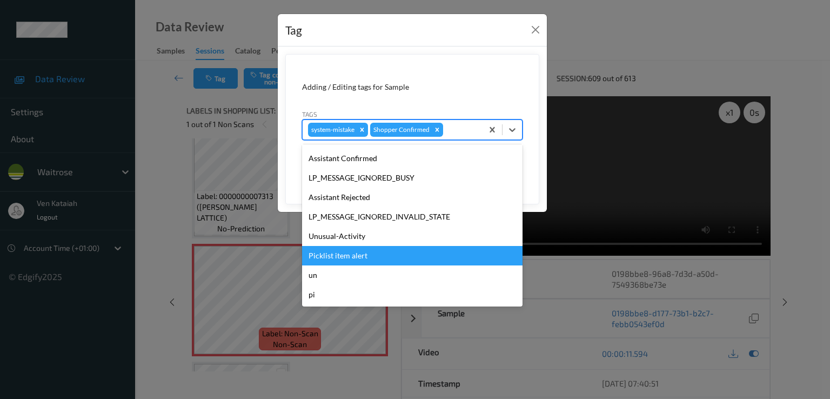
click at [361, 251] on div "Picklist item alert" at bounding box center [412, 255] width 221 height 19
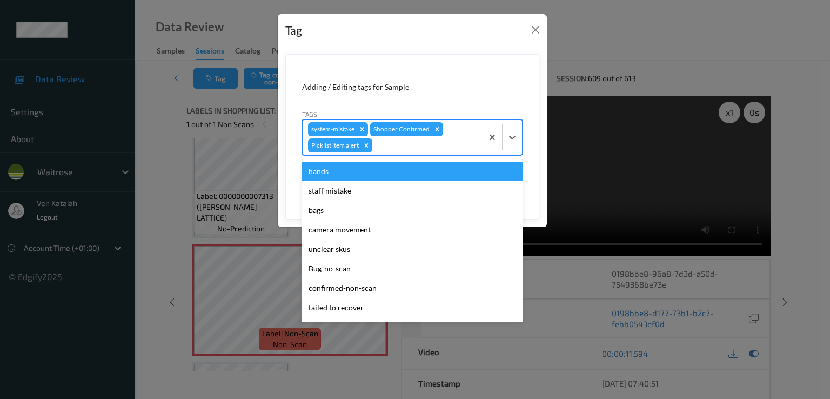
click at [427, 141] on div at bounding box center [426, 145] width 103 height 13
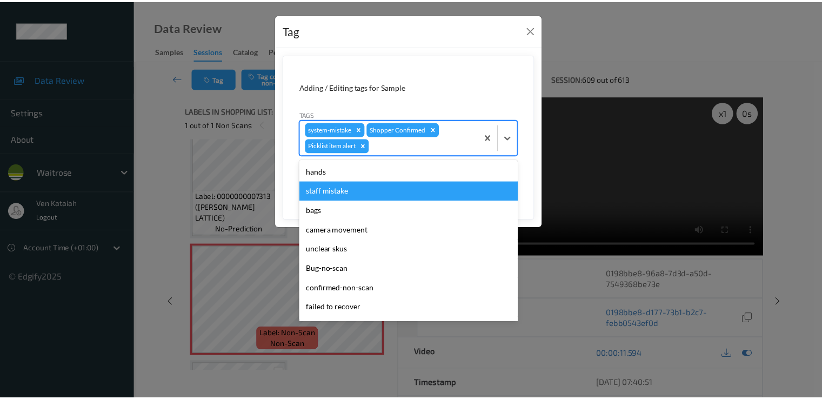
scroll to position [192, 0]
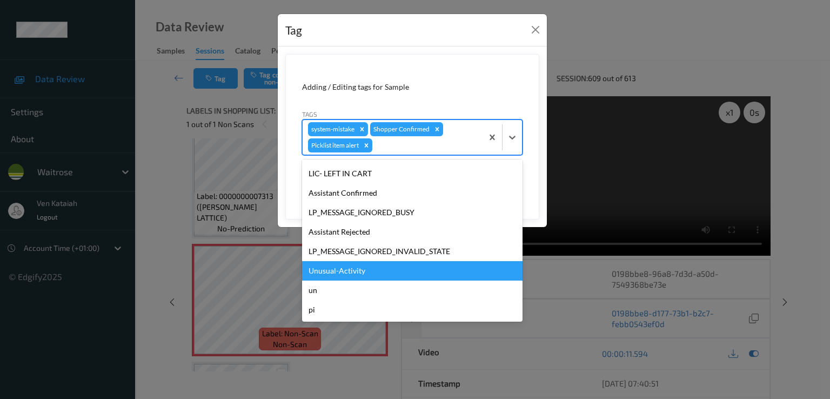
click at [335, 262] on div "Unusual-Activity" at bounding box center [412, 270] width 221 height 19
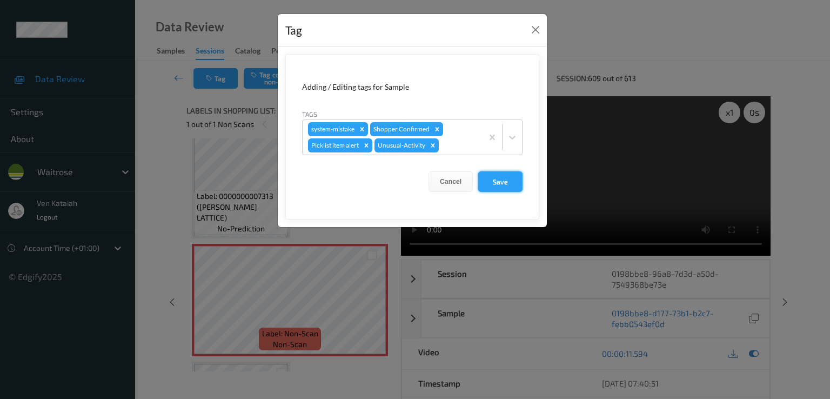
click at [480, 185] on button "Save" at bounding box center [500, 181] width 44 height 21
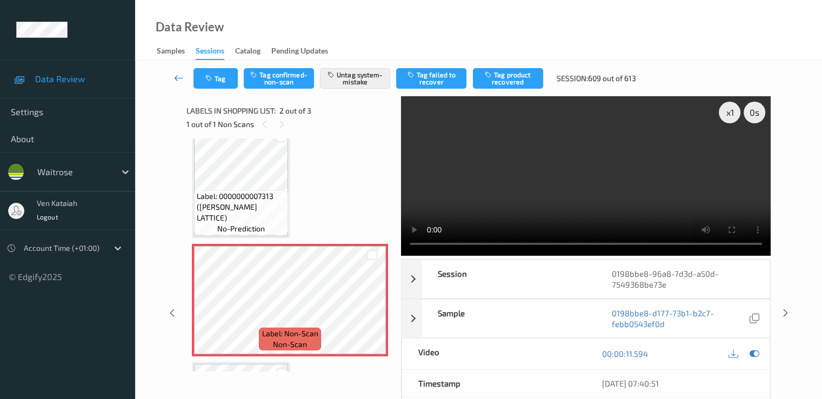
click at [173, 81] on link at bounding box center [179, 78] width 29 height 21
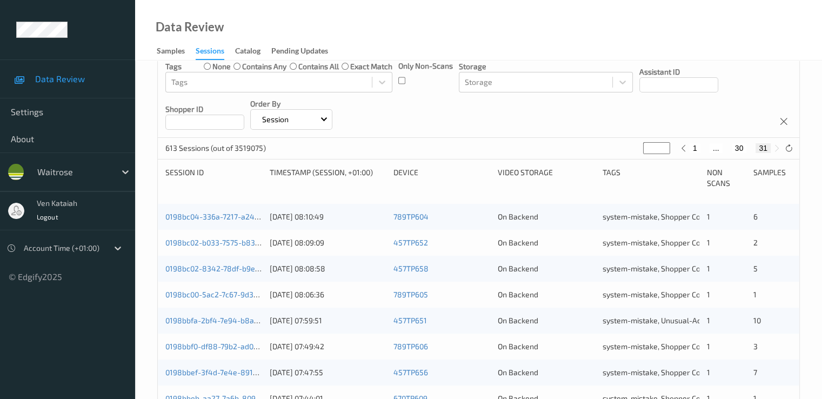
scroll to position [318, 0]
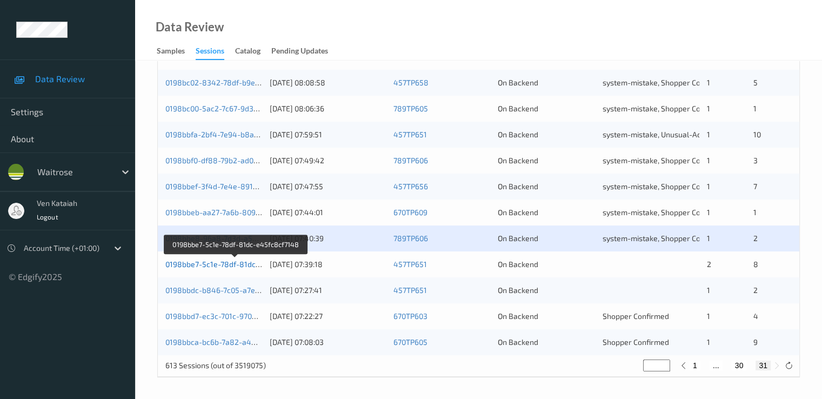
click at [223, 264] on link "0198bbe7-5c1e-78df-81dc-e45fc8cf7148" at bounding box center [236, 263] width 142 height 9
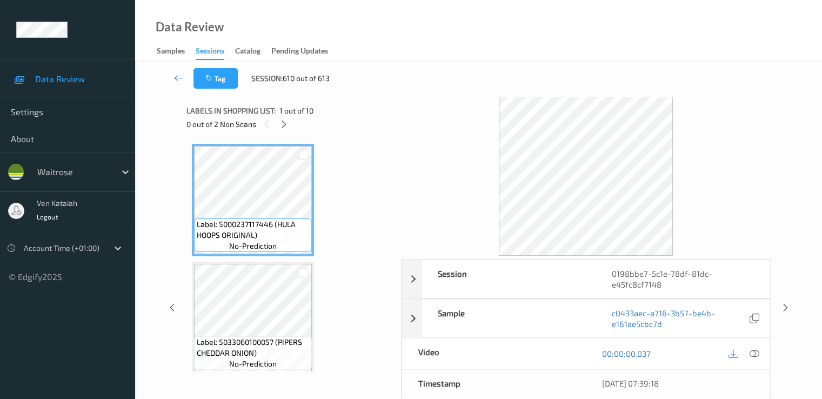
click at [294, 122] on div "0 out of 2 Non Scans" at bounding box center [290, 124] width 207 height 14
click at [290, 125] on div at bounding box center [284, 124] width 14 height 14
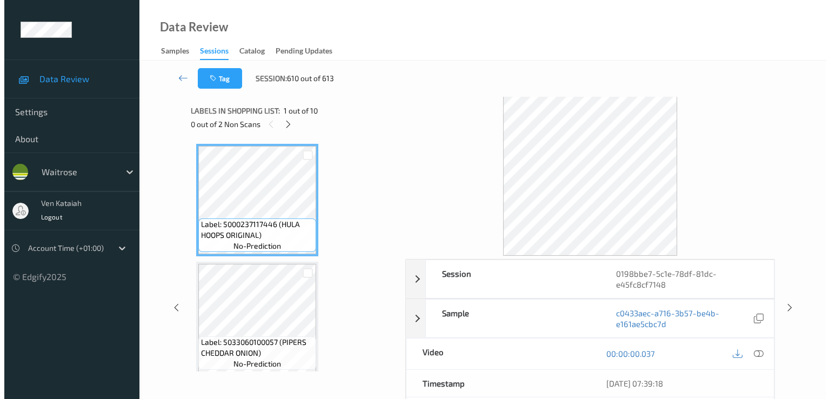
scroll to position [241, 0]
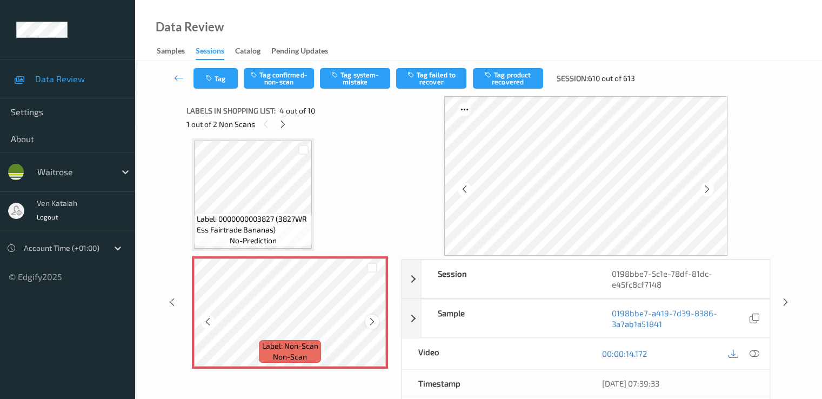
click at [372, 323] on icon at bounding box center [372, 322] width 9 height 10
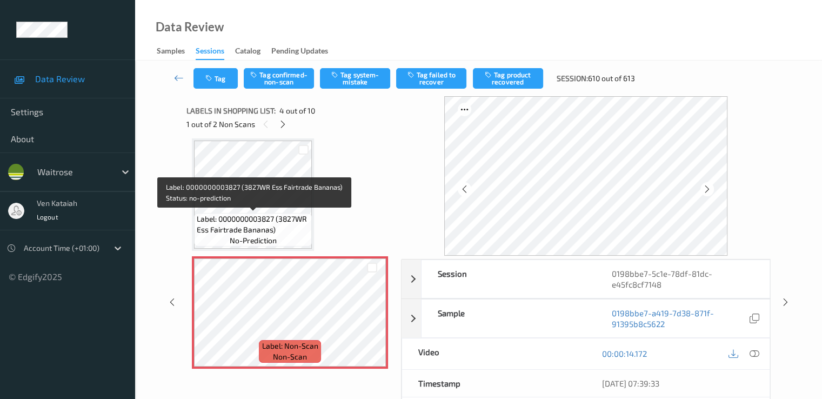
click at [259, 214] on span "Label: 0000000003827 (3827WR Ess Fairtrade Bananas)" at bounding box center [253, 225] width 112 height 22
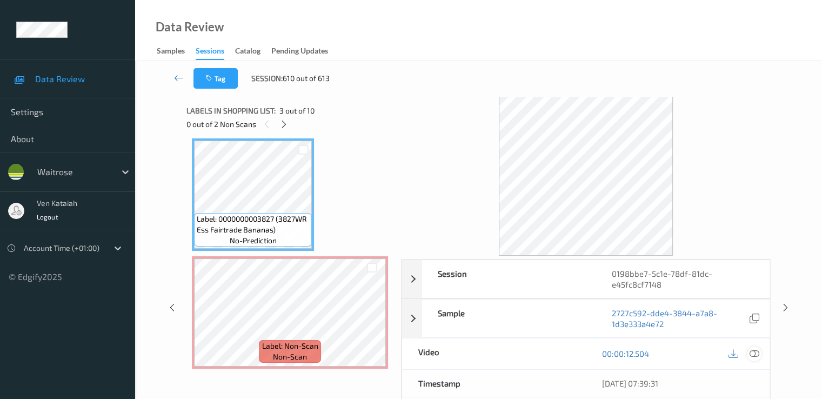
click at [754, 353] on icon at bounding box center [754, 354] width 10 height 10
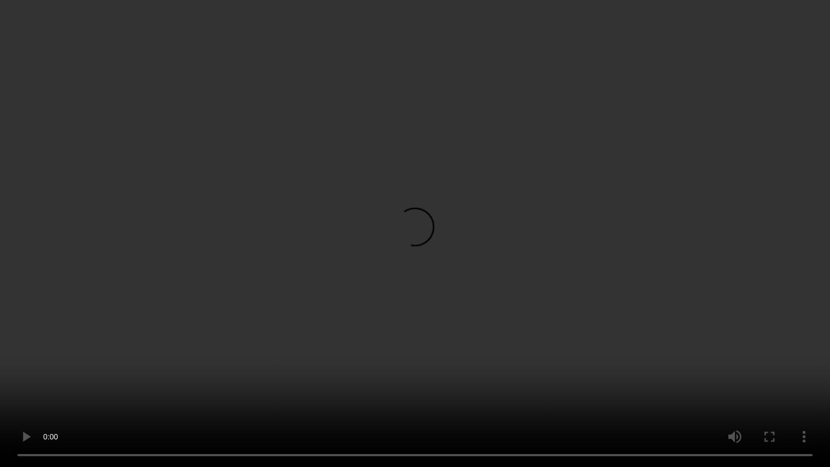
click at [219, 359] on video at bounding box center [415, 233] width 830 height 467
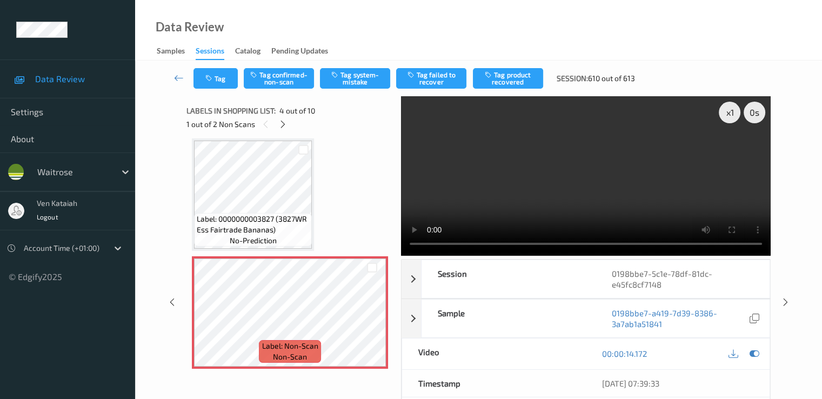
click at [335, 89] on div "Tag Tag confirmed-non-scan Tag system-mistake Tag failed to recover Tag product…" at bounding box center [478, 79] width 643 height 36
click at [339, 76] on icon "button" at bounding box center [335, 75] width 9 height 8
click at [218, 85] on button "Tag" at bounding box center [216, 78] width 44 height 21
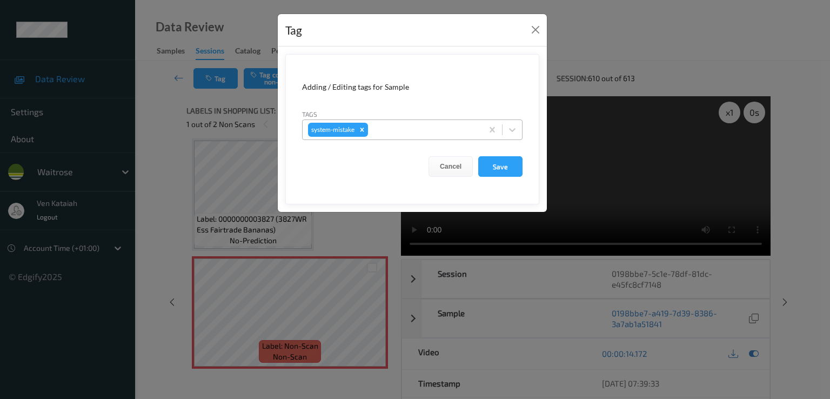
click at [391, 130] on div at bounding box center [423, 129] width 107 height 13
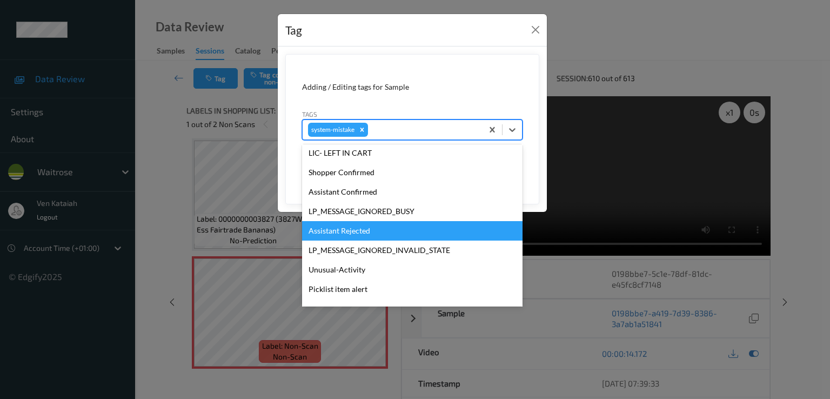
scroll to position [231, 0]
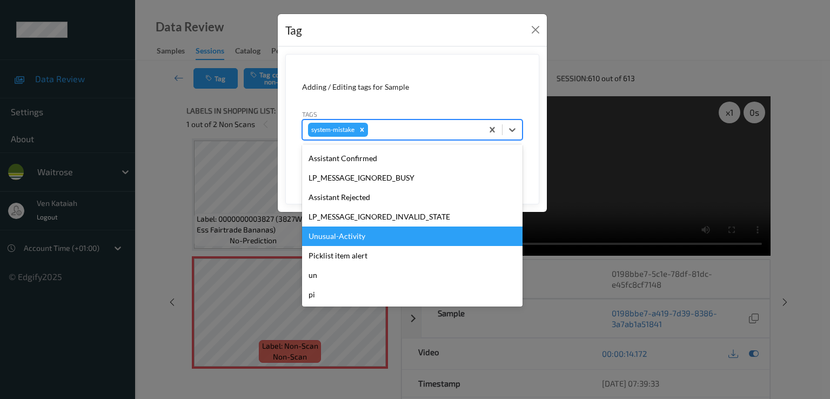
click at [352, 234] on div "Unusual-Activity" at bounding box center [412, 236] width 221 height 19
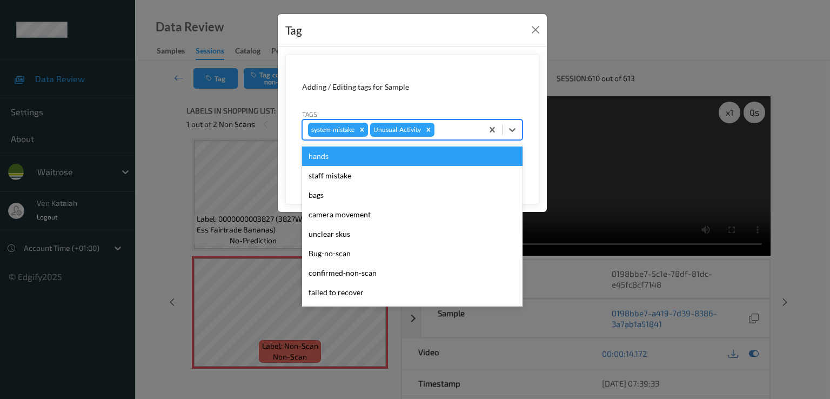
click at [453, 132] on div at bounding box center [457, 129] width 41 height 13
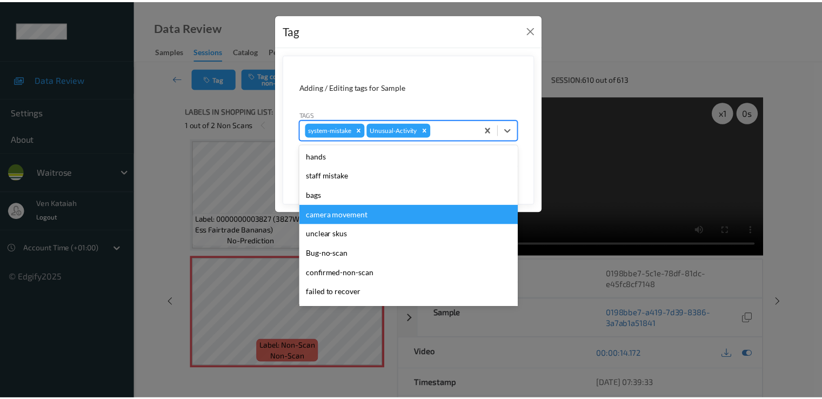
scroll to position [212, 0]
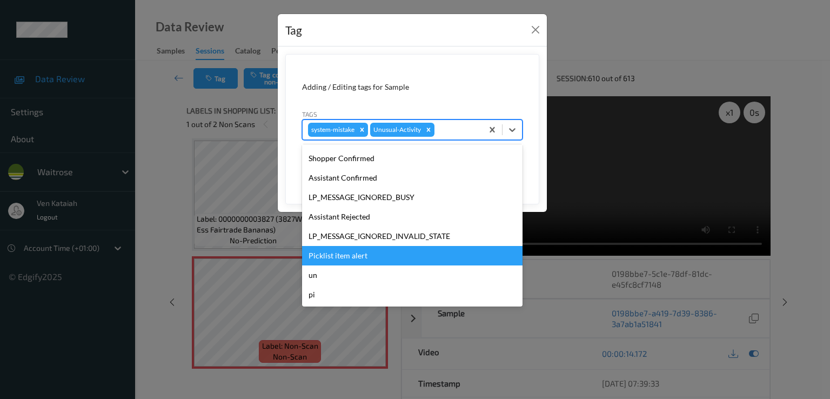
click at [345, 249] on div "Picklist item alert" at bounding box center [412, 255] width 221 height 19
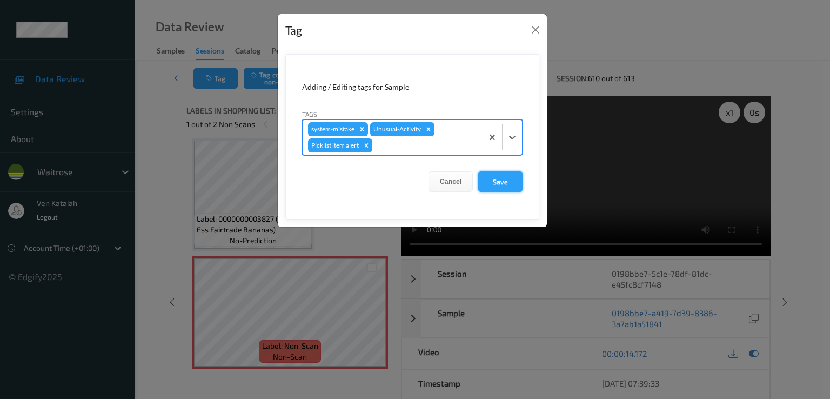
click at [500, 178] on button "Save" at bounding box center [500, 181] width 44 height 21
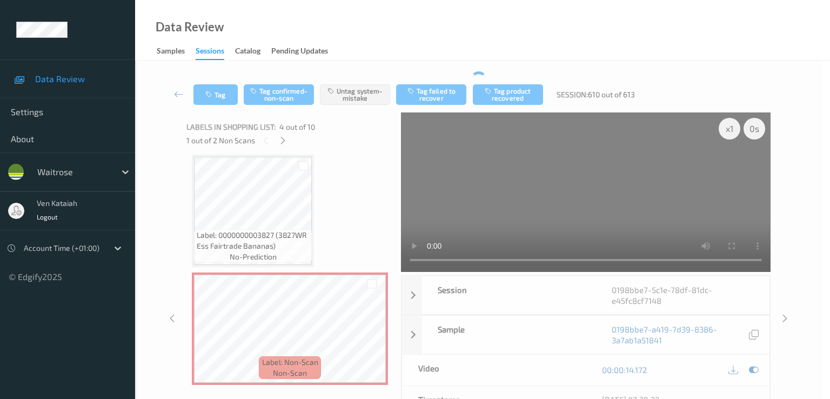
click at [498, 177] on form "Adding / Editing tags for Sample Tags system-mistake Cancel Save" at bounding box center [412, 102] width 254 height 150
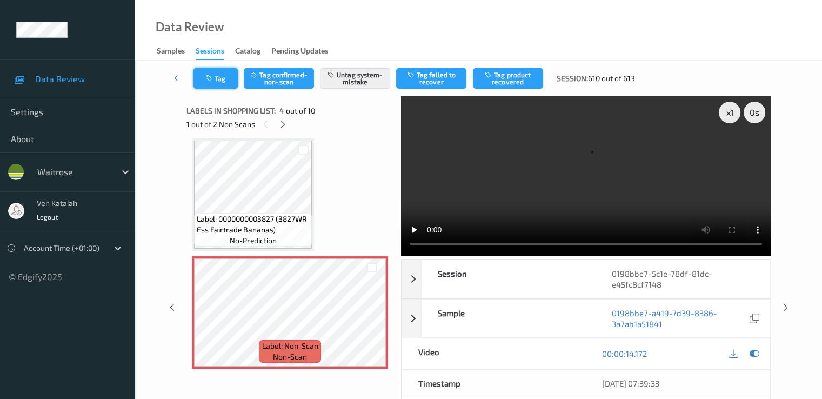
click at [228, 83] on button "Tag" at bounding box center [216, 78] width 44 height 21
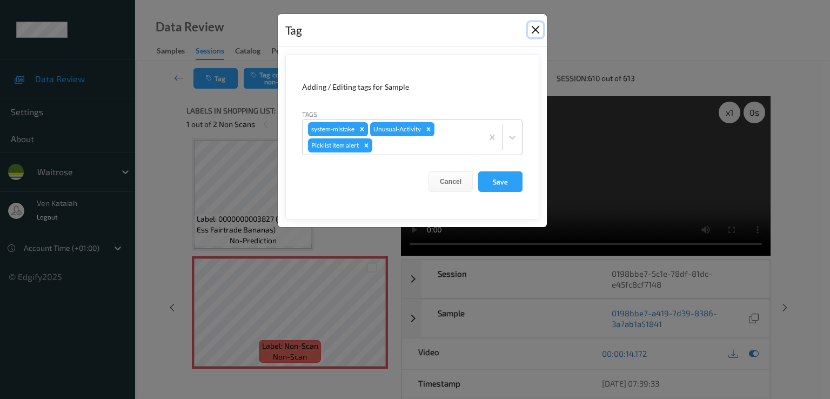
click at [539, 30] on button "Close" at bounding box center [535, 29] width 15 height 15
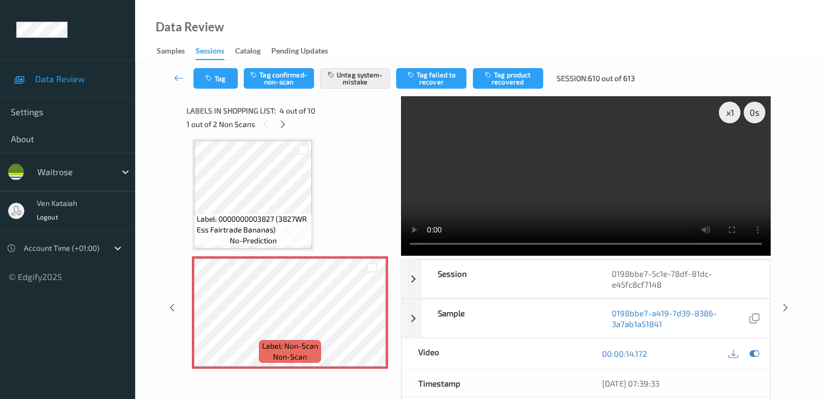
click at [748, 347] on div at bounding box center [744, 354] width 35 height 15
click at [756, 349] on icon at bounding box center [754, 354] width 10 height 10
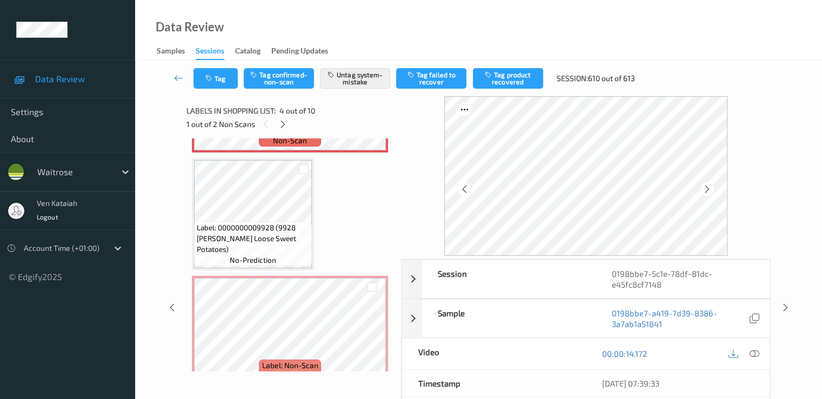
scroll to position [565, 0]
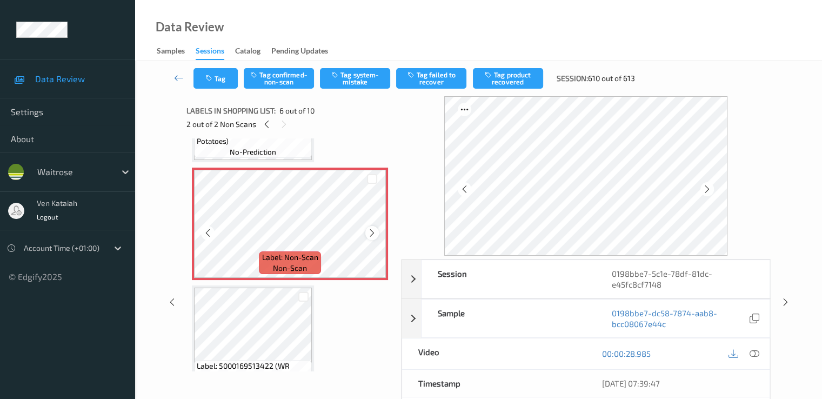
click at [367, 234] on div at bounding box center [372, 233] width 14 height 14
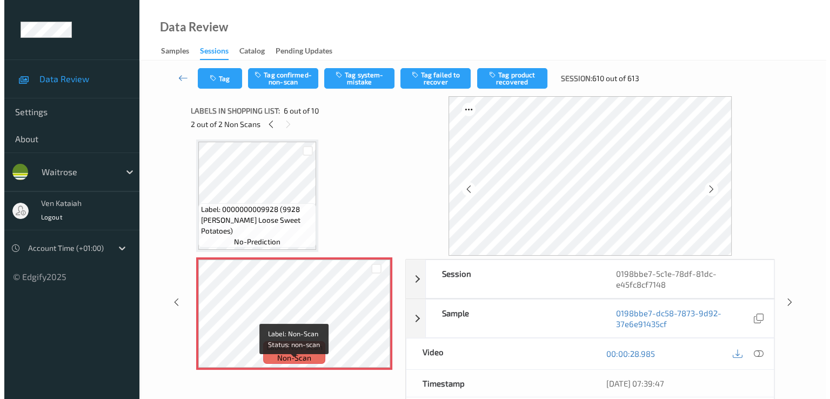
scroll to position [457, 0]
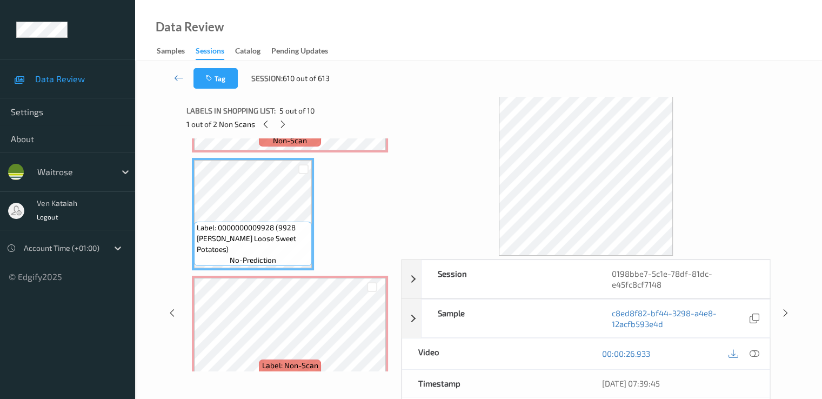
click at [435, 346] on div "Video" at bounding box center [494, 353] width 184 height 31
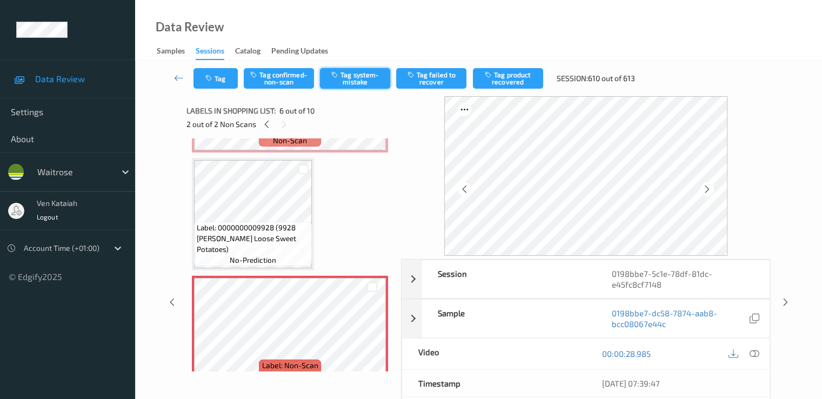
click at [346, 74] on button "Tag system-mistake" at bounding box center [355, 78] width 70 height 21
click at [223, 83] on button "Tag" at bounding box center [216, 78] width 44 height 21
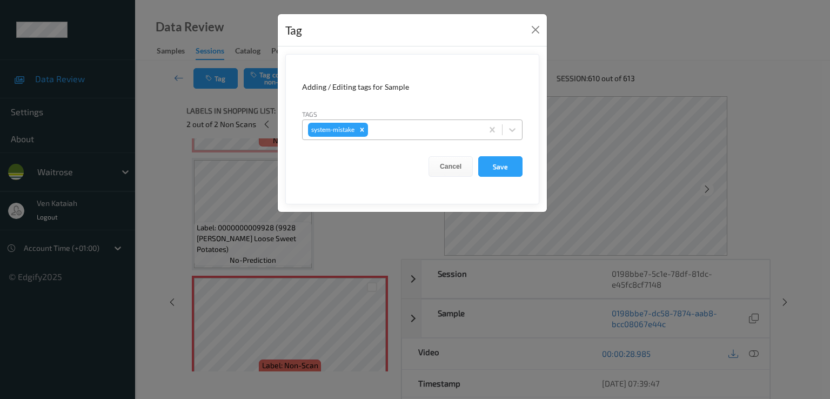
click at [426, 130] on div at bounding box center [423, 129] width 107 height 13
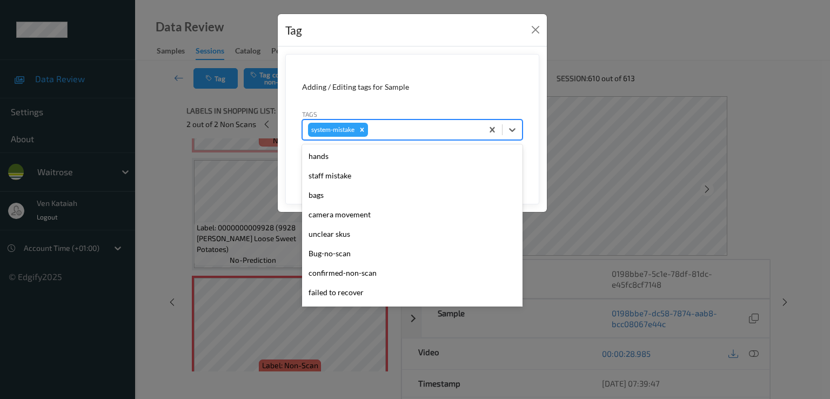
scroll to position [231, 0]
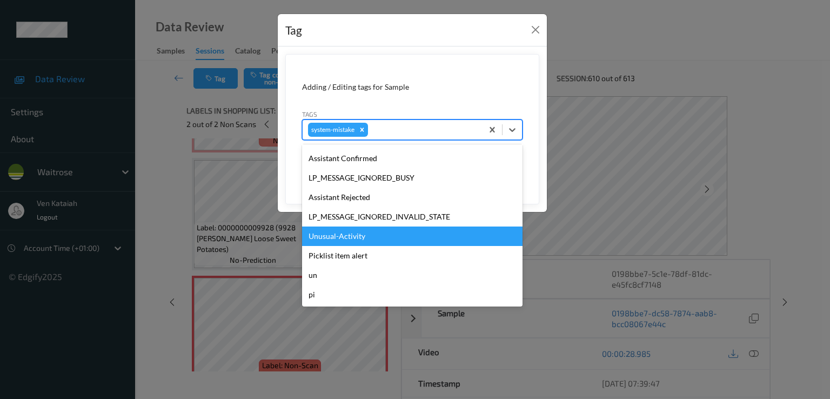
click at [345, 236] on div "Unusual-Activity" at bounding box center [412, 236] width 221 height 19
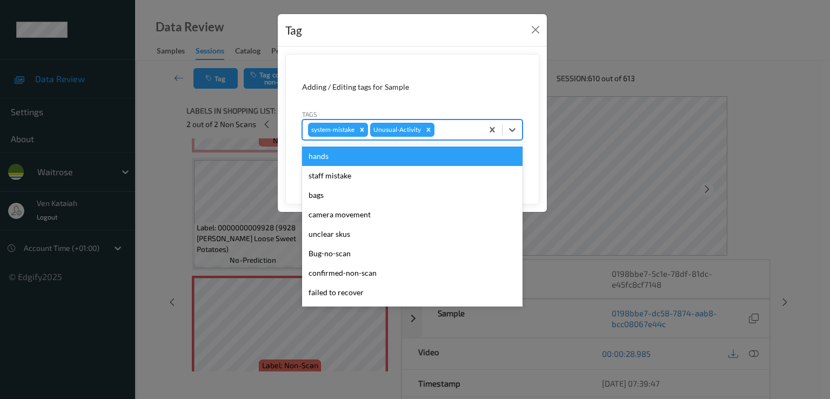
click at [454, 130] on div at bounding box center [457, 129] width 41 height 13
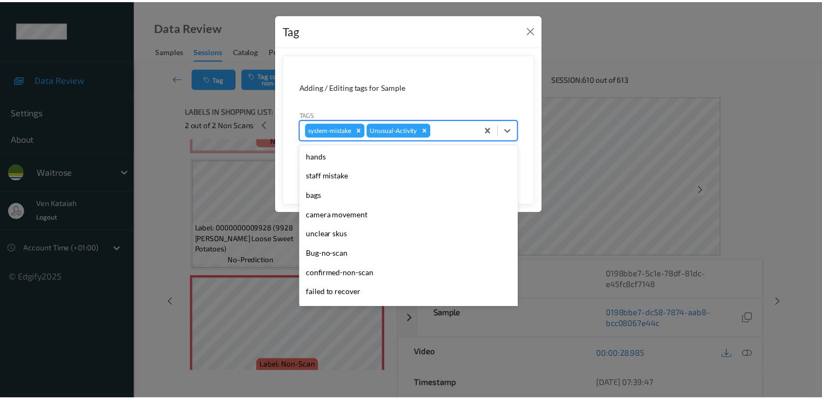
scroll to position [212, 0]
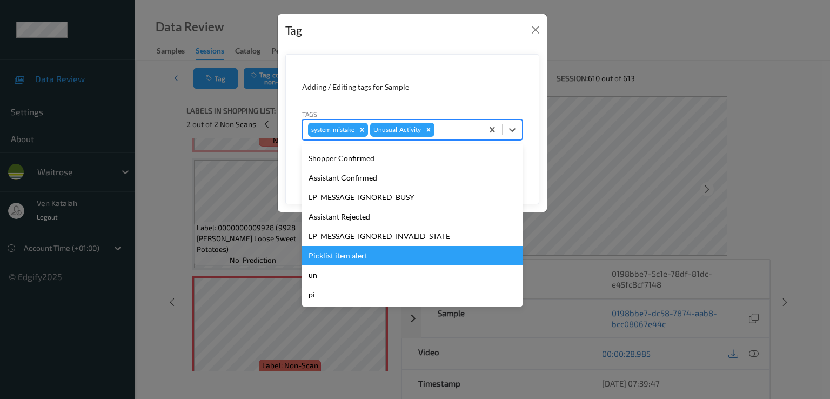
click at [320, 261] on div "Picklist item alert" at bounding box center [412, 255] width 221 height 19
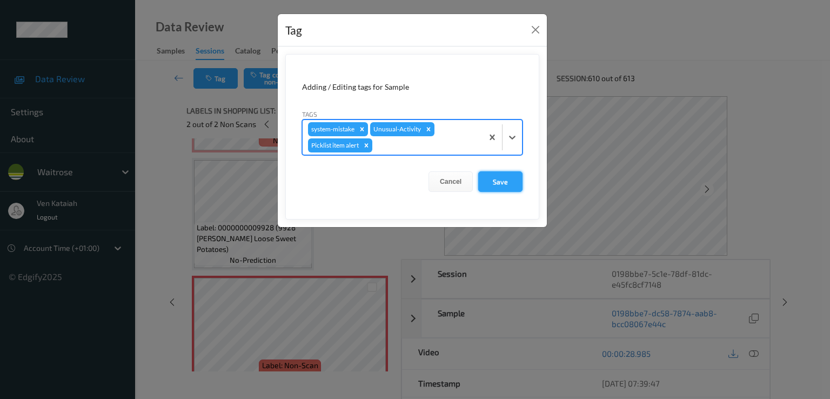
click at [500, 174] on button "Save" at bounding box center [500, 181] width 44 height 21
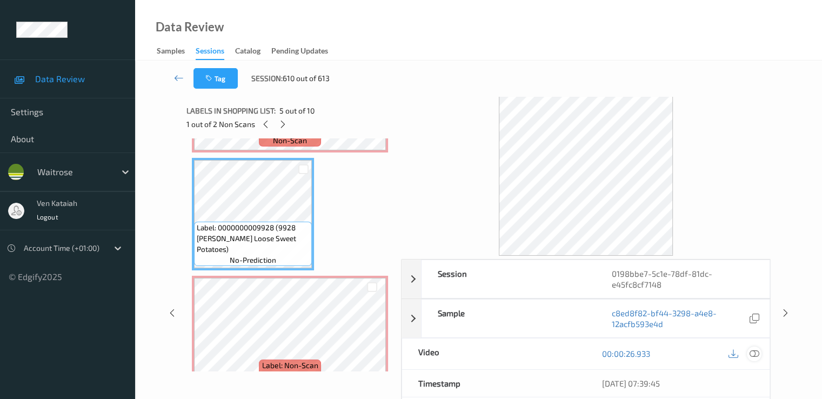
click at [751, 356] on icon at bounding box center [754, 354] width 10 height 10
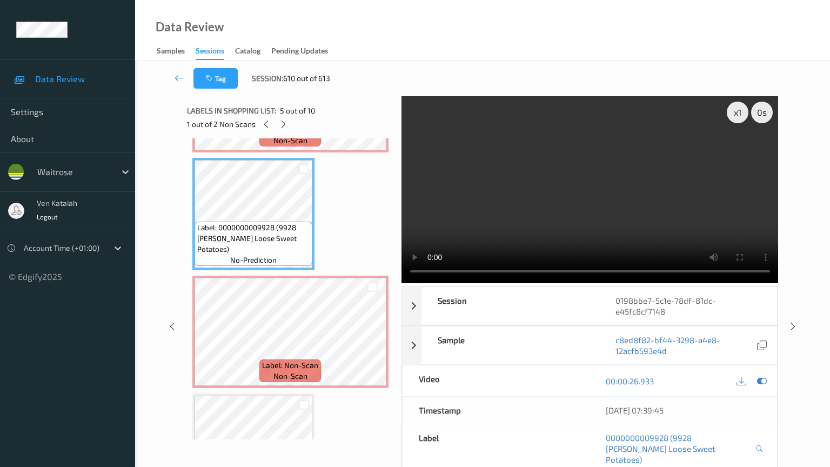
click at [513, 192] on video at bounding box center [590, 189] width 377 height 187
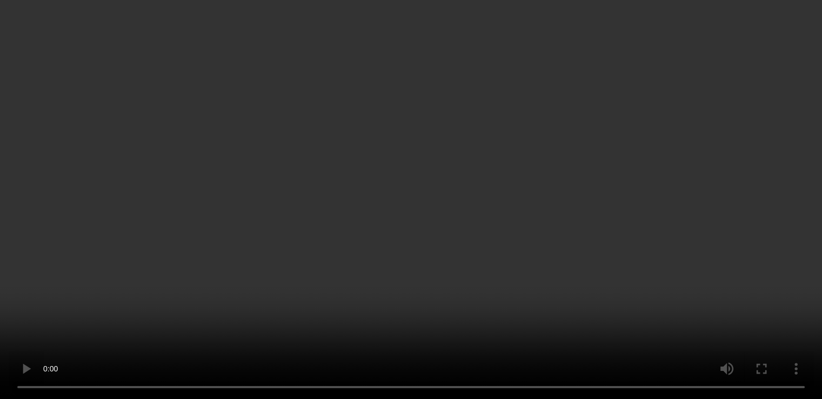
click at [755, 199] on icon at bounding box center [754, 194] width 10 height 10
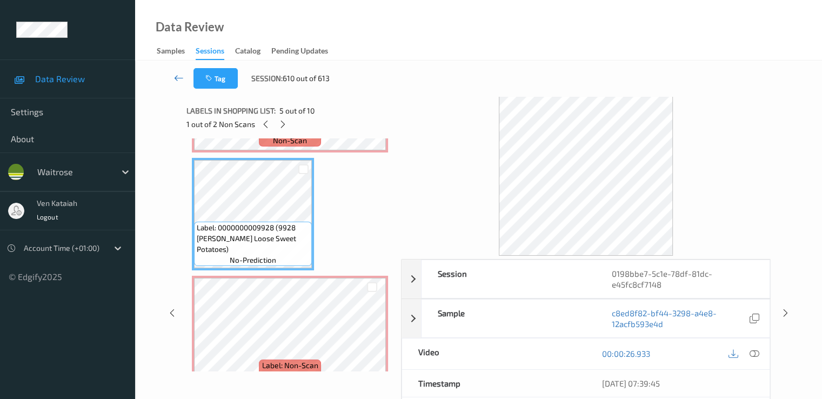
click at [175, 78] on icon at bounding box center [179, 77] width 10 height 11
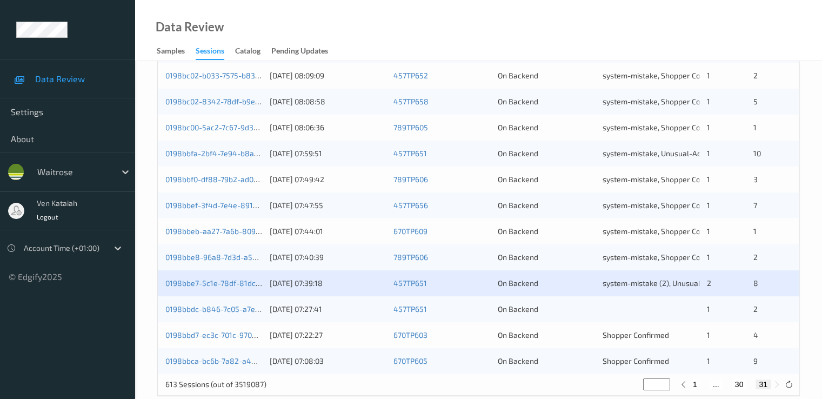
scroll to position [318, 0]
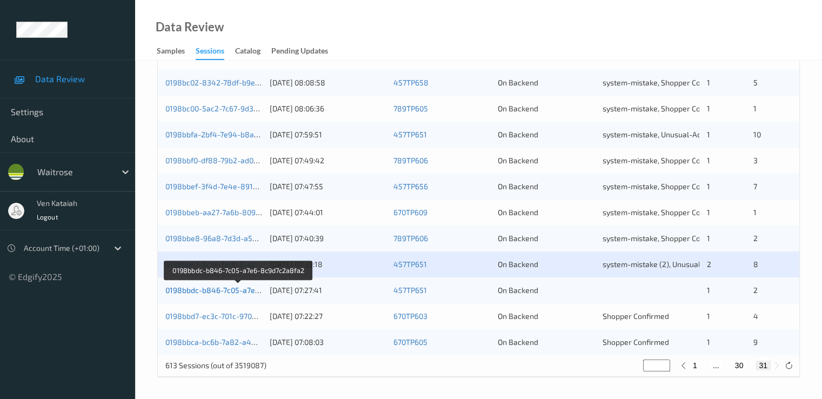
click at [189, 288] on link "0198bbdc-b846-7c05-a7e6-8c9d7c2a8fa2" at bounding box center [238, 289] width 147 height 9
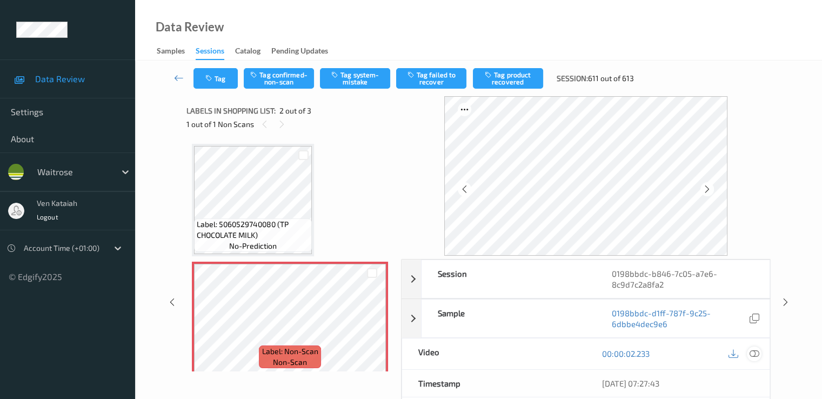
click at [749, 351] on icon at bounding box center [754, 354] width 10 height 10
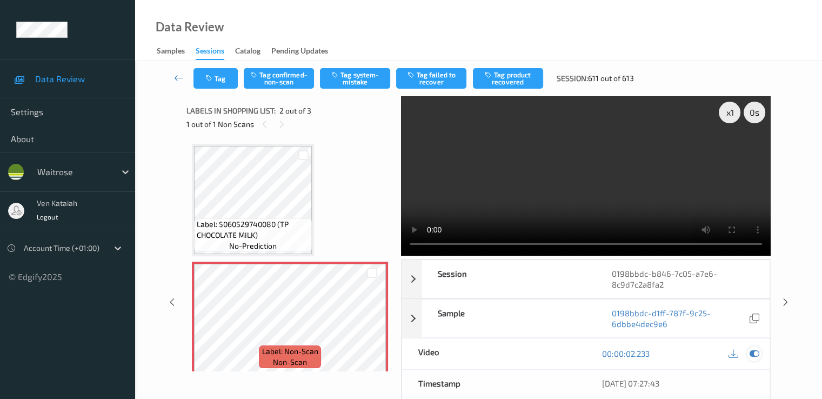
click at [755, 349] on icon at bounding box center [754, 354] width 10 height 10
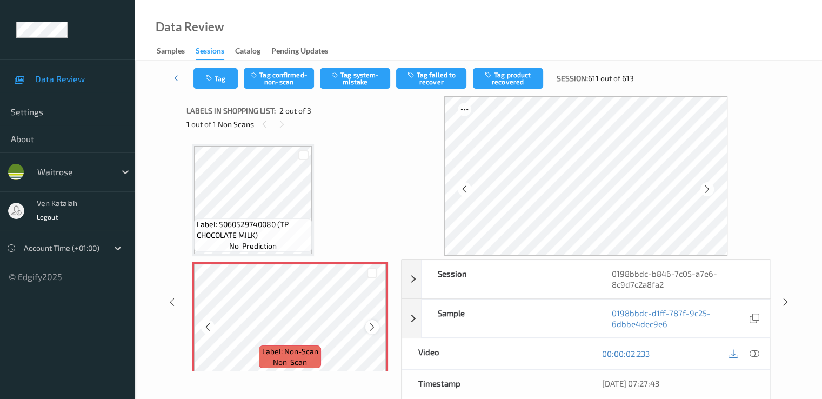
click at [378, 327] on div at bounding box center [372, 327] width 14 height 14
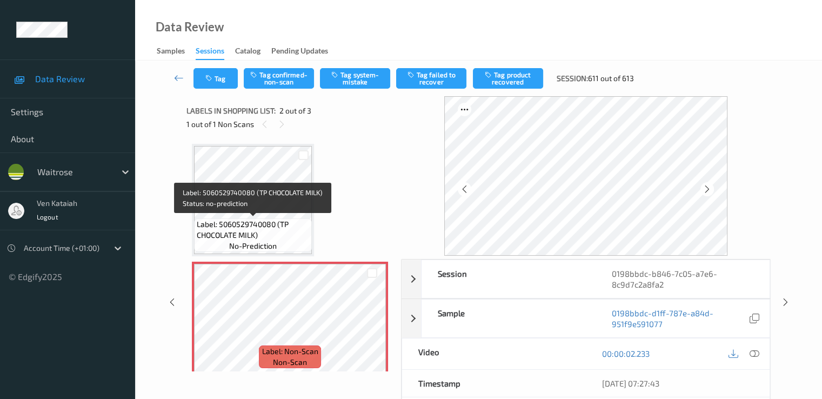
click at [257, 219] on span "Label: 5060529740080 (TP CHOCOLATE MILK)" at bounding box center [253, 230] width 112 height 22
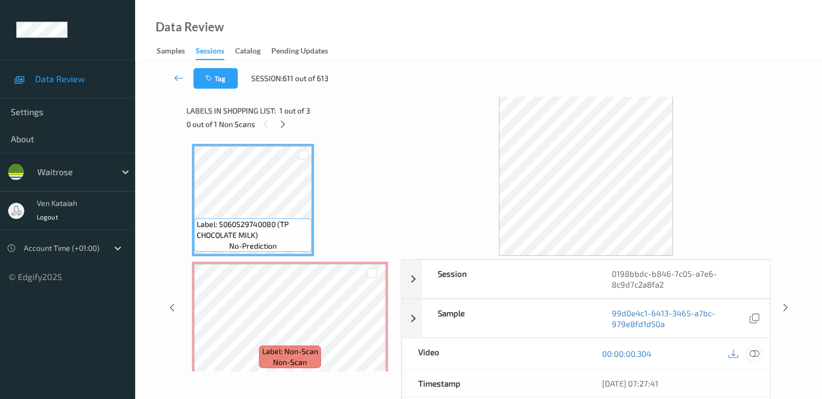
click at [753, 355] on icon at bounding box center [754, 354] width 10 height 10
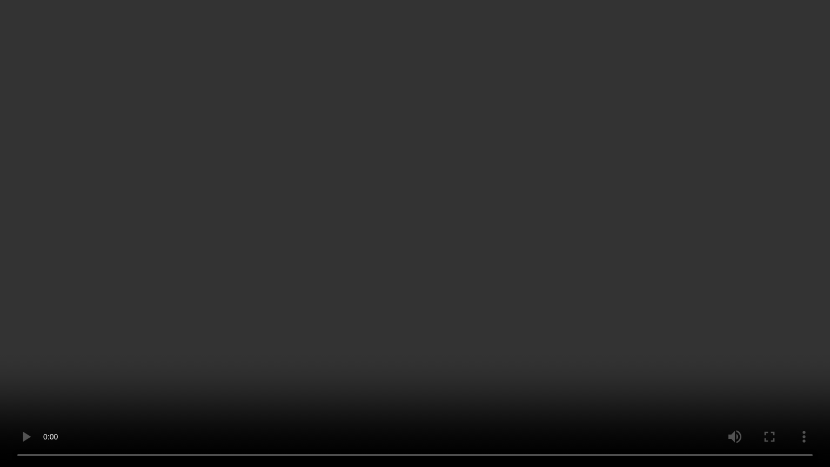
click at [412, 358] on video at bounding box center [415, 233] width 830 height 467
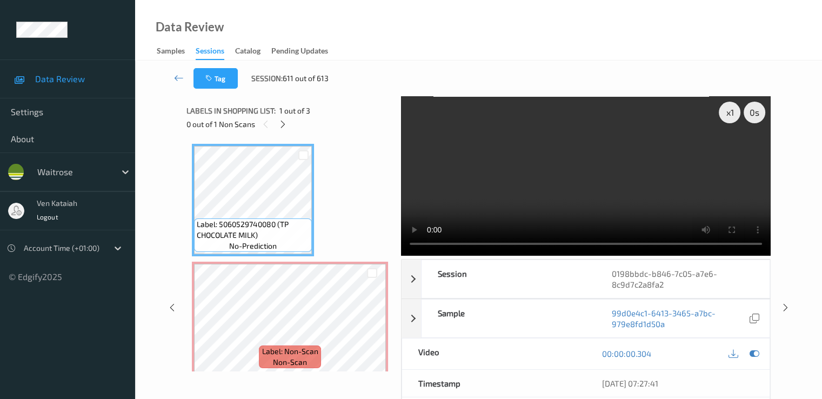
click at [762, 357] on div "00:00:00.304" at bounding box center [678, 353] width 184 height 31
click at [750, 354] on icon at bounding box center [754, 354] width 10 height 10
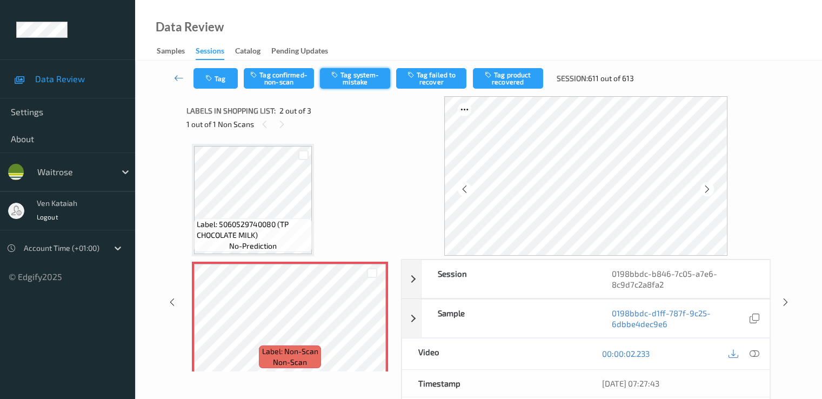
click at [346, 72] on button "Tag system-mistake" at bounding box center [355, 78] width 70 height 21
click at [218, 86] on button "Tag" at bounding box center [216, 78] width 44 height 21
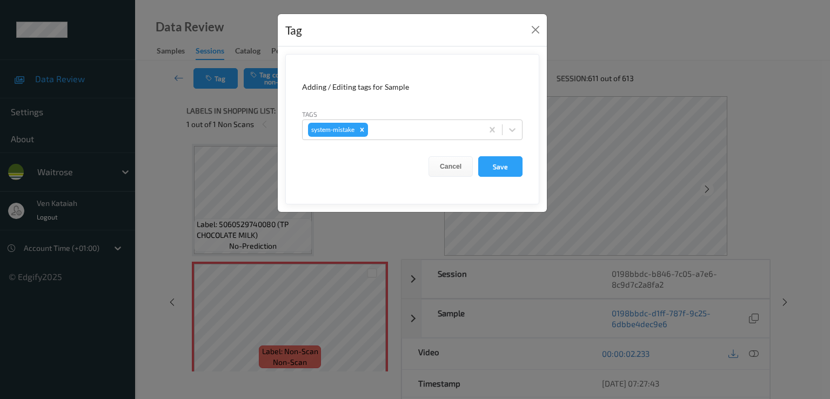
click at [391, 117] on div "Tags system-mistake" at bounding box center [412, 124] width 221 height 31
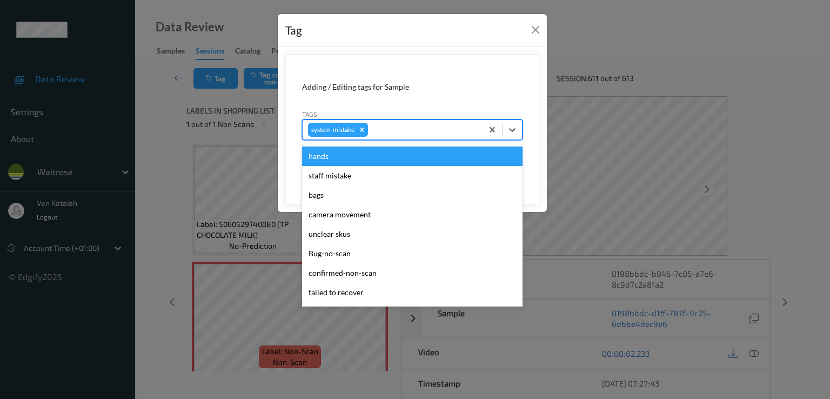
click at [391, 124] on div at bounding box center [423, 129] width 107 height 13
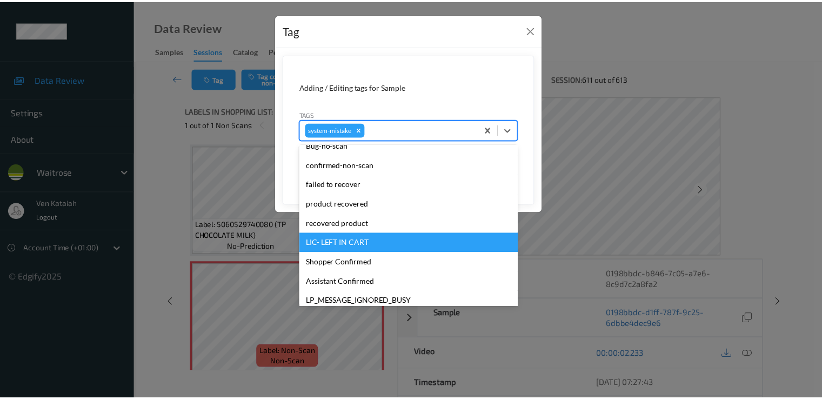
scroll to position [231, 0]
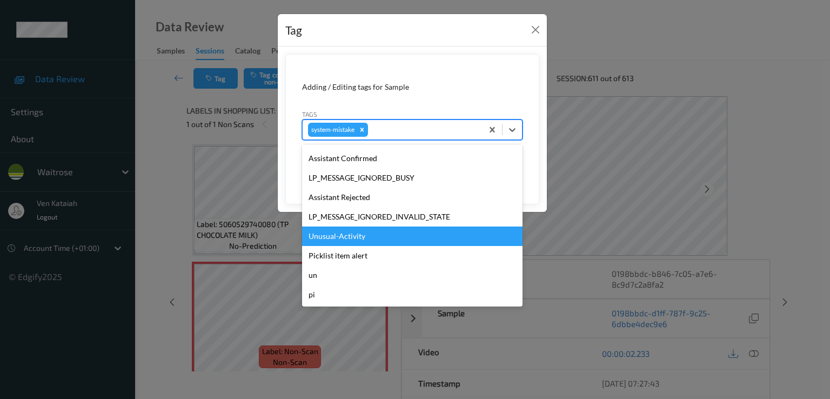
click at [337, 242] on div "Unusual-Activity" at bounding box center [412, 236] width 221 height 19
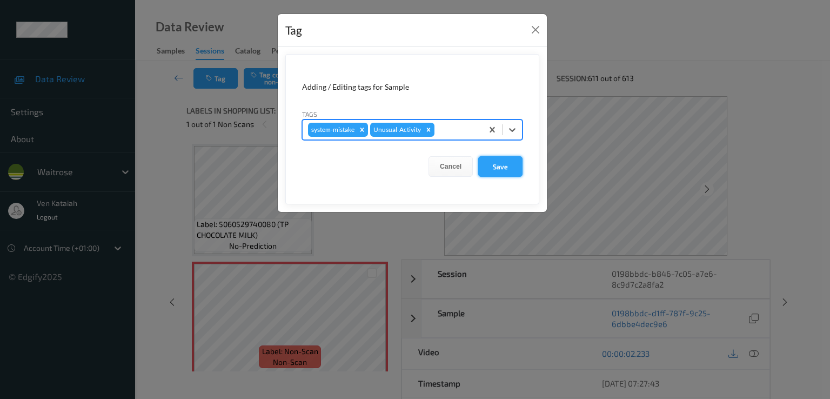
click at [488, 161] on button "Save" at bounding box center [500, 166] width 44 height 21
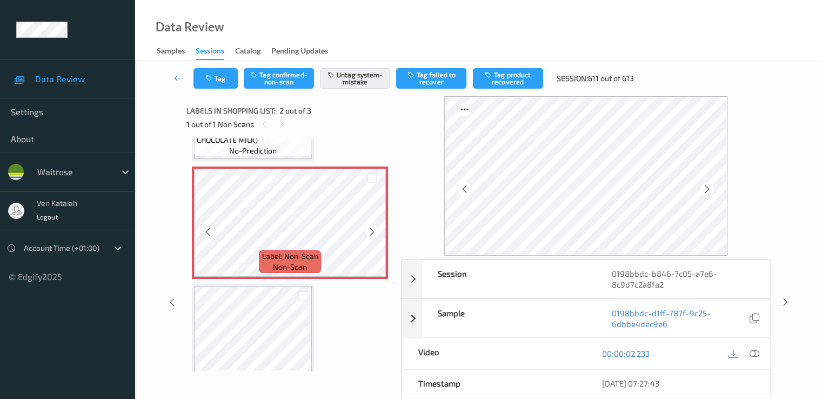
scroll to position [108, 0]
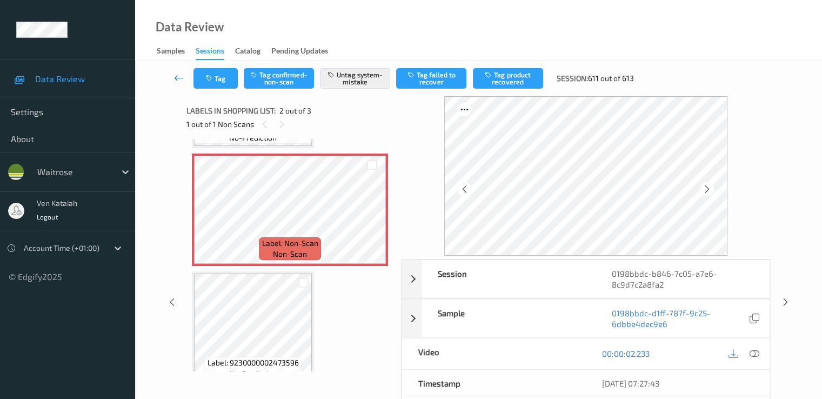
click at [181, 78] on icon at bounding box center [179, 77] width 10 height 11
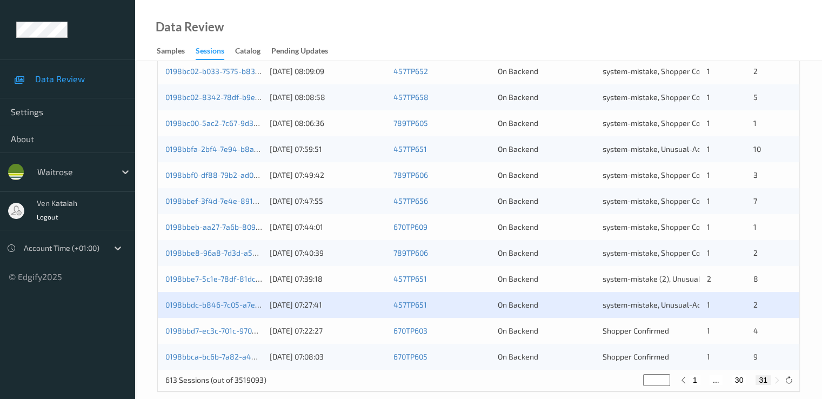
scroll to position [318, 0]
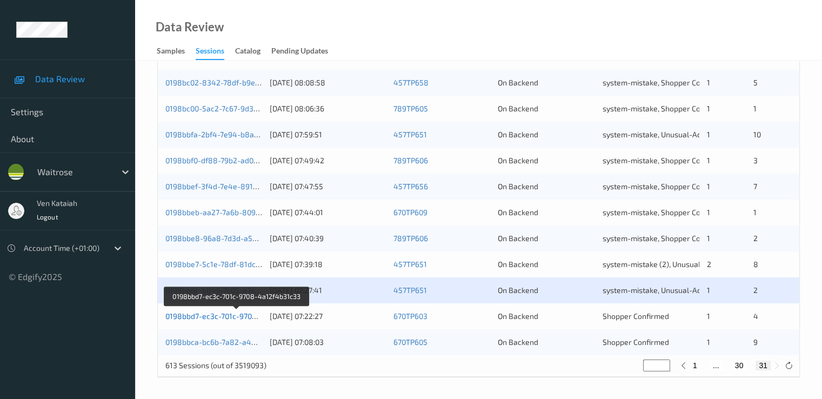
click at [212, 316] on link "0198bbd7-ec3c-701c-9708-4a12f4b31c33" at bounding box center [236, 315] width 143 height 9
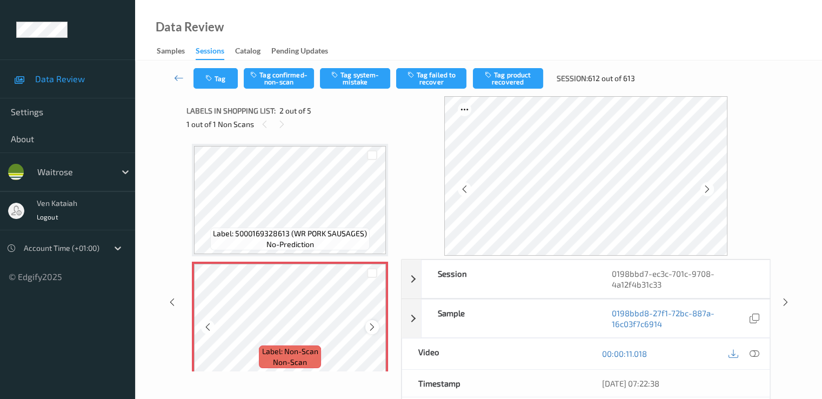
click at [374, 330] on icon at bounding box center [372, 327] width 9 height 10
click at [755, 357] on icon at bounding box center [754, 354] width 10 height 10
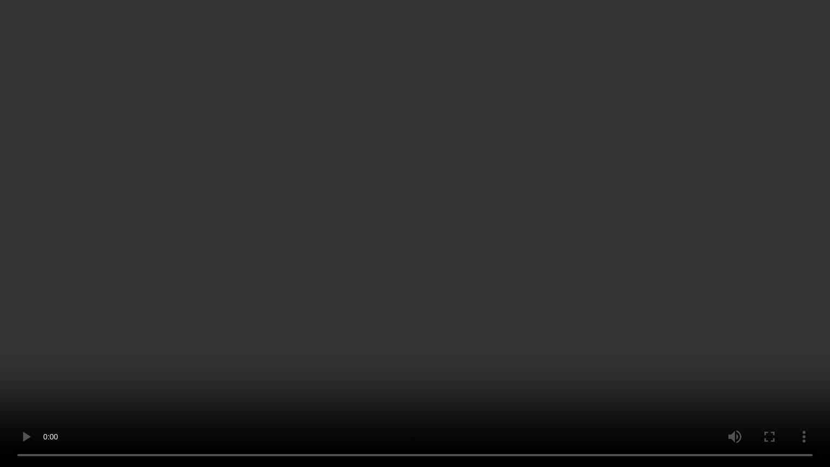
click at [401, 307] on video at bounding box center [415, 233] width 830 height 467
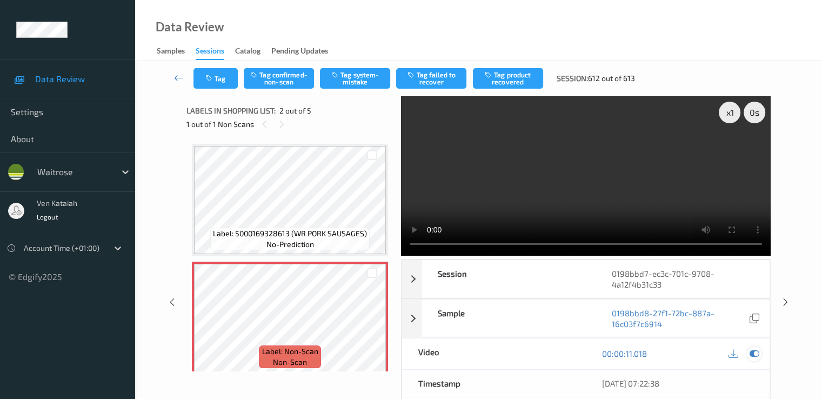
click at [753, 350] on icon at bounding box center [754, 354] width 10 height 10
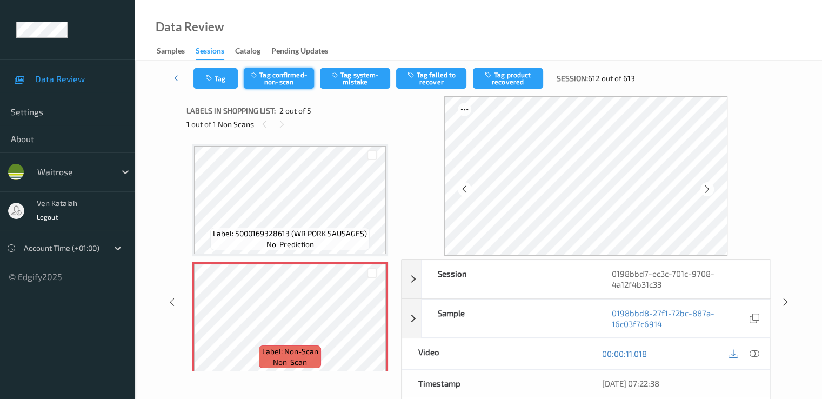
click at [294, 84] on button "Tag confirmed-non-scan" at bounding box center [279, 78] width 70 height 21
click at [513, 85] on button "Tag product recovered" at bounding box center [508, 78] width 70 height 21
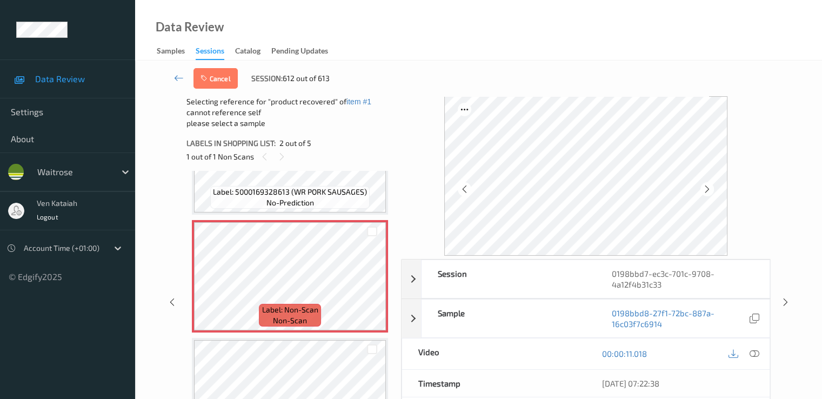
scroll to position [108, 0]
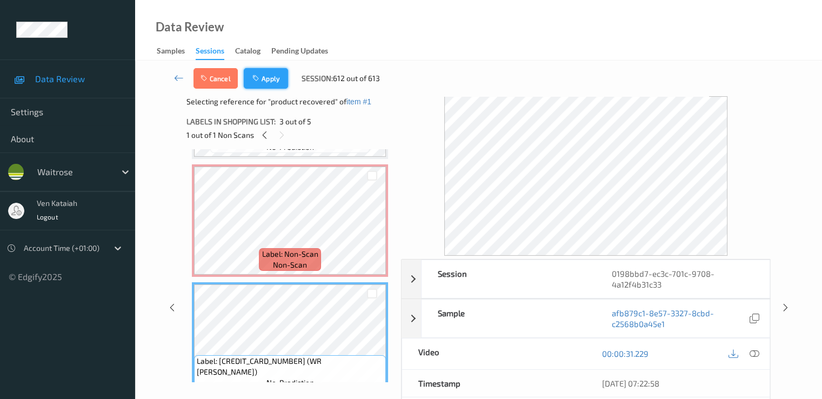
click at [261, 75] on icon "button" at bounding box center [256, 79] width 9 height 8
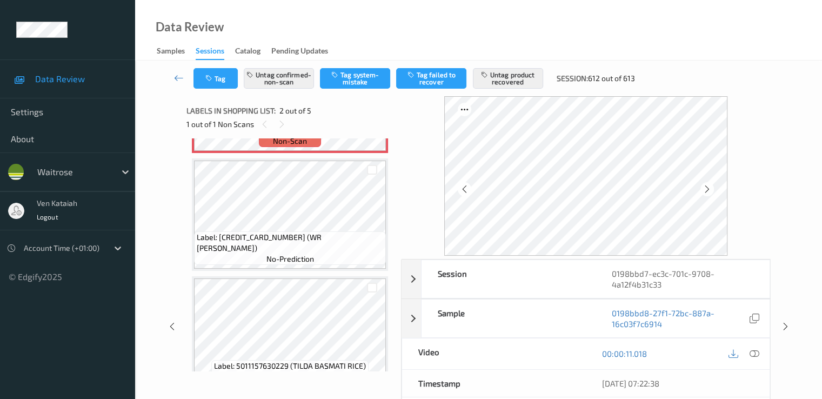
scroll to position [222, 0]
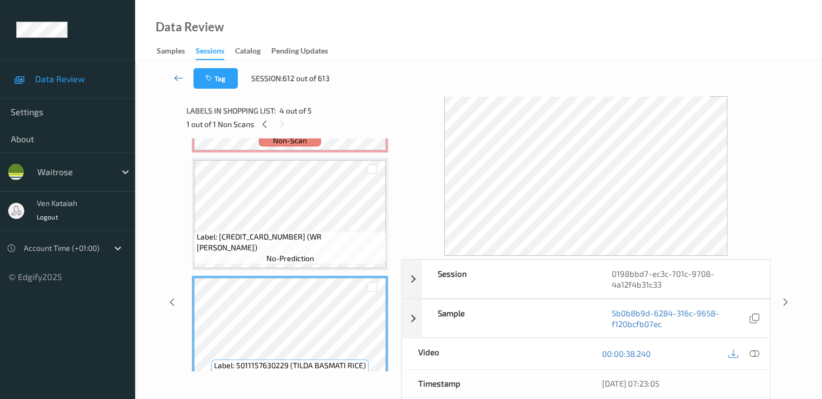
click at [176, 74] on icon at bounding box center [179, 77] width 10 height 11
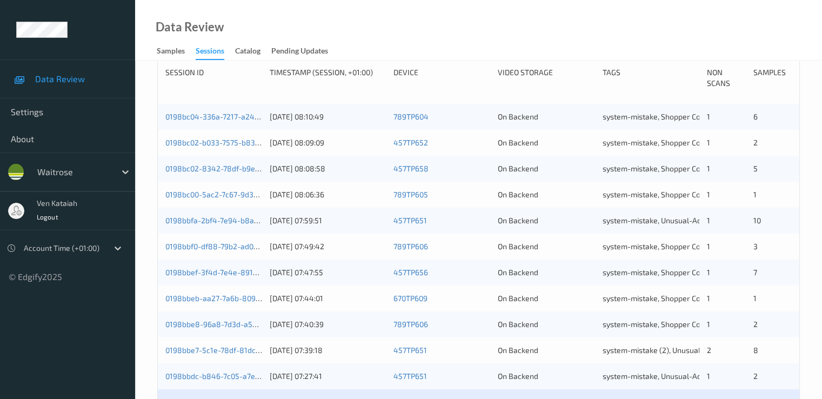
scroll to position [318, 0]
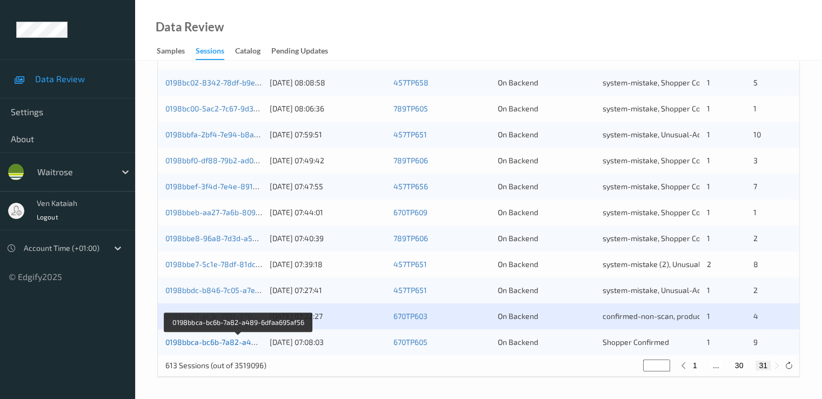
click at [198, 343] on link "0198bbca-bc6b-7a82-a489-6dfaa695af56" at bounding box center [238, 341] width 147 height 9
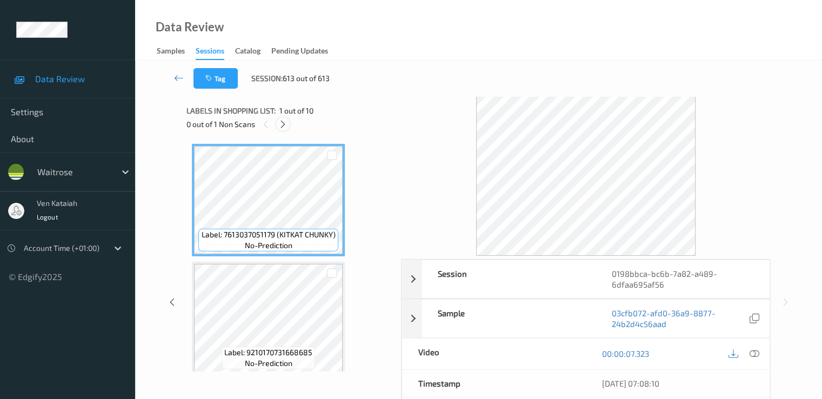
click at [287, 129] on div at bounding box center [283, 124] width 14 height 14
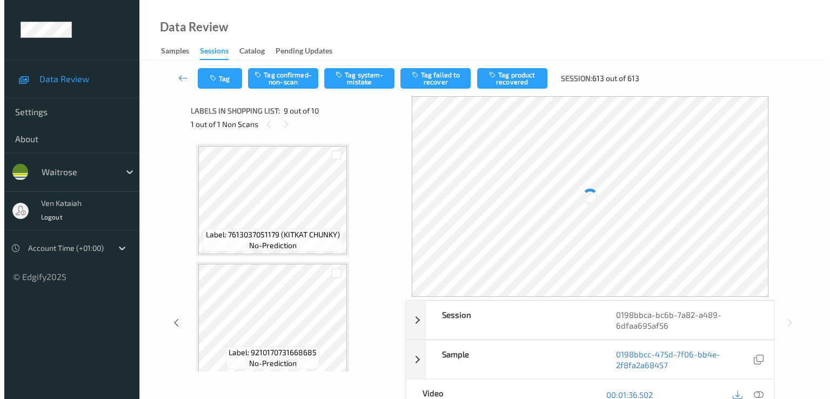
scroll to position [830, 0]
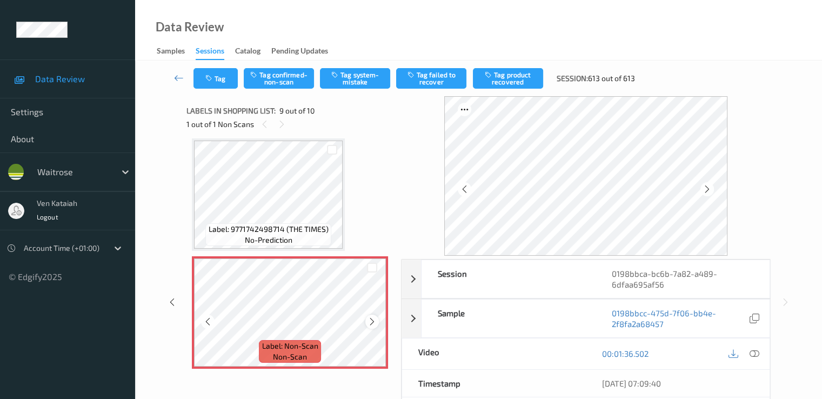
click at [374, 323] on icon at bounding box center [372, 322] width 9 height 10
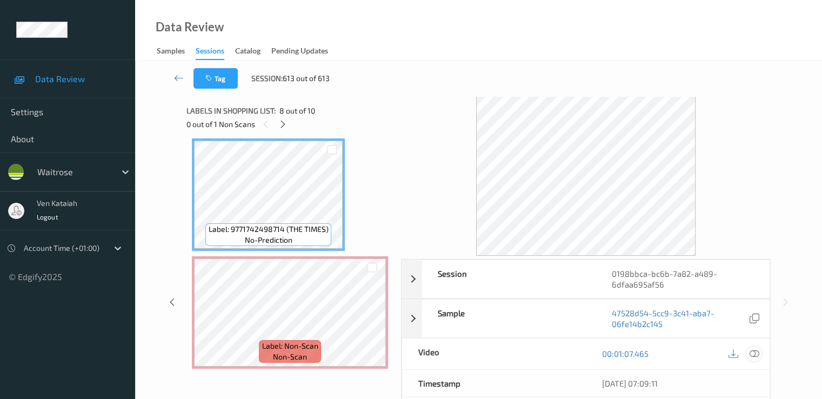
click at [756, 352] on icon at bounding box center [754, 354] width 10 height 10
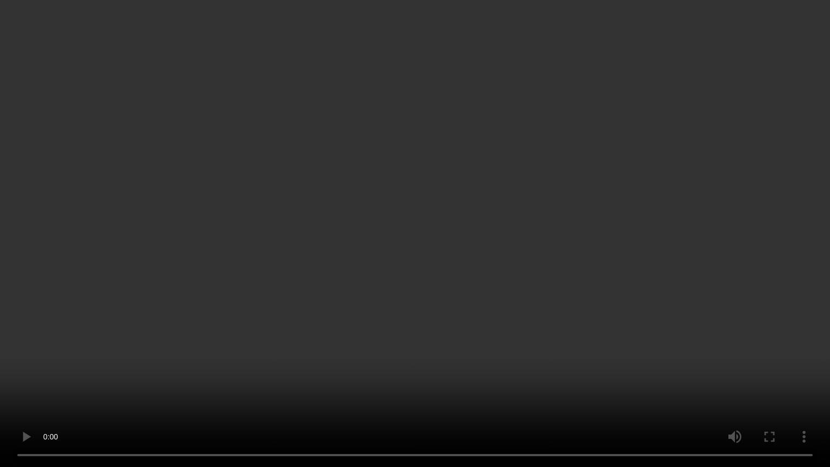
click at [534, 398] on video at bounding box center [415, 233] width 830 height 467
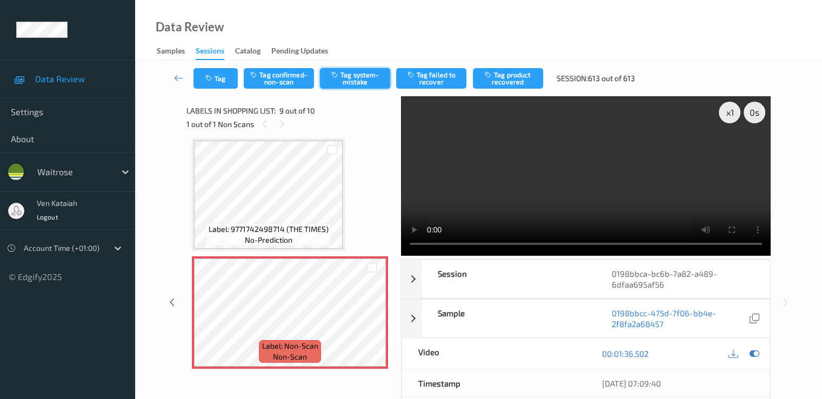
click at [357, 85] on button "Tag system-mistake" at bounding box center [355, 78] width 70 height 21
click at [754, 349] on icon at bounding box center [754, 354] width 10 height 10
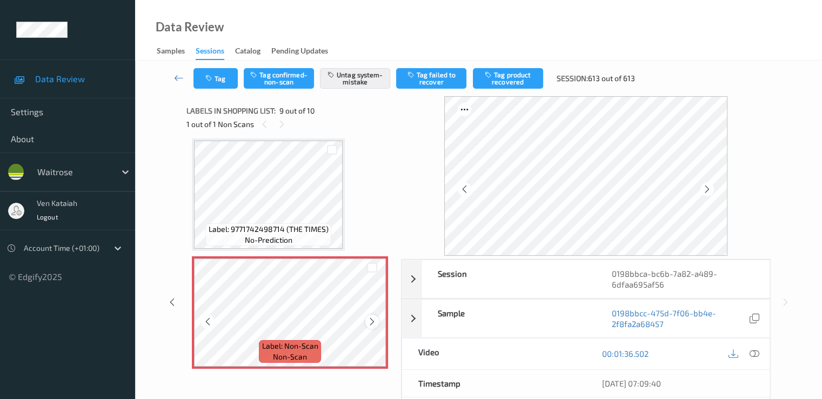
click at [369, 326] on icon at bounding box center [372, 322] width 9 height 10
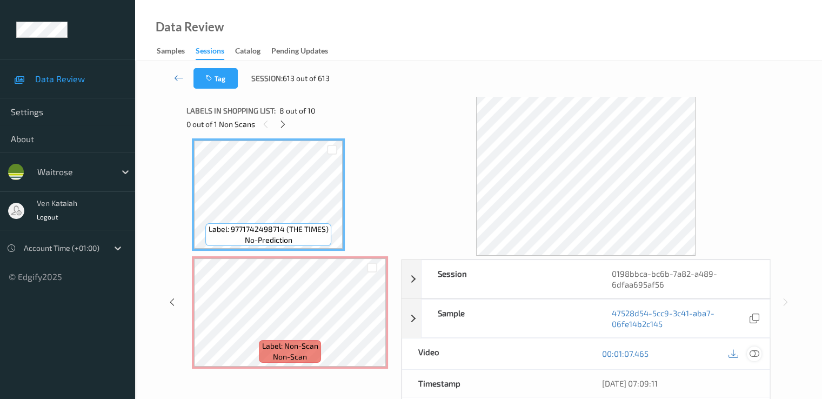
click at [757, 347] on div at bounding box center [754, 354] width 15 height 15
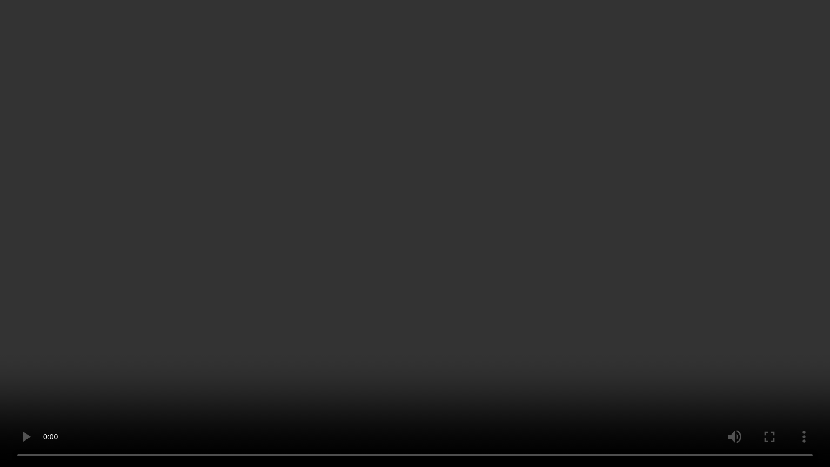
click at [487, 169] on video at bounding box center [415, 233] width 830 height 467
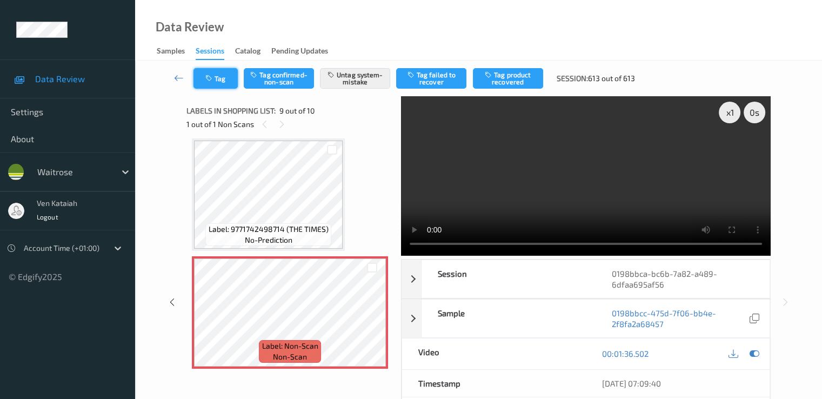
click at [215, 77] on button "Tag" at bounding box center [216, 78] width 44 height 21
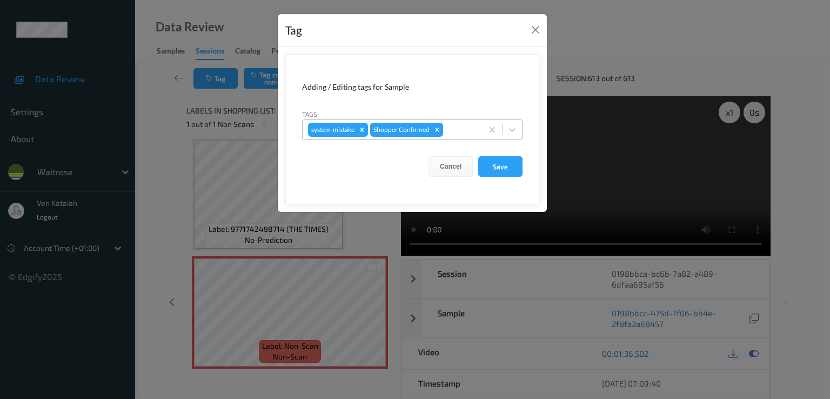
click at [450, 132] on div at bounding box center [461, 129] width 32 height 13
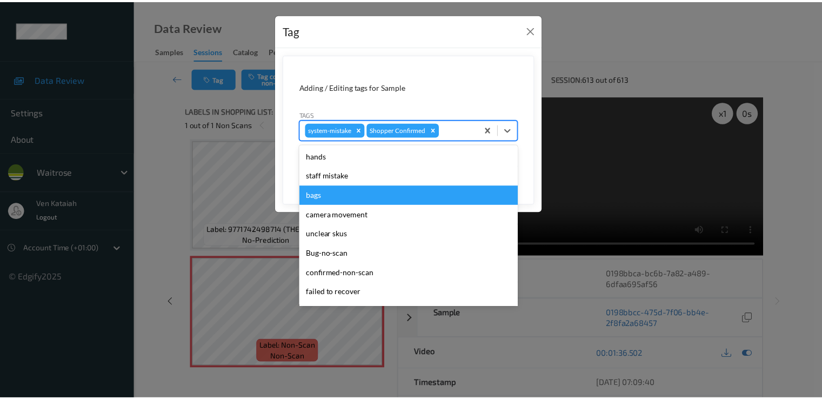
scroll to position [212, 0]
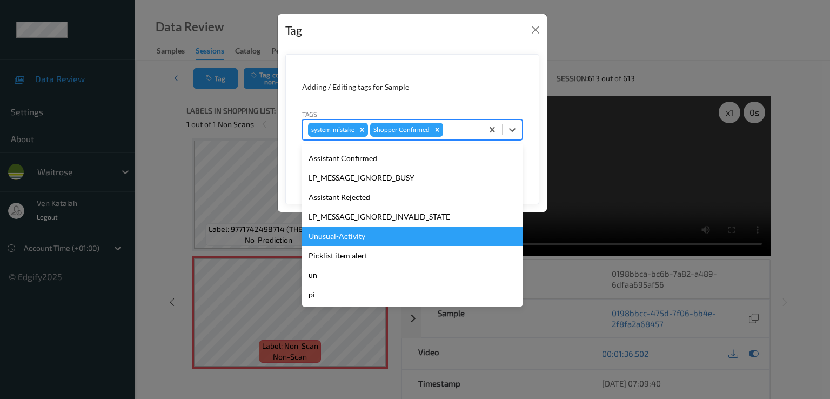
click at [349, 241] on div "Unusual-Activity" at bounding box center [412, 236] width 221 height 19
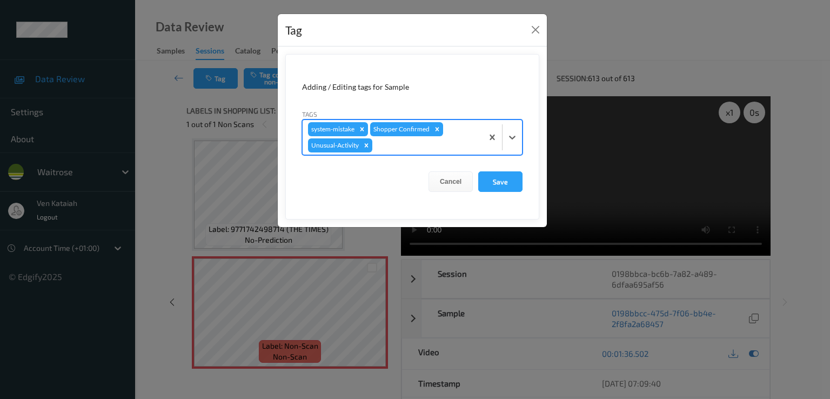
click at [505, 194] on form "Adding / Editing tags for Sample Tags option Unusual-Activity, selected. Select…" at bounding box center [412, 136] width 254 height 165
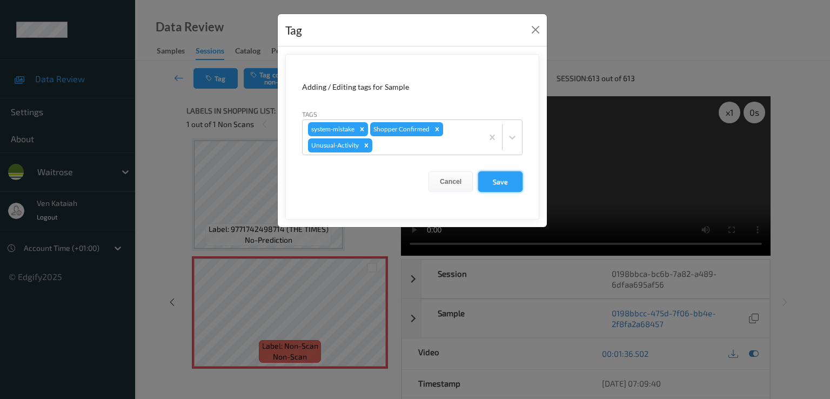
click at [502, 184] on button "Save" at bounding box center [500, 181] width 44 height 21
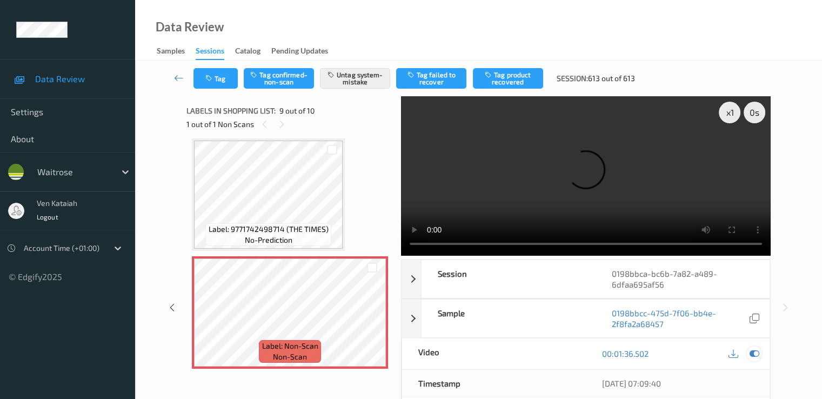
click at [754, 349] on icon at bounding box center [754, 354] width 10 height 10
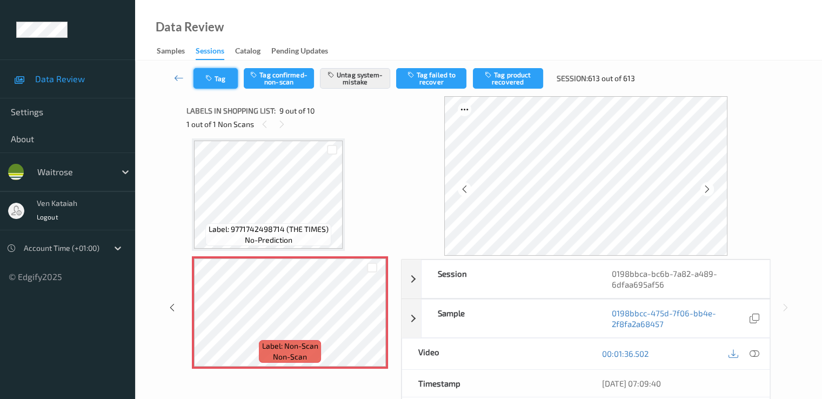
click at [217, 79] on button "Tag" at bounding box center [216, 78] width 44 height 21
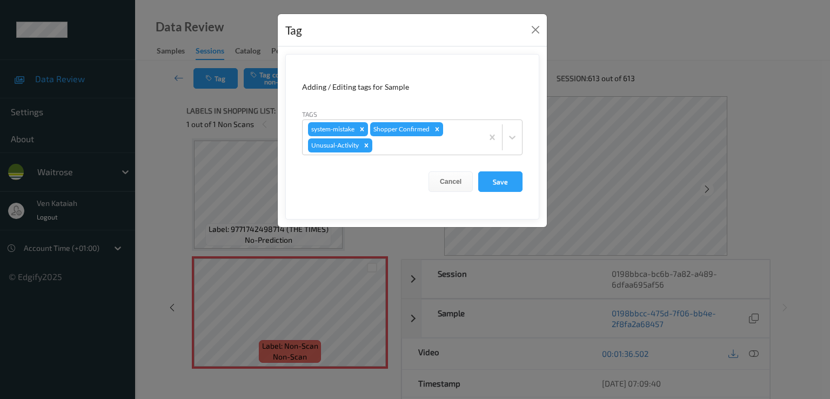
click at [527, 35] on div "Tag" at bounding box center [412, 30] width 269 height 33
click at [531, 31] on button "Close" at bounding box center [535, 29] width 15 height 15
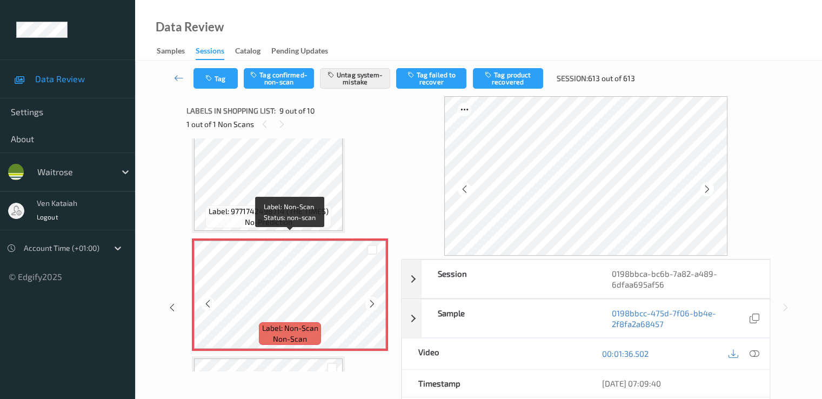
scroll to position [830, 0]
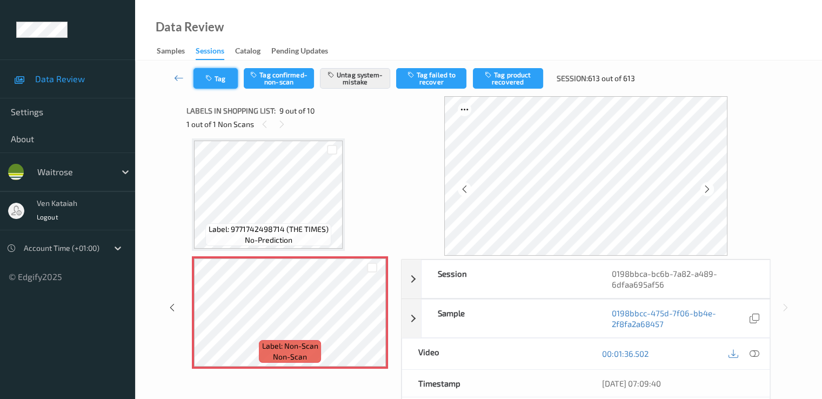
click at [214, 77] on icon "button" at bounding box center [209, 79] width 9 height 8
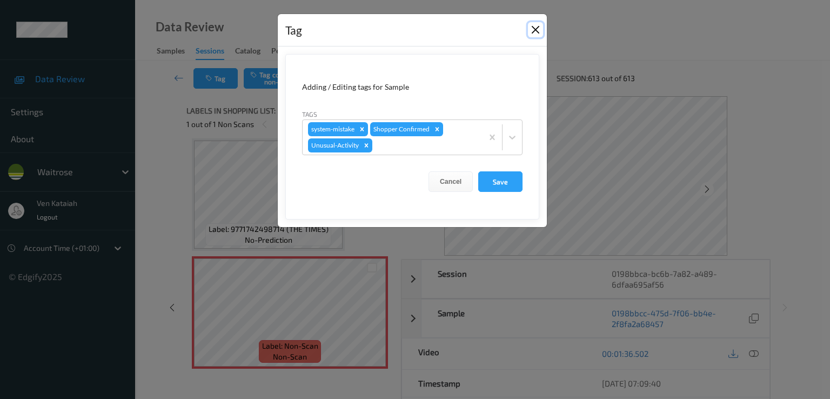
click at [530, 28] on button "Close" at bounding box center [535, 29] width 15 height 15
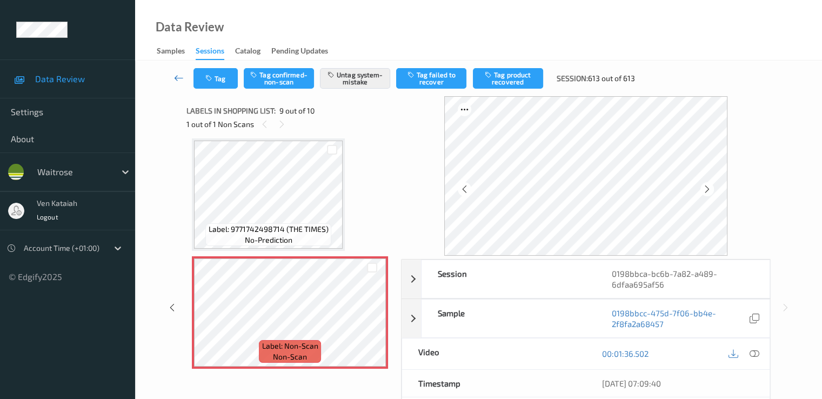
click at [175, 76] on icon at bounding box center [179, 77] width 10 height 11
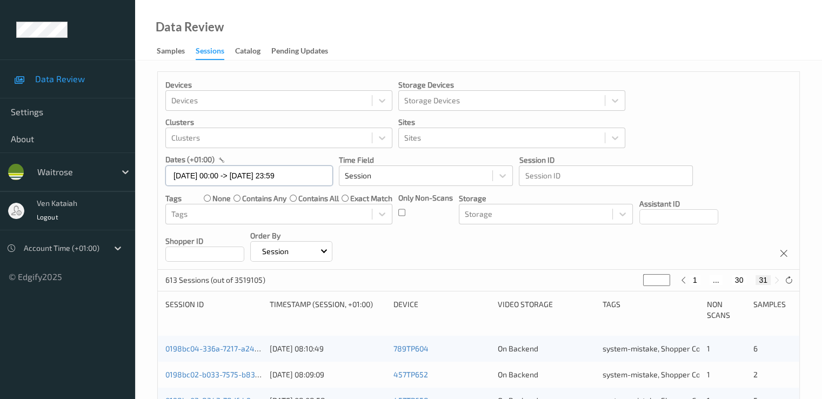
click at [275, 180] on input "18/08/2025 00:00 -> 18/08/2025 23:59" at bounding box center [249, 175] width 168 height 21
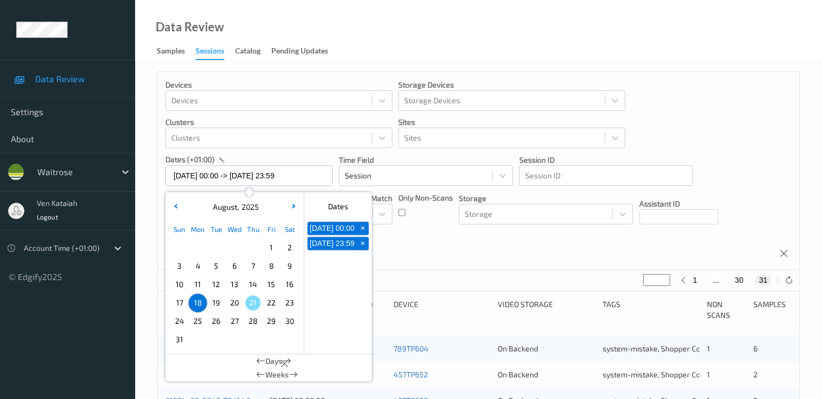
click at [214, 303] on span "19" at bounding box center [216, 302] width 15 height 15
type input "19/08/2025 00:00"
type input "*"
click at [214, 303] on span "19" at bounding box center [216, 302] width 15 height 15
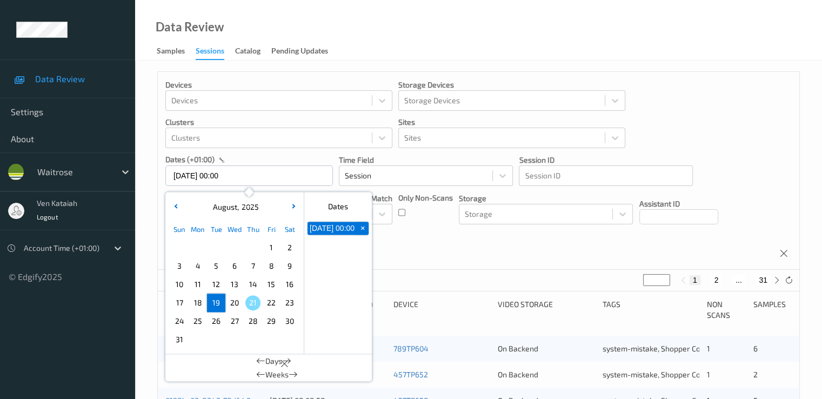
type input "[DATE] 00:00 -> [DATE] 23:59"
click at [423, 261] on div "Devices Devices Storage Devices Storage Devices Clusters Clusters Sites Sites d…" at bounding box center [479, 171] width 642 height 198
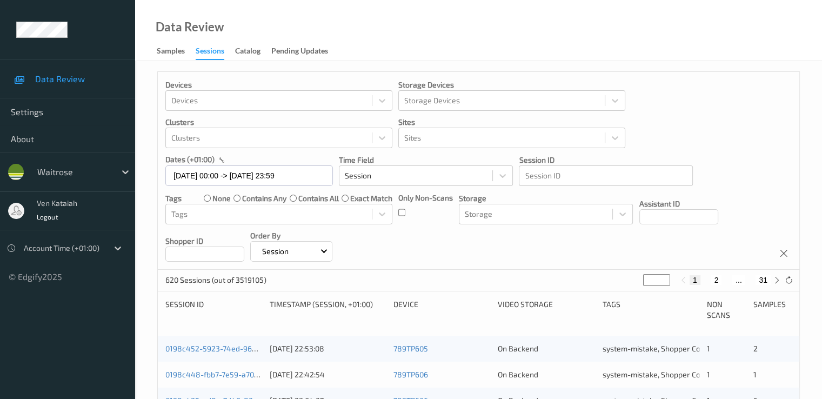
drag, startPoint x: 653, startPoint y: 282, endPoint x: 637, endPoint y: 287, distance: 16.4
click at [637, 287] on div "620 Sessions (out of 3519105) * 1 2 ... 31" at bounding box center [479, 281] width 642 height 22
type input "*"
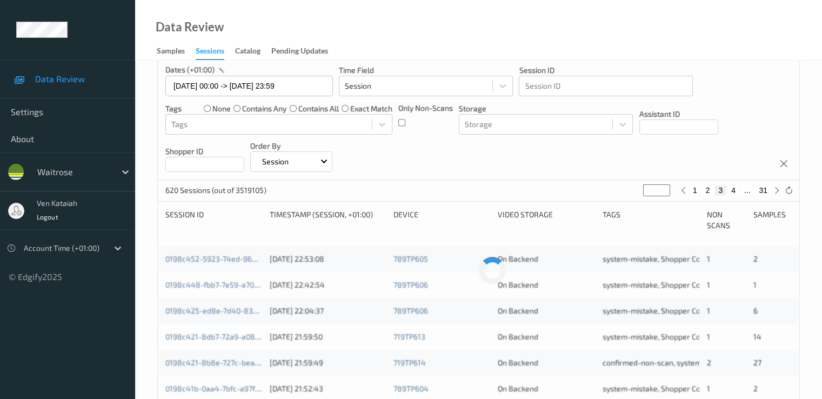
scroll to position [108, 0]
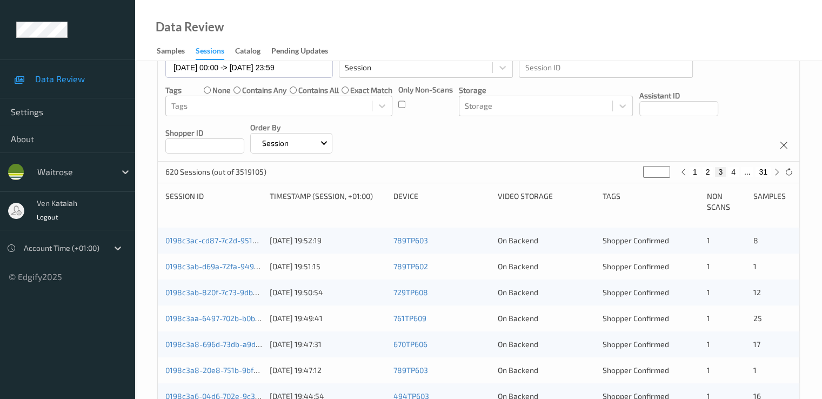
type input "*"
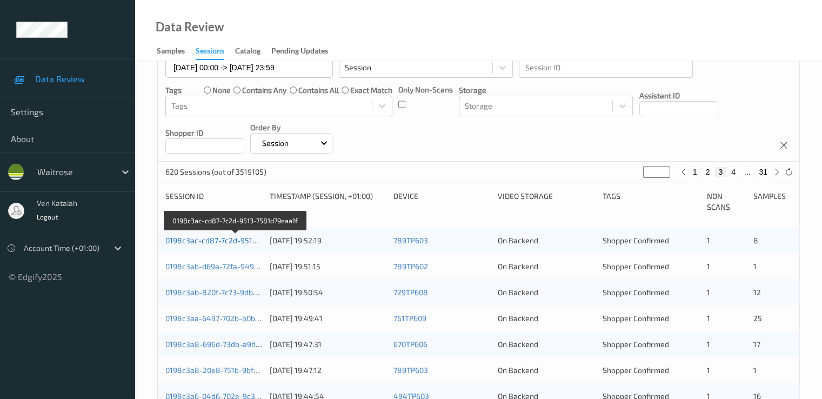
click at [249, 238] on link "0198c3ac-cd87-7c2d-9513-7581d79eaa1f" at bounding box center [236, 240] width 142 height 9
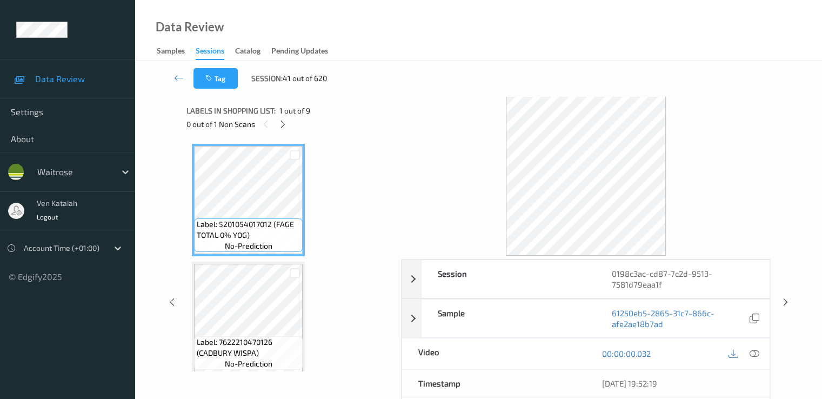
drag, startPoint x: 282, startPoint y: 127, endPoint x: 282, endPoint y: 138, distance: 10.8
click at [282, 130] on div at bounding box center [283, 124] width 14 height 14
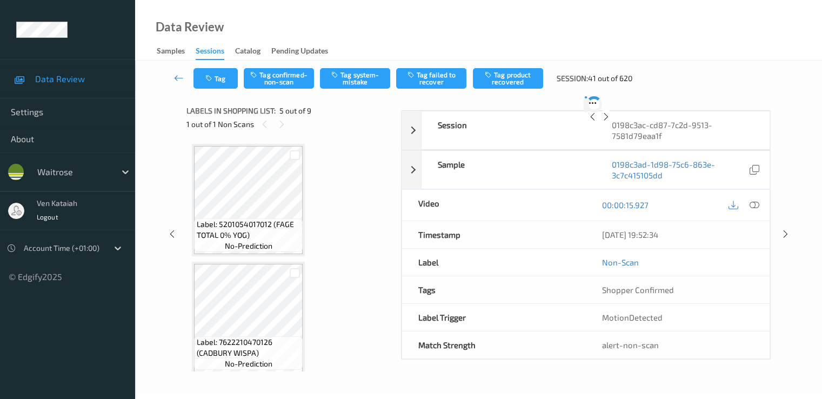
scroll to position [359, 0]
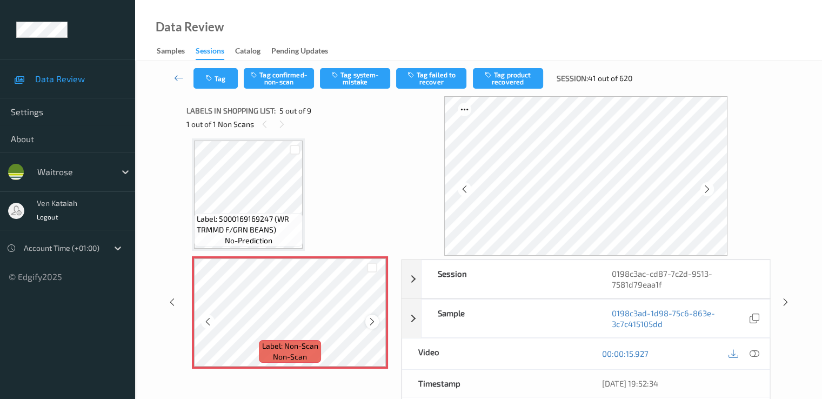
click at [369, 322] on icon at bounding box center [372, 322] width 9 height 10
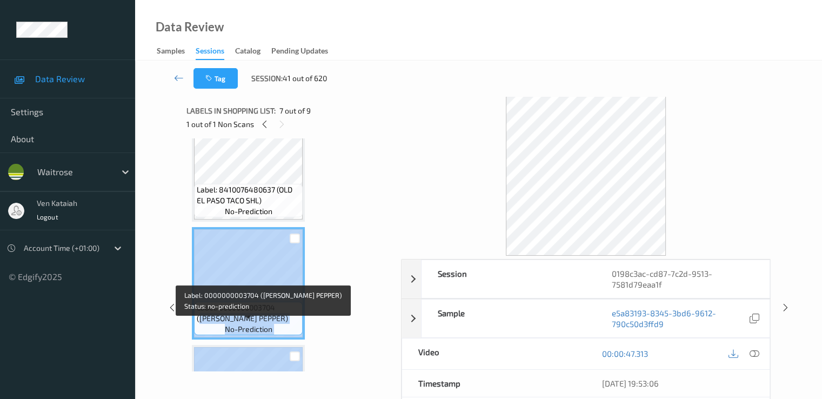
scroll to position [646, 0]
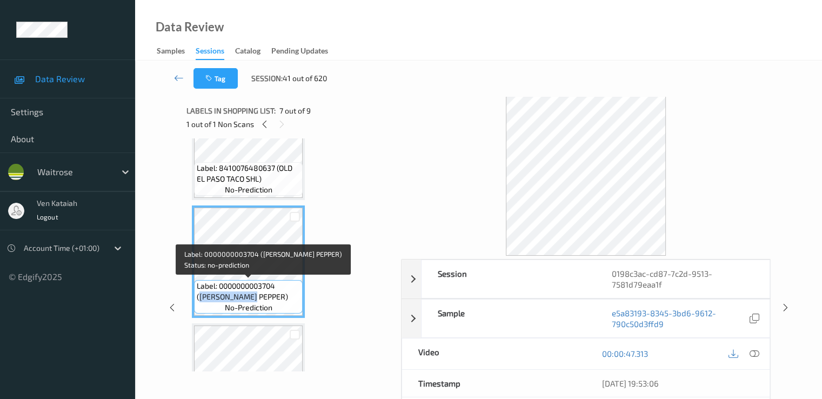
drag, startPoint x: 282, startPoint y: 358, endPoint x: 237, endPoint y: 296, distance: 75.9
click at [237, 296] on span "Label: 0000000003704 (WR ESS PEPPER)" at bounding box center [248, 292] width 103 height 22
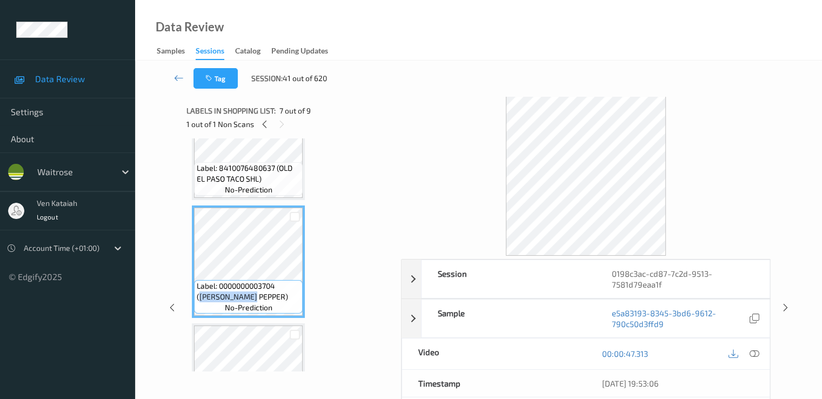
copy span "WR ESS PEPPER"
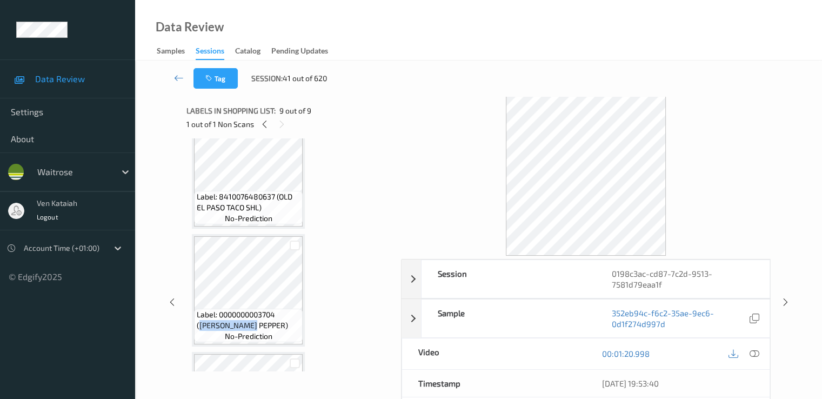
scroll to position [509, 0]
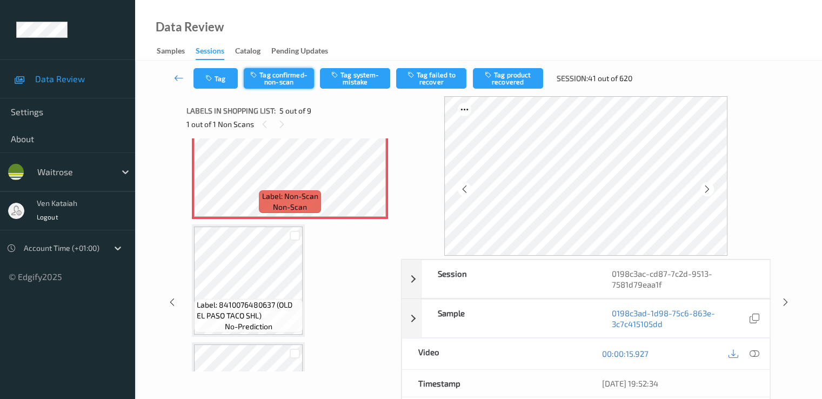
click at [295, 76] on button "Tag confirmed-non-scan" at bounding box center [279, 78] width 70 height 21
click at [535, 81] on button "Tag product recovered" at bounding box center [508, 78] width 70 height 21
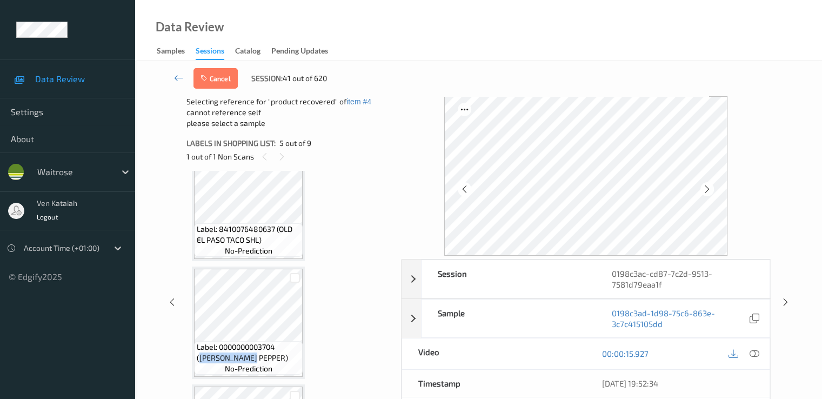
scroll to position [725, 0]
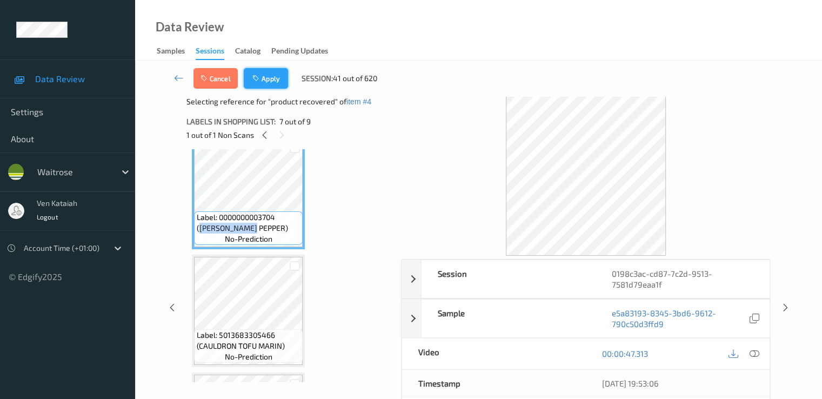
click at [270, 83] on button "Apply" at bounding box center [266, 78] width 44 height 21
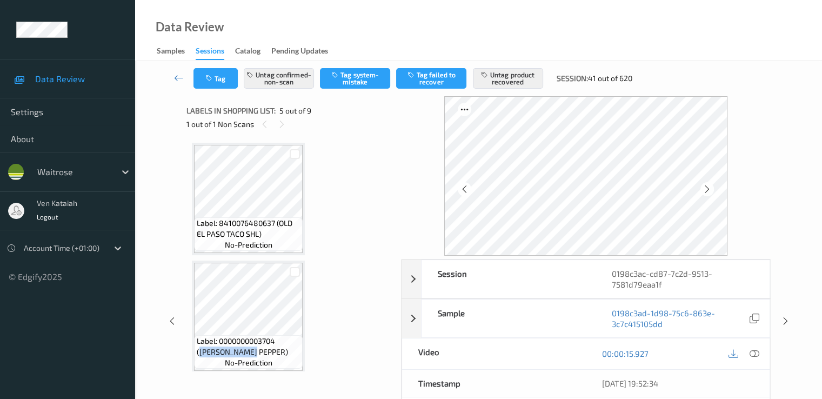
scroll to position [575, 0]
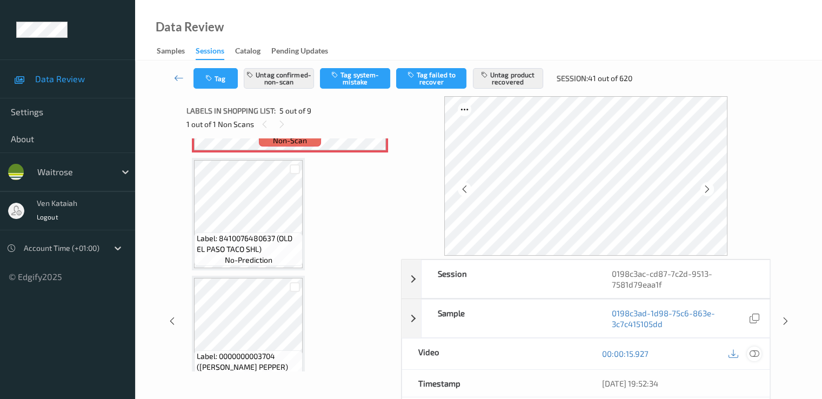
click at [757, 352] on icon at bounding box center [754, 354] width 10 height 10
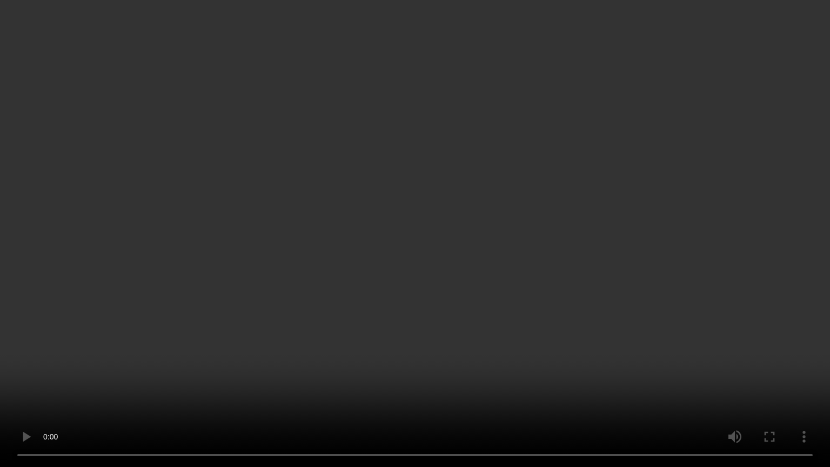
click at [508, 283] on video at bounding box center [415, 233] width 830 height 467
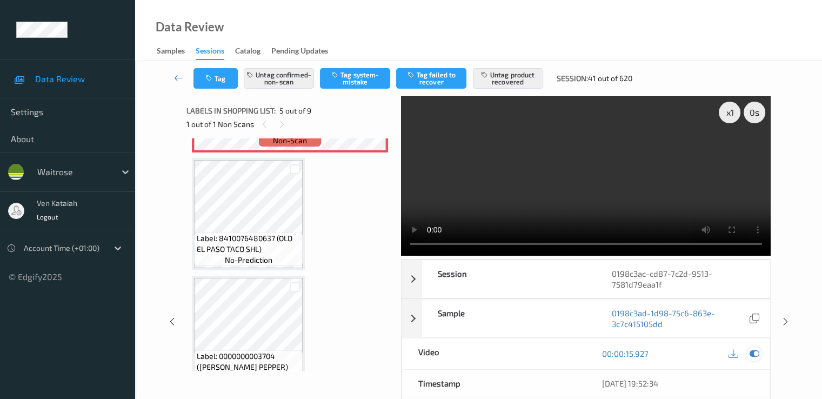
click at [758, 356] on icon at bounding box center [754, 354] width 10 height 10
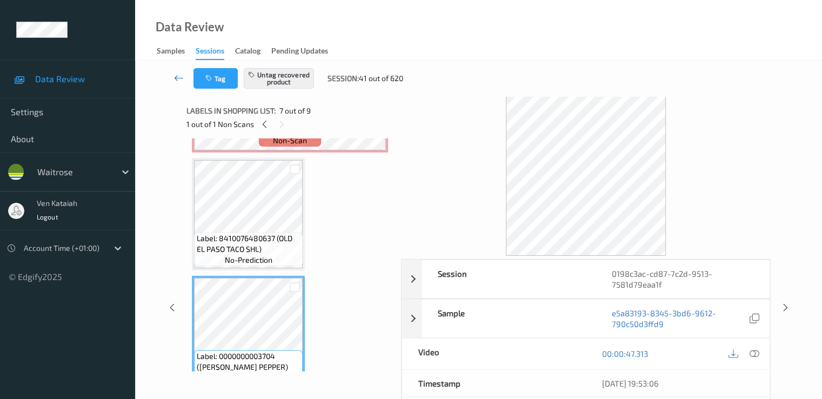
click at [173, 75] on link at bounding box center [179, 78] width 29 height 21
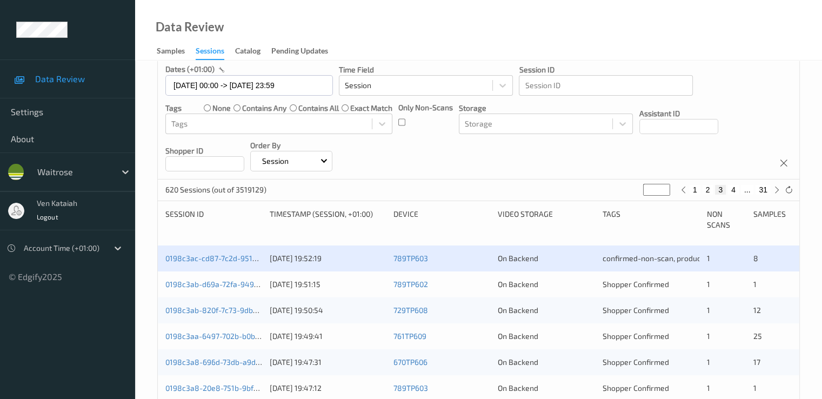
scroll to position [108, 0]
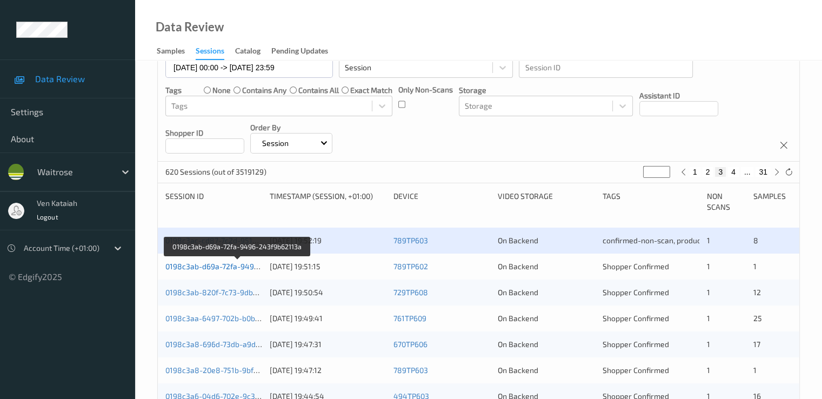
click at [245, 263] on link "0198c3ab-d69a-72fa-9496-243f9b62113a" at bounding box center [237, 266] width 145 height 9
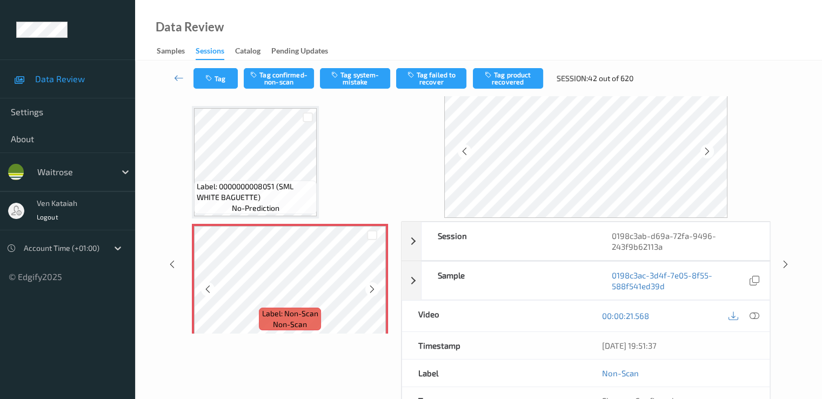
scroll to position [22, 0]
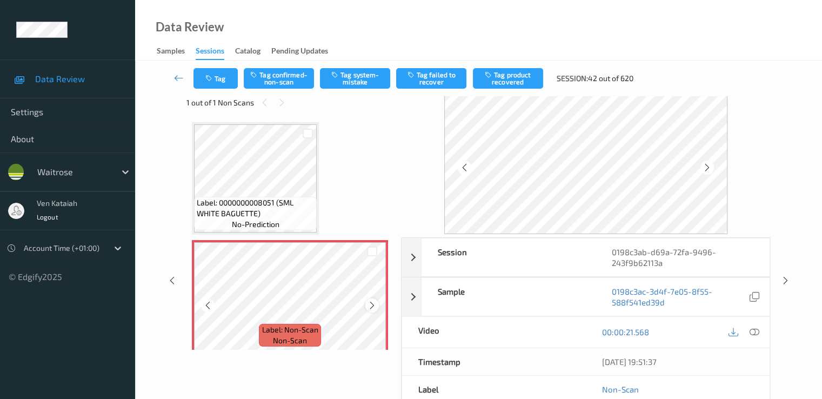
click at [373, 302] on icon at bounding box center [372, 306] width 9 height 10
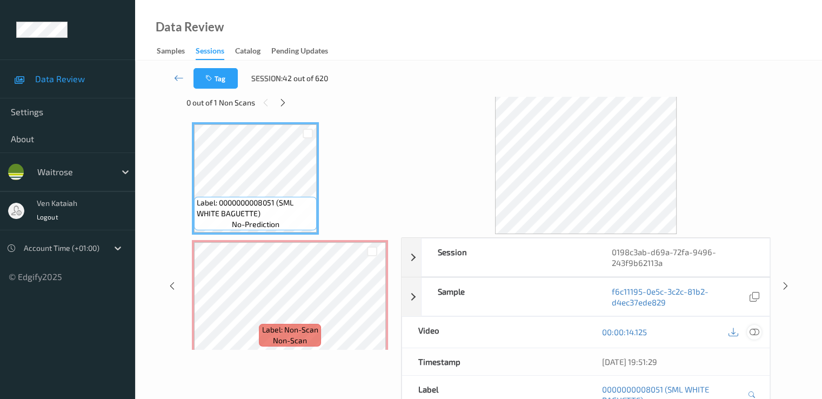
click at [758, 329] on icon at bounding box center [754, 332] width 10 height 10
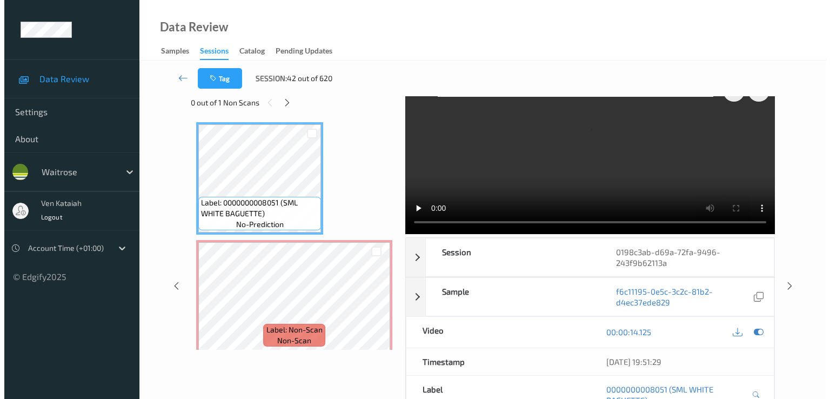
scroll to position [0, 0]
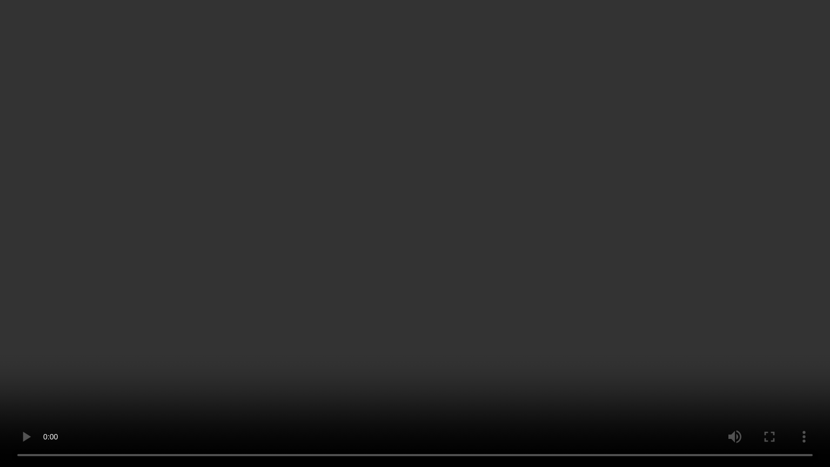
click at [341, 374] on video at bounding box center [415, 233] width 830 height 467
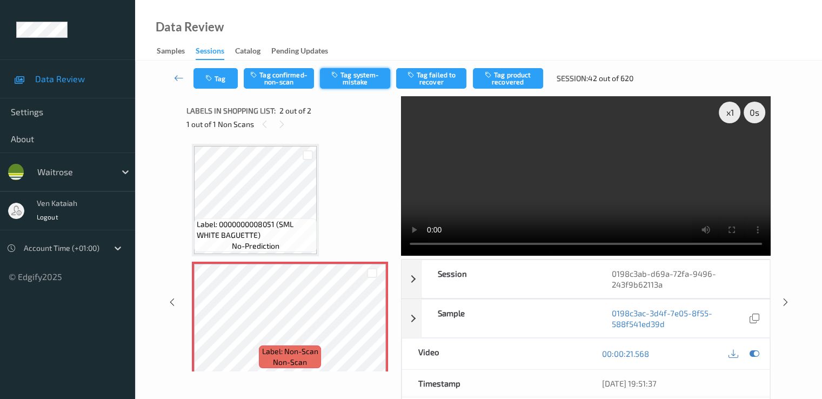
click at [349, 79] on button "Tag system-mistake" at bounding box center [355, 78] width 70 height 21
click at [224, 88] on button "Tag" at bounding box center [216, 78] width 44 height 21
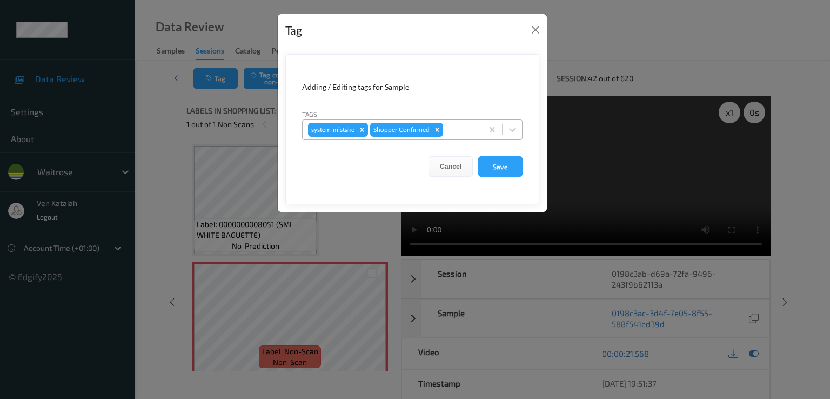
click at [465, 135] on div at bounding box center [461, 129] width 32 height 13
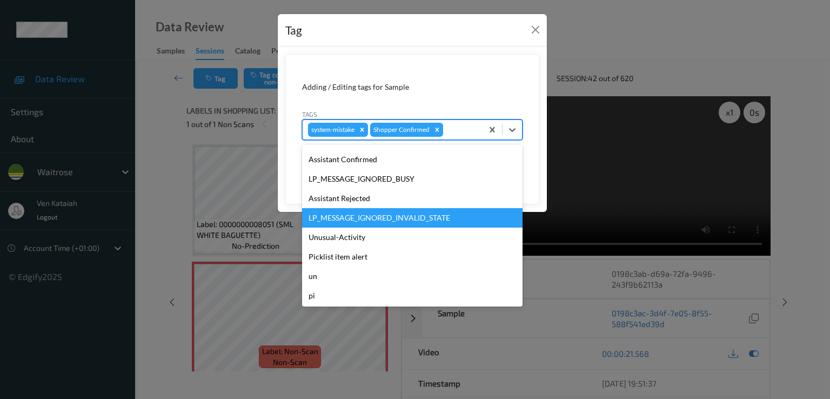
scroll to position [212, 0]
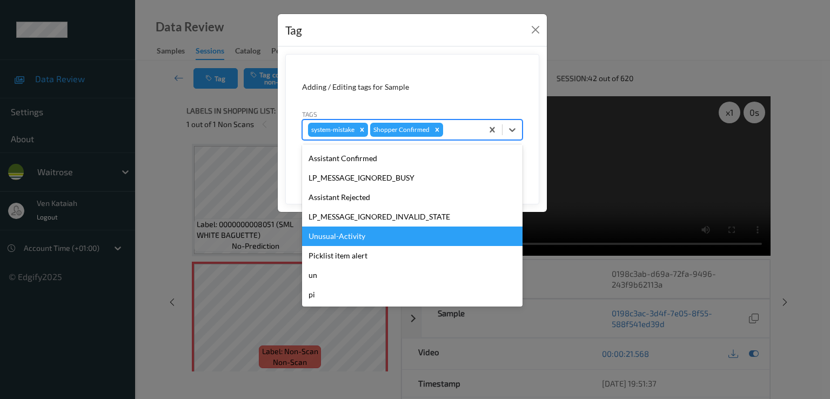
click at [361, 231] on div "Unusual-Activity" at bounding box center [412, 236] width 221 height 19
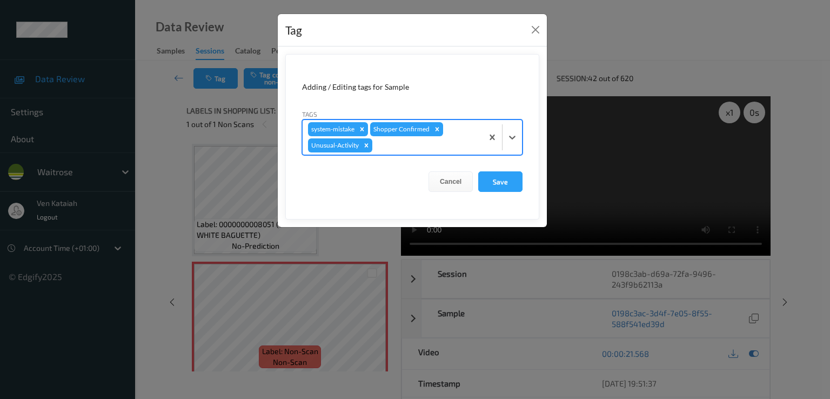
click at [390, 146] on div at bounding box center [426, 145] width 103 height 13
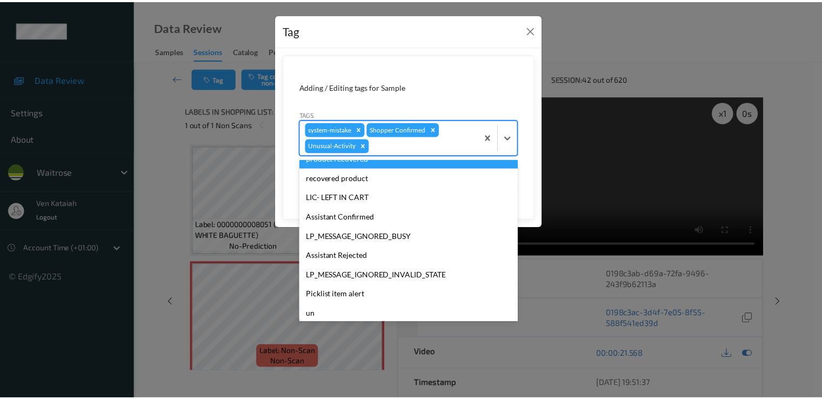
scroll to position [192, 0]
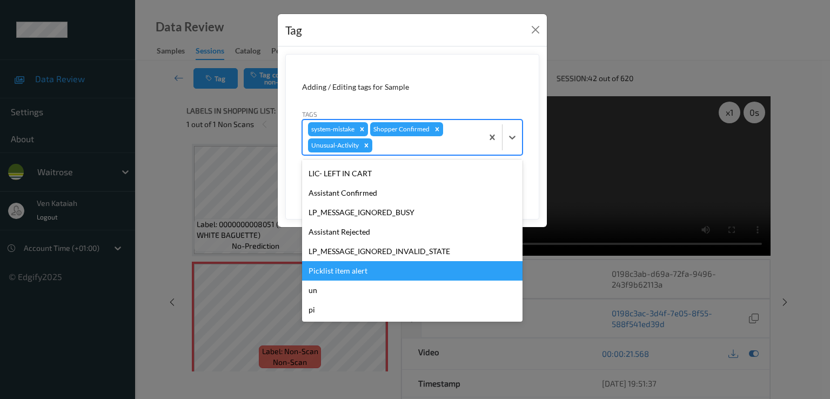
click at [349, 265] on div "Picklist item alert" at bounding box center [412, 270] width 221 height 19
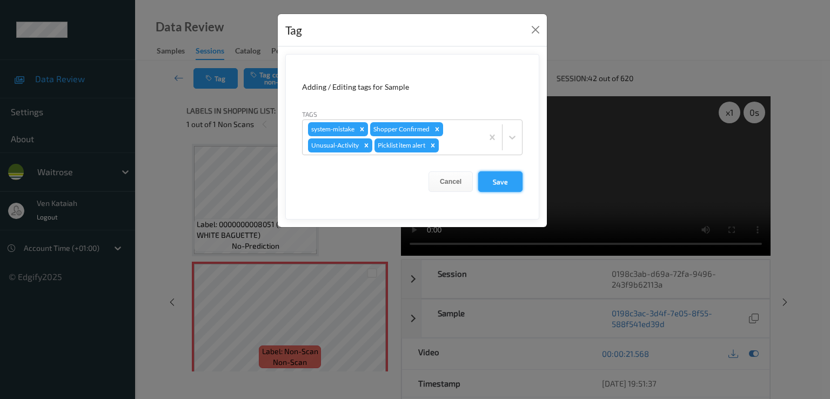
click at [485, 184] on button "Save" at bounding box center [500, 181] width 44 height 21
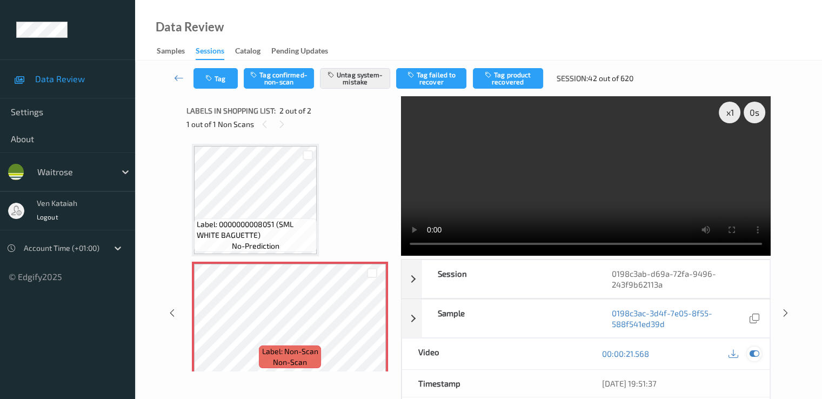
click at [759, 358] on div at bounding box center [754, 354] width 15 height 15
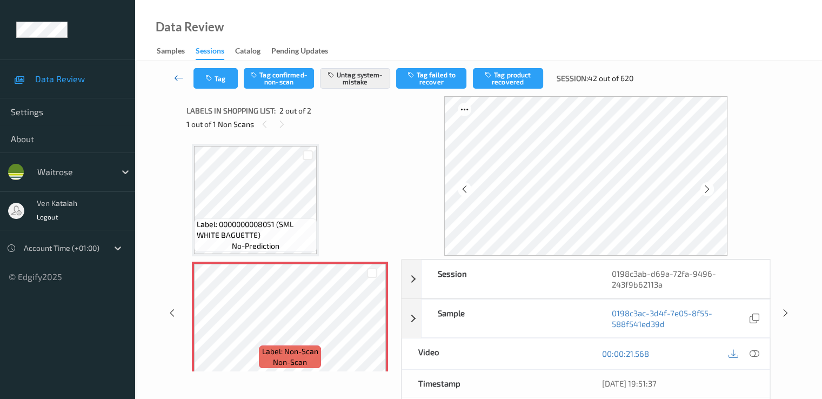
click at [182, 76] on icon at bounding box center [179, 77] width 10 height 11
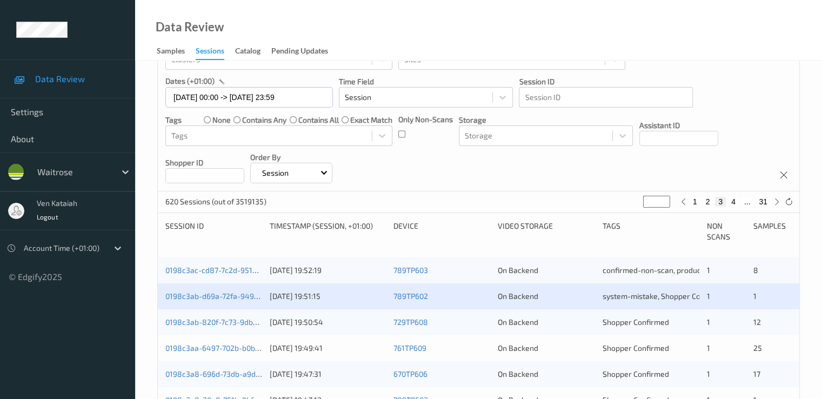
scroll to position [108, 0]
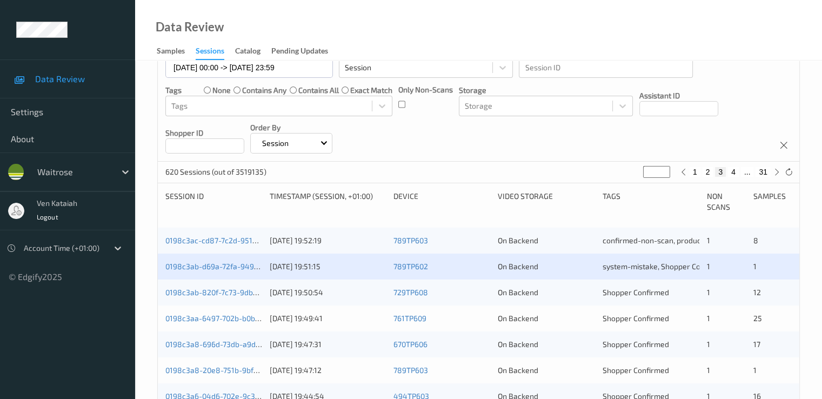
click at [223, 260] on div "0198c3ab-d69a-72fa-9496-243f9b62113a 19/08/2025 19:51:15 789TP602 On Backend sy…" at bounding box center [479, 267] width 642 height 26
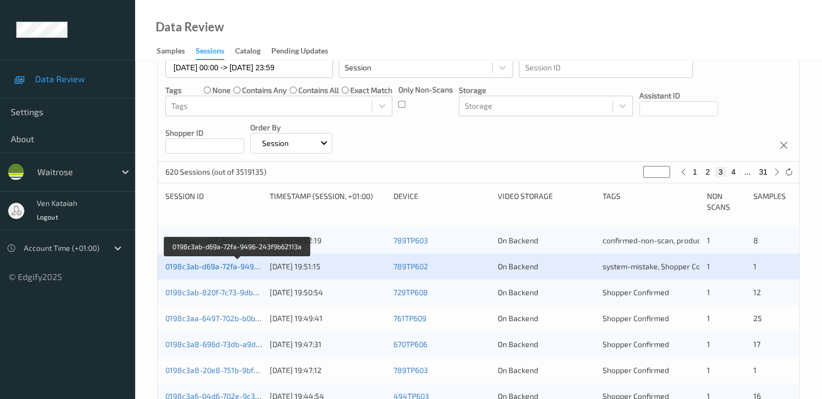
click at [224, 264] on link "0198c3ab-d69a-72fa-9496-243f9b62113a" at bounding box center [237, 266] width 145 height 9
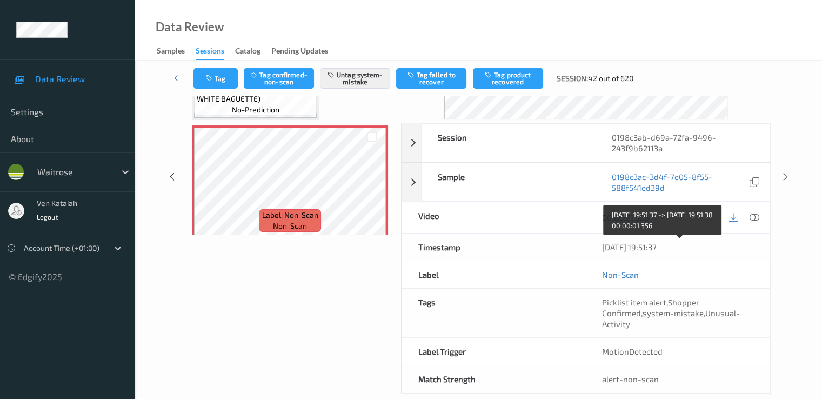
scroll to position [151, 0]
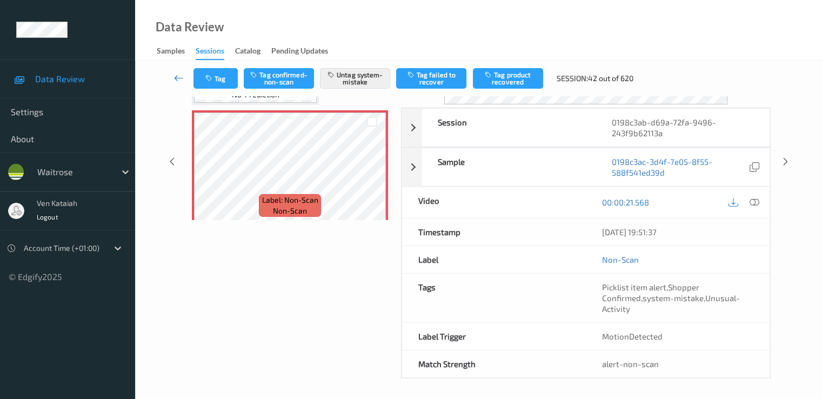
click at [177, 78] on icon at bounding box center [179, 77] width 10 height 11
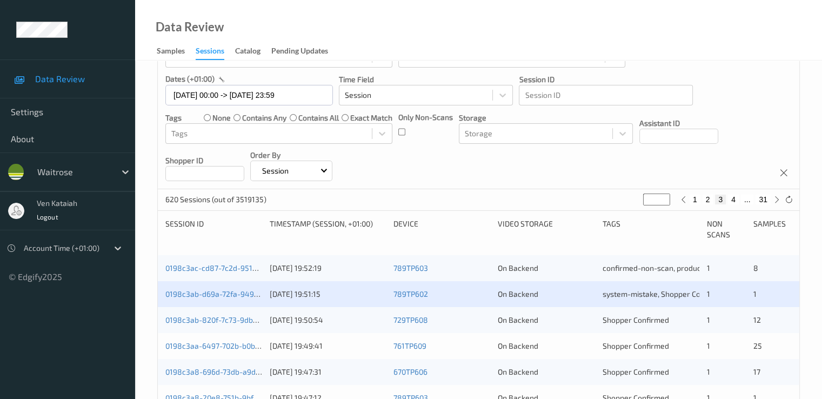
scroll to position [108, 0]
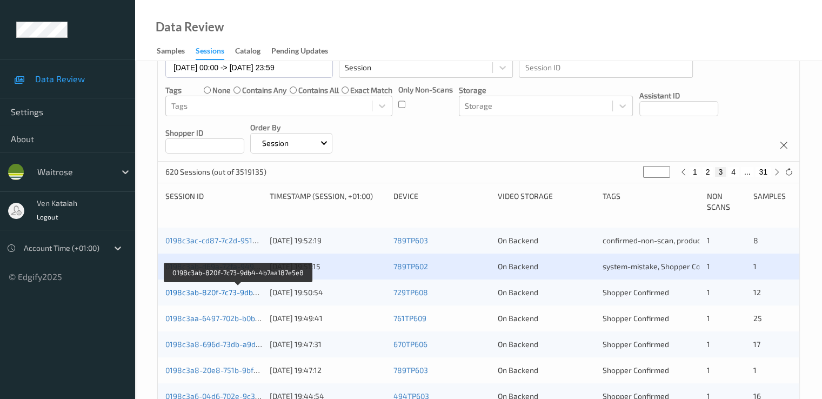
click at [240, 292] on link "0198c3ab-820f-7c73-9db4-4b7aa187e5e8" at bounding box center [238, 292] width 147 height 9
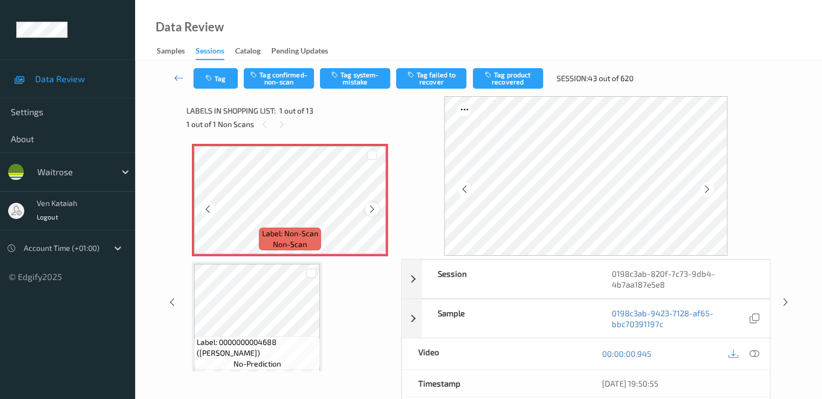
click at [368, 208] on icon at bounding box center [372, 209] width 9 height 10
click at [753, 352] on icon at bounding box center [754, 354] width 10 height 10
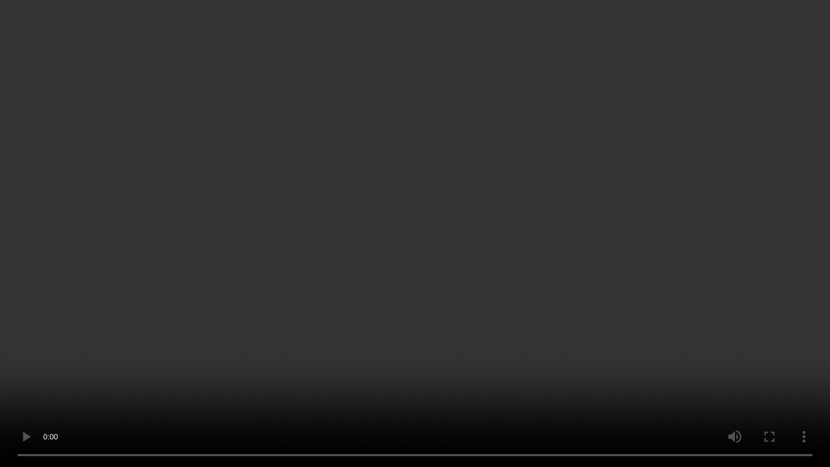
click at [542, 294] on video at bounding box center [415, 233] width 830 height 467
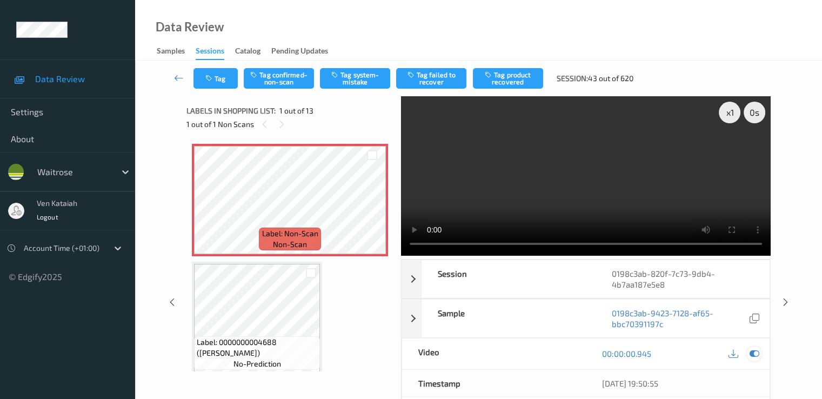
click at [755, 356] on icon at bounding box center [754, 354] width 10 height 10
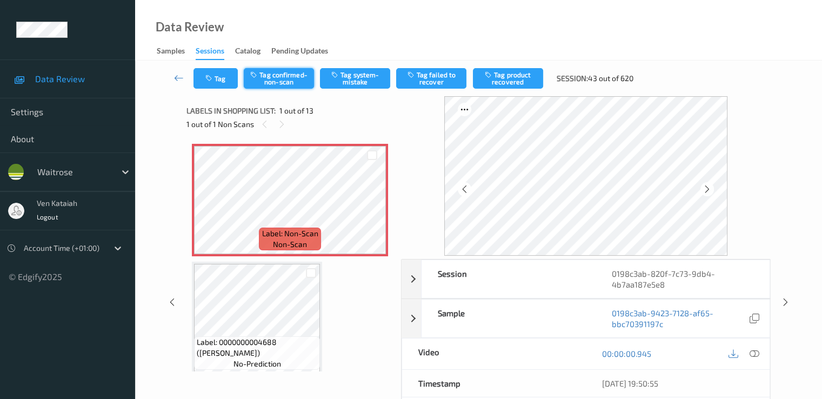
click at [303, 79] on button "Tag confirmed-non-scan" at bounding box center [279, 78] width 70 height 21
click at [513, 83] on button "Tag product recovered" at bounding box center [508, 78] width 70 height 21
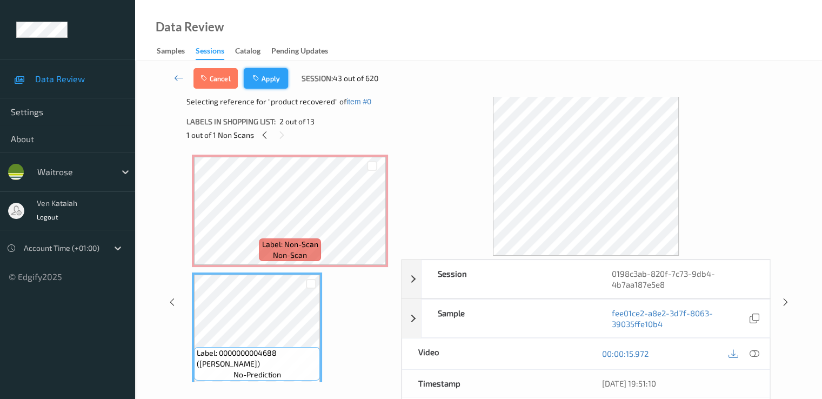
click at [264, 76] on button "Apply" at bounding box center [266, 78] width 44 height 21
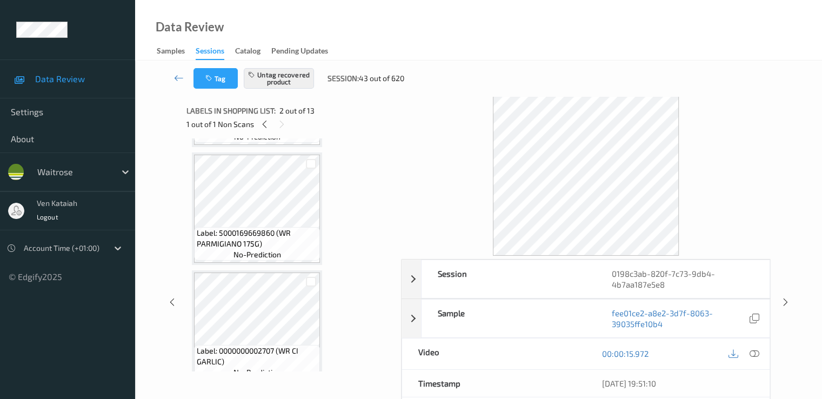
scroll to position [541, 0]
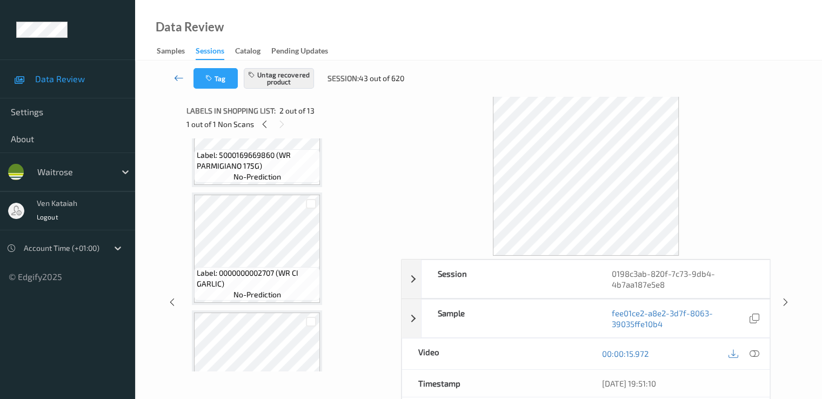
click at [182, 74] on icon at bounding box center [179, 77] width 10 height 11
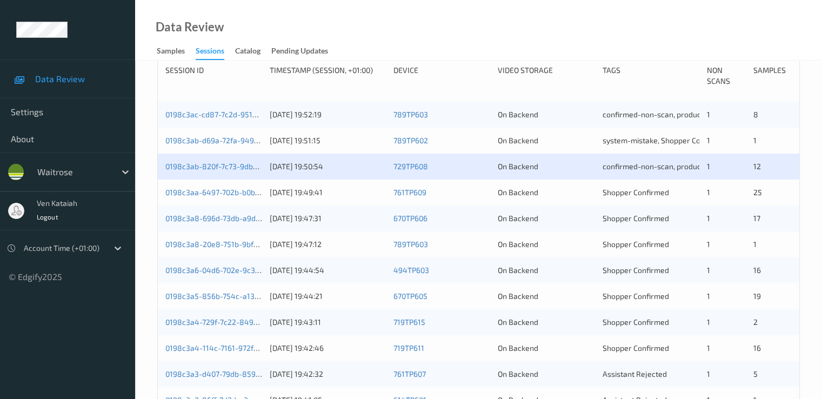
scroll to position [216, 0]
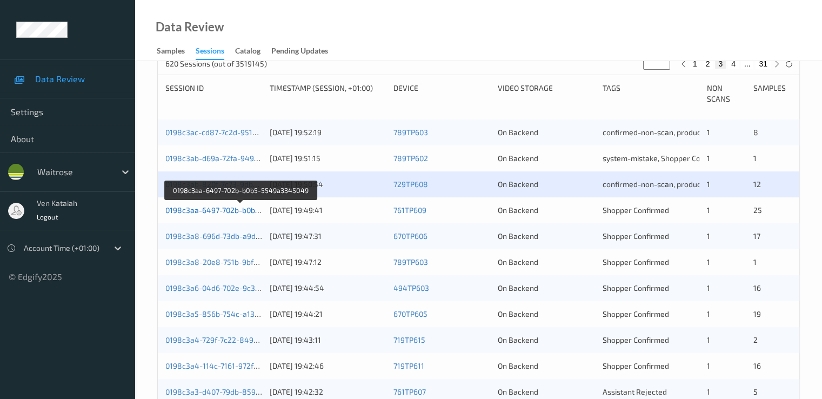
click at [234, 209] on link "0198c3aa-6497-702b-b0b5-5549a3345049" at bounding box center [240, 209] width 151 height 9
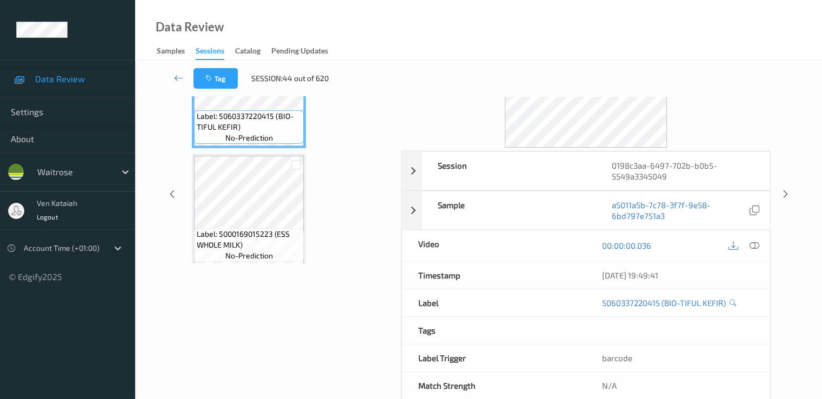
scroll to position [22, 0]
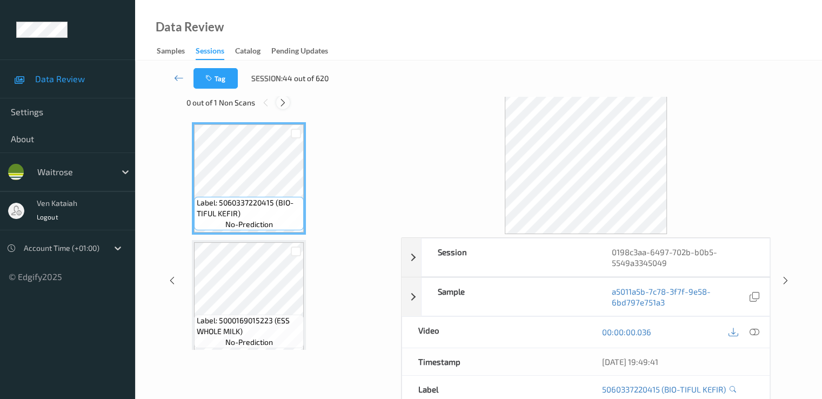
click at [282, 109] on div at bounding box center [283, 103] width 14 height 14
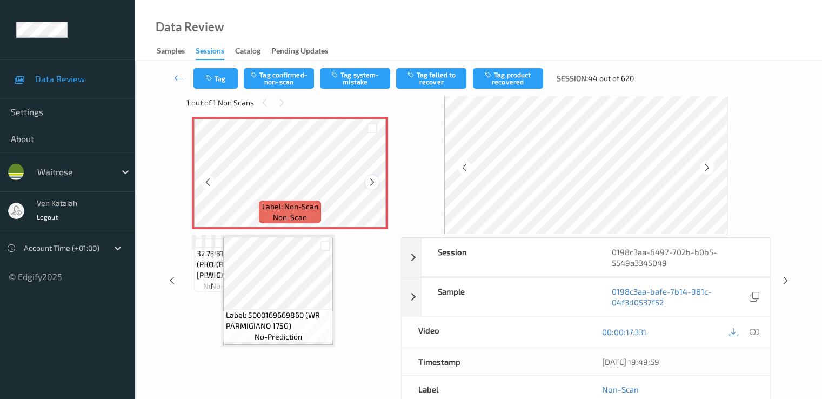
scroll to position [713, 0]
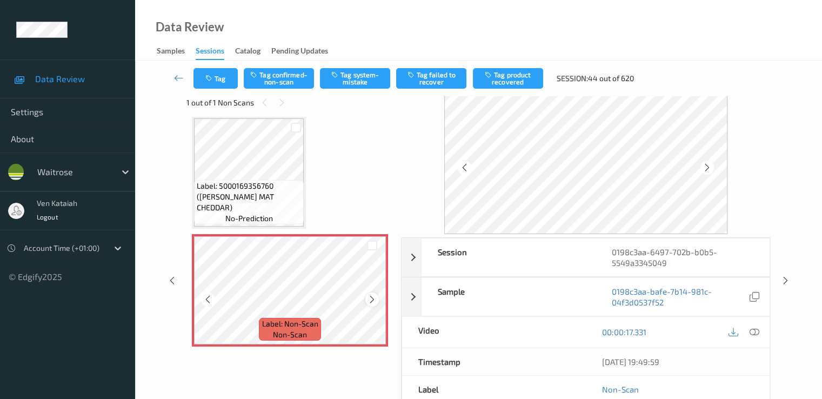
click at [370, 304] on div at bounding box center [372, 299] width 14 height 14
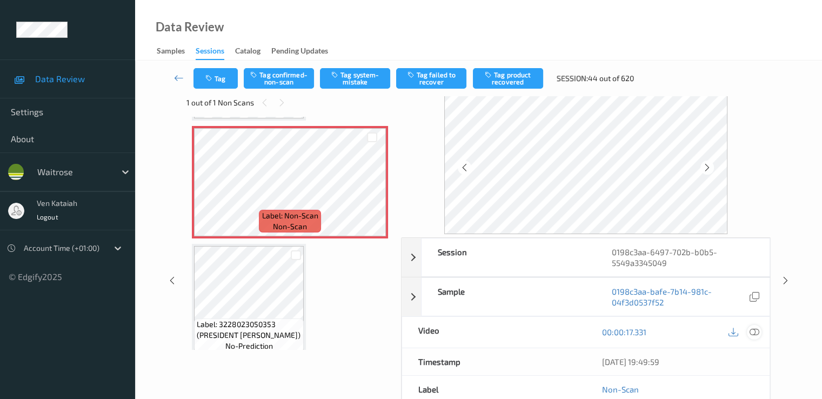
click at [759, 331] on div at bounding box center [754, 332] width 15 height 15
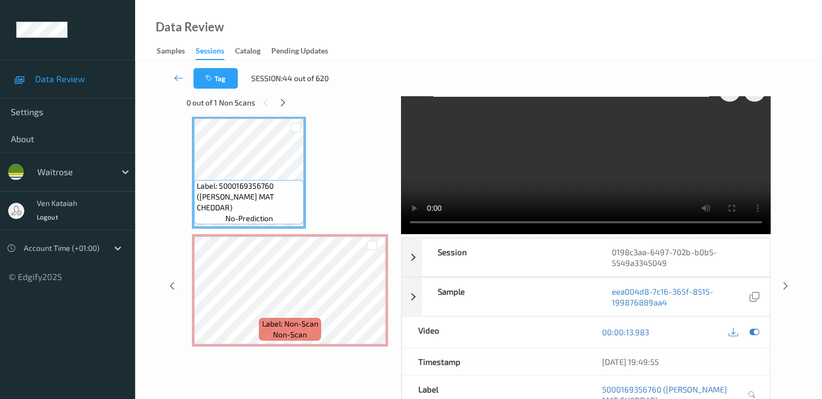
scroll to position [0, 0]
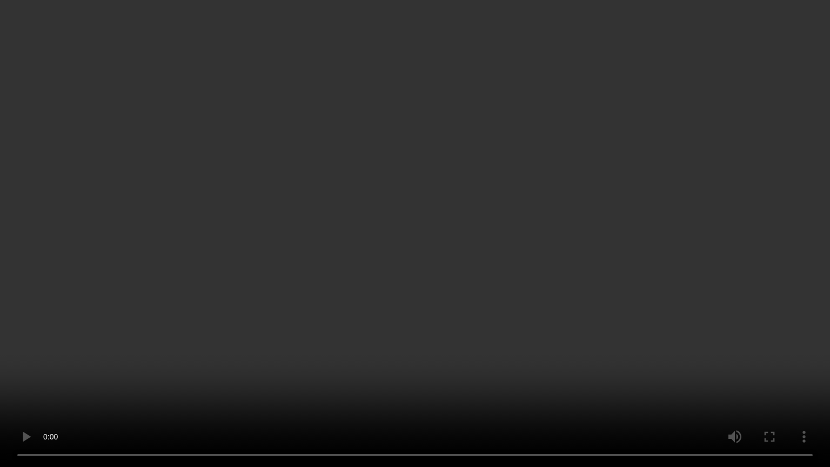
click at [388, 275] on video at bounding box center [415, 233] width 830 height 467
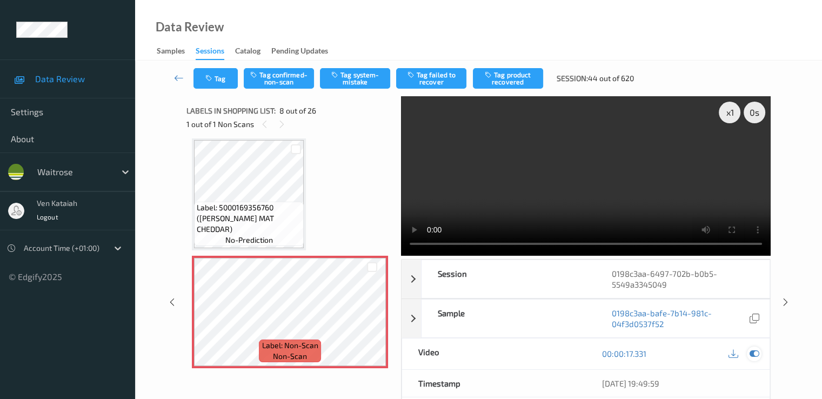
click at [753, 352] on icon at bounding box center [754, 354] width 10 height 10
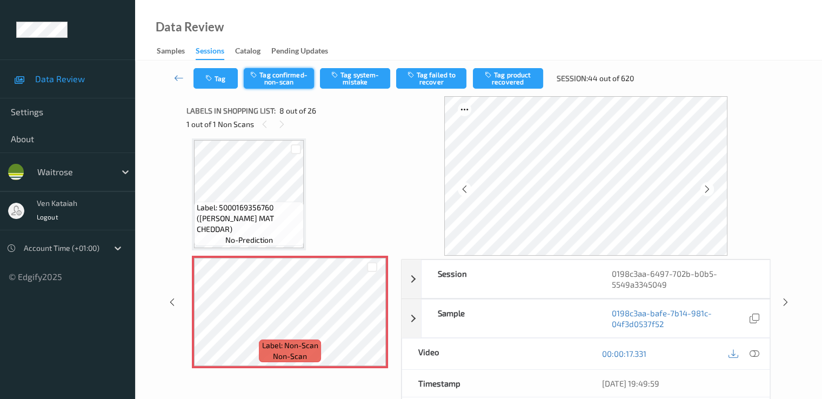
click at [279, 79] on button "Tag confirmed-non-scan" at bounding box center [279, 78] width 70 height 21
click at [493, 74] on icon "button" at bounding box center [489, 75] width 9 height 8
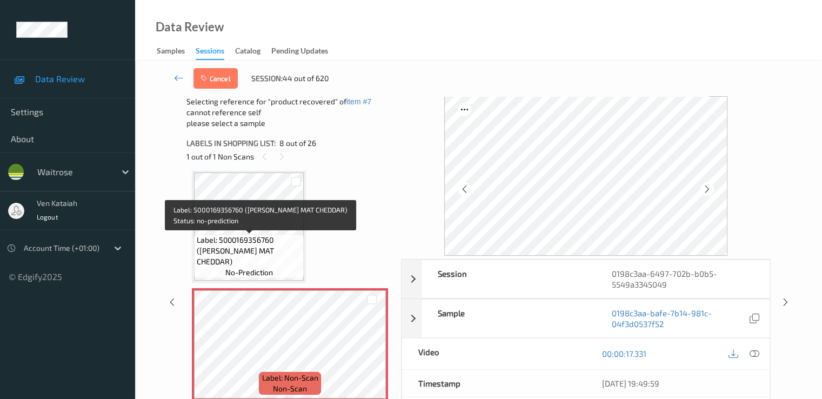
scroll to position [821, 0]
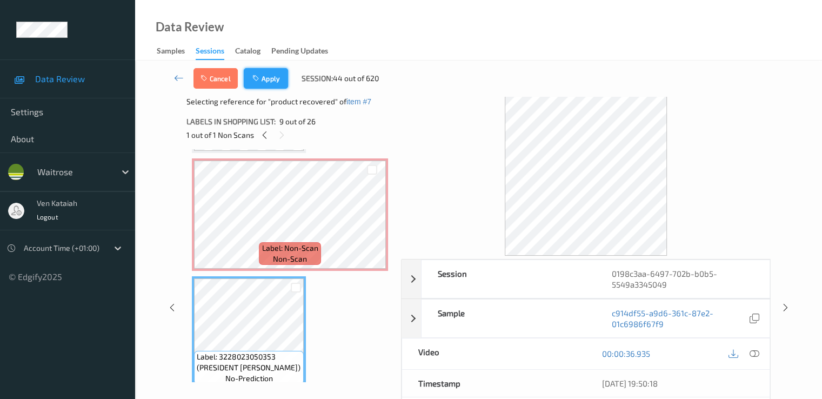
click at [262, 79] on button "Apply" at bounding box center [266, 78] width 44 height 21
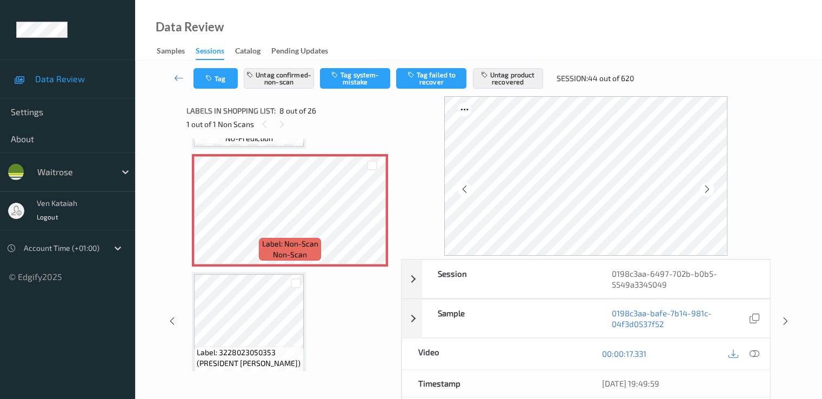
scroll to position [929, 0]
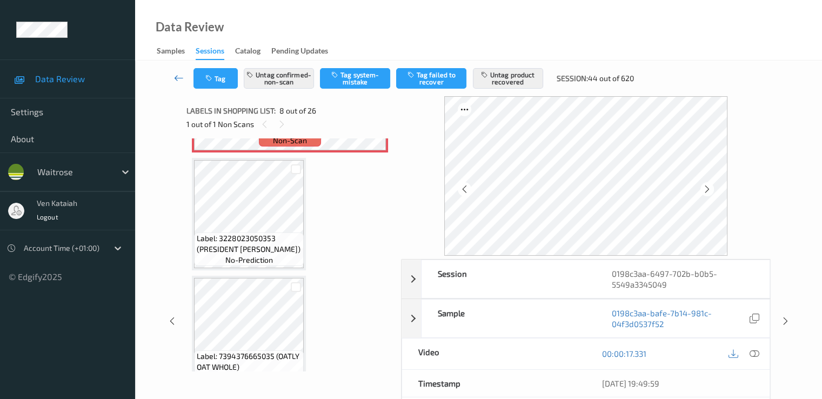
click at [175, 83] on icon at bounding box center [179, 77] width 10 height 11
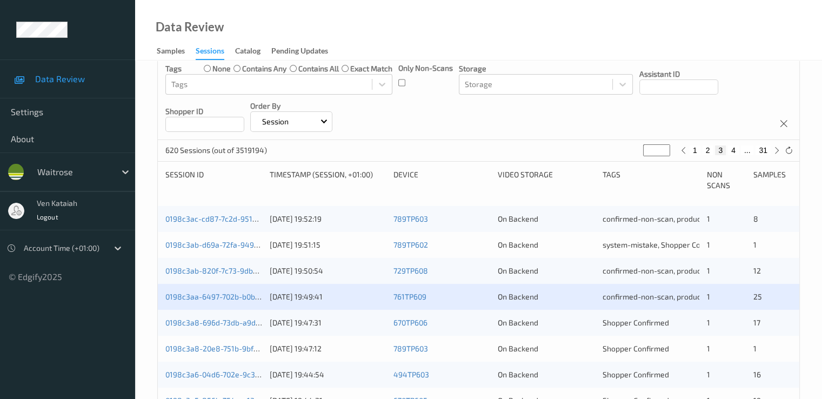
scroll to position [216, 0]
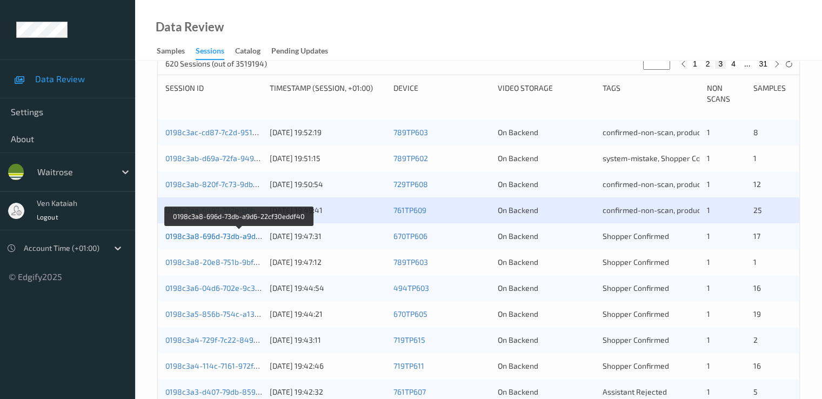
click at [242, 239] on link "0198c3a8-696d-73db-a9d6-22cf30eddf40" at bounding box center [238, 235] width 147 height 9
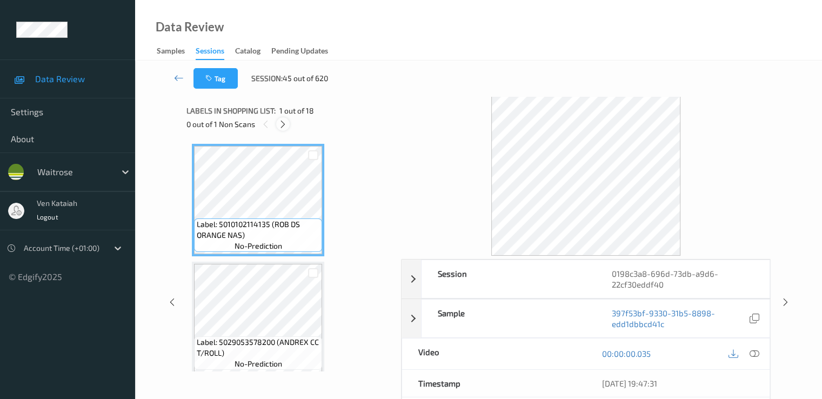
click at [285, 119] on div at bounding box center [283, 124] width 14 height 14
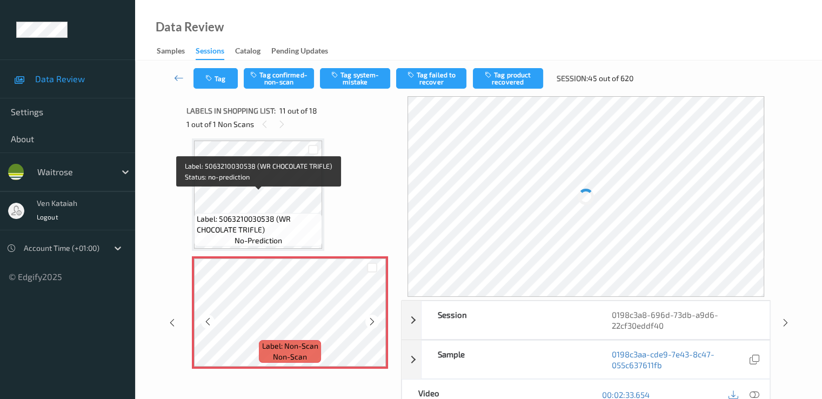
scroll to position [1174, 0]
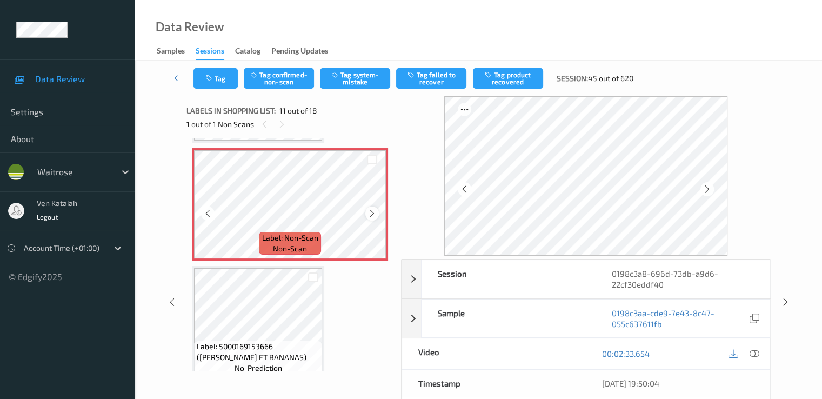
click at [374, 212] on icon at bounding box center [372, 214] width 9 height 10
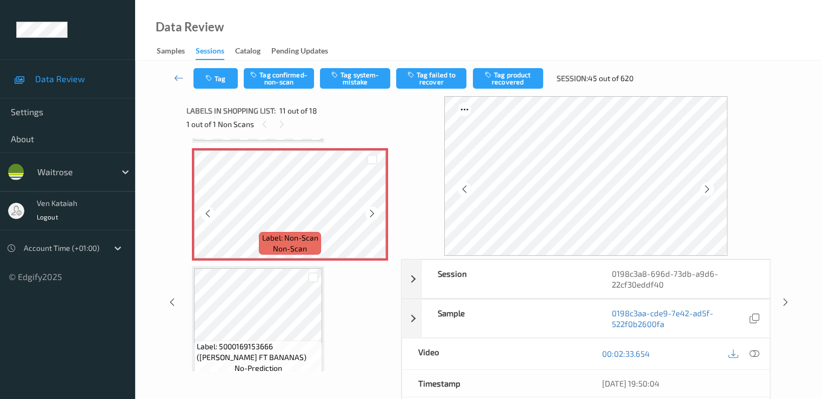
click at [374, 212] on icon at bounding box center [372, 214] width 9 height 10
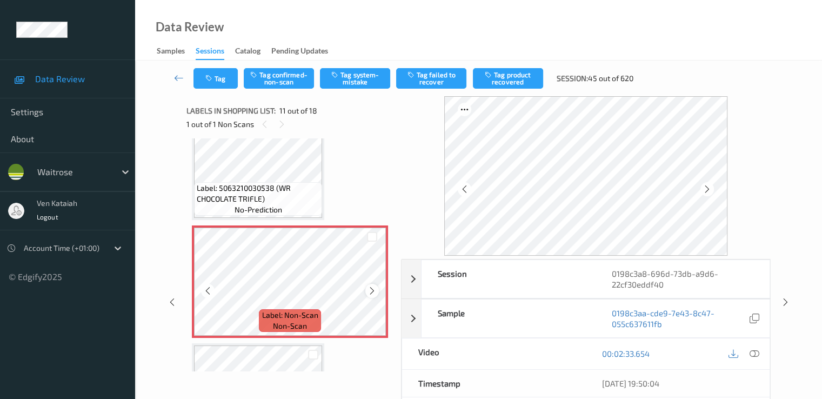
scroll to position [1066, 0]
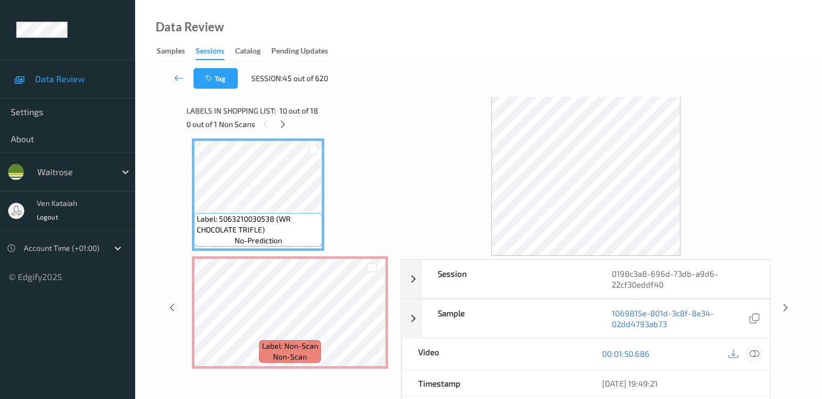
click at [756, 354] on icon at bounding box center [754, 354] width 10 height 10
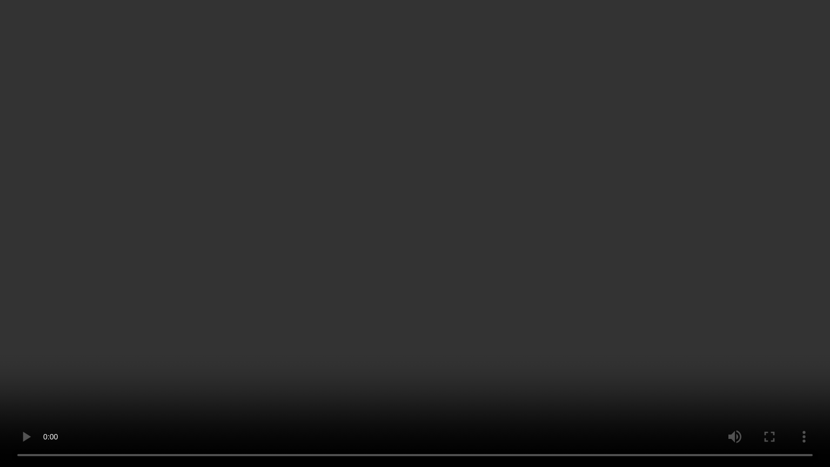
click at [356, 350] on video at bounding box center [415, 233] width 830 height 467
click at [345, 247] on video at bounding box center [415, 233] width 830 height 467
click at [640, 268] on video at bounding box center [415, 233] width 830 height 467
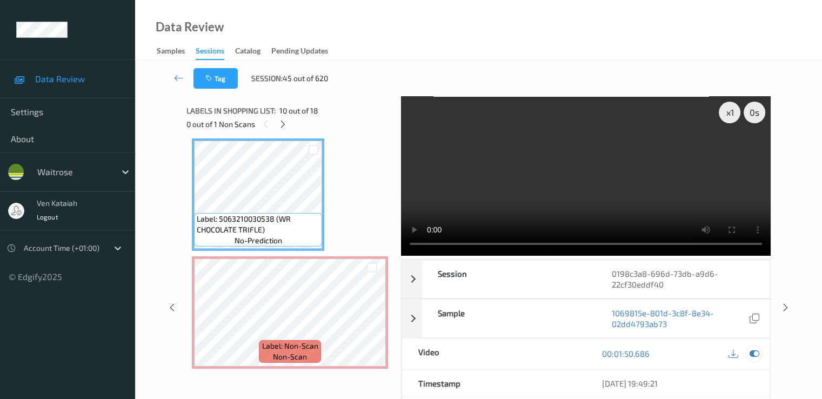
click at [757, 349] on icon at bounding box center [754, 354] width 10 height 10
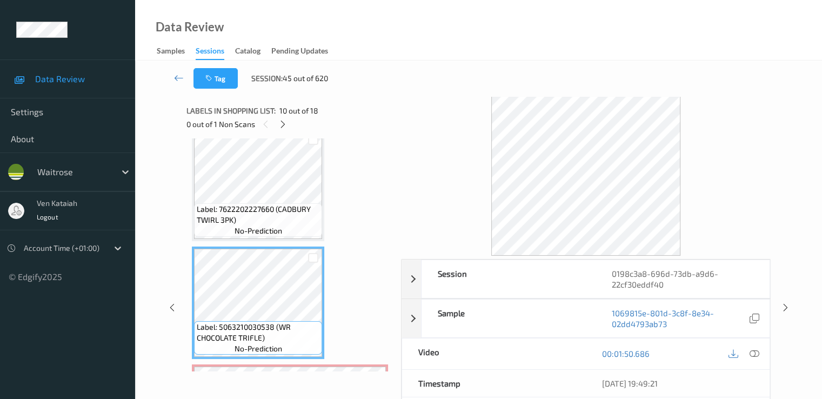
scroll to position [850, 0]
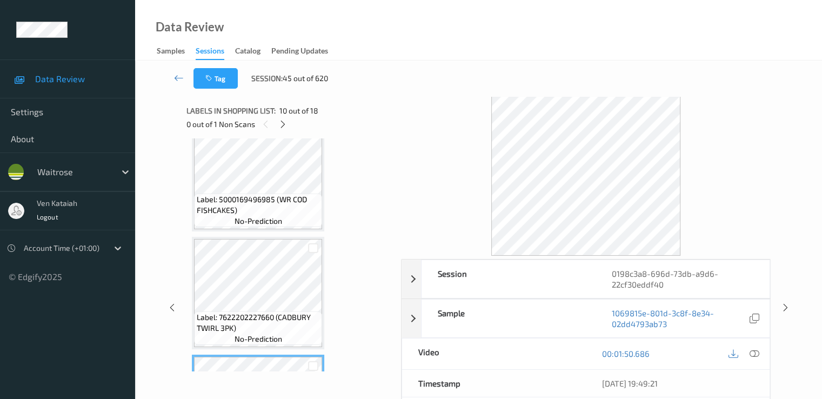
click at [274, 237] on div "Label: 7622202227660 (CADBURY TWIRL 3PK) no-prediction" at bounding box center [258, 293] width 132 height 112
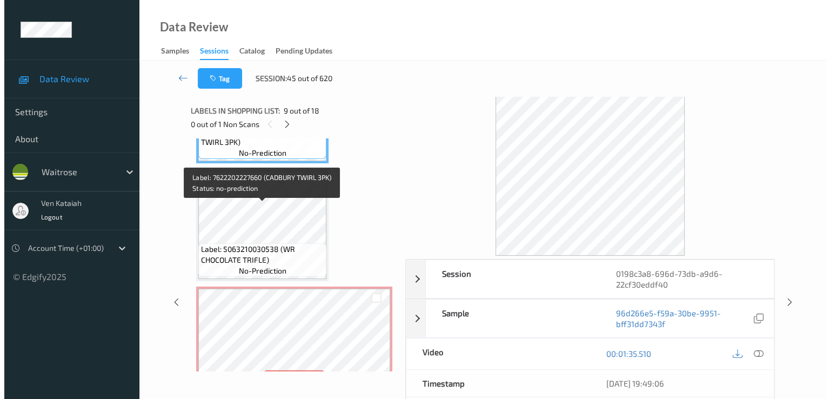
scroll to position [1066, 0]
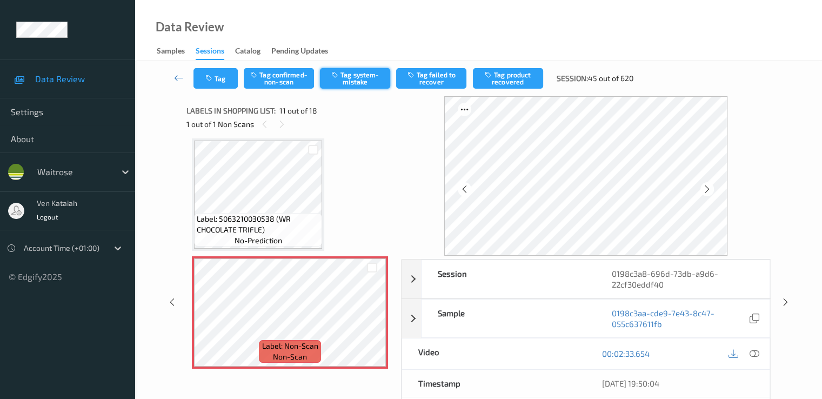
click at [362, 75] on button "Tag system-mistake" at bounding box center [355, 78] width 70 height 21
click at [212, 63] on div "Tag Tag confirmed-non-scan Untag system-mistake Tag failed to recover Tag produ…" at bounding box center [478, 79] width 643 height 36
click at [211, 74] on button "Tag" at bounding box center [216, 78] width 44 height 21
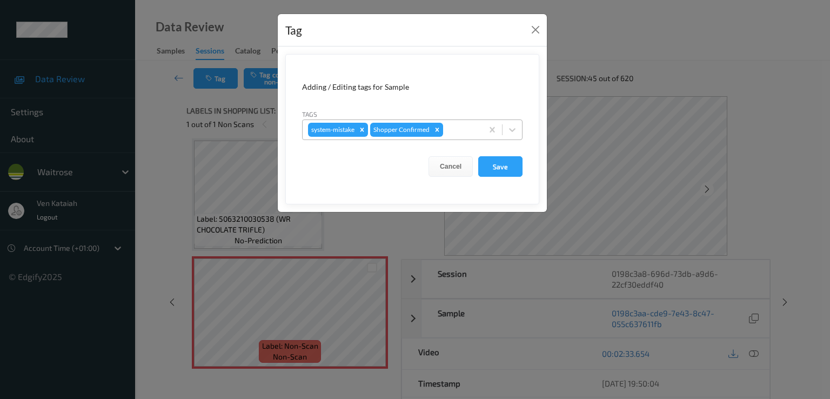
click at [458, 128] on div at bounding box center [461, 129] width 32 height 13
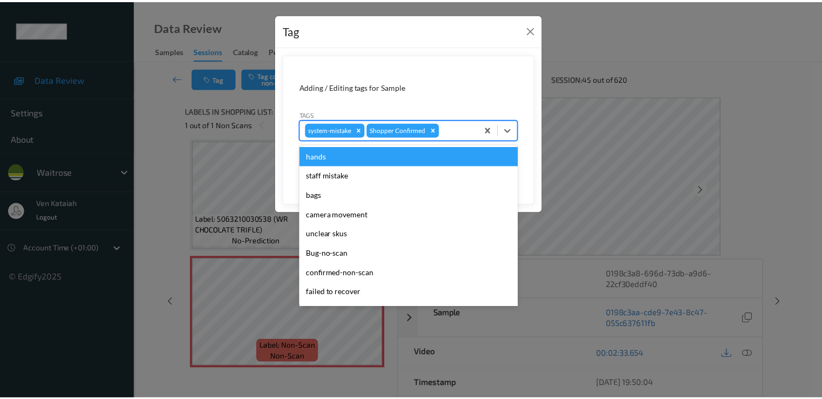
scroll to position [212, 0]
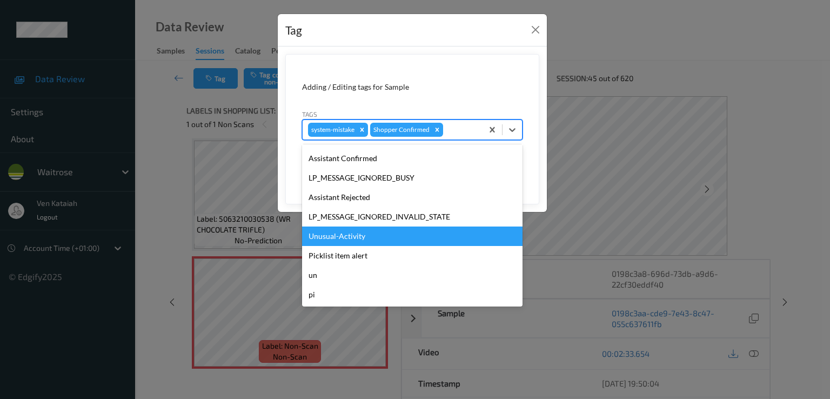
click at [398, 228] on div "Unusual-Activity" at bounding box center [412, 236] width 221 height 19
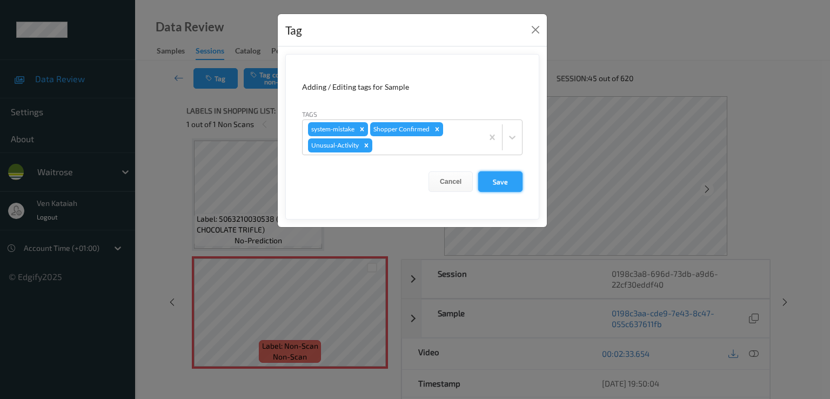
click at [493, 182] on button "Save" at bounding box center [500, 181] width 44 height 21
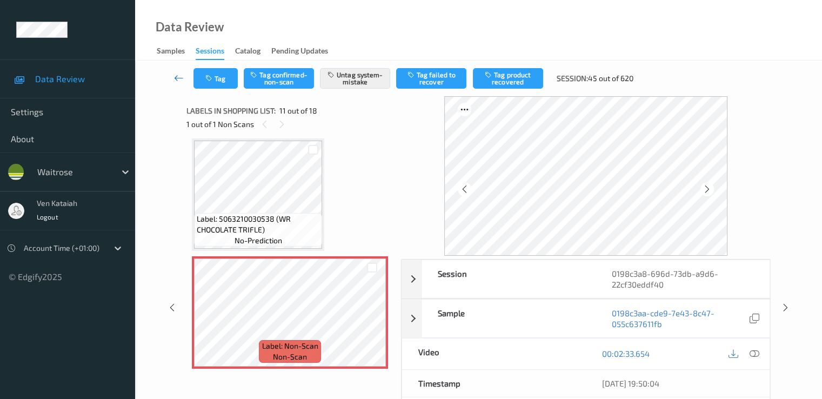
click at [176, 76] on icon at bounding box center [179, 77] width 10 height 11
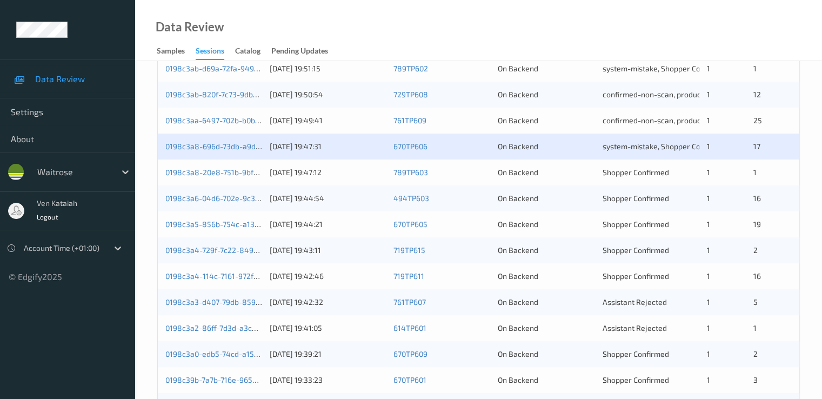
scroll to position [324, 0]
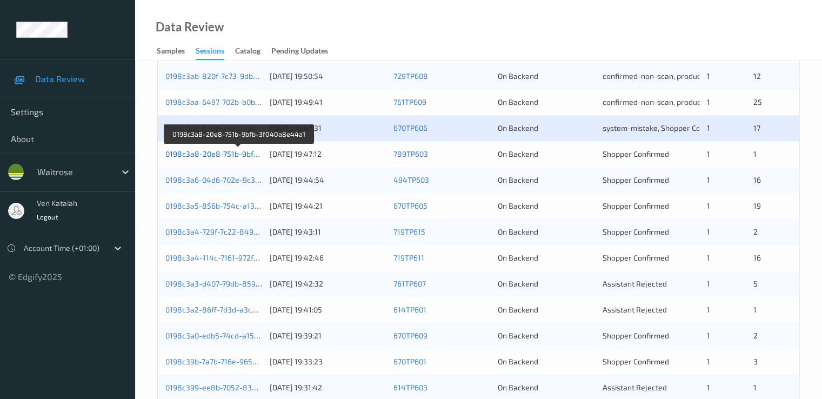
click at [216, 151] on link "0198c3a8-20e8-751b-9bfb-3f040a8e44a1" at bounding box center [238, 153] width 147 height 9
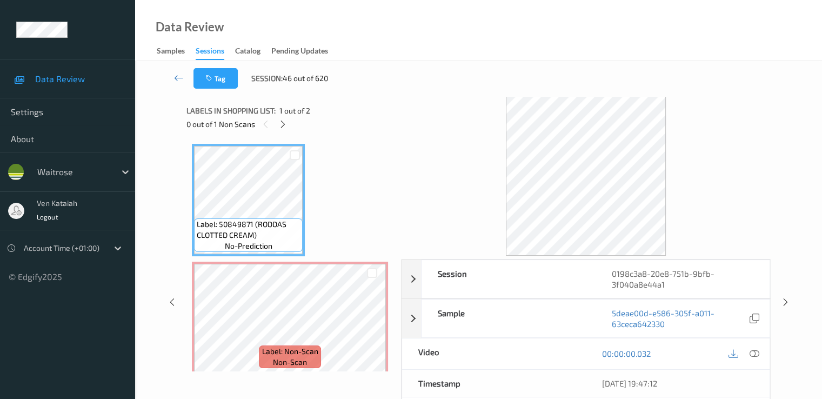
drag, startPoint x: 280, startPoint y: 123, endPoint x: 305, endPoint y: 221, distance: 101.5
click at [281, 130] on div at bounding box center [283, 124] width 14 height 14
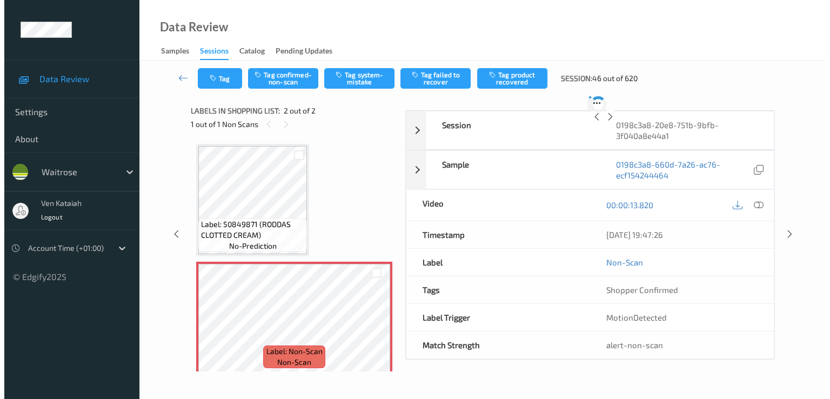
scroll to position [5, 0]
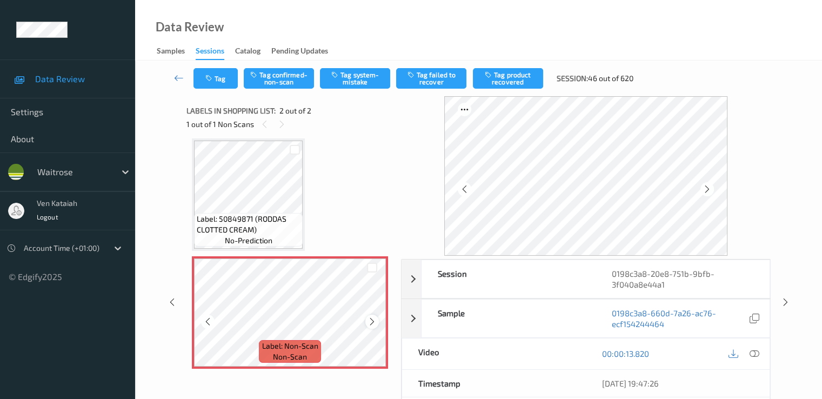
click at [377, 318] on div at bounding box center [372, 322] width 14 height 14
click at [364, 76] on button "Tag system-mistake" at bounding box center [355, 78] width 70 height 21
click at [221, 78] on button "Tag" at bounding box center [216, 78] width 44 height 21
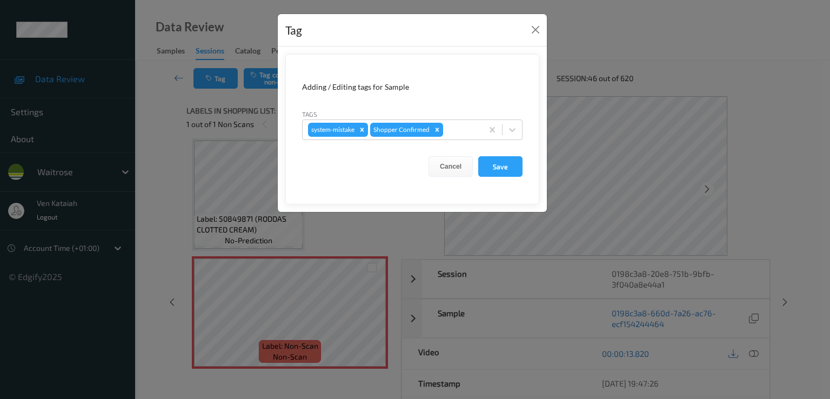
click at [465, 117] on div "Tags system-mistake Shopper Confirmed" at bounding box center [412, 124] width 221 height 31
click at [457, 130] on div at bounding box center [461, 129] width 32 height 13
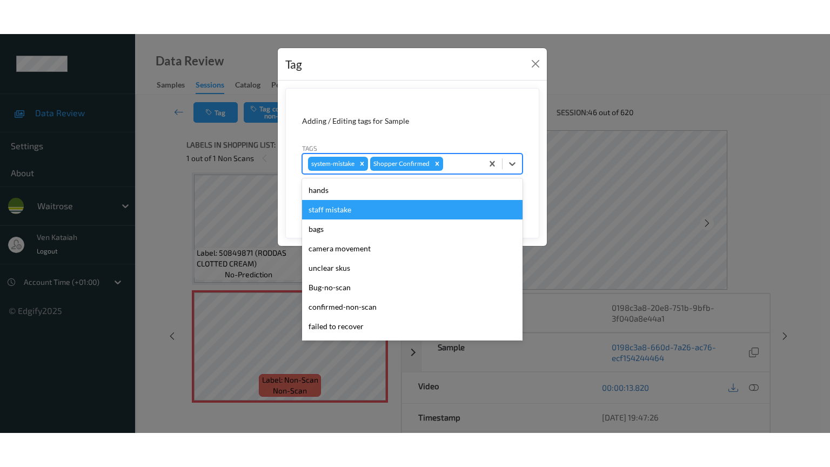
scroll to position [212, 0]
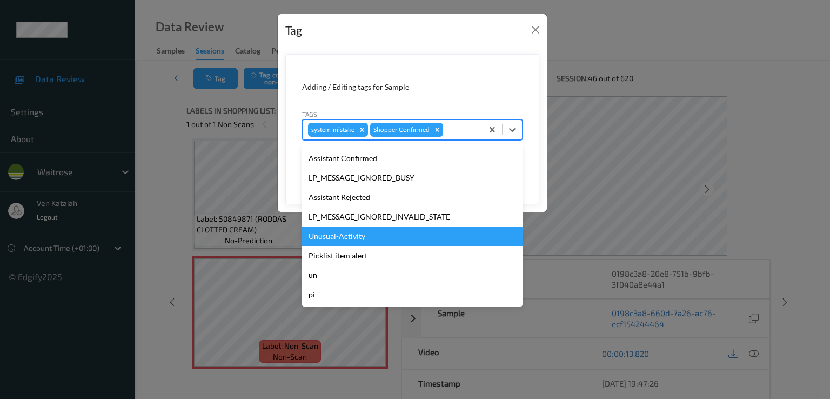
click at [375, 242] on div "Unusual-Activity" at bounding box center [412, 236] width 221 height 19
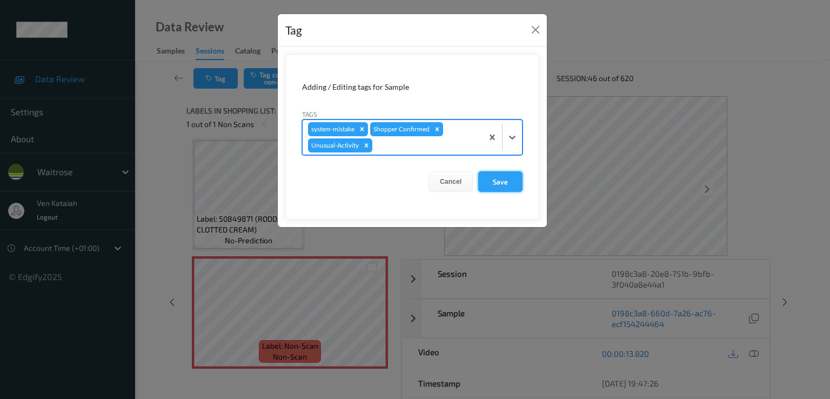
click at [504, 185] on button "Save" at bounding box center [500, 181] width 44 height 21
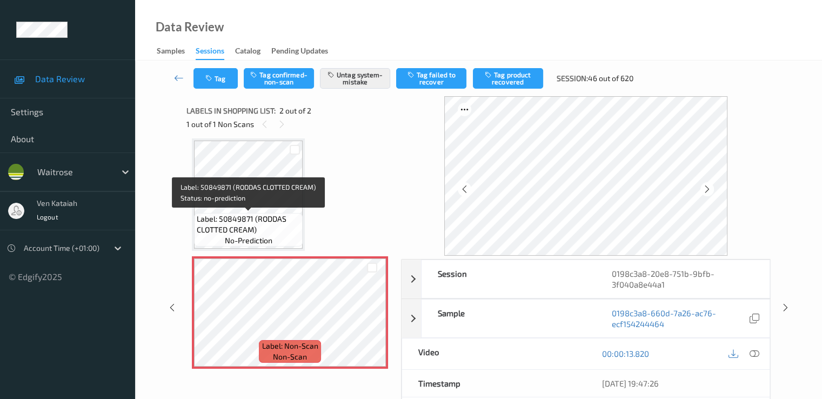
click at [281, 214] on span "Label: 50849871 (RODDAS CLOTTED CREAM)" at bounding box center [248, 225] width 103 height 22
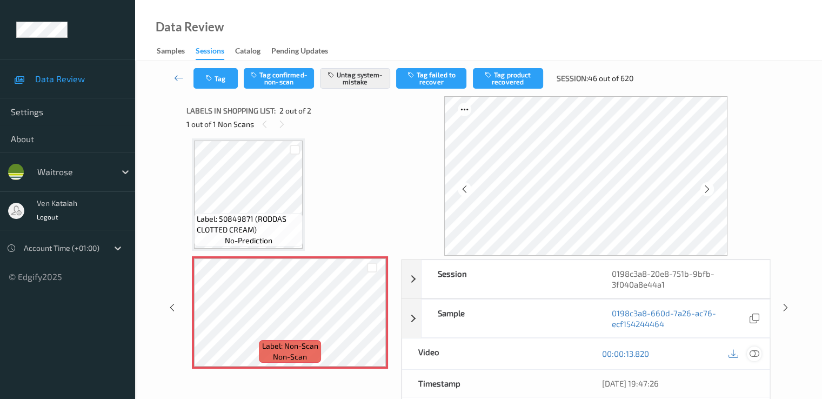
click at [754, 350] on icon at bounding box center [754, 354] width 10 height 10
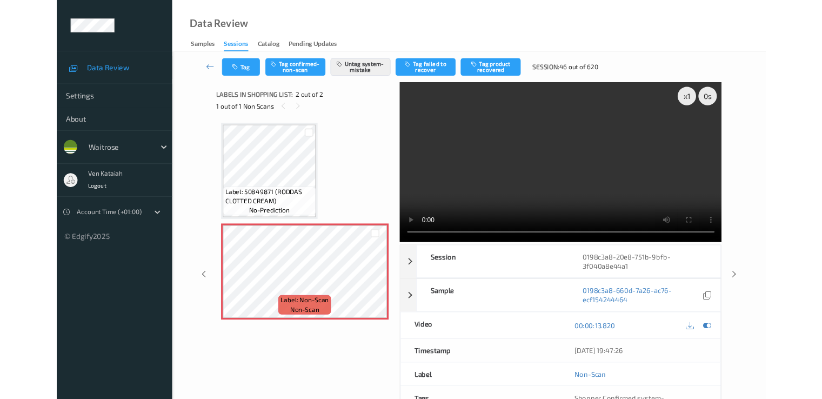
scroll to position [0, 0]
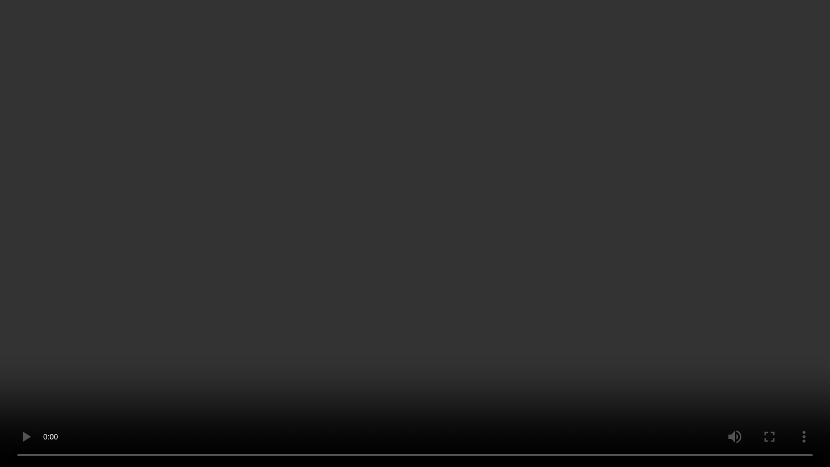
click at [704, 296] on video at bounding box center [415, 233] width 830 height 467
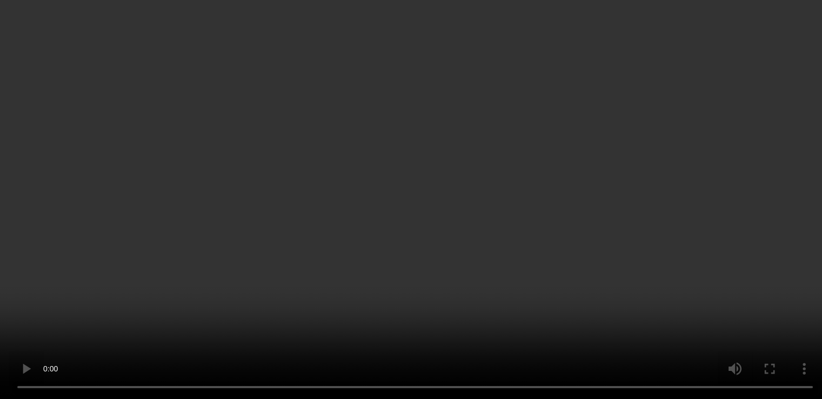
click at [750, 199] on icon at bounding box center [754, 194] width 10 height 10
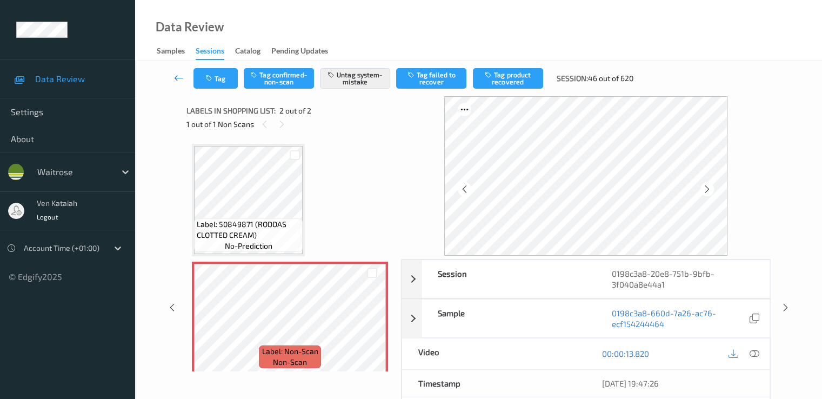
click at [181, 78] on icon at bounding box center [179, 77] width 10 height 11
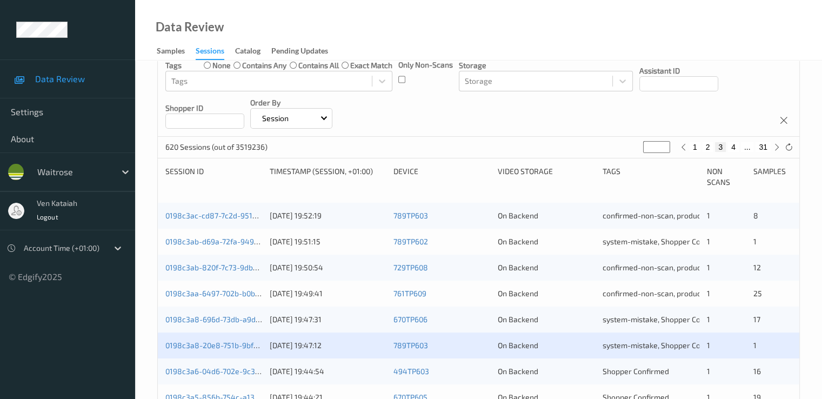
scroll to position [216, 0]
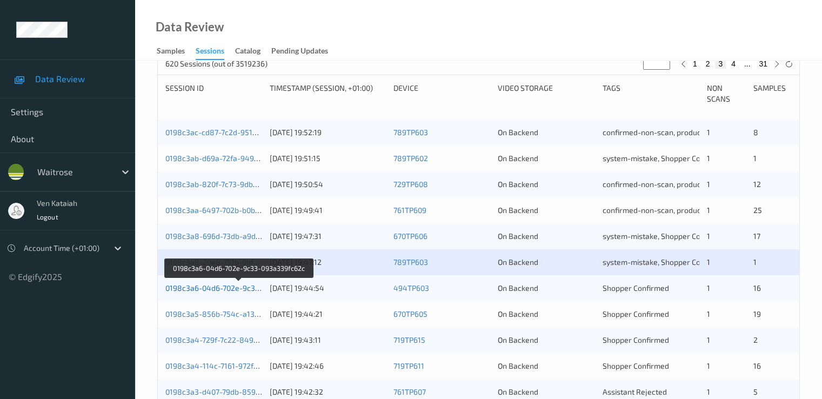
click at [251, 288] on link "0198c3a6-04d6-702e-9c33-093a339fc62c" at bounding box center [238, 287] width 147 height 9
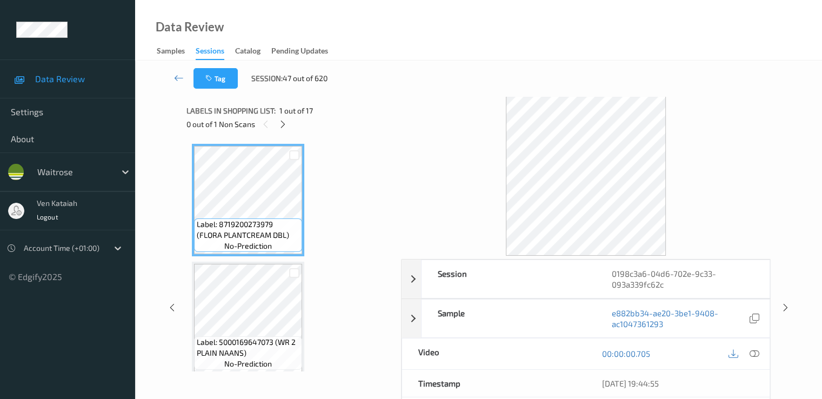
click at [291, 120] on div "0 out of 1 Non Scans" at bounding box center [290, 124] width 207 height 14
click at [280, 126] on icon at bounding box center [282, 124] width 9 height 10
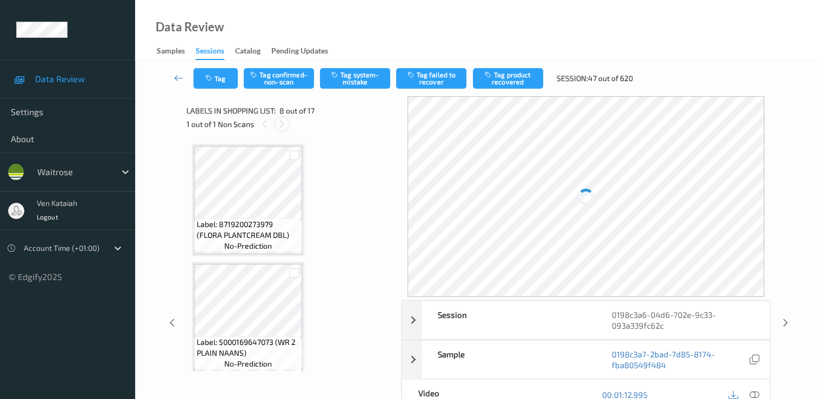
scroll to position [713, 0]
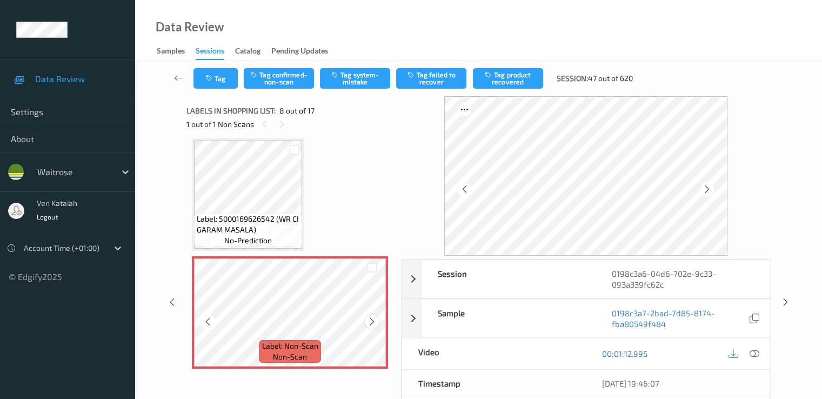
click at [375, 318] on icon at bounding box center [372, 322] width 9 height 10
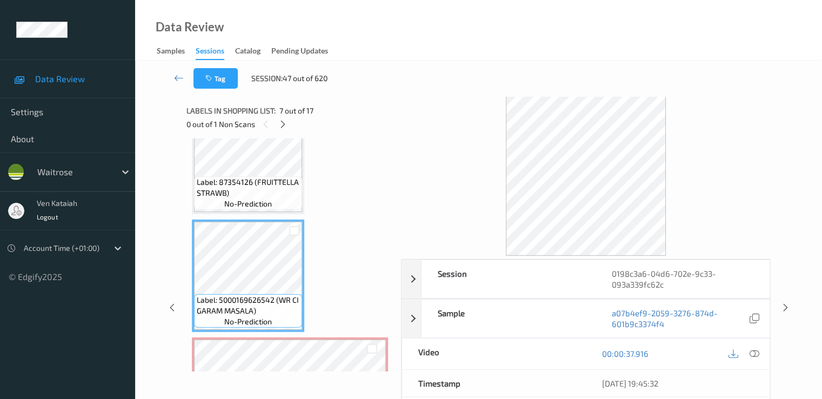
scroll to position [604, 0]
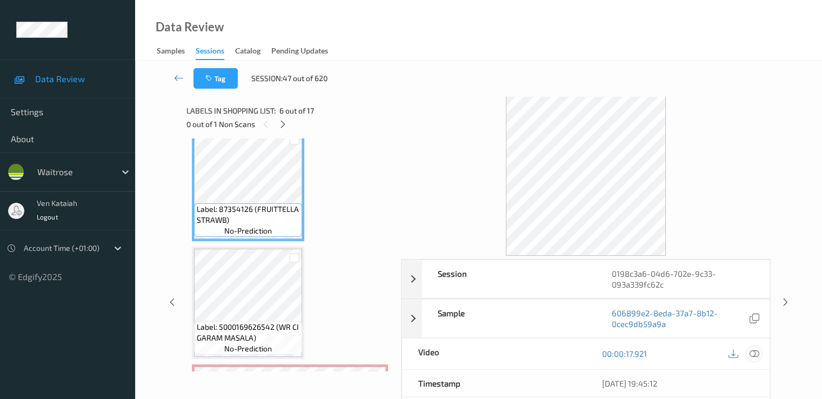
click at [757, 352] on icon at bounding box center [754, 354] width 10 height 10
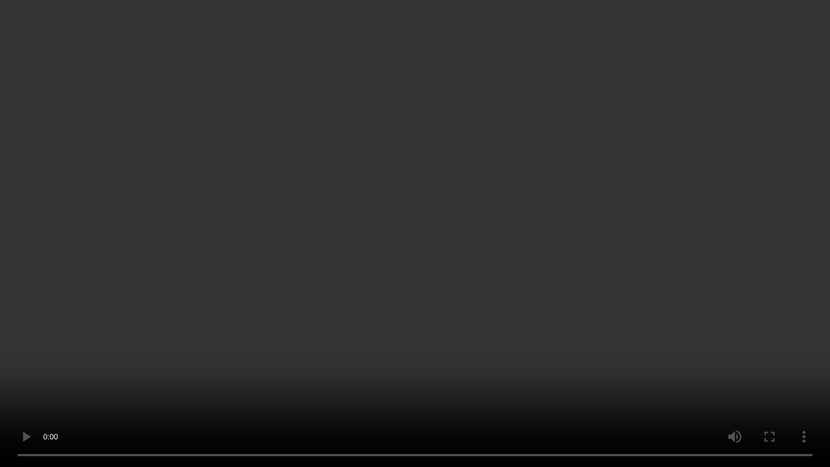
click at [265, 290] on video at bounding box center [415, 233] width 830 height 467
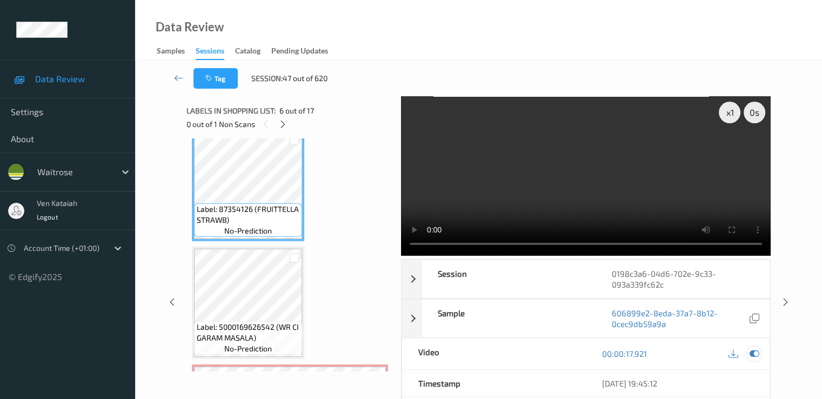
click at [753, 356] on icon at bounding box center [754, 354] width 10 height 10
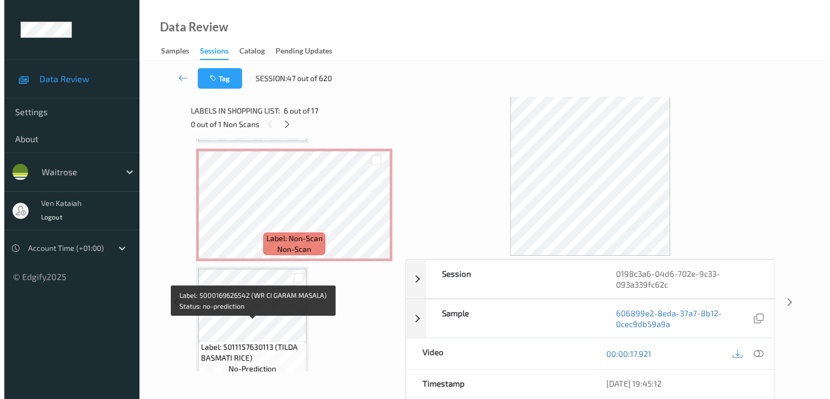
scroll to position [821, 0]
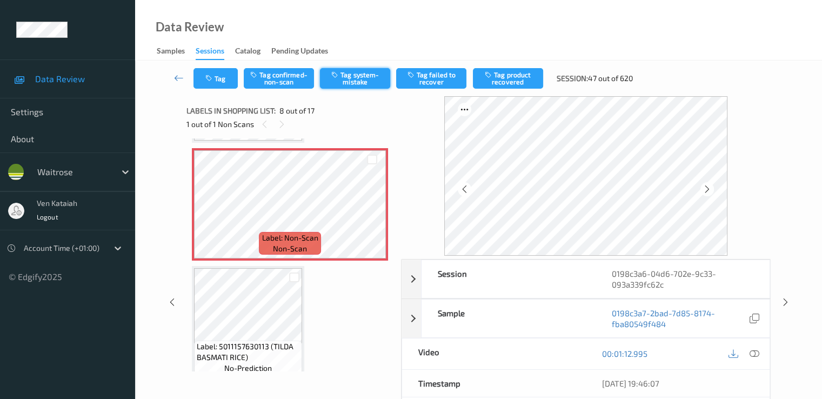
click at [364, 82] on button "Tag system-mistake" at bounding box center [355, 78] width 70 height 21
click at [213, 91] on div "Tag Tag confirmed-non-scan Untag system-mistake Tag failed to recover Tag produ…" at bounding box center [478, 79] width 643 height 36
click at [216, 79] on button "Tag" at bounding box center [216, 78] width 44 height 21
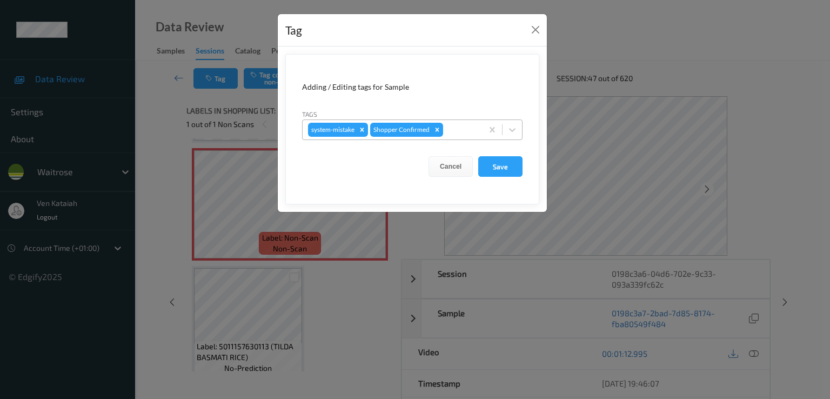
click at [478, 129] on div "system-mistake Shopper Confirmed" at bounding box center [393, 130] width 180 height 18
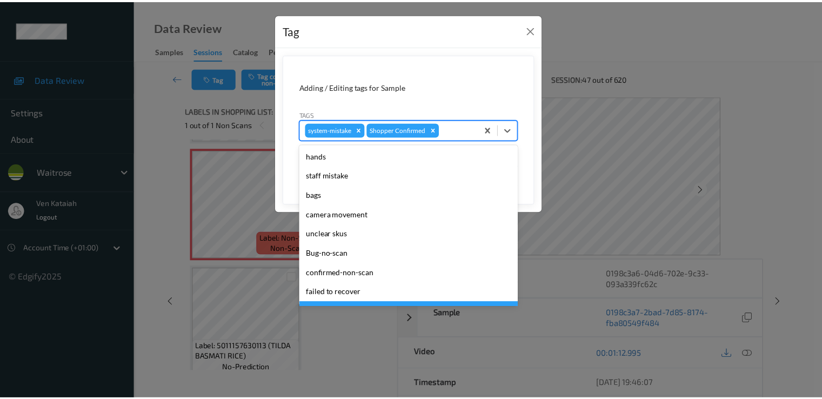
scroll to position [212, 0]
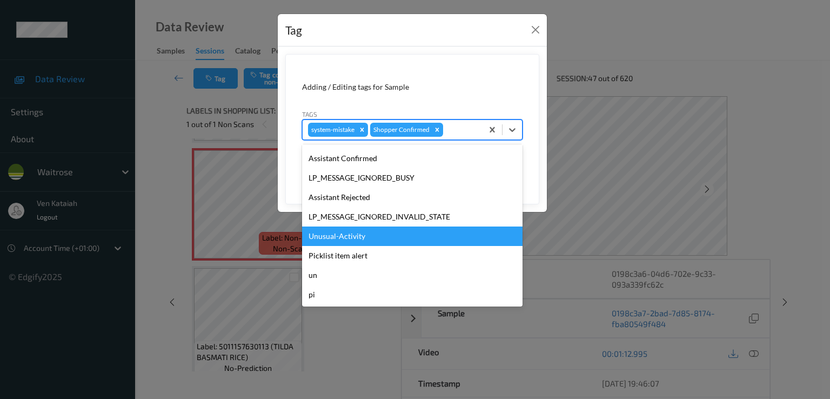
click at [352, 236] on div "Unusual-Activity" at bounding box center [412, 236] width 221 height 19
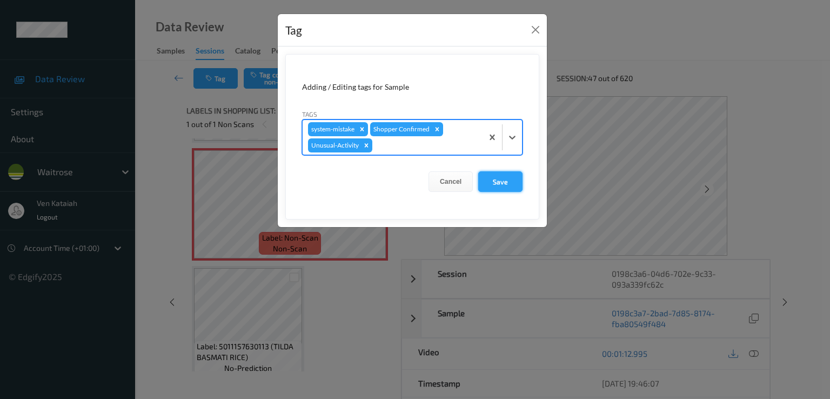
click at [513, 176] on button "Save" at bounding box center [500, 181] width 44 height 21
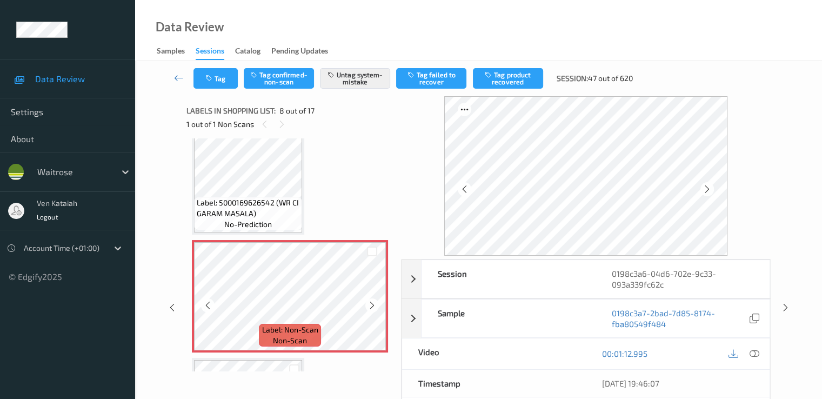
scroll to position [713, 0]
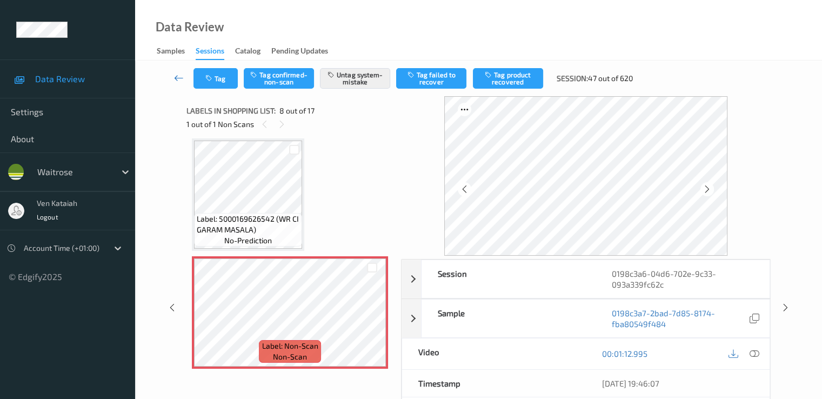
click at [182, 76] on icon at bounding box center [179, 77] width 10 height 11
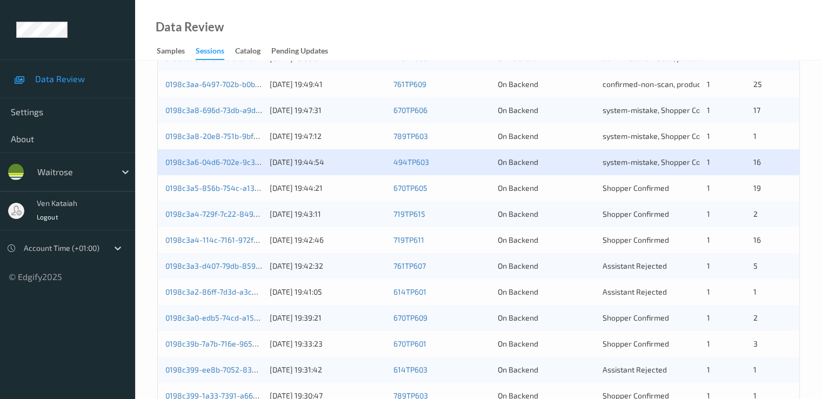
scroll to position [324, 0]
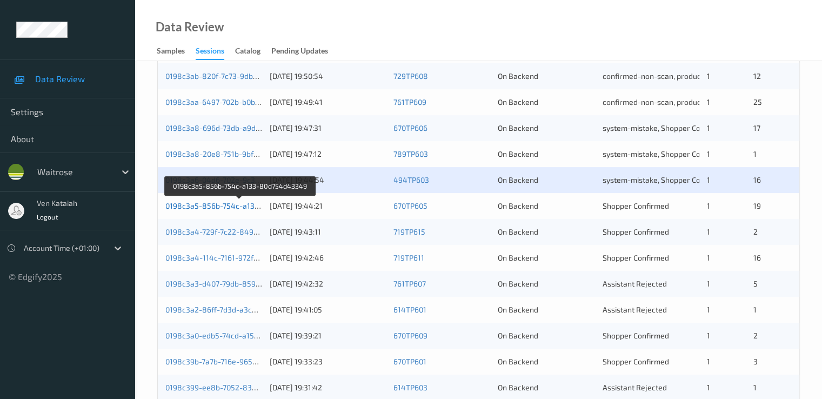
click at [234, 209] on link "0198c3a5-856b-754c-a133-80d754d43349" at bounding box center [240, 205] width 150 height 9
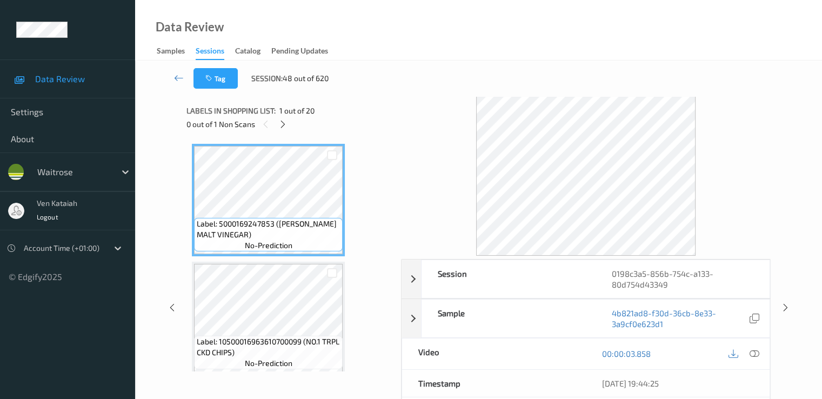
drag, startPoint x: 283, startPoint y: 122, endPoint x: 311, endPoint y: 216, distance: 98.2
click at [283, 129] on icon at bounding box center [282, 124] width 9 height 10
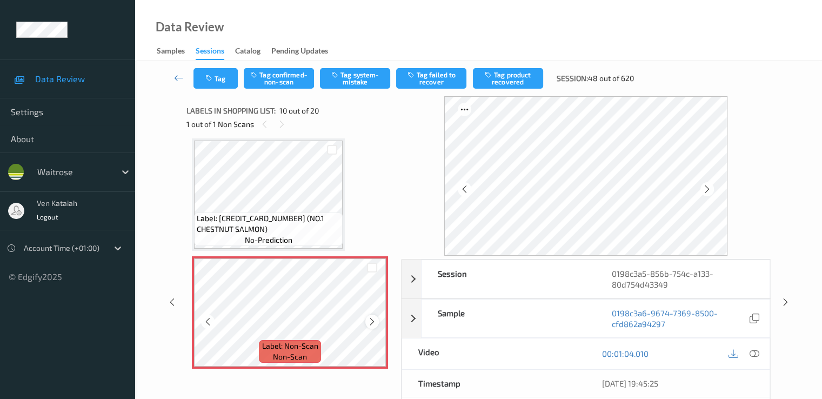
click at [371, 315] on div at bounding box center [372, 322] width 14 height 14
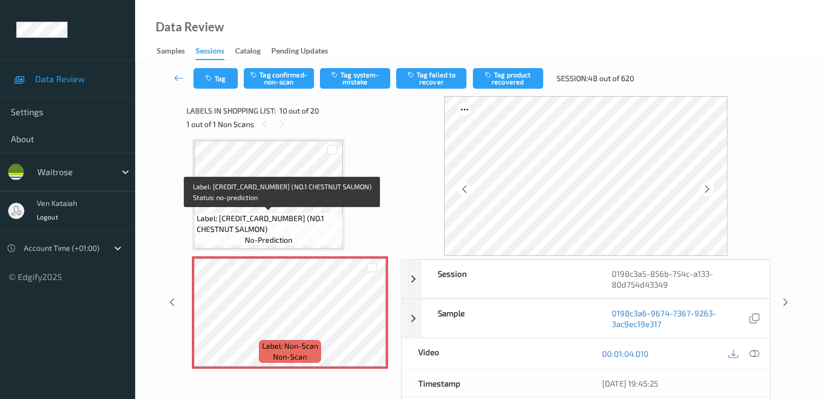
click at [273, 218] on span "Label: 5000169473795 (NO.1 CHESTNUT SALMON)" at bounding box center [268, 224] width 143 height 22
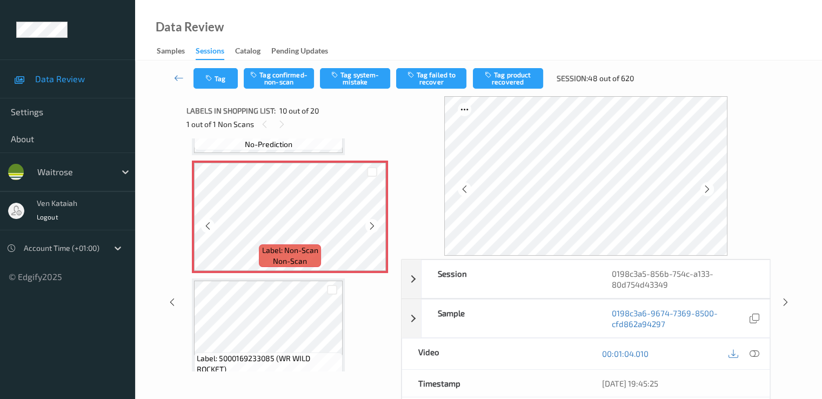
scroll to position [1056, 0]
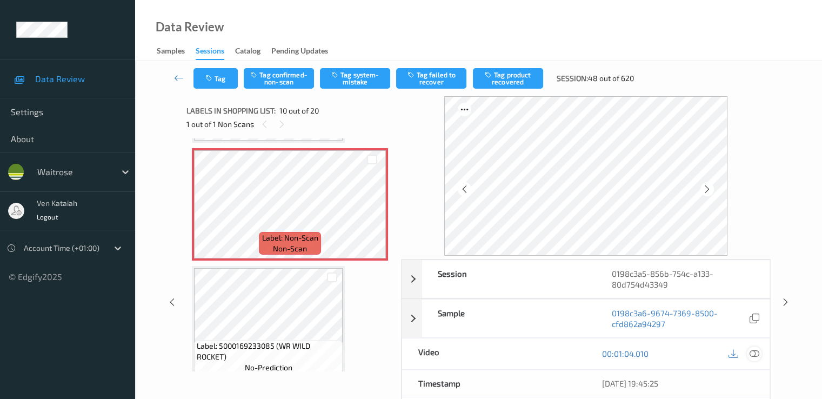
click at [758, 349] on icon at bounding box center [754, 354] width 10 height 10
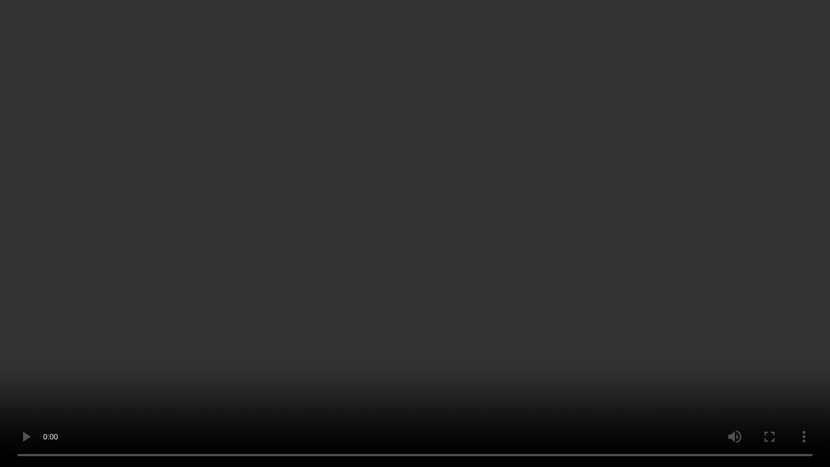
click at [336, 329] on video at bounding box center [415, 233] width 830 height 467
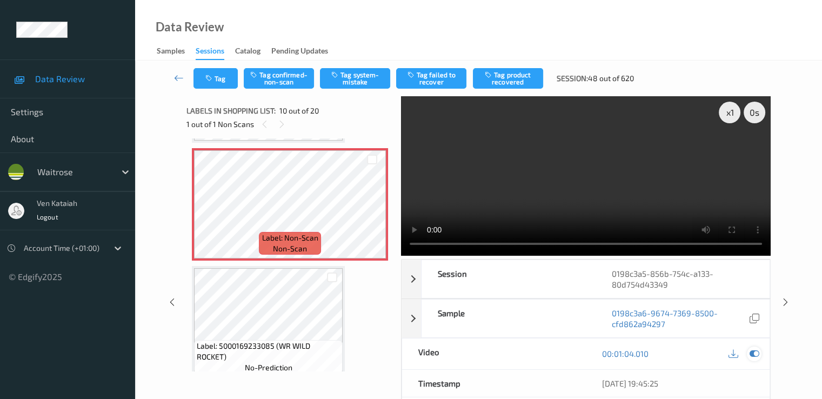
click at [758, 350] on icon at bounding box center [754, 354] width 10 height 10
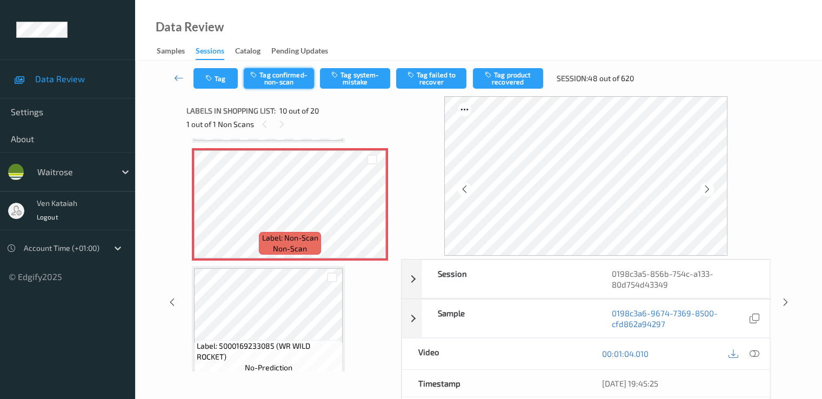
click at [280, 74] on button "Tag confirmed-non-scan" at bounding box center [279, 78] width 70 height 21
click at [507, 80] on button "Tag product recovered" at bounding box center [508, 78] width 70 height 21
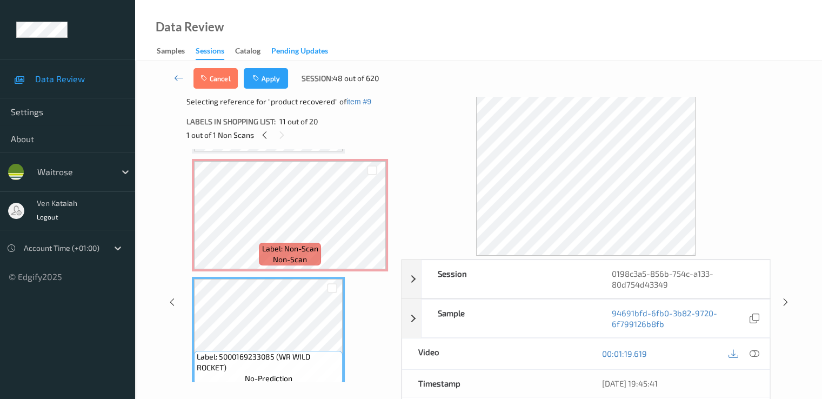
drag, startPoint x: 272, startPoint y: 71, endPoint x: 292, endPoint y: 49, distance: 29.9
click at [272, 71] on button "Apply" at bounding box center [266, 78] width 44 height 21
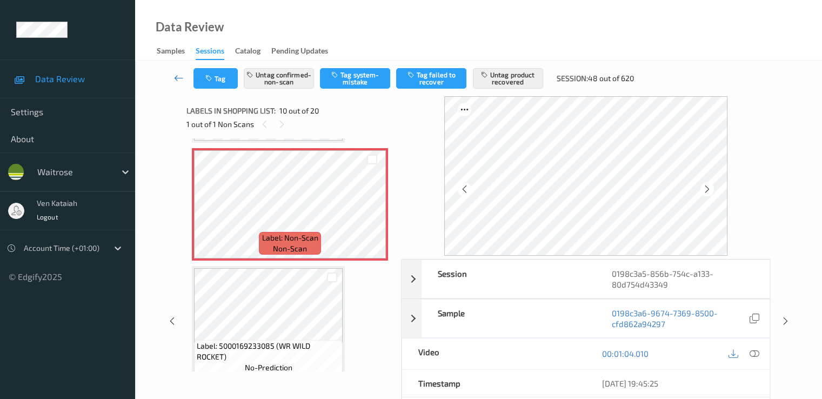
click at [181, 76] on icon at bounding box center [179, 77] width 10 height 11
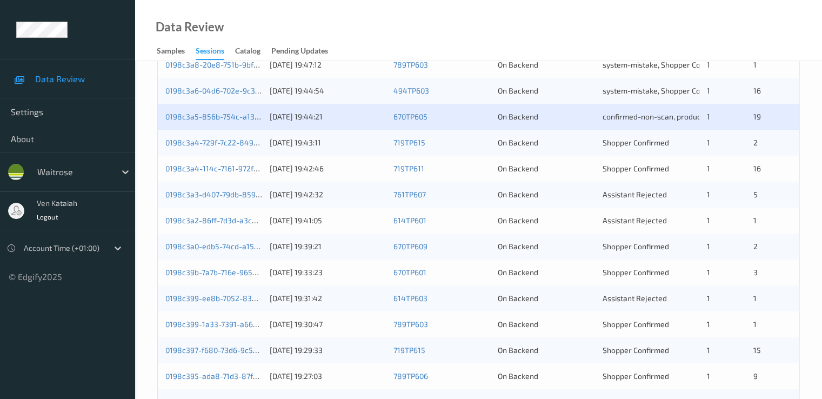
scroll to position [432, 0]
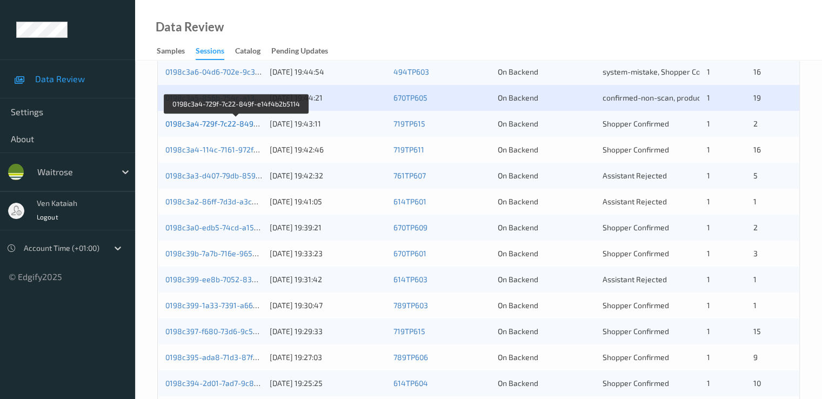
click at [233, 125] on link "0198c3a4-729f-7c22-849f-e14f4b2b5114" at bounding box center [236, 123] width 143 height 9
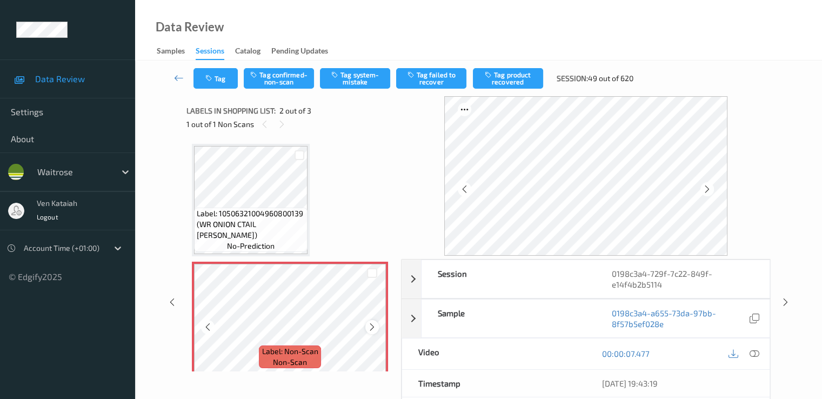
click at [375, 327] on icon at bounding box center [372, 327] width 9 height 10
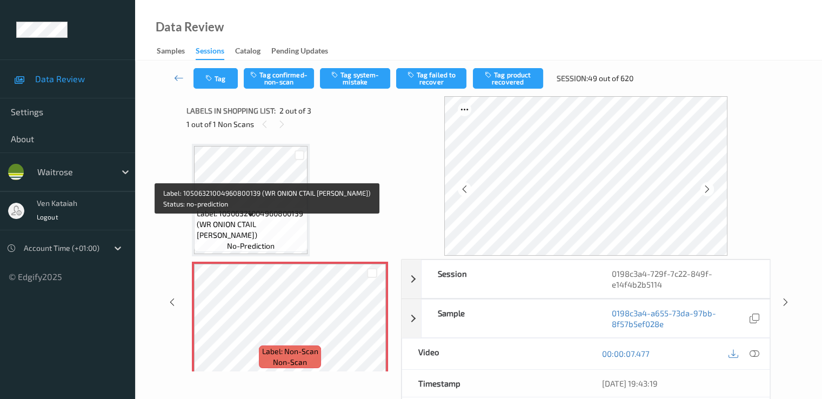
click at [209, 219] on span "Label: 10506321004960800139 (WR ONION CTAIL SAUSA)" at bounding box center [251, 224] width 108 height 32
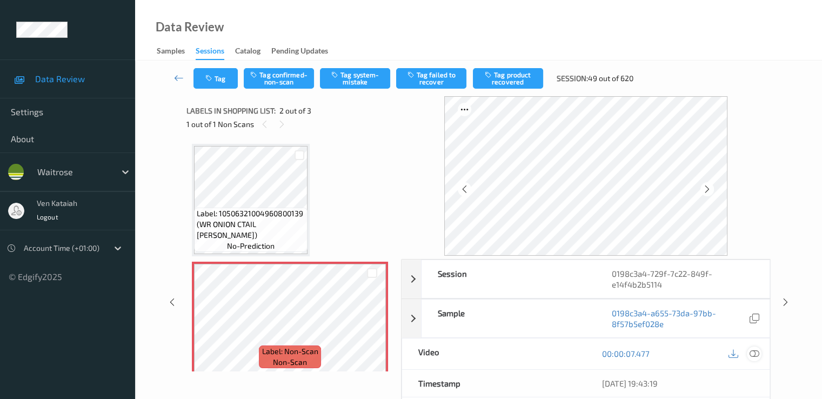
click at [750, 355] on icon at bounding box center [754, 354] width 10 height 10
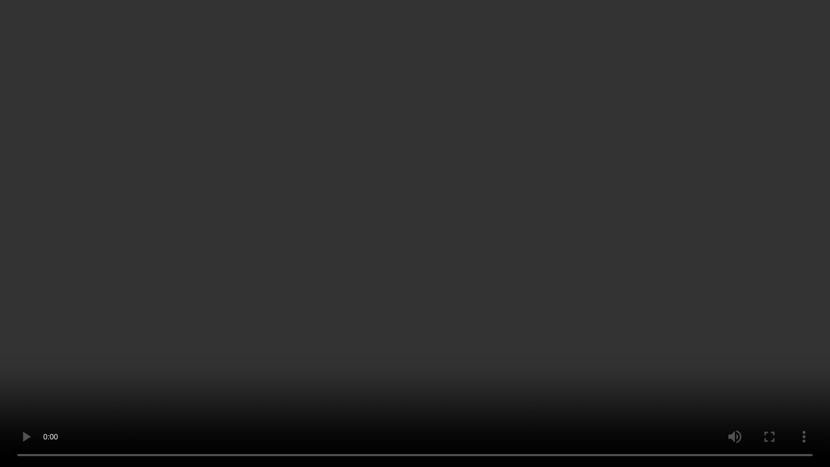
click at [309, 398] on video at bounding box center [415, 233] width 830 height 467
click at [0, 398] on video at bounding box center [415, 233] width 830 height 467
click at [82, 371] on video at bounding box center [415, 233] width 830 height 467
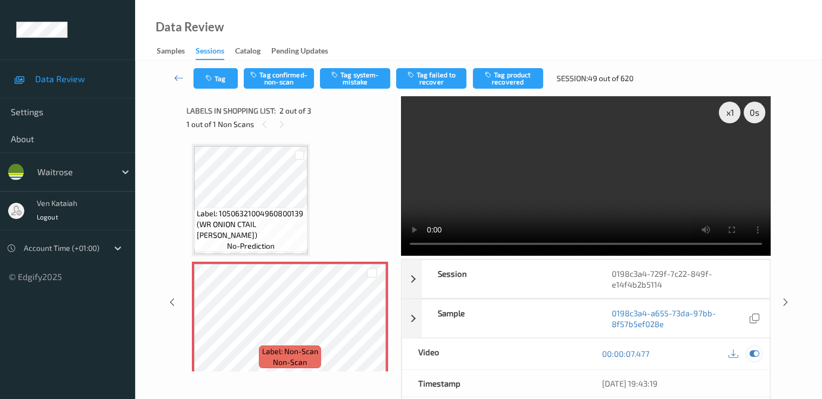
click at [756, 354] on icon at bounding box center [754, 354] width 10 height 10
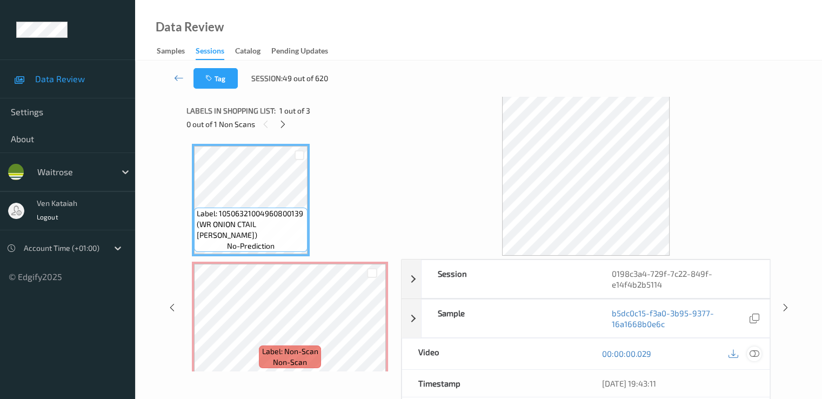
click at [755, 354] on icon at bounding box center [754, 354] width 10 height 10
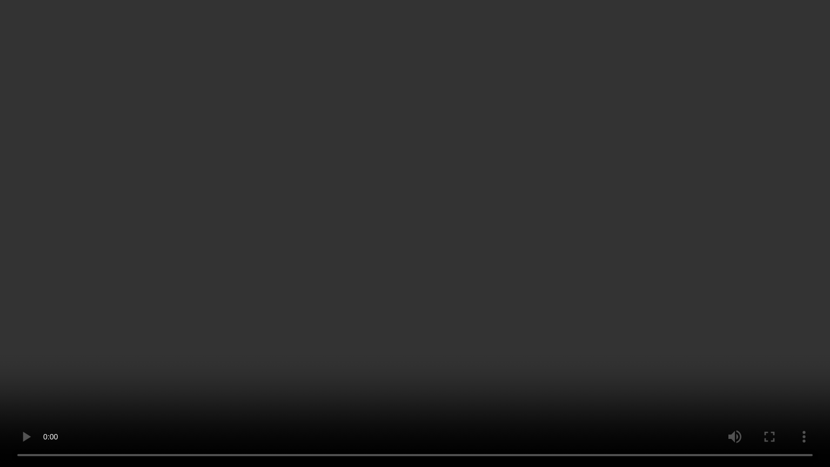
click at [177, 322] on video at bounding box center [415, 233] width 830 height 467
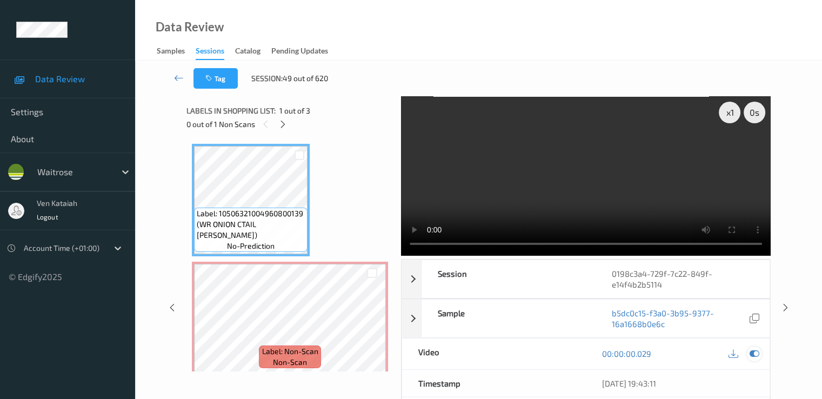
click at [755, 354] on icon at bounding box center [754, 354] width 10 height 10
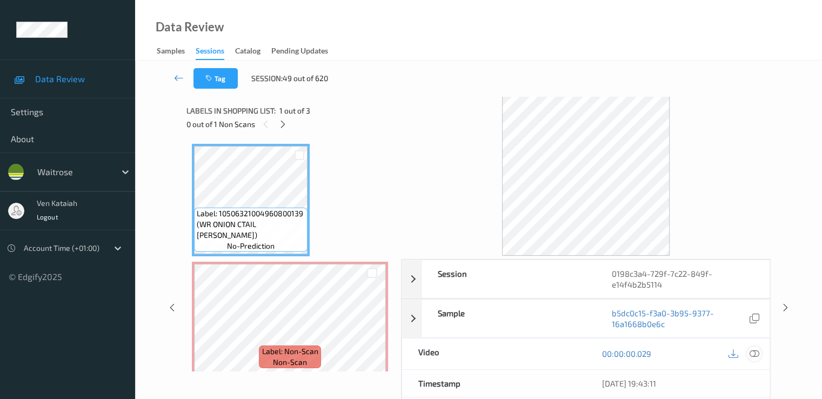
click at [755, 354] on icon at bounding box center [754, 354] width 10 height 10
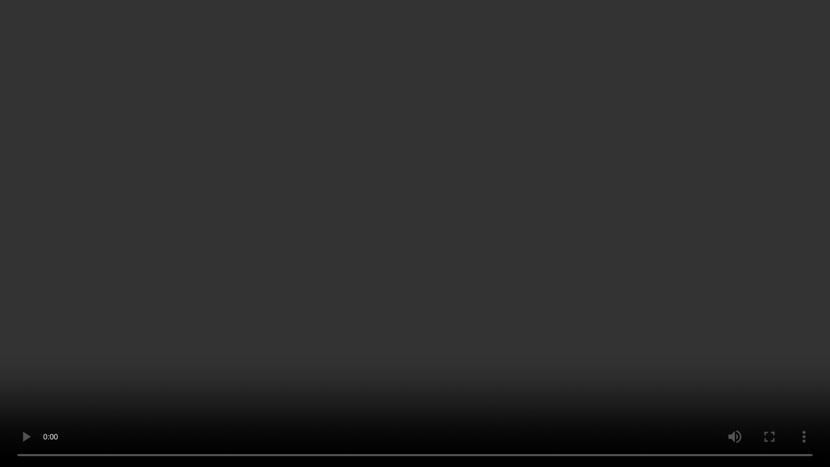
click at [508, 263] on video at bounding box center [415, 233] width 830 height 467
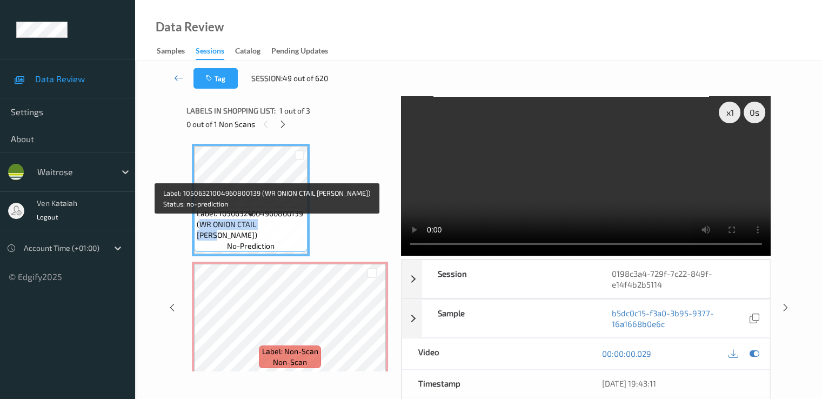
drag, startPoint x: 201, startPoint y: 236, endPoint x: 277, endPoint y: 239, distance: 76.8
click at [279, 239] on span "Label: 10506321004960800139 (WR ONION CTAIL SAUSA)" at bounding box center [251, 224] width 108 height 32
copy span "WR ONION CTAIL SAUSA"
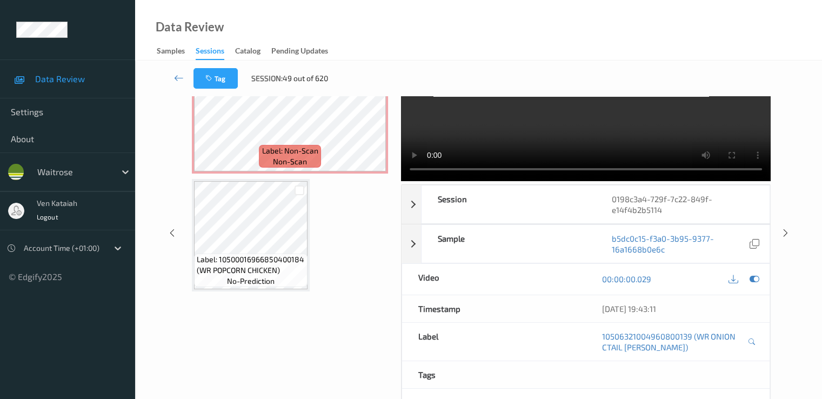
scroll to position [141, 0]
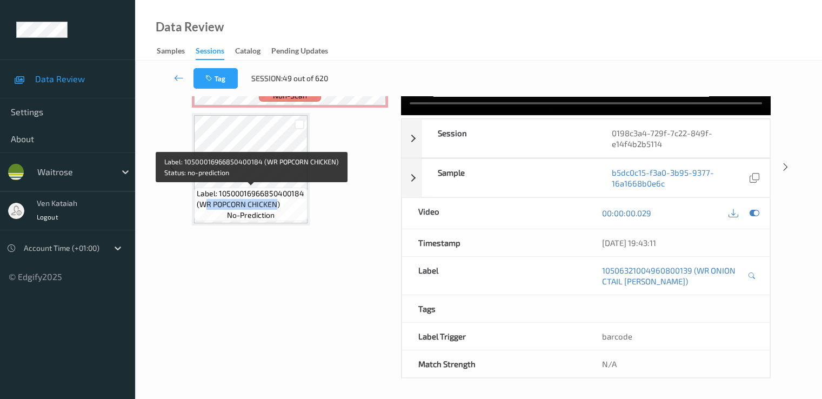
drag, startPoint x: 203, startPoint y: 203, endPoint x: 275, endPoint y: 203, distance: 71.9
click at [275, 203] on span "Label: 10500016966850400184 (WR POPCORN CHICKEN)" at bounding box center [251, 199] width 108 height 22
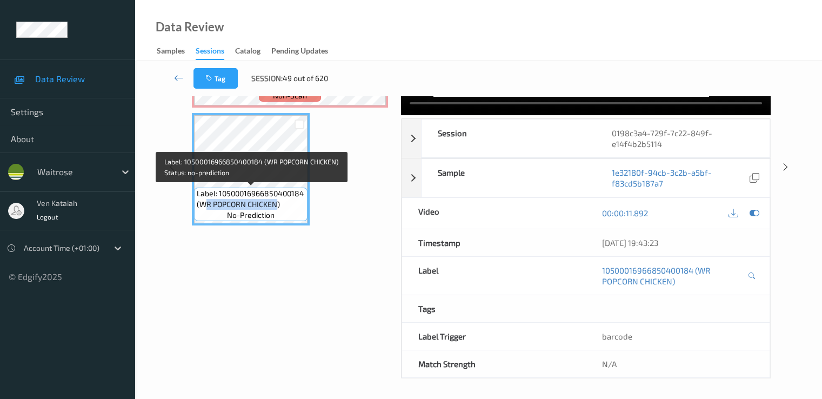
copy span "R POPCORN CHICKEN"
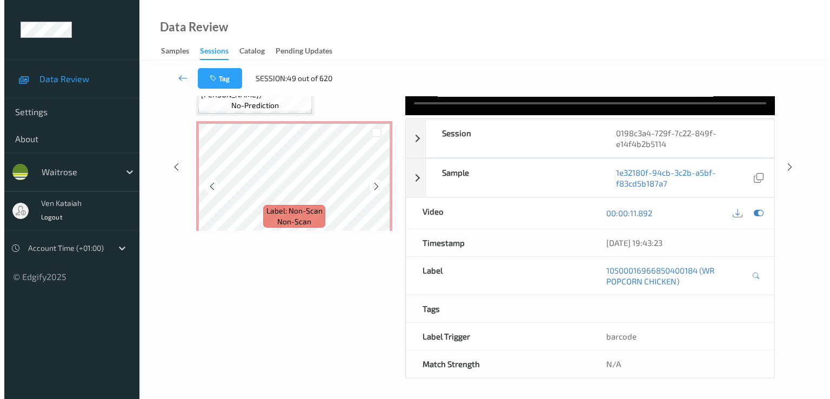
scroll to position [0, 0]
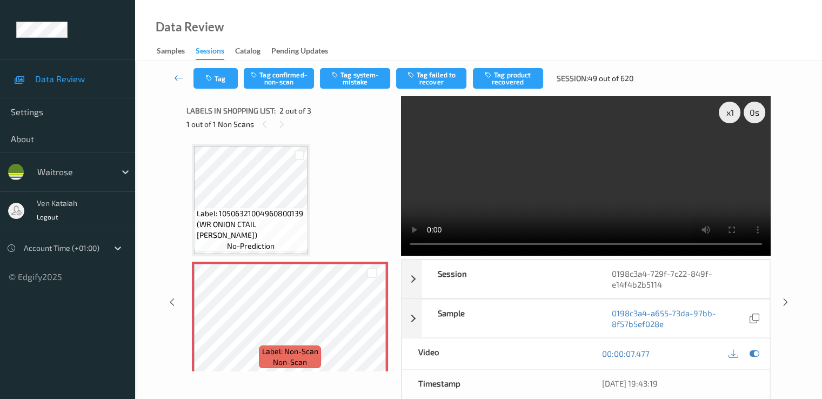
click at [357, 62] on div "Tag Tag confirmed-non-scan Tag system-mistake Tag failed to recover Tag product…" at bounding box center [478, 79] width 643 height 36
click at [356, 73] on button "Tag system-mistake" at bounding box center [355, 78] width 70 height 21
click at [221, 82] on button "Tag" at bounding box center [216, 78] width 44 height 21
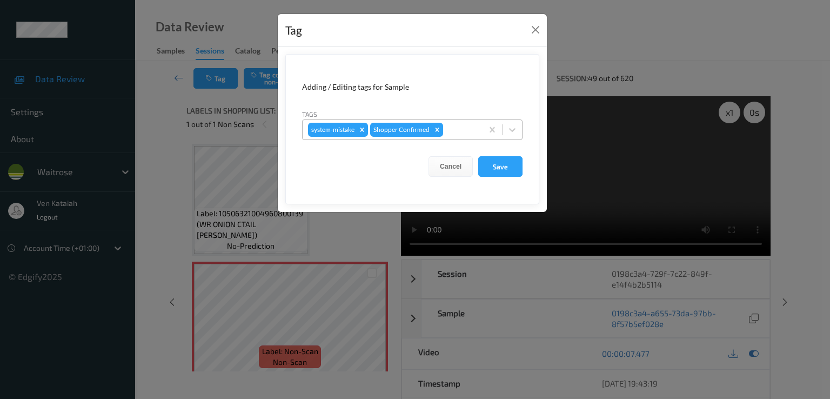
click at [454, 126] on div at bounding box center [461, 129] width 32 height 13
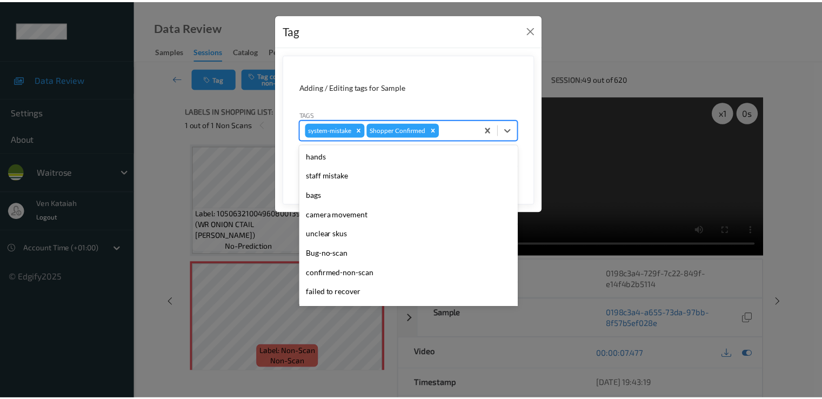
scroll to position [212, 0]
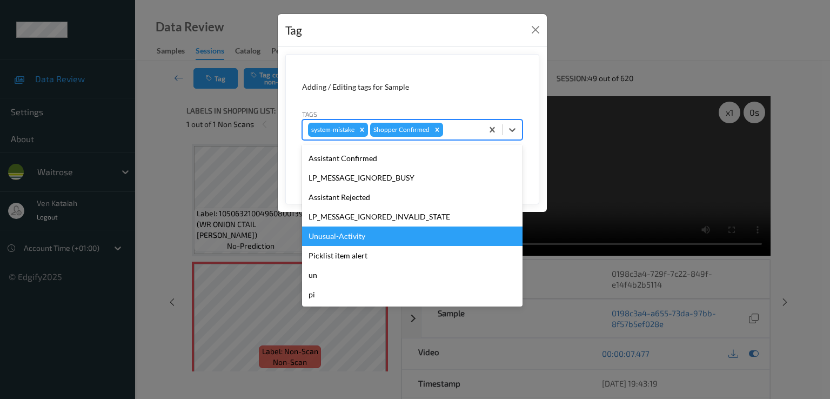
click at [332, 241] on div "Unusual-Activity" at bounding box center [412, 236] width 221 height 19
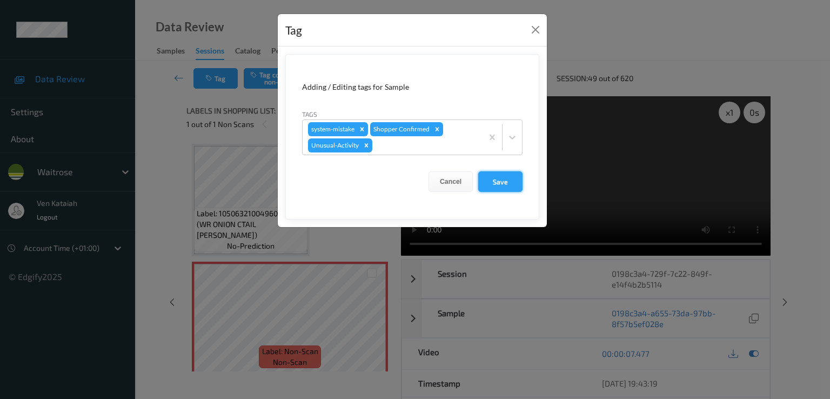
click at [504, 189] on button "Save" at bounding box center [500, 181] width 44 height 21
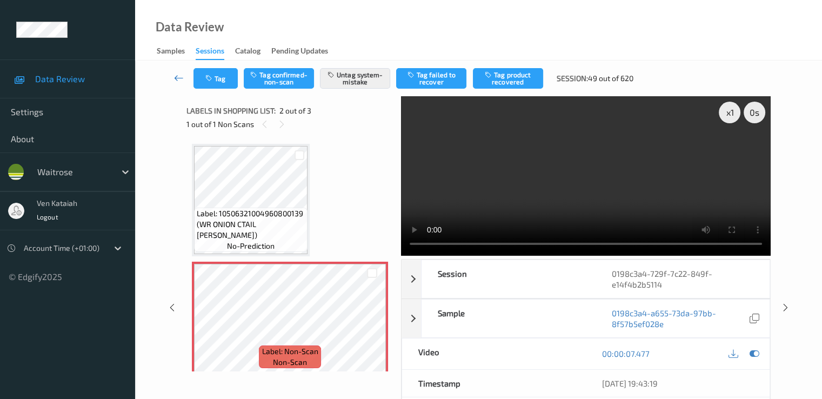
click at [172, 83] on link at bounding box center [179, 78] width 29 height 21
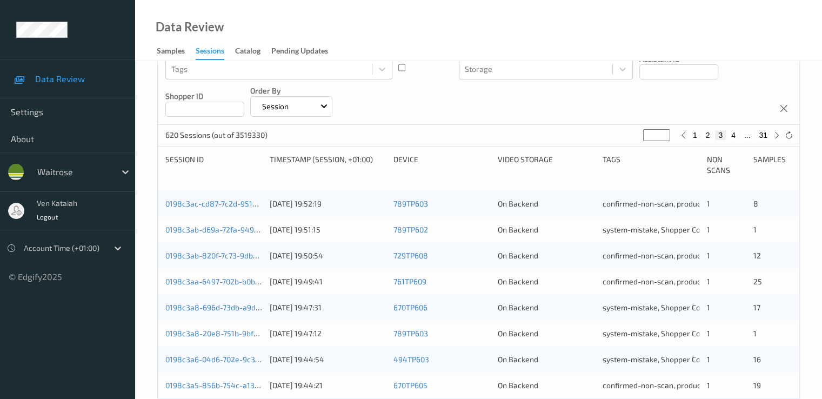
scroll to position [324, 0]
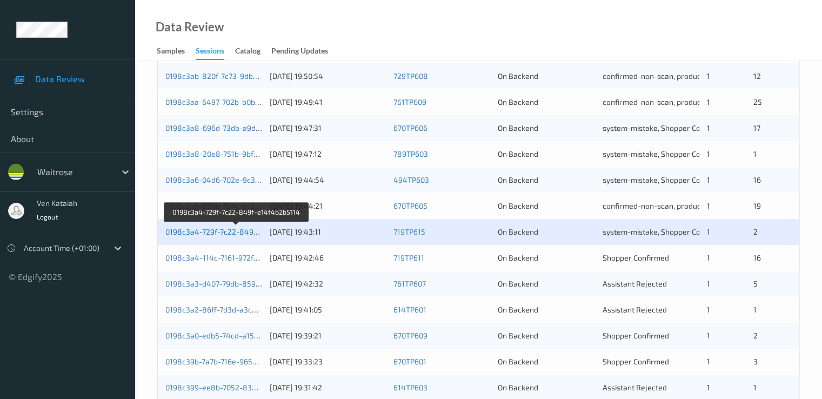
click at [184, 234] on link "0198c3a4-729f-7c22-849f-e14f4b2b5114" at bounding box center [236, 231] width 143 height 9
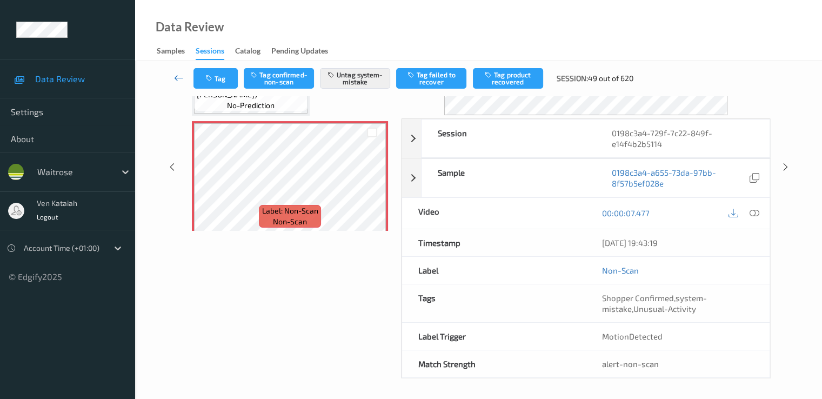
click at [182, 80] on icon at bounding box center [179, 77] width 10 height 11
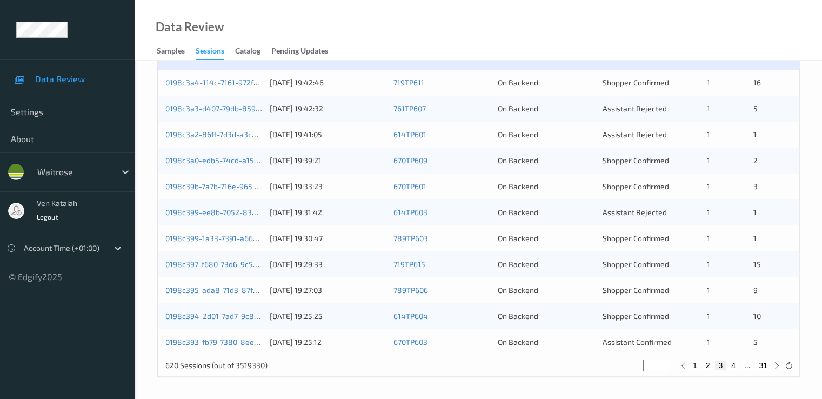
scroll to position [391, 0]
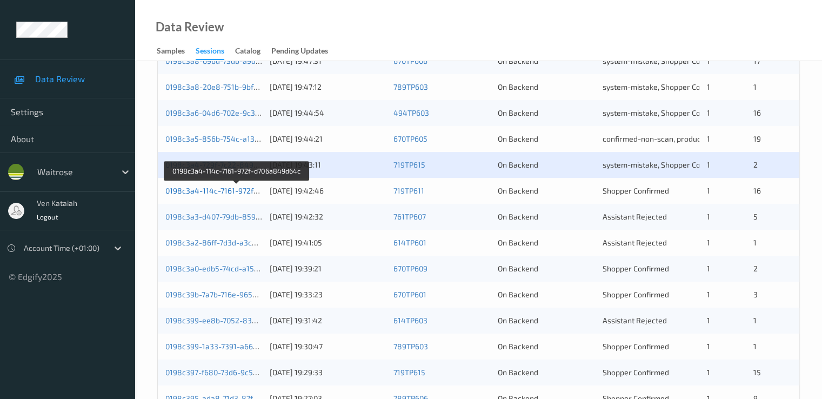
click at [212, 192] on link "0198c3a4-114c-7161-972f-d706a849d64c" at bounding box center [237, 190] width 144 height 9
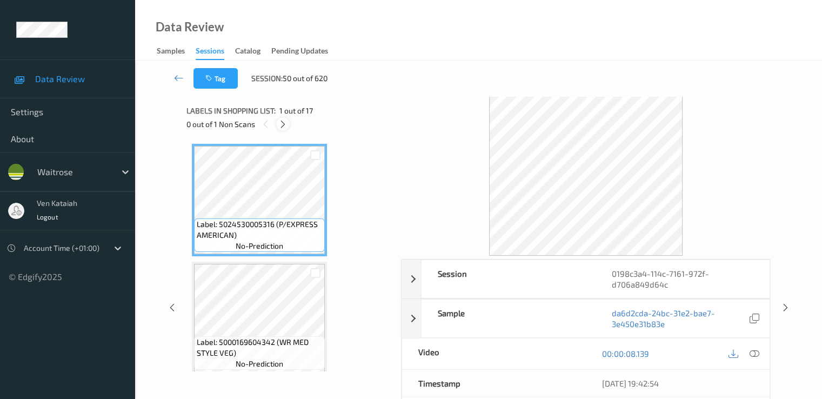
click at [287, 121] on icon at bounding box center [282, 124] width 9 height 10
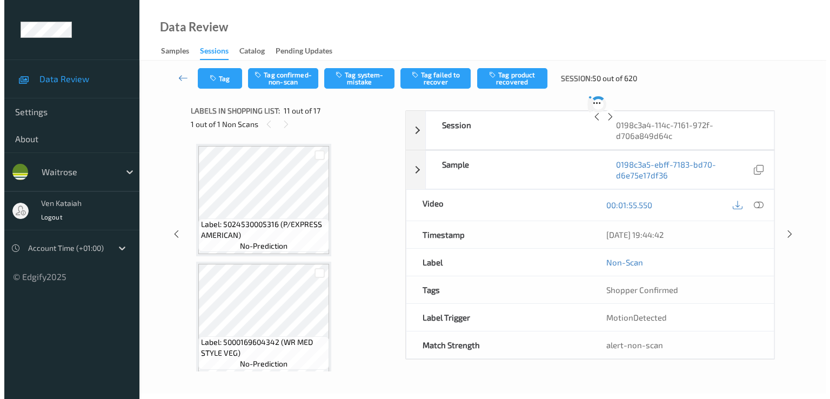
scroll to position [1066, 0]
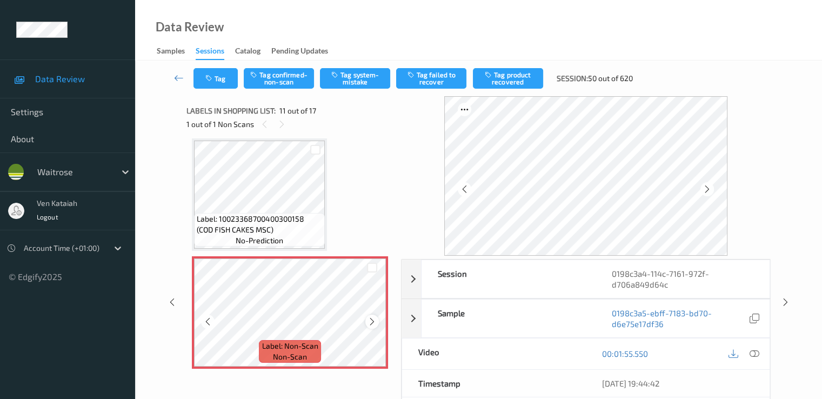
click at [376, 321] on icon at bounding box center [372, 322] width 9 height 10
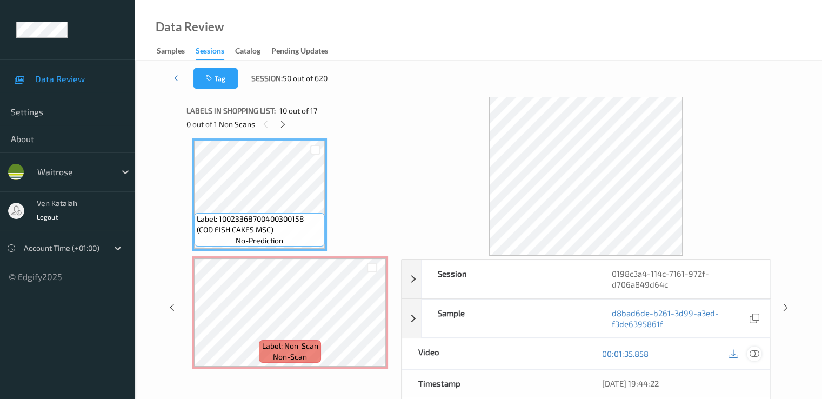
click at [752, 349] on icon at bounding box center [754, 354] width 10 height 10
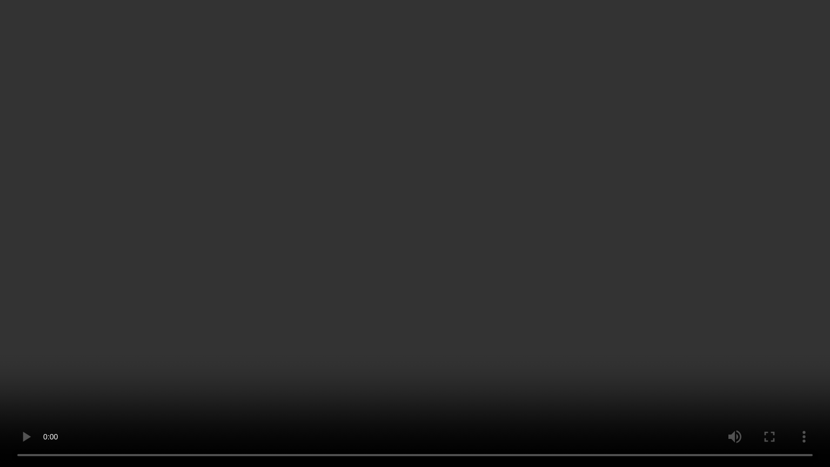
click at [442, 363] on video at bounding box center [415, 233] width 830 height 467
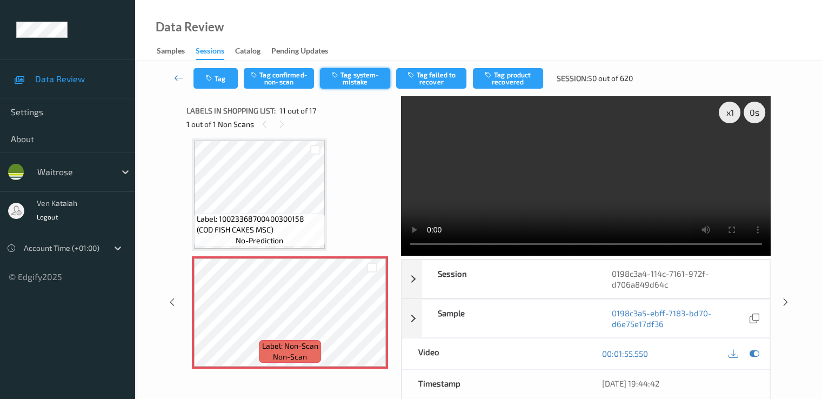
click at [342, 77] on button "Tag system-mistake" at bounding box center [355, 78] width 70 height 21
click at [213, 89] on div "Tag Tag confirmed-non-scan Untag system-mistake Tag failed to recover Tag produ…" at bounding box center [478, 79] width 643 height 36
click at [214, 81] on icon "button" at bounding box center [209, 79] width 9 height 8
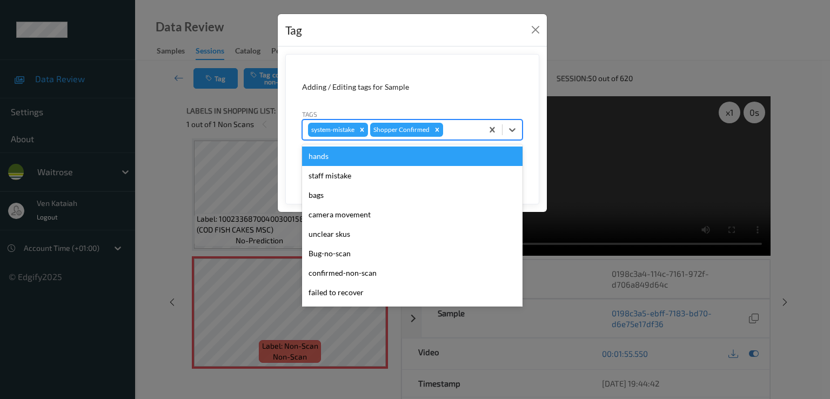
click at [449, 122] on div "system-mistake Shopper Confirmed" at bounding box center [393, 130] width 180 height 18
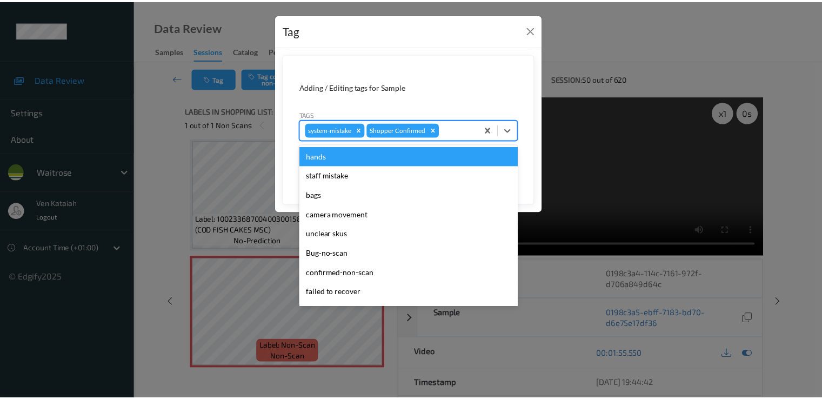
scroll to position [212, 0]
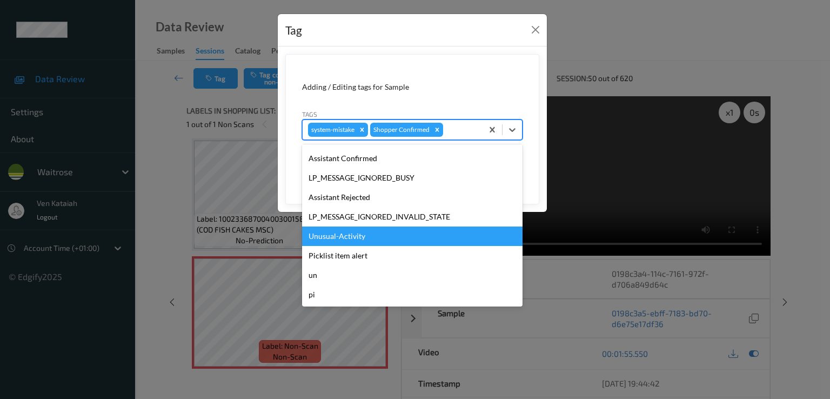
drag, startPoint x: 373, startPoint y: 228, endPoint x: 381, endPoint y: 225, distance: 8.2
click at [372, 229] on div "Unusual-Activity" at bounding box center [412, 236] width 221 height 19
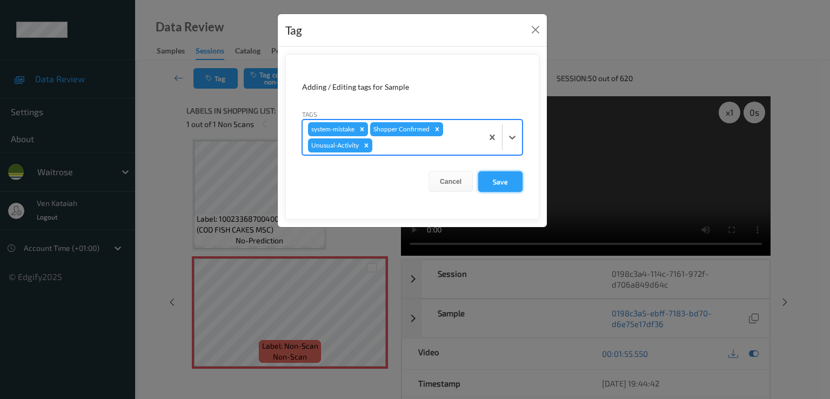
click at [523, 175] on button "Save" at bounding box center [500, 181] width 44 height 21
click at [510, 179] on form "Adding / Editing tags for Sample Tags system-mistake Shopper Confirmed Unusual-…" at bounding box center [412, 136] width 254 height 165
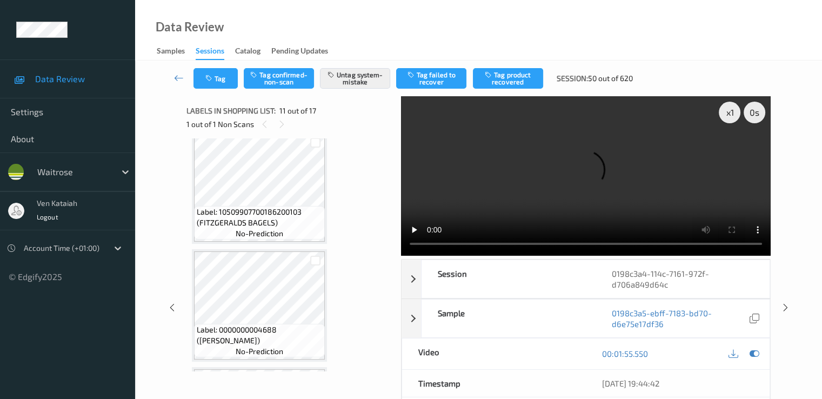
scroll to position [1390, 0]
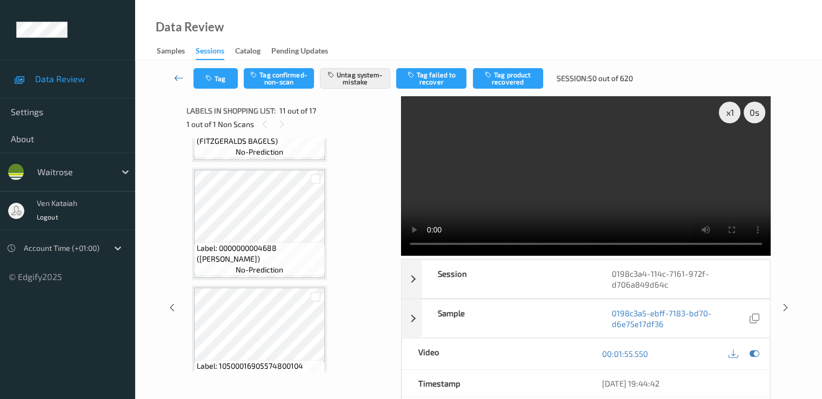
click at [181, 72] on icon at bounding box center [179, 77] width 10 height 11
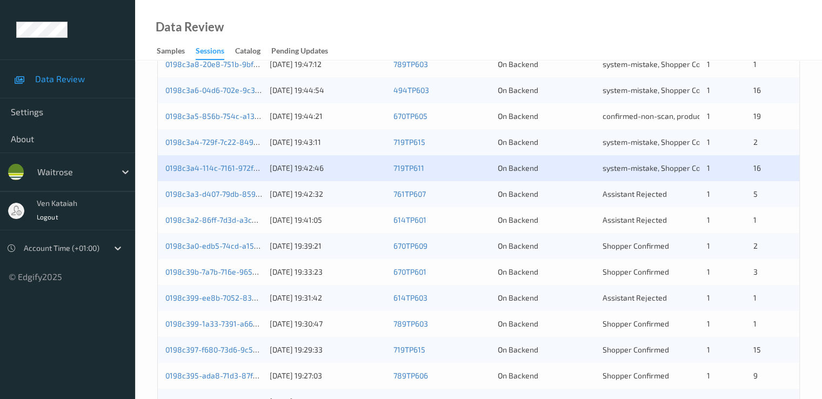
scroll to position [432, 0]
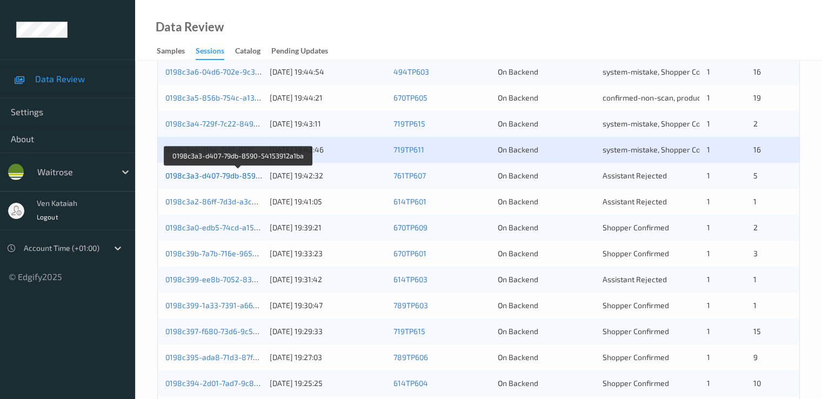
click at [233, 174] on link "0198c3a3-d407-79db-8590-54153912a1ba" at bounding box center [238, 175] width 147 height 9
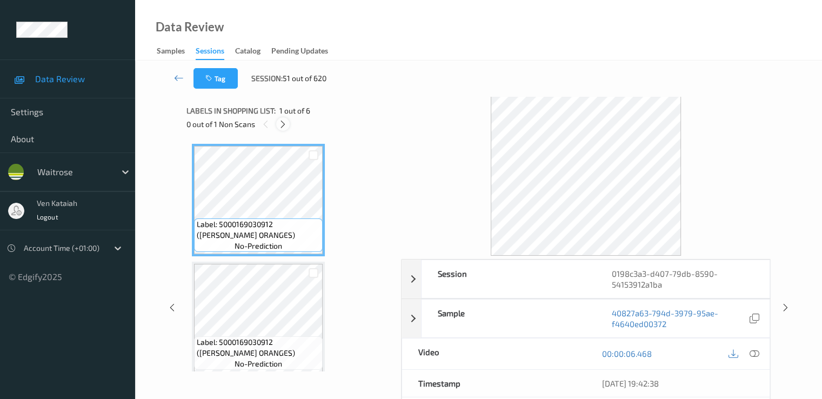
click at [282, 122] on icon at bounding box center [282, 124] width 9 height 10
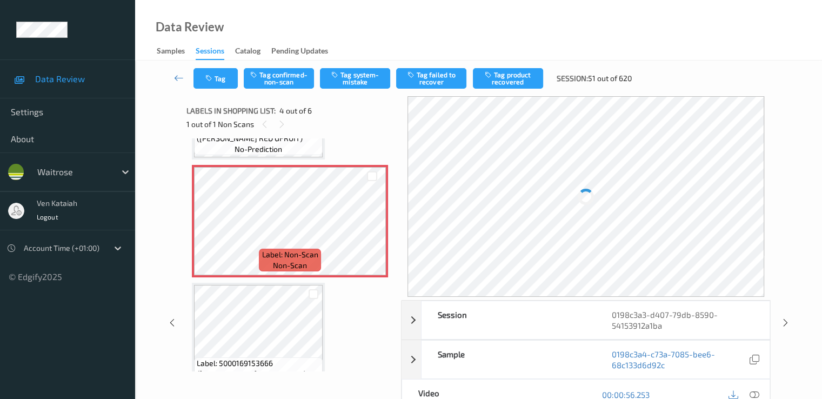
scroll to position [349, 0]
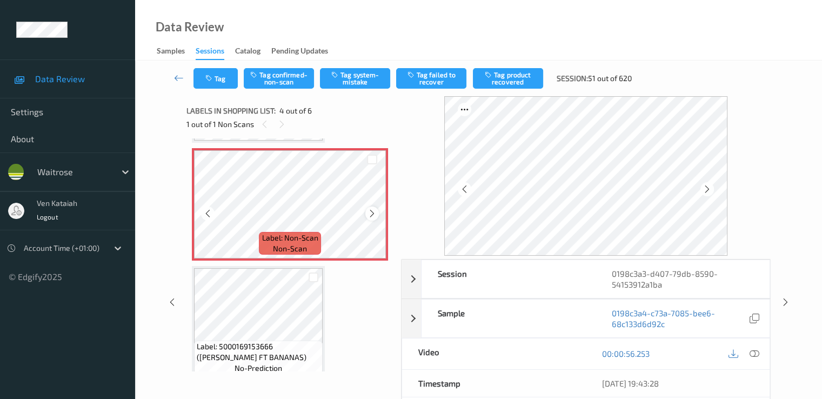
click at [369, 214] on icon at bounding box center [372, 214] width 9 height 10
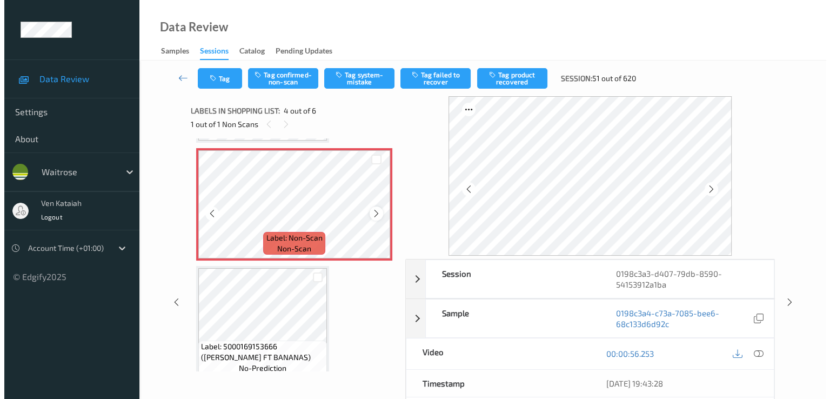
scroll to position [241, 0]
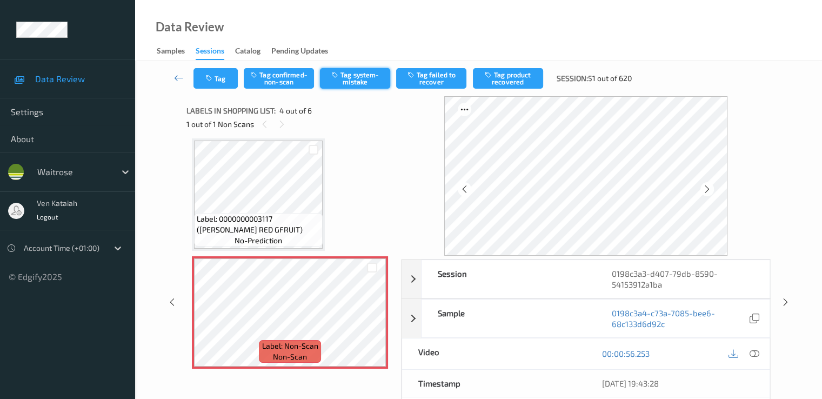
click at [370, 81] on button "Tag system-mistake" at bounding box center [355, 78] width 70 height 21
click at [270, 76] on button "Tag confirmed-non-scan" at bounding box center [279, 78] width 70 height 21
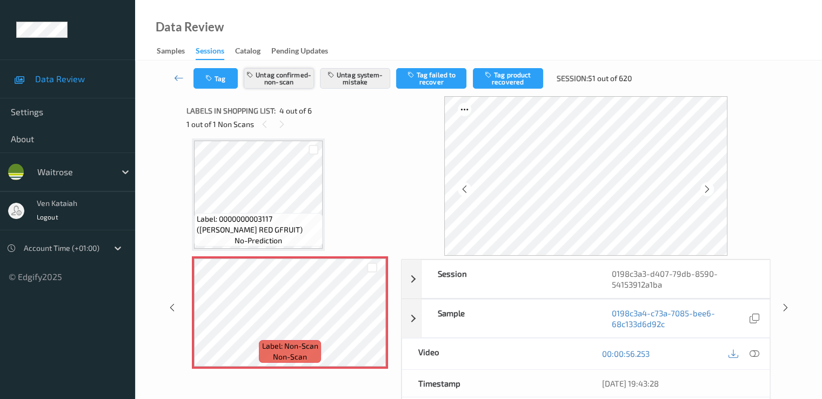
click at [271, 80] on button "Untag confirmed-non-scan" at bounding box center [279, 78] width 70 height 21
click at [228, 77] on button "Tag" at bounding box center [216, 78] width 44 height 21
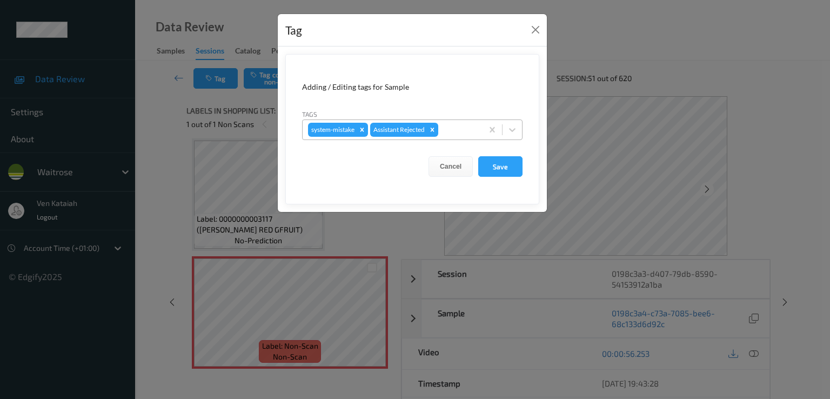
click at [448, 125] on div at bounding box center [459, 129] width 37 height 13
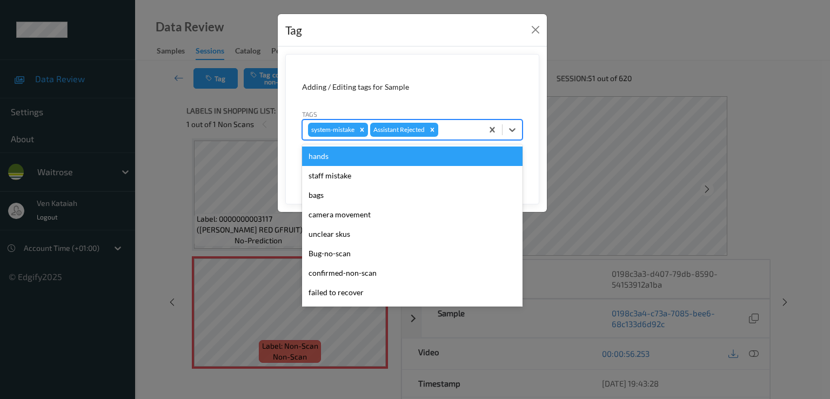
scroll to position [212, 0]
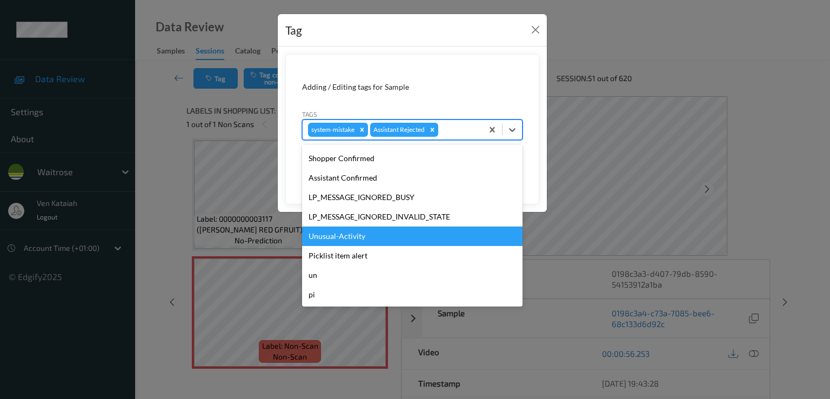
click at [340, 241] on div "Unusual-Activity" at bounding box center [412, 236] width 221 height 19
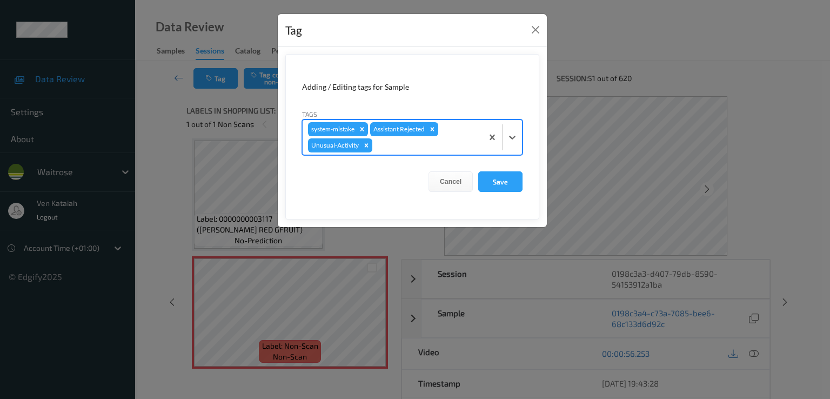
click at [448, 149] on div at bounding box center [426, 145] width 103 height 13
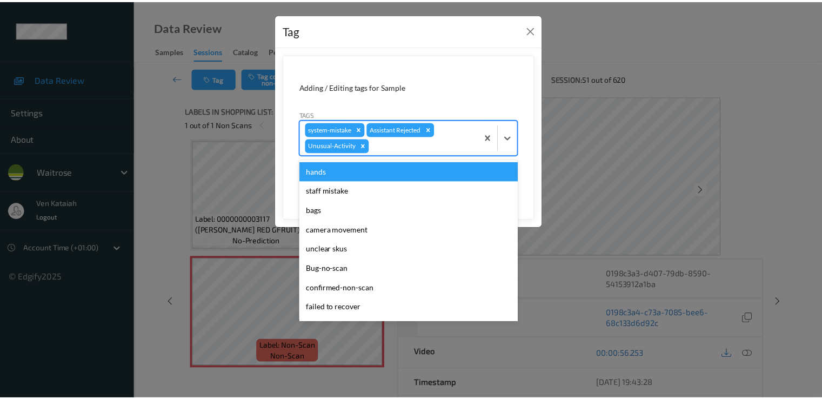
scroll to position [192, 0]
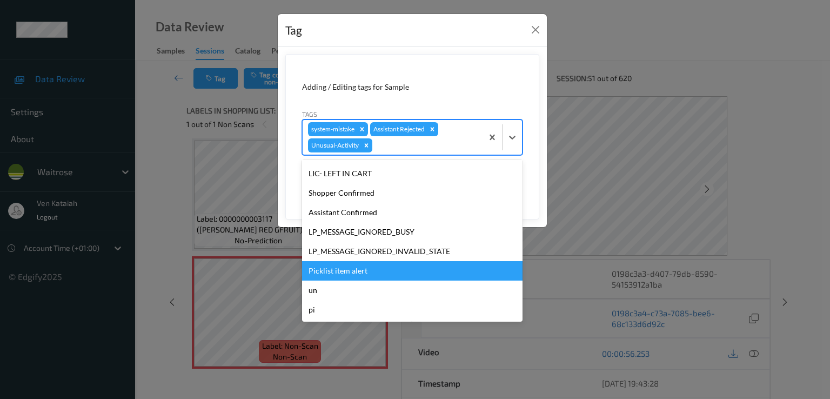
click at [351, 263] on div "Picklist item alert" at bounding box center [412, 270] width 221 height 19
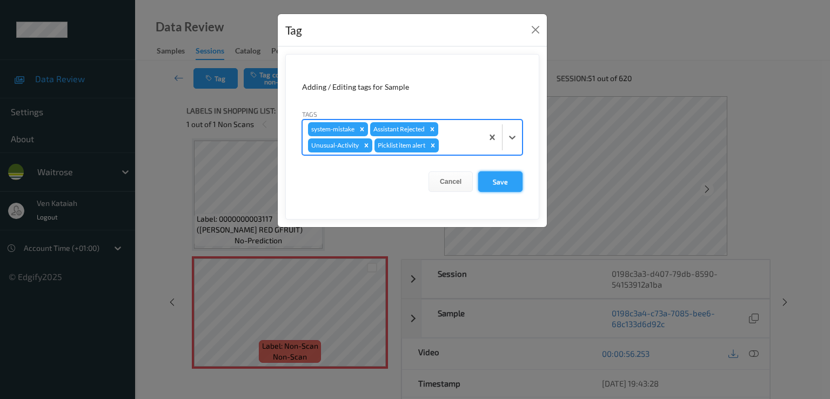
click at [488, 188] on button "Save" at bounding box center [500, 181] width 44 height 21
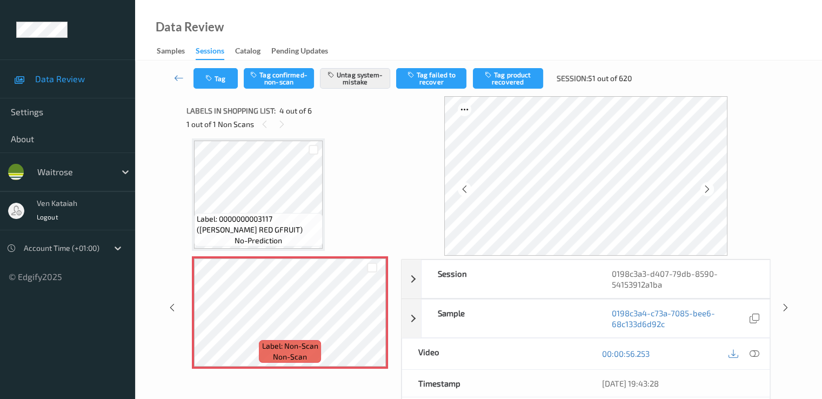
click at [324, 177] on div "Label: 5000169030912 (WR ESS ORANGES) no-prediction Label: 5000169030912 (WR ES…" at bounding box center [290, 254] width 196 height 702
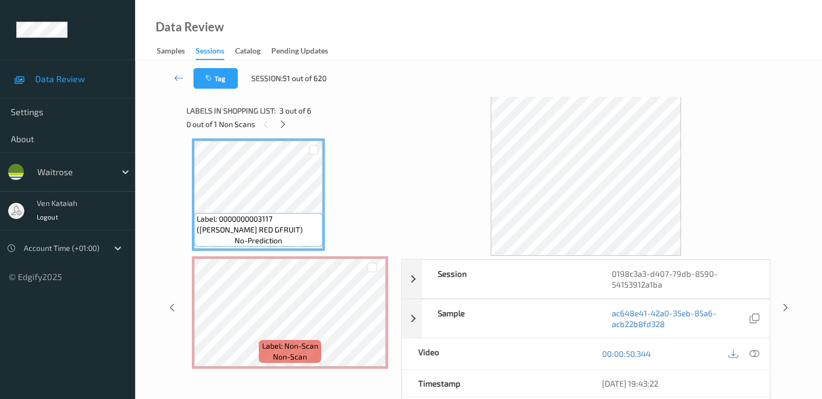
click at [754, 351] on icon at bounding box center [754, 354] width 10 height 10
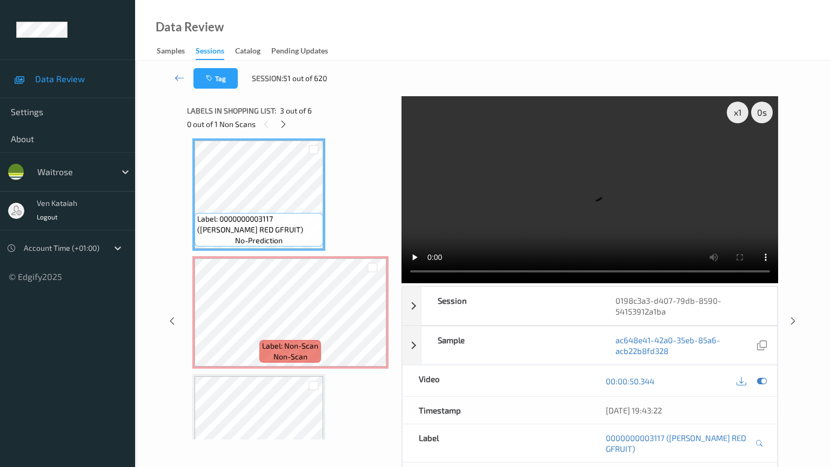
click at [543, 283] on video at bounding box center [590, 189] width 377 height 187
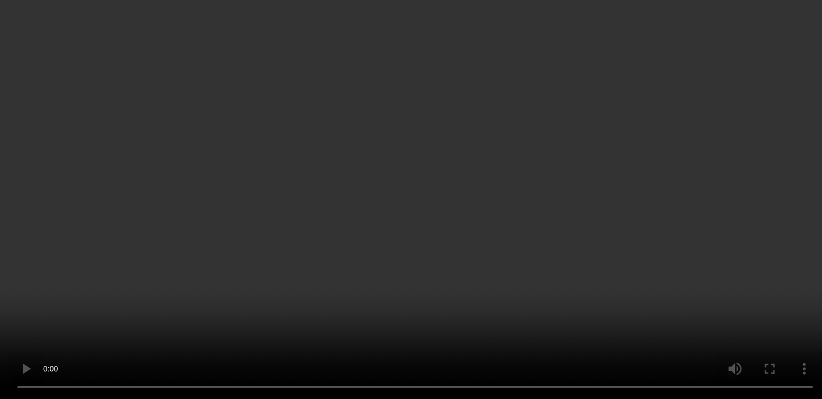
click at [760, 202] on div at bounding box center [754, 194] width 15 height 15
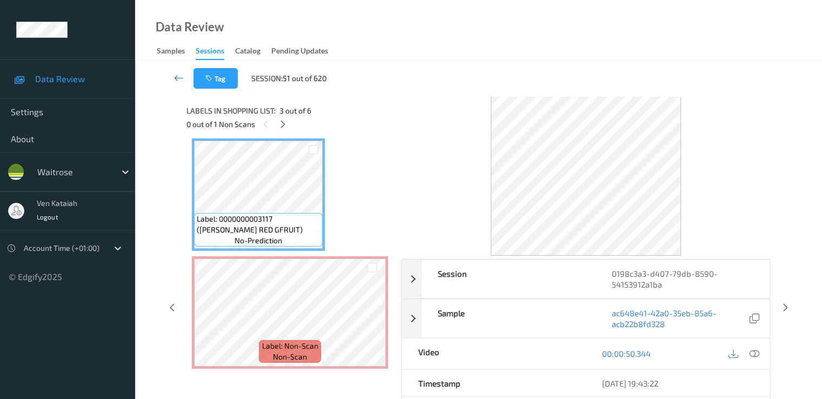
click at [190, 83] on link at bounding box center [179, 78] width 29 height 21
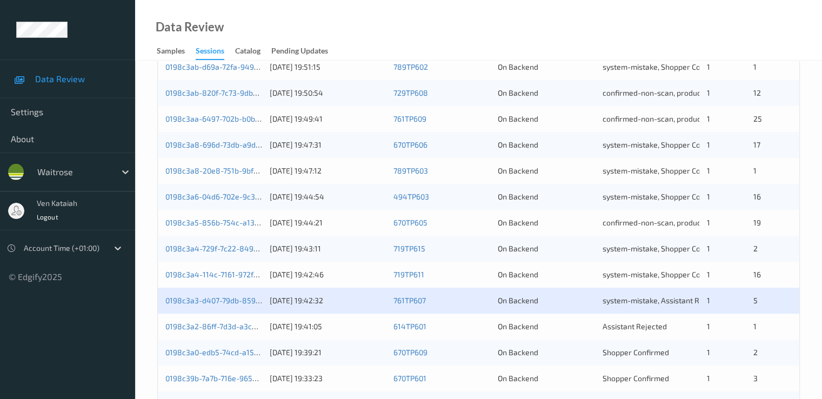
scroll to position [324, 0]
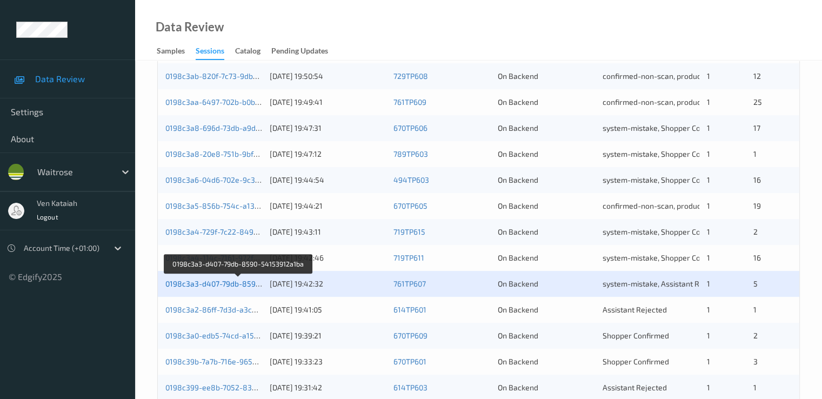
click at [205, 284] on link "0198c3a3-d407-79db-8590-54153912a1ba" at bounding box center [238, 283] width 147 height 9
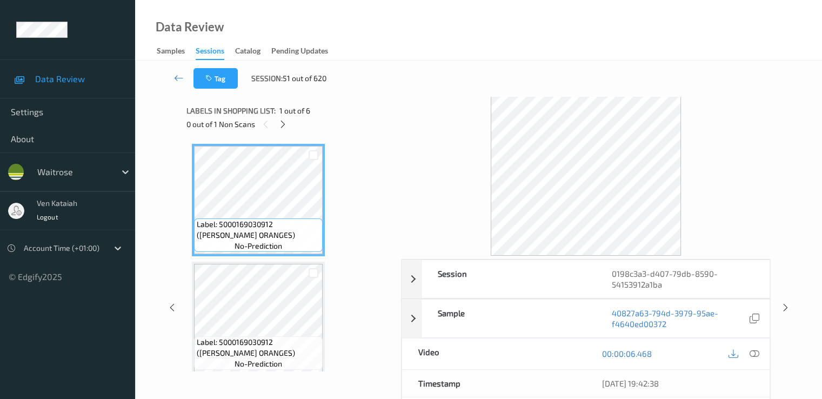
drag, startPoint x: 284, startPoint y: 126, endPoint x: 287, endPoint y: 136, distance: 10.5
click at [287, 130] on div at bounding box center [283, 124] width 14 height 14
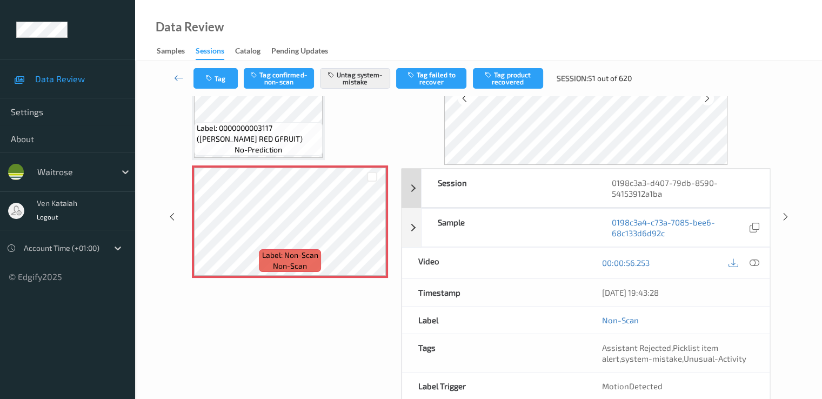
scroll to position [141, 0]
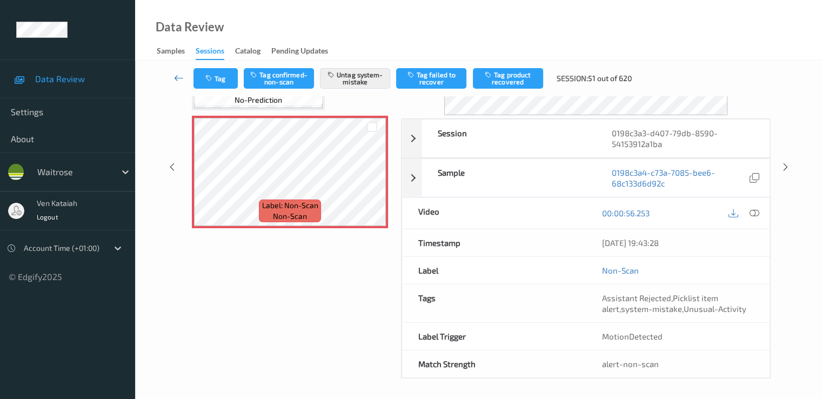
click at [177, 77] on icon at bounding box center [179, 77] width 10 height 11
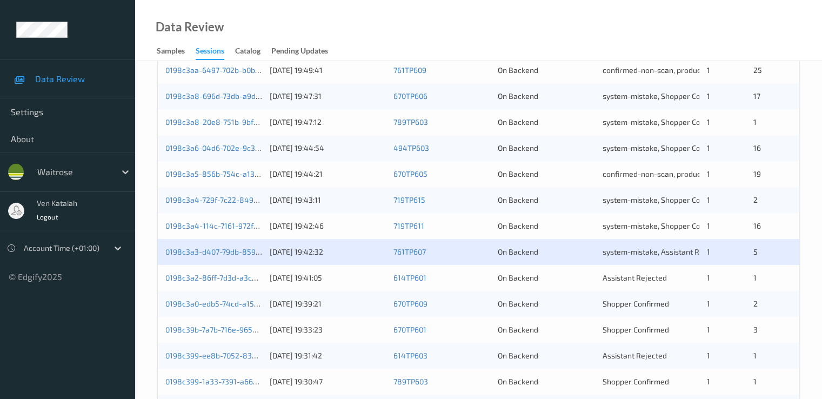
scroll to position [432, 0]
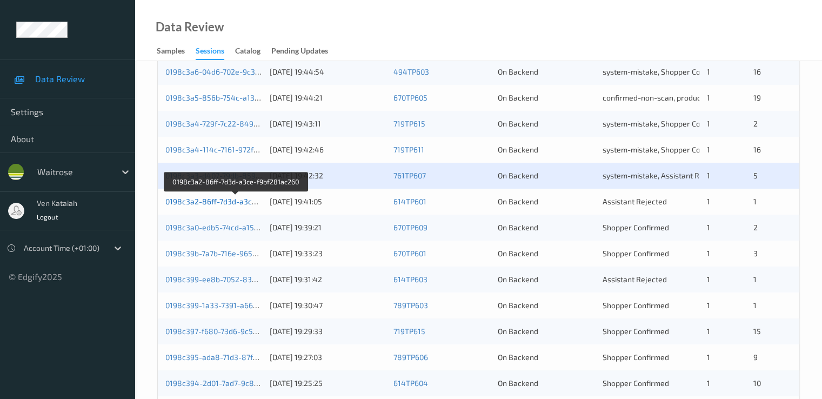
click at [229, 198] on link "0198c3a2-86ff-7d3d-a3ce-f9bf281ac260" at bounding box center [236, 201] width 142 height 9
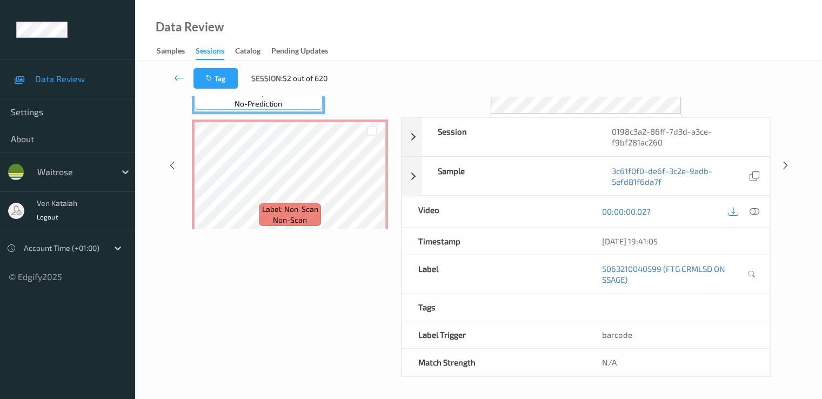
scroll to position [141, 0]
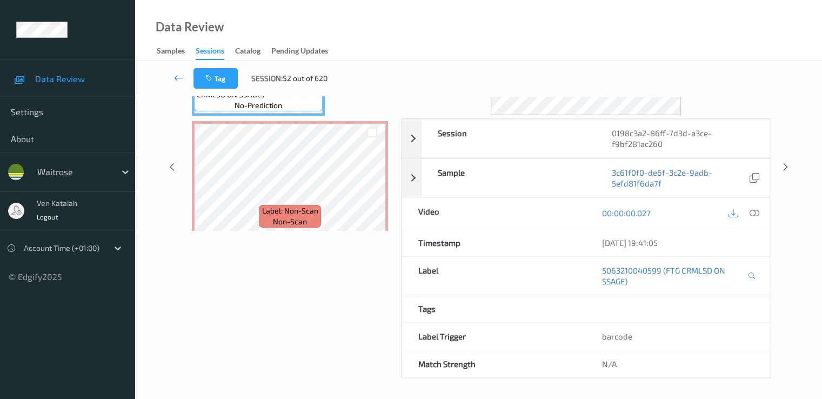
click at [182, 83] on icon at bounding box center [179, 77] width 10 height 11
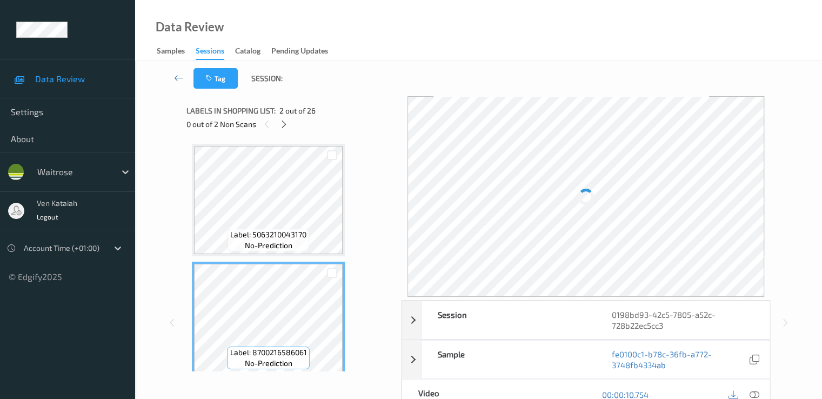
scroll to position [108, 0]
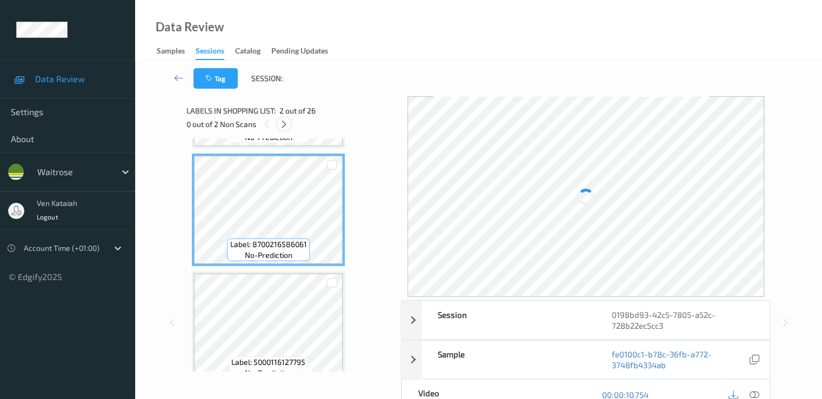
click at [285, 118] on div at bounding box center [284, 124] width 14 height 14
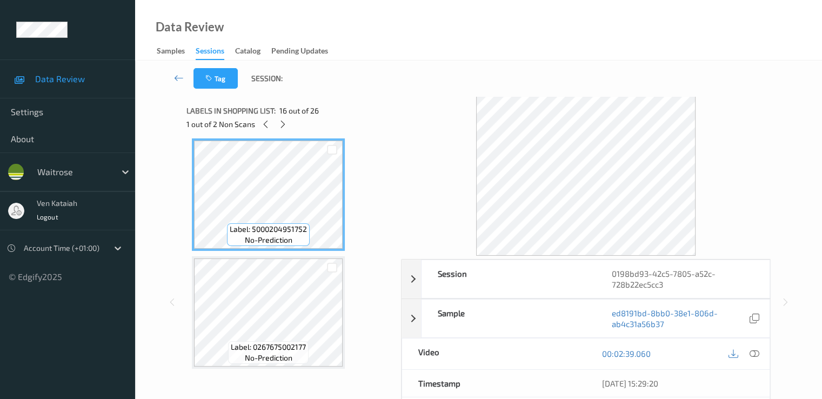
scroll to position [1862, 0]
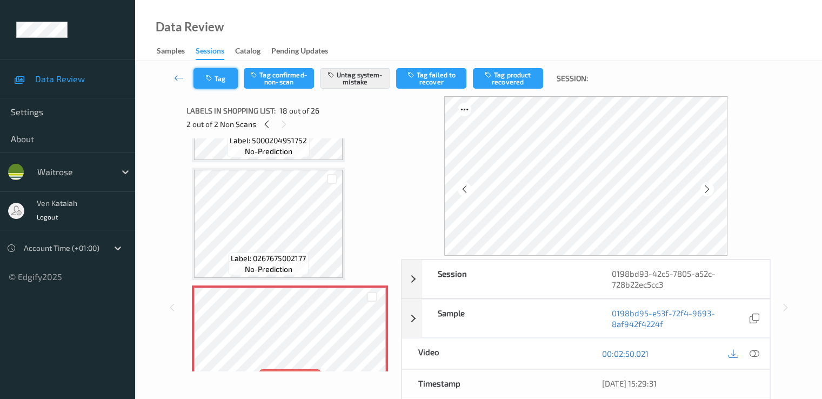
click at [219, 83] on button "Tag" at bounding box center [216, 78] width 44 height 21
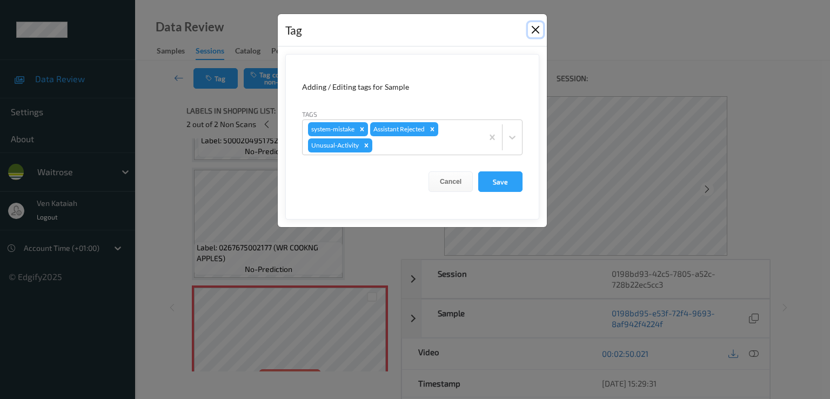
click at [532, 33] on button "Close" at bounding box center [535, 29] width 15 height 15
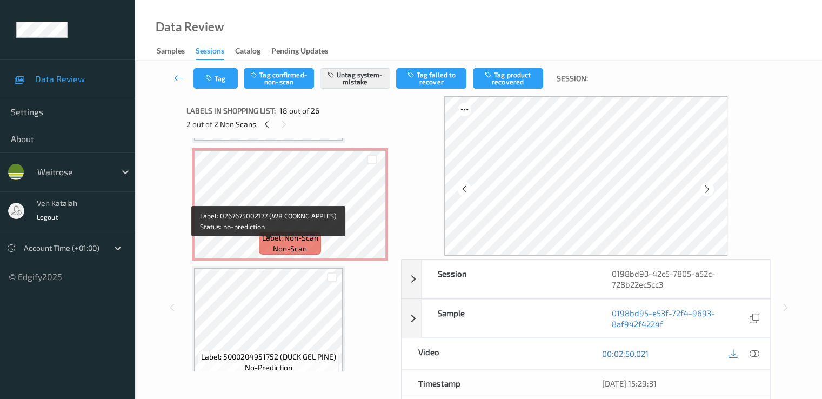
scroll to position [1646, 0]
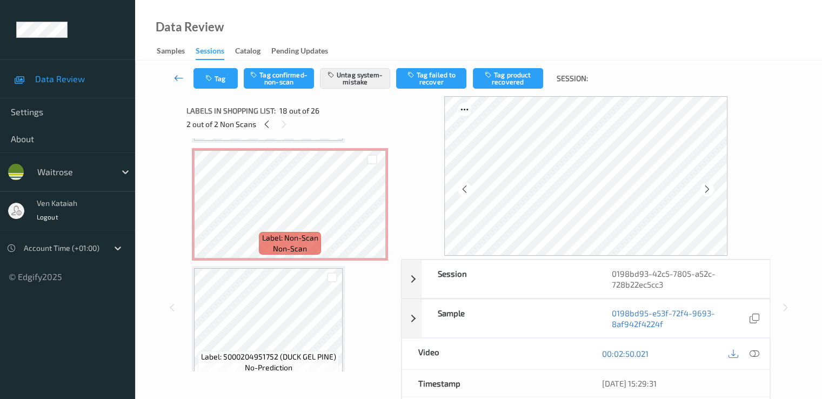
click at [179, 80] on icon at bounding box center [179, 77] width 10 height 11
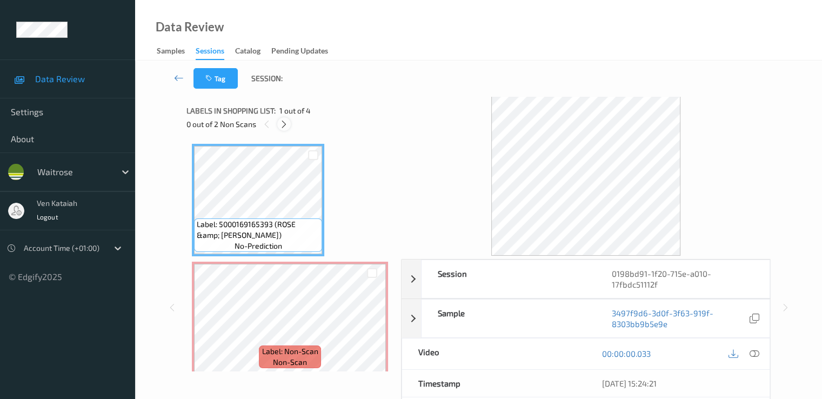
click at [283, 119] on icon at bounding box center [284, 124] width 9 height 10
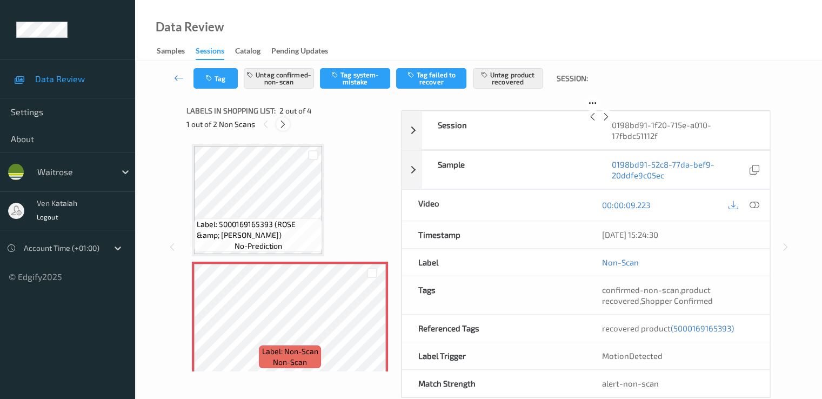
scroll to position [5, 0]
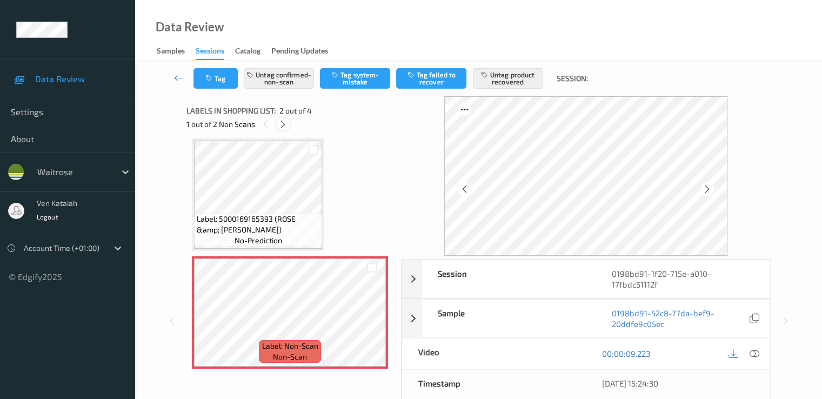
click at [279, 126] on icon at bounding box center [282, 124] width 9 height 10
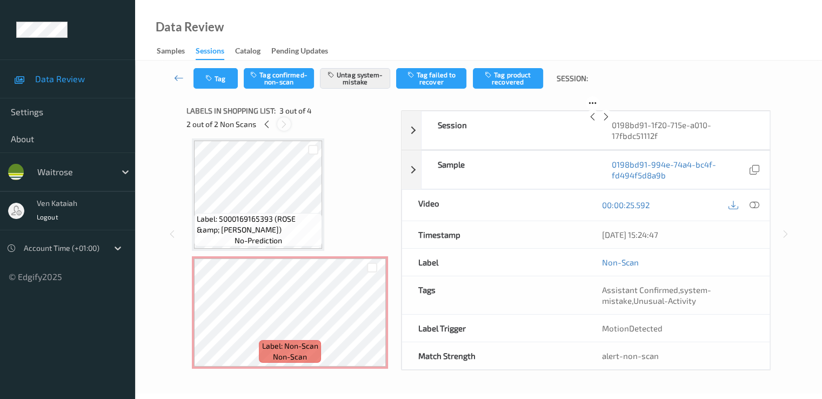
scroll to position [123, 0]
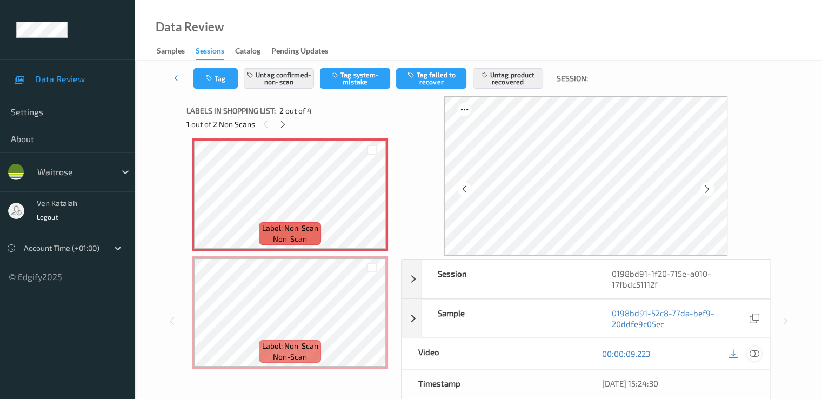
click at [756, 352] on icon at bounding box center [754, 354] width 10 height 10
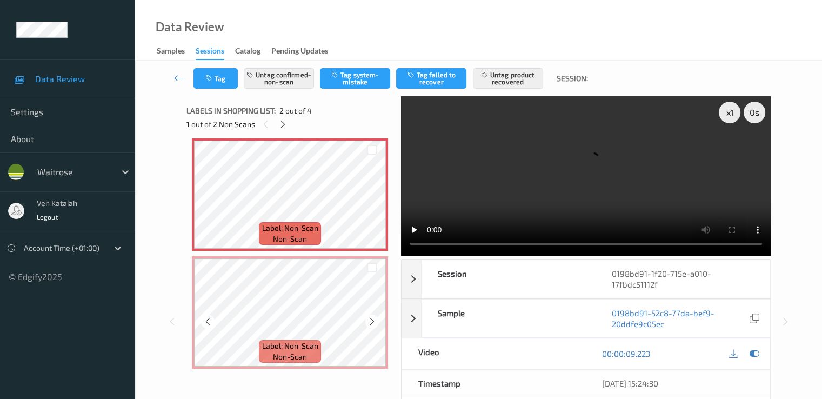
scroll to position [0, 0]
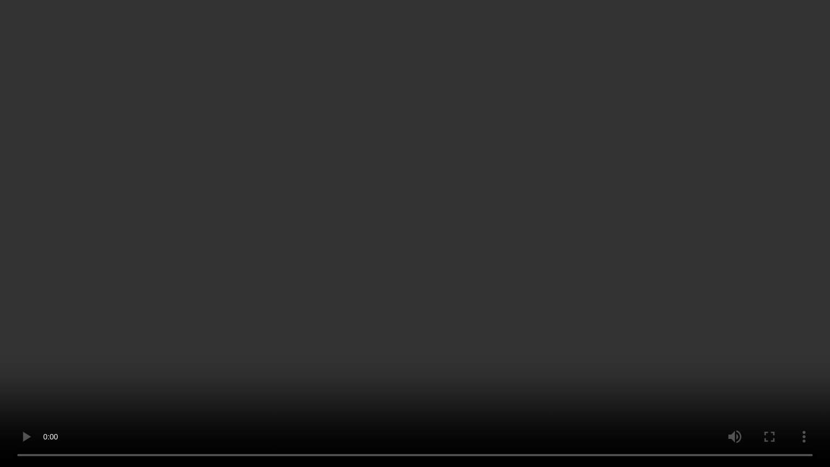
click at [438, 311] on video at bounding box center [415, 233] width 830 height 467
click at [374, 318] on video at bounding box center [415, 233] width 830 height 467
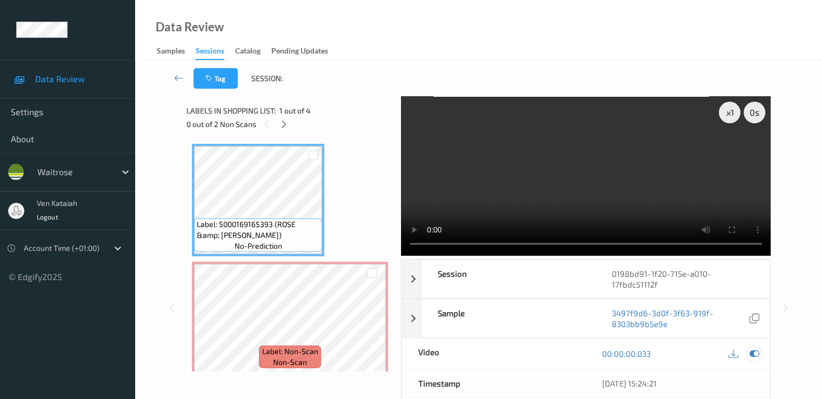
click at [751, 351] on icon at bounding box center [754, 354] width 10 height 10
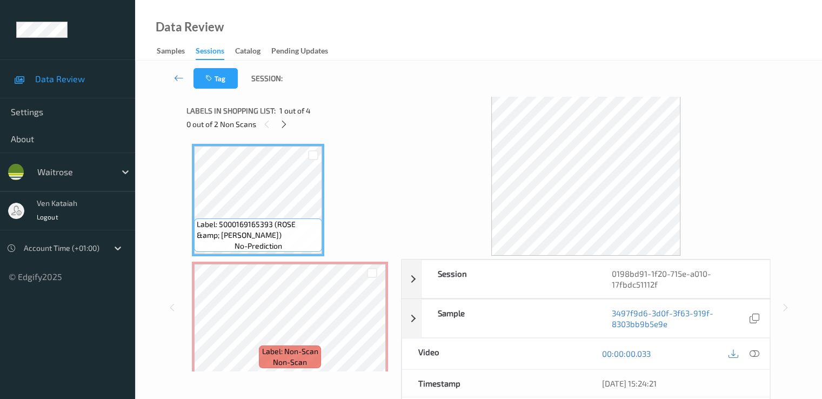
scroll to position [108, 0]
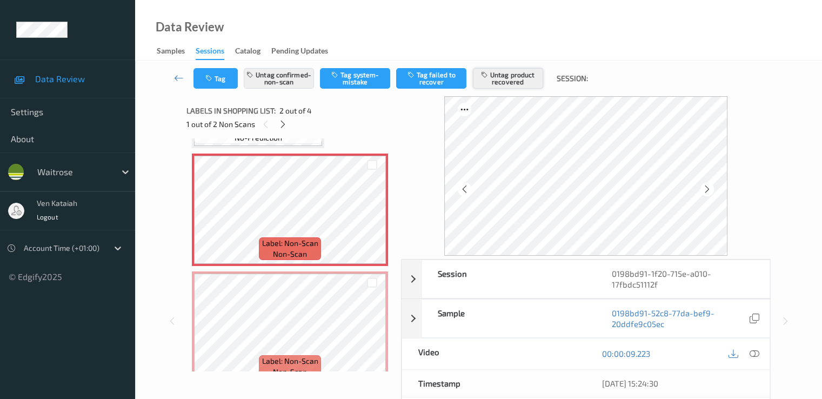
click at [516, 76] on button "Untag product recovered" at bounding box center [508, 78] width 70 height 21
click at [500, 79] on button "Tag product recovered" at bounding box center [508, 78] width 70 height 21
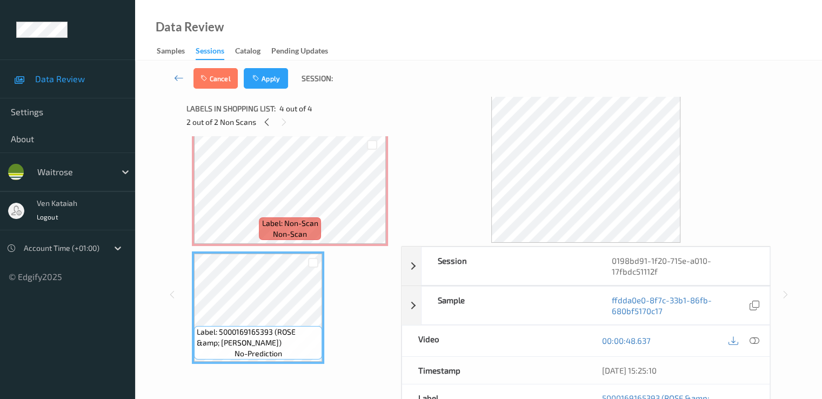
scroll to position [0, 0]
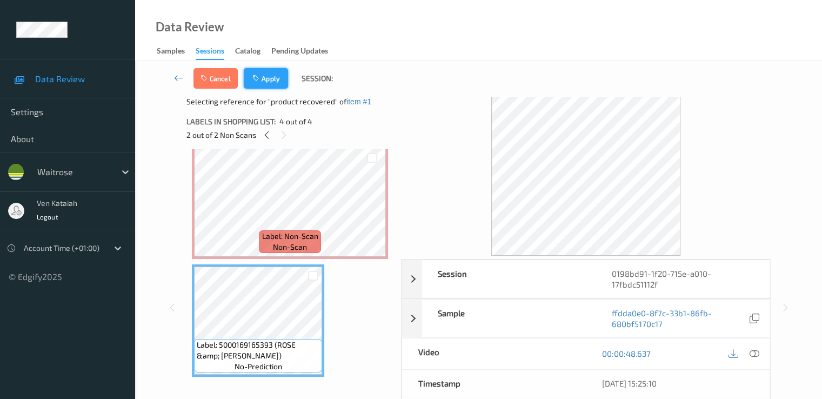
click at [271, 77] on button "Apply" at bounding box center [266, 78] width 44 height 21
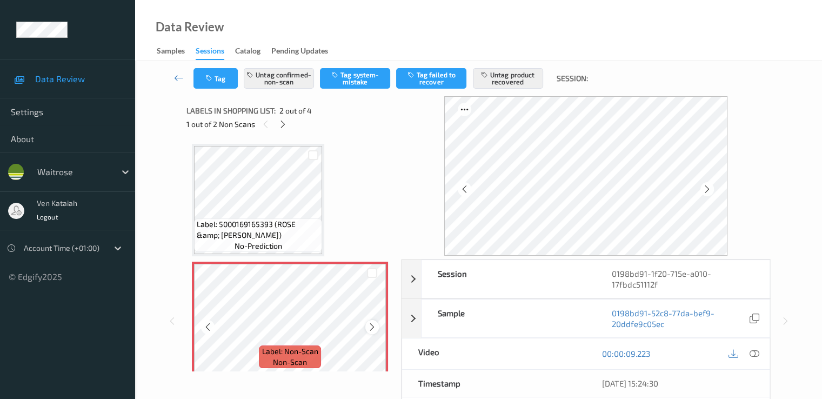
click at [369, 327] on icon at bounding box center [372, 327] width 9 height 10
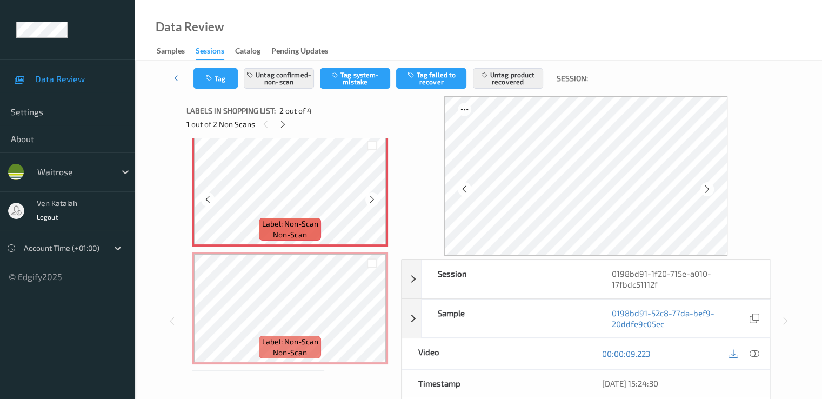
scroll to position [244, 0]
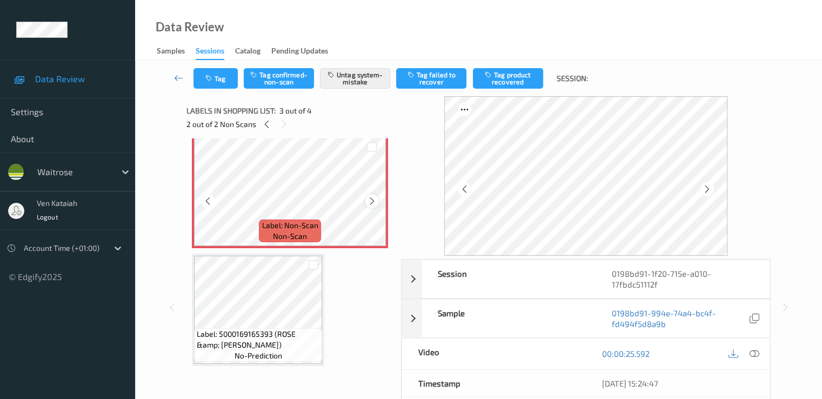
click at [373, 199] on icon at bounding box center [372, 201] width 9 height 10
click at [207, 202] on icon at bounding box center [207, 201] width 9 height 10
click at [373, 203] on icon at bounding box center [372, 201] width 9 height 10
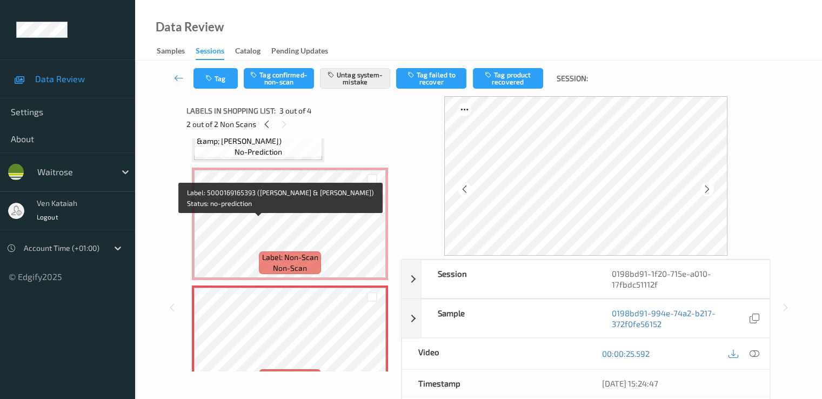
scroll to position [108, 0]
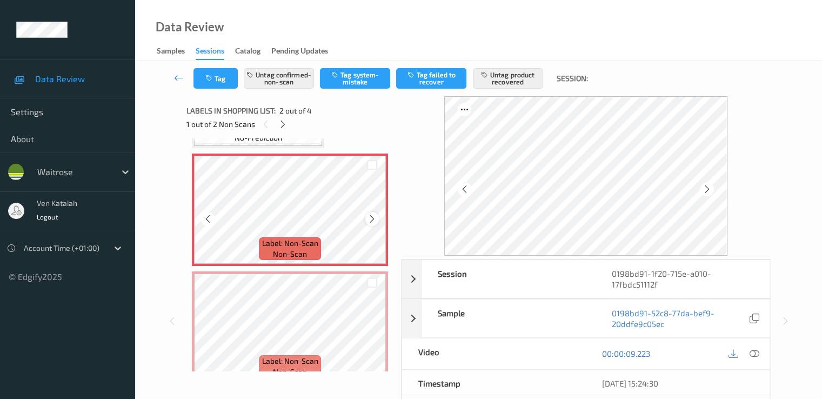
click at [375, 221] on icon at bounding box center [372, 219] width 9 height 10
click at [208, 225] on div at bounding box center [208, 219] width 14 height 14
click at [710, 193] on icon at bounding box center [707, 189] width 9 height 10
click at [370, 222] on icon at bounding box center [372, 219] width 9 height 10
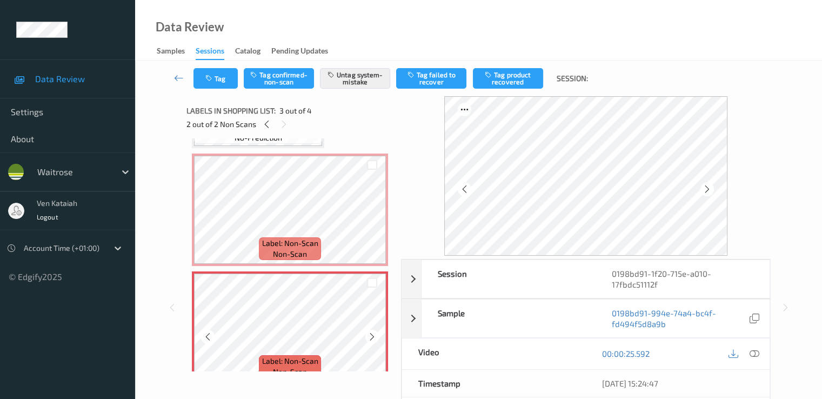
click at [370, 334] on icon at bounding box center [372, 337] width 9 height 10
click at [372, 334] on icon at bounding box center [372, 337] width 9 height 10
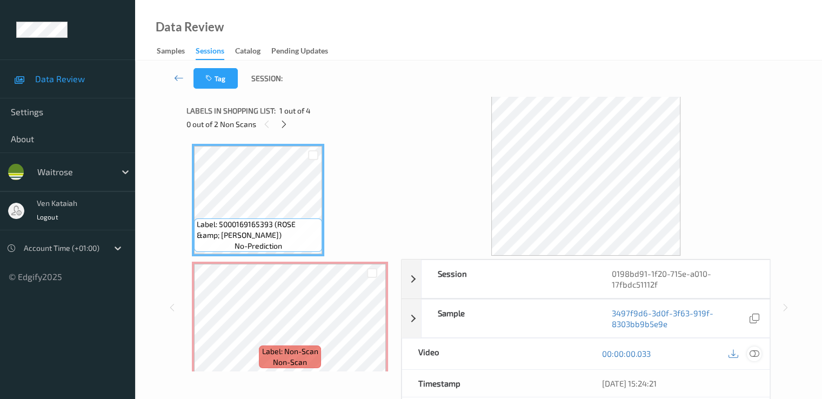
click at [755, 354] on icon at bounding box center [754, 354] width 10 height 10
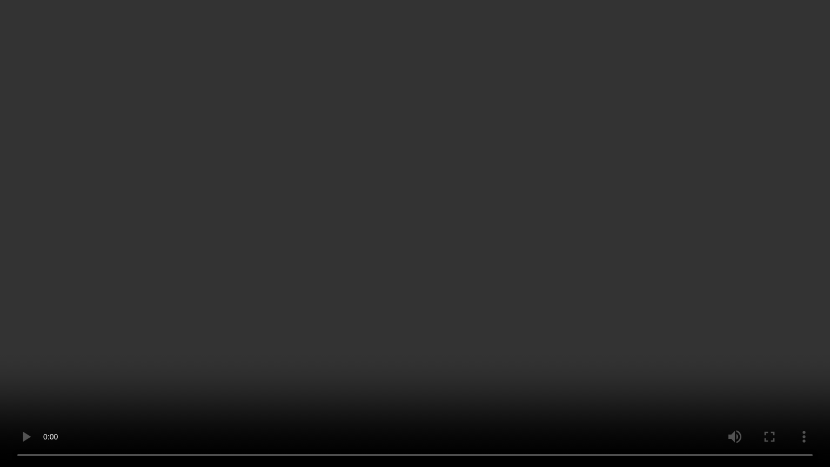
click at [432, 309] on video at bounding box center [415, 233] width 830 height 467
click at [359, 238] on video at bounding box center [415, 233] width 830 height 467
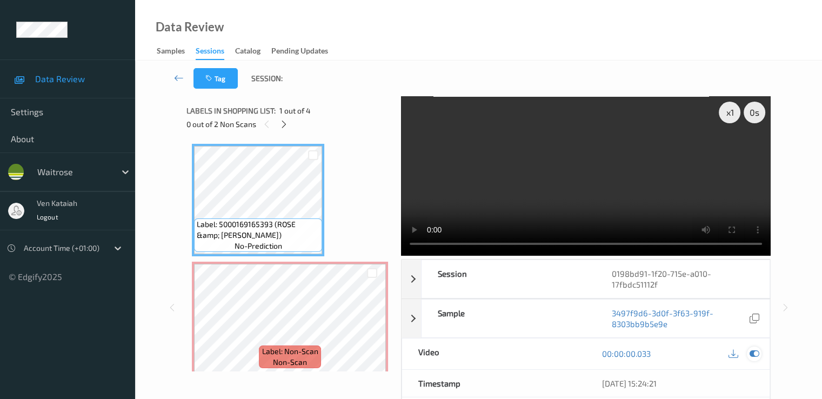
click at [757, 356] on icon at bounding box center [754, 354] width 10 height 10
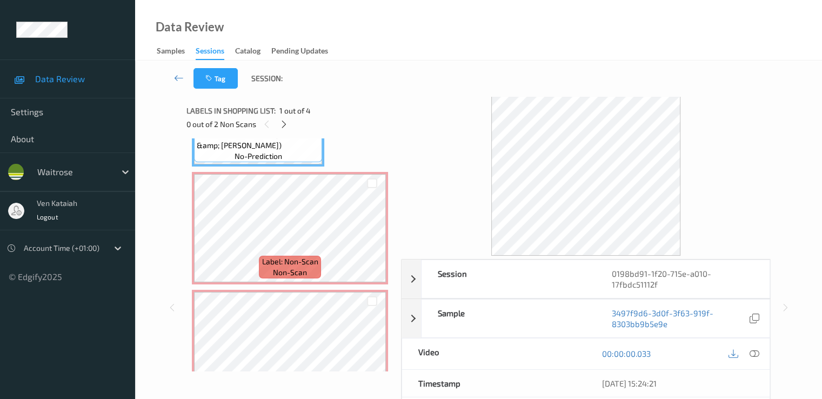
scroll to position [108, 0]
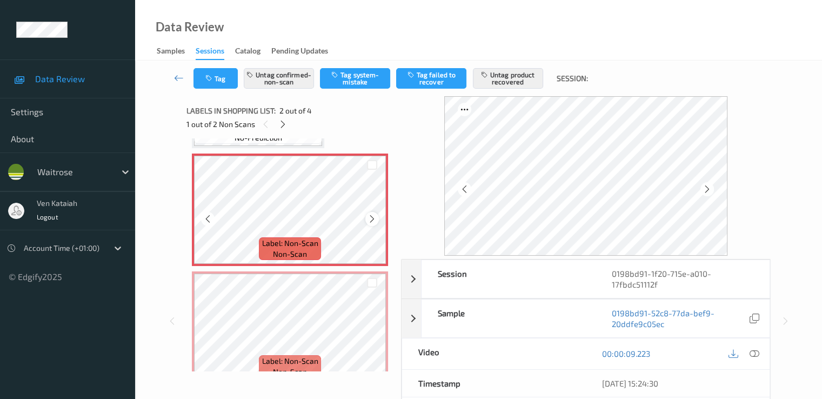
click at [375, 218] on icon at bounding box center [372, 219] width 9 height 10
click at [378, 217] on div at bounding box center [372, 219] width 14 height 14
click at [748, 354] on div at bounding box center [754, 354] width 15 height 15
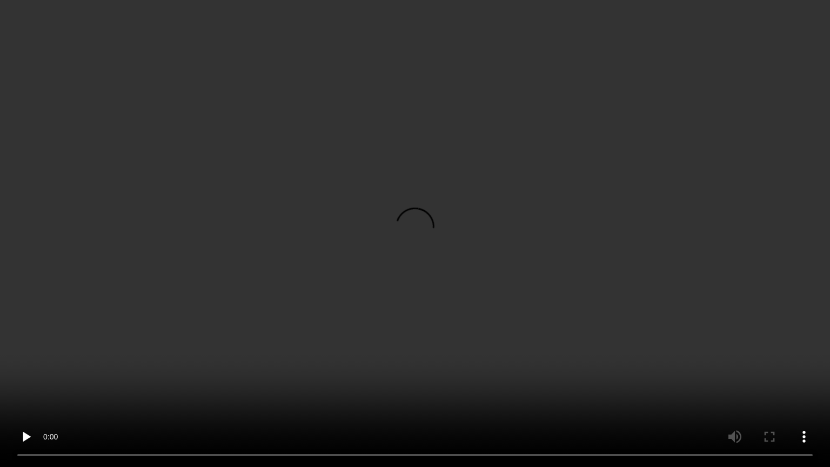
click at [580, 238] on video at bounding box center [415, 233] width 830 height 467
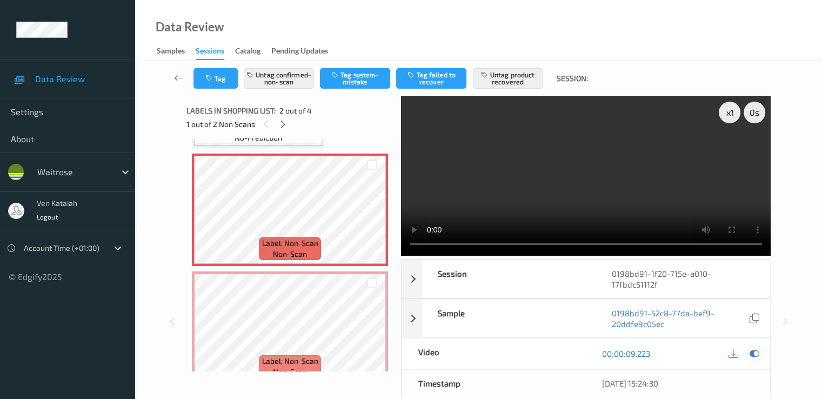
click at [755, 352] on icon at bounding box center [754, 354] width 10 height 10
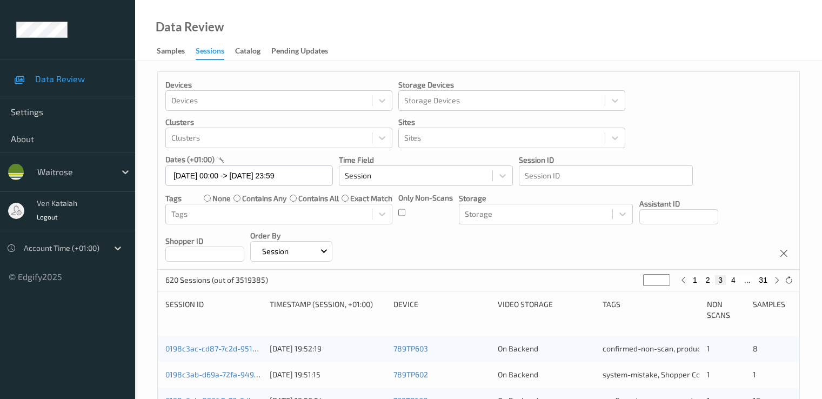
scroll to position [432, 0]
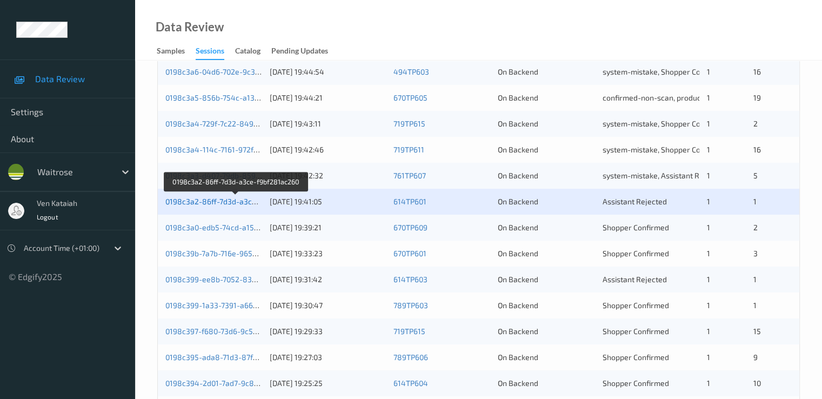
click at [244, 200] on link "0198c3a2-86ff-7d3d-a3ce-f9bf281ac260" at bounding box center [236, 201] width 142 height 9
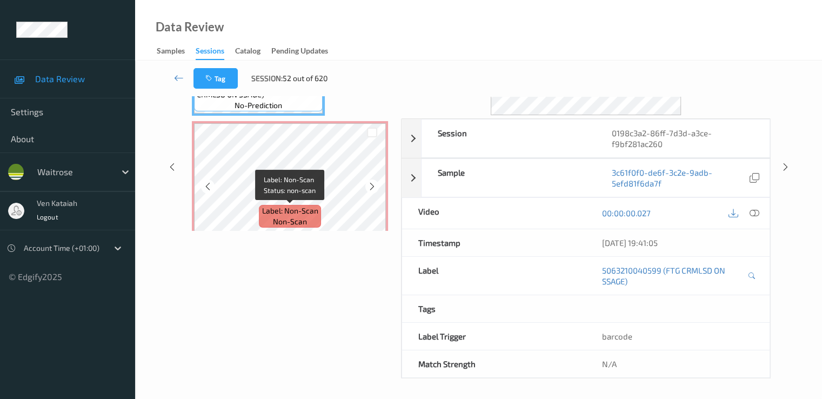
click at [298, 214] on span "Label: Non-Scan" at bounding box center [290, 210] width 56 height 11
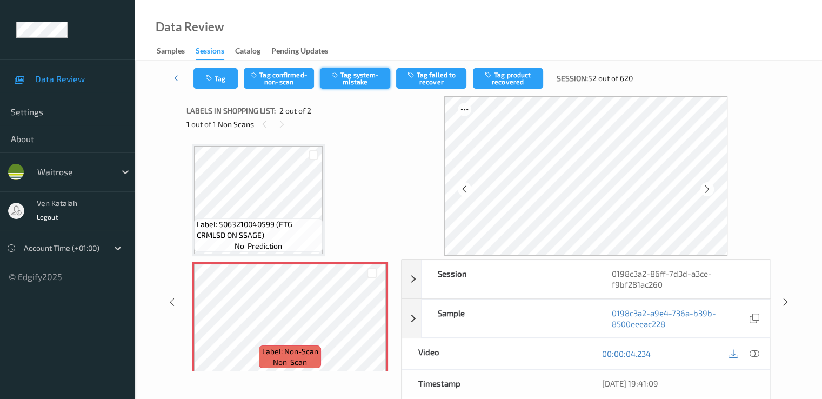
click at [357, 76] on button "Tag system-mistake" at bounding box center [355, 78] width 70 height 21
drag, startPoint x: 214, startPoint y: 71, endPoint x: 214, endPoint y: 77, distance: 5.9
click at [214, 77] on button "Tag" at bounding box center [216, 78] width 44 height 21
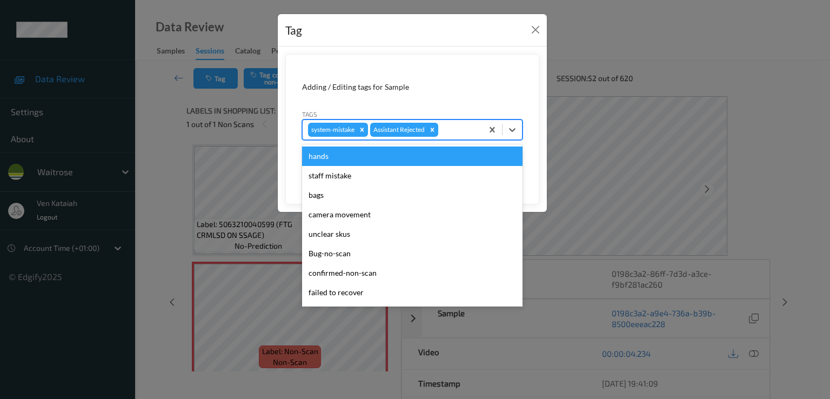
click at [450, 126] on div at bounding box center [459, 129] width 37 height 13
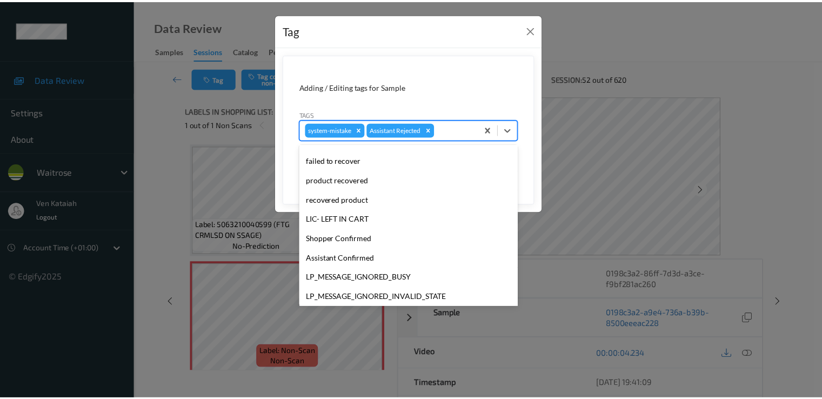
scroll to position [212, 0]
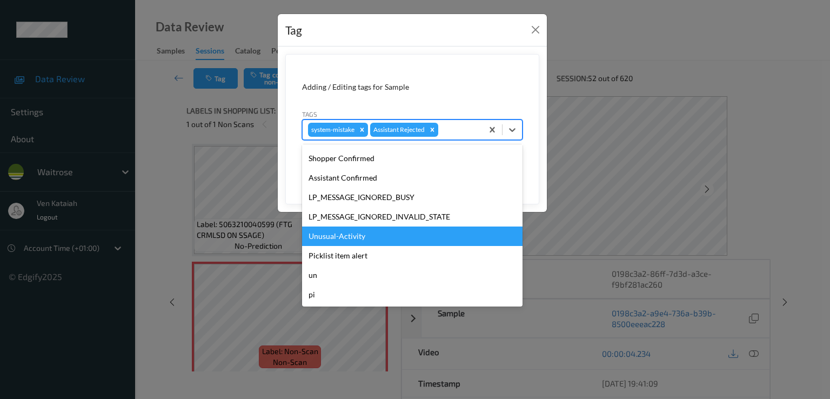
click at [358, 242] on div "Unusual-Activity" at bounding box center [412, 236] width 221 height 19
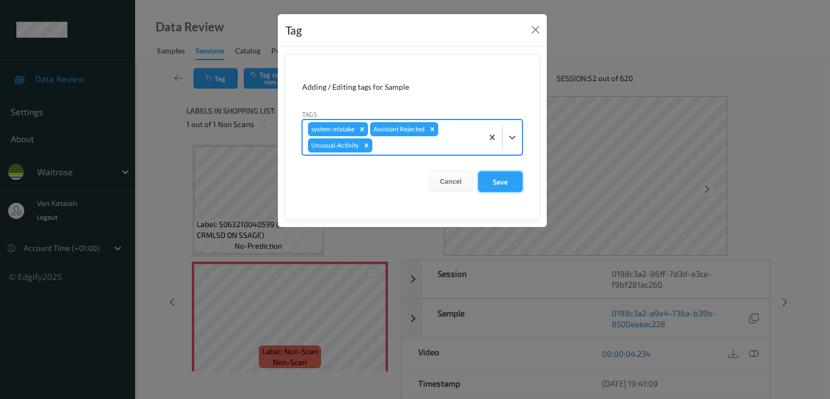
click at [505, 181] on button "Save" at bounding box center [500, 181] width 44 height 21
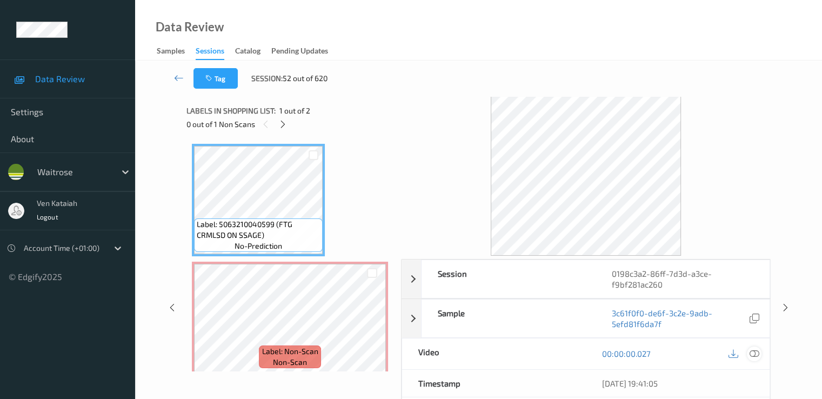
click at [755, 350] on icon at bounding box center [754, 354] width 10 height 10
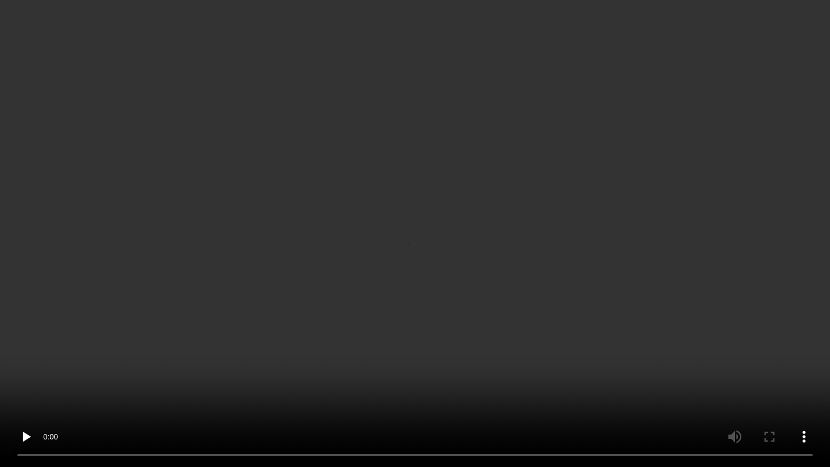
click at [555, 206] on video at bounding box center [415, 233] width 830 height 467
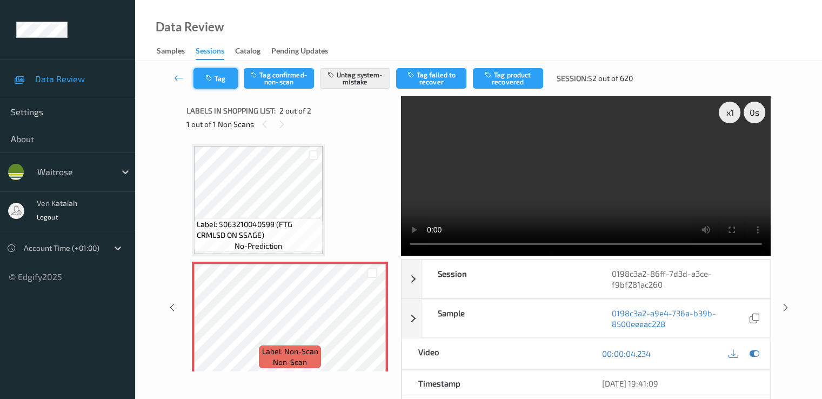
click at [229, 85] on button "Tag" at bounding box center [216, 78] width 44 height 21
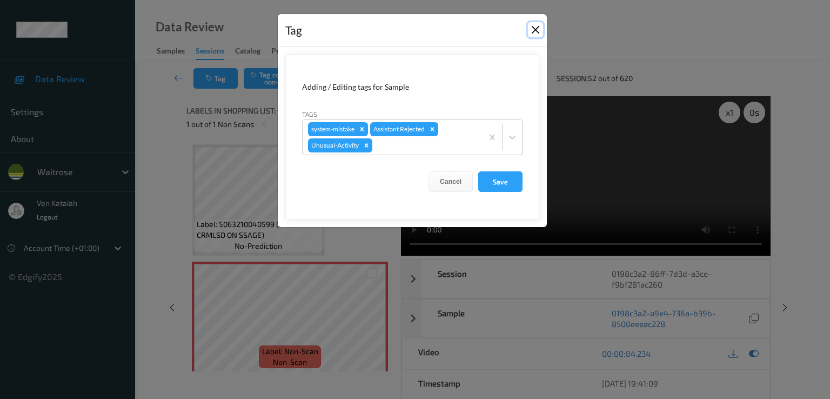
drag, startPoint x: 536, startPoint y: 30, endPoint x: 506, endPoint y: 31, distance: 29.7
click at [536, 29] on button "Close" at bounding box center [535, 29] width 15 height 15
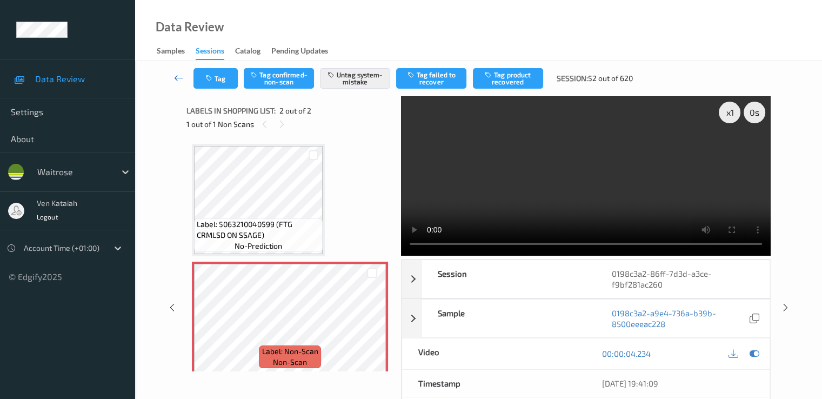
click at [176, 77] on icon at bounding box center [179, 77] width 10 height 11
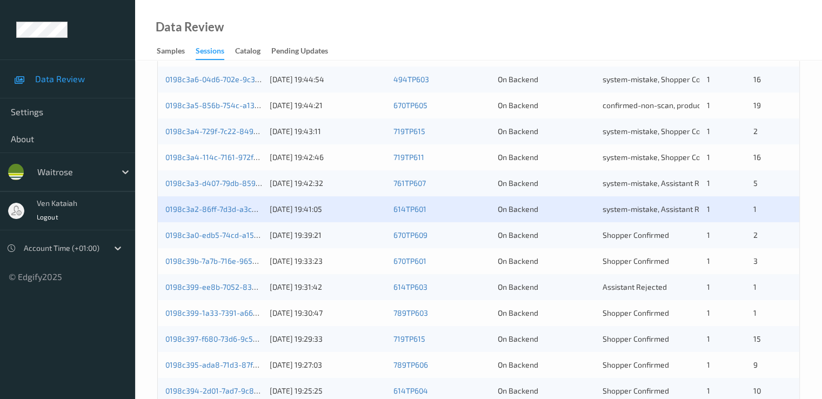
scroll to position [500, 0]
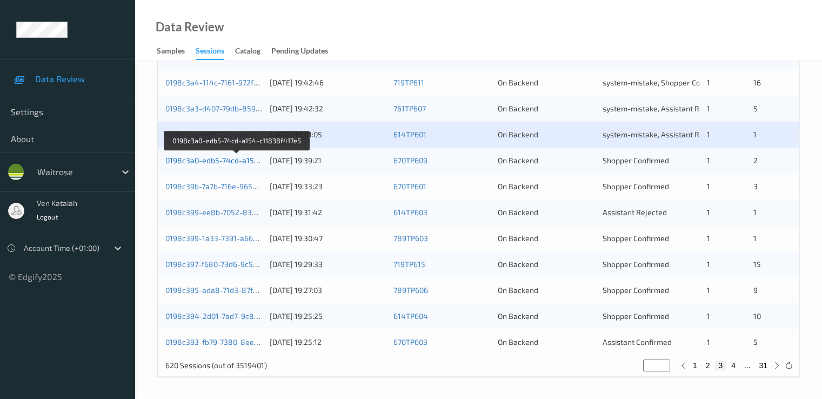
click at [244, 162] on link "0198c3a0-edb5-74cd-a154-c11838f417e5" at bounding box center [237, 160] width 144 height 9
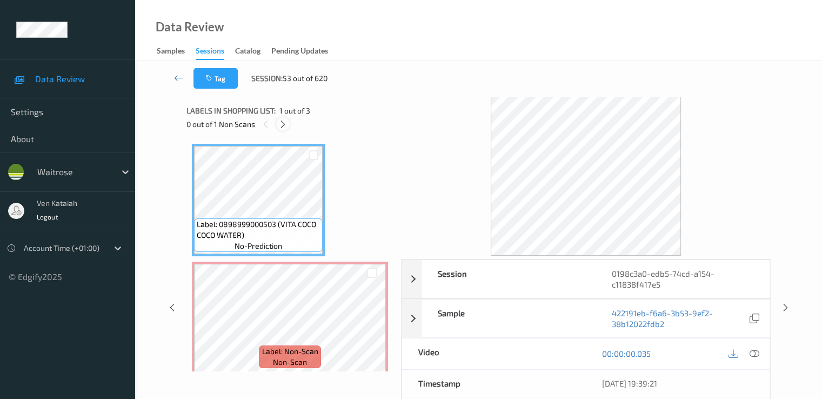
click at [285, 125] on icon at bounding box center [282, 124] width 9 height 10
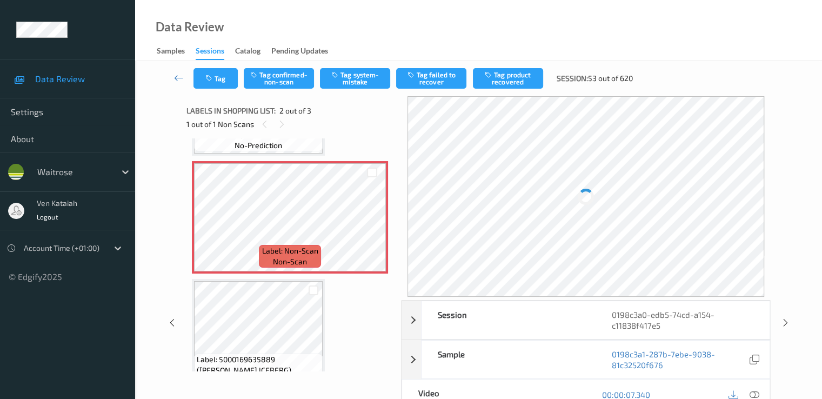
scroll to position [114, 0]
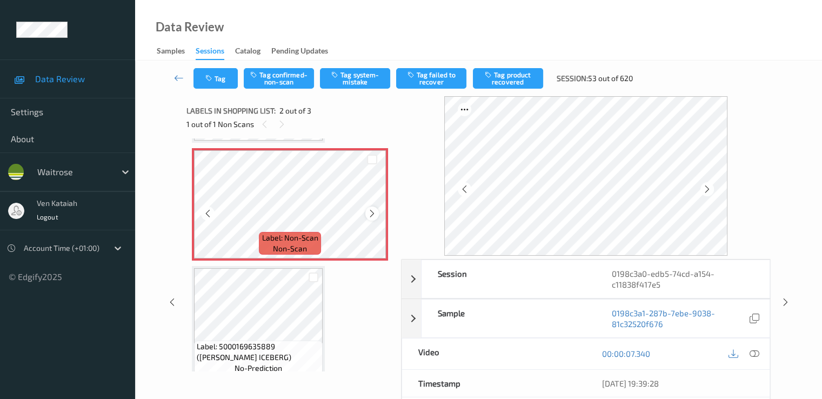
click at [374, 217] on icon at bounding box center [372, 214] width 9 height 10
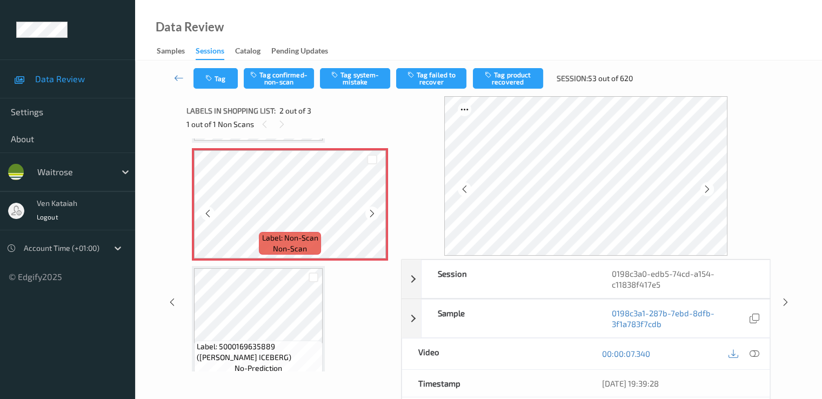
click at [374, 217] on icon at bounding box center [372, 214] width 9 height 10
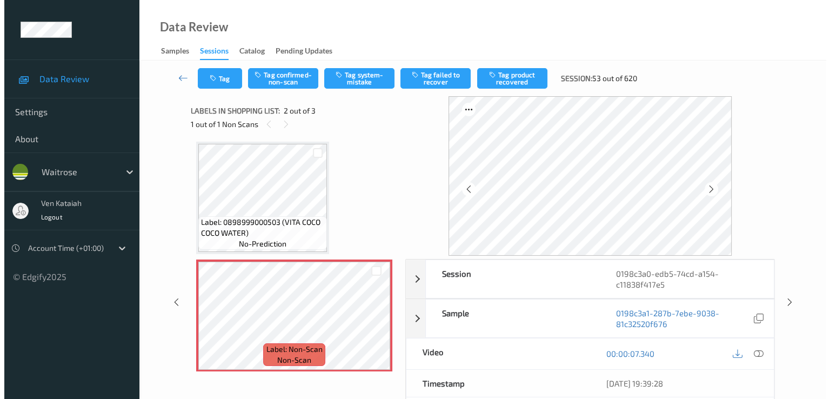
scroll to position [0, 0]
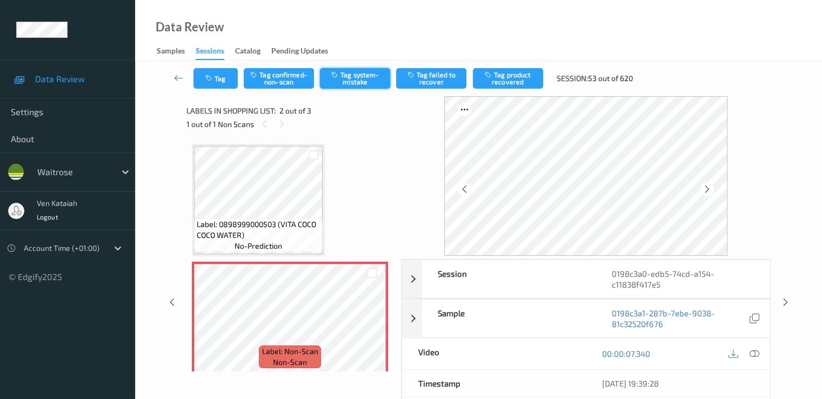
click at [354, 80] on button "Tag system-mistake" at bounding box center [355, 78] width 70 height 21
click at [218, 76] on button "Tag" at bounding box center [216, 78] width 44 height 21
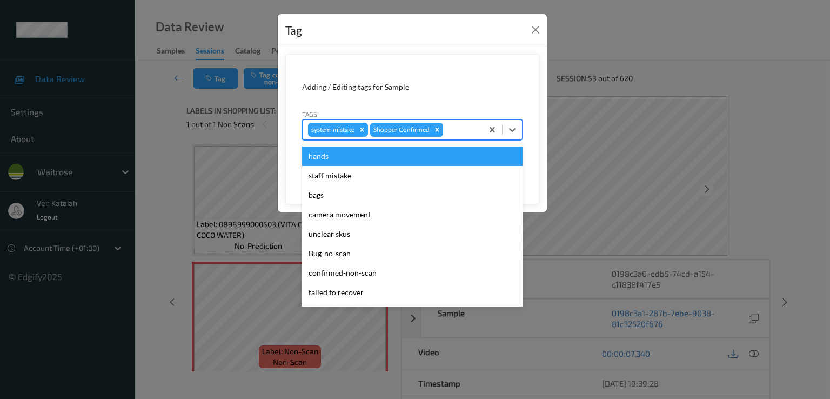
click at [457, 138] on div "system-mistake Shopper Confirmed" at bounding box center [393, 130] width 180 height 18
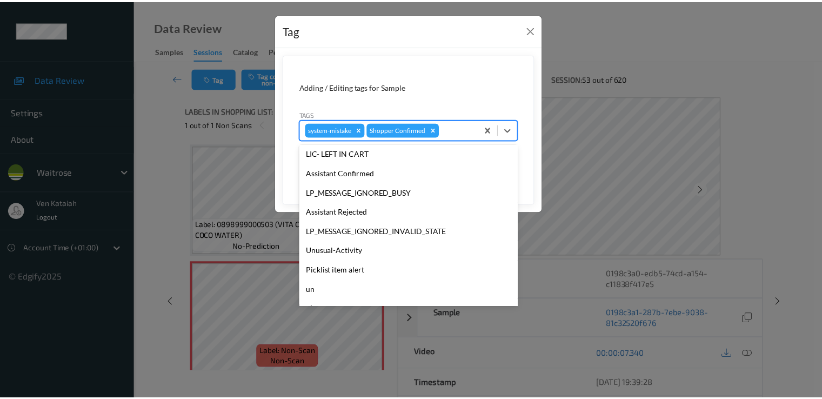
scroll to position [212, 0]
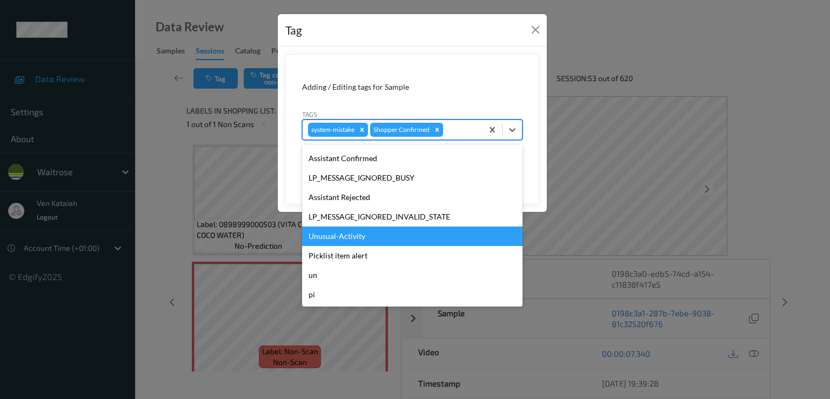
click at [345, 236] on div "Unusual-Activity" at bounding box center [412, 236] width 221 height 19
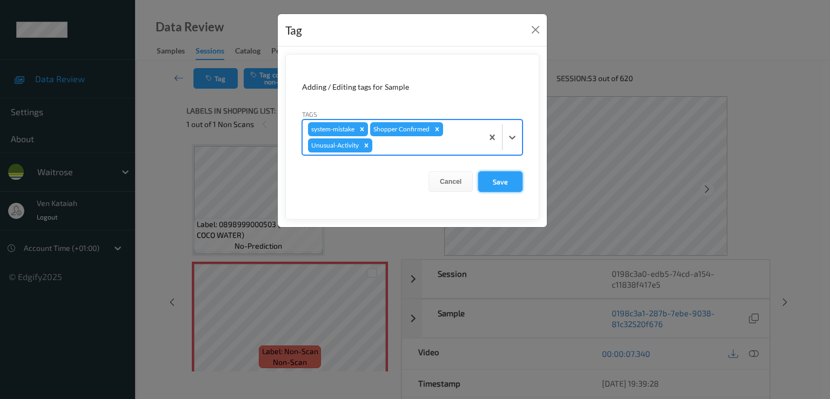
click at [493, 183] on button "Save" at bounding box center [500, 181] width 44 height 21
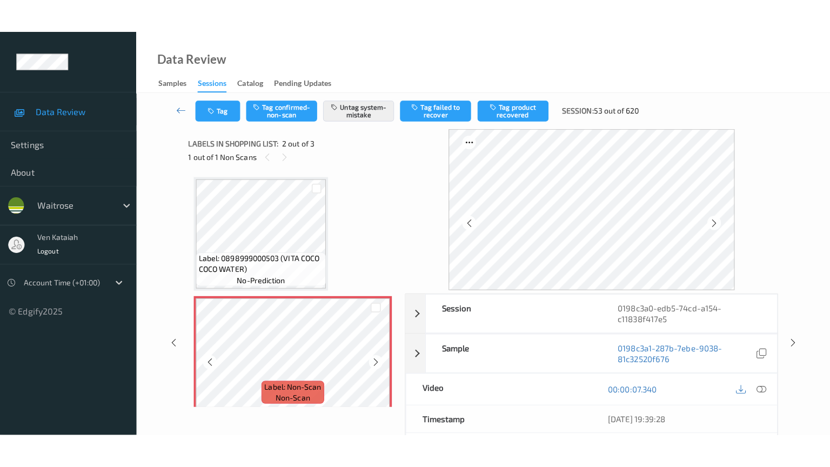
scroll to position [108, 0]
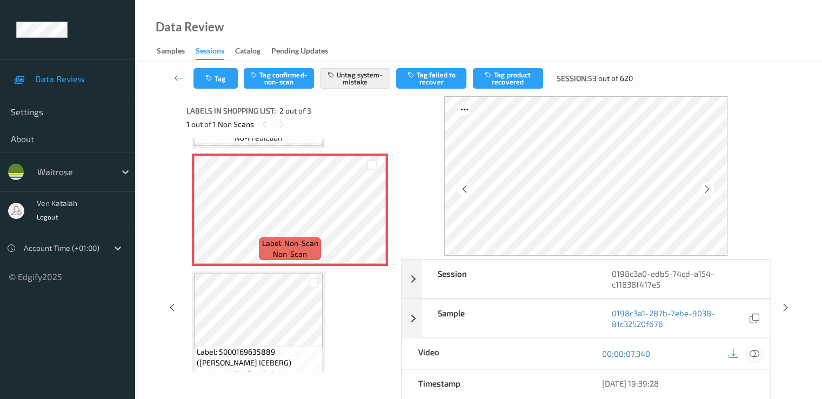
click at [758, 350] on icon at bounding box center [754, 354] width 10 height 10
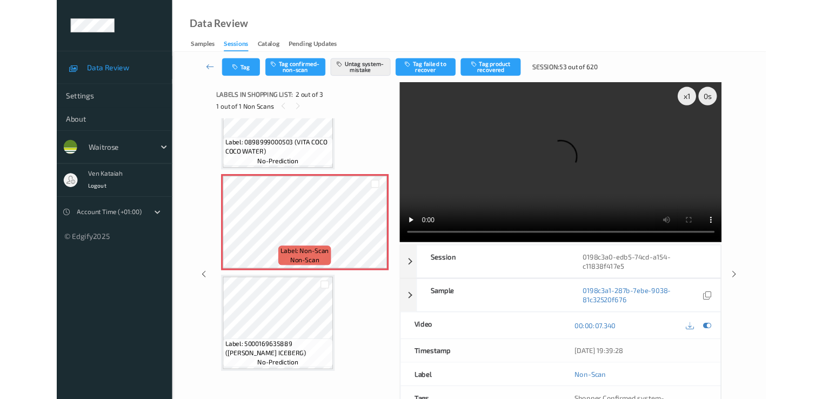
scroll to position [58, 0]
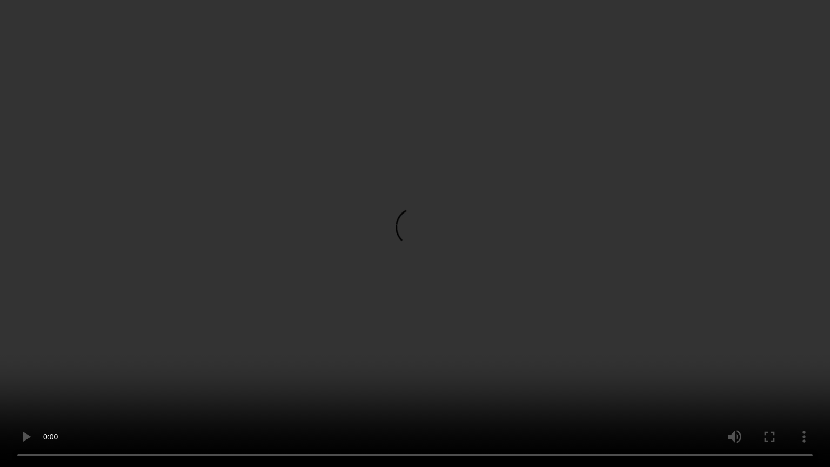
click at [546, 291] on video at bounding box center [415, 233] width 830 height 467
click at [0, 398] on video at bounding box center [415, 233] width 830 height 467
click at [77, 365] on video at bounding box center [415, 233] width 830 height 467
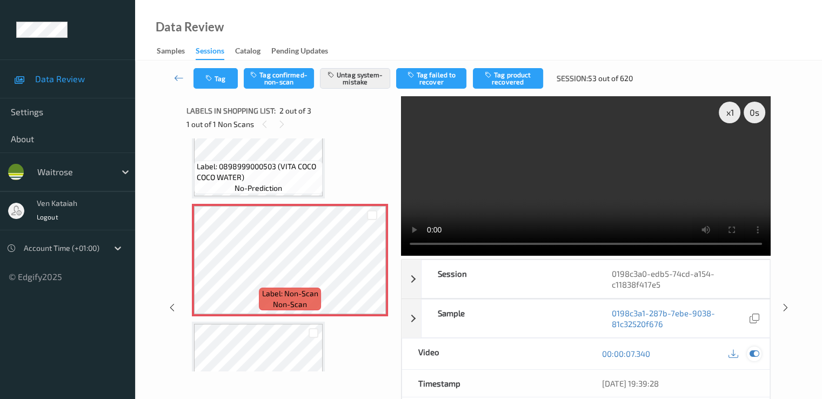
click at [754, 355] on icon at bounding box center [754, 354] width 10 height 10
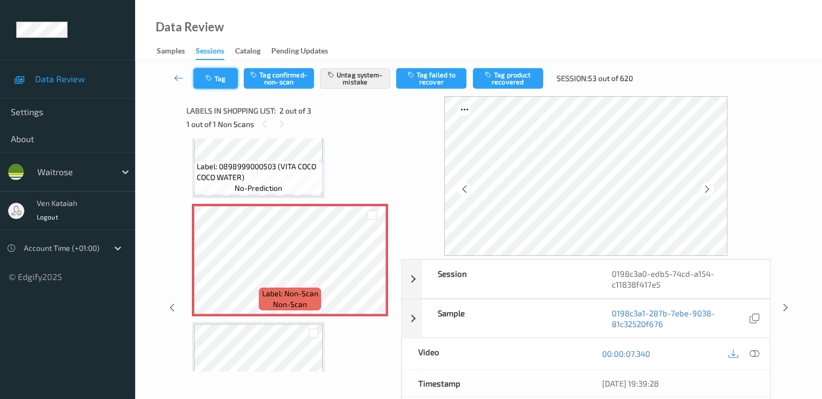
click at [228, 74] on button "Tag" at bounding box center [216, 78] width 44 height 21
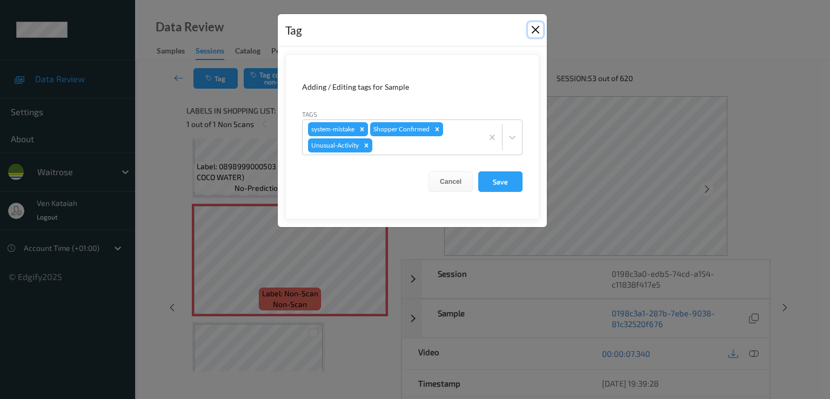
click at [530, 22] on button "Close" at bounding box center [535, 29] width 15 height 15
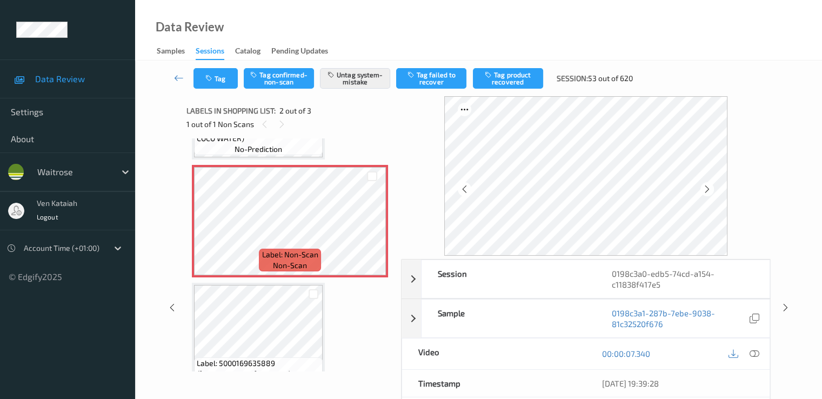
scroll to position [126, 0]
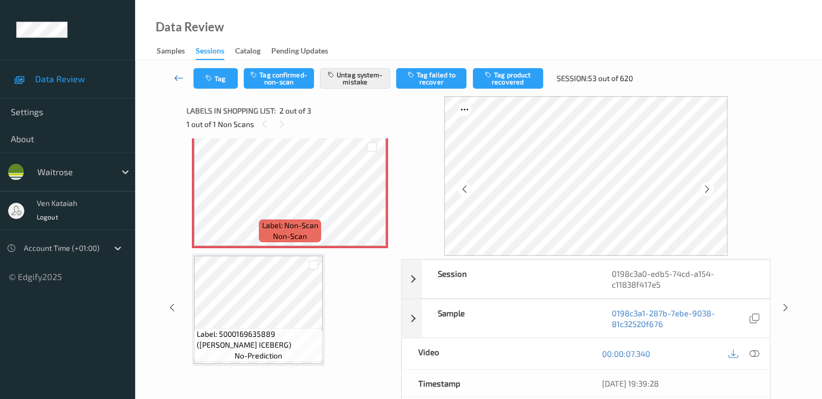
click at [182, 79] on icon at bounding box center [179, 77] width 10 height 11
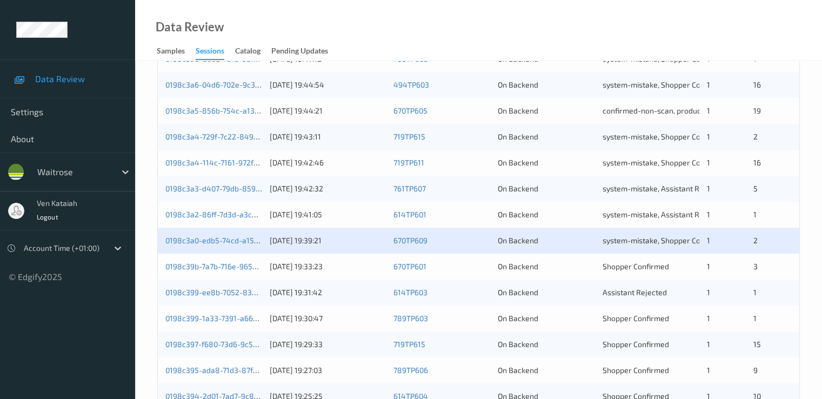
scroll to position [432, 0]
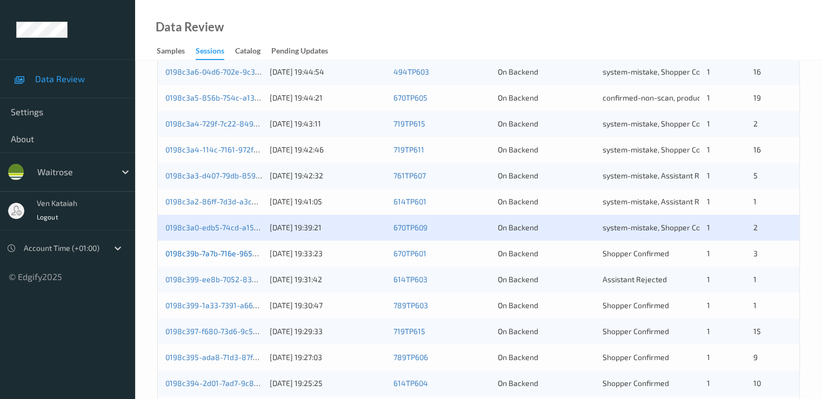
click at [225, 249] on link "0198c39b-7a7b-716e-965d-a796b489c9e5" at bounding box center [238, 253] width 147 height 9
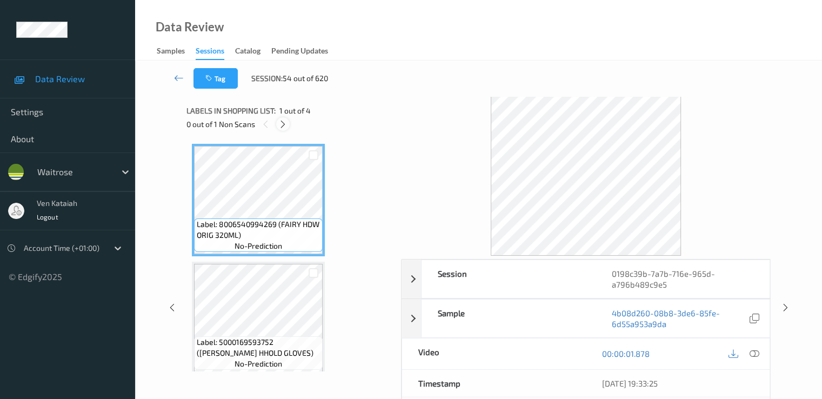
click at [282, 122] on icon at bounding box center [282, 124] width 9 height 10
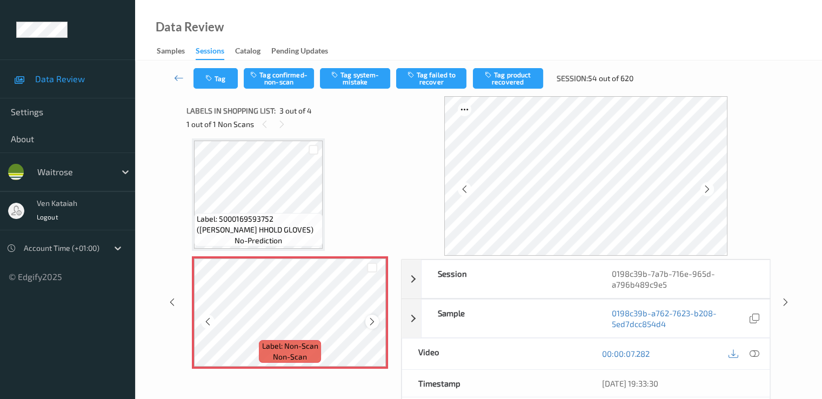
click at [378, 325] on div at bounding box center [372, 322] width 14 height 14
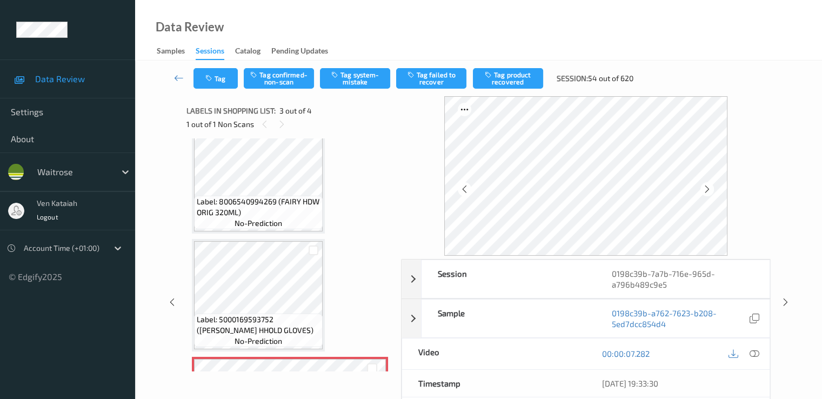
scroll to position [15, 0]
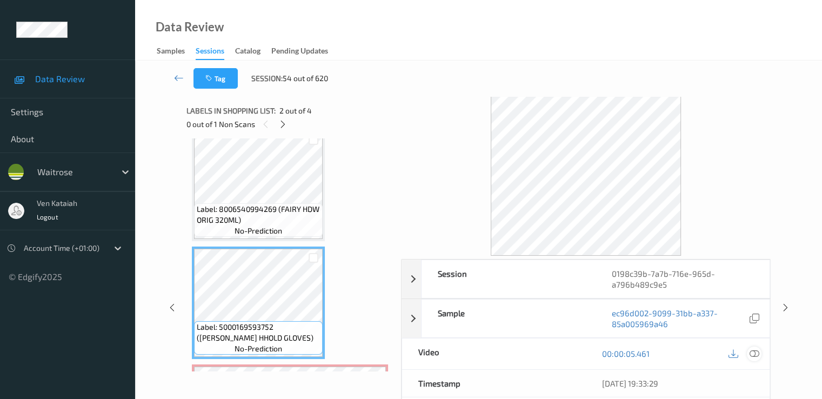
click at [755, 354] on icon at bounding box center [754, 354] width 10 height 10
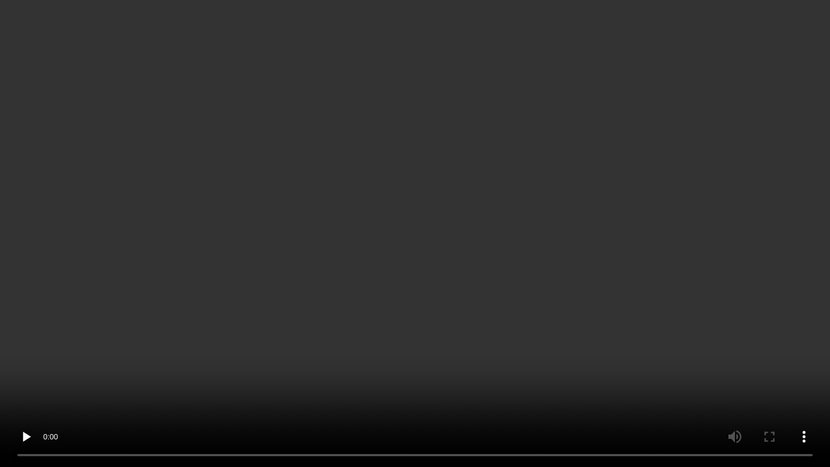
click at [470, 259] on video at bounding box center [415, 233] width 830 height 467
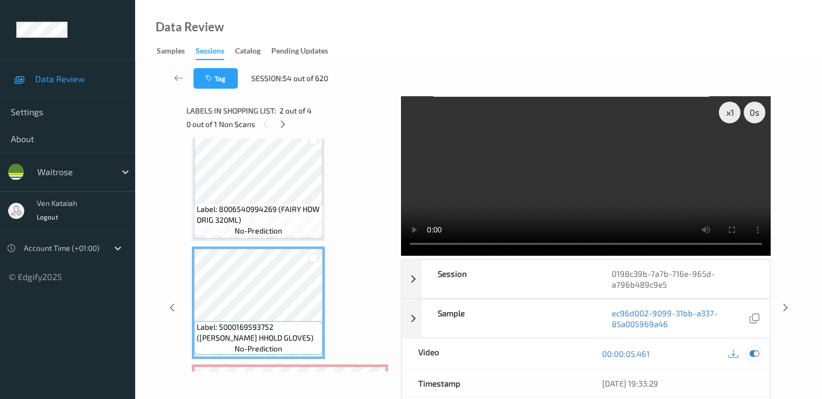
click at [753, 356] on icon at bounding box center [754, 354] width 10 height 10
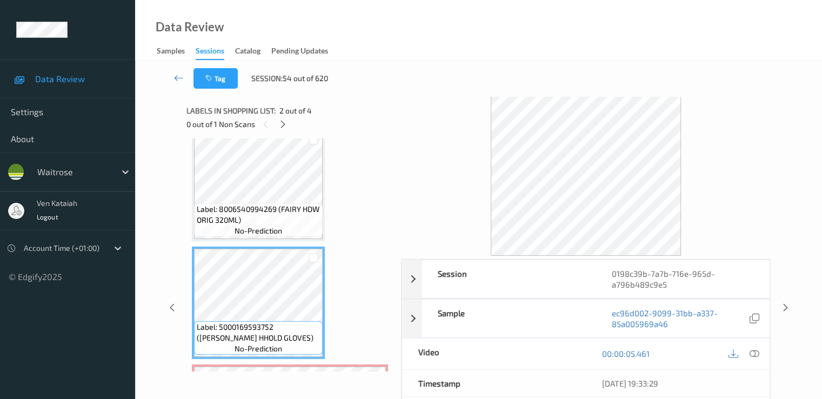
scroll to position [231, 0]
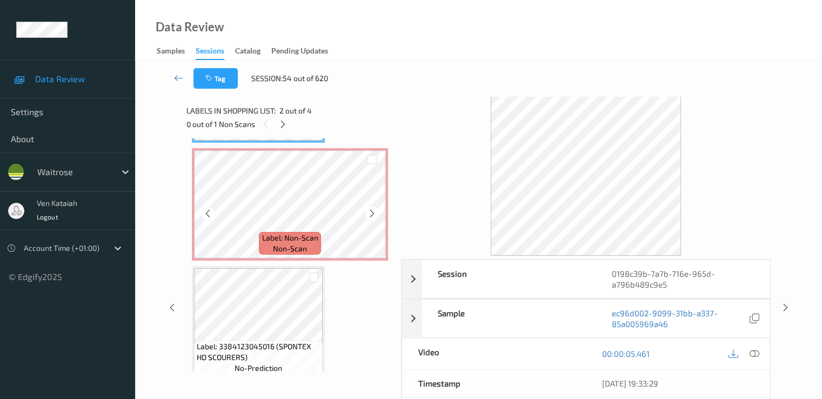
click at [285, 247] on span "non-scan" at bounding box center [290, 248] width 34 height 11
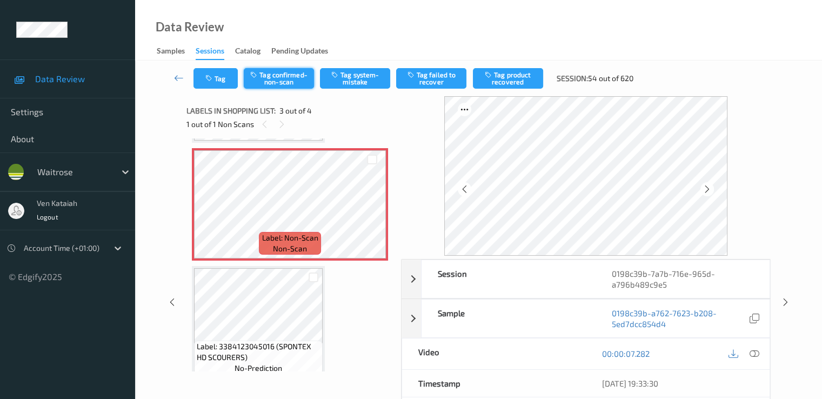
click at [283, 81] on button "Tag confirmed-non-scan" at bounding box center [279, 78] width 70 height 21
click at [510, 81] on button "Tag product recovered" at bounding box center [508, 78] width 70 height 21
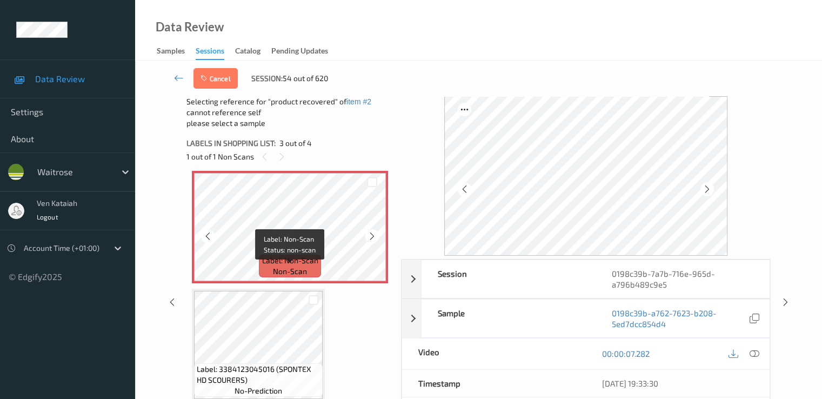
scroll to position [244, 0]
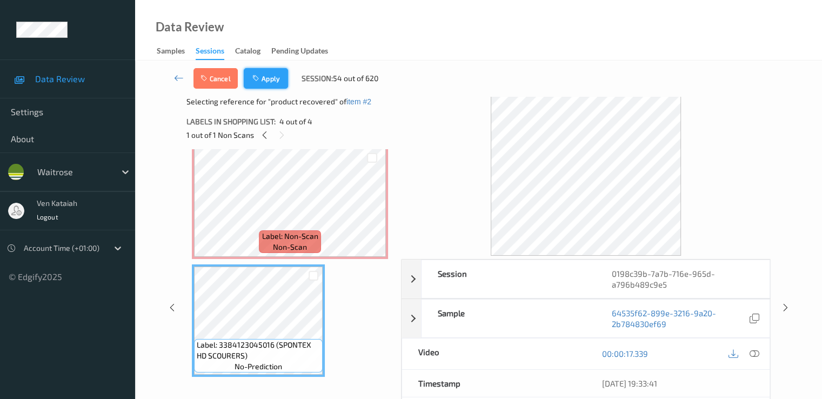
click at [253, 78] on icon "button" at bounding box center [256, 79] width 9 height 8
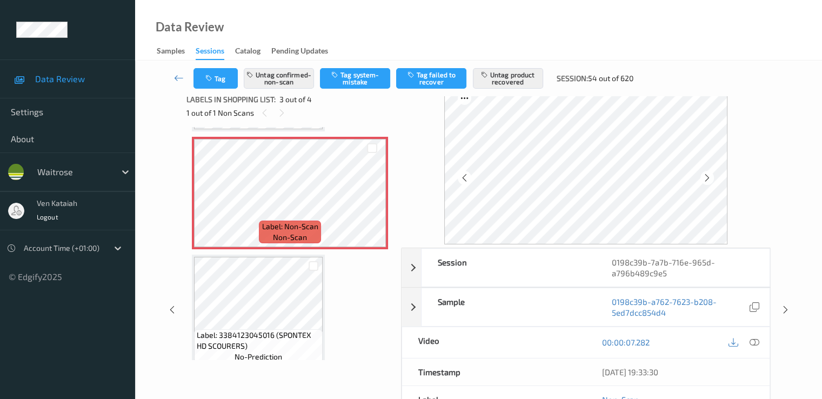
scroll to position [0, 0]
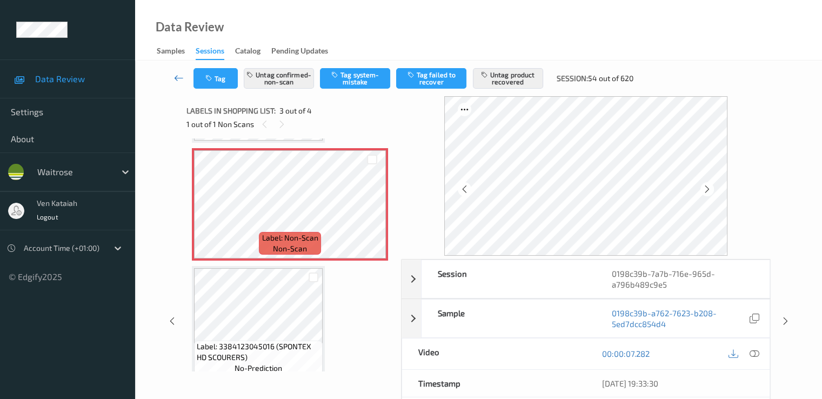
click at [178, 79] on icon at bounding box center [179, 77] width 10 height 11
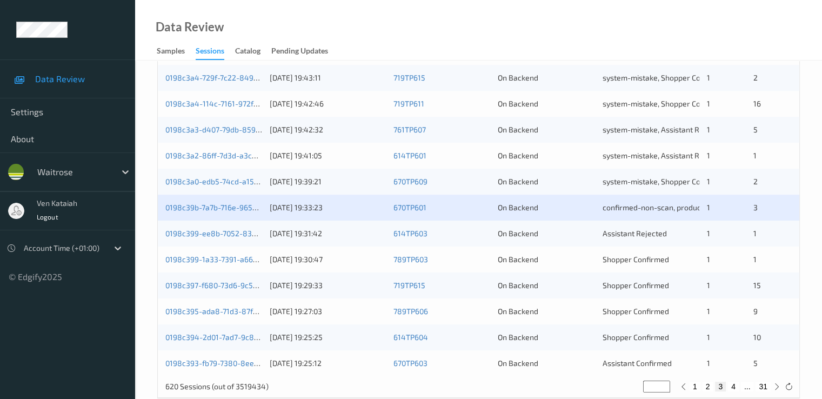
scroll to position [500, 0]
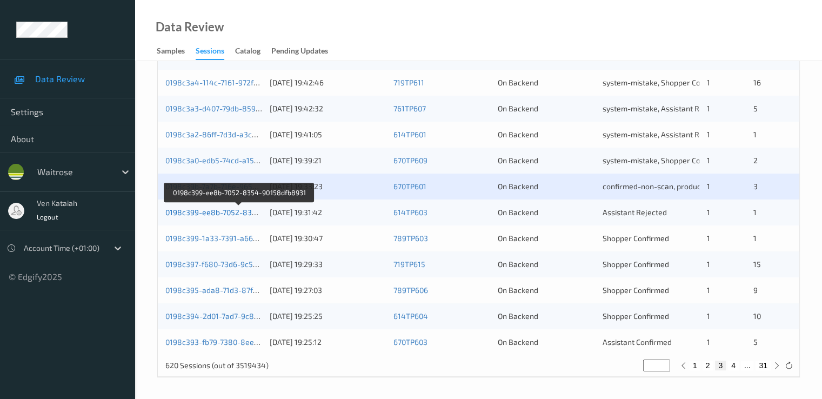
click at [246, 212] on link "0198c399-ee8b-7052-8354-90158dfb8931" at bounding box center [239, 212] width 148 height 9
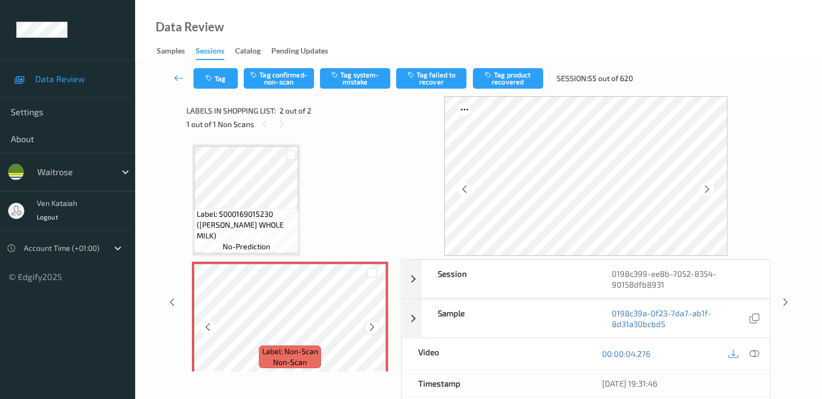
click at [372, 325] on icon at bounding box center [372, 327] width 9 height 10
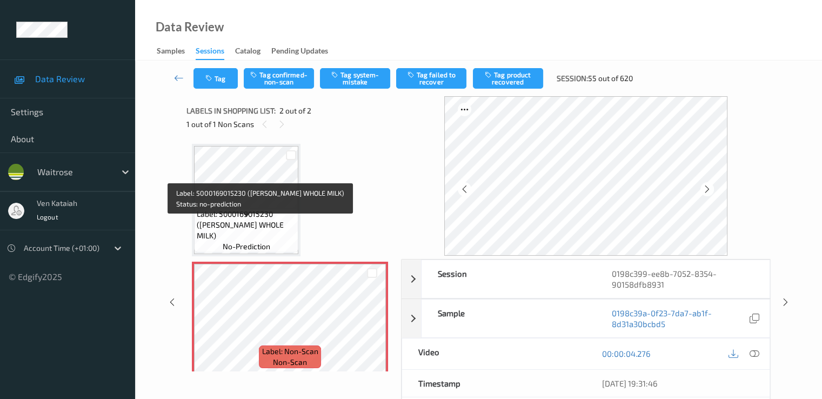
click at [274, 221] on span "Label: 5000169015230 ([PERSON_NAME] WHOLE MILK)" at bounding box center [246, 225] width 99 height 32
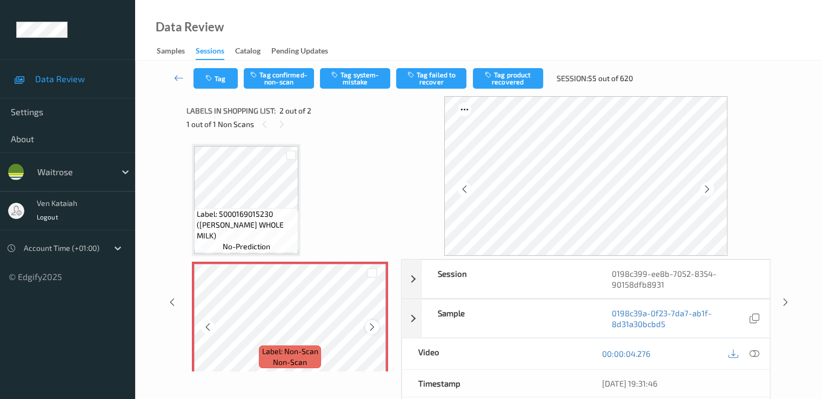
click at [374, 325] on icon at bounding box center [372, 327] width 9 height 10
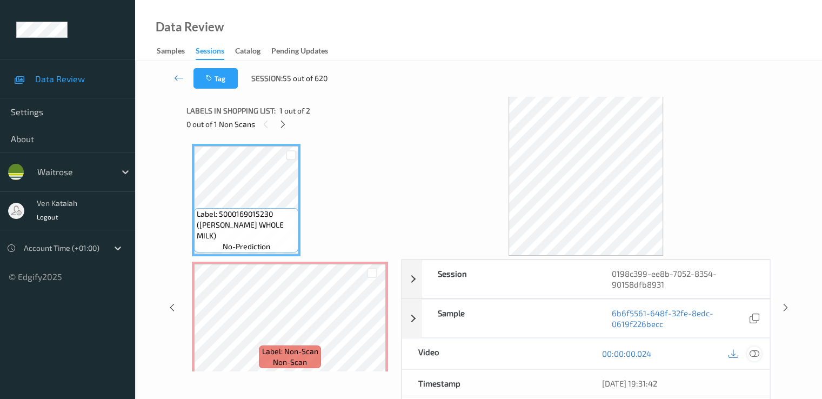
click at [750, 354] on icon at bounding box center [754, 354] width 10 height 10
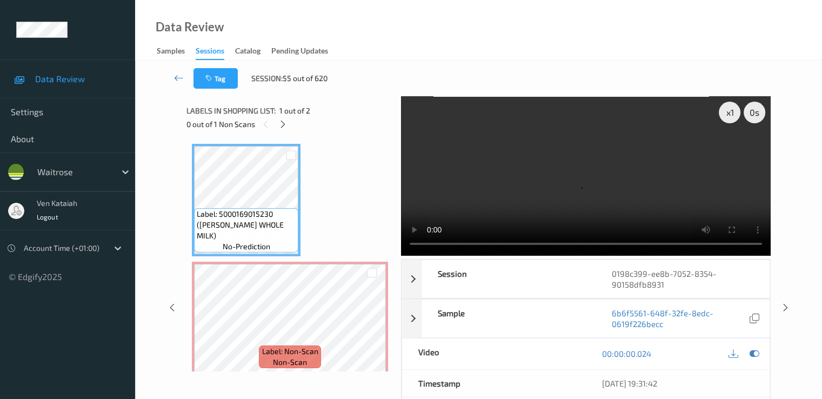
click at [660, 194] on video at bounding box center [586, 175] width 370 height 159
click at [757, 353] on icon at bounding box center [754, 354] width 10 height 10
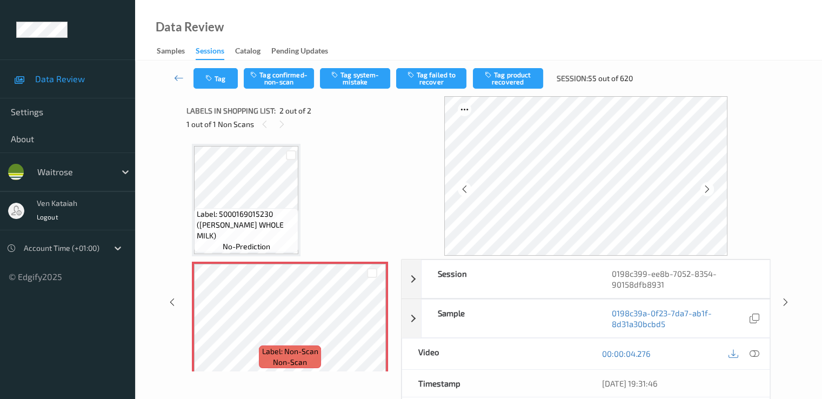
click at [347, 93] on div "Tag Tag confirmed-non-scan Tag system-mistake Tag failed to recover Tag product…" at bounding box center [478, 79] width 643 height 36
click at [356, 78] on button "Tag system-mistake" at bounding box center [355, 78] width 70 height 21
click at [219, 88] on button "Tag" at bounding box center [216, 78] width 44 height 21
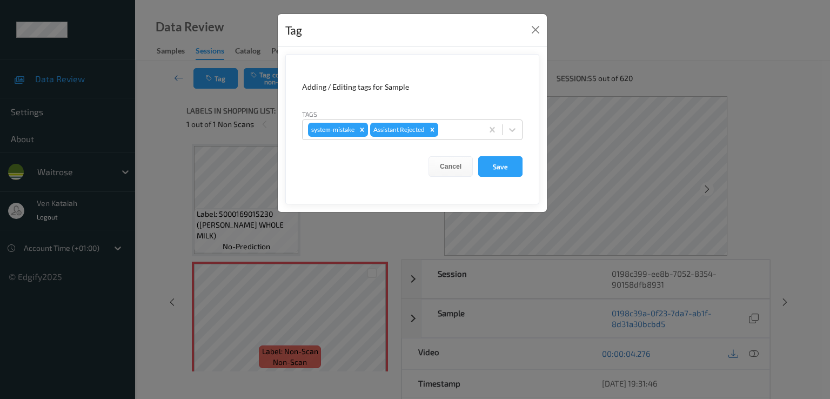
drag, startPoint x: 463, startPoint y: 135, endPoint x: 458, endPoint y: 140, distance: 6.9
click at [461, 136] on div "system-mistake Assistant Rejected" at bounding box center [393, 130] width 180 height 18
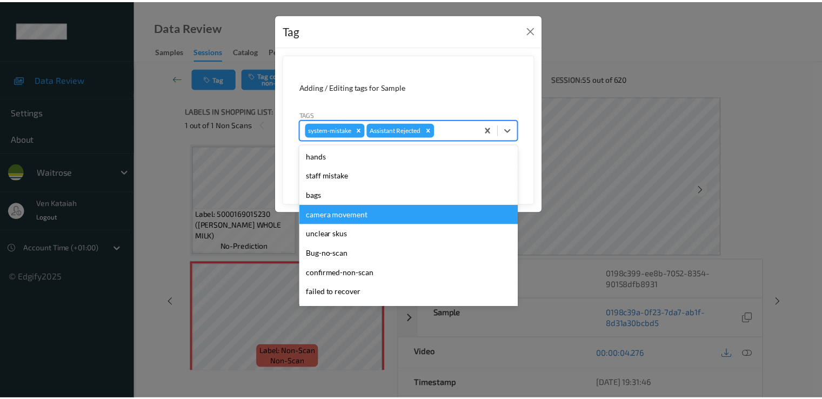
scroll to position [212, 0]
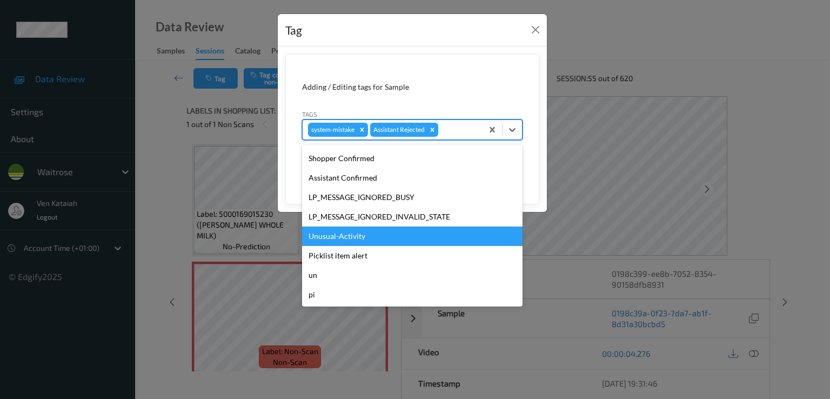
click at [346, 239] on div "Unusual-Activity" at bounding box center [412, 236] width 221 height 19
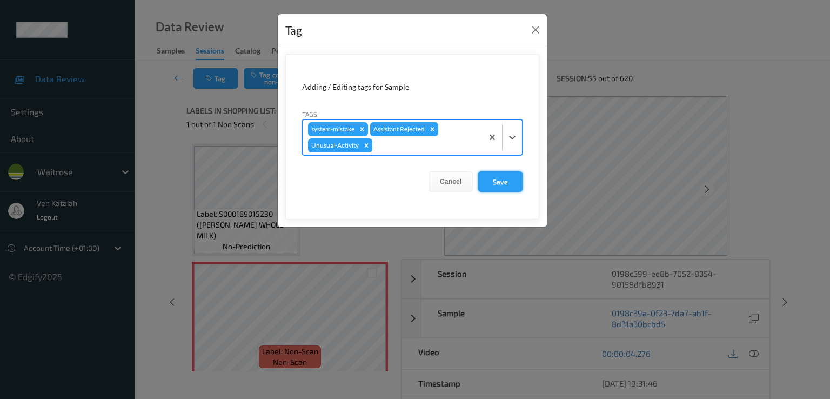
click at [495, 189] on button "Save" at bounding box center [500, 181] width 44 height 21
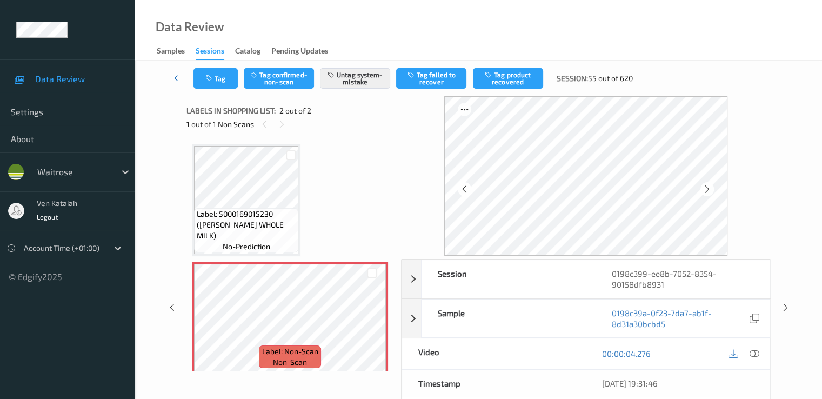
click at [179, 74] on icon at bounding box center [179, 77] width 10 height 11
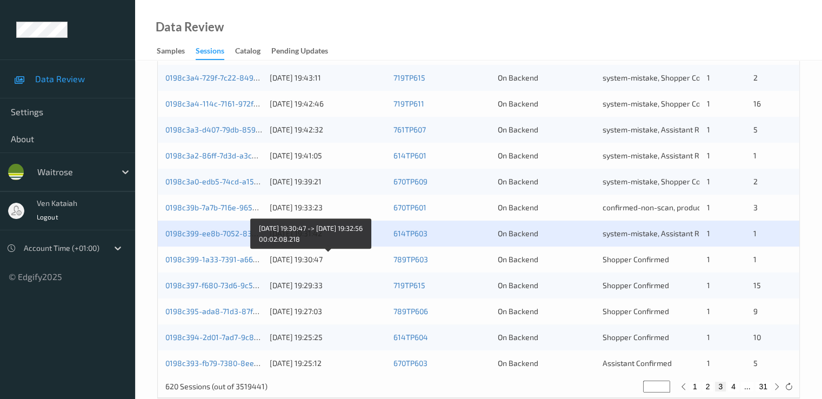
scroll to position [500, 0]
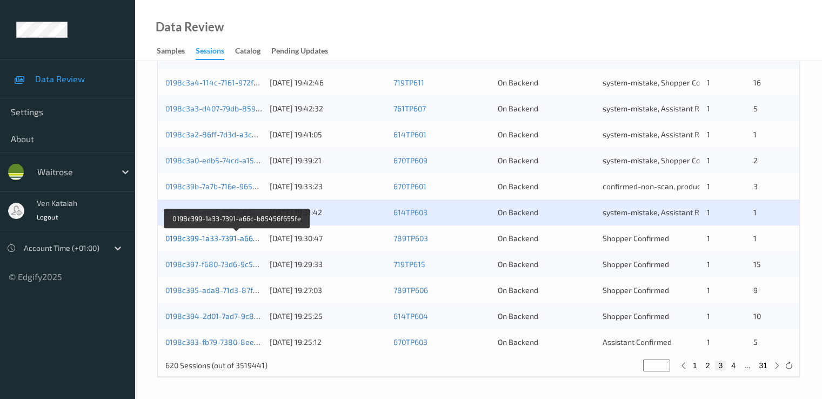
click at [250, 238] on link "0198c399-1a33-7391-a66c-b85456f655fe" at bounding box center [237, 238] width 144 height 9
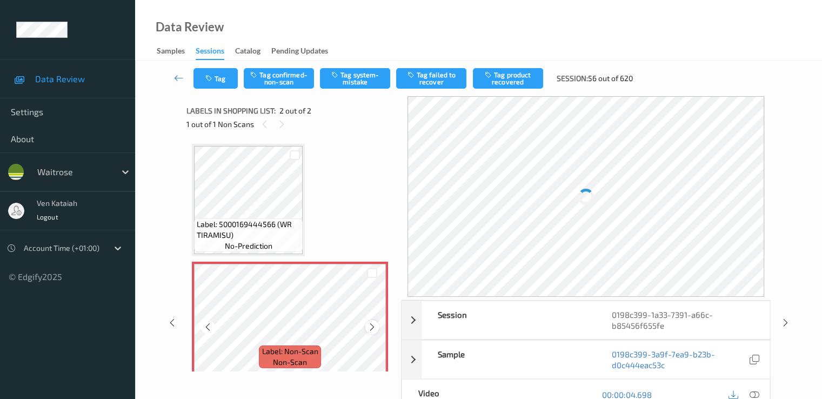
click at [373, 328] on icon at bounding box center [372, 327] width 9 height 10
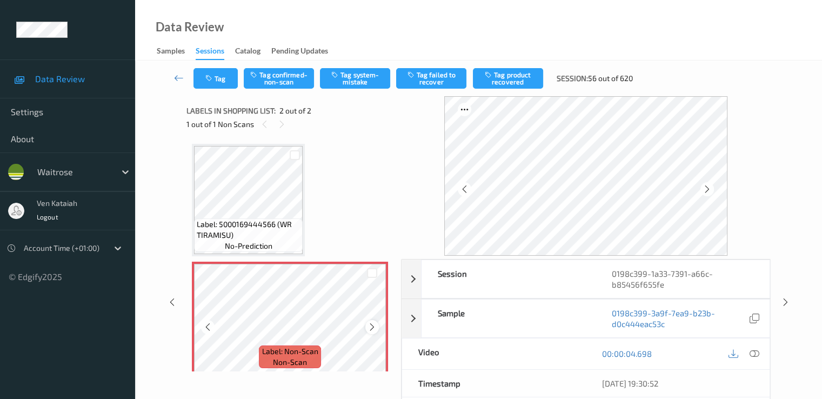
click at [372, 325] on icon at bounding box center [372, 327] width 9 height 10
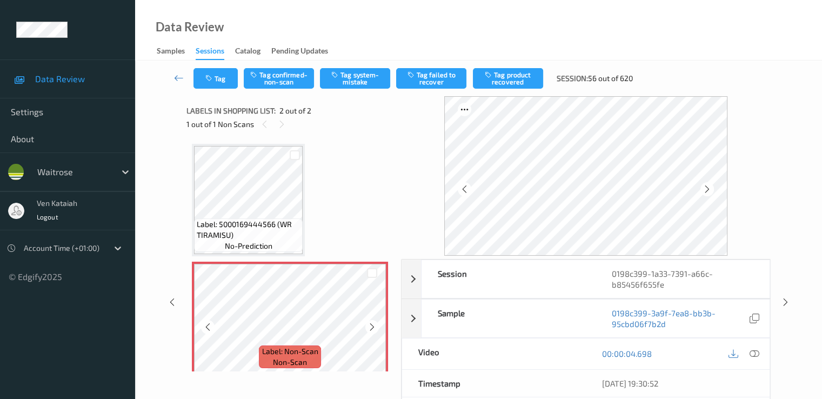
click at [372, 325] on icon at bounding box center [372, 327] width 9 height 10
click at [376, 332] on div at bounding box center [372, 327] width 14 height 14
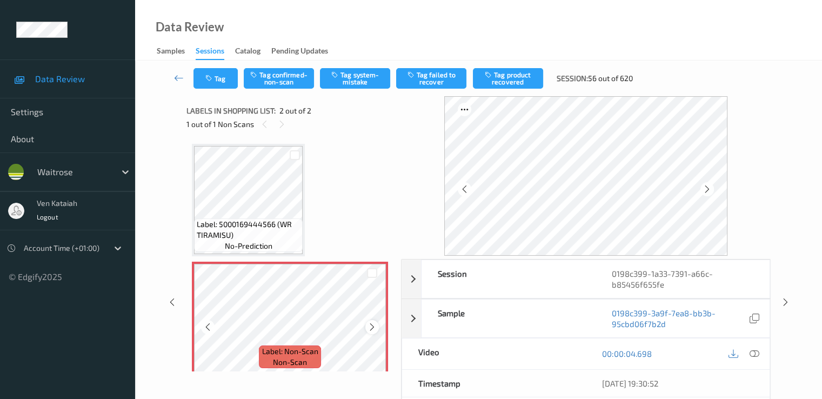
click at [374, 327] on icon at bounding box center [372, 327] width 9 height 10
click at [346, 85] on button "Tag system-mistake" at bounding box center [355, 78] width 70 height 21
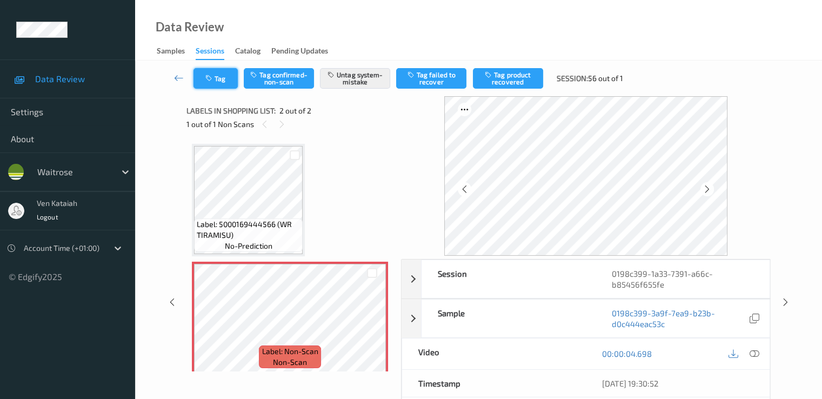
click at [217, 79] on button "Tag" at bounding box center [216, 78] width 44 height 21
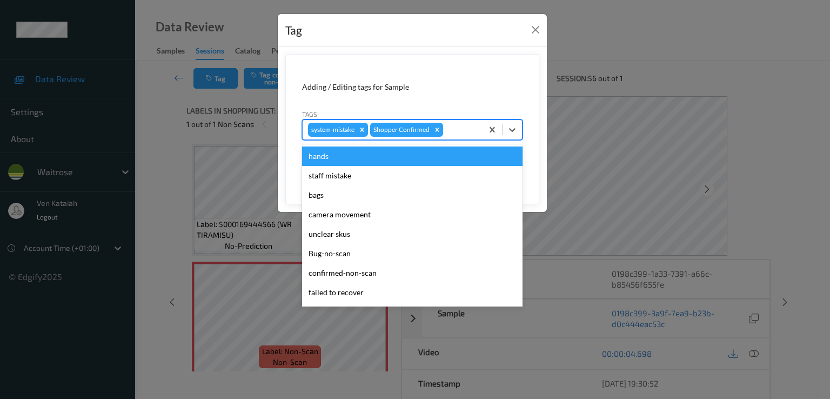
click at [463, 129] on div at bounding box center [461, 129] width 32 height 13
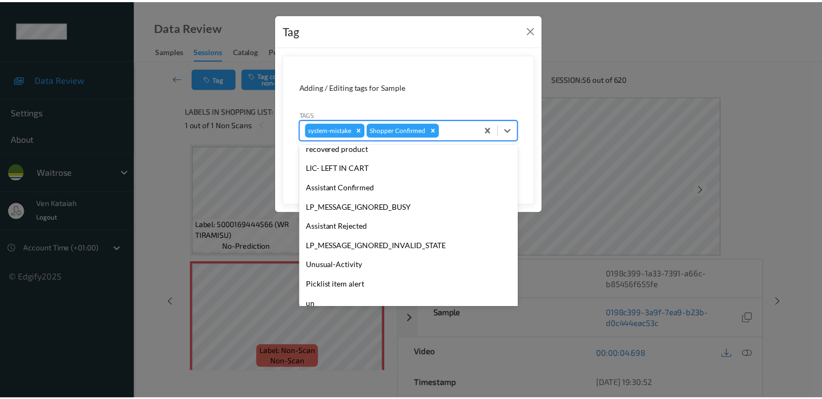
scroll to position [212, 0]
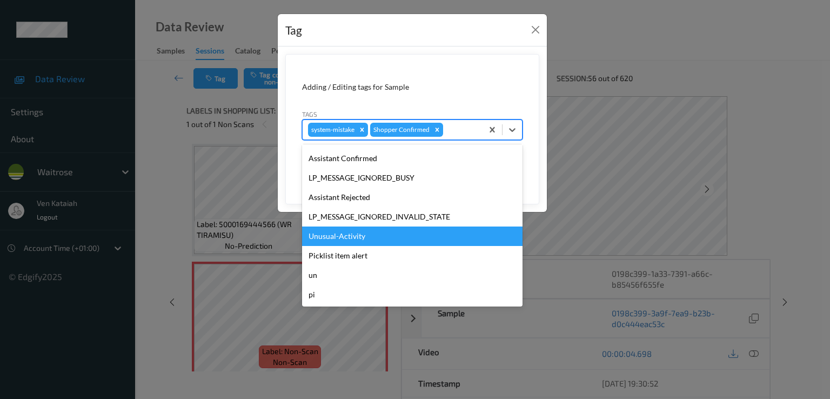
click at [355, 236] on div "Unusual-Activity" at bounding box center [412, 236] width 221 height 19
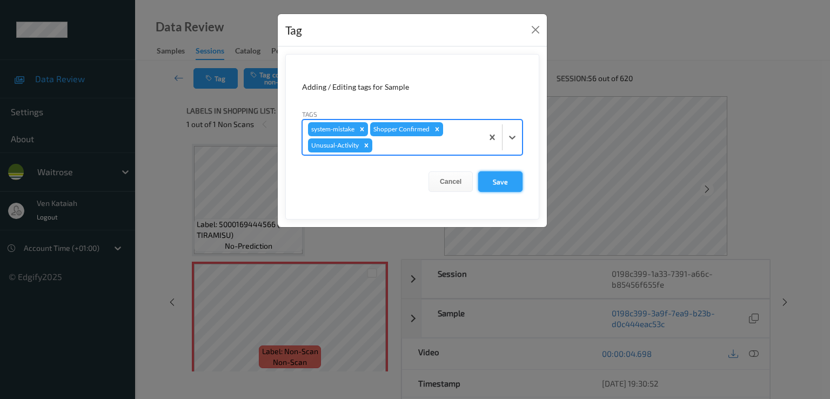
click at [509, 181] on button "Save" at bounding box center [500, 181] width 44 height 21
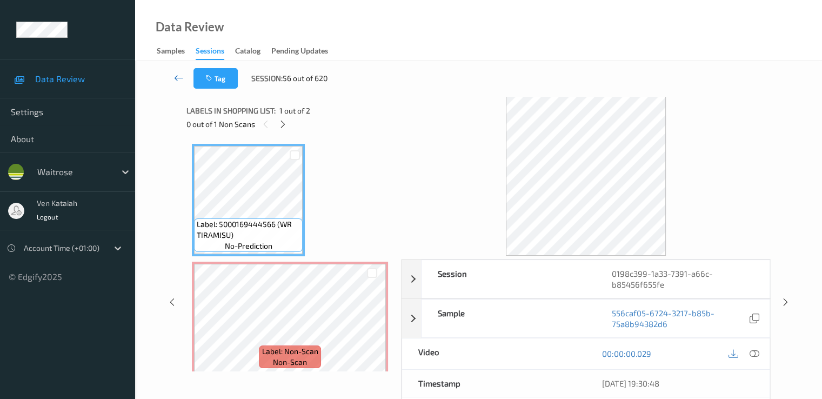
click at [179, 73] on icon at bounding box center [179, 77] width 10 height 11
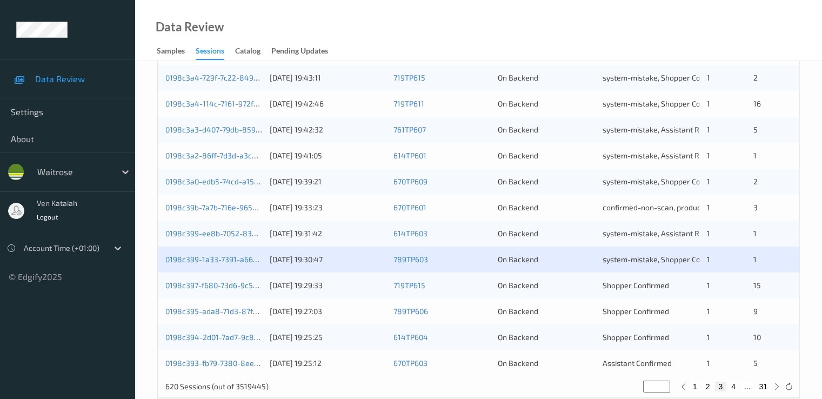
scroll to position [500, 0]
